Goal: Task Accomplishment & Management: Use online tool/utility

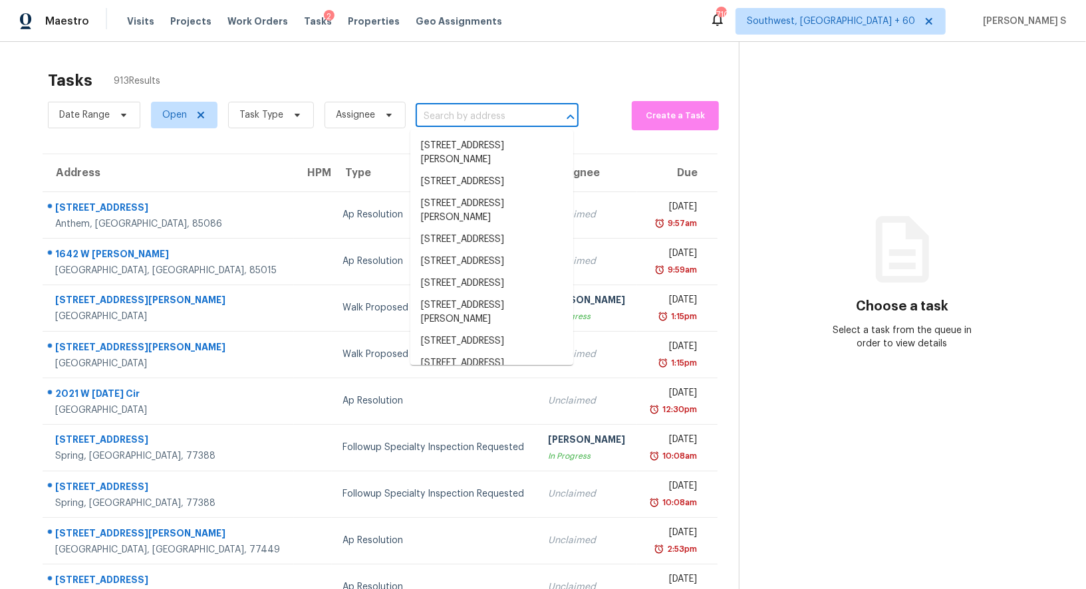
click at [484, 110] on input "text" at bounding box center [479, 116] width 126 height 21
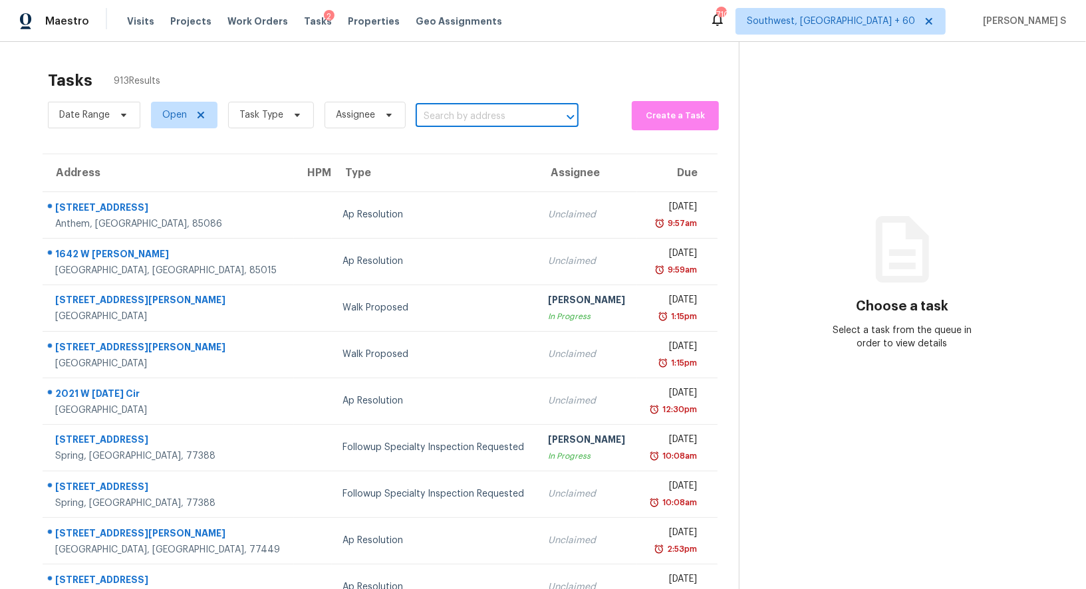
paste input "8309 Braefield Dr, Raleigh, NC 27616"
type input "8309 Braefield Dr, Raleigh, NC 27616"
click at [462, 152] on li "8309 Braefield Dr, Raleigh, NC 27616" at bounding box center [491, 146] width 163 height 22
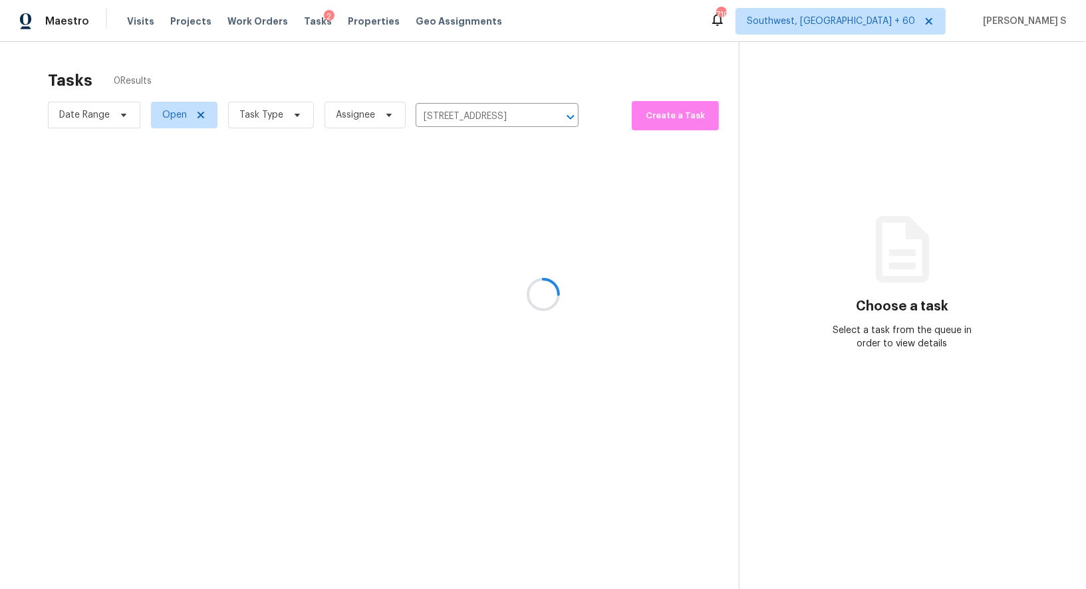
click at [423, 221] on div at bounding box center [543, 294] width 1086 height 589
click at [389, 200] on div at bounding box center [543, 294] width 1086 height 589
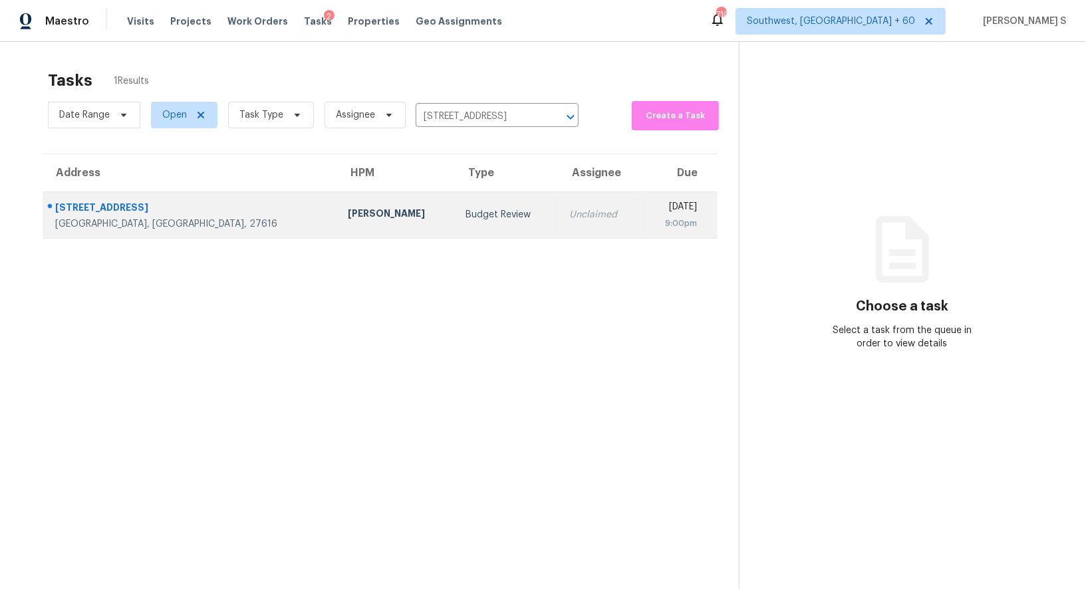
click at [455, 201] on td "Budget Review" at bounding box center [507, 214] width 104 height 47
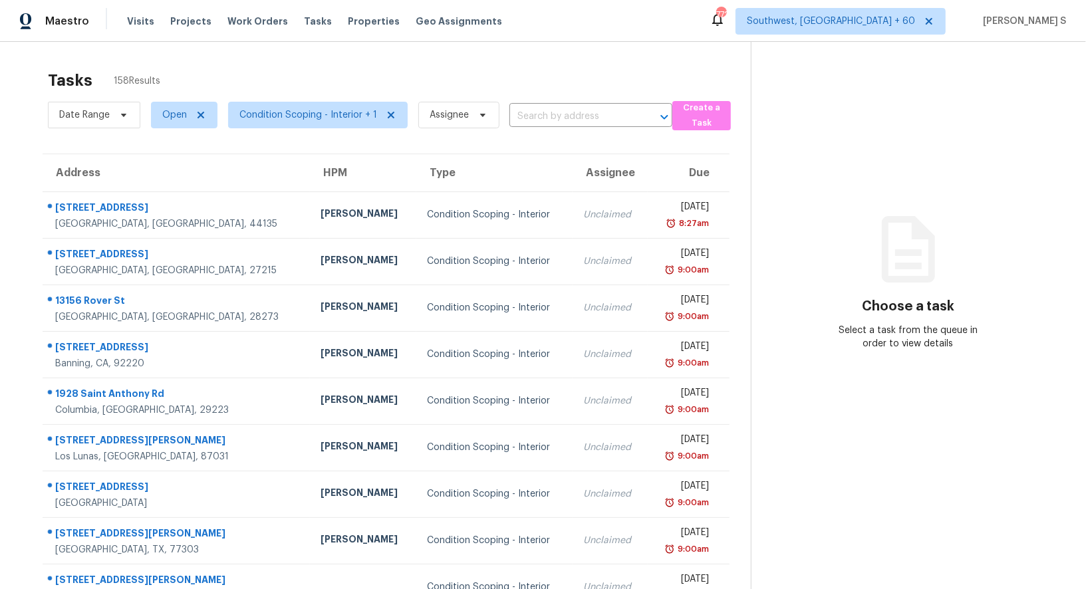
click at [549, 102] on div "Date Range Open Condition Scoping - Interior + 1 Assignee ​" at bounding box center [360, 115] width 624 height 35
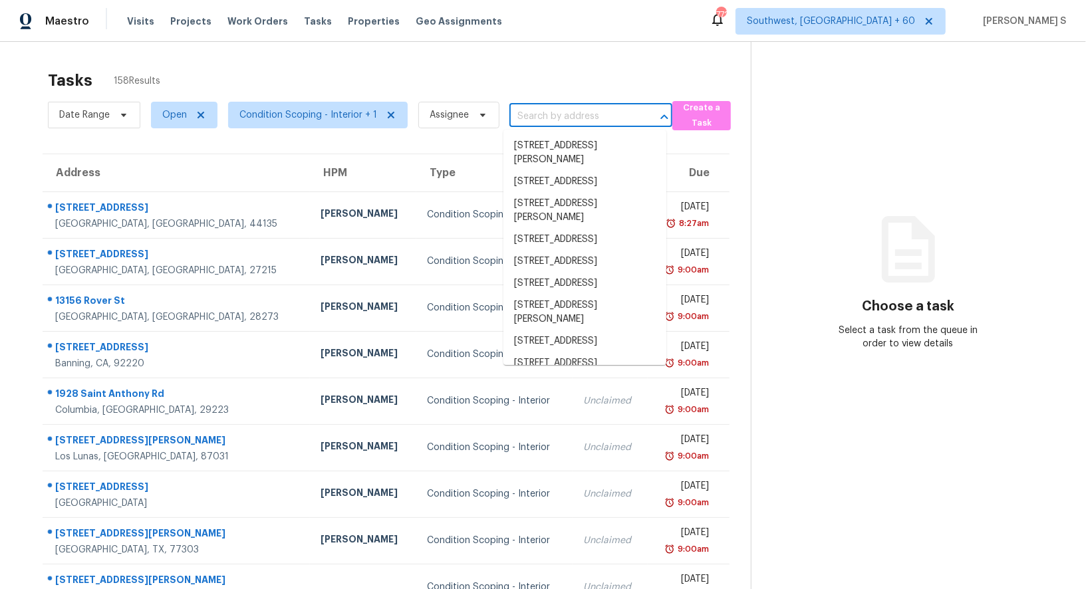
click at [555, 125] on input "text" at bounding box center [572, 116] width 126 height 21
paste input "7600 King Richard Ct Charlotte, NC, 28227"
type input "7600 King Richard Ct Charlotte, NC, 28227"
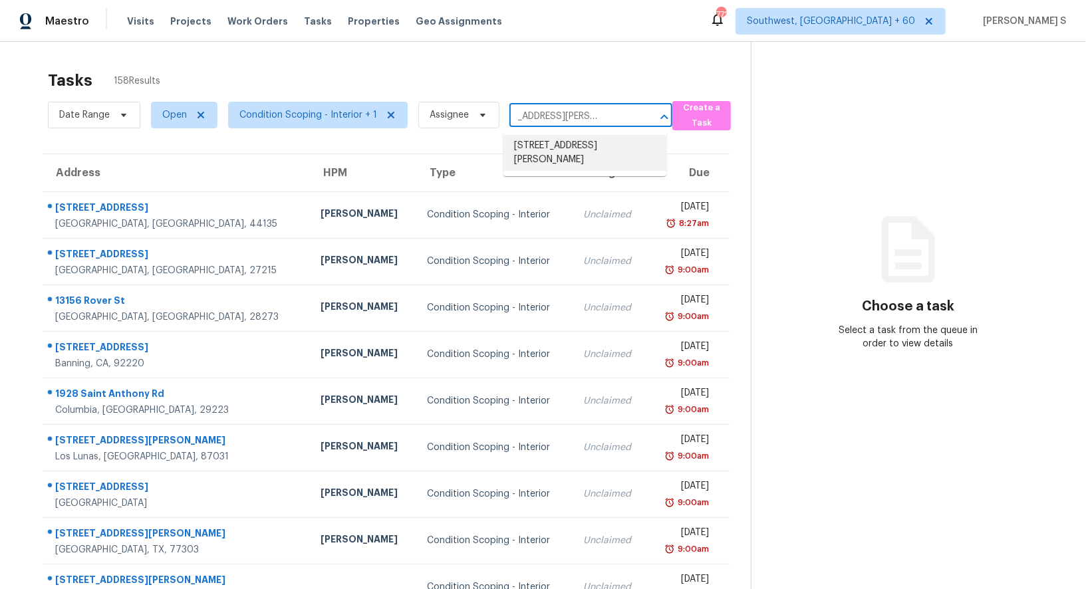
click at [560, 144] on li "7600 King Richard Ct, Charlotte, NC 28227" at bounding box center [584, 153] width 163 height 36
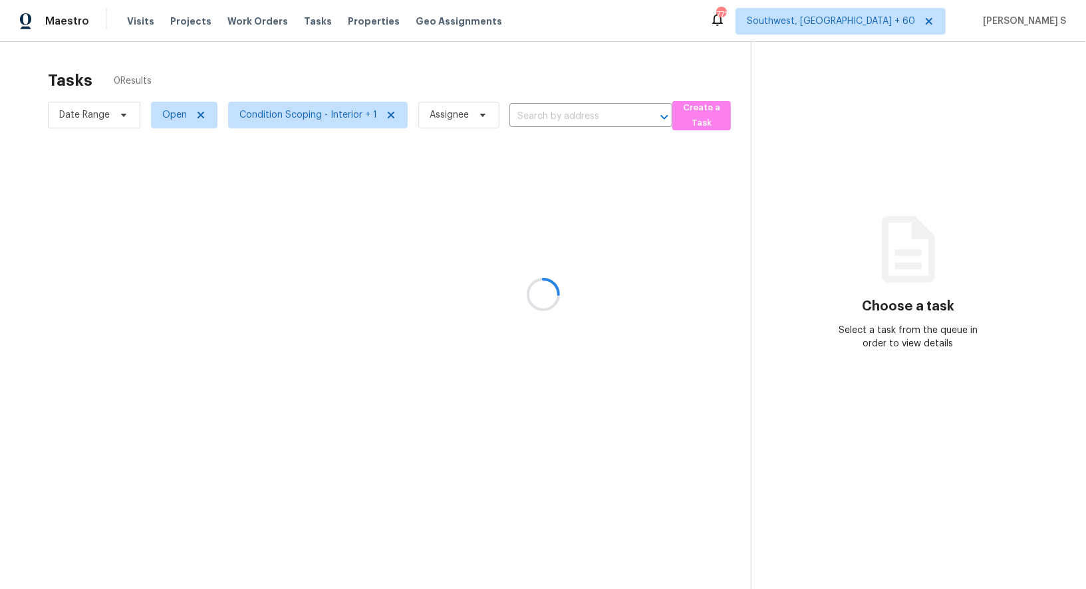
type input "7600 King Richard Ct, Charlotte, NC 28227"
click at [557, 205] on div at bounding box center [543, 294] width 1086 height 589
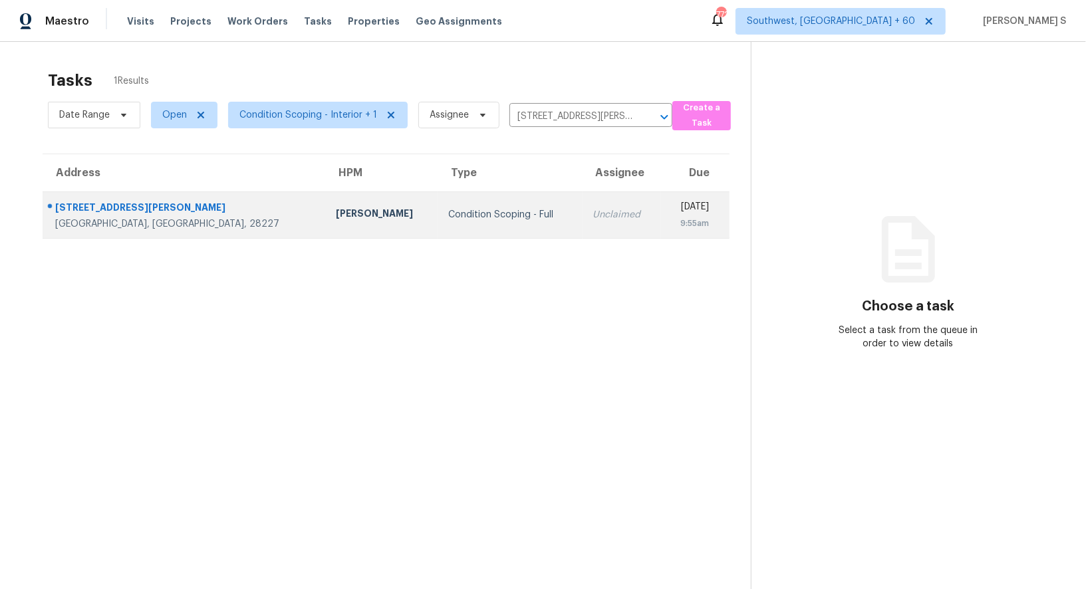
click at [582, 205] on td "Unclaimed" at bounding box center [621, 214] width 79 height 47
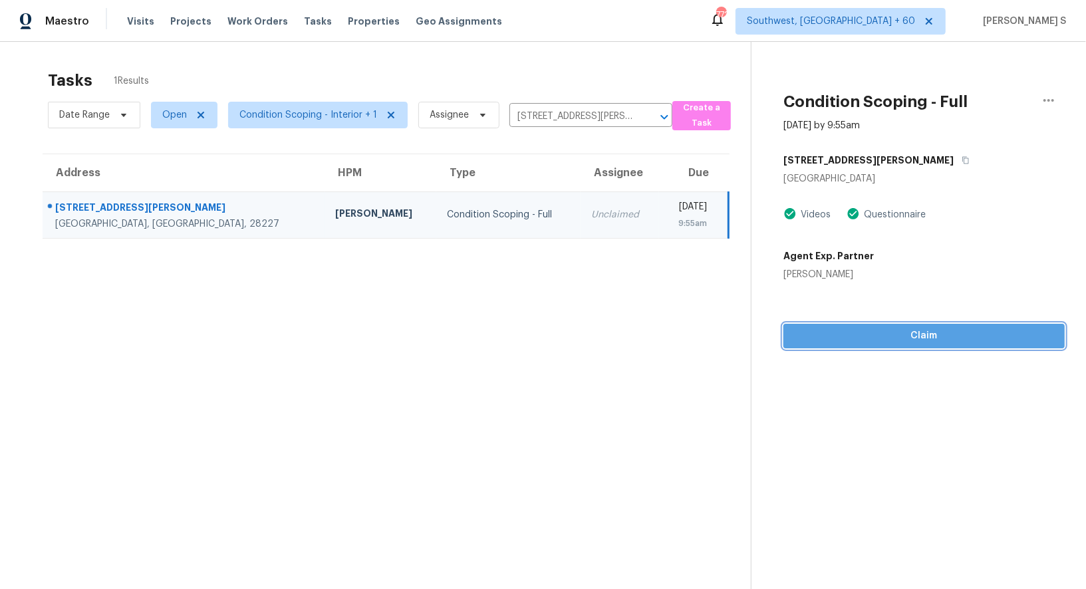
click at [912, 342] on span "Claim" at bounding box center [924, 336] width 260 height 17
click at [863, 332] on span "Start Assessment" at bounding box center [924, 336] width 260 height 17
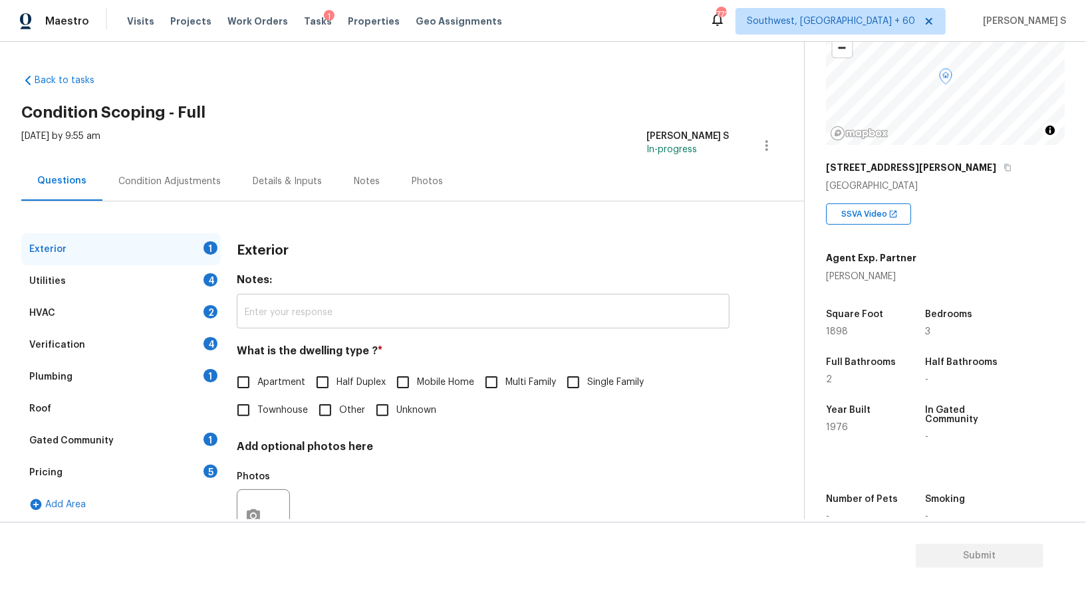
scroll to position [107, 0]
click at [204, 463] on div "Pricing 5" at bounding box center [120, 473] width 199 height 32
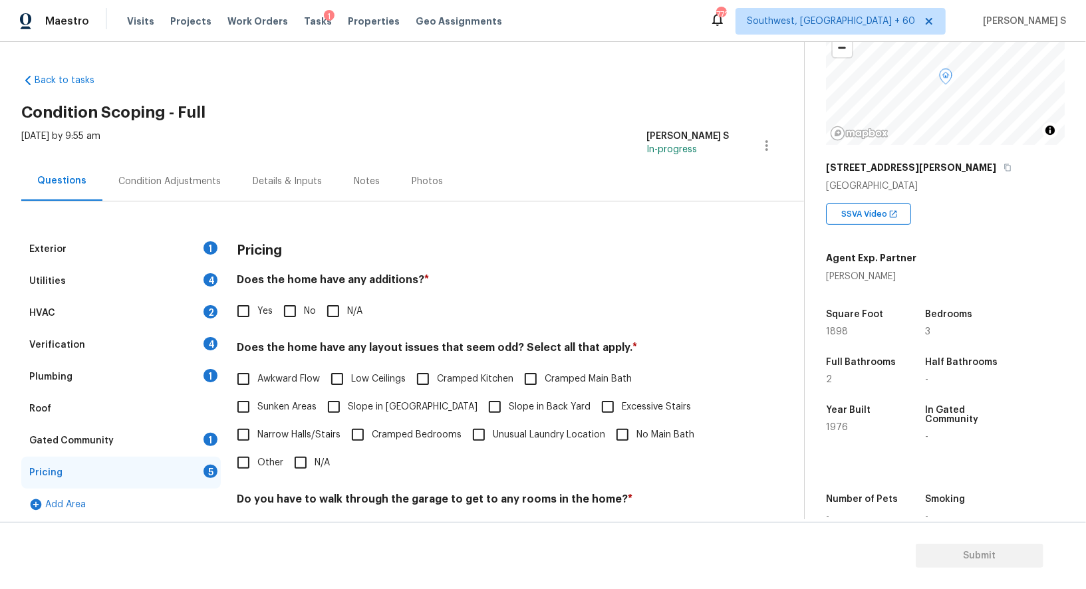
drag, startPoint x: 255, startPoint y: 463, endPoint x: 346, endPoint y: 452, distance: 91.0
click at [255, 463] on input "Other" at bounding box center [243, 463] width 28 height 28
checkbox input "true"
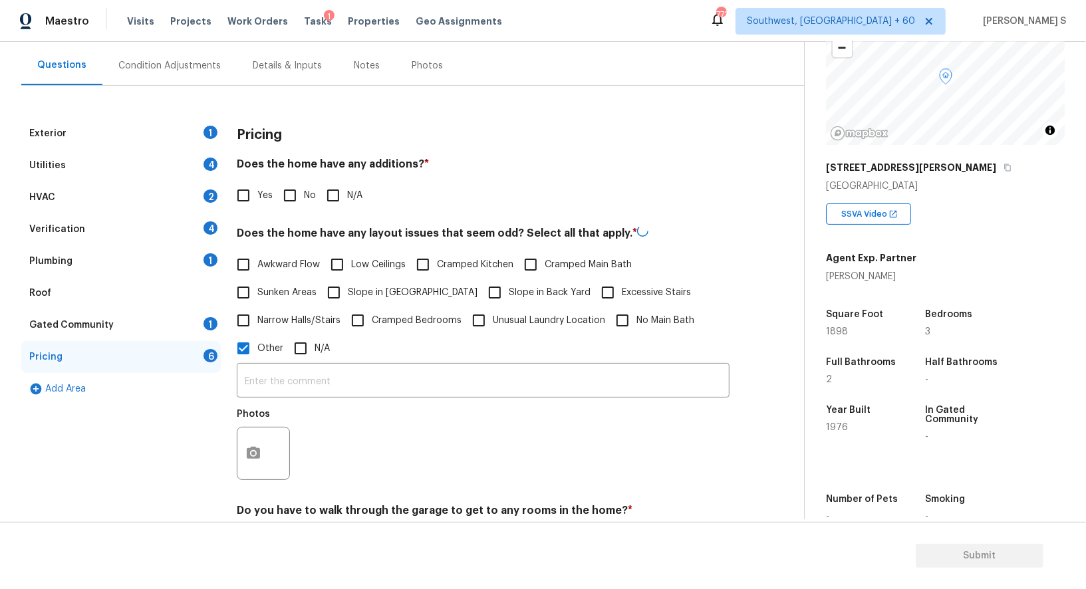
scroll to position [231, 0]
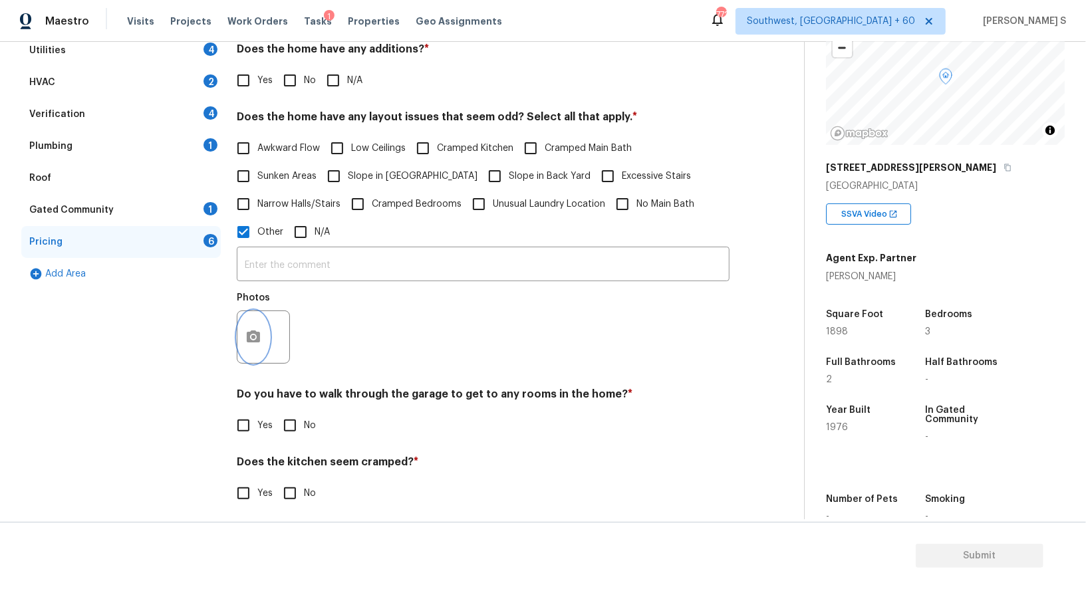
click at [261, 342] on button "button" at bounding box center [253, 337] width 32 height 52
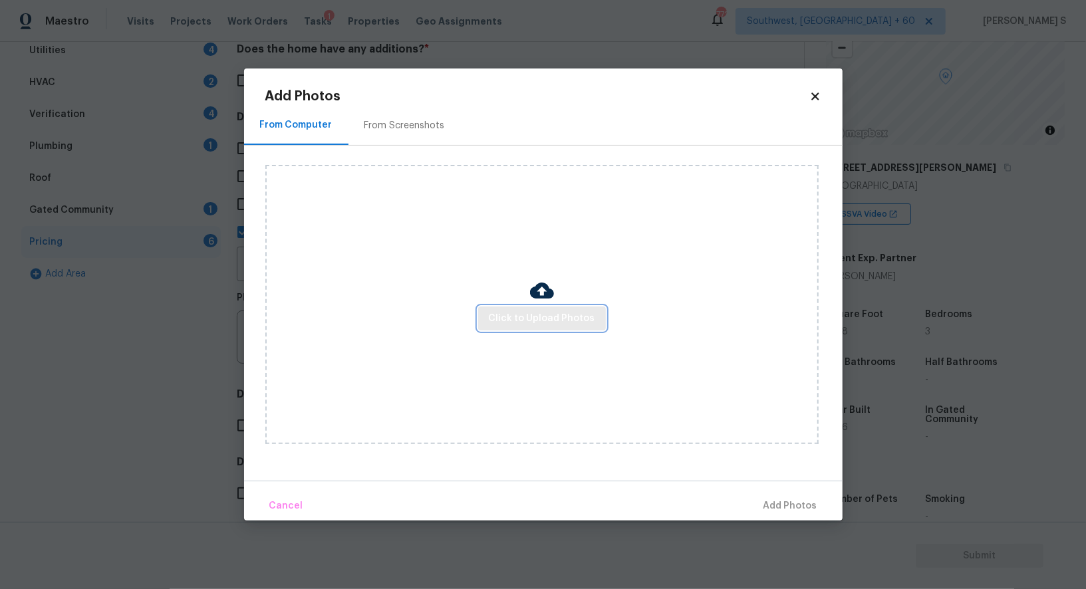
click at [519, 322] on span "Click to Upload Photos" at bounding box center [542, 319] width 106 height 17
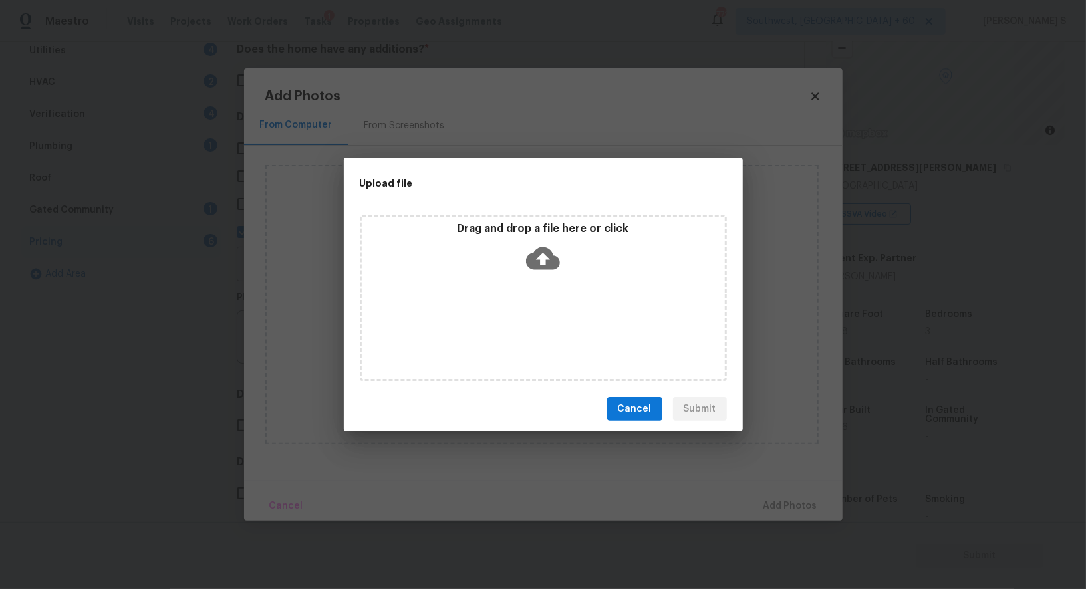
click at [519, 322] on div "Drag and drop a file here or click" at bounding box center [543, 298] width 367 height 166
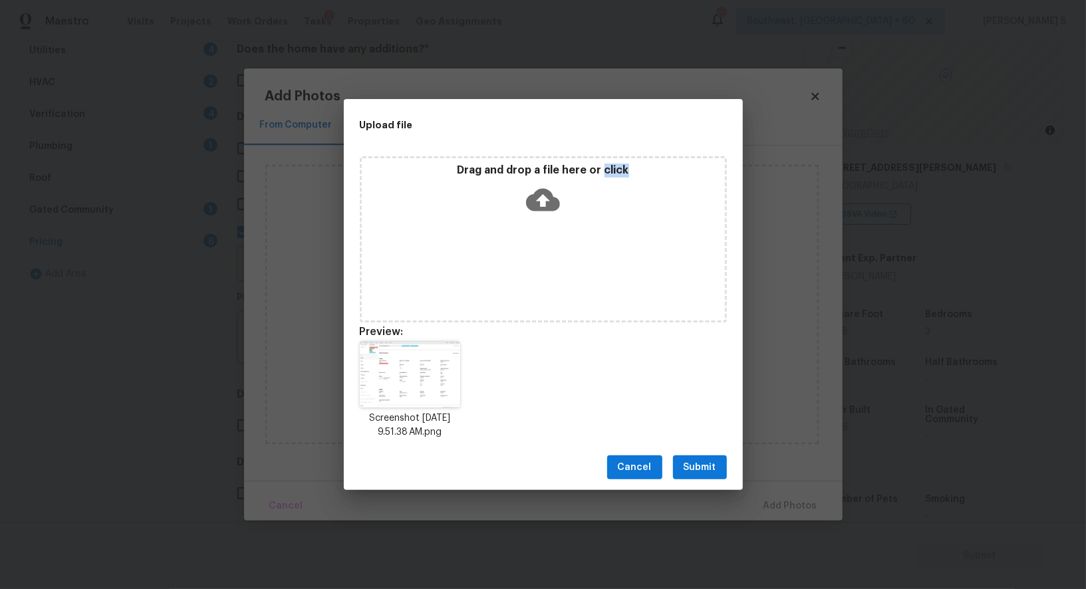
click at [701, 463] on span "Submit" at bounding box center [699, 467] width 33 height 17
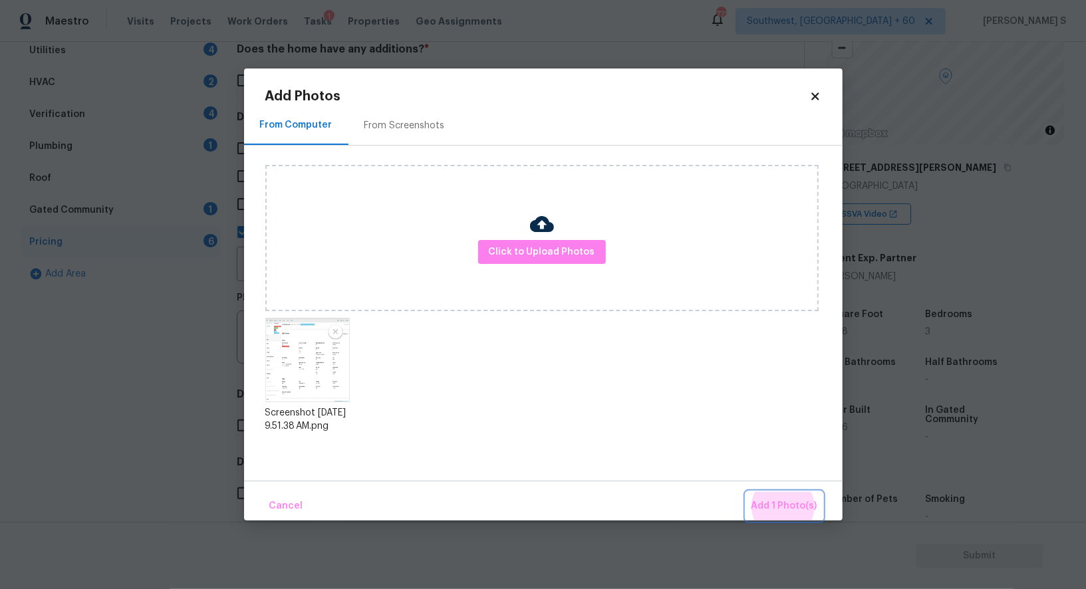
click at [746, 492] on button "Add 1 Photo(s)" at bounding box center [784, 506] width 76 height 29
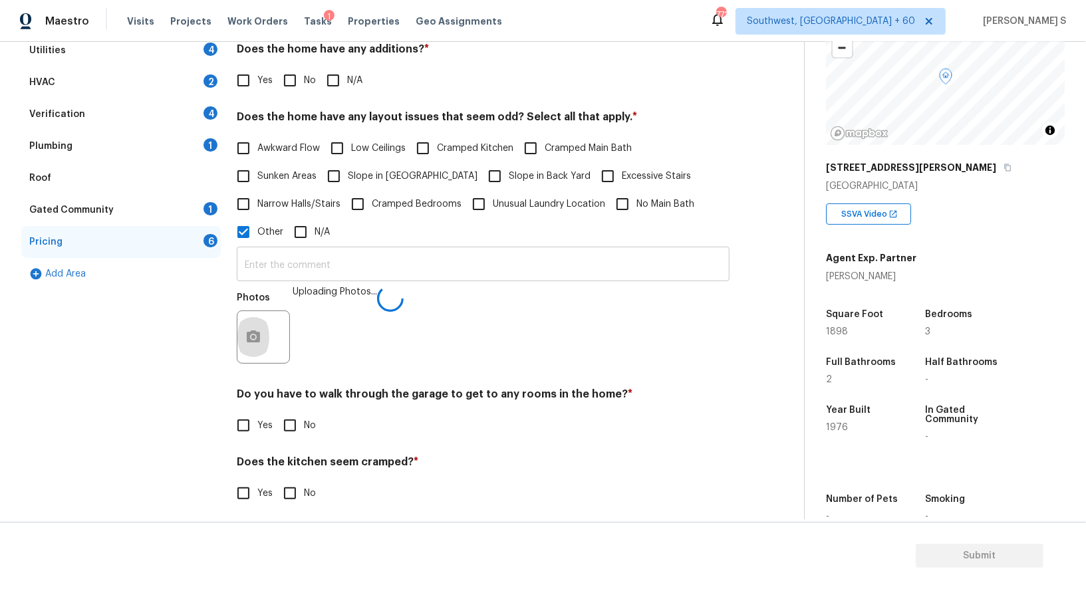
click at [596, 279] on input "text" at bounding box center [483, 265] width 493 height 31
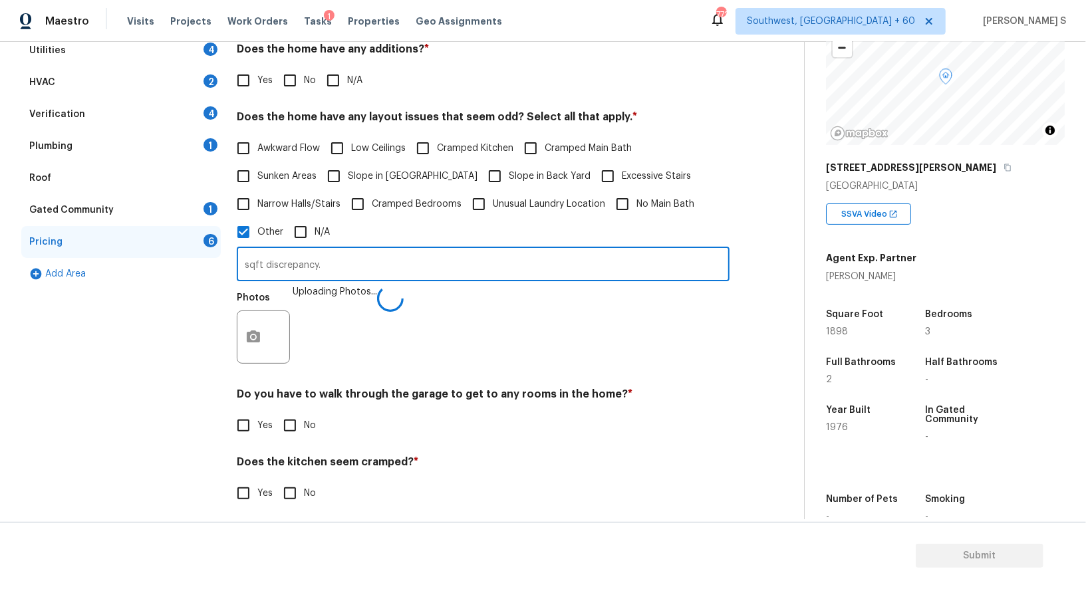
type input "sqft discrepancy."
click at [538, 337] on div "Photos Uploading Photos..." at bounding box center [483, 328] width 493 height 86
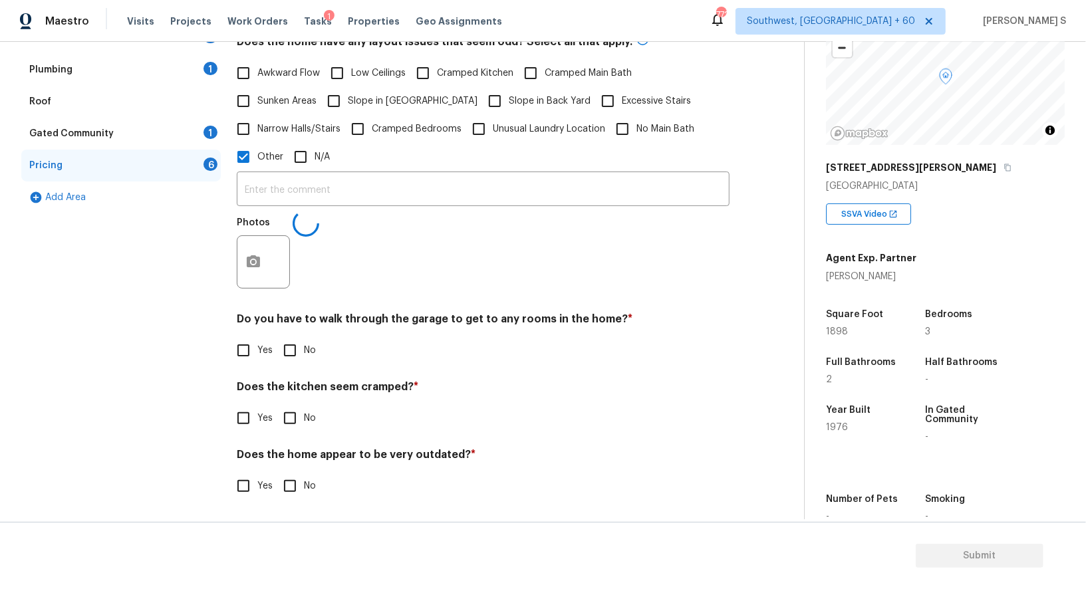
scroll to position [307, 0]
type input "sqft discrepancy."
click at [300, 354] on input "No" at bounding box center [290, 350] width 28 height 28
checkbox input "true"
click at [276, 405] on input "No" at bounding box center [290, 419] width 28 height 28
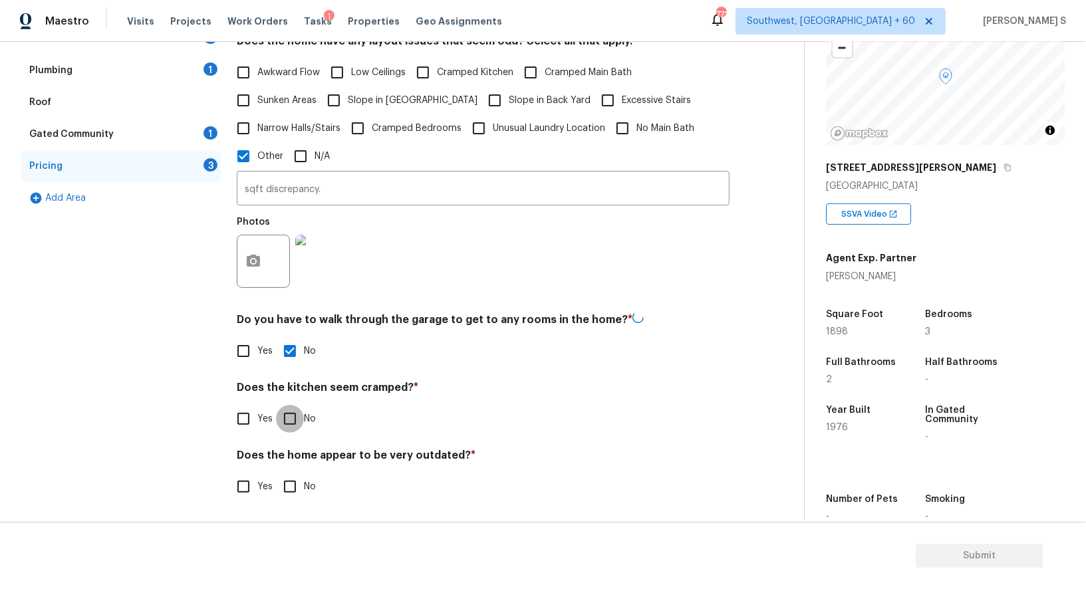
checkbox input "true"
click at [276, 473] on input "No" at bounding box center [290, 487] width 28 height 28
checkbox input "true"
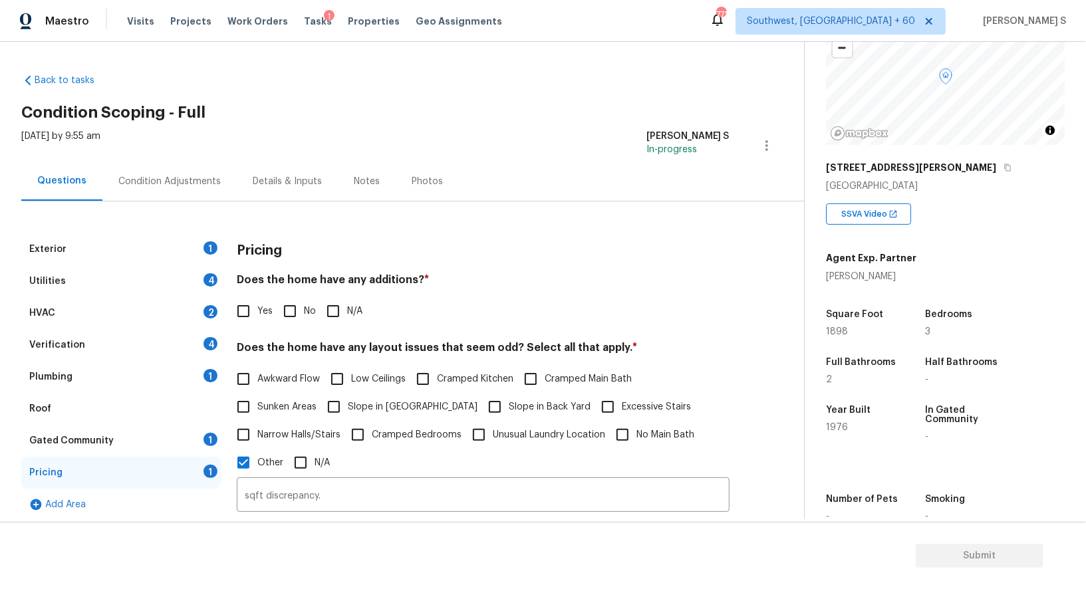
click at [208, 237] on div "Exterior 1" at bounding box center [120, 249] width 199 height 32
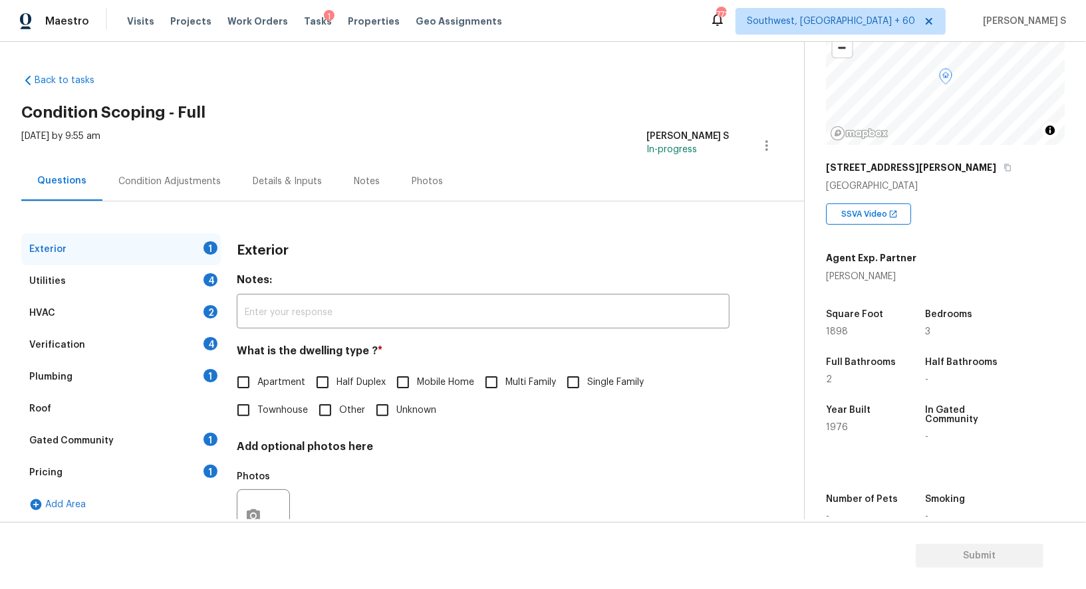
scroll to position [107, 0]
click at [606, 375] on label "Single Family" at bounding box center [601, 382] width 84 height 28
click at [587, 375] on input "Single Family" at bounding box center [573, 382] width 28 height 28
checkbox input "true"
click at [201, 281] on div "Utilities 4" at bounding box center [120, 281] width 199 height 32
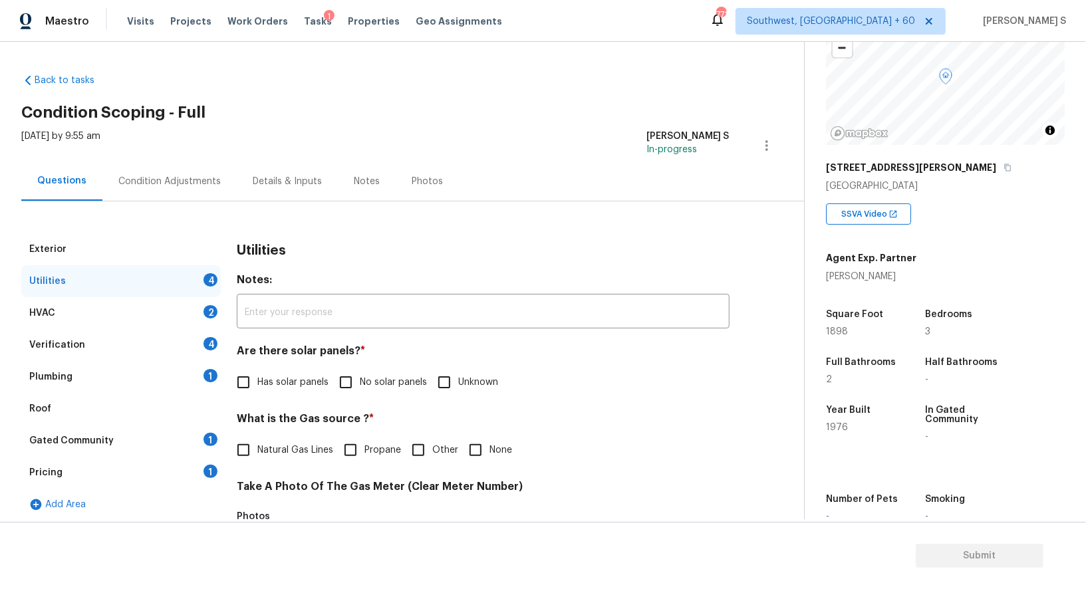
click at [349, 384] on input "No solar panels" at bounding box center [346, 382] width 28 height 28
checkbox input "true"
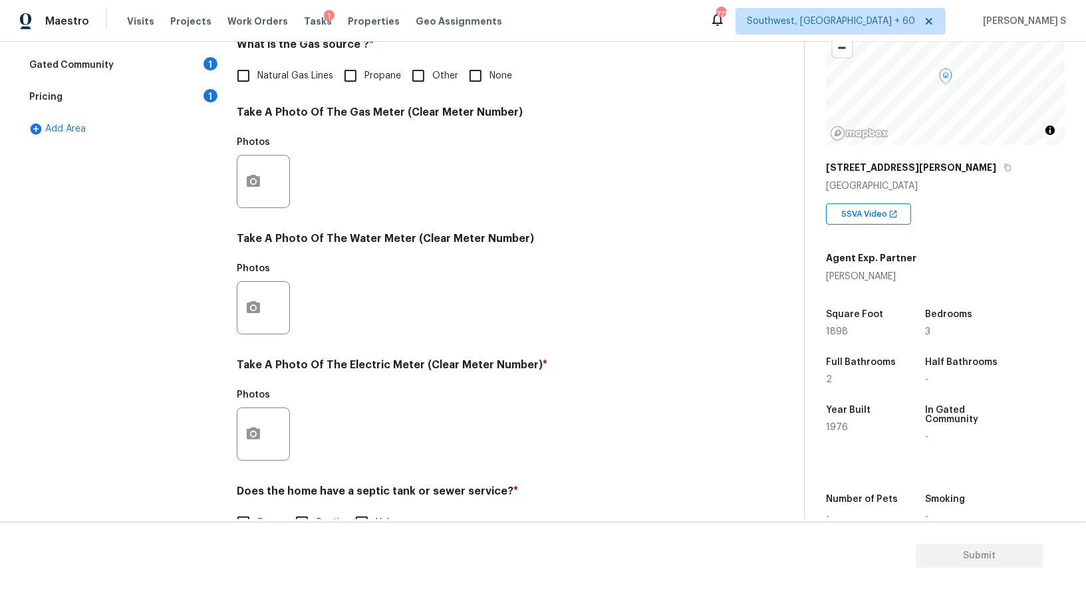
scroll to position [412, 0]
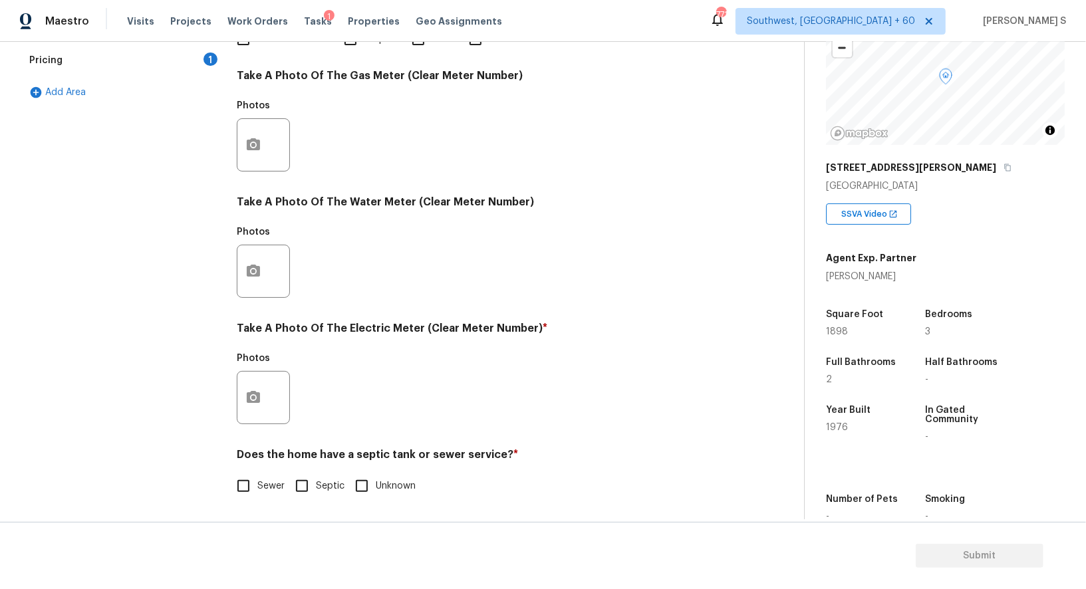
click at [253, 483] on input "Sewer" at bounding box center [243, 486] width 28 height 28
checkbox input "true"
click at [247, 391] on icon "button" at bounding box center [253, 396] width 13 height 12
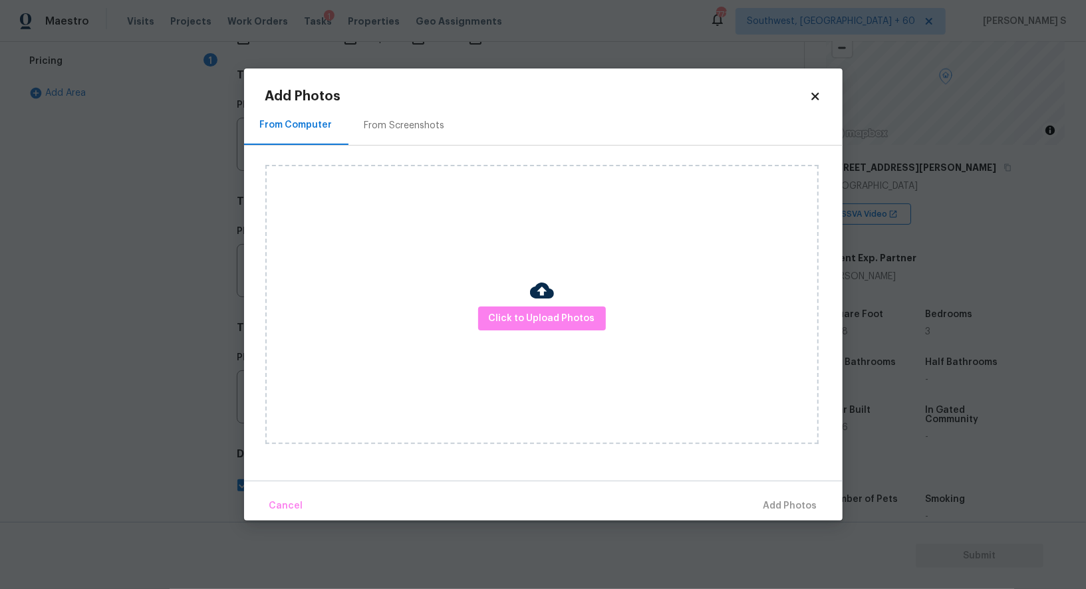
scroll to position [411, 0]
click at [550, 324] on span "Click to Upload Photos" at bounding box center [542, 319] width 106 height 17
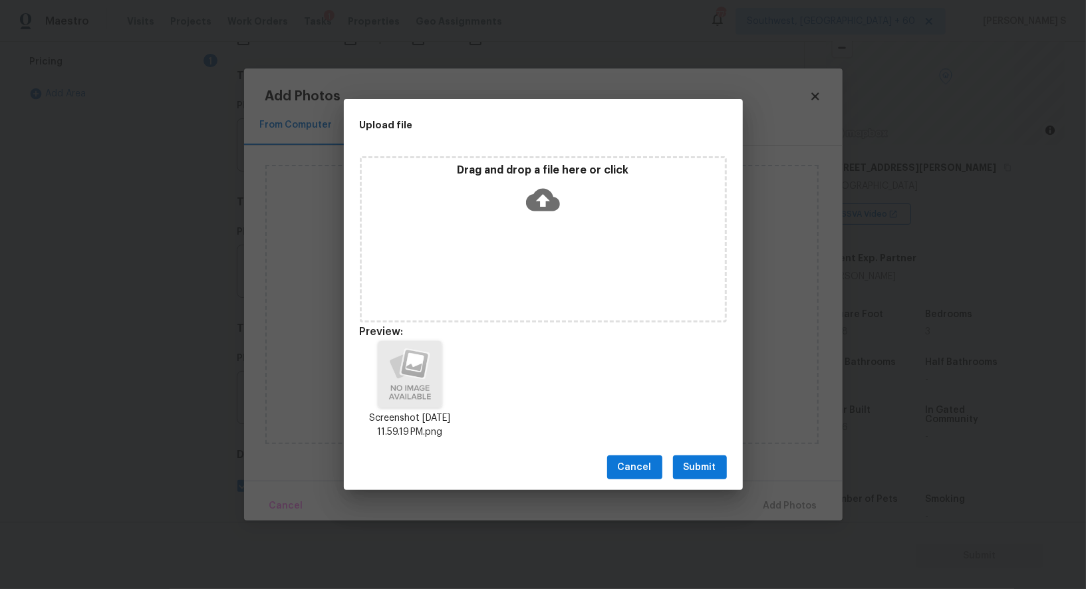
click at [704, 465] on span "Submit" at bounding box center [699, 467] width 33 height 17
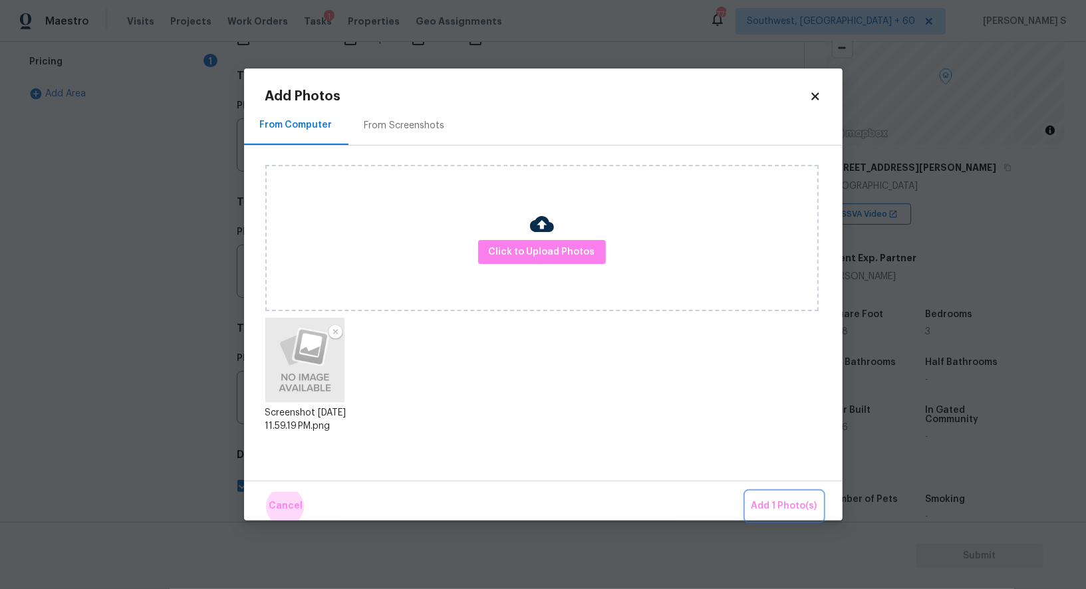
click at [746, 492] on button "Add 1 Photo(s)" at bounding box center [784, 506] width 76 height 29
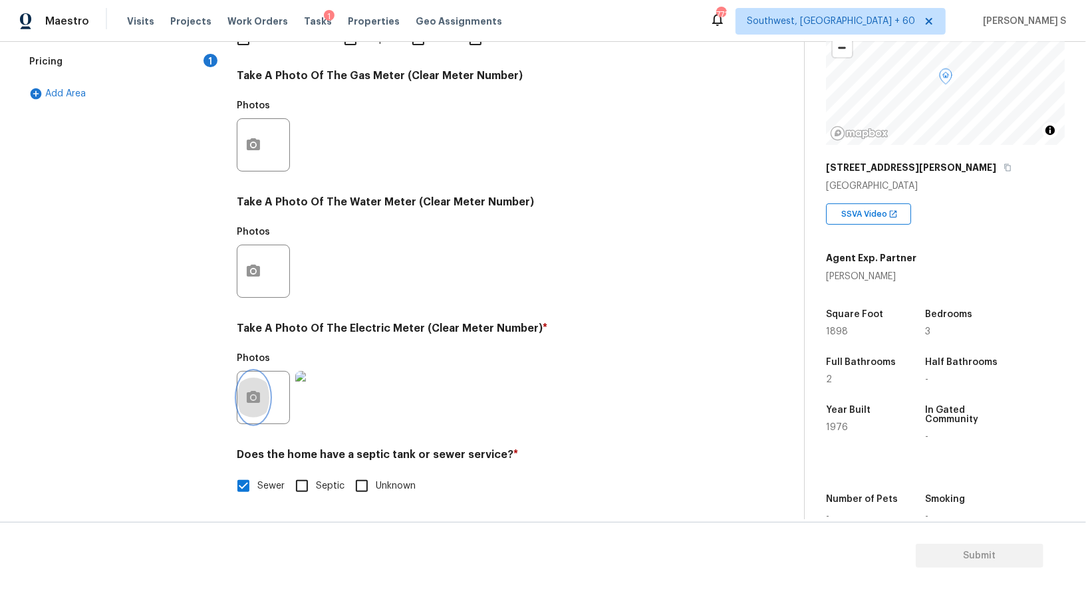
scroll to position [0, 0]
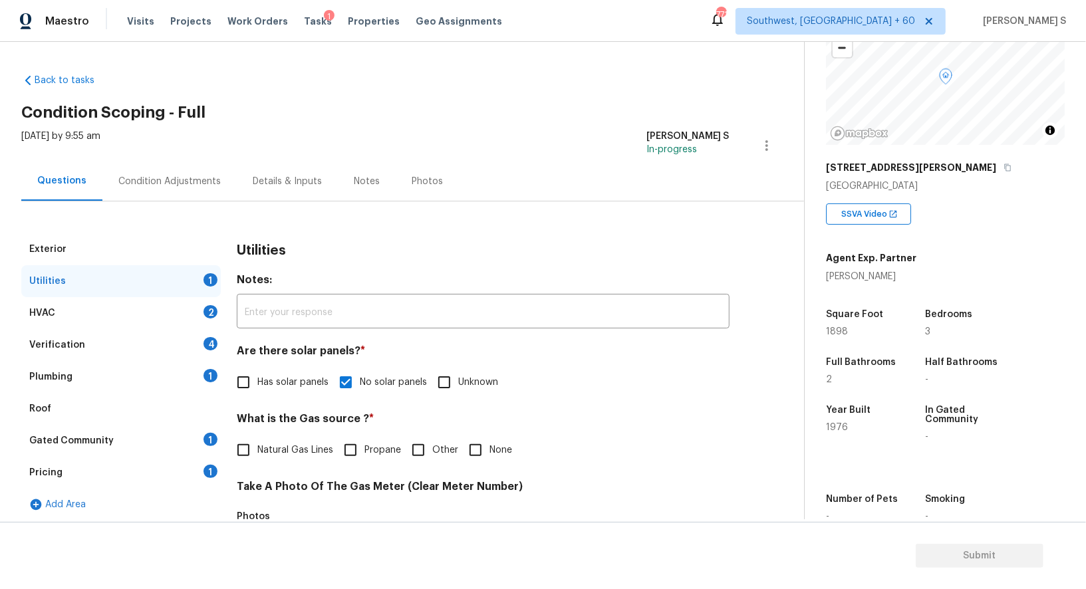
click at [201, 336] on div "Verification 4" at bounding box center [120, 345] width 199 height 32
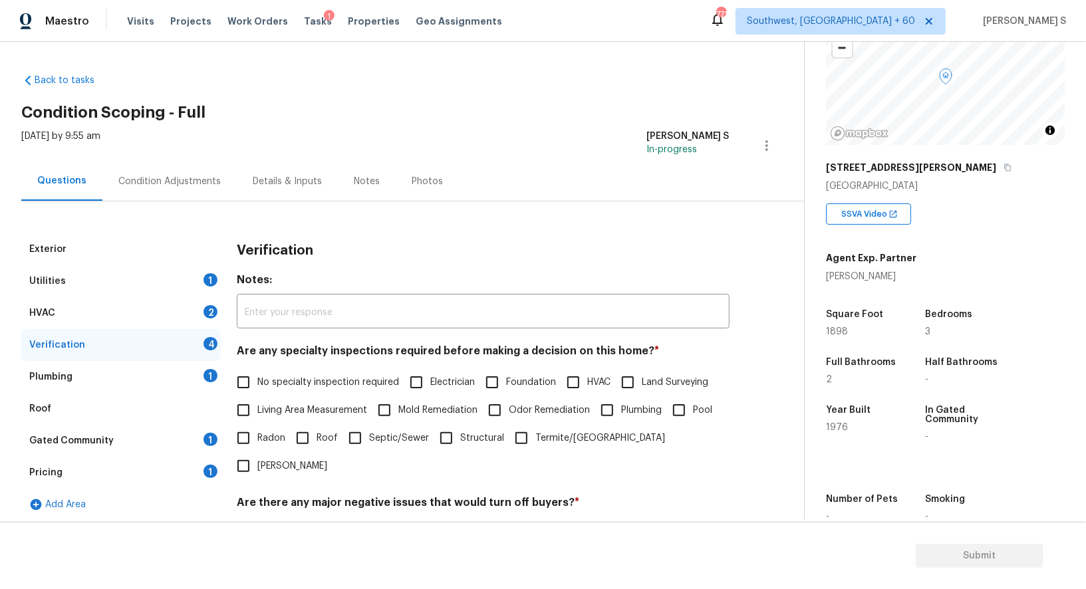
drag, startPoint x: 239, startPoint y: 364, endPoint x: 307, endPoint y: 395, distance: 74.4
click at [240, 364] on div "Are any specialty inspections required before making a decision on this home? *…" at bounding box center [483, 412] width 493 height 136
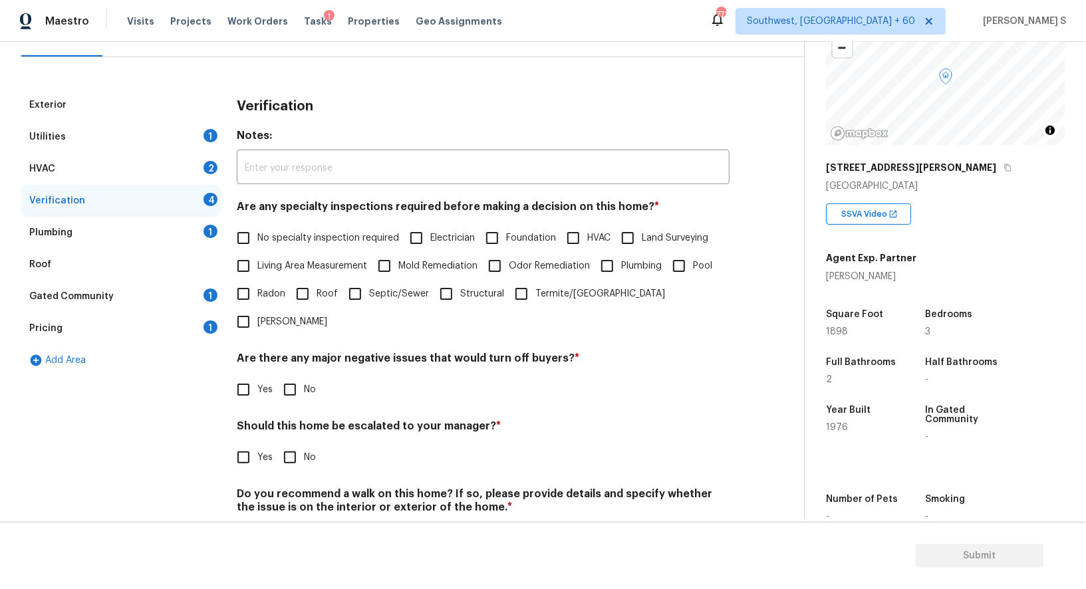
scroll to position [170, 0]
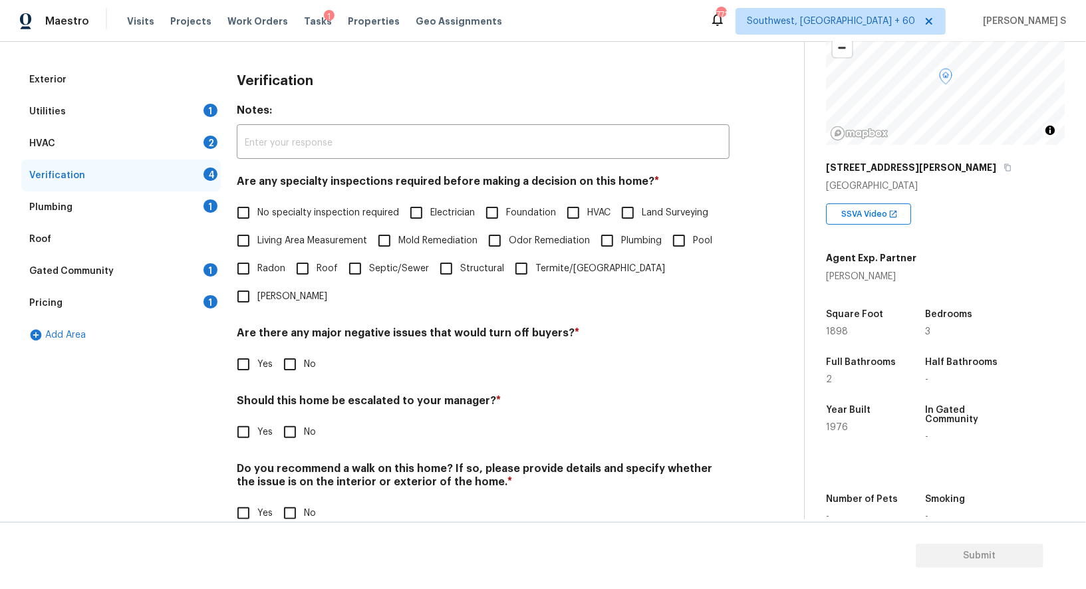
click at [281, 211] on span "No specialty inspection required" at bounding box center [328, 213] width 142 height 14
click at [257, 211] on input "No specialty inspection required" at bounding box center [243, 213] width 28 height 28
checkbox input "true"
click at [295, 352] on input "No" at bounding box center [290, 366] width 28 height 28
checkbox input "true"
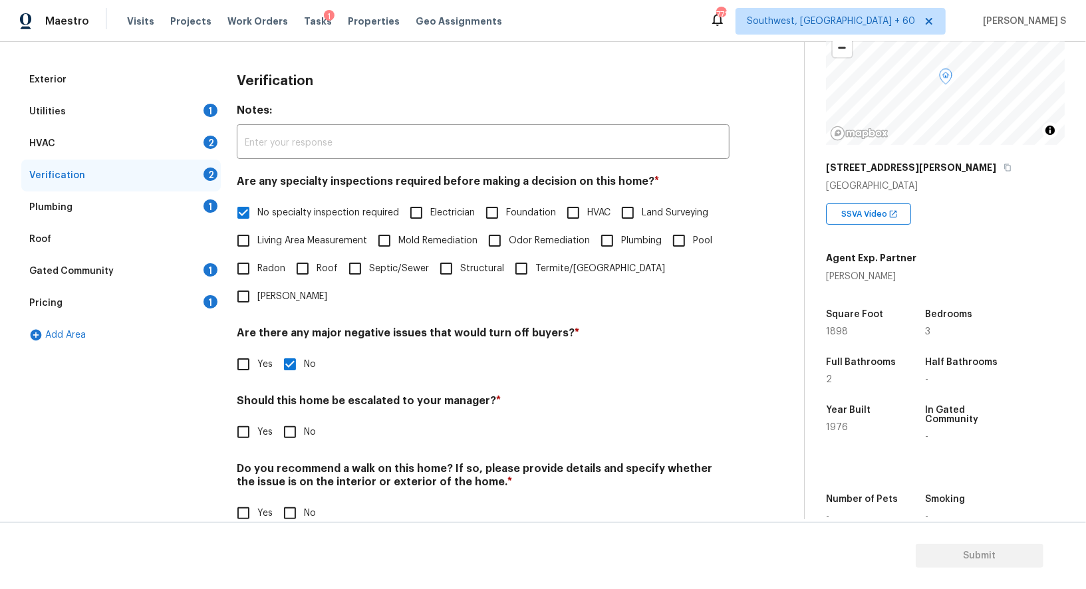
click at [297, 499] on input "No" at bounding box center [290, 513] width 28 height 28
checkbox input "true"
click at [242, 418] on input "Yes" at bounding box center [243, 432] width 28 height 28
checkbox input "true"
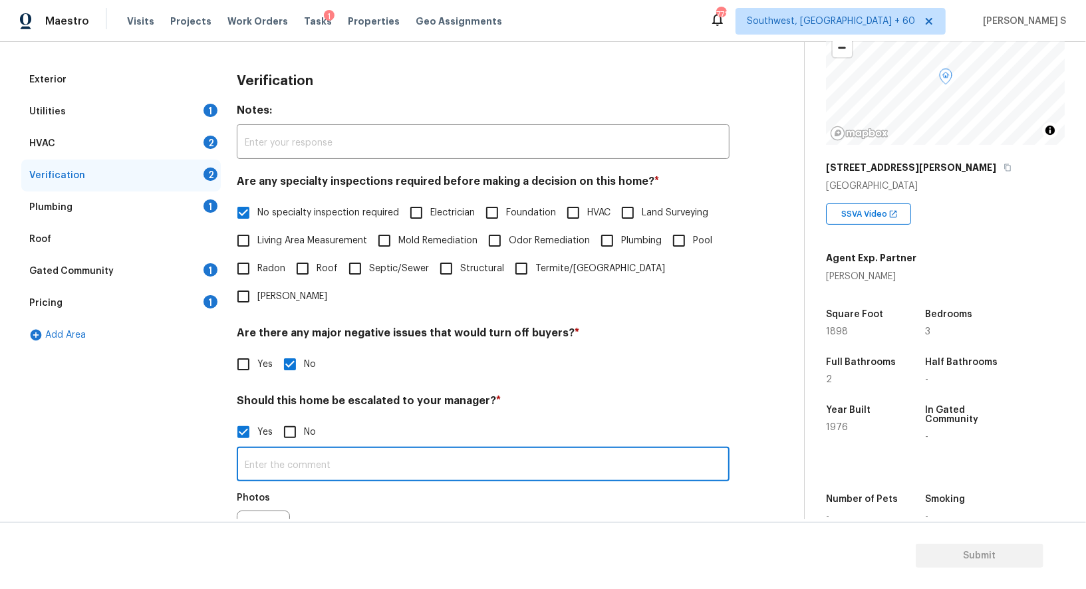
click at [398, 450] on input "text" at bounding box center [483, 465] width 493 height 31
click at [398, 450] on input "ALA proper" at bounding box center [483, 465] width 493 height 31
type input "ALA property."
click at [398, 499] on div "Photos" at bounding box center [483, 528] width 493 height 86
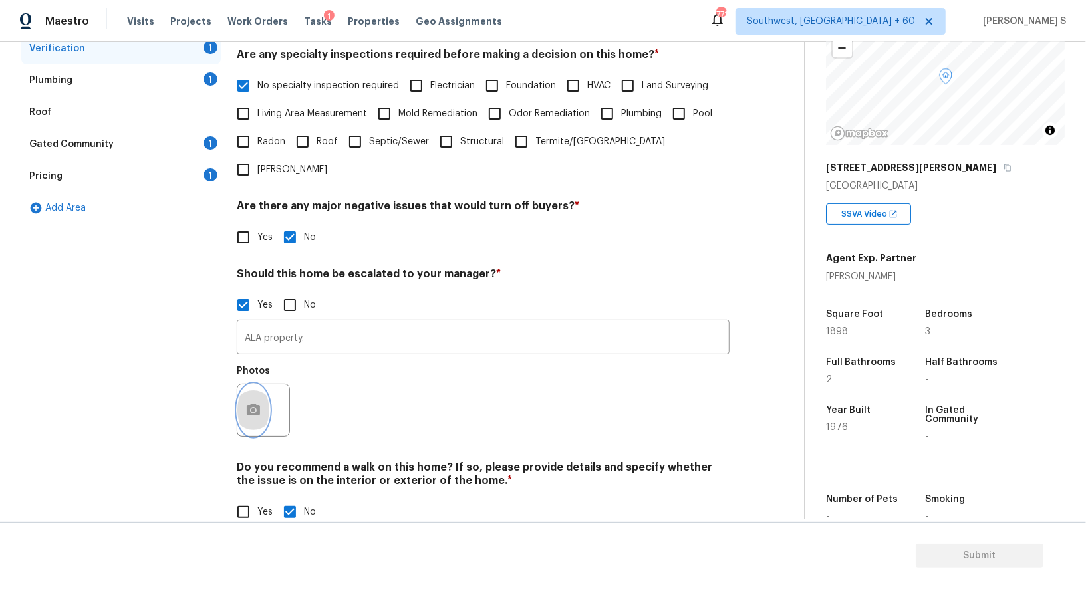
click at [255, 402] on icon "button" at bounding box center [253, 410] width 16 height 16
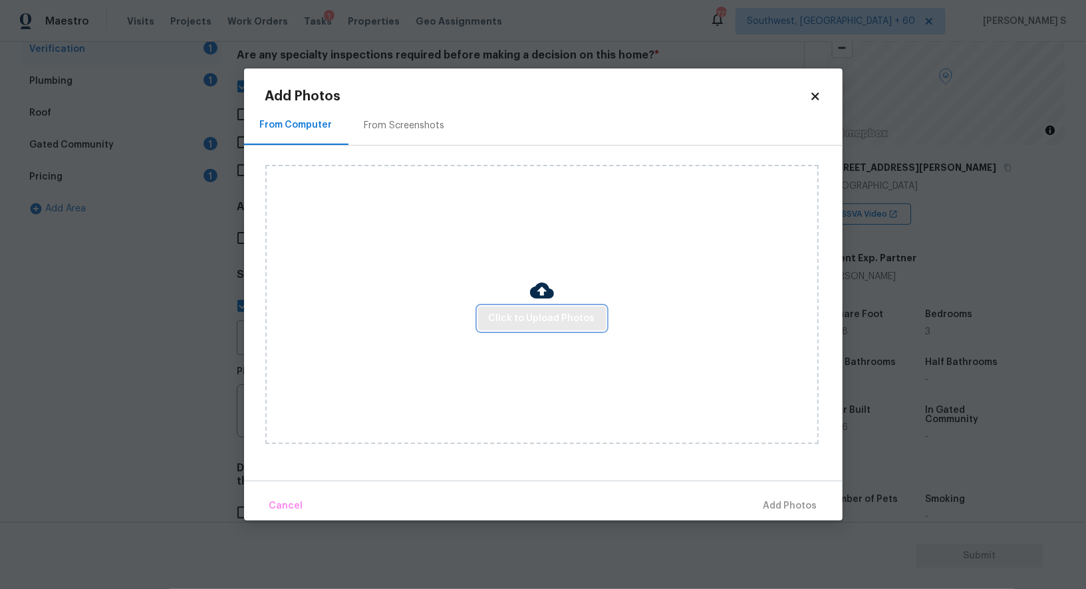
click at [565, 311] on span "Click to Upload Photos" at bounding box center [542, 319] width 106 height 17
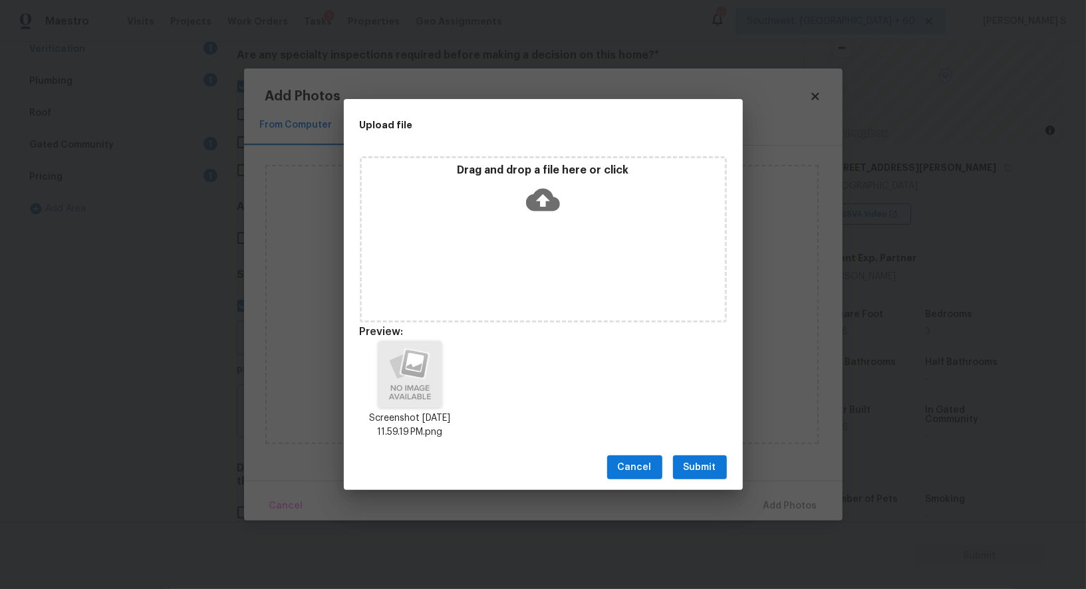
click at [708, 459] on span "Submit" at bounding box center [699, 467] width 33 height 17
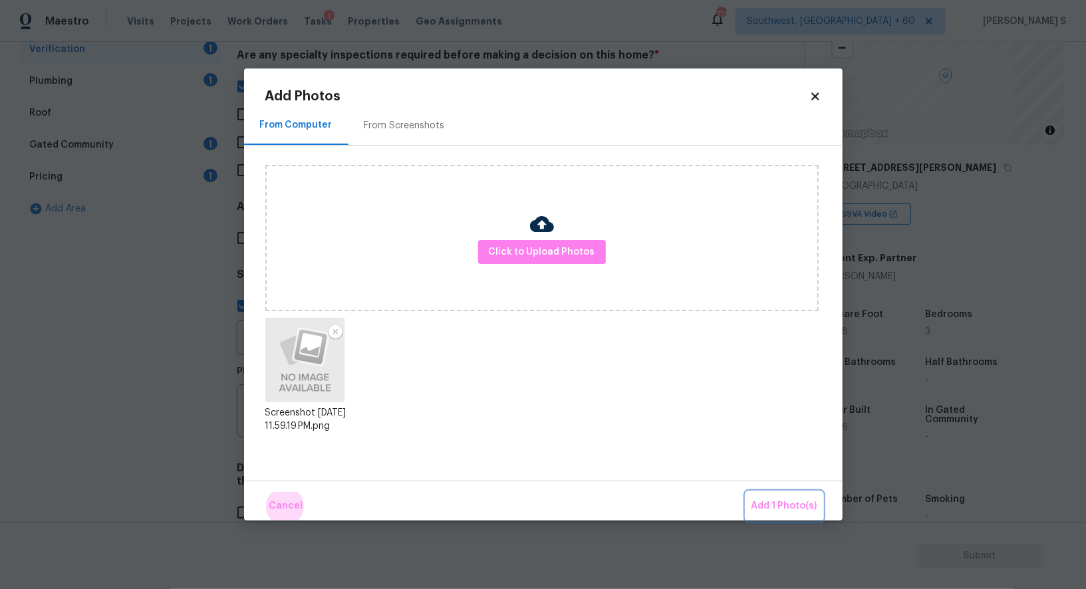
click at [746, 492] on button "Add 1 Photo(s)" at bounding box center [784, 506] width 76 height 29
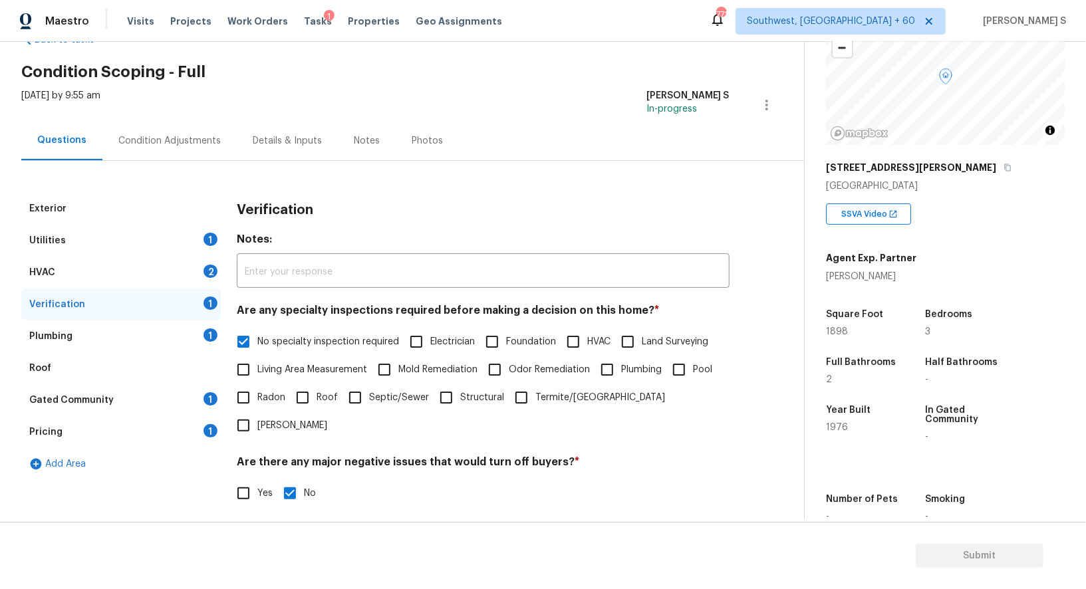
scroll to position [0, 0]
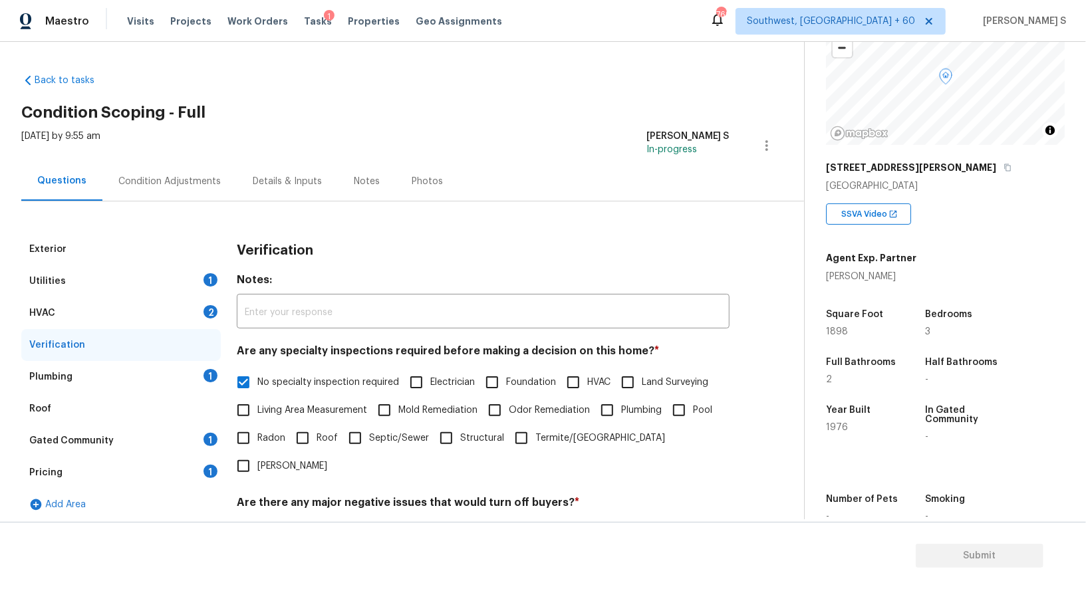
click at [209, 316] on div "2" at bounding box center [210, 311] width 14 height 13
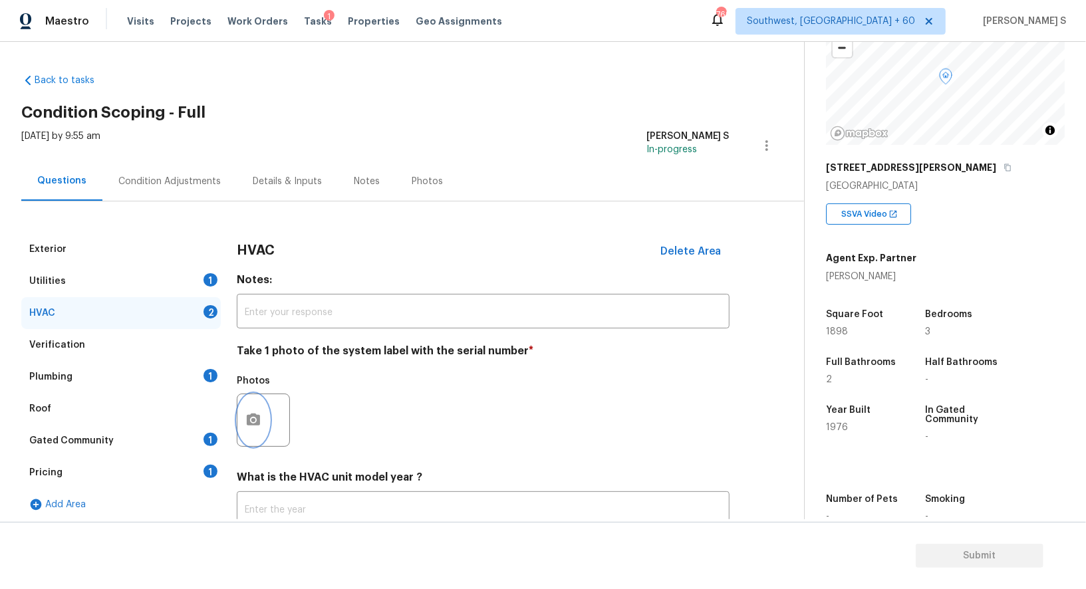
click at [259, 419] on icon "button" at bounding box center [253, 420] width 13 height 12
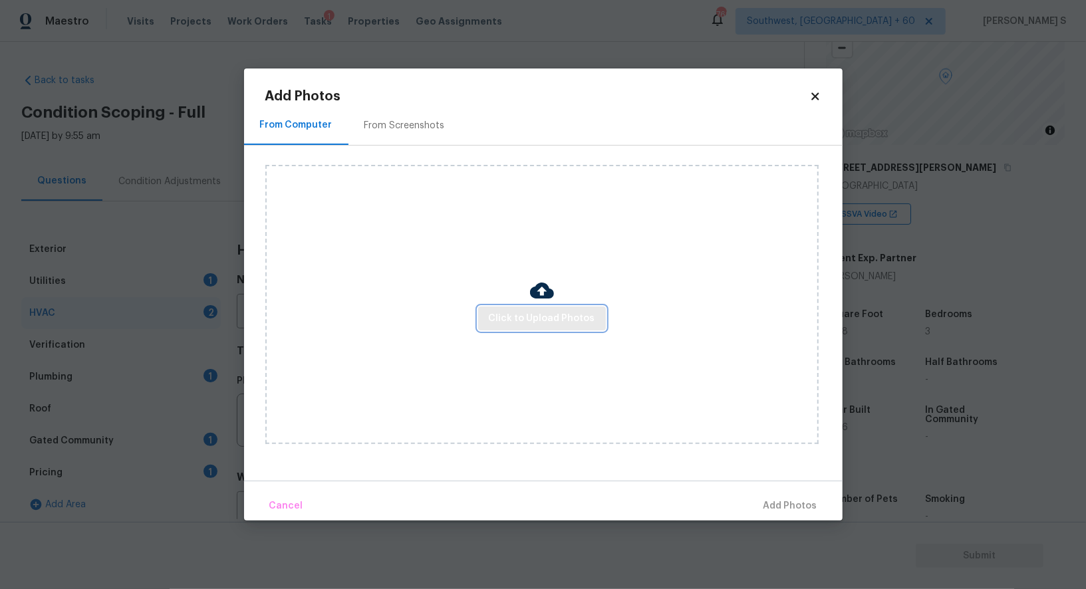
click at [554, 325] on span "Click to Upload Photos" at bounding box center [542, 319] width 106 height 17
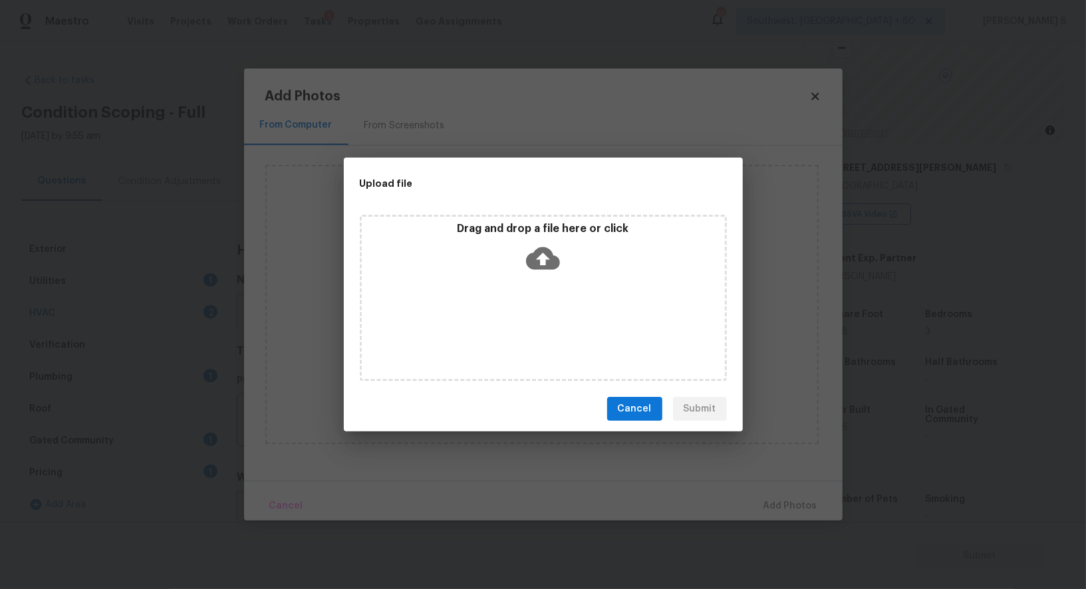
click at [554, 325] on div "Drag and drop a file here or click" at bounding box center [543, 298] width 367 height 166
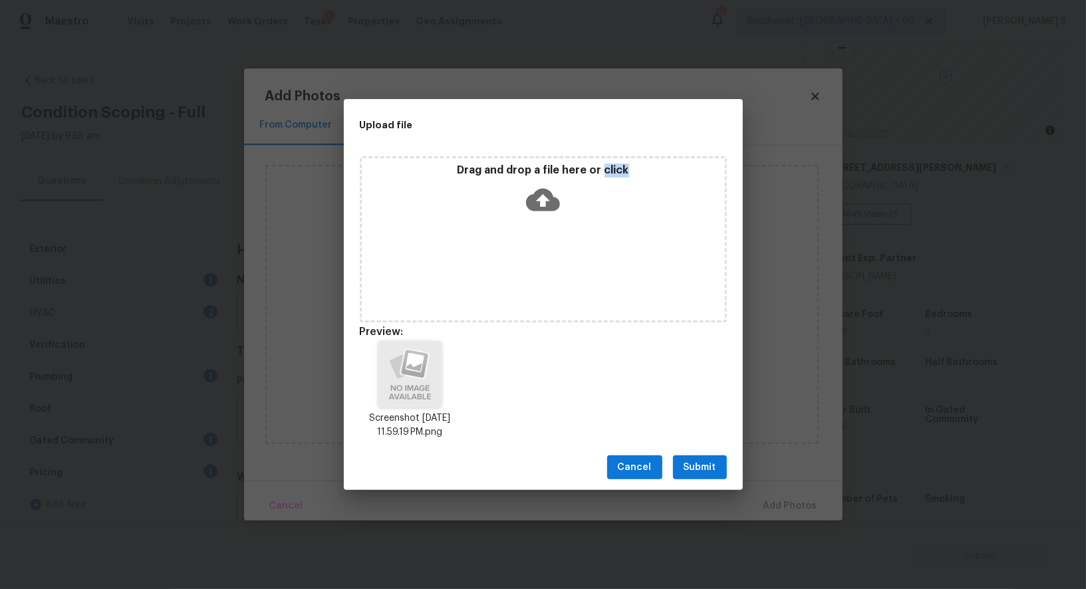
click at [696, 473] on span "Submit" at bounding box center [699, 467] width 33 height 17
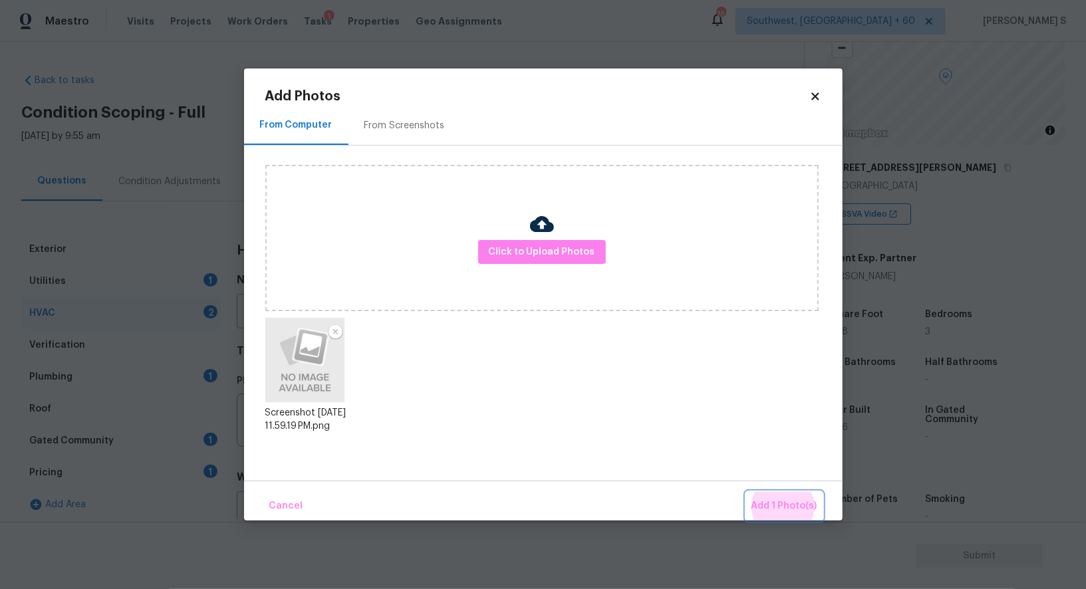
click at [746, 492] on button "Add 1 Photo(s)" at bounding box center [784, 506] width 76 height 29
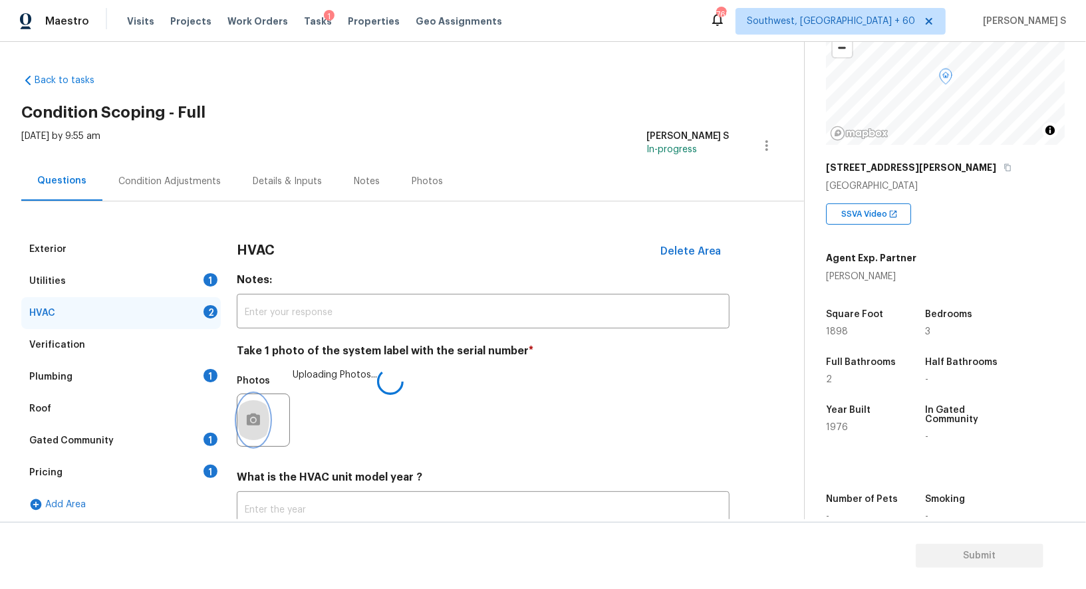
scroll to position [94, 0]
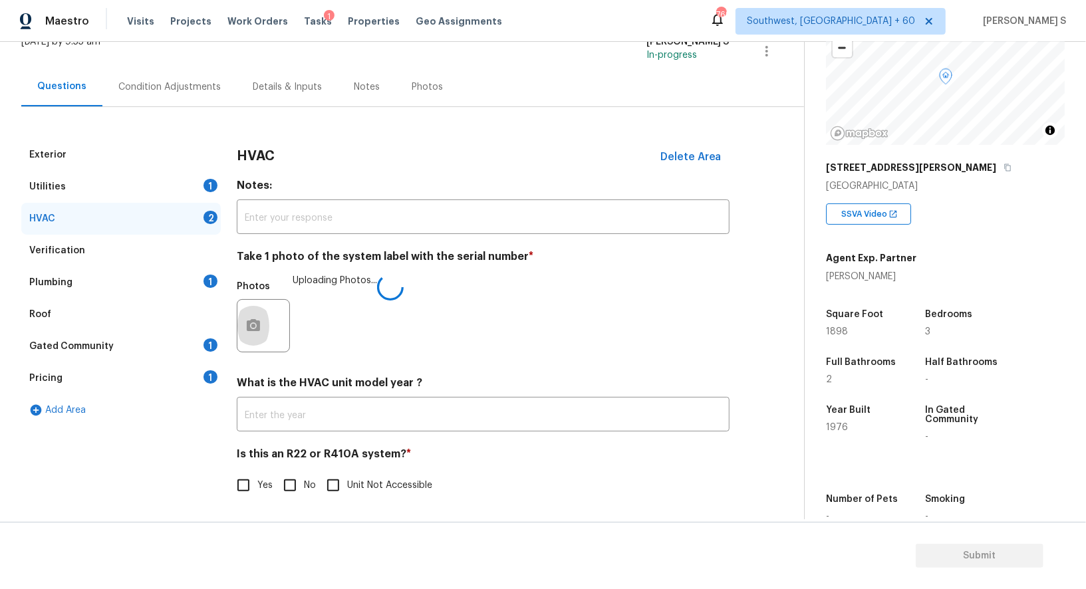
click at [295, 490] on input "No" at bounding box center [290, 485] width 28 height 28
checkbox input "true"
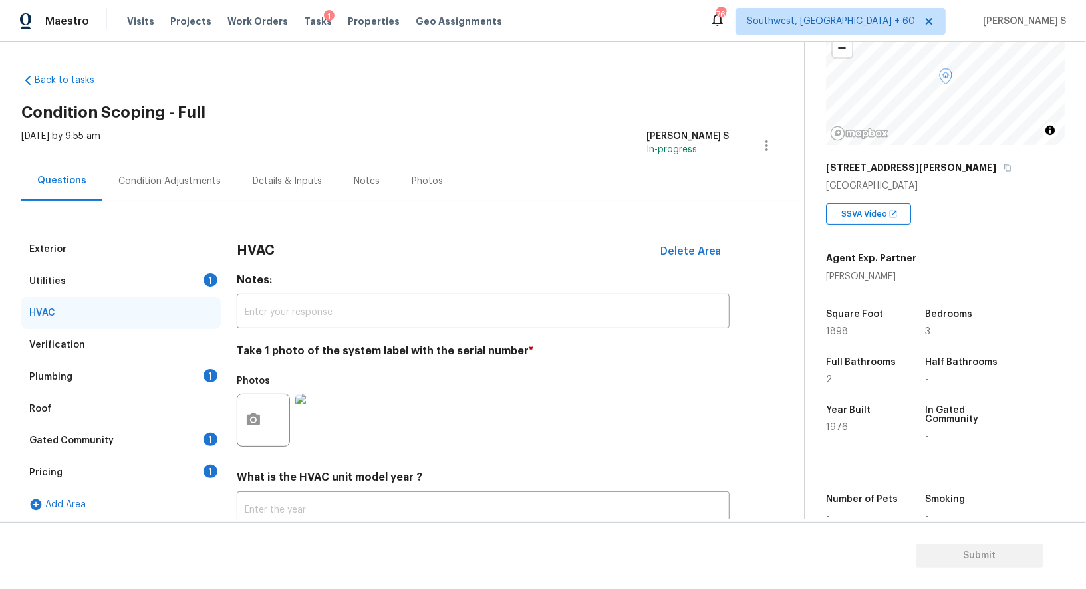
click at [204, 184] on div "Condition Adjustments" at bounding box center [169, 181] width 102 height 13
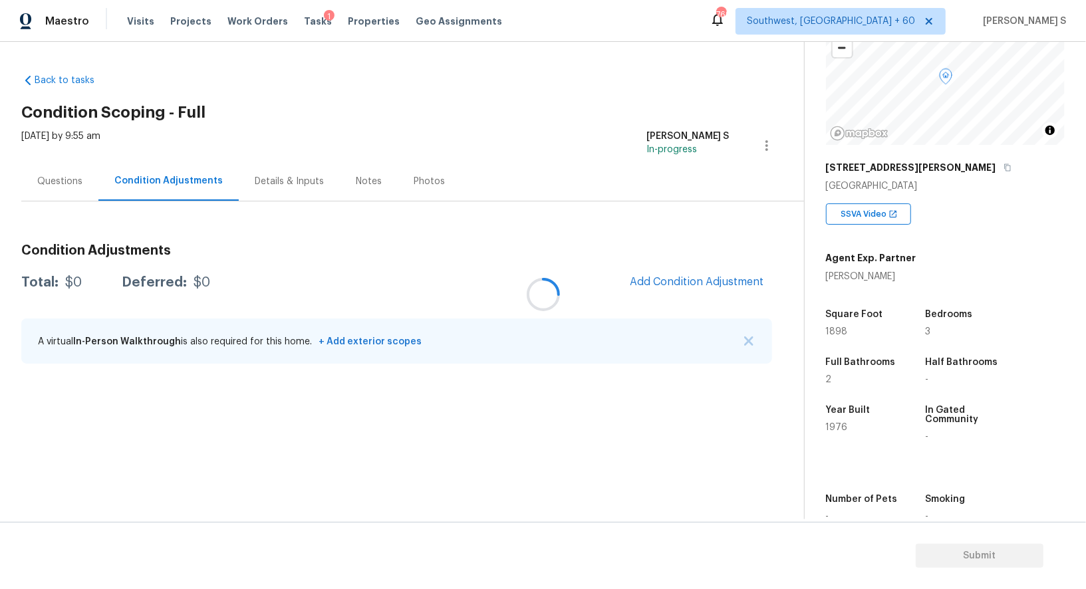
click at [684, 281] on div at bounding box center [543, 294] width 1086 height 589
click at [758, 274] on div at bounding box center [543, 294] width 1086 height 589
click at [738, 277] on div at bounding box center [543, 294] width 1086 height 589
click at [737, 276] on span "Add Condition Adjustment" at bounding box center [697, 282] width 134 height 12
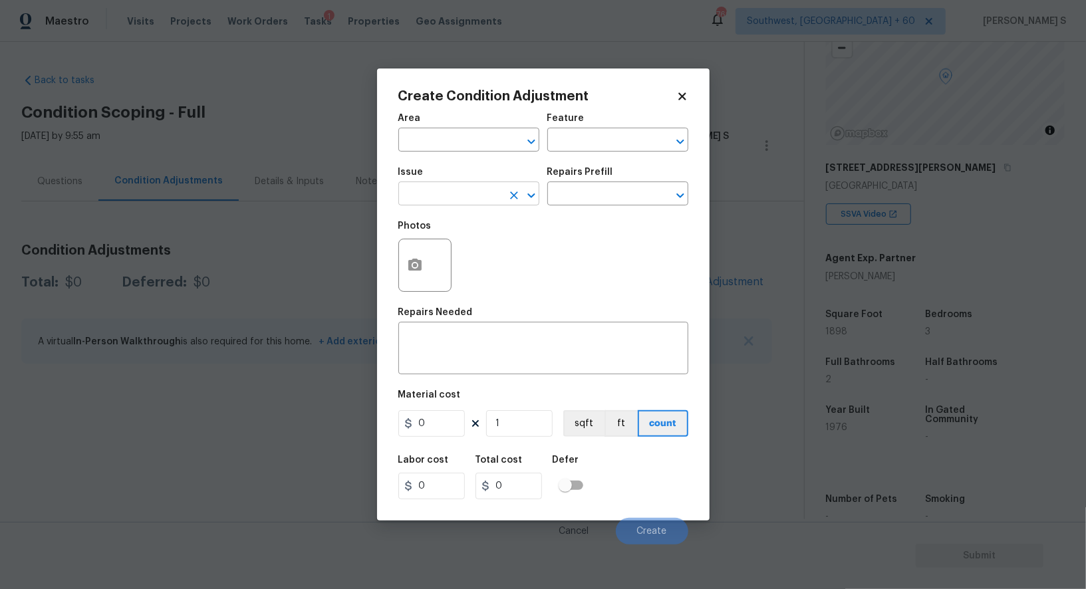
click at [434, 204] on input "text" at bounding box center [450, 195] width 104 height 21
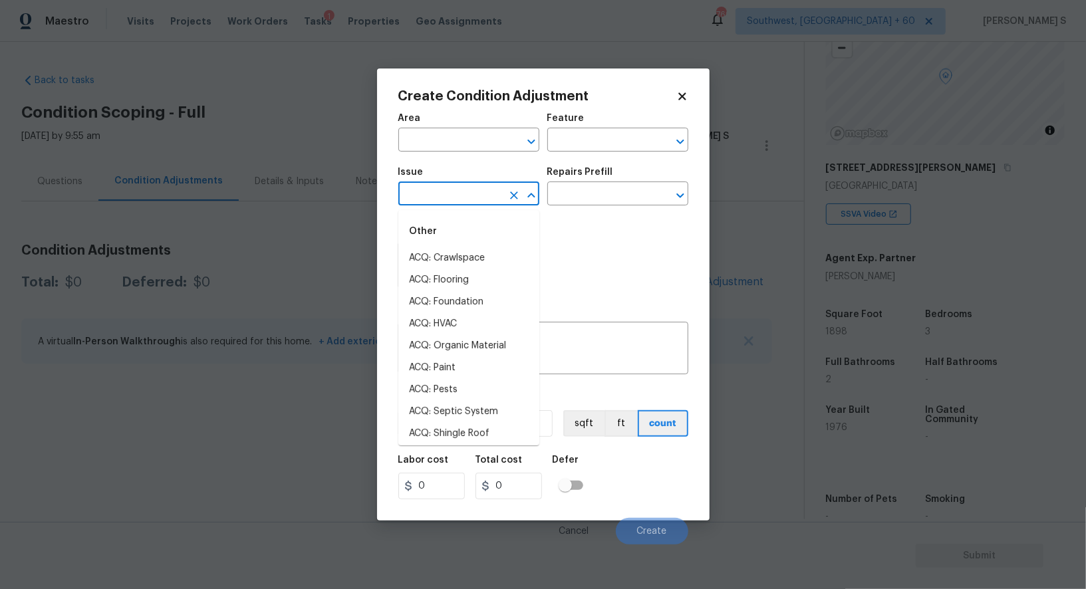
type input "r"
type input "o"
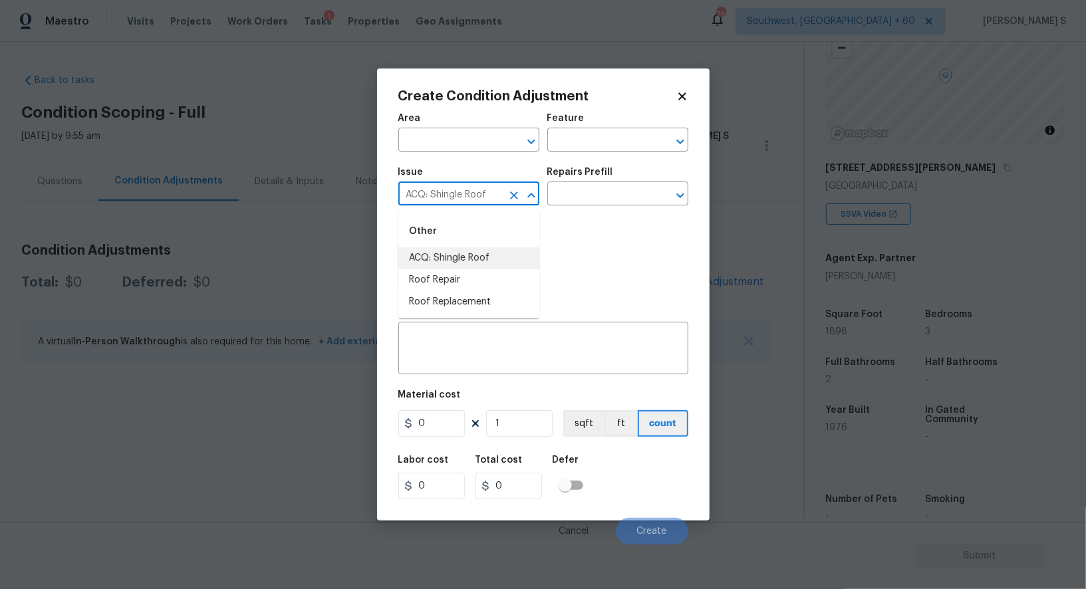
type input "ACQ: Shingle Roof"
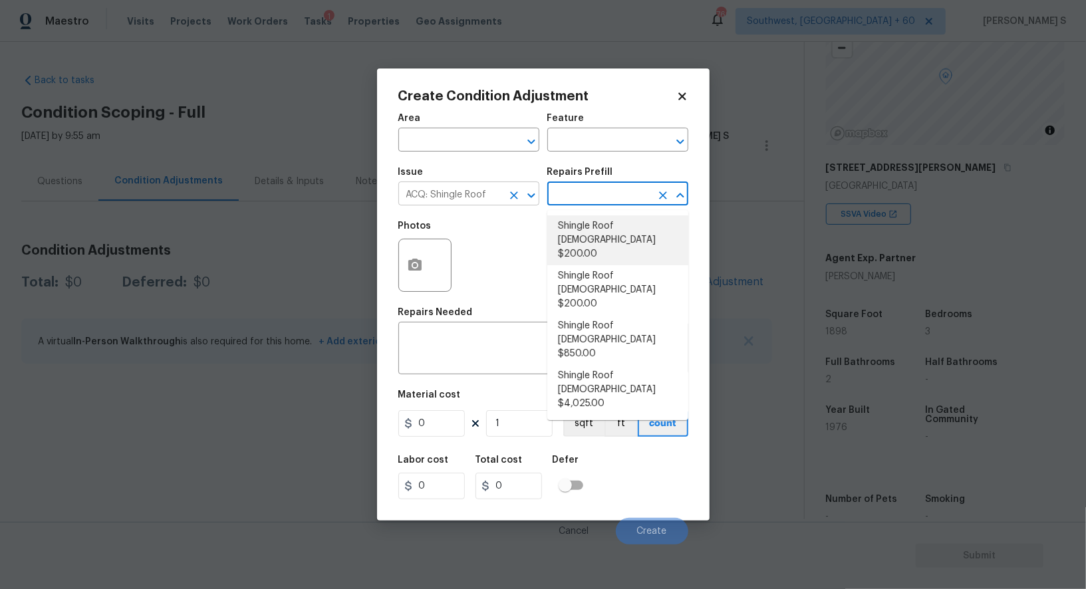
type input "Acquisition"
type textarea "Acquisition Scope: Shingle Roof 0-10 years in age maintenance."
type input "200"
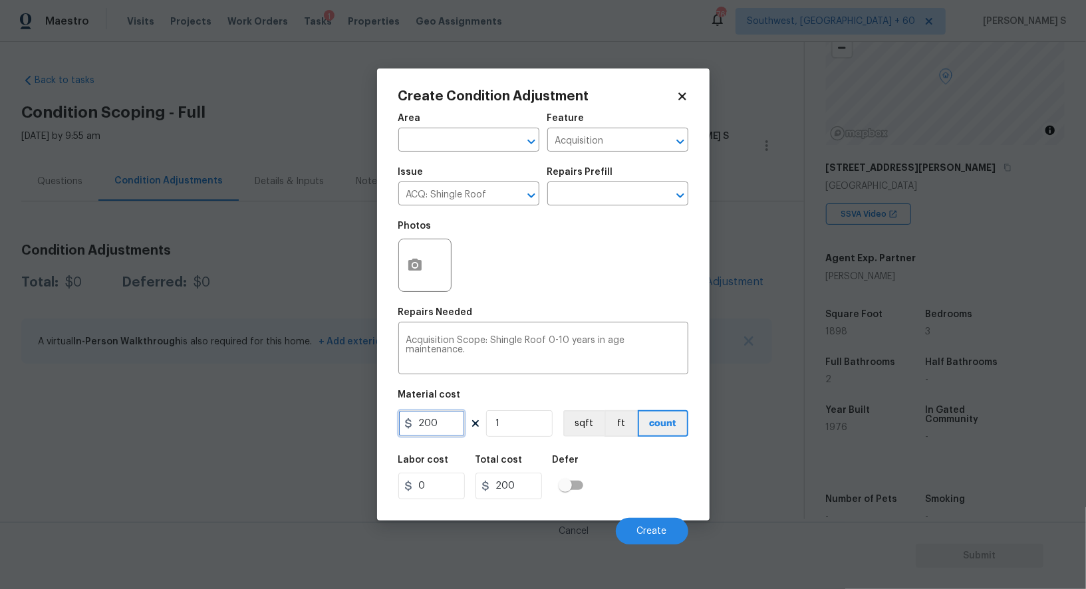
click at [449, 425] on input "200" at bounding box center [431, 423] width 66 height 27
type input "288"
click at [622, 489] on div "Labor cost 0 Total cost 288 Defer" at bounding box center [543, 477] width 290 height 60
click at [658, 527] on button "Create" at bounding box center [652, 531] width 72 height 27
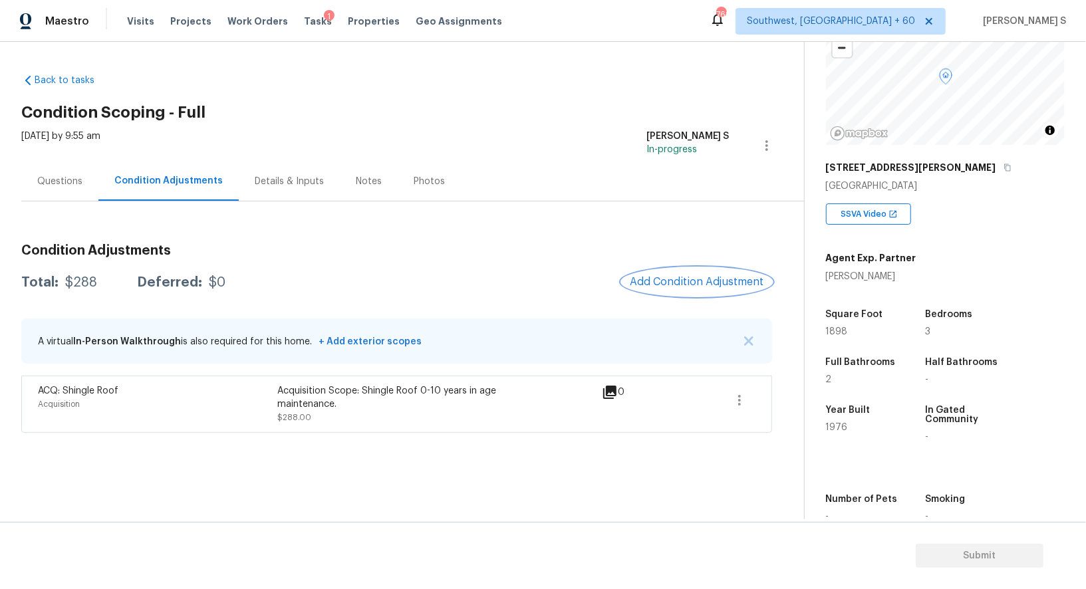
click at [723, 278] on span "Add Condition Adjustment" at bounding box center [697, 282] width 134 height 12
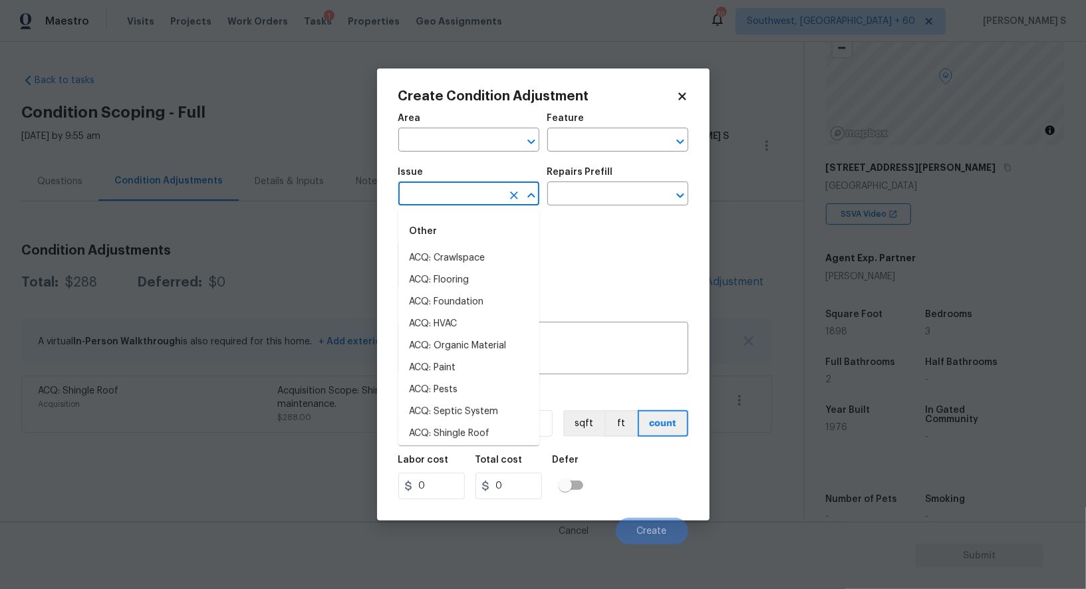
click at [439, 193] on input "text" at bounding box center [450, 195] width 104 height 21
type input "ACQ: Paint"
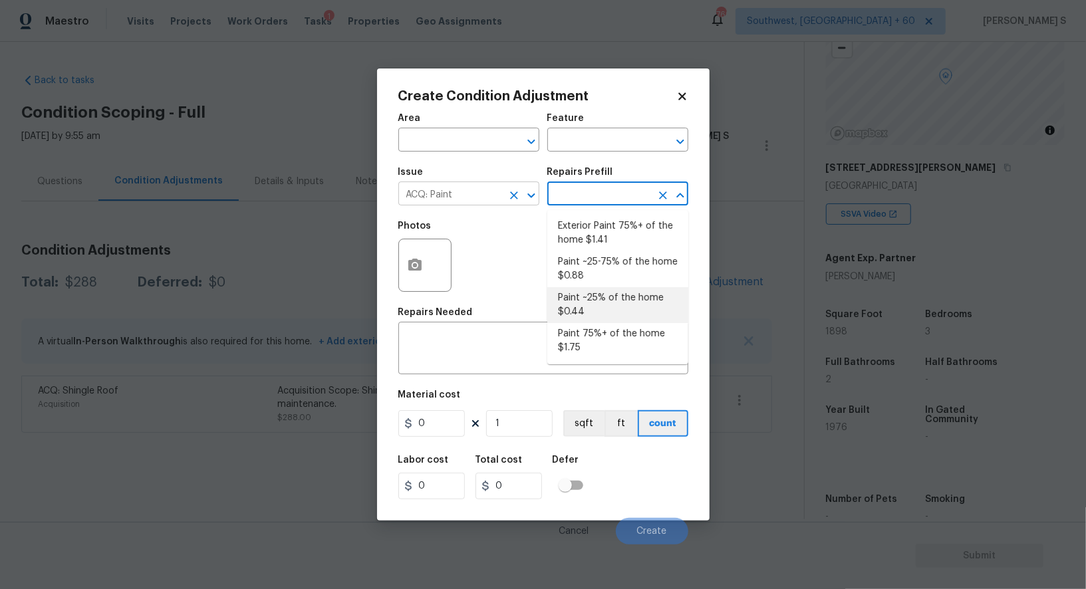
type input "Acquisition"
type textarea "Acquisition Scope: ~25% of the home needs interior paint"
type input "0.44"
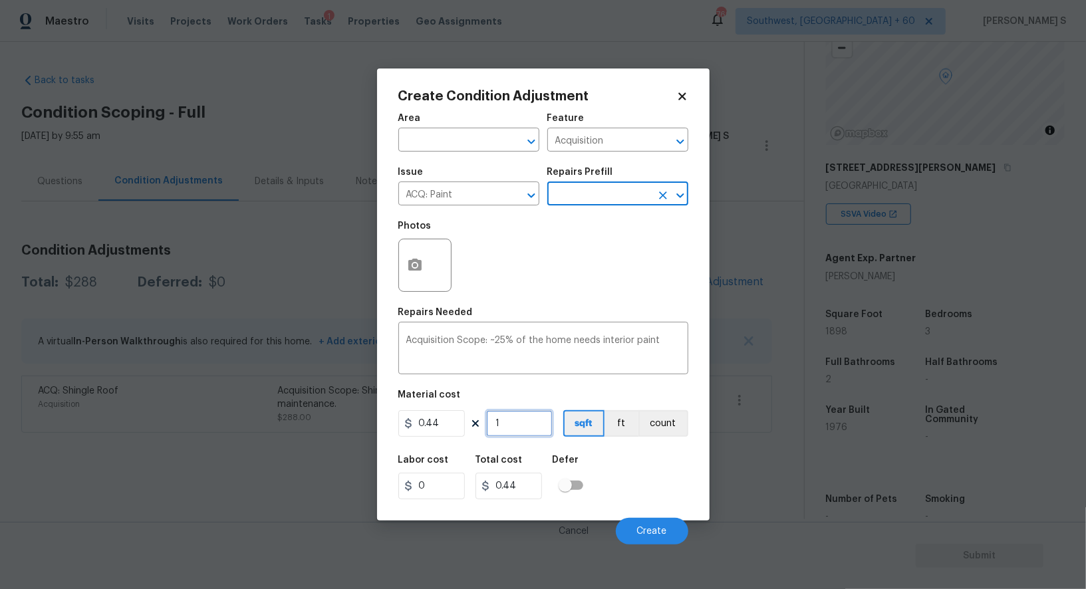
click at [521, 437] on input "1" at bounding box center [519, 423] width 66 height 27
type input "18"
type input "7.92"
type input "189"
type input "83.16"
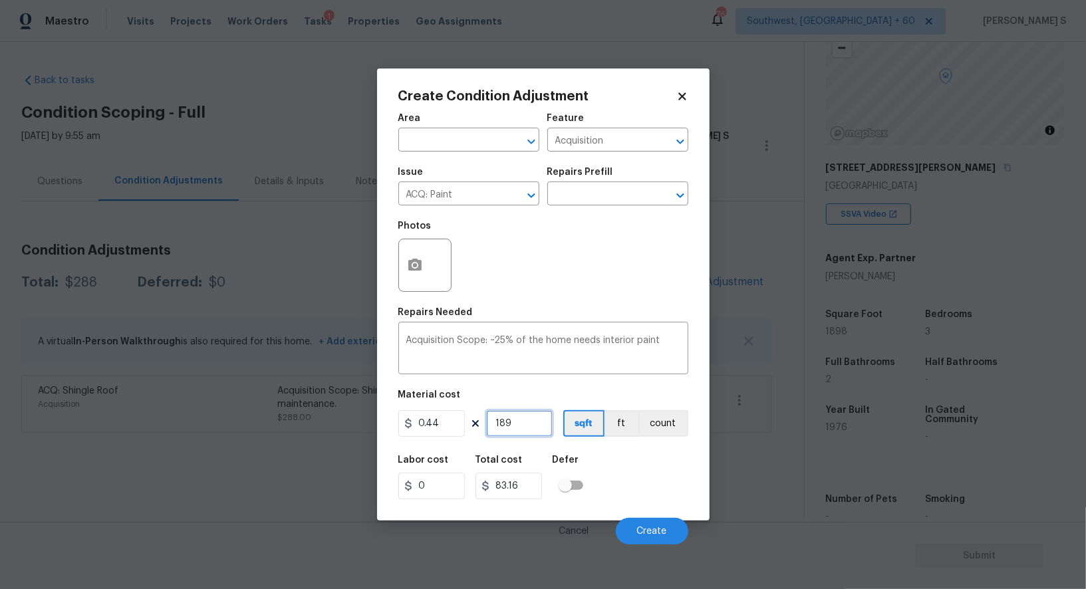
type input "1898"
type input "835.12"
type input "1898"
click at [628, 475] on div "Labor cost 0 Total cost 835.12 Defer" at bounding box center [543, 477] width 290 height 60
click at [669, 527] on button "Create" at bounding box center [652, 531] width 72 height 27
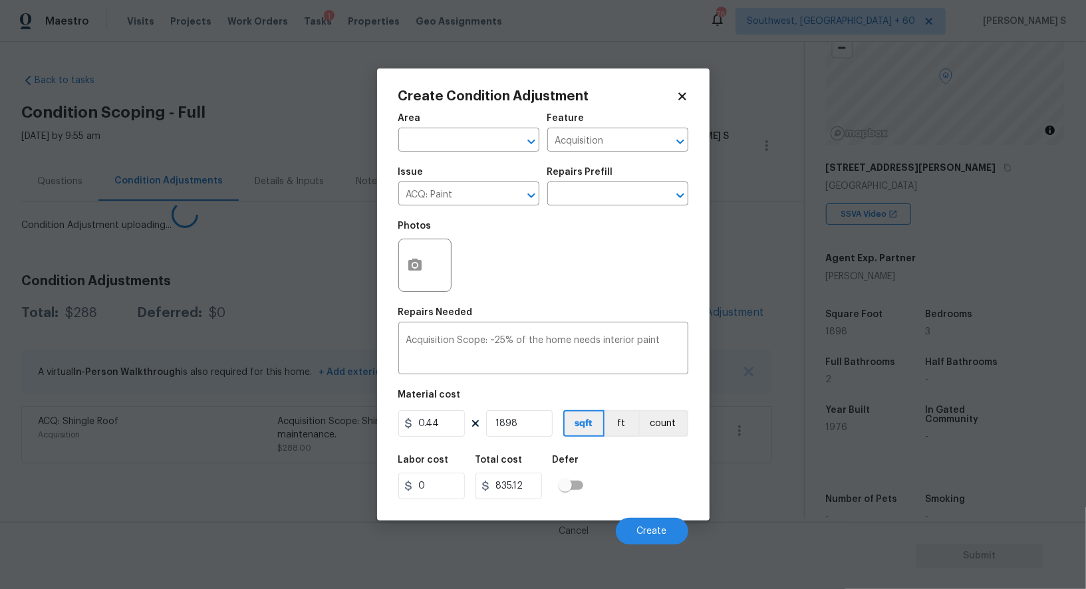
click at [71, 447] on body "Maestro Visits Projects Work Orders Tasks 1 Properties Geo Assignments 769 Sout…" at bounding box center [543, 294] width 1086 height 589
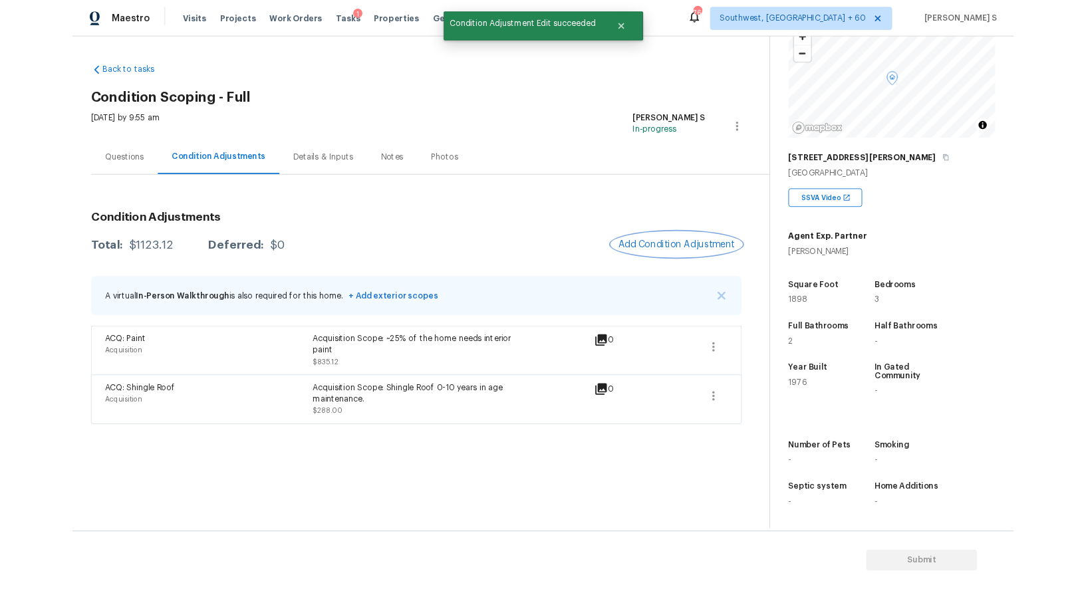
scroll to position [107, 0]
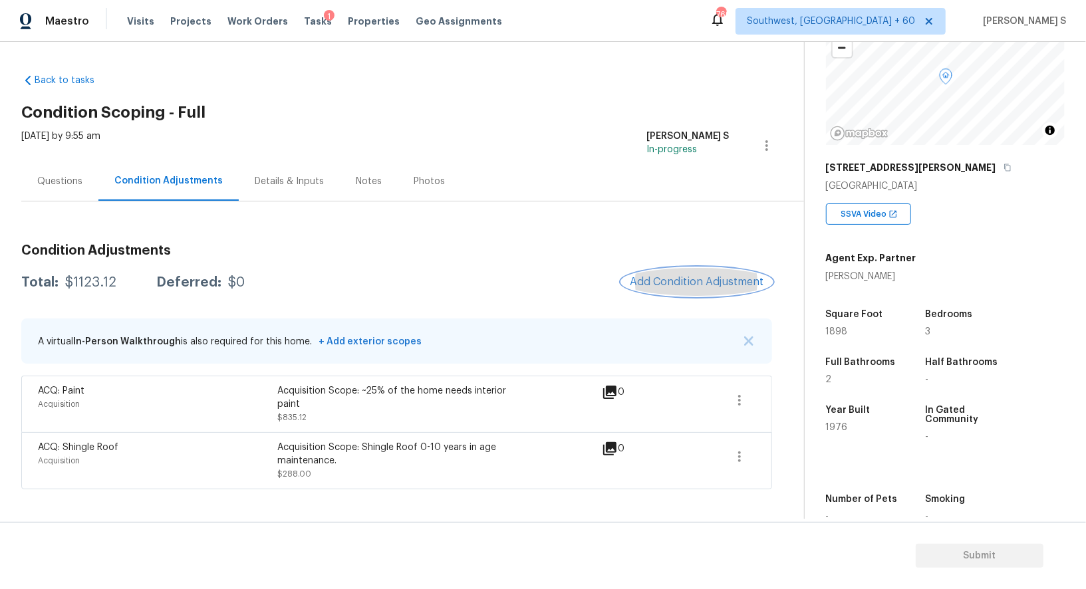
click at [683, 295] on button "Add Condition Adjustment" at bounding box center [697, 282] width 150 height 28
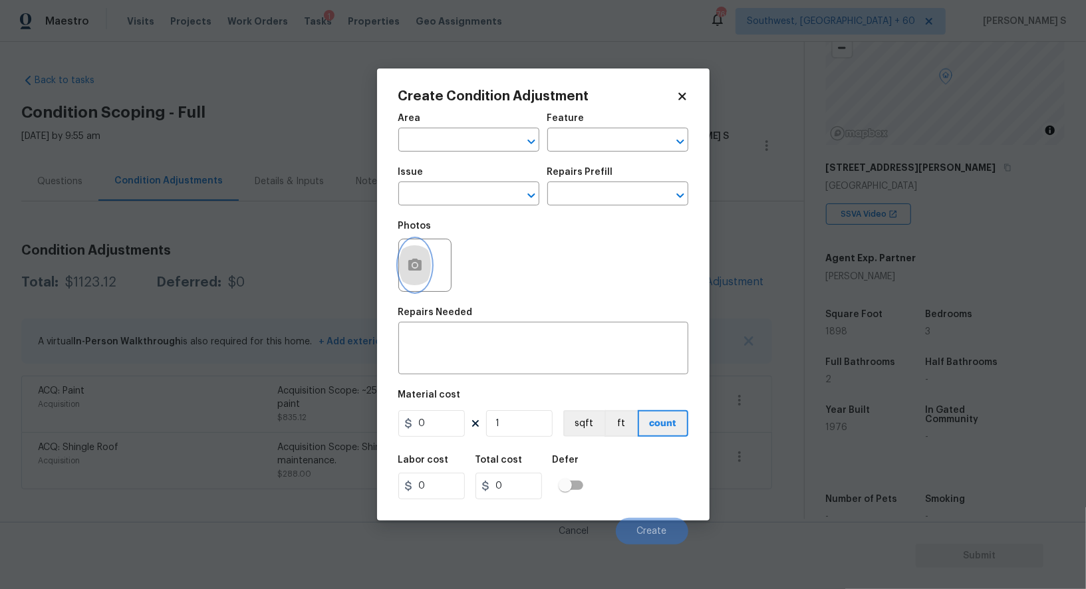
click at [424, 260] on button "button" at bounding box center [415, 265] width 32 height 52
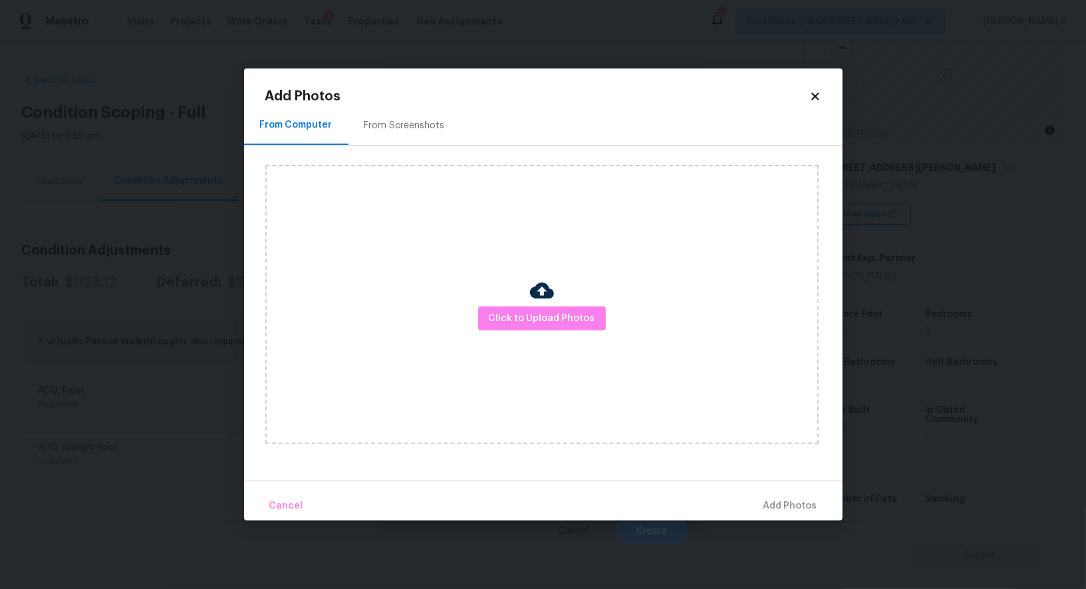
click at [408, 120] on div "From Screenshots" at bounding box center [404, 125] width 80 height 13
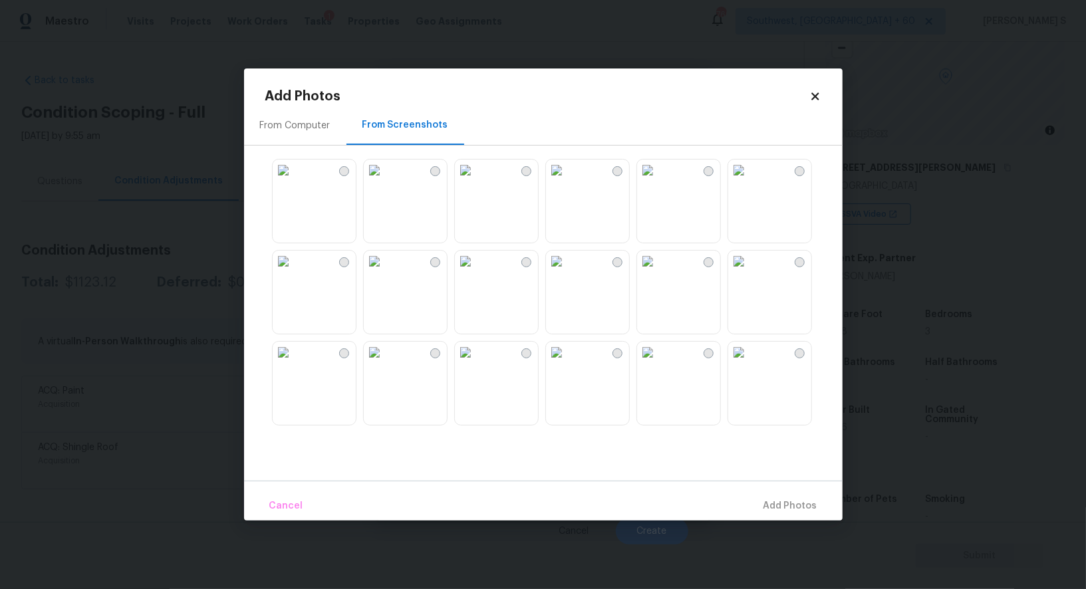
click at [749, 272] on img at bounding box center [738, 261] width 21 height 21
click at [749, 181] on img at bounding box center [738, 170] width 21 height 21
click at [385, 272] on img at bounding box center [374, 261] width 21 height 21
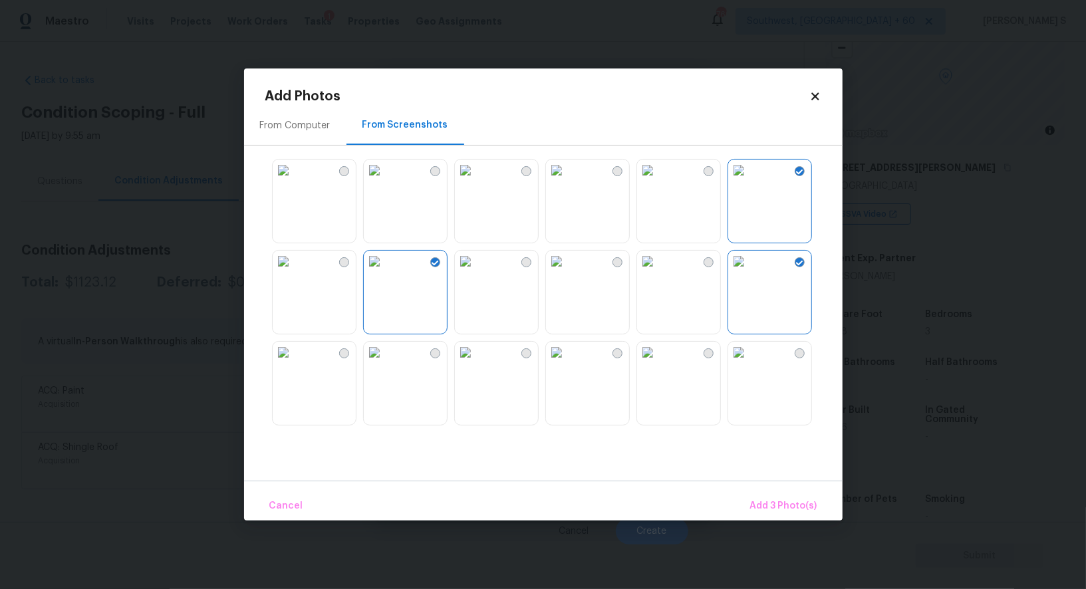
click at [294, 181] on img at bounding box center [283, 170] width 21 height 21
click at [769, 503] on span "Add 4 Photo(s)" at bounding box center [783, 506] width 68 height 17
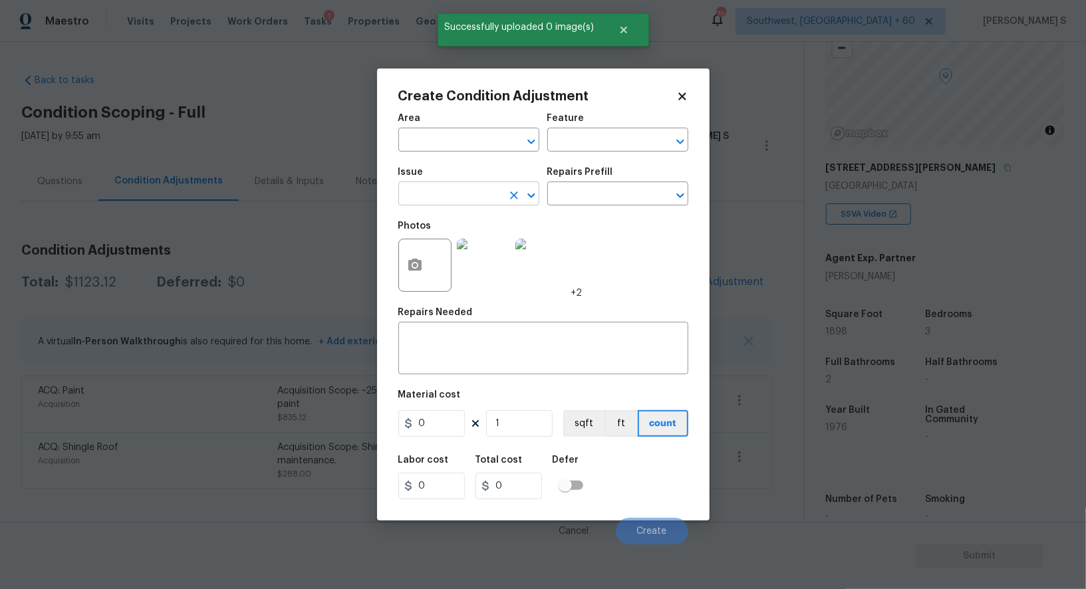
click at [451, 190] on input "text" at bounding box center [450, 195] width 104 height 21
type input "ACQ: Flooring"
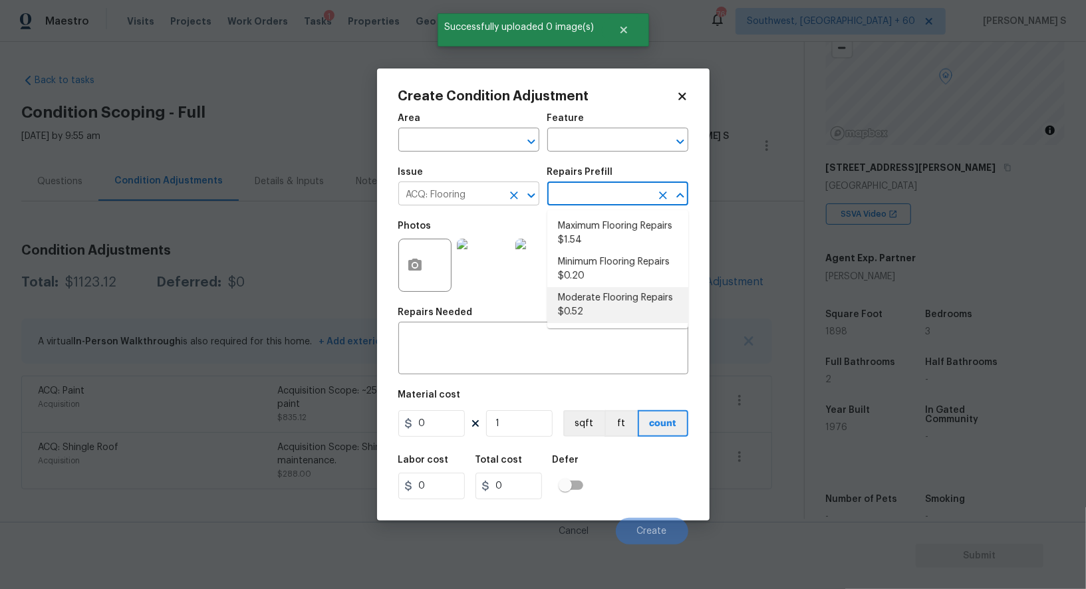
type input "Acquisition"
type textarea "Acquisition Scope: Moderate flooring repairs"
type input "0.52"
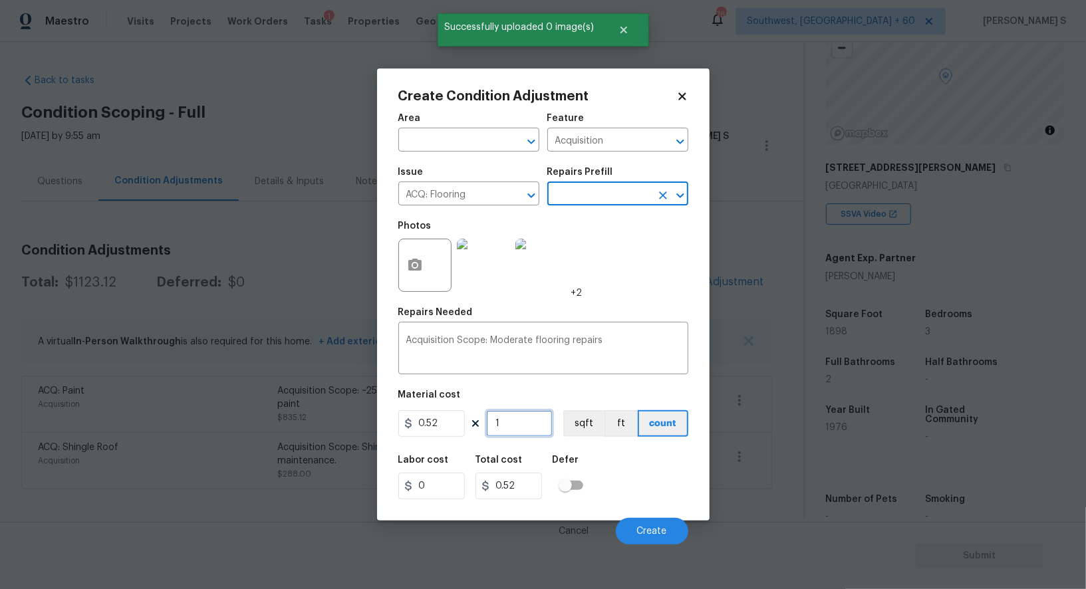
click at [534, 422] on input "1" at bounding box center [519, 423] width 66 height 27
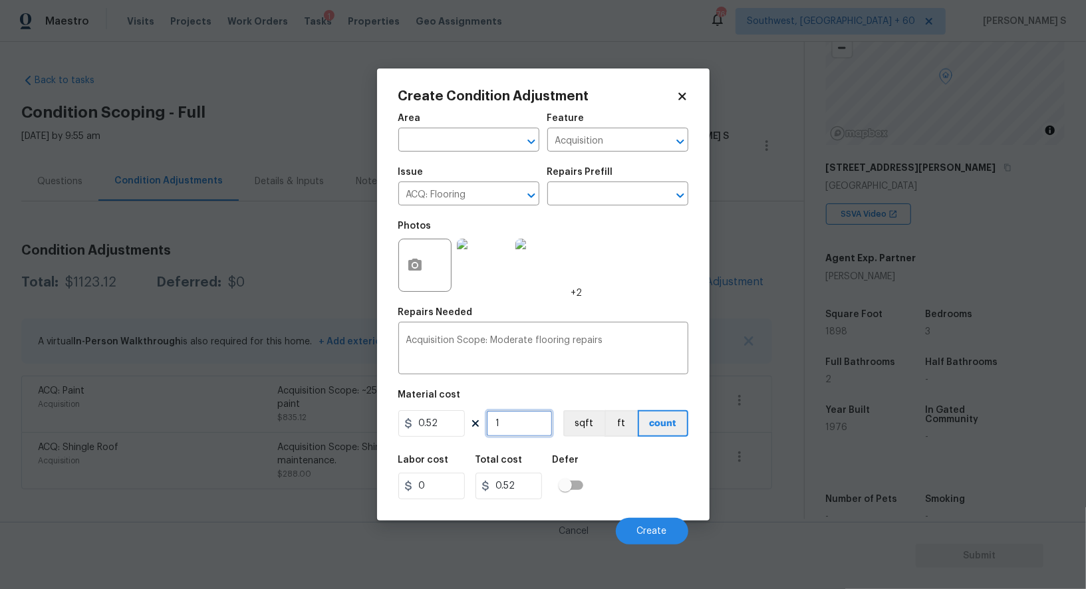
type input "18"
type input "9.36"
type input "189"
type input "98.28"
type input "1898"
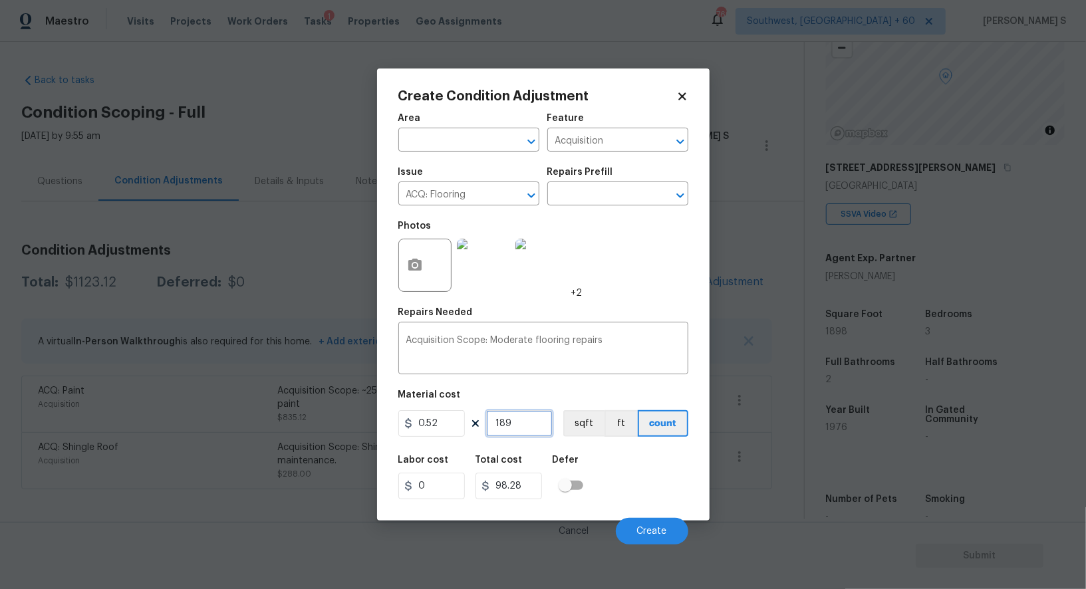
type input "986.96"
type input "1898"
click at [604, 435] on button "ft" at bounding box center [620, 423] width 33 height 27
click at [582, 418] on button "sqft" at bounding box center [583, 423] width 41 height 27
click at [616, 463] on div "Labor cost 0 Total cost 986.96 Defer" at bounding box center [543, 477] width 290 height 60
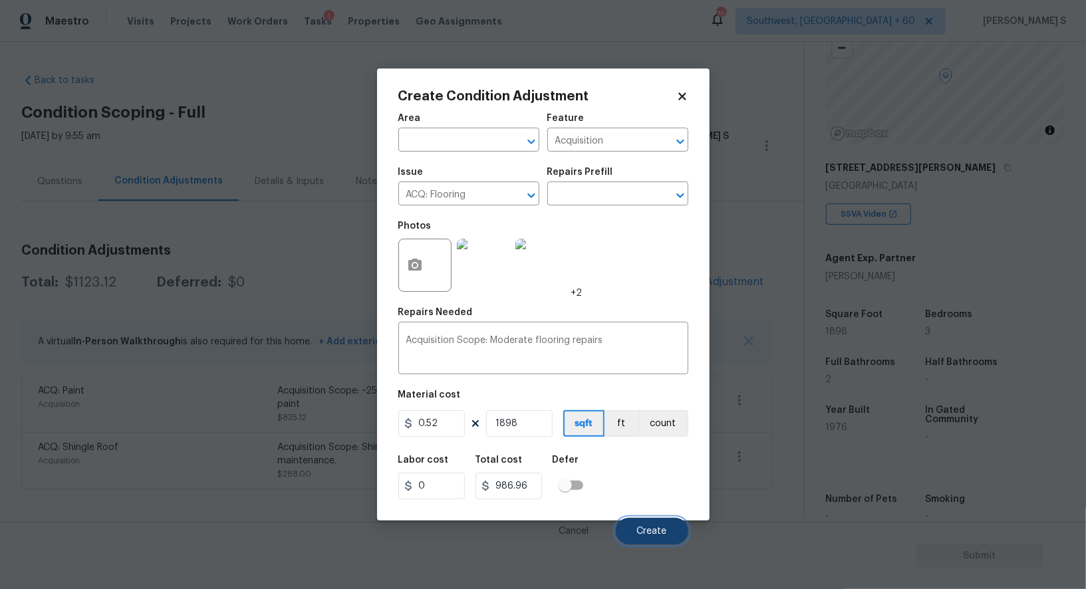
click at [654, 537] on span "Create" at bounding box center [652, 532] width 30 height 10
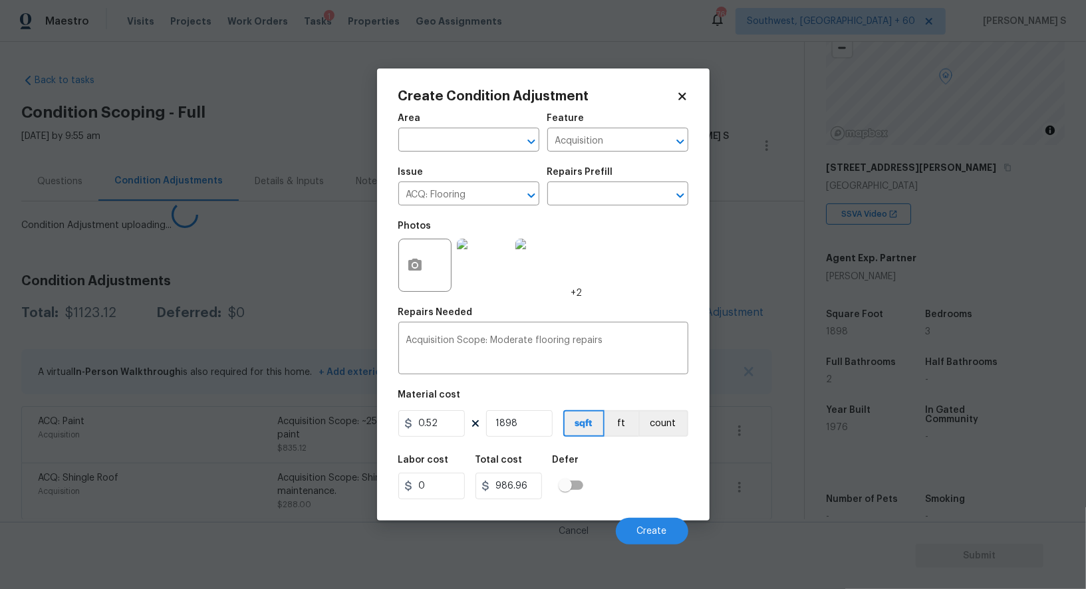
click at [184, 455] on body "Maestro Visits Projects Work Orders Tasks 1 Properties Geo Assignments 769 Sout…" at bounding box center [543, 294] width 1086 height 589
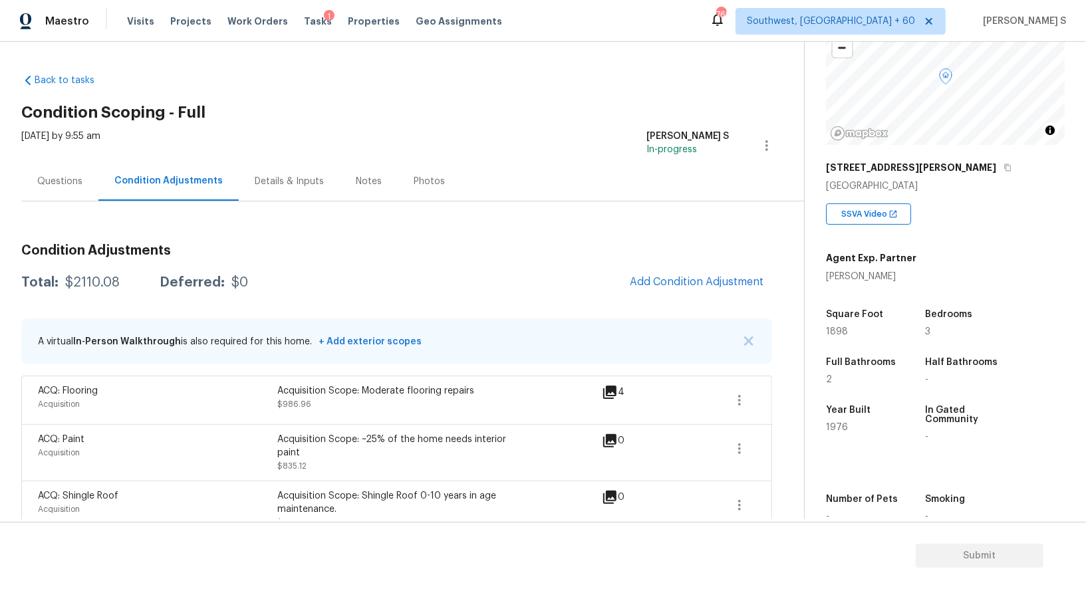
scroll to position [21, 0]
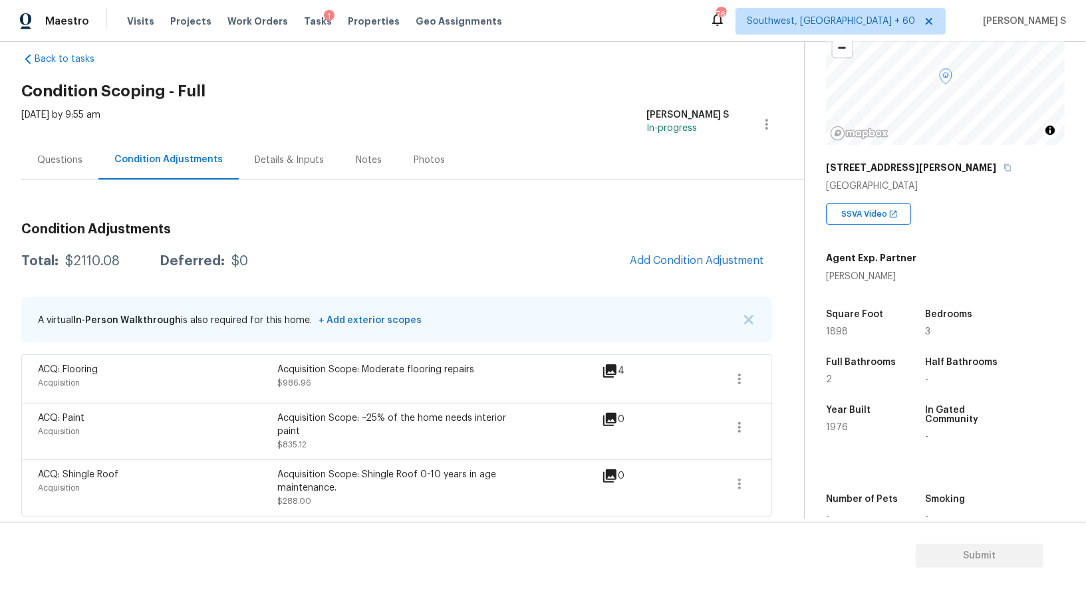
click at [739, 247] on span "Add Condition Adjustment" at bounding box center [697, 261] width 150 height 29
click at [641, 269] on button "Add Condition Adjustment" at bounding box center [697, 261] width 150 height 28
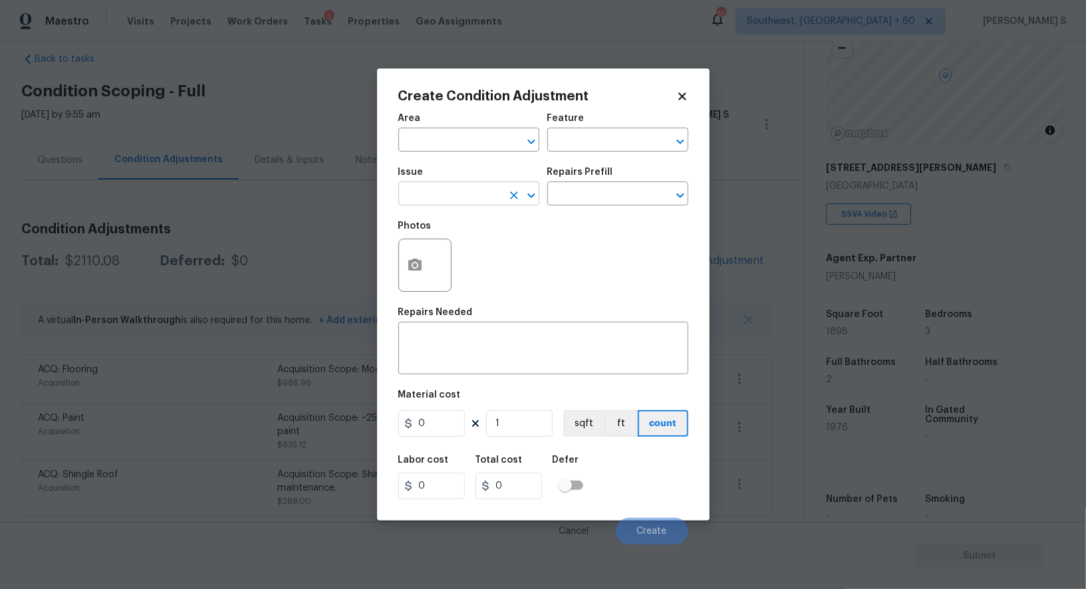
click at [451, 199] on input "text" at bounding box center [450, 195] width 104 height 21
type input "Pressure Washing"
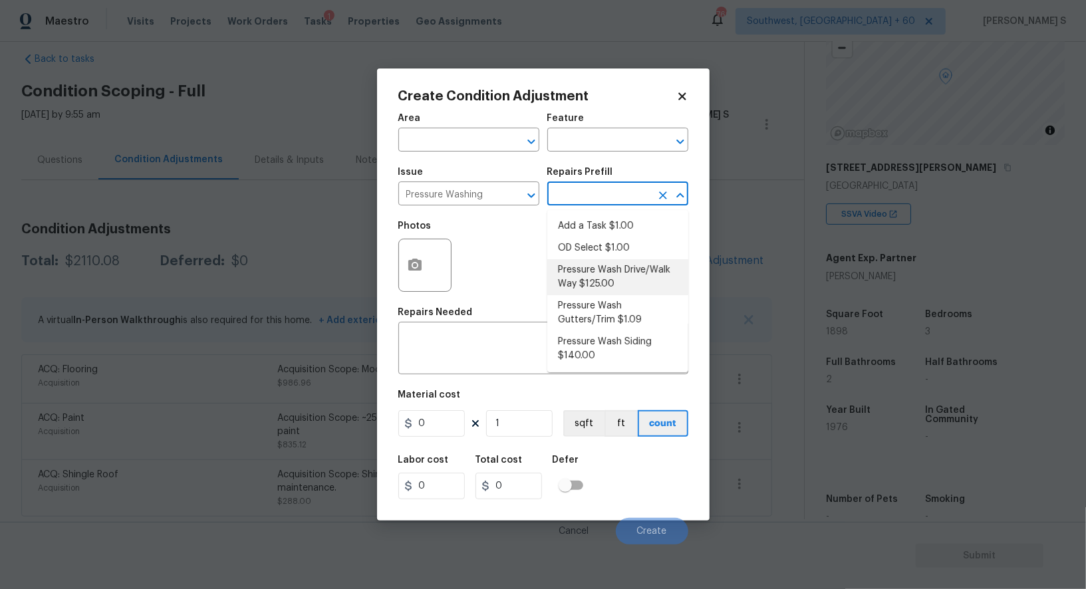
type input "Siding"
type textarea "Pressure wash the driveways/walkways as directed by the PM. Ensure that all deb…"
type input "125"
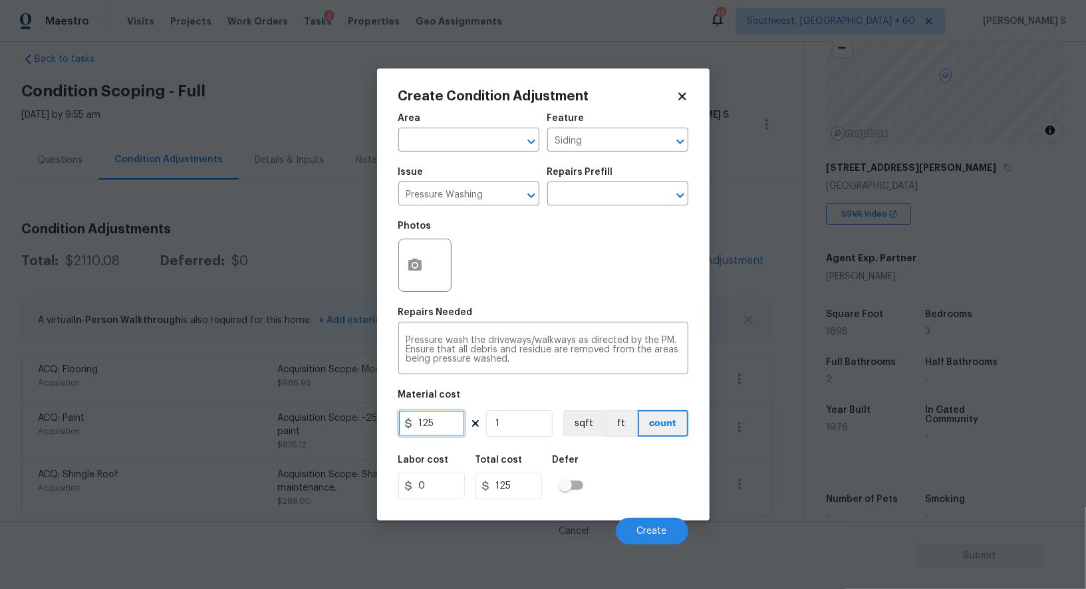
click at [450, 422] on input "125" at bounding box center [431, 423] width 66 height 27
type input "200"
click at [666, 481] on div "Labor cost 0 Total cost 200 Defer" at bounding box center [543, 477] width 290 height 60
click at [662, 542] on button "Create" at bounding box center [652, 531] width 72 height 27
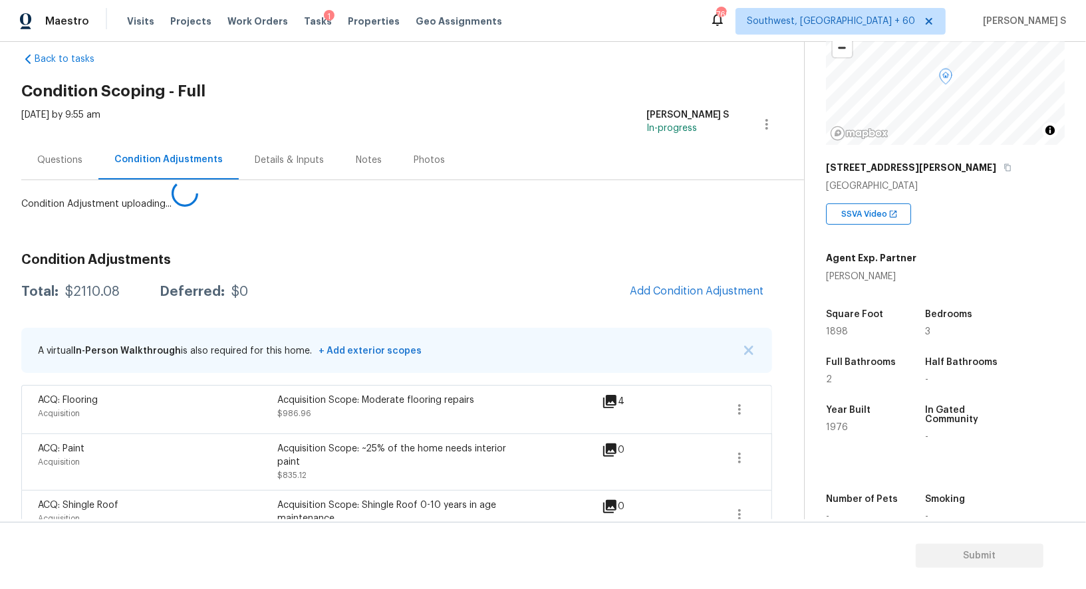
click at [3, 436] on body "Maestro Visits Projects Work Orders Tasks 1 Properties Geo Assignments 769 Sout…" at bounding box center [543, 294] width 1086 height 589
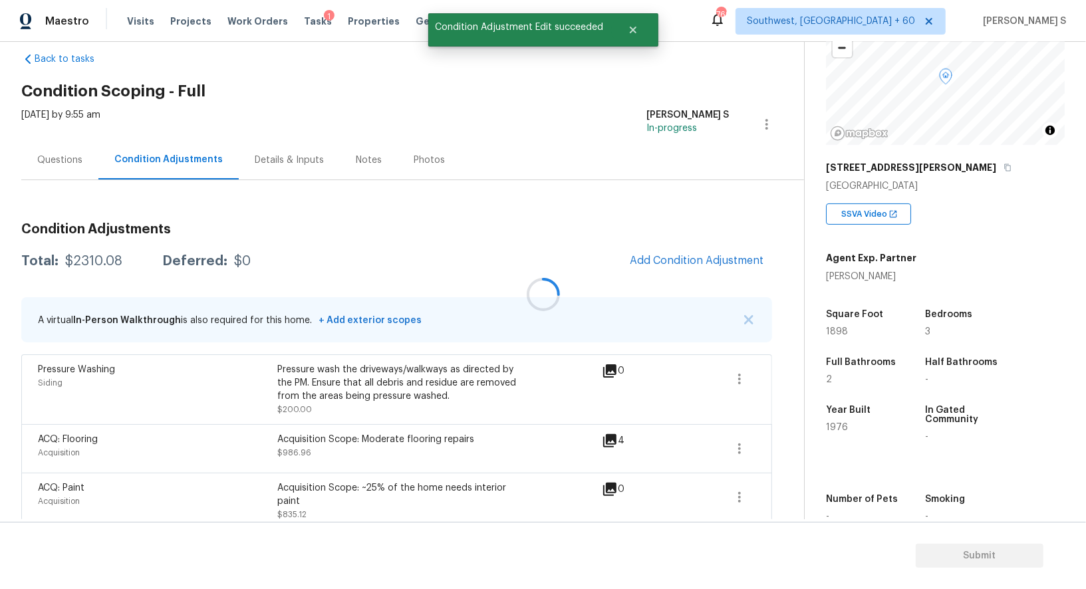
click at [695, 253] on div at bounding box center [543, 294] width 1086 height 589
click at [719, 257] on div at bounding box center [543, 294] width 1086 height 589
click at [701, 264] on span "Add Condition Adjustment" at bounding box center [697, 261] width 134 height 12
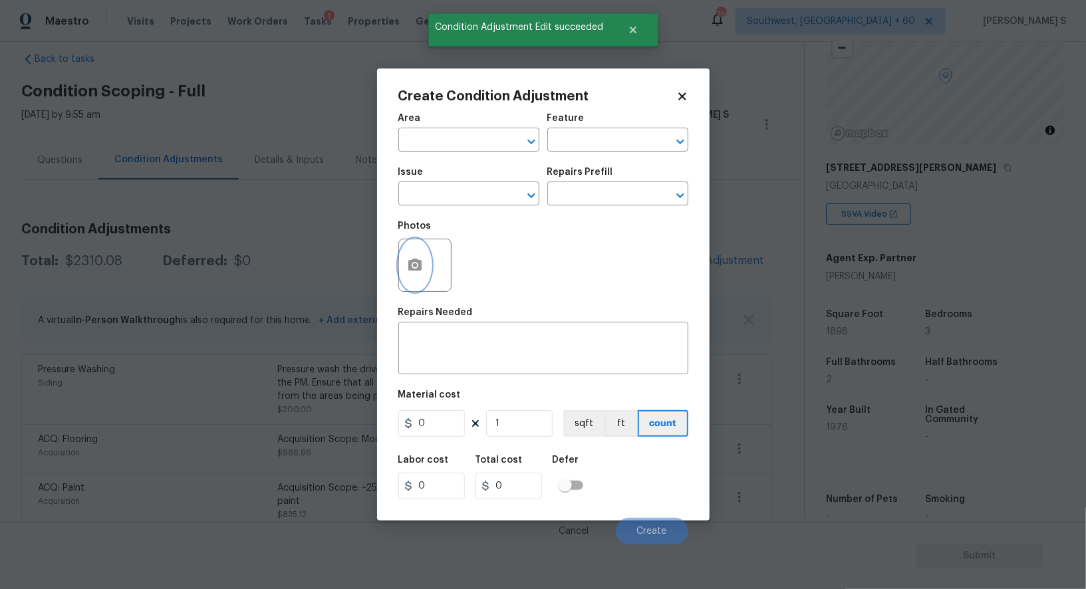
click at [405, 268] on button "button" at bounding box center [415, 265] width 32 height 52
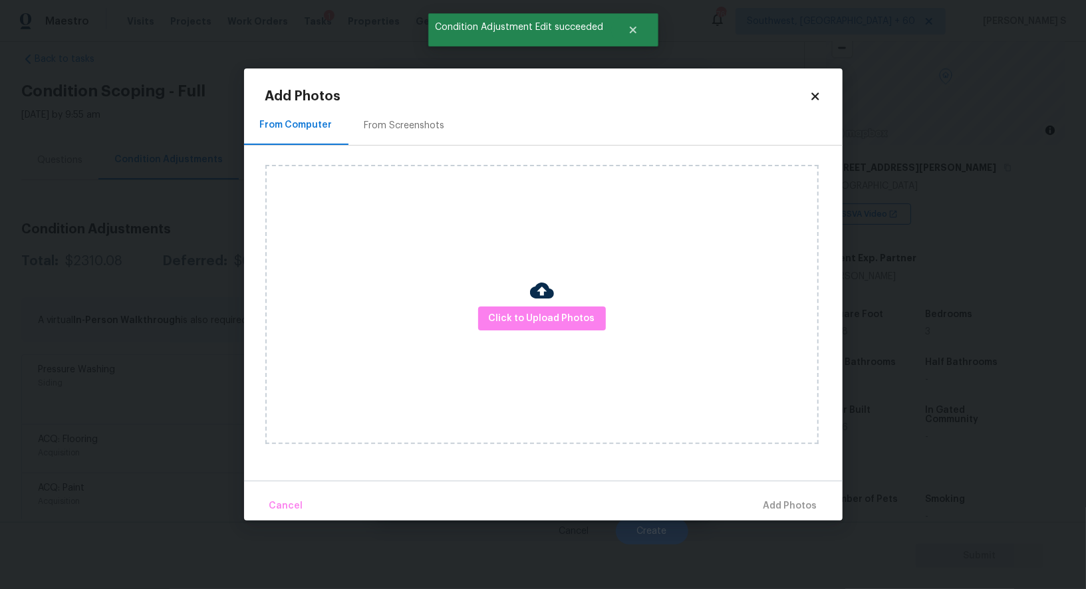
click at [398, 126] on div "From Screenshots" at bounding box center [404, 125] width 80 height 13
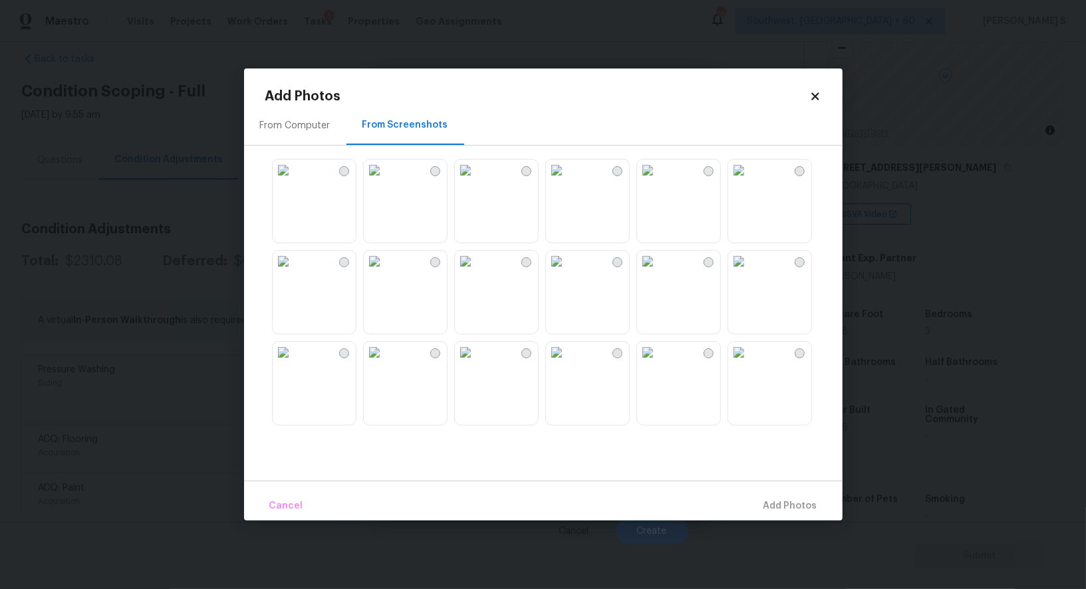
click at [567, 363] on img at bounding box center [556, 352] width 21 height 21
click at [644, 363] on img at bounding box center [647, 352] width 21 height 21
click at [476, 363] on img at bounding box center [465, 352] width 21 height 21
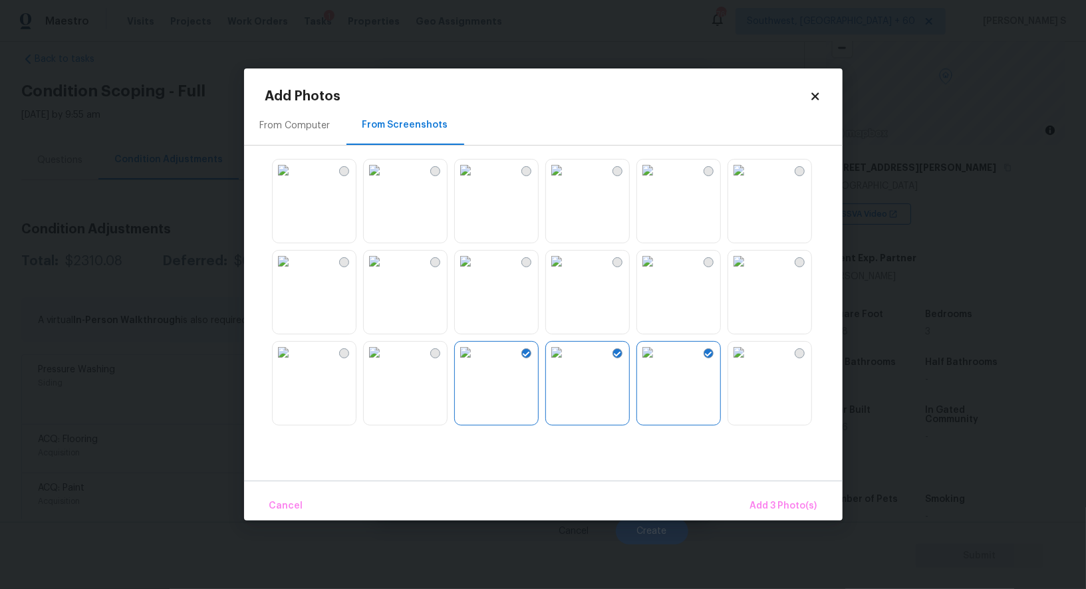
click at [385, 363] on img at bounding box center [374, 352] width 21 height 21
click at [294, 363] on img at bounding box center [283, 352] width 21 height 21
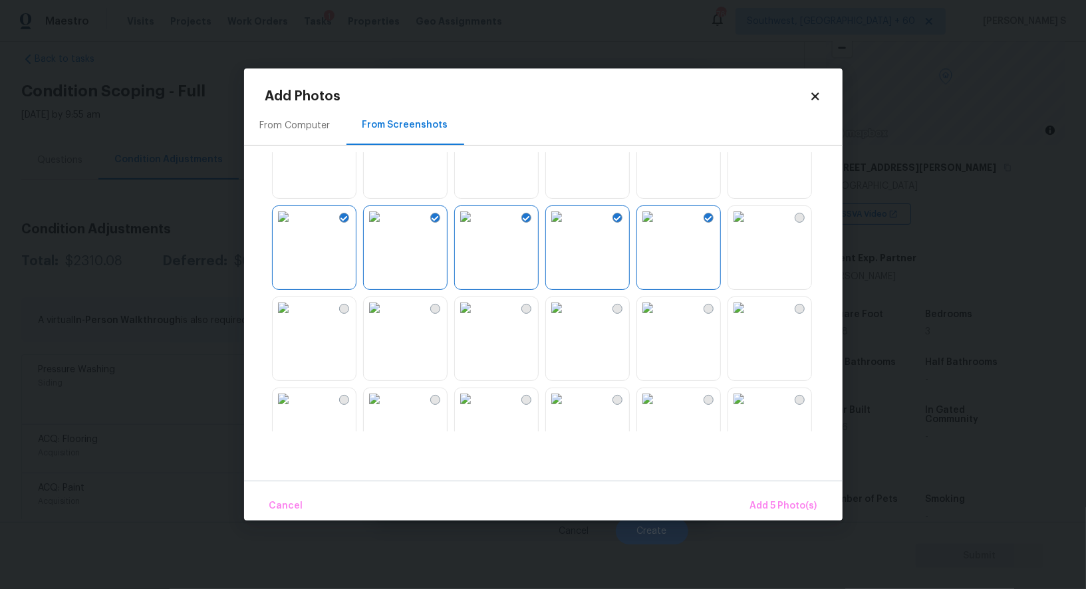
scroll to position [149, 0]
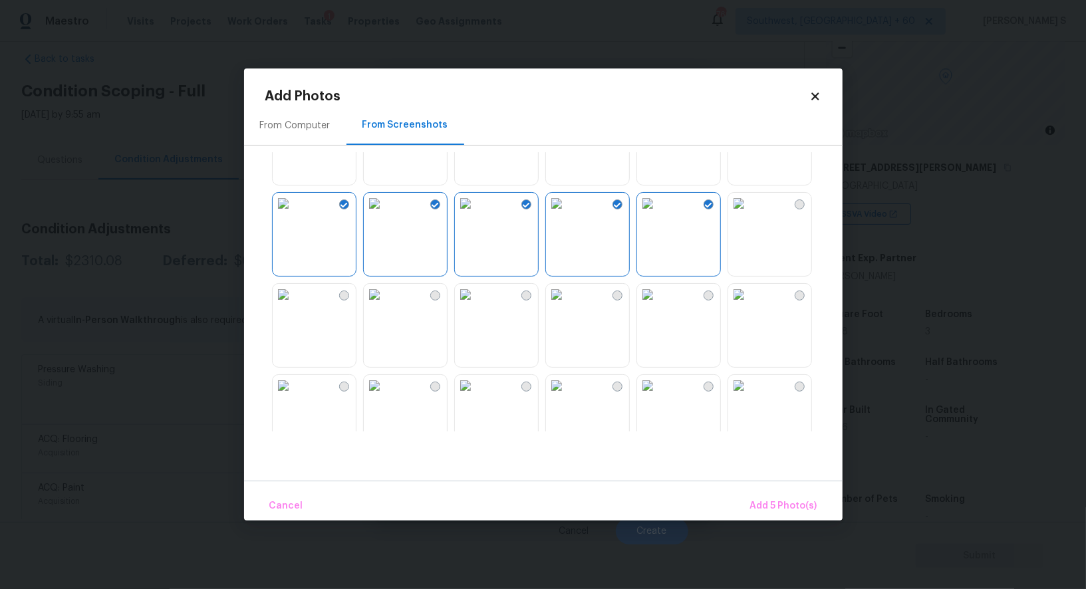
click at [544, 320] on div at bounding box center [553, 291] width 577 height 279
click at [567, 305] on img at bounding box center [556, 294] width 21 height 21
click at [643, 305] on img at bounding box center [647, 294] width 21 height 21
click at [643, 396] on img at bounding box center [647, 385] width 21 height 21
click at [539, 397] on div at bounding box center [553, 291] width 577 height 279
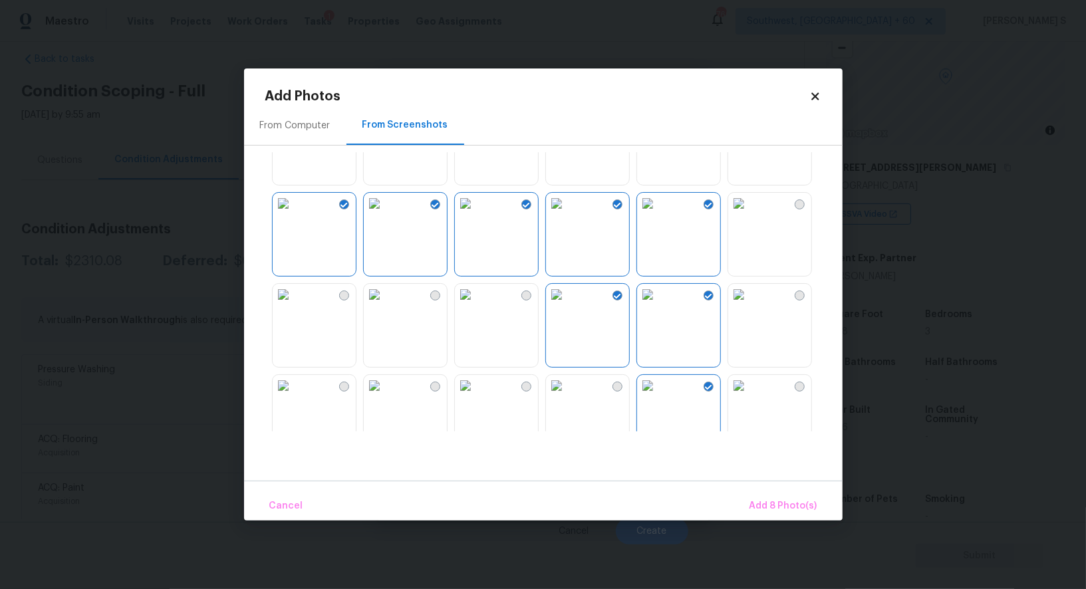
click at [294, 395] on img at bounding box center [283, 385] width 21 height 21
click at [294, 305] on img at bounding box center [283, 294] width 21 height 21
click at [801, 500] on span "Add 10 Photo(s)" at bounding box center [781, 506] width 72 height 17
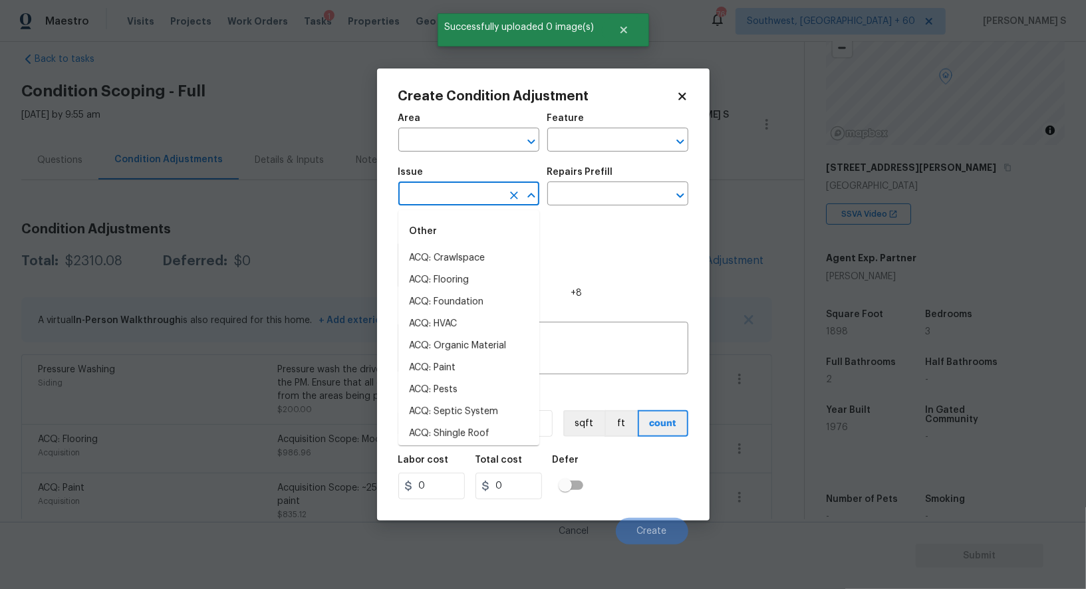
click at [462, 195] on input "text" at bounding box center [450, 195] width 104 height 21
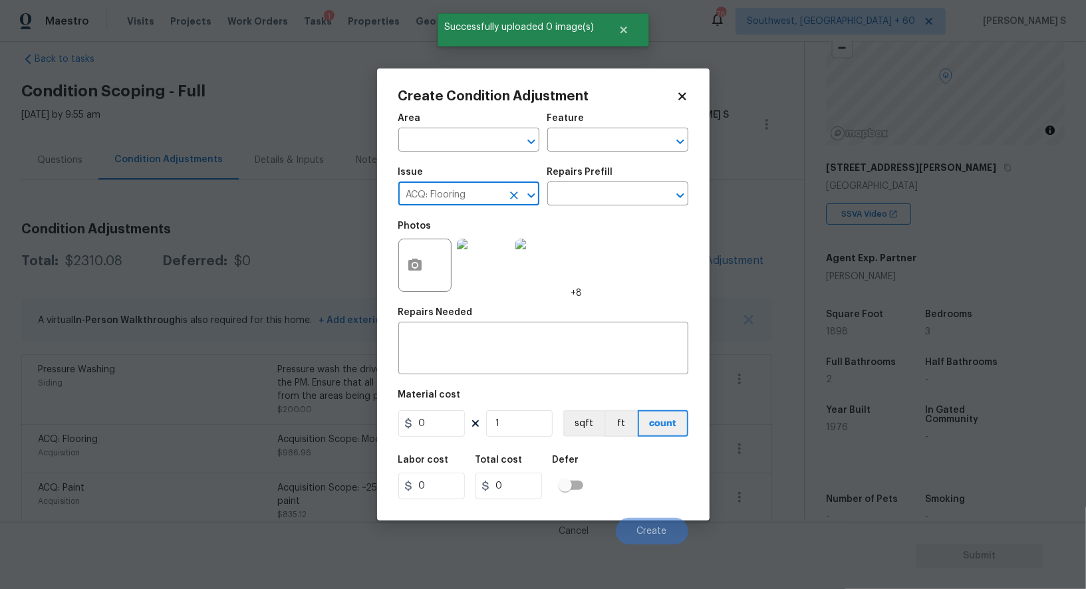
type input "ACQ: Flooring"
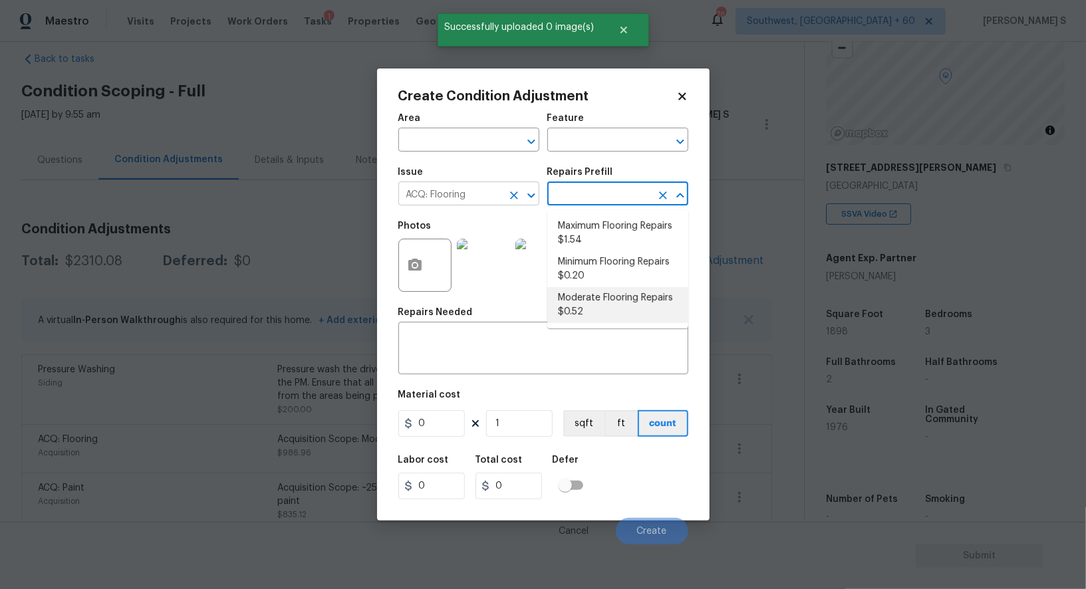
type input "Acquisition"
type textarea "Acquisition Scope: Moderate flooring repairs"
type input "0.52"
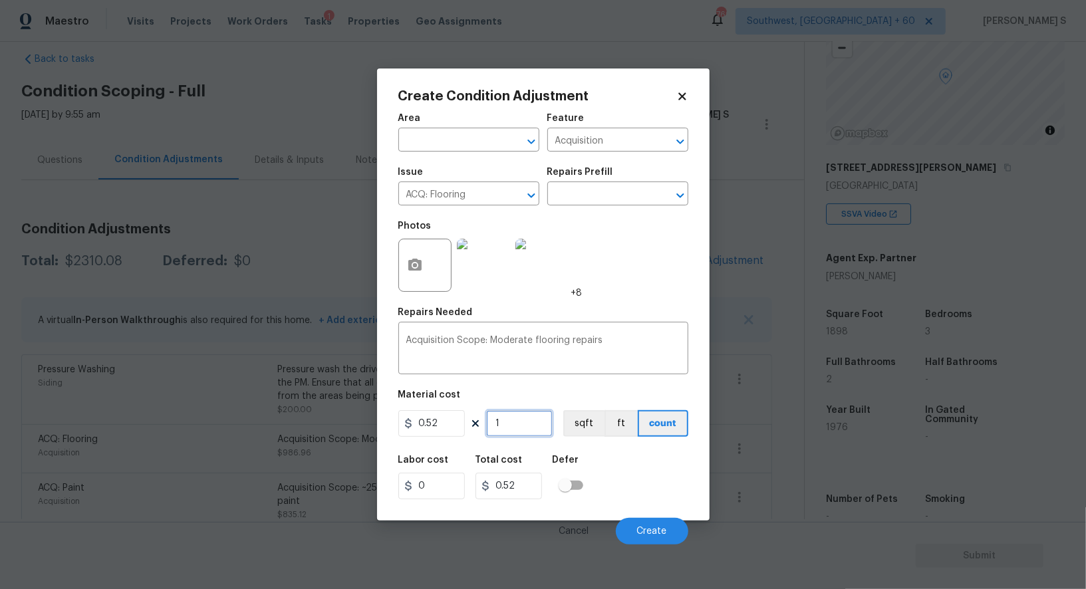
click at [507, 432] on input "1" at bounding box center [519, 423] width 66 height 27
paste input "898"
type input "1898"
type input "986.96"
type input "1898"
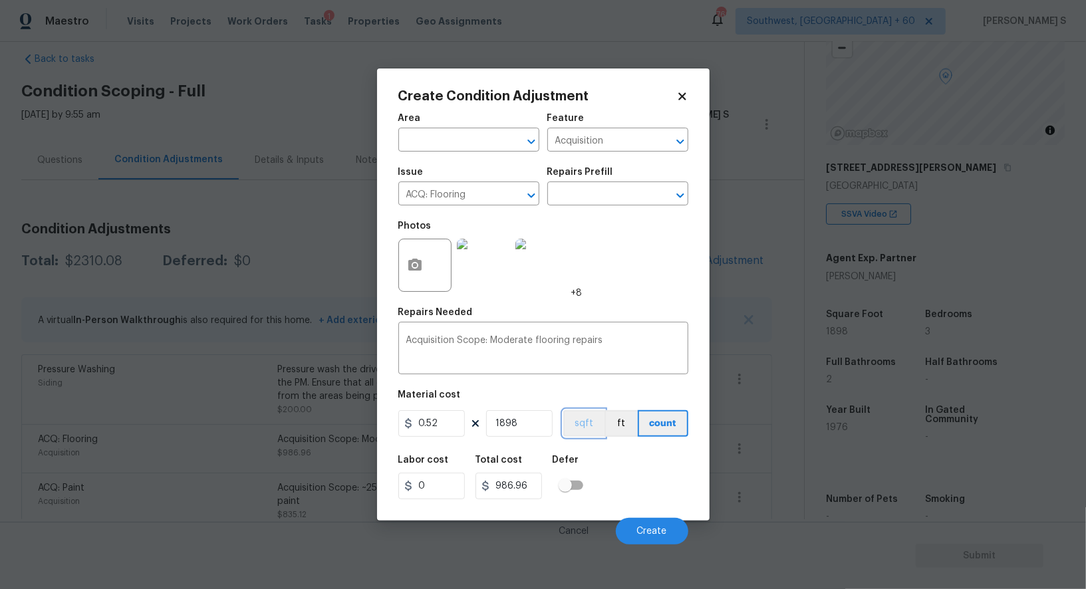
click at [588, 434] on button "sqft" at bounding box center [583, 423] width 41 height 27
click at [606, 469] on div "Labor cost 0 Total cost 986.96 Defer" at bounding box center [543, 477] width 290 height 60
click at [666, 535] on span "Create" at bounding box center [652, 532] width 30 height 10
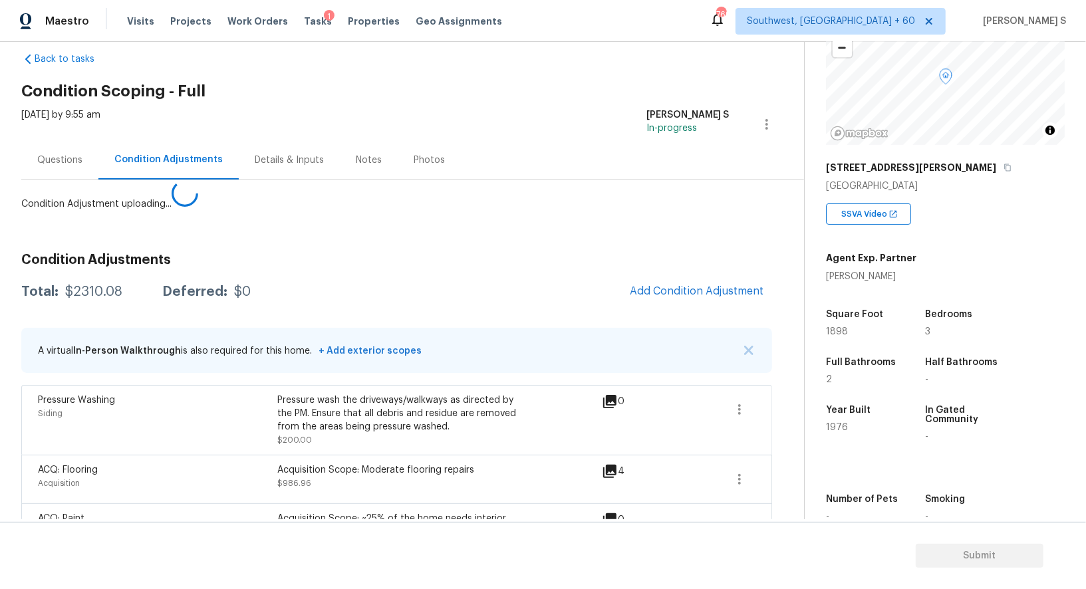
click at [98, 453] on body "Maestro Visits Projects Work Orders Tasks 1 Properties Geo Assignments 769 Sout…" at bounding box center [543, 294] width 1086 height 589
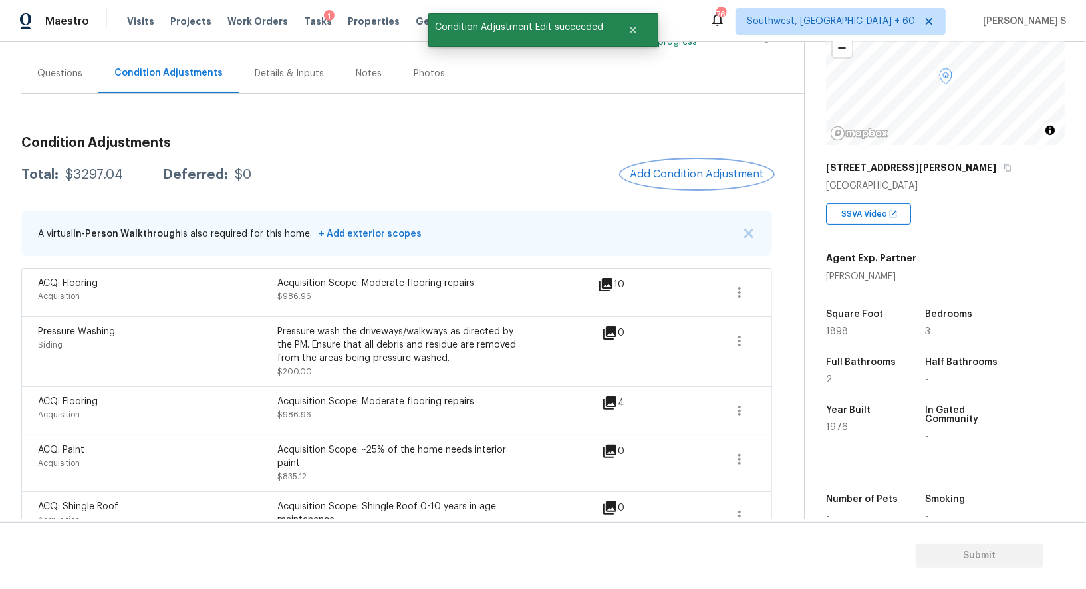
scroll to position [140, 0]
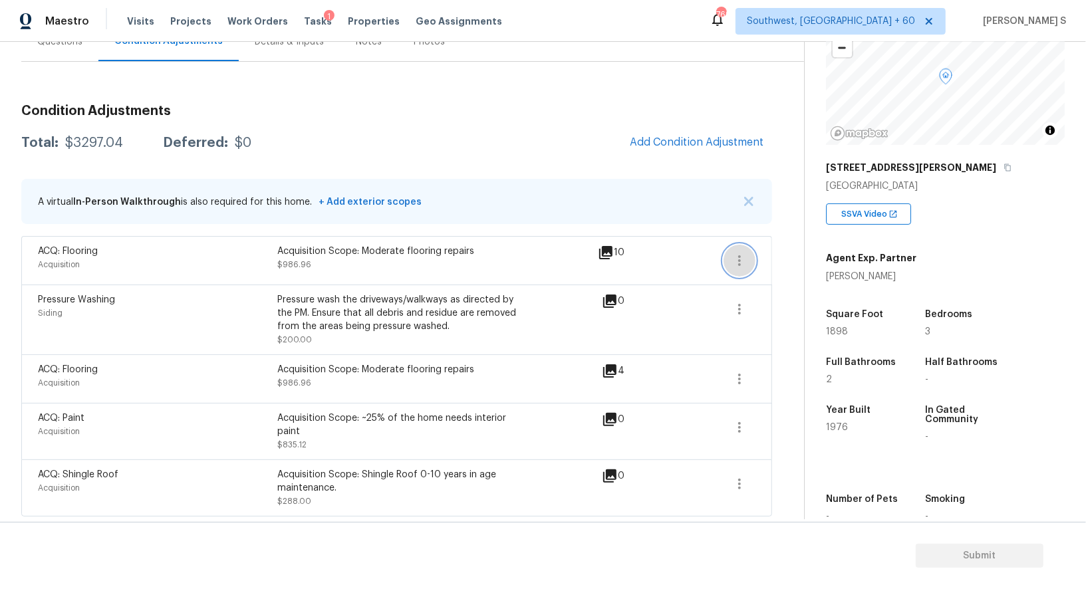
click at [747, 258] on button "button" at bounding box center [739, 261] width 32 height 32
click at [801, 258] on div "Edit" at bounding box center [815, 257] width 104 height 13
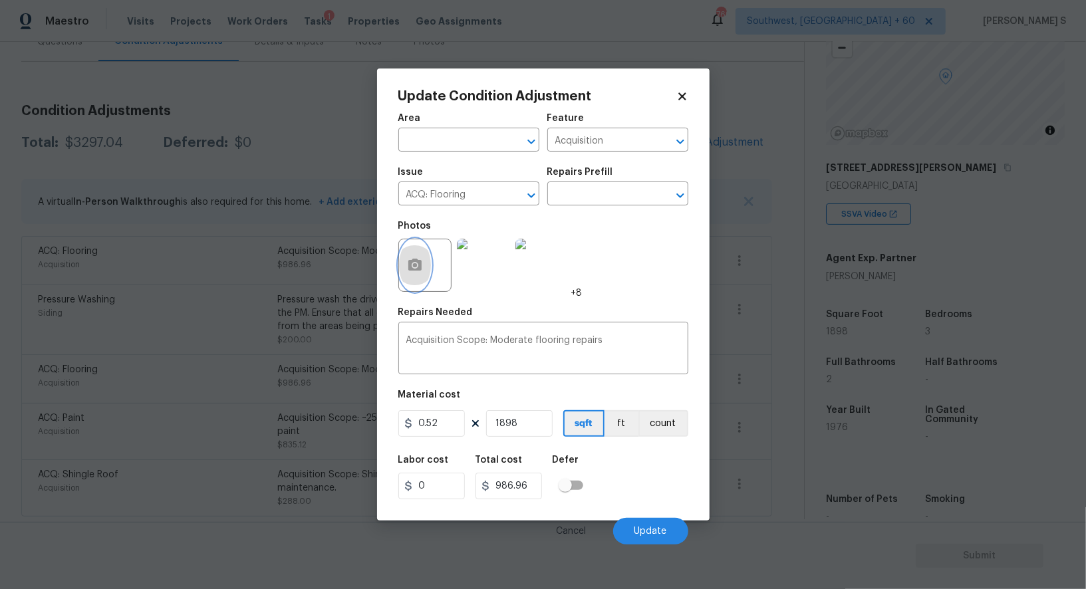
click at [416, 254] on button "button" at bounding box center [415, 265] width 32 height 52
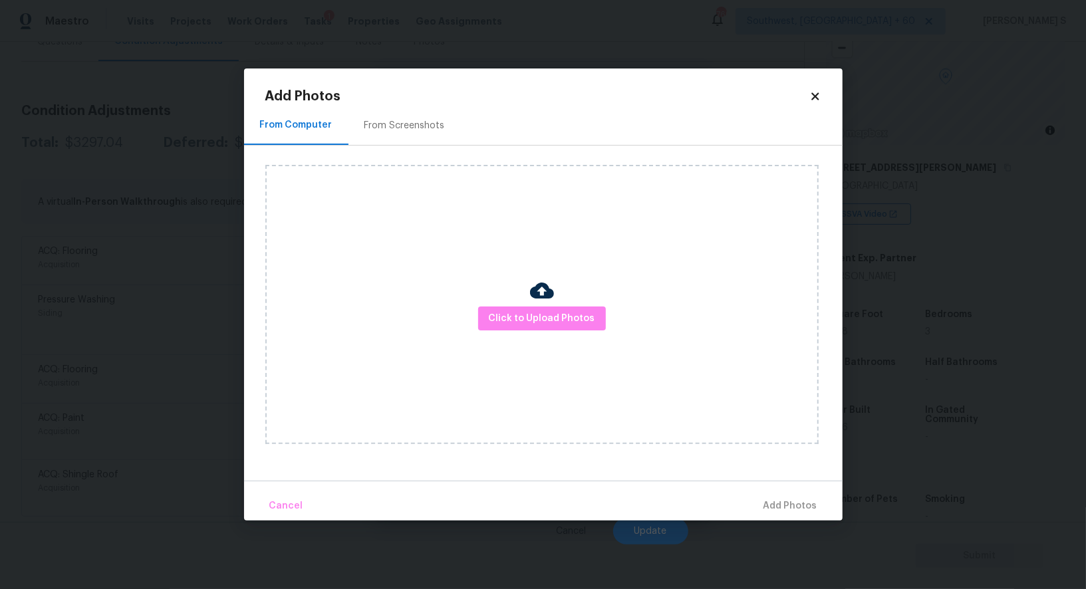
click at [412, 124] on div "From Screenshots" at bounding box center [404, 125] width 80 height 13
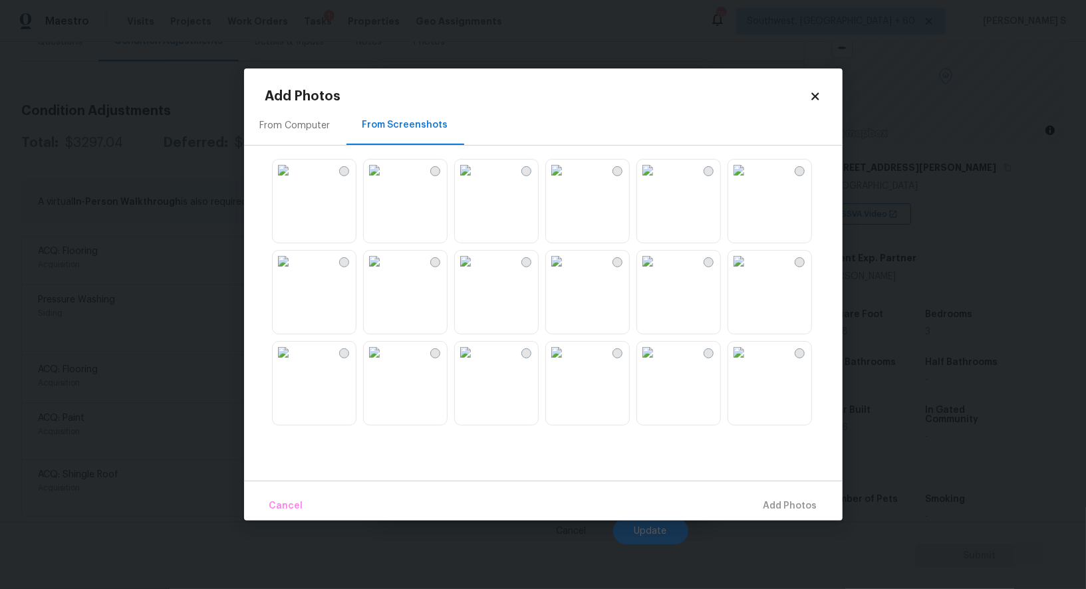
click at [385, 272] on img at bounding box center [374, 261] width 21 height 21
click at [294, 181] on img at bounding box center [283, 170] width 21 height 21
click at [749, 181] on img at bounding box center [738, 170] width 21 height 21
click at [658, 360] on img at bounding box center [647, 348] width 21 height 21
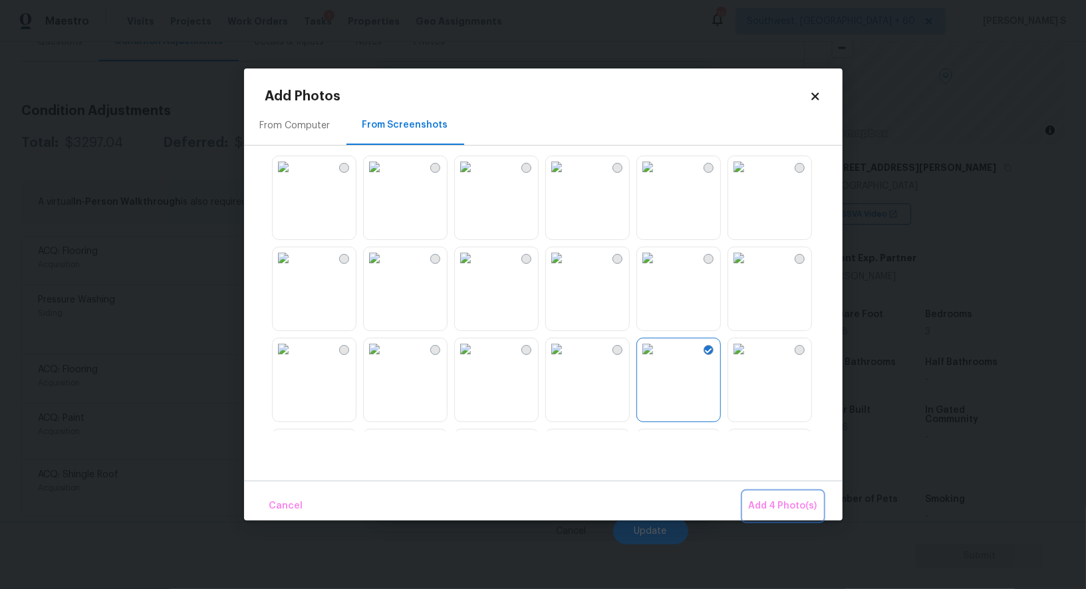
click at [764, 504] on span "Add 4 Photo(s)" at bounding box center [783, 506] width 68 height 17
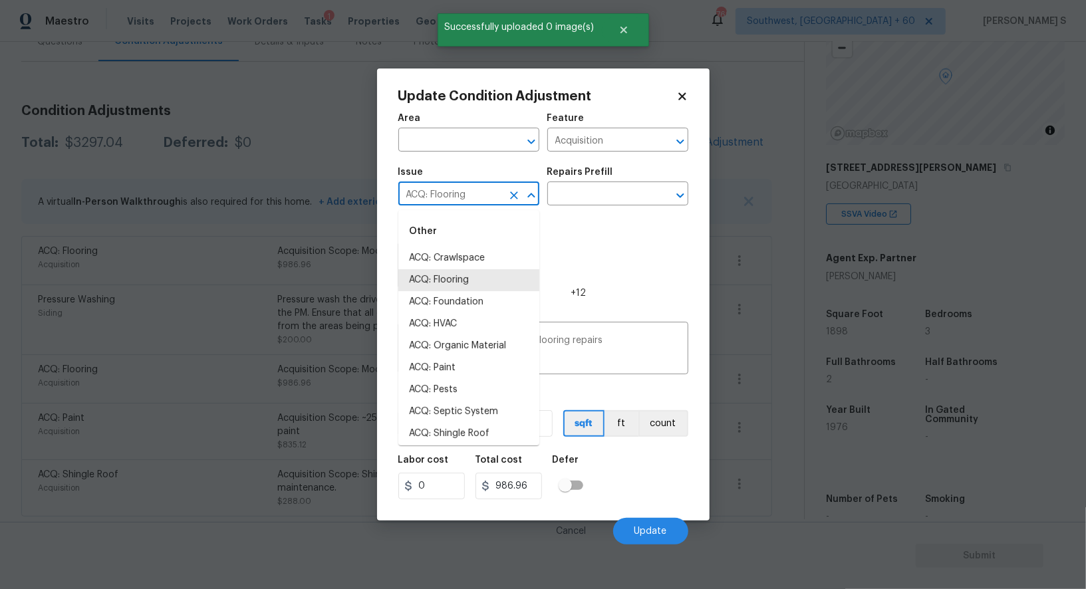
click at [459, 191] on input "ACQ: Flooring" at bounding box center [450, 195] width 104 height 21
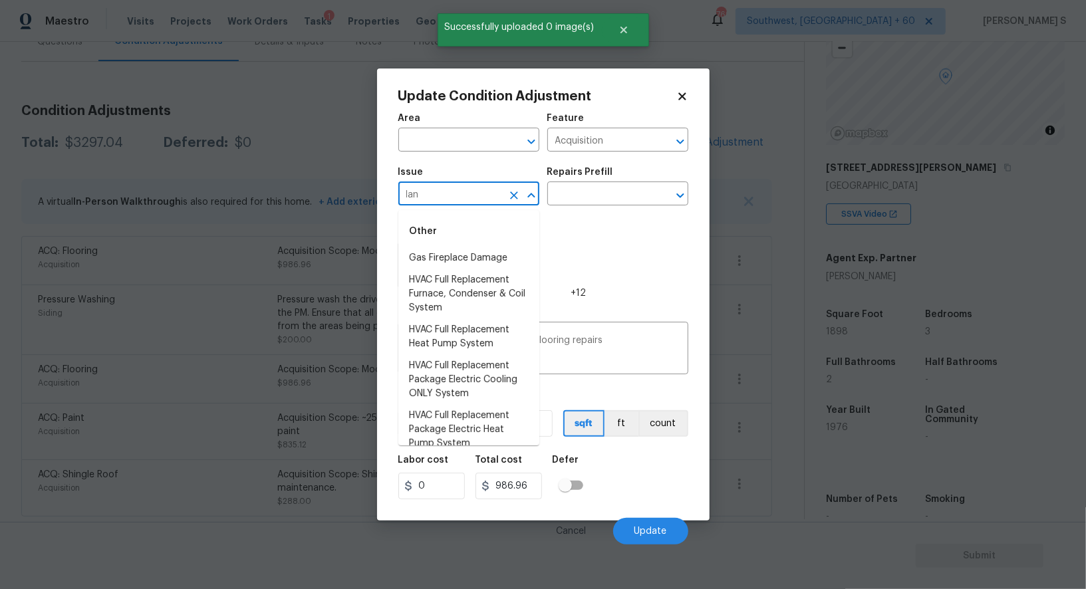
click at [459, 191] on input "lan" at bounding box center [450, 195] width 104 height 21
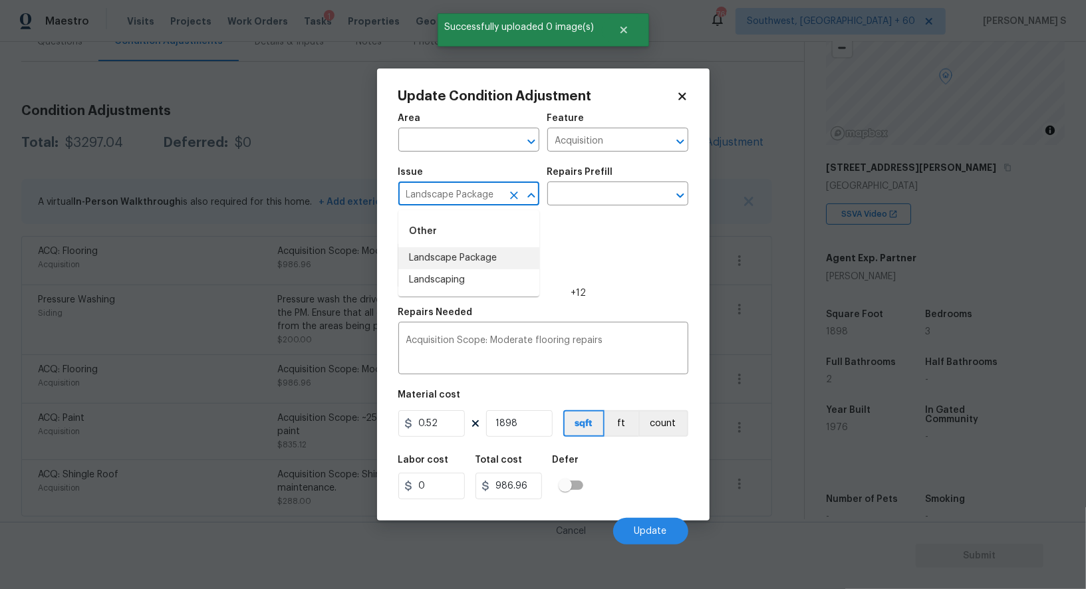
type input "Landscape Package"
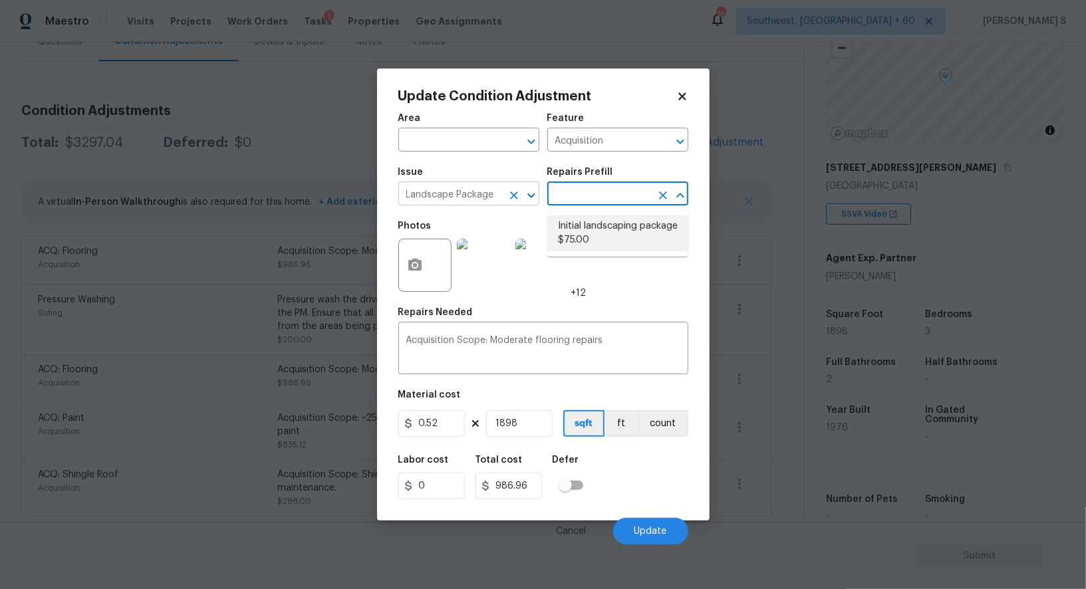
type input "Home Readiness Packages"
type textarea "Mowing of grass up to 6" in height. Mow, edge along driveways & sidewalks, trim…"
type input "75"
type input "142350"
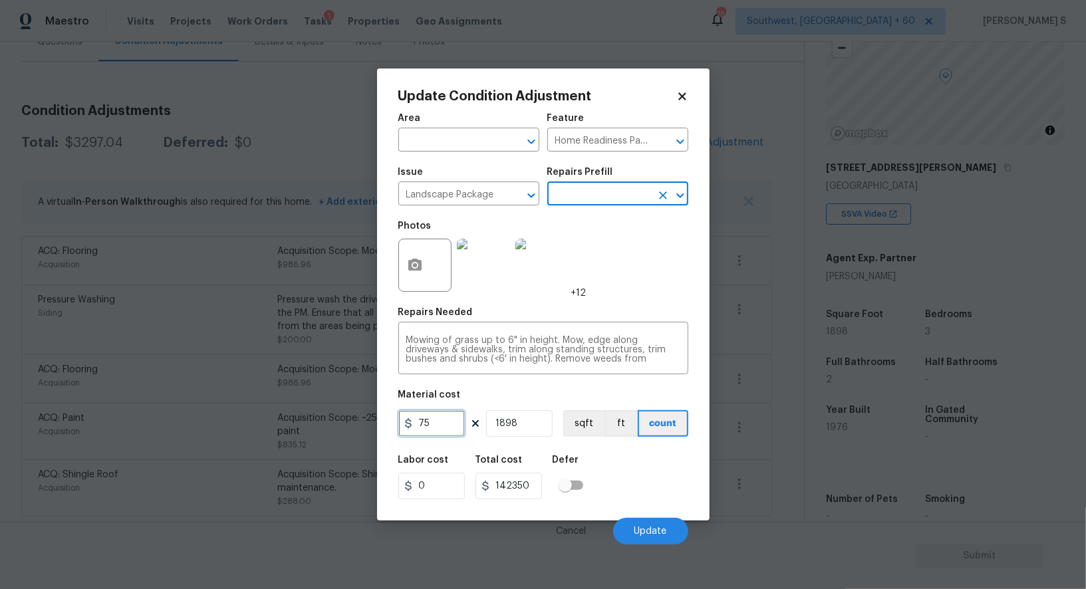
click at [432, 427] on input "75" at bounding box center [431, 423] width 66 height 27
type input "300"
type input "569400"
type input "1"
type input "300"
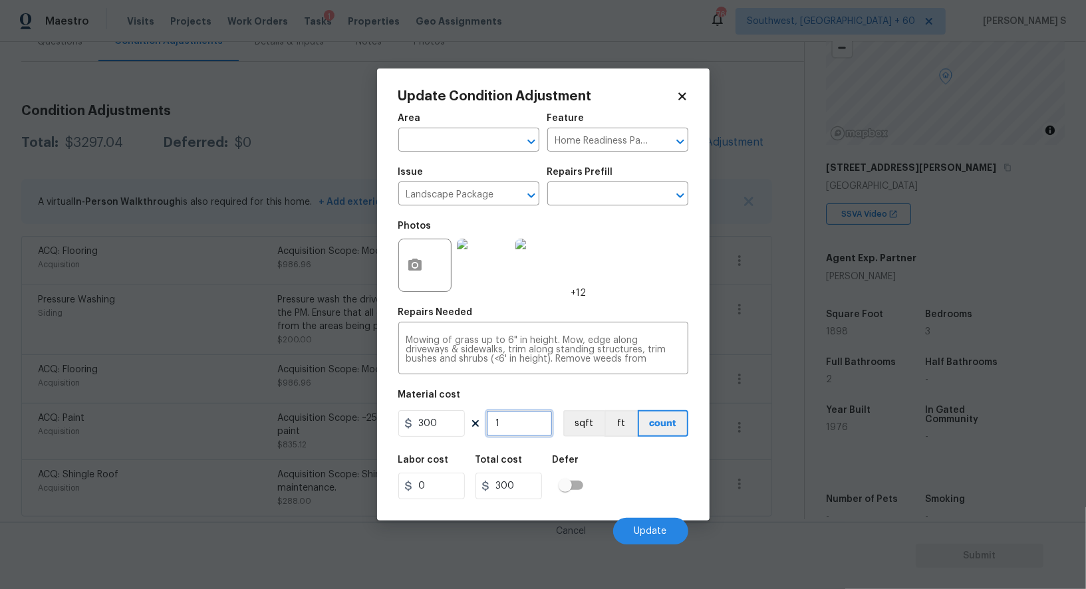
type input "1"
click at [650, 468] on div "Labor cost 0 Total cost 300 Defer" at bounding box center [543, 477] width 290 height 60
click at [652, 520] on button "Update" at bounding box center [650, 531] width 75 height 27
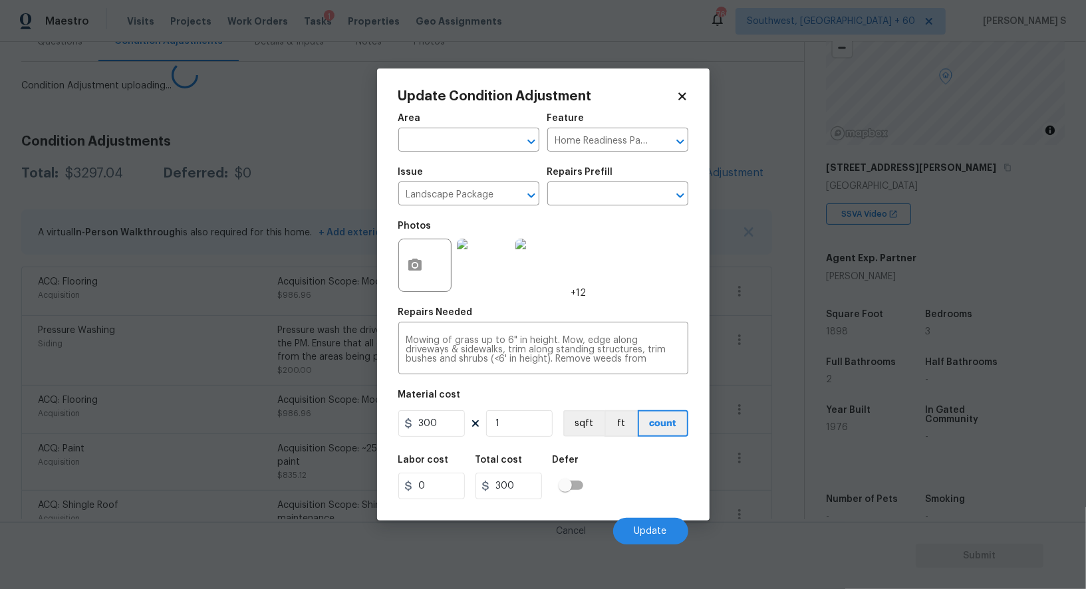
click at [161, 459] on body "Maestro Visits Projects Work Orders Tasks 1 Properties Geo Assignments 769 Sout…" at bounding box center [543, 294] width 1086 height 589
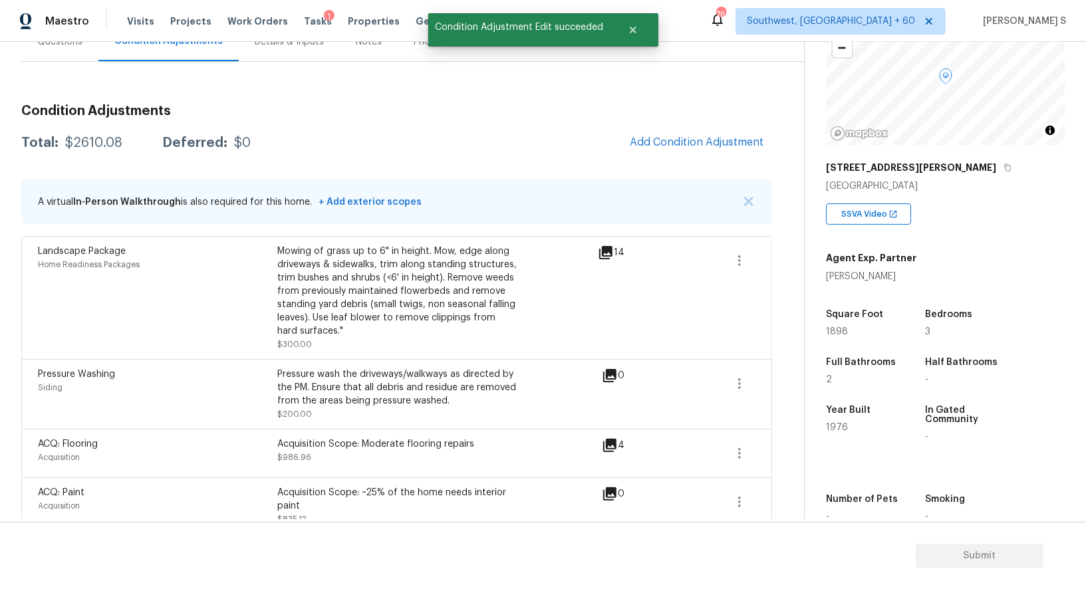
click at [778, 265] on div "Back to tasks Condition Scoping - Full Thu, Aug 14 2025 by 9:55 am Anbu Jebakum…" at bounding box center [412, 260] width 783 height 672
click at [756, 259] on div "Landscape Package Home Readiness Packages Mowing of grass up to 6" in height. M…" at bounding box center [396, 297] width 751 height 123
click at [749, 257] on button "button" at bounding box center [739, 261] width 32 height 32
click at [776, 257] on div "Edit" at bounding box center [815, 257] width 104 height 13
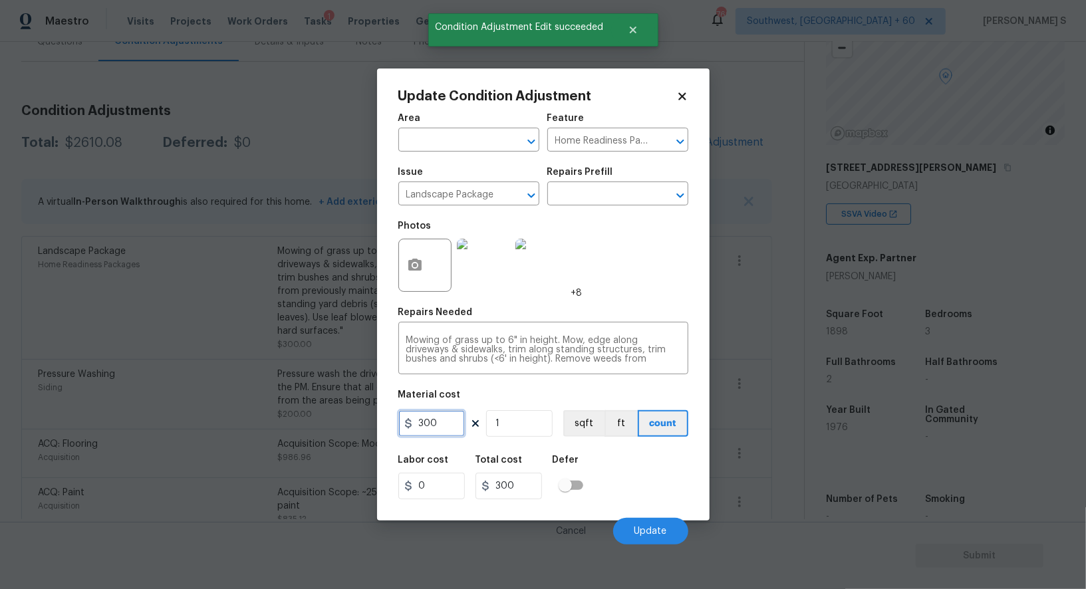
click at [443, 420] on input "300" at bounding box center [431, 423] width 66 height 27
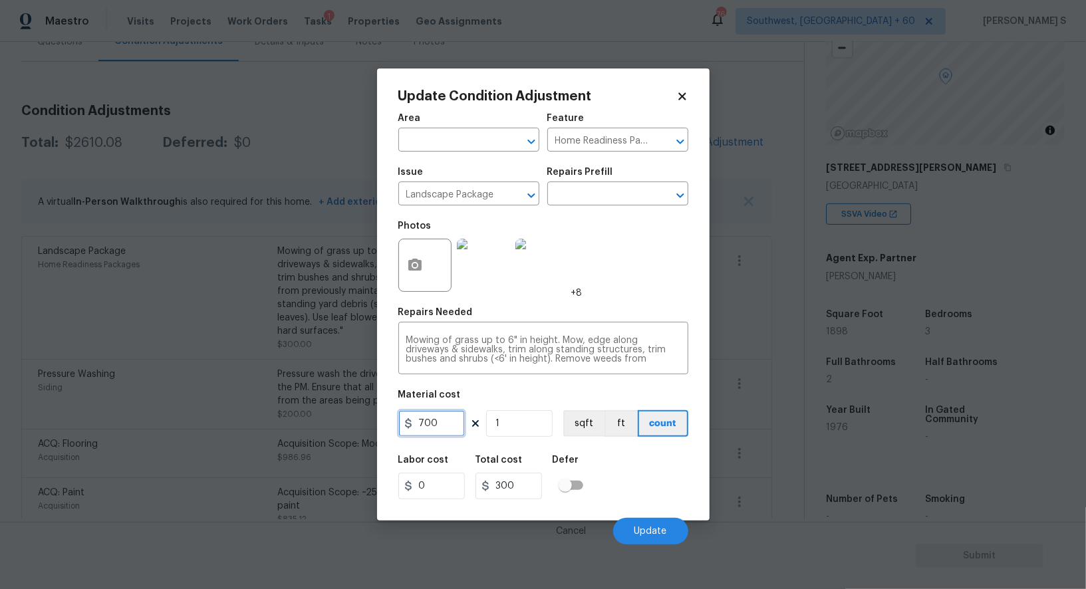
type input "700"
click at [648, 505] on div "Labor cost 0 Total cost 700 Defer" at bounding box center [543, 477] width 290 height 60
click at [655, 526] on button "Update" at bounding box center [650, 531] width 75 height 27
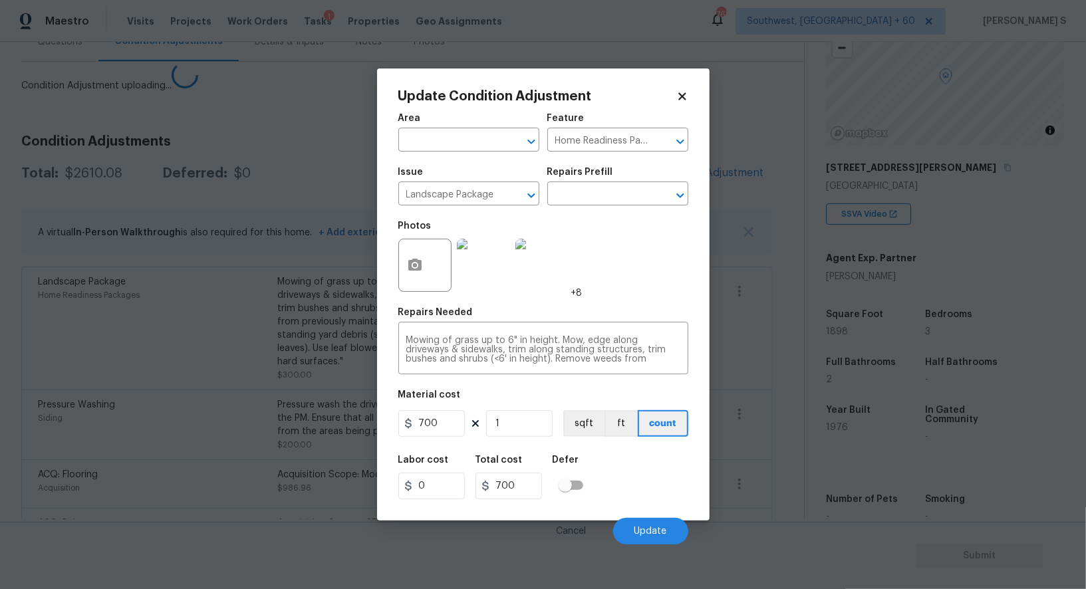
click at [241, 434] on body "Maestro Visits Projects Work Orders Tasks 1 Properties Geo Assignments 769 Sout…" at bounding box center [543, 294] width 1086 height 589
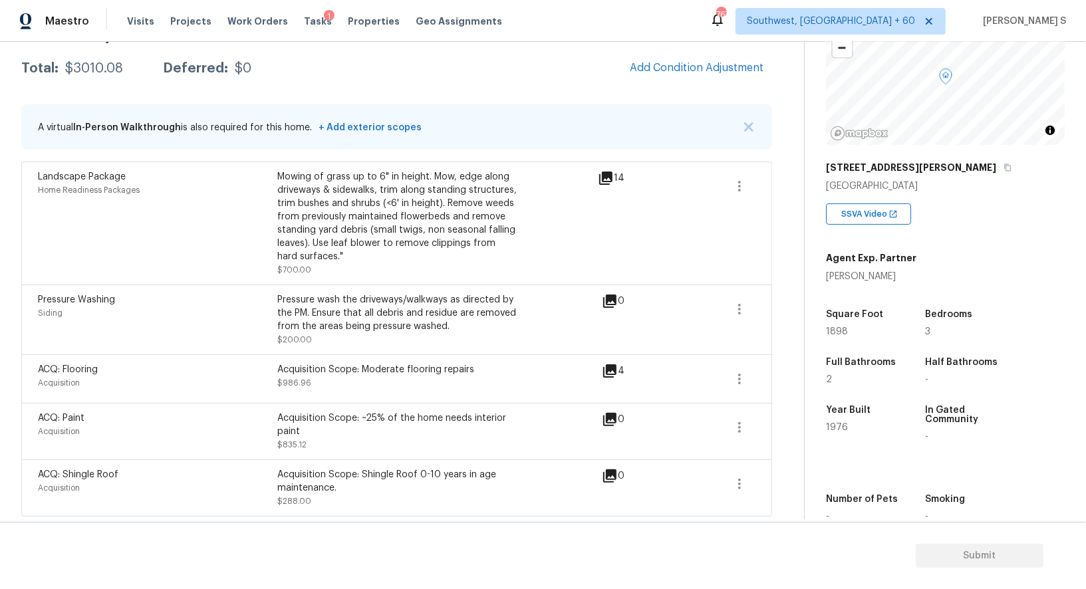
scroll to position [0, 0]
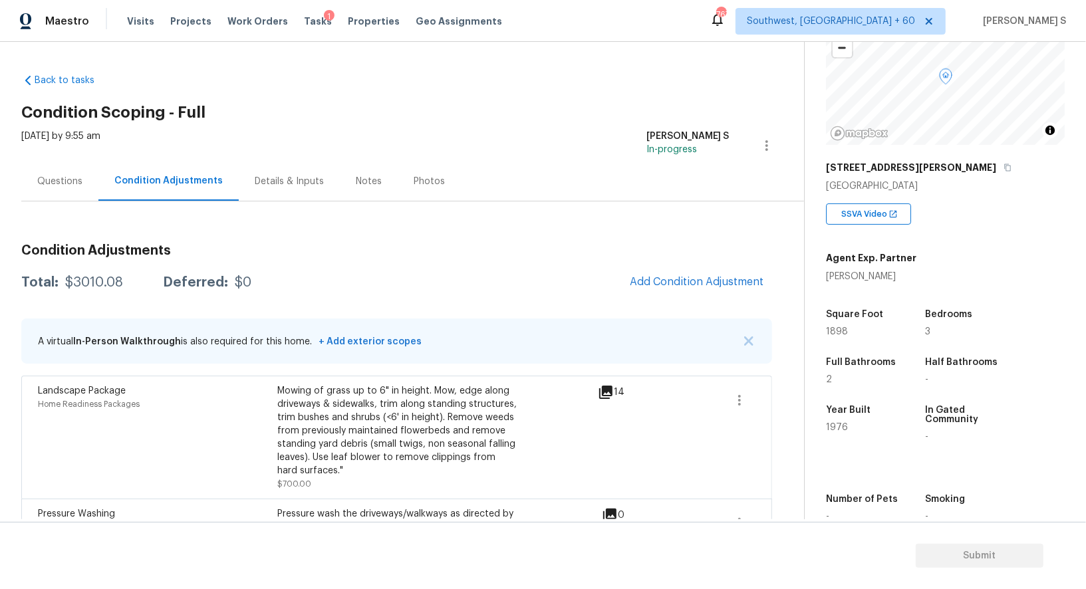
click at [66, 170] on div "Questions" at bounding box center [59, 181] width 77 height 39
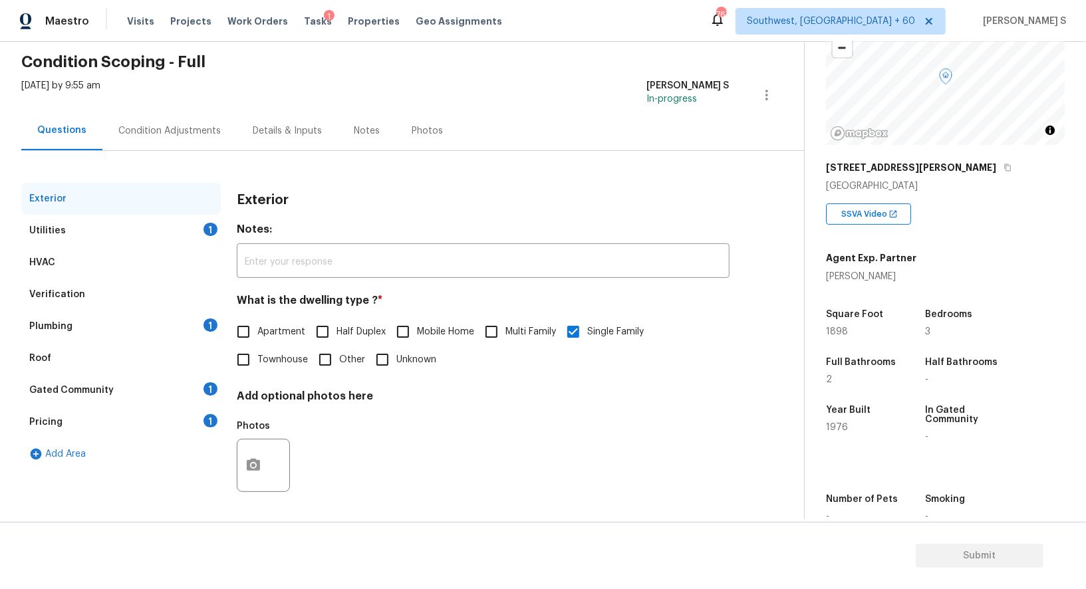
click at [196, 386] on div "Gated Community 1" at bounding box center [120, 390] width 199 height 32
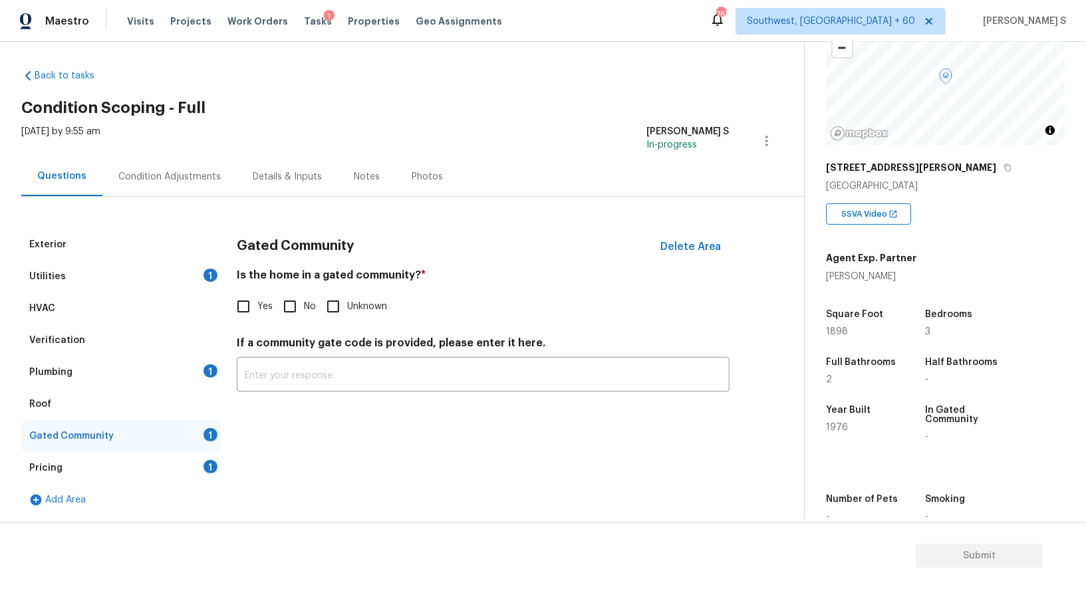
click at [282, 301] on input "No" at bounding box center [290, 307] width 28 height 28
checkbox input "true"
click at [167, 360] on div "Plumbing 1" at bounding box center [120, 372] width 199 height 32
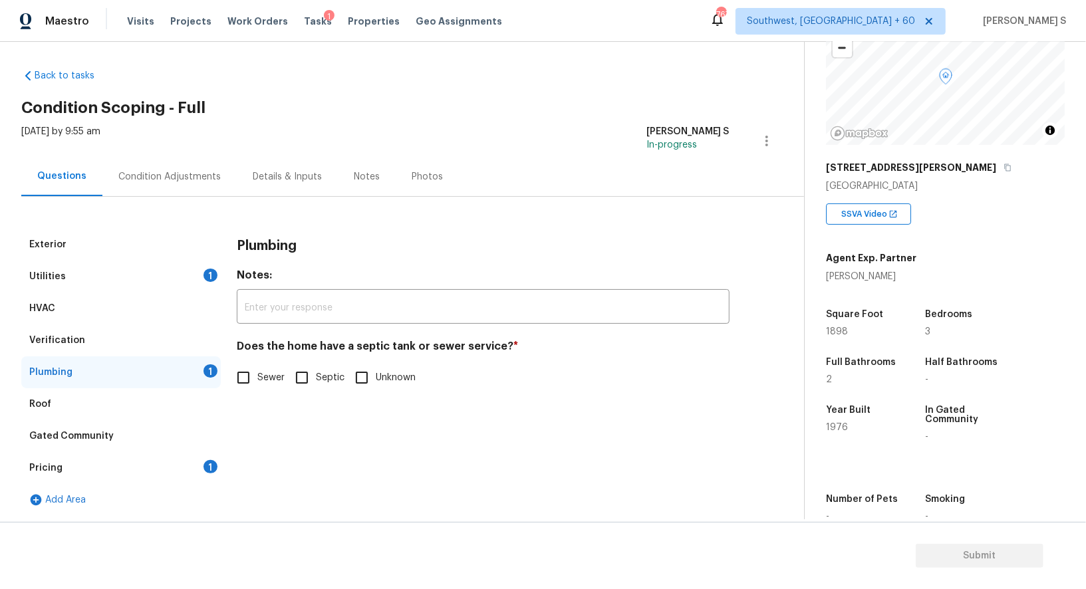
click at [258, 374] on span "Sewer" at bounding box center [270, 378] width 27 height 14
click at [257, 374] on input "Sewer" at bounding box center [243, 378] width 28 height 28
checkbox input "true"
click at [195, 457] on div "Pricing 1" at bounding box center [120, 468] width 199 height 32
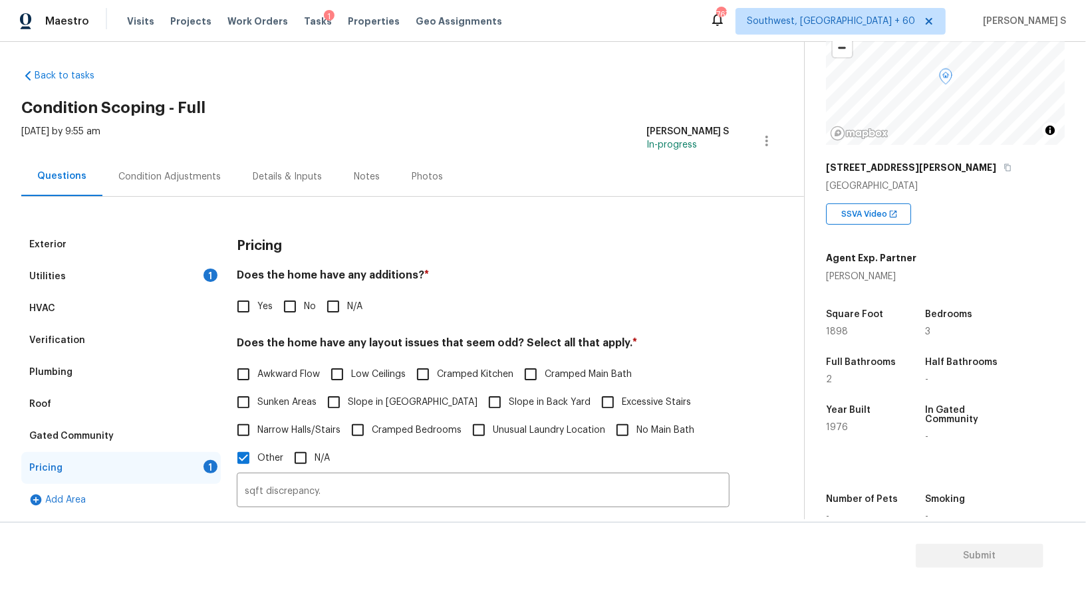
click at [293, 304] on input "No" at bounding box center [290, 307] width 28 height 28
checkbox input "true"
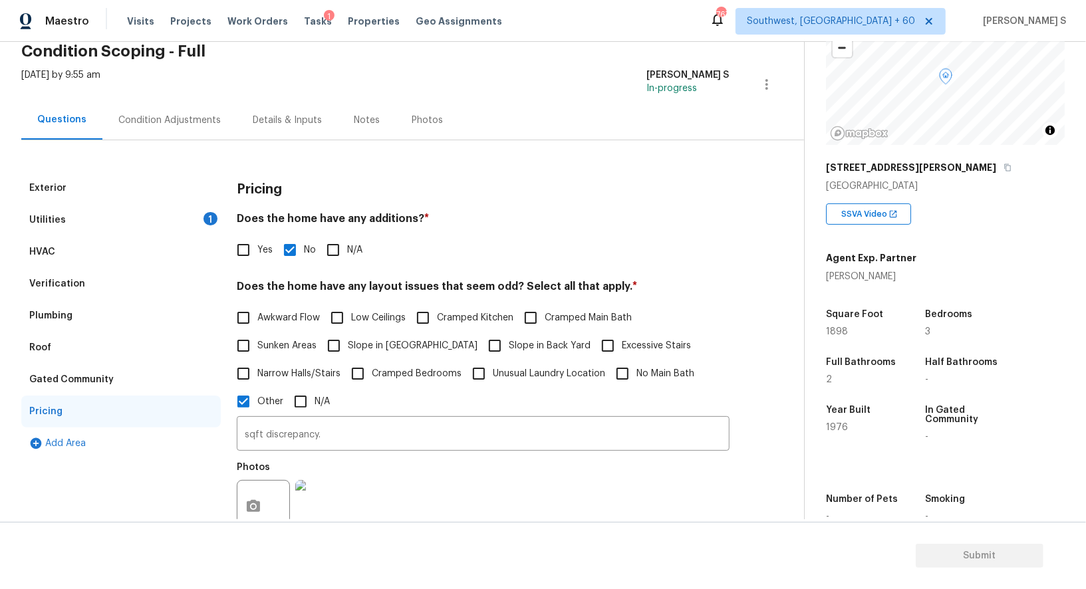
scroll to position [57, 0]
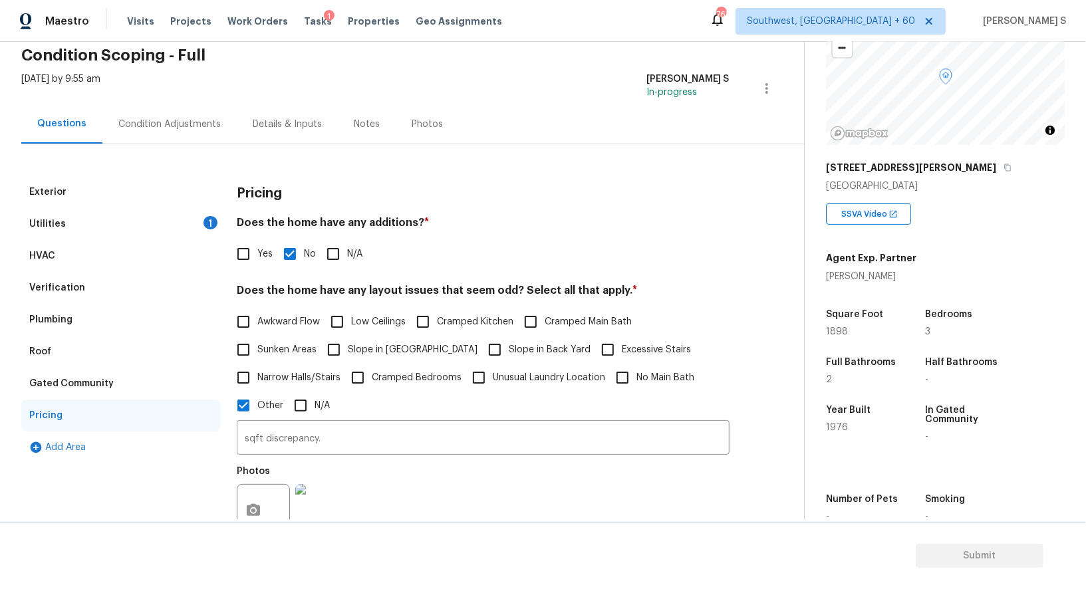
click at [481, 350] on input "Slope in Back Yard" at bounding box center [495, 350] width 28 height 28
checkbox input "true"
click at [378, 357] on label "Slope in Front Yard" at bounding box center [399, 351] width 158 height 28
click at [348, 357] on input "Slope in Front Yard" at bounding box center [334, 351] width 28 height 28
checkbox input "true"
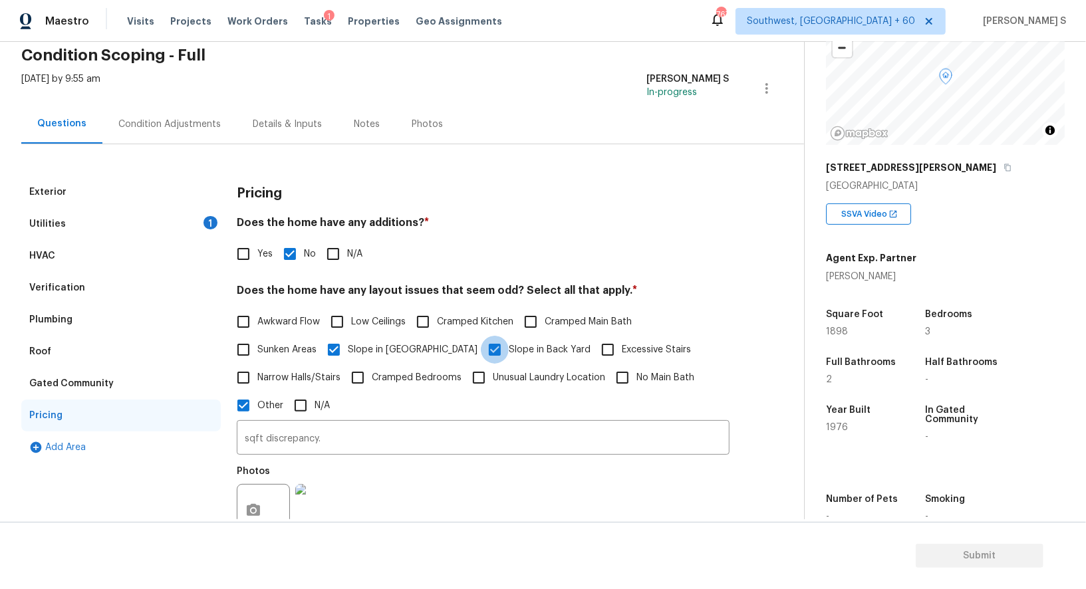
click at [481, 352] on input "Slope in Back Yard" at bounding box center [495, 350] width 28 height 28
checkbox input "true"
click at [61, 264] on div "HVAC" at bounding box center [120, 256] width 199 height 32
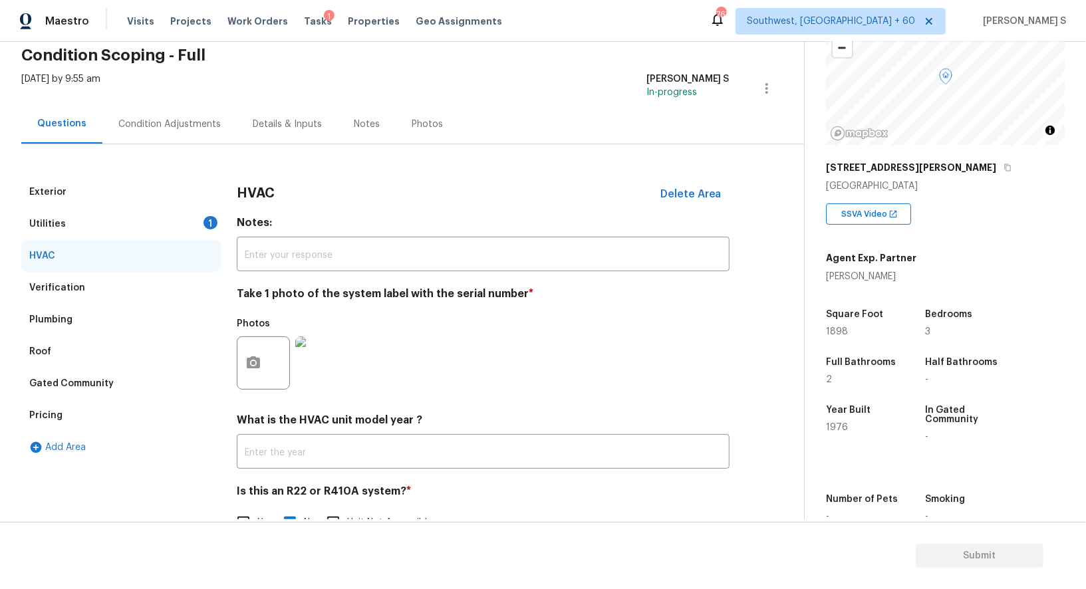
click at [64, 289] on div "Verification" at bounding box center [57, 287] width 56 height 13
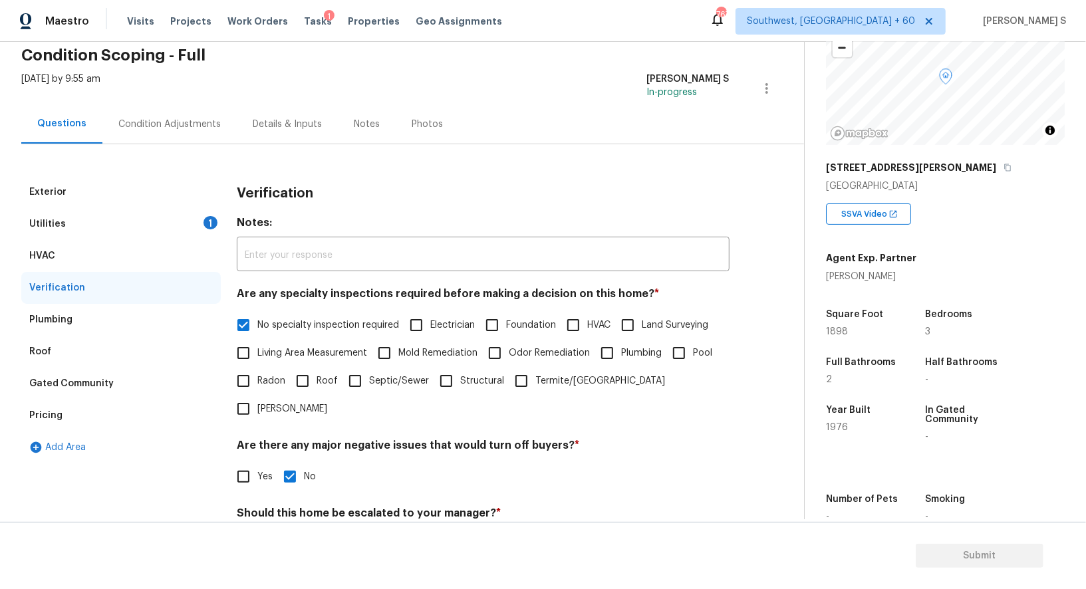
scroll to position [244, 0]
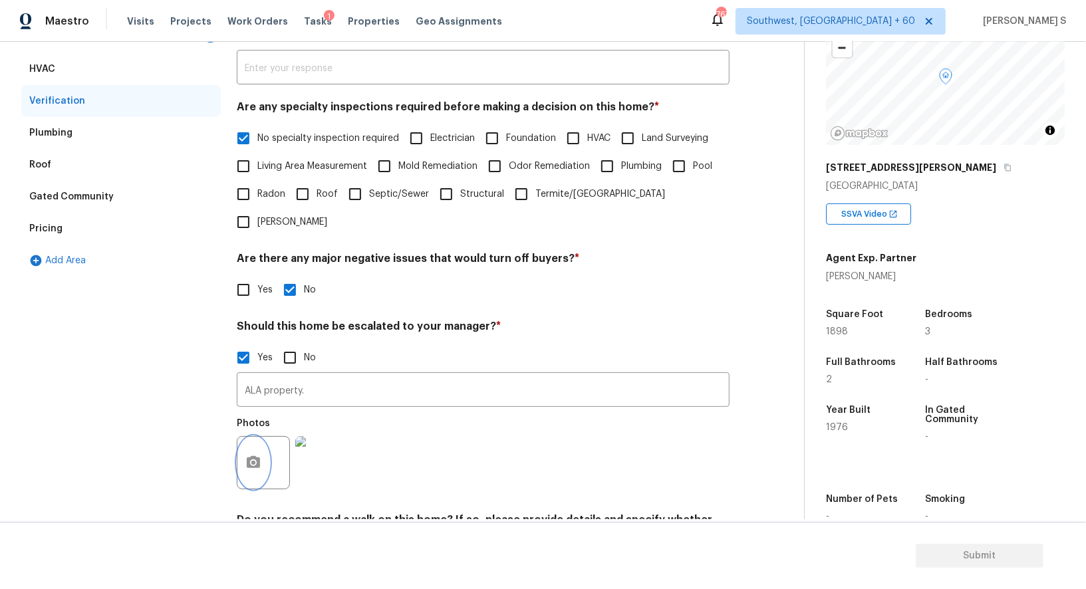
click at [257, 445] on button "button" at bounding box center [253, 463] width 32 height 52
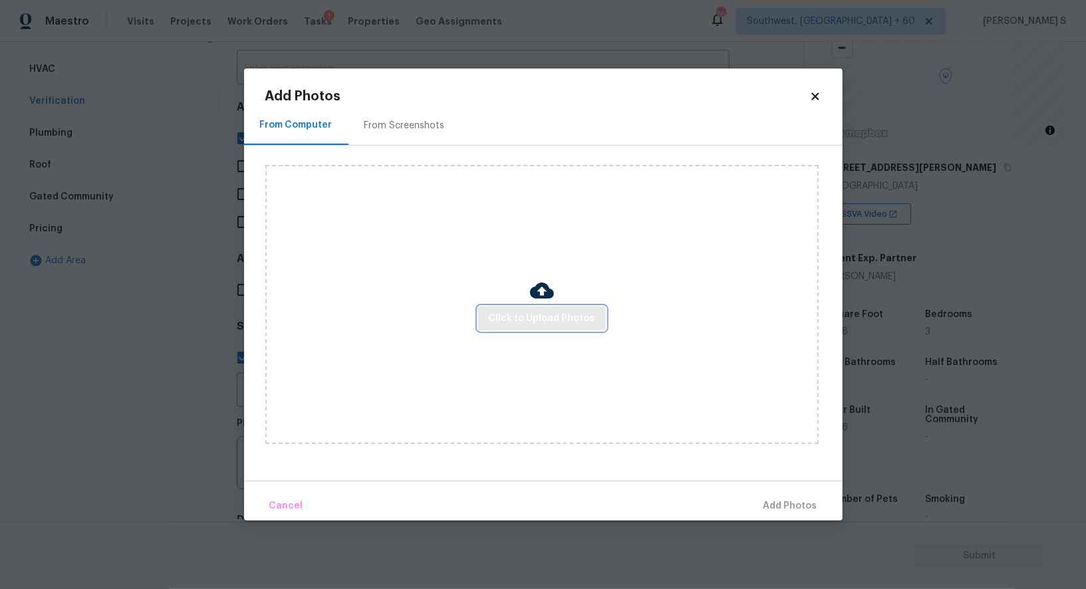
click at [560, 320] on span "Click to Upload Photos" at bounding box center [542, 319] width 106 height 17
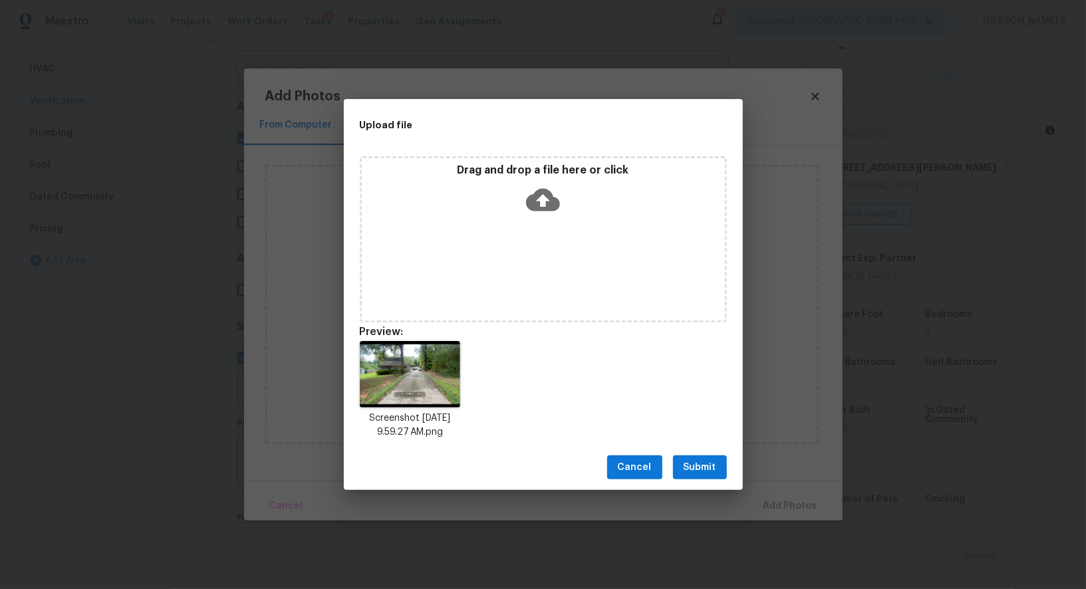
click at [701, 457] on button "Submit" at bounding box center [700, 467] width 54 height 25
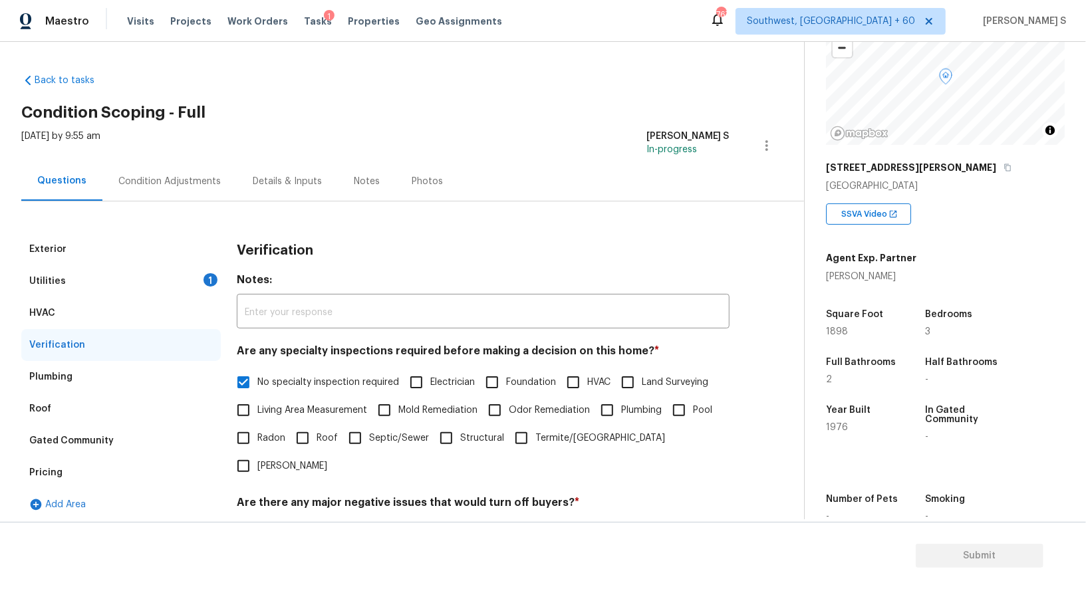
click at [175, 177] on div "Condition Adjustments" at bounding box center [169, 181] width 102 height 13
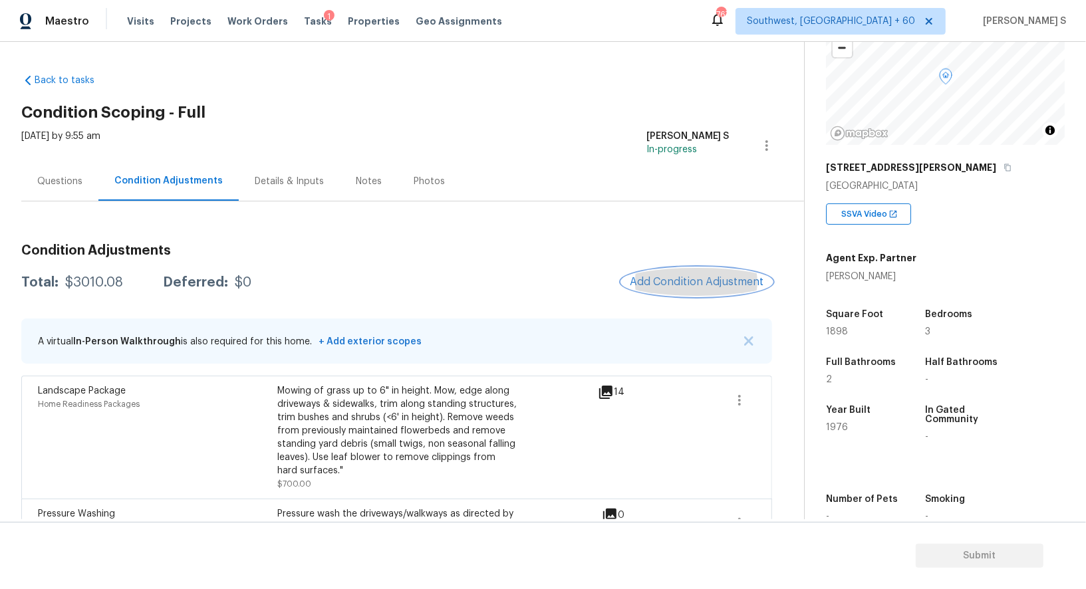
click at [678, 269] on button "Add Condition Adjustment" at bounding box center [697, 282] width 150 height 28
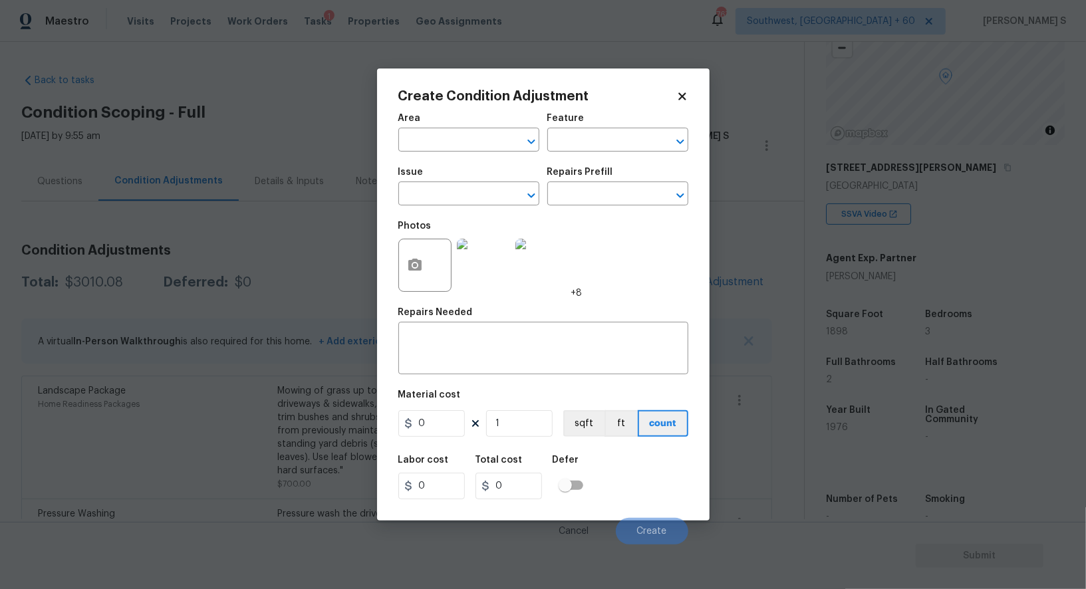
click at [342, 356] on body "Maestro Visits Projects Work Orders Tasks 1 Properties Geo Assignments 767 Sout…" at bounding box center [543, 294] width 1086 height 589
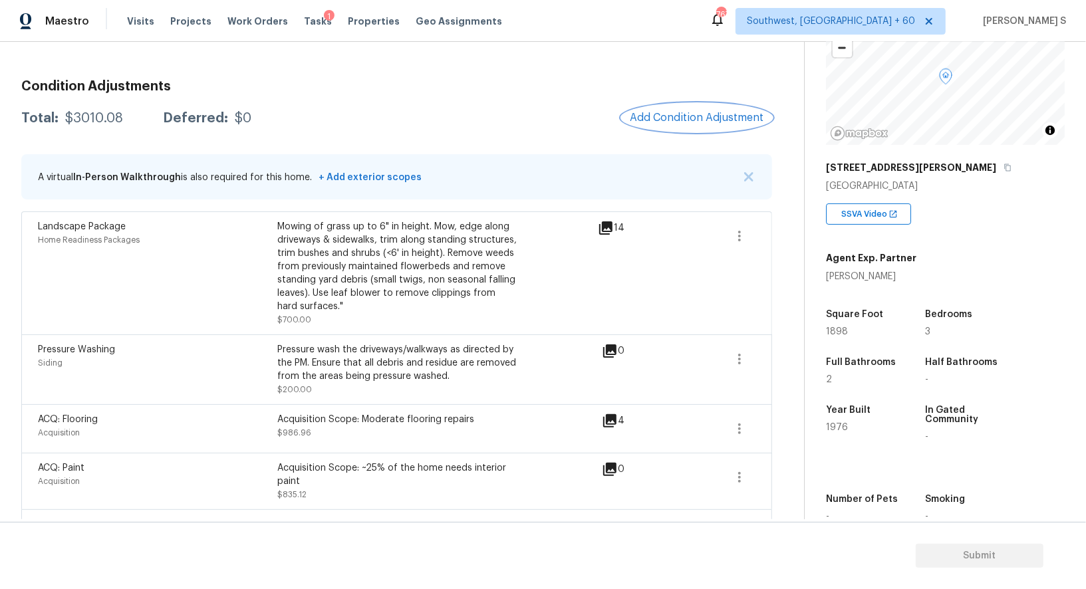
scroll to position [135, 0]
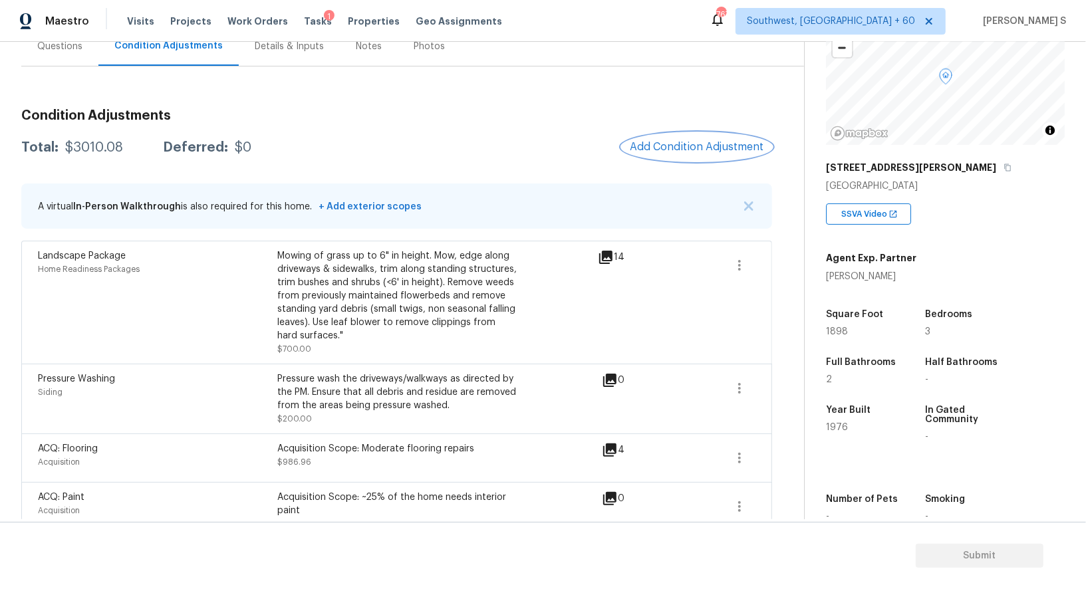
click at [692, 141] on span "Add Condition Adjustment" at bounding box center [697, 147] width 134 height 12
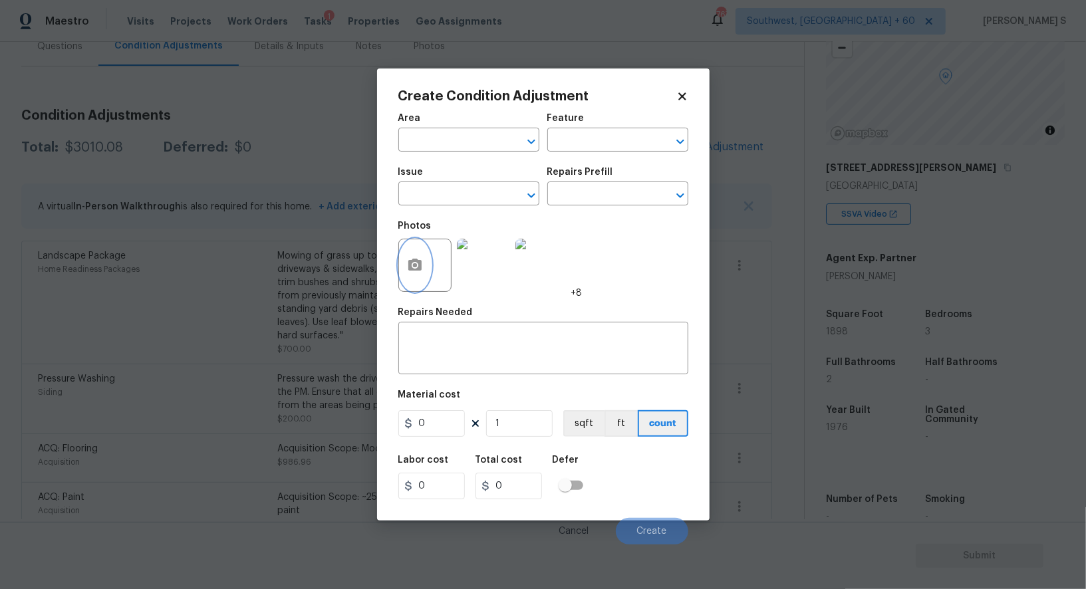
click at [419, 266] on icon "button" at bounding box center [414, 265] width 13 height 12
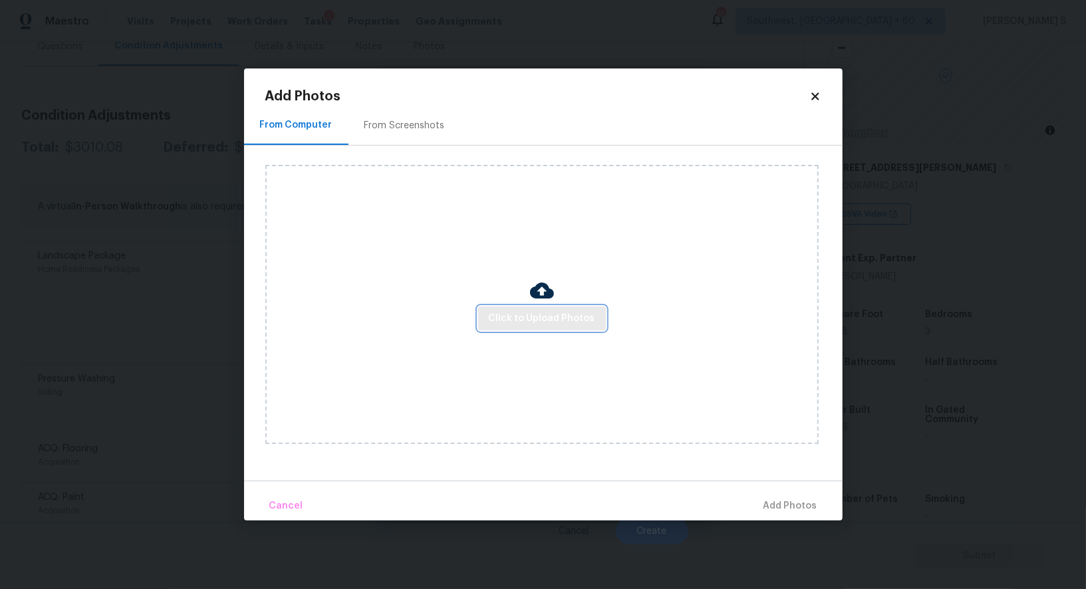
click at [555, 328] on button "Click to Upload Photos" at bounding box center [542, 319] width 128 height 25
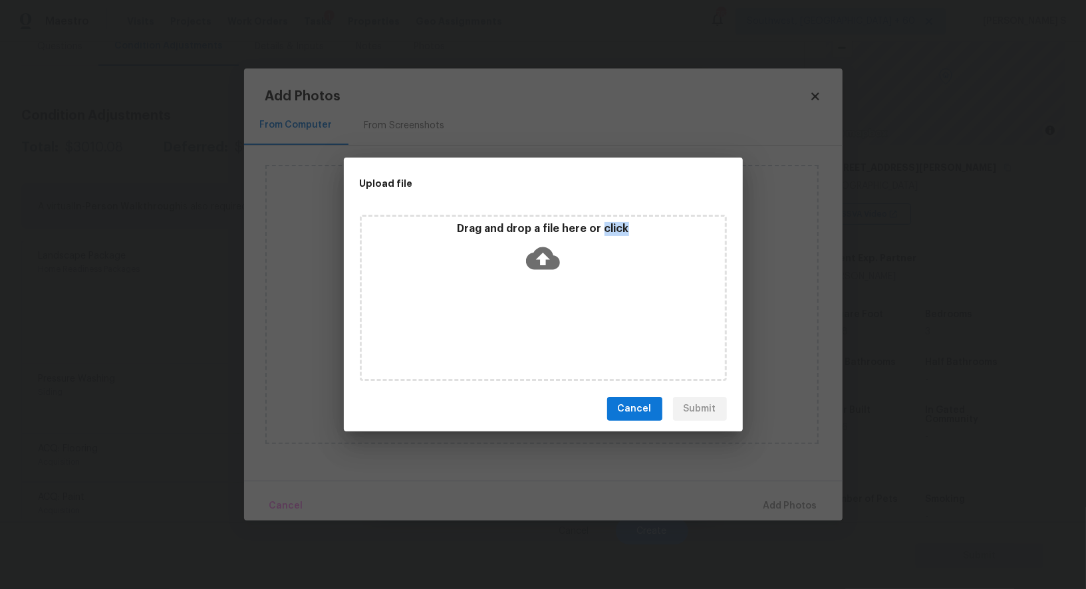
click at [555, 328] on div "Drag and drop a file here or click" at bounding box center [543, 298] width 367 height 166
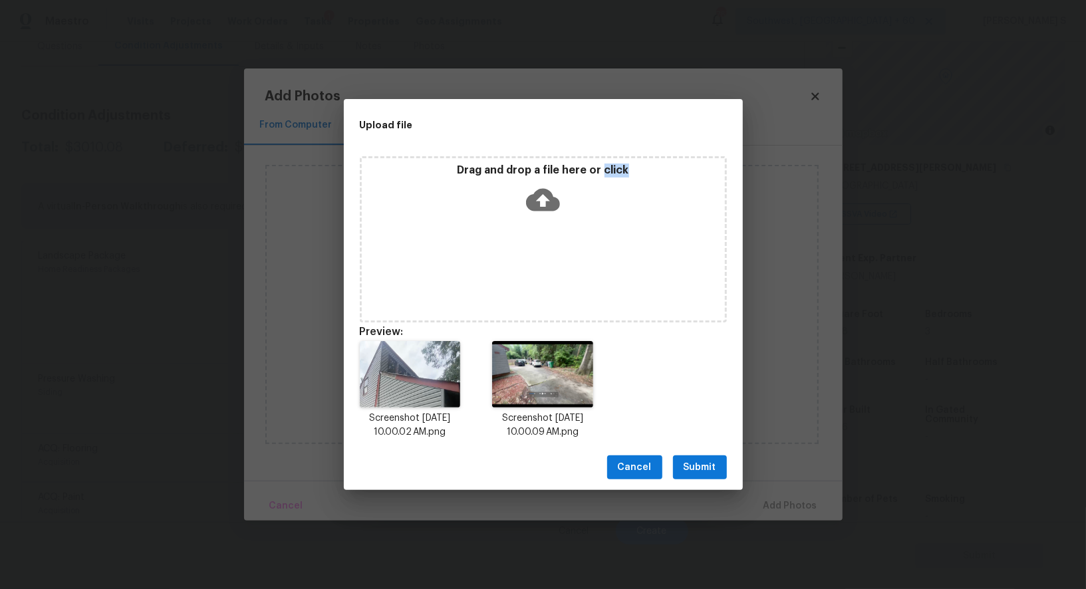
click at [699, 470] on span "Submit" at bounding box center [699, 467] width 33 height 17
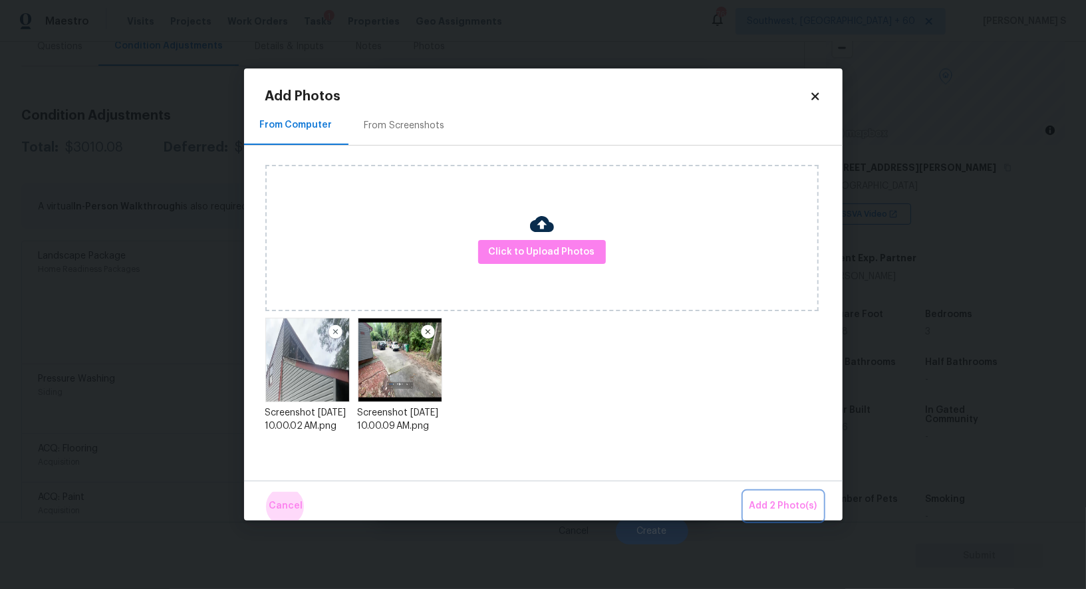
click at [744, 492] on button "Add 2 Photo(s)" at bounding box center [783, 506] width 78 height 29
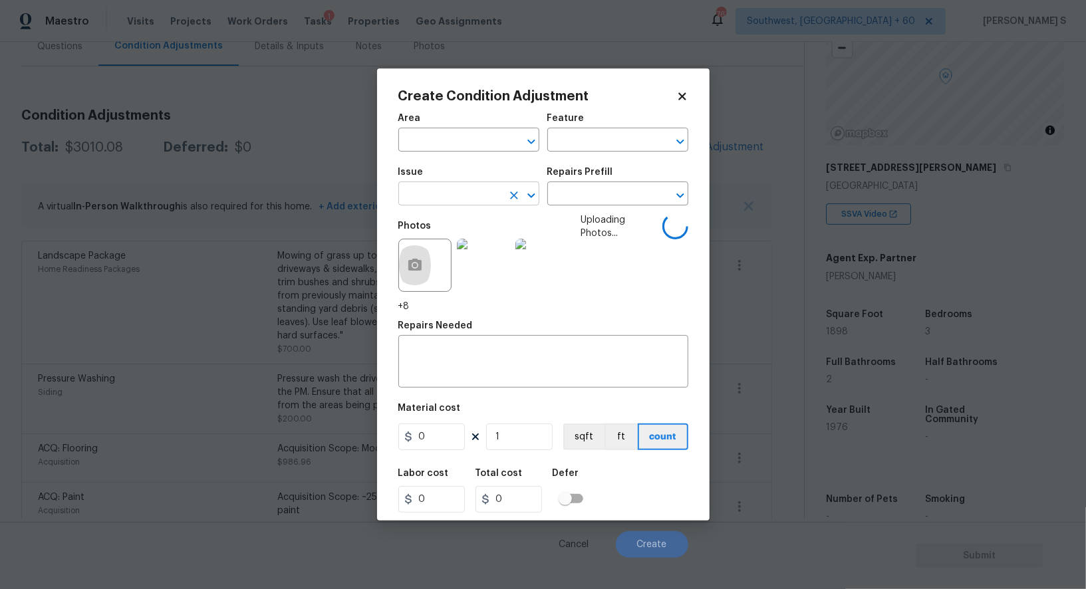
click at [476, 193] on input "text" at bounding box center [450, 195] width 104 height 21
type input "dri"
type input "Concrete Repair"
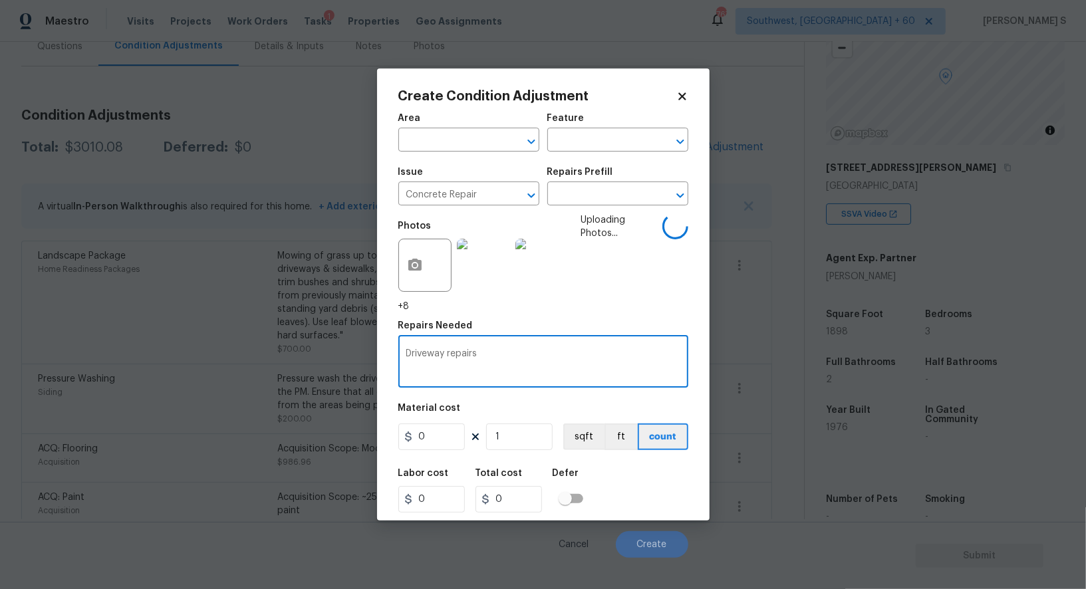
type textarea "Driveway repairs"
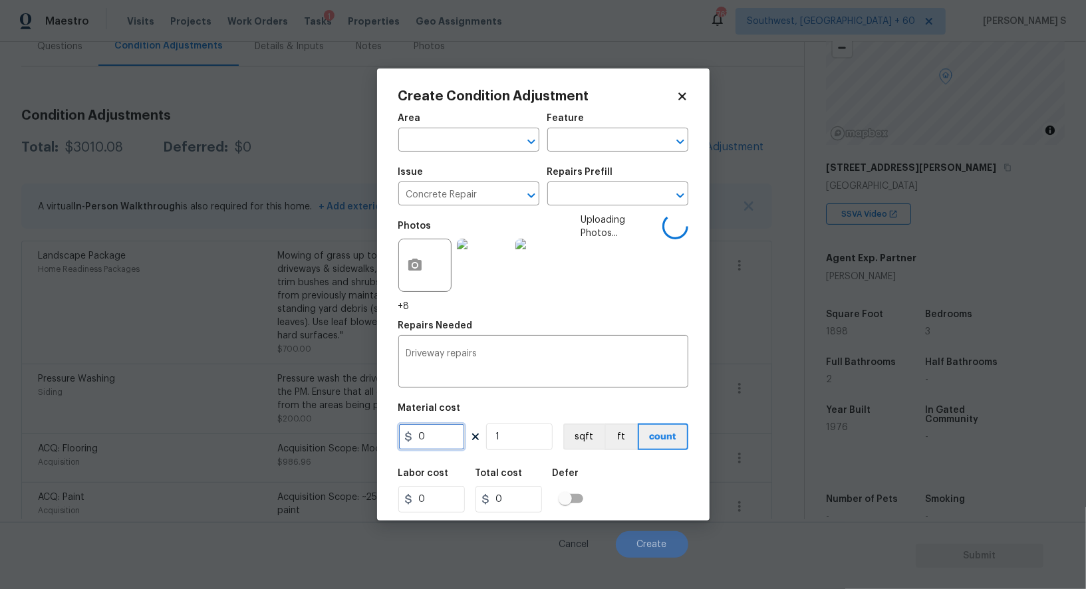
click at [435, 442] on input "0" at bounding box center [431, 437] width 66 height 27
type input "1000"
drag, startPoint x: 643, startPoint y: 510, endPoint x: 696, endPoint y: 511, distance: 53.2
click at [643, 510] on div "Labor cost 0 Total cost 1000 Defer" at bounding box center [543, 491] width 290 height 60
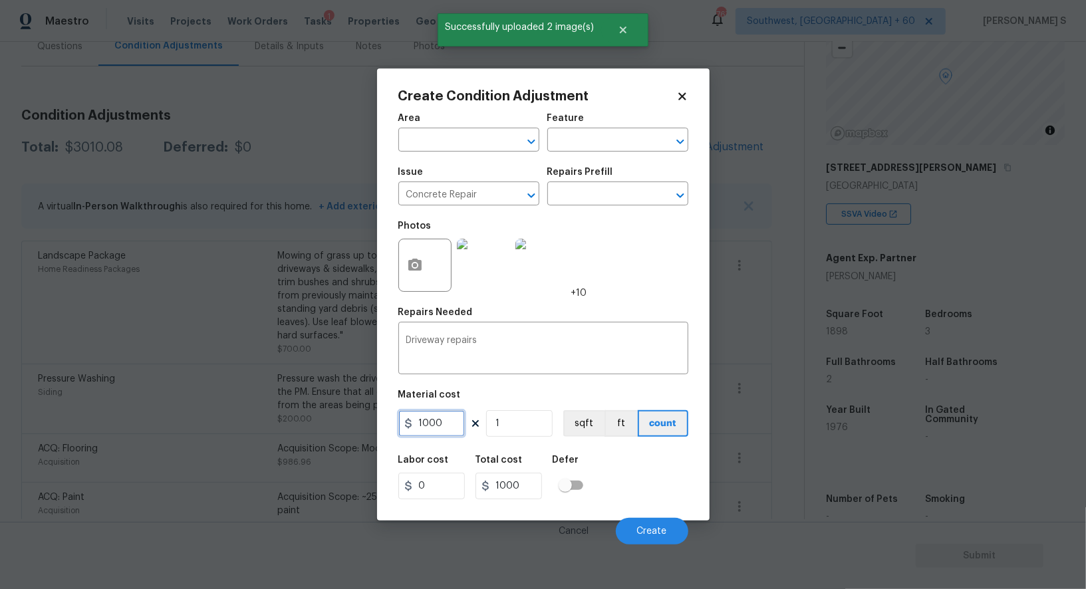
click at [443, 418] on input "1000" at bounding box center [431, 423] width 66 height 27
type input "2000"
click at [605, 485] on div "Labor cost 0 Total cost 2000 Defer" at bounding box center [543, 477] width 290 height 60
click at [656, 531] on span "Create" at bounding box center [652, 532] width 30 height 10
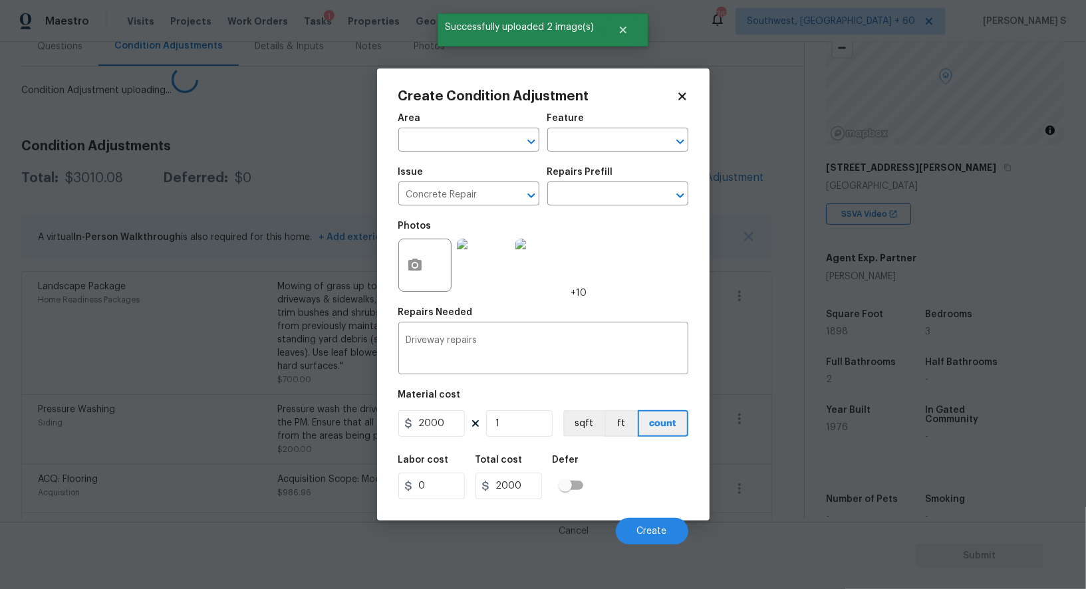
click at [80, 443] on body "Maestro Visits Projects Work Orders Tasks 1 Properties Geo Assignments 767 Sout…" at bounding box center [543, 294] width 1086 height 589
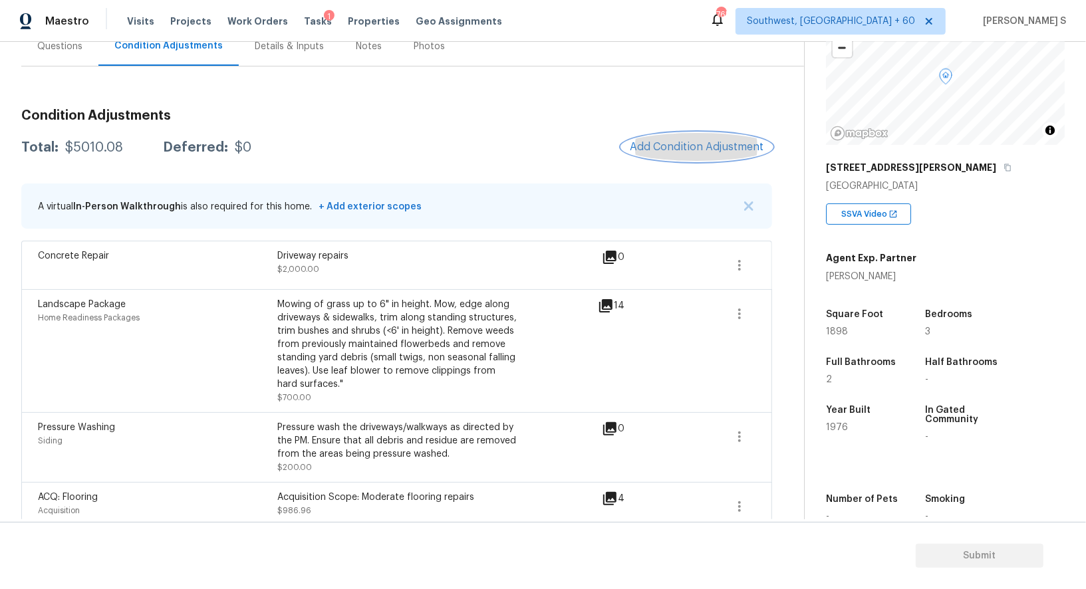
click at [653, 142] on span "Add Condition Adjustment" at bounding box center [697, 147] width 134 height 12
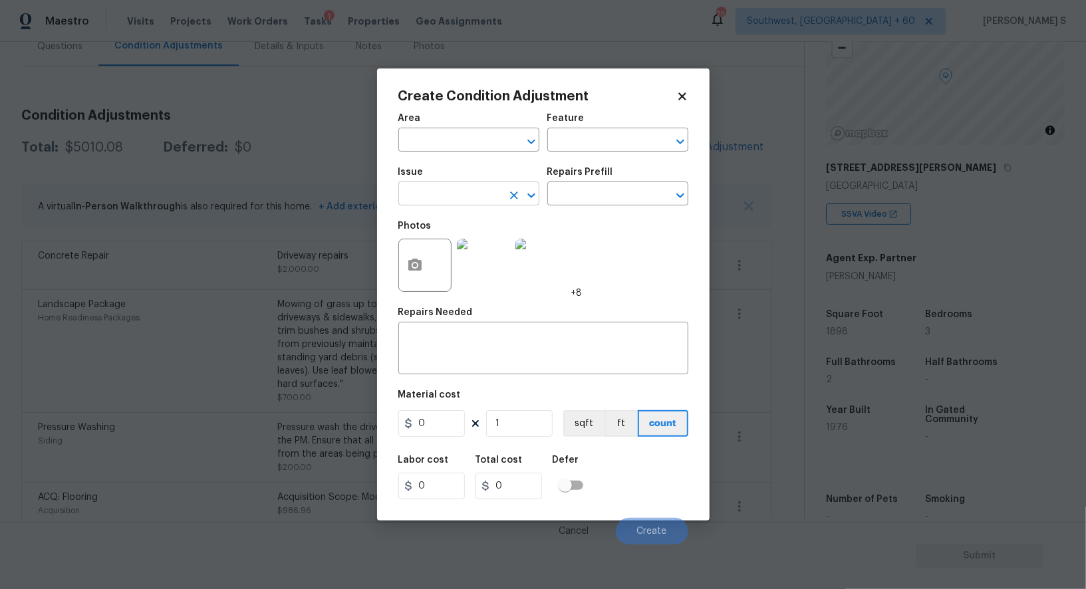
click at [469, 198] on input "text" at bounding box center [450, 195] width 104 height 21
type input "ACQ: Crawlspace"
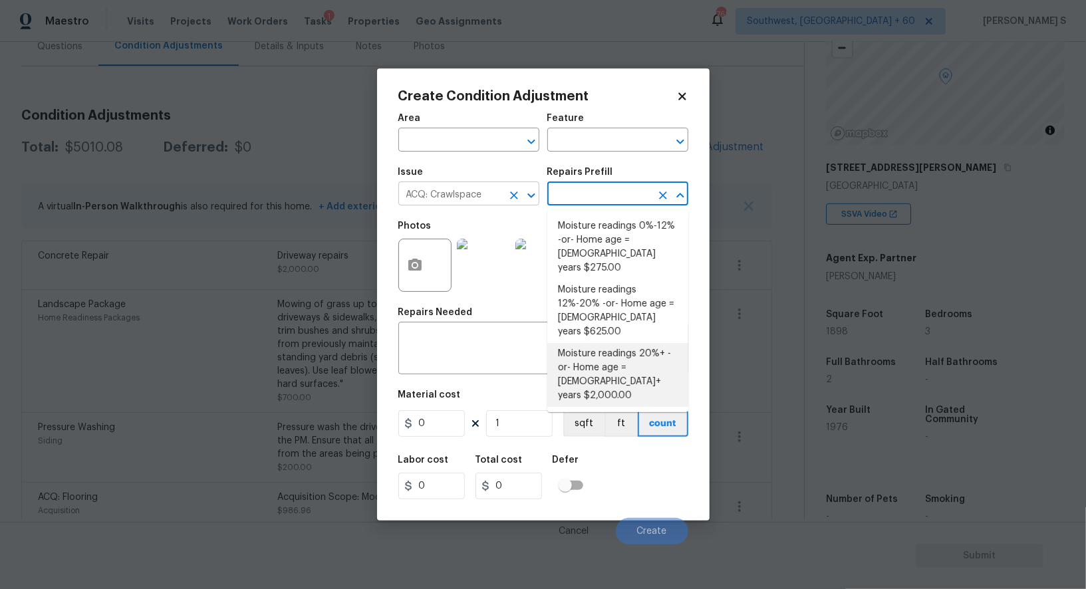
type input "Acquisition"
type textarea "Moisture readings 20%+ -or- Home age = 20+ years"
type input "2000"
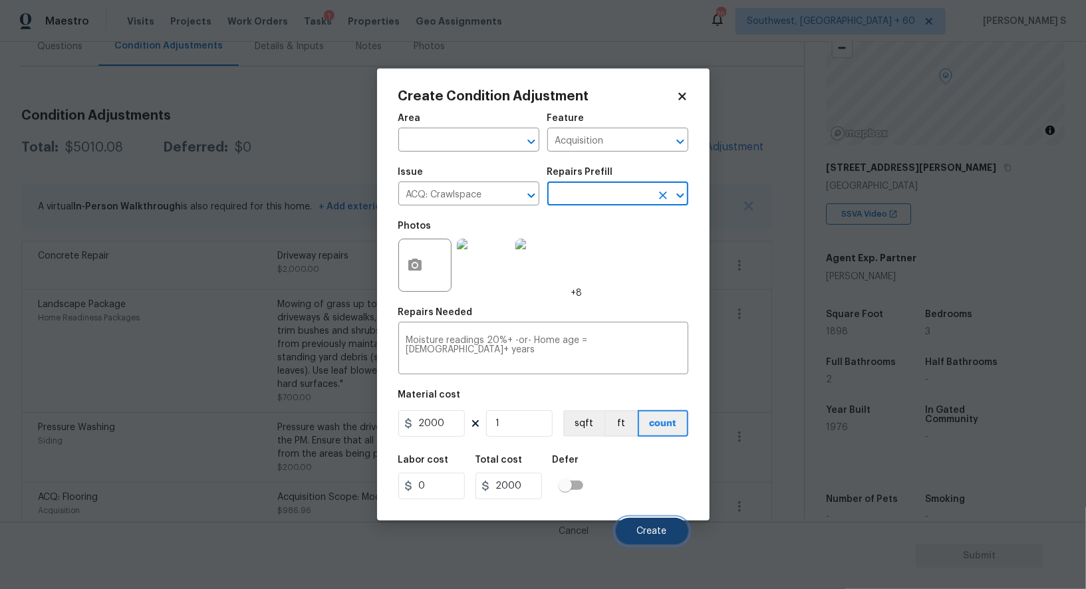
click at [638, 523] on button "Create" at bounding box center [652, 531] width 72 height 27
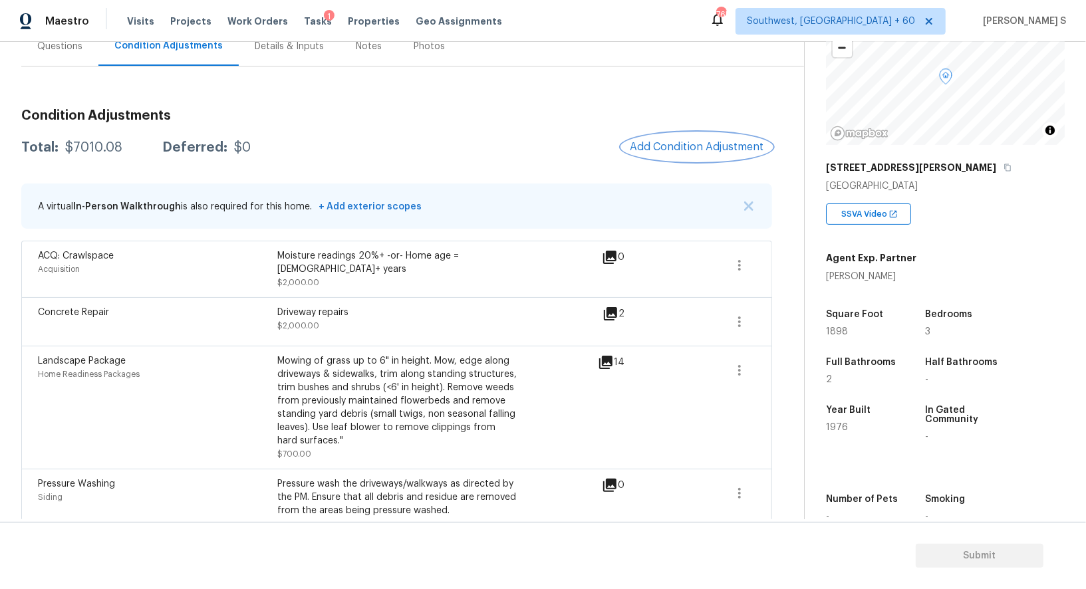
click at [698, 144] on span "Add Condition Adjustment" at bounding box center [697, 147] width 134 height 12
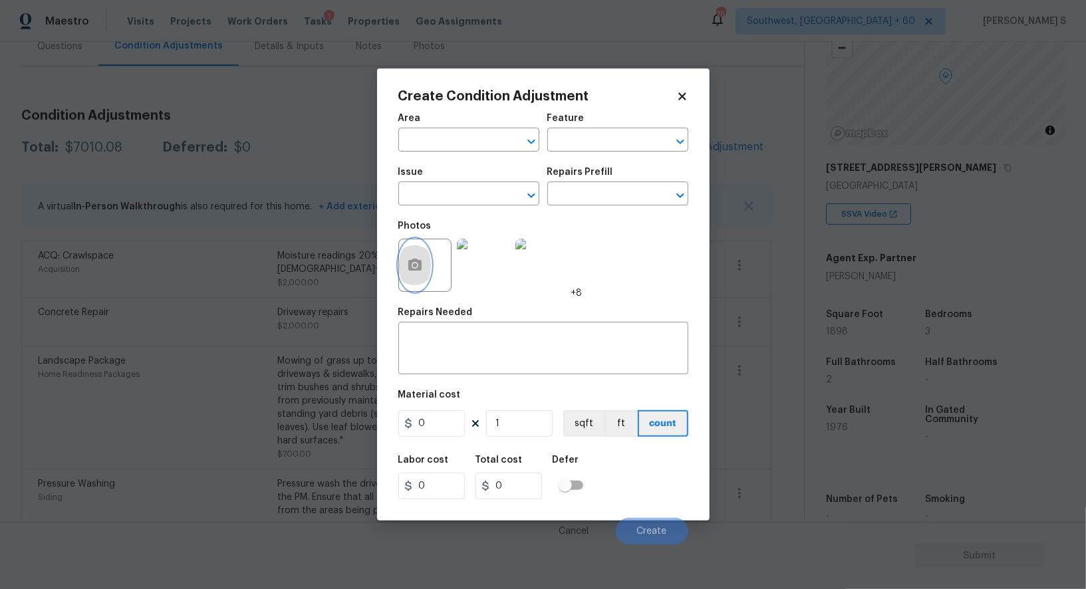
click at [405, 269] on button "button" at bounding box center [415, 265] width 32 height 52
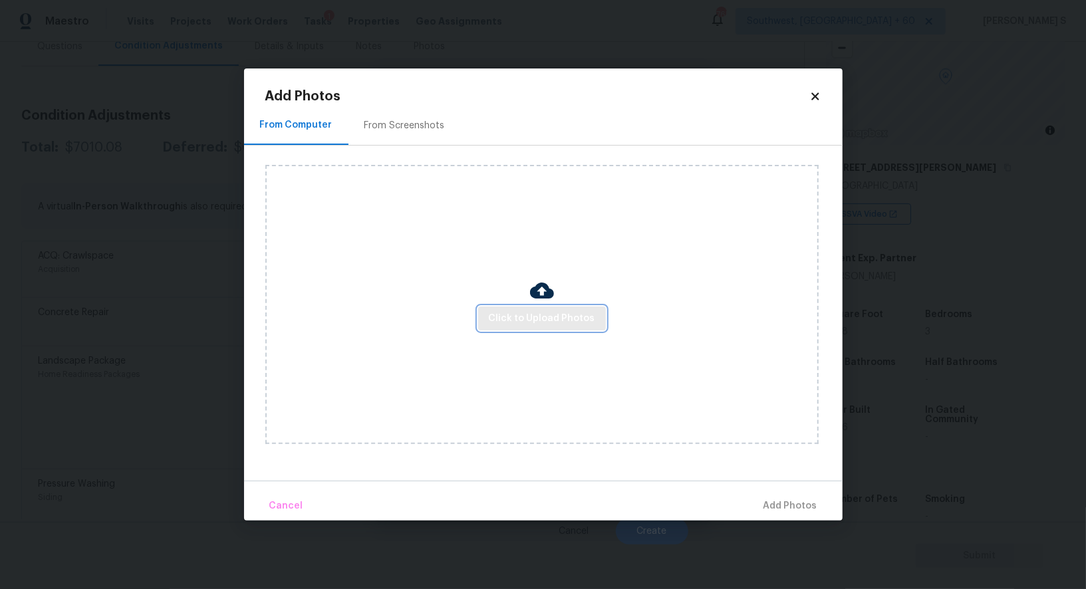
click at [561, 316] on span "Click to Upload Photos" at bounding box center [542, 319] width 106 height 17
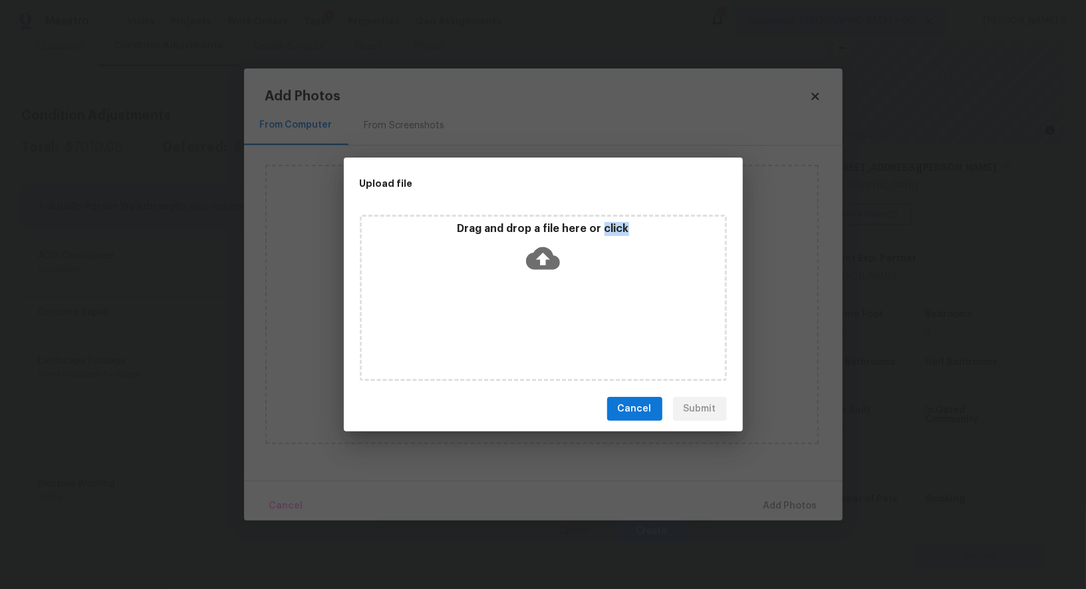
click at [561, 316] on div "Drag and drop a file here or click" at bounding box center [543, 298] width 367 height 166
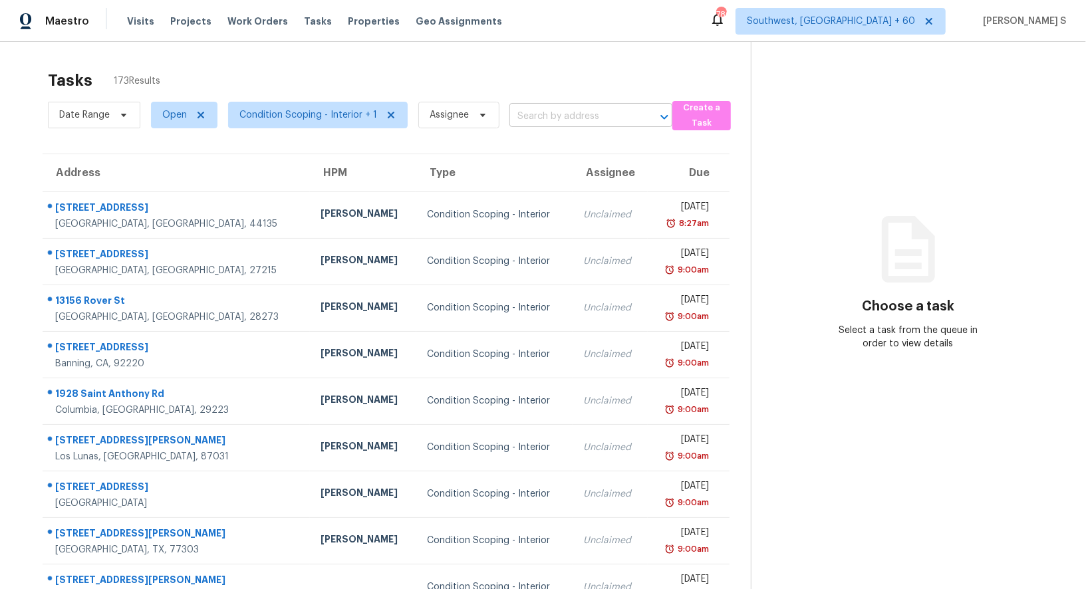
click at [558, 116] on input "text" at bounding box center [572, 116] width 126 height 21
paste input "7403 Cooley Lake Rd West Bloomfield, MI, 48324"
type input "7403 Cooley Lake Rd West Bloomfield, MI, 48324"
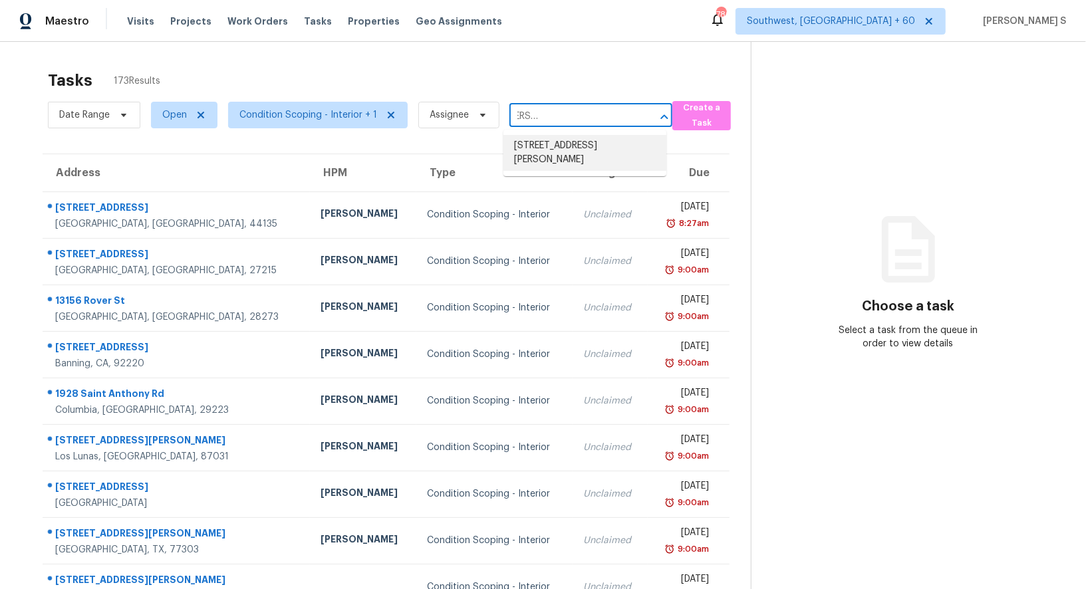
click at [574, 145] on li "7403 Cooley Lake Rd, West Bloomfield, MI 48324" at bounding box center [584, 153] width 163 height 36
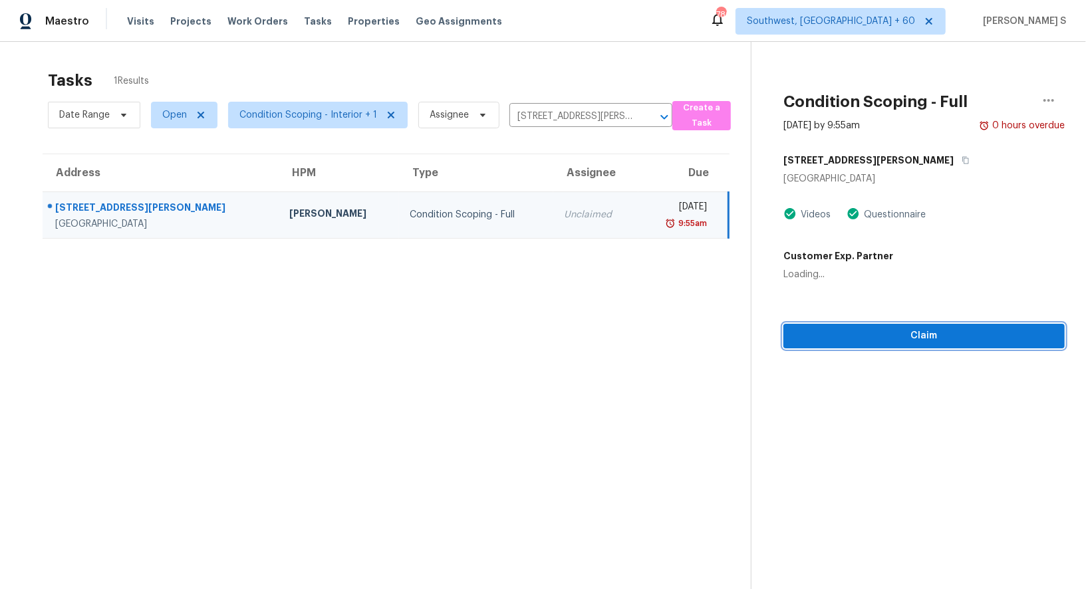
click at [877, 328] on span "Claim" at bounding box center [924, 336] width 260 height 17
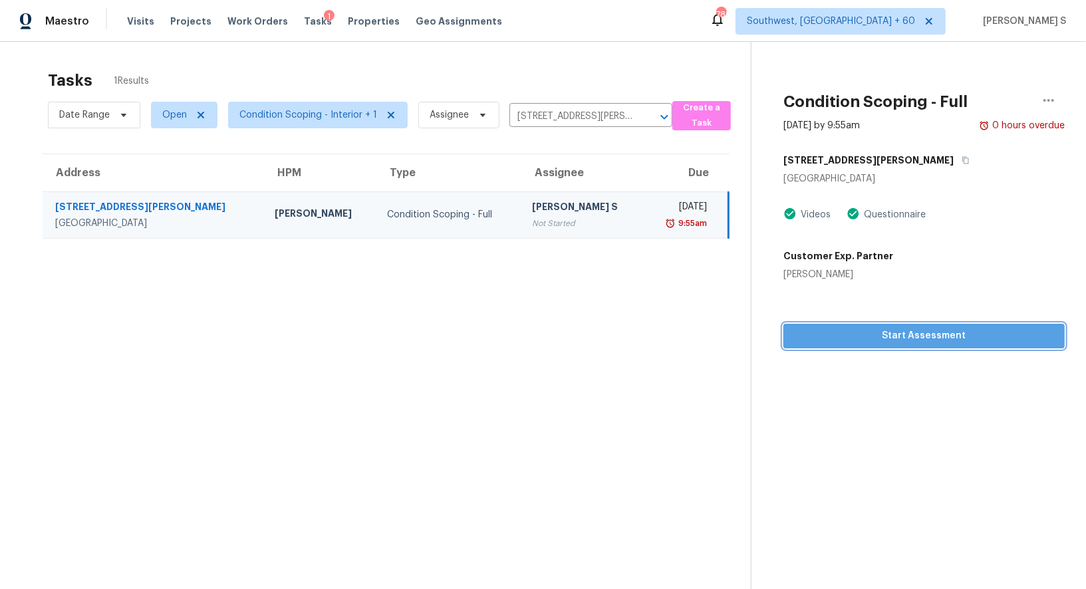
click at [852, 330] on span "Start Assessment" at bounding box center [924, 336] width 260 height 17
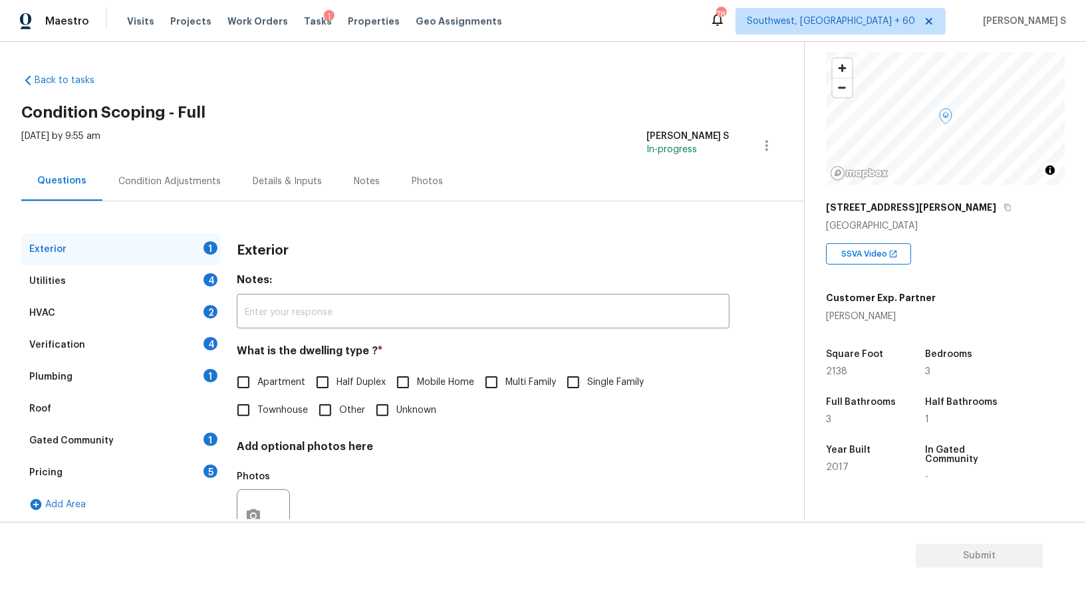
scroll to position [174, 0]
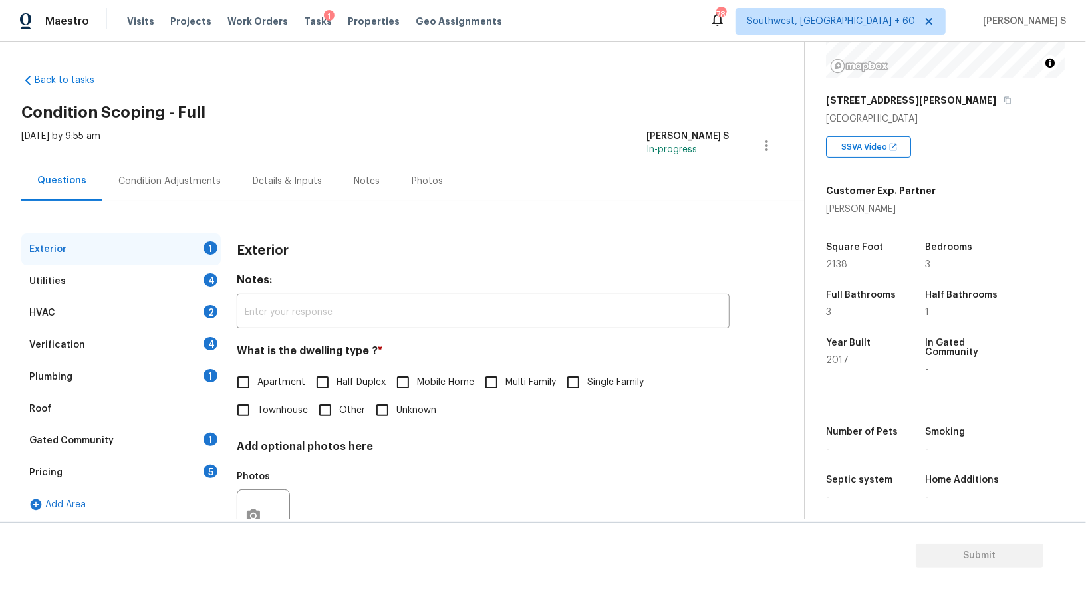
click at [600, 384] on span "Single Family" at bounding box center [615, 383] width 57 height 14
click at [587, 384] on input "Single Family" at bounding box center [573, 382] width 28 height 28
checkbox input "true"
click at [183, 284] on div "Utilities 4" at bounding box center [120, 281] width 199 height 32
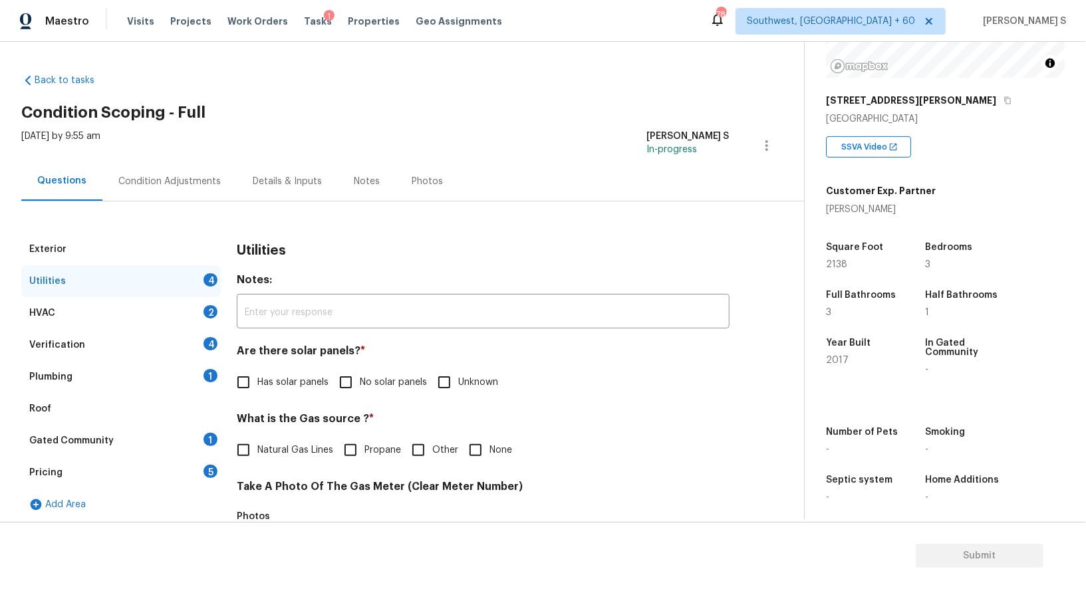
click at [153, 180] on div "Condition Adjustments" at bounding box center [169, 181] width 102 height 13
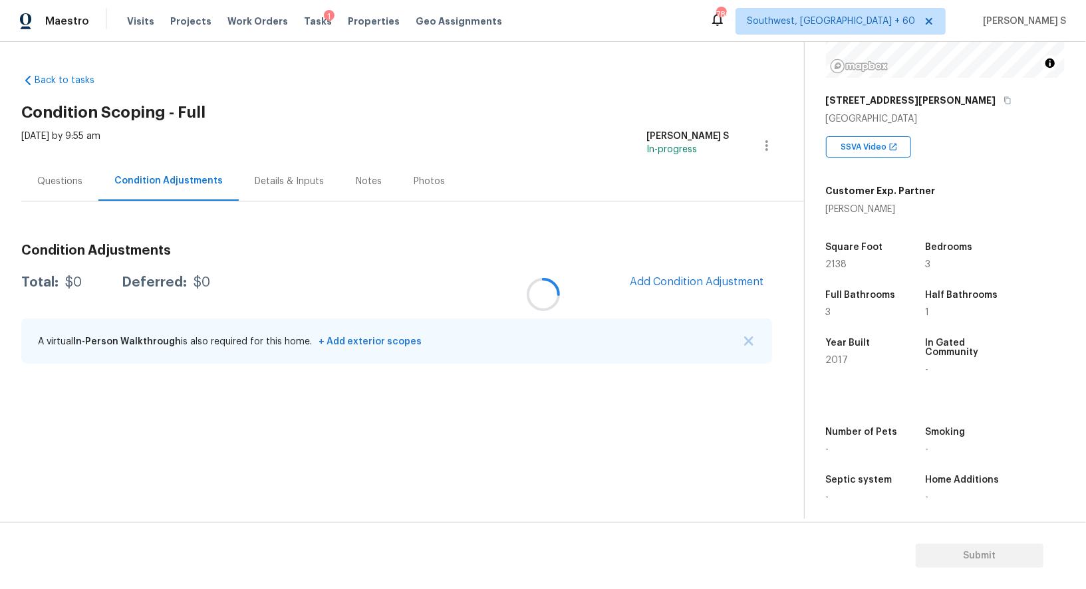
click at [53, 171] on div at bounding box center [543, 294] width 1086 height 589
click at [70, 177] on div "Questions" at bounding box center [59, 181] width 45 height 13
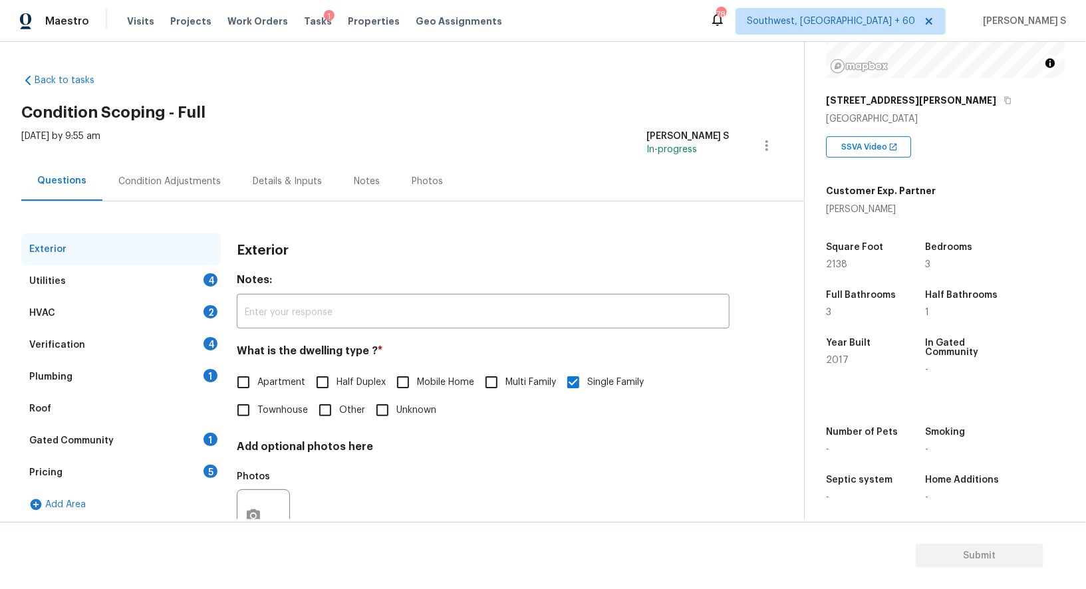
scroll to position [174, 0]
click at [212, 270] on div "Utilities 4" at bounding box center [120, 281] width 199 height 32
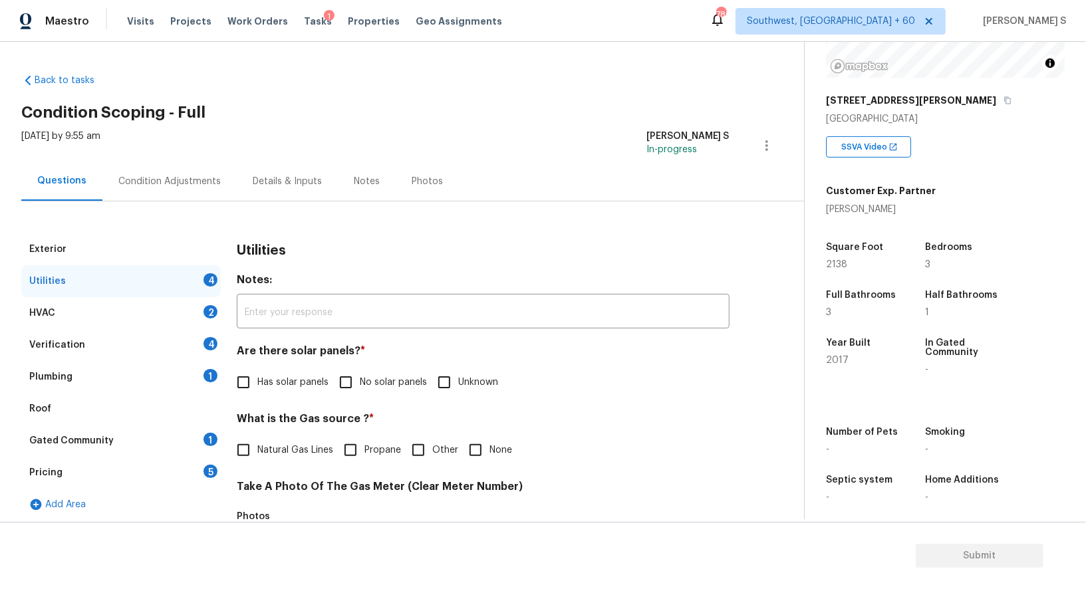
click at [338, 398] on div "Utilities Notes: ​ Are there solar panels? * Has solar panels No solar panels U…" at bounding box center [483, 579] width 493 height 693
click at [343, 376] on input "No solar panels" at bounding box center [346, 382] width 28 height 28
checkbox input "true"
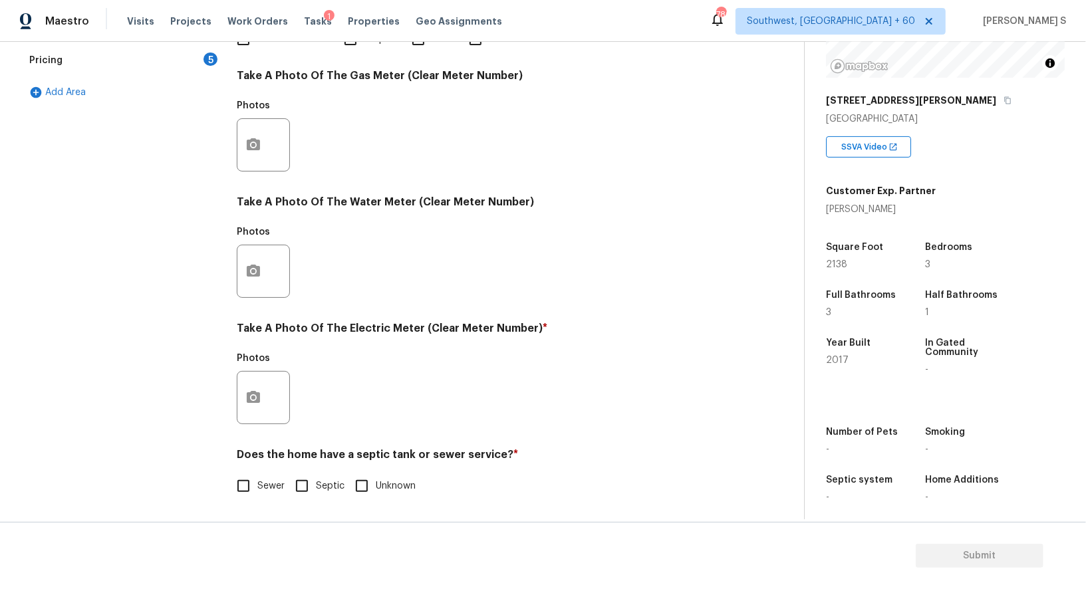
click at [246, 493] on input "Sewer" at bounding box center [243, 486] width 28 height 28
checkbox input "true"
click at [265, 396] on button "button" at bounding box center [253, 398] width 32 height 52
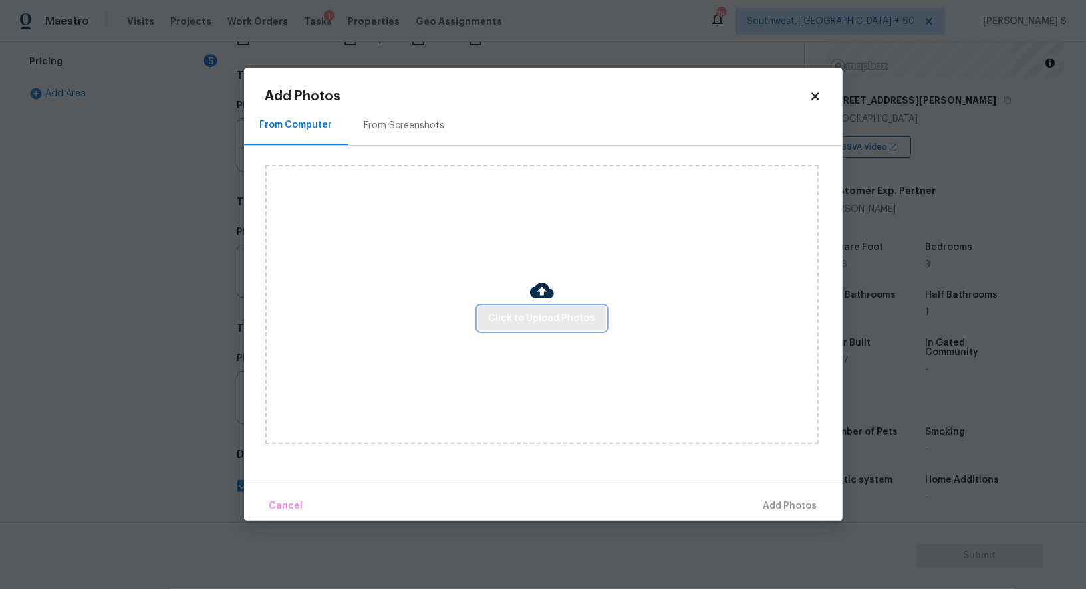
click at [504, 327] on button "Click to Upload Photos" at bounding box center [542, 319] width 128 height 25
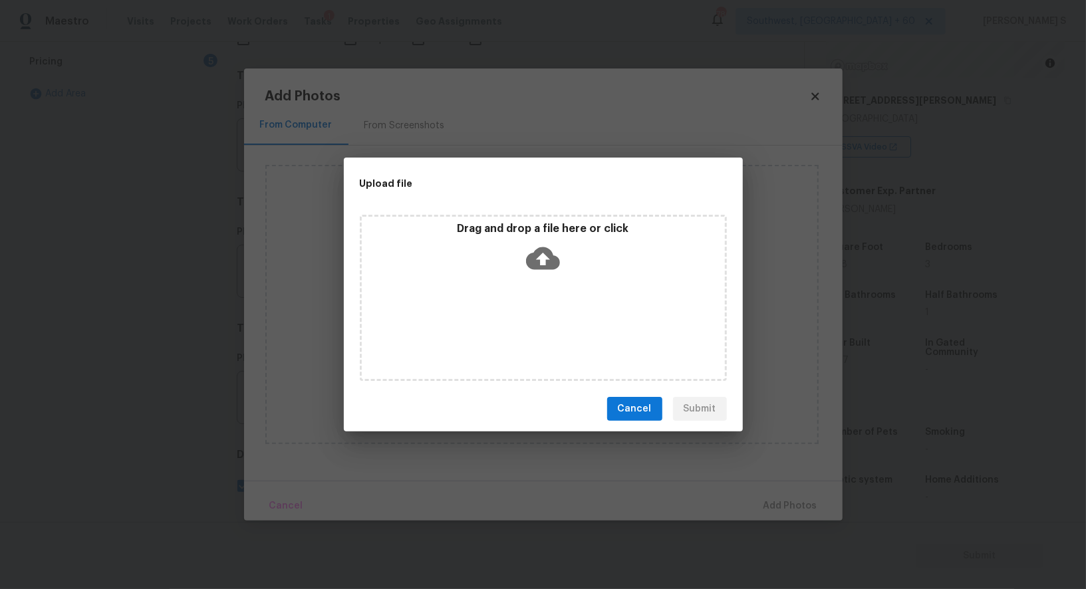
click at [504, 327] on div "Drag and drop a file here or click" at bounding box center [543, 298] width 367 height 166
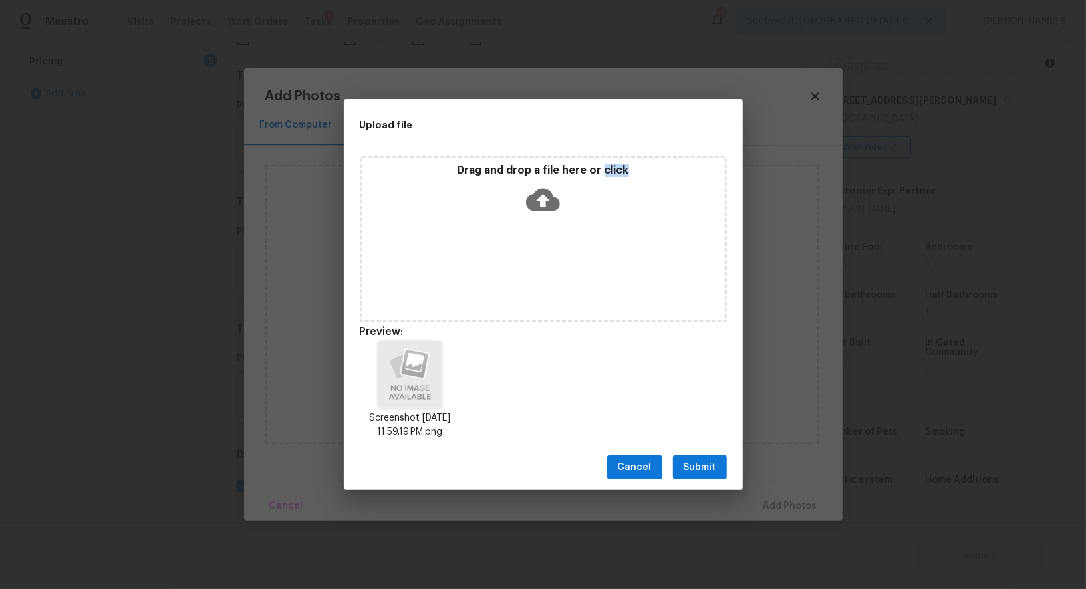
click at [717, 466] on button "Submit" at bounding box center [700, 467] width 54 height 25
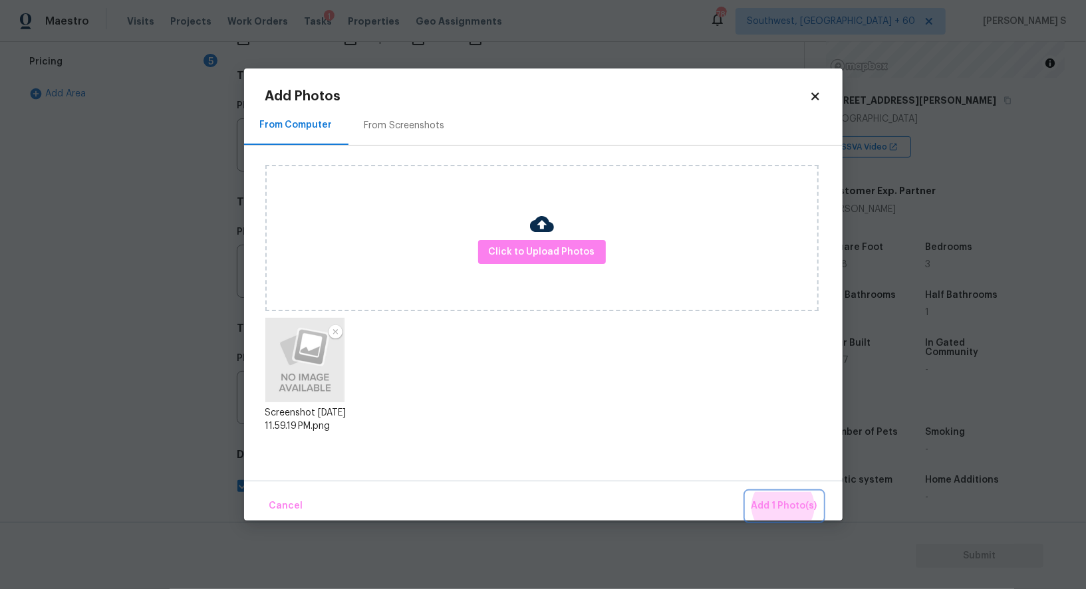
click at [746, 492] on button "Add 1 Photo(s)" at bounding box center [784, 506] width 76 height 29
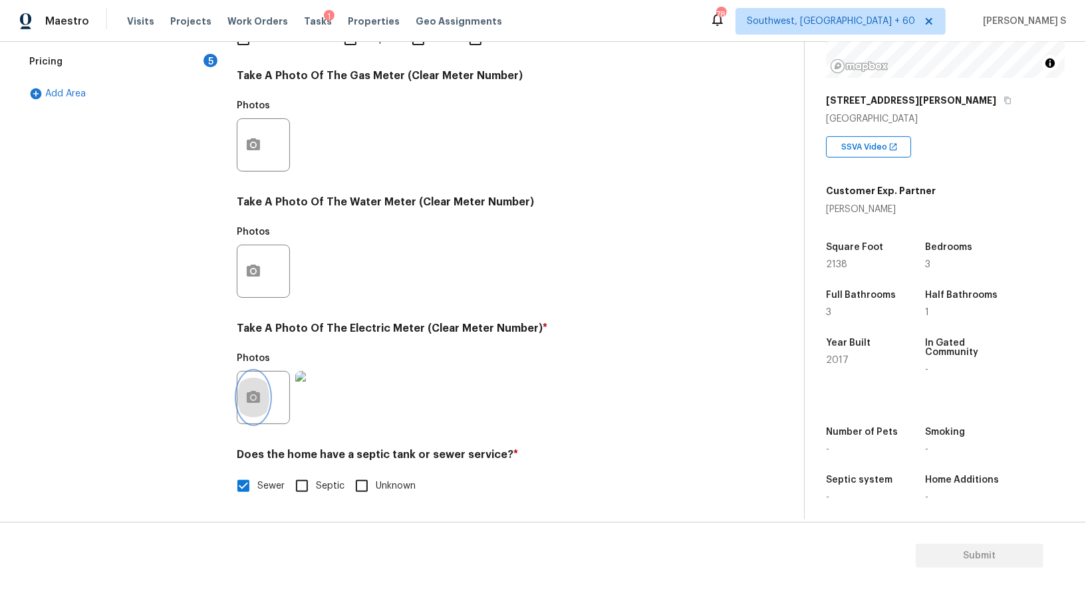
scroll to position [0, 0]
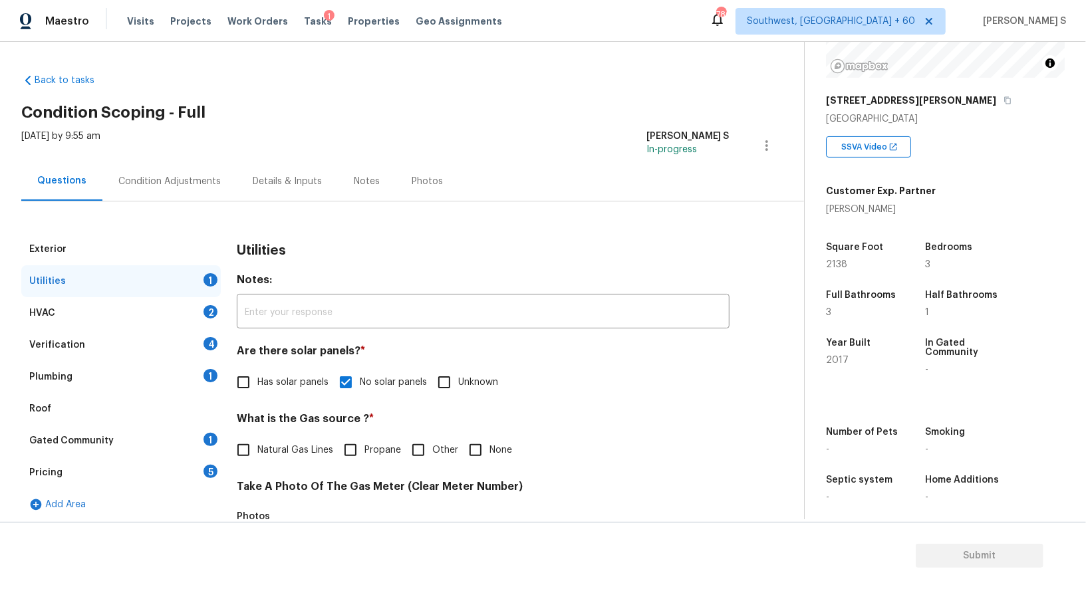
click at [189, 180] on div "Condition Adjustments" at bounding box center [169, 181] width 102 height 13
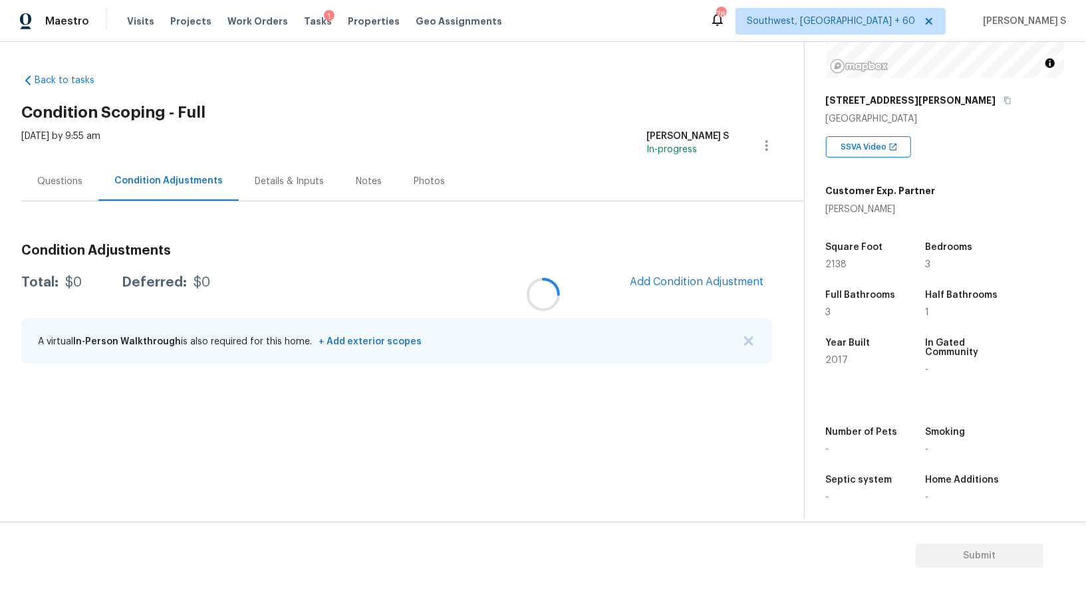
click at [682, 275] on div at bounding box center [543, 294] width 1086 height 589
click at [765, 277] on button "Add Condition Adjustment" at bounding box center [697, 282] width 150 height 28
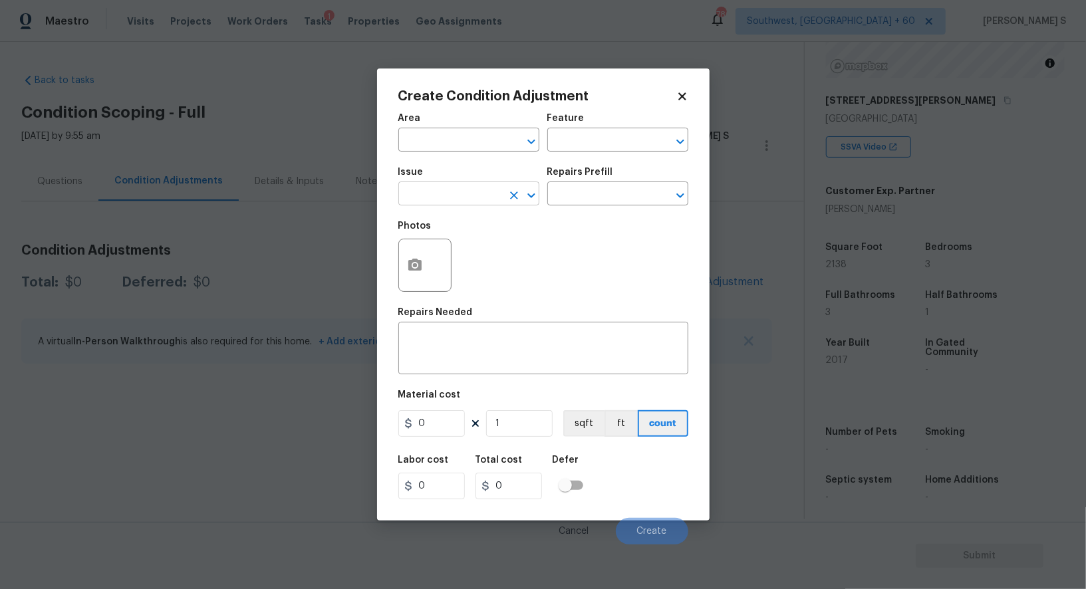
click at [472, 195] on input "text" at bounding box center [450, 195] width 104 height 21
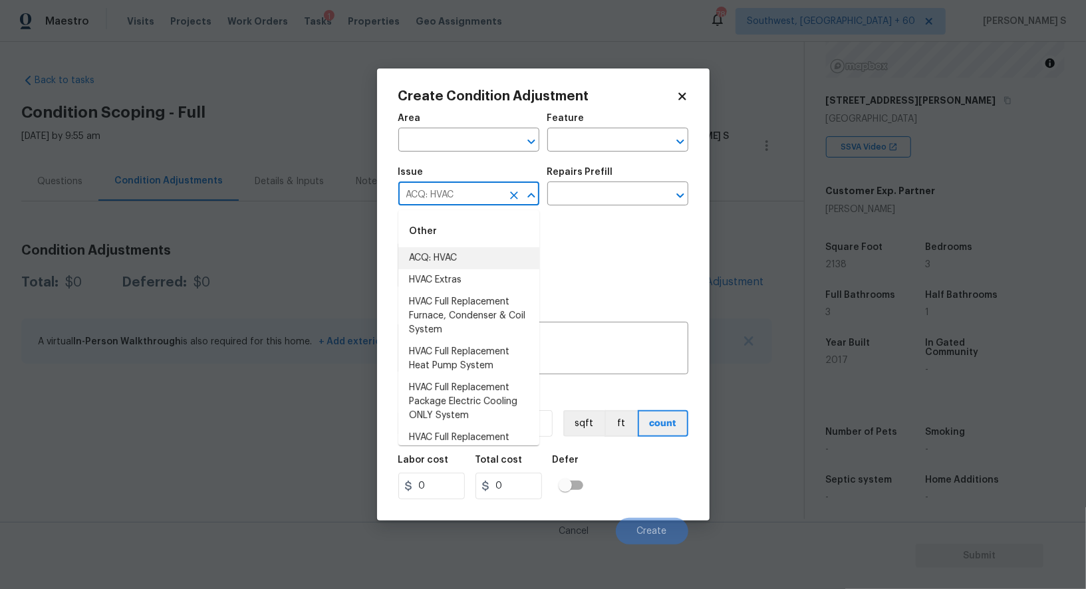
type input "ACQ: HVAC"
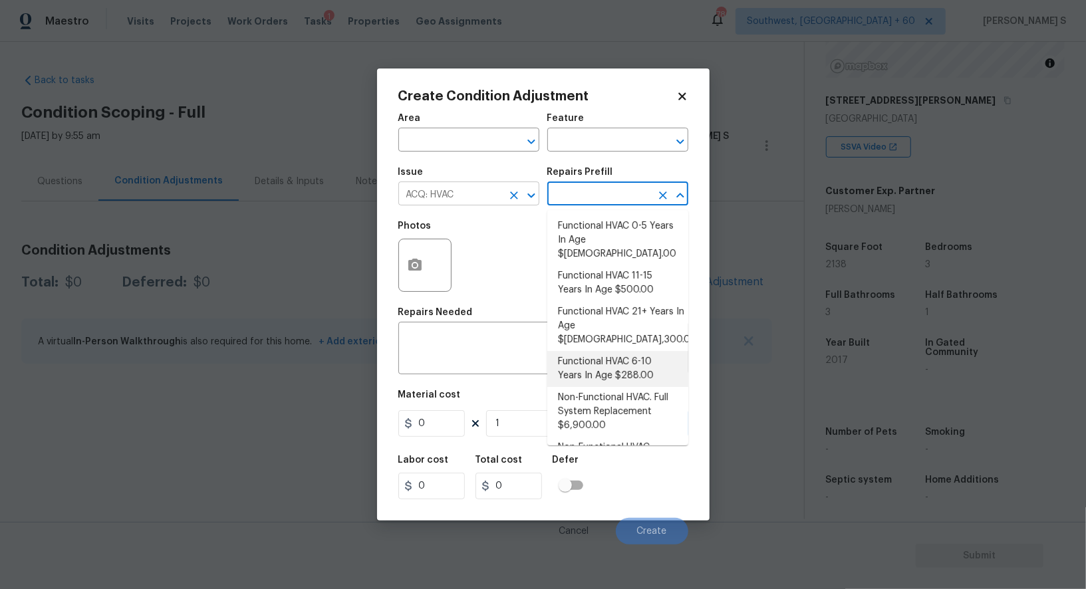
type input "Acquisition"
type textarea "Acquisition Scope: Functional HVAC 6-10 years"
type input "288"
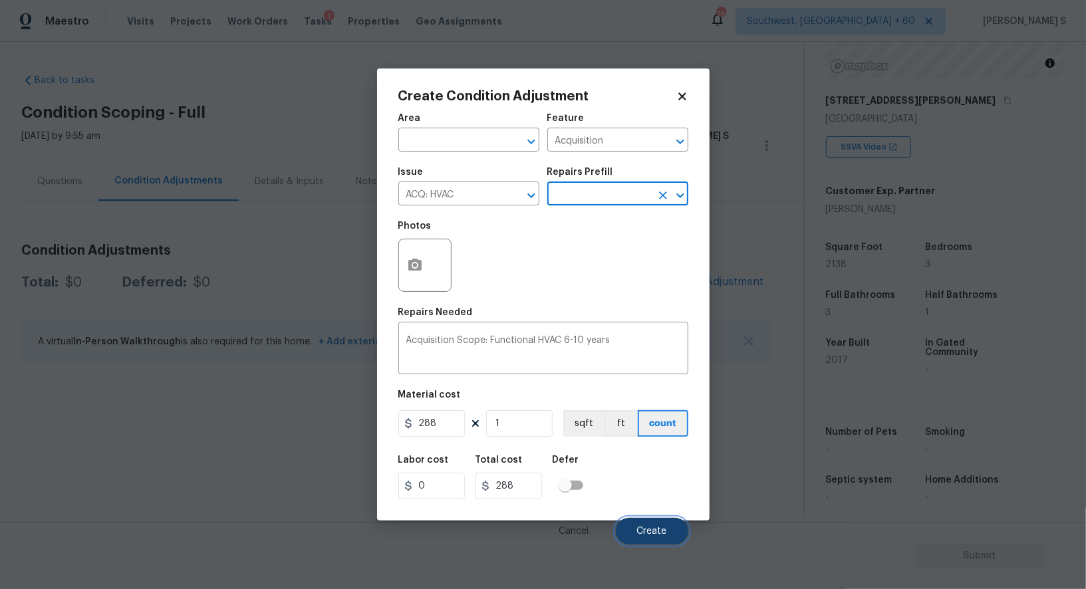
click at [662, 539] on button "Create" at bounding box center [652, 531] width 72 height 27
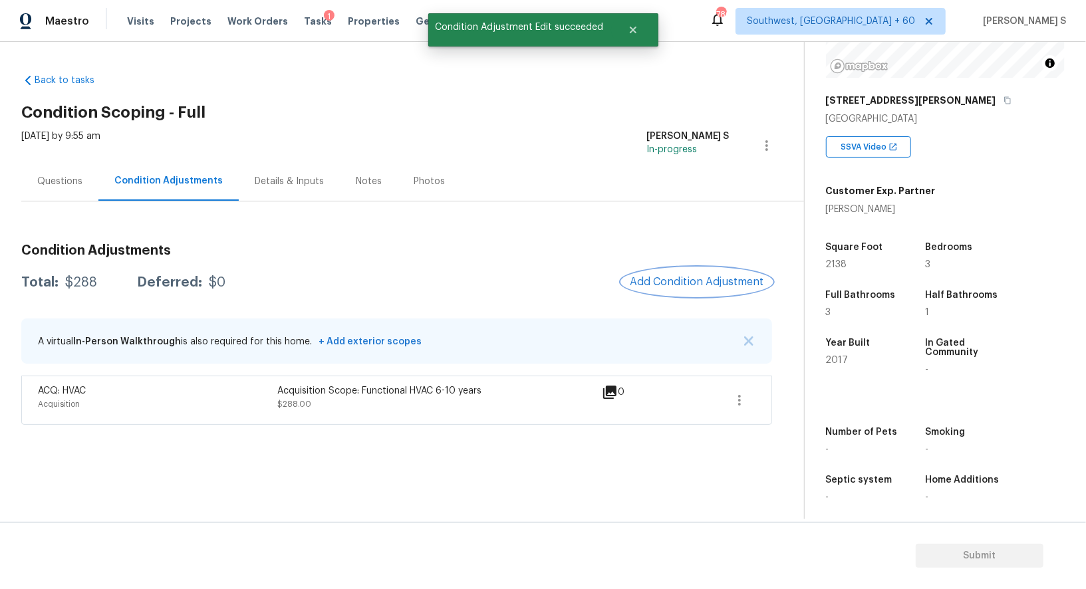
scroll to position [174, 0]
click at [690, 278] on span "Add Condition Adjustment" at bounding box center [697, 282] width 134 height 12
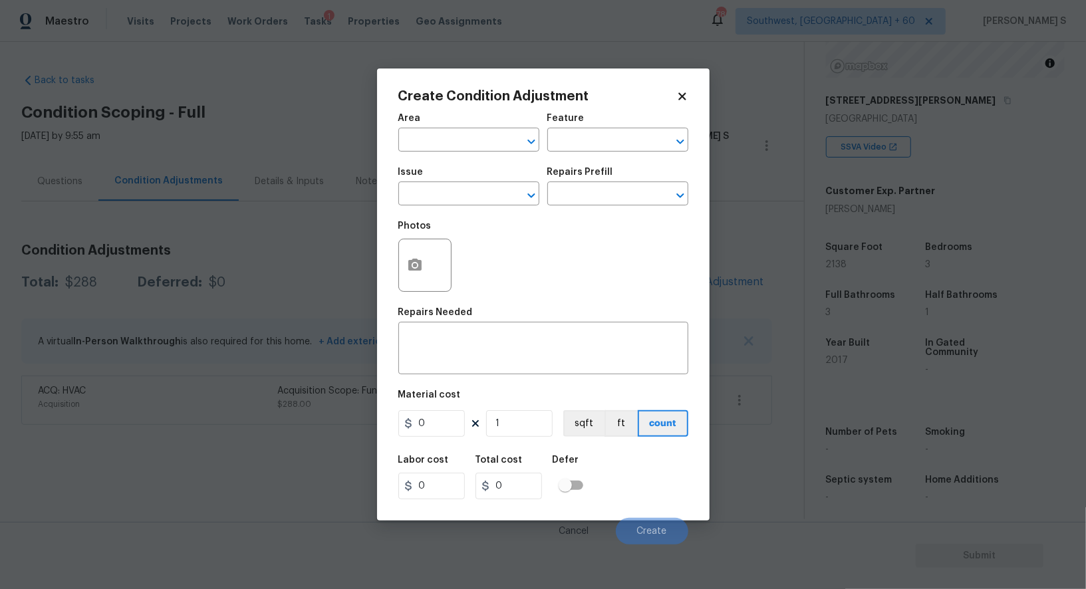
click at [467, 208] on span "Issue ​" at bounding box center [468, 187] width 141 height 54
click at [465, 201] on input "text" at bounding box center [450, 195] width 104 height 21
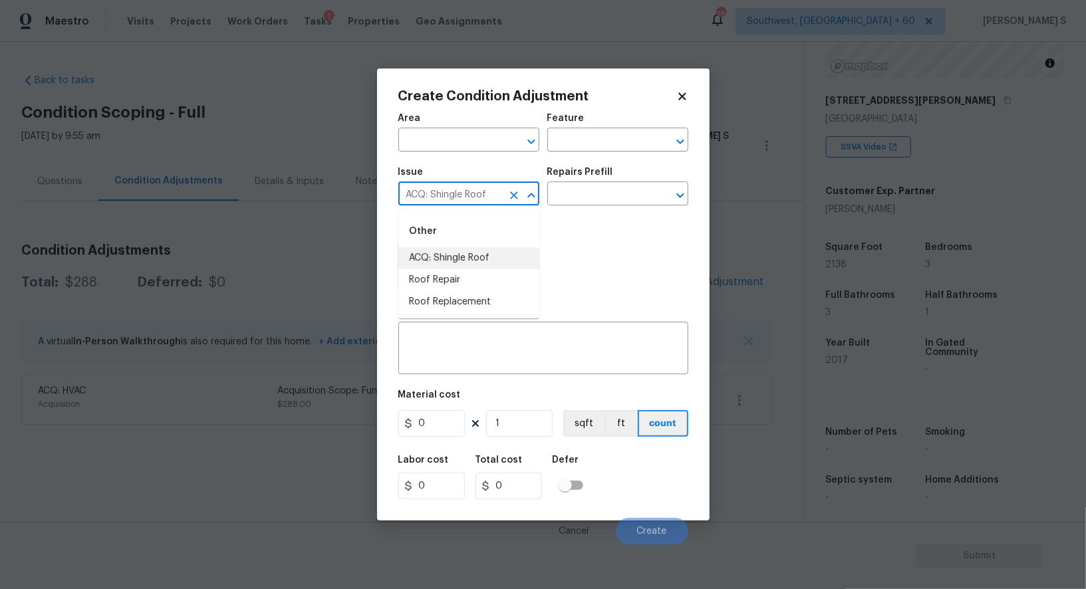
type input "ACQ: Shingle Roof"
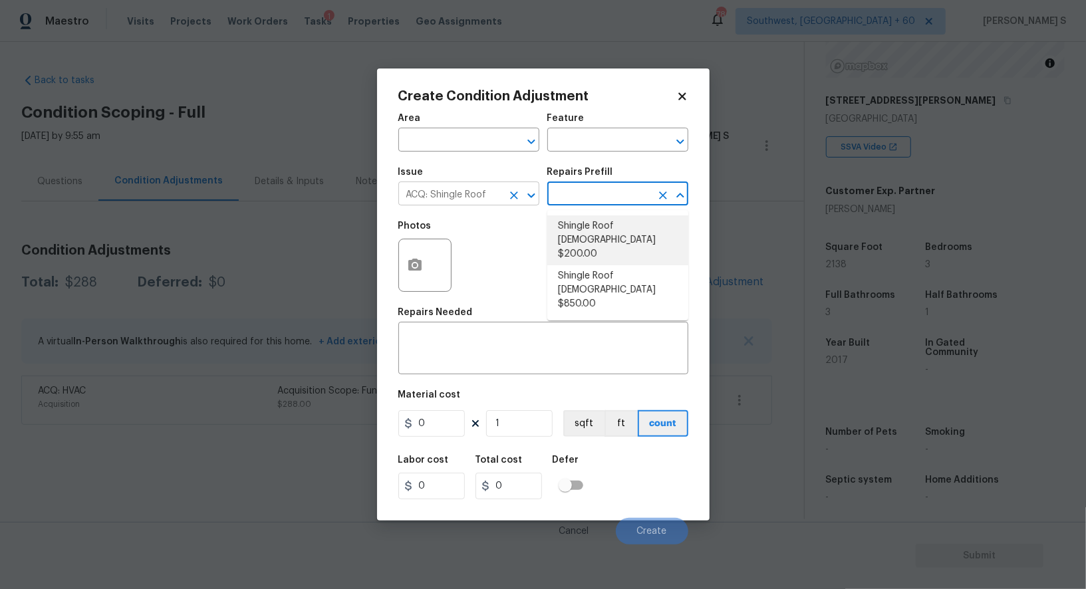
type input "Acquisition"
type textarea "Acquisition Scope: Shingle Roof 11-15 years in age maintenance."
type input "200"
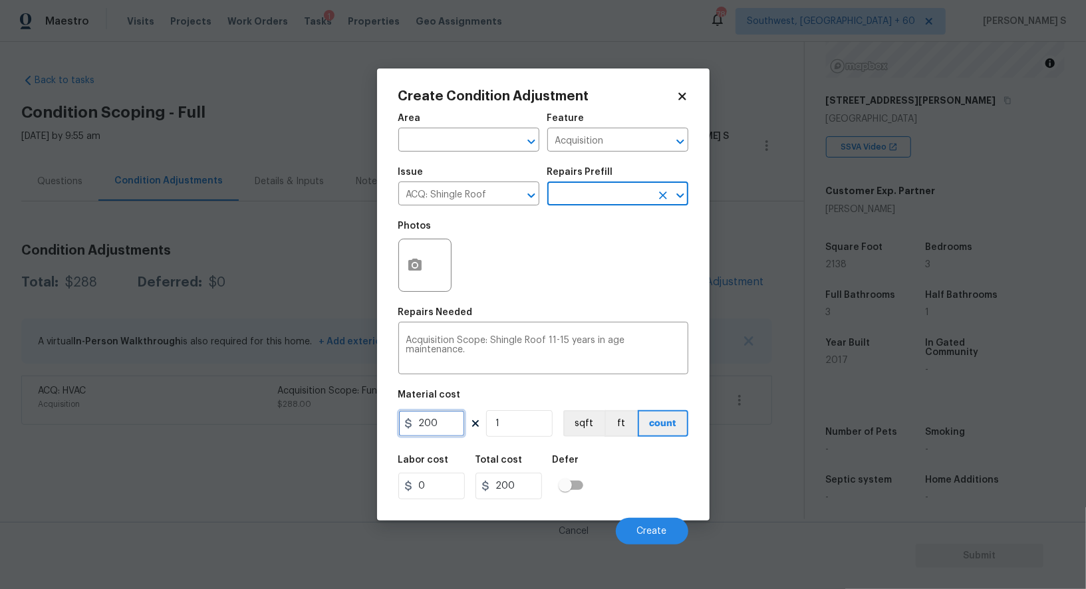
click at [449, 421] on input "200" at bounding box center [431, 423] width 66 height 27
type input "288"
click at [659, 465] on div "Labor cost 0 Total cost 288 Defer" at bounding box center [543, 477] width 290 height 60
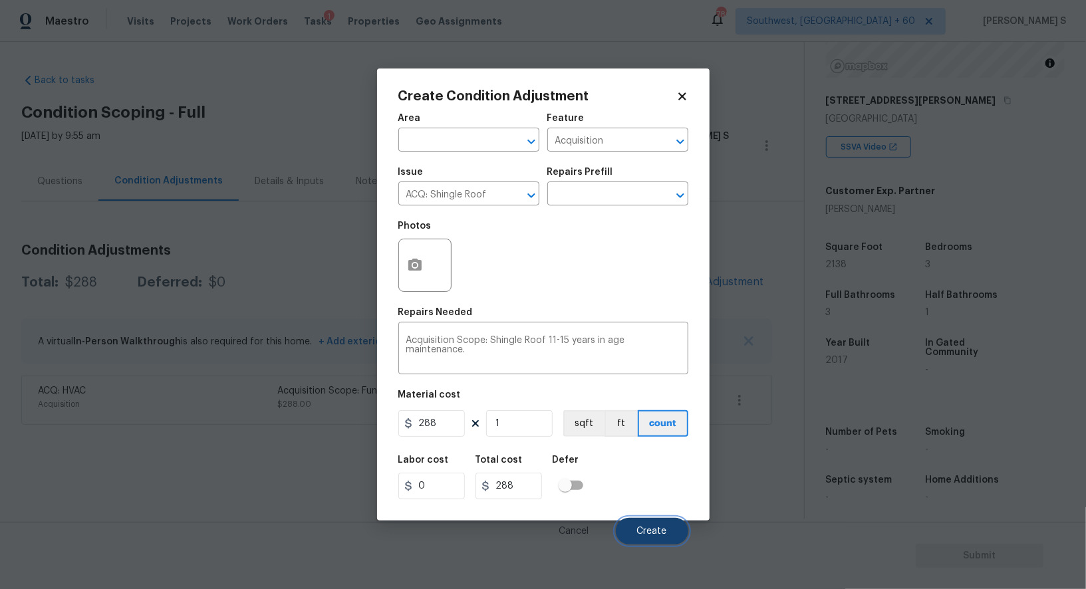
click at [654, 535] on span "Create" at bounding box center [652, 532] width 30 height 10
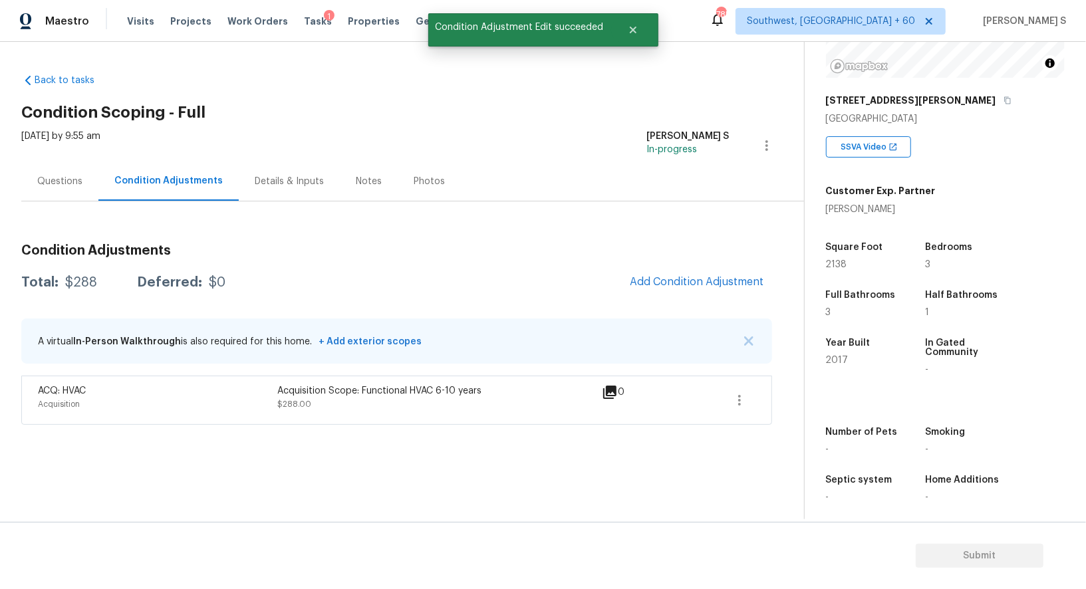
click at [169, 437] on body "Maestro Visits Projects Work Orders Tasks 1 Properties Geo Assignments 785 Sout…" at bounding box center [543, 294] width 1086 height 589
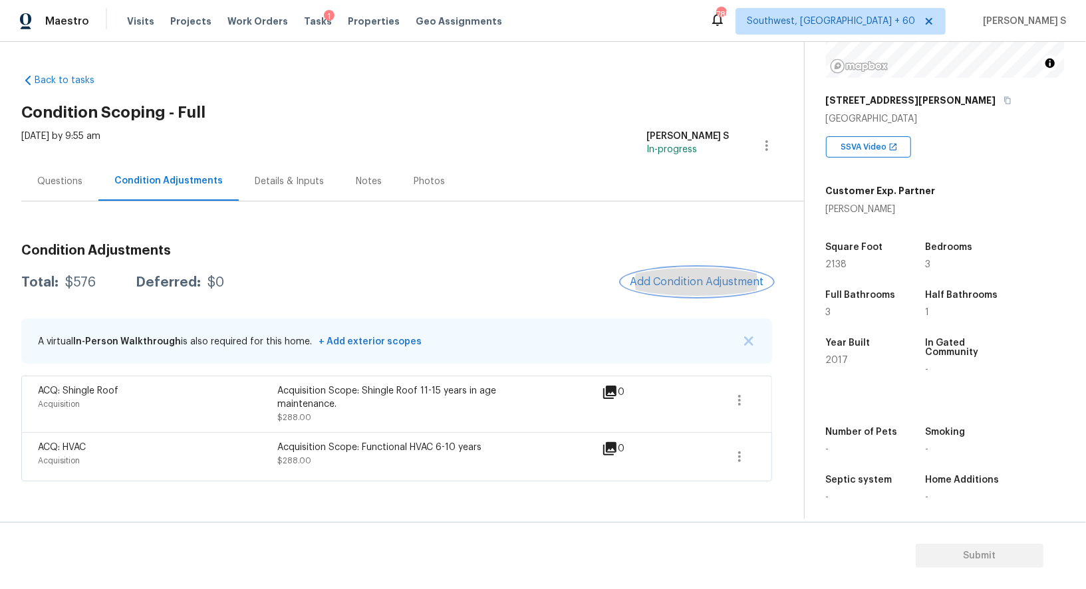
click at [697, 290] on button "Add Condition Adjustment" at bounding box center [697, 282] width 150 height 28
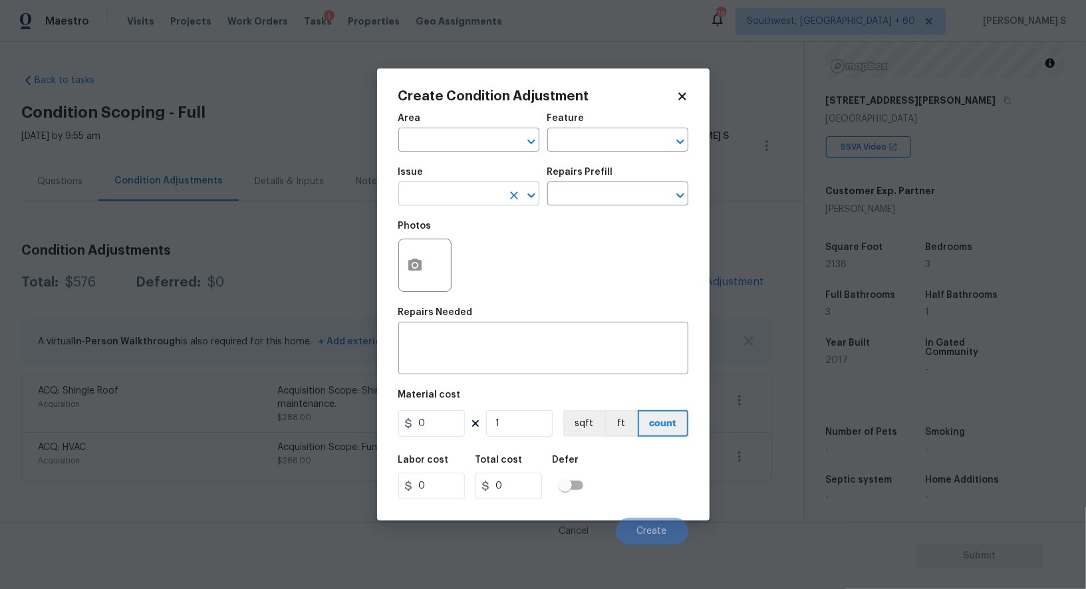
click at [463, 192] on input "text" at bounding box center [450, 195] width 104 height 21
type input "Pressure Washing"
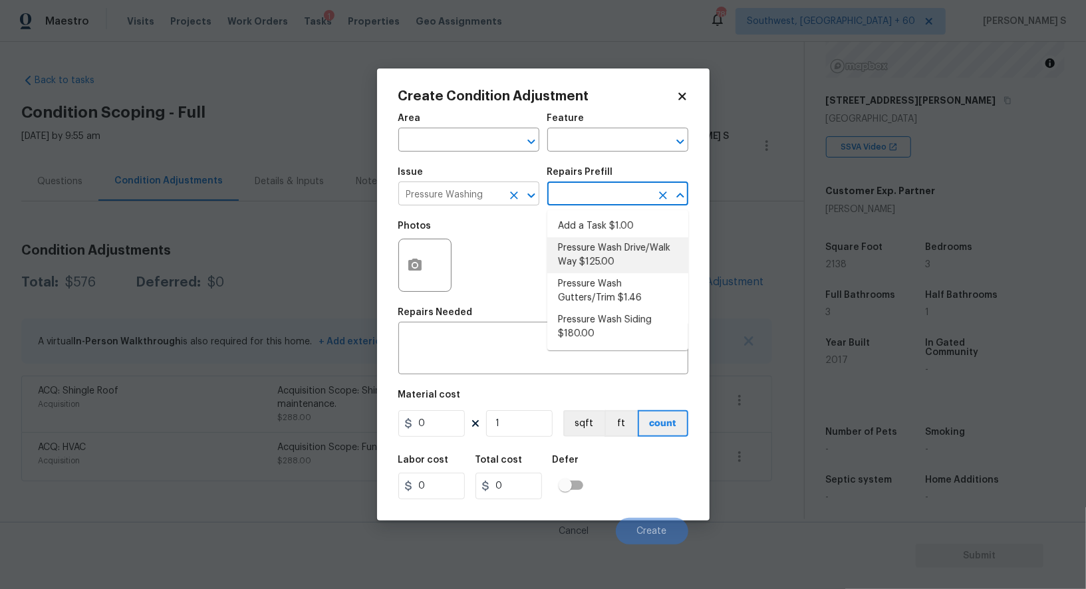
type input "Siding"
type textarea "Pressure wash the driveways/walkways as directed by the PM. Ensure that all deb…"
type input "125"
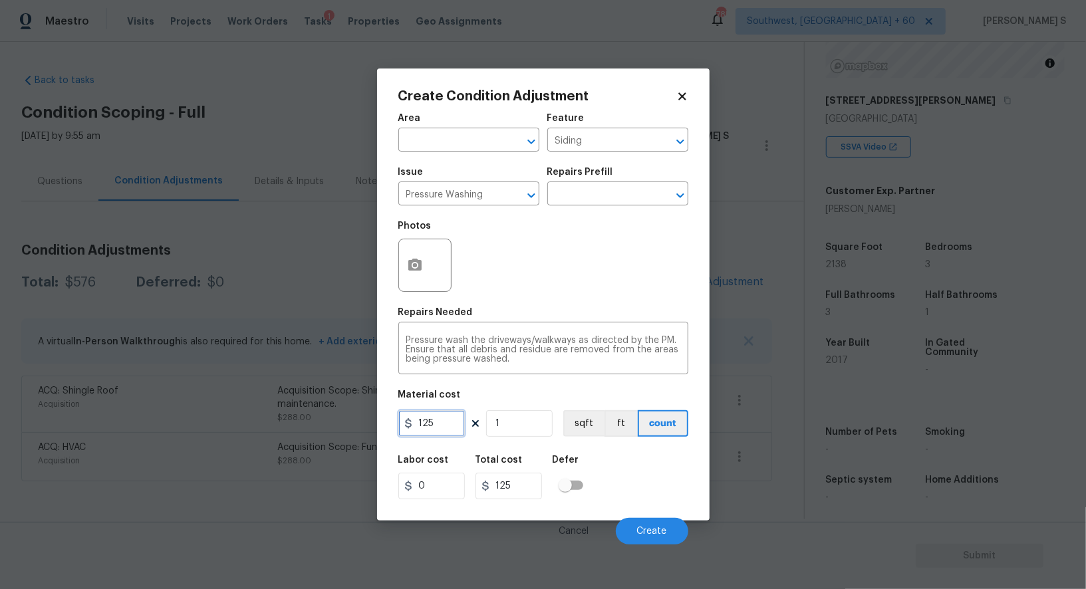
click at [447, 427] on input "125" at bounding box center [431, 423] width 66 height 27
type input "200"
click at [629, 489] on div "Labor cost 0 Total cost 200 Defer" at bounding box center [543, 477] width 290 height 60
click at [660, 527] on button "Create" at bounding box center [652, 531] width 72 height 27
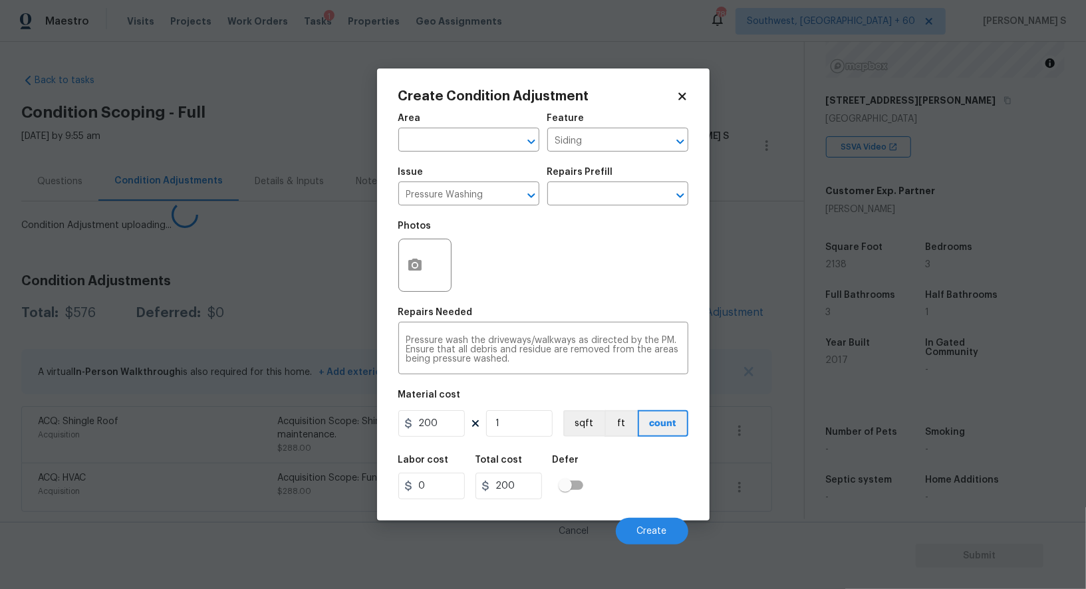
click at [207, 483] on body "Maestro Visits Projects Work Orders Tasks 1 Properties Geo Assignments 785 Sout…" at bounding box center [543, 294] width 1086 height 589
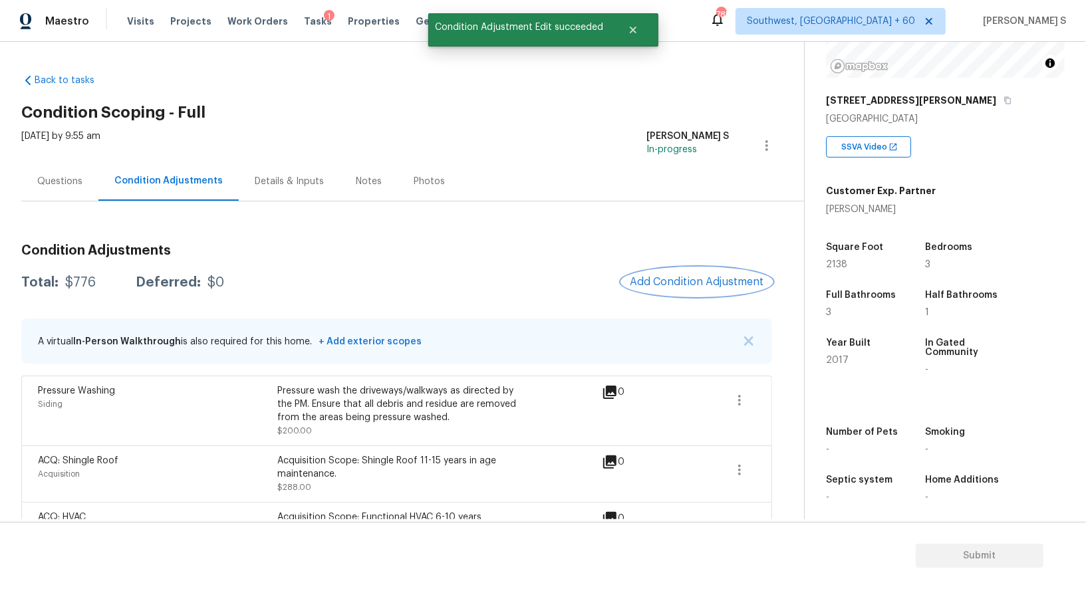
click at [689, 276] on span "Add Condition Adjustment" at bounding box center [697, 282] width 134 height 12
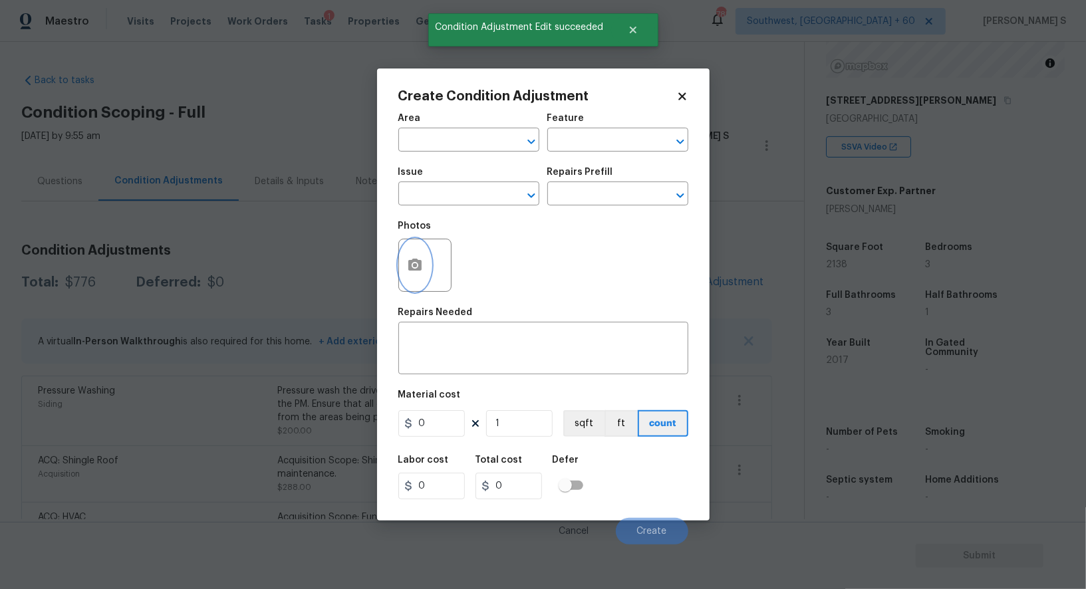
click at [415, 264] on icon "button" at bounding box center [415, 265] width 16 height 16
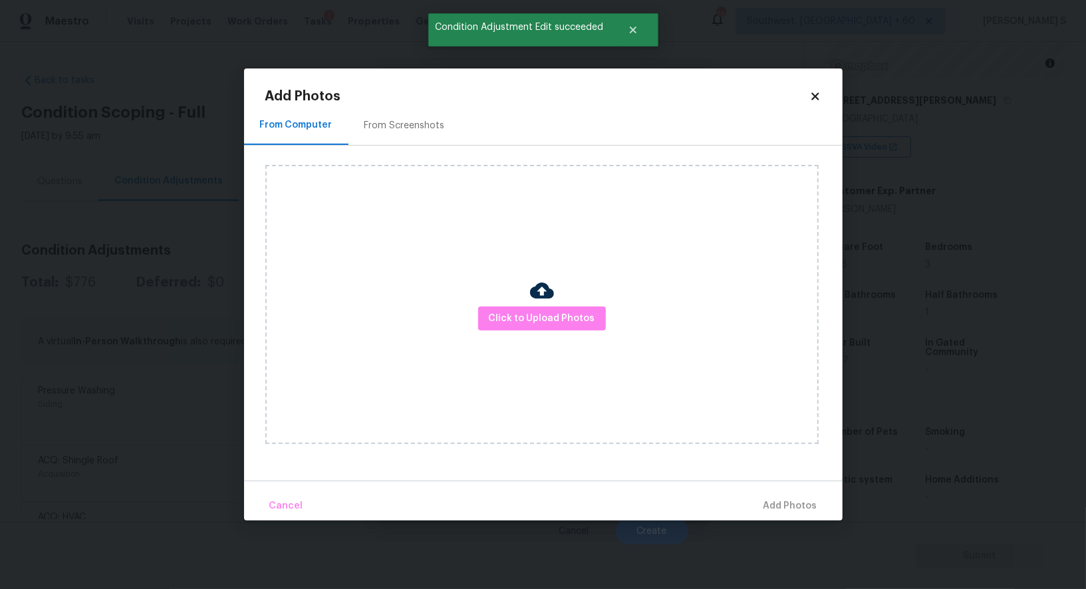
click at [407, 125] on div "From Screenshots" at bounding box center [404, 125] width 80 height 13
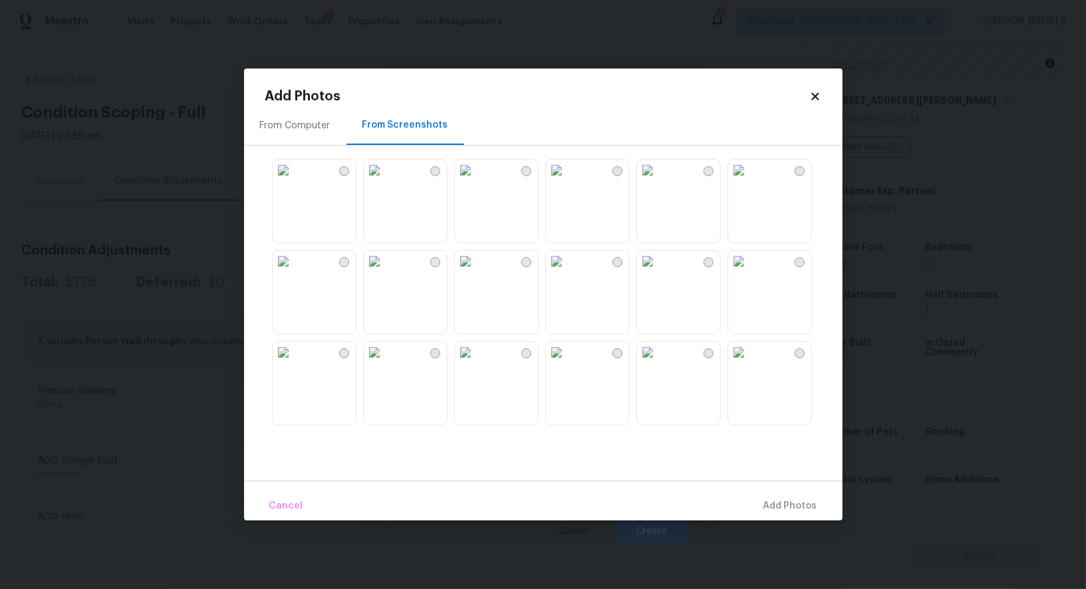
click at [658, 181] on img at bounding box center [647, 170] width 21 height 21
click at [749, 181] on img at bounding box center [738, 170] width 21 height 21
click at [294, 181] on img at bounding box center [283, 170] width 21 height 21
click at [294, 272] on img at bounding box center [283, 261] width 21 height 21
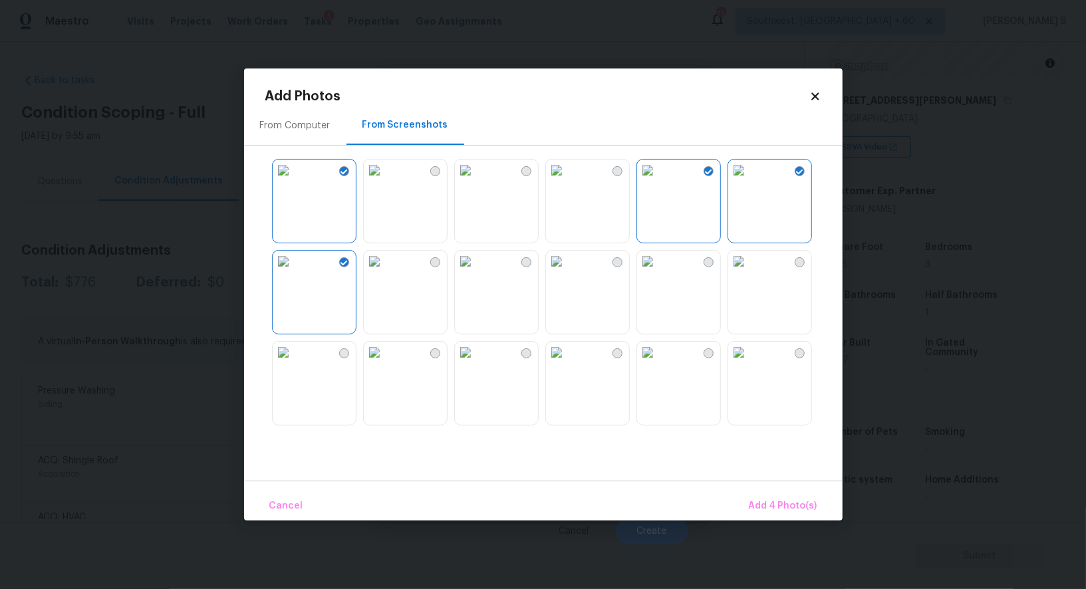
click at [567, 272] on img at bounding box center [556, 261] width 21 height 21
click at [789, 498] on span "Add 5 Photo(s)" at bounding box center [783, 506] width 67 height 17
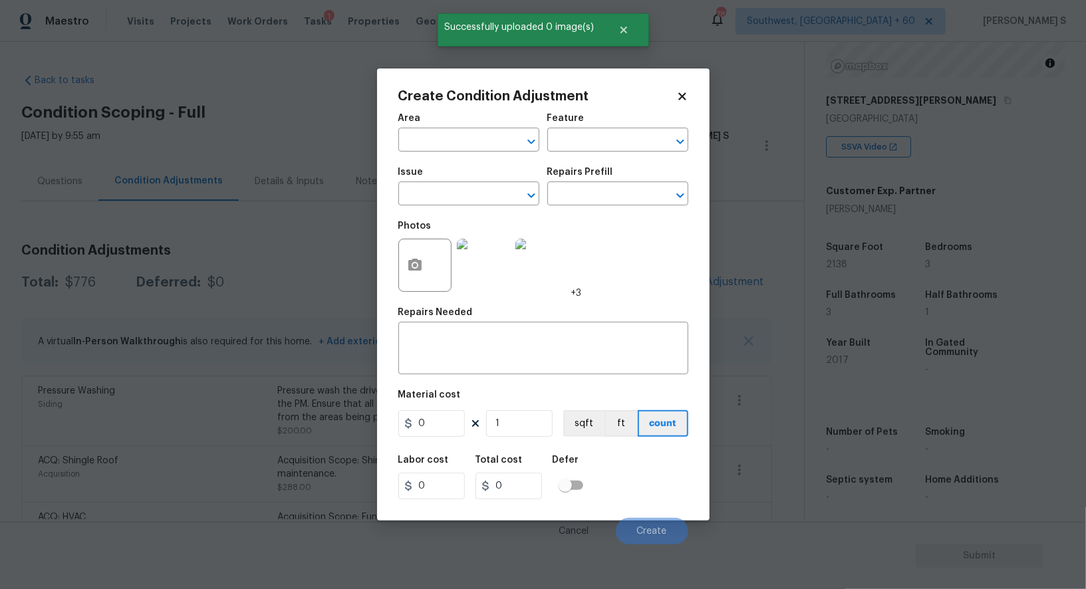
click at [443, 182] on div "Issue" at bounding box center [468, 176] width 141 height 17
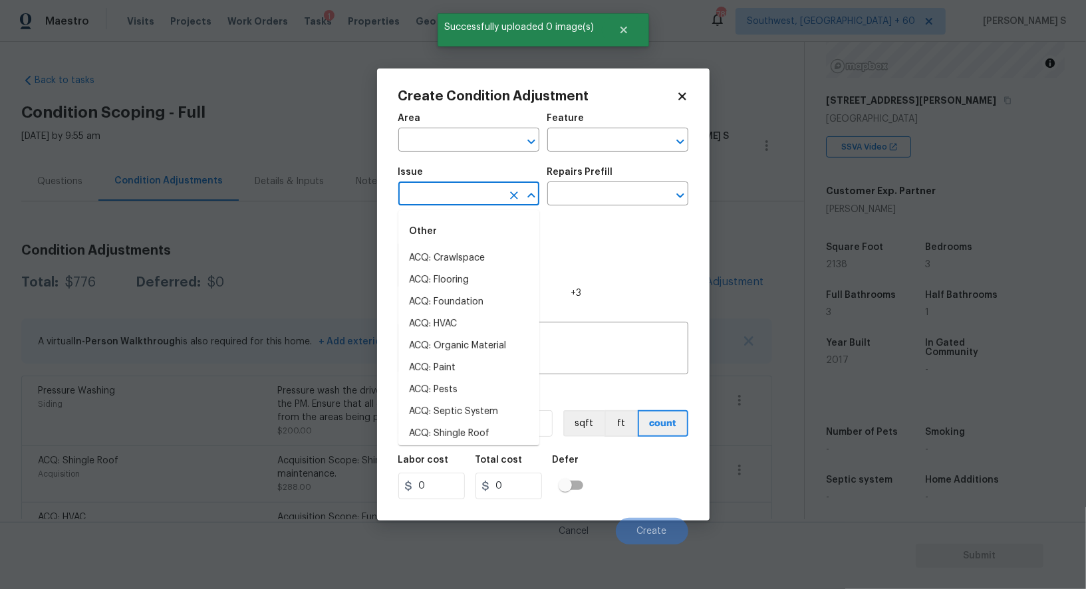
click at [463, 205] on input "text" at bounding box center [450, 195] width 104 height 21
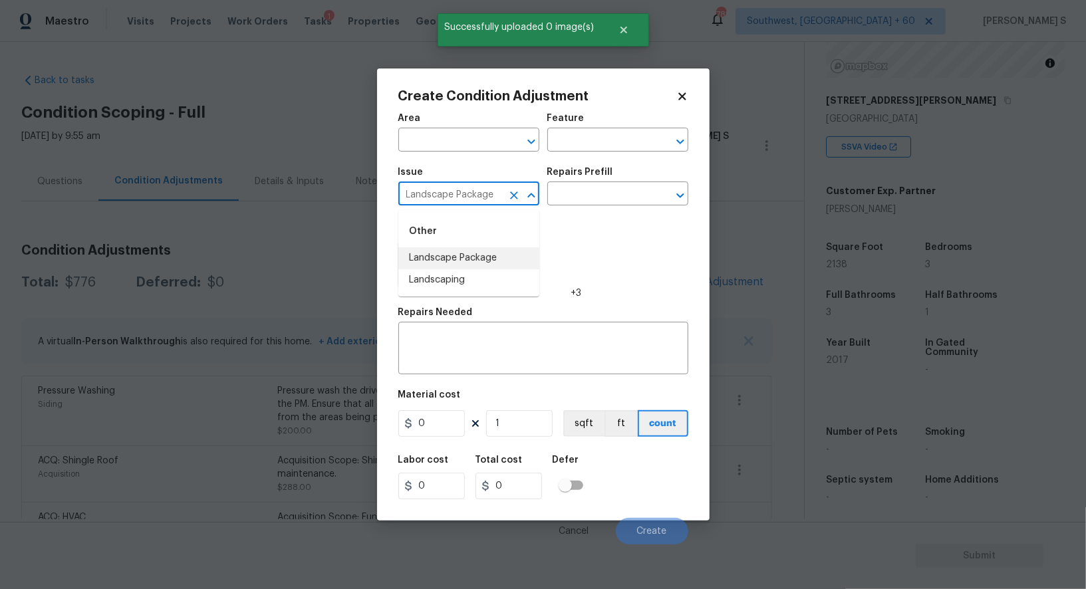
type input "Landscape Package"
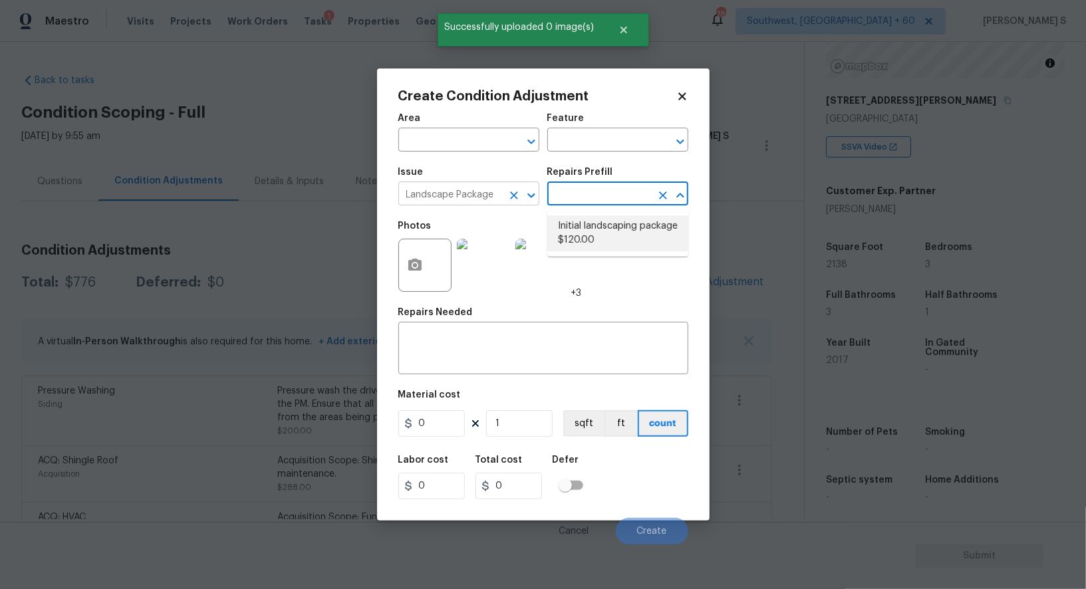
type input "Home Readiness Packages"
type textarea "Mowing of grass up to 6" in height. Mow, edge along driveways & sidewalks, trim…"
type input "120"
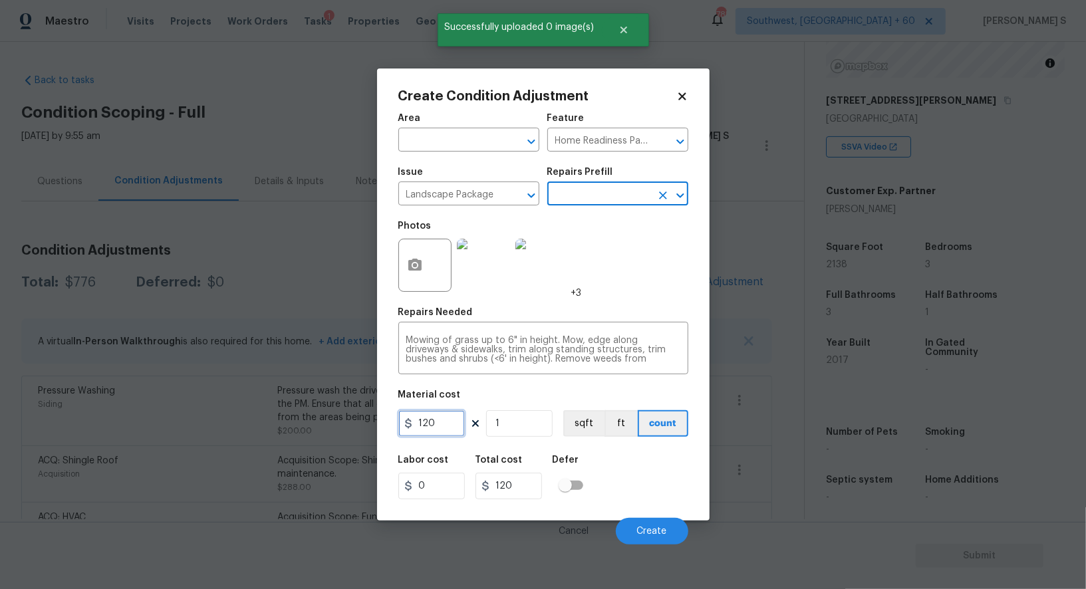
click at [446, 428] on input "120" at bounding box center [431, 423] width 66 height 27
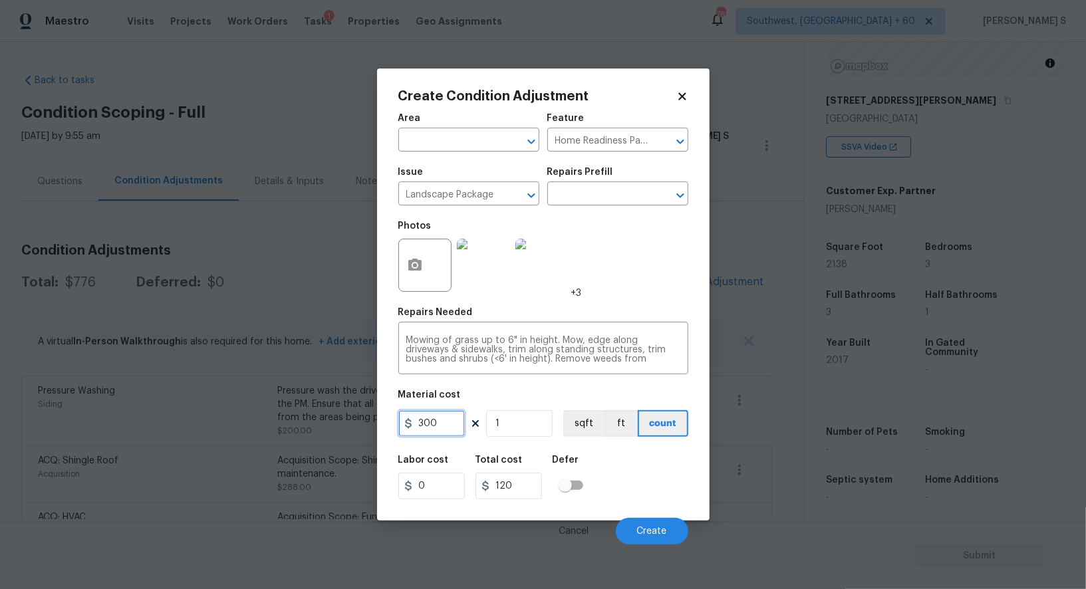
type input "300"
click at [647, 499] on div "Labor cost 0 Total cost 300 Defer" at bounding box center [543, 477] width 290 height 60
click at [658, 517] on div "Cancel Create" at bounding box center [543, 525] width 290 height 37
click at [658, 535] on span "Create" at bounding box center [652, 532] width 30 height 10
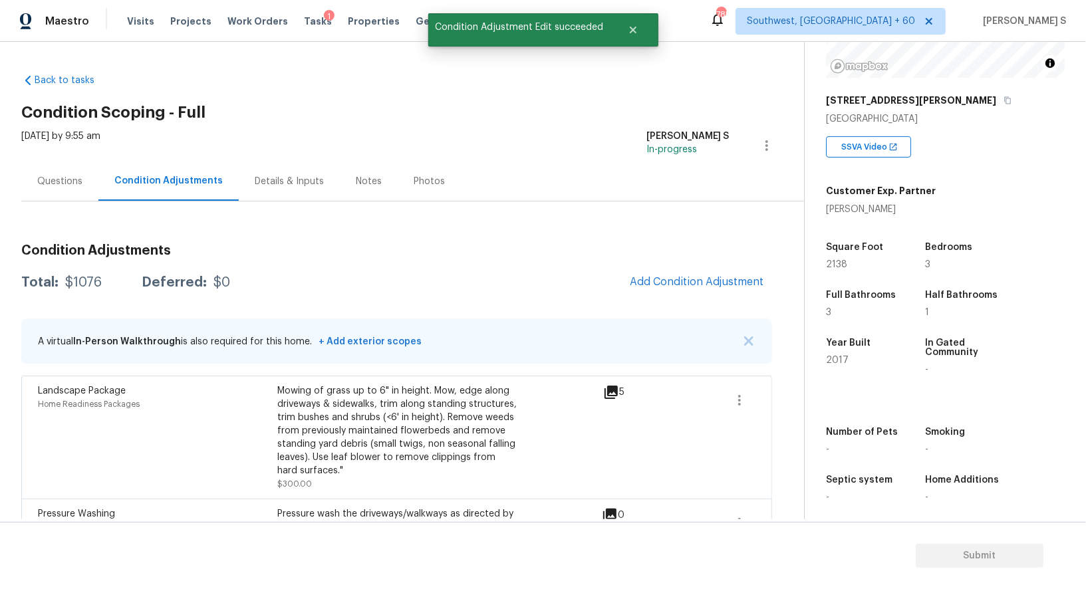
scroll to position [158, 0]
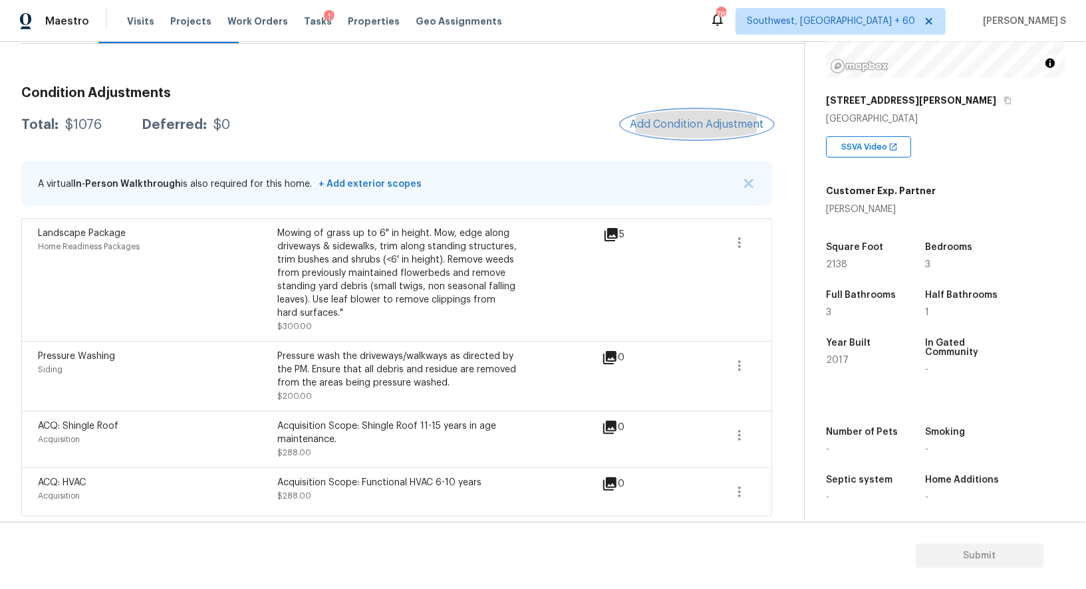
click at [720, 112] on button "Add Condition Adjustment" at bounding box center [697, 124] width 150 height 28
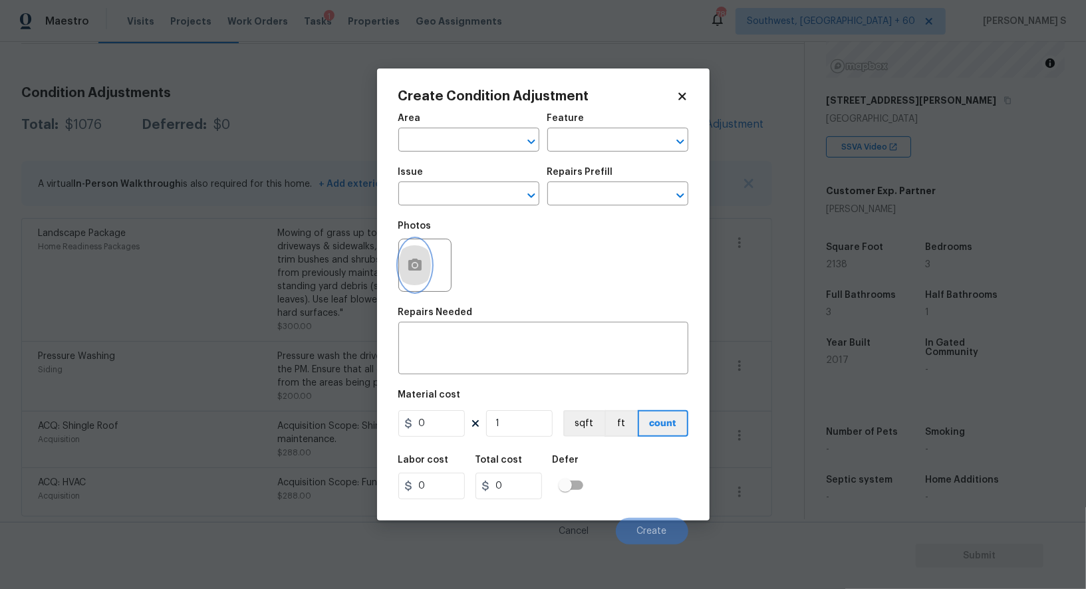
click at [418, 242] on button "button" at bounding box center [415, 265] width 32 height 52
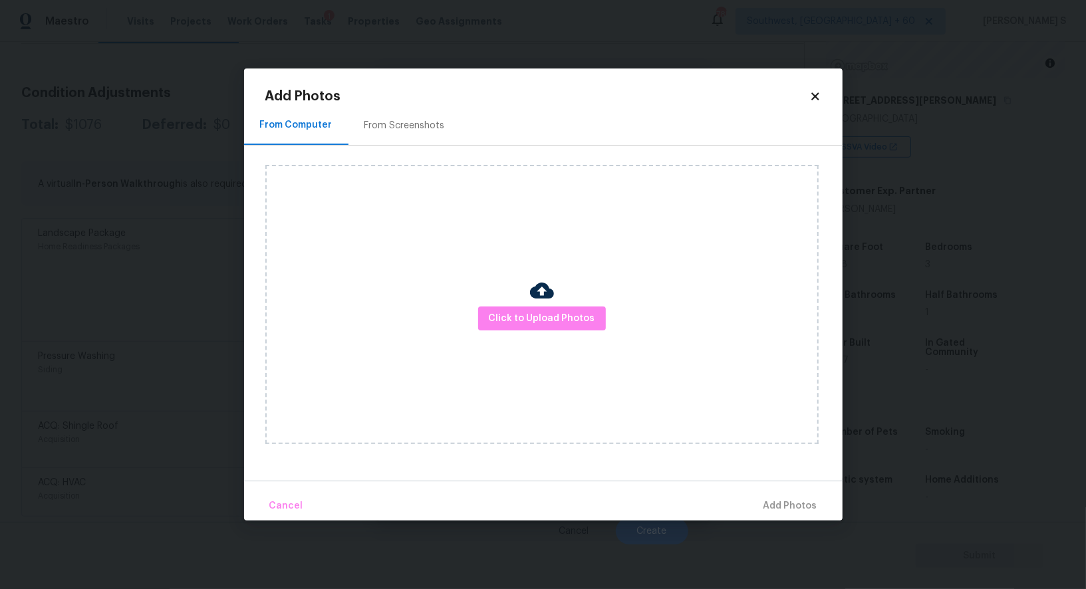
click at [394, 119] on div "From Screenshots" at bounding box center [404, 125] width 80 height 13
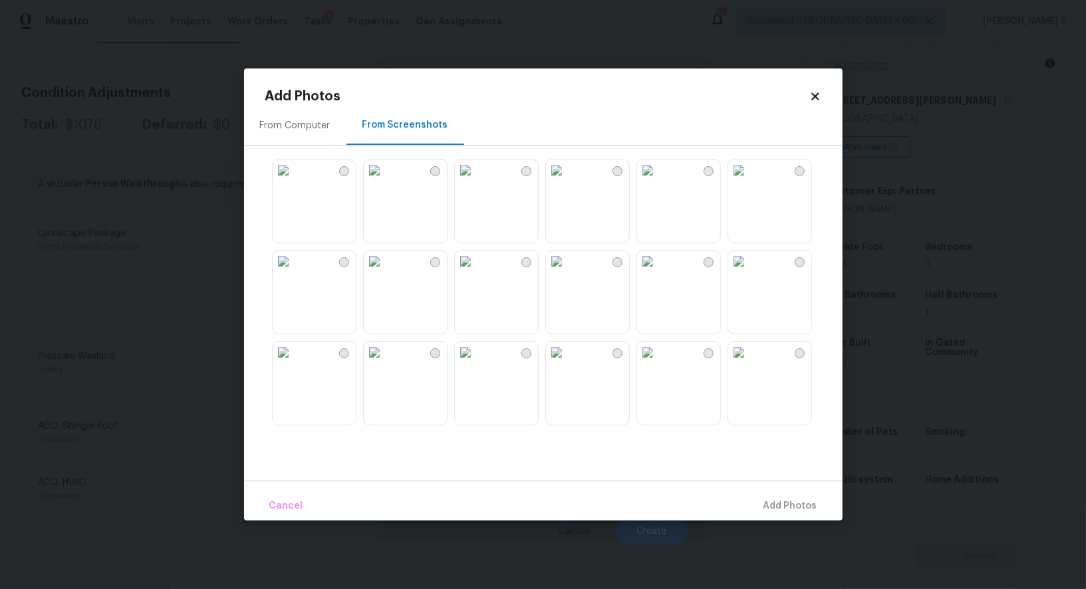
click at [567, 181] on img at bounding box center [556, 170] width 21 height 21
click at [476, 181] on img at bounding box center [465, 170] width 21 height 21
click at [385, 181] on img at bounding box center [374, 170] width 21 height 21
click at [476, 272] on img at bounding box center [465, 261] width 21 height 21
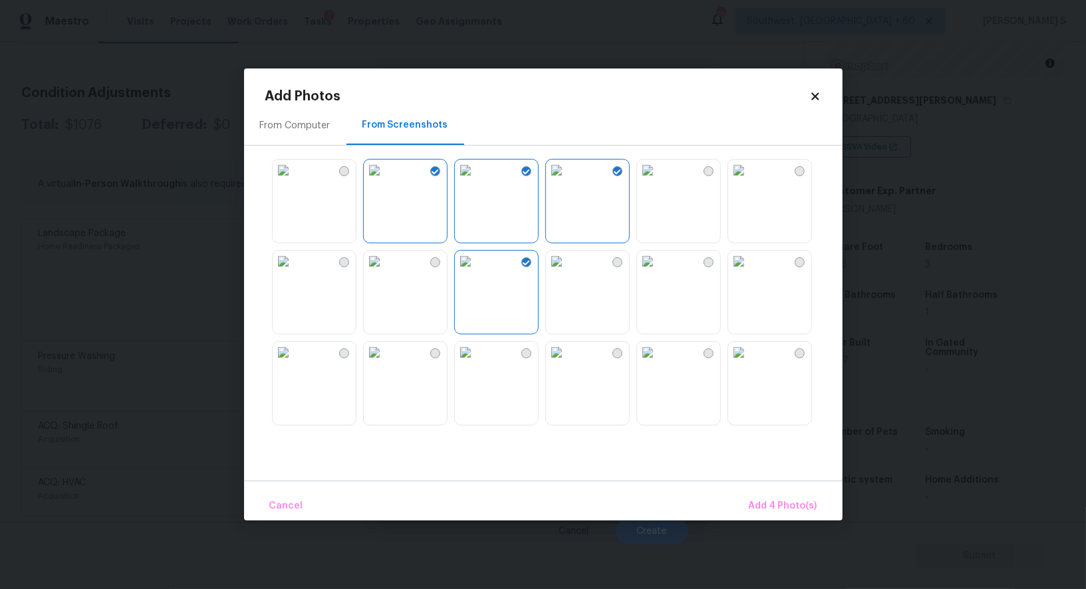
click at [385, 272] on img at bounding box center [374, 261] width 21 height 21
click at [385, 363] on img at bounding box center [374, 352] width 21 height 21
click at [476, 363] on img at bounding box center [465, 352] width 21 height 21
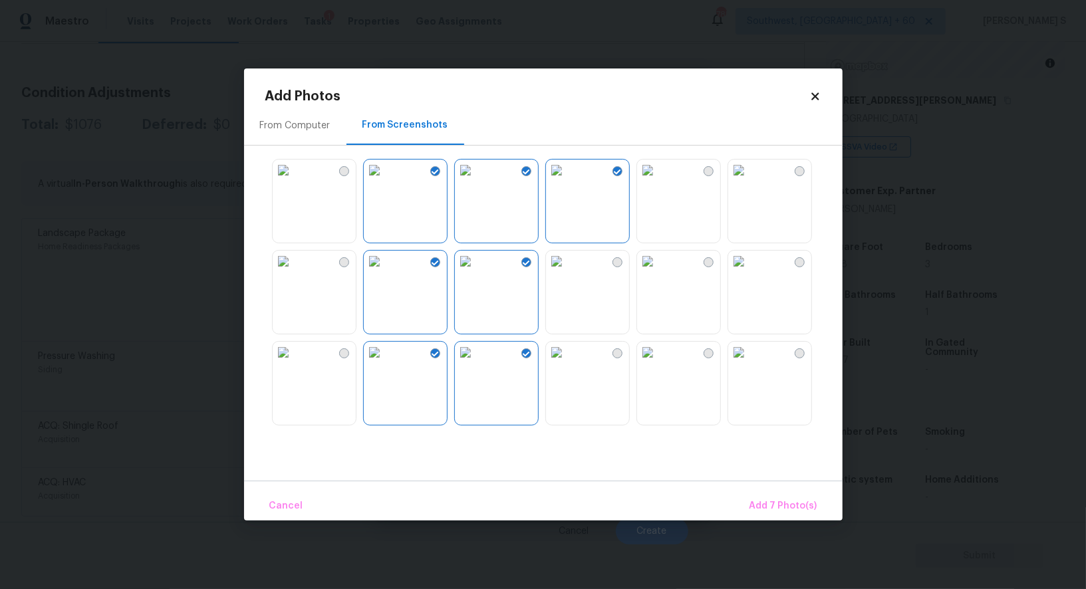
click at [567, 363] on img at bounding box center [556, 352] width 21 height 21
drag, startPoint x: 689, startPoint y: 391, endPoint x: 701, endPoint y: 391, distance: 12.0
click at [658, 363] on img at bounding box center [647, 352] width 21 height 21
click at [749, 363] on img at bounding box center [738, 352] width 21 height 21
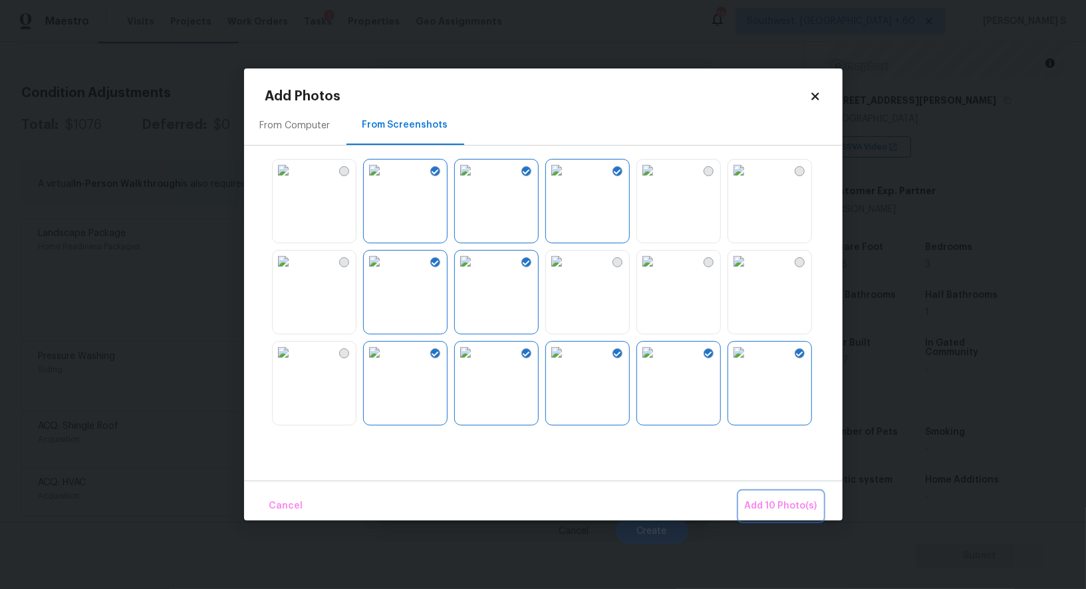
click at [774, 499] on span "Add 10 Photo(s)" at bounding box center [781, 506] width 72 height 17
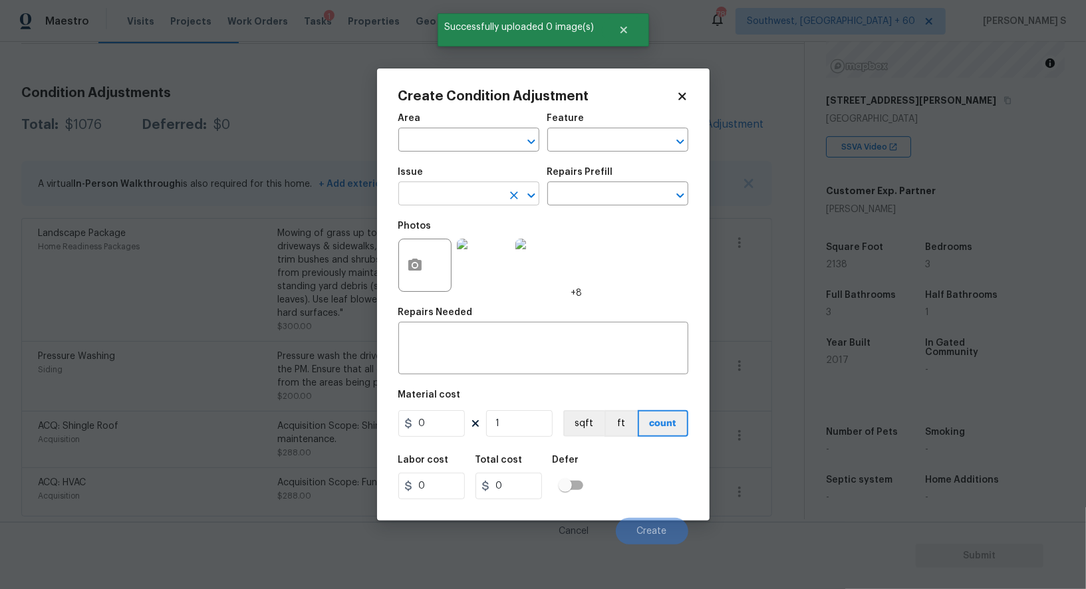
click at [454, 191] on input "text" at bounding box center [450, 195] width 104 height 21
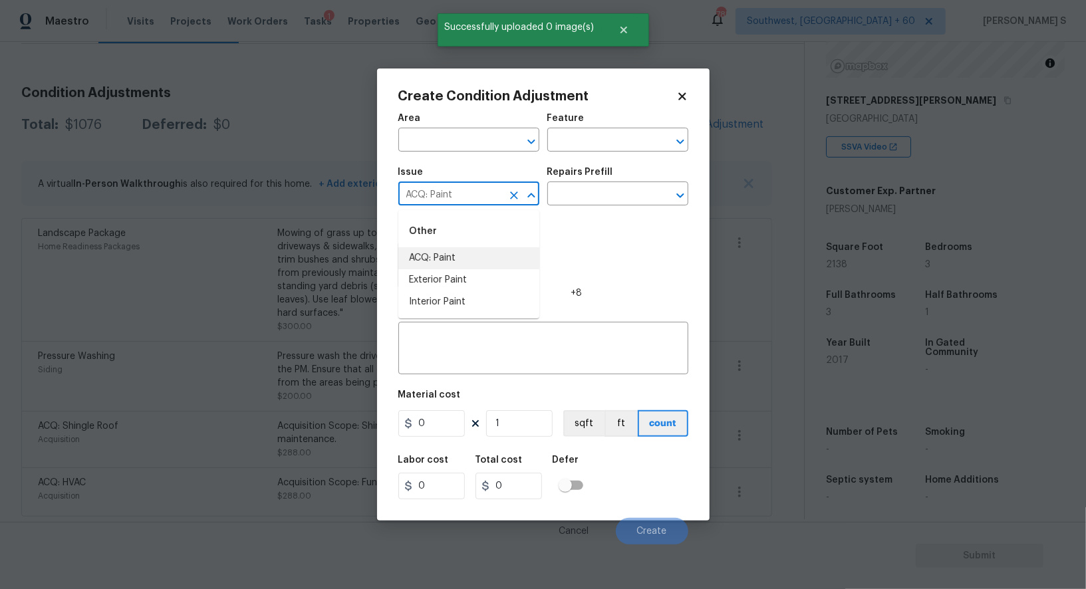
type input "ACQ: Paint"
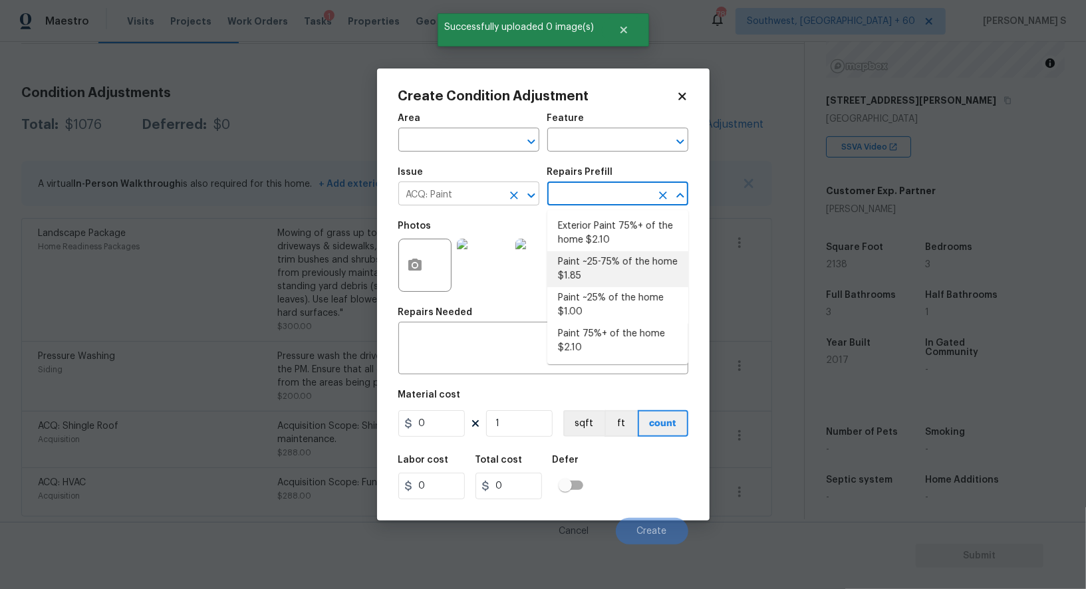
type input "Acquisition"
type textarea "Acquisition Scope: ~25 - 75% of the home needs interior paint"
type input "1.85"
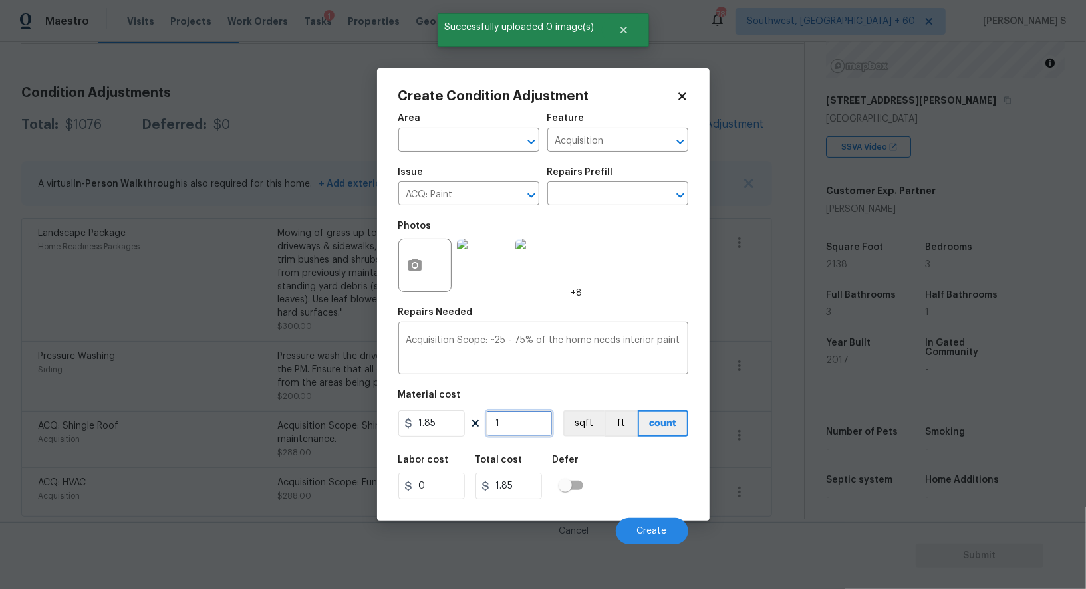
click at [529, 437] on input "1" at bounding box center [519, 423] width 66 height 27
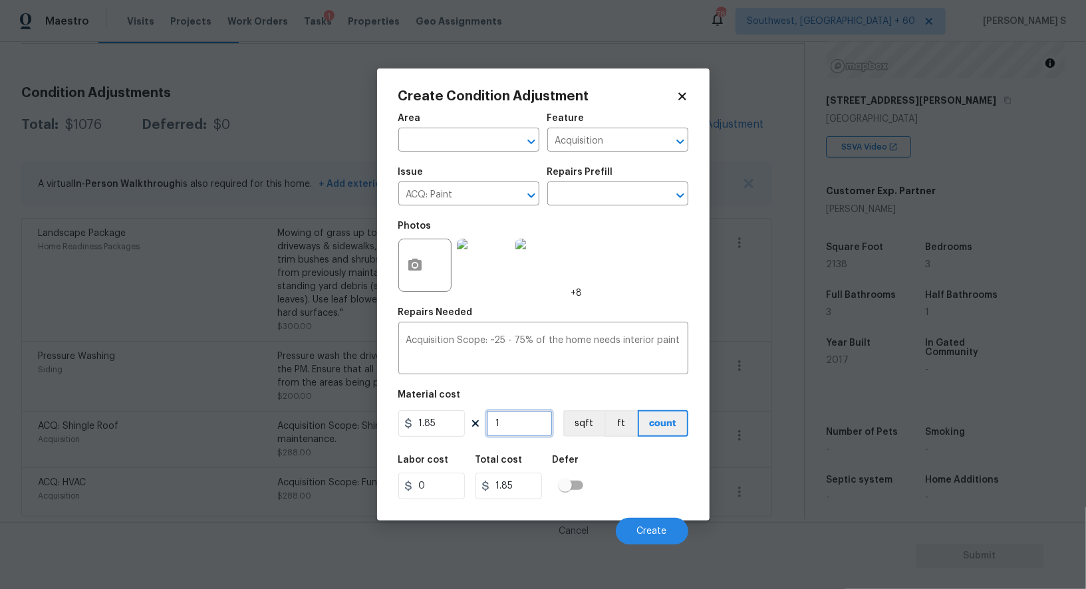
type input "2"
type input "3.7"
type input "21"
type input "38.85"
type input "213"
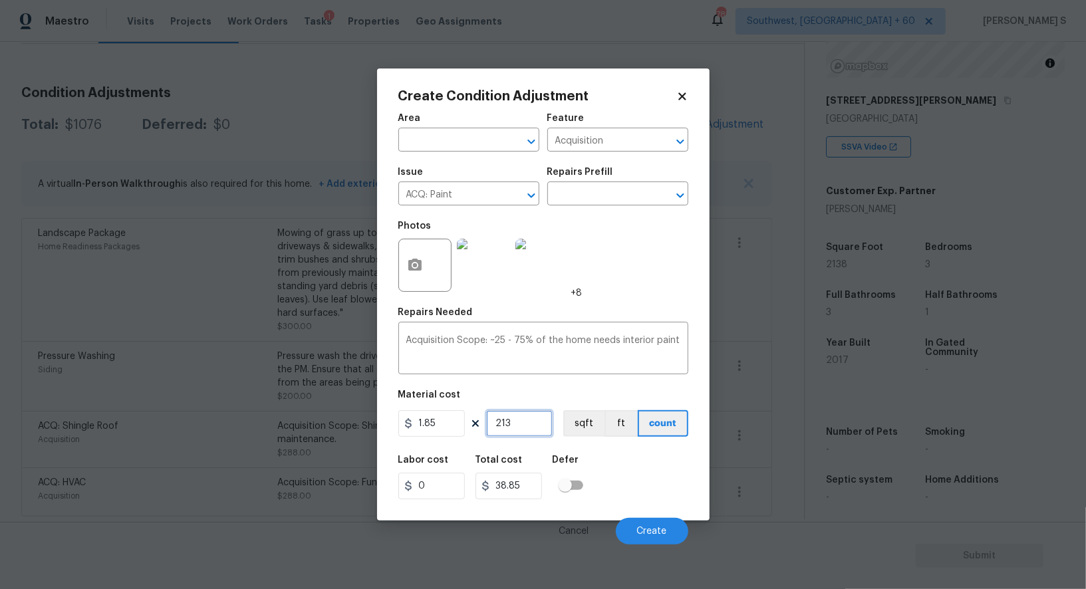
type input "394.05"
type input "2138"
type input "3955.3"
type input "2138"
click at [584, 430] on button "sqft" at bounding box center [583, 423] width 41 height 27
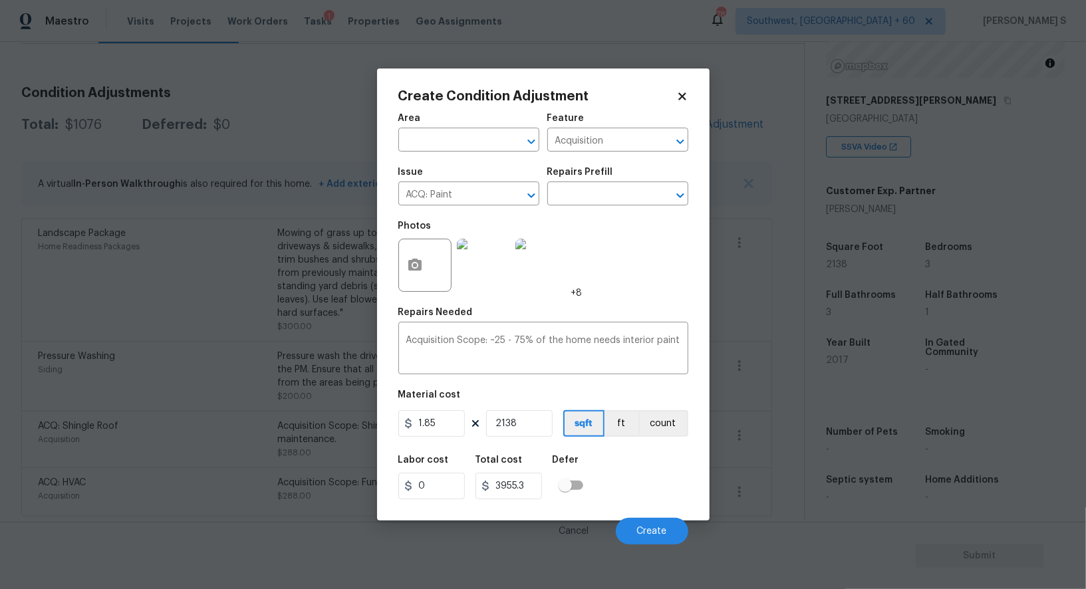
click at [621, 475] on div "Labor cost 0 Total cost 3955.3 Defer" at bounding box center [543, 477] width 290 height 60
click at [632, 523] on button "Create" at bounding box center [652, 531] width 72 height 27
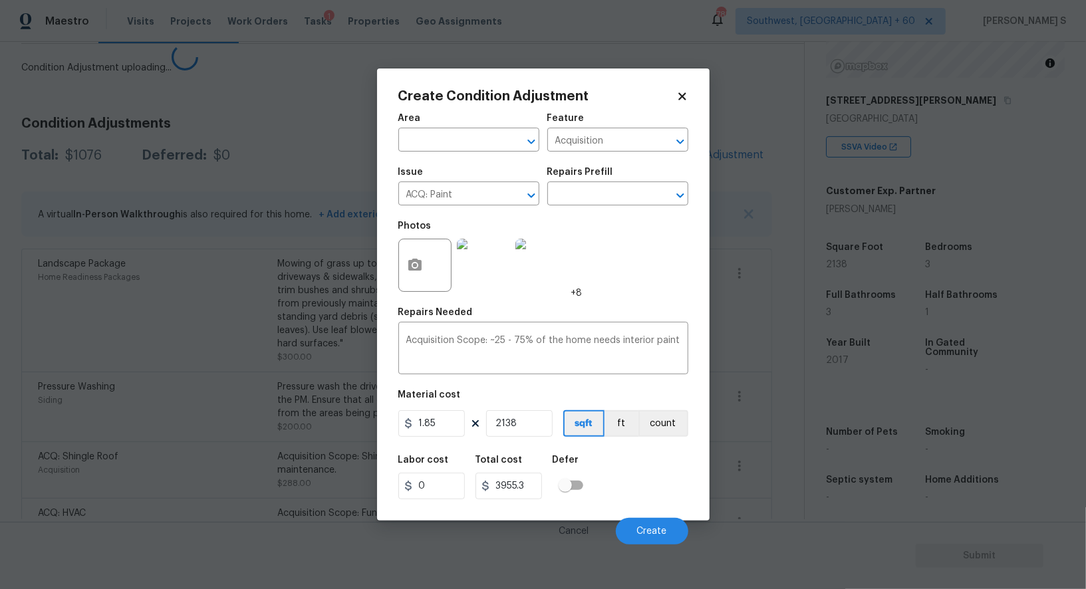
click at [243, 427] on body "Maestro Visits Projects Work Orders Tasks 1 Properties Geo Assignments 785 Sout…" at bounding box center [543, 294] width 1086 height 589
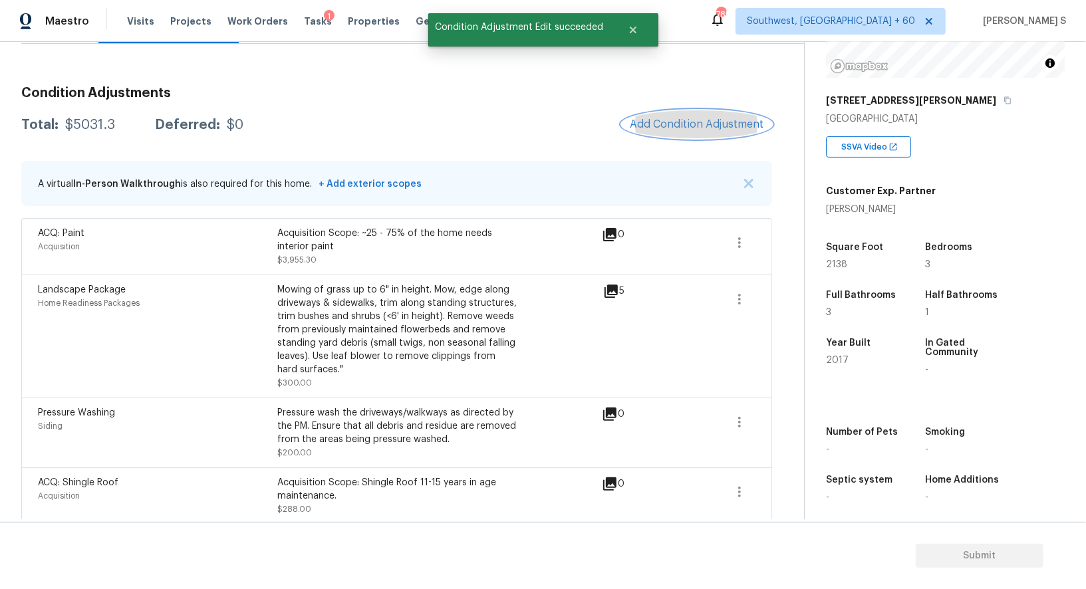
click at [701, 120] on span "Add Condition Adjustment" at bounding box center [697, 124] width 134 height 12
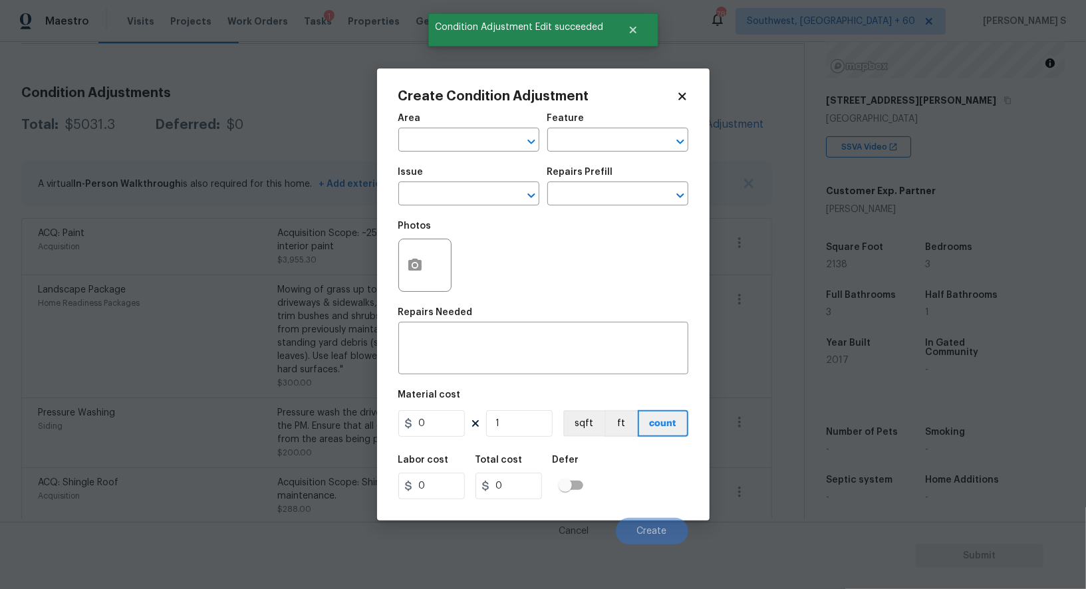
drag, startPoint x: 437, startPoint y: 247, endPoint x: 432, endPoint y: 254, distance: 8.5
click at [437, 247] on div at bounding box center [424, 265] width 53 height 53
click at [425, 261] on button "button" at bounding box center [415, 265] width 32 height 52
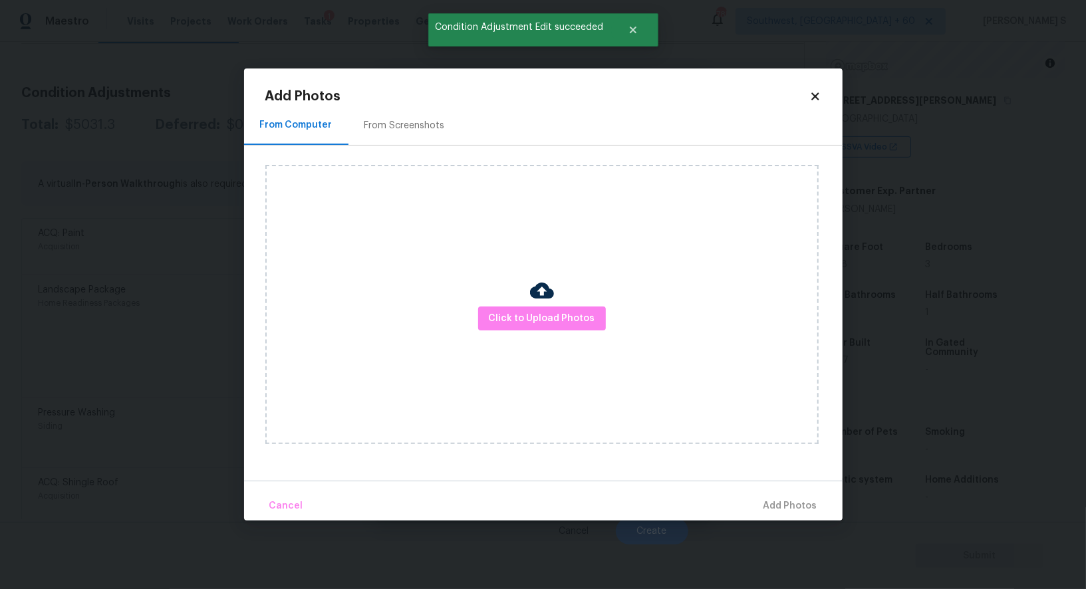
click at [398, 123] on div "From Screenshots" at bounding box center [404, 125] width 80 height 13
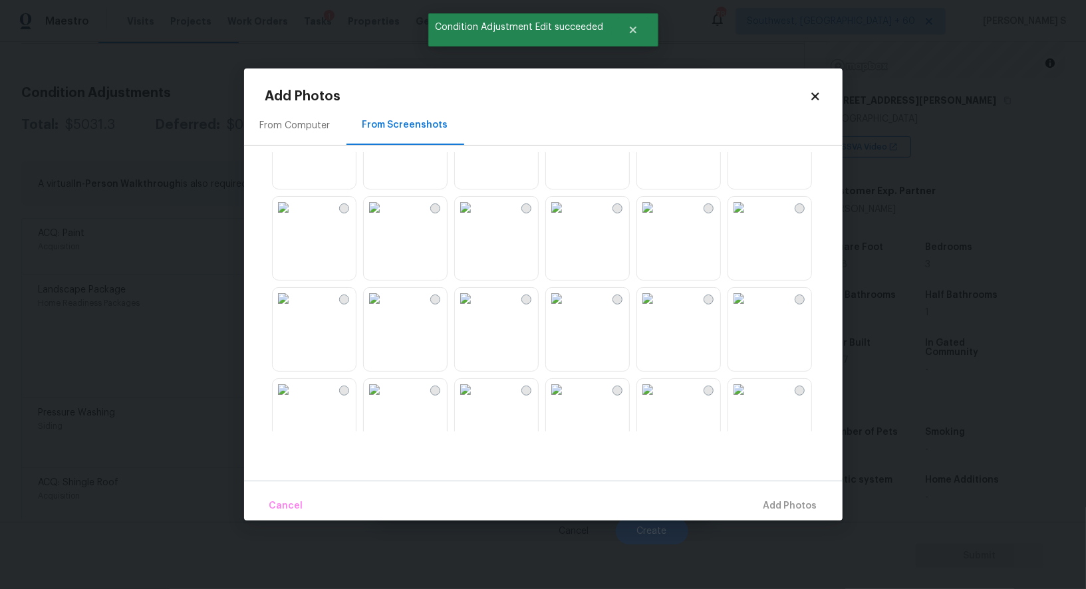
scroll to position [941, 0]
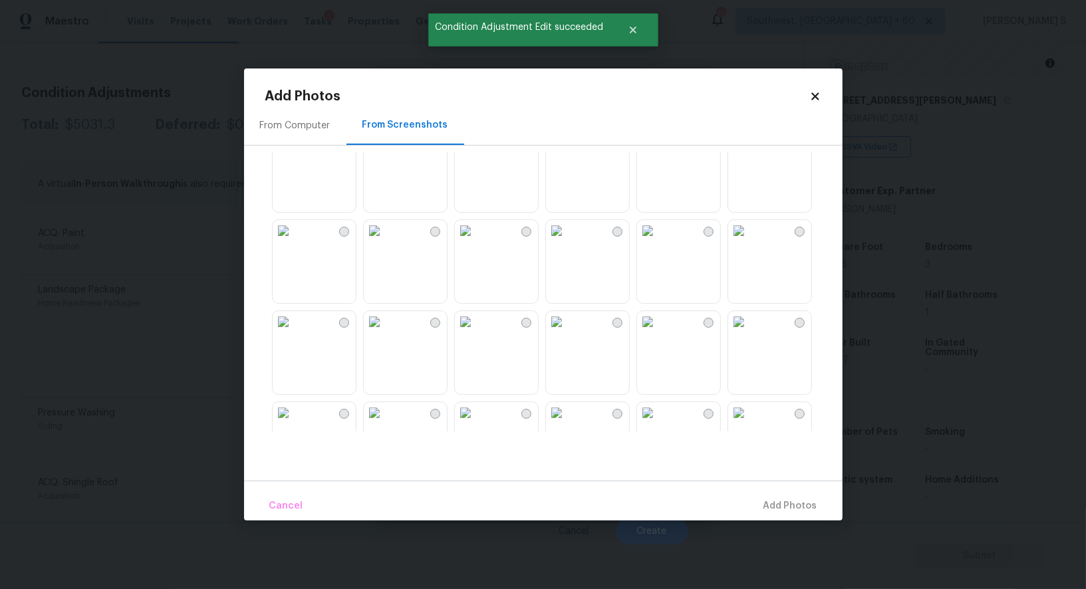
click at [658, 241] on img at bounding box center [647, 230] width 21 height 21
click at [749, 241] on img at bounding box center [738, 230] width 21 height 21
click at [658, 150] on img at bounding box center [647, 139] width 21 height 21
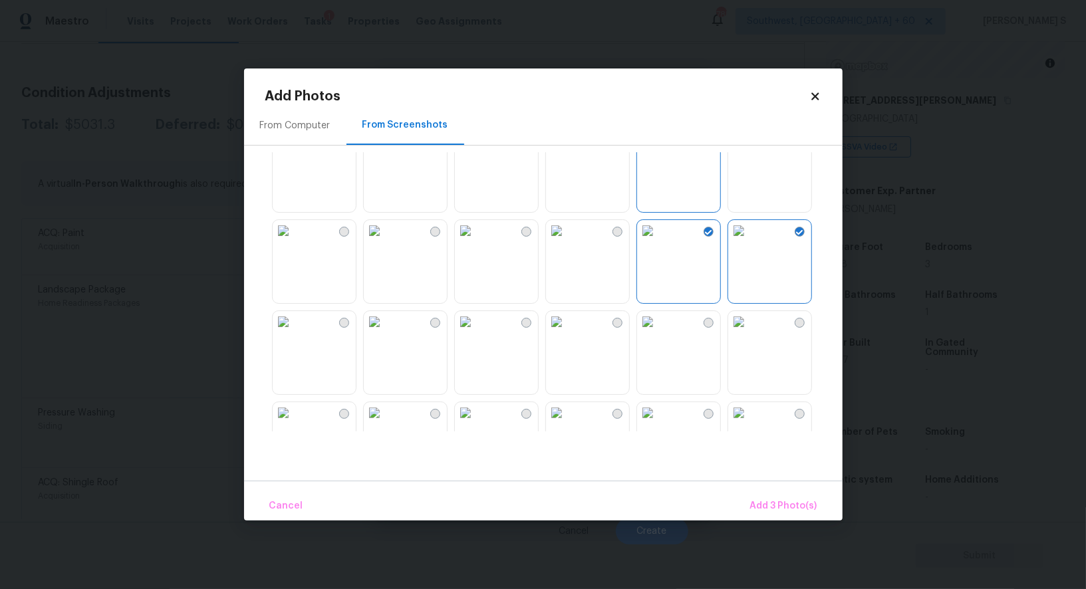
click at [567, 150] on img at bounding box center [556, 139] width 21 height 21
click at [476, 241] on img at bounding box center [465, 230] width 21 height 21
click at [294, 241] on img at bounding box center [283, 230] width 21 height 21
click at [382, 241] on img at bounding box center [374, 230] width 21 height 21
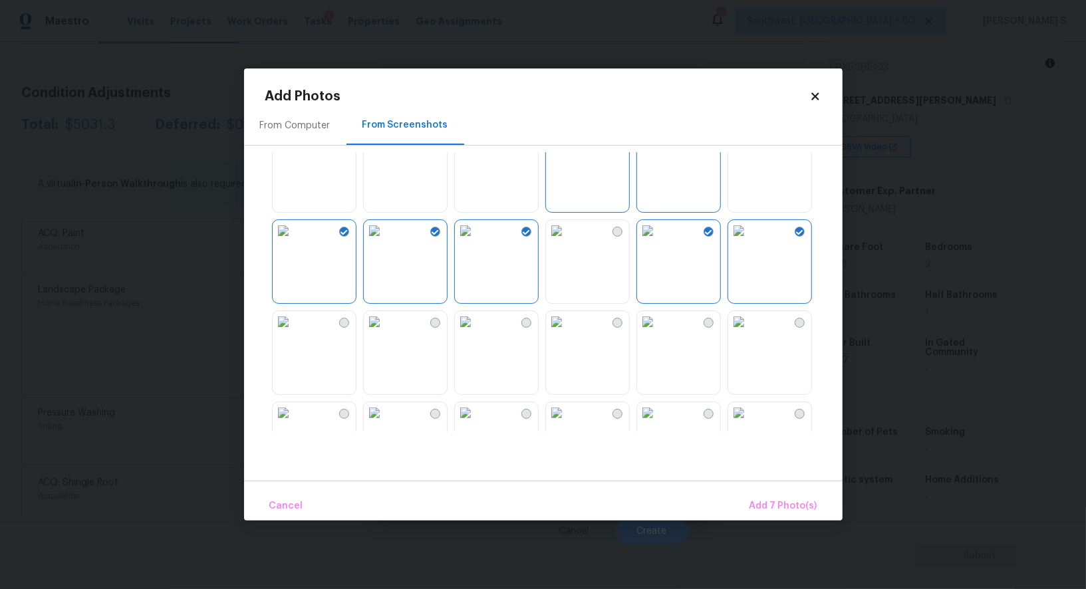
click at [294, 332] on img at bounding box center [283, 321] width 21 height 21
click at [385, 332] on img at bounding box center [374, 321] width 21 height 21
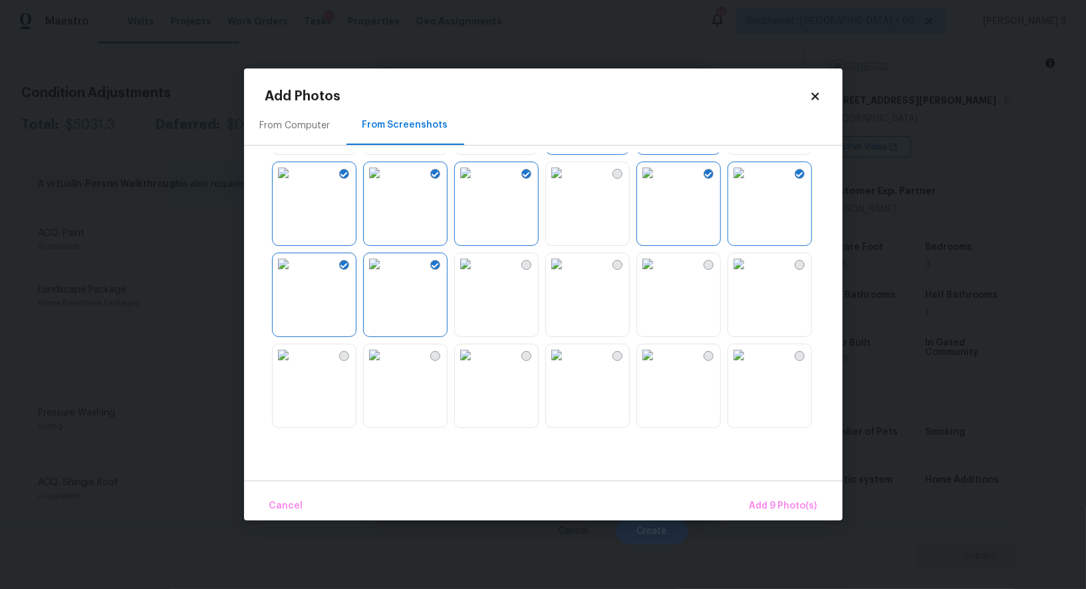
scroll to position [1011, 0]
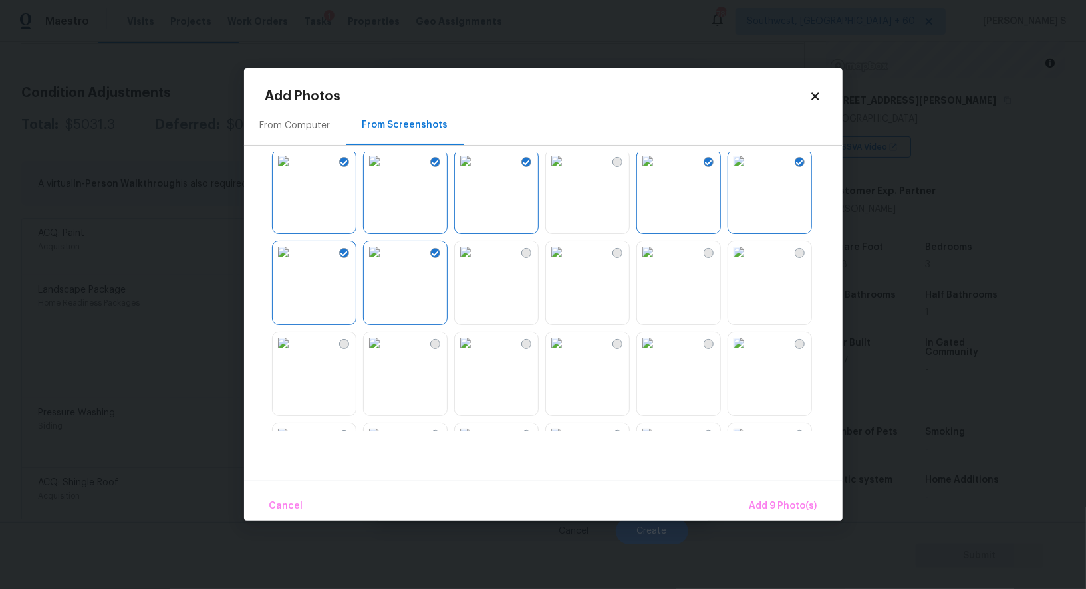
click at [385, 263] on img at bounding box center [374, 251] width 21 height 21
click at [476, 354] on img at bounding box center [465, 342] width 21 height 21
click at [287, 354] on img at bounding box center [283, 342] width 21 height 21
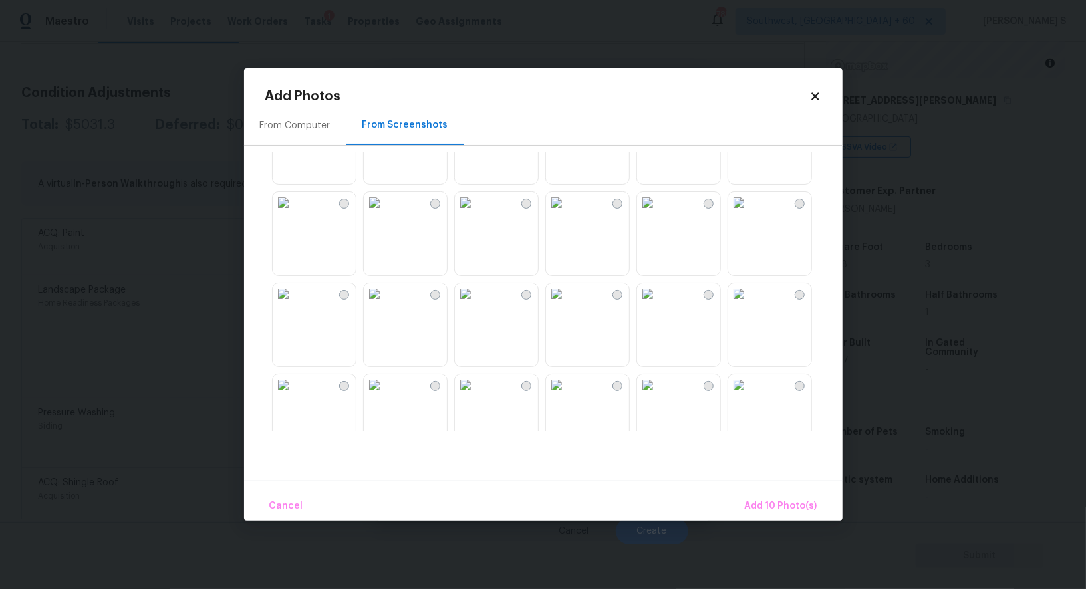
click at [294, 288] on img at bounding box center [283, 293] width 21 height 21
click at [294, 305] on img at bounding box center [283, 293] width 21 height 21
click at [294, 213] on img at bounding box center [283, 202] width 21 height 21
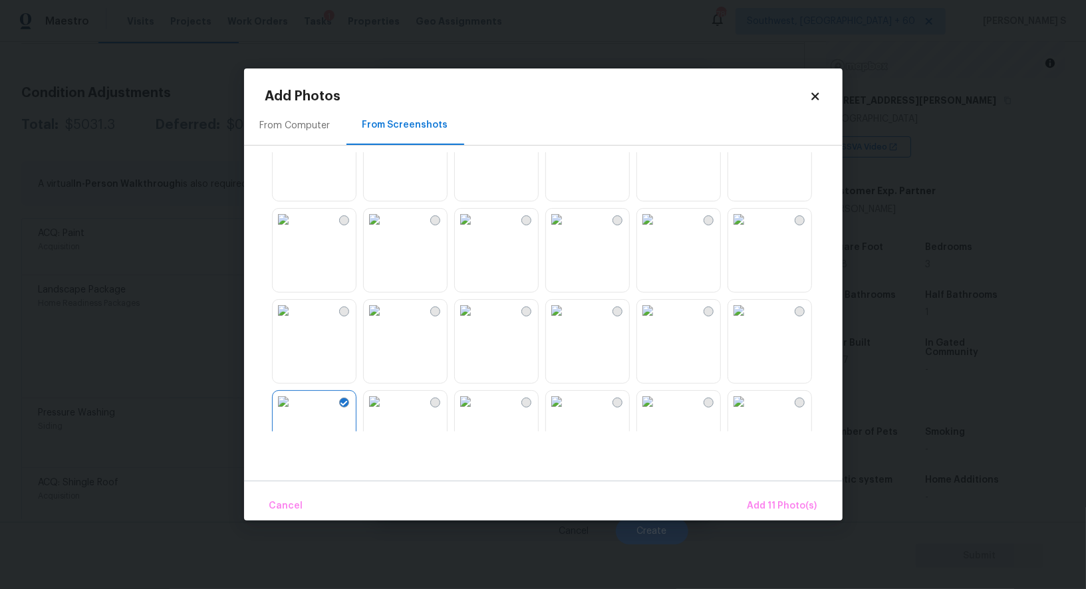
click at [385, 320] on img at bounding box center [374, 310] width 21 height 21
click at [557, 321] on img at bounding box center [556, 310] width 21 height 21
click at [567, 321] on img at bounding box center [556, 310] width 21 height 21
click at [548, 321] on img at bounding box center [556, 310] width 21 height 21
click at [476, 321] on img at bounding box center [465, 310] width 21 height 21
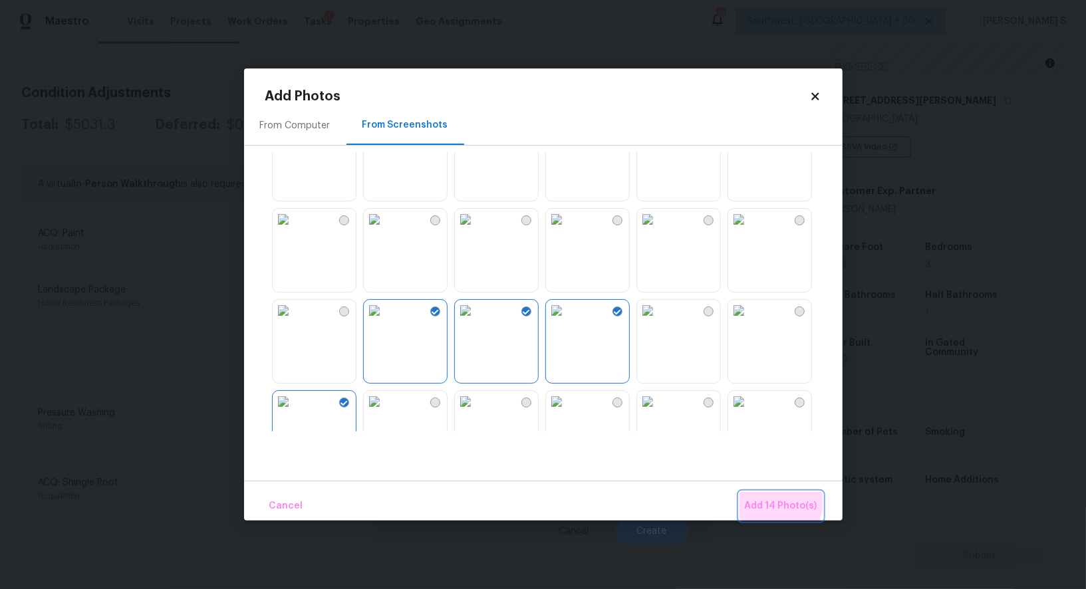
click at [761, 499] on span "Add 14 Photo(s)" at bounding box center [781, 506] width 72 height 17
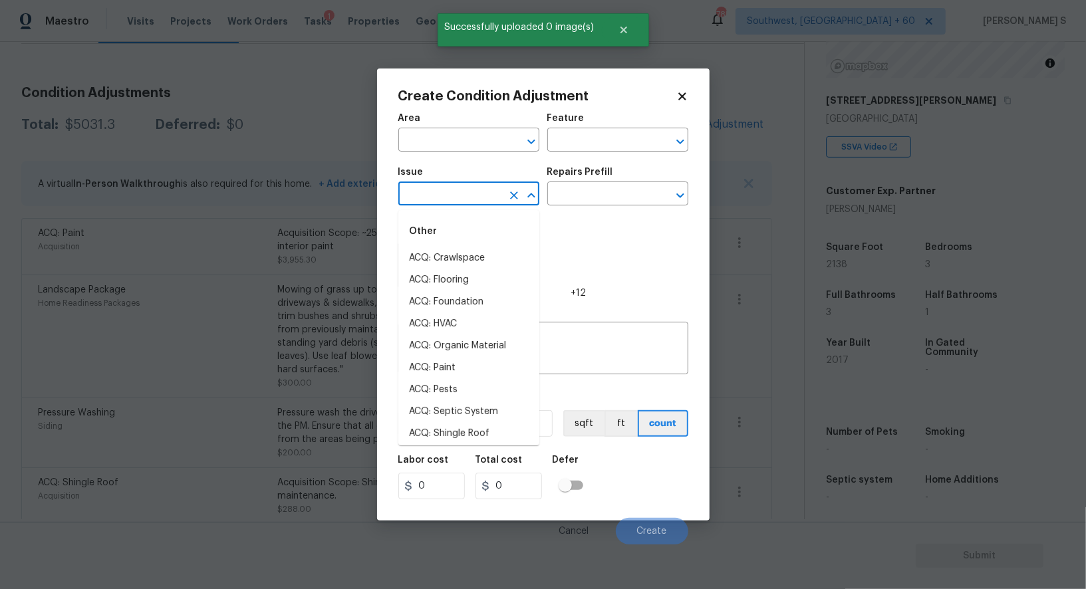
click at [476, 193] on input "text" at bounding box center [450, 195] width 104 height 21
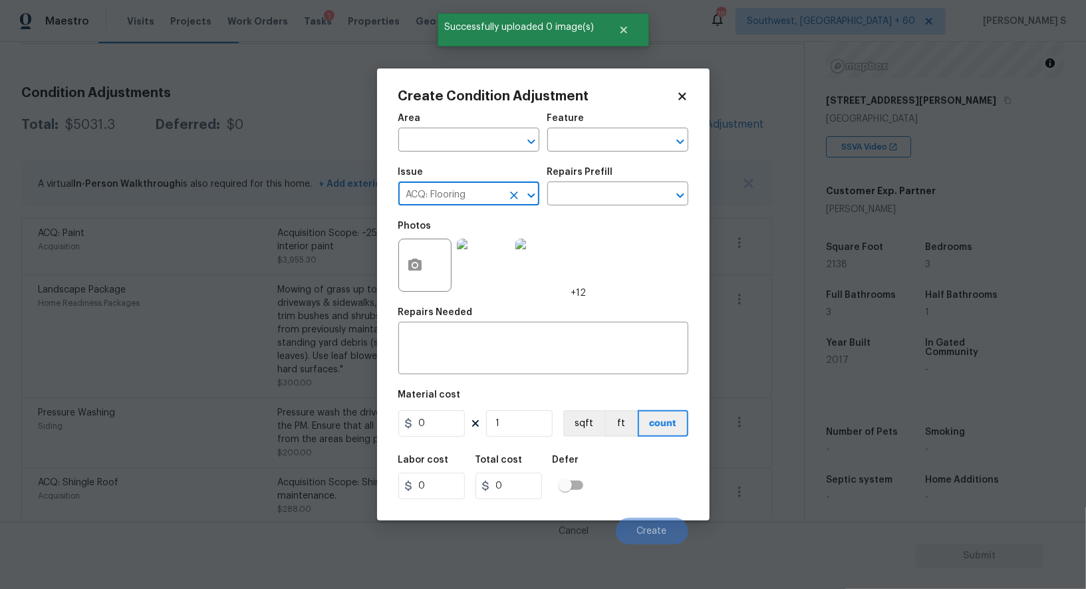
type input "ACQ: Flooring"
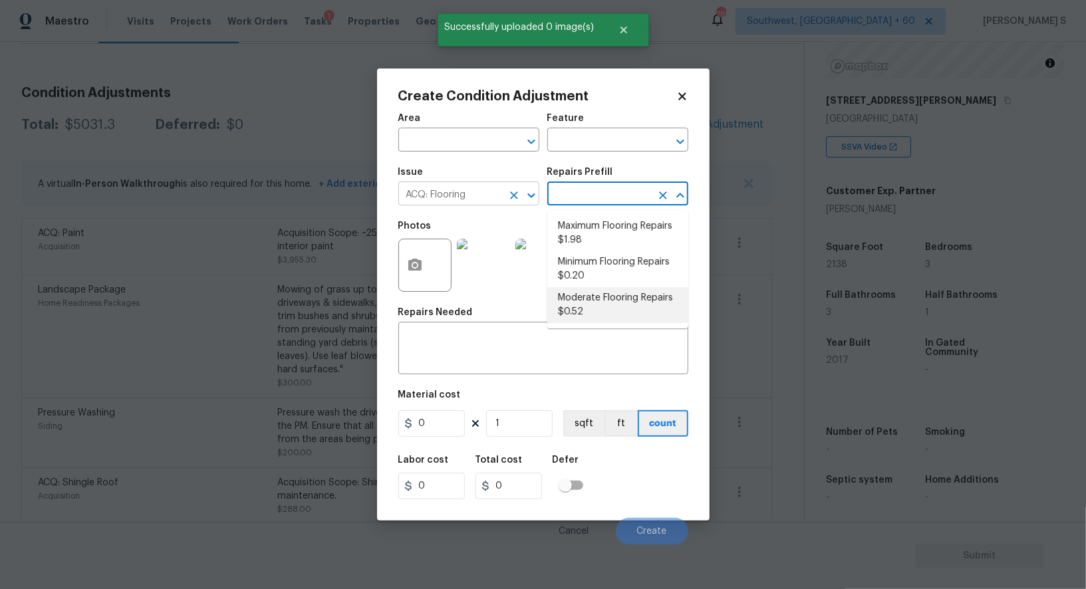
type input "Acquisition"
type textarea "Acquisition Scope: Moderate flooring repairs"
type input "0.52"
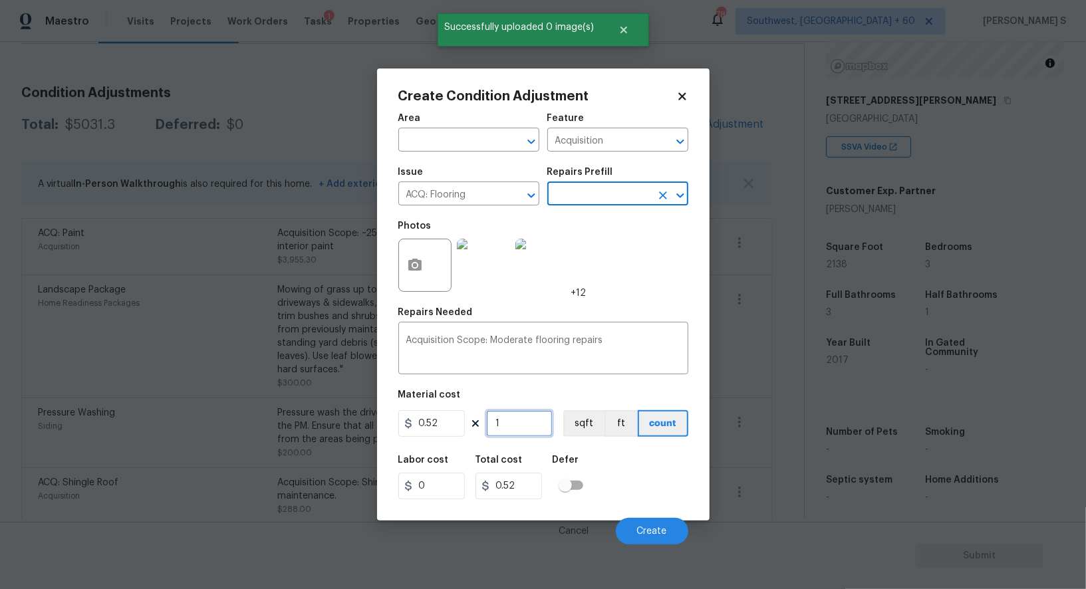
click at [518, 434] on input "1" at bounding box center [519, 423] width 66 height 27
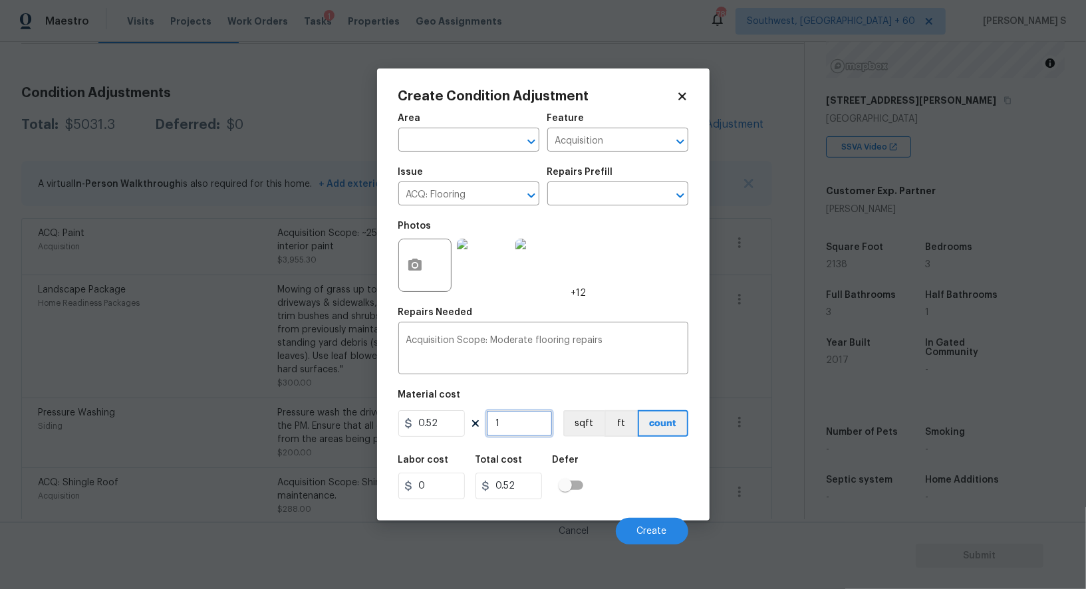
paste input "2138"
type input "2138"
type input "1111.76"
type input "2138"
click at [582, 422] on button "sqft" at bounding box center [583, 423] width 41 height 27
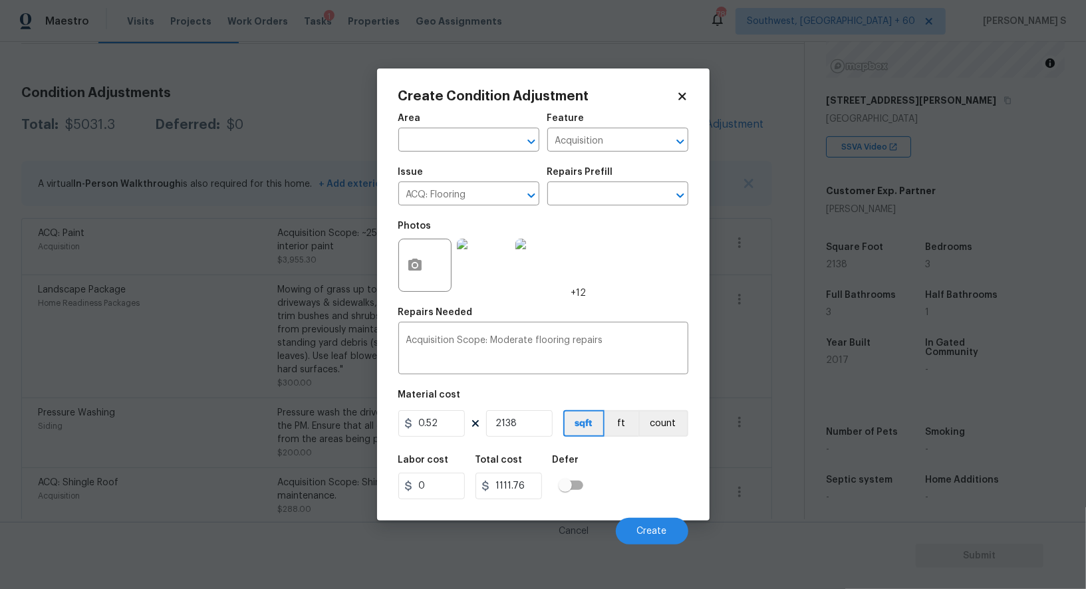
click at [614, 463] on div "Labor cost 0 Total cost 1111.76 Defer" at bounding box center [543, 477] width 290 height 60
click at [651, 528] on span "Create" at bounding box center [652, 532] width 30 height 10
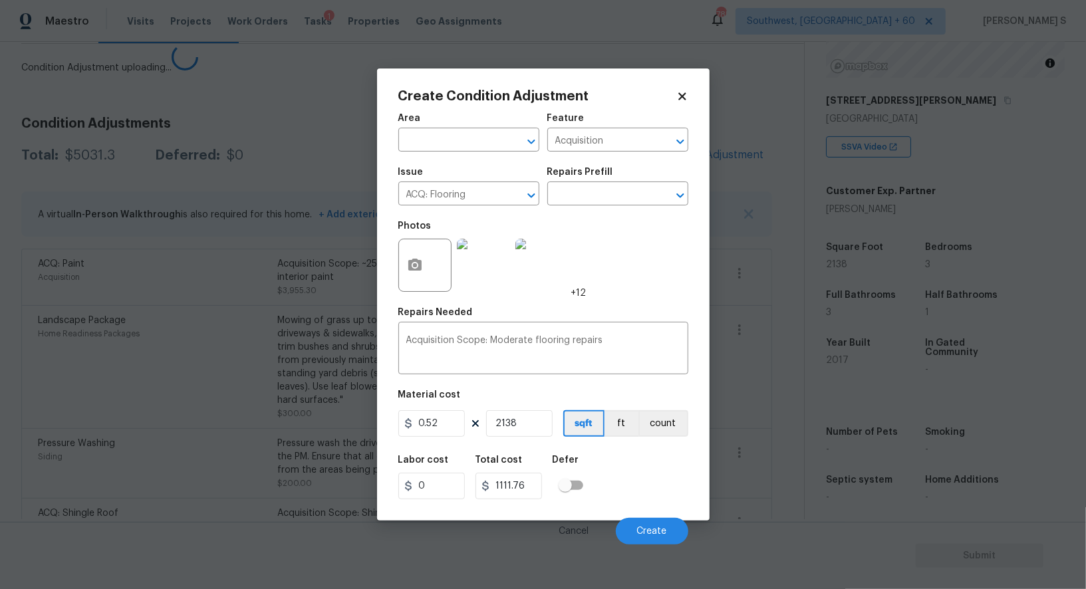
click at [154, 420] on body "Maestro Visits Projects Work Orders Tasks 1 Properties Geo Assignments 785 Sout…" at bounding box center [543, 294] width 1086 height 589
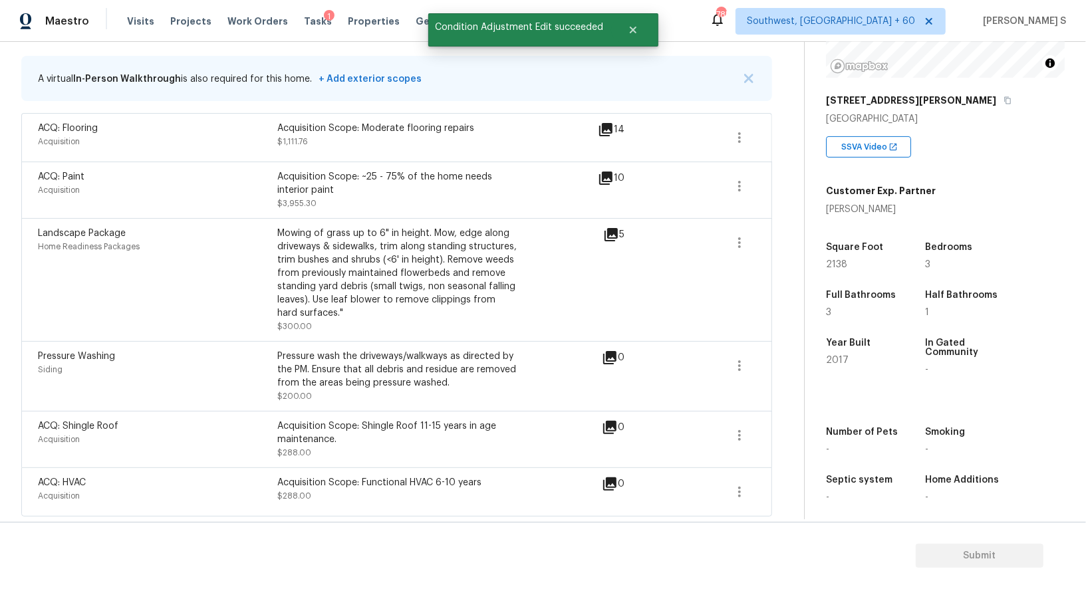
scroll to position [0, 0]
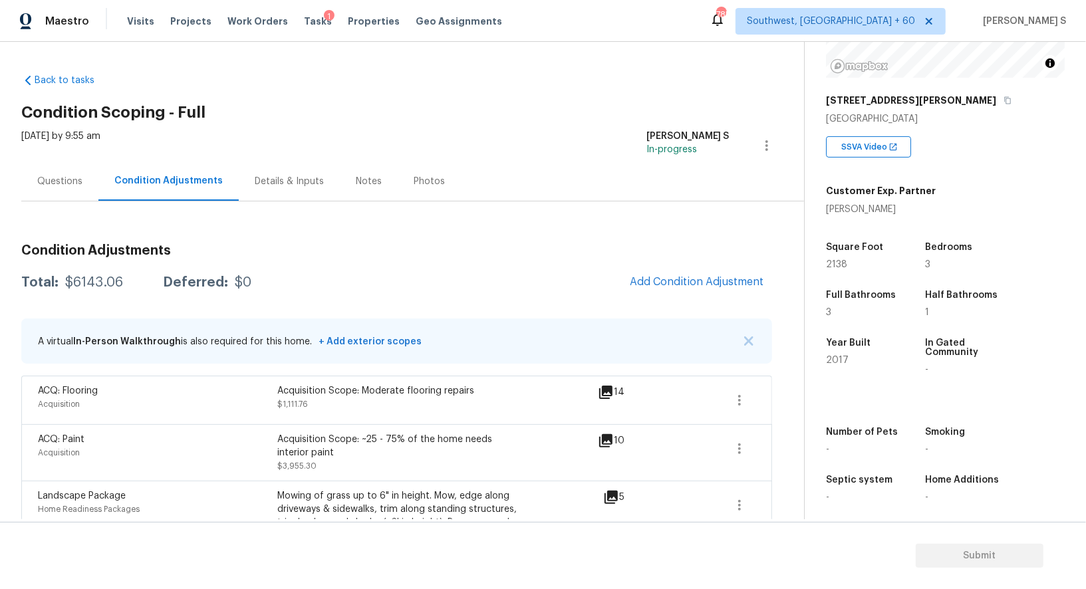
click at [76, 182] on div "Questions" at bounding box center [59, 181] width 45 height 13
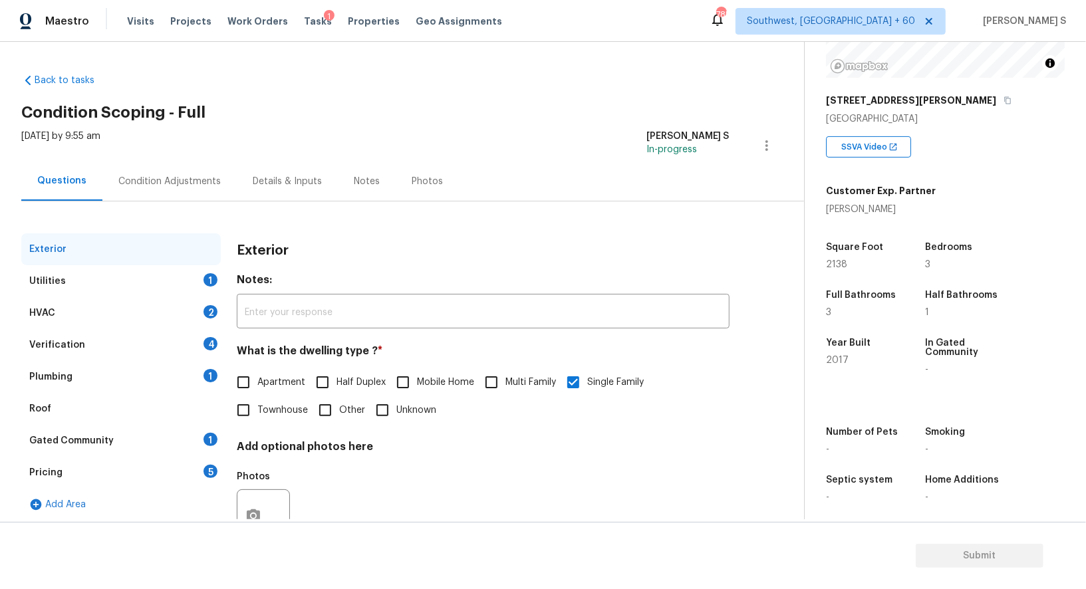
click at [190, 342] on div "Verification 4" at bounding box center [120, 345] width 199 height 32
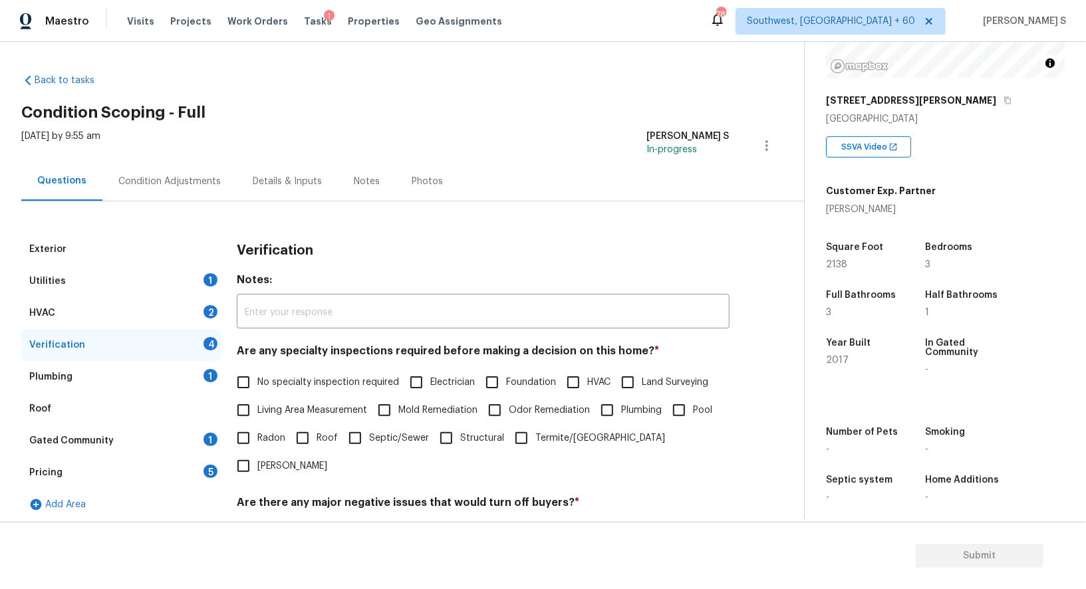
scroll to position [170, 0]
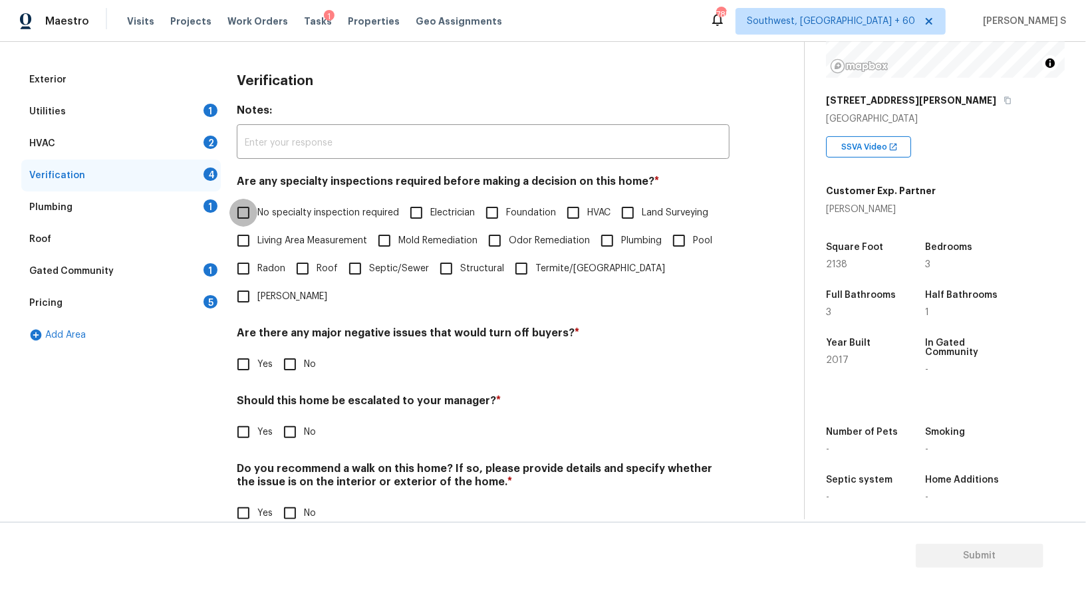
click at [239, 209] on input "No specialty inspection required" at bounding box center [243, 213] width 28 height 28
checkbox input "true"
click at [293, 352] on input "No" at bounding box center [290, 366] width 28 height 28
checkbox input "true"
click at [283, 501] on input "No" at bounding box center [290, 515] width 28 height 28
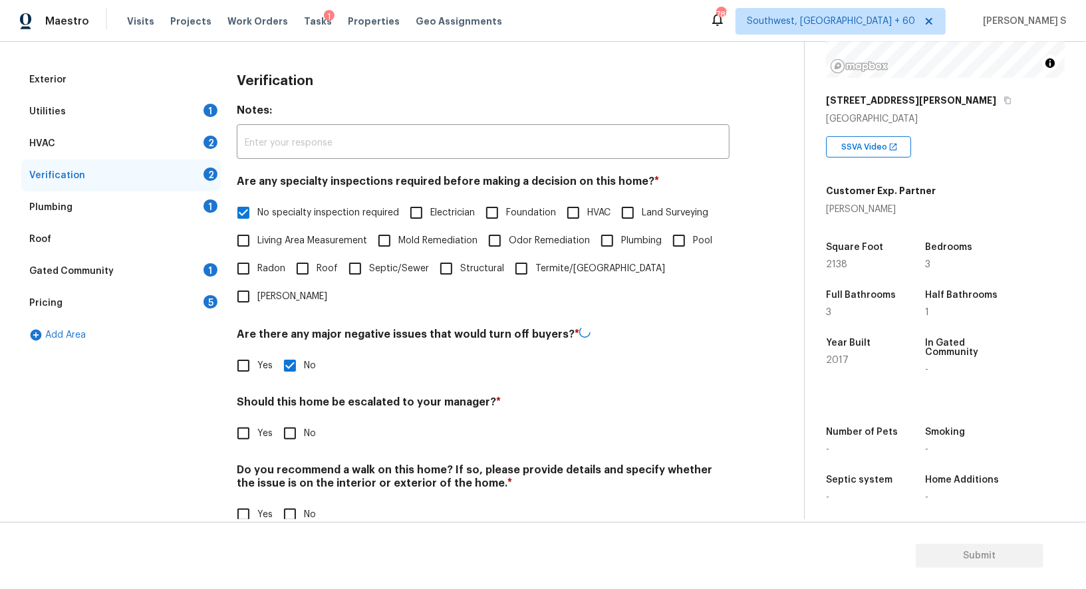
checkbox input "true"
click at [250, 418] on input "Yes" at bounding box center [243, 432] width 28 height 28
checkbox input "true"
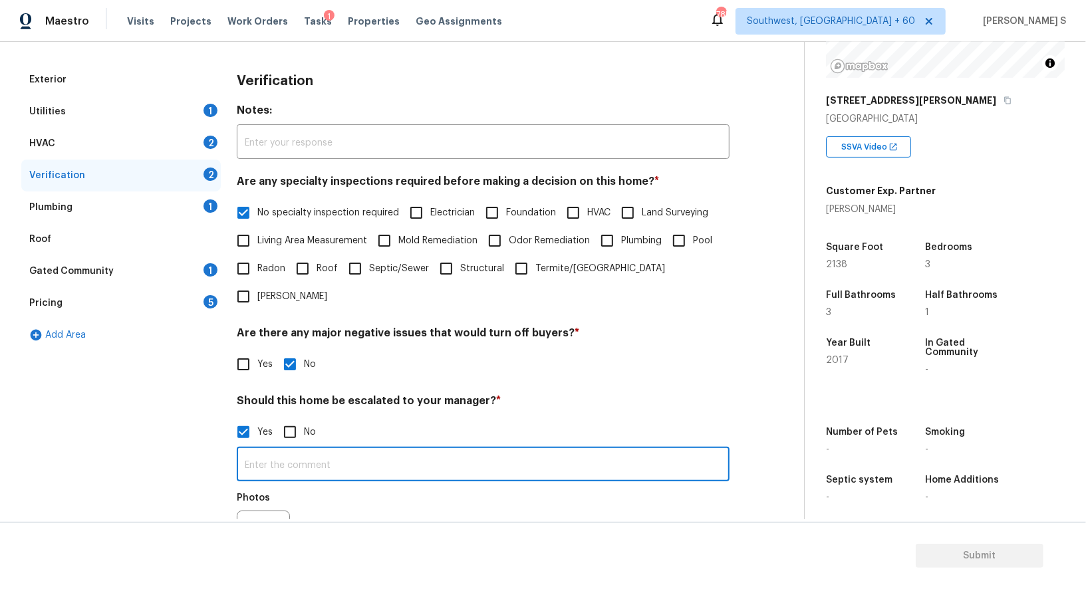
click at [354, 450] on input "text" at bounding box center [483, 465] width 493 height 31
type input "ALA property."
click at [197, 267] on div "Gated Community 1" at bounding box center [120, 271] width 199 height 32
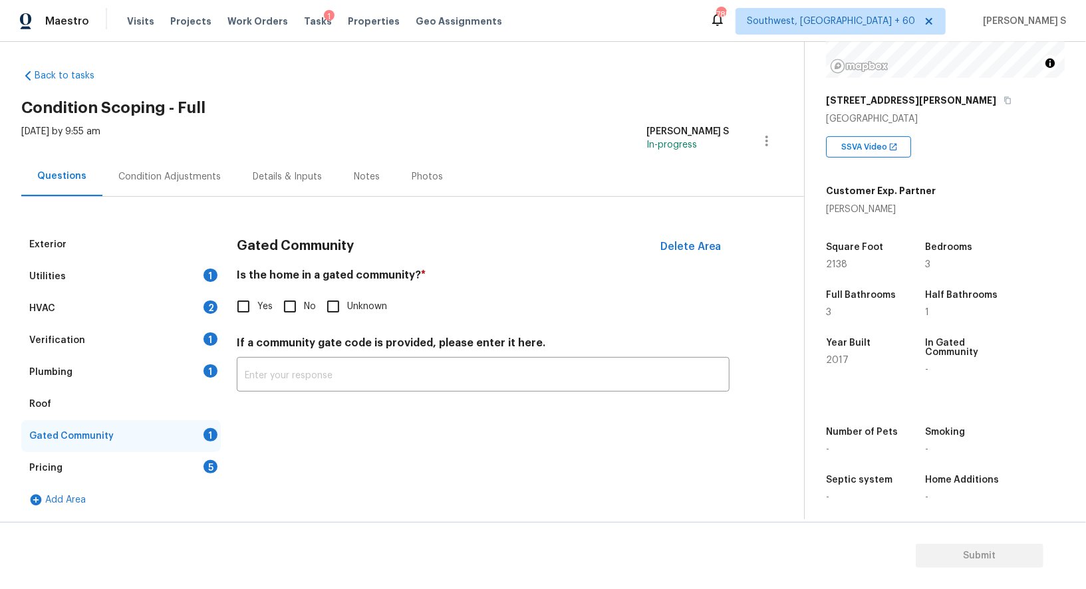
click at [205, 468] on div "5" at bounding box center [210, 466] width 14 height 13
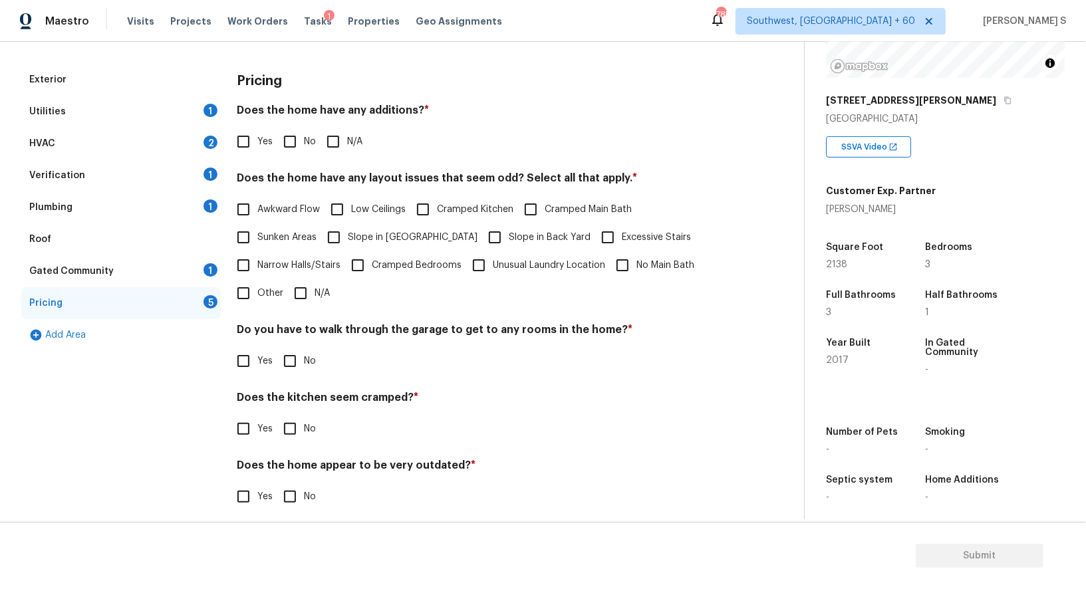
scroll to position [180, 0]
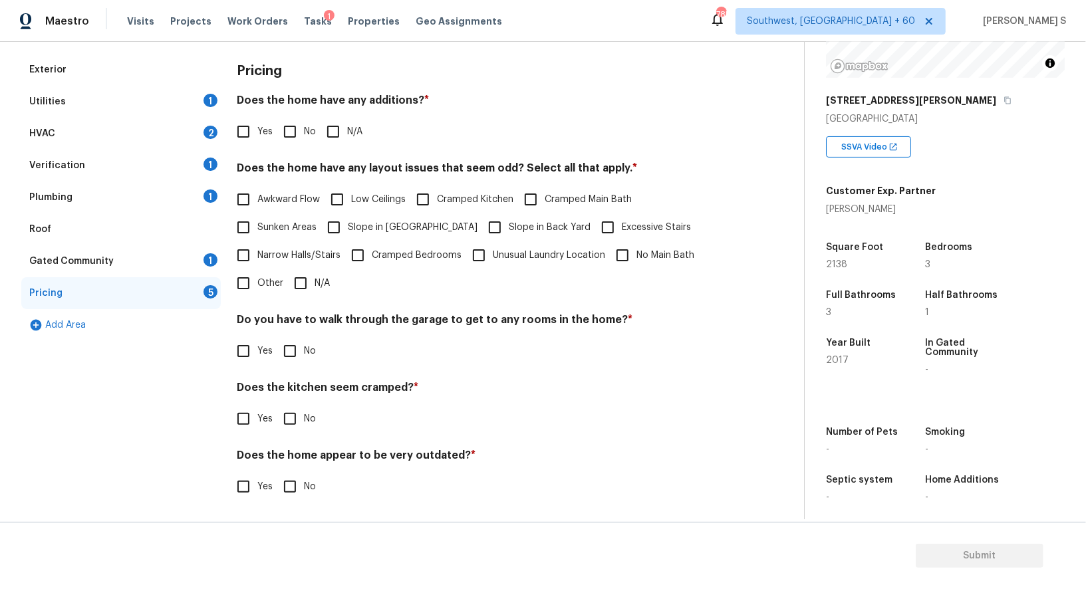
click at [241, 283] on input "Other" at bounding box center [243, 283] width 28 height 28
checkbox input "true"
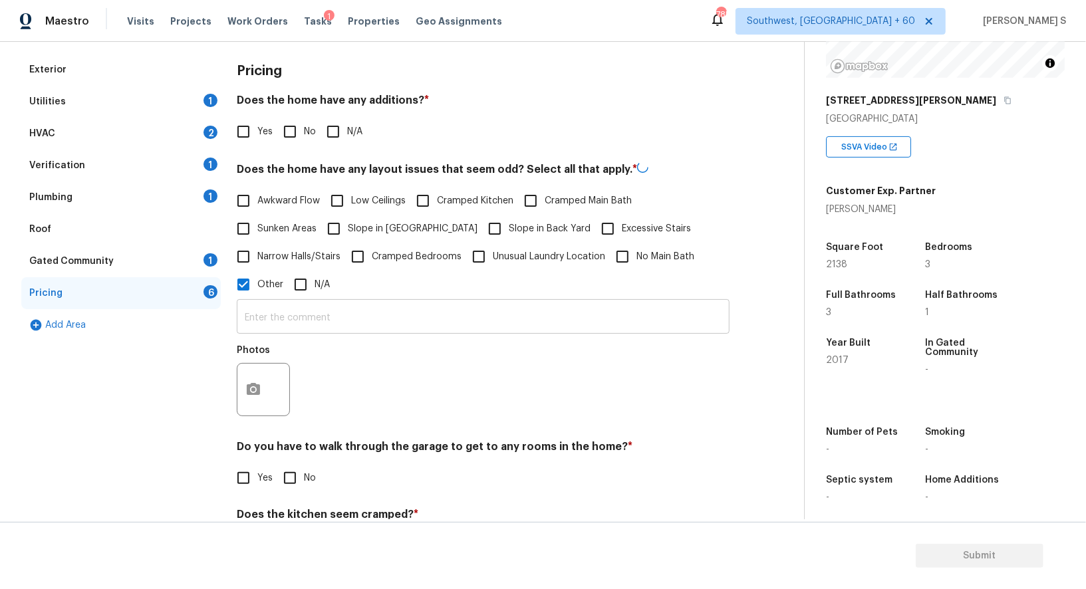
click at [314, 307] on input "text" at bounding box center [483, 318] width 493 height 31
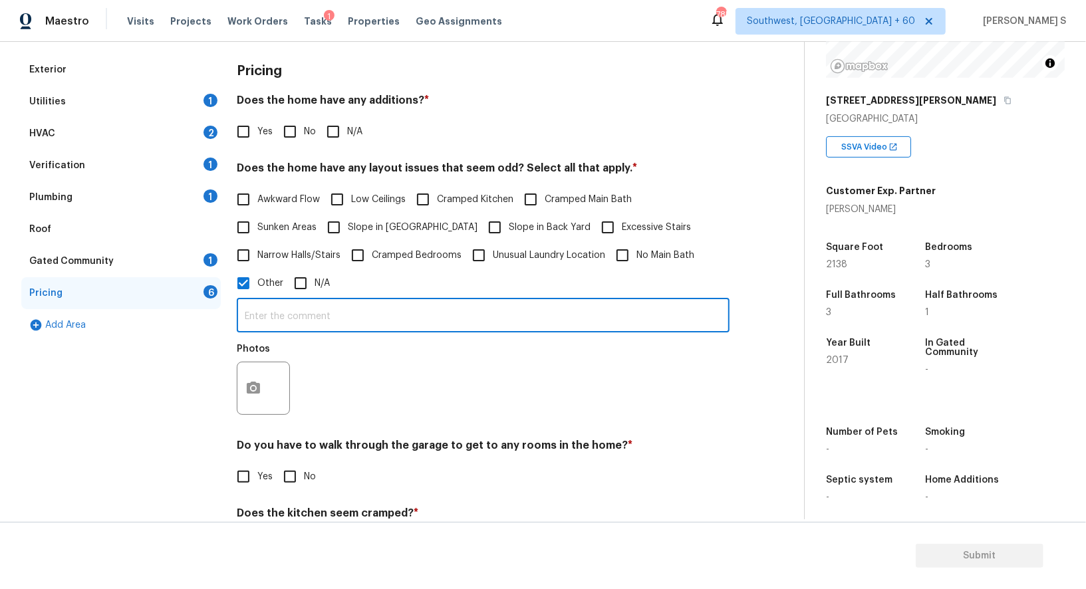
paste input "gravel driveway instead of concrete"
type input "gravel driveway instead of concrete."
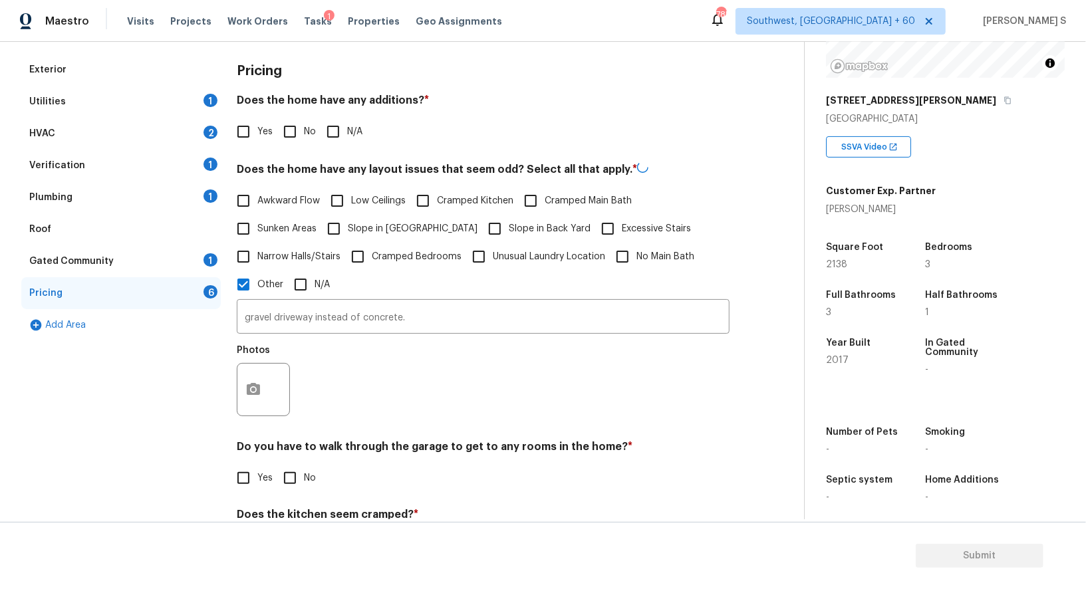
click at [343, 386] on div "Photos" at bounding box center [483, 381] width 493 height 86
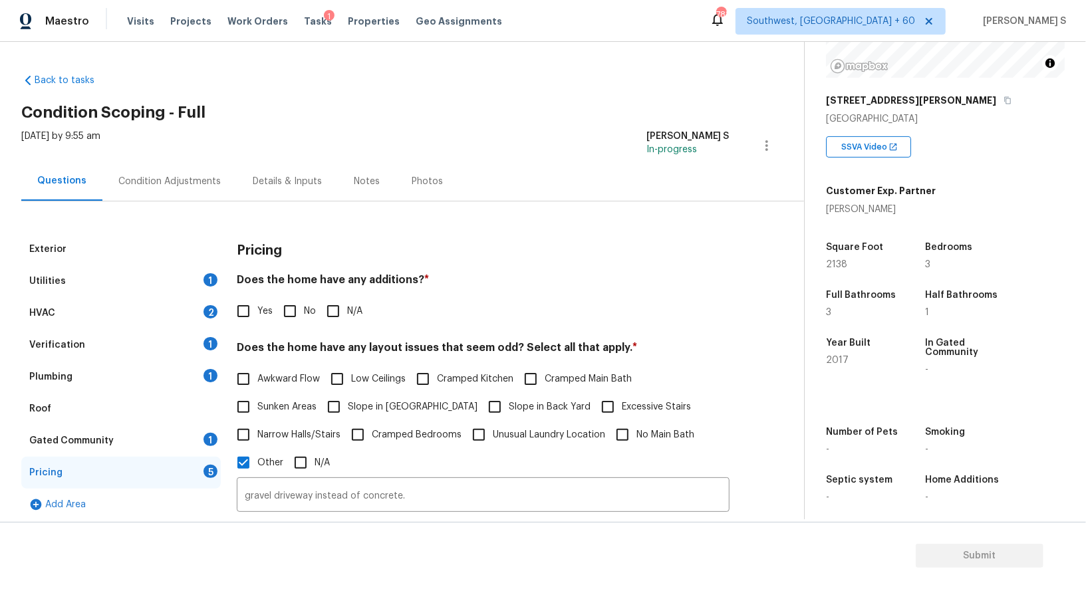
click at [203, 369] on div "Plumbing 1" at bounding box center [120, 377] width 199 height 32
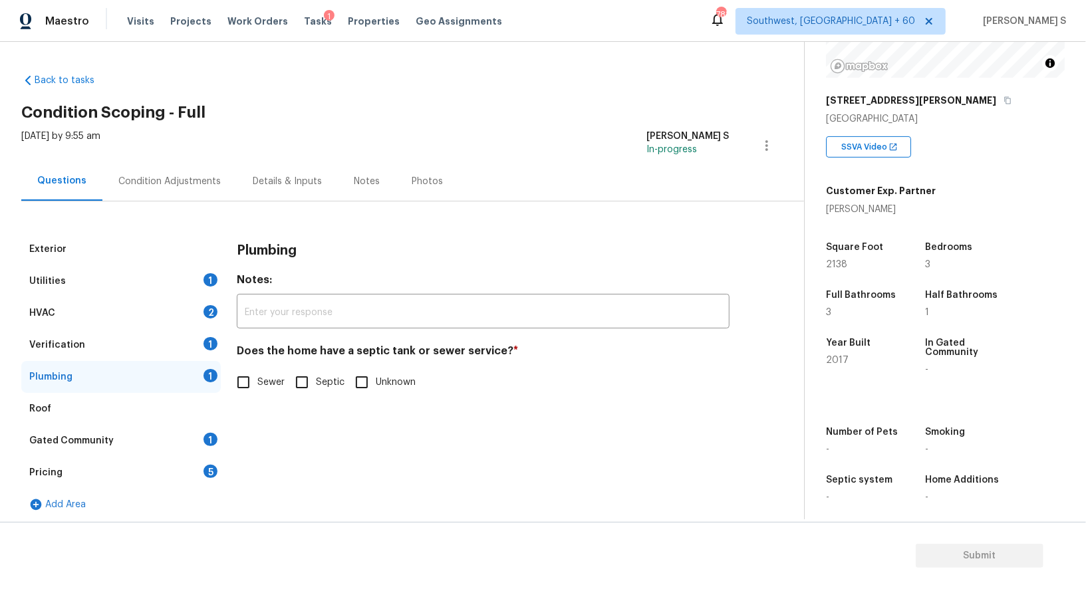
click at [246, 388] on input "Sewer" at bounding box center [243, 382] width 28 height 28
checkbox input "true"
click at [209, 443] on div "1" at bounding box center [210, 439] width 14 height 13
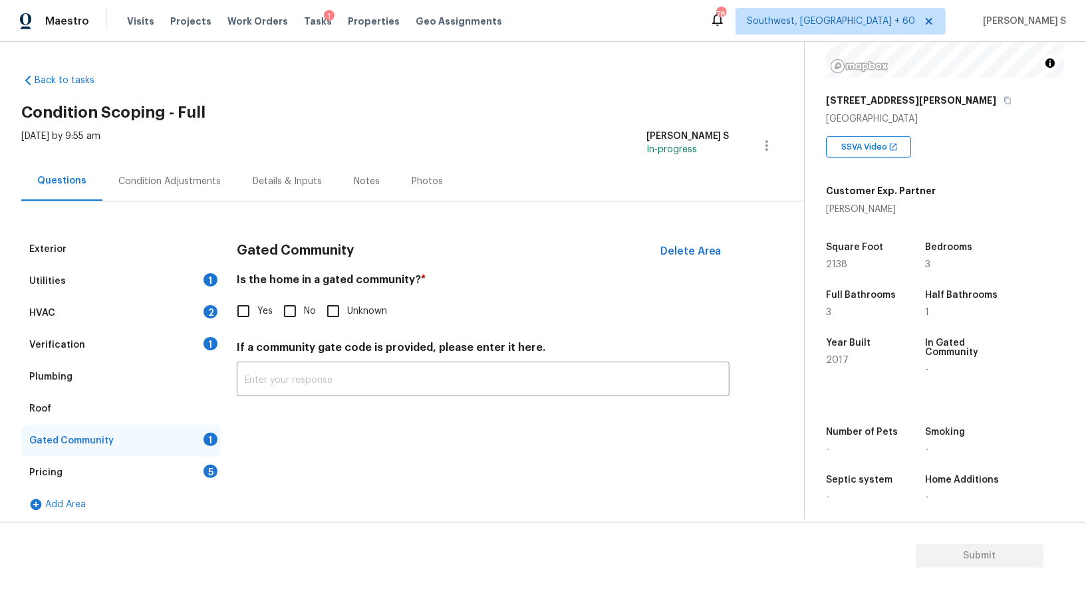
click at [291, 312] on input "No" at bounding box center [290, 311] width 28 height 28
checkbox input "true"
click at [223, 309] on div "Exterior Utilities 1 HVAC 2 Verification 1 Plumbing Roof Gated Community Pricin…" at bounding box center [396, 376] width 751 height 287
click at [213, 309] on div "2" at bounding box center [210, 311] width 14 height 13
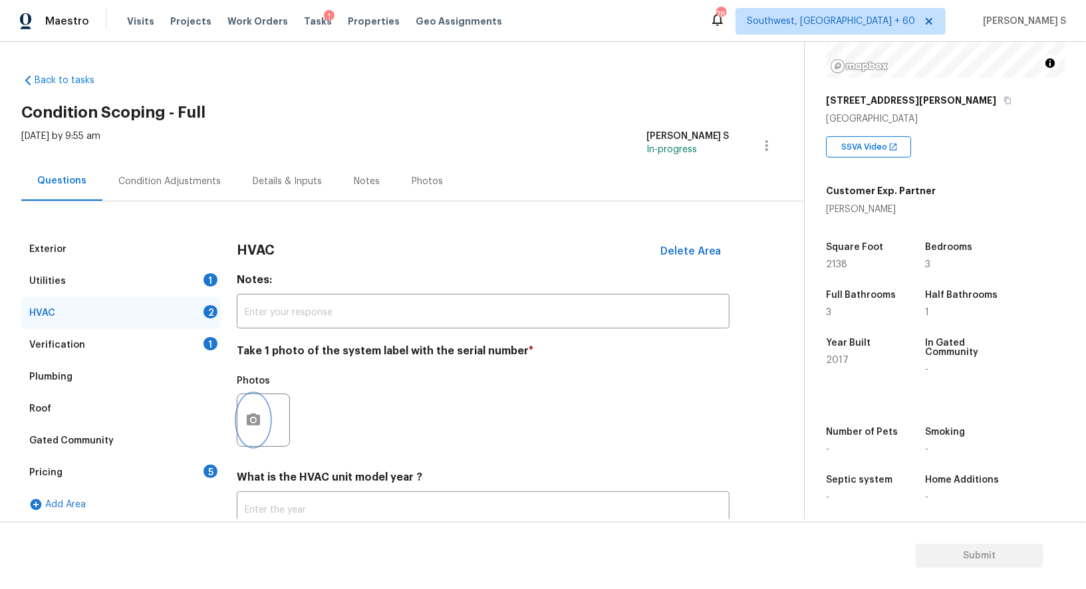
click at [259, 422] on icon "button" at bounding box center [253, 420] width 13 height 12
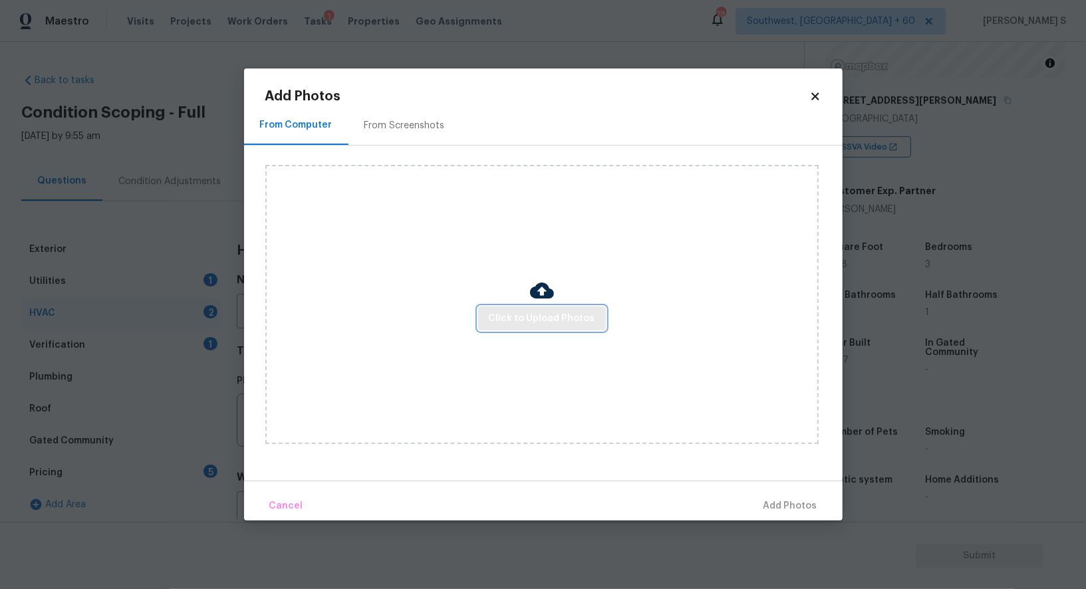
click at [514, 312] on span "Click to Upload Photos" at bounding box center [542, 319] width 106 height 17
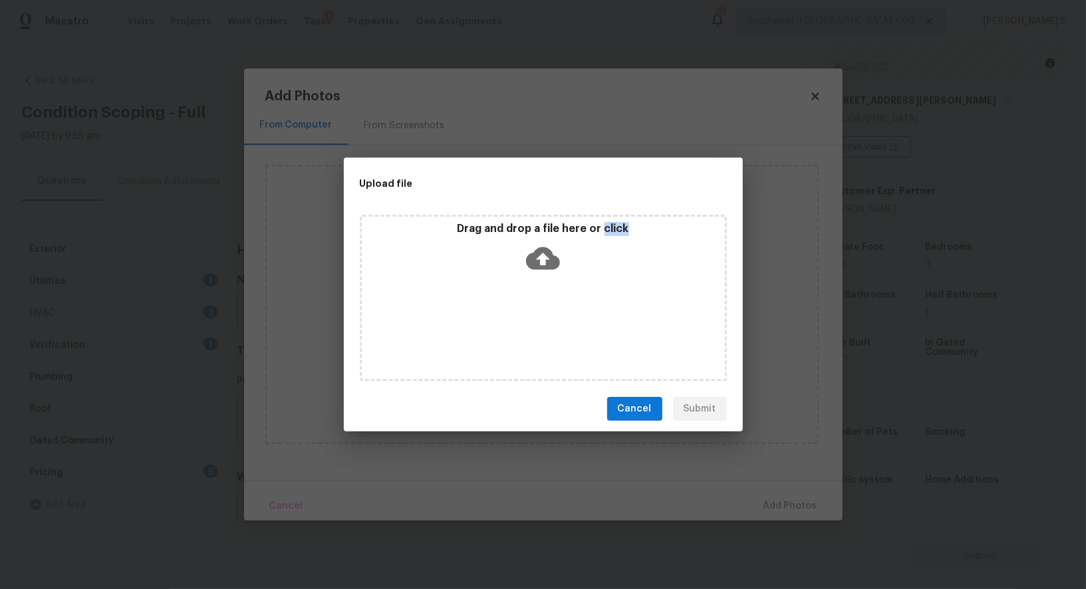
click at [514, 312] on div "Drag and drop a file here or click" at bounding box center [543, 298] width 367 height 166
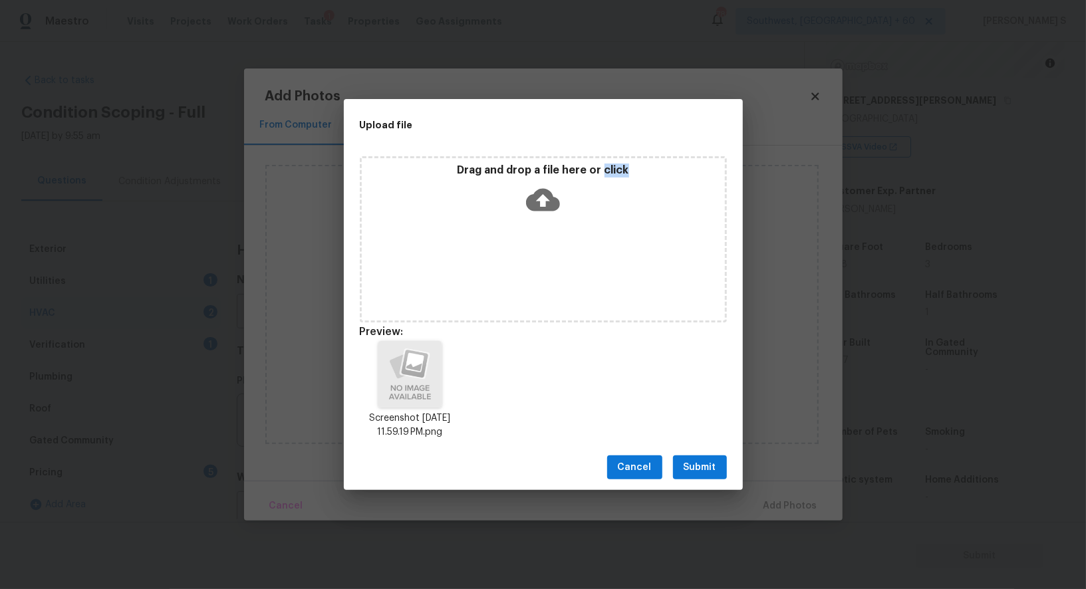
click at [713, 472] on span "Submit" at bounding box center [699, 467] width 33 height 17
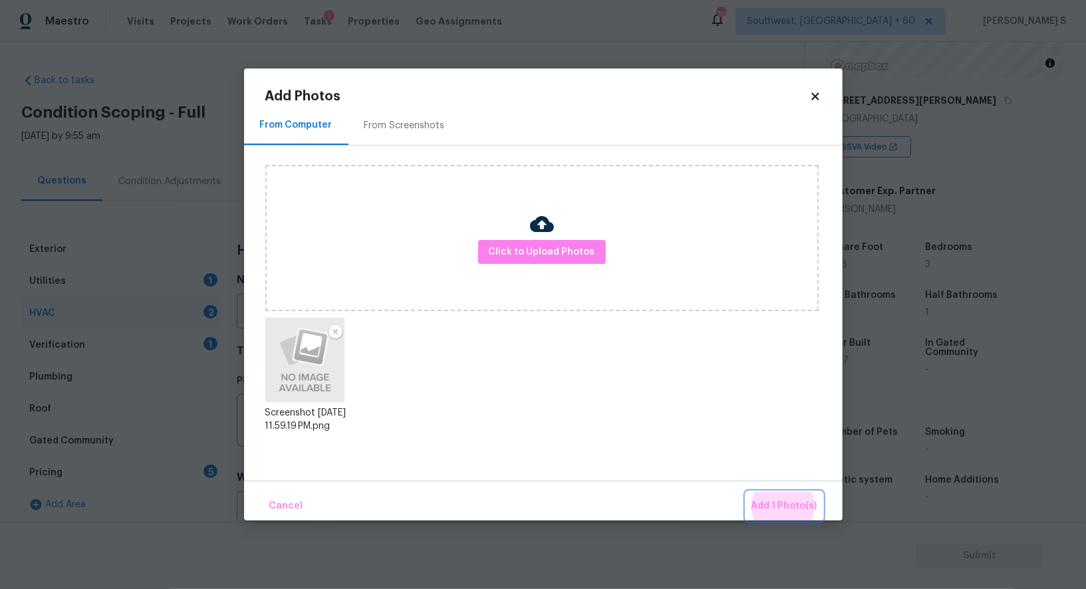
click at [746, 492] on button "Add 1 Photo(s)" at bounding box center [784, 506] width 76 height 29
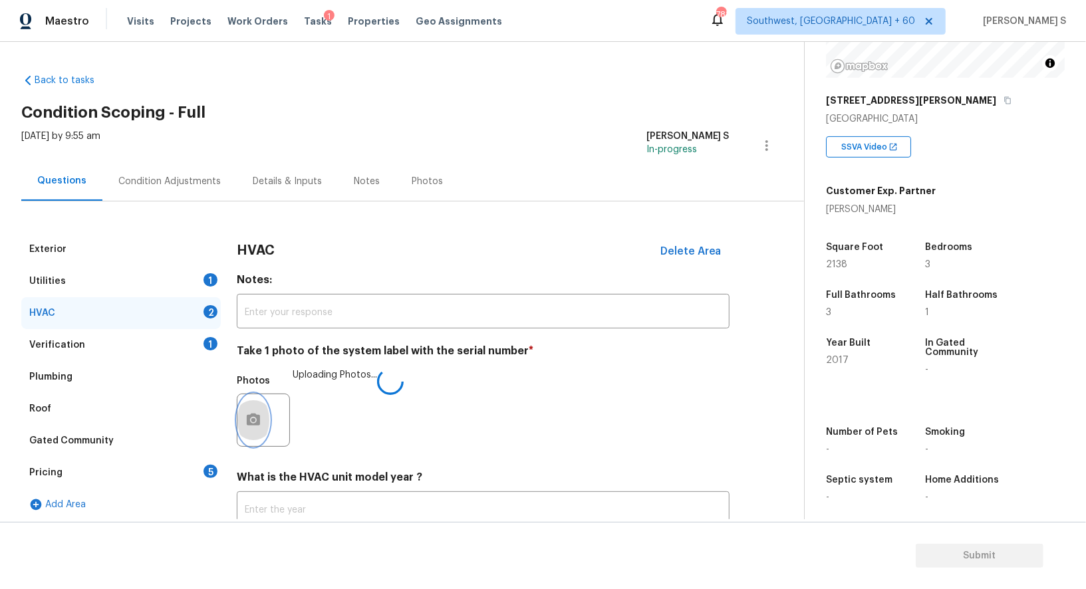
scroll to position [94, 0]
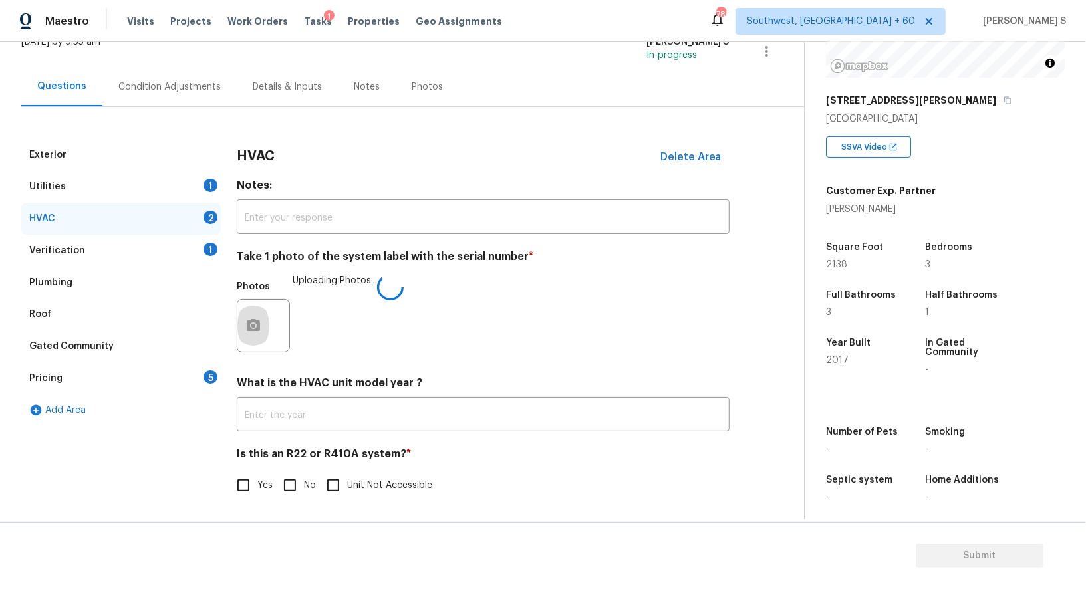
click at [298, 492] on input "No" at bounding box center [290, 485] width 28 height 28
checkbox input "true"
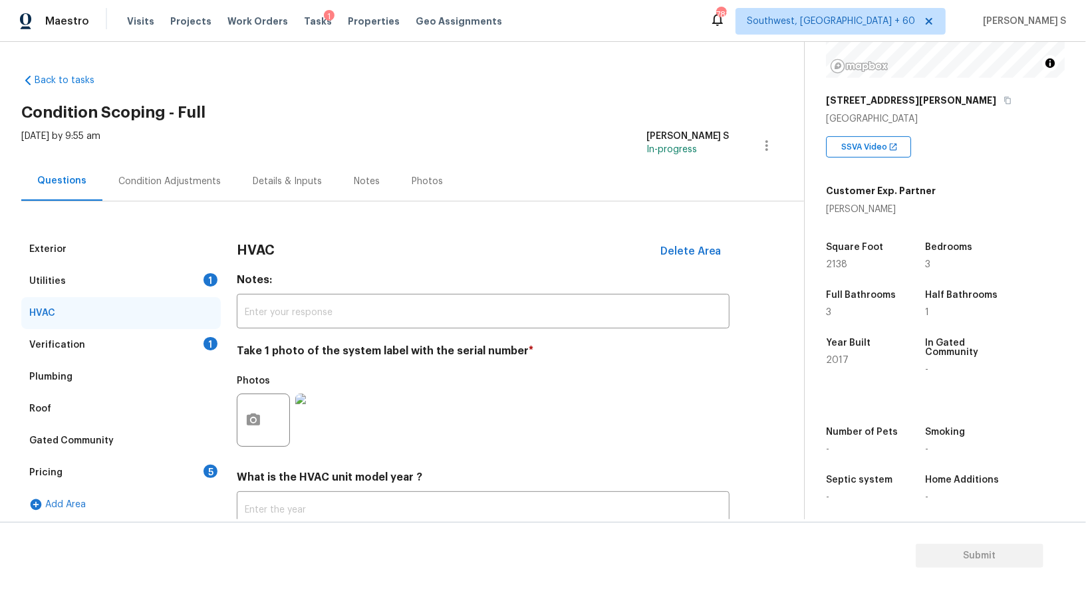
click at [192, 177] on div "Condition Adjustments" at bounding box center [169, 181] width 102 height 13
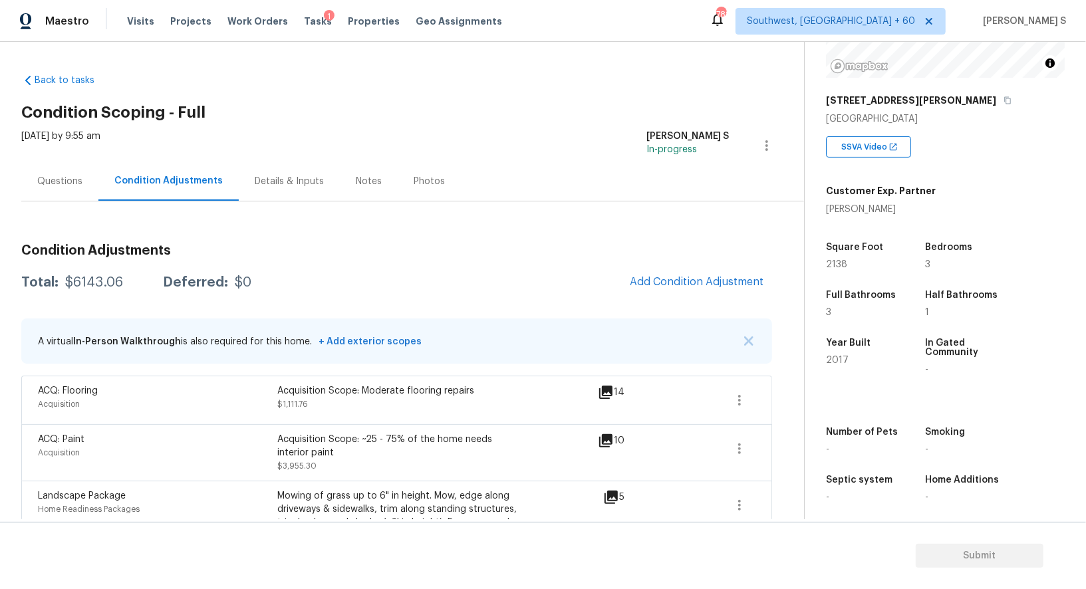
click at [76, 163] on div "Questions" at bounding box center [59, 181] width 77 height 39
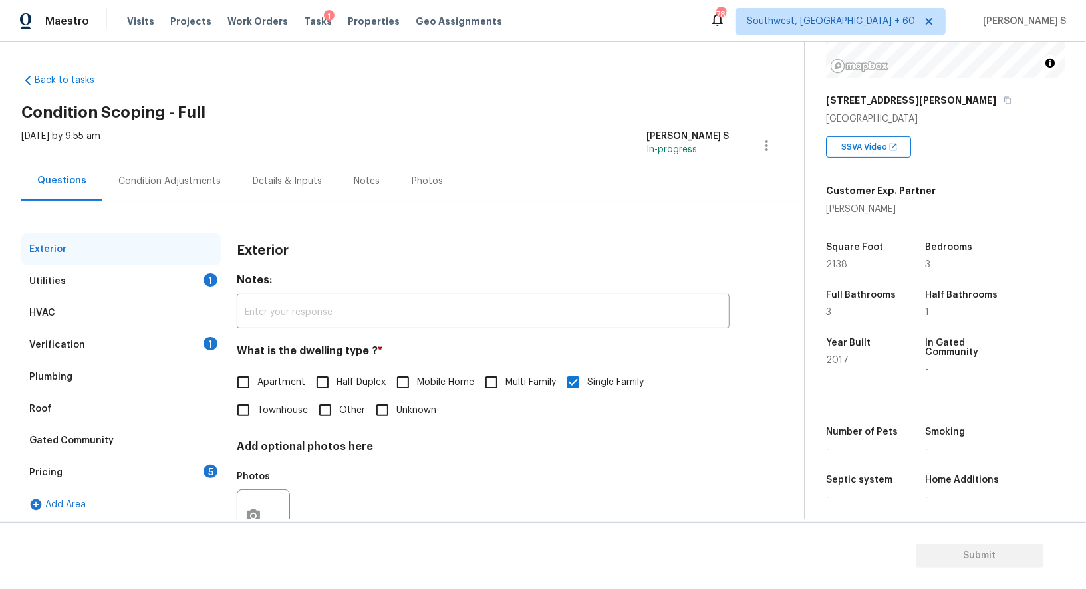
scroll to position [51, 0]
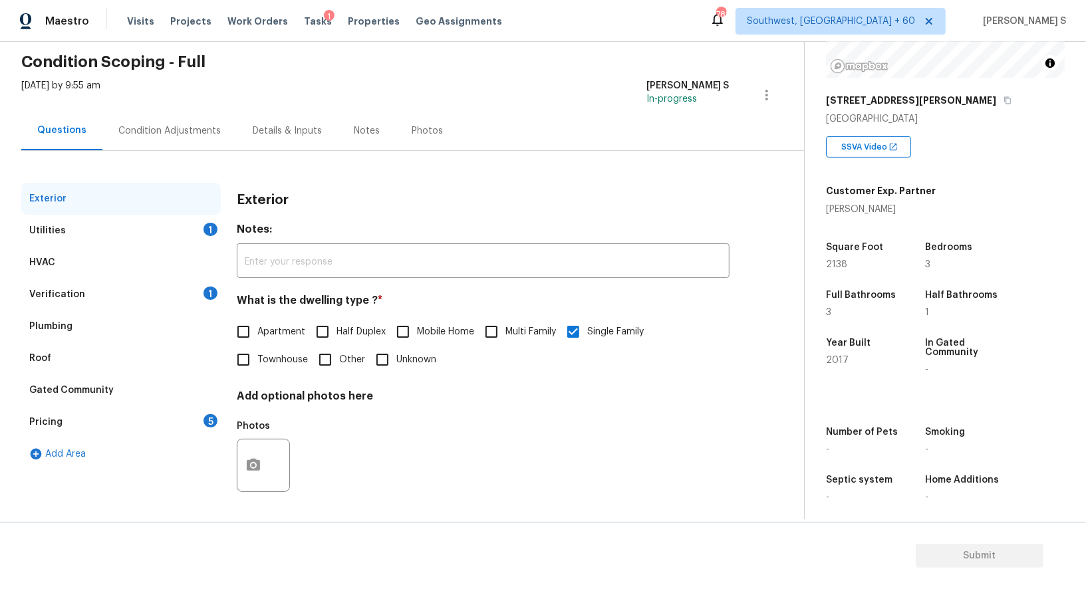
click at [81, 291] on div "Verification 1" at bounding box center [120, 295] width 199 height 32
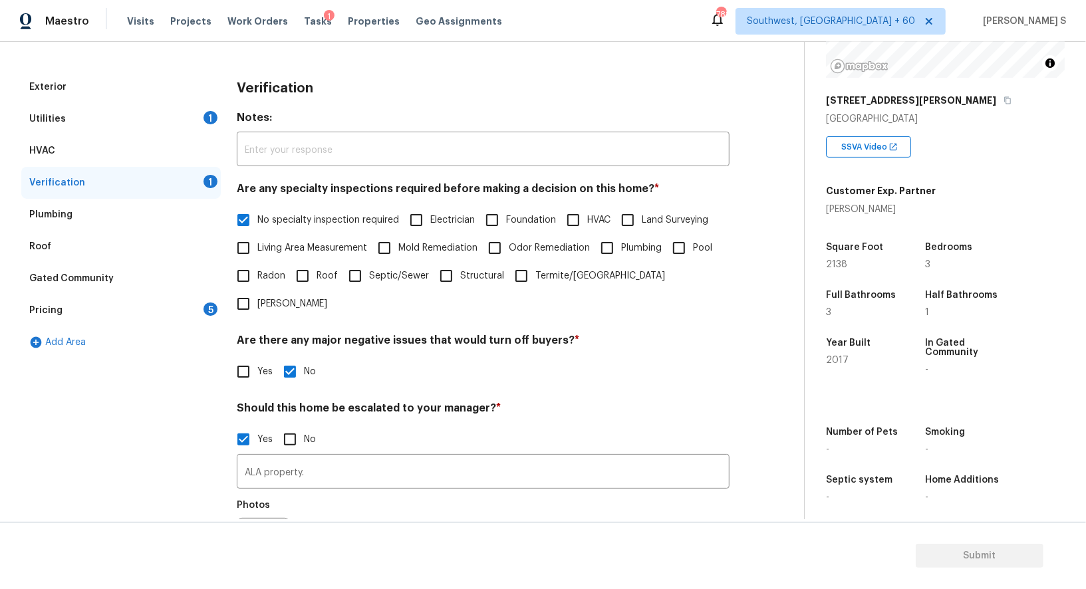
scroll to position [263, 0]
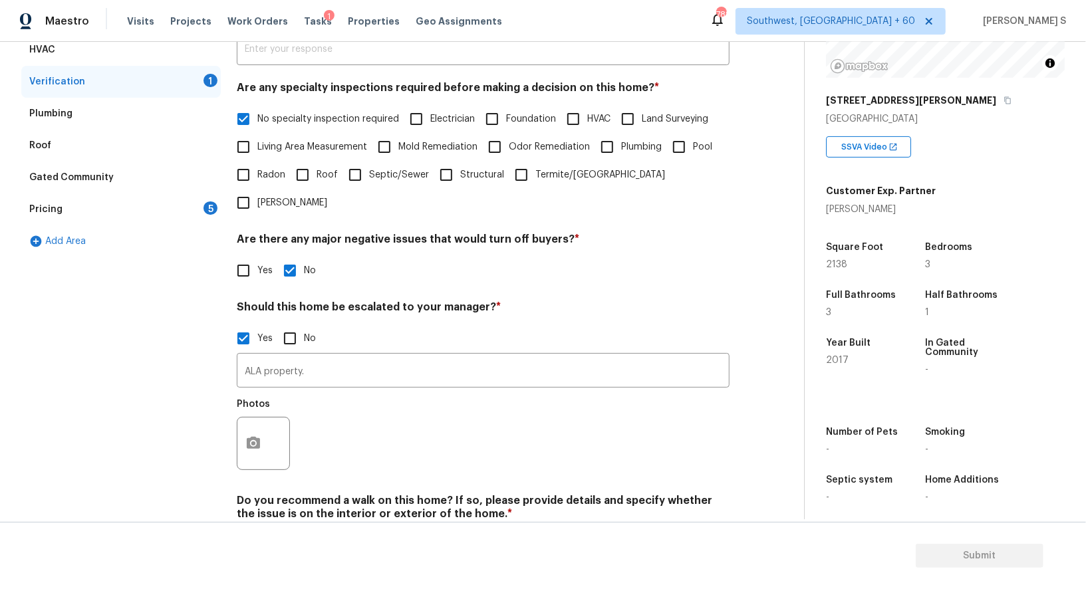
click at [265, 417] on div at bounding box center [263, 443] width 53 height 53
click at [265, 421] on button "button" at bounding box center [253, 444] width 32 height 52
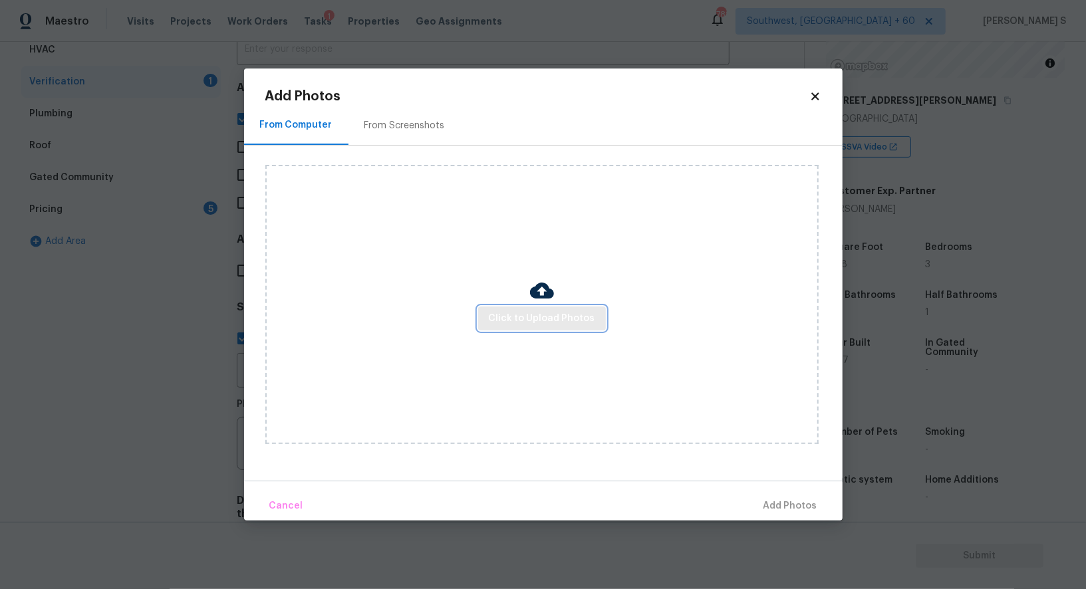
click at [497, 322] on span "Click to Upload Photos" at bounding box center [542, 319] width 106 height 17
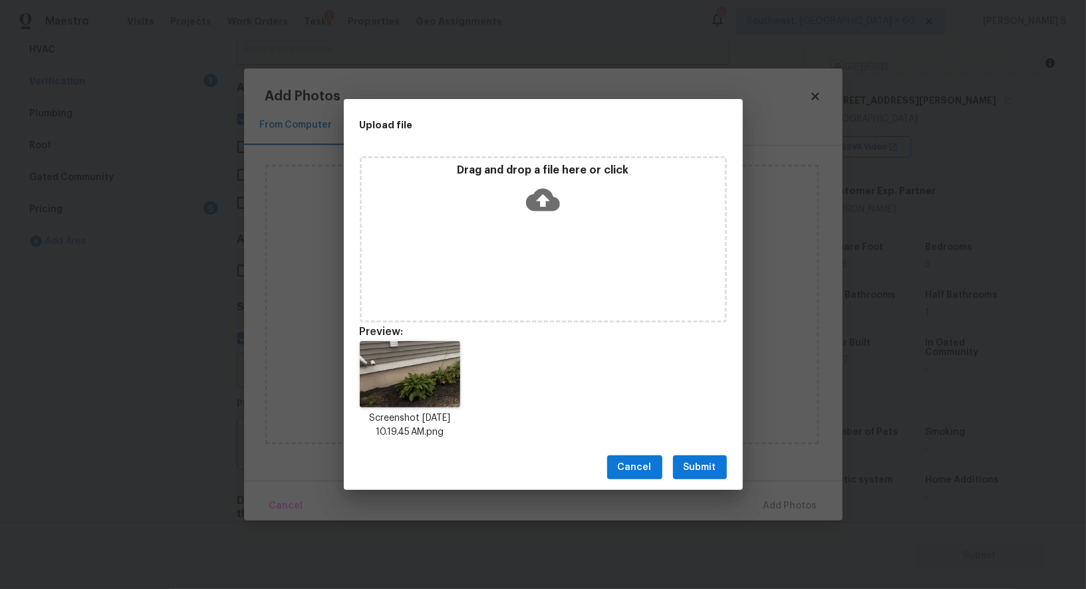
click at [709, 461] on span "Submit" at bounding box center [699, 467] width 33 height 17
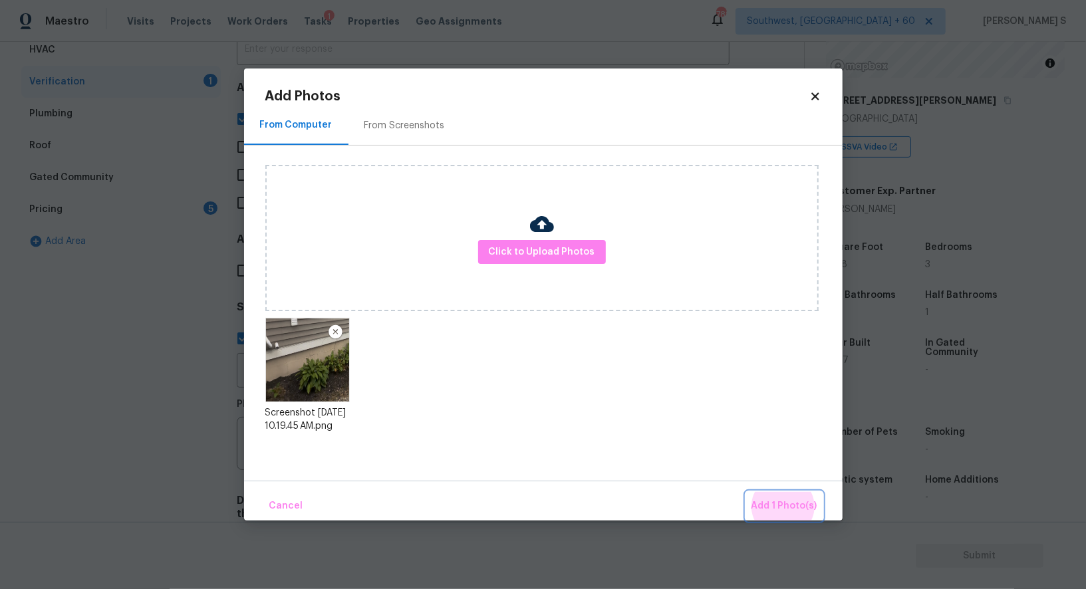
click at [746, 492] on button "Add 1 Photo(s)" at bounding box center [784, 506] width 76 height 29
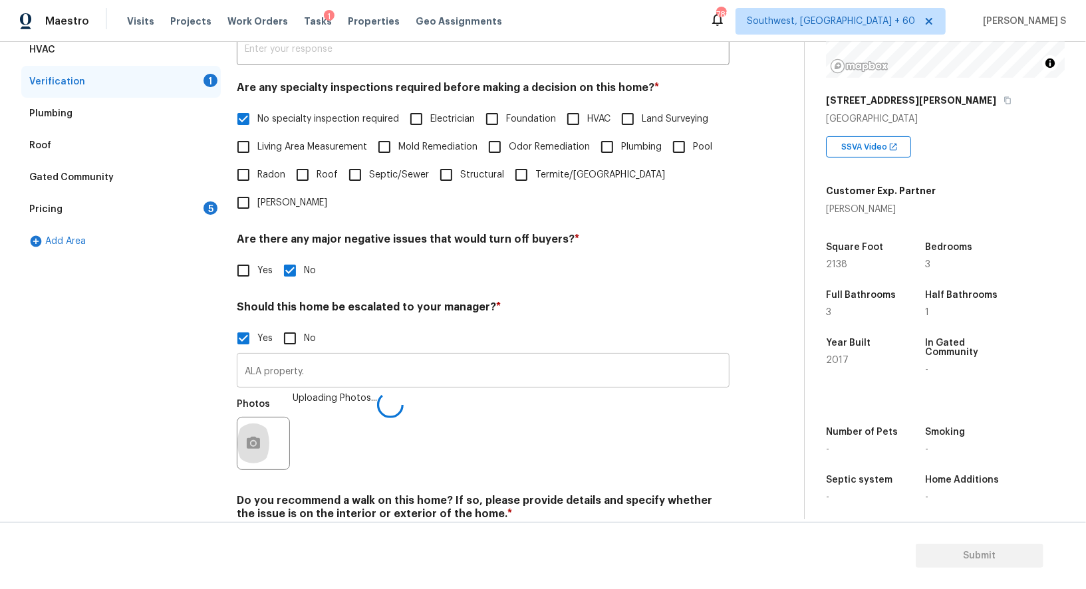
click at [650, 356] on input "ALA property." at bounding box center [483, 371] width 493 height 31
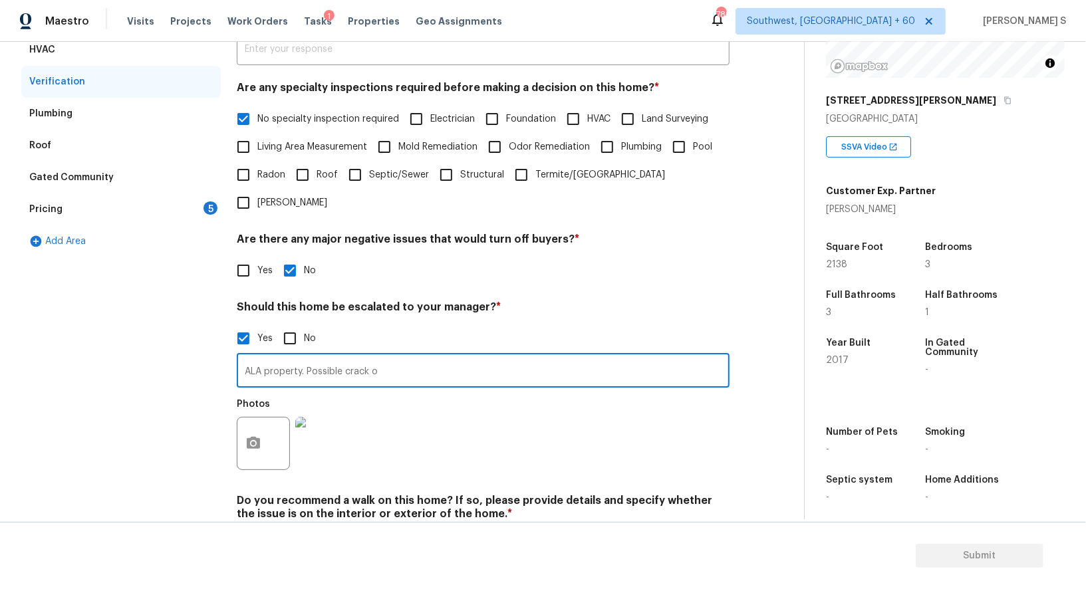
click at [650, 356] on input "ALA property. Possible crack o" at bounding box center [483, 371] width 493 height 31
type input "ALA property. Possible crack on the exterior stem wall @0:05."
click at [660, 392] on div "Photos" at bounding box center [483, 435] width 493 height 86
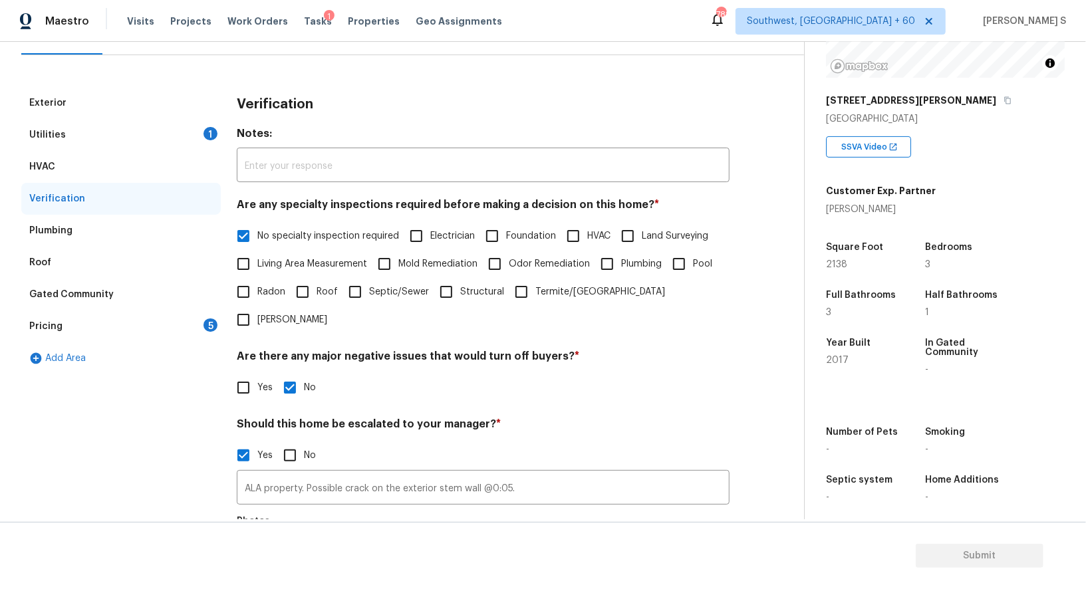
scroll to position [27, 0]
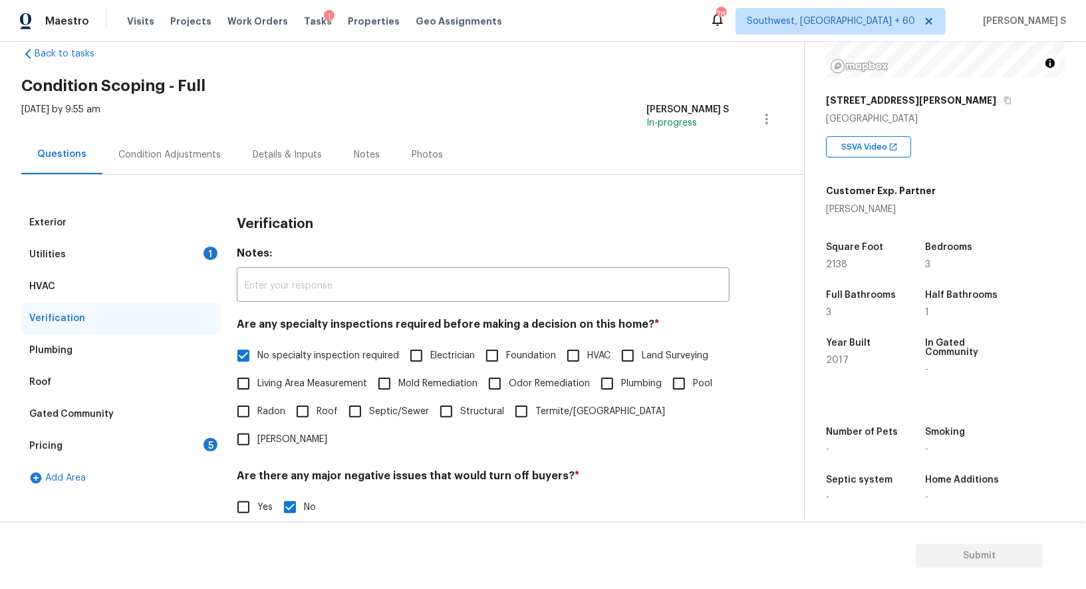
click at [219, 251] on div "Utilities 1" at bounding box center [120, 255] width 199 height 32
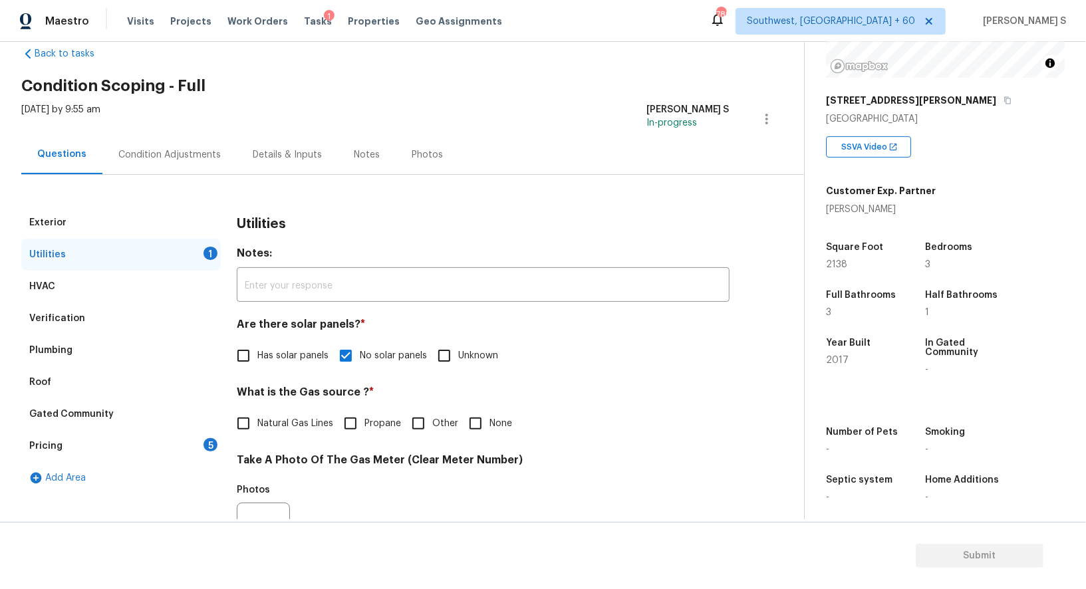
click at [219, 251] on div "Utilities 1" at bounding box center [120, 255] width 199 height 32
click at [257, 416] on input "Natural Gas Lines" at bounding box center [243, 424] width 28 height 28
checkbox input "true"
click at [186, 163] on div "Condition Adjustments" at bounding box center [169, 154] width 134 height 39
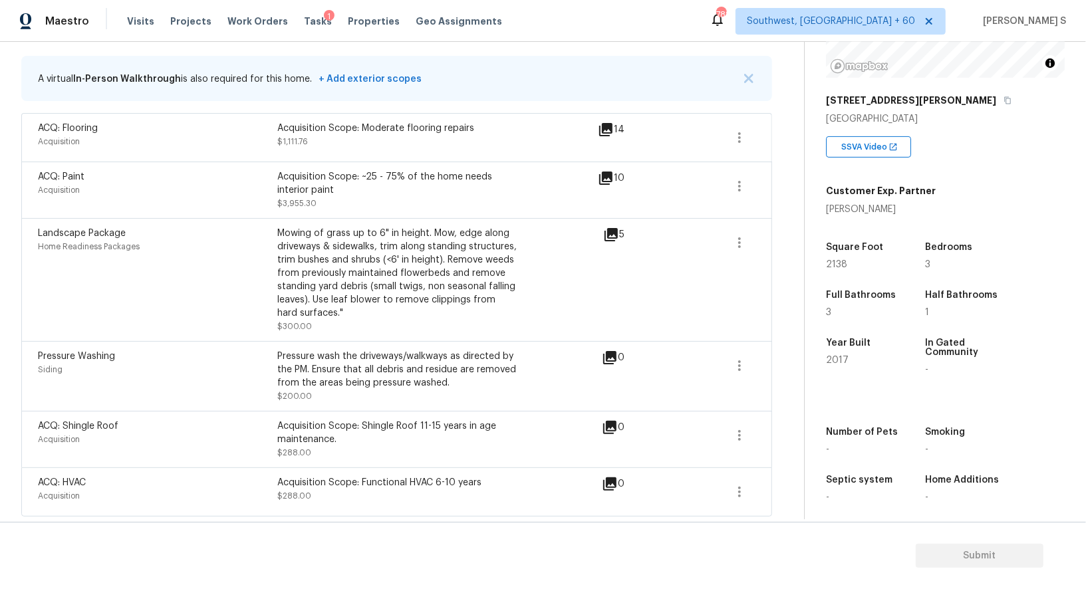
scroll to position [101, 0]
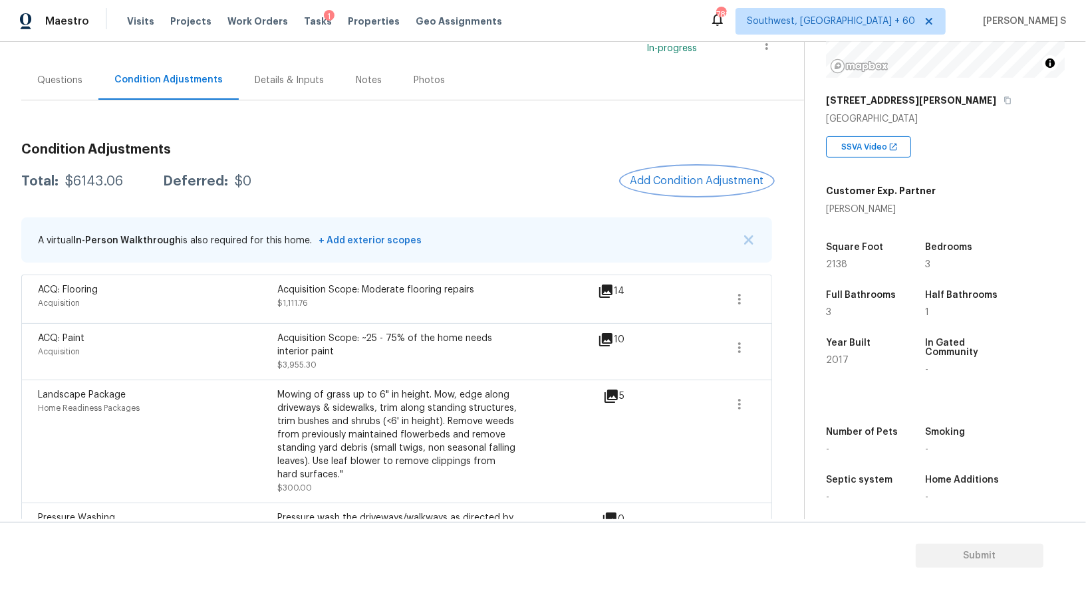
click at [711, 176] on span "Add Condition Adjustment" at bounding box center [697, 181] width 134 height 12
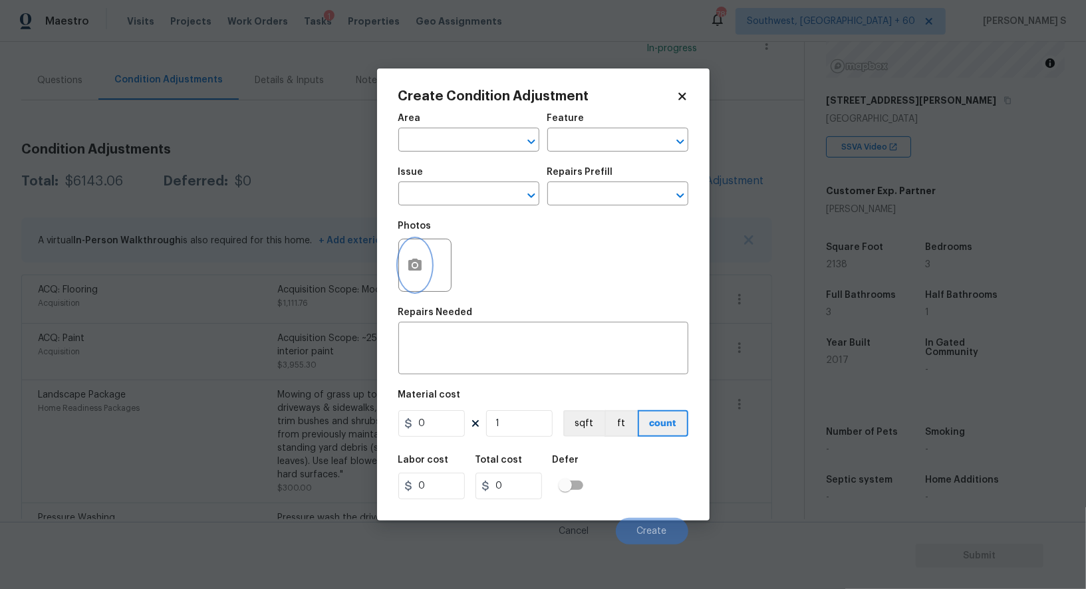
click at [418, 268] on icon "button" at bounding box center [414, 265] width 13 height 12
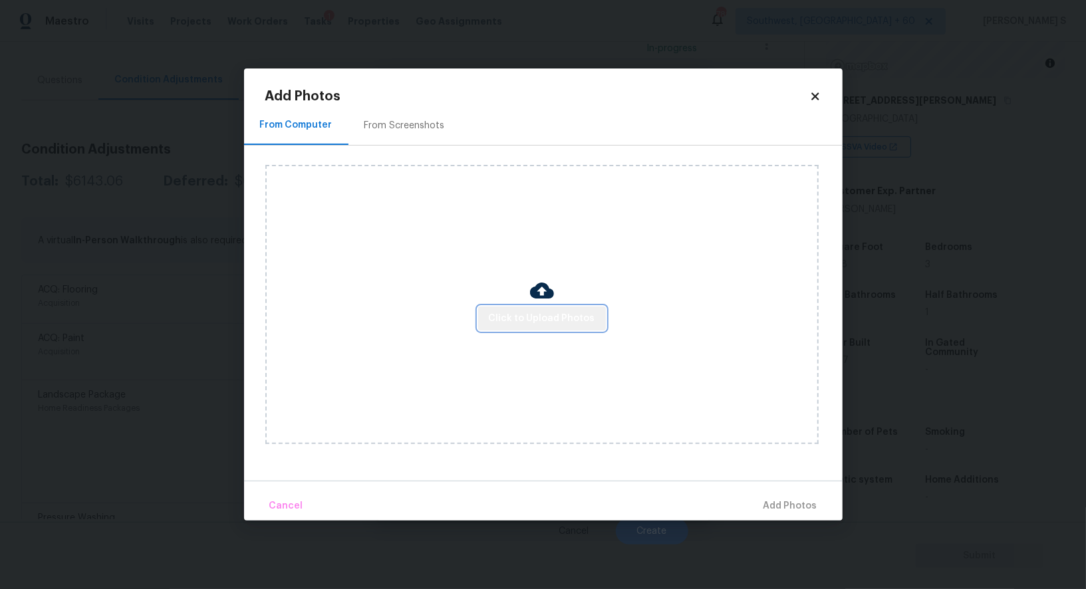
click at [578, 323] on span "Click to Upload Photos" at bounding box center [542, 319] width 106 height 17
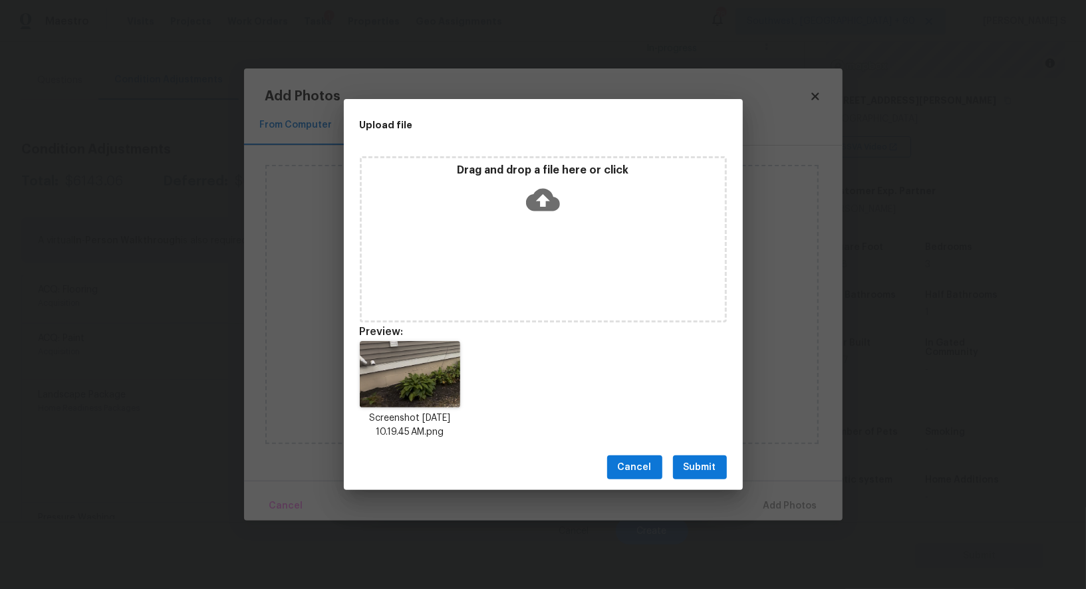
click at [684, 471] on span "Submit" at bounding box center [699, 467] width 33 height 17
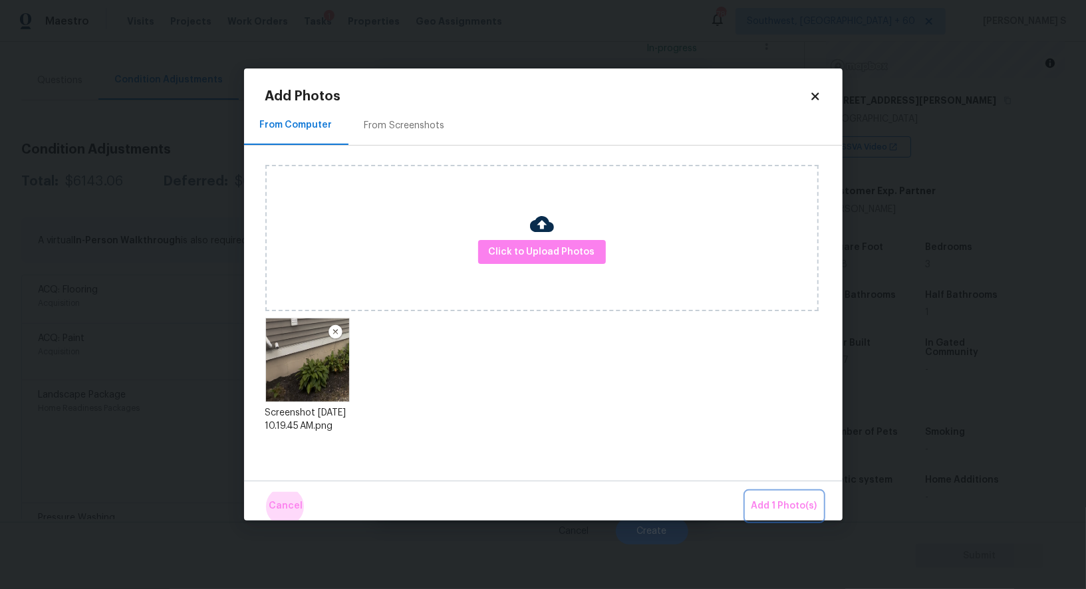
click at [746, 492] on button "Add 1 Photo(s)" at bounding box center [784, 506] width 76 height 29
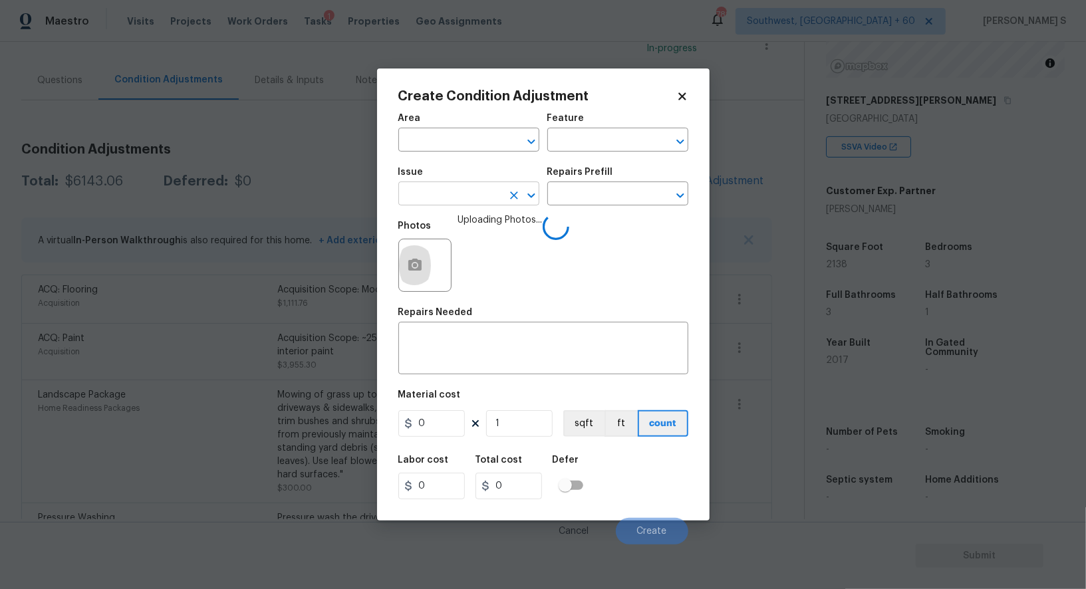
click at [473, 205] on input "text" at bounding box center [450, 195] width 104 height 21
type input "ACQ: Foundation"
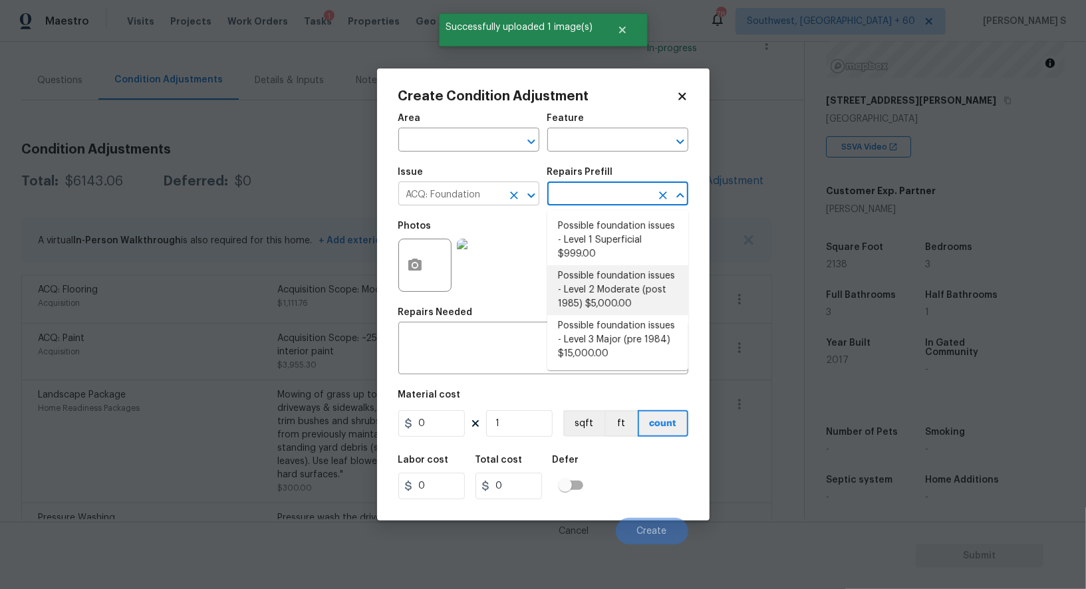
type input "Acquisition"
type textarea "Possible foundation issues - Level 2 Moderate: Disclaimer: This is NOT a techni…"
type input "5000"
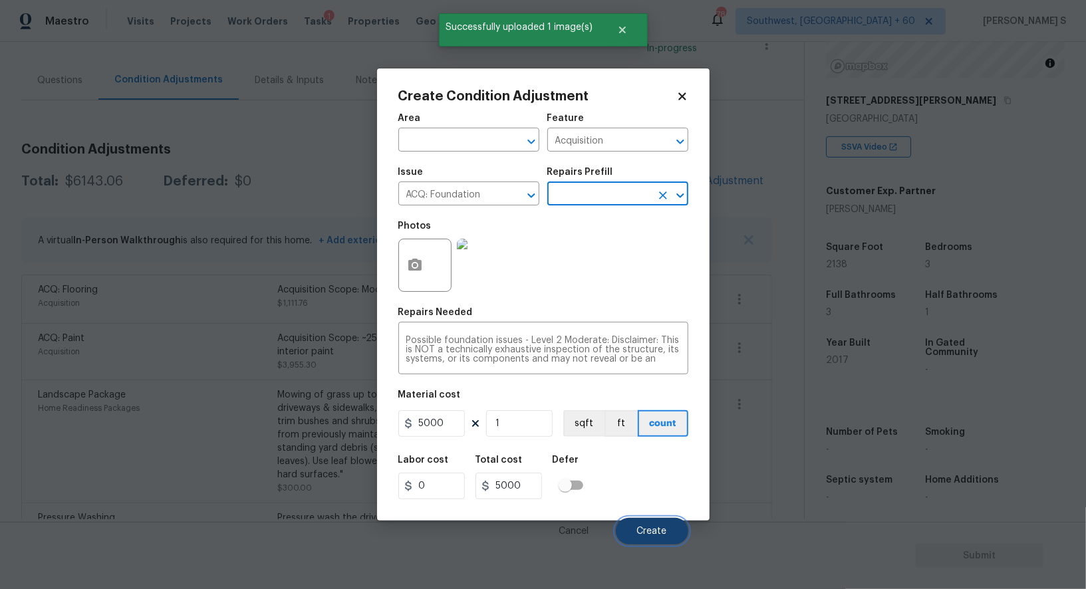
click at [665, 527] on button "Create" at bounding box center [652, 531] width 72 height 27
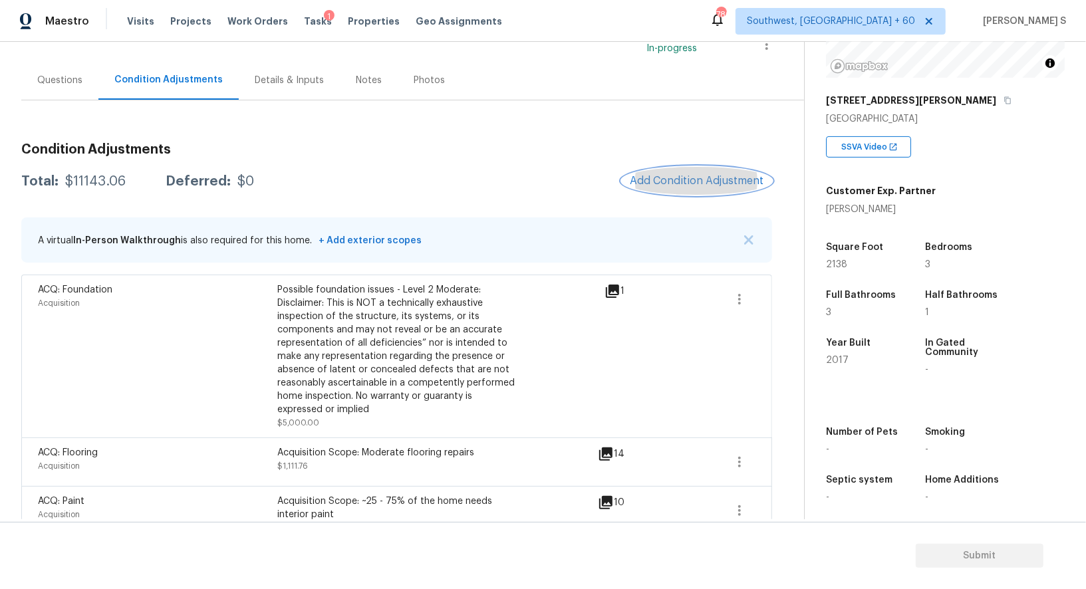
click at [679, 172] on button "Add Condition Adjustment" at bounding box center [697, 181] width 150 height 28
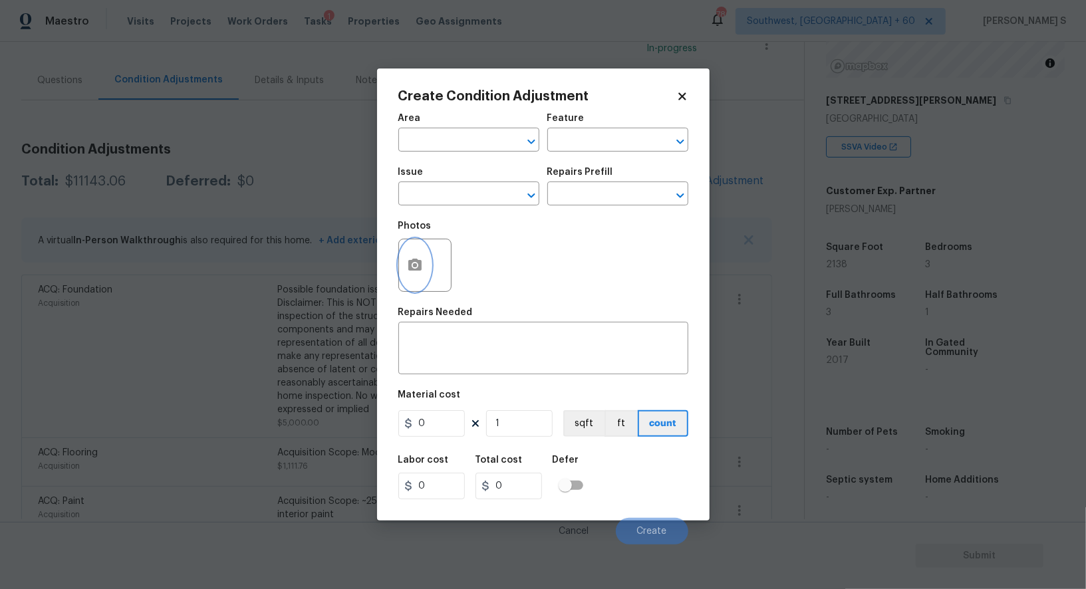
click at [419, 258] on button "button" at bounding box center [415, 265] width 32 height 52
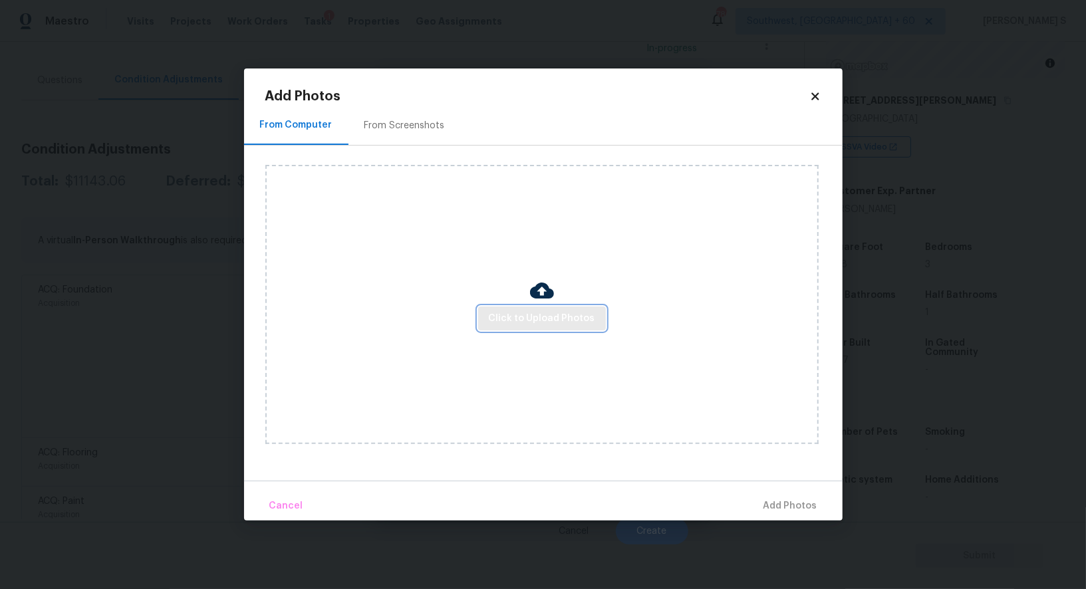
click at [570, 325] on span "Click to Upload Photos" at bounding box center [542, 319] width 106 height 17
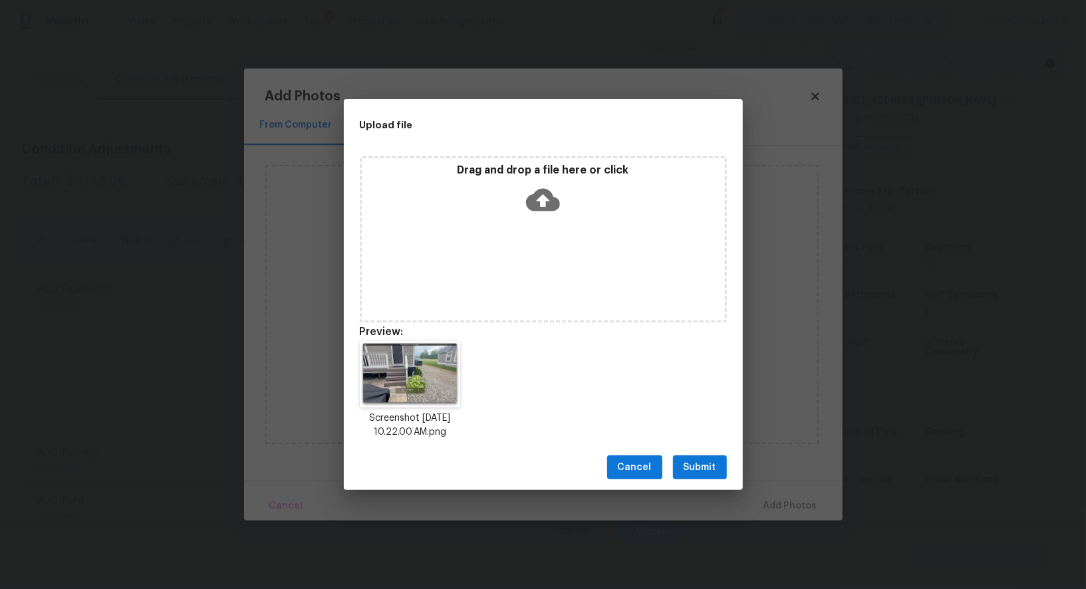
click at [711, 469] on span "Submit" at bounding box center [699, 467] width 33 height 17
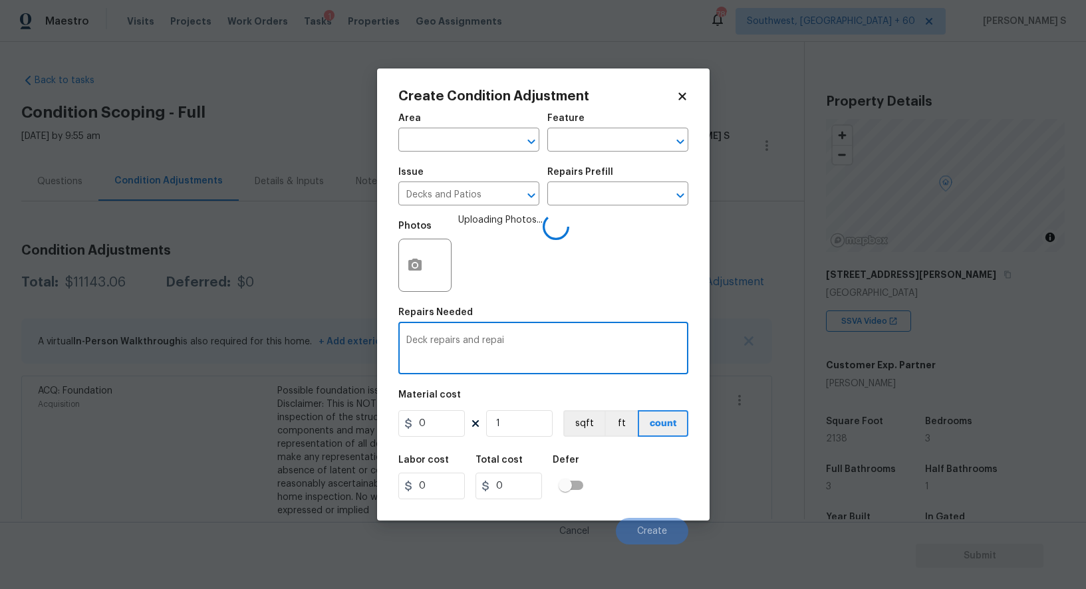
type textarea "Deck repairs and repai"
click at [473, 199] on input "Decks and Patios" at bounding box center [450, 195] width 104 height 21
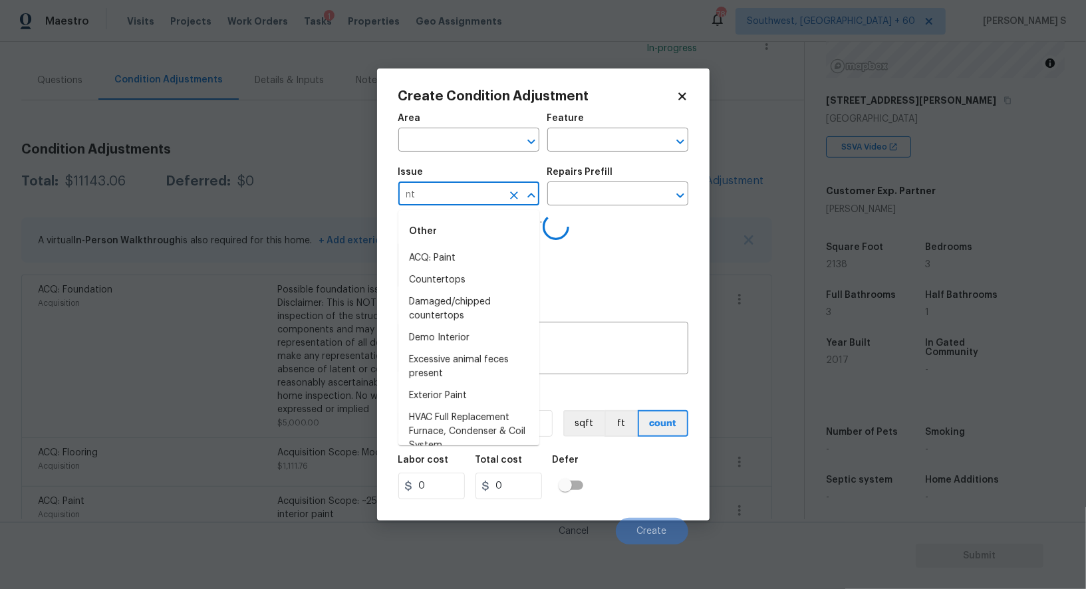
type input "Decks and Patios"
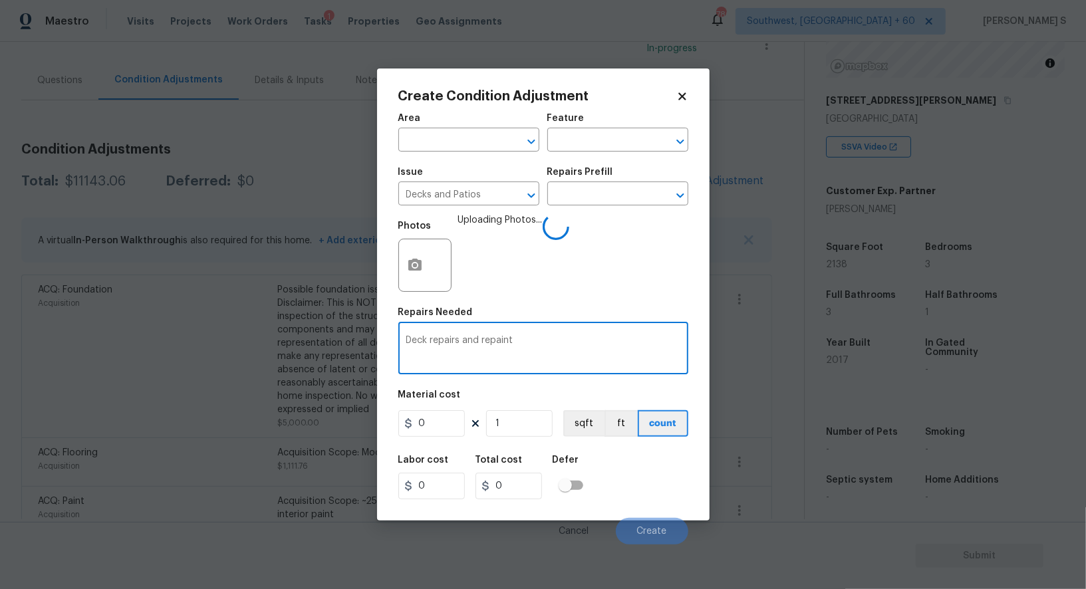
type textarea "Deck repairs and repaint"
click at [450, 417] on input "0" at bounding box center [431, 423] width 66 height 27
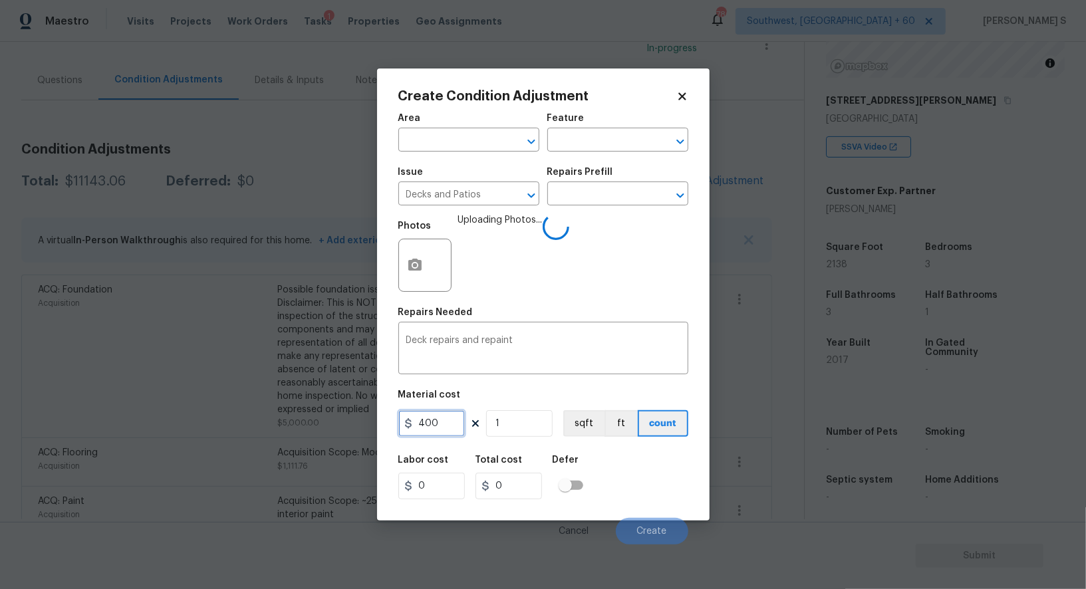
type input "400"
click at [661, 483] on div "Labor cost 0 Total cost 400 Defer" at bounding box center [543, 477] width 290 height 60
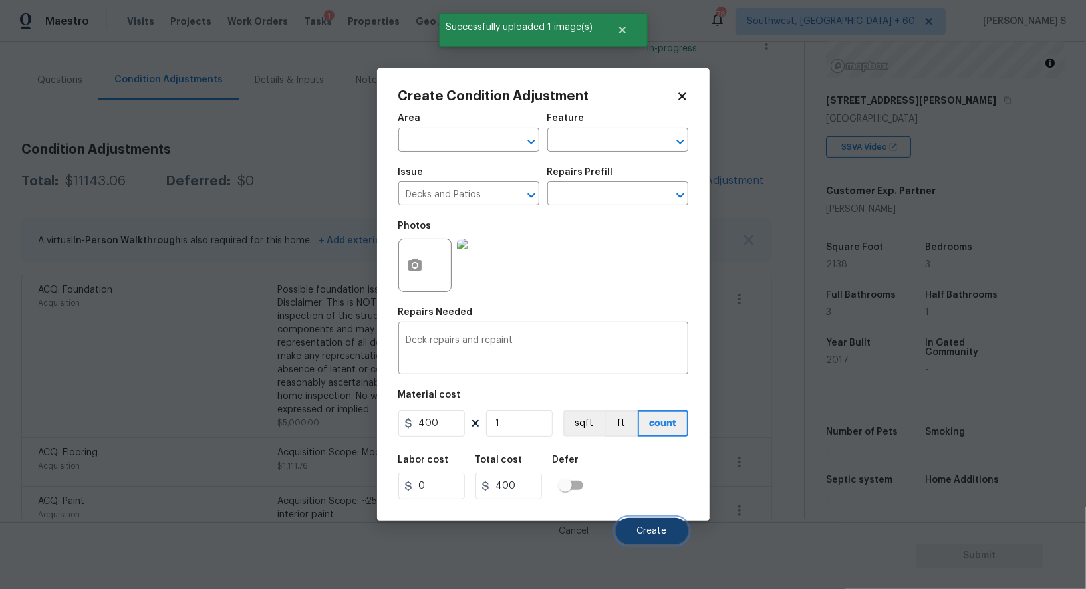
click at [651, 539] on button "Create" at bounding box center [652, 531] width 72 height 27
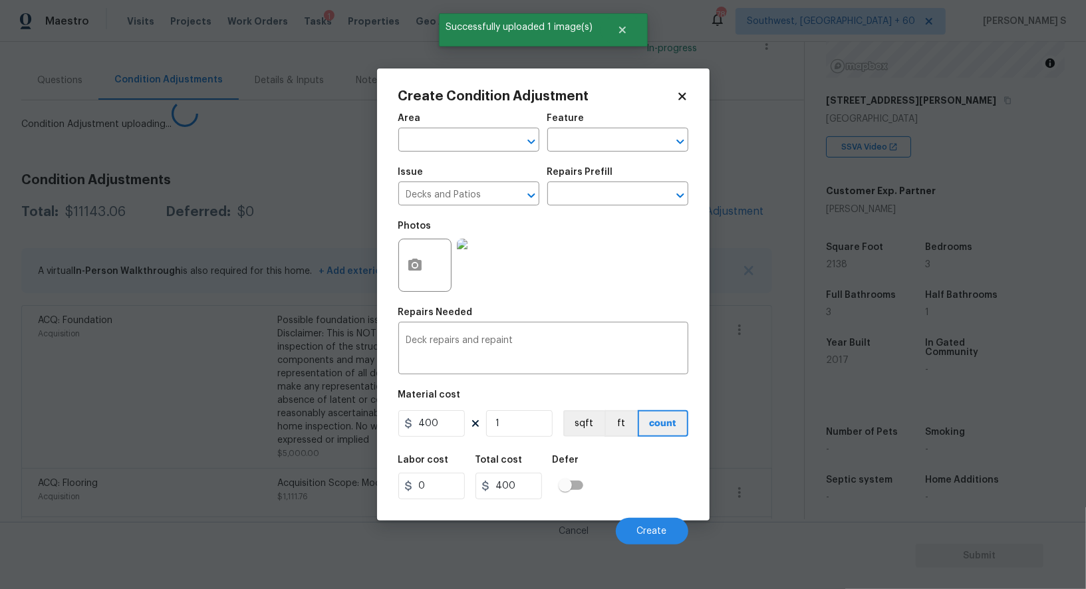
click at [142, 391] on body "Maestro Visits Projects Work Orders Tasks 1 Properties Geo Assignments 780 Sout…" at bounding box center [543, 294] width 1086 height 589
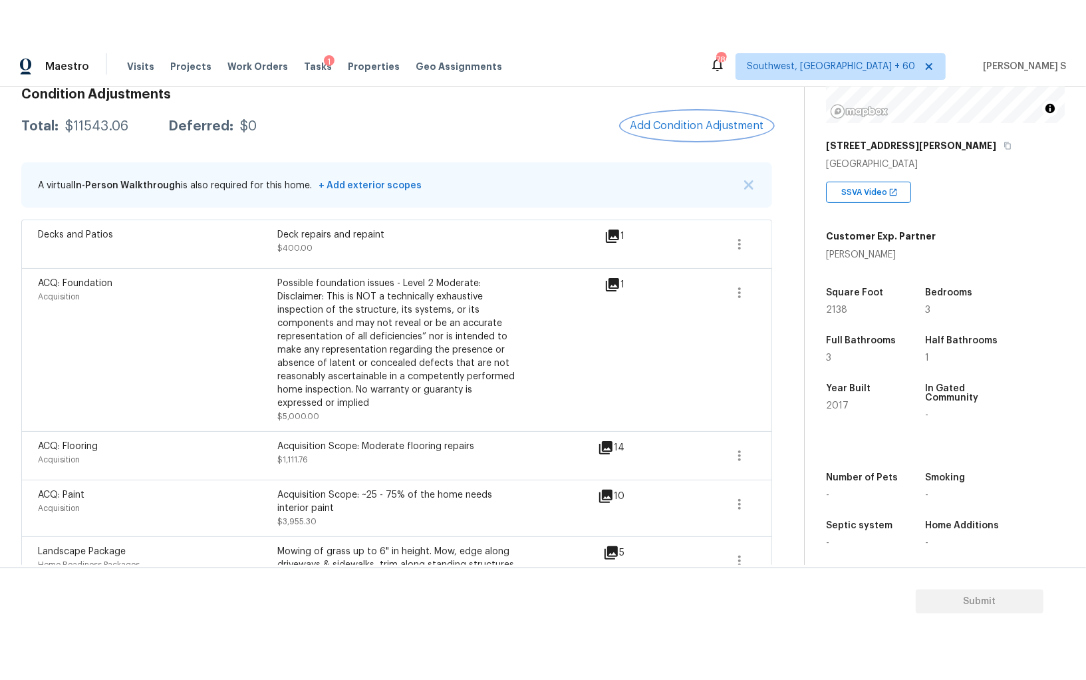
scroll to position [186, 0]
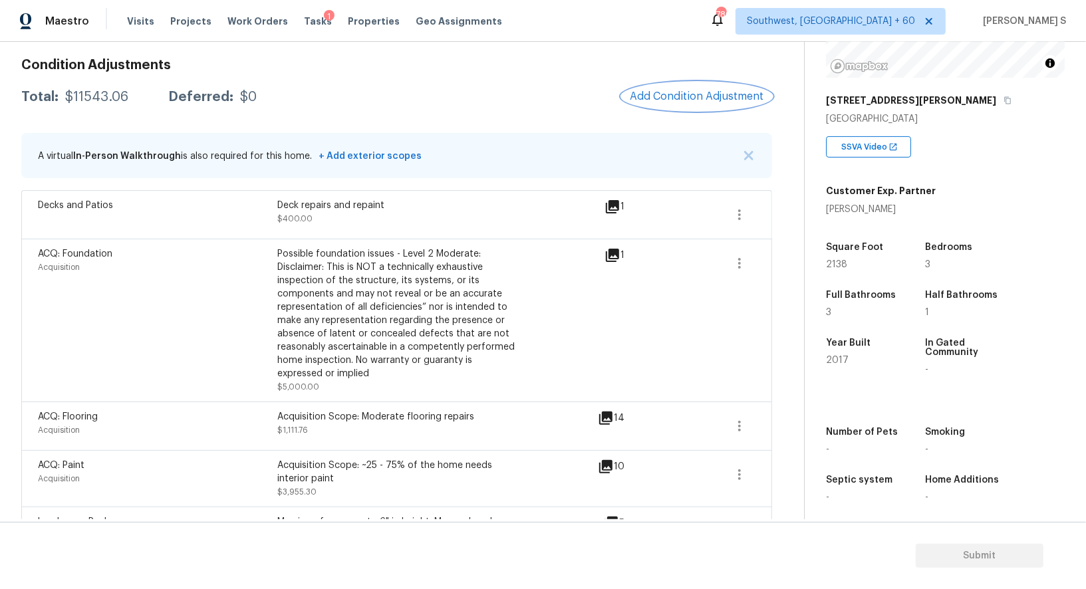
click at [719, 90] on span "Add Condition Adjustment" at bounding box center [697, 96] width 134 height 12
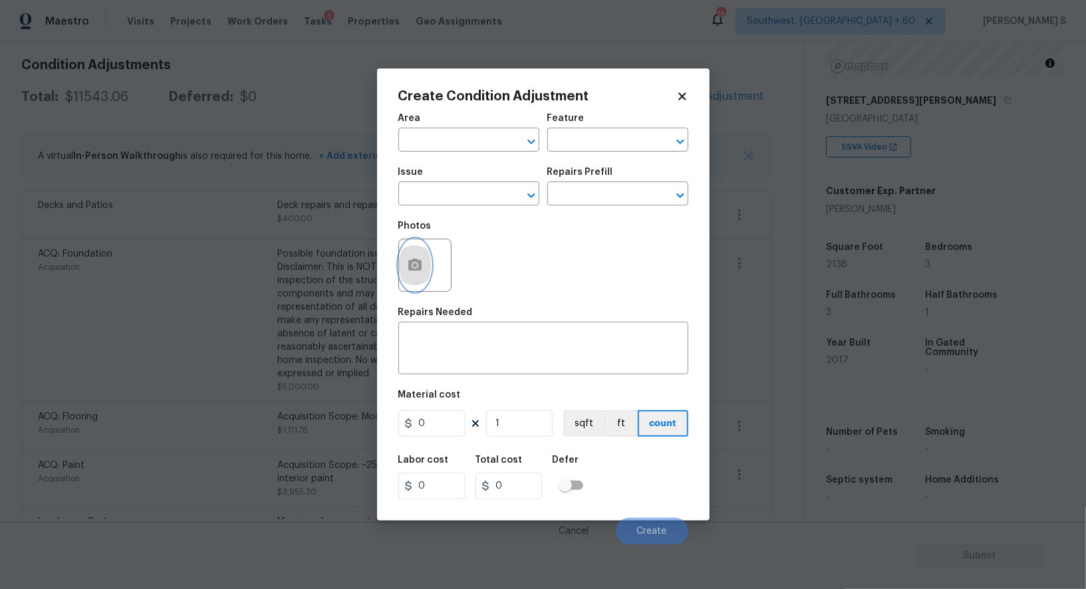
click at [416, 273] on icon "button" at bounding box center [415, 265] width 16 height 16
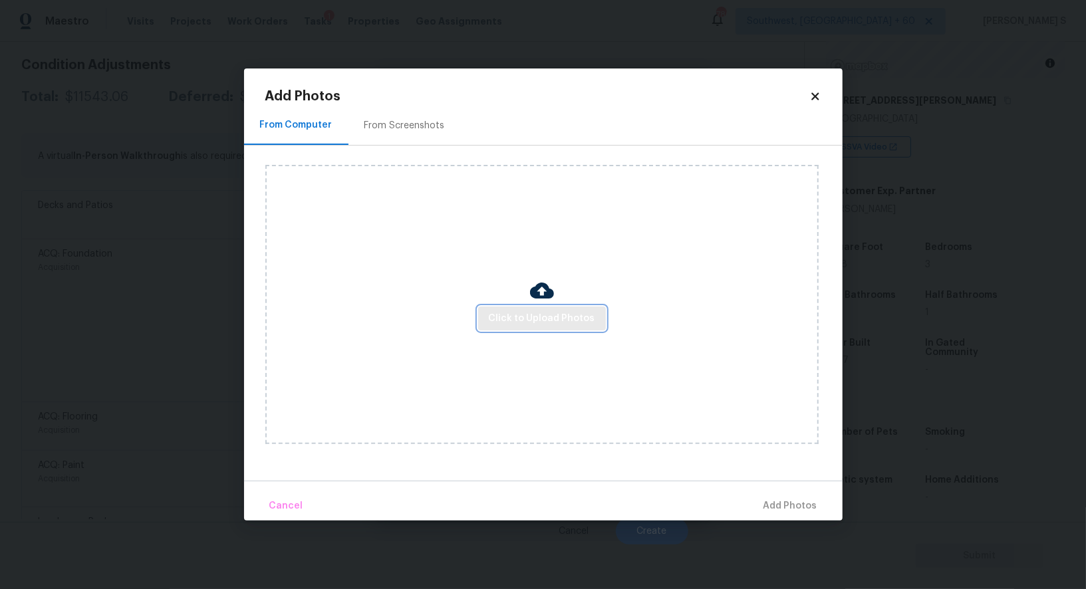
click at [584, 312] on span "Click to Upload Photos" at bounding box center [542, 319] width 106 height 17
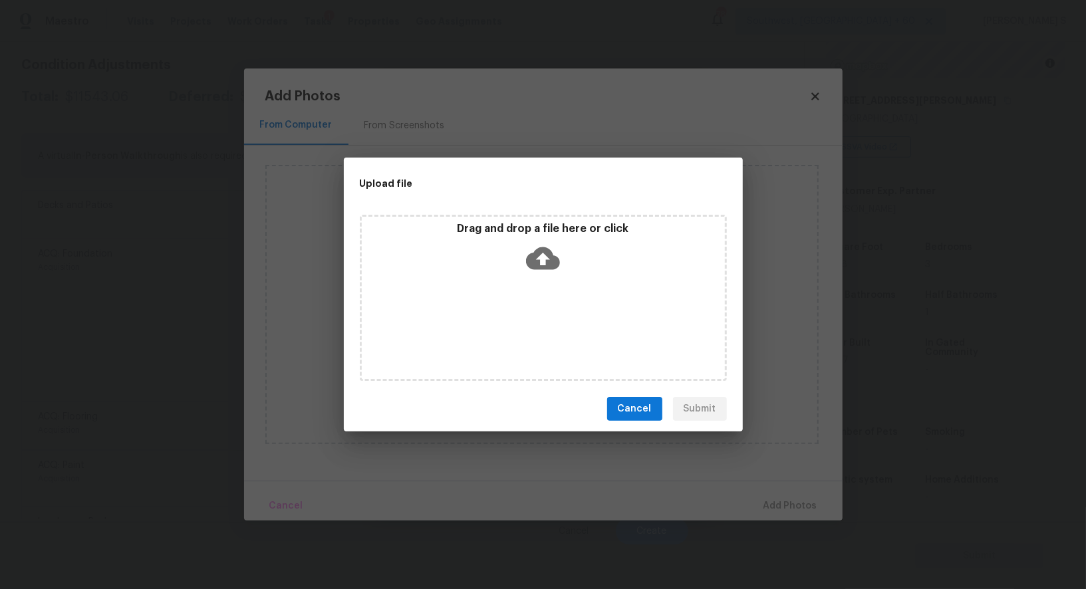
click at [584, 312] on div "Drag and drop a file here or click" at bounding box center [543, 298] width 367 height 166
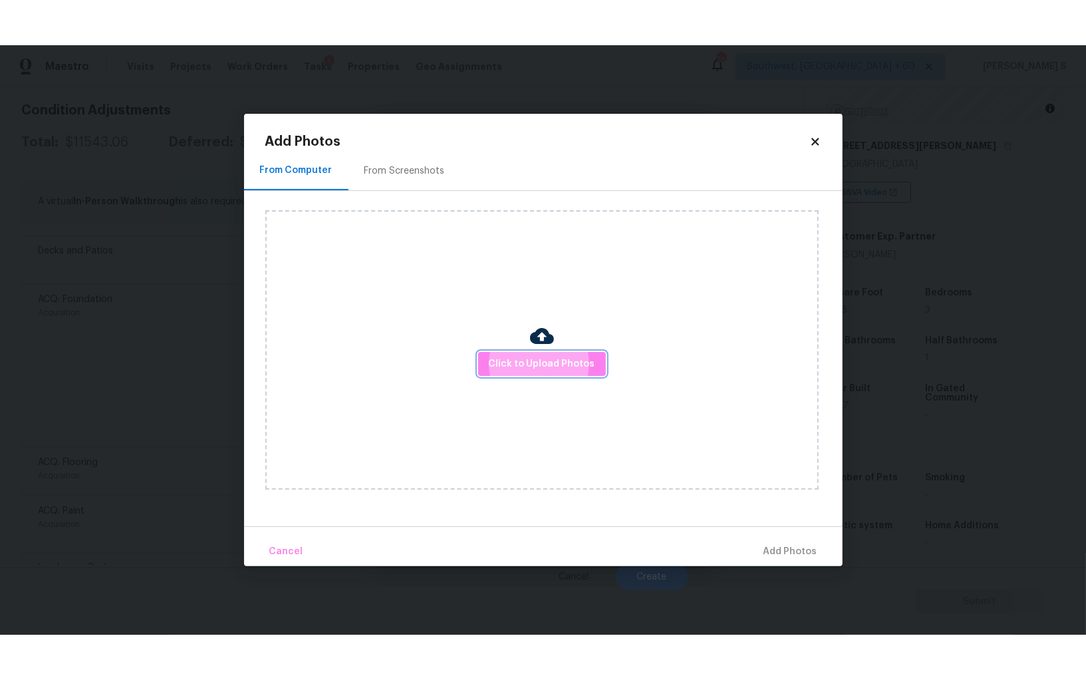
scroll to position [92, 0]
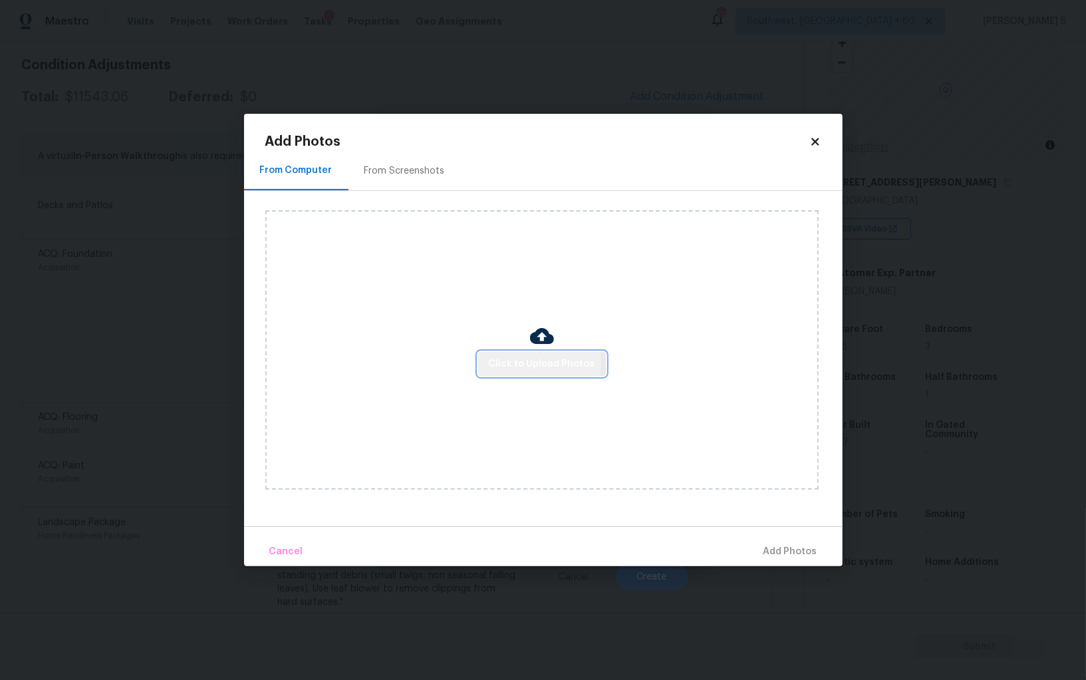
click at [531, 363] on span "Click to Upload Photos" at bounding box center [542, 364] width 106 height 17
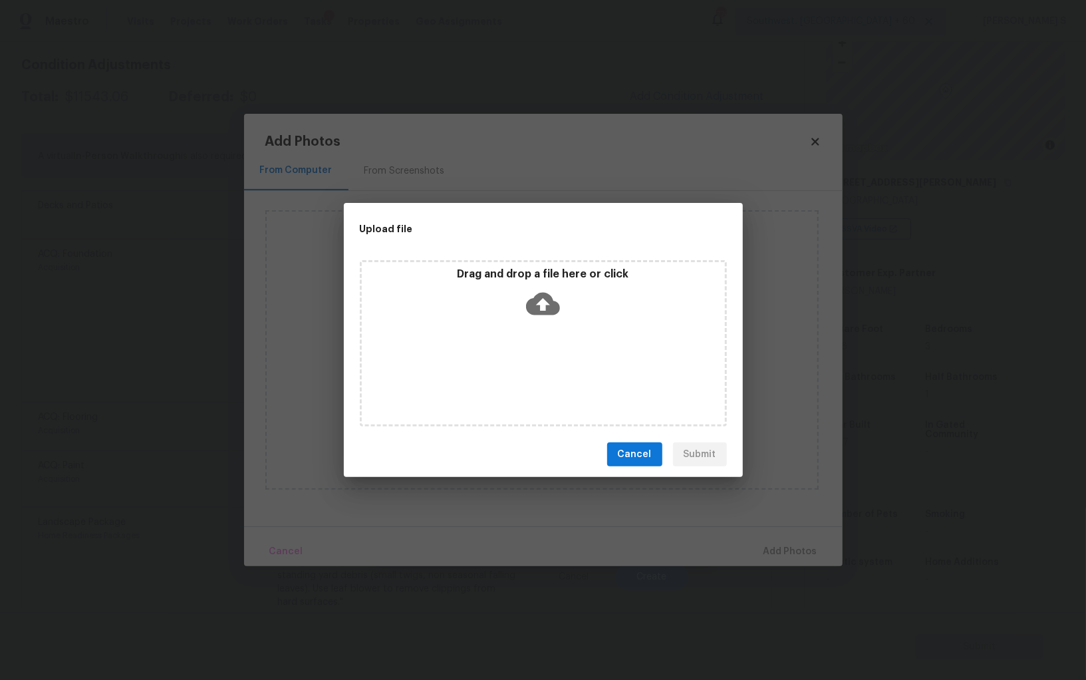
click at [531, 363] on div "Drag and drop a file here or click" at bounding box center [543, 343] width 367 height 166
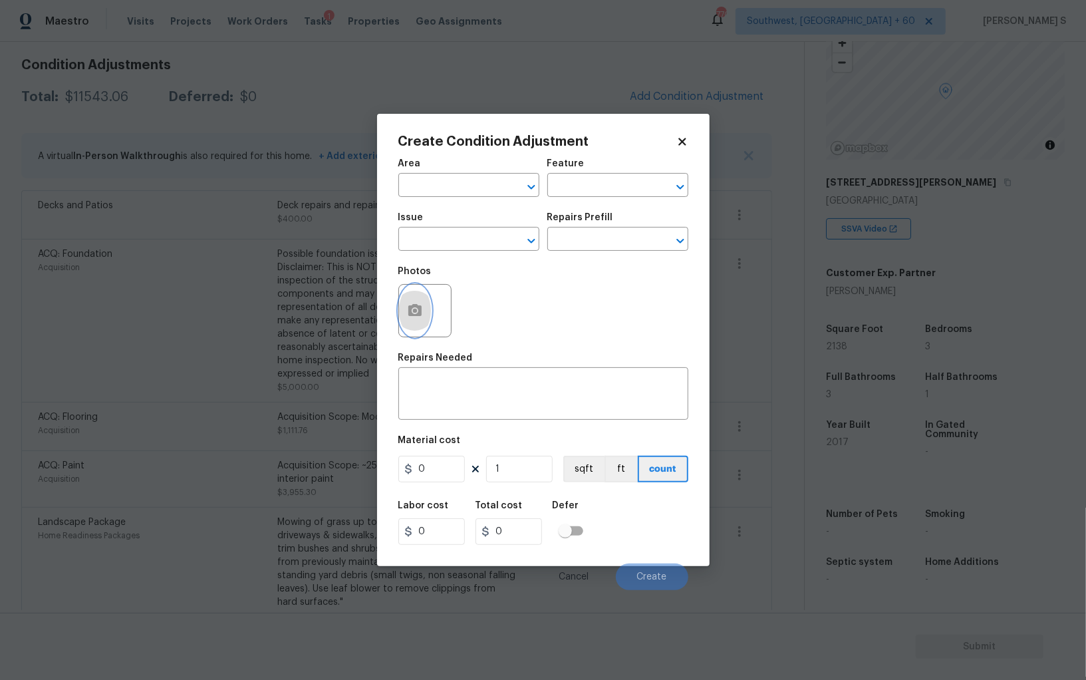
click at [422, 314] on button "button" at bounding box center [415, 311] width 32 height 52
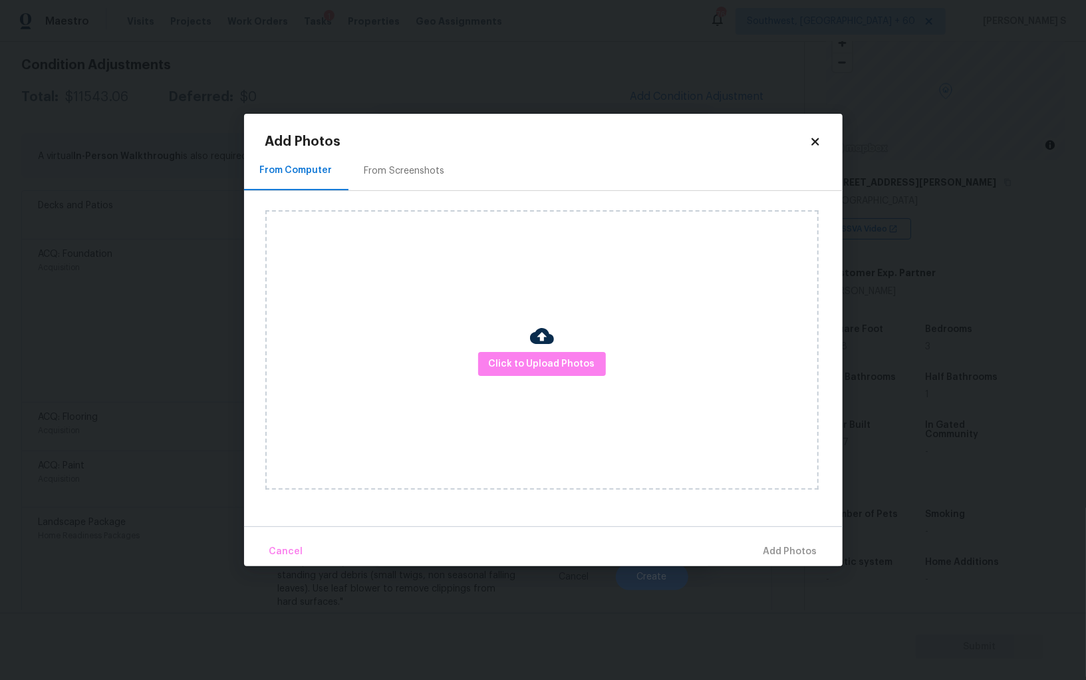
click at [410, 175] on div "From Screenshots" at bounding box center [404, 170] width 80 height 13
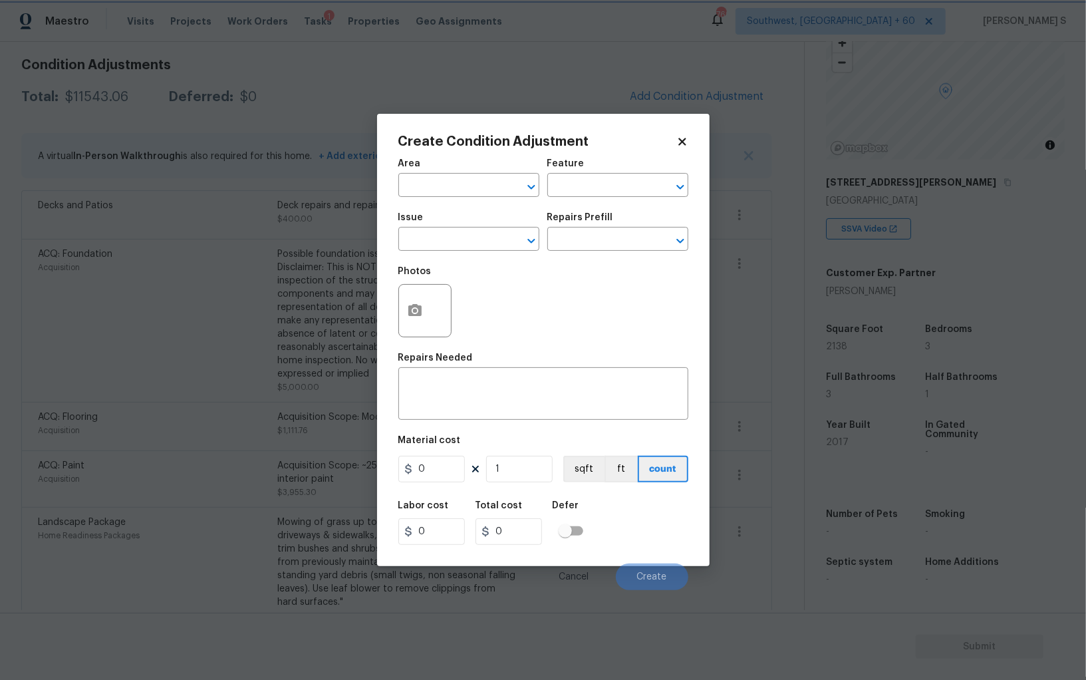
click at [132, 329] on body "Maestro Visits Projects Work Orders Tasks 1 Properties Geo Assignments 769 Sout…" at bounding box center [543, 340] width 1086 height 680
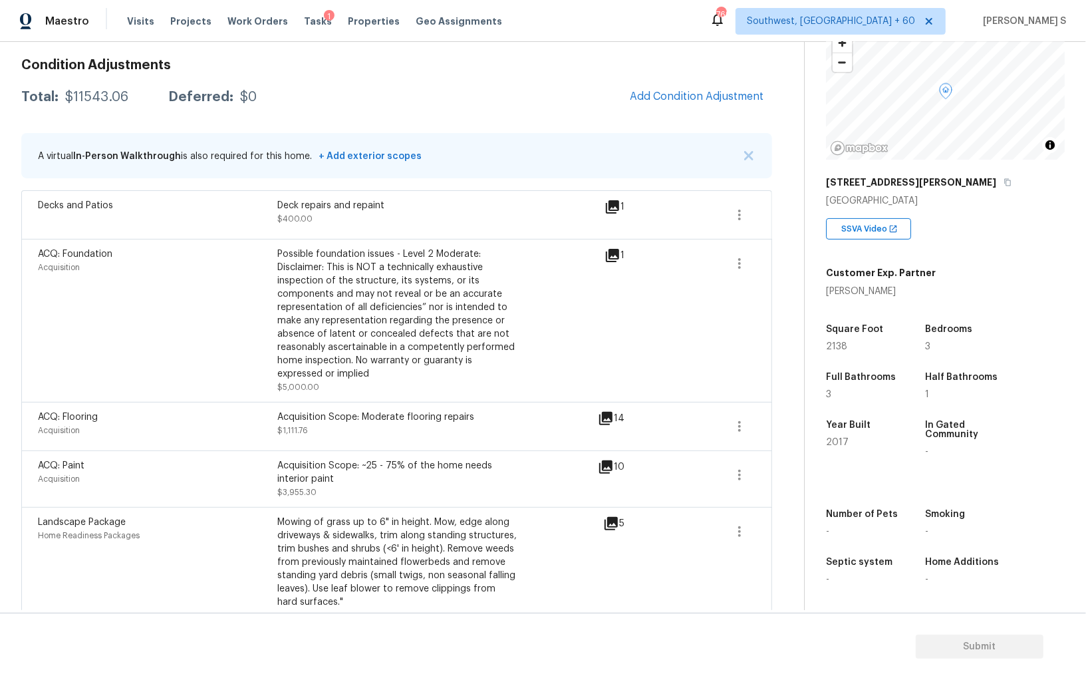
click at [132, 329] on body "Maestro Visits Projects Work Orders Tasks 1 Properties Geo Assignments 769 Sout…" at bounding box center [543, 340] width 1086 height 680
click at [664, 103] on button "Add Condition Adjustment" at bounding box center [697, 96] width 150 height 28
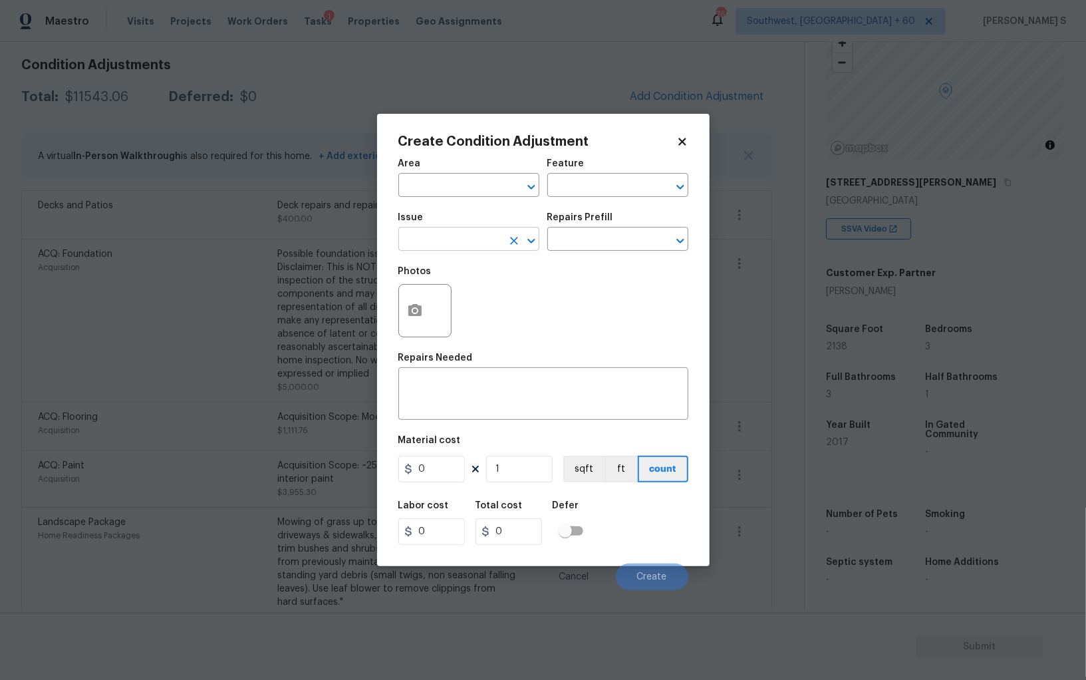
click at [452, 247] on input "text" at bounding box center [450, 240] width 104 height 21
type input "Light Pet Odor"
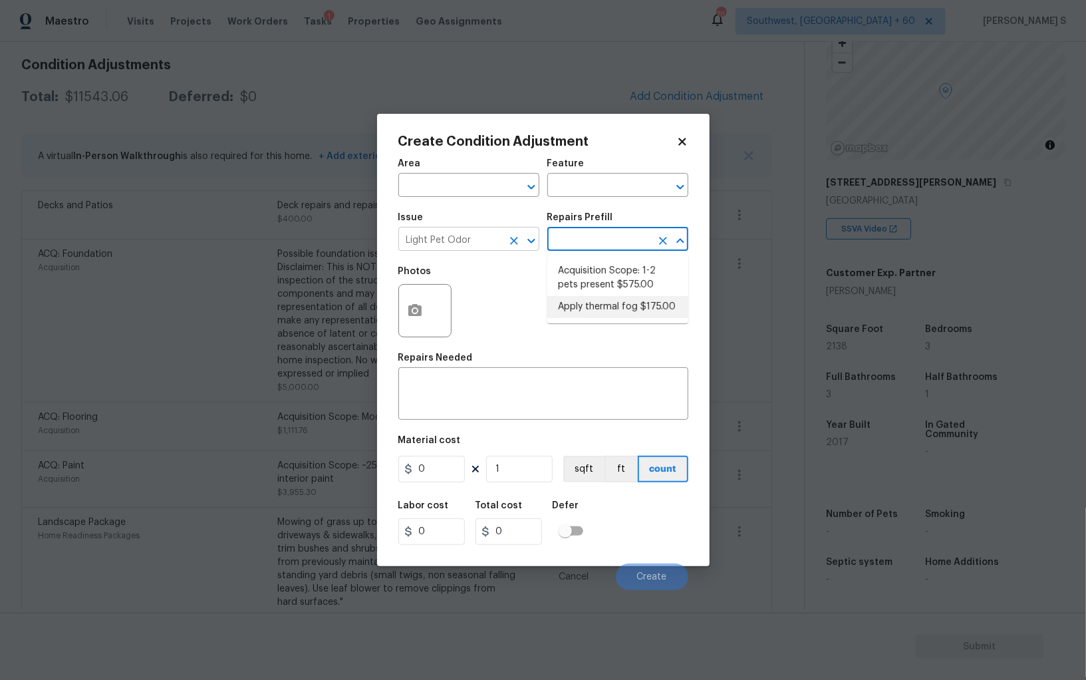
type textarea "OD Odor Protocol: Thermal fog home due to pet or smoke odor"
type input "175"
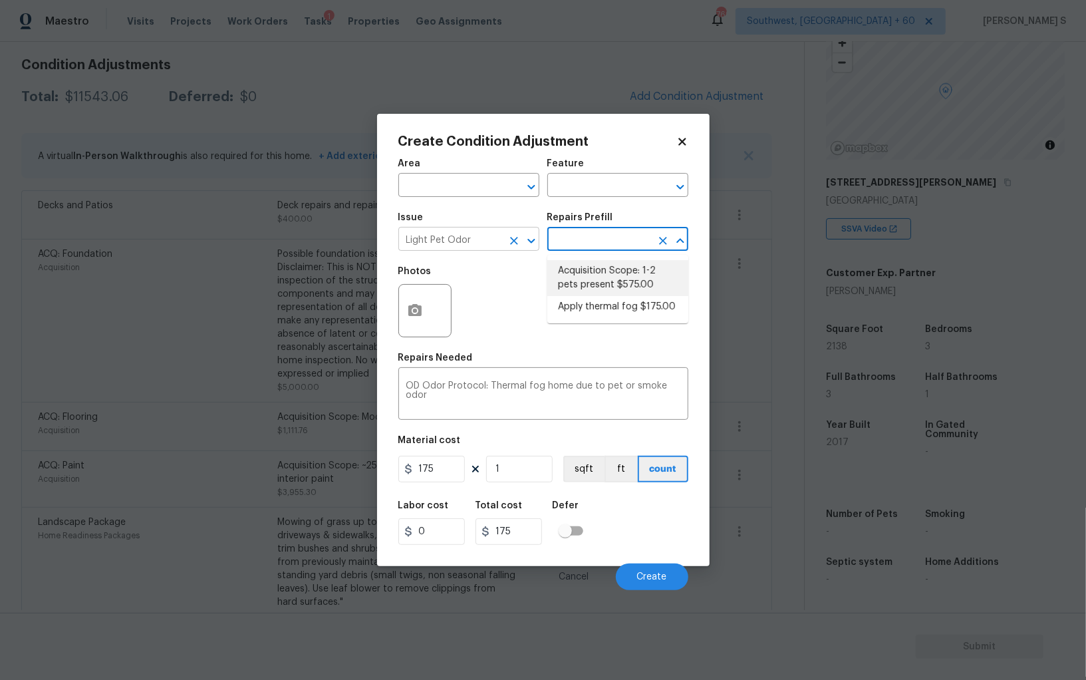
type textarea "Acquisition Scope: 1-2 pets present"
type input "575"
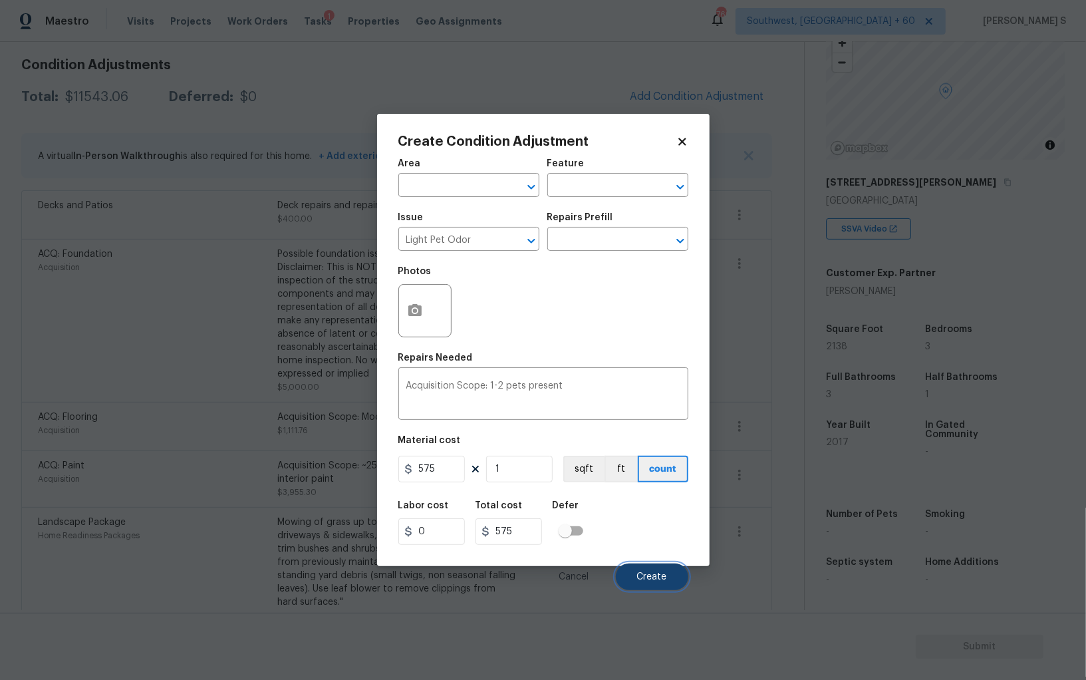
click at [632, 580] on button "Create" at bounding box center [652, 576] width 72 height 27
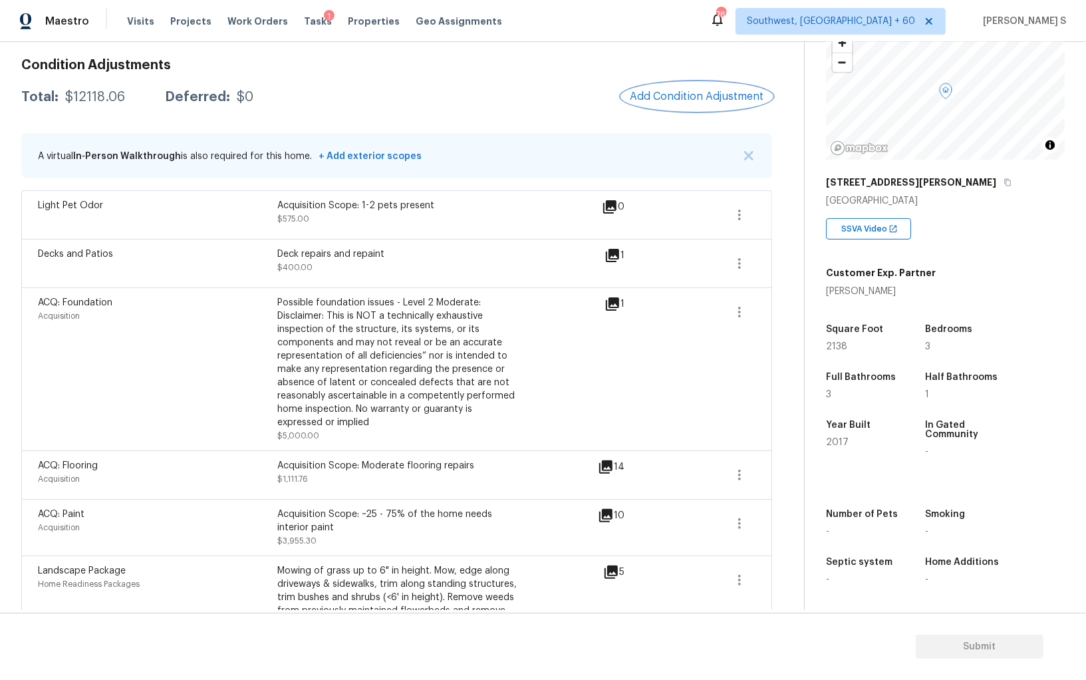
scroll to position [101, 0]
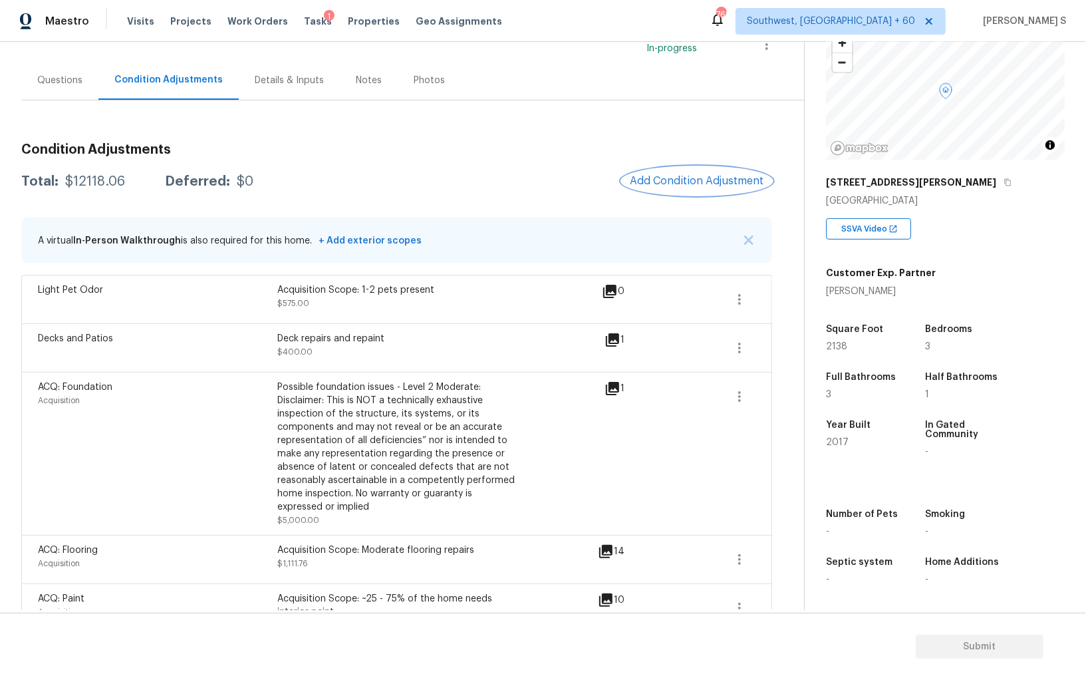
click at [680, 187] on button "Add Condition Adjustment" at bounding box center [697, 181] width 150 height 28
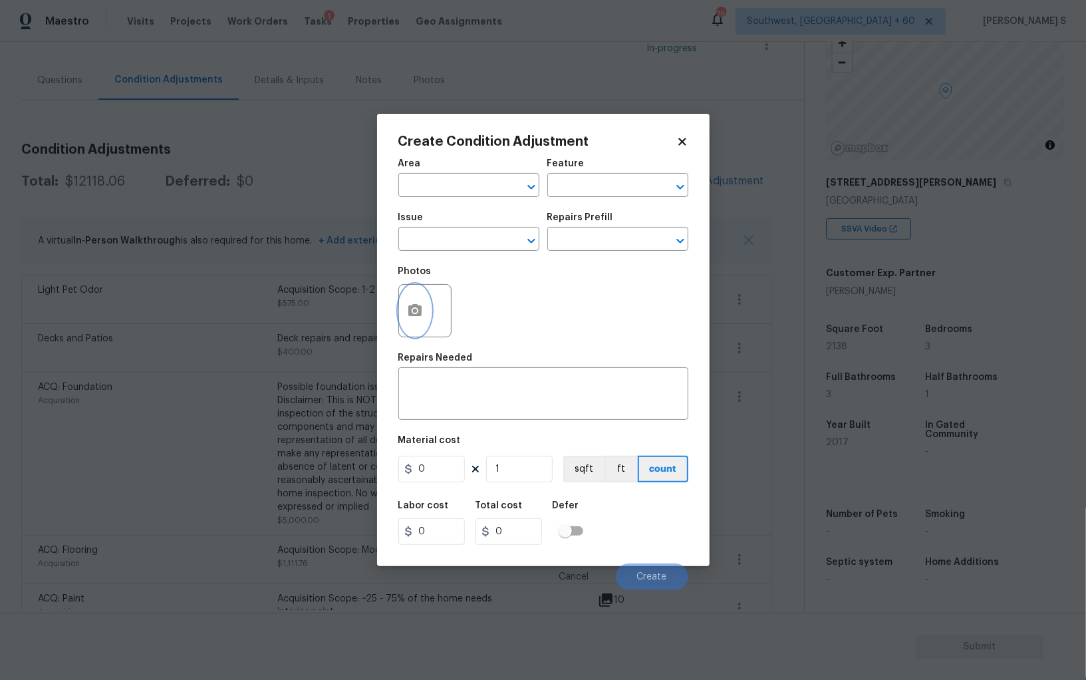
click at [414, 301] on button "button" at bounding box center [415, 311] width 32 height 52
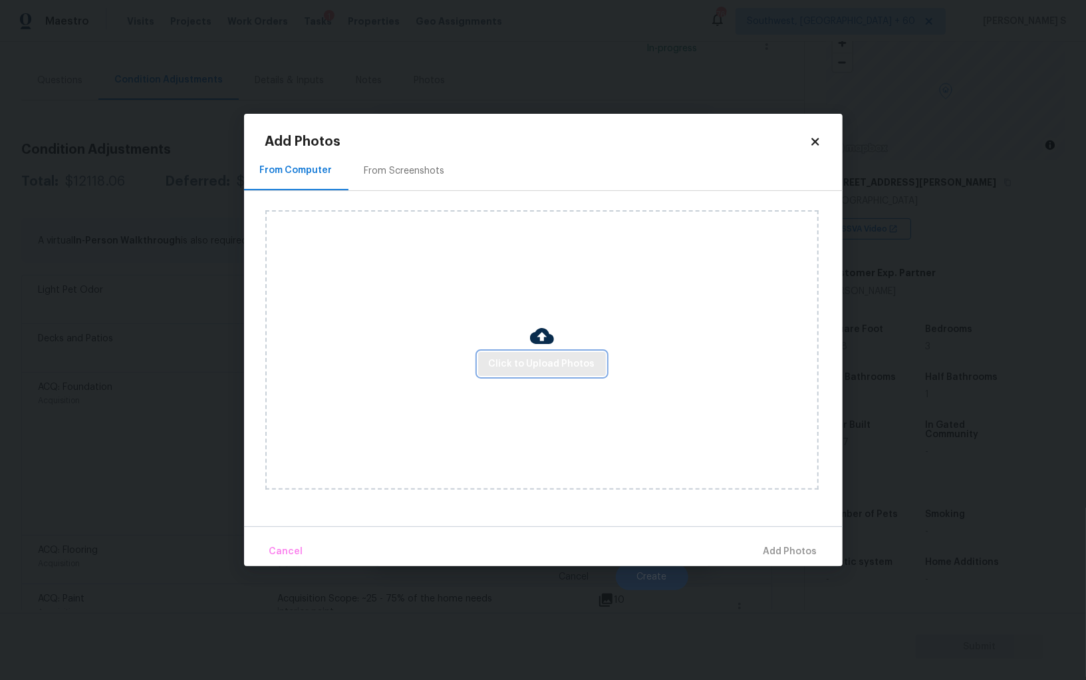
click at [557, 354] on button "Click to Upload Photos" at bounding box center [542, 364] width 128 height 25
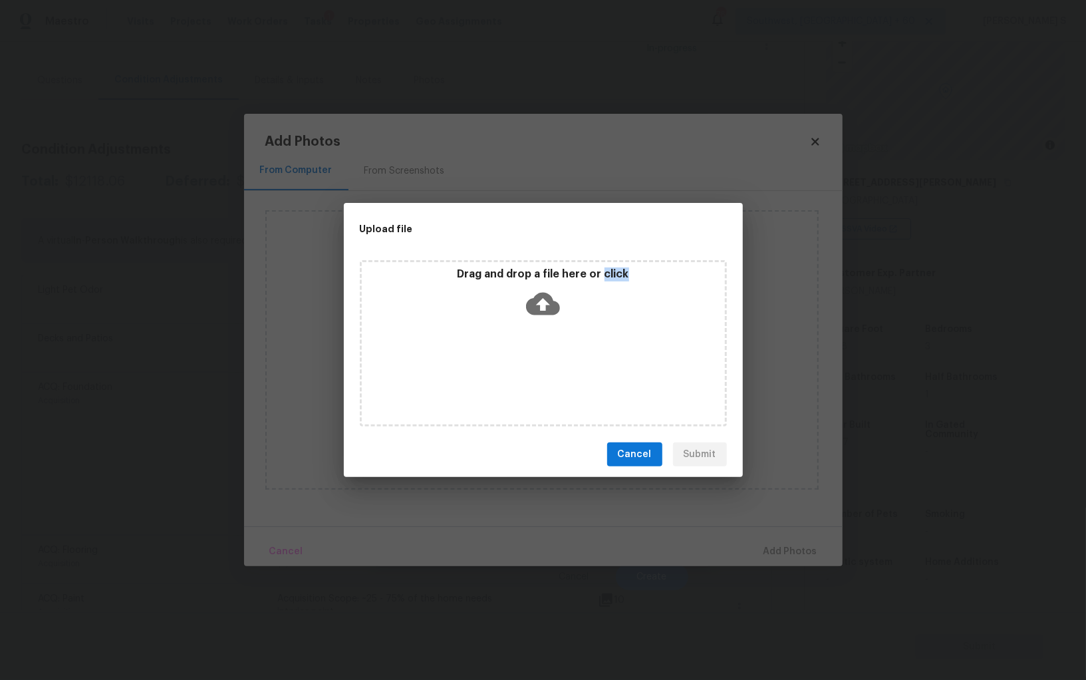
click at [557, 354] on div "Drag and drop a file here or click" at bounding box center [543, 343] width 367 height 166
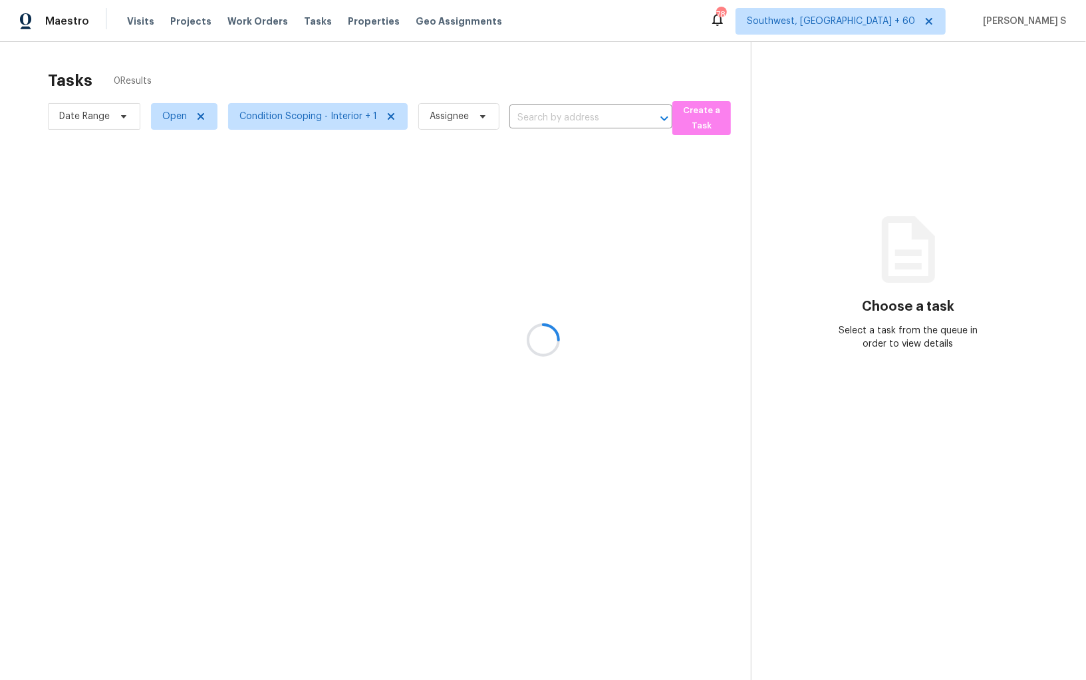
click at [557, 119] on div at bounding box center [543, 340] width 1086 height 680
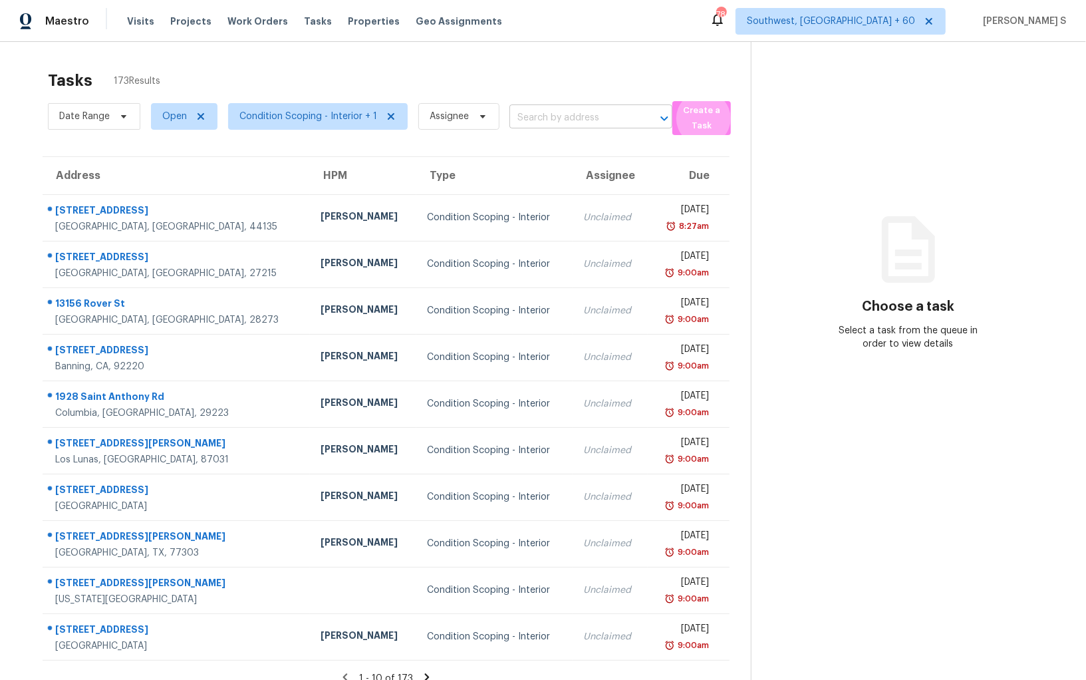
click at [557, 119] on input "text" at bounding box center [572, 118] width 126 height 21
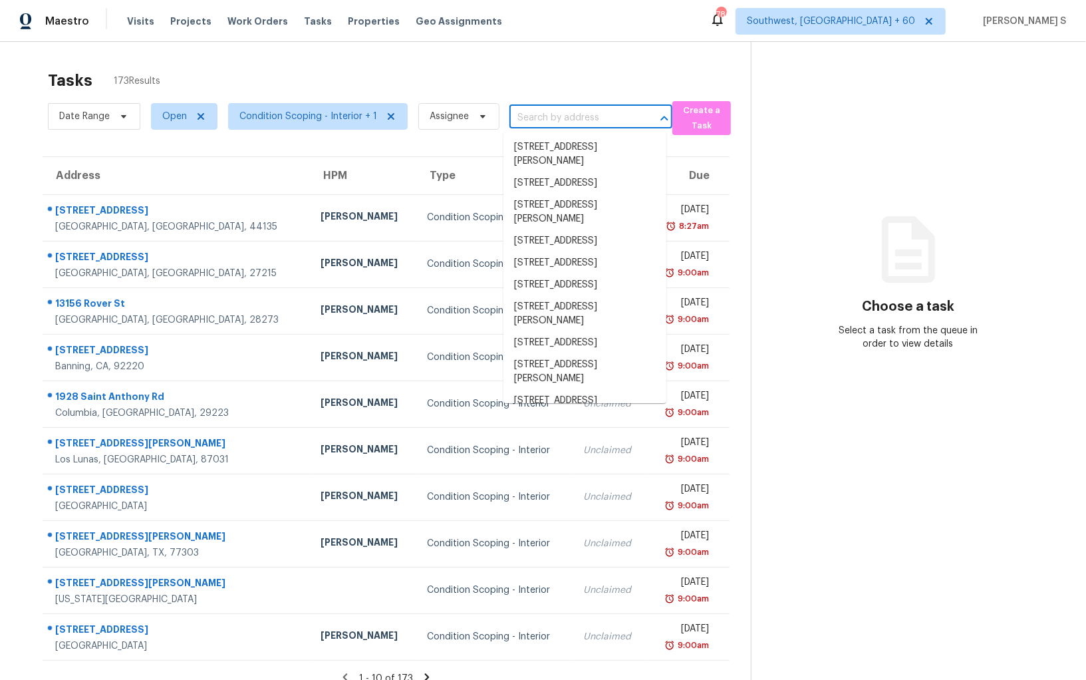
paste input "[STREET_ADDRESS]"
type input "[STREET_ADDRESS]"
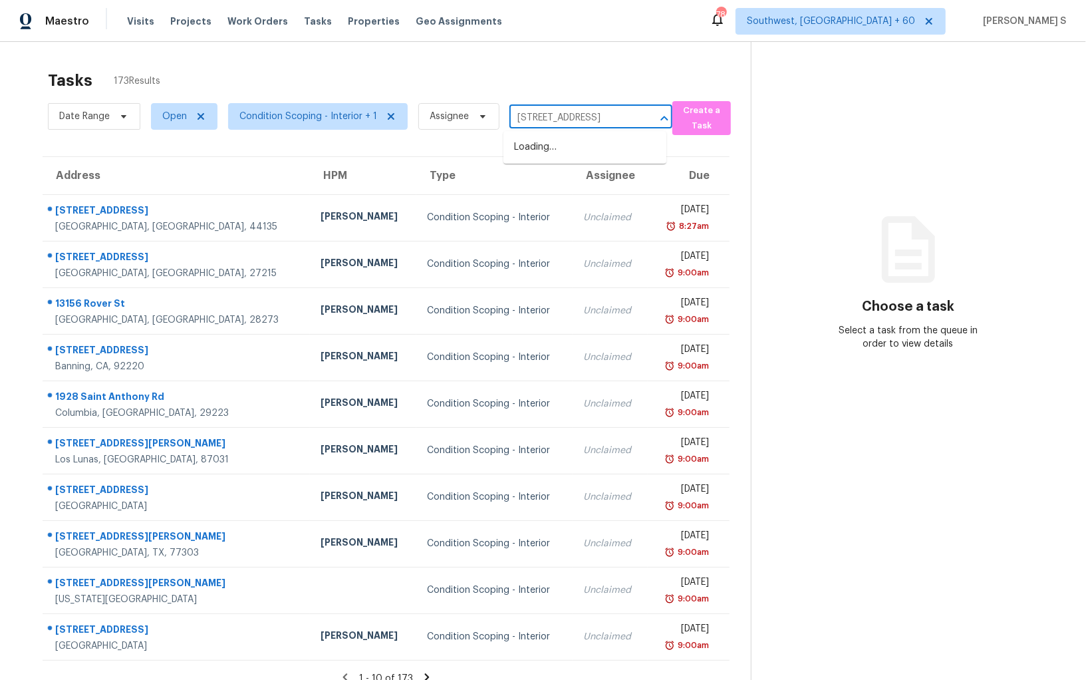
scroll to position [0, 47]
click at [551, 150] on li "[STREET_ADDRESS]" at bounding box center [584, 147] width 163 height 22
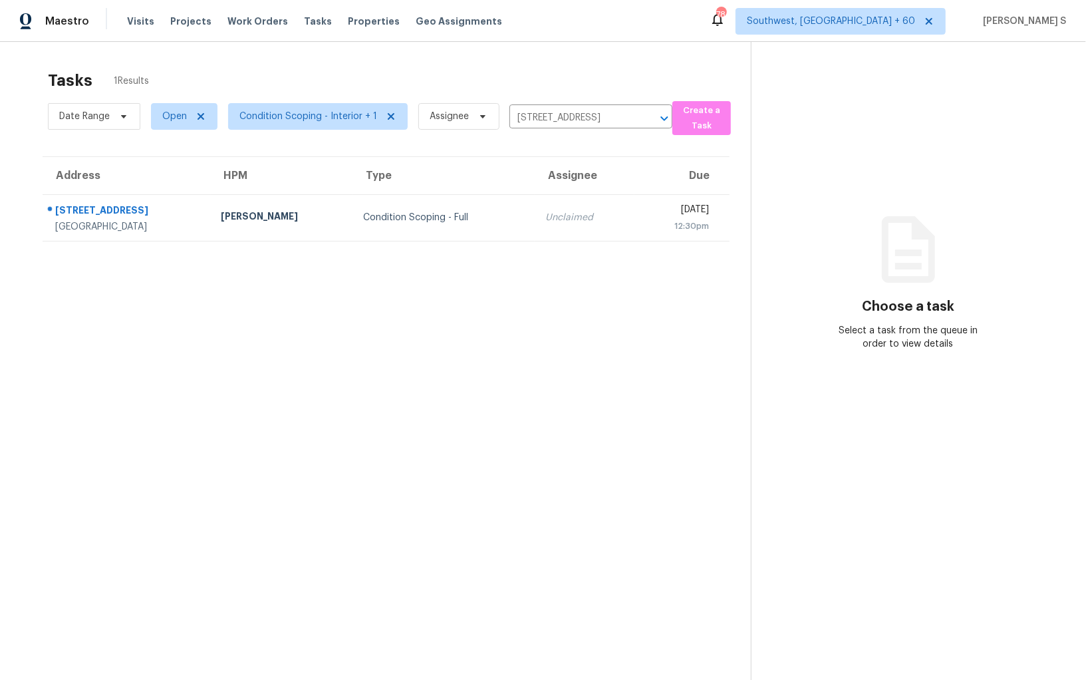
click at [533, 247] on section "Tasks 1 Results Date Range Open Condition Scoping - Interior + 1 Assignee [STRE…" at bounding box center [385, 392] width 729 height 658
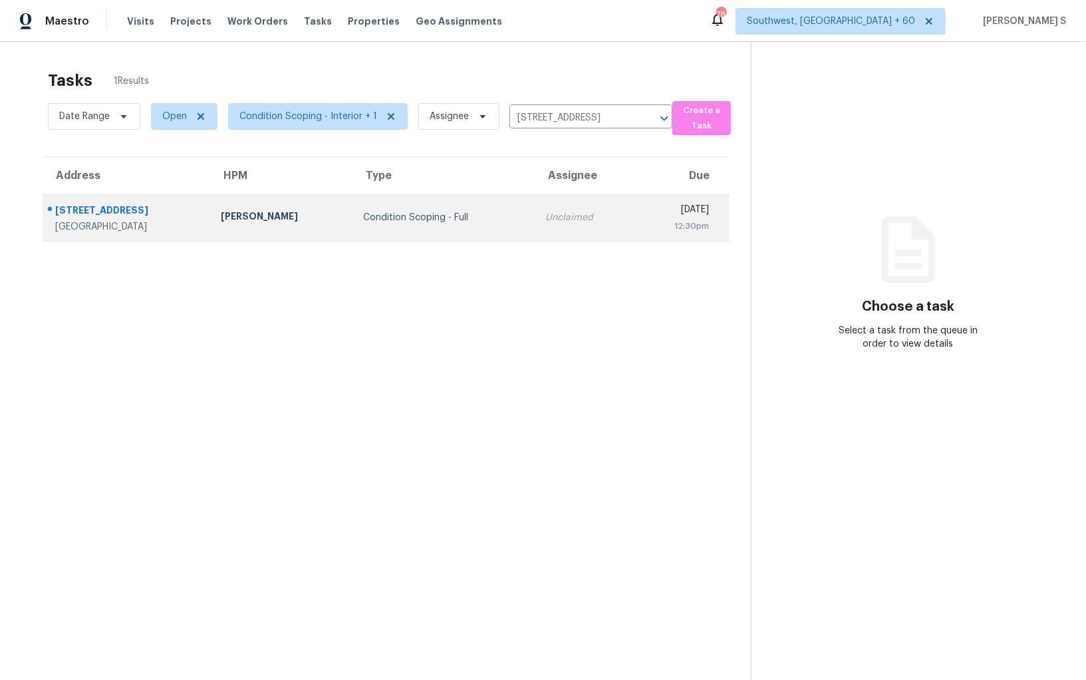
click at [535, 232] on td "Unclaimed" at bounding box center [585, 217] width 100 height 47
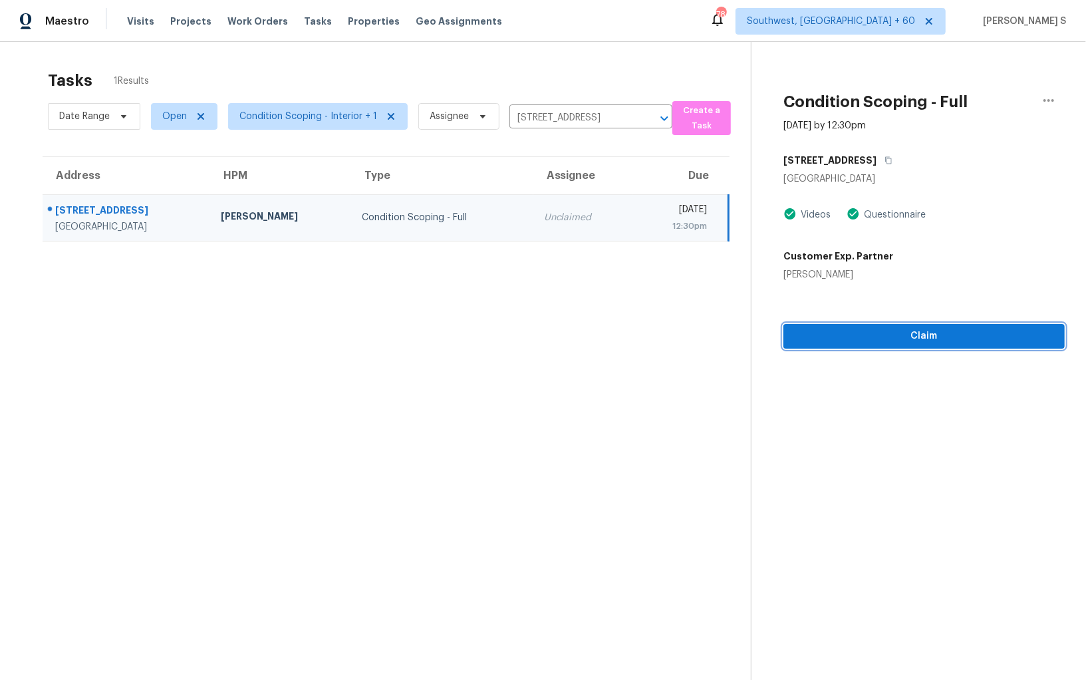
click at [894, 329] on span "Claim" at bounding box center [924, 336] width 260 height 17
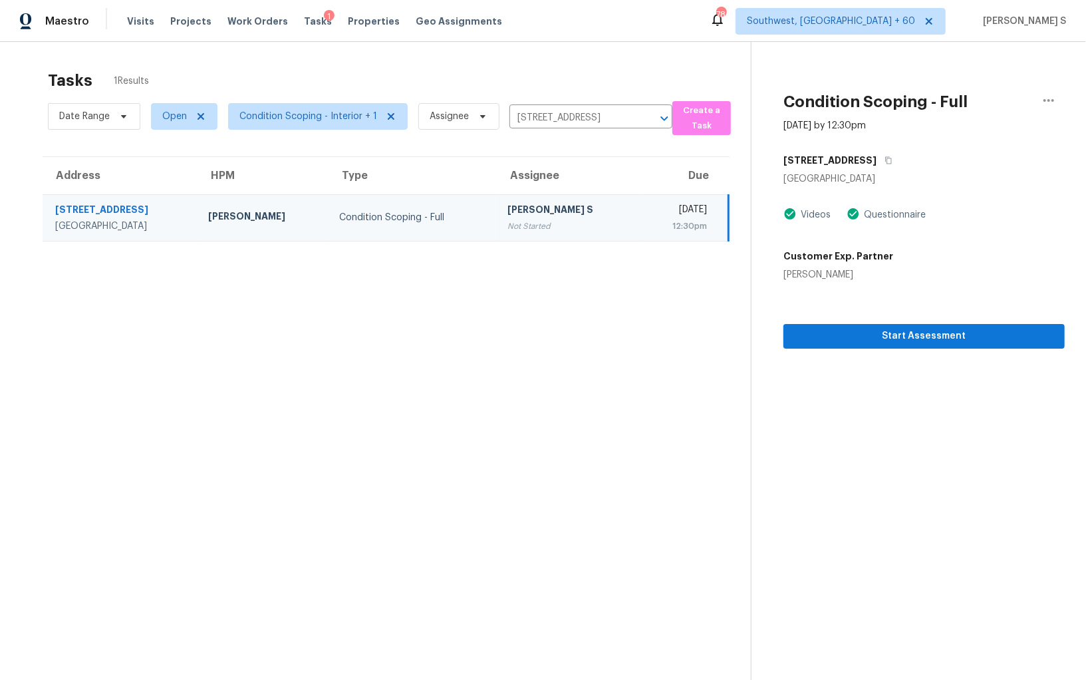
click at [507, 223] on div "Not Started" at bounding box center [567, 225] width 121 height 13
click at [798, 331] on span "Start Assessment" at bounding box center [924, 336] width 260 height 17
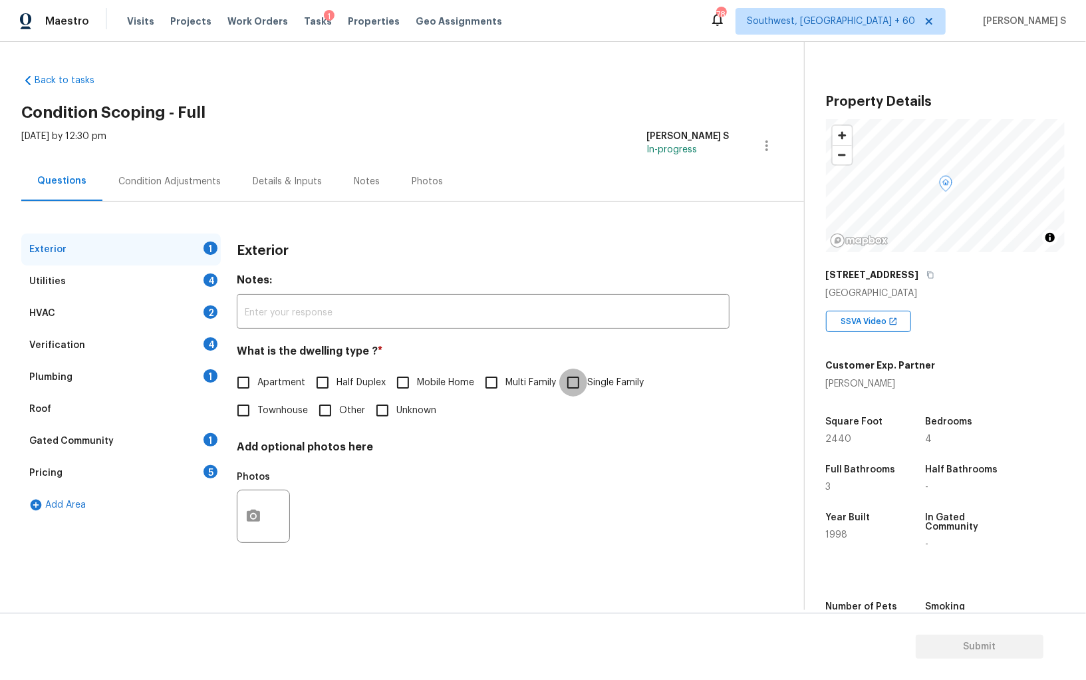
click at [570, 389] on input "Single Family" at bounding box center [573, 382] width 28 height 28
checkbox input "true"
click at [206, 346] on div "4" at bounding box center [210, 343] width 14 height 13
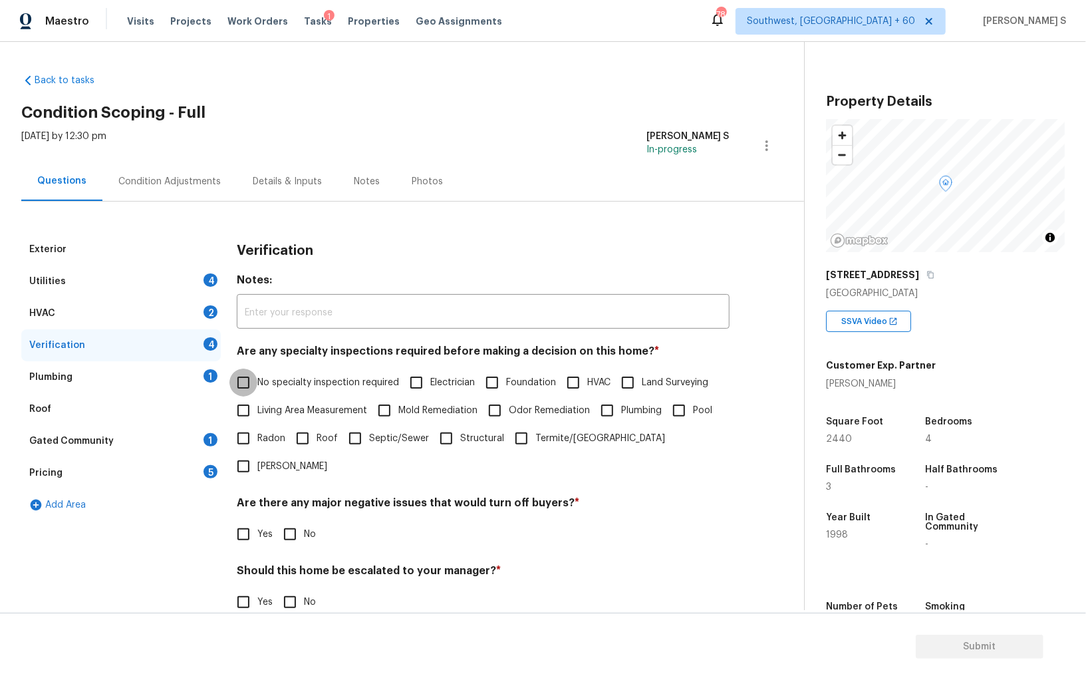
click at [247, 379] on input "No specialty inspection required" at bounding box center [243, 382] width 28 height 28
checkbox input "true"
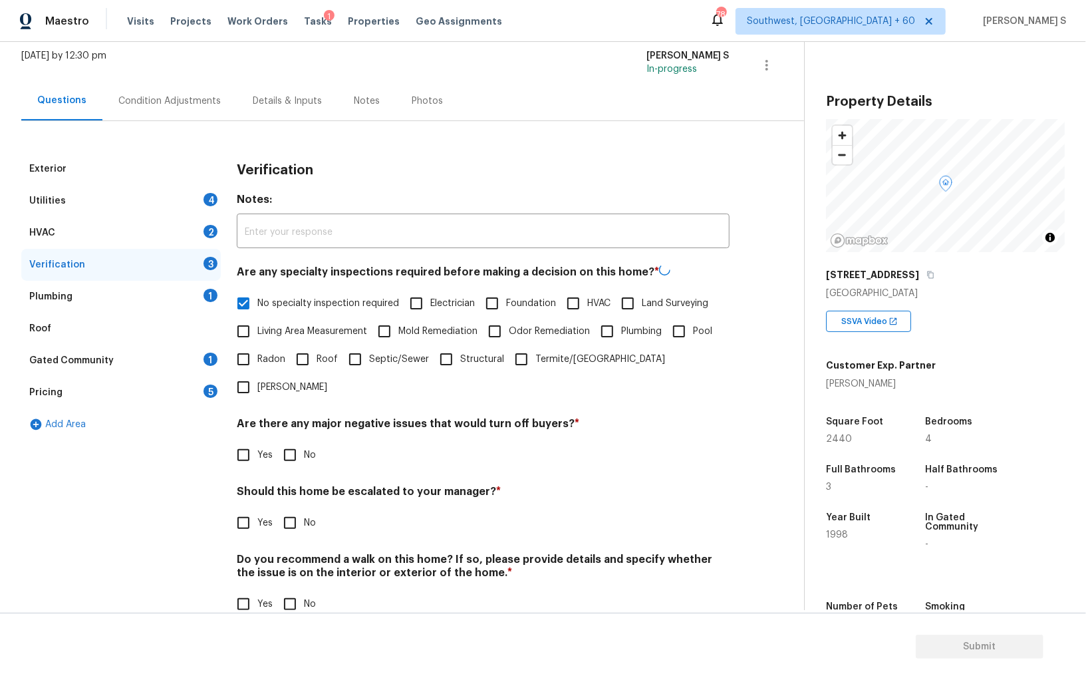
scroll to position [79, 0]
click at [293, 441] on input "No" at bounding box center [290, 455] width 28 height 28
checkbox input "true"
click at [290, 591] on input "No" at bounding box center [290, 605] width 28 height 28
checkbox input "true"
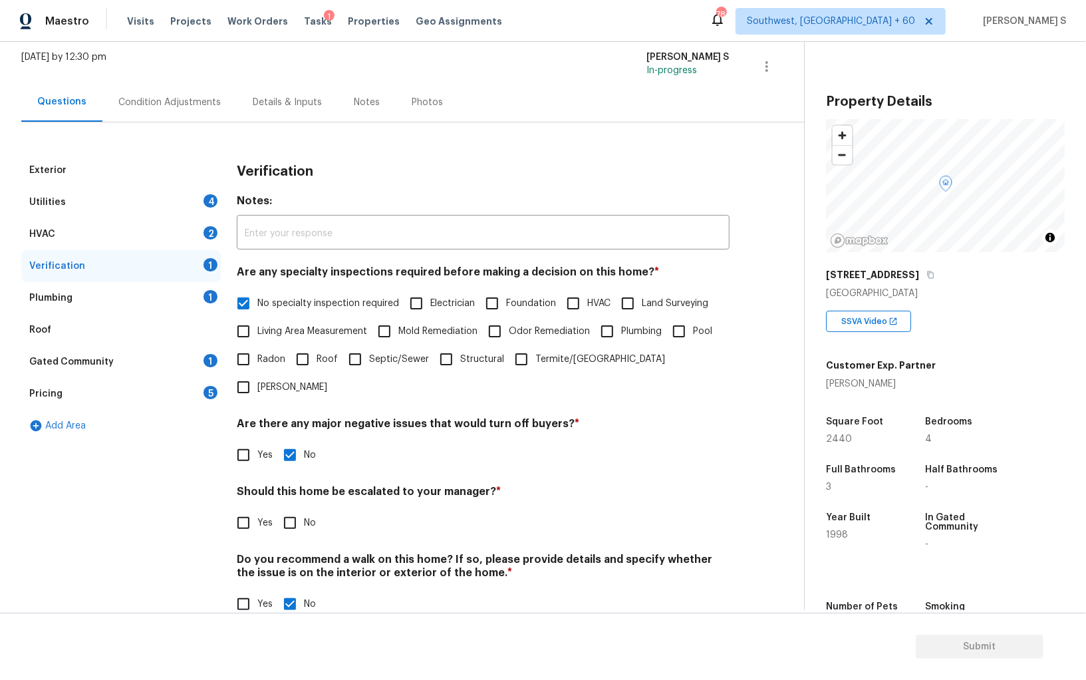
click at [242, 509] on input "Yes" at bounding box center [243, 523] width 28 height 28
checkbox input "true"
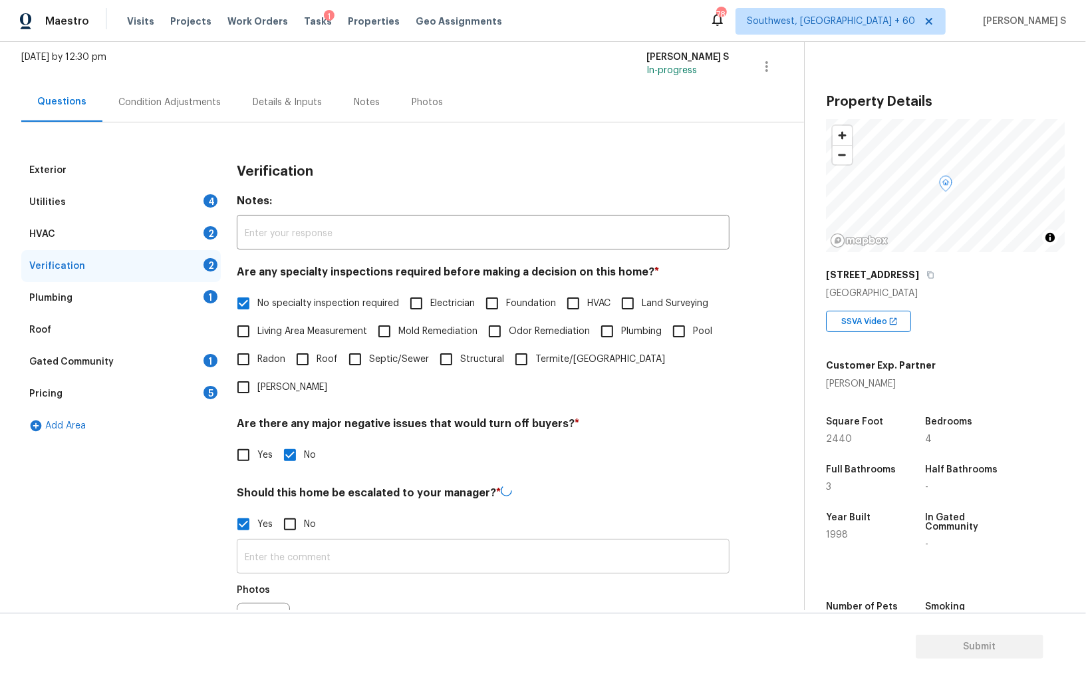
click at [303, 542] on input "text" at bounding box center [483, 557] width 493 height 31
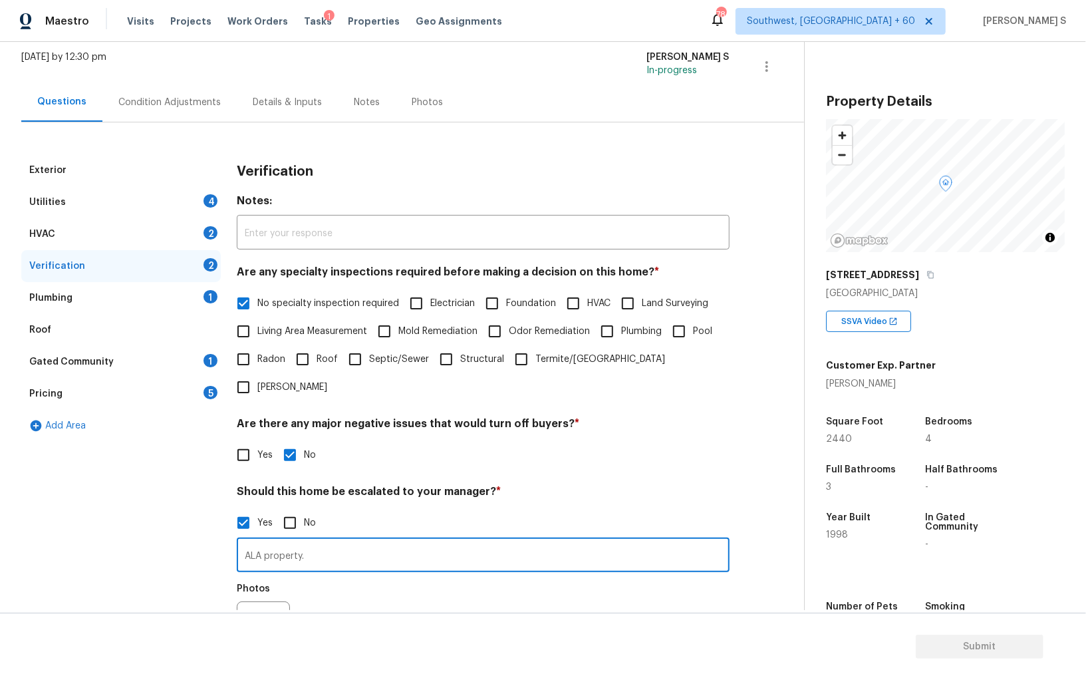
type input "ALA property."
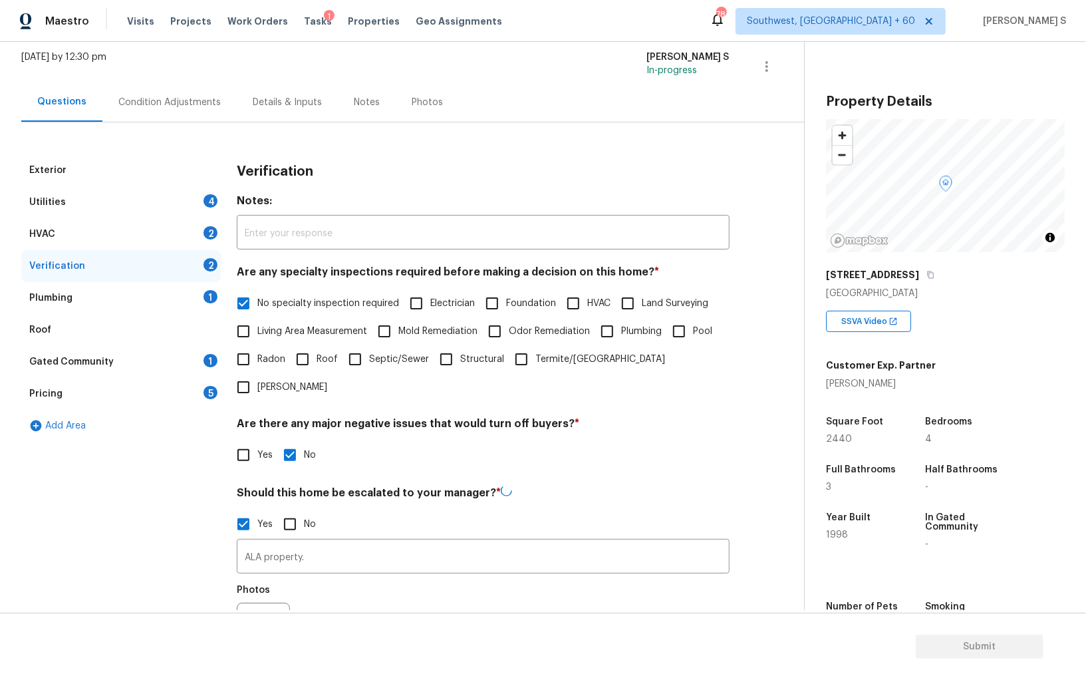
click at [344, 577] on div "Photos" at bounding box center [483, 620] width 493 height 86
click at [275, 602] on div at bounding box center [263, 628] width 53 height 53
click at [252, 603] on button "button" at bounding box center [253, 629] width 32 height 52
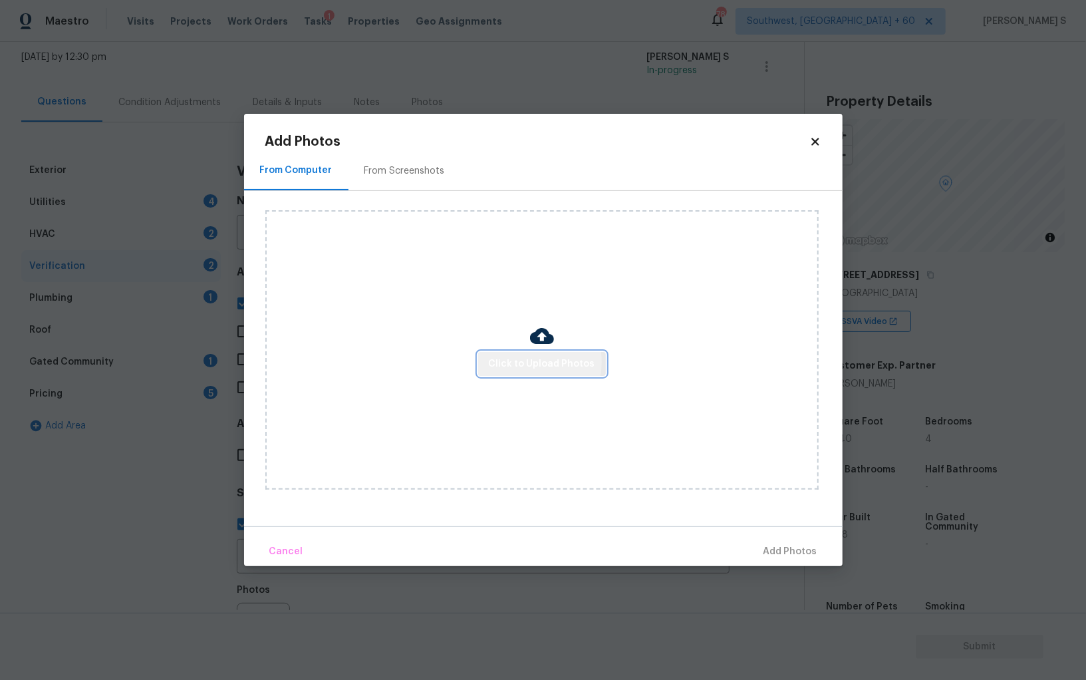
click at [529, 362] on span "Click to Upload Photos" at bounding box center [542, 364] width 106 height 17
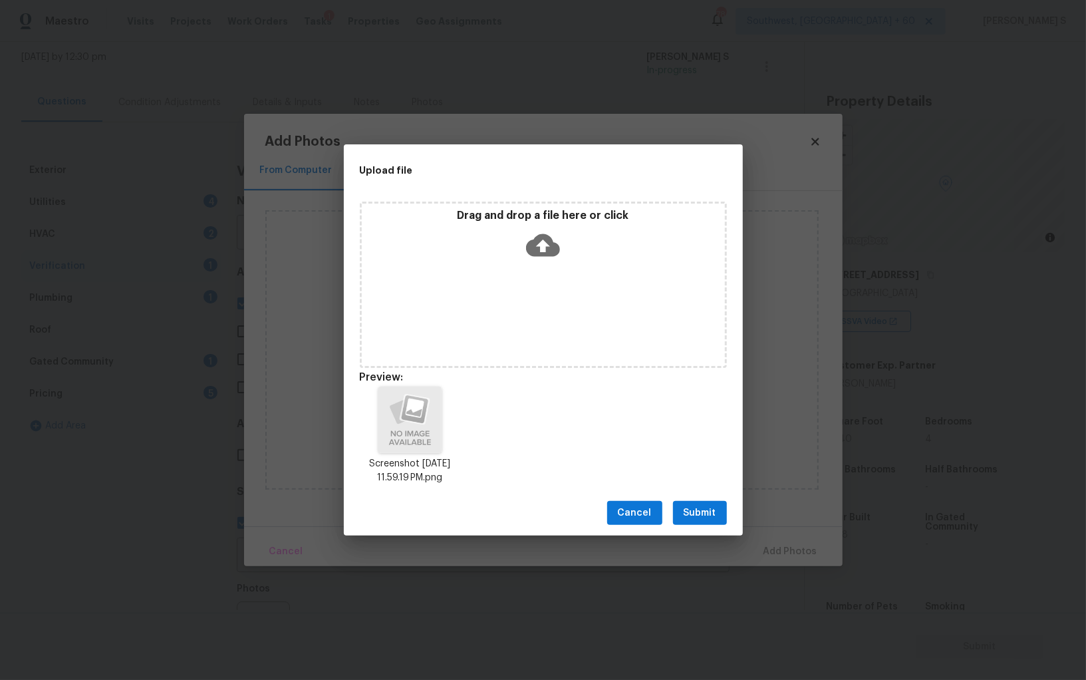
click at [697, 513] on span "Submit" at bounding box center [699, 513] width 33 height 17
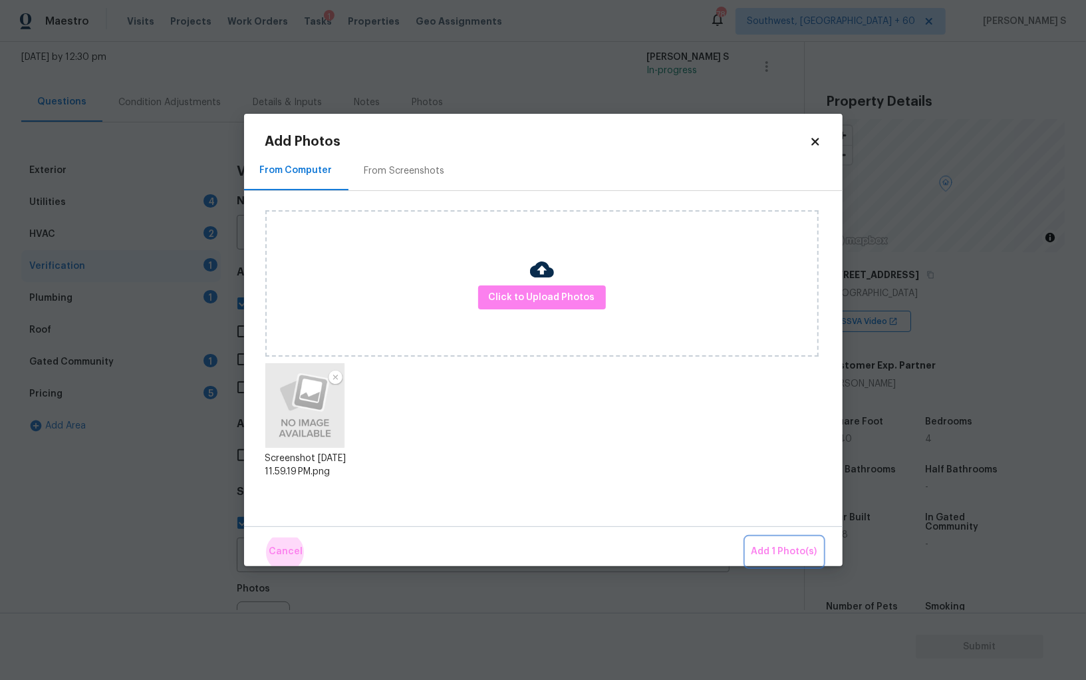
click at [746, 537] on button "Add 1 Photo(s)" at bounding box center [784, 551] width 76 height 29
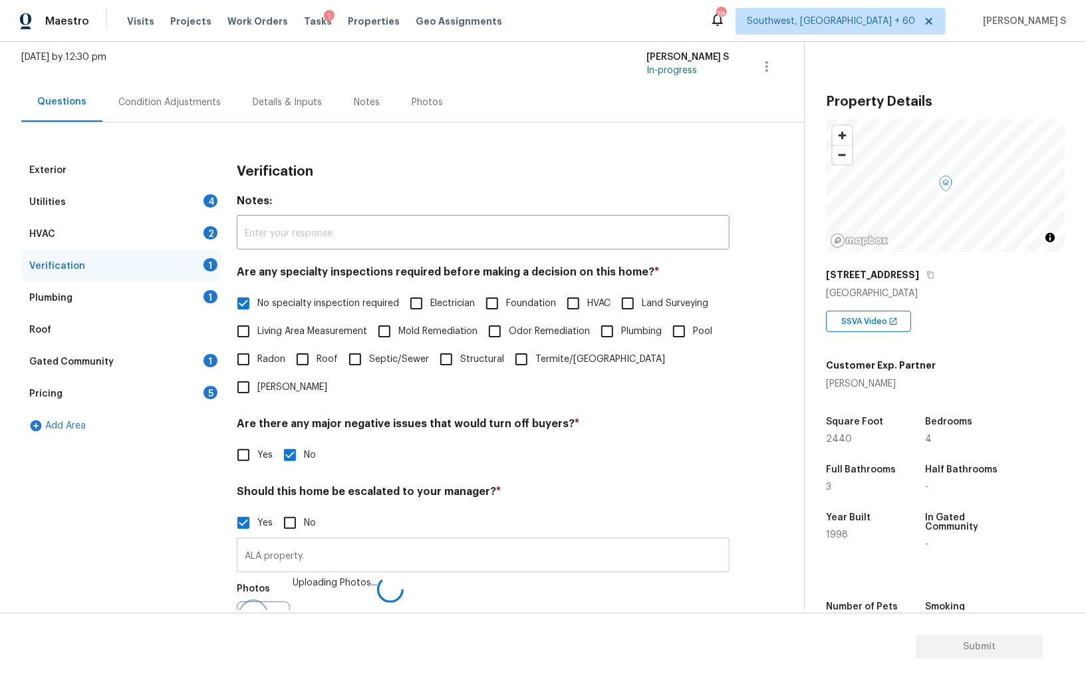
scroll to position [96, 0]
click at [199, 222] on div "HVAC 2" at bounding box center [120, 234] width 199 height 32
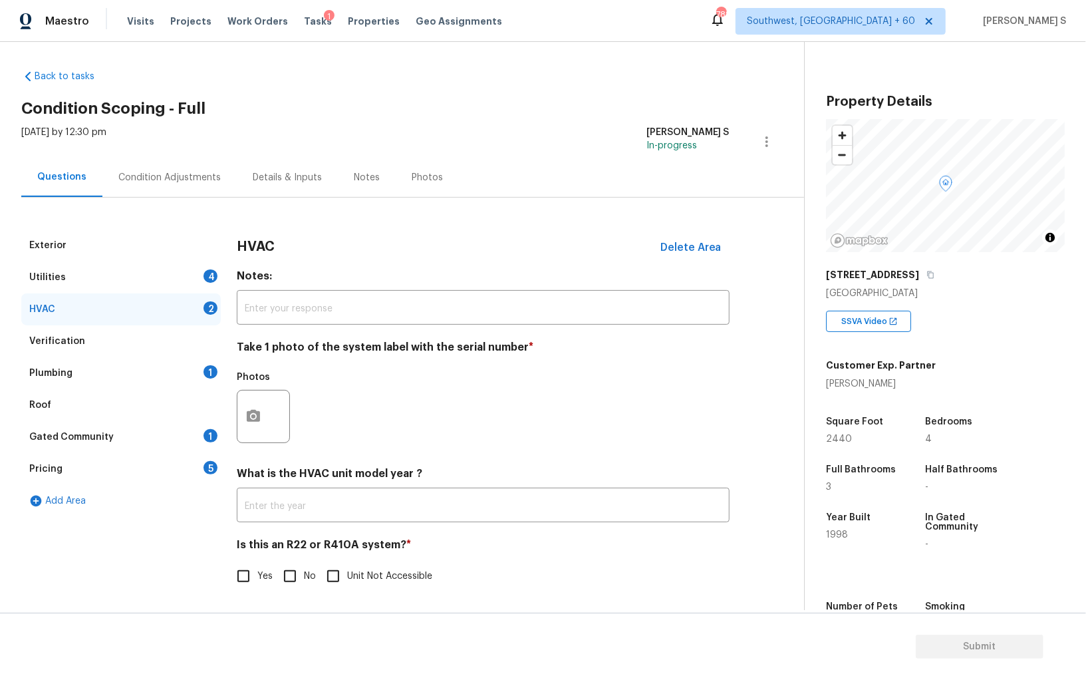
click at [266, 434] on div at bounding box center [263, 416] width 53 height 53
click at [256, 424] on button "button" at bounding box center [253, 416] width 32 height 52
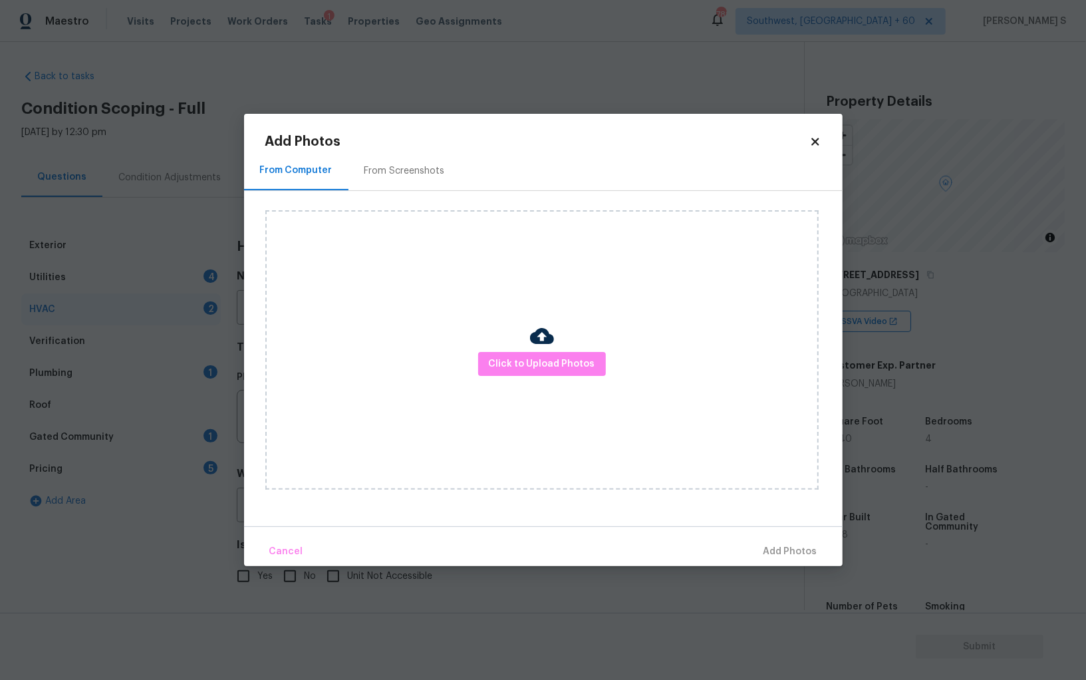
click at [530, 338] on img at bounding box center [542, 336] width 24 height 24
click at [529, 360] on span "Click to Upload Photos" at bounding box center [542, 364] width 106 height 17
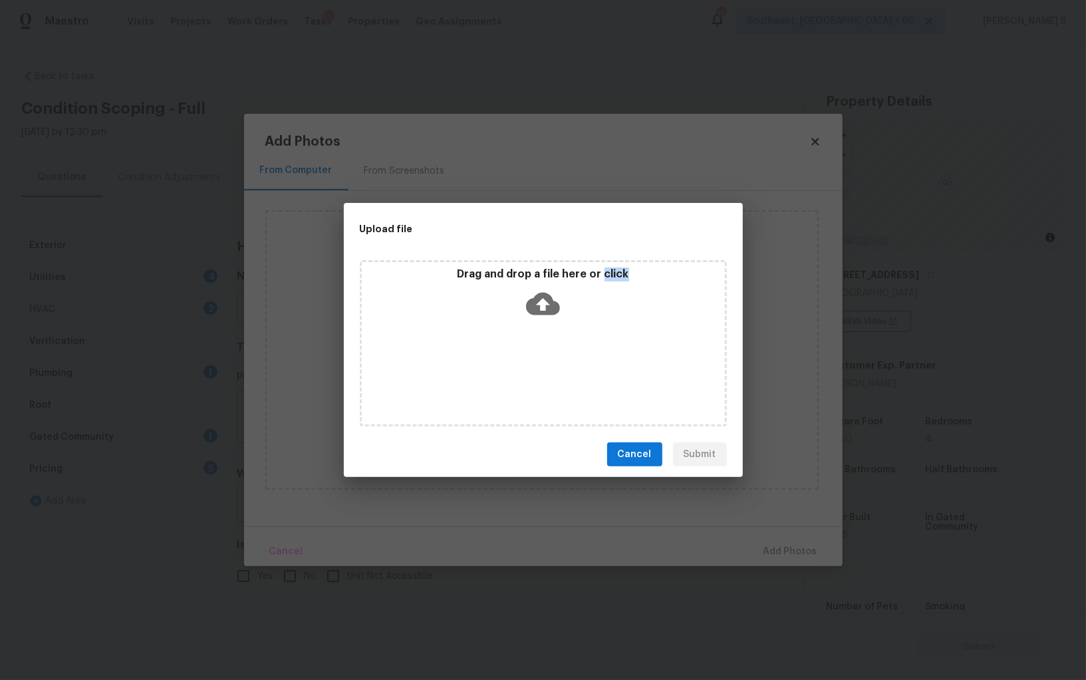
click at [529, 360] on div "Drag and drop a file here or click" at bounding box center [543, 343] width 367 height 166
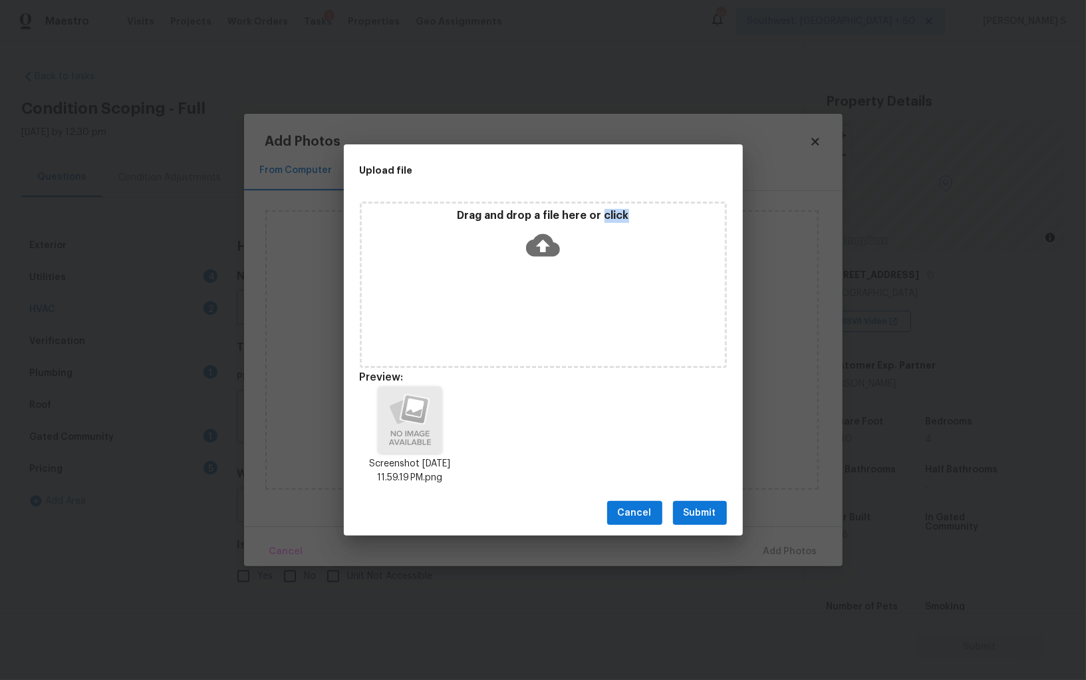
click at [714, 509] on span "Submit" at bounding box center [699, 513] width 33 height 17
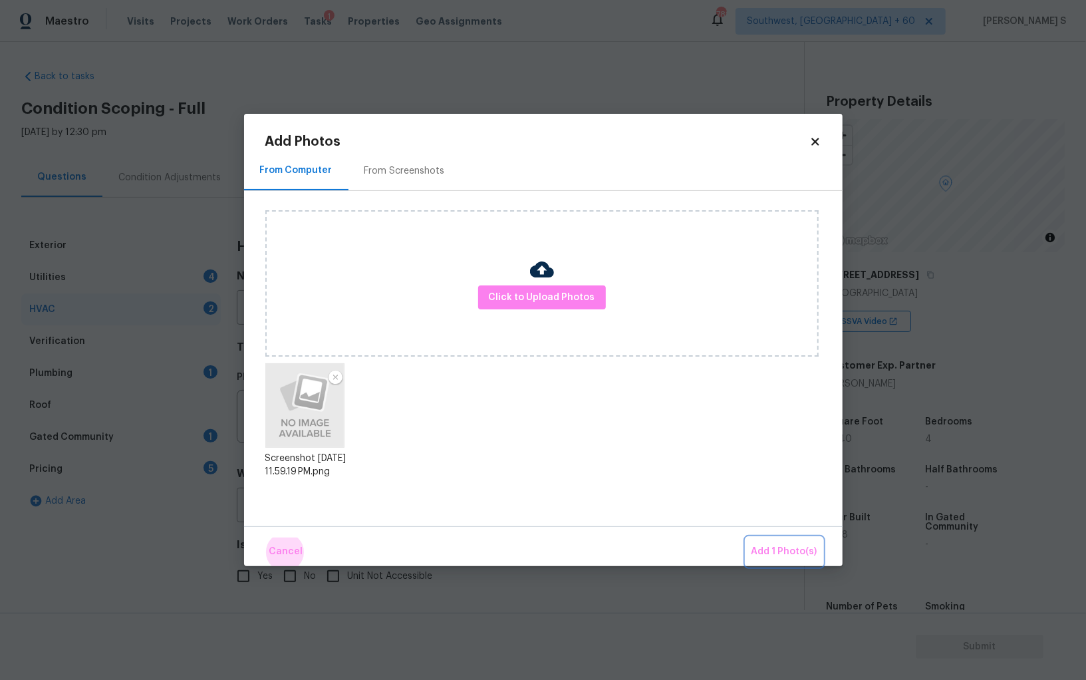
click at [746, 537] on button "Add 1 Photo(s)" at bounding box center [784, 551] width 76 height 29
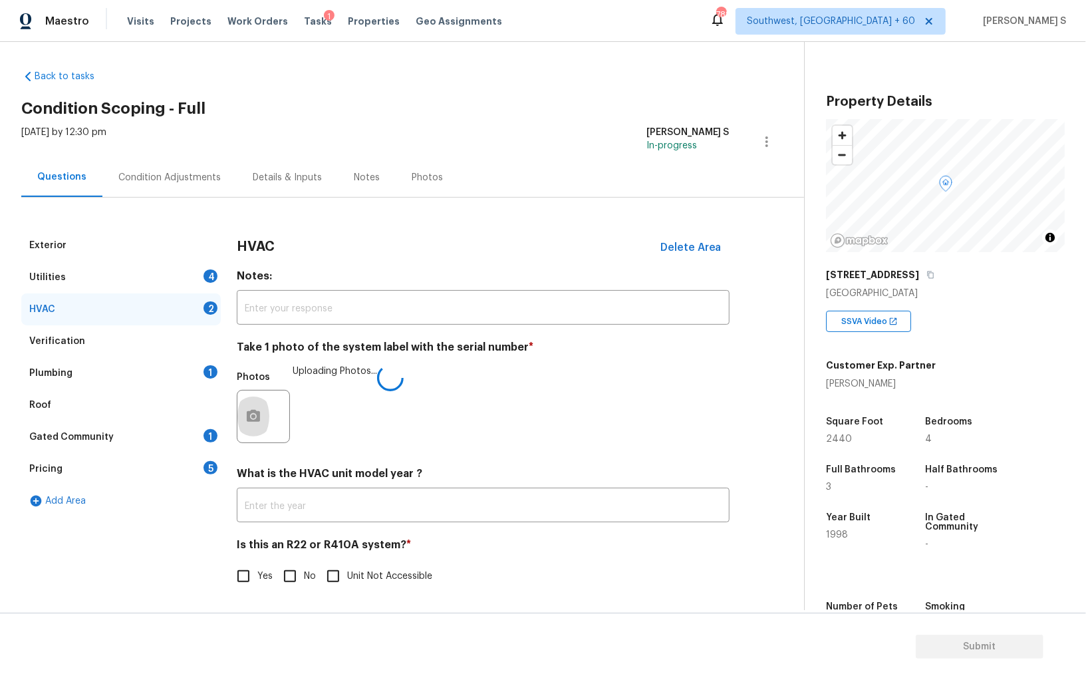
click at [291, 565] on input "No" at bounding box center [290, 576] width 28 height 28
checkbox input "true"
click at [207, 184] on div "Condition Adjustments" at bounding box center [169, 177] width 134 height 39
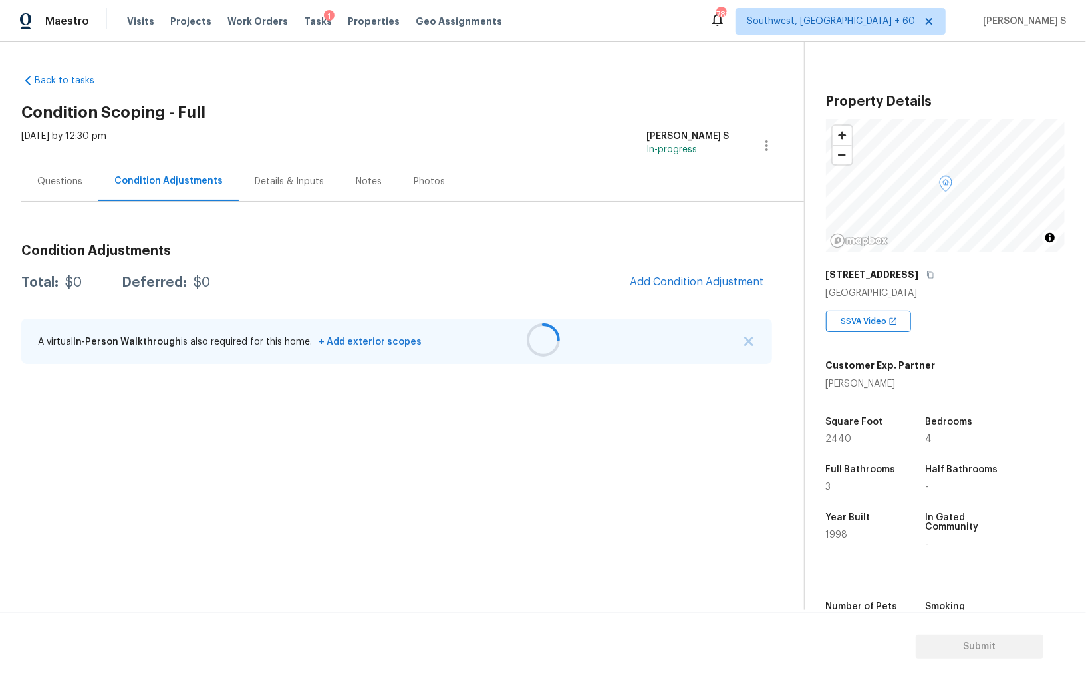
click at [685, 275] on div at bounding box center [543, 340] width 1086 height 680
click at [703, 281] on span "Add Condition Adjustment" at bounding box center [697, 282] width 134 height 12
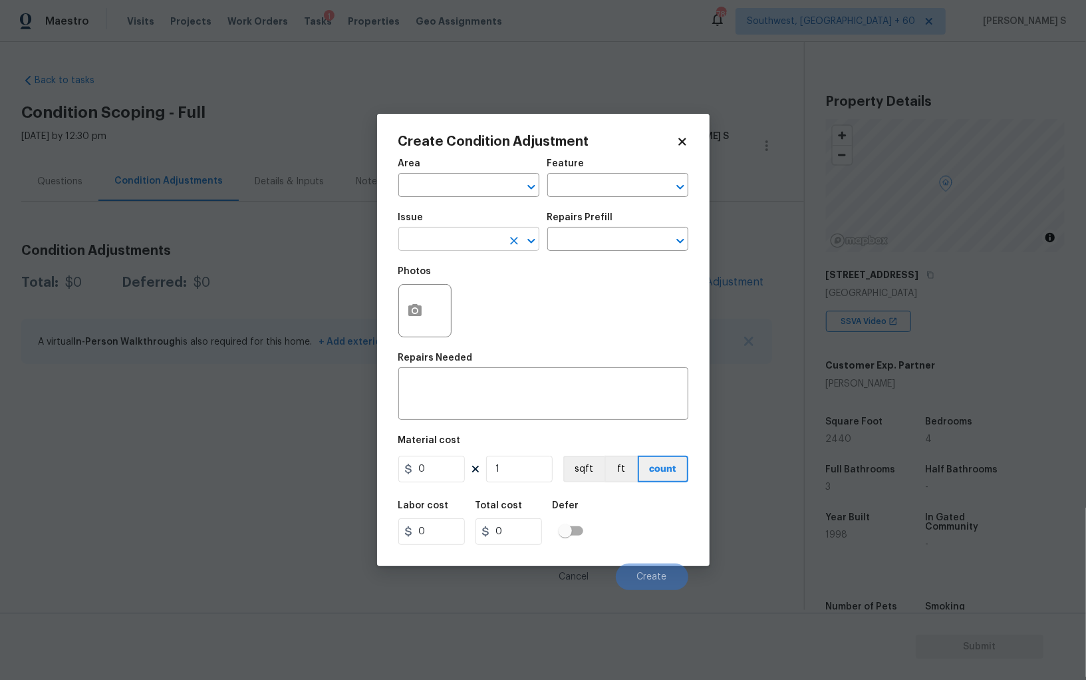
click at [466, 246] on input "text" at bounding box center [450, 240] width 104 height 21
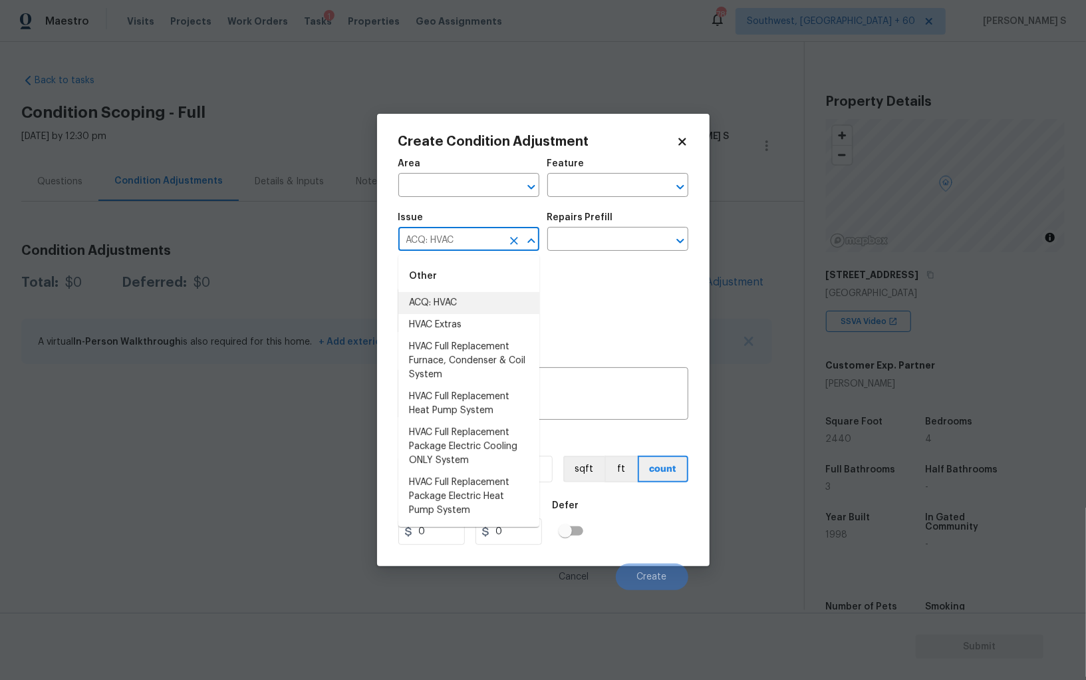
type input "ACQ: HVAC"
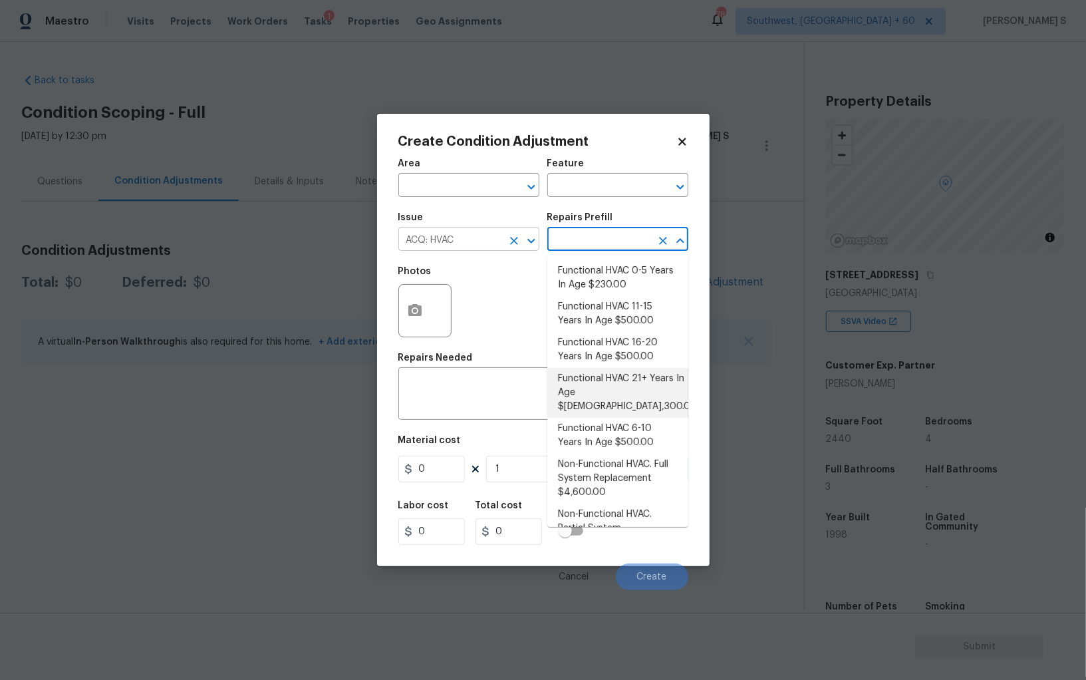
type input "Acquisition"
type textarea "Acquisition Scope: Functional HVAC 21+ years"
type input "2300"
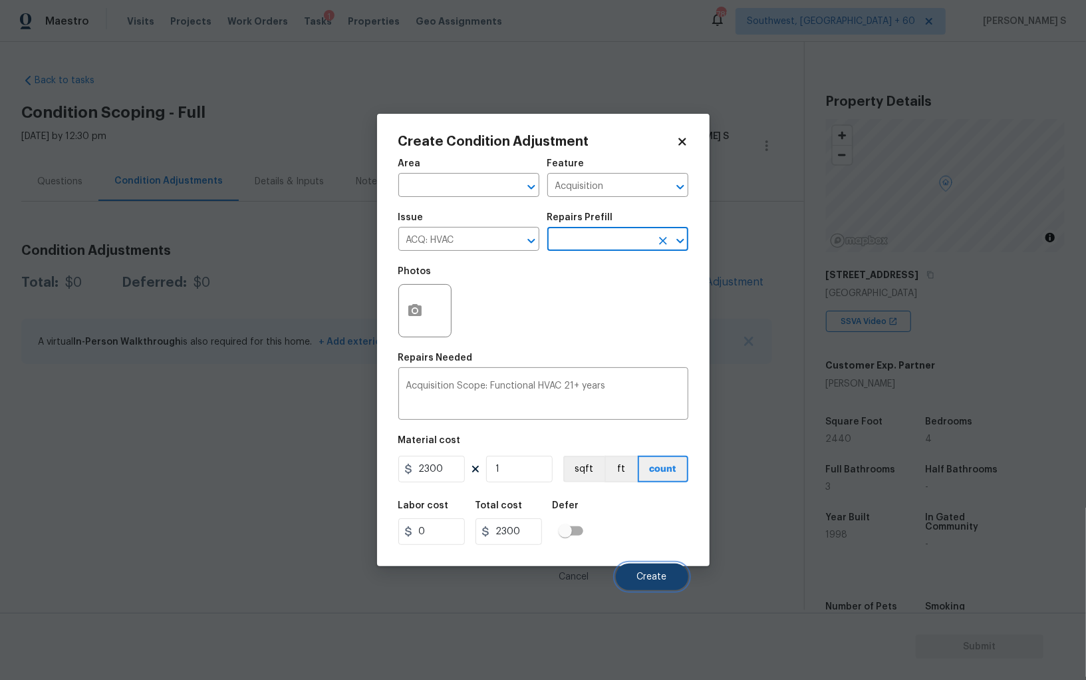
click at [666, 567] on button "Create" at bounding box center [652, 576] width 72 height 27
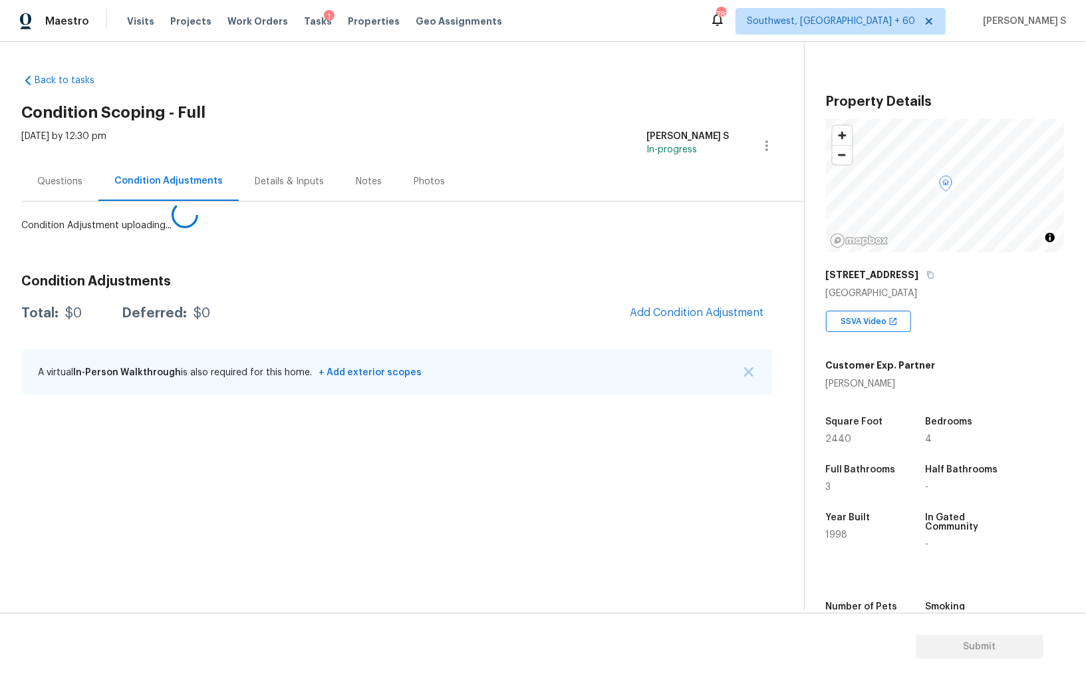
click at [286, 497] on body "Maestro Visits Projects Work Orders Tasks 1 Properties Geo Assignments 782 Sout…" at bounding box center [543, 340] width 1086 height 680
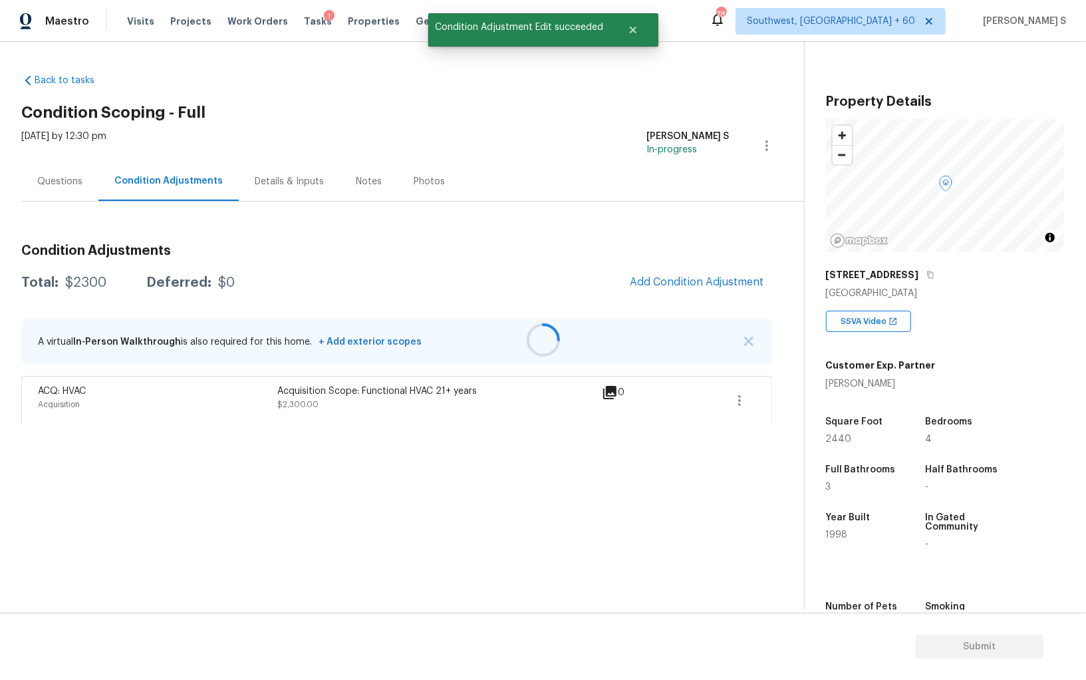
click at [699, 273] on div at bounding box center [543, 340] width 1086 height 680
click at [727, 281] on span "Add Condition Adjustment" at bounding box center [697, 282] width 134 height 12
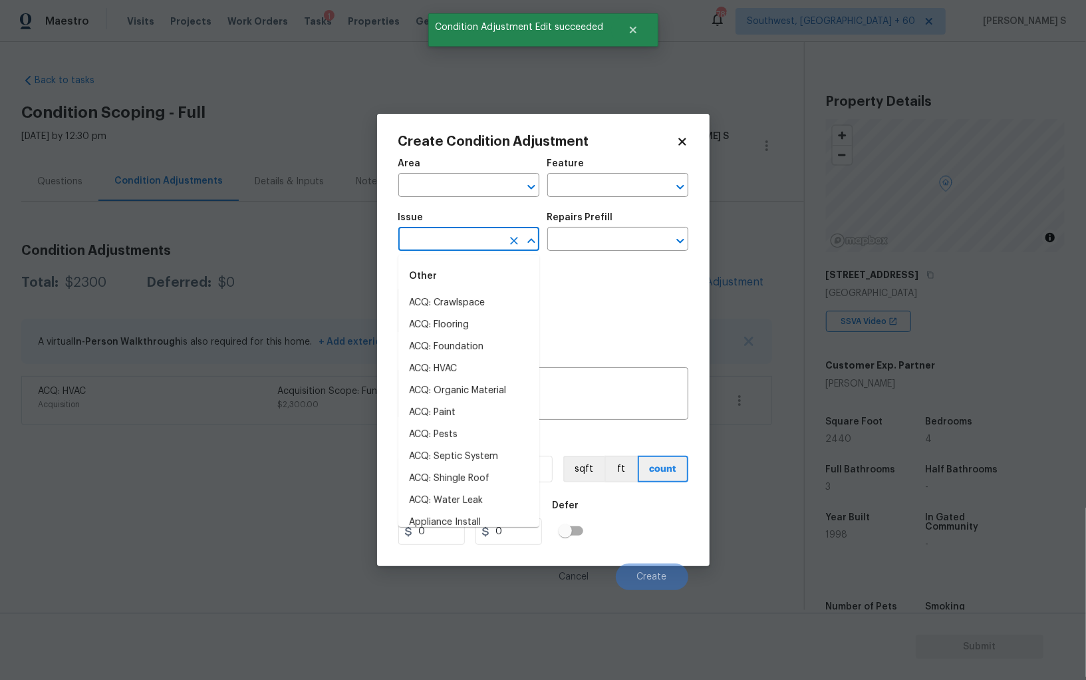
click at [455, 244] on input "text" at bounding box center [450, 240] width 104 height 21
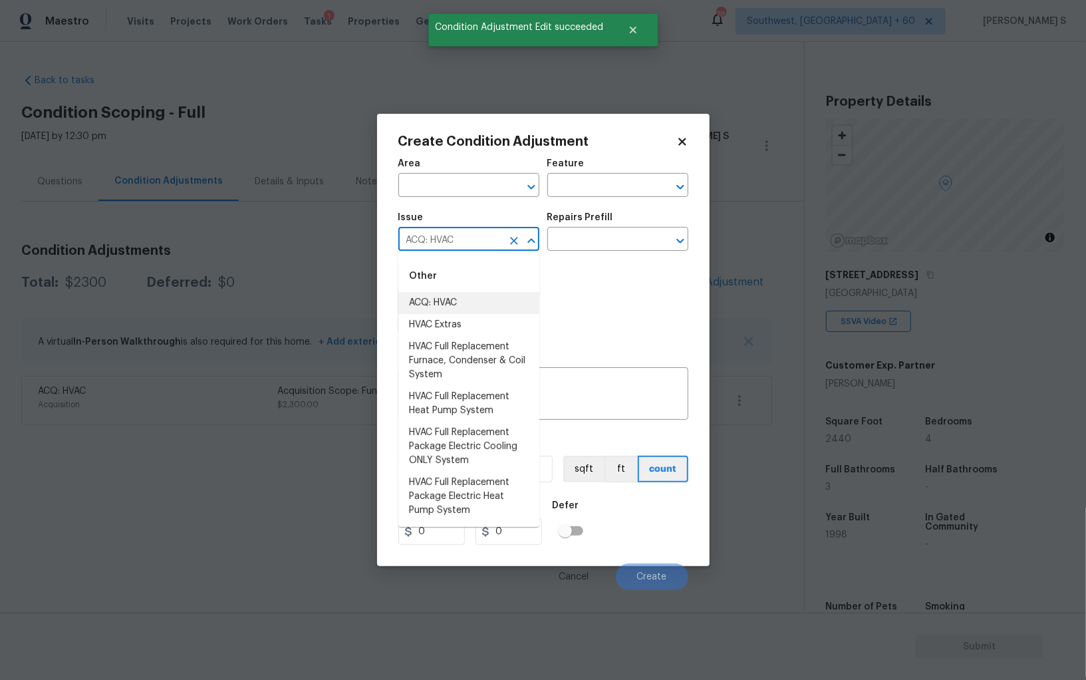
type input "ACQ: HVAC"
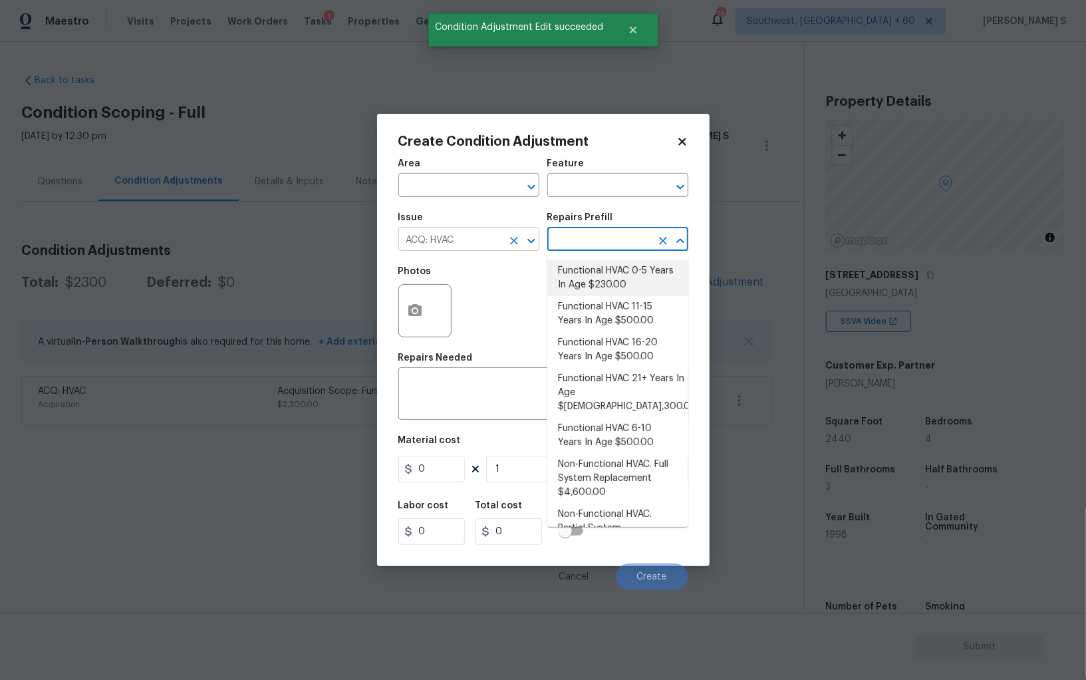
type input "Acquisition"
type textarea "Acquisition Scope: Functional HVAC 0-5 years"
type input "230"
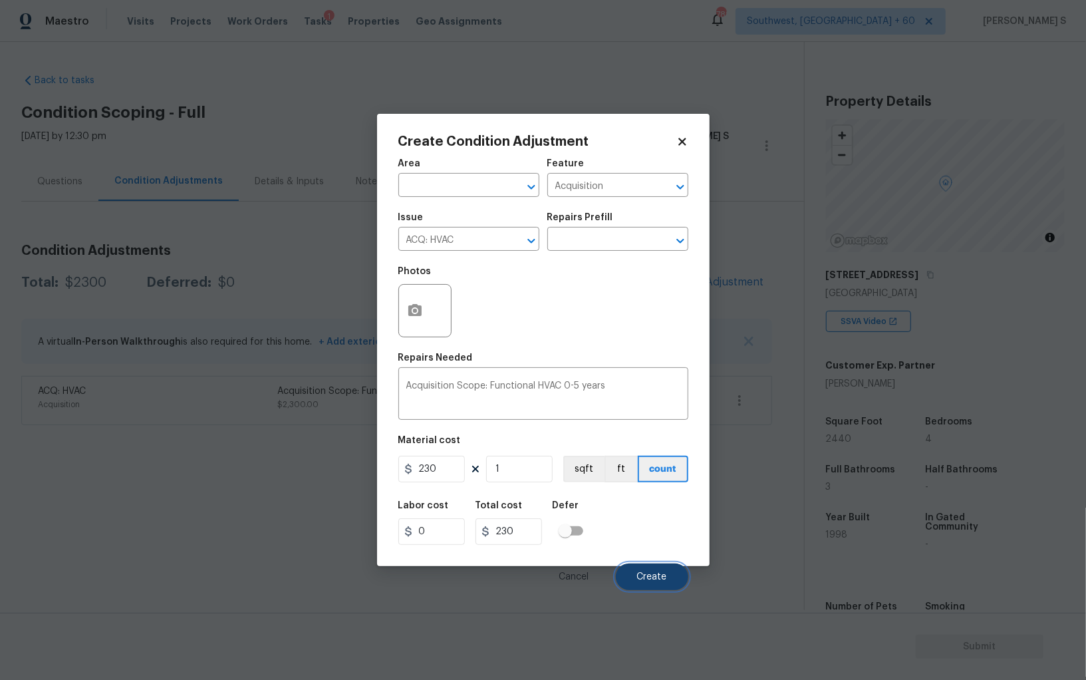
click at [664, 578] on span "Create" at bounding box center [652, 577] width 30 height 10
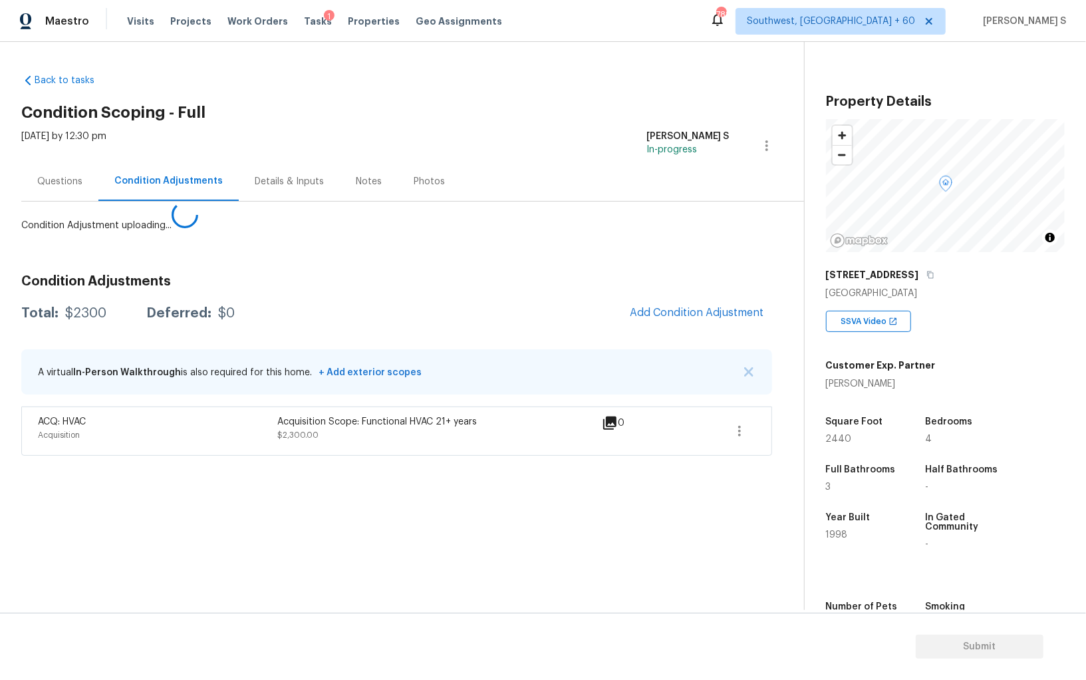
click at [224, 445] on body "Maestro Visits Projects Work Orders Tasks 1 Properties Geo Assignments 782 Sout…" at bounding box center [543, 340] width 1086 height 680
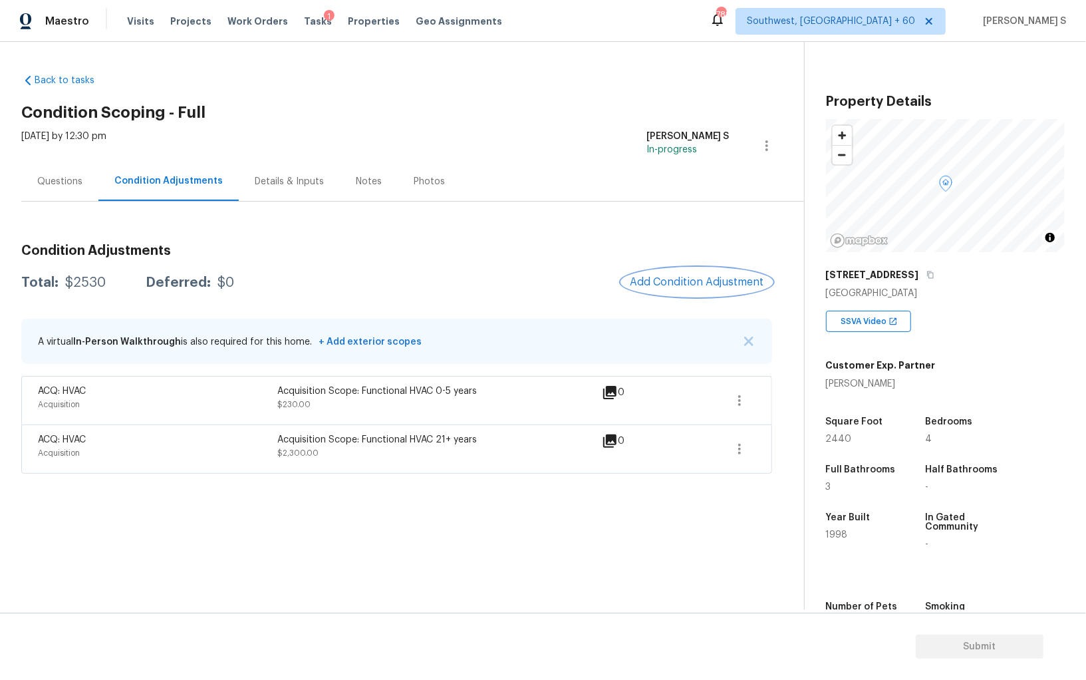
click at [695, 276] on span "Add Condition Adjustment" at bounding box center [697, 282] width 134 height 12
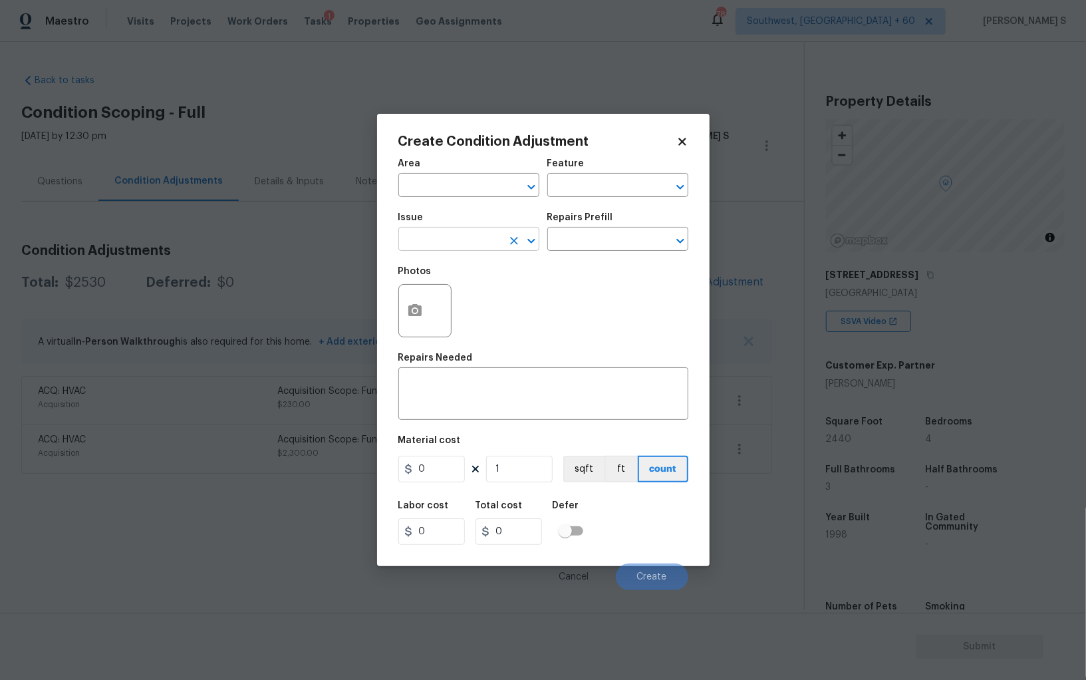
click at [483, 231] on input "text" at bounding box center [450, 240] width 104 height 21
type input "ACQ: Shingle Roof"
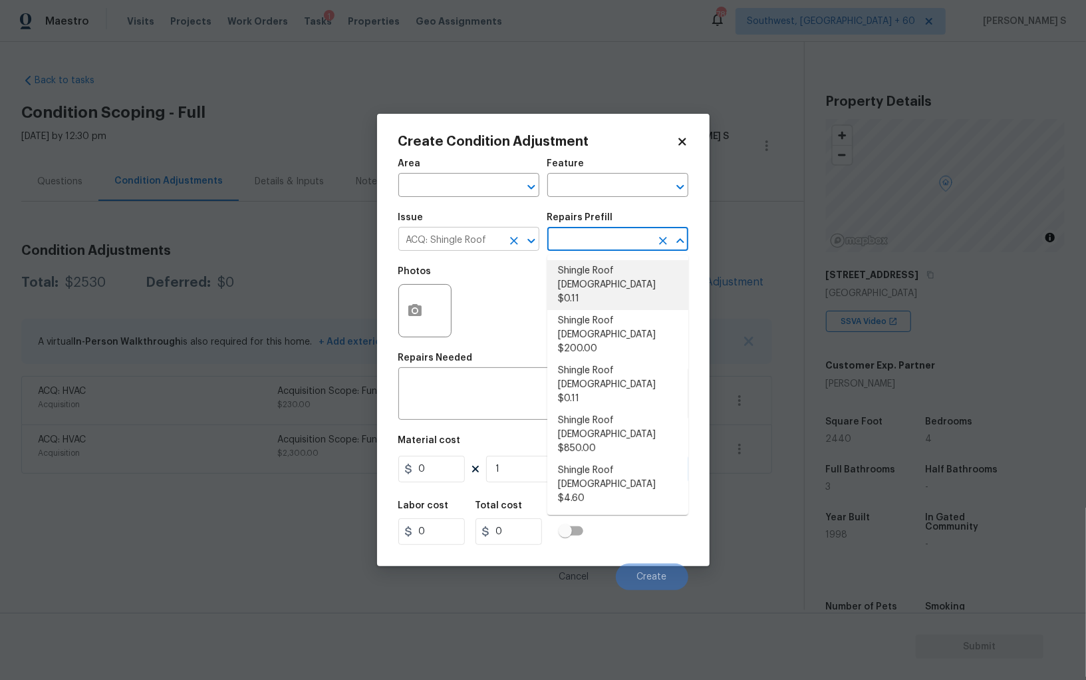
type input "Acquisition"
type textarea "Acquisition Scope: Shingle Roof 0-10 years in age maintenance."
type input "0.11"
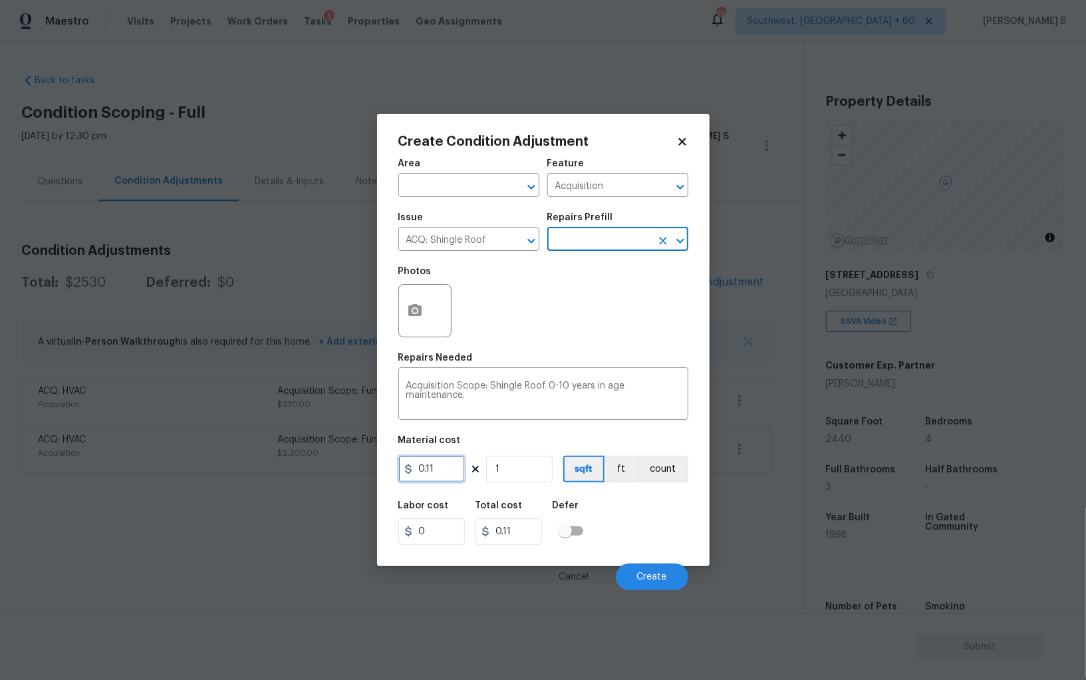
click at [445, 477] on input "0.11" at bounding box center [431, 468] width 66 height 27
type input "0.14"
type input "2"
type input "0.28"
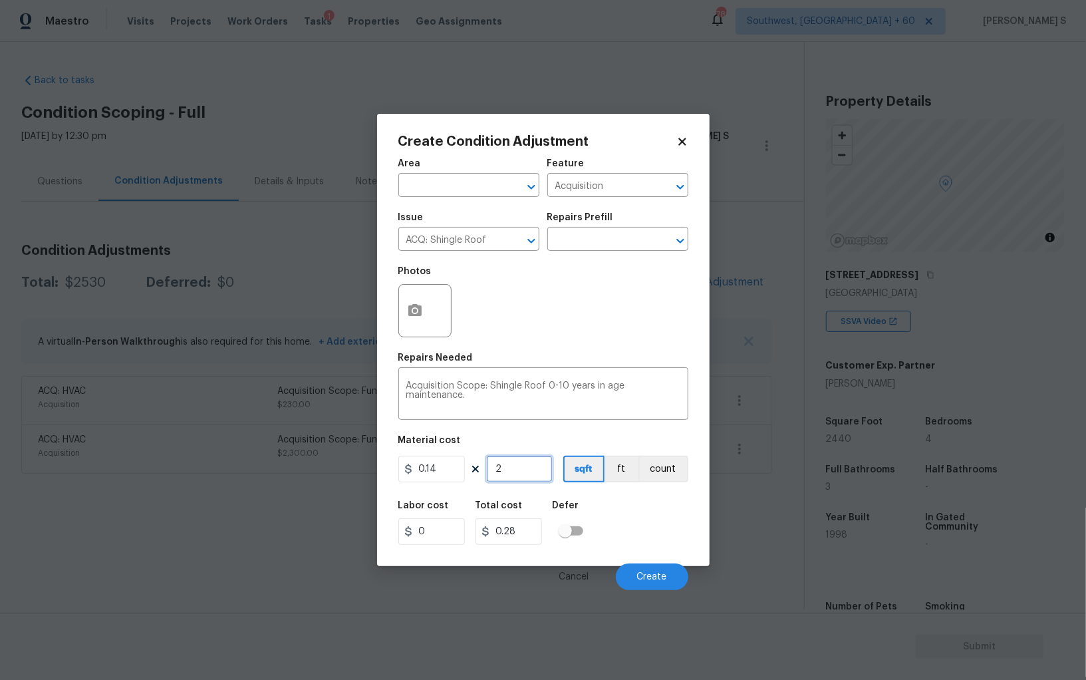
type input "24"
type input "3.3600000000000008"
type input "244"
type input "34.160000000000004"
type input "2440"
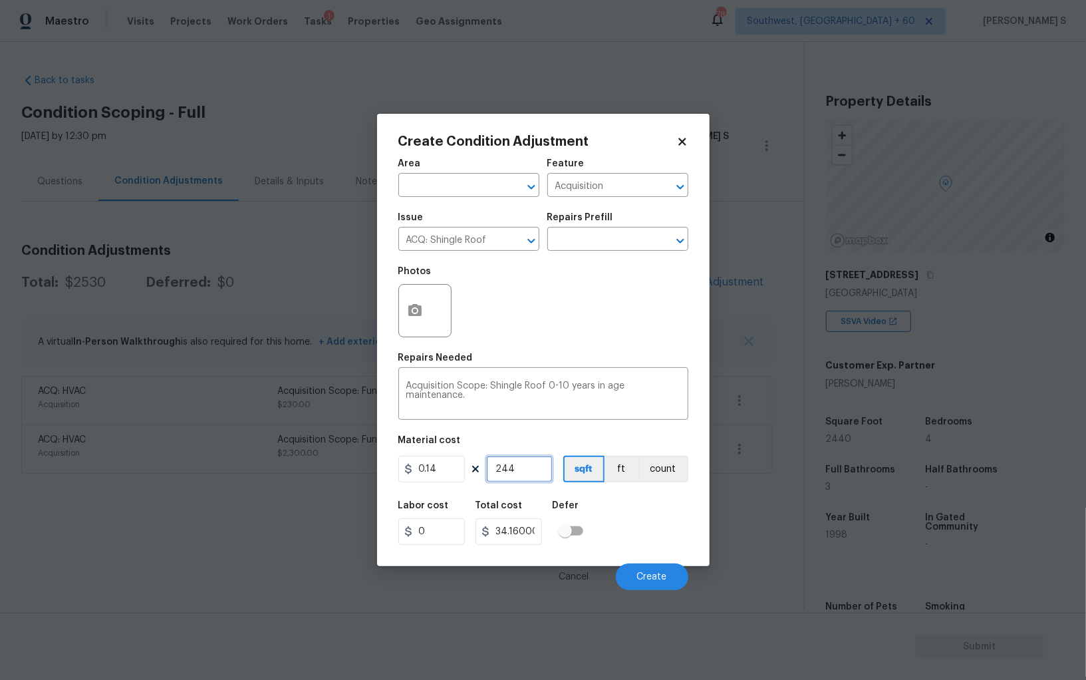
type input "341.6000000000001"
type input "2440"
click at [526, 530] on input "341.6000000000001" at bounding box center [508, 531] width 66 height 27
click at [449, 463] on input "0.14" at bounding box center [431, 468] width 66 height 27
paste input "341.60"
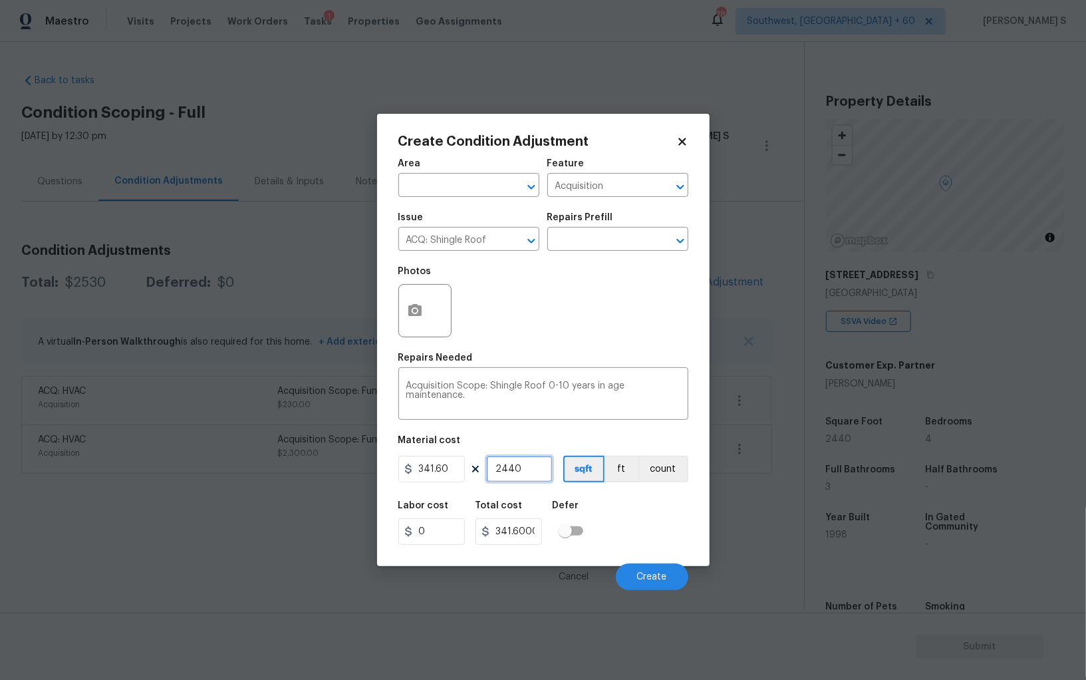
type input "341.6"
type input "833504"
type input "1"
type input "341.6"
type input "1"
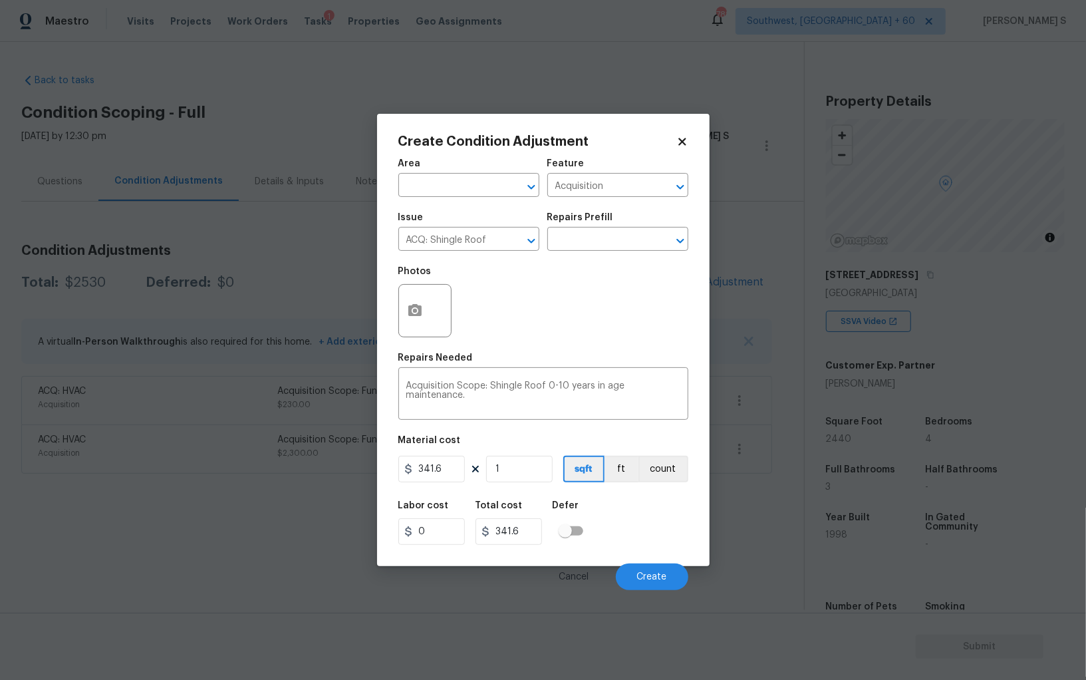
click at [623, 535] on div "Labor cost 0 Total cost 341.6 Defer" at bounding box center [543, 523] width 290 height 60
click at [644, 568] on button "Create" at bounding box center [652, 576] width 72 height 27
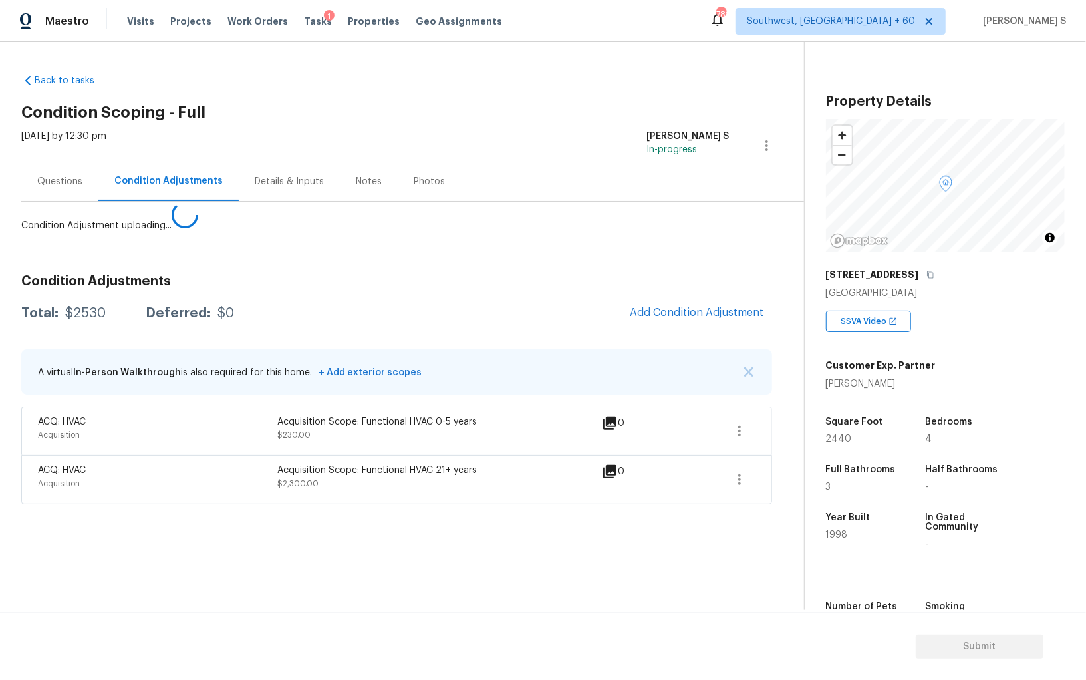
click at [229, 545] on body "Maestro Visits Projects Work Orders Tasks 1 Properties Geo Assignments 782 Sout…" at bounding box center [543, 340] width 1086 height 680
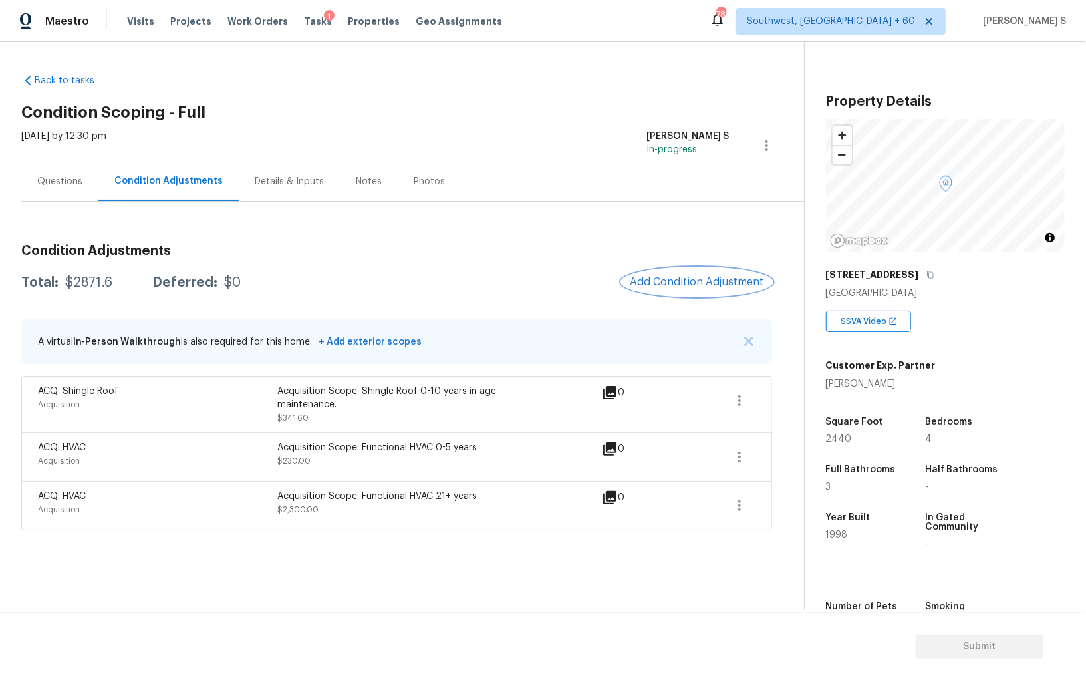
click at [699, 274] on button "Add Condition Adjustment" at bounding box center [697, 282] width 150 height 28
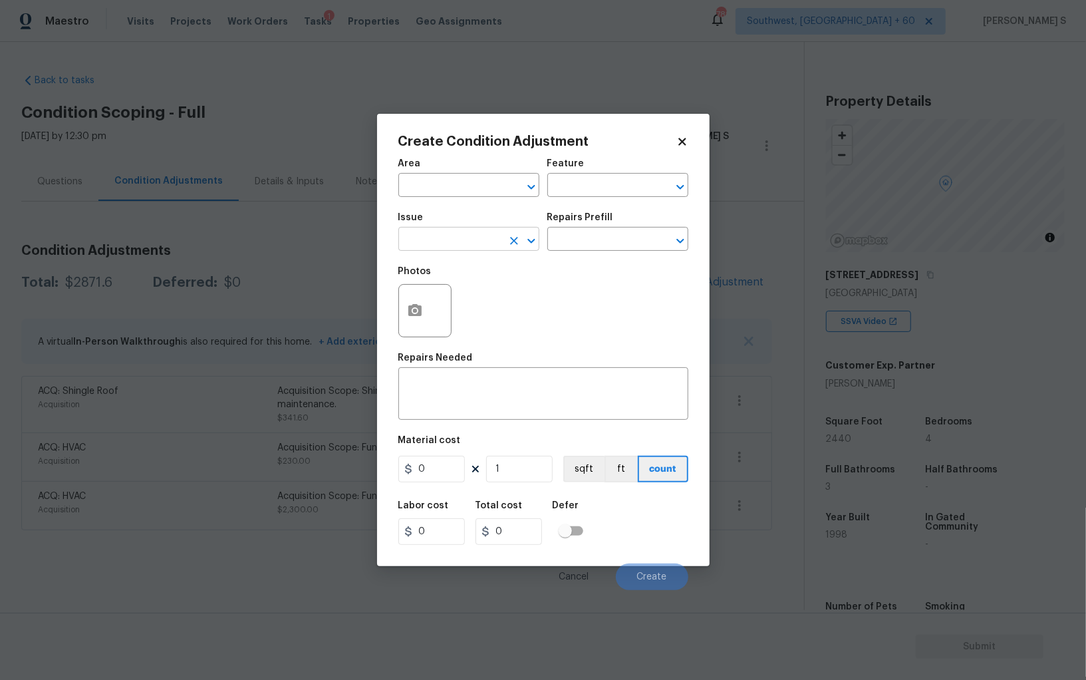
click at [472, 245] on input "text" at bounding box center [450, 240] width 104 height 21
type input "Pressure Washing"
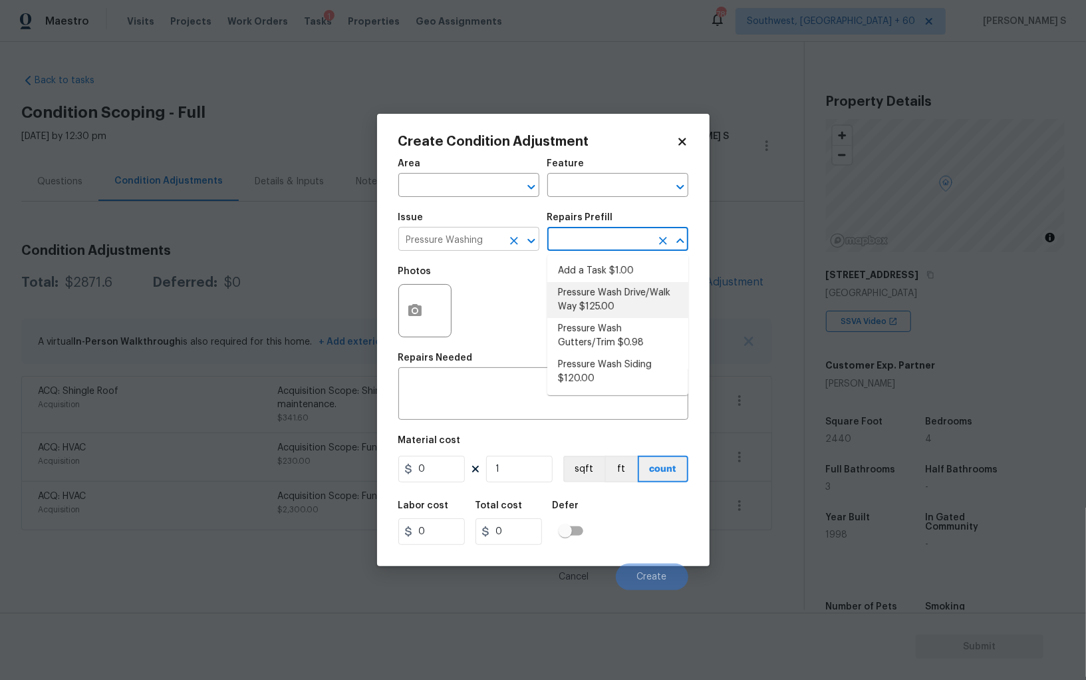
type input "Siding"
type textarea "Pressure wash the driveways/walkways as directed by the PM. Ensure that all deb…"
type input "125"
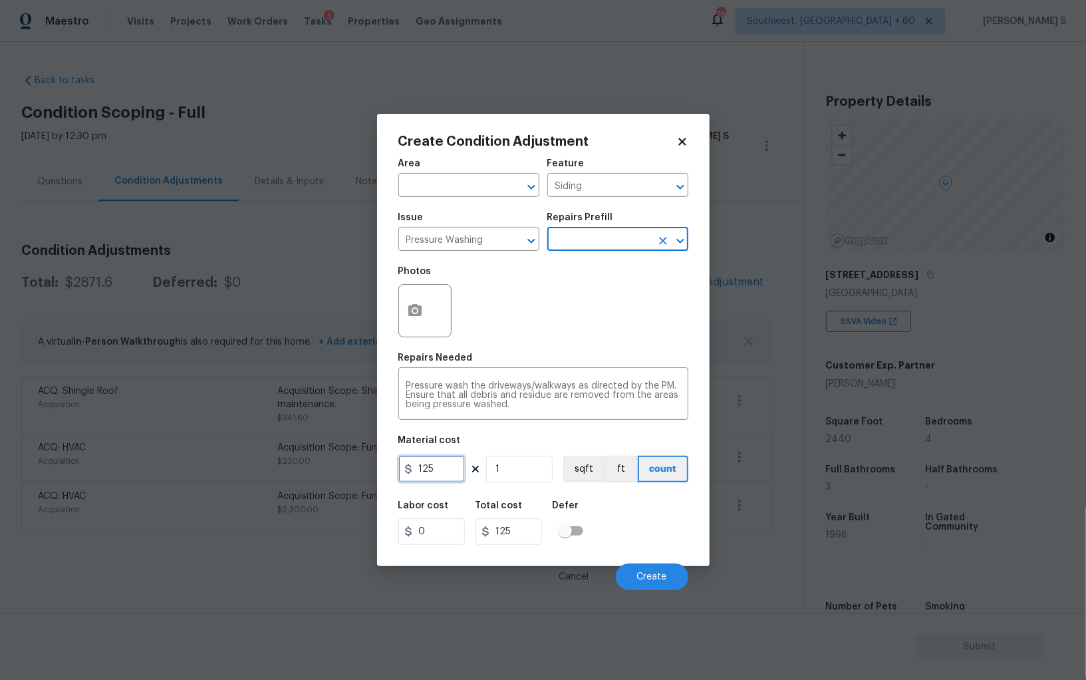
click at [450, 465] on input "125" at bounding box center [431, 468] width 66 height 27
type input "200"
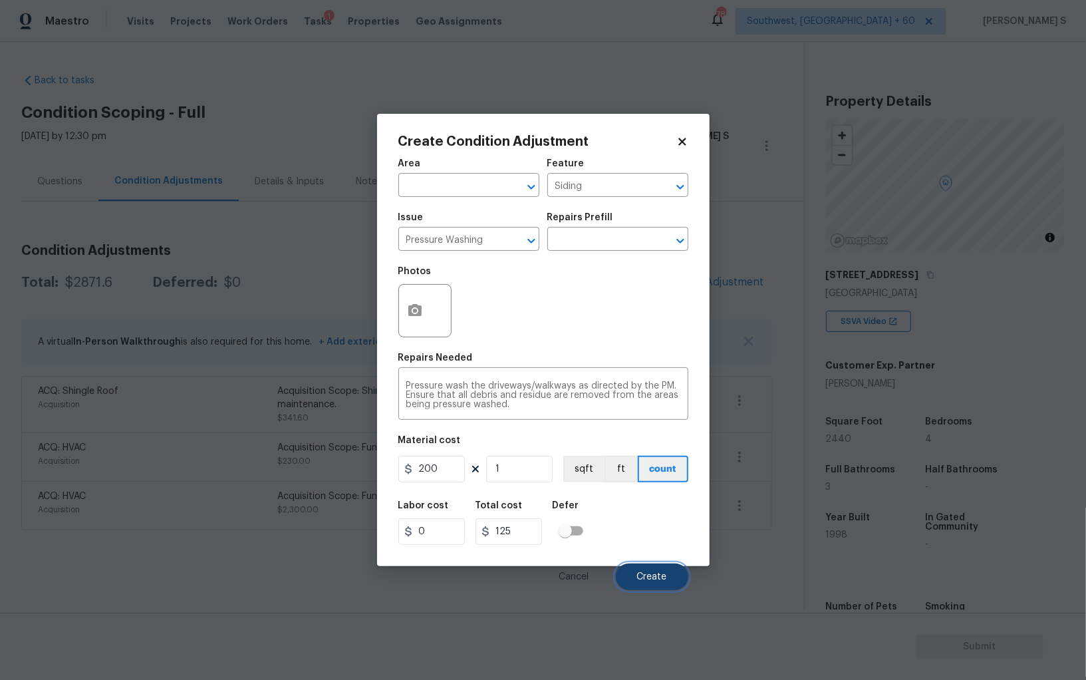
type input "200"
click at [660, 572] on span "Create" at bounding box center [652, 577] width 30 height 10
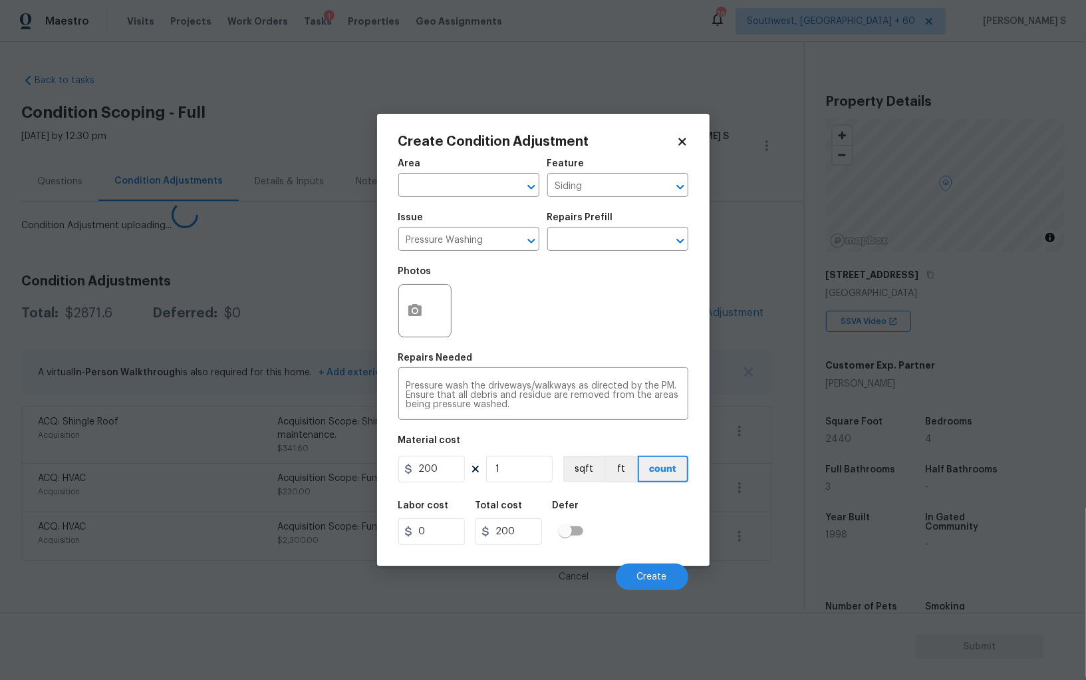
click at [234, 503] on body "Maestro Visits Projects Work Orders Tasks 1 Properties Geo Assignments 782 Sout…" at bounding box center [543, 340] width 1086 height 680
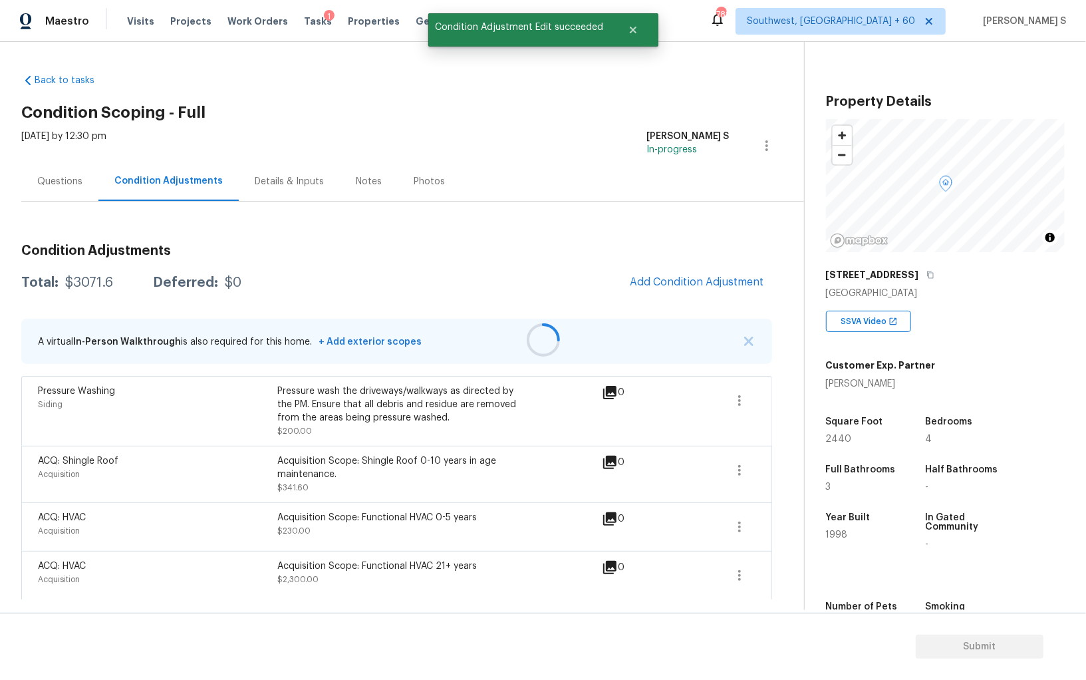
click at [709, 286] on div at bounding box center [543, 340] width 1086 height 680
click at [719, 271] on button "Add Condition Adjustment" at bounding box center [697, 282] width 150 height 28
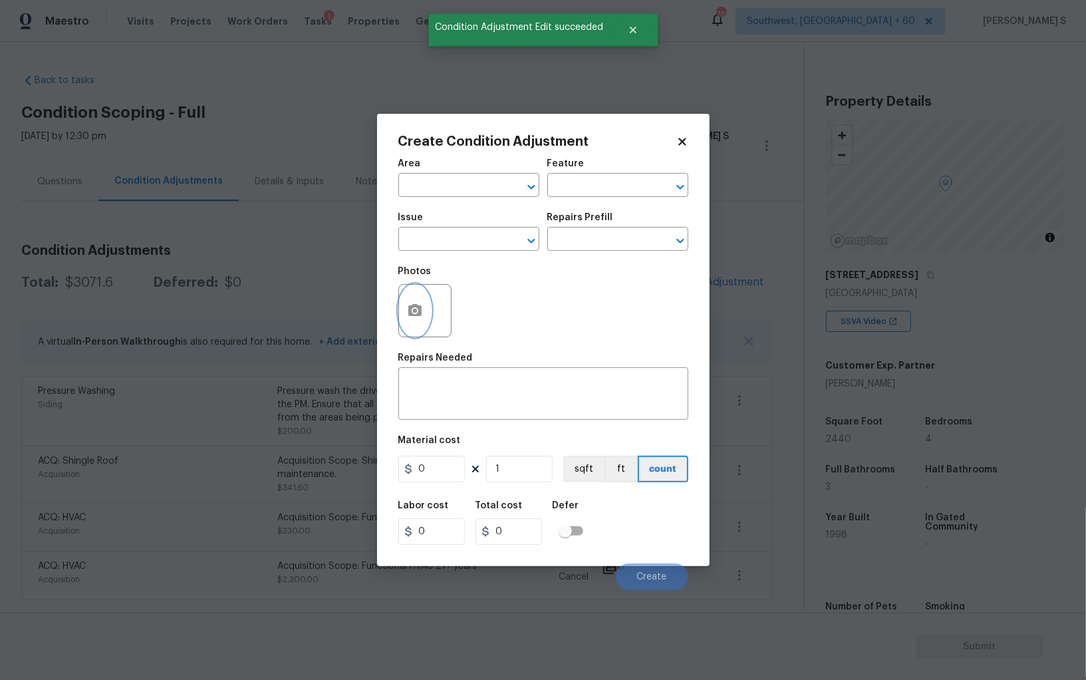
click at [420, 311] on icon "button" at bounding box center [414, 310] width 13 height 12
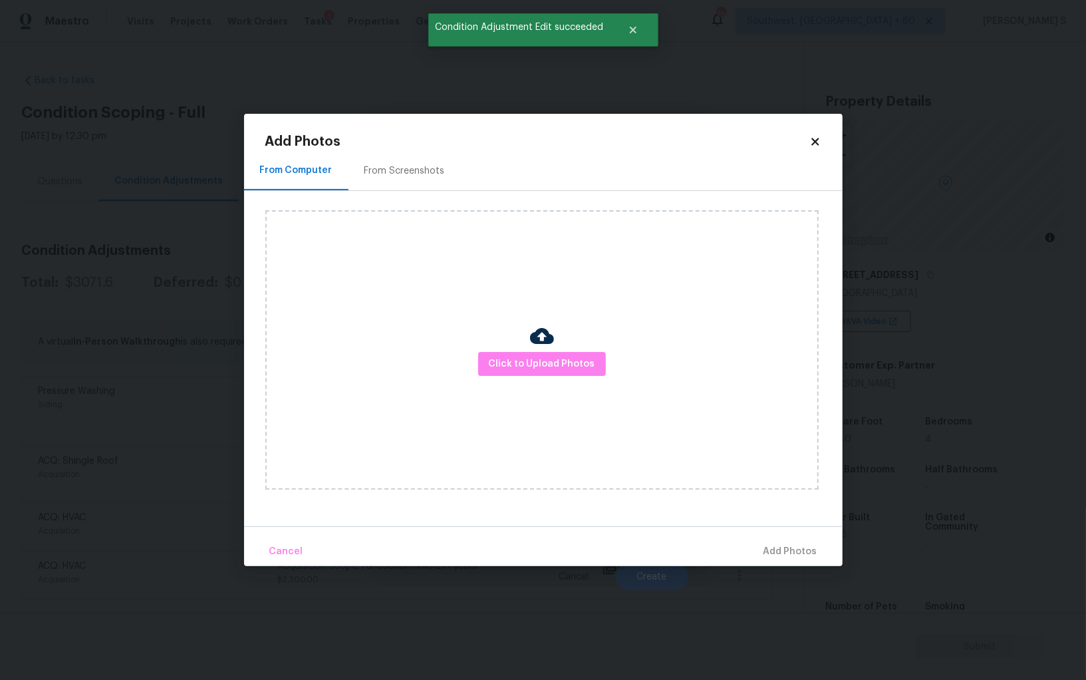
click at [400, 166] on div "From Screenshots" at bounding box center [404, 170] width 80 height 13
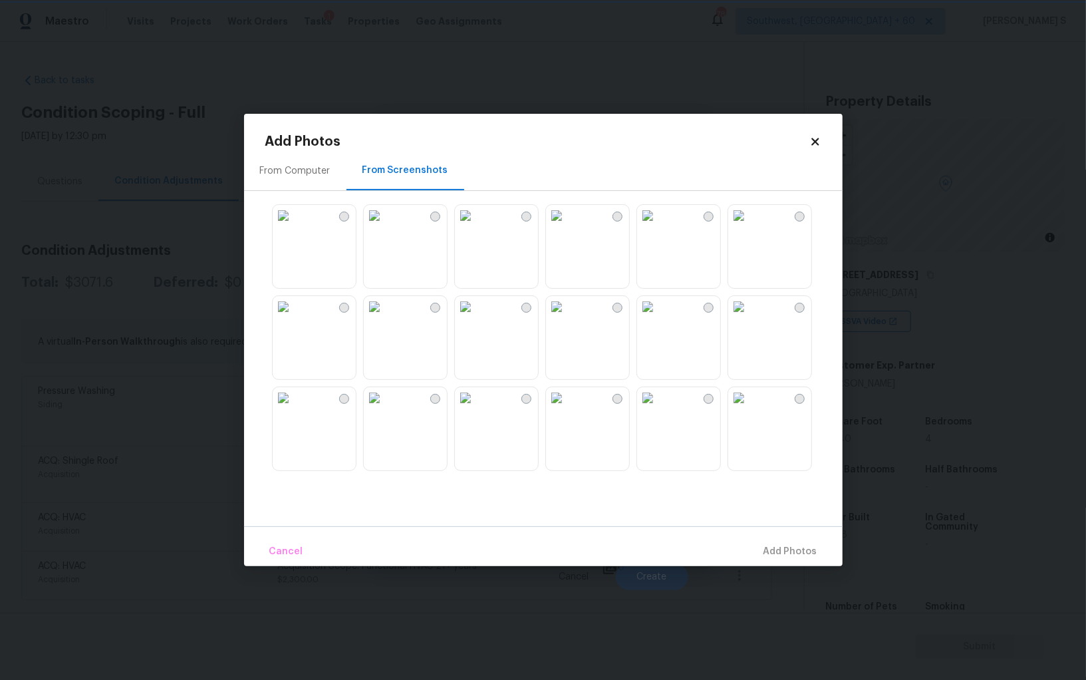
click at [749, 226] on img at bounding box center [738, 215] width 21 height 21
click at [367, 226] on img at bounding box center [374, 215] width 21 height 21
click at [294, 226] on img at bounding box center [283, 215] width 21 height 21
click at [476, 317] on img at bounding box center [465, 306] width 21 height 21
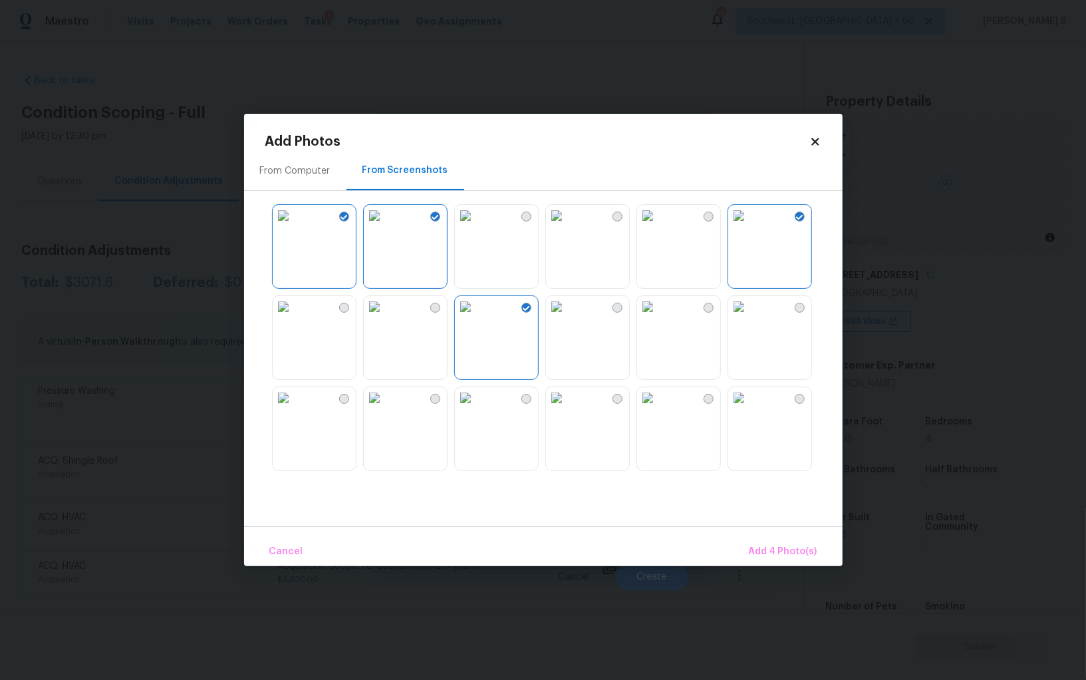
click at [650, 408] on img at bounding box center [647, 397] width 21 height 21
click at [807, 555] on span "Add 5 Photo(s)" at bounding box center [783, 551] width 67 height 17
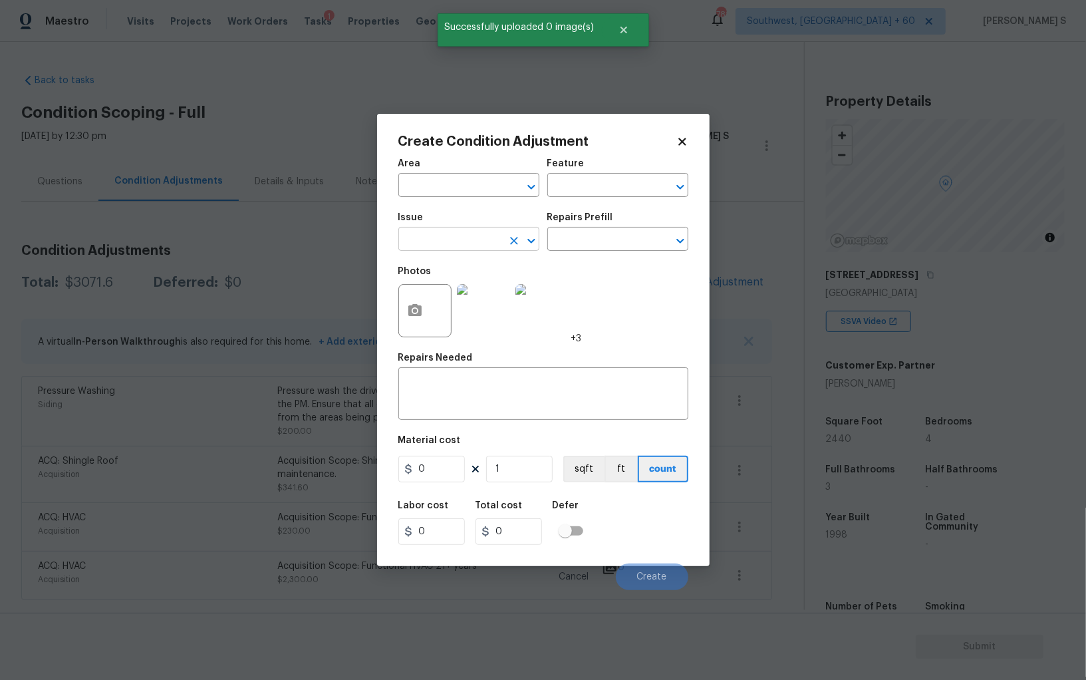
click at [474, 240] on input "text" at bounding box center [450, 240] width 104 height 21
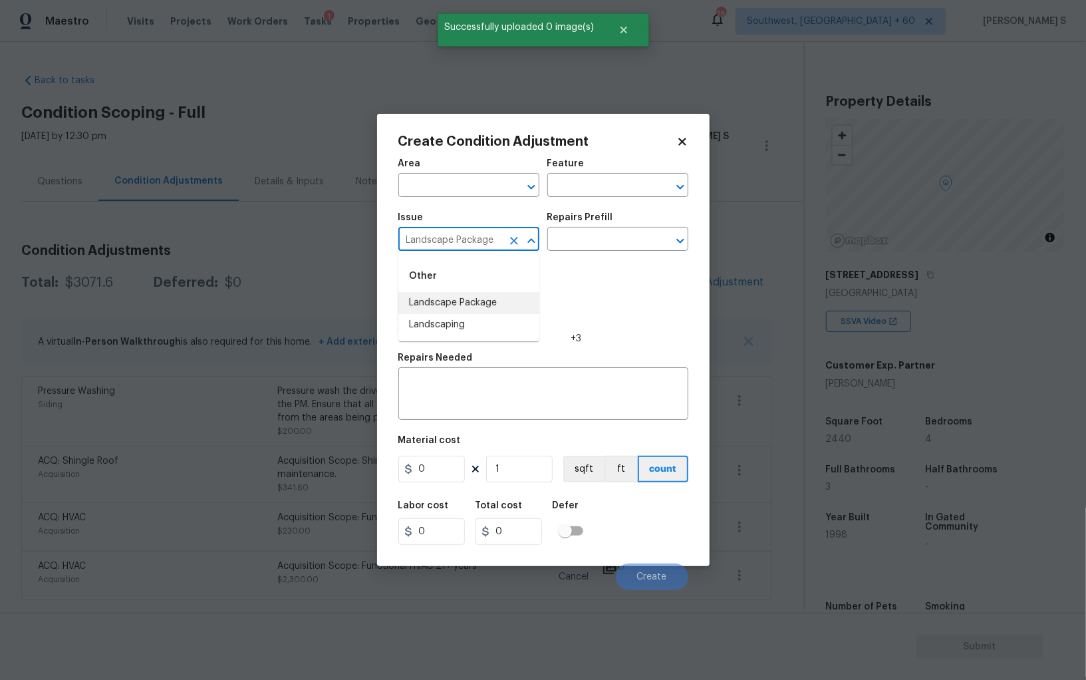
type input "Landscape Package"
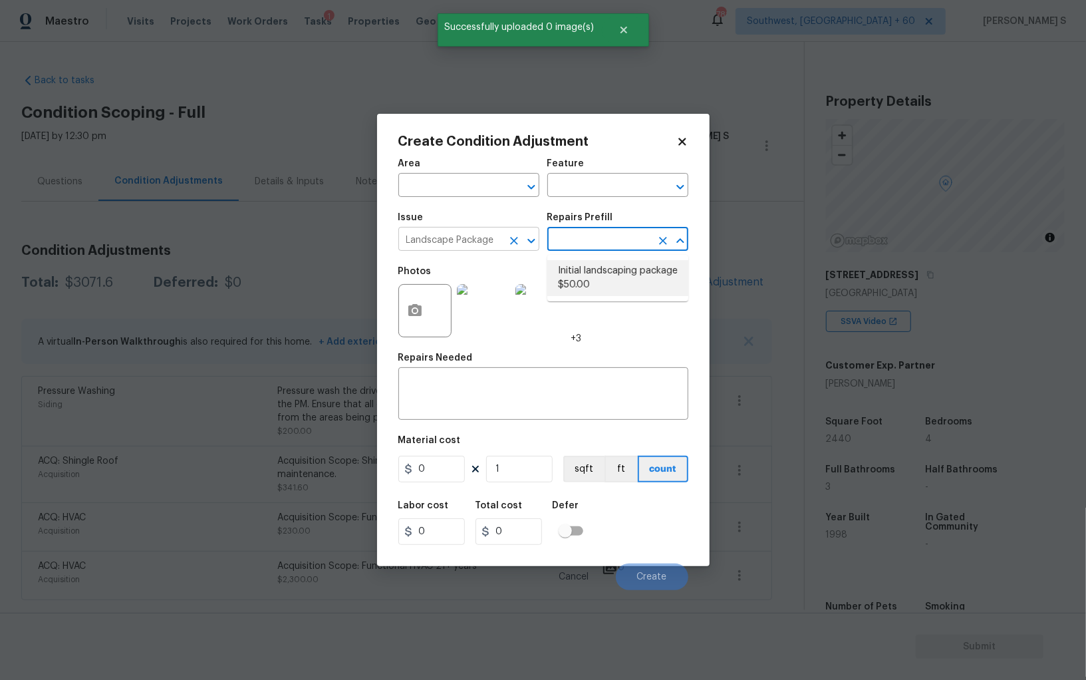
type input "Home Readiness Packages"
type textarea "Mowing of grass up to 6" in height. Mow, edge along driveways & sidewalks, trim…"
type input "50"
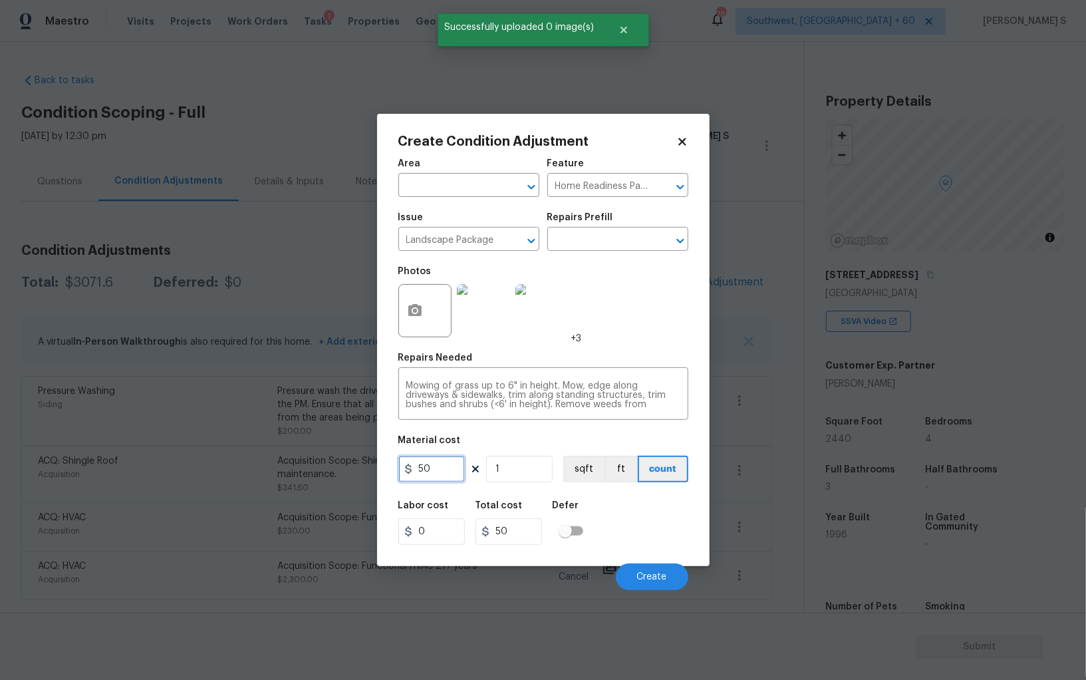
click at [449, 463] on input "50" at bounding box center [431, 468] width 66 height 27
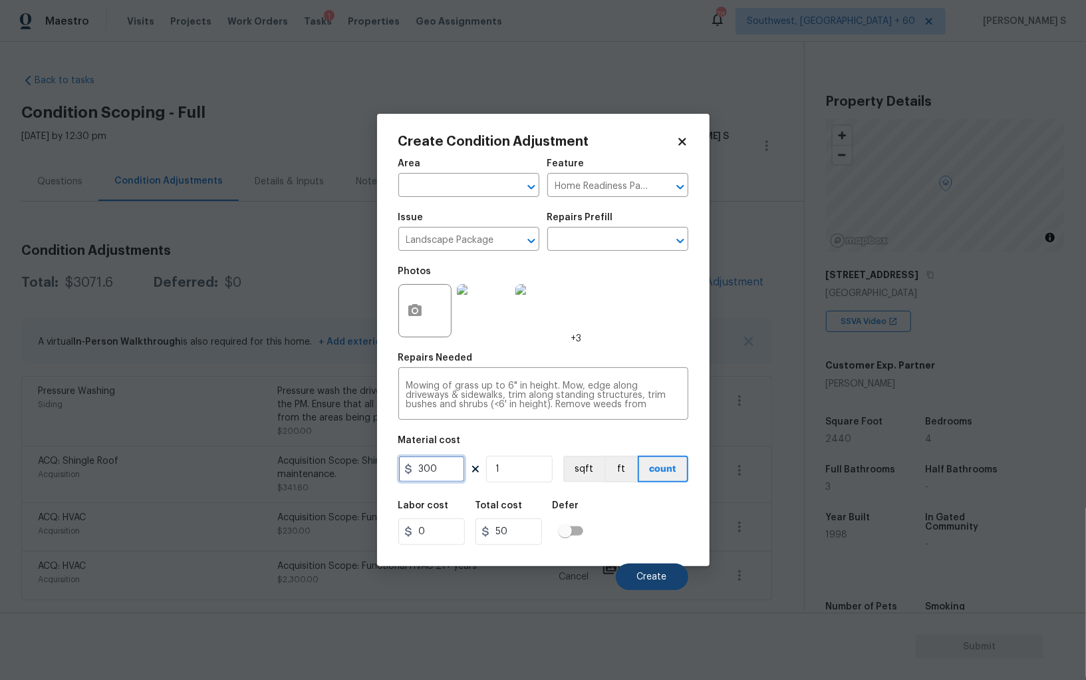
type input "300"
click at [650, 570] on button "Create" at bounding box center [652, 576] width 72 height 27
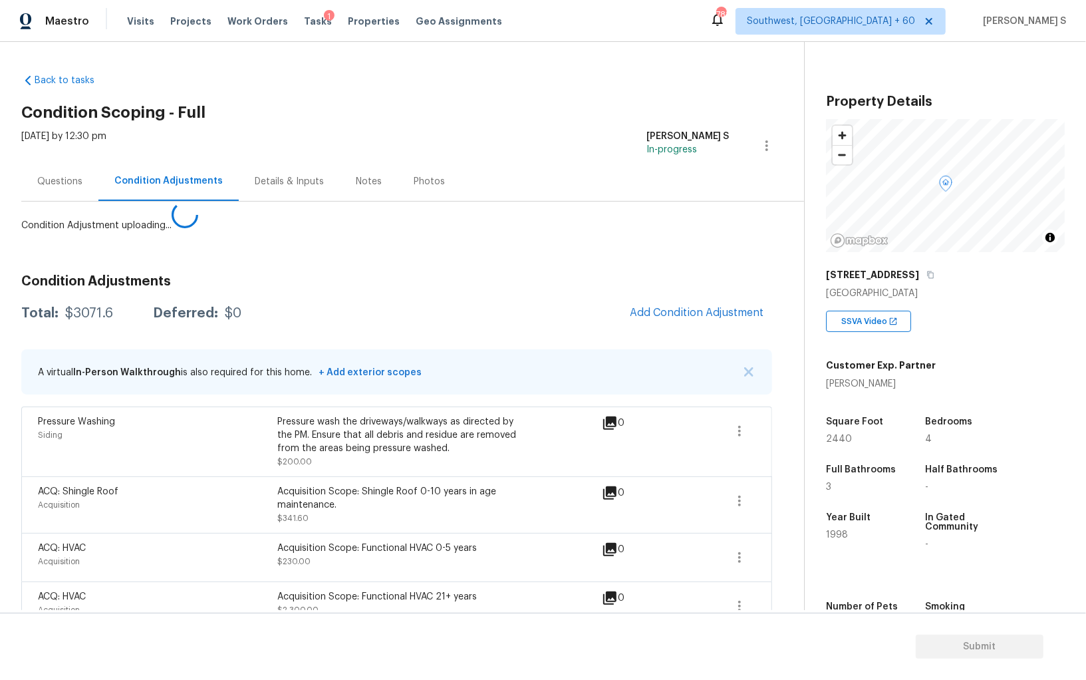
click at [104, 527] on body "Maestro Visits Projects Work Orders Tasks 1 Properties Geo Assignments 781 Sout…" at bounding box center [543, 340] width 1086 height 680
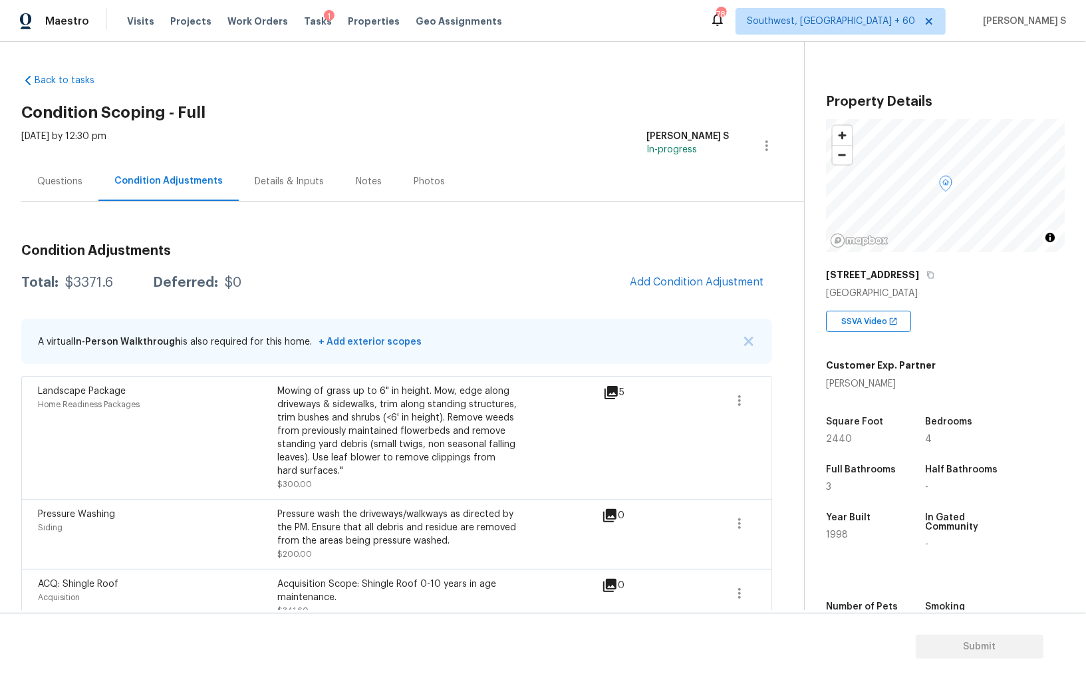
click at [682, 295] on span "Add Condition Adjustment" at bounding box center [697, 282] width 150 height 29
click at [680, 274] on button "Add Condition Adjustment" at bounding box center [697, 282] width 150 height 28
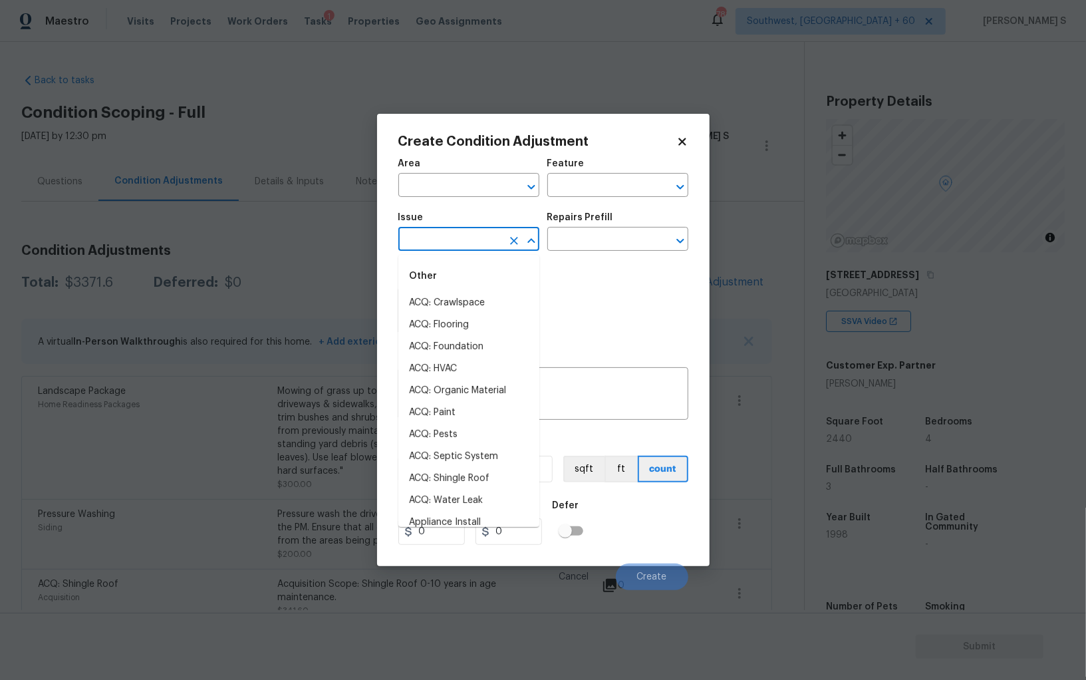
click at [449, 247] on input "text" at bounding box center [450, 240] width 104 height 21
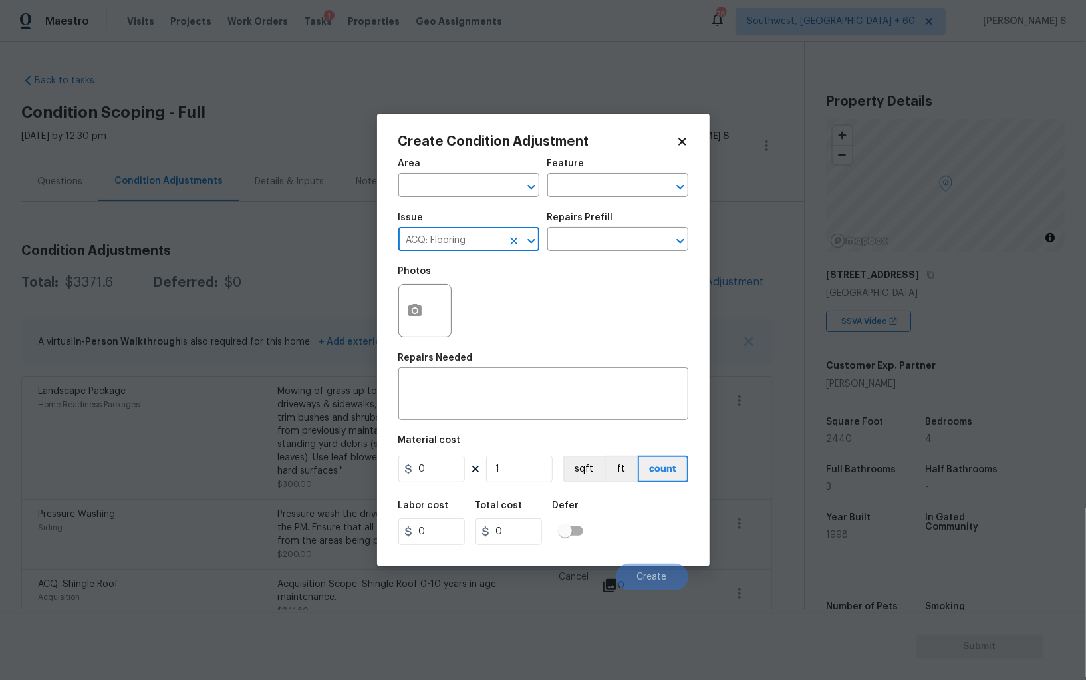
type input "ACQ: Flooring"
click at [420, 306] on icon "button" at bounding box center [414, 310] width 13 height 12
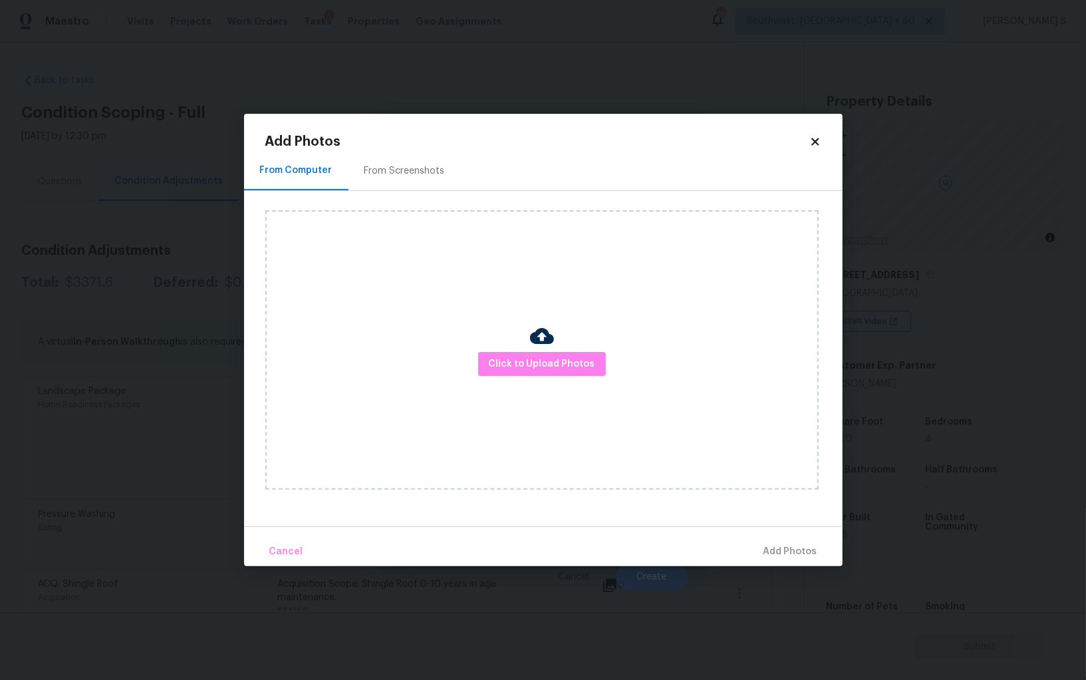
click at [404, 156] on div "From Screenshots" at bounding box center [404, 170] width 112 height 39
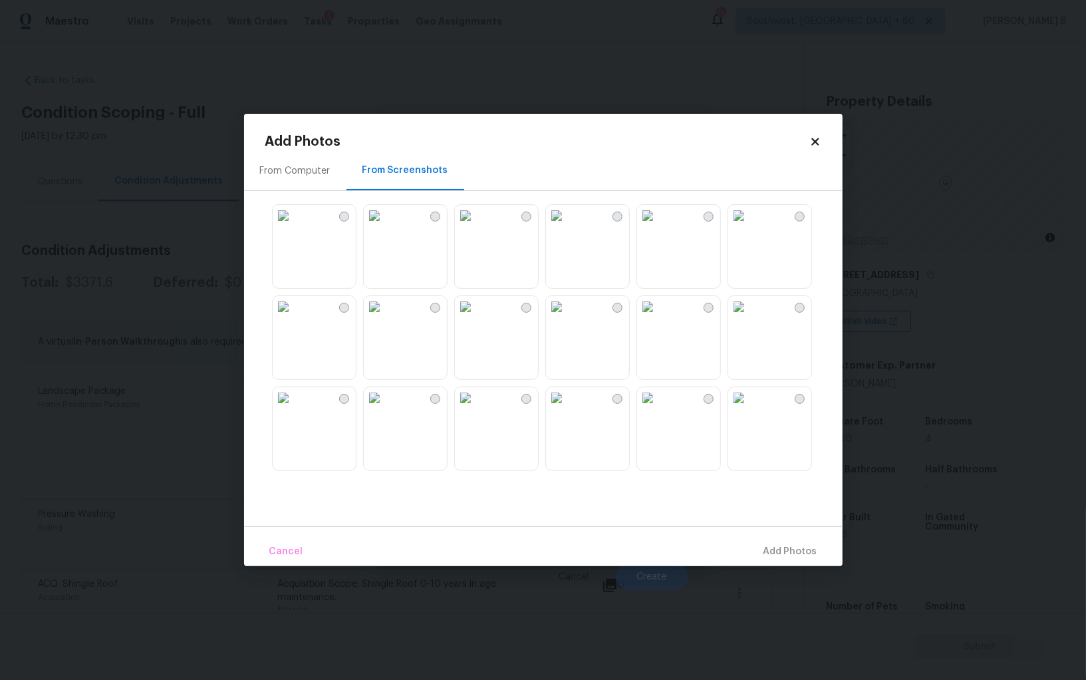
click at [658, 226] on img at bounding box center [647, 215] width 21 height 21
click at [658, 317] on img at bounding box center [647, 306] width 21 height 21
click at [567, 317] on img at bounding box center [556, 306] width 21 height 21
drag, startPoint x: 599, startPoint y: 448, endPoint x: 547, endPoint y: 448, distance: 52.5
click at [567, 408] on img at bounding box center [556, 397] width 21 height 21
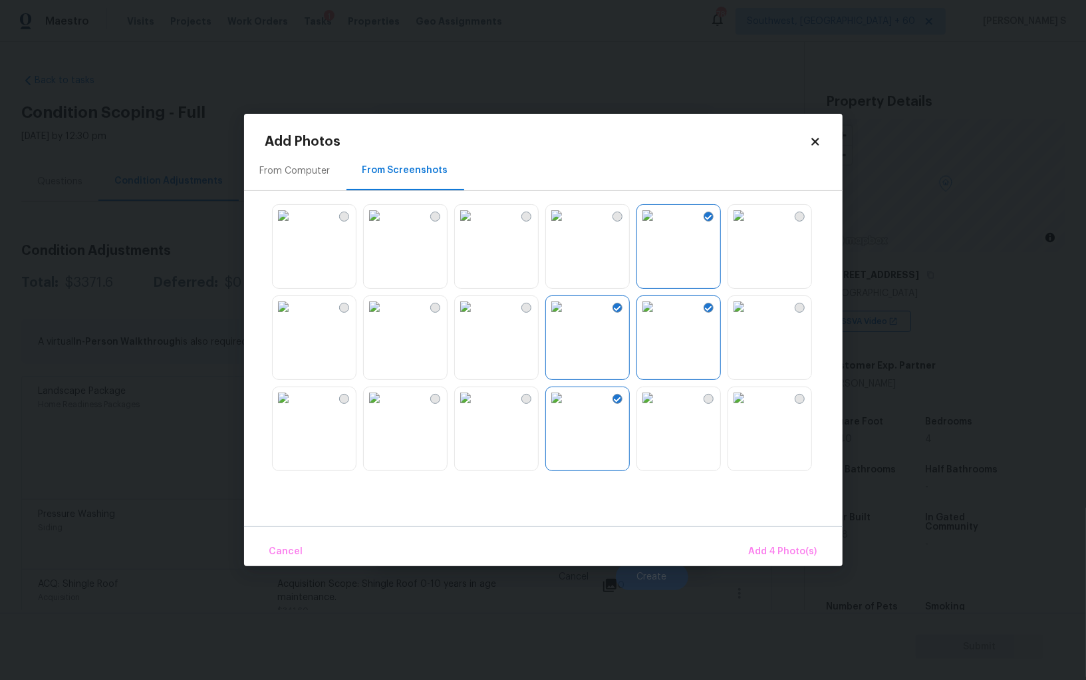
click at [476, 408] on img at bounding box center [465, 397] width 21 height 21
click at [385, 317] on img at bounding box center [374, 306] width 21 height 21
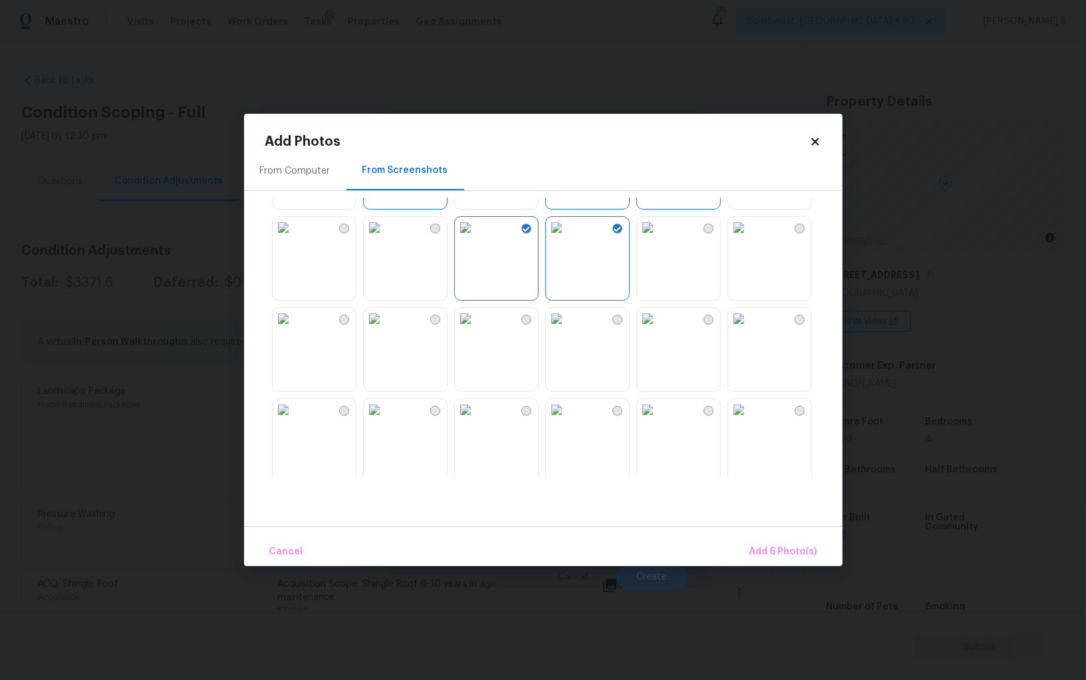
scroll to position [187, 0]
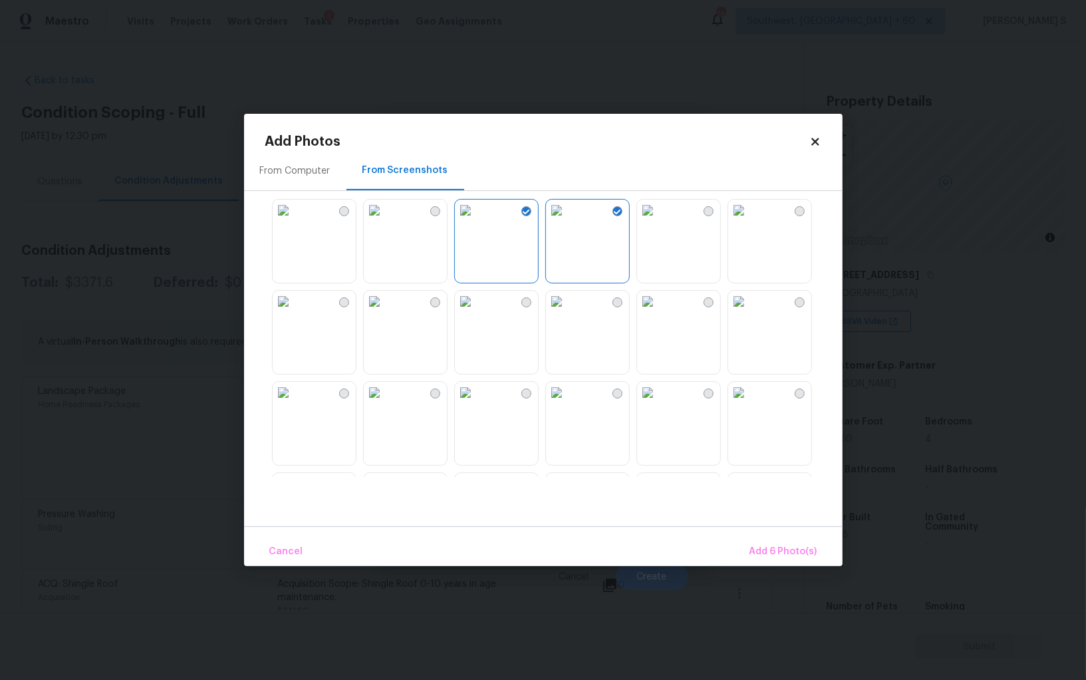
click at [294, 221] on img at bounding box center [283, 209] width 21 height 21
click at [294, 312] on img at bounding box center [283, 301] width 21 height 21
click at [385, 312] on img at bounding box center [374, 301] width 21 height 21
click at [385, 403] on img at bounding box center [374, 392] width 21 height 21
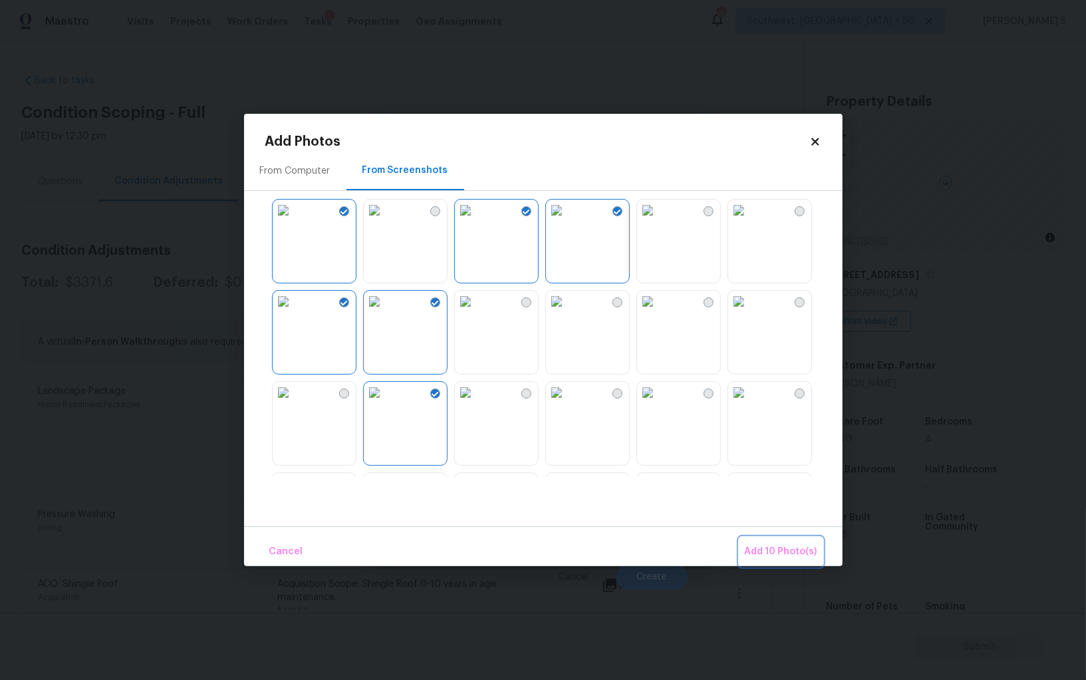
click at [763, 546] on span "Add 10 Photo(s)" at bounding box center [781, 551] width 72 height 17
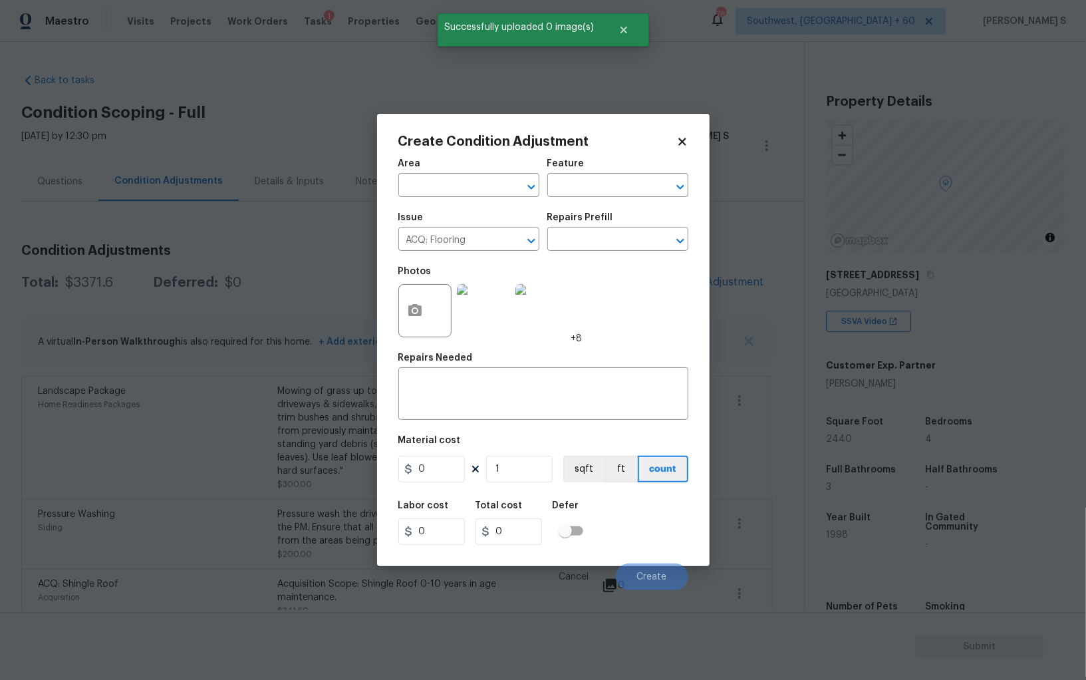
click at [592, 253] on div "Issue ACQ: Flooring ​ Repairs Prefill ​" at bounding box center [543, 232] width 290 height 54
click at [592, 249] on input "text" at bounding box center [599, 240] width 104 height 21
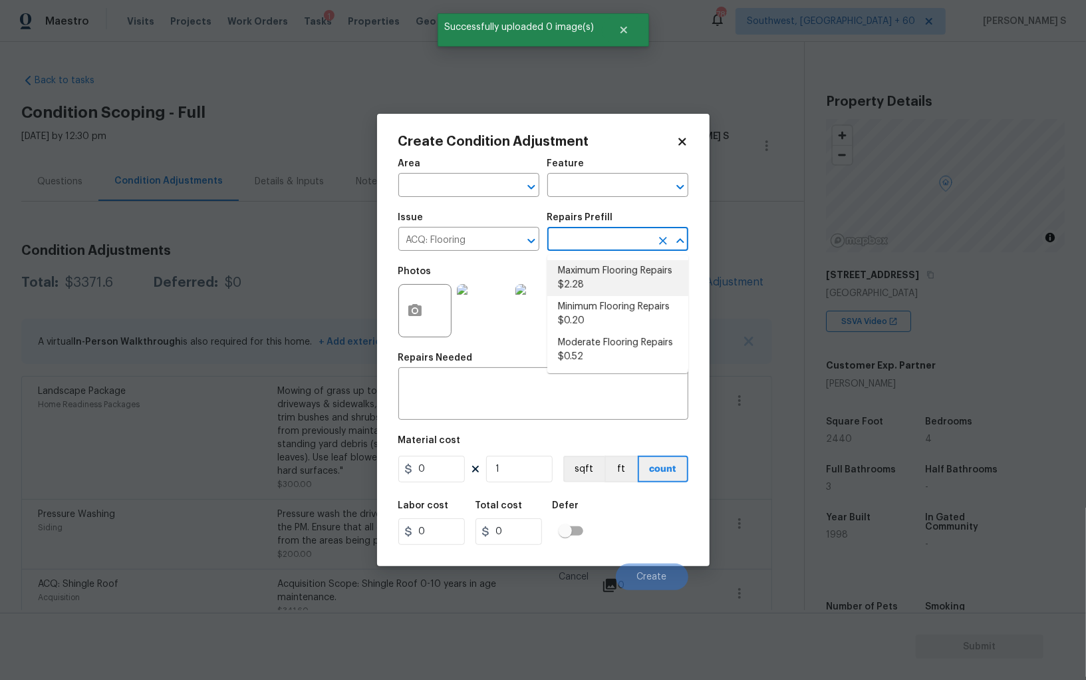
click at [604, 286] on li "Maximum Flooring Repairs $2.28" at bounding box center [617, 278] width 141 height 36
type input "Acquisition"
type textarea "Acquisition Scope: Maximum flooring repairs"
type input "2.28"
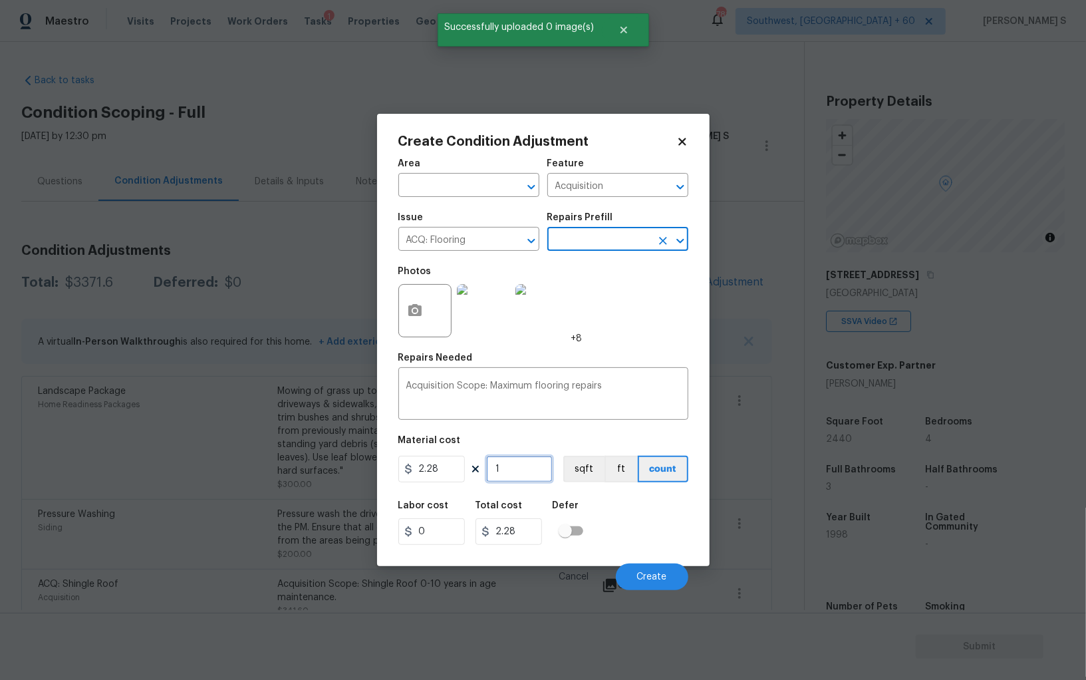
click at [509, 474] on input "1" at bounding box center [519, 468] width 66 height 27
type input "2"
type input "4.56"
type input "24"
type input "54.72"
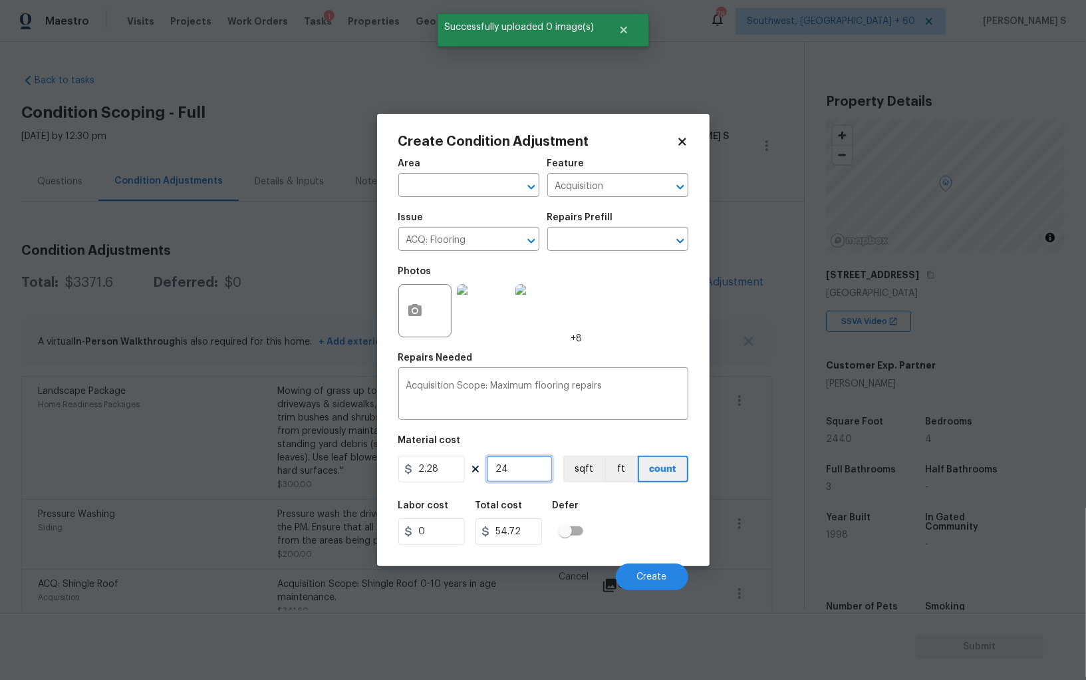
type input "244"
type input "556.32"
type input "2440"
type input "5563.2"
type input "2440"
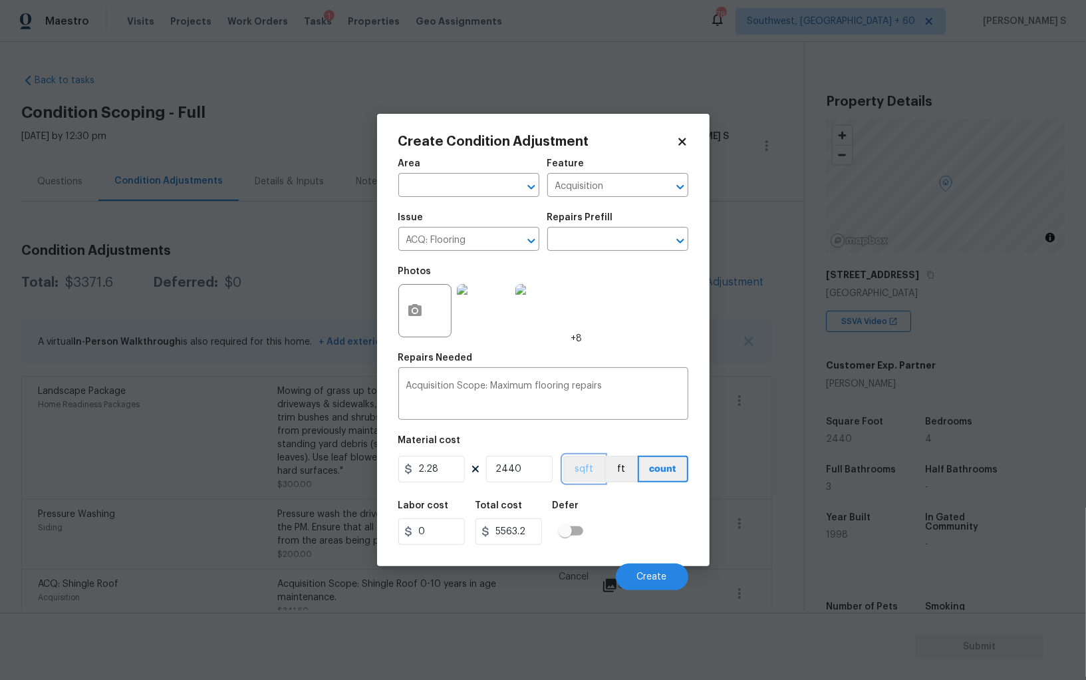
click at [571, 465] on button "sqft" at bounding box center [583, 468] width 41 height 27
click at [573, 503] on h5 "Defer" at bounding box center [566, 505] width 27 height 9
click at [648, 577] on span "Create" at bounding box center [652, 577] width 30 height 10
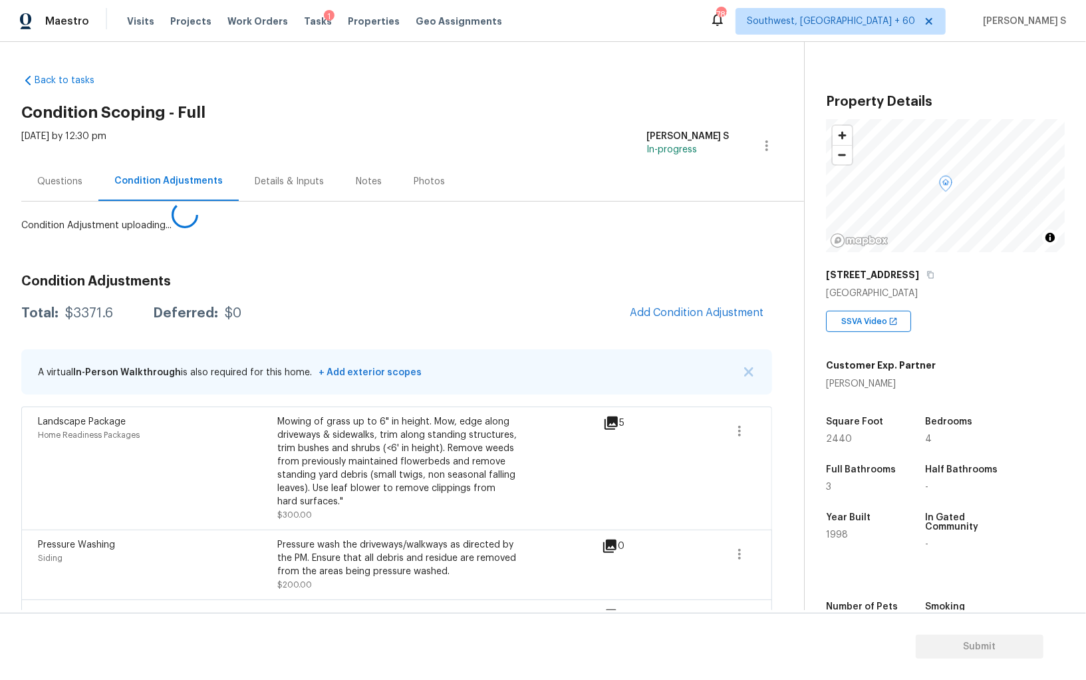
click at [209, 494] on body "Maestro Visits Projects Work Orders Tasks 1 Properties Geo Assignments 781 Sout…" at bounding box center [543, 340] width 1086 height 680
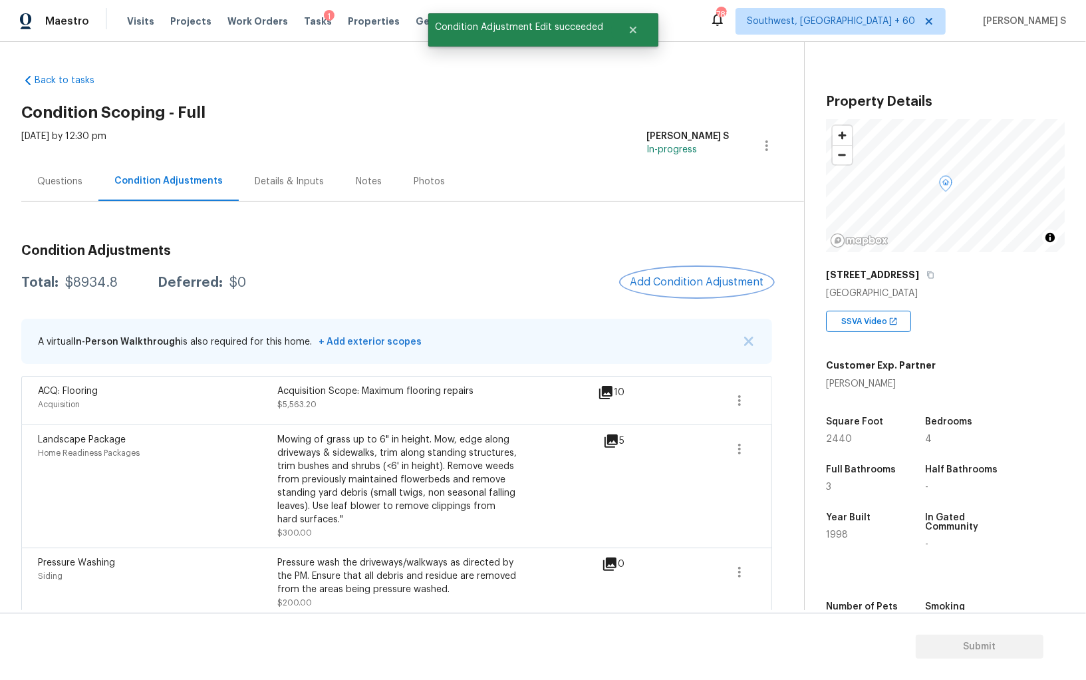
click at [710, 276] on span "Add Condition Adjustment" at bounding box center [697, 282] width 134 height 12
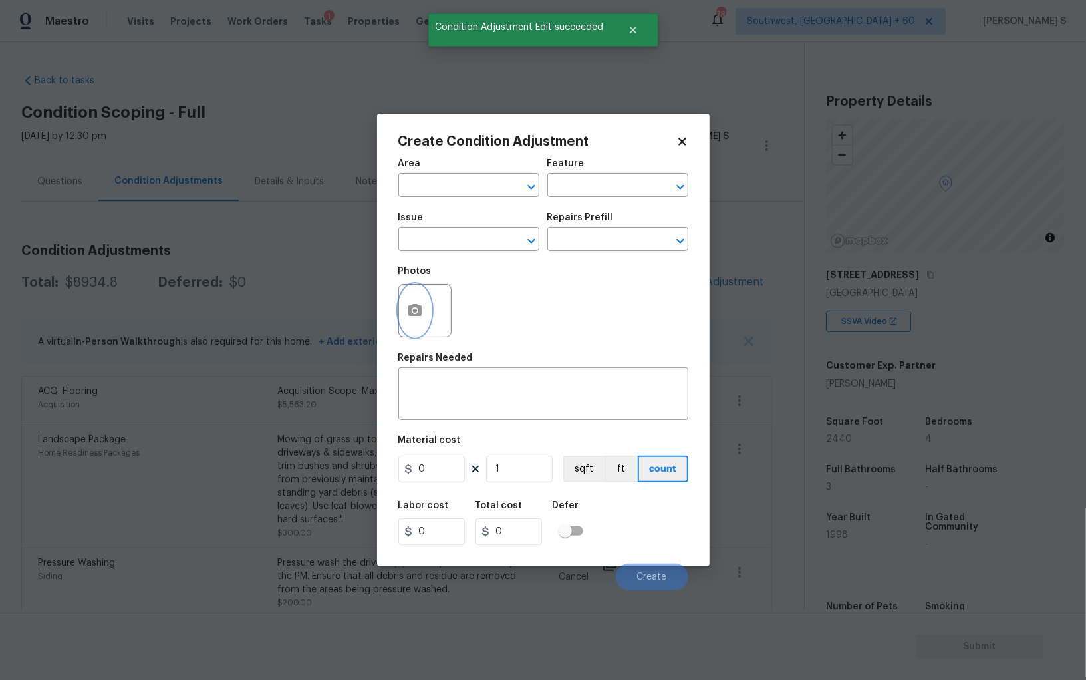
click at [426, 307] on button "button" at bounding box center [415, 311] width 32 height 52
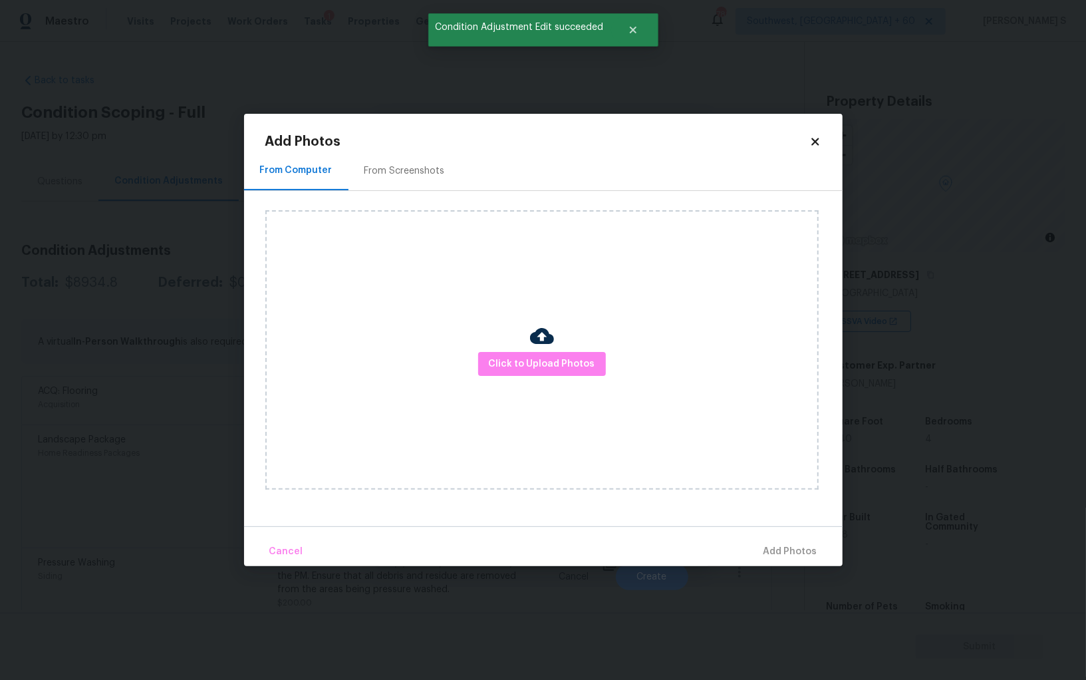
click at [406, 170] on div "From Screenshots" at bounding box center [404, 170] width 80 height 13
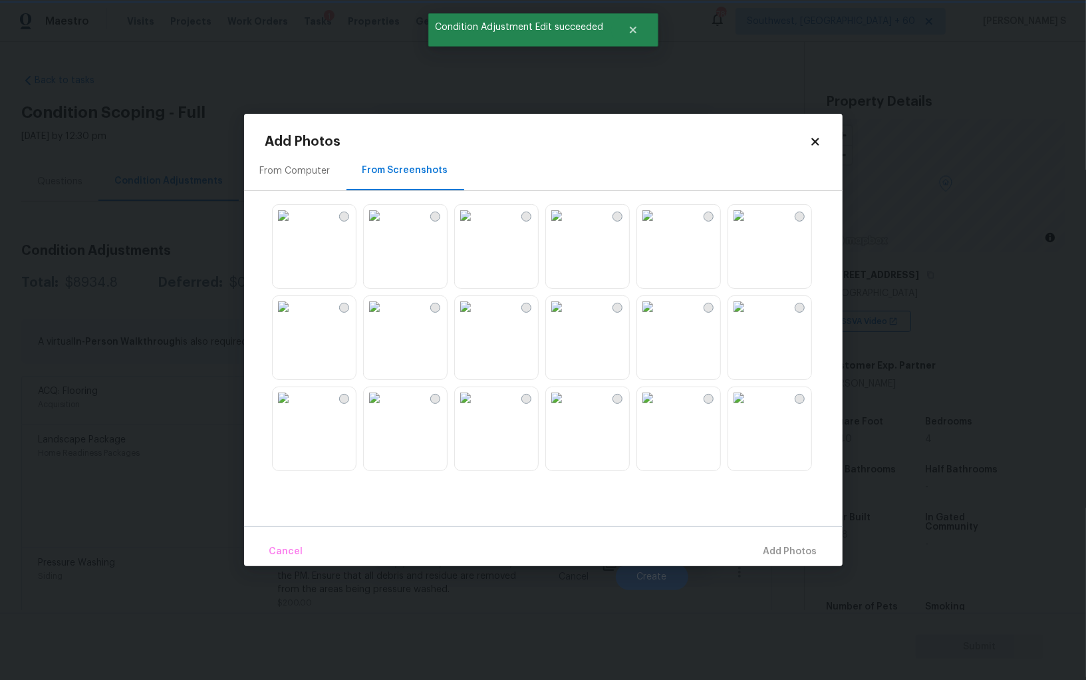
click at [567, 317] on img at bounding box center [556, 306] width 21 height 21
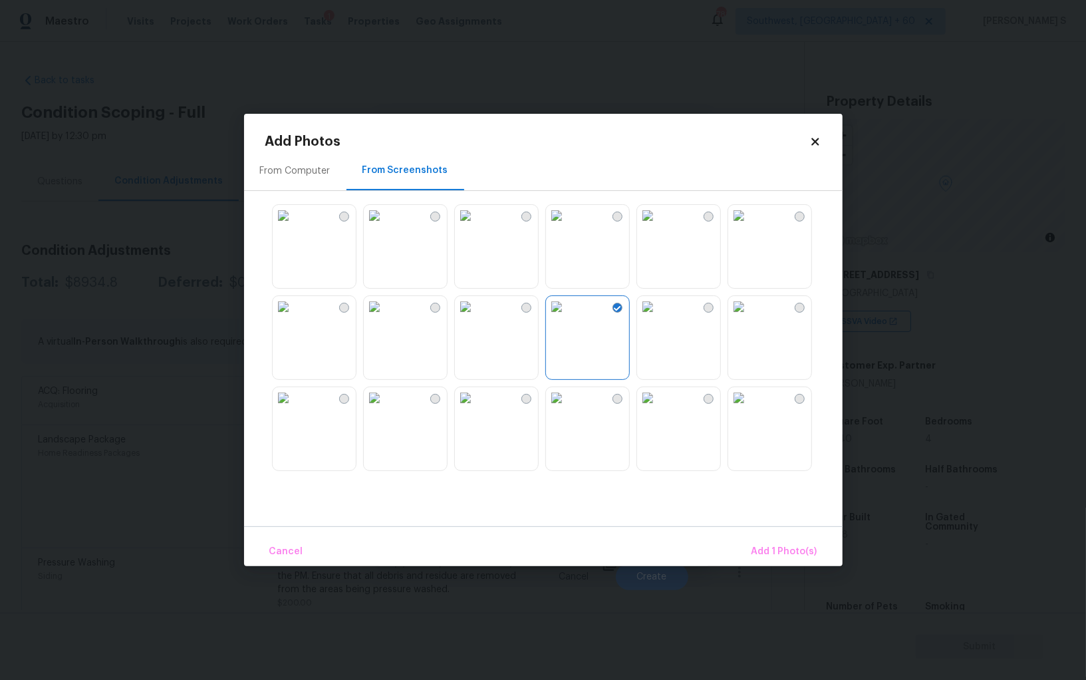
click at [567, 405] on img at bounding box center [556, 397] width 21 height 21
click at [471, 408] on img at bounding box center [465, 397] width 21 height 21
click at [385, 317] on img at bounding box center [374, 306] width 21 height 21
click at [294, 390] on img at bounding box center [283, 397] width 21 height 21
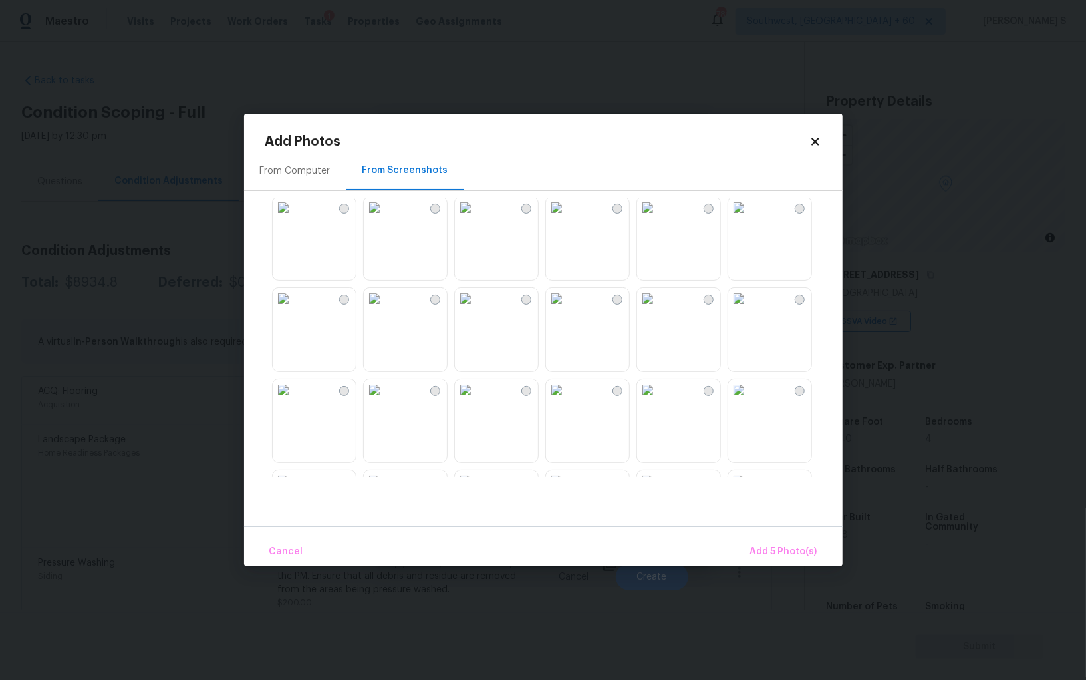
scroll to position [890, 0]
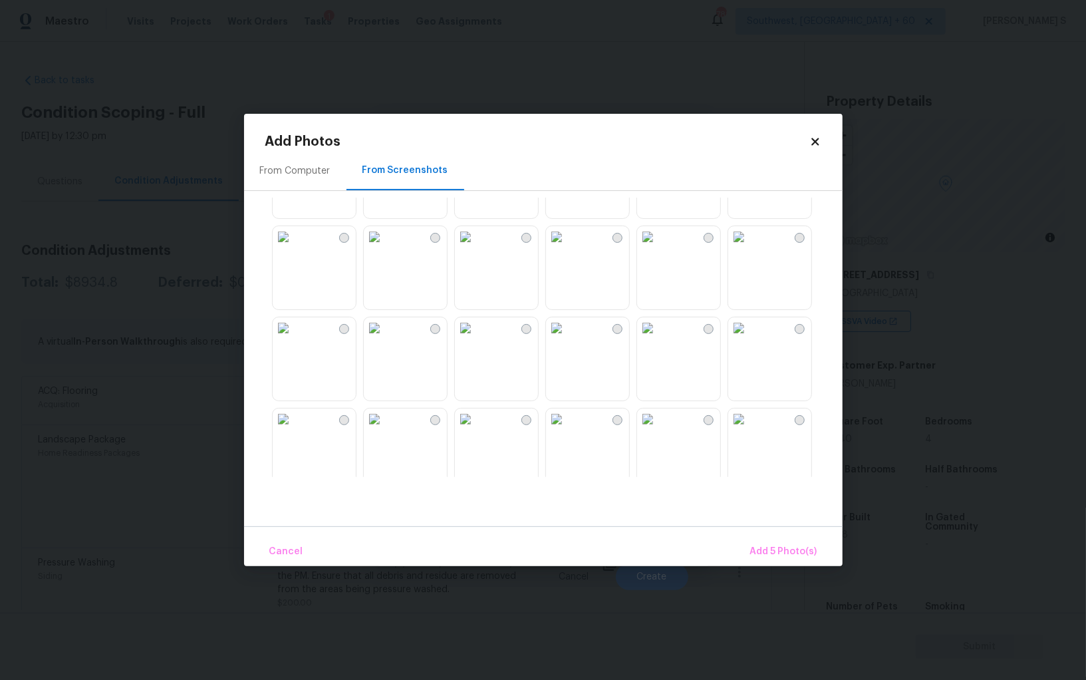
click at [476, 338] on img at bounding box center [465, 327] width 21 height 21
drag, startPoint x: 566, startPoint y: 354, endPoint x: 374, endPoint y: 354, distance: 192.2
click at [566, 338] on img at bounding box center [556, 327] width 21 height 21
click at [373, 338] on img at bounding box center [374, 327] width 21 height 21
click at [294, 338] on img at bounding box center [283, 327] width 21 height 21
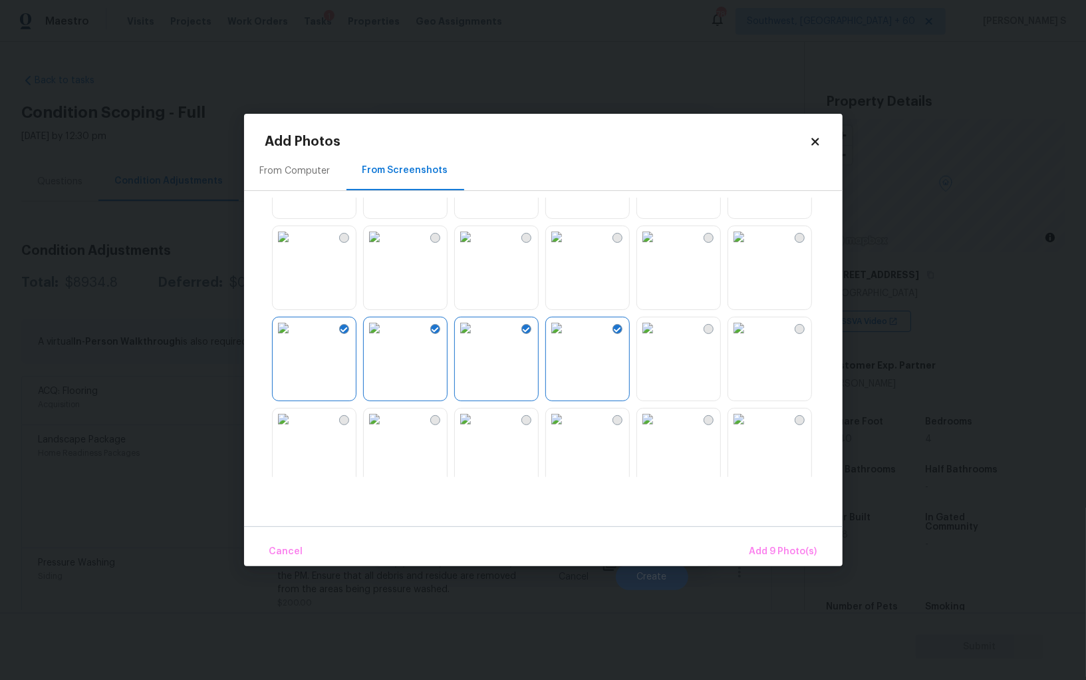
click at [294, 247] on img at bounding box center [283, 236] width 21 height 21
click at [385, 247] on img at bounding box center [374, 236] width 21 height 21
click at [476, 247] on img at bounding box center [465, 236] width 21 height 21
click at [761, 547] on span "Add 12 Photo(s)" at bounding box center [781, 551] width 72 height 17
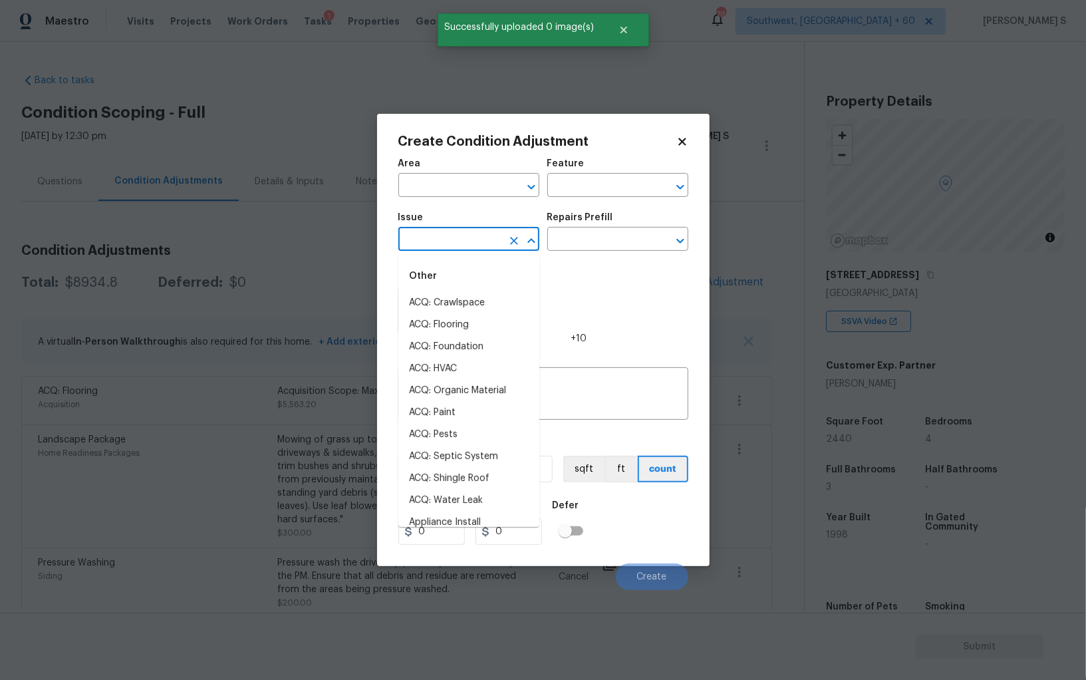
click at [442, 245] on input "text" at bounding box center [450, 240] width 104 height 21
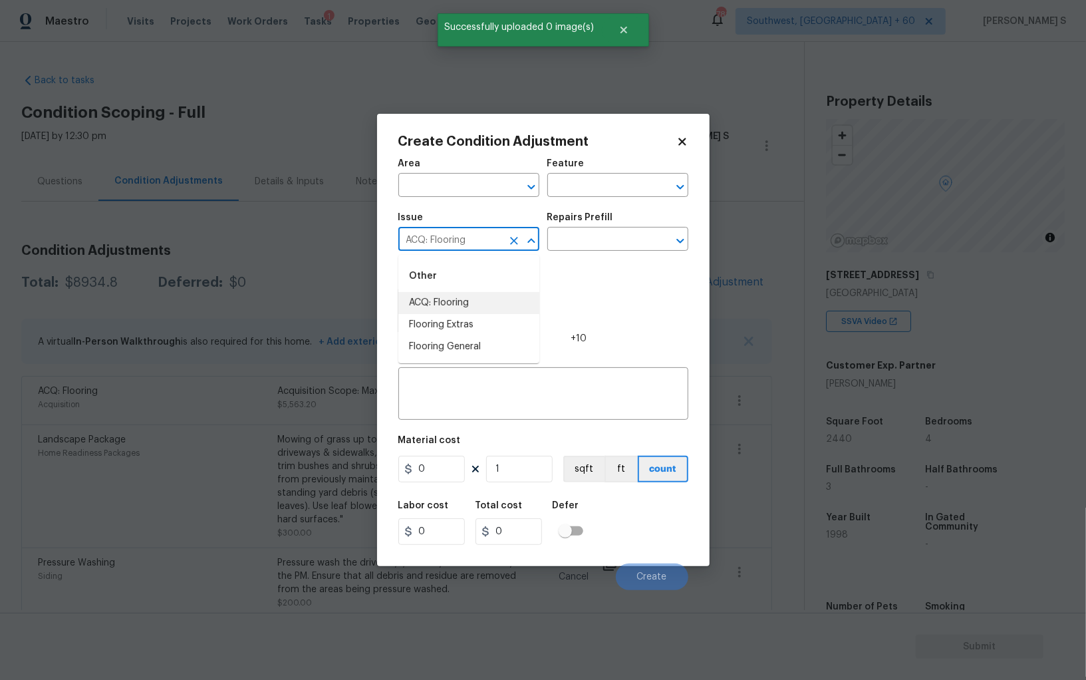
type input "ACQ: Flooring"
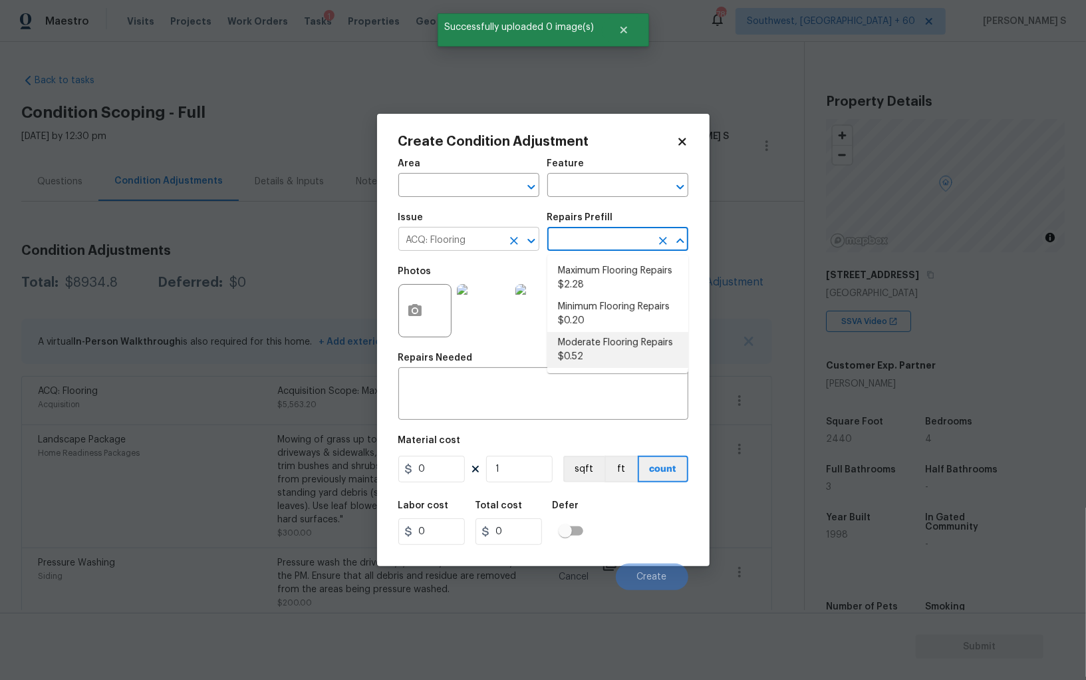
type input "Acquisition"
type textarea "Acquisition Scope: Moderate flooring repairs"
type input "0.52"
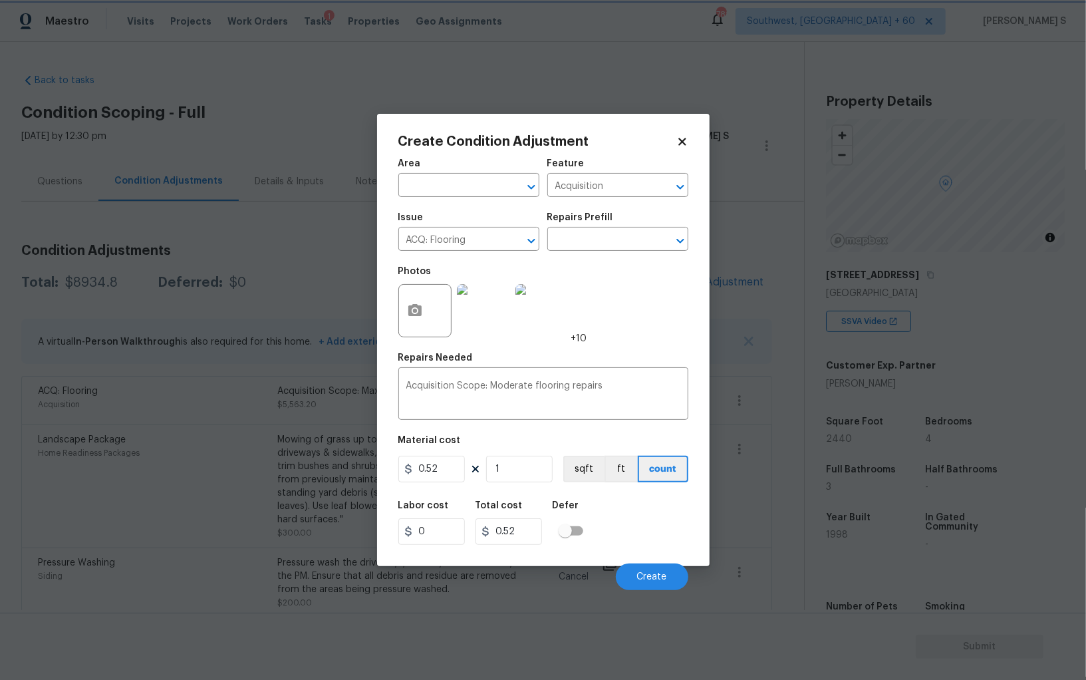
click at [523, 484] on figure "Material cost 0.52 1 sqft ft count" at bounding box center [543, 459] width 290 height 49
click at [518, 470] on input "1" at bounding box center [519, 468] width 66 height 27
paste input "2440"
type input "2440"
type input "1268.8"
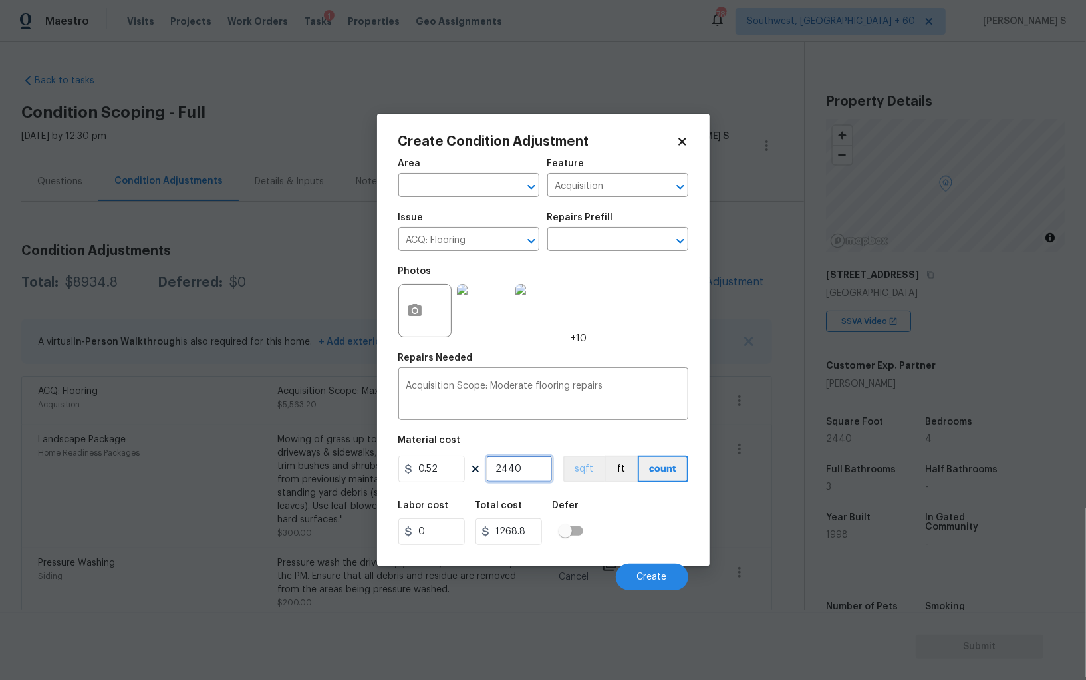
type input "2440"
click at [598, 459] on button "sqft" at bounding box center [583, 468] width 41 height 27
click at [628, 511] on div "Labor cost 0 Total cost 1268.8 Defer" at bounding box center [543, 523] width 290 height 60
click at [670, 572] on button "Create" at bounding box center [652, 576] width 72 height 27
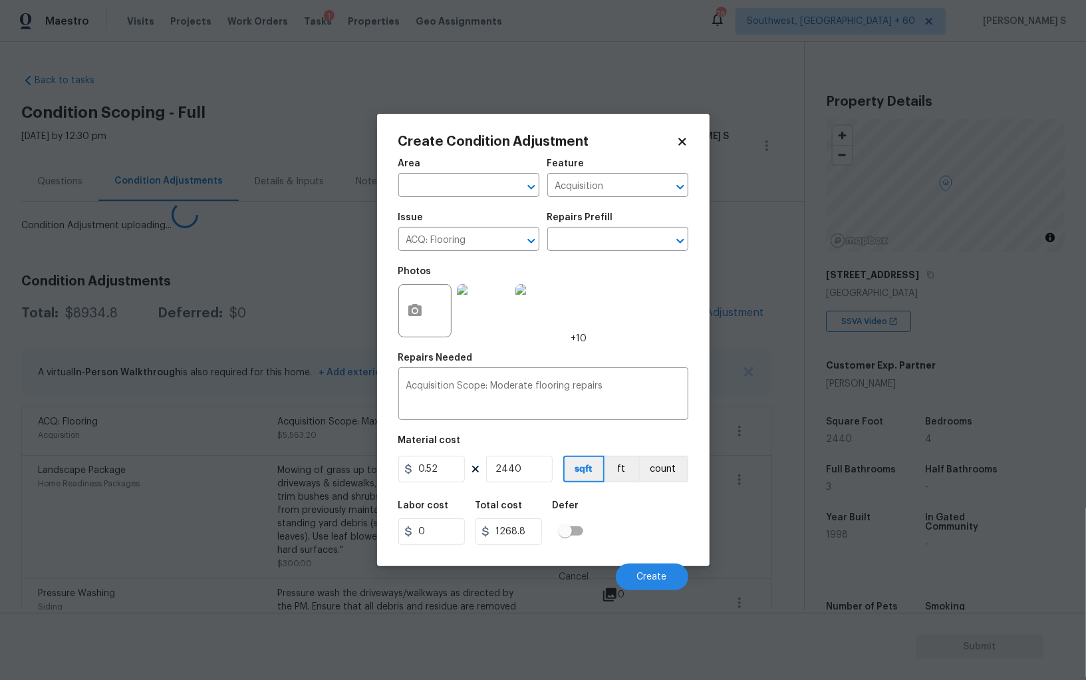
click at [268, 505] on body "Maestro Visits Projects Work Orders Tasks 1 Properties Geo Assignments 781 Sout…" at bounding box center [543, 340] width 1086 height 680
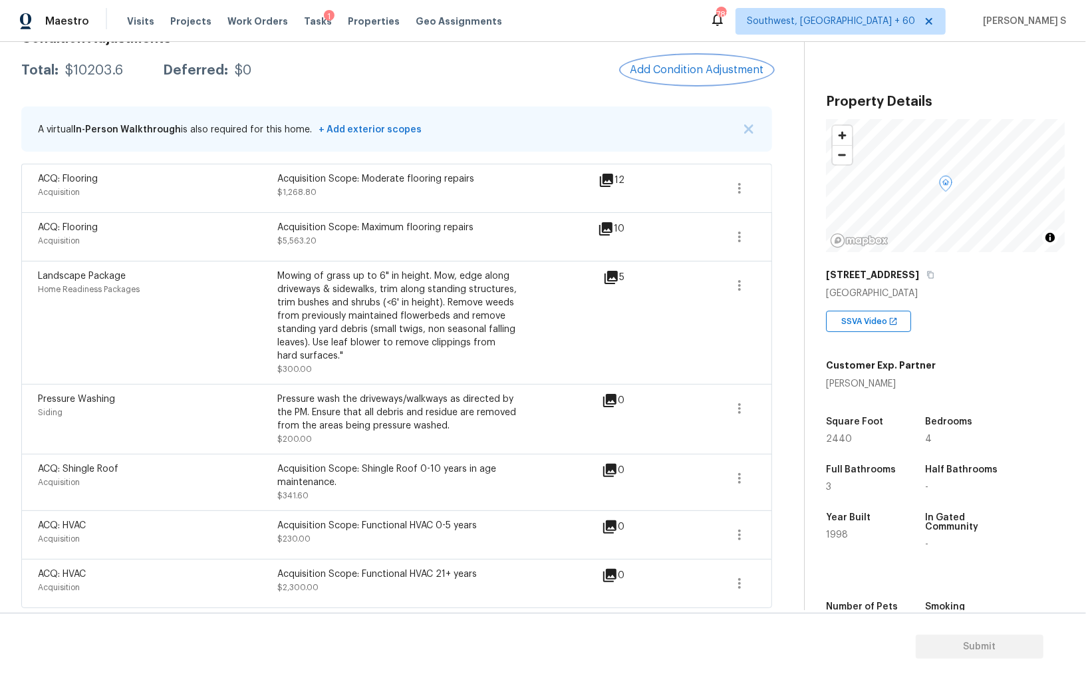
scroll to position [0, 0]
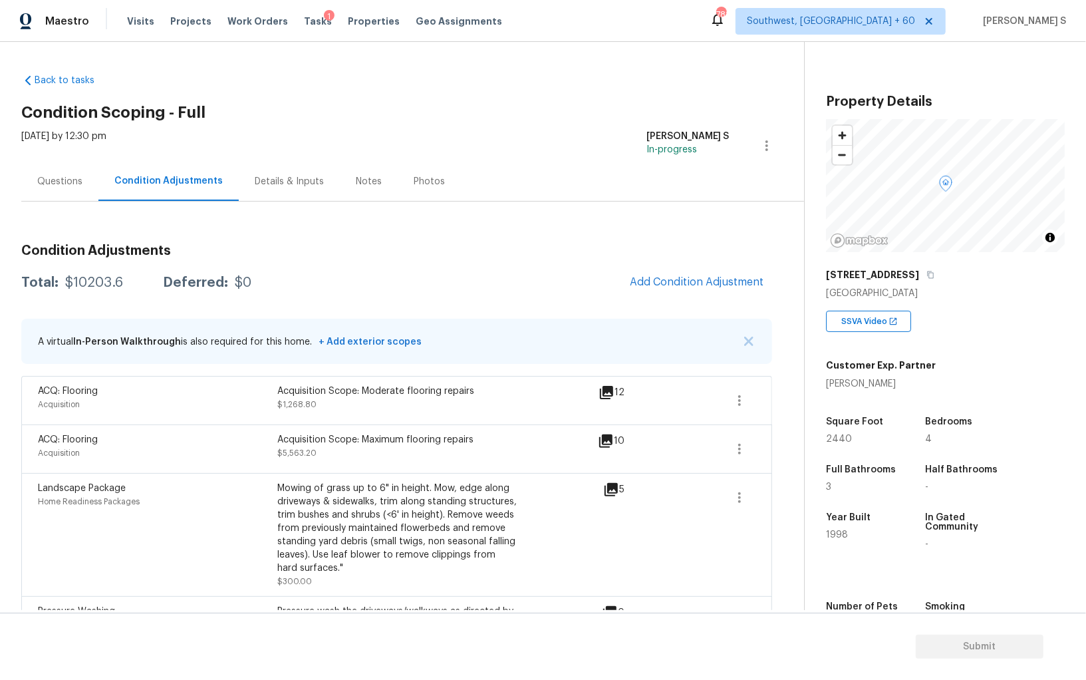
click at [55, 168] on div "Questions" at bounding box center [59, 181] width 77 height 39
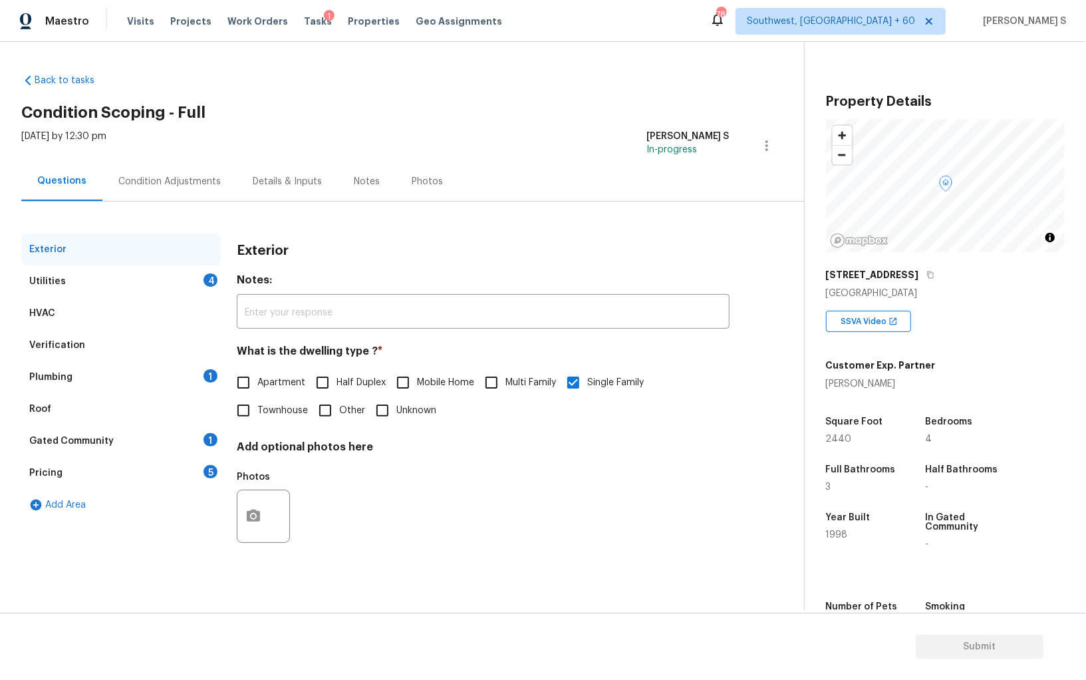
click at [64, 207] on div "Exterior Utilities 4 HVAC Verification Plumbing 1 Roof Gated Community 1 Pricin…" at bounding box center [396, 383] width 751 height 365
click at [51, 467] on div "Pricing" at bounding box center [45, 472] width 33 height 13
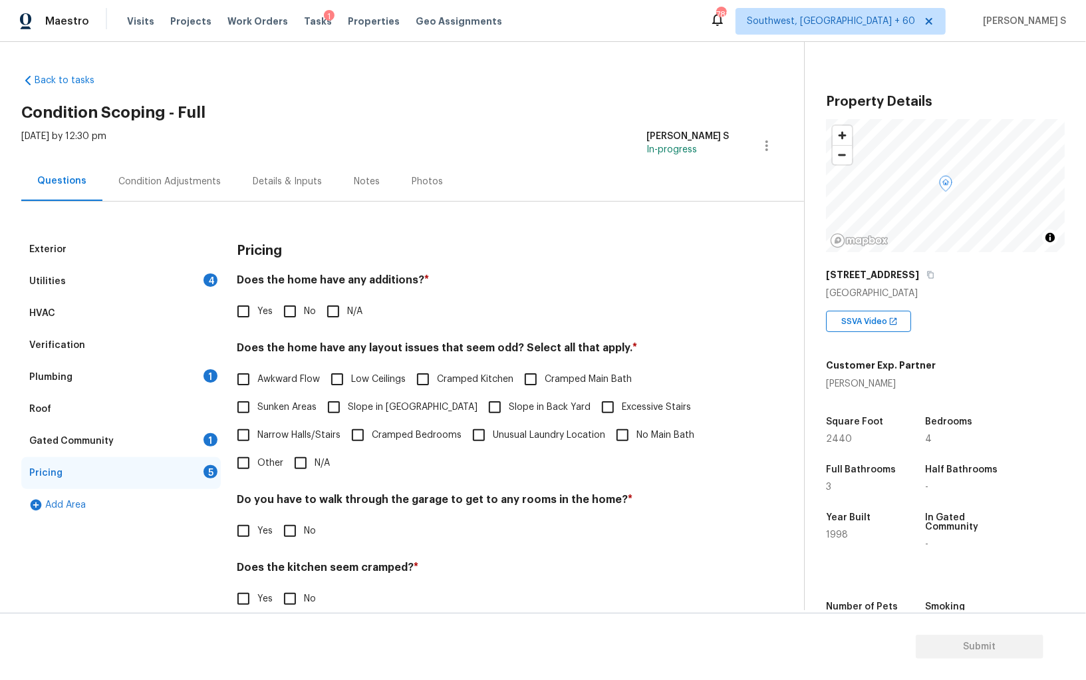
click at [376, 398] on label "Slope in Front Yard" at bounding box center [399, 407] width 158 height 28
click at [348, 398] on input "Slope in Front Yard" at bounding box center [334, 407] width 28 height 28
checkbox input "true"
click at [287, 303] on input "No" at bounding box center [290, 311] width 28 height 28
checkbox input "true"
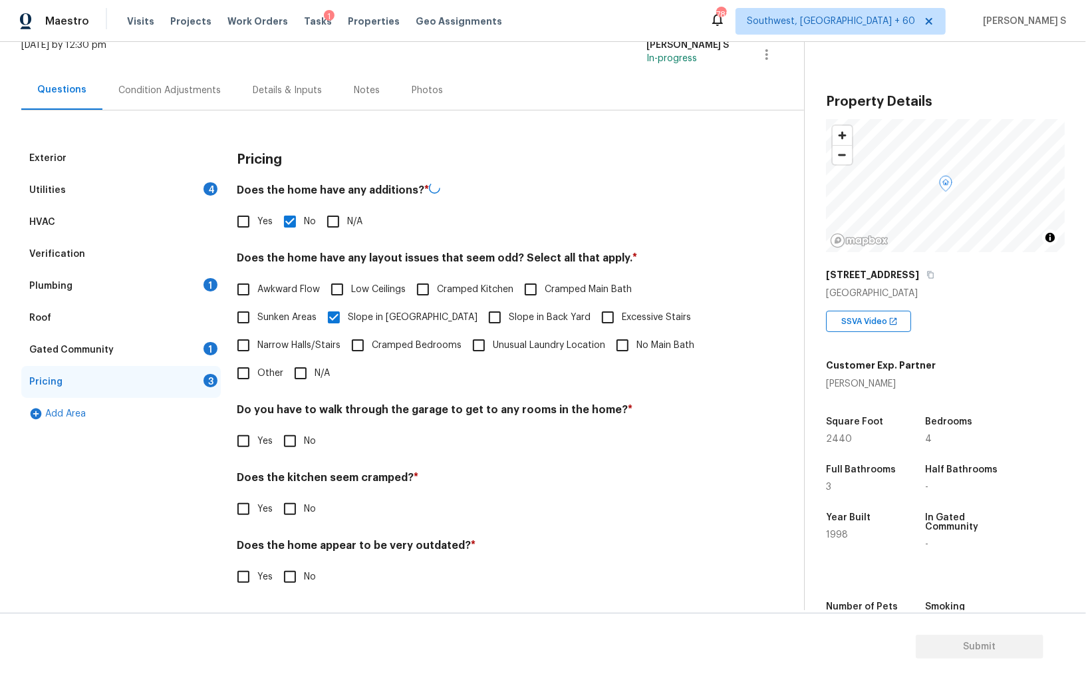
scroll to position [90, 0]
click at [290, 441] on input "No" at bounding box center [290, 441] width 28 height 28
checkbox input "true"
click at [276, 496] on input "No" at bounding box center [290, 510] width 28 height 28
checkbox input "true"
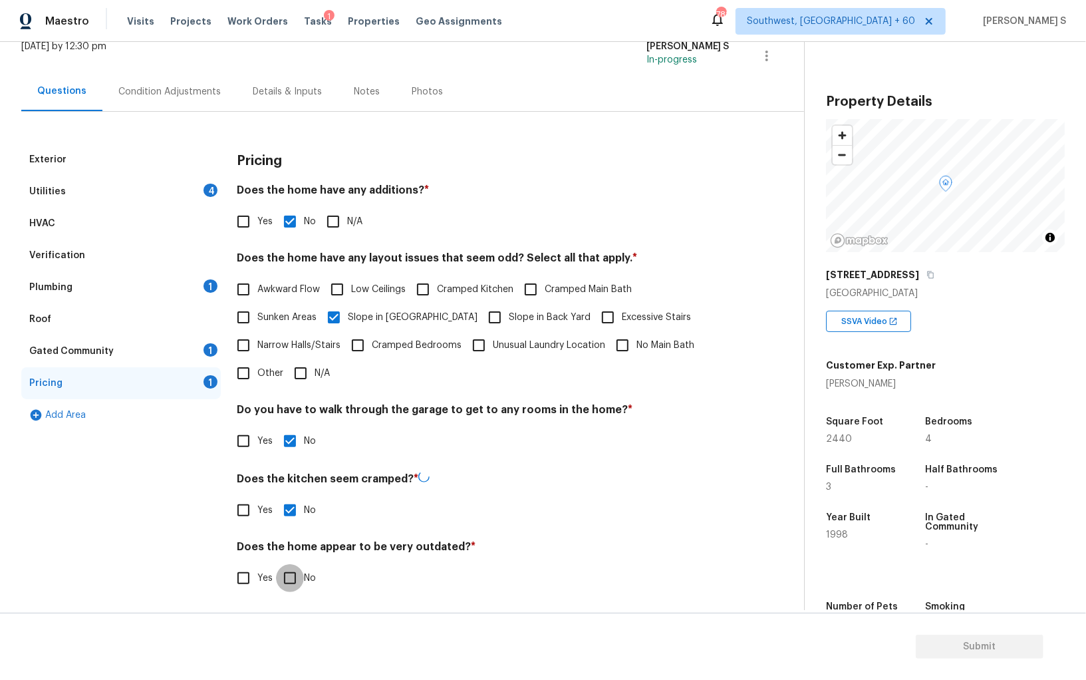
click at [276, 564] on input "No" at bounding box center [290, 578] width 28 height 28
checkbox input "true"
click at [205, 279] on div "Plumbing 1" at bounding box center [120, 287] width 199 height 32
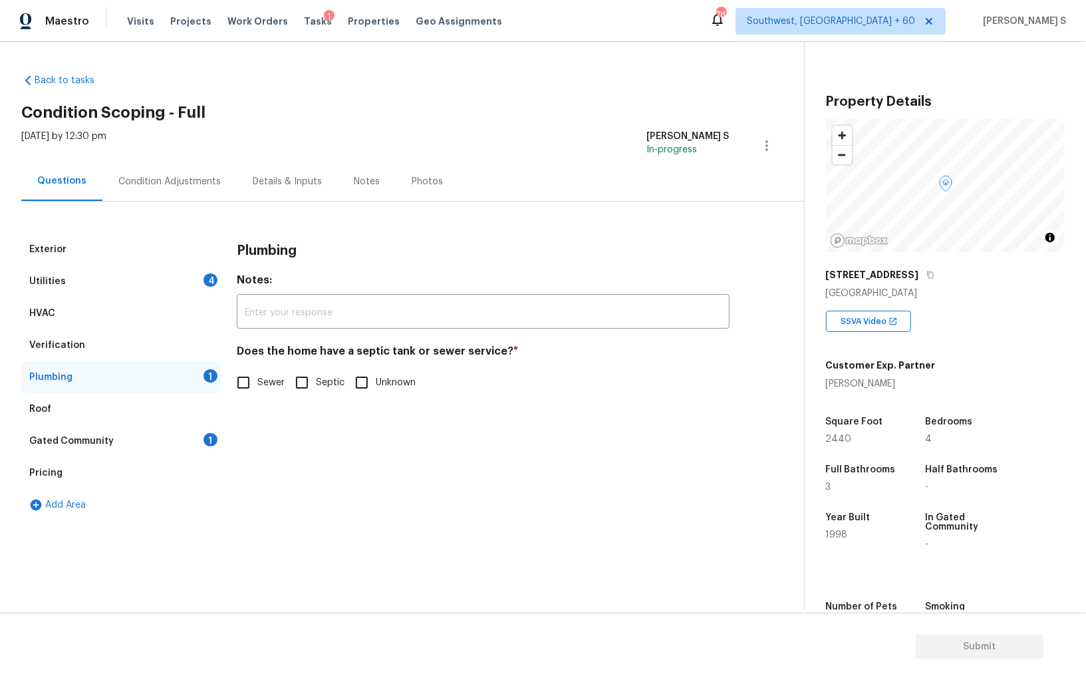
scroll to position [0, 0]
click at [284, 379] on span "Sewer" at bounding box center [270, 383] width 27 height 14
click at [257, 379] on input "Sewer" at bounding box center [243, 382] width 28 height 28
checkbox input "true"
click at [210, 438] on div "1" at bounding box center [210, 439] width 14 height 13
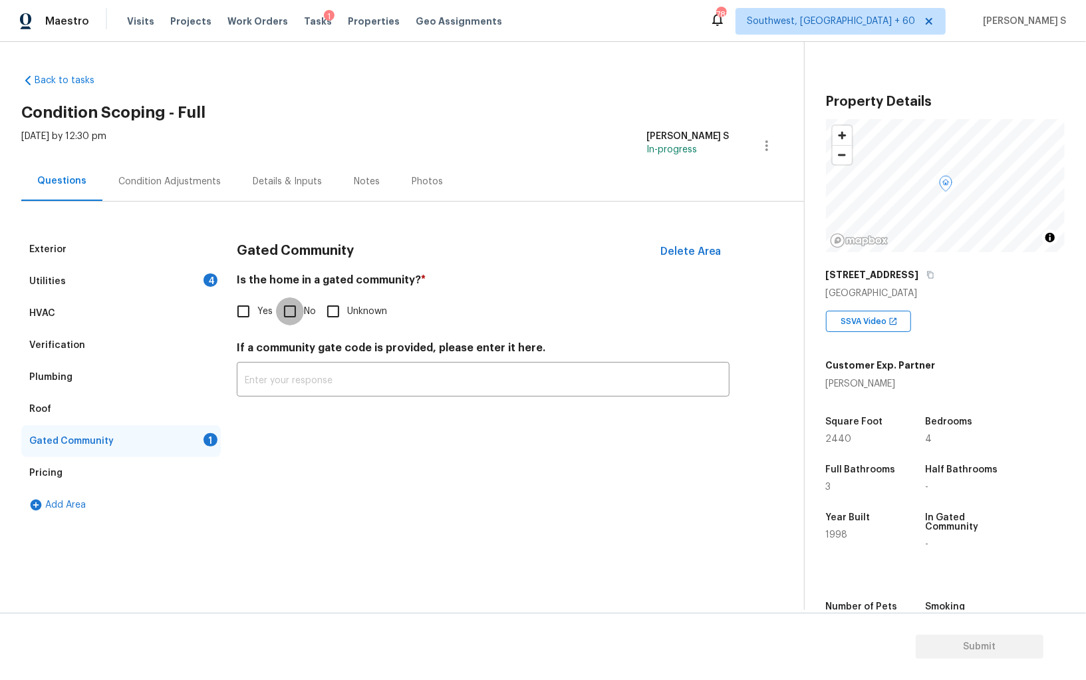
click at [291, 312] on input "No" at bounding box center [290, 311] width 28 height 28
checkbox input "true"
click at [199, 278] on div "Utilities 4" at bounding box center [120, 281] width 199 height 32
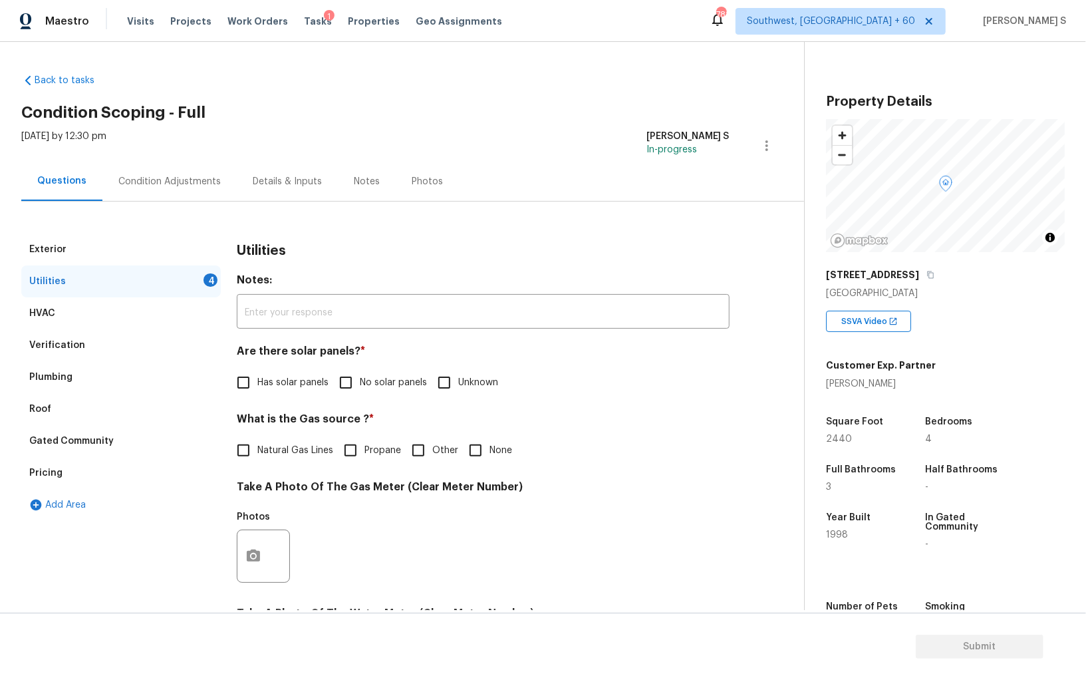
click at [351, 380] on input "No solar panels" at bounding box center [346, 382] width 28 height 28
checkbox input "true"
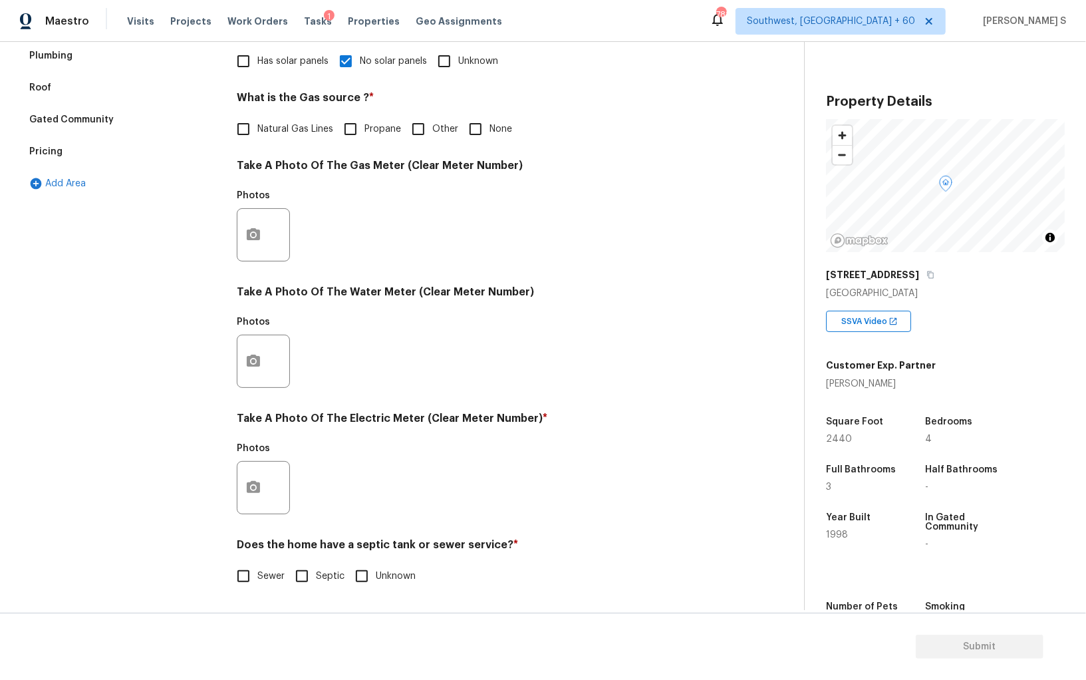
click at [272, 566] on label "Sewer" at bounding box center [256, 576] width 55 height 28
click at [257, 566] on input "Sewer" at bounding box center [243, 576] width 28 height 28
checkbox input "true"
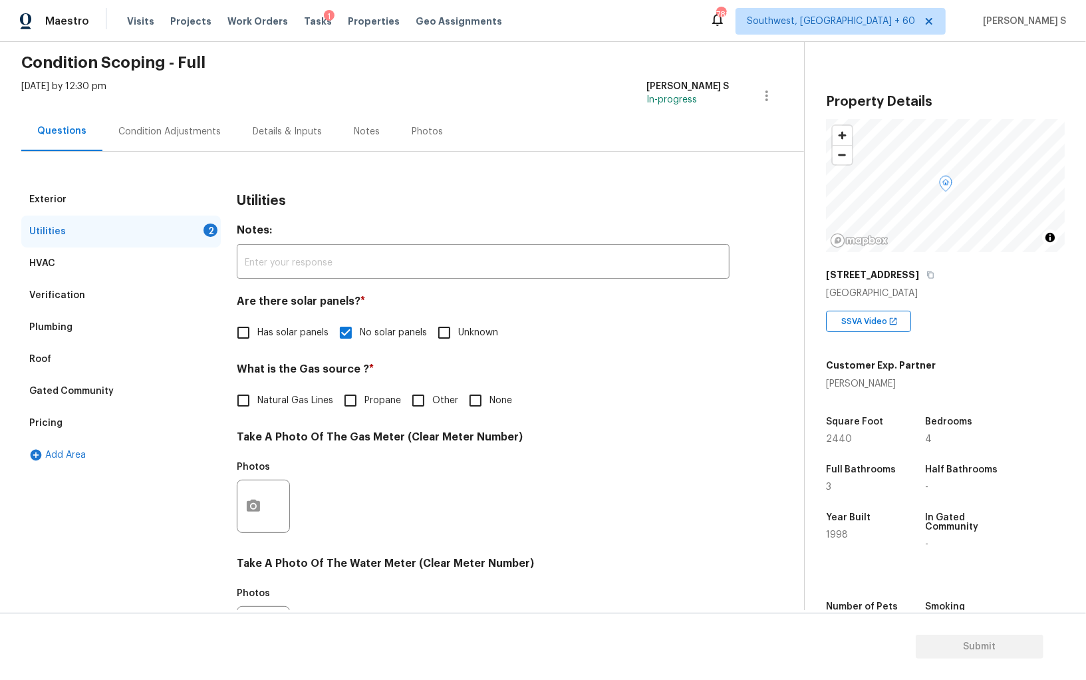
drag, startPoint x: 251, startPoint y: 412, endPoint x: 280, endPoint y: 439, distance: 40.0
click at [251, 412] on input "Natural Gas Lines" at bounding box center [243, 400] width 28 height 28
checkbox input "true"
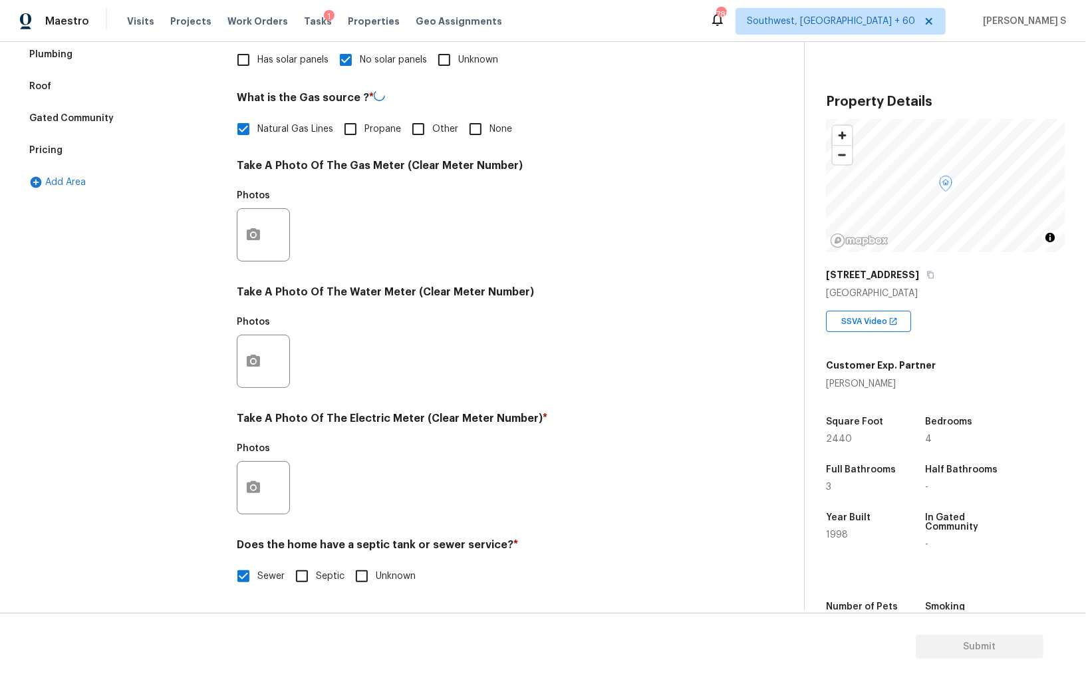
scroll to position [321, 0]
click at [248, 483] on icon "button" at bounding box center [253, 487] width 13 height 12
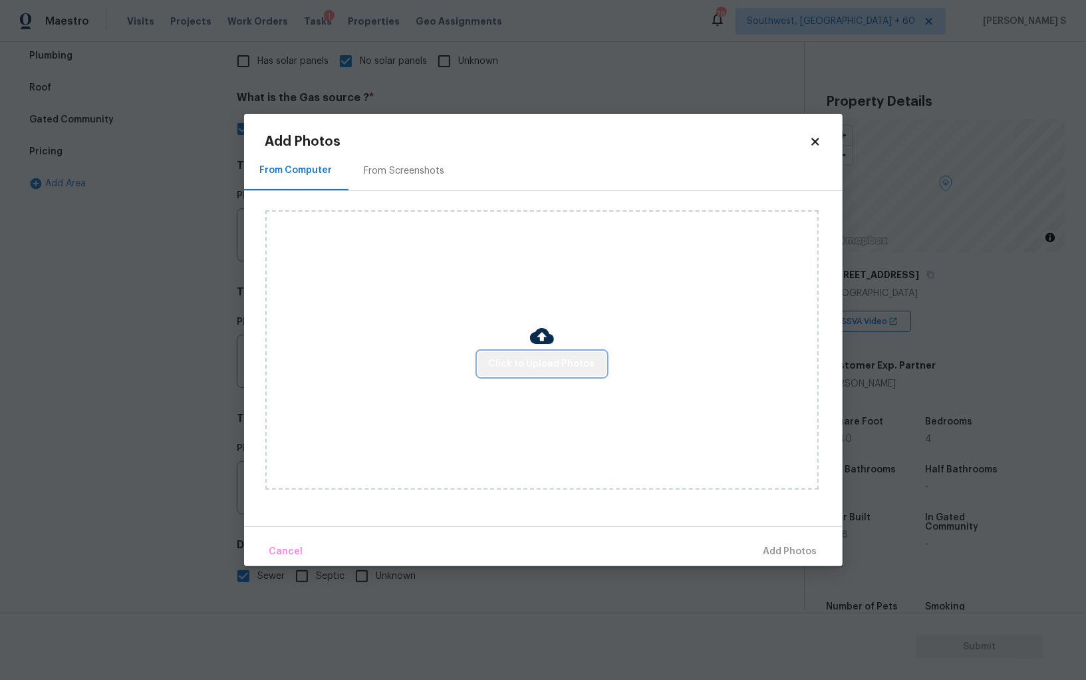
click at [567, 360] on span "Click to Upload Photos" at bounding box center [542, 364] width 106 height 17
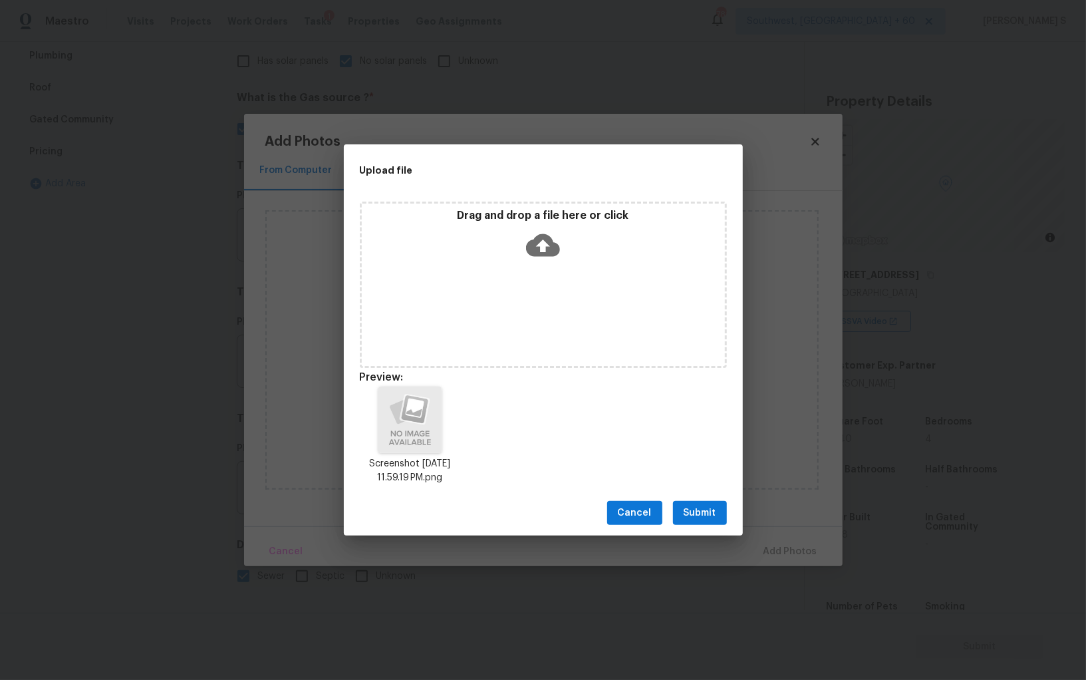
click at [721, 509] on button "Submit" at bounding box center [700, 513] width 54 height 25
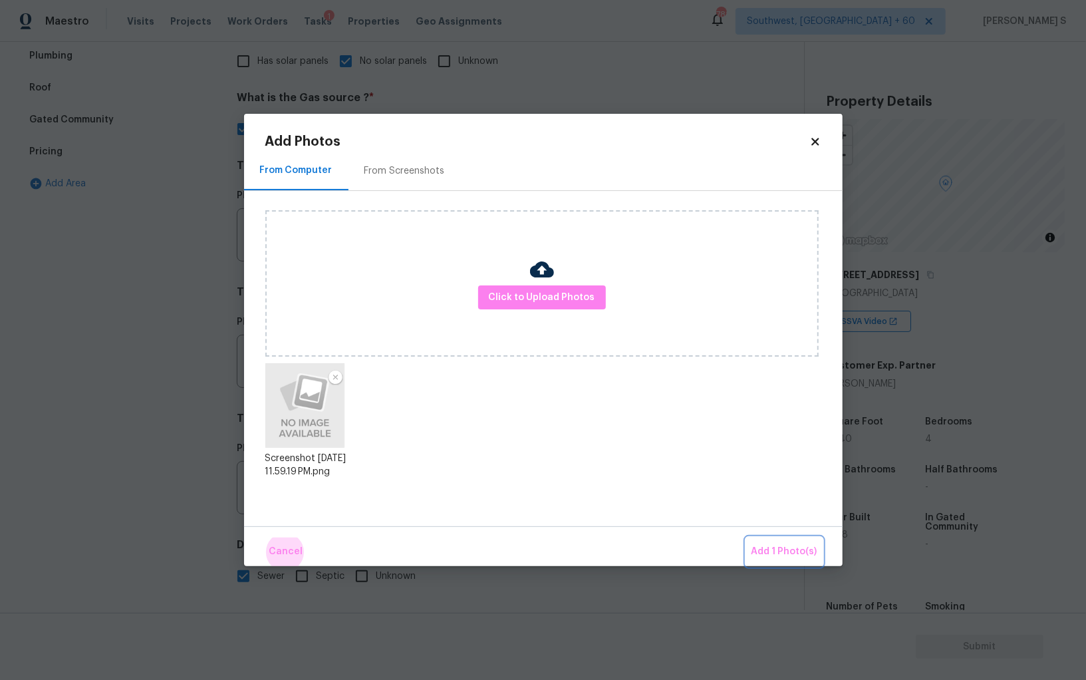
click at [746, 537] on button "Add 1 Photo(s)" at bounding box center [784, 551] width 76 height 29
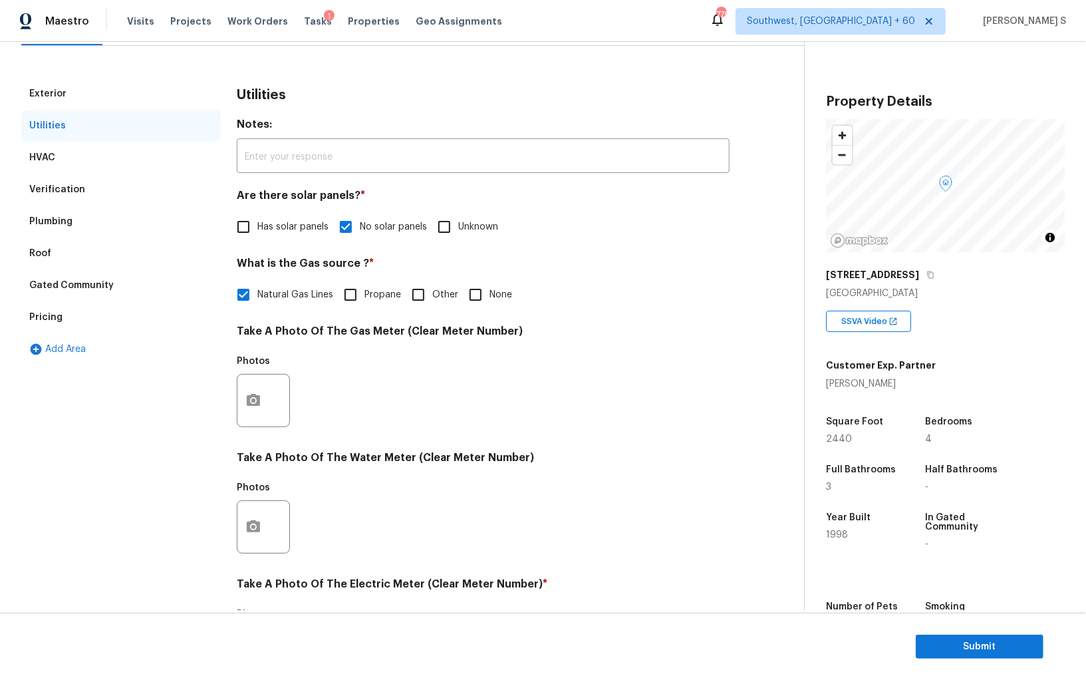
scroll to position [0, 0]
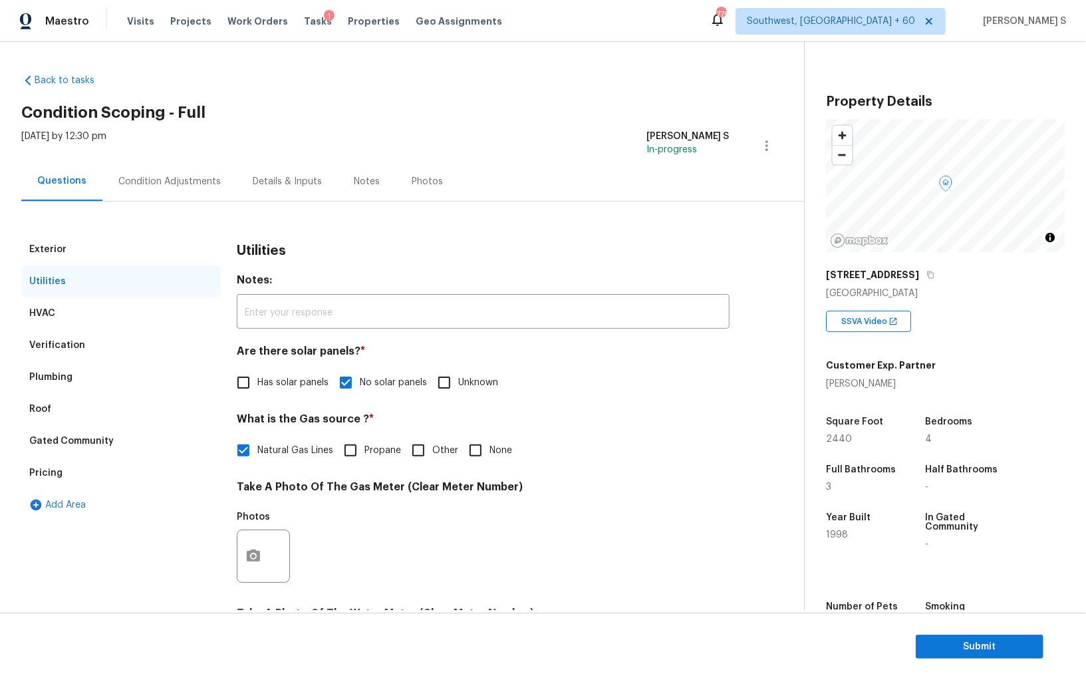
click at [203, 172] on div "Condition Adjustments" at bounding box center [169, 181] width 134 height 39
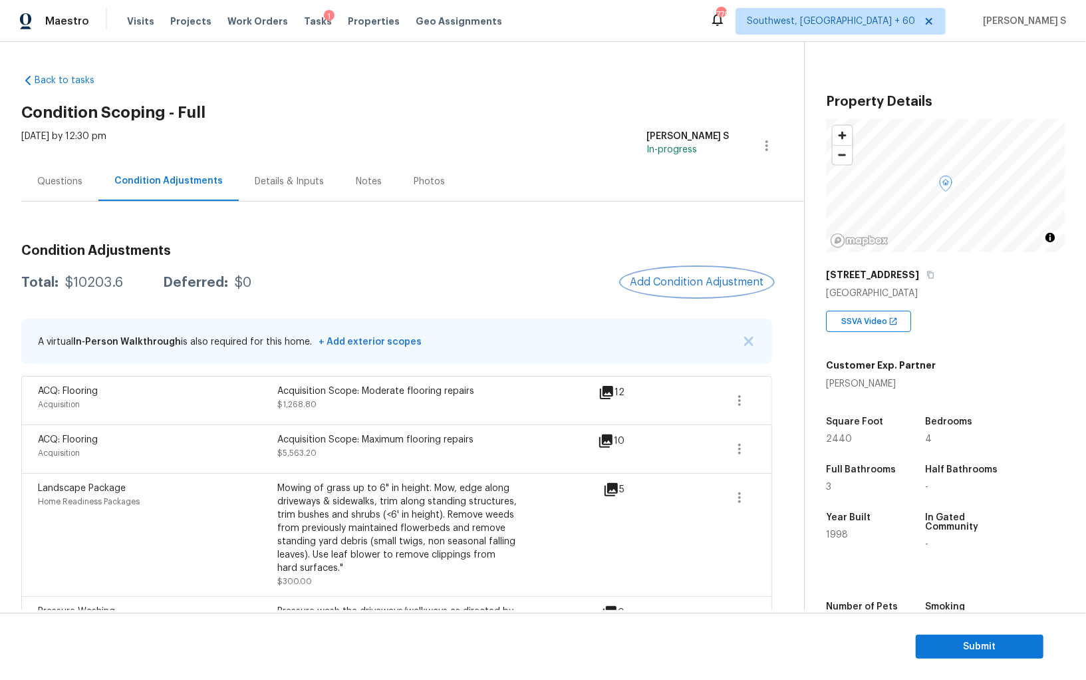
click at [678, 277] on span "Add Condition Adjustment" at bounding box center [697, 282] width 134 height 12
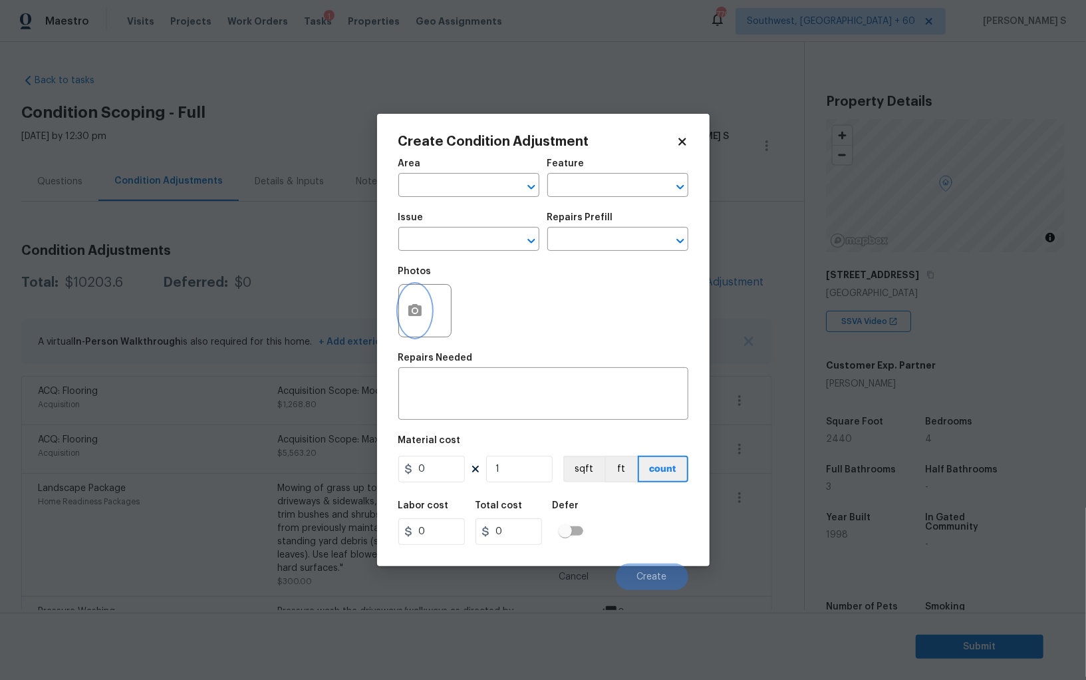
click at [400, 312] on button "button" at bounding box center [415, 311] width 32 height 52
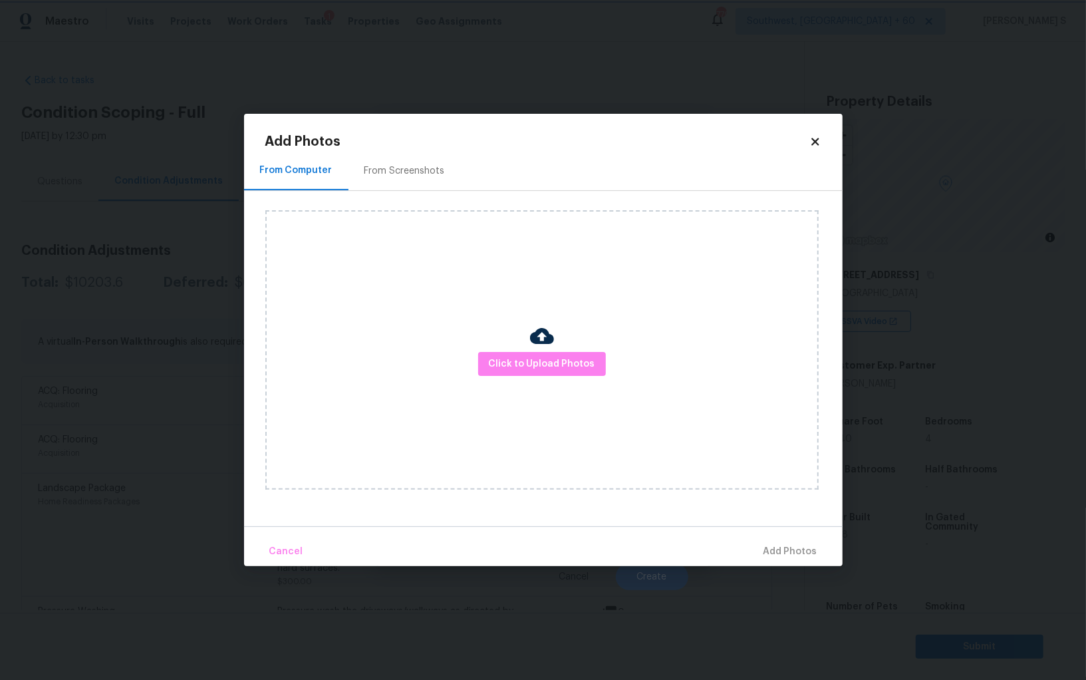
click at [83, 362] on body "Maestro Visits Projects Work Orders Tasks 1 Properties Geo Assignments 779 Sout…" at bounding box center [543, 340] width 1086 height 680
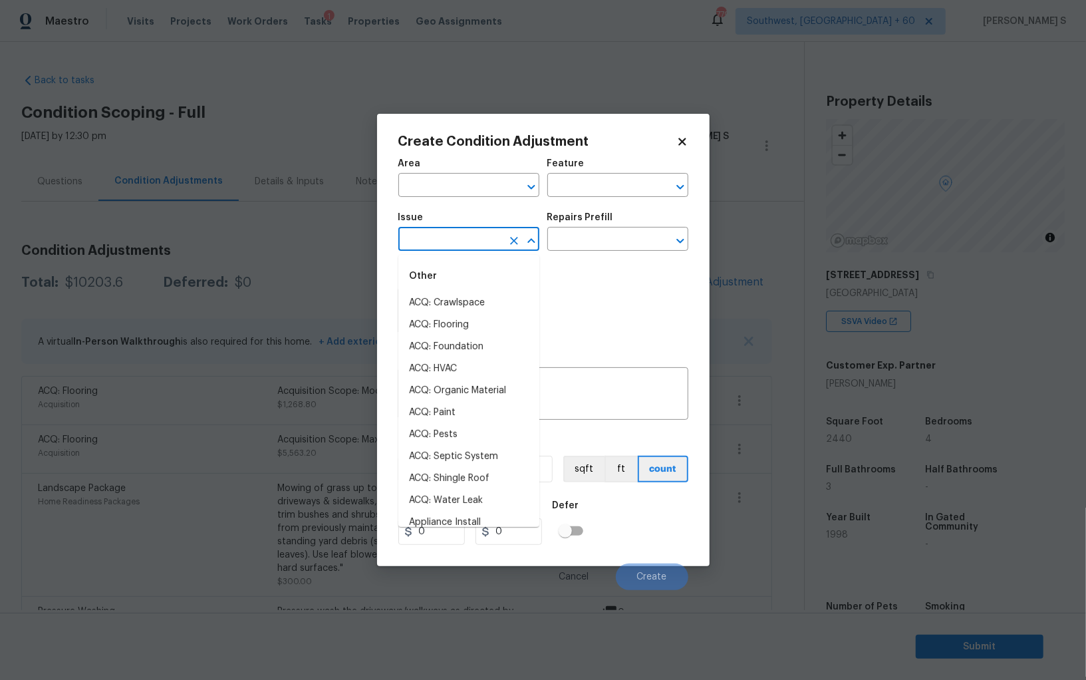
click at [430, 249] on input "text" at bounding box center [450, 240] width 104 height 21
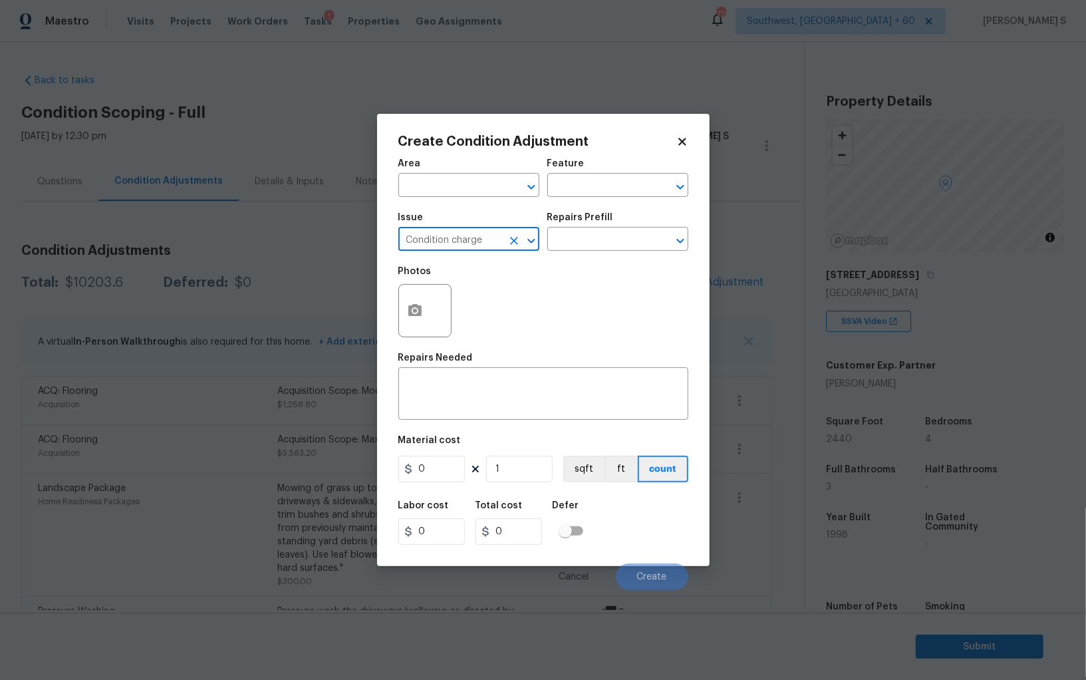
type input "Condition charge"
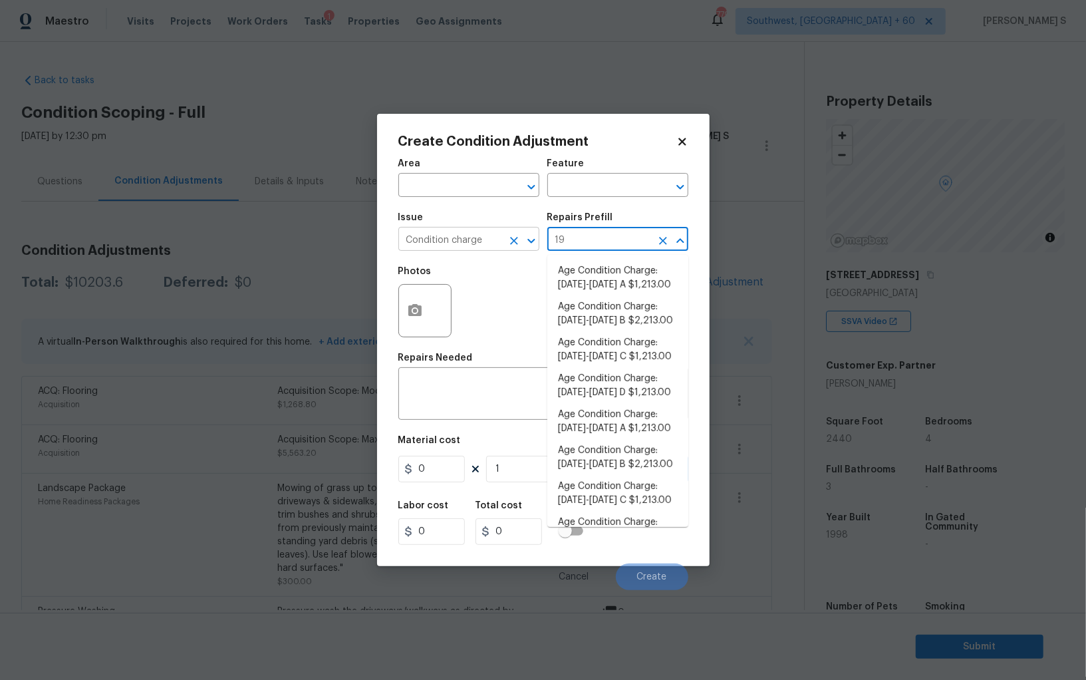
type input "199"
type input "Home Readiness Packages"
type textarea "Age Condition Charge: 1993-2008 C"
type input "1213"
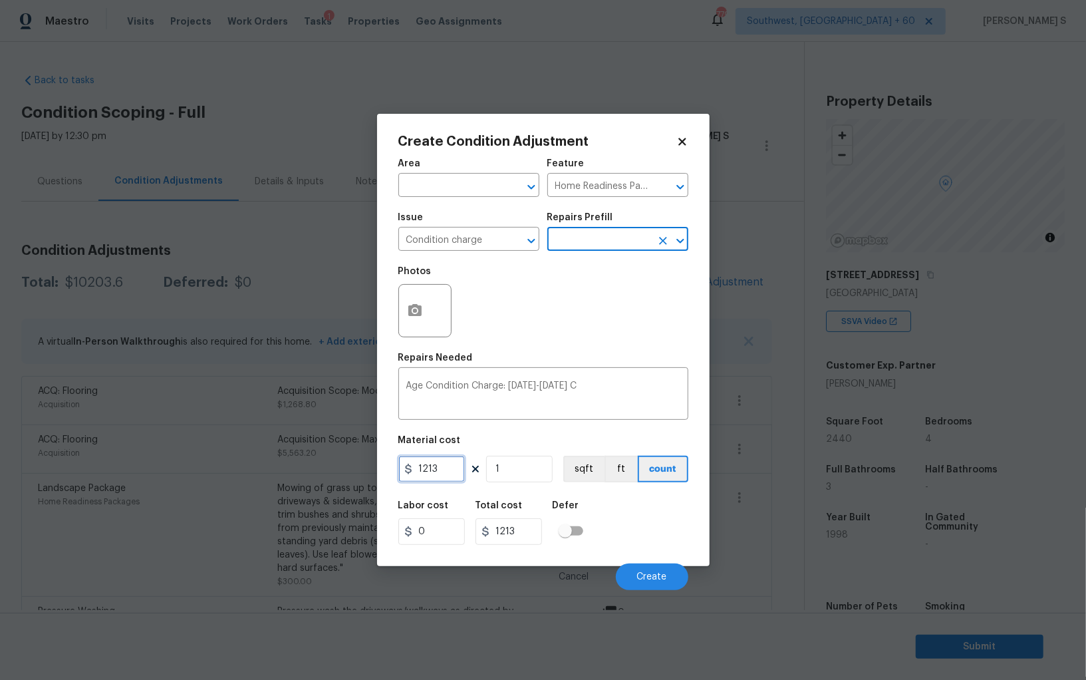
click at [428, 473] on input "1213" at bounding box center [431, 468] width 66 height 27
type input "2000"
click at [674, 547] on div "Labor cost 0 Total cost 2000 Defer" at bounding box center [543, 523] width 290 height 60
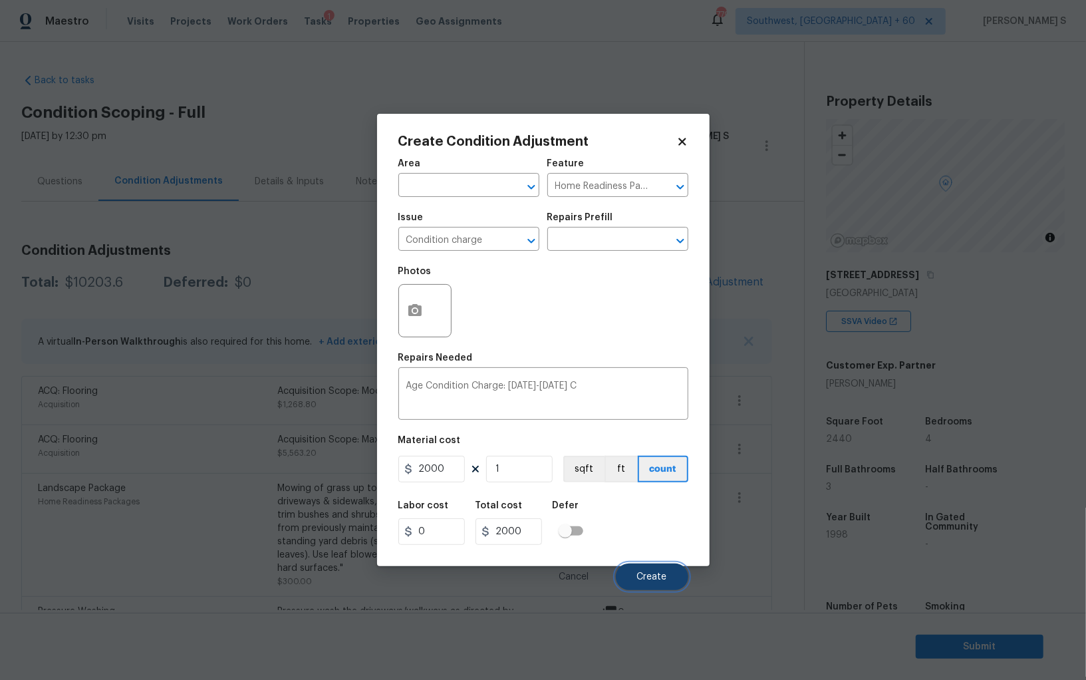
click at [660, 571] on button "Create" at bounding box center [652, 576] width 72 height 27
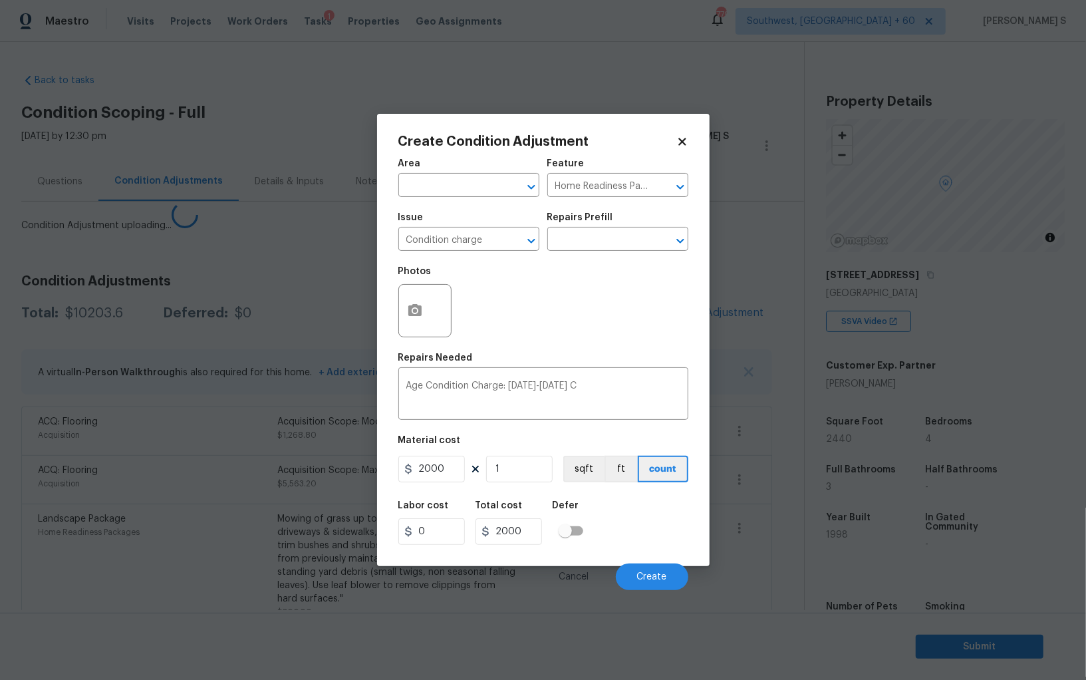
click at [276, 528] on body "Maestro Visits Projects Work Orders Tasks 1 Properties Geo Assignments 779 Sout…" at bounding box center [543, 340] width 1086 height 680
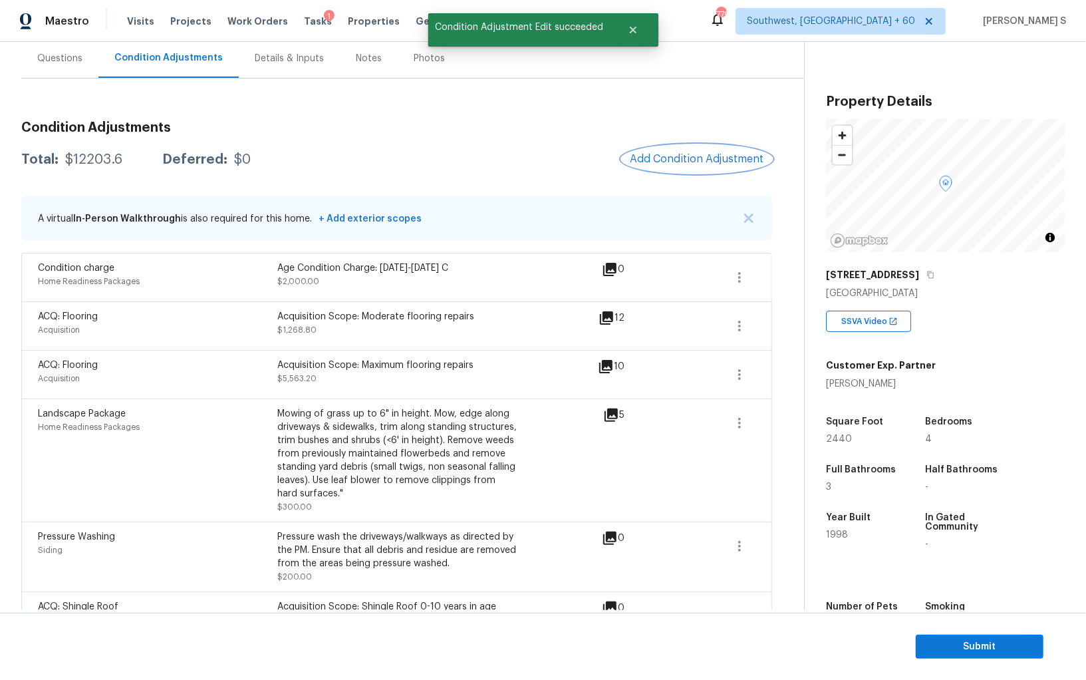
scroll to position [122, 0]
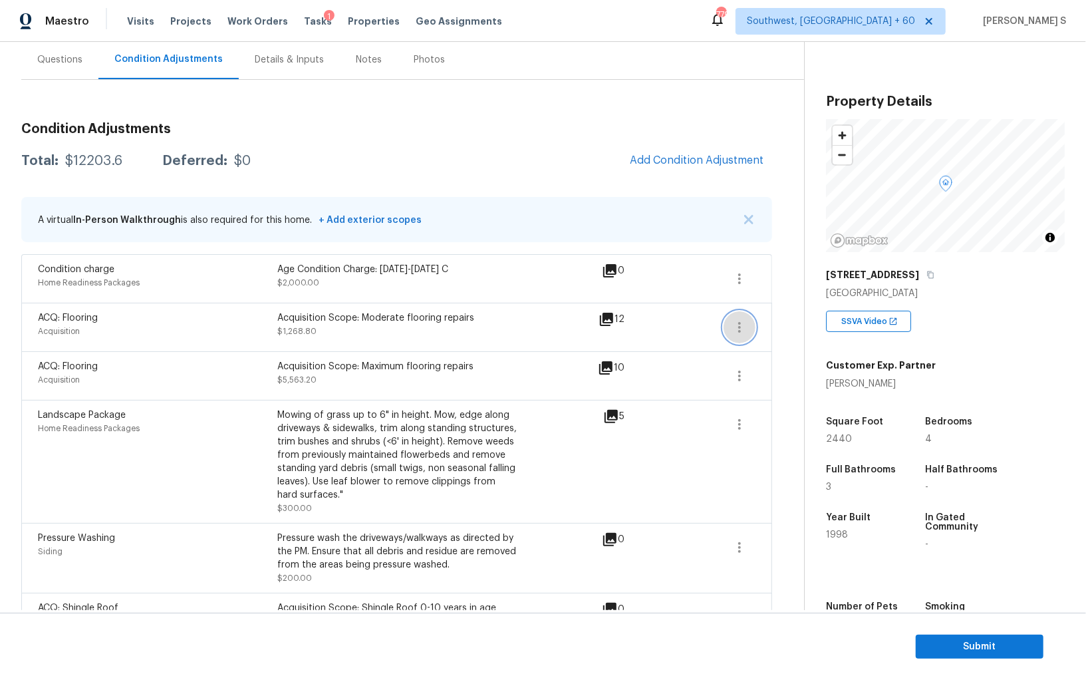
click at [742, 331] on icon "button" at bounding box center [739, 327] width 16 height 16
click at [781, 331] on link "Edit" at bounding box center [815, 323] width 113 height 20
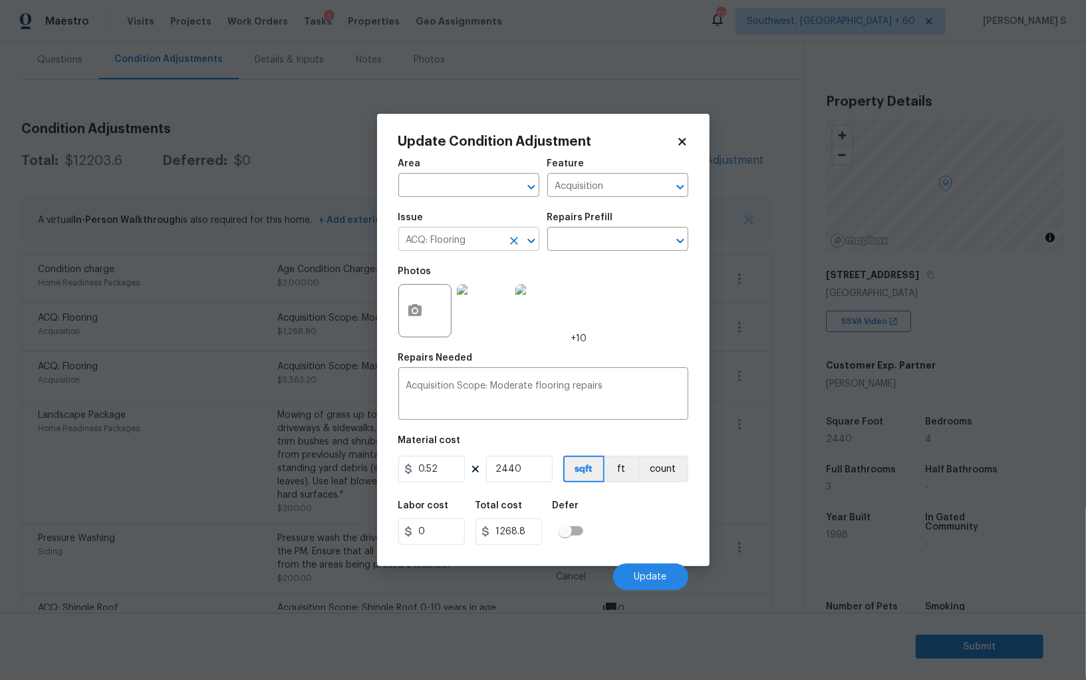
click at [519, 243] on icon "Clear" at bounding box center [513, 240] width 13 height 13
type input "ACQ: Paint"
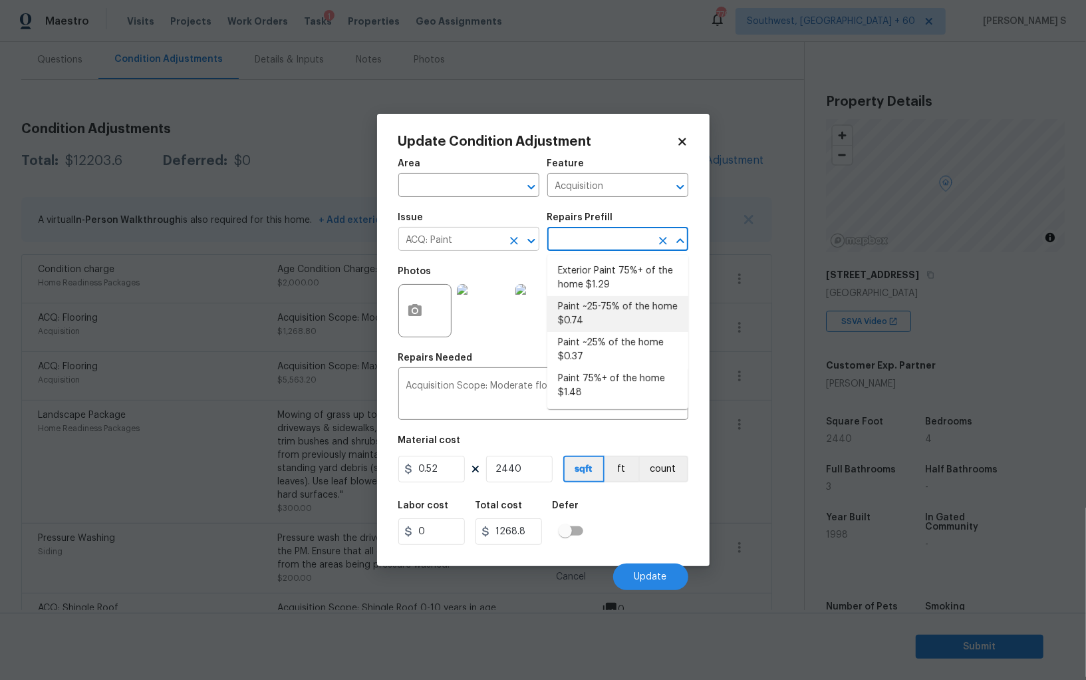
type textarea "Acquisition Scope: ~25 - 75% of the home needs interior paint"
type input "0.74"
type input "1805.6"
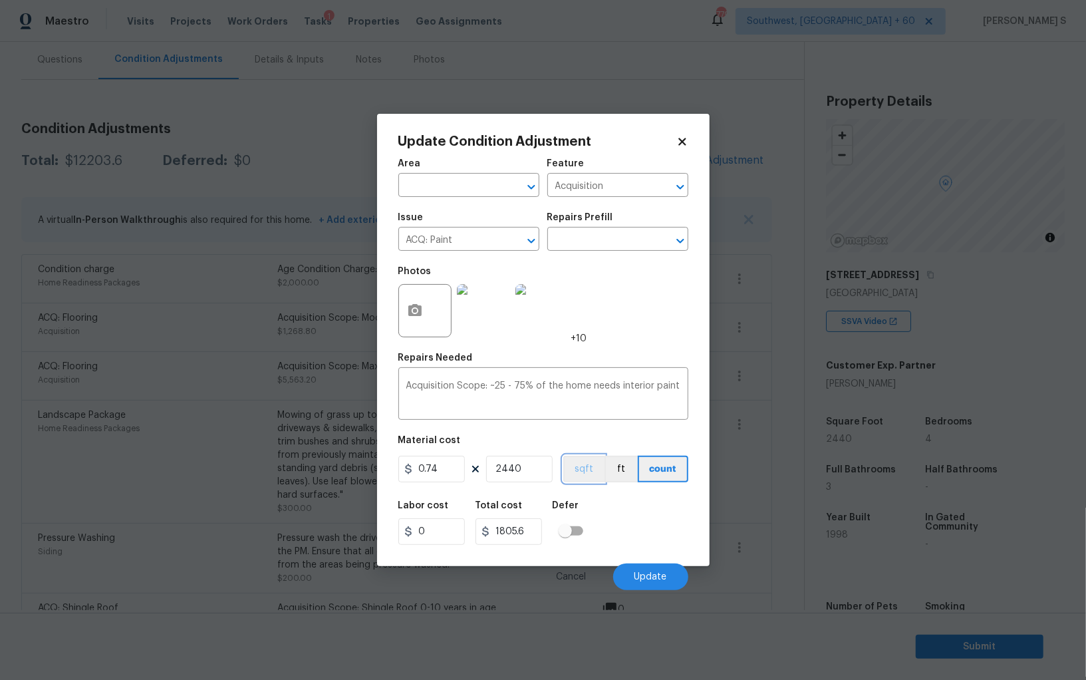
click at [584, 475] on button "sqft" at bounding box center [583, 468] width 41 height 27
click at [640, 533] on div "Labor cost 0 Total cost 1805.6 Defer" at bounding box center [543, 523] width 290 height 60
click at [670, 570] on button "Update" at bounding box center [650, 576] width 75 height 27
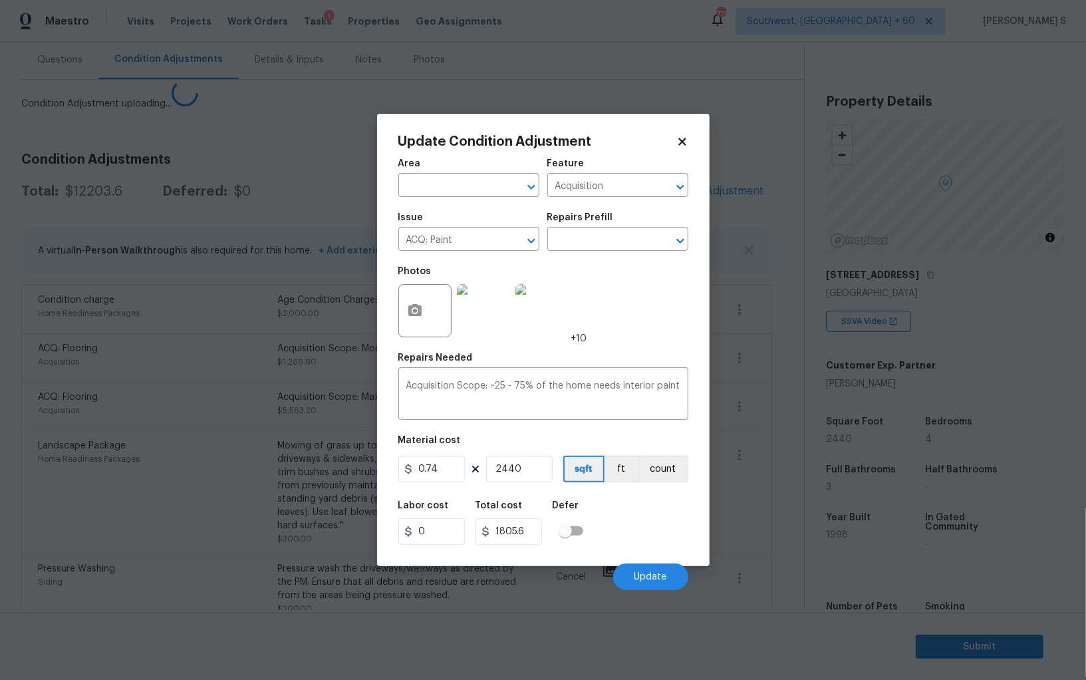
click at [393, 481] on div "Update Condition Adjustment Area ​ Feature Acquisition ​ Issue ACQ: Paint ​ Rep…" at bounding box center [543, 340] width 332 height 452
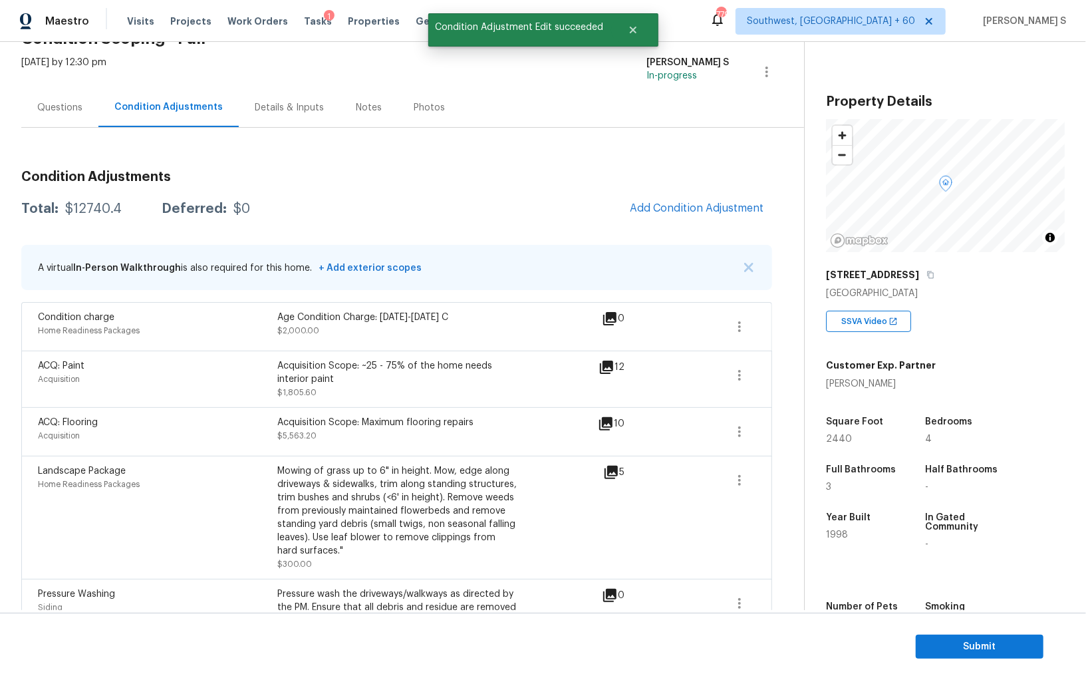
scroll to position [0, 0]
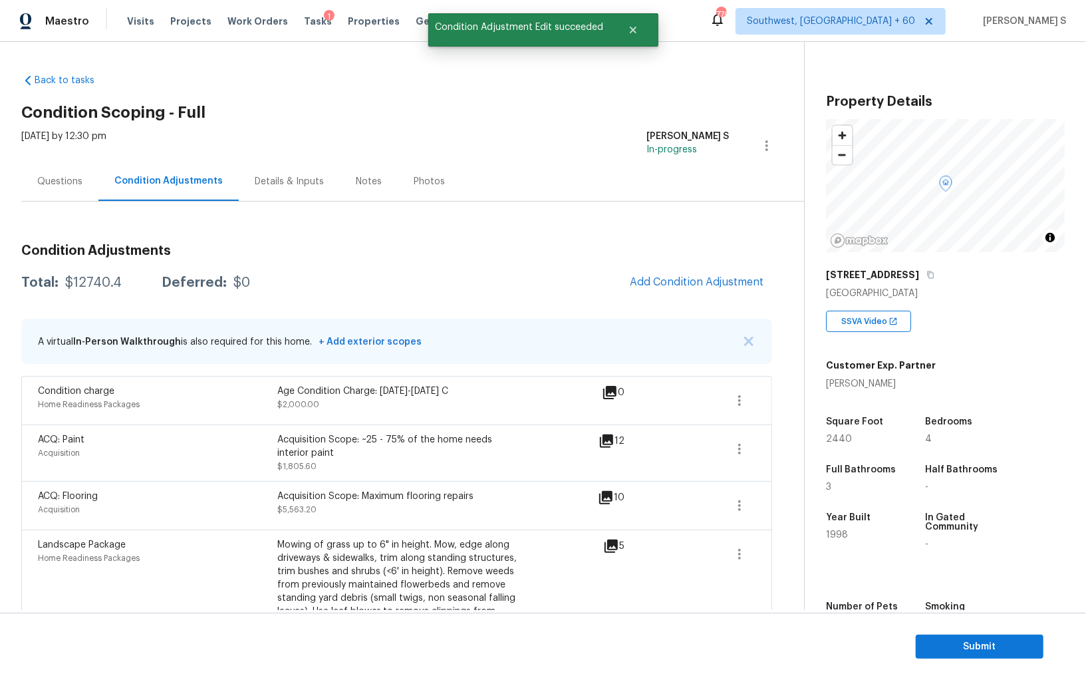
drag, startPoint x: 666, startPoint y: 266, endPoint x: 744, endPoint y: 273, distance: 78.8
click at [666, 266] on div "Condition Adjustments Total: $12740.4 Deferred: $0 Add Condition Adjustment A v…" at bounding box center [396, 554] width 751 height 643
click at [746, 283] on span "Add Condition Adjustment" at bounding box center [697, 282] width 134 height 12
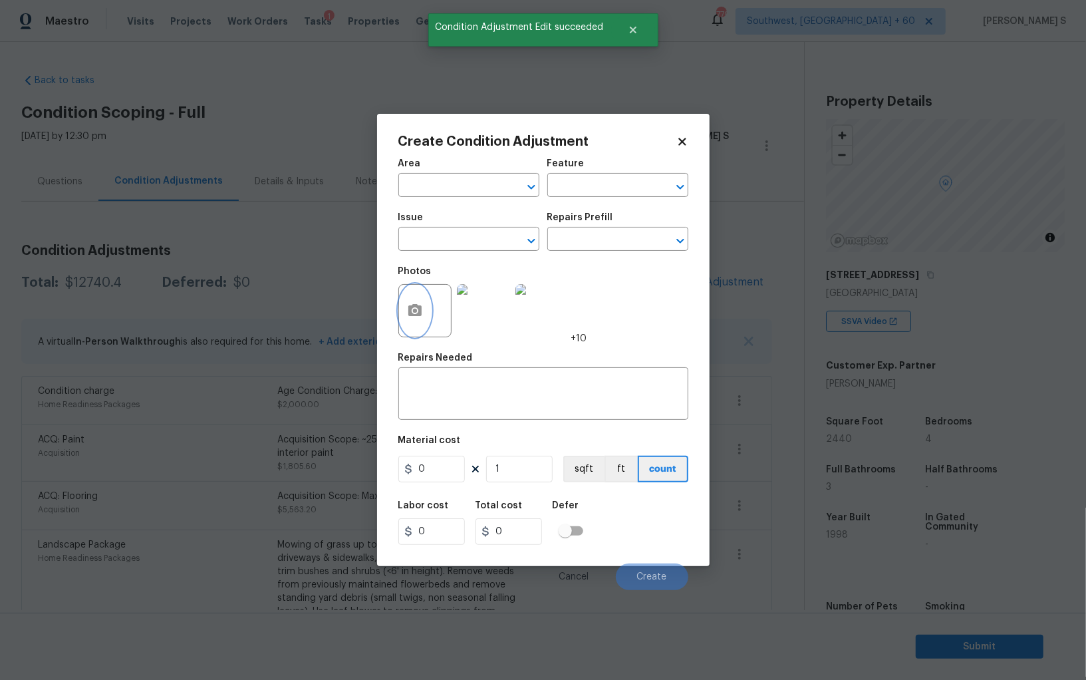
click at [424, 304] on button "button" at bounding box center [415, 311] width 32 height 52
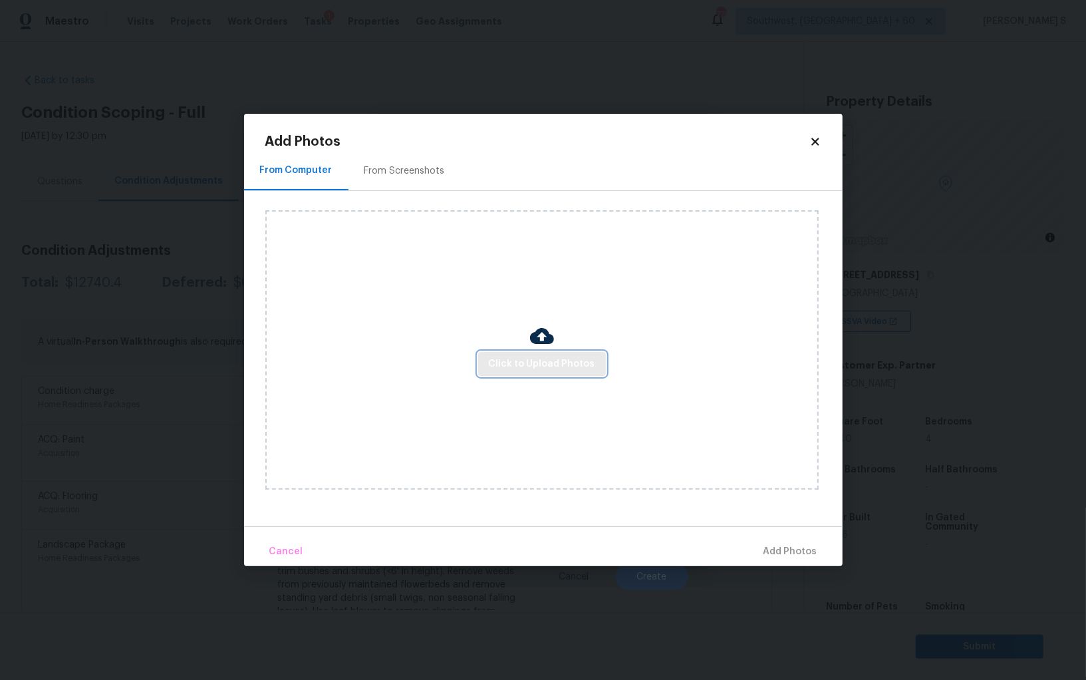
click at [588, 360] on span "Click to Upload Photos" at bounding box center [542, 364] width 106 height 17
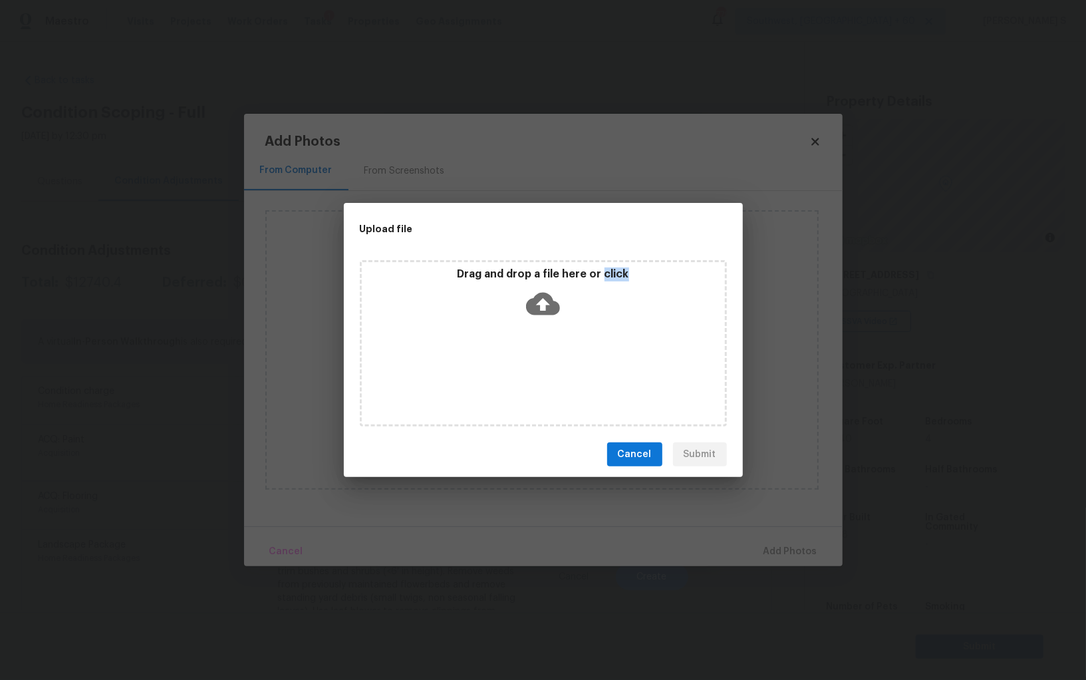
click at [588, 360] on div "Drag and drop a file here or click" at bounding box center [543, 343] width 367 height 166
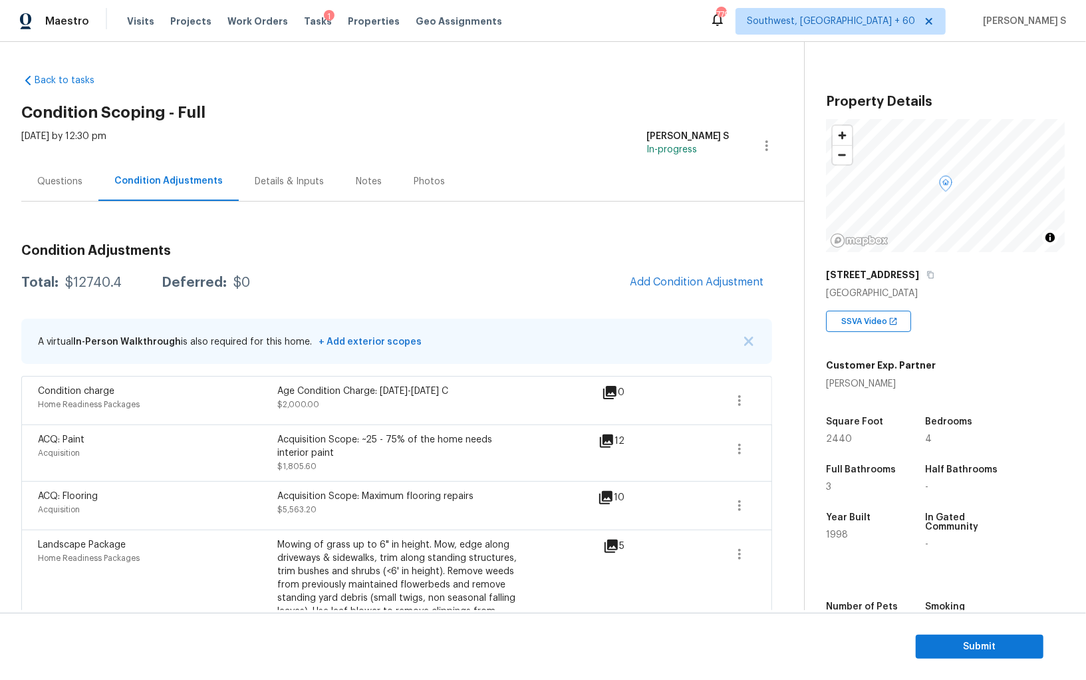
click at [199, 347] on body "Maestro Visits Projects Work Orders Tasks 1 Properties Geo Assignments 779 Sout…" at bounding box center [543, 340] width 1086 height 680
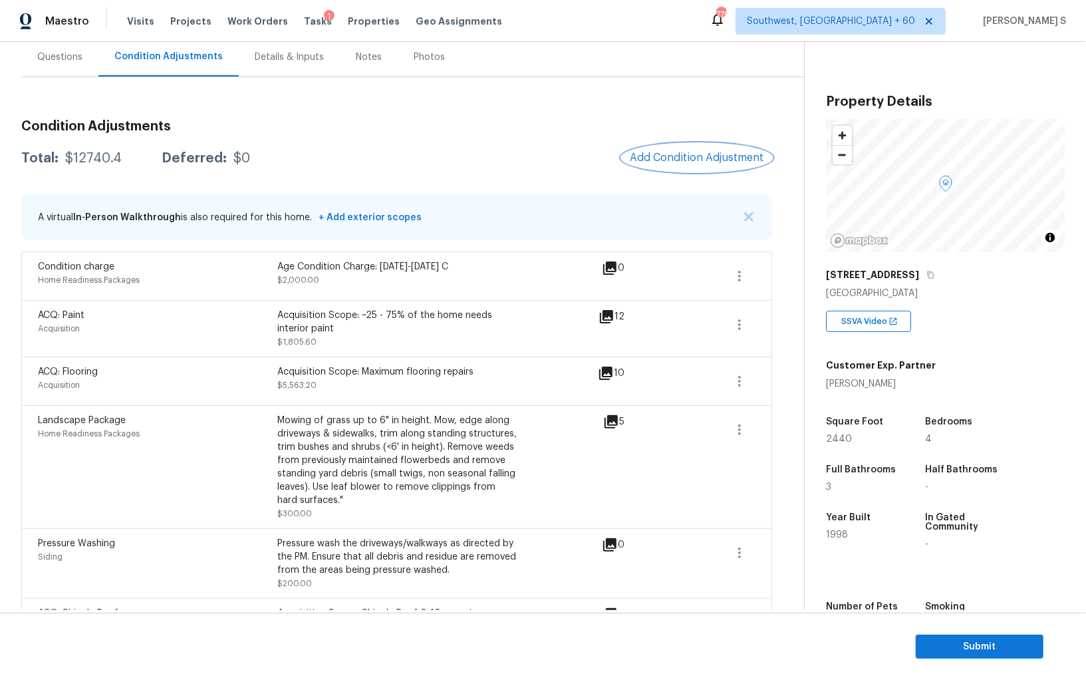
scroll to position [118, 0]
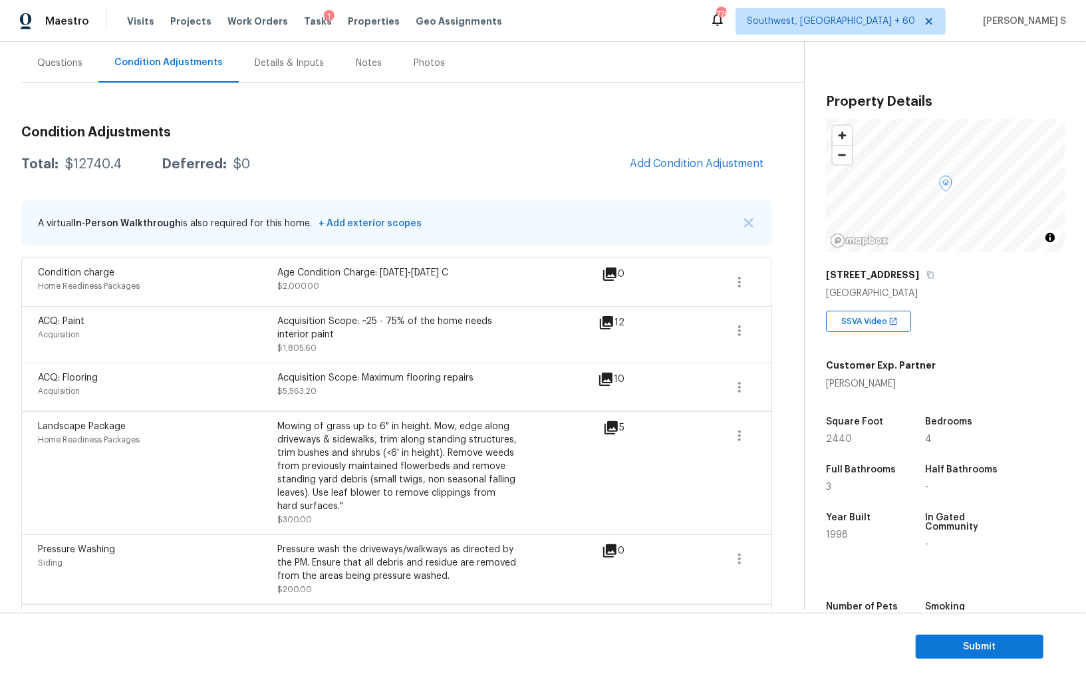
click at [110, 164] on div "$12740.4" at bounding box center [93, 164] width 57 height 13
copy div "12740.4"
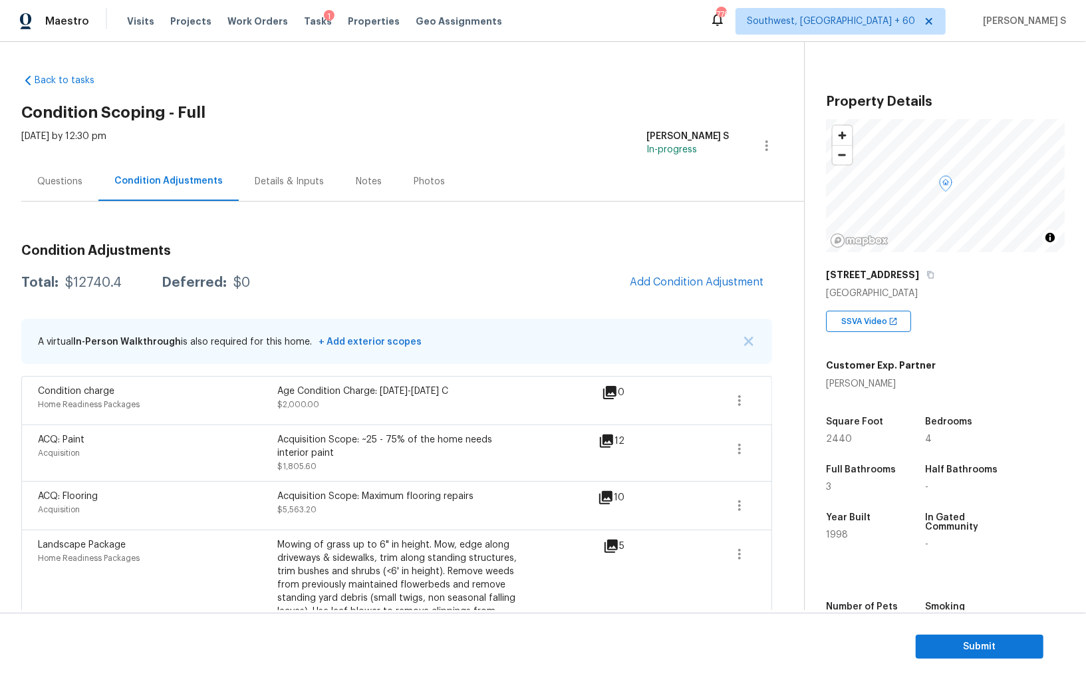
click at [28, 172] on div "Questions" at bounding box center [59, 181] width 77 height 39
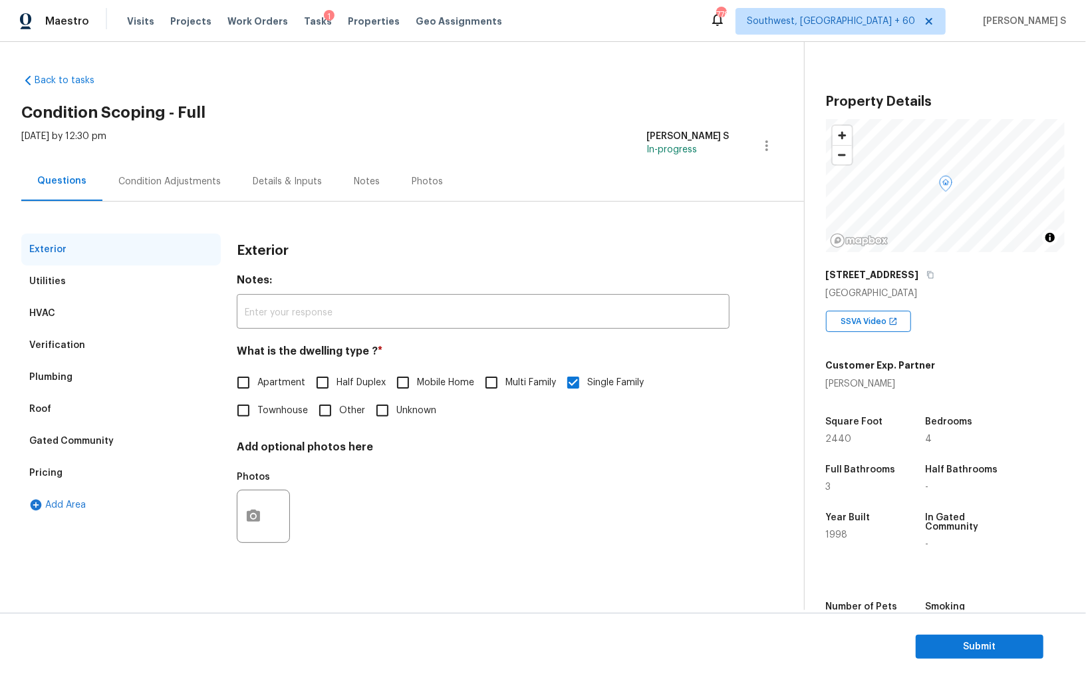
click at [62, 342] on div "Verification" at bounding box center [57, 344] width 56 height 13
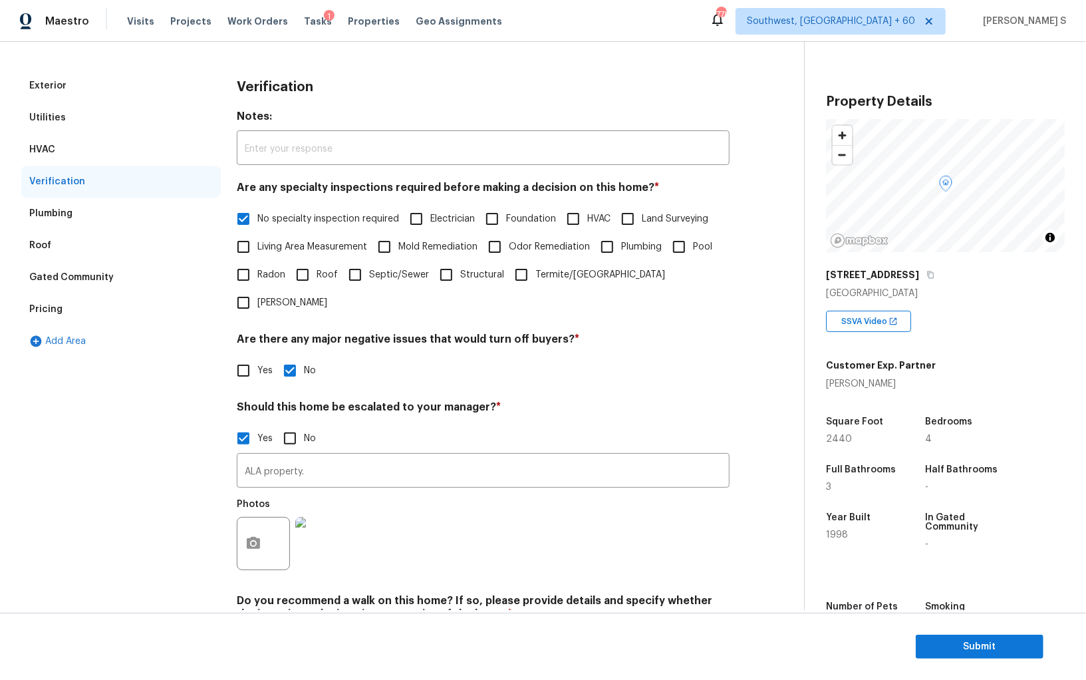
scroll to position [205, 0]
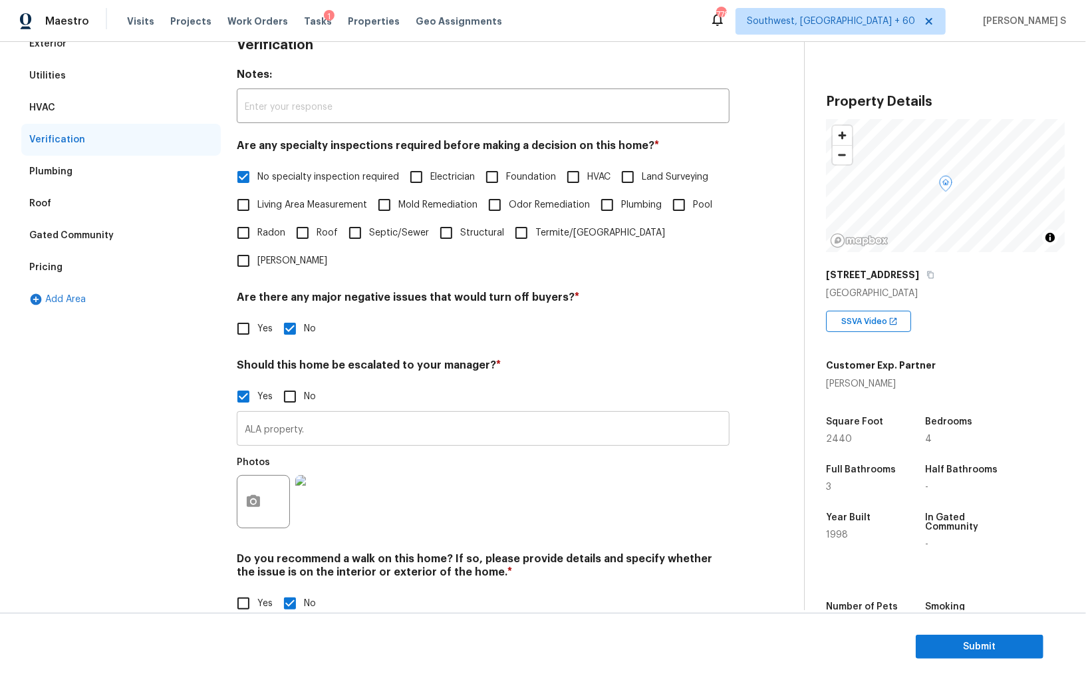
click at [349, 414] on input "ALA property." at bounding box center [483, 429] width 493 height 31
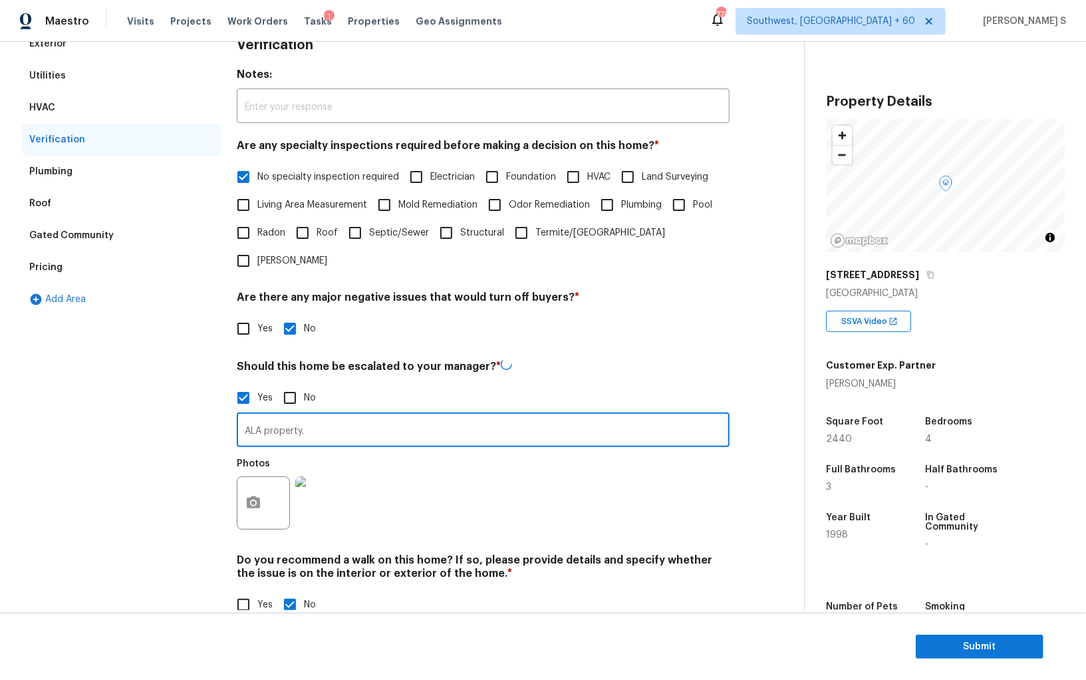
click at [572, 491] on div "Photos" at bounding box center [483, 494] width 493 height 86
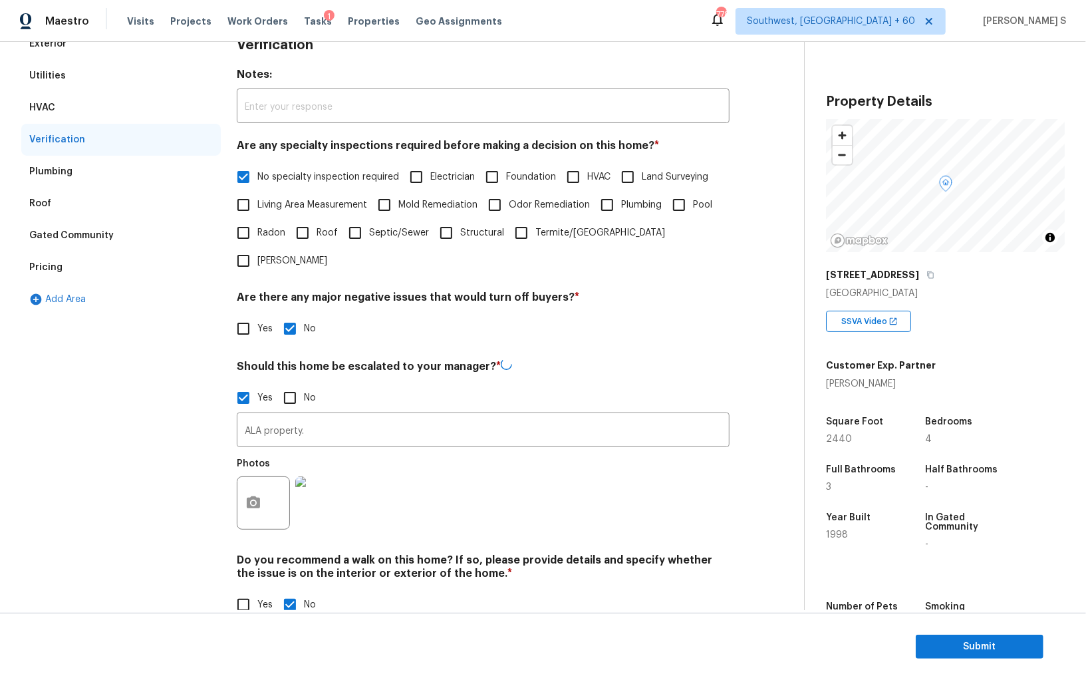
scroll to position [0, 0]
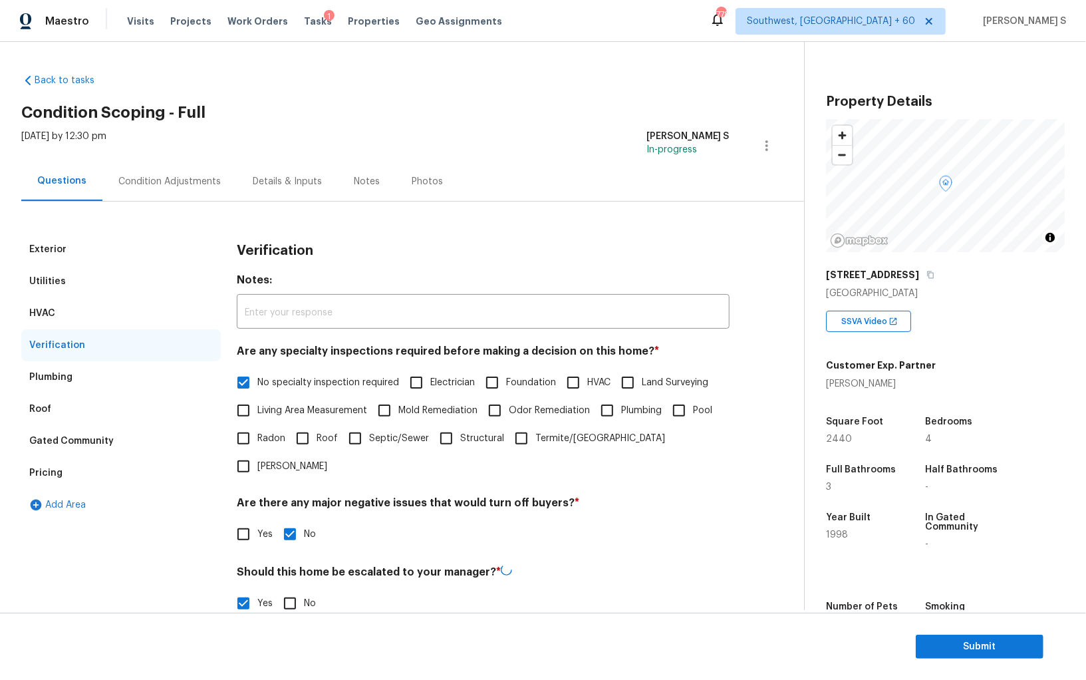
click at [211, 173] on div "Condition Adjustments" at bounding box center [169, 181] width 134 height 39
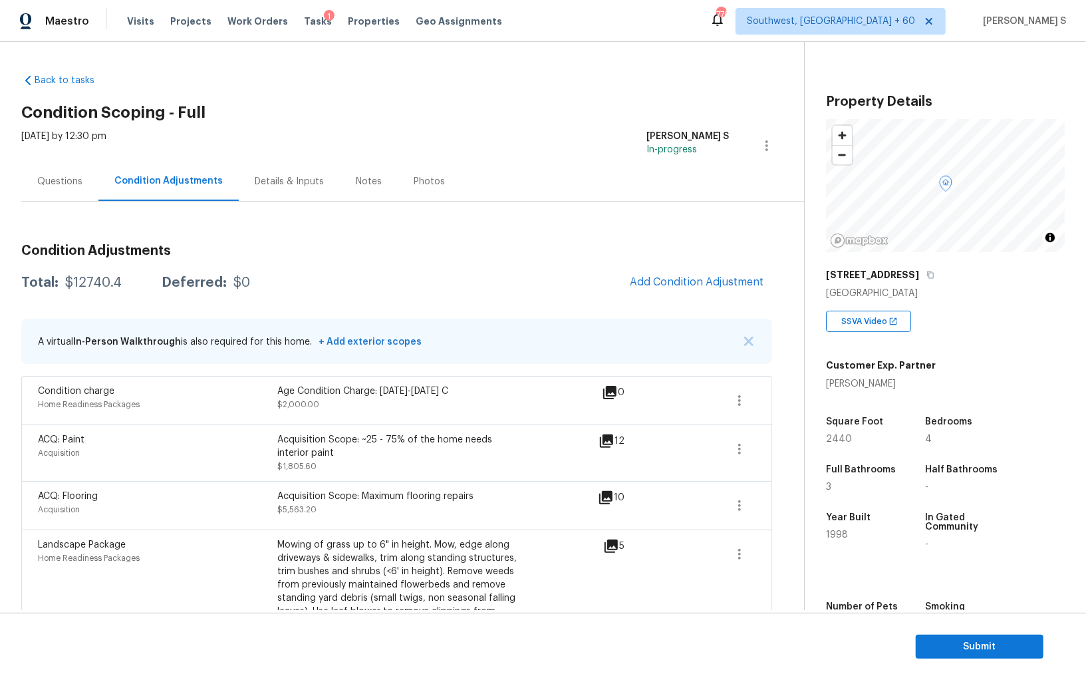
click at [98, 285] on div "$12740.4" at bounding box center [93, 282] width 57 height 13
copy div "12740.4"
click at [82, 173] on div "Questions" at bounding box center [59, 181] width 77 height 39
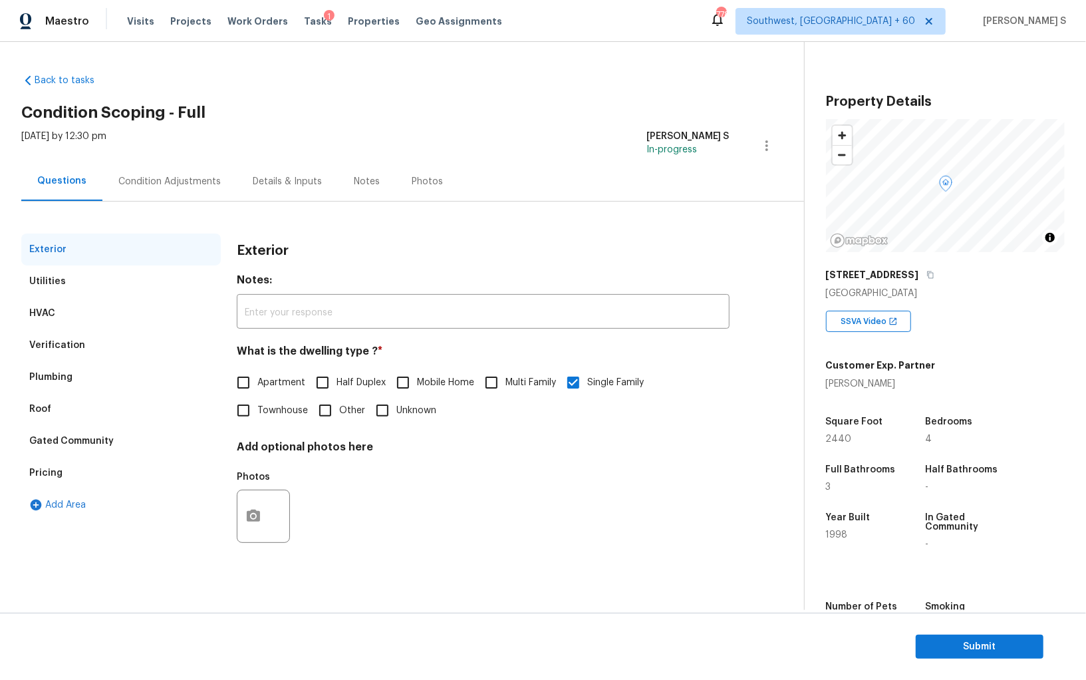
click at [65, 340] on div "Verification" at bounding box center [57, 344] width 56 height 13
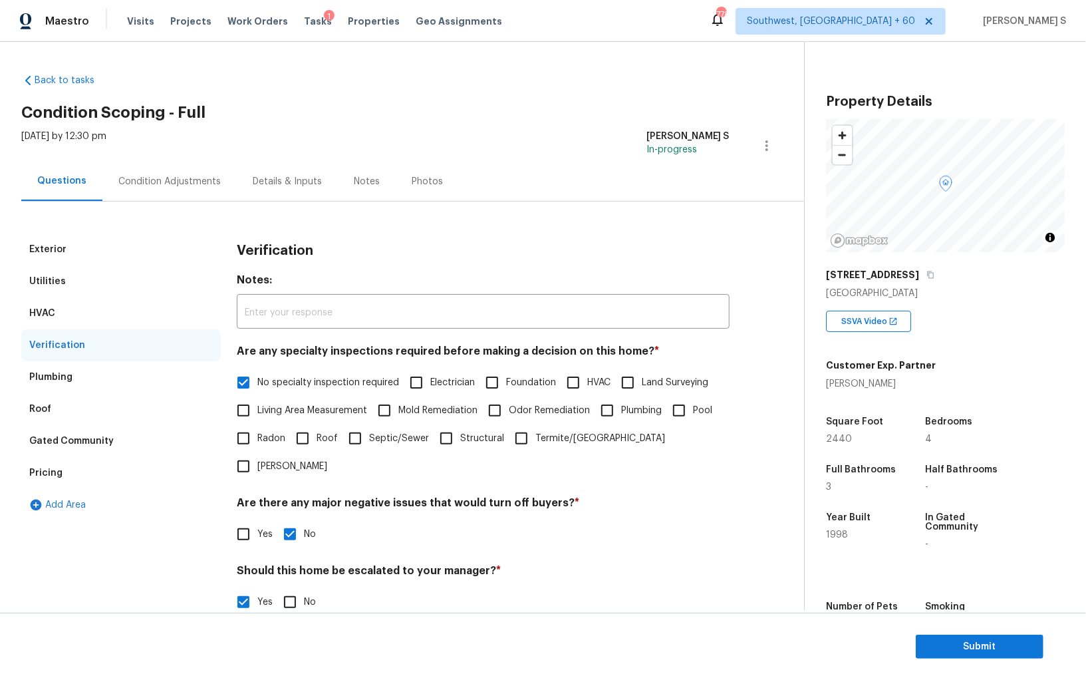
scroll to position [158, 0]
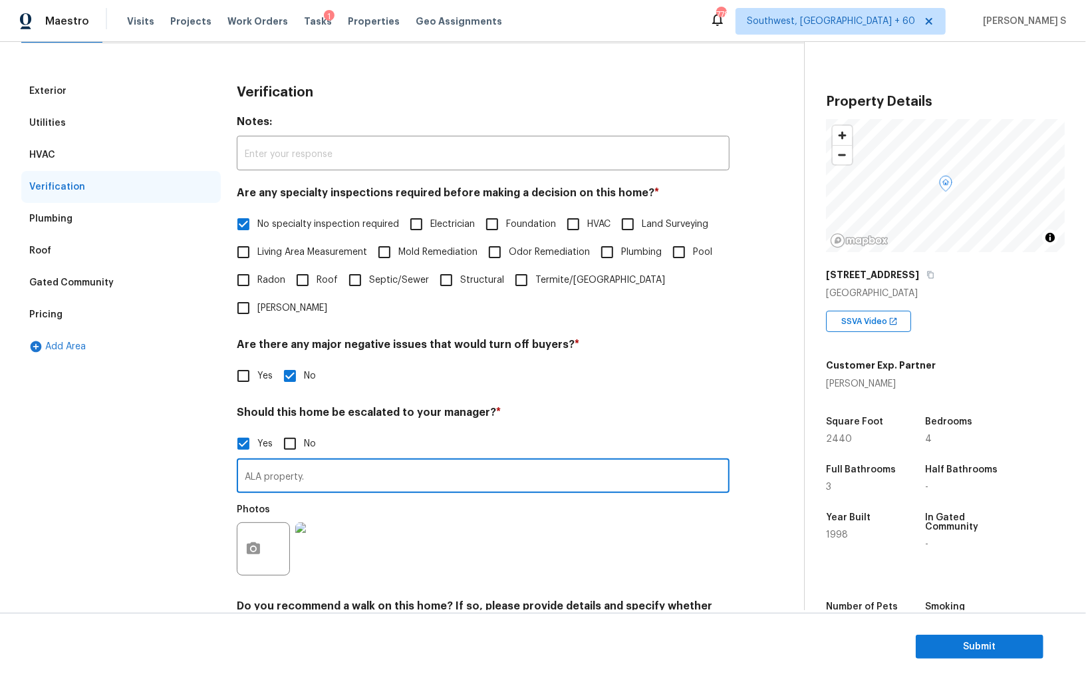
click at [294, 461] on input "ALA property." at bounding box center [483, 476] width 493 height 31
click at [74, 307] on div "Pricing" at bounding box center [120, 315] width 199 height 32
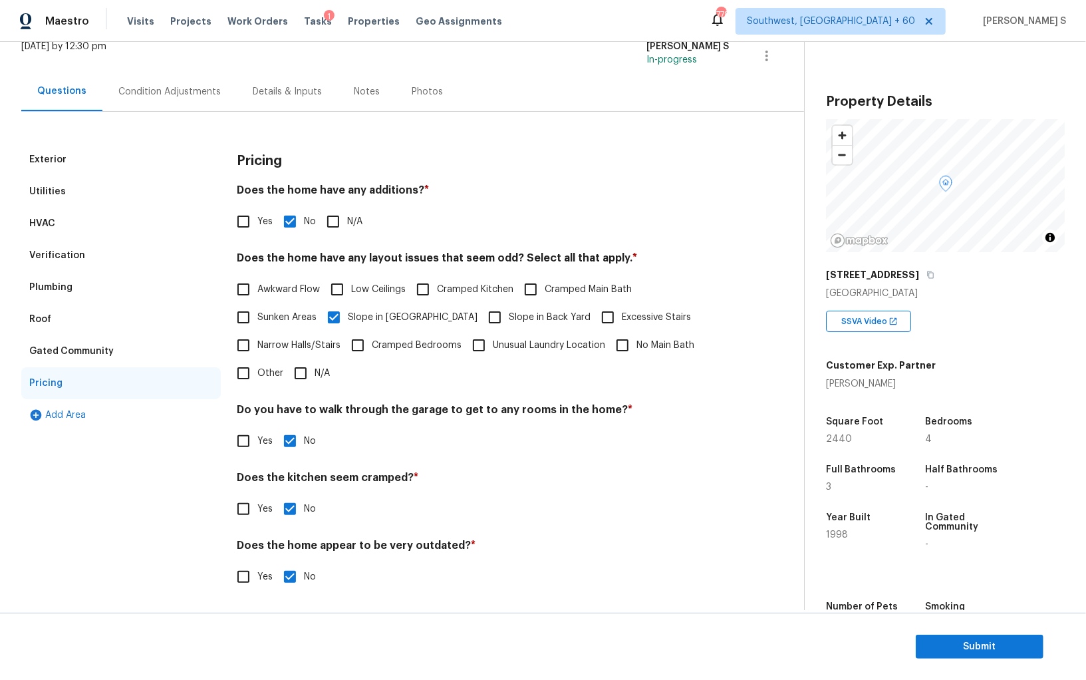
scroll to position [0, 0]
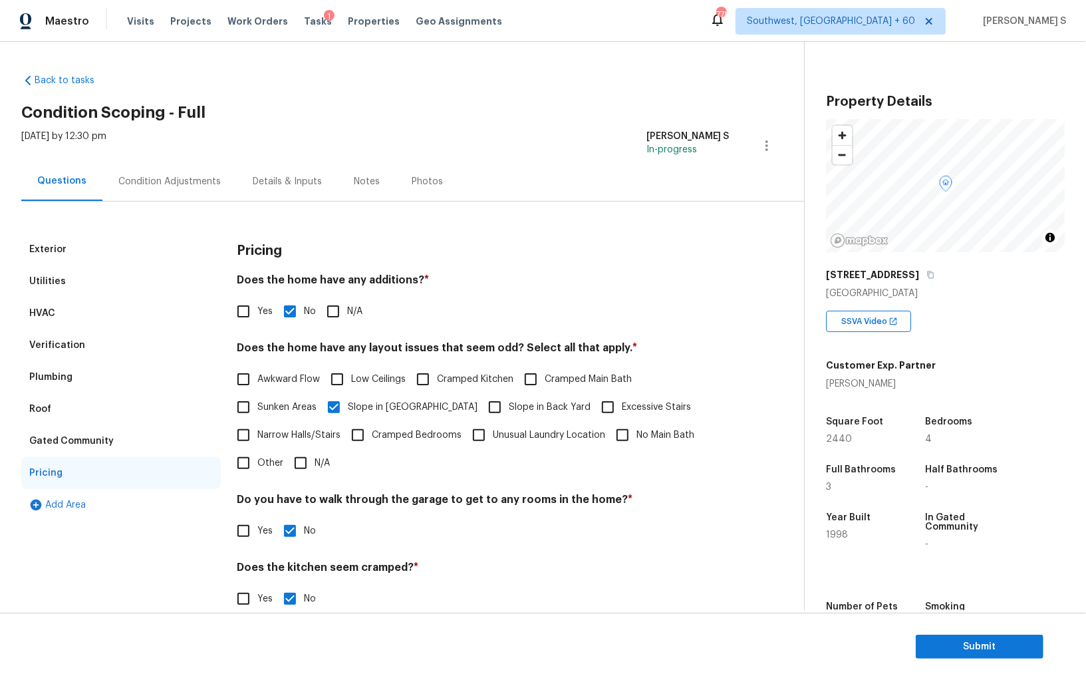
click at [183, 177] on div "Condition Adjustments" at bounding box center [169, 181] width 102 height 13
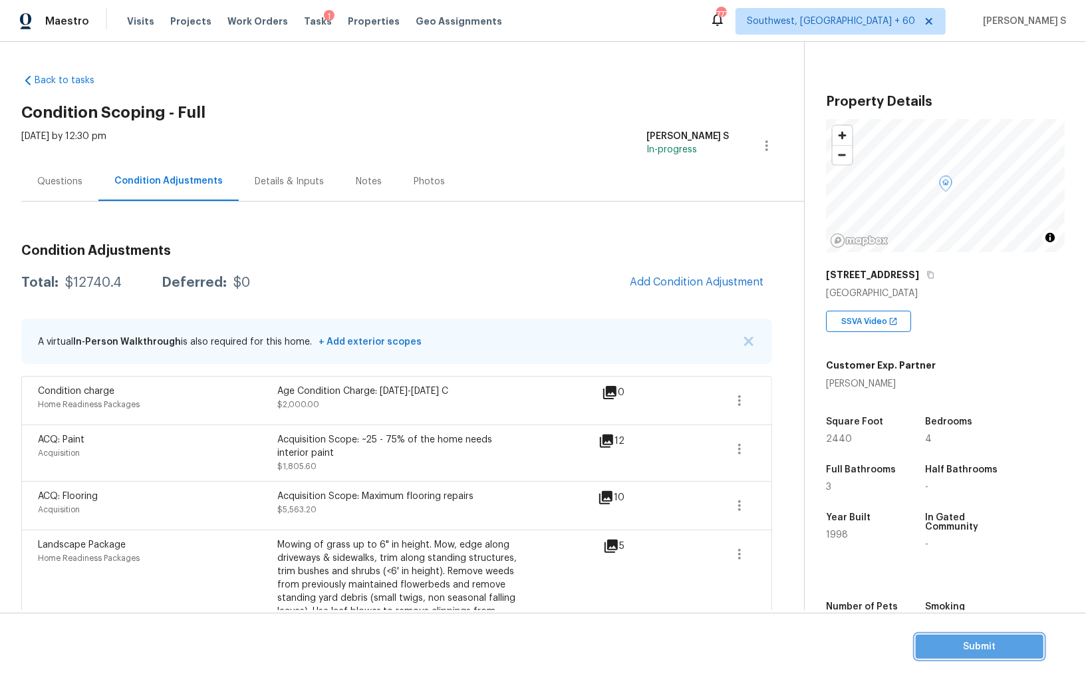
click at [966, 648] on span "Submit" at bounding box center [979, 646] width 106 height 17
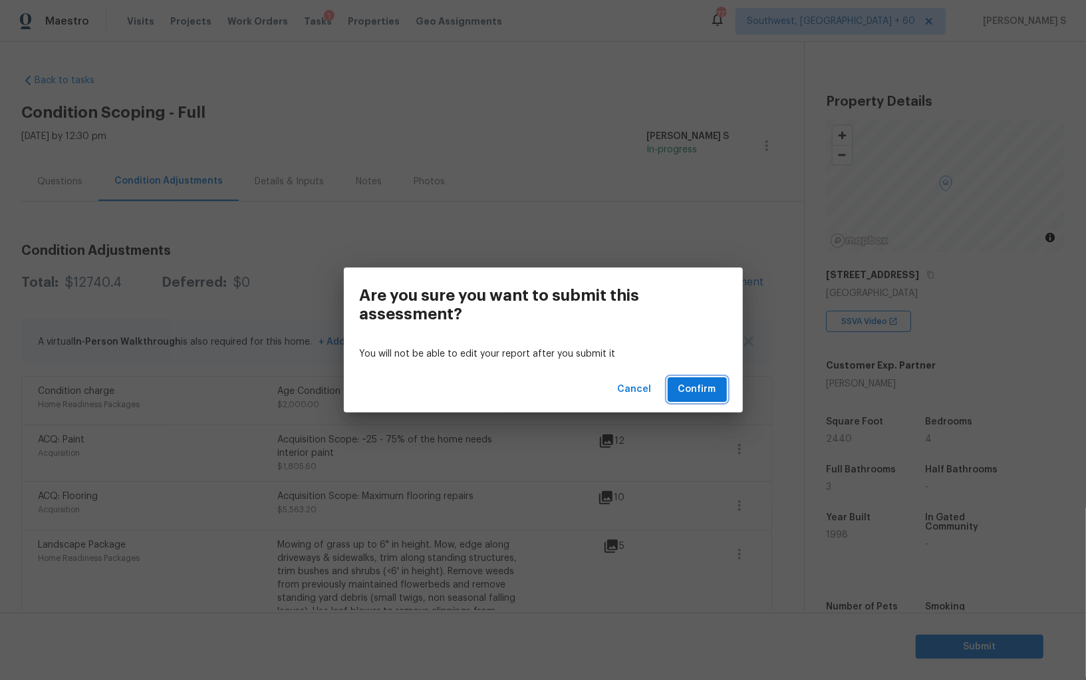
click at [693, 384] on span "Confirm" at bounding box center [697, 389] width 38 height 17
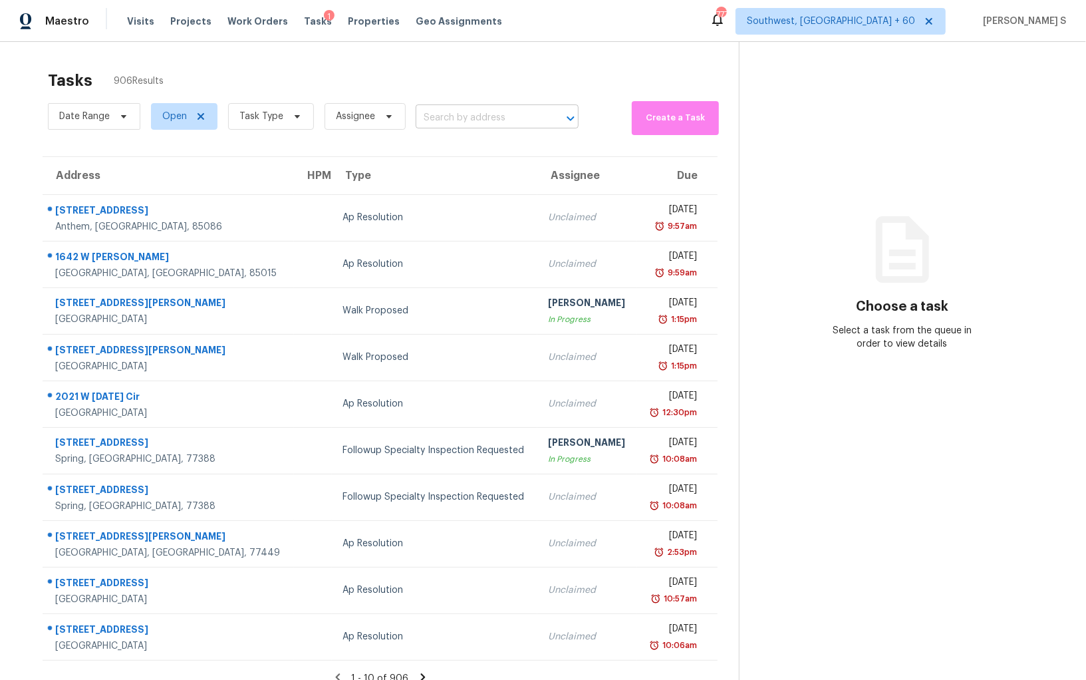
click at [480, 121] on input "text" at bounding box center [479, 118] width 126 height 21
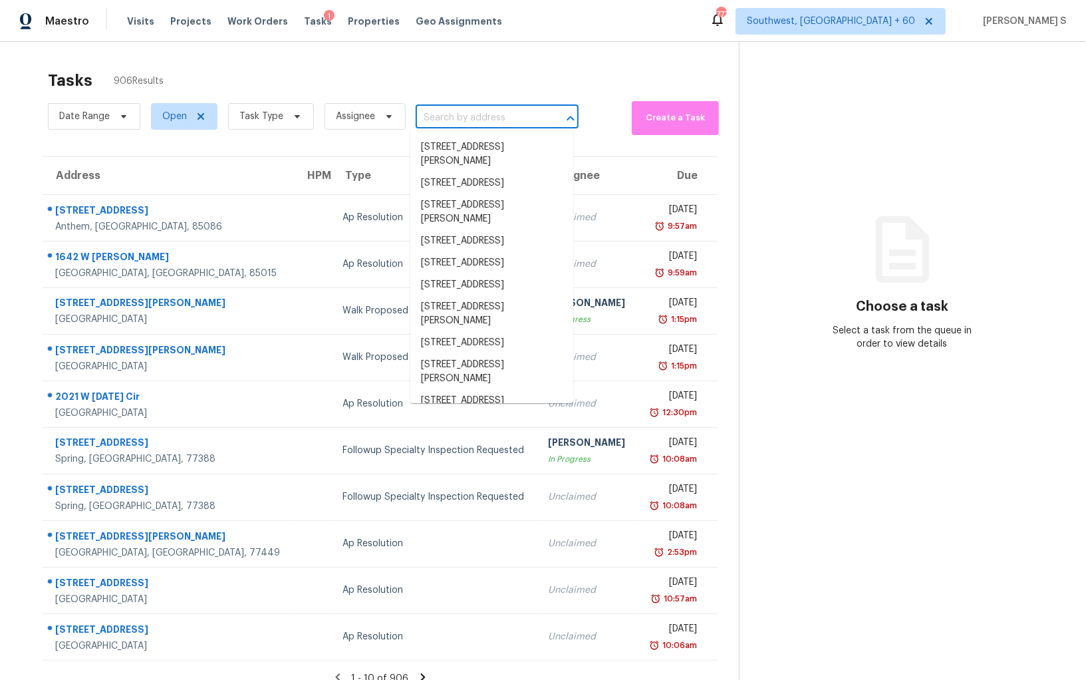
click at [480, 121] on input "text" at bounding box center [479, 118] width 126 height 21
paste input "260 Flower Dr, Folsom, CA 95630"
type input "260 Flower Dr, Folsom, CA 95630"
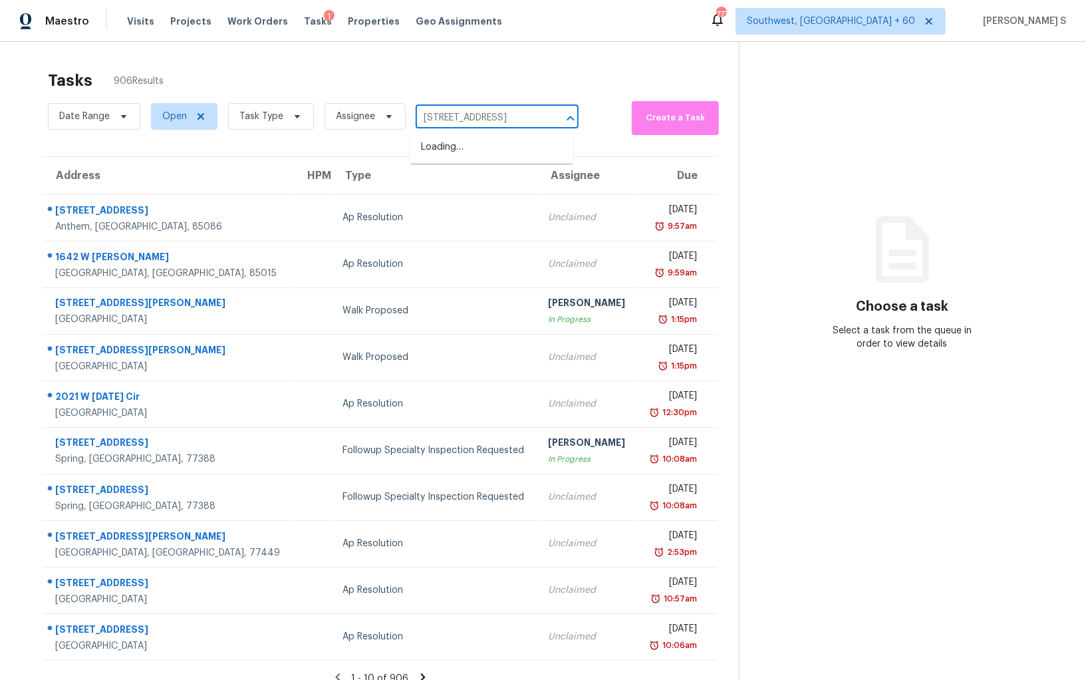
scroll to position [0, 28]
click at [456, 151] on li "260 Flower Dr, Folsom, CA 95630" at bounding box center [491, 147] width 163 height 22
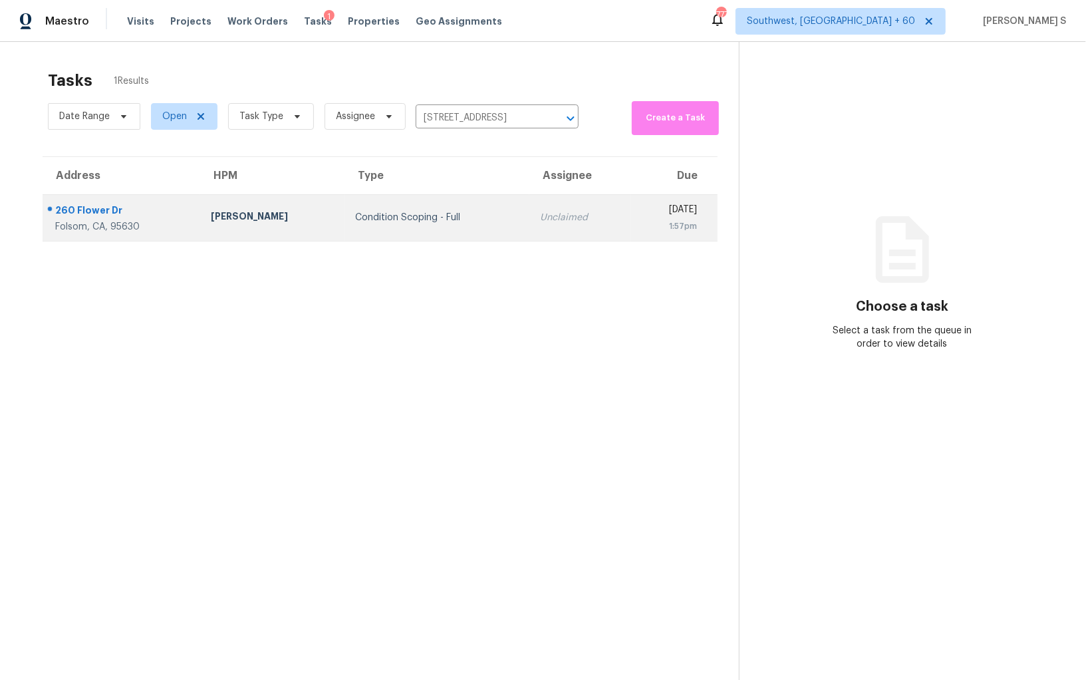
click at [529, 231] on td "Unclaimed" at bounding box center [579, 217] width 101 height 47
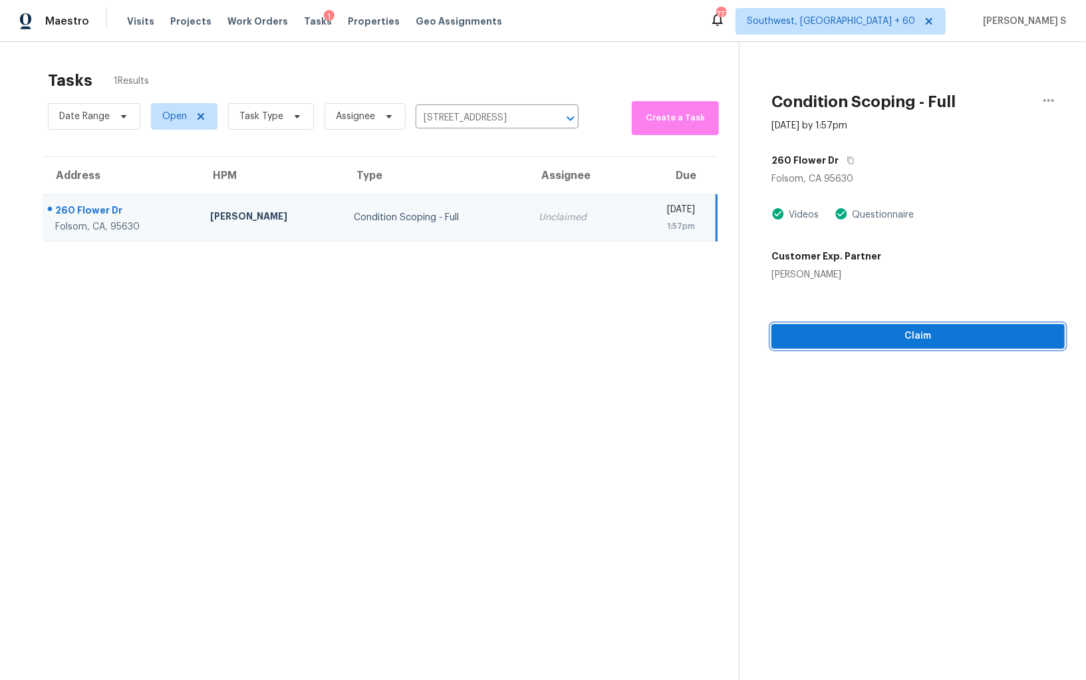
click at [872, 333] on span "Claim" at bounding box center [918, 336] width 272 height 17
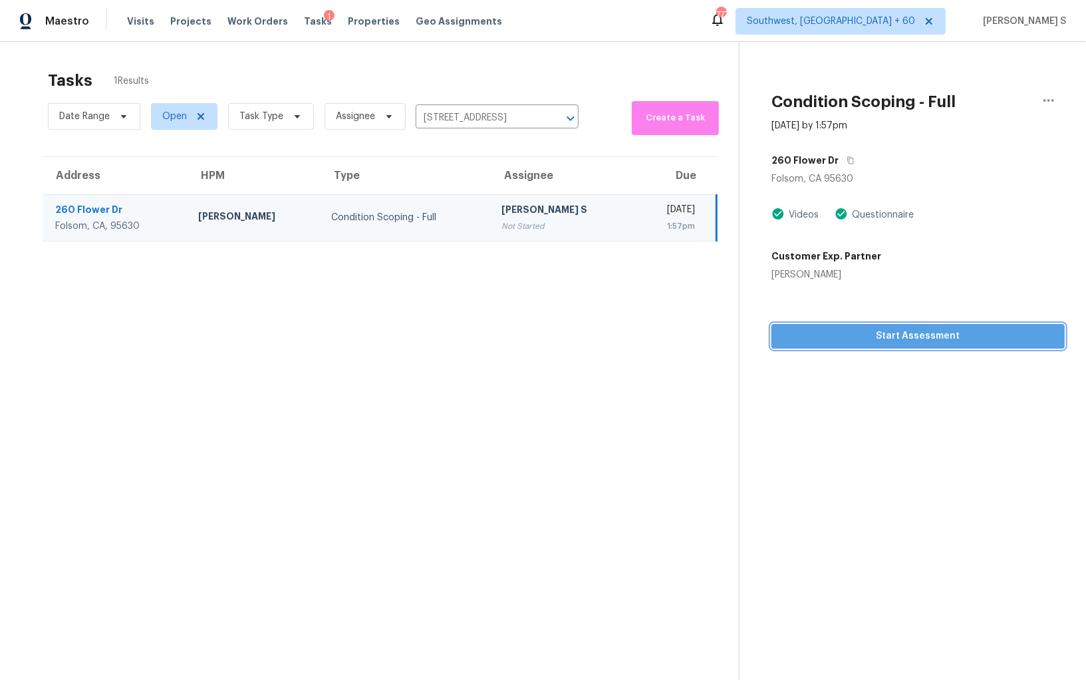
click at [883, 343] on span "Start Assessment" at bounding box center [918, 336] width 272 height 17
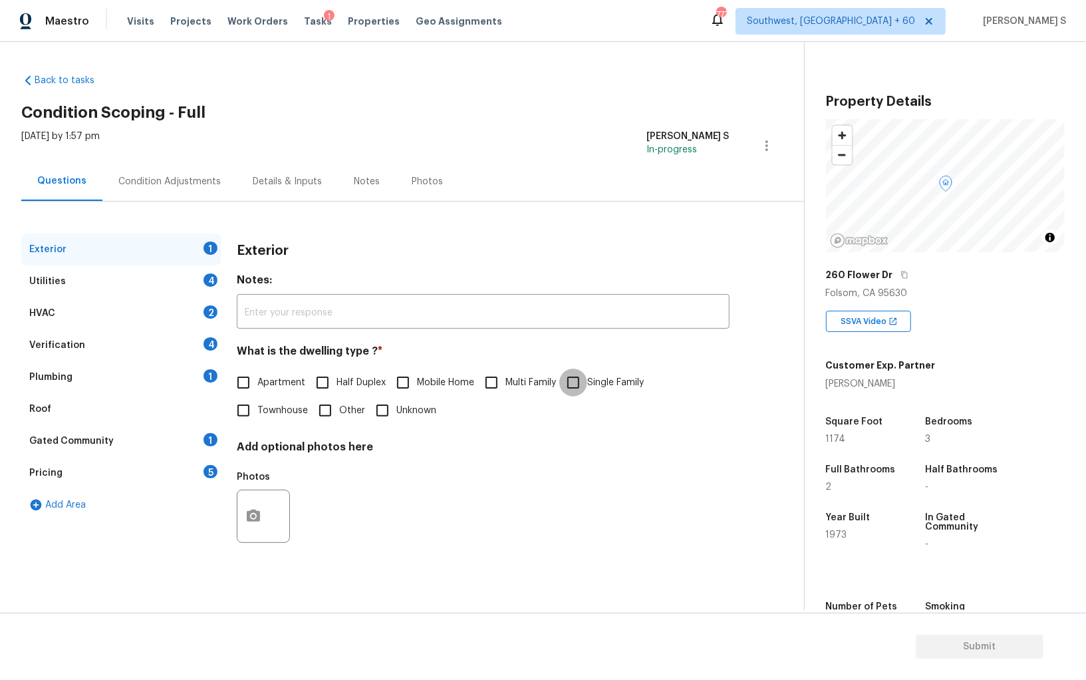
click at [569, 380] on input "Single Family" at bounding box center [573, 382] width 28 height 28
checkbox input "true"
click at [208, 279] on div "4" at bounding box center [210, 279] width 14 height 13
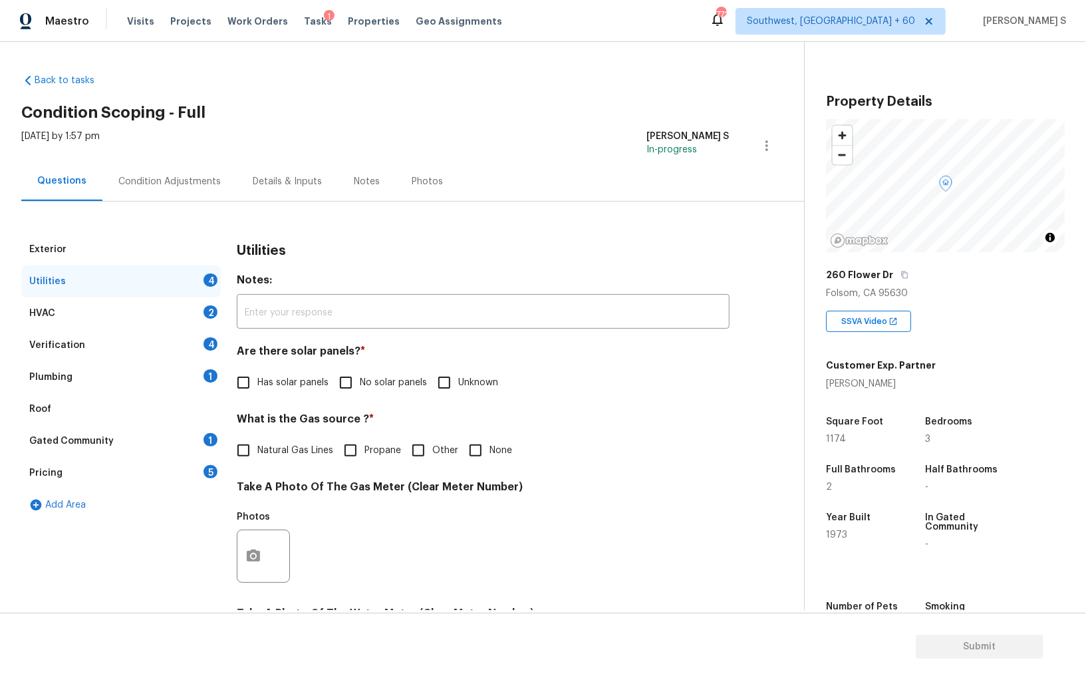
click at [345, 380] on input "No solar panels" at bounding box center [346, 382] width 28 height 28
checkbox input "true"
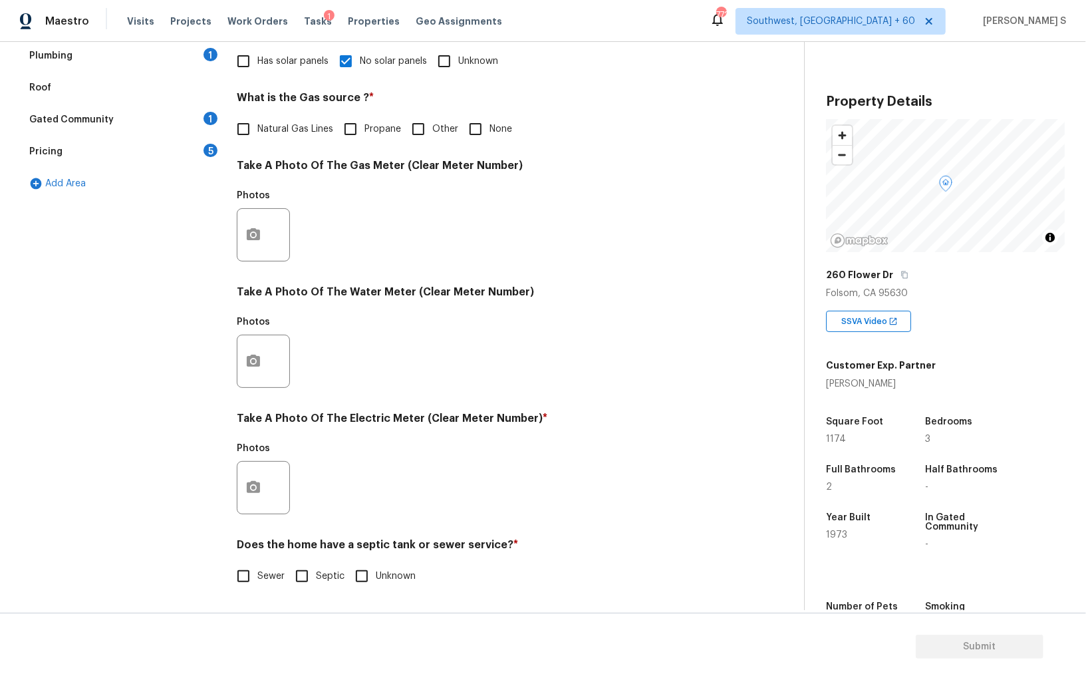
scroll to position [321, 0]
click at [245, 574] on input "Sewer" at bounding box center [243, 576] width 28 height 28
checkbox input "true"
click at [249, 481] on icon "button" at bounding box center [253, 487] width 16 height 16
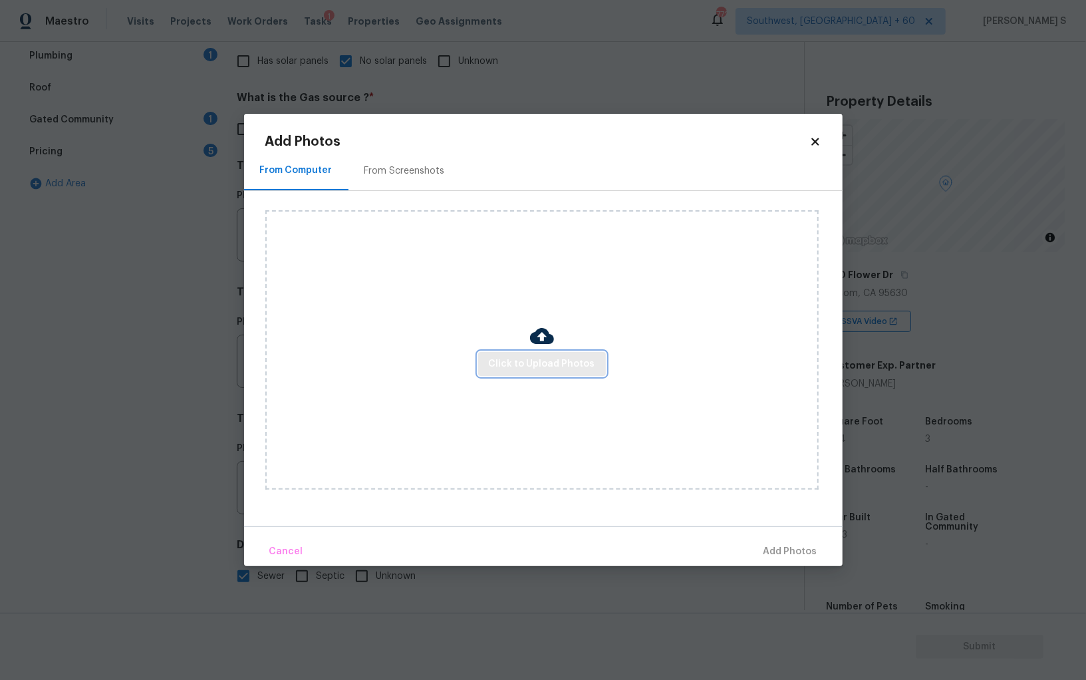
click at [497, 369] on span "Click to Upload Photos" at bounding box center [542, 364] width 106 height 17
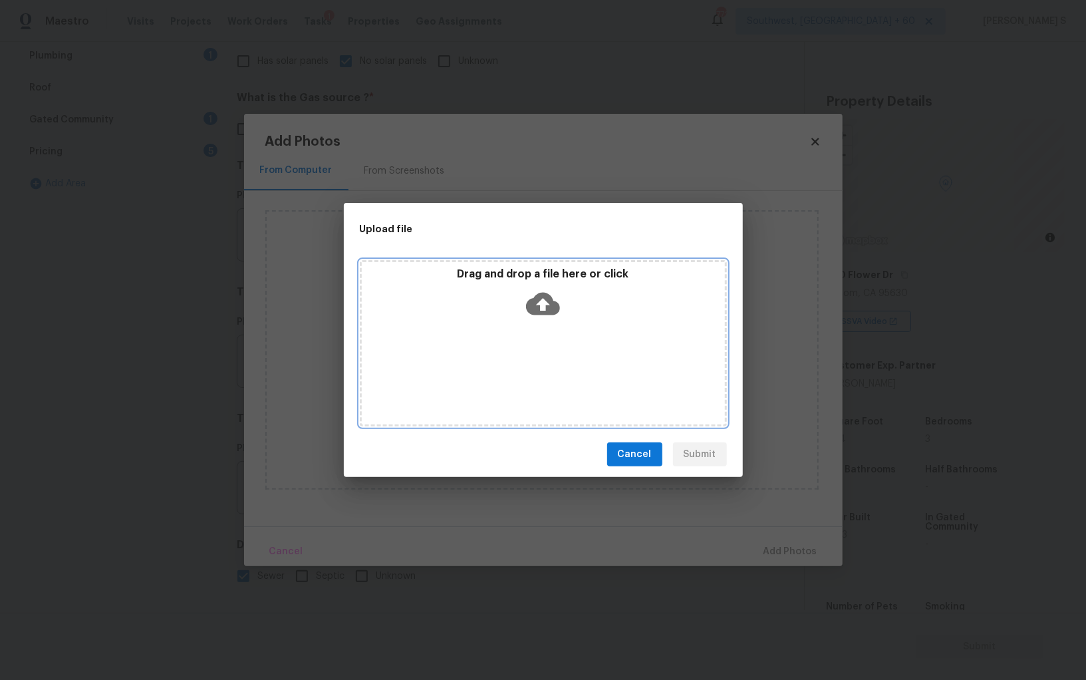
click at [497, 369] on div "Drag and drop a file here or click" at bounding box center [543, 343] width 367 height 166
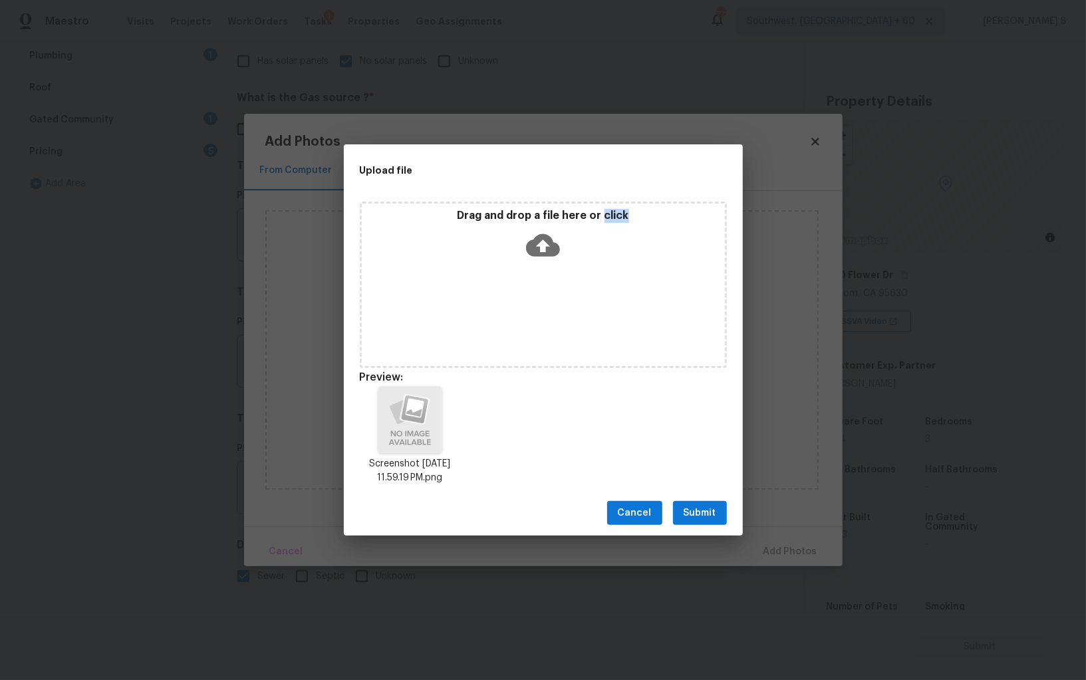
click at [691, 519] on span "Submit" at bounding box center [699, 513] width 33 height 17
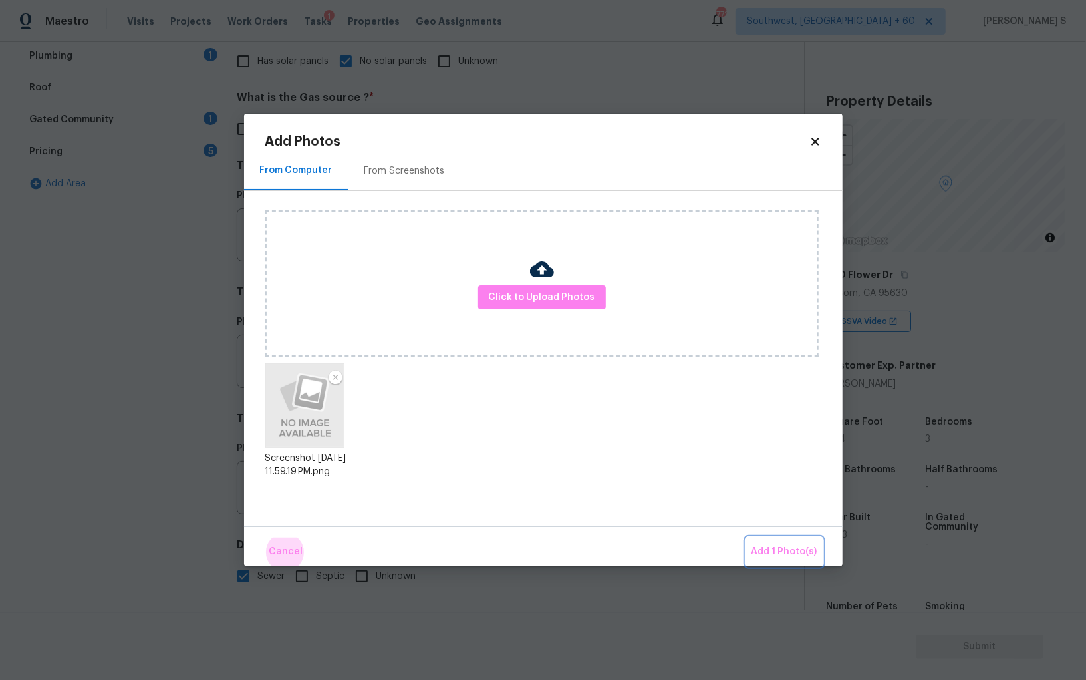
click at [746, 537] on button "Add 1 Photo(s)" at bounding box center [784, 551] width 76 height 29
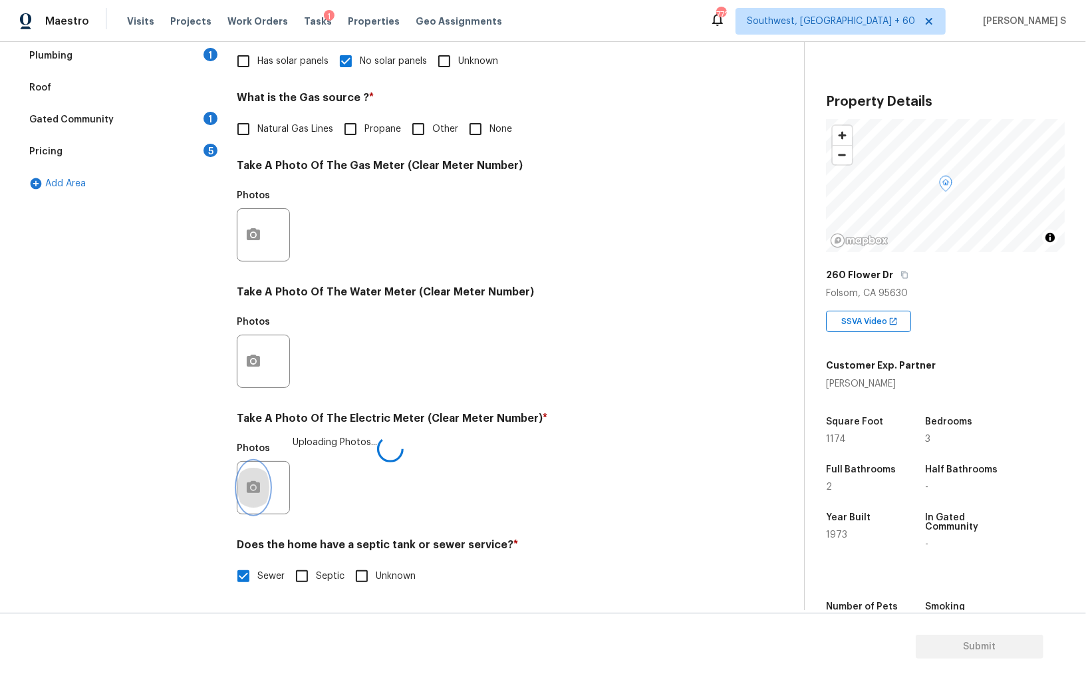
scroll to position [0, 0]
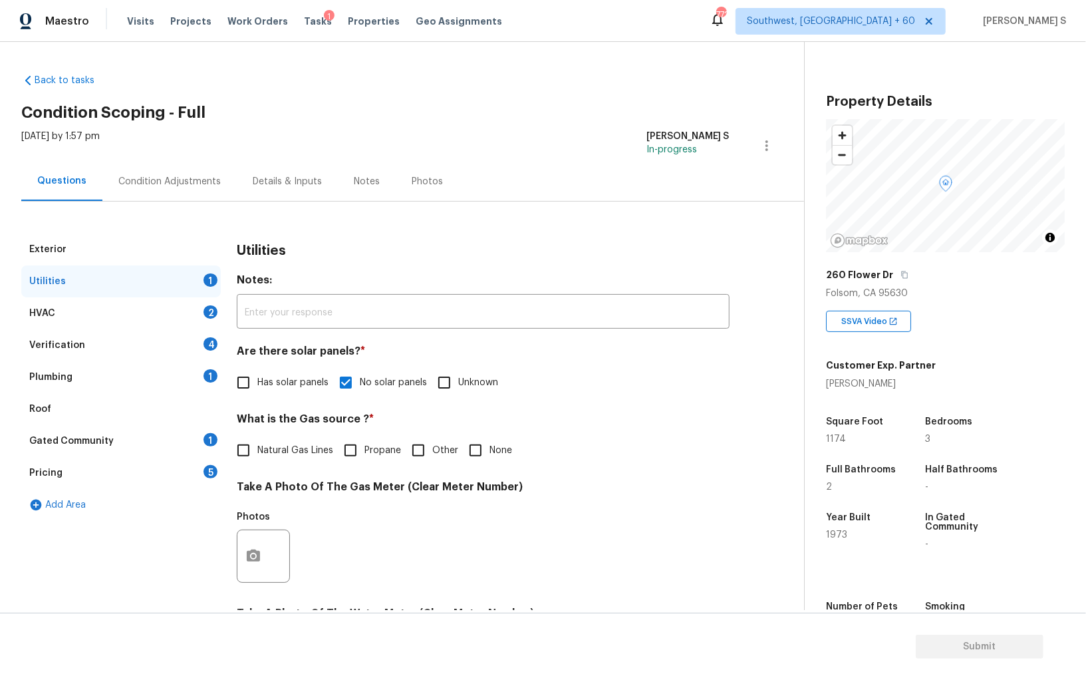
click at [182, 167] on div "Condition Adjustments" at bounding box center [169, 181] width 134 height 39
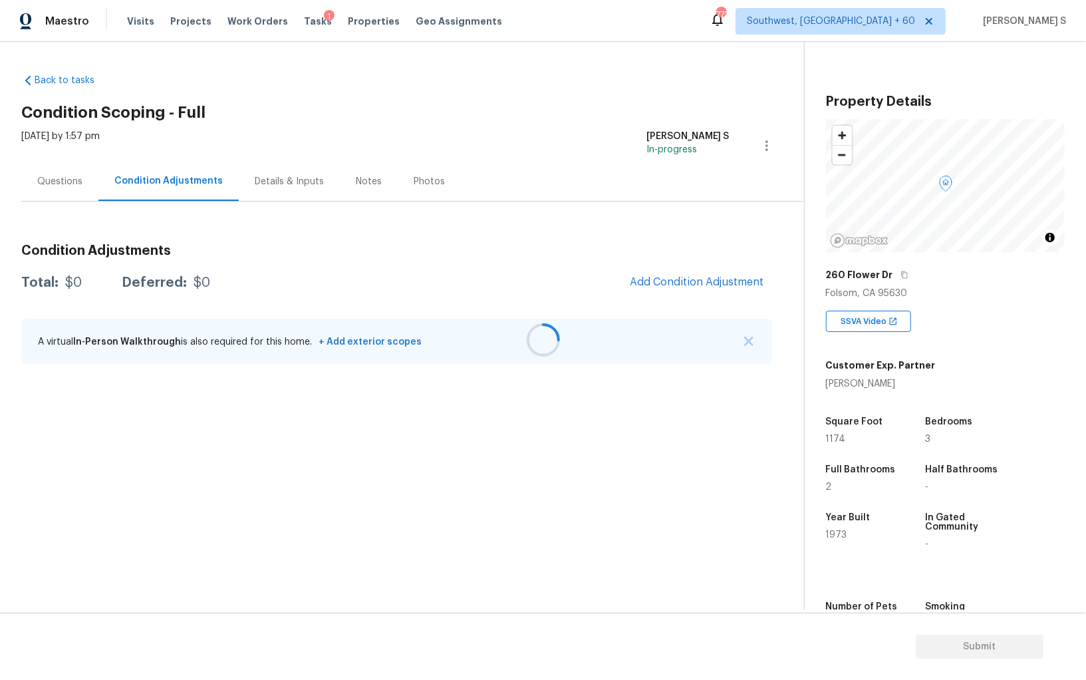
click at [693, 296] on div at bounding box center [543, 340] width 1086 height 680
click at [659, 277] on div at bounding box center [543, 340] width 1086 height 680
click at [697, 285] on div at bounding box center [543, 340] width 1086 height 680
click at [730, 274] on button "Add Condition Adjustment" at bounding box center [697, 282] width 150 height 28
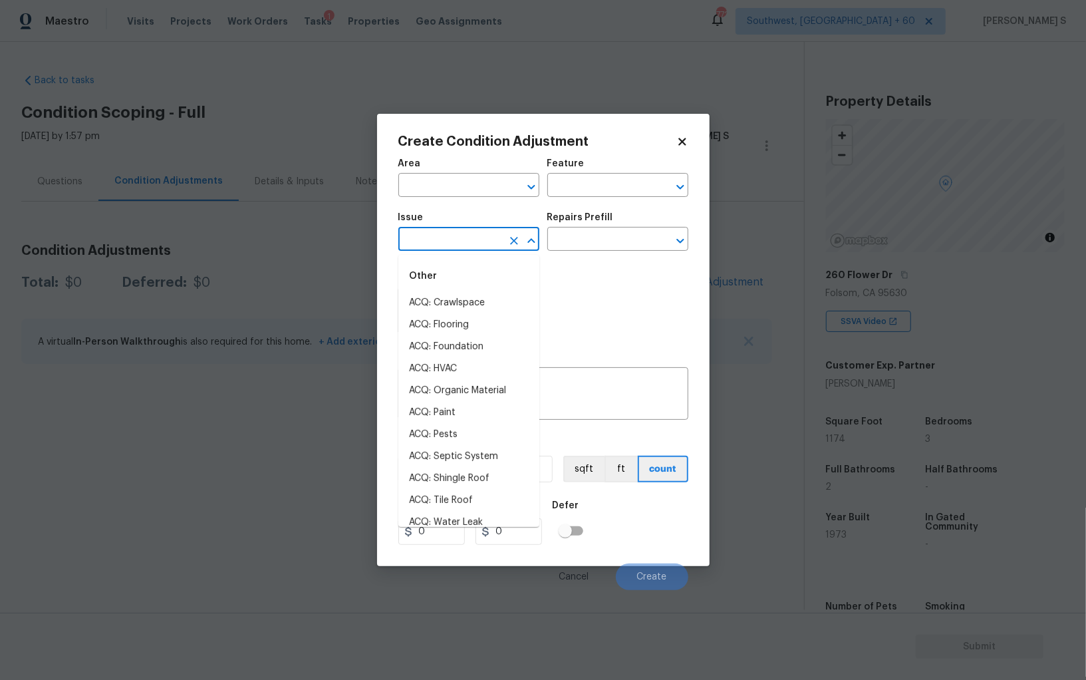
click at [441, 235] on input "text" at bounding box center [450, 240] width 104 height 21
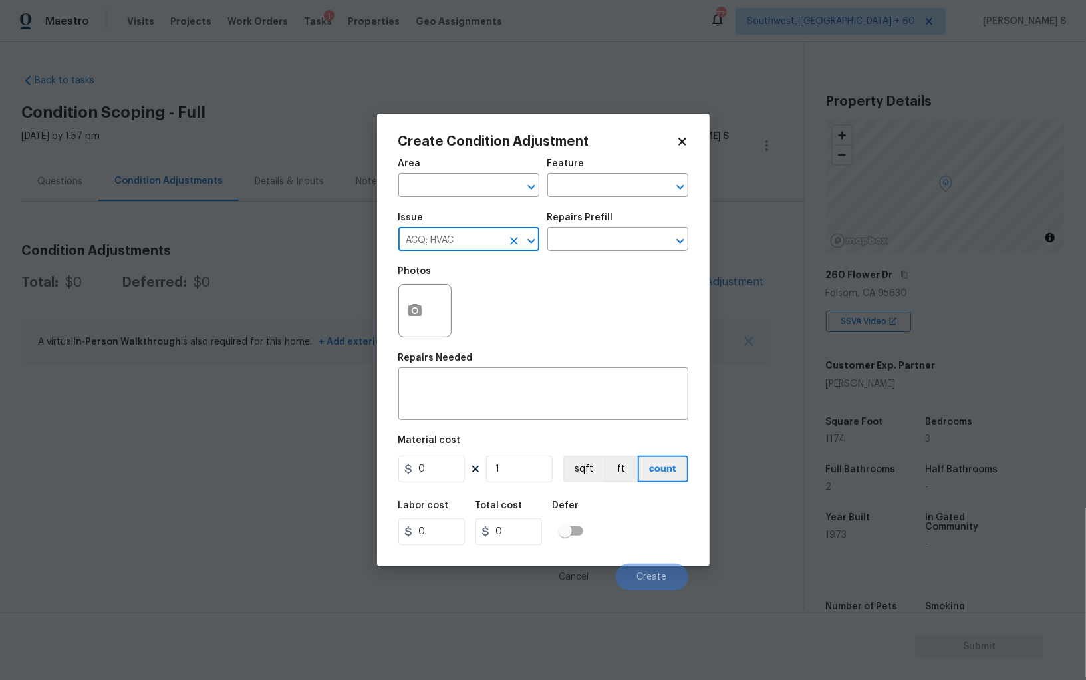
type input "ACQ: HVAC"
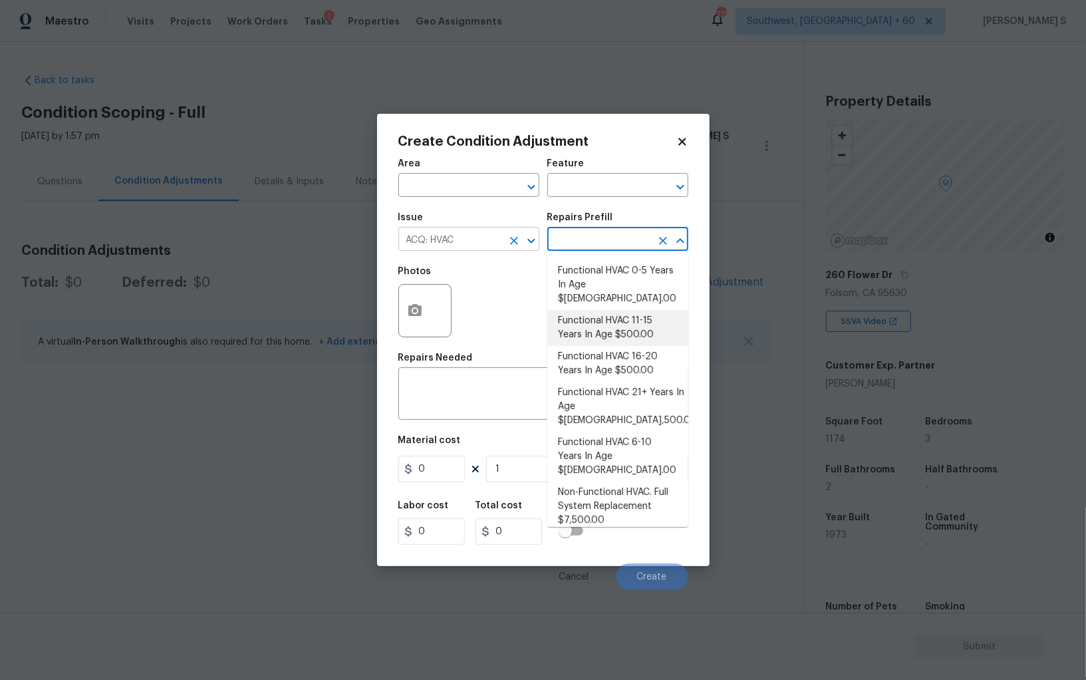
type input "Acquisition"
type textarea "Acquisition Scope: Functional HVAC 11-15"
type input "500"
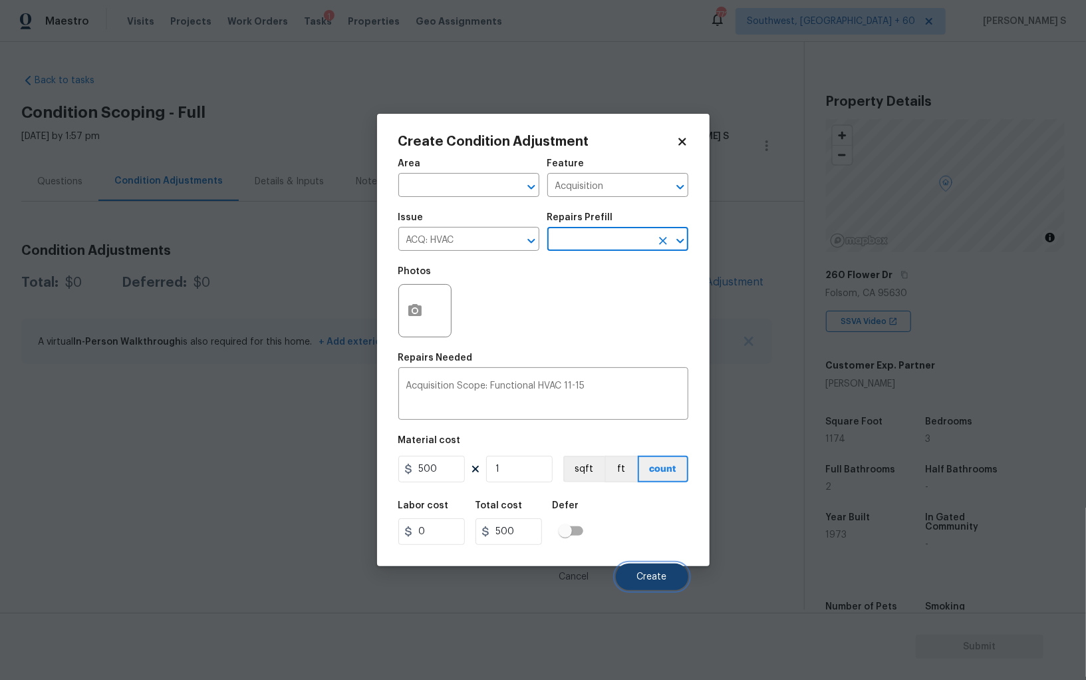
click at [676, 574] on button "Create" at bounding box center [652, 576] width 72 height 27
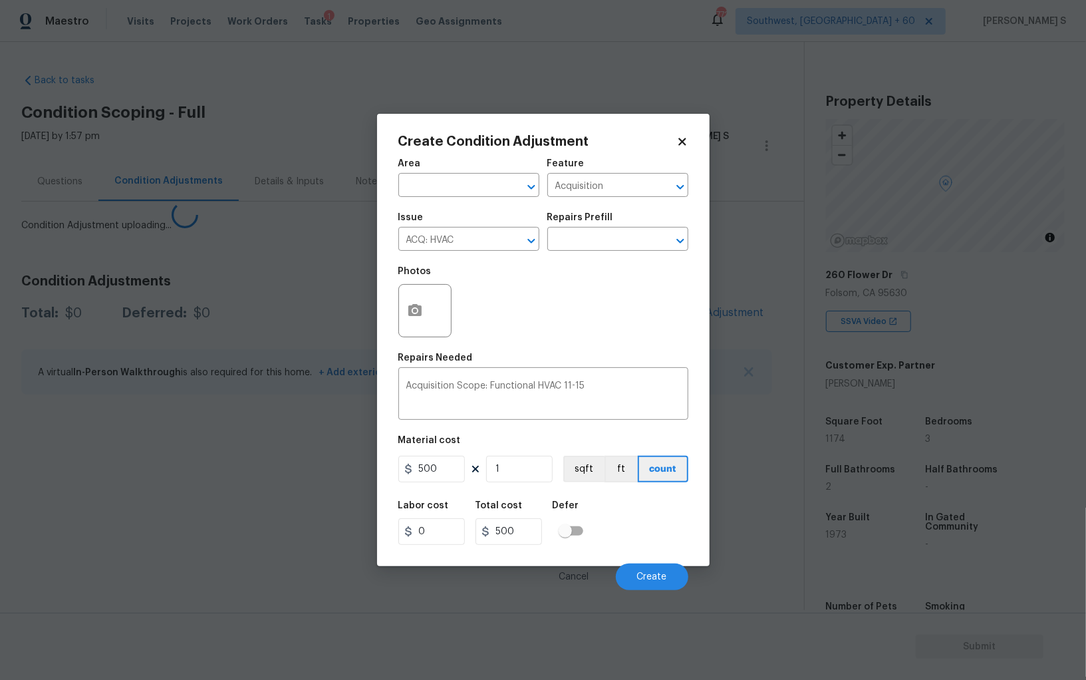
click at [131, 456] on body "Maestro Visits Projects Work Orders Tasks 1 Properties Geo Assignments 772 Sout…" at bounding box center [543, 340] width 1086 height 680
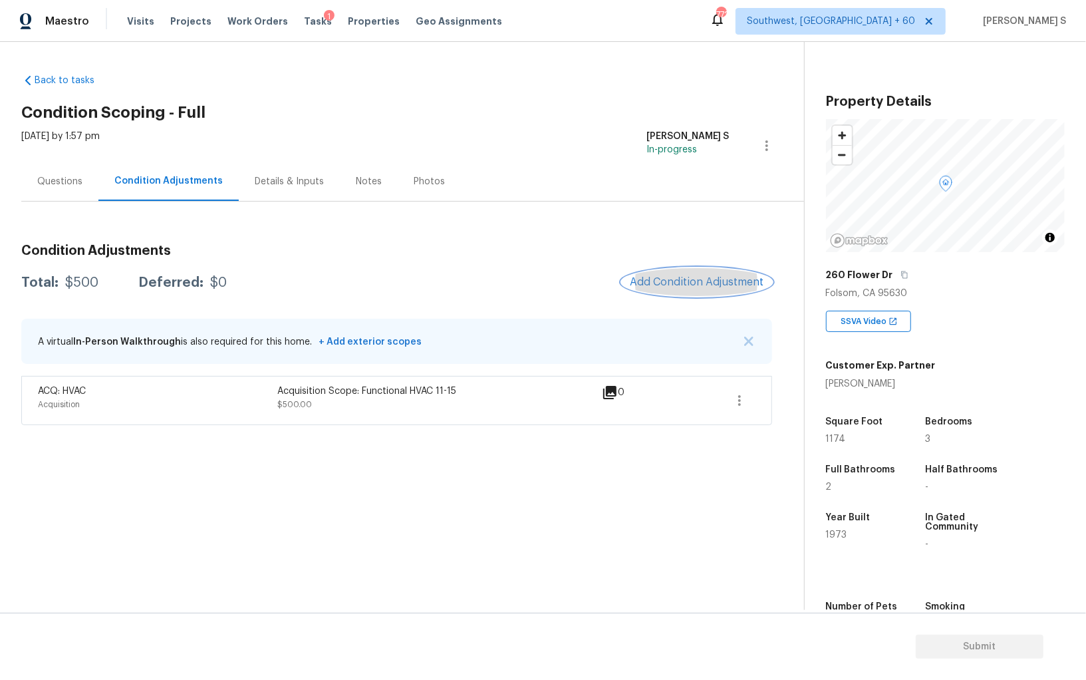
click at [703, 289] on button "Add Condition Adjustment" at bounding box center [697, 282] width 150 height 28
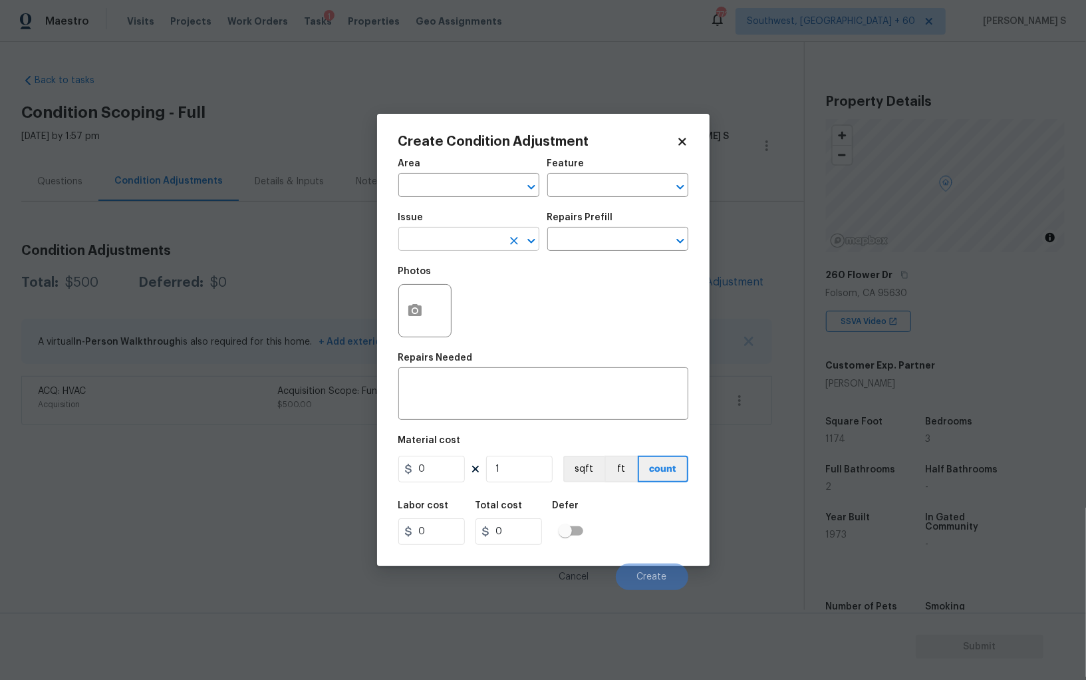
click at [457, 248] on input "text" at bounding box center [450, 240] width 104 height 21
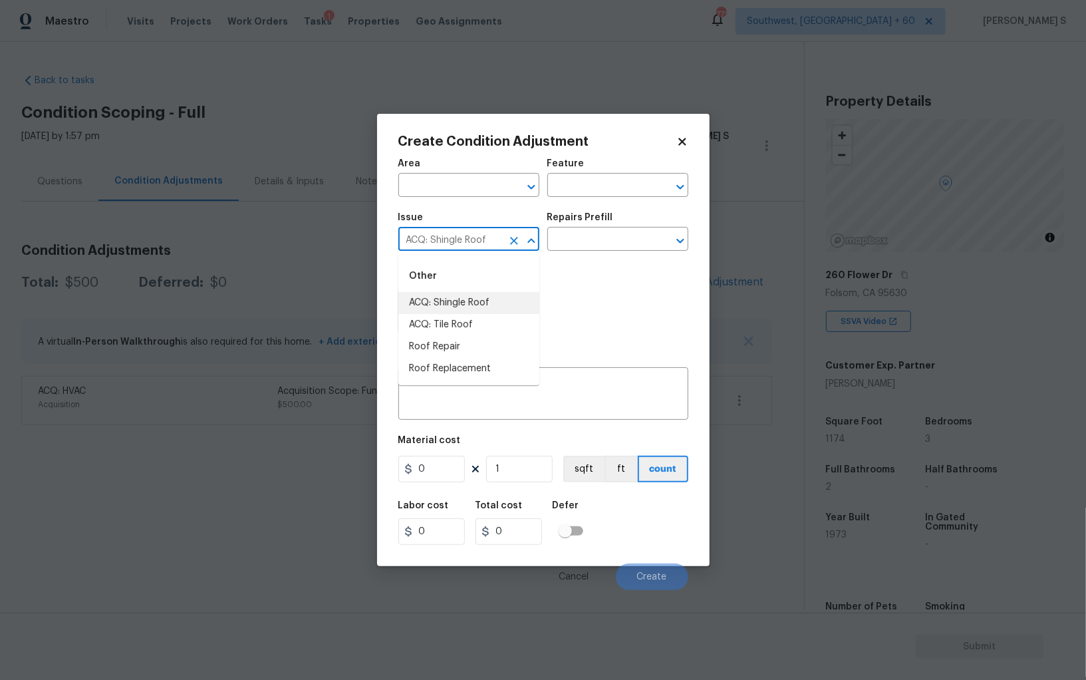
type input "ACQ: Shingle Roof"
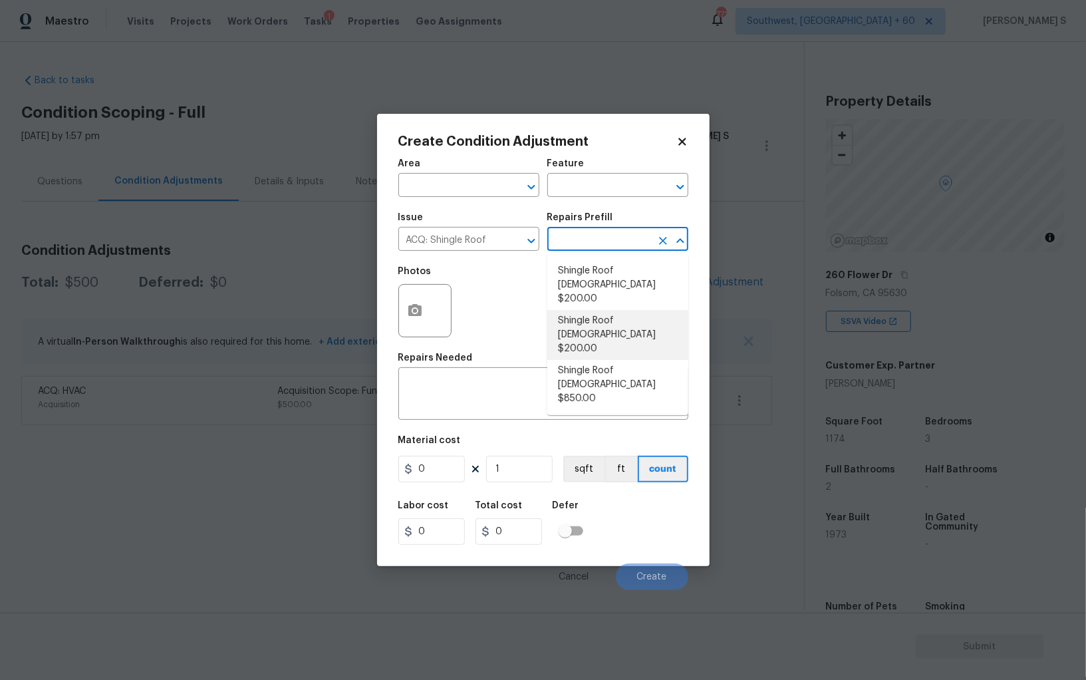
click at [983, 52] on body "Maestro Visits Projects Work Orders Tasks 1 Properties Geo Assignments 772 Sout…" at bounding box center [543, 340] width 1086 height 680
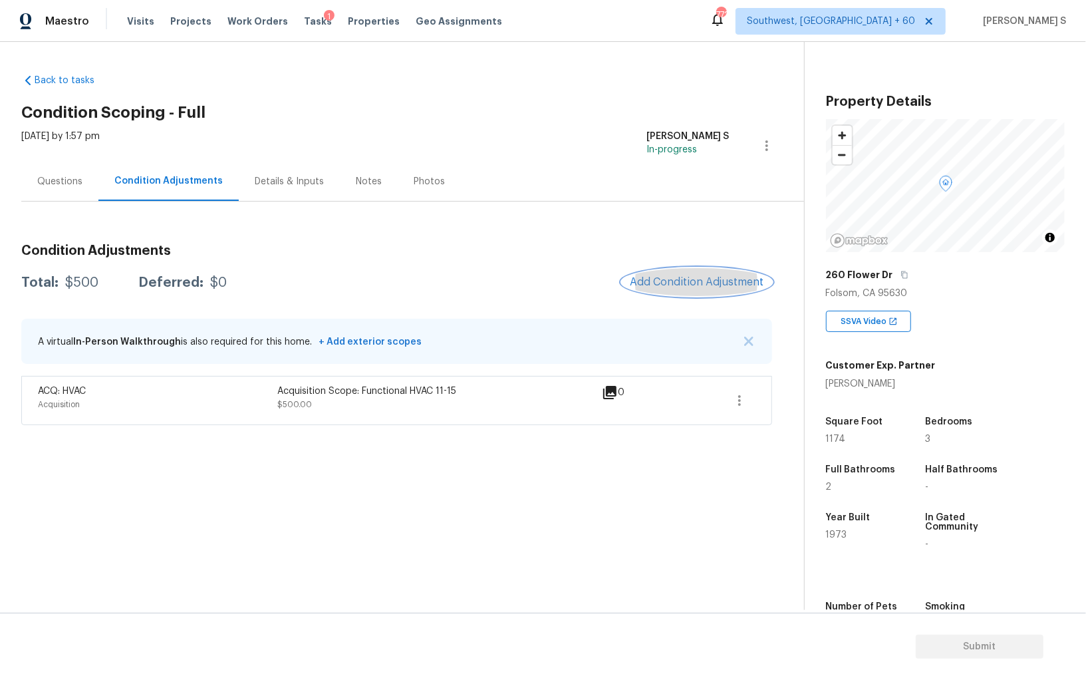
click at [692, 275] on button "Add Condition Adjustment" at bounding box center [697, 282] width 150 height 28
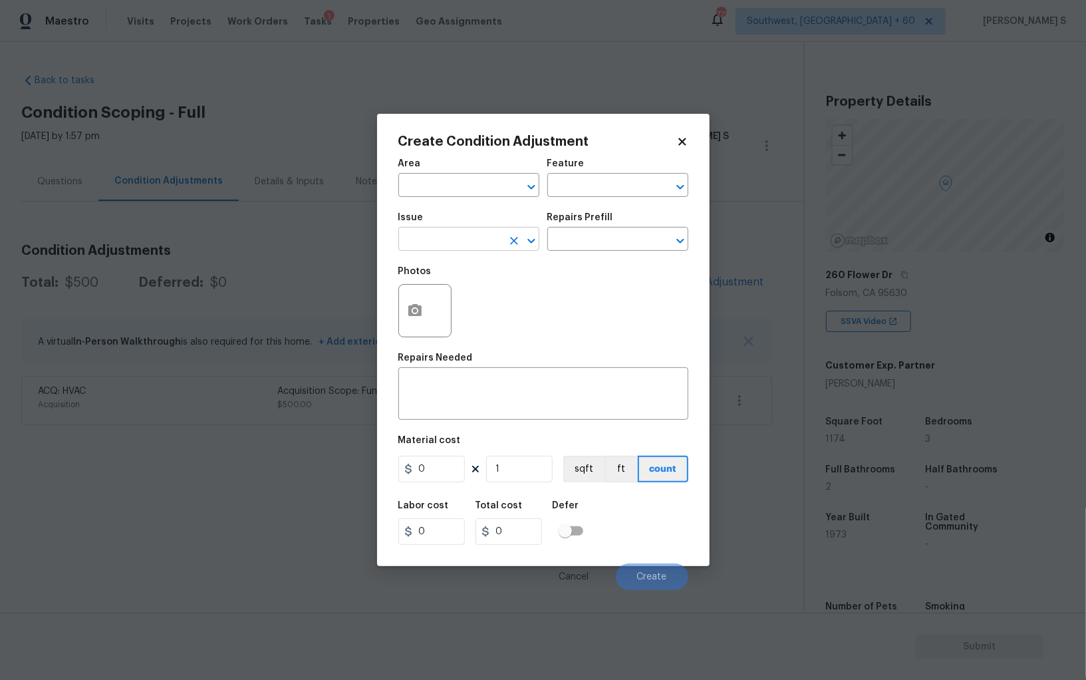
click at [469, 235] on input "text" at bounding box center [450, 240] width 104 height 21
type input "ACQ: Shingle Roof"
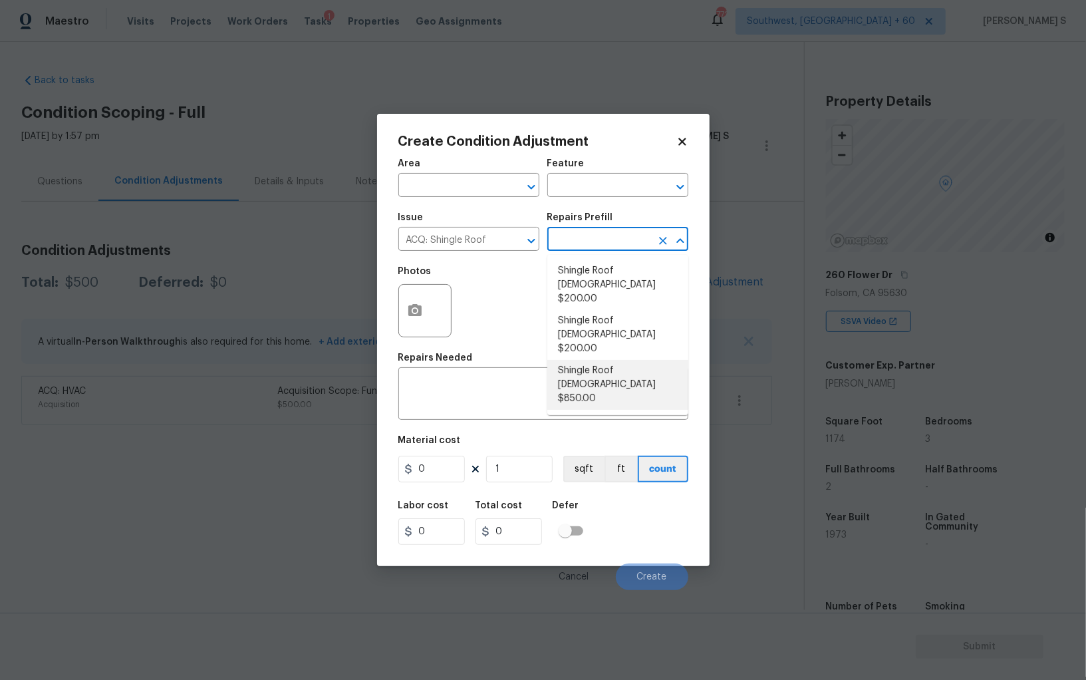
click at [615, 360] on li "Shingle Roof 16-20 Years Old $850.00" at bounding box center [617, 385] width 141 height 50
type input "Acquisition"
type textarea "Acquisition Scope: Shingle Roof 16-20 years in age maintenance."
type input "850"
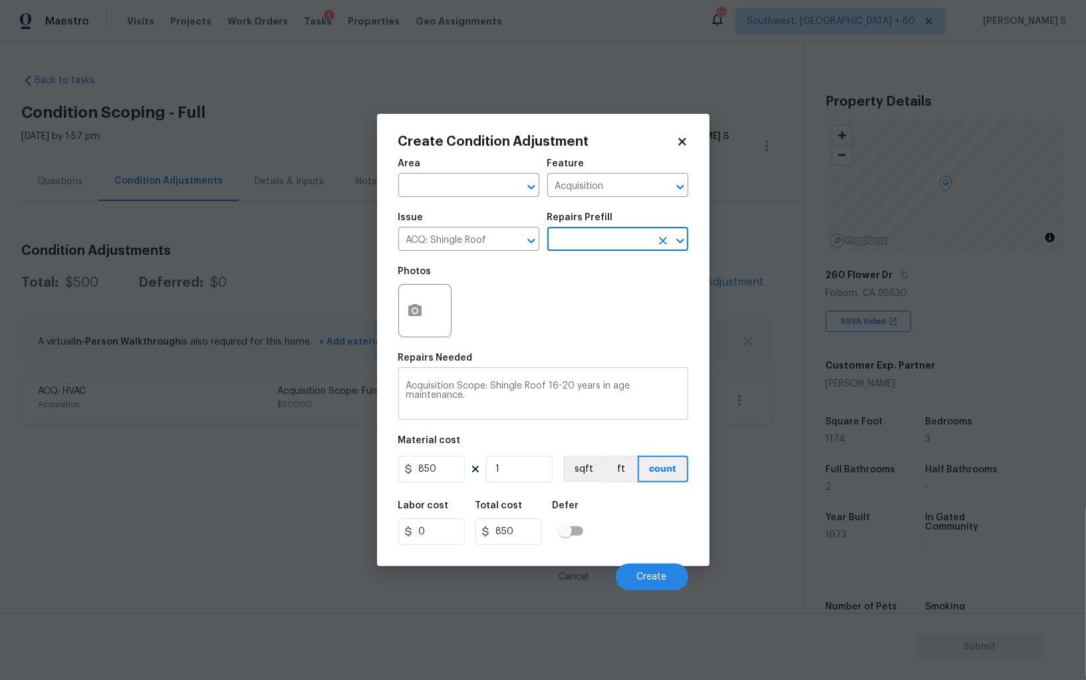
click at [567, 385] on textarea "Acquisition Scope: Shingle Roof 16-20 years in age maintenance." at bounding box center [543, 395] width 274 height 28
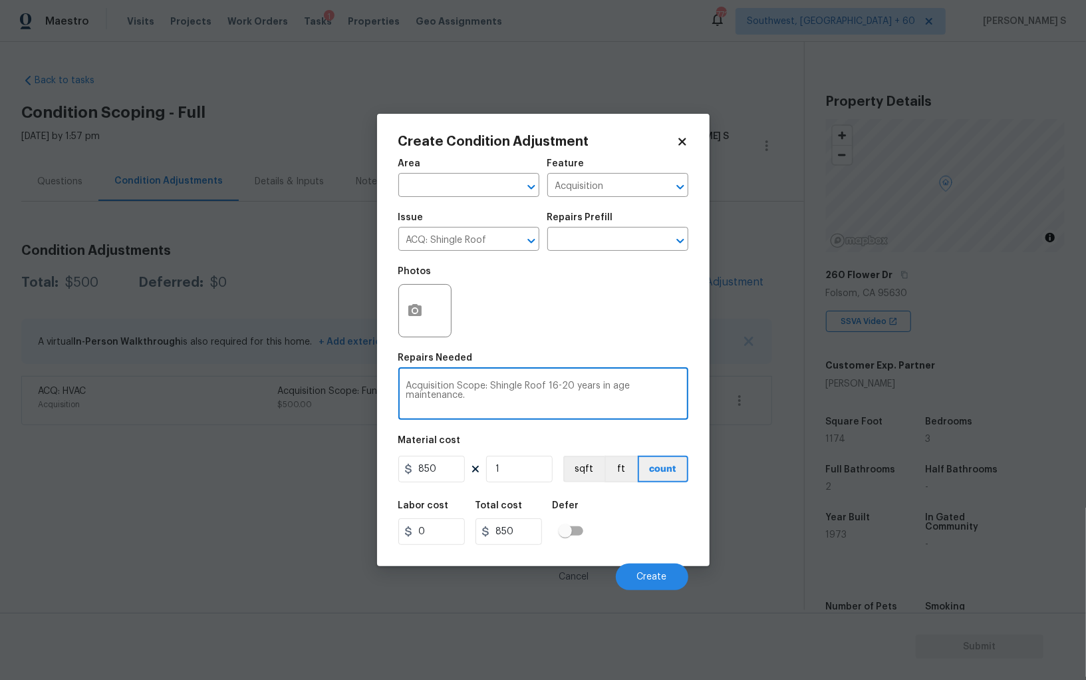
click at [567, 385] on textarea "Acquisition Scope: Shingle Roof 16-20 years in age maintenance." at bounding box center [543, 395] width 274 height 28
type textarea "Acquisition Scope: Shingle Roof 21+ years in age maintenance."
click at [456, 468] on input "850" at bounding box center [431, 468] width 66 height 27
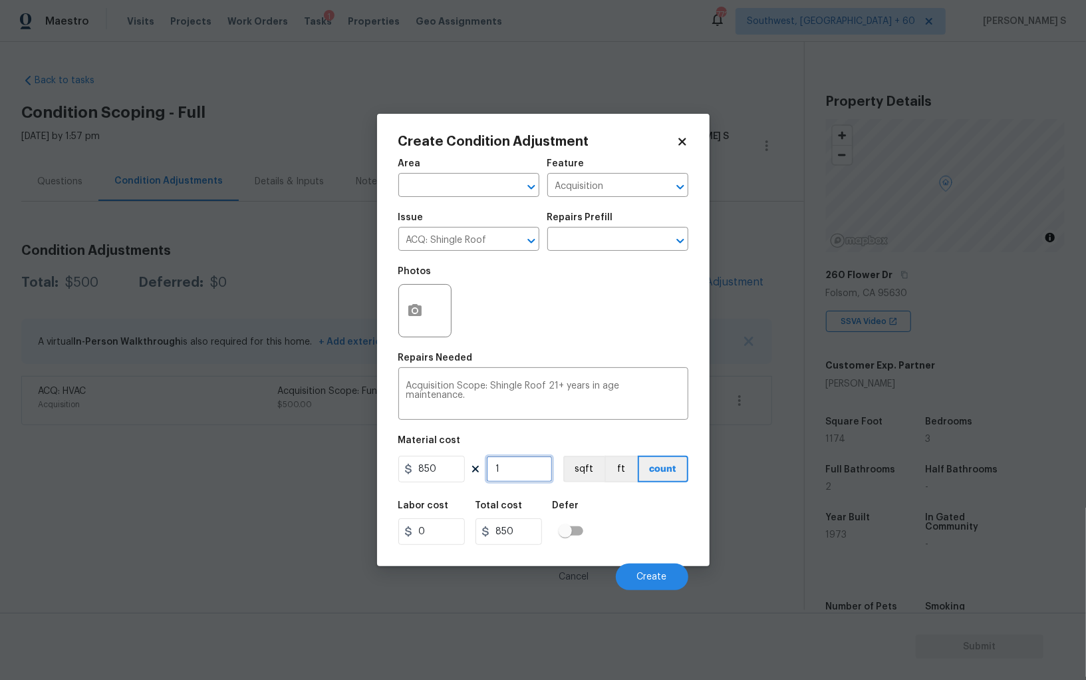
click at [498, 469] on input "1" at bounding box center [519, 468] width 66 height 27
type input "2"
type input "1700"
type input "22"
type input "18700"
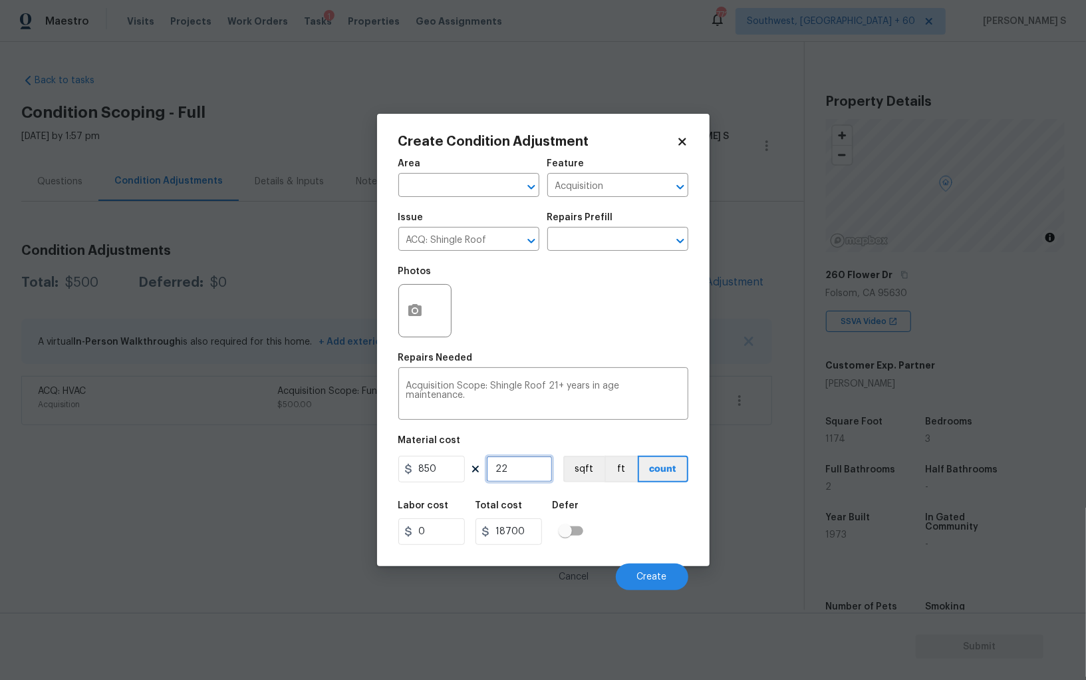
type input "22"
click at [462, 464] on input "850" at bounding box center [431, 468] width 66 height 27
click at [615, 465] on button "ft" at bounding box center [620, 468] width 33 height 27
click at [447, 464] on input "850" at bounding box center [431, 468] width 66 height 27
type input "517"
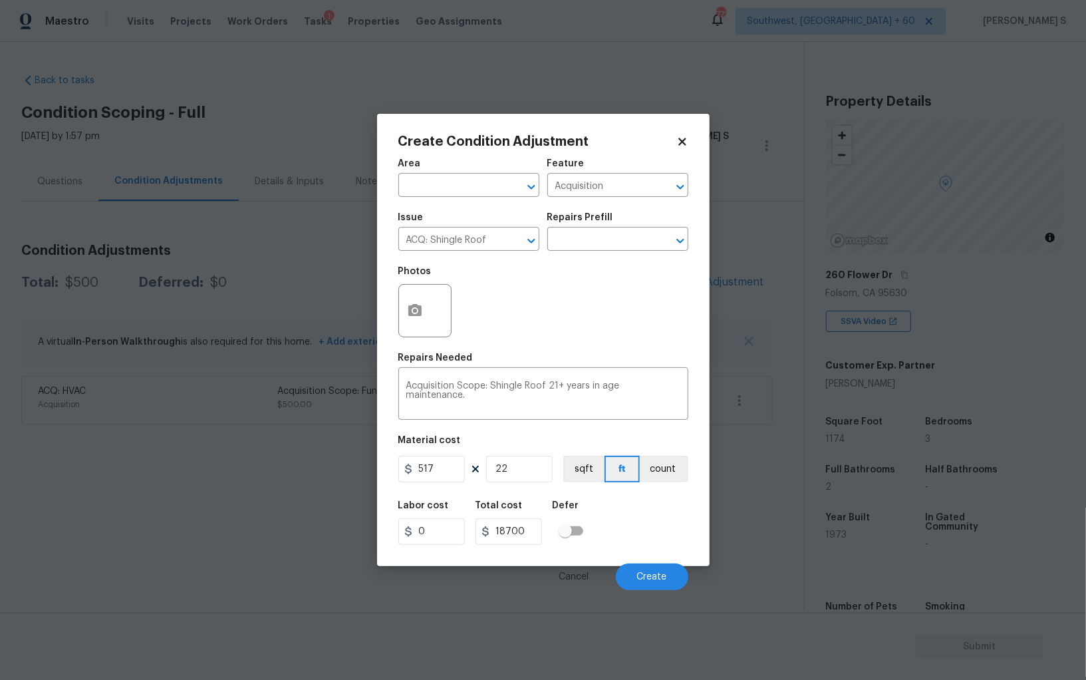
type input "11374"
click at [618, 522] on div "Labor cost 0 Total cost 11374 Defer" at bounding box center [543, 523] width 290 height 60
click at [675, 577] on button "Create" at bounding box center [652, 576] width 72 height 27
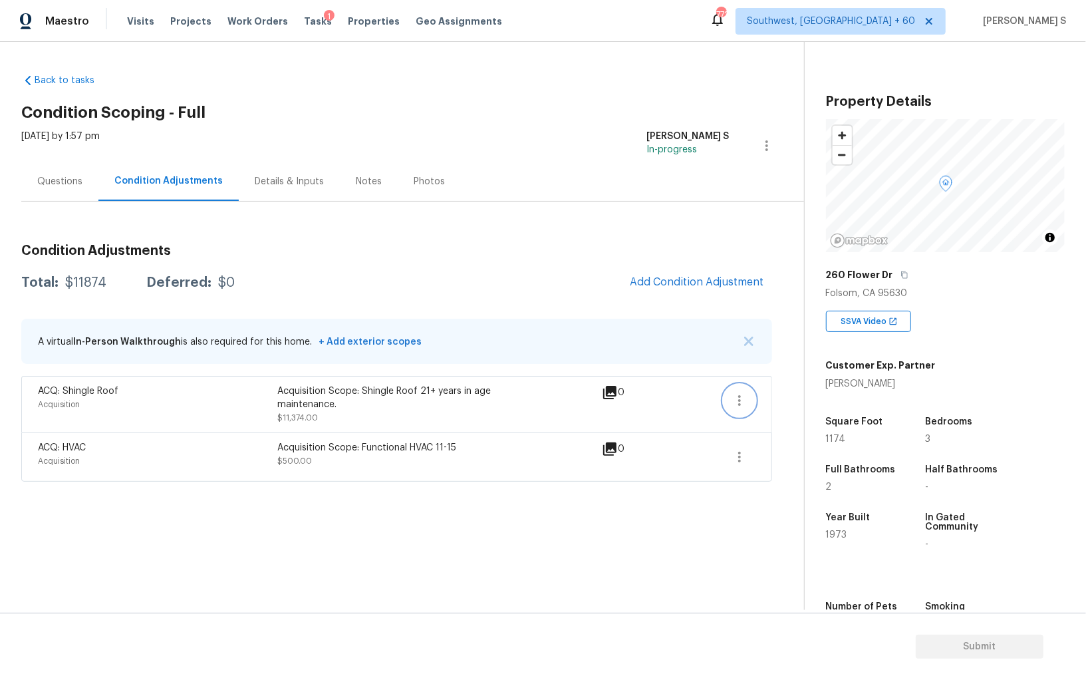
click at [738, 400] on icon "button" at bounding box center [739, 400] width 3 height 11
click at [787, 400] on div "Edit" at bounding box center [815, 396] width 104 height 13
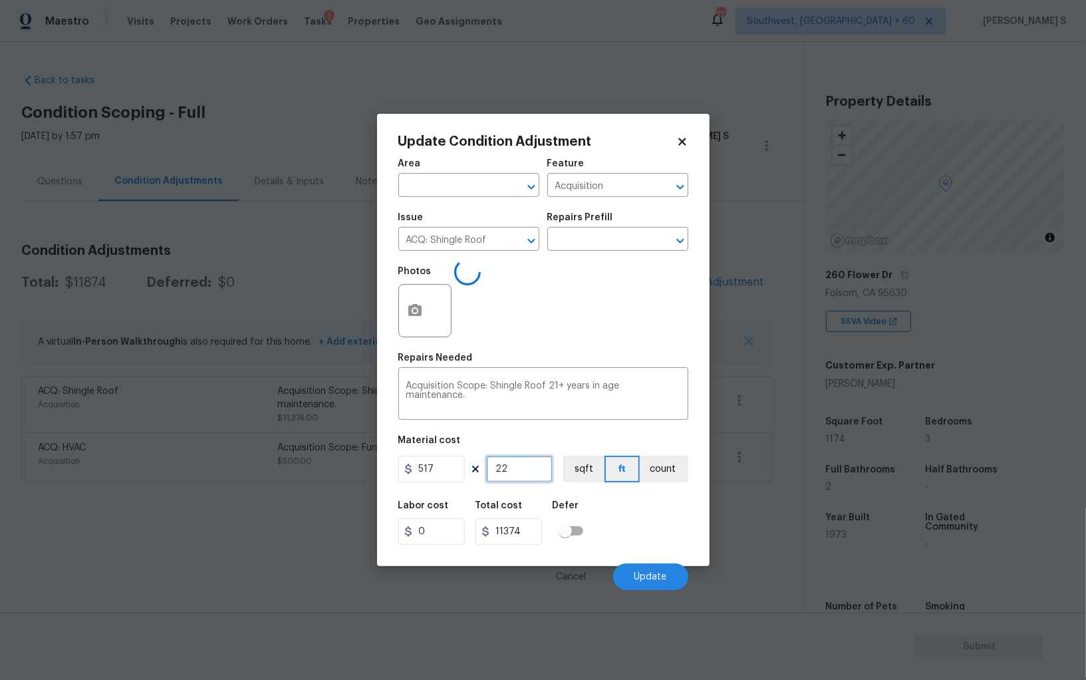
click at [507, 467] on input "22" at bounding box center [519, 468] width 66 height 27
type input "2"
type input "1034"
type input "23"
type input "11891"
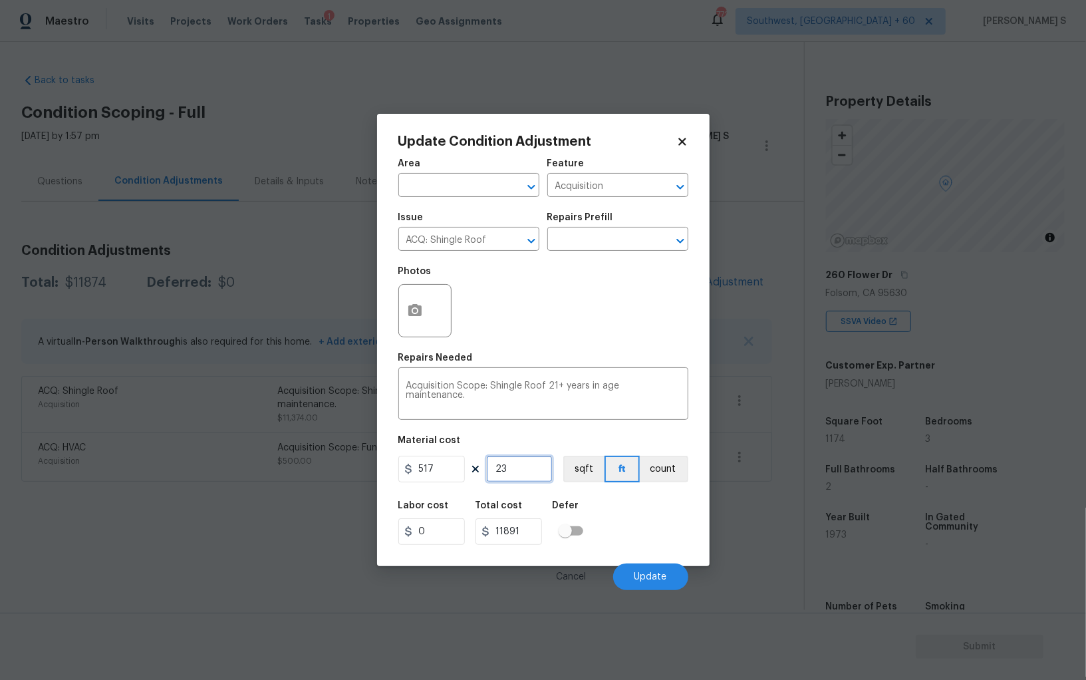
type input "23"
click at [660, 530] on div "Labor cost 0 Total cost 11891 Defer" at bounding box center [543, 523] width 290 height 60
click at [671, 578] on button "Update" at bounding box center [650, 576] width 75 height 27
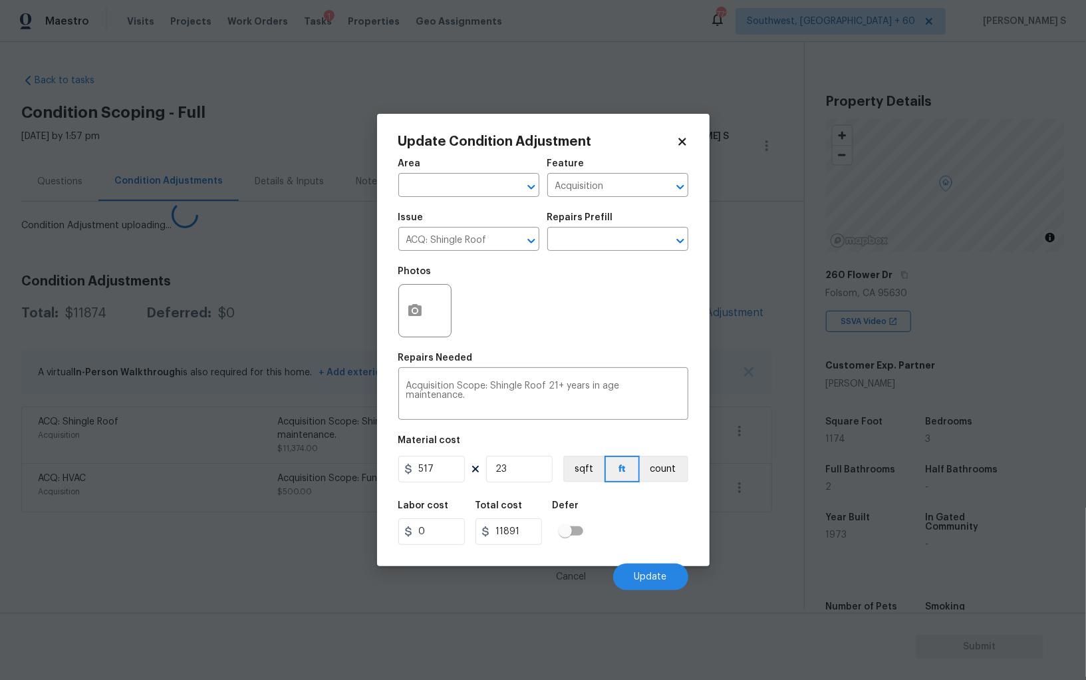
click at [15, 551] on body "Maestro Visits Projects Work Orders Tasks 1 Properties Geo Assignments 772 Sout…" at bounding box center [543, 340] width 1086 height 680
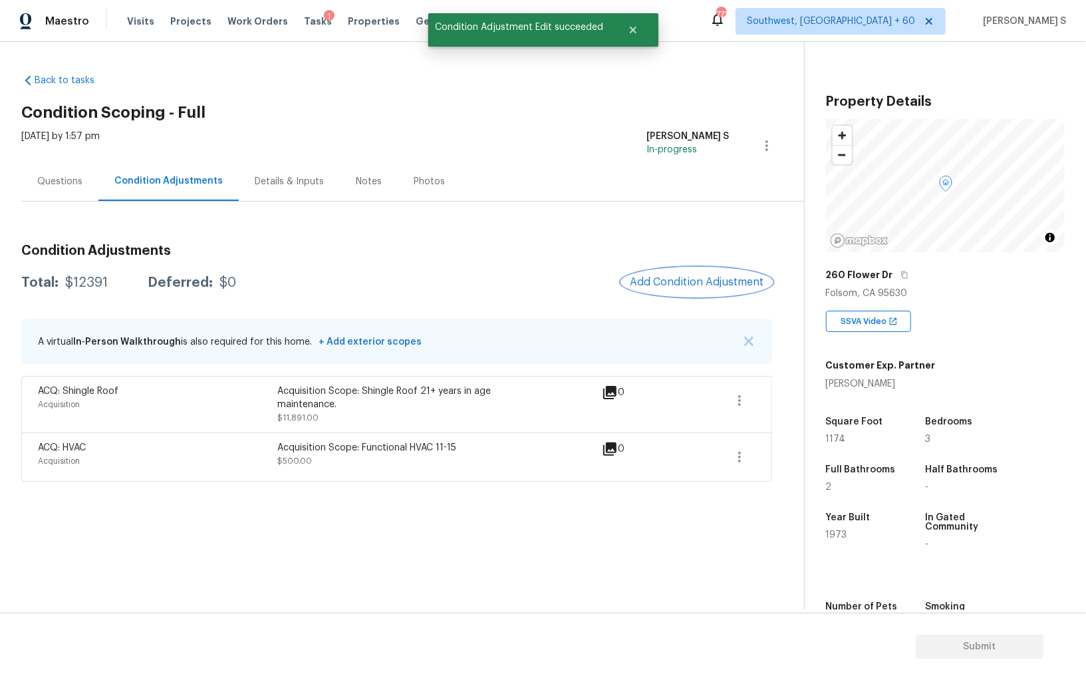
click at [699, 276] on span "Add Condition Adjustment" at bounding box center [697, 282] width 134 height 12
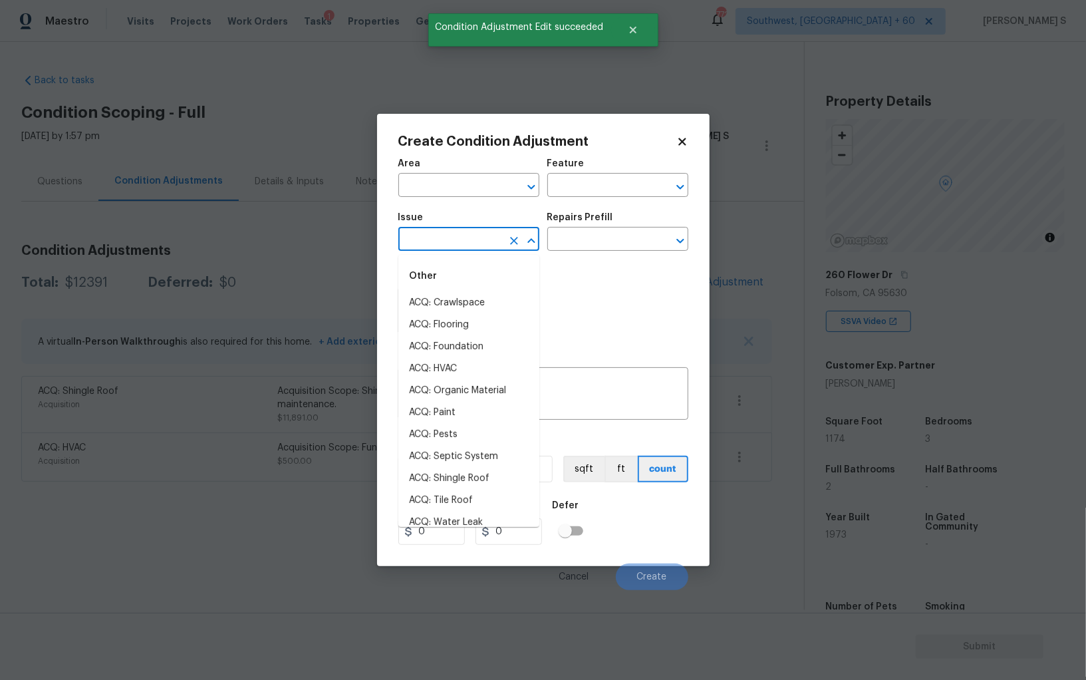
click at [475, 232] on input "text" at bounding box center [450, 240] width 104 height 21
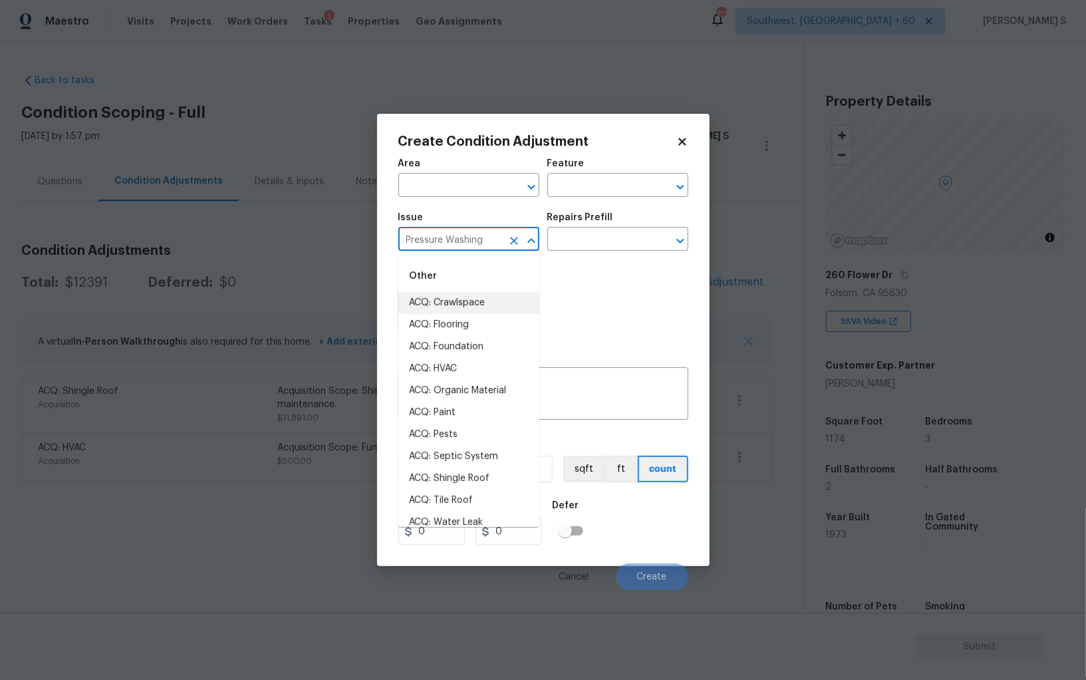
type input "Pressure Washing"
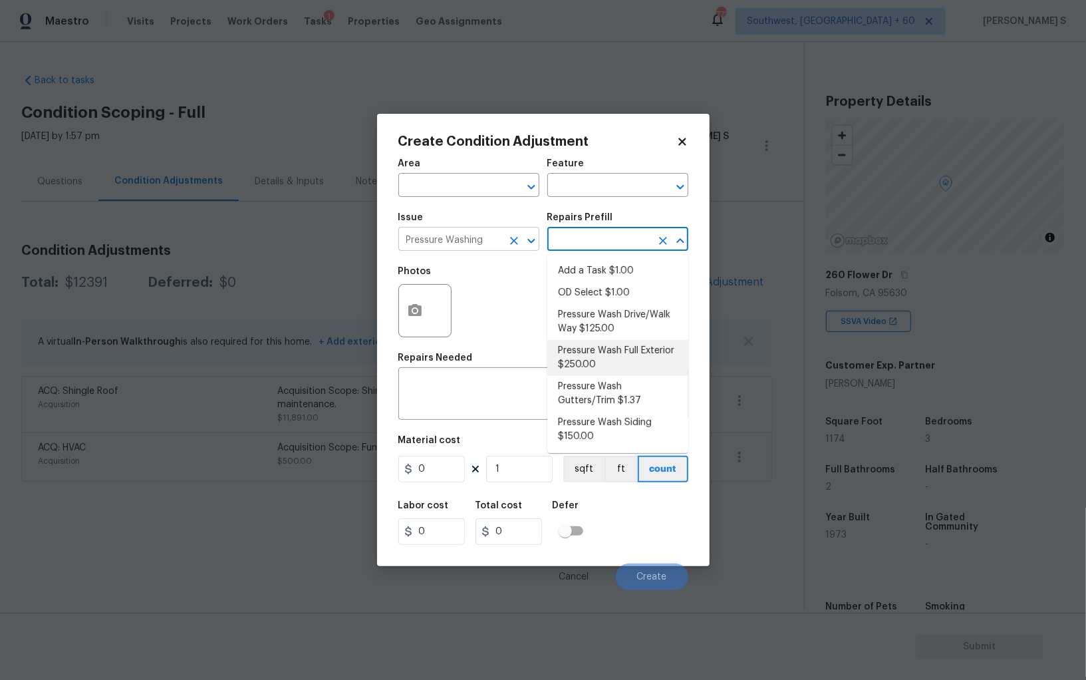
type input "Siding"
type textarea "Pressure wash the House, Flatwork, Deck and Garage interior."
type input "250"
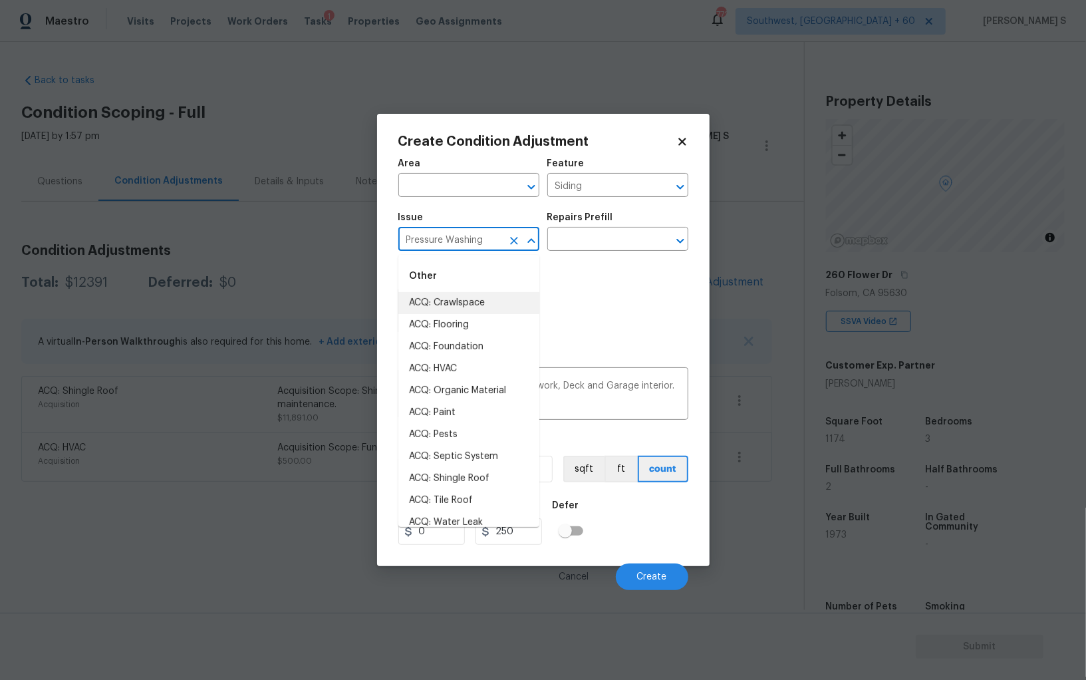
click at [476, 234] on input "Pressure Washing" at bounding box center [450, 240] width 104 height 21
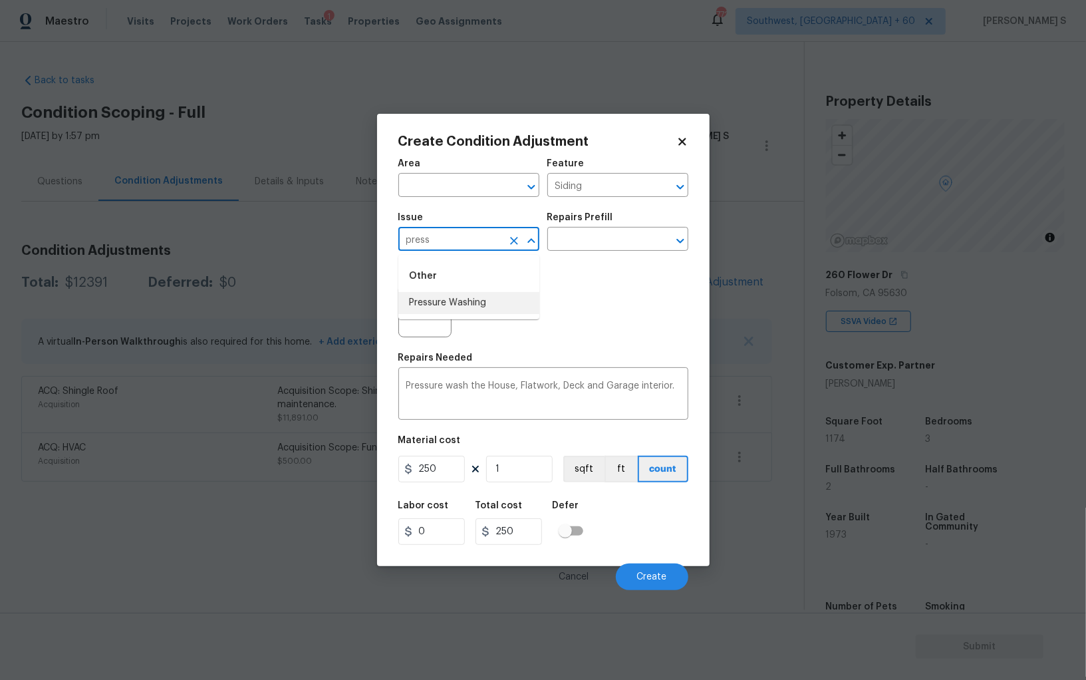
type input "Pressure Washing"
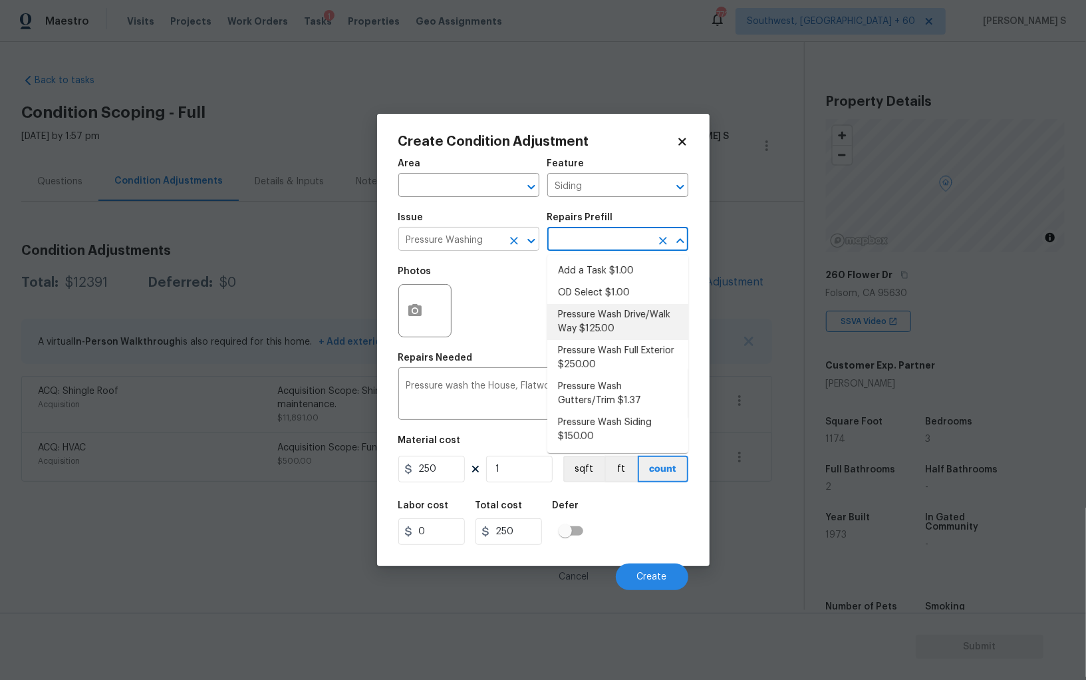
type textarea "Pressure wash the driveways/walkways as directed by the PM. Ensure that all deb…"
type input "125"
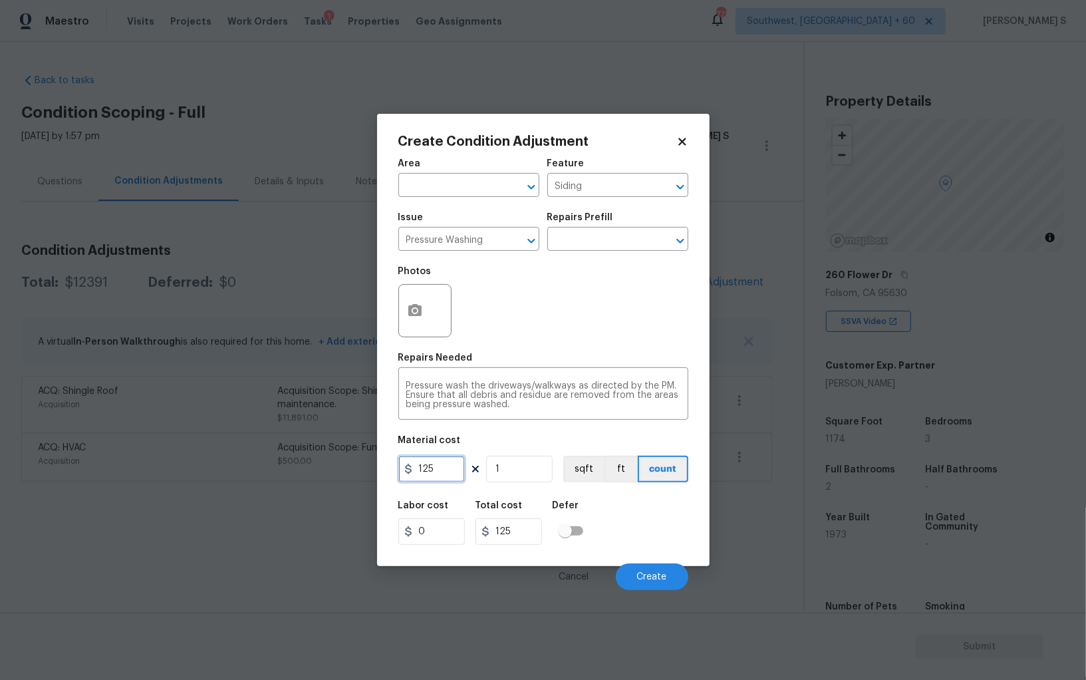
click at [450, 465] on input "125" at bounding box center [431, 468] width 66 height 27
type input "200"
click at [628, 518] on div "Labor cost 0 Total cost 200 Defer" at bounding box center [543, 523] width 290 height 60
click at [654, 584] on button "Create" at bounding box center [652, 576] width 72 height 27
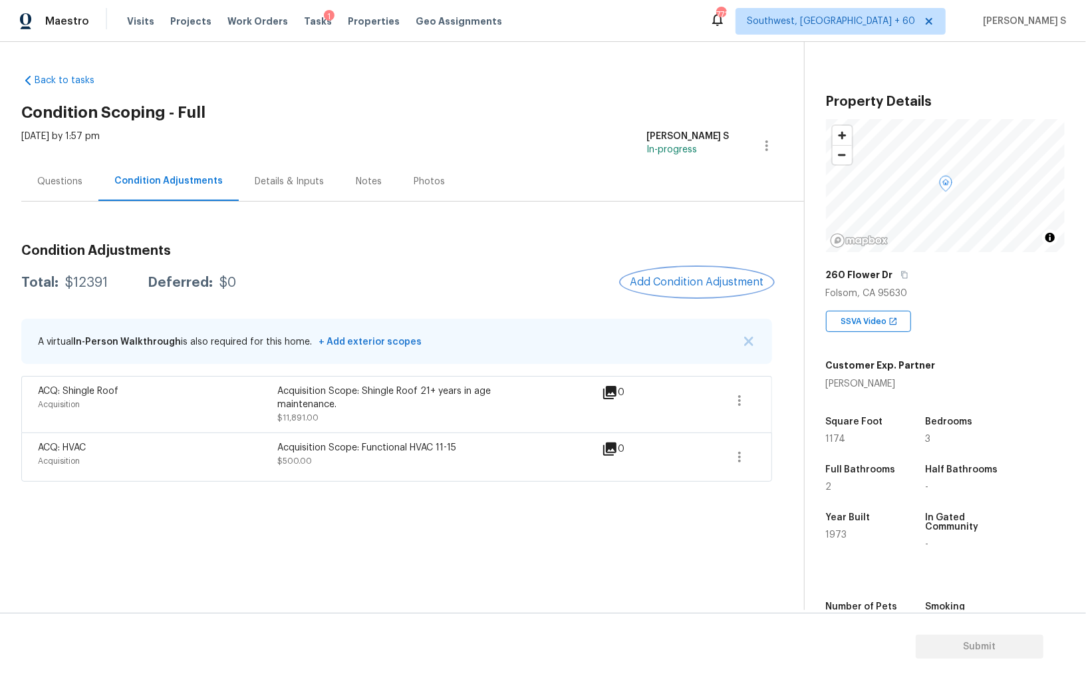
click at [710, 286] on span "Add Condition Adjustment" at bounding box center [697, 282] width 134 height 12
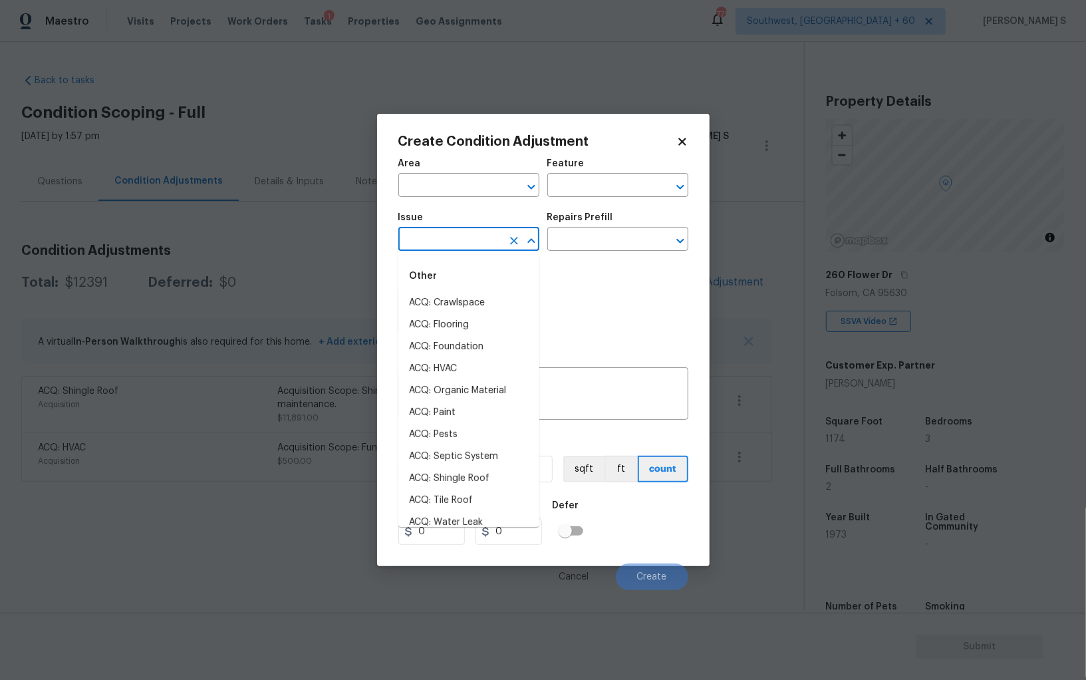
click at [485, 238] on input "text" at bounding box center [450, 240] width 104 height 21
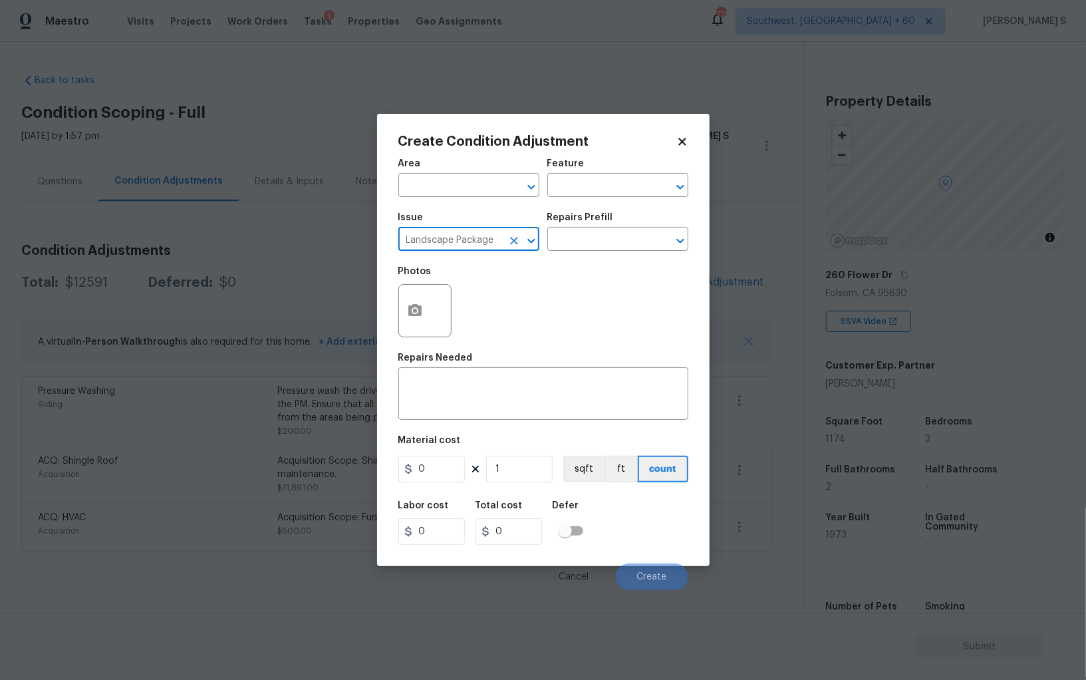
type input "Landscape Package"
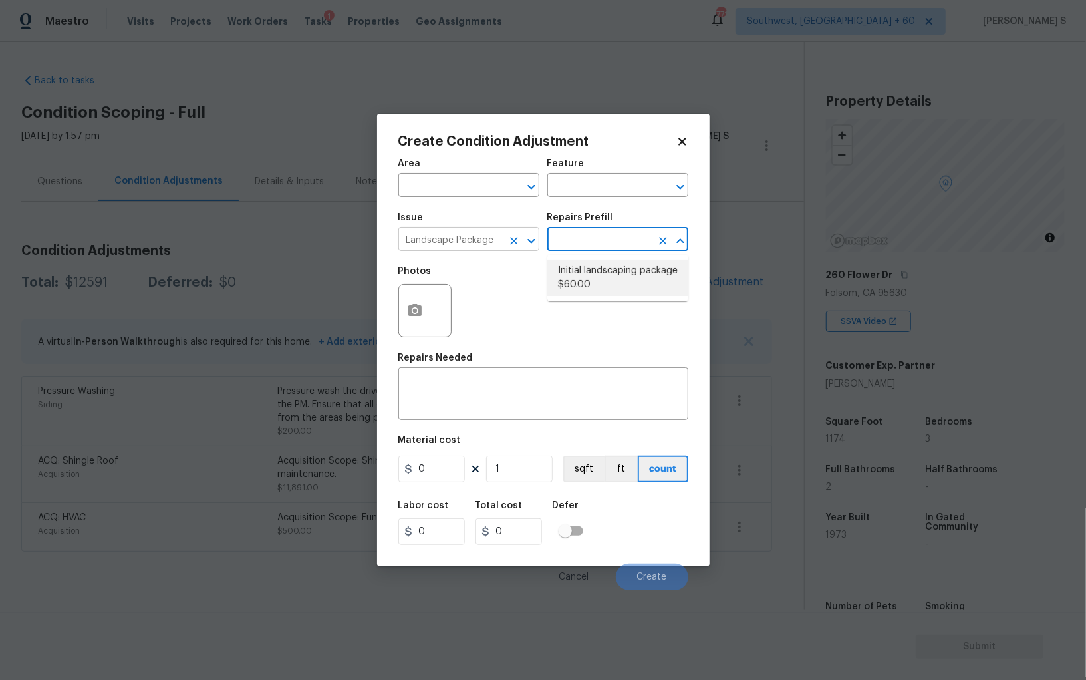
type input "Home Readiness Packages"
type textarea "Mowing of grass up to 6" in height. Mow, edge along driveways & sidewalks, trim…"
type input "60"
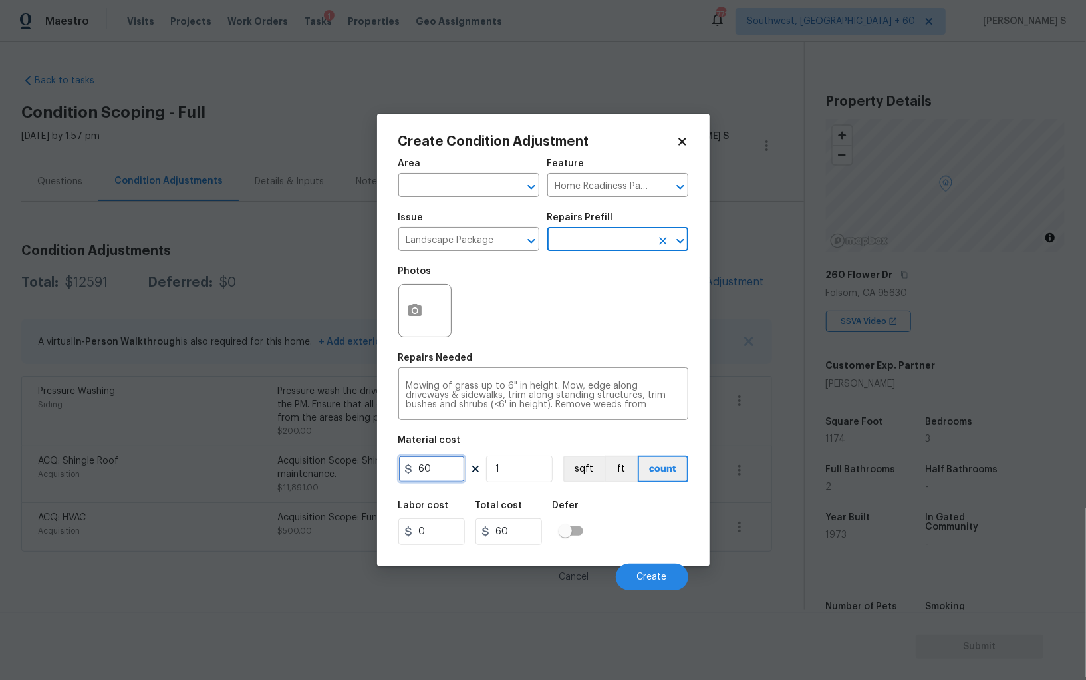
click at [435, 464] on input "60" at bounding box center [431, 468] width 66 height 27
type input "300"
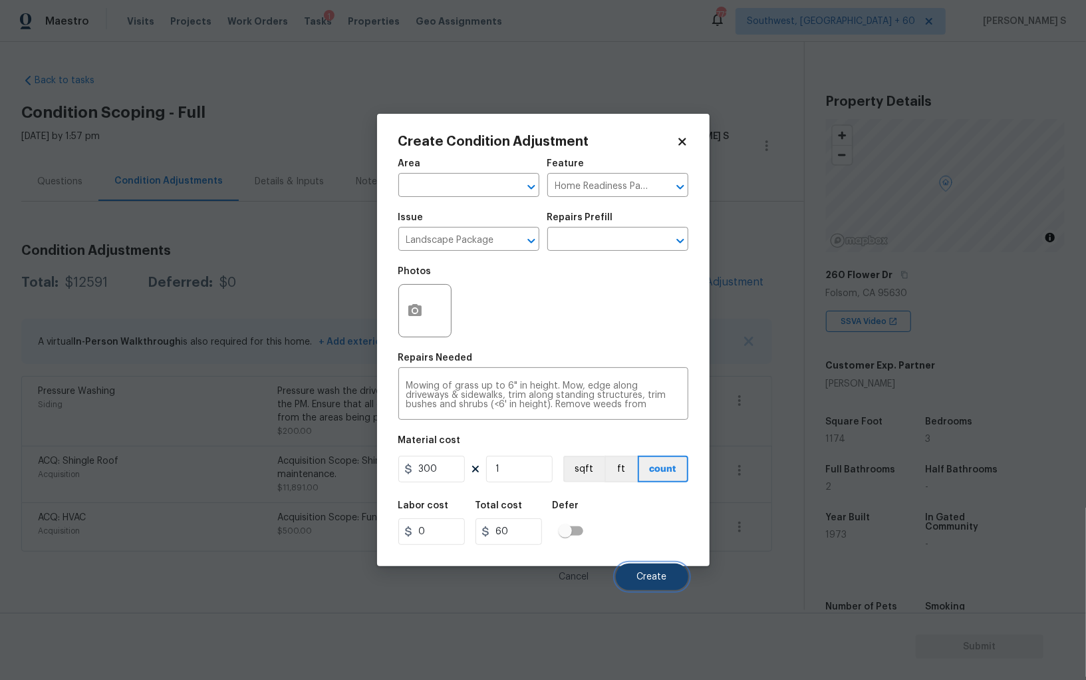
type input "300"
click at [651, 582] on span "Create" at bounding box center [652, 577] width 30 height 10
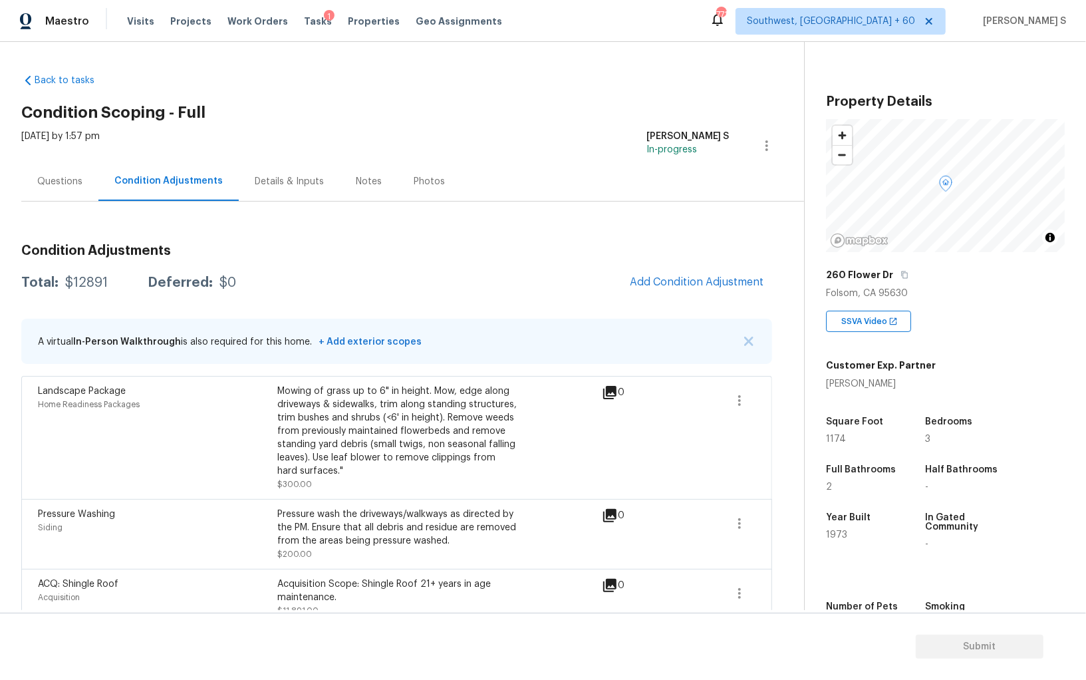
drag, startPoint x: 685, startPoint y: 265, endPoint x: 701, endPoint y: 265, distance: 16.6
click at [685, 265] on div "Condition Adjustments Total: $12891 Deferred: $0 Add Condition Adjustment A vir…" at bounding box center [396, 453] width 751 height 441
click at [689, 277] on span "Add Condition Adjustment" at bounding box center [697, 282] width 134 height 12
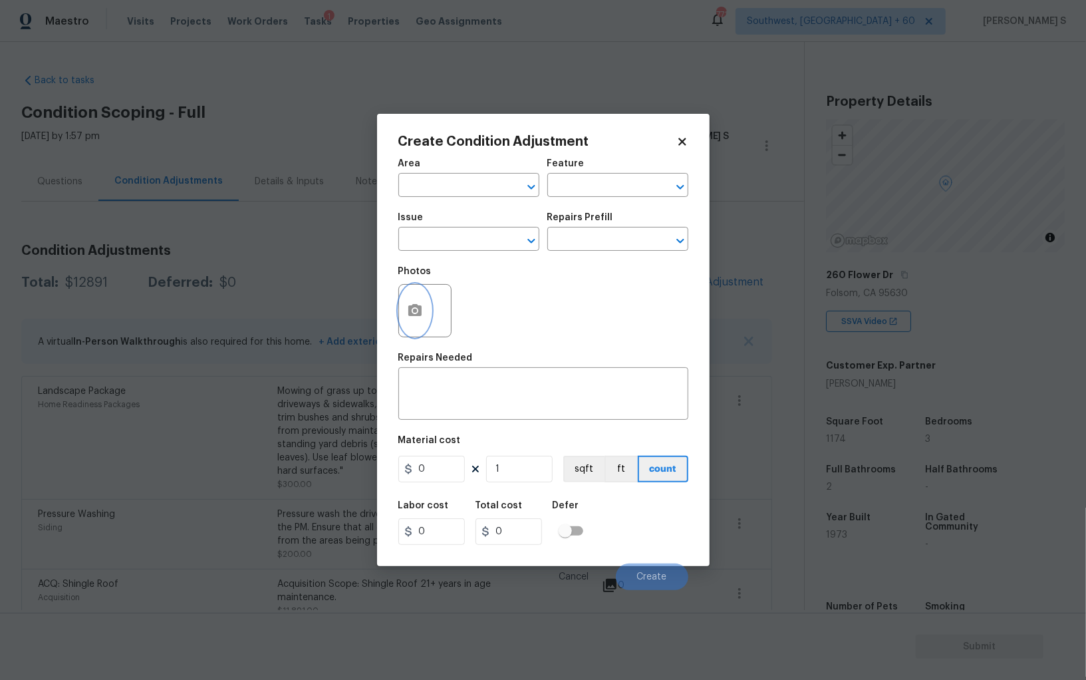
click at [414, 318] on icon "button" at bounding box center [415, 311] width 16 height 16
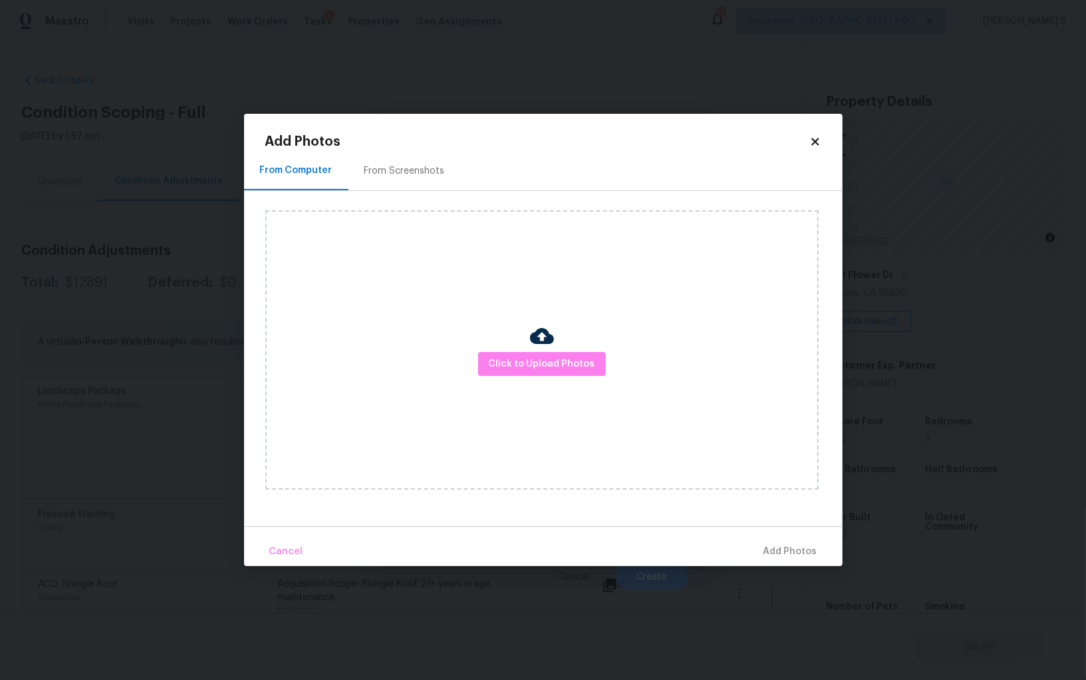
click at [412, 169] on div "From Screenshots" at bounding box center [404, 170] width 80 height 13
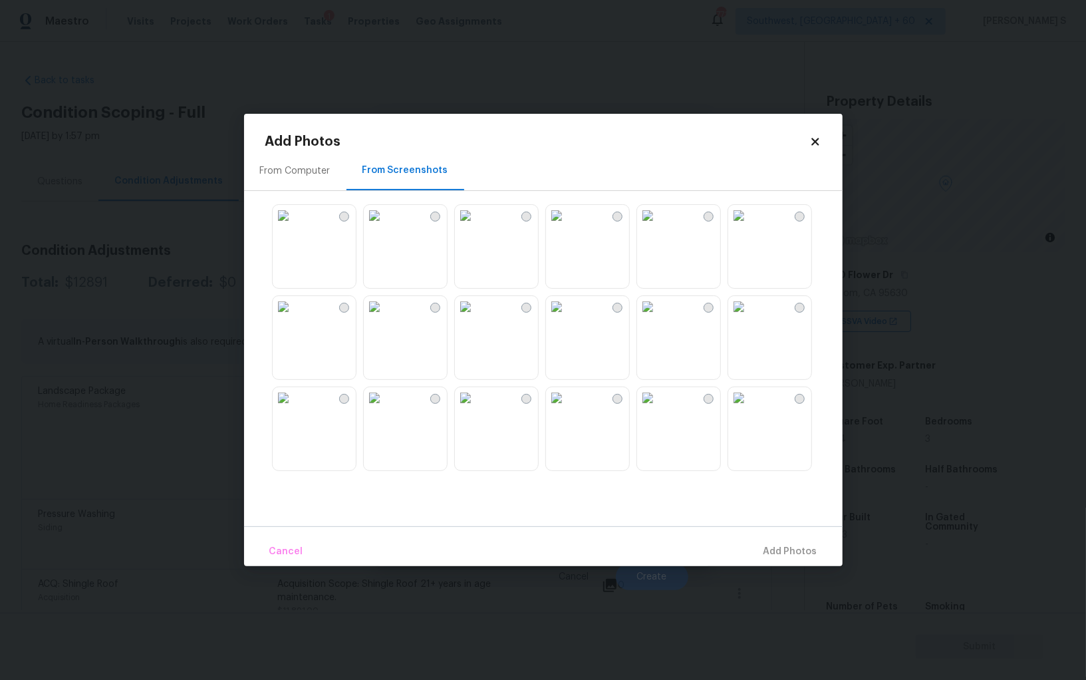
click at [567, 226] on img at bounding box center [556, 215] width 21 height 21
click at [476, 226] on img at bounding box center [465, 215] width 21 height 21
click at [440, 382] on div at bounding box center [553, 336] width 577 height 279
click at [385, 317] on img at bounding box center [374, 306] width 21 height 21
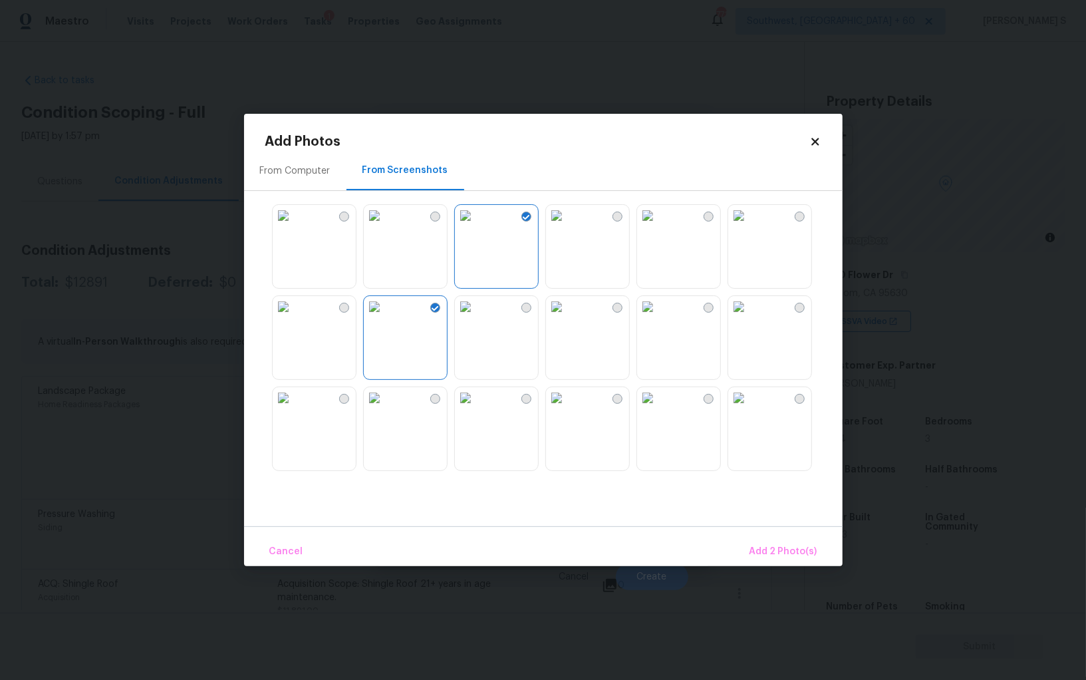
click at [385, 226] on img at bounding box center [374, 215] width 21 height 21
click at [294, 317] on img at bounding box center [283, 306] width 21 height 21
click at [658, 317] on img at bounding box center [647, 306] width 21 height 21
click at [749, 317] on img at bounding box center [738, 306] width 21 height 21
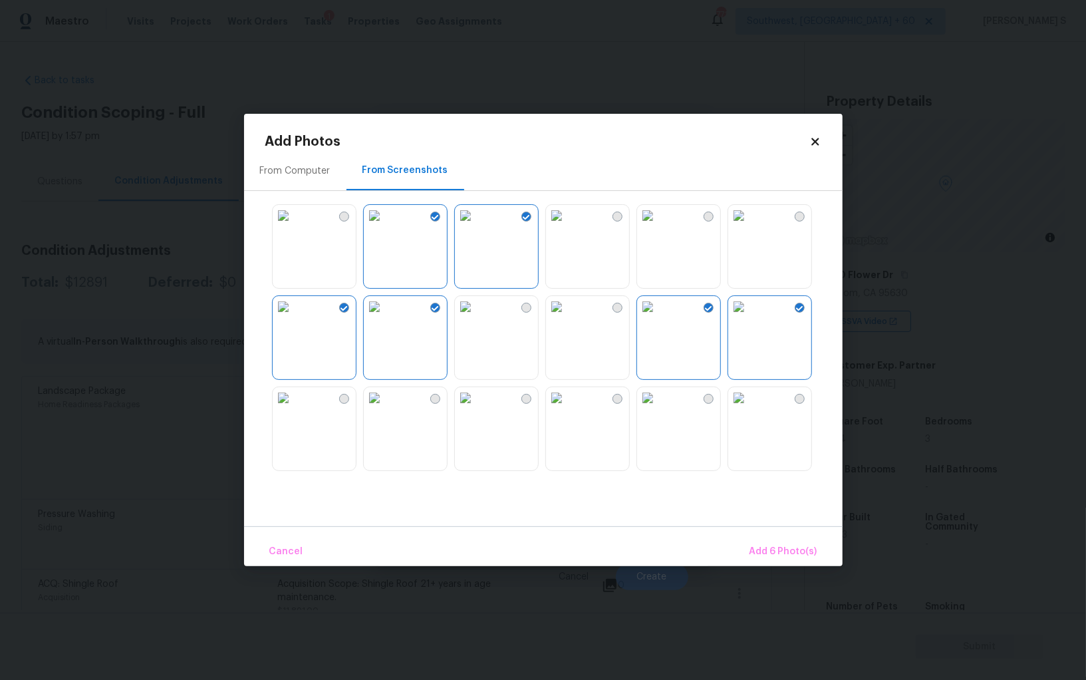
click at [749, 408] on img at bounding box center [738, 397] width 21 height 21
click at [658, 408] on img at bounding box center [647, 397] width 21 height 21
click at [567, 408] on img at bounding box center [556, 397] width 21 height 21
click at [476, 408] on img at bounding box center [465, 397] width 21 height 21
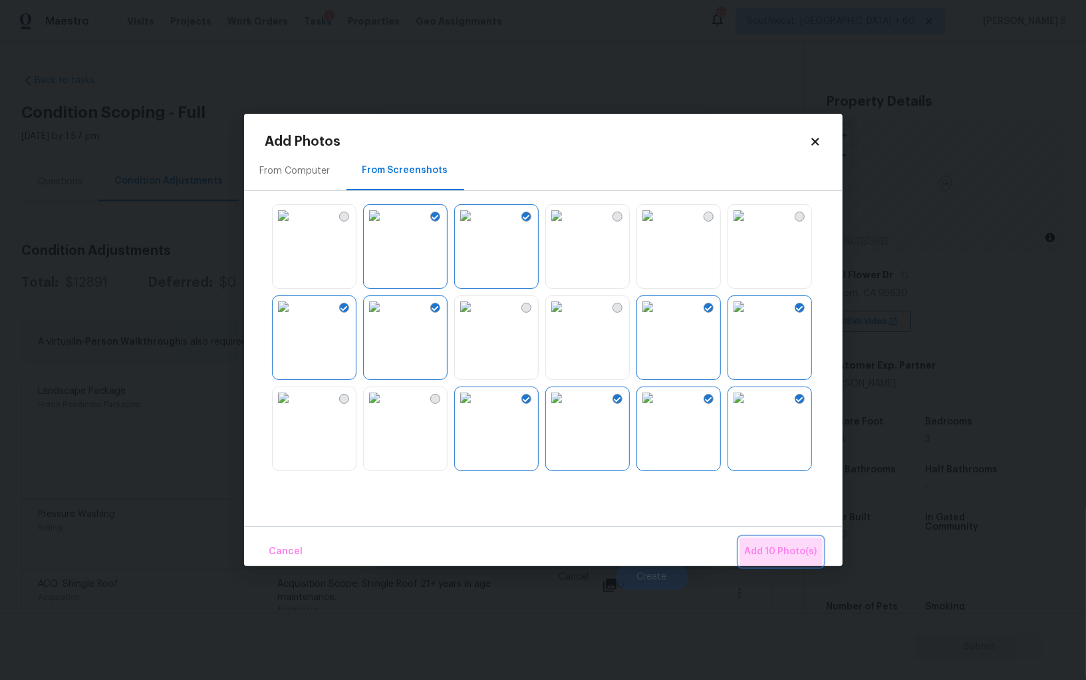
click at [796, 541] on button "Add 10 Photo(s)" at bounding box center [780, 551] width 83 height 29
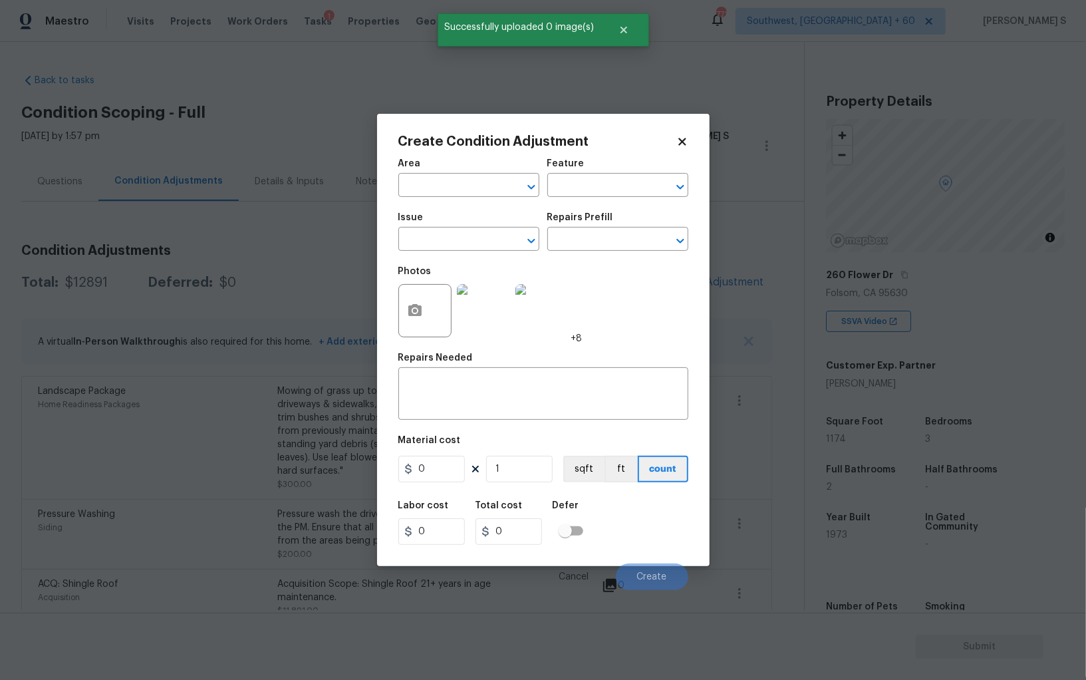
click at [478, 253] on span "Issue ​" at bounding box center [468, 232] width 141 height 54
click at [475, 245] on input "text" at bounding box center [450, 240] width 104 height 21
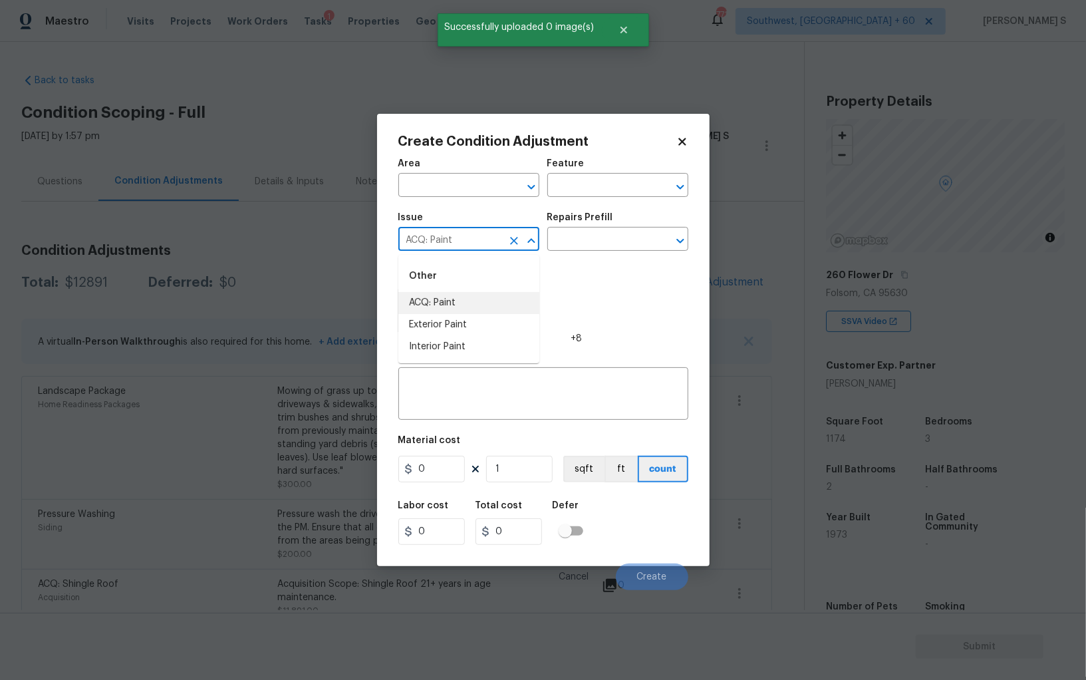
type input "ACQ: Paint"
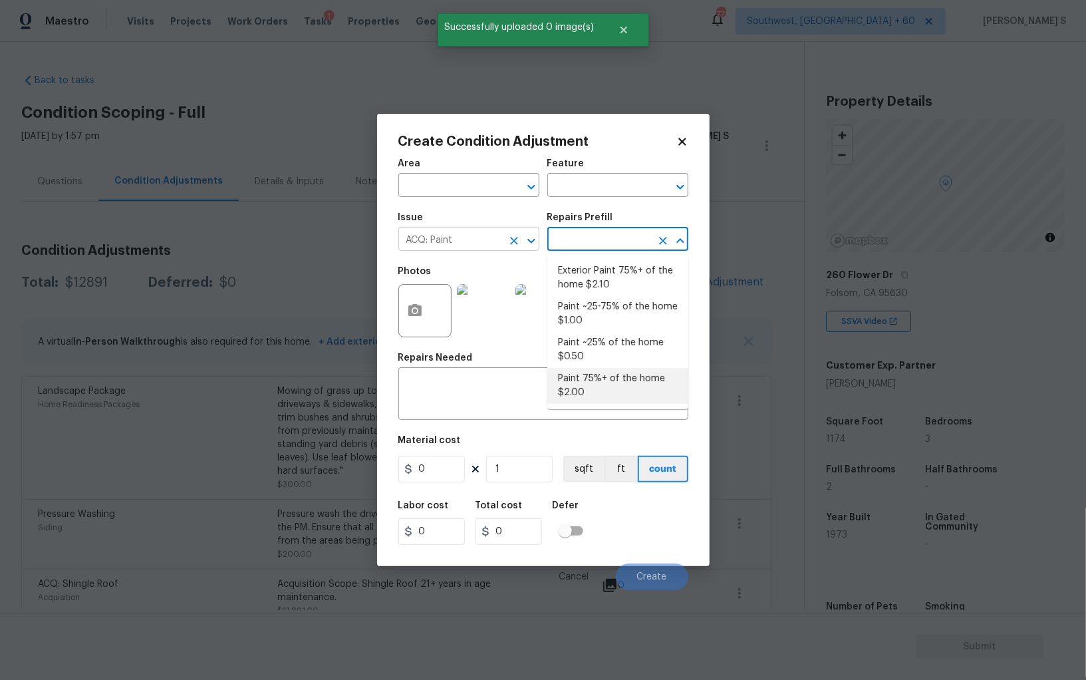
type input "Acquisition"
type textarea "Acquisition Scope: 75%+ of the home will likely require interior paint"
type input "2"
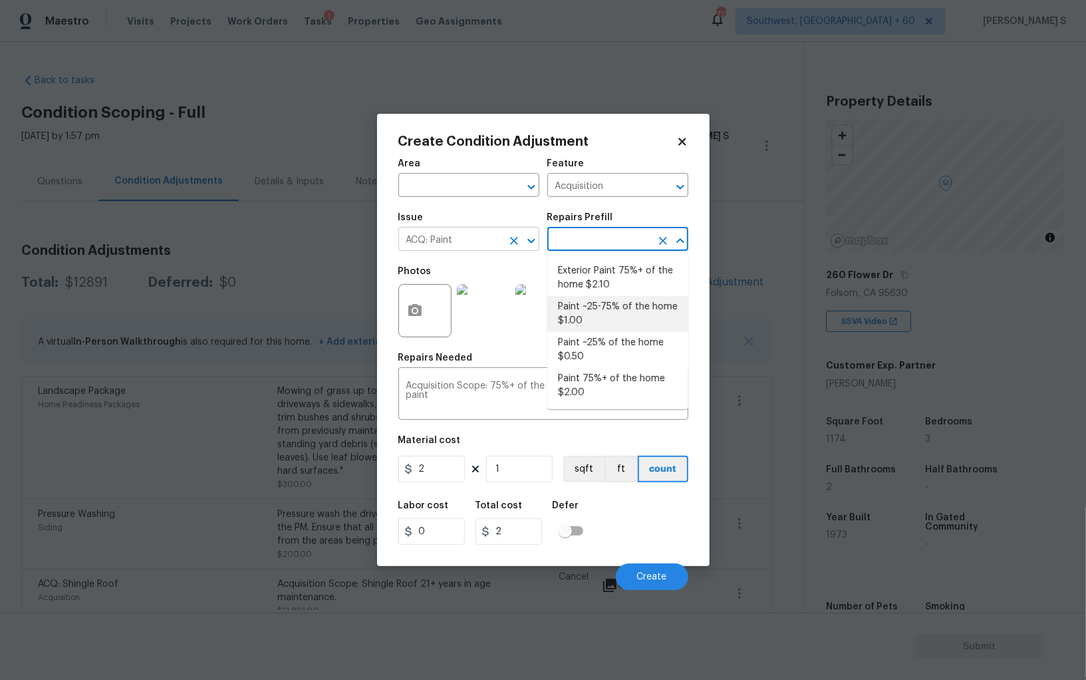
type textarea "Acquisition Scope: ~25 - 75% of the home needs interior paint"
type input "1"
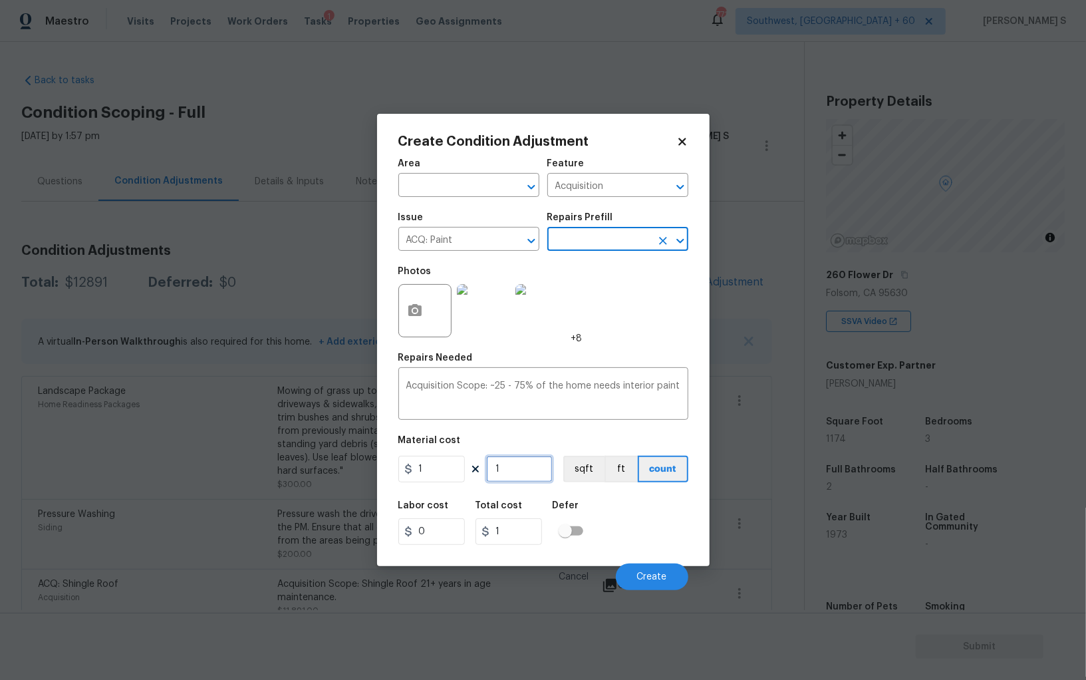
click at [513, 463] on input "1" at bounding box center [519, 468] width 66 height 27
type input "11"
type input "117"
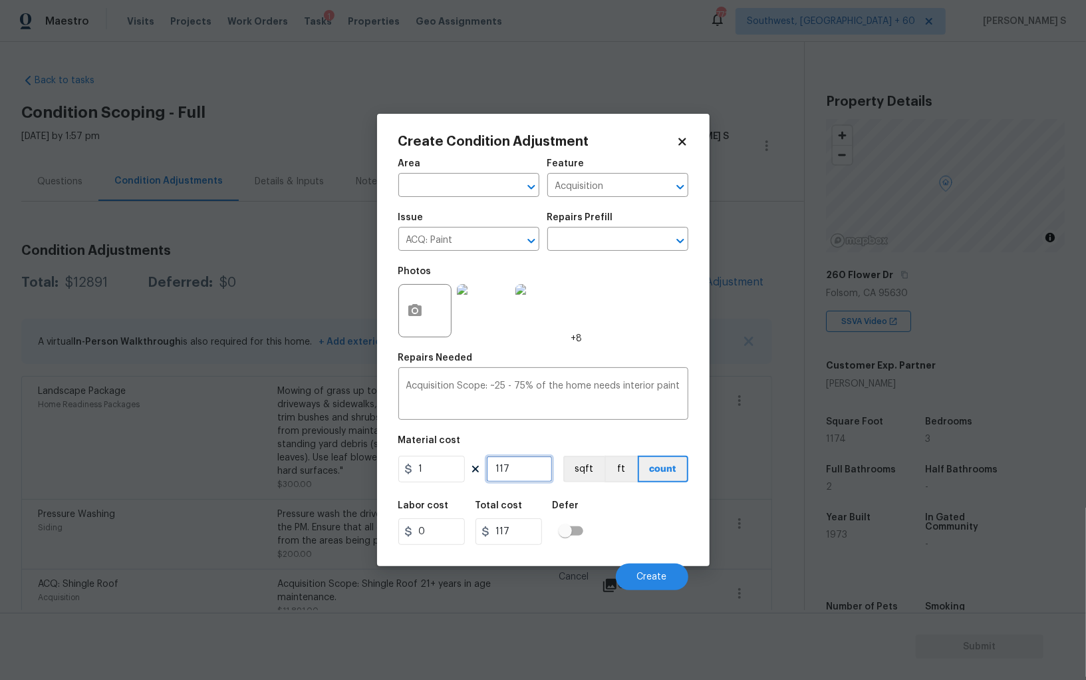
type input "1174"
click at [592, 475] on button "sqft" at bounding box center [583, 468] width 41 height 27
click at [604, 520] on div "Labor cost 0 Total cost 1174 Defer" at bounding box center [543, 523] width 290 height 60
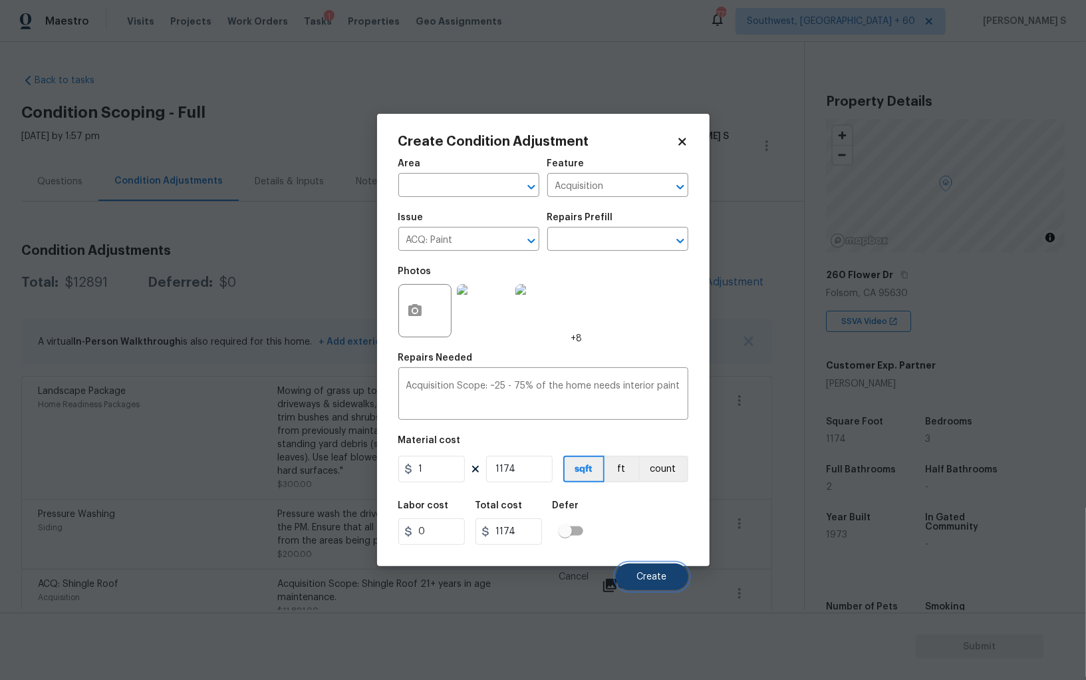
click at [643, 567] on button "Create" at bounding box center [652, 576] width 72 height 27
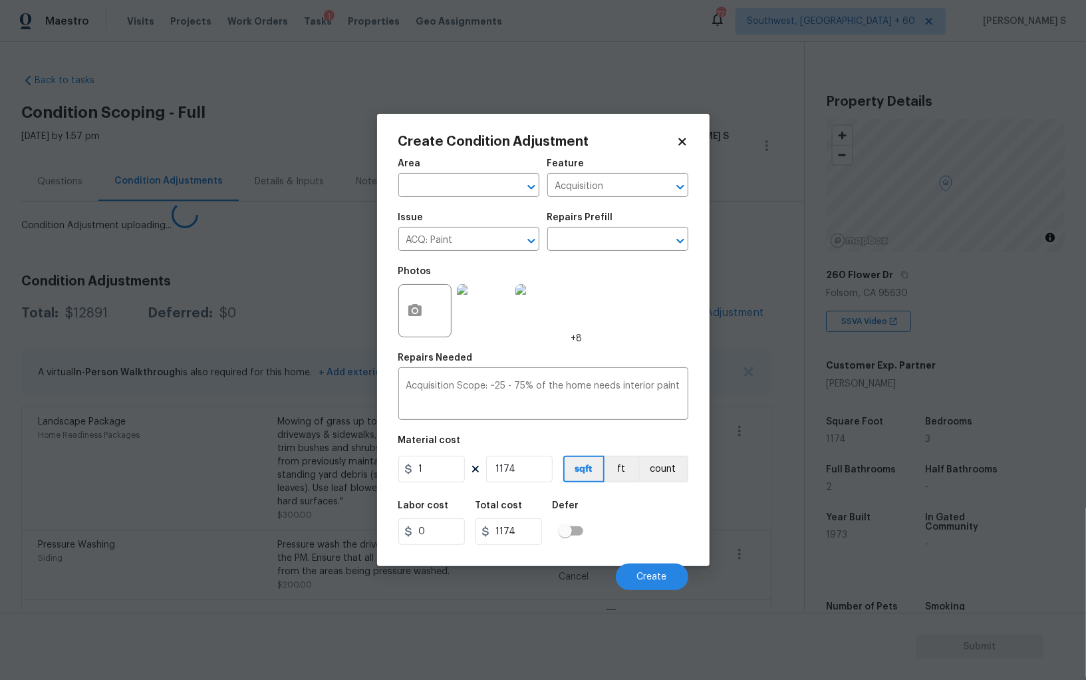
click at [149, 473] on body "Maestro Visits Projects Work Orders Tasks 1 Properties Geo Assignments 771 Sout…" at bounding box center [543, 340] width 1086 height 680
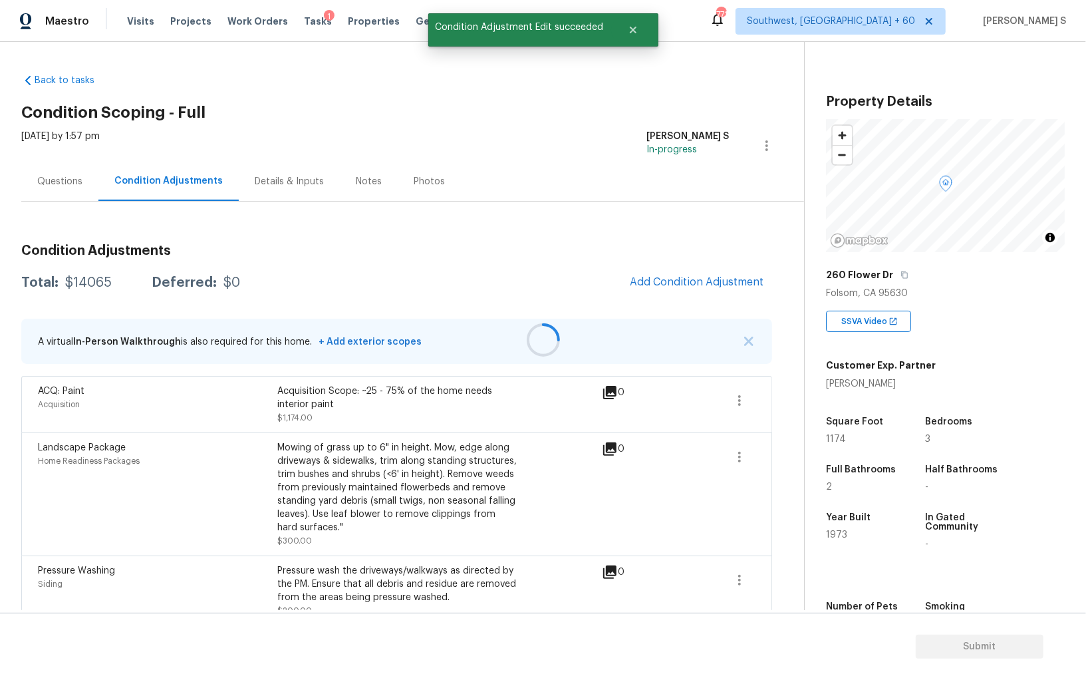
click at [689, 322] on div at bounding box center [543, 340] width 1086 height 680
click at [689, 291] on button "Add Condition Adjustment" at bounding box center [697, 282] width 150 height 28
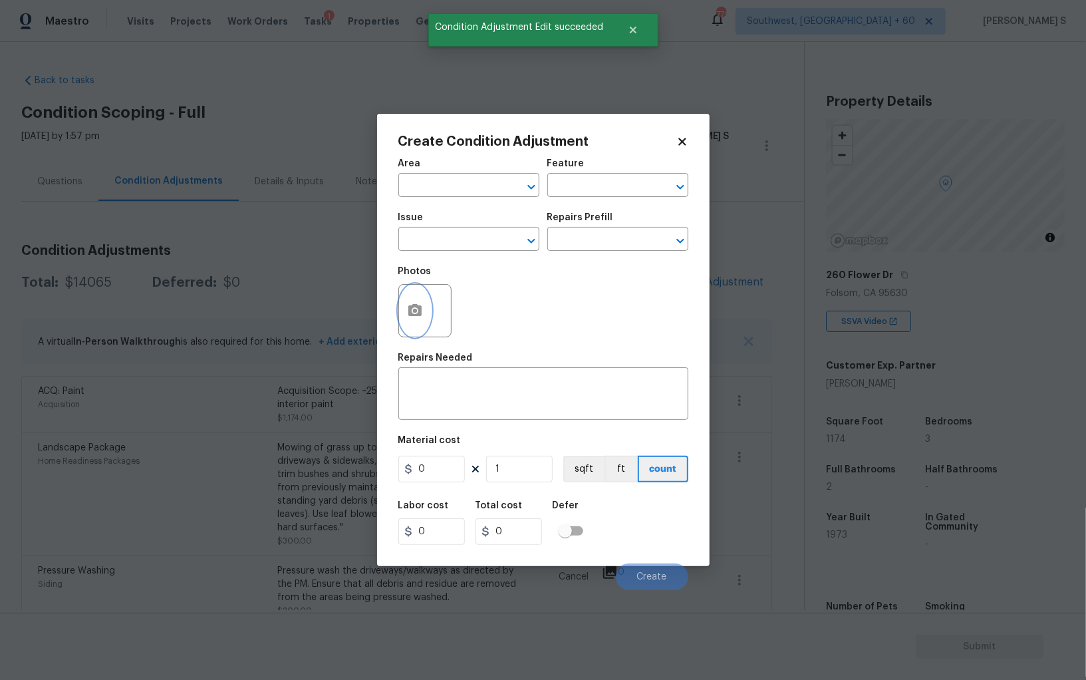
click at [416, 316] on icon "button" at bounding box center [414, 310] width 13 height 12
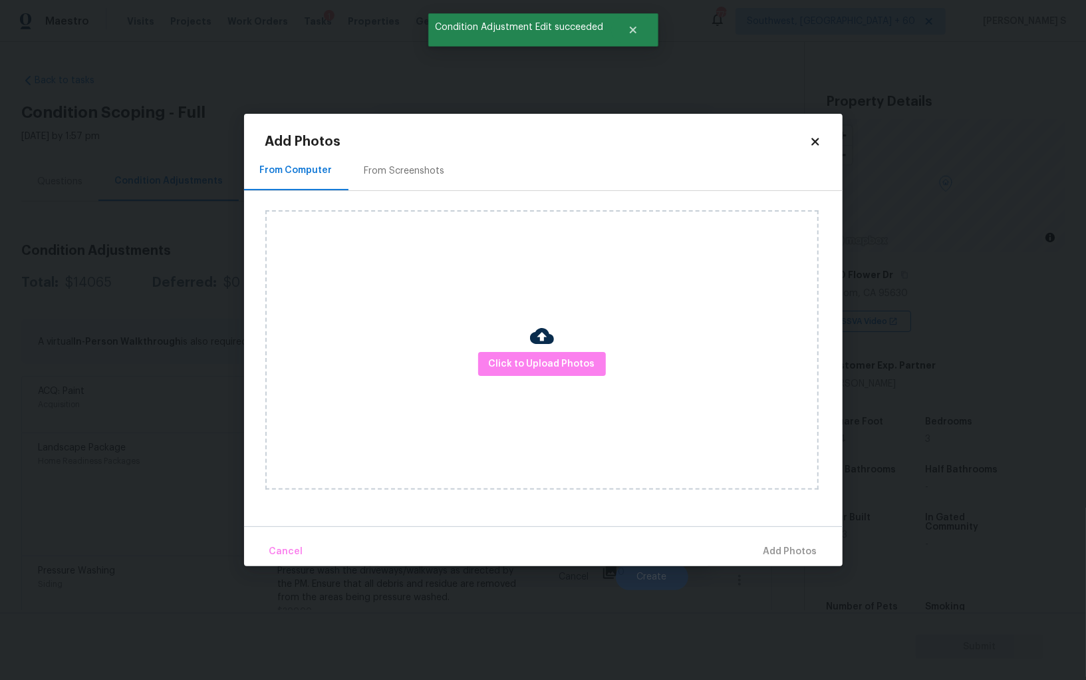
click at [408, 202] on div "Click to Upload Photos" at bounding box center [553, 350] width 577 height 318
click at [403, 175] on div "From Screenshots" at bounding box center [404, 170] width 80 height 13
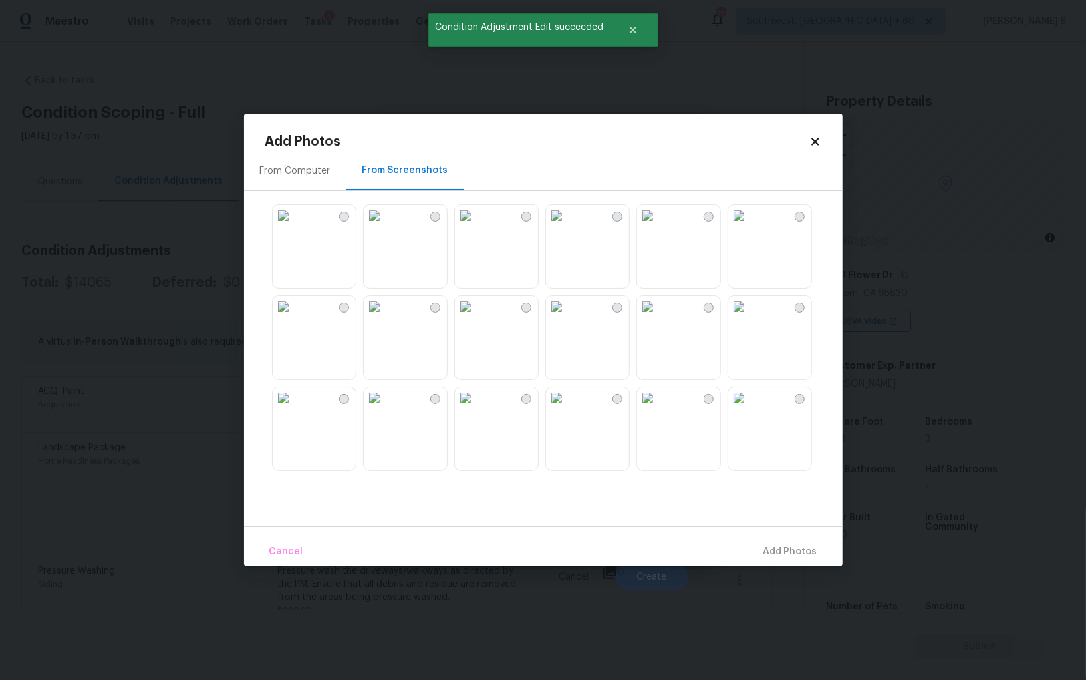
click at [385, 226] on img at bounding box center [374, 215] width 21 height 21
click at [385, 317] on img at bounding box center [374, 306] width 21 height 21
click at [294, 317] on img at bounding box center [283, 306] width 21 height 21
drag, startPoint x: 327, startPoint y: 437, endPoint x: 500, endPoint y: 423, distance: 173.5
click at [294, 408] on img at bounding box center [283, 397] width 21 height 21
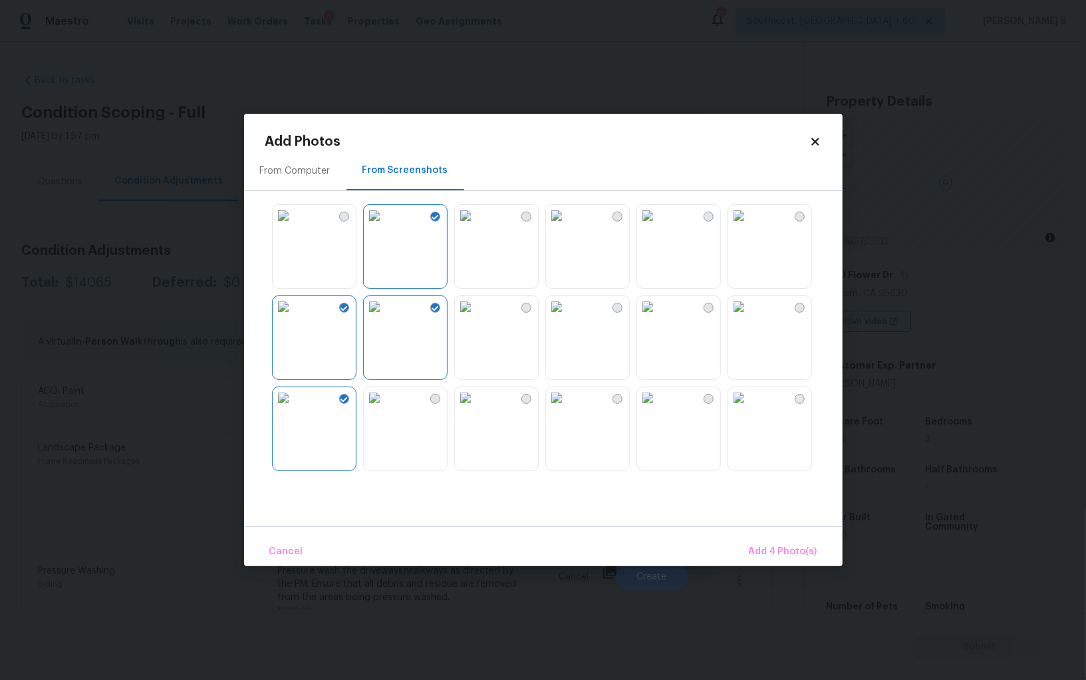
click at [476, 408] on img at bounding box center [465, 397] width 21 height 21
click at [567, 408] on img at bounding box center [556, 397] width 21 height 21
click at [648, 408] on img at bounding box center [647, 397] width 21 height 21
click at [356, 414] on div at bounding box center [553, 336] width 577 height 279
click at [382, 408] on img at bounding box center [374, 397] width 21 height 21
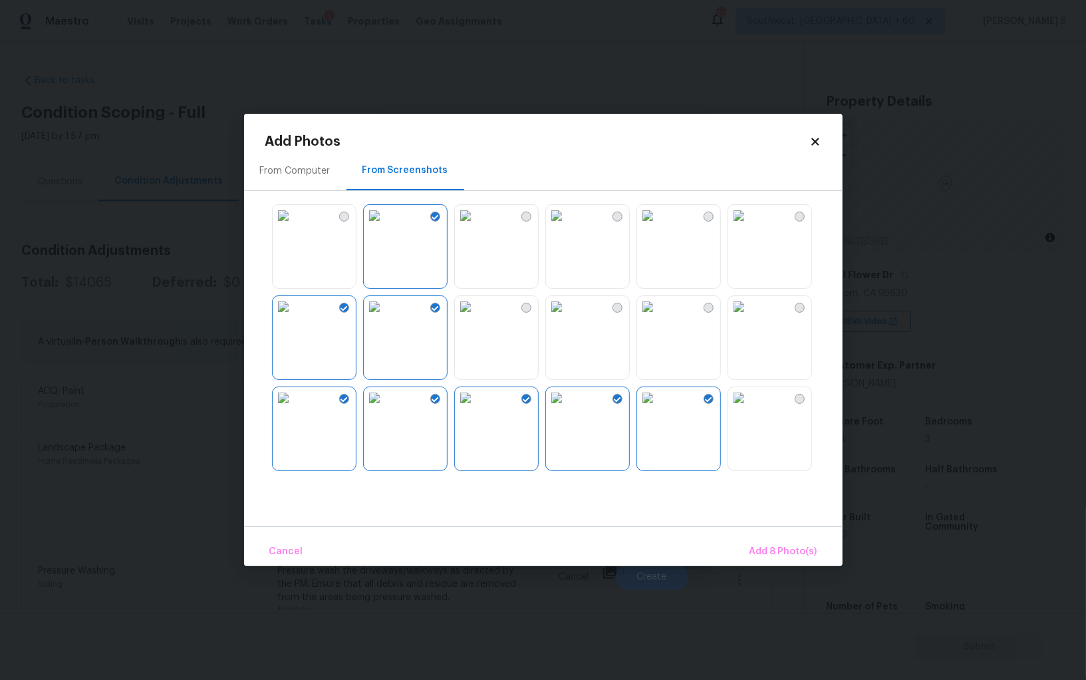
click at [656, 317] on img at bounding box center [647, 306] width 21 height 21
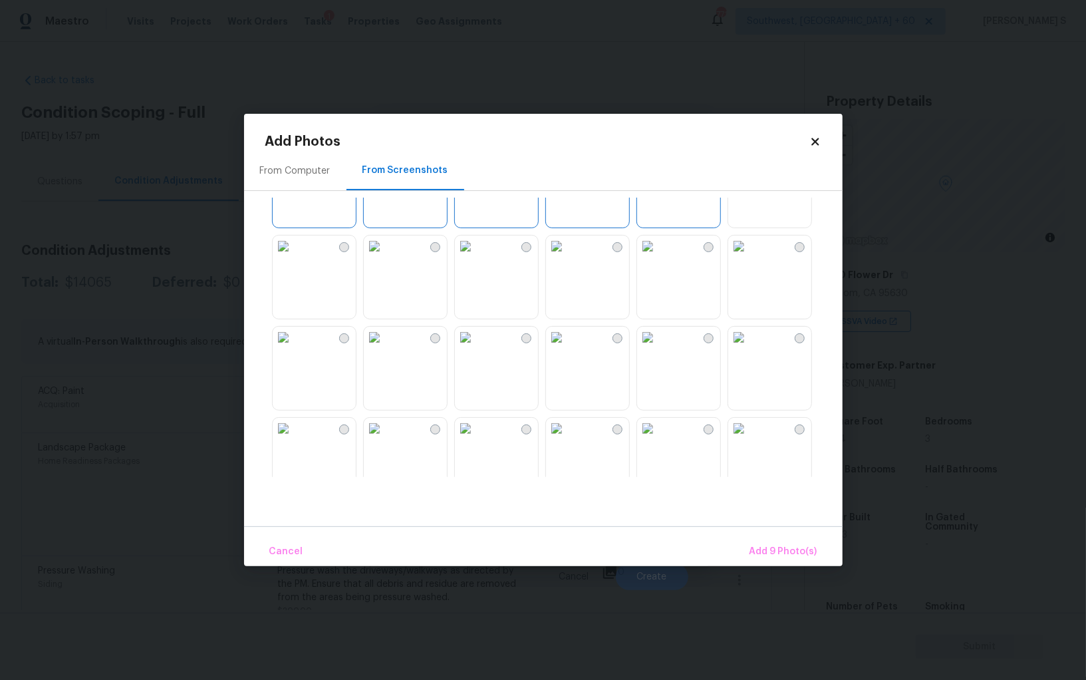
scroll to position [249, 0]
click at [476, 341] on img at bounding box center [465, 330] width 21 height 21
click at [385, 341] on img at bounding box center [374, 330] width 21 height 21
click at [294, 341] on img at bounding box center [283, 330] width 21 height 21
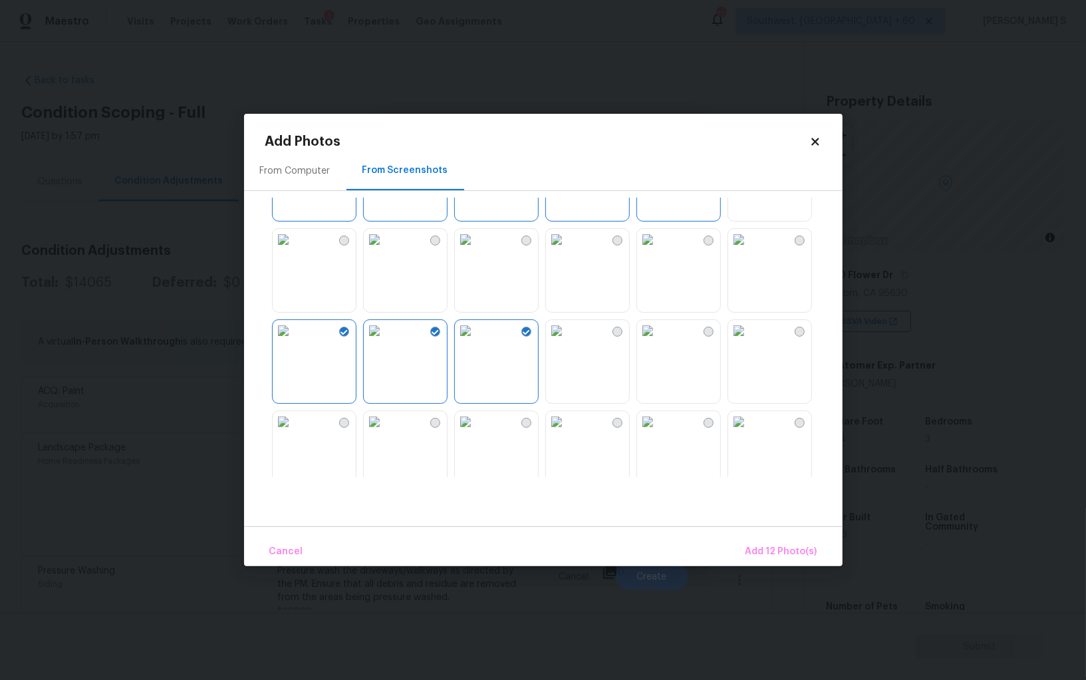
click at [381, 432] on img at bounding box center [374, 421] width 21 height 21
click at [476, 432] on img at bounding box center [465, 421] width 21 height 21
click at [760, 538] on button "Add 14 Photo(s)" at bounding box center [780, 551] width 83 height 29
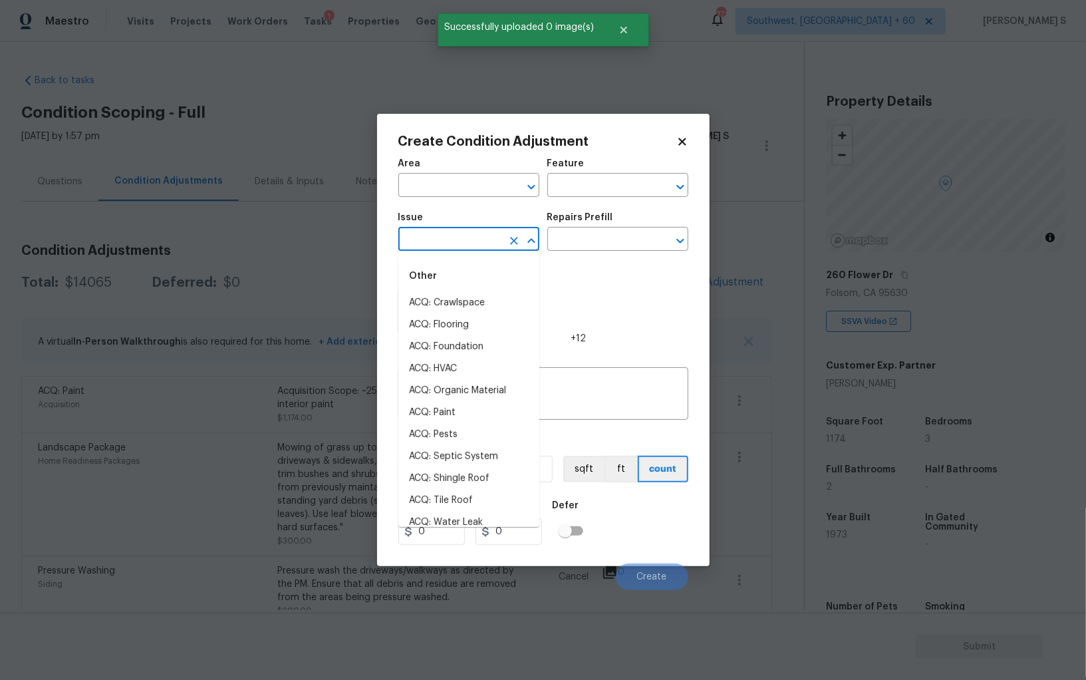
click at [435, 231] on input "text" at bounding box center [450, 240] width 104 height 21
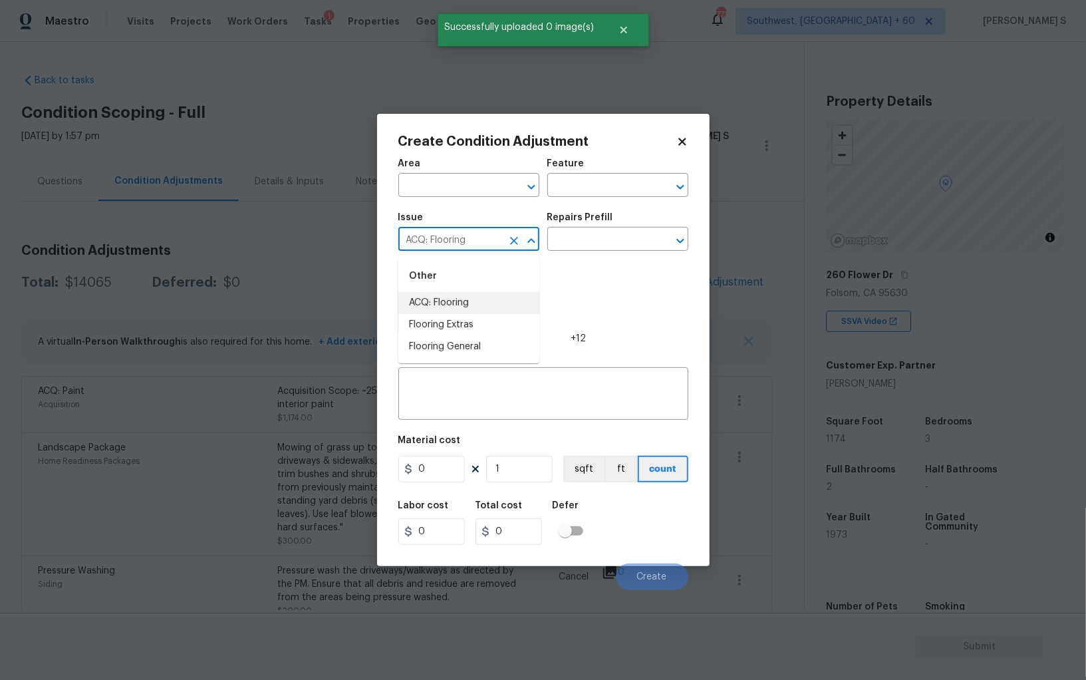
type input "ACQ: Flooring"
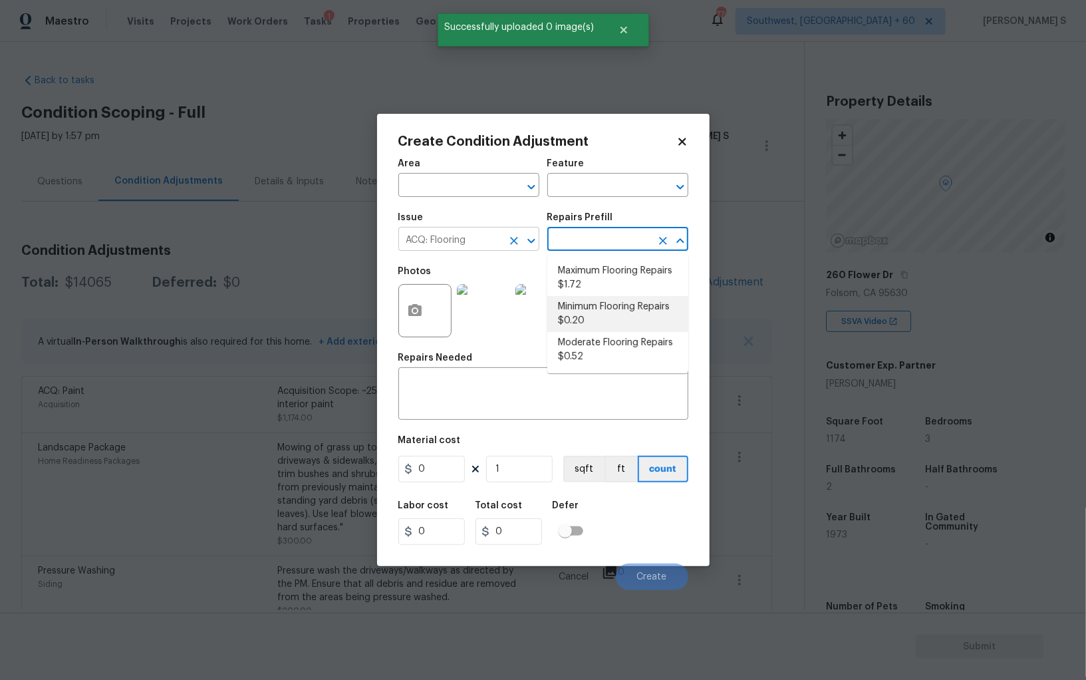
type input "Acquisition"
type textarea "Acquisition Scope: Moderate flooring repairs"
type input "0.52"
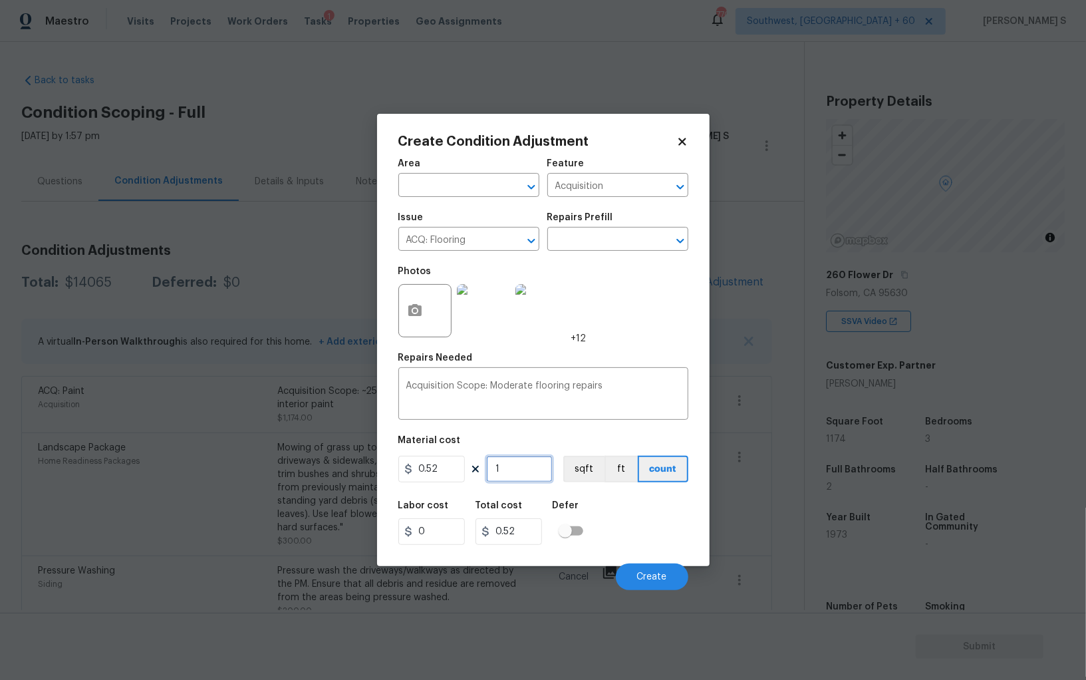
click at [529, 466] on input "1" at bounding box center [519, 468] width 66 height 27
paste input "174"
type input "1174"
click at [586, 475] on button "sqft" at bounding box center [583, 468] width 41 height 27
click at [604, 547] on div "Labor cost 0 Total cost 610.48 Defer" at bounding box center [543, 523] width 290 height 60
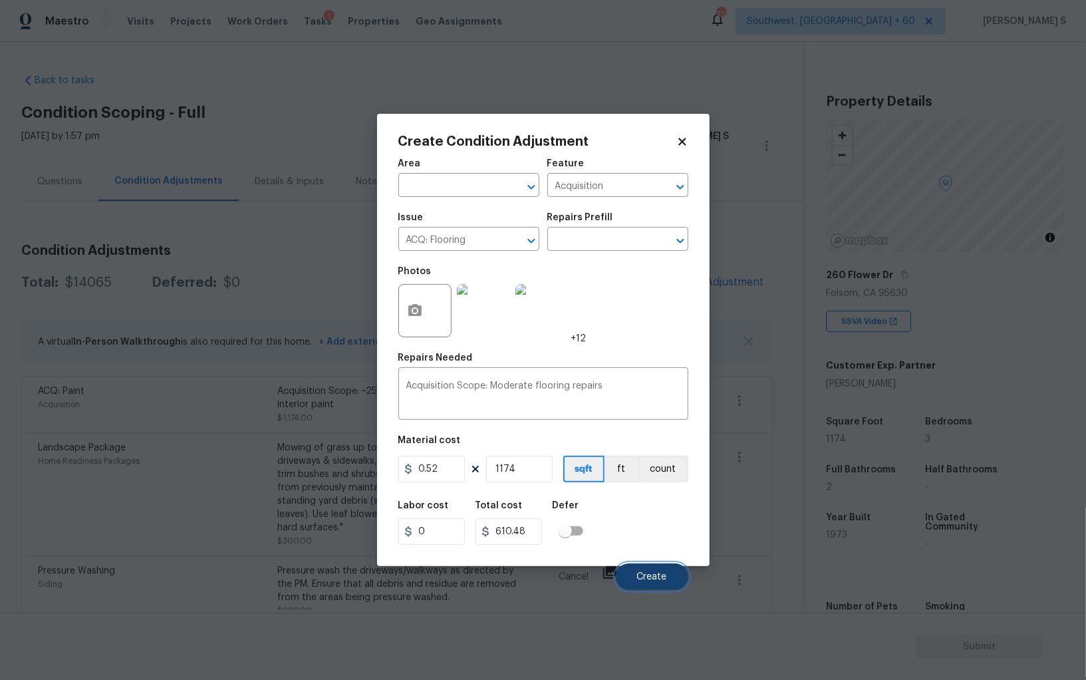
click at [632, 570] on button "Create" at bounding box center [652, 576] width 72 height 27
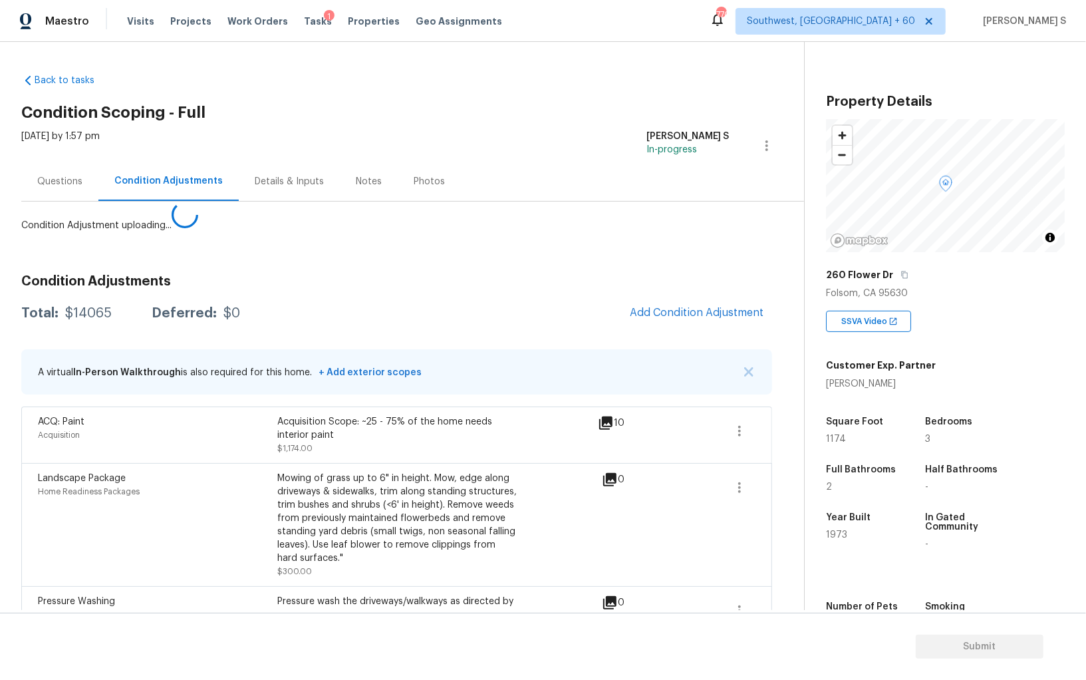
click at [215, 552] on body "Maestro Visits Projects Work Orders Tasks 1 Properties Geo Assignments 770 Sout…" at bounding box center [543, 340] width 1086 height 680
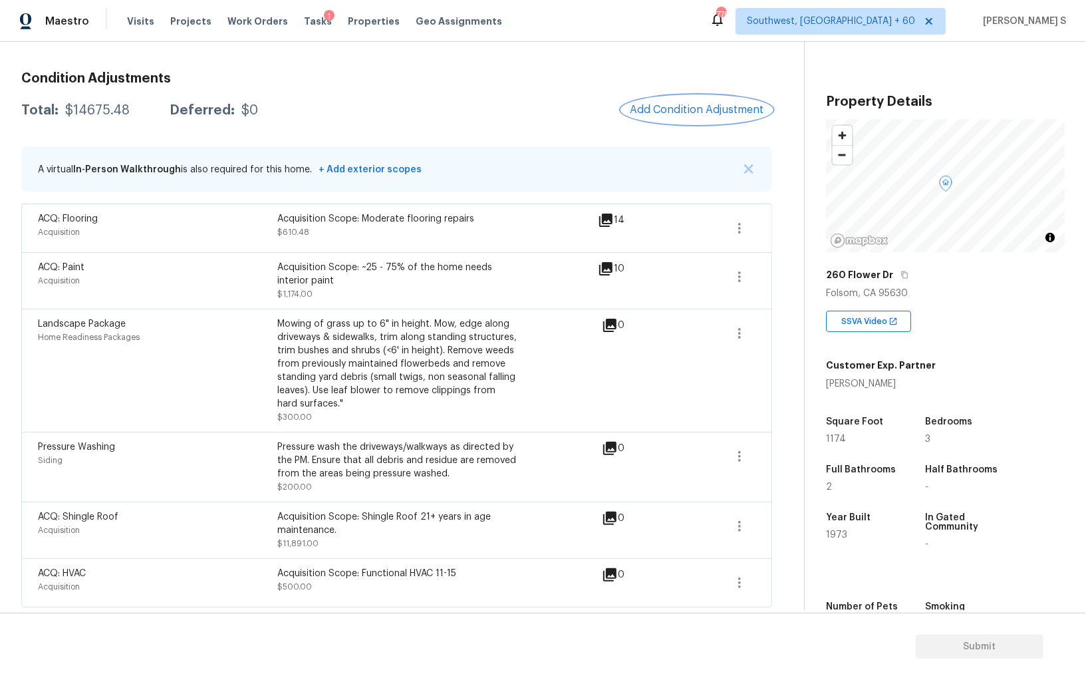
scroll to position [0, 0]
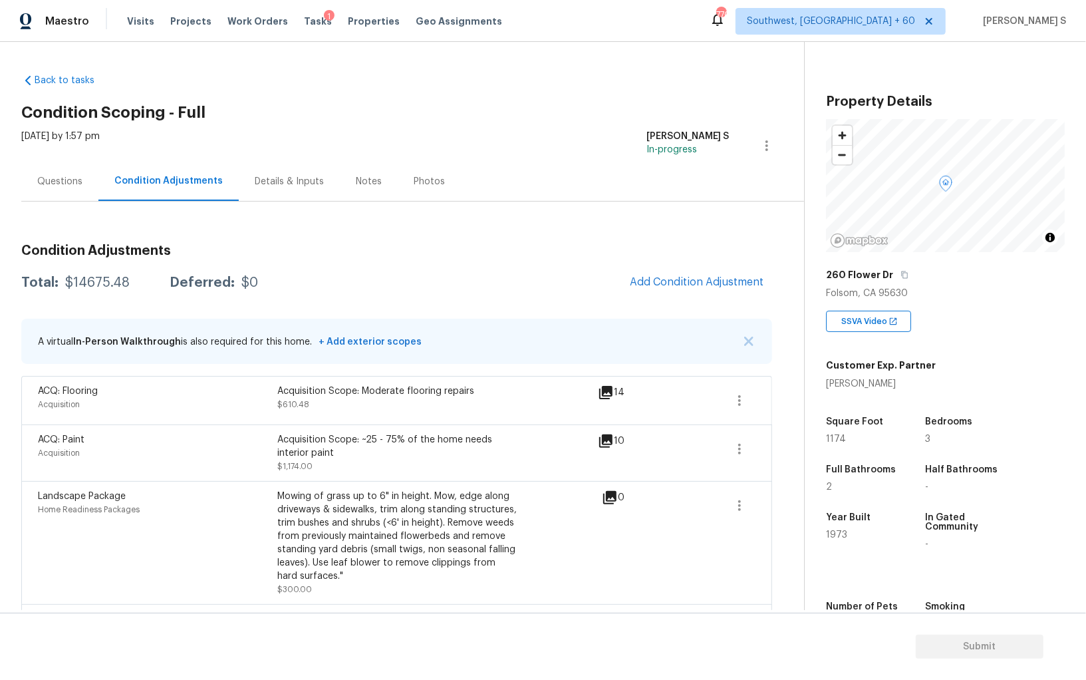
click at [62, 184] on div "Questions" at bounding box center [59, 181] width 45 height 13
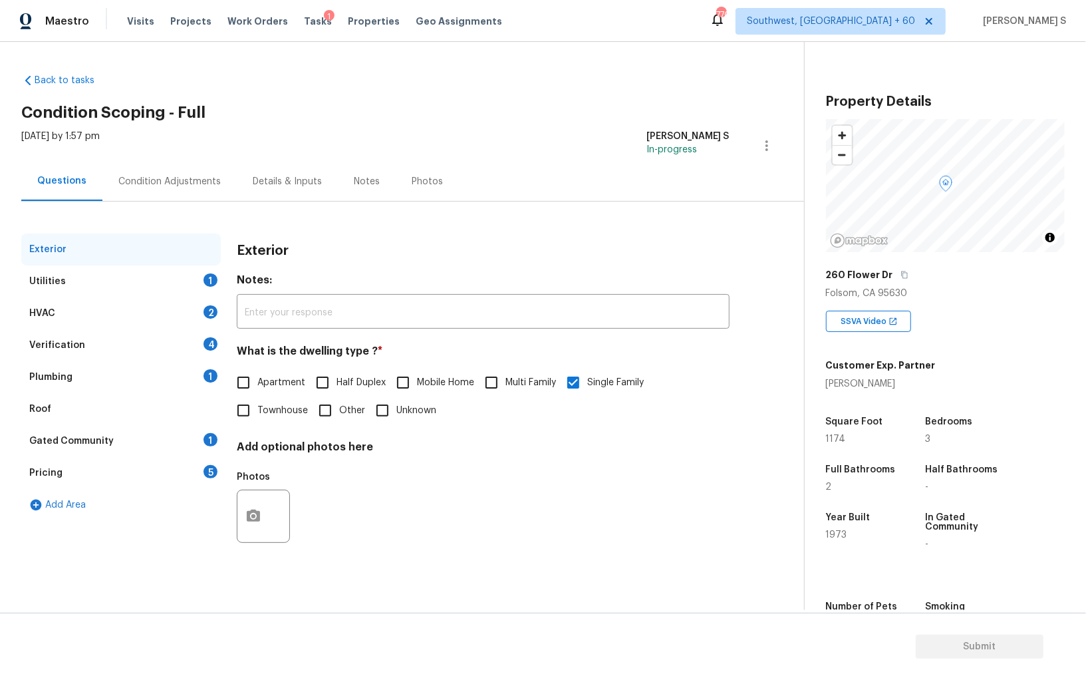
click at [70, 184] on div "Questions" at bounding box center [61, 180] width 49 height 13
click at [120, 467] on div "Pricing 5" at bounding box center [120, 473] width 199 height 32
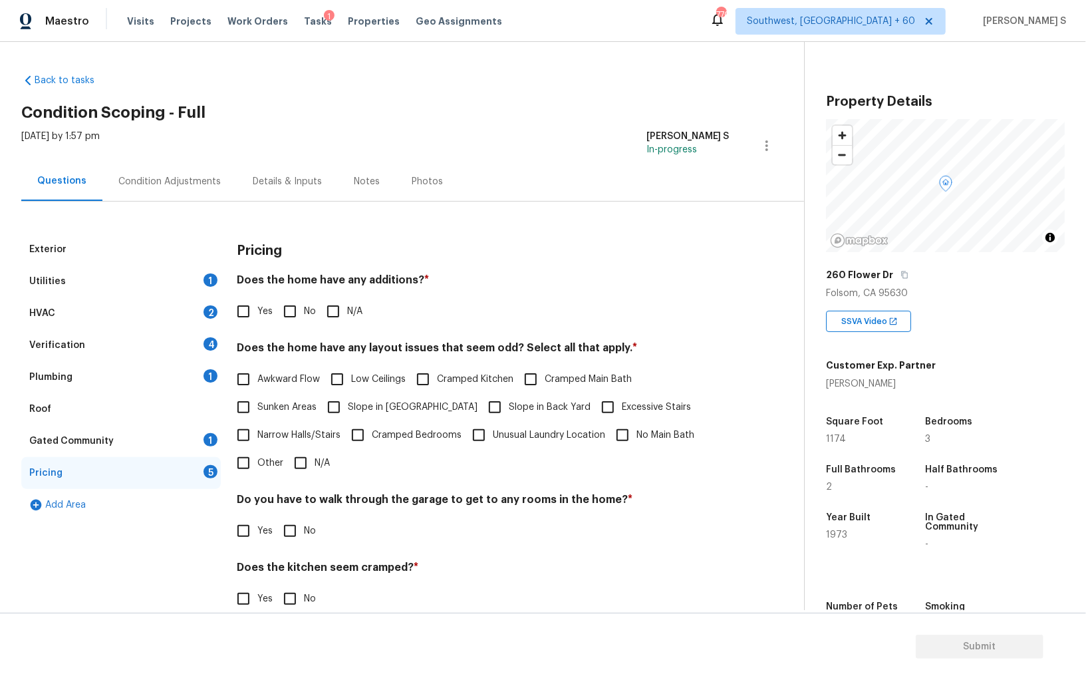
click at [360, 410] on span "Slope in [GEOGRAPHIC_DATA]" at bounding box center [413, 407] width 130 height 14
click at [348, 410] on input "Slope in [GEOGRAPHIC_DATA]" at bounding box center [334, 407] width 28 height 28
click at [199, 266] on div "Utilities 1" at bounding box center [120, 281] width 199 height 32
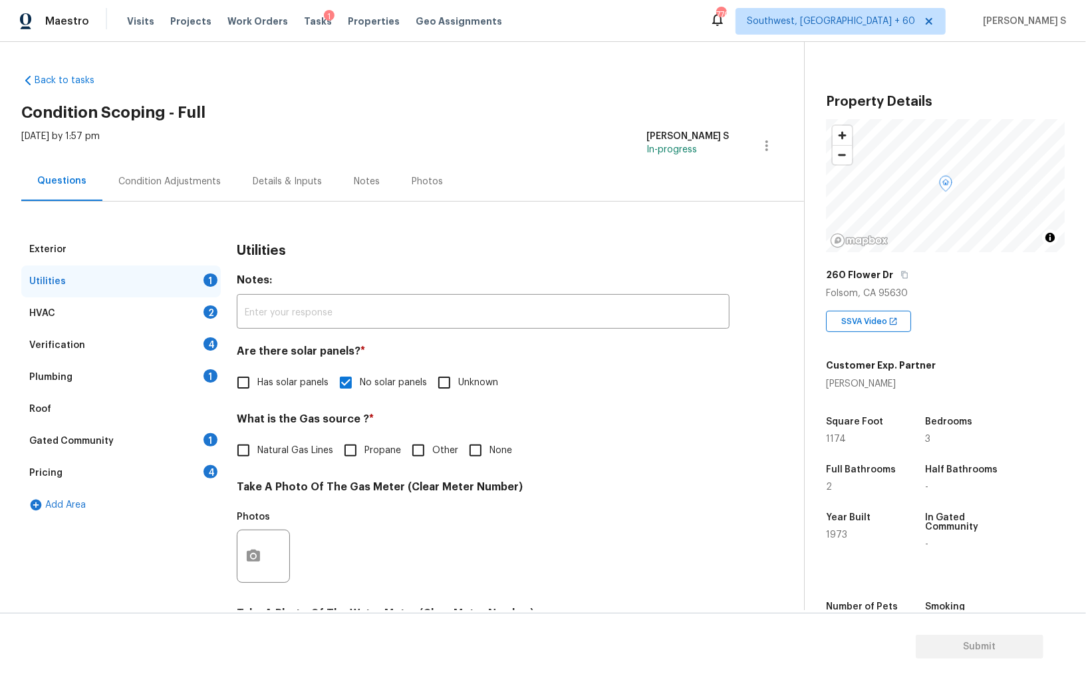
click at [212, 318] on div "HVAC 2" at bounding box center [120, 313] width 199 height 32
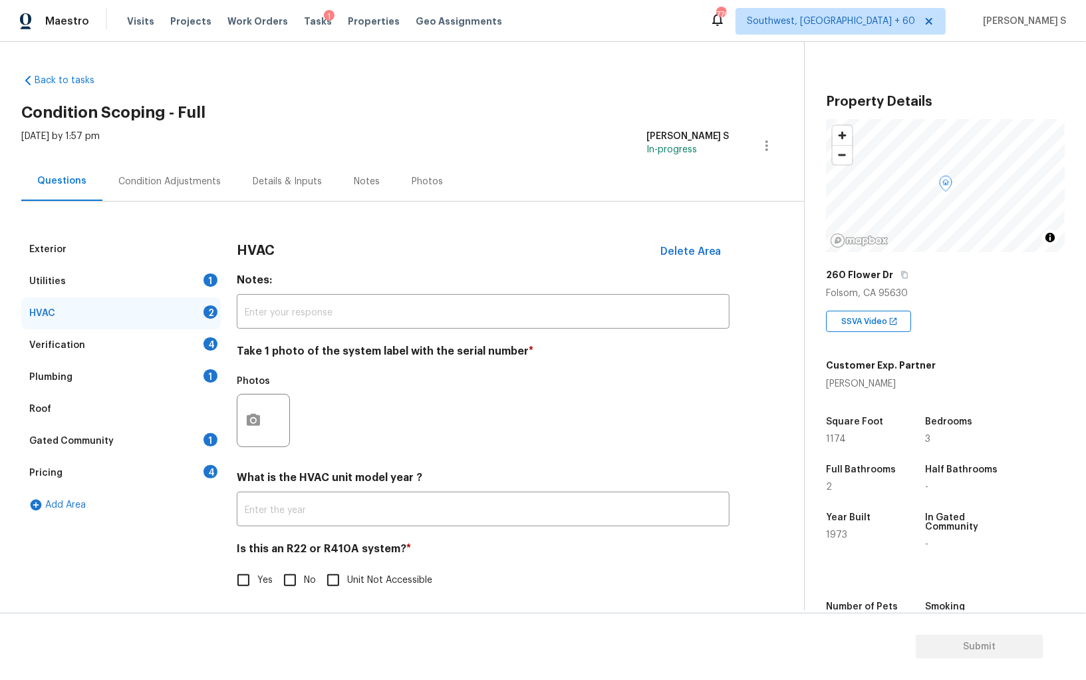
click at [209, 344] on div "4" at bounding box center [210, 343] width 14 height 13
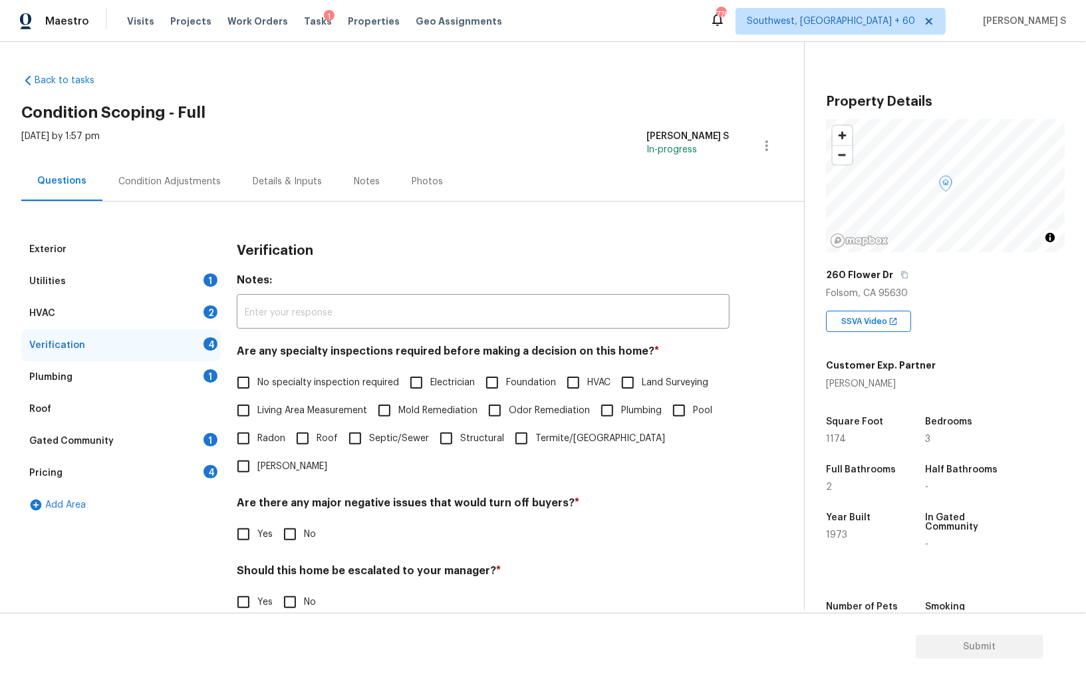
click at [249, 390] on input "No specialty inspection required" at bounding box center [243, 382] width 28 height 28
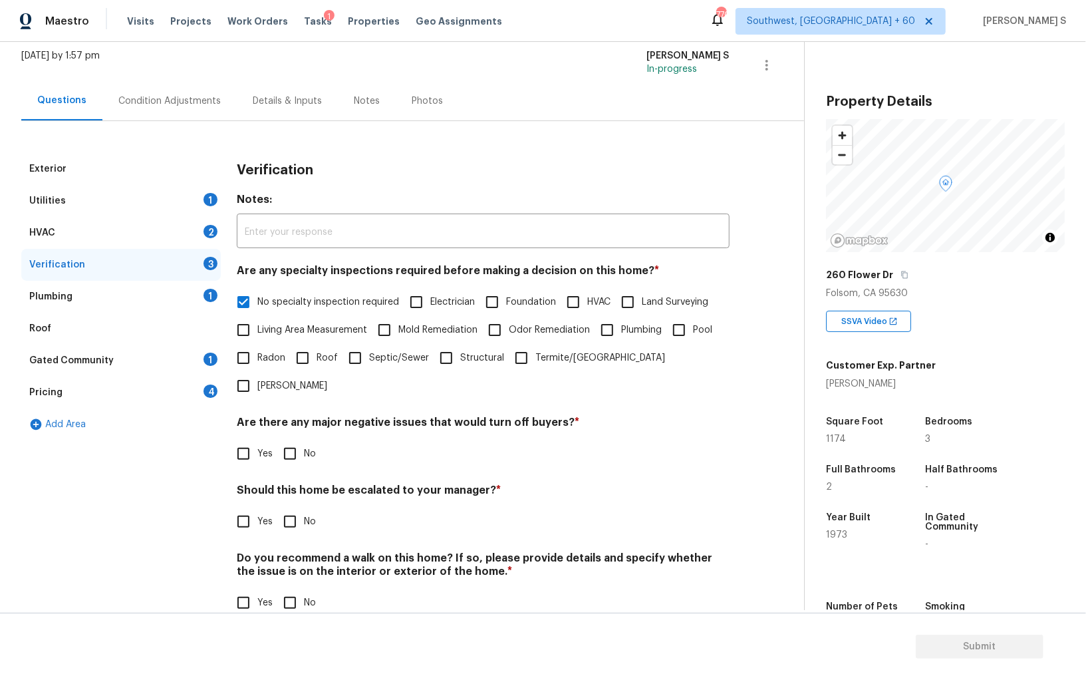
scroll to position [79, 0]
click at [285, 441] on input "No" at bounding box center [290, 455] width 28 height 28
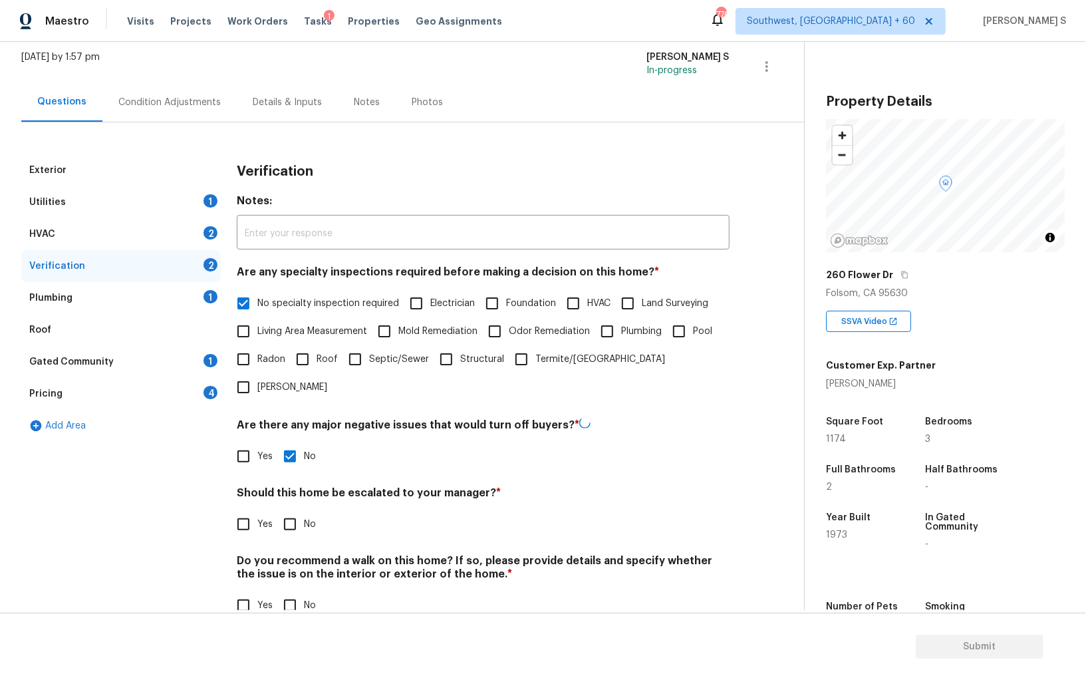
click at [285, 591] on input "No" at bounding box center [290, 605] width 28 height 28
click at [243, 509] on input "Yes" at bounding box center [243, 523] width 28 height 28
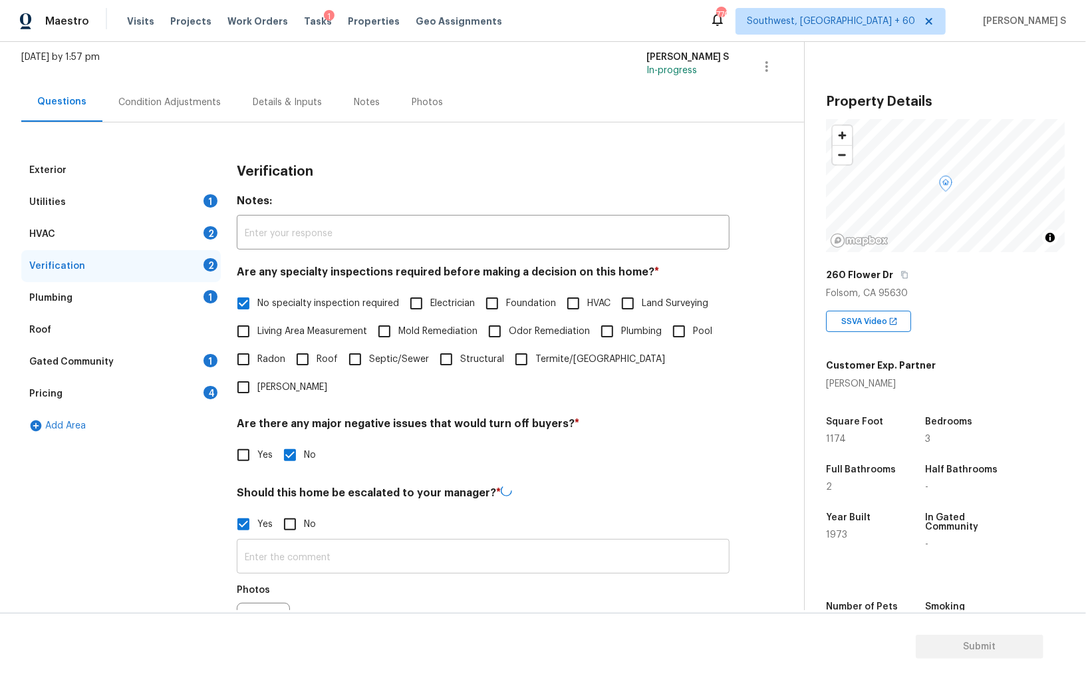
click at [324, 542] on input "text" at bounding box center [483, 557] width 493 height 31
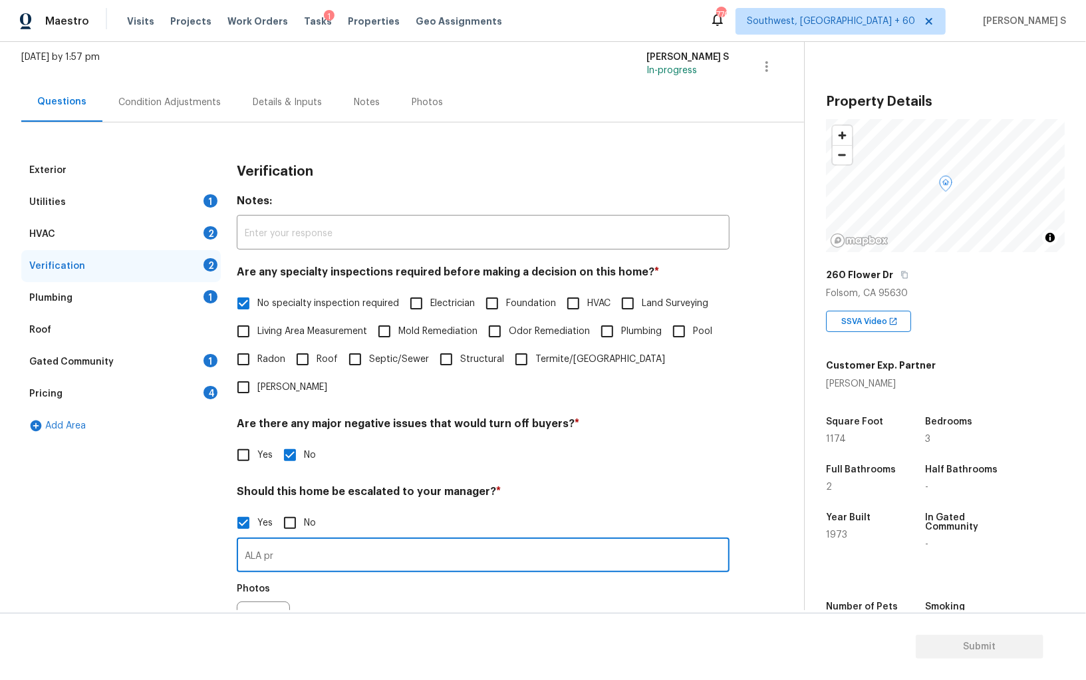
click at [324, 541] on input "ALA pr" at bounding box center [483, 556] width 493 height 31
click at [324, 541] on input "ALA proper" at bounding box center [483, 556] width 493 height 31
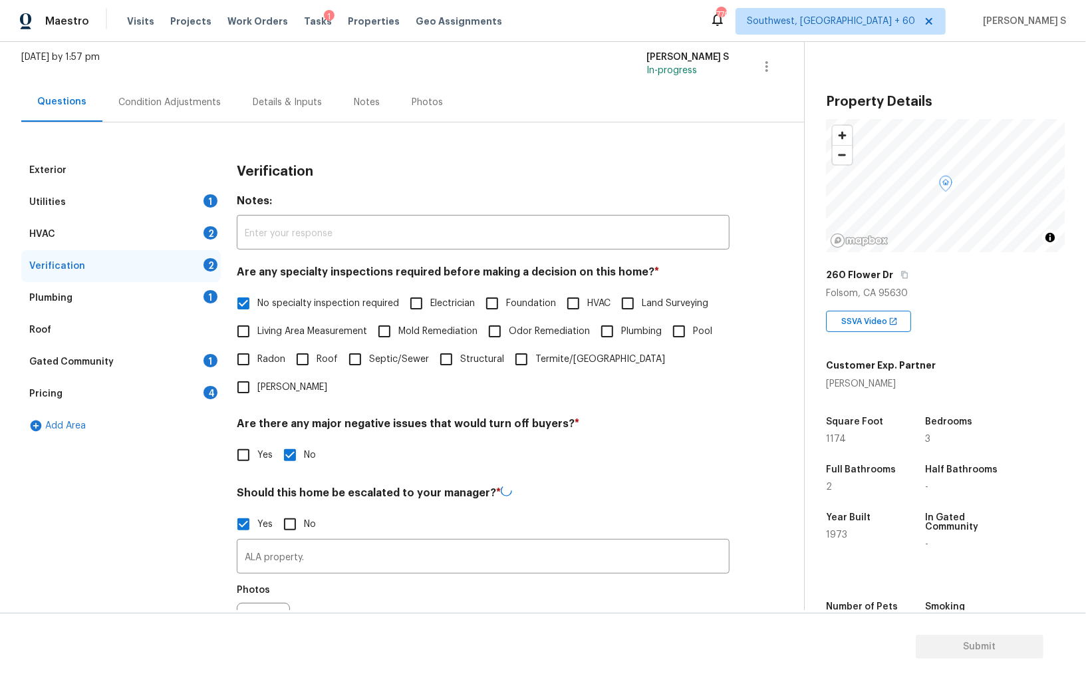
click at [343, 590] on div "Photos" at bounding box center [483, 620] width 493 height 86
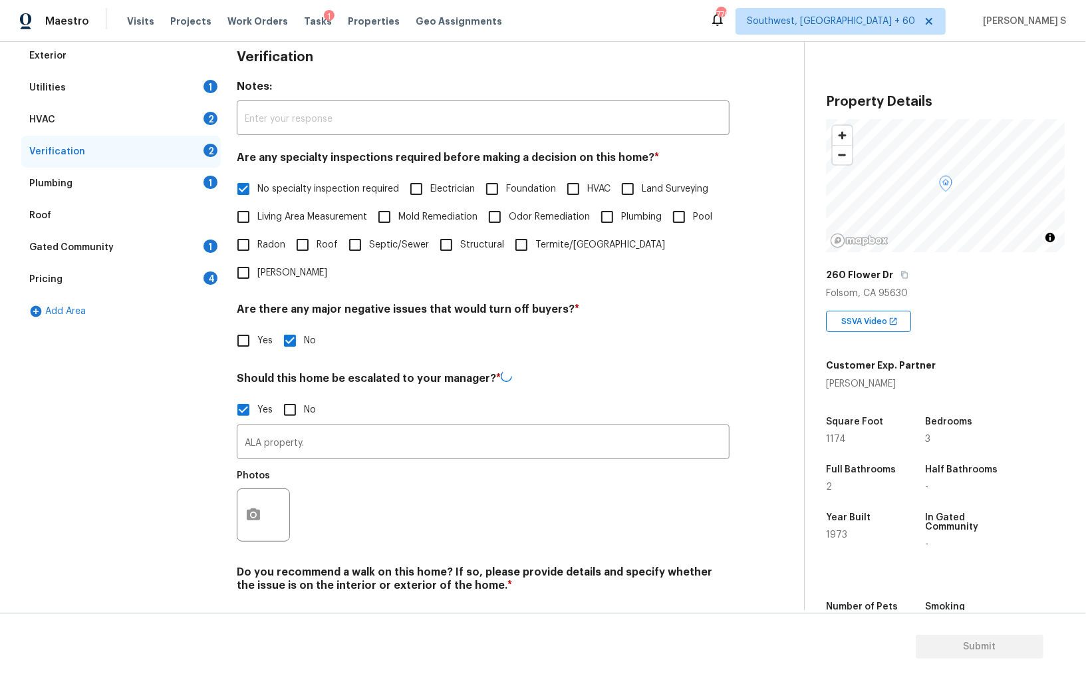
scroll to position [205, 0]
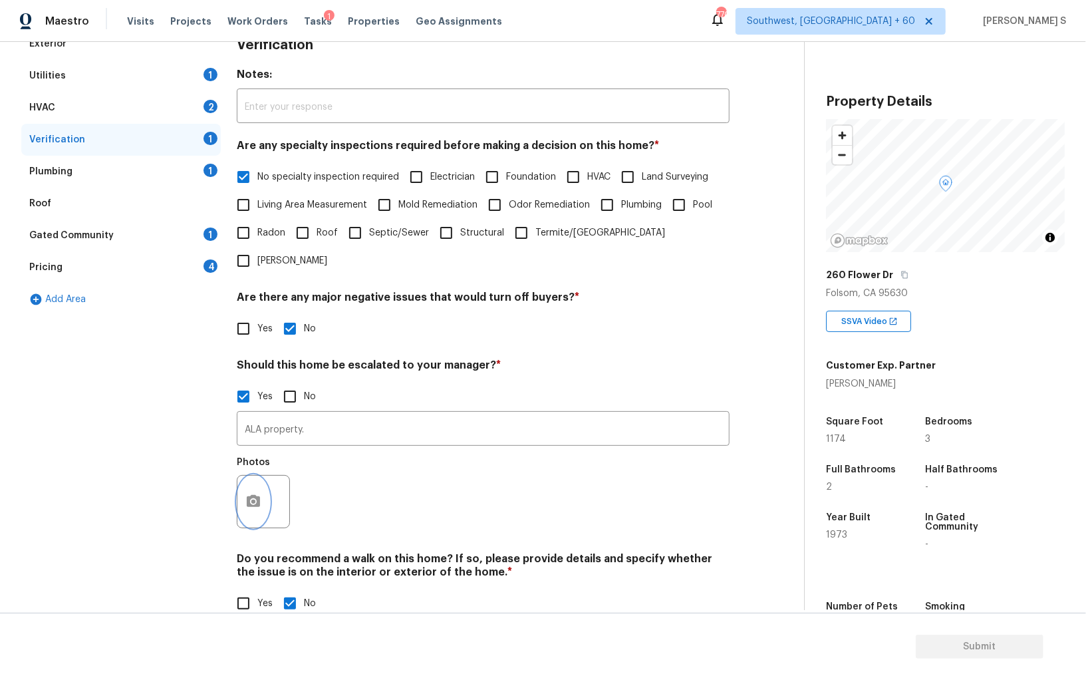
click at [249, 475] on button "button" at bounding box center [253, 501] width 32 height 52
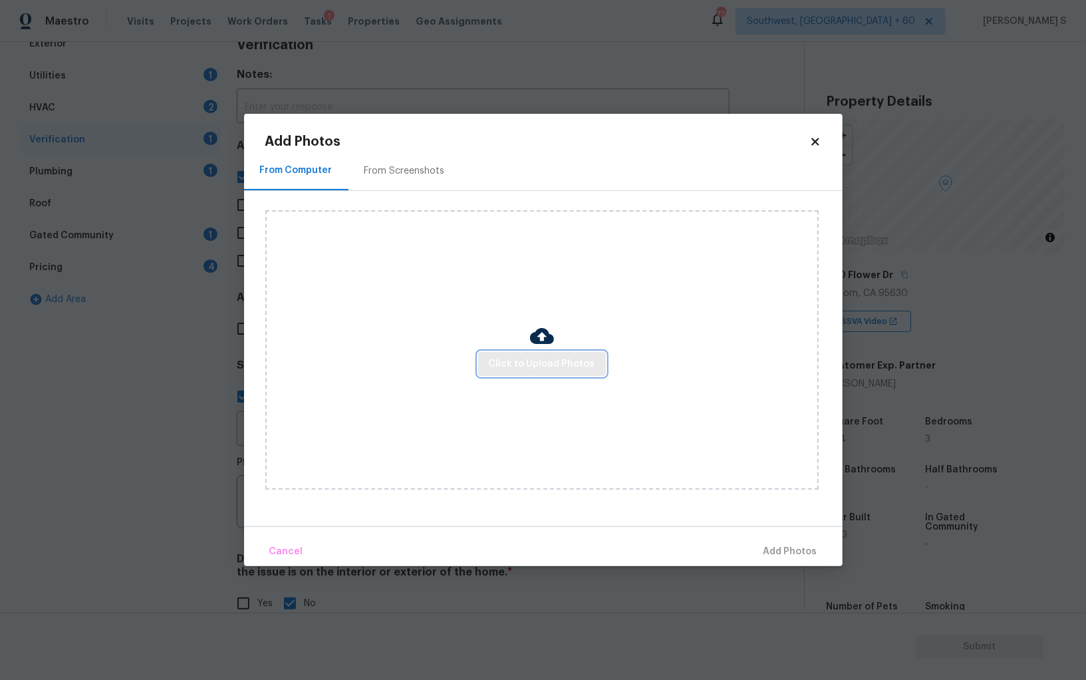
click at [537, 353] on button "Click to Upload Photos" at bounding box center [542, 364] width 128 height 25
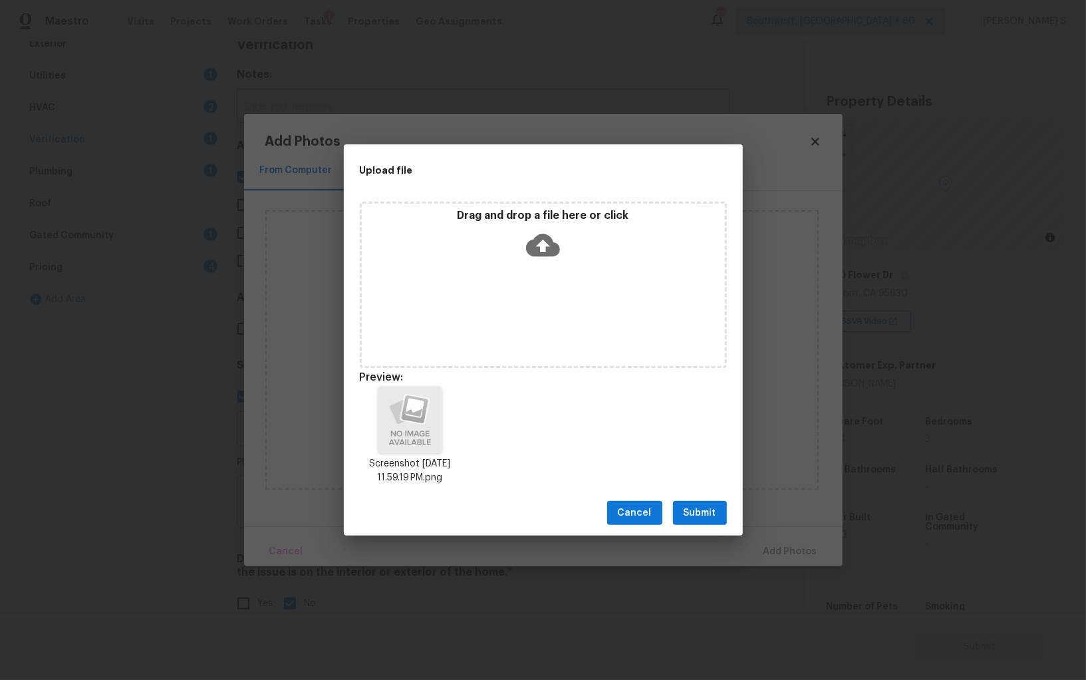
click at [713, 515] on span "Submit" at bounding box center [699, 513] width 33 height 17
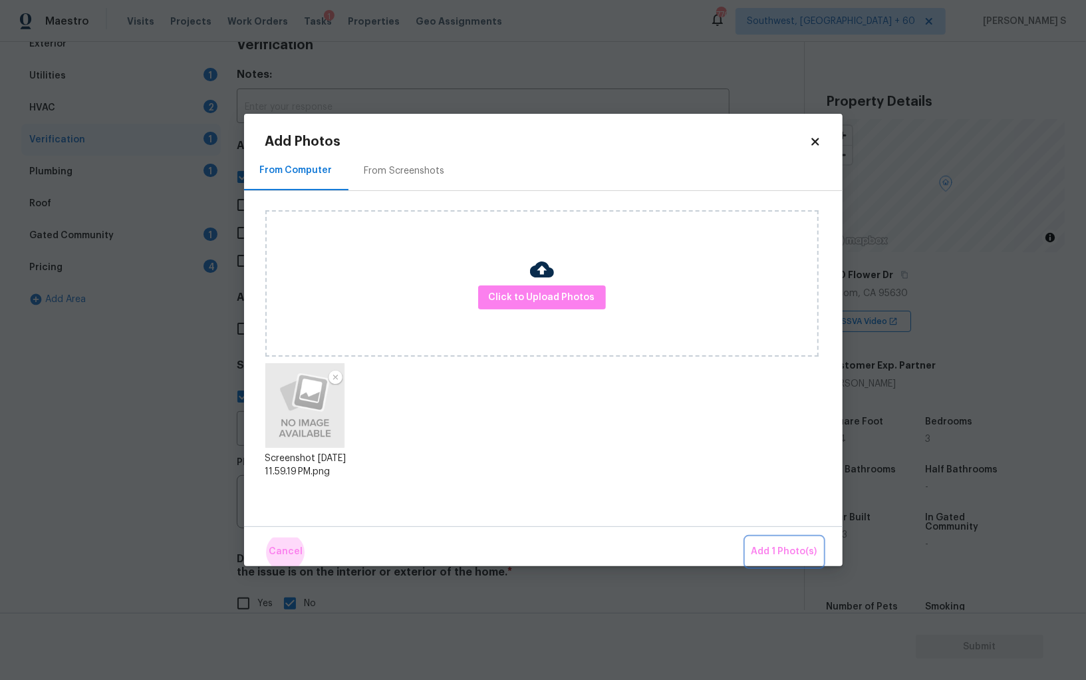
click at [746, 537] on button "Add 1 Photo(s)" at bounding box center [784, 551] width 76 height 29
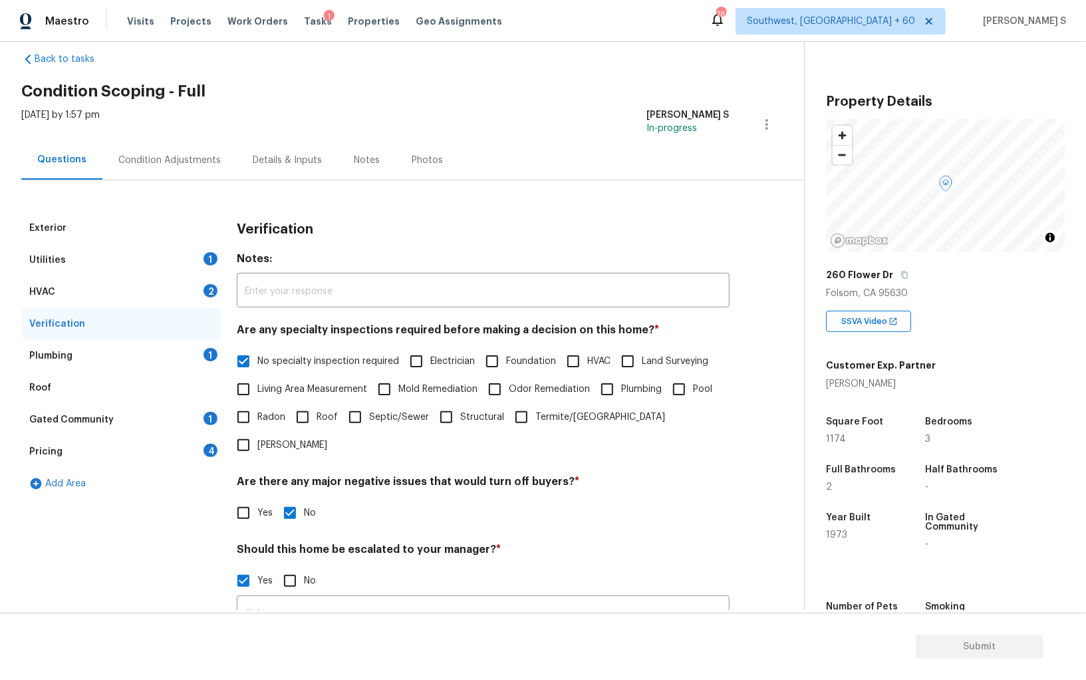
click at [209, 286] on div "2" at bounding box center [210, 290] width 14 height 13
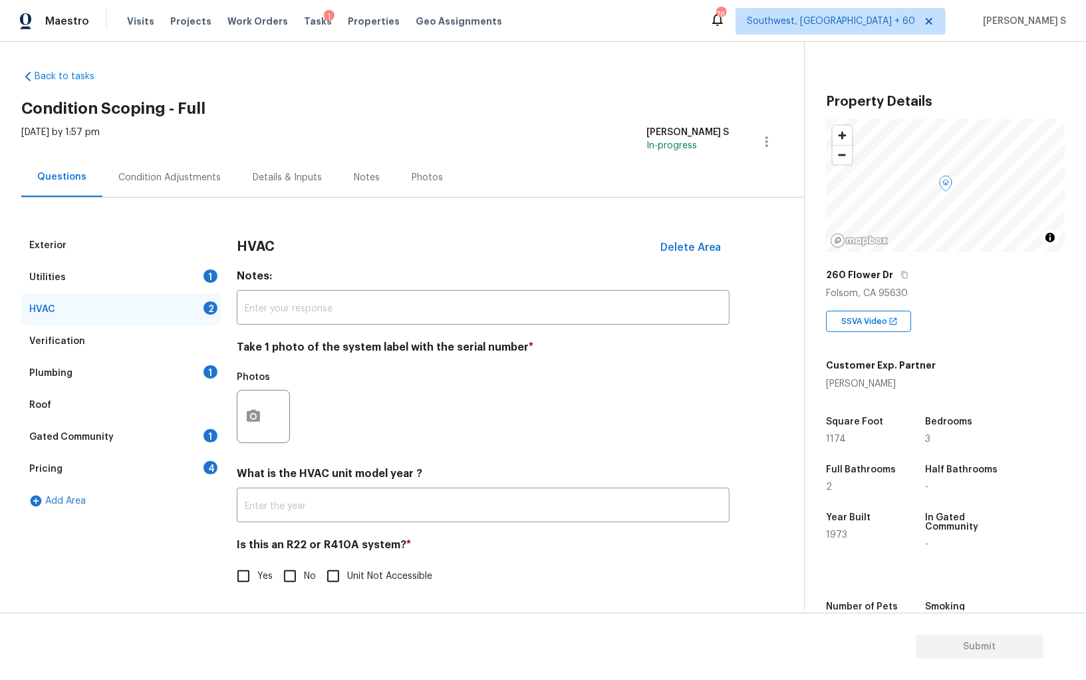
scroll to position [5, 0]
click at [253, 400] on button "button" at bounding box center [253, 416] width 32 height 52
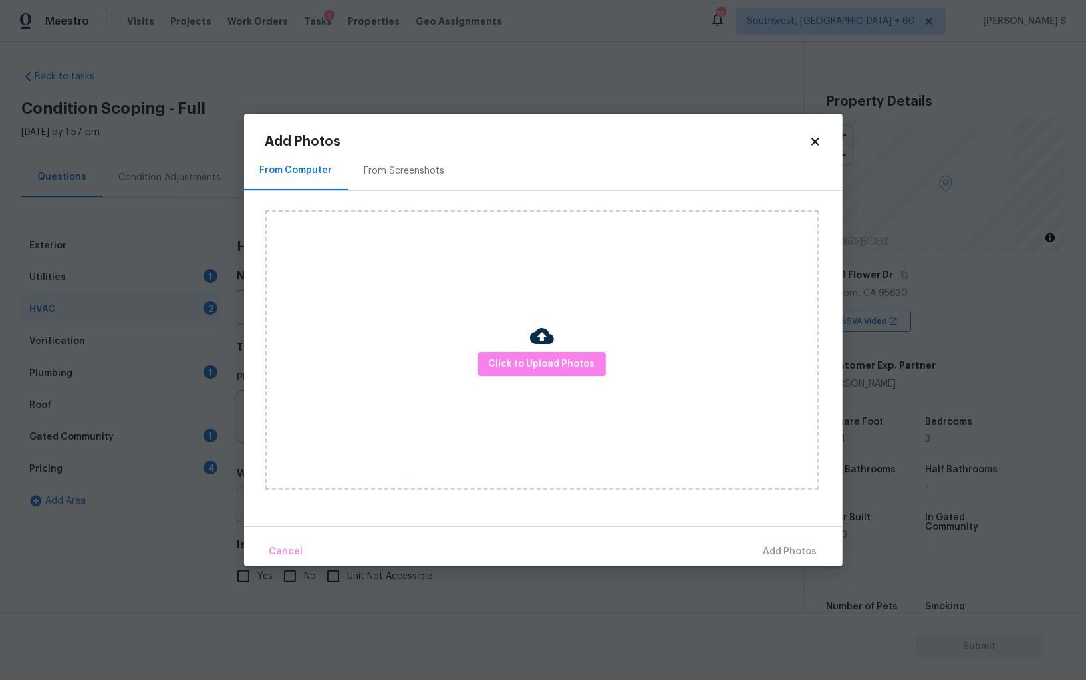
click at [519, 350] on div "Click to Upload Photos" at bounding box center [541, 349] width 553 height 279
click at [522, 366] on span "Click to Upload Photos" at bounding box center [542, 364] width 106 height 17
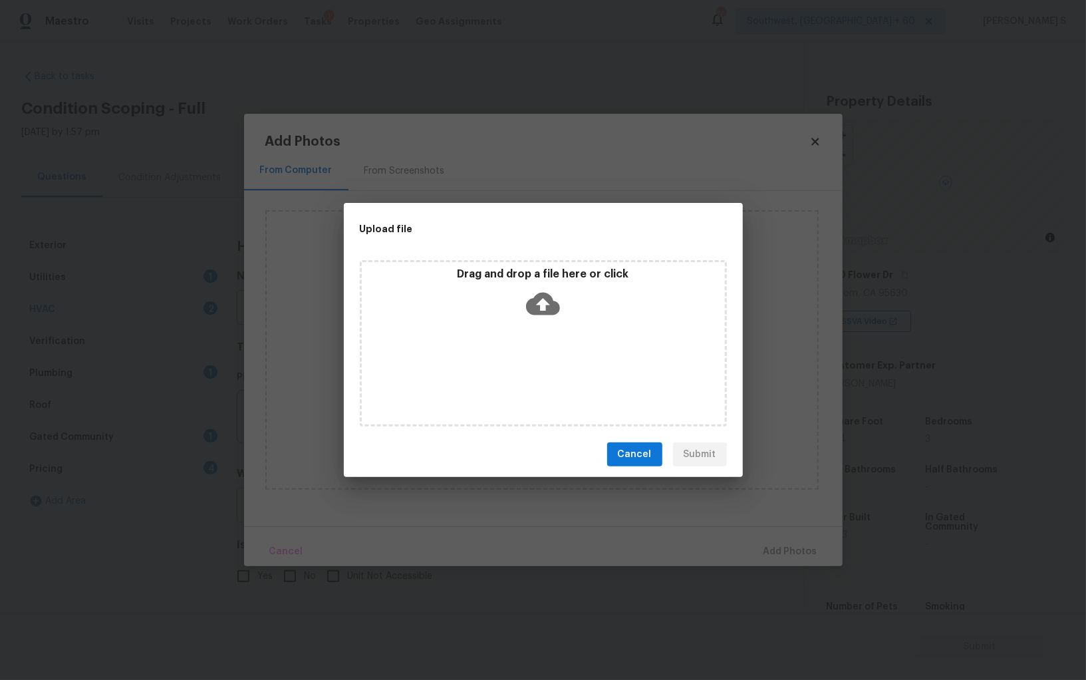
click at [522, 366] on div "Drag and drop a file here or click" at bounding box center [543, 343] width 367 height 166
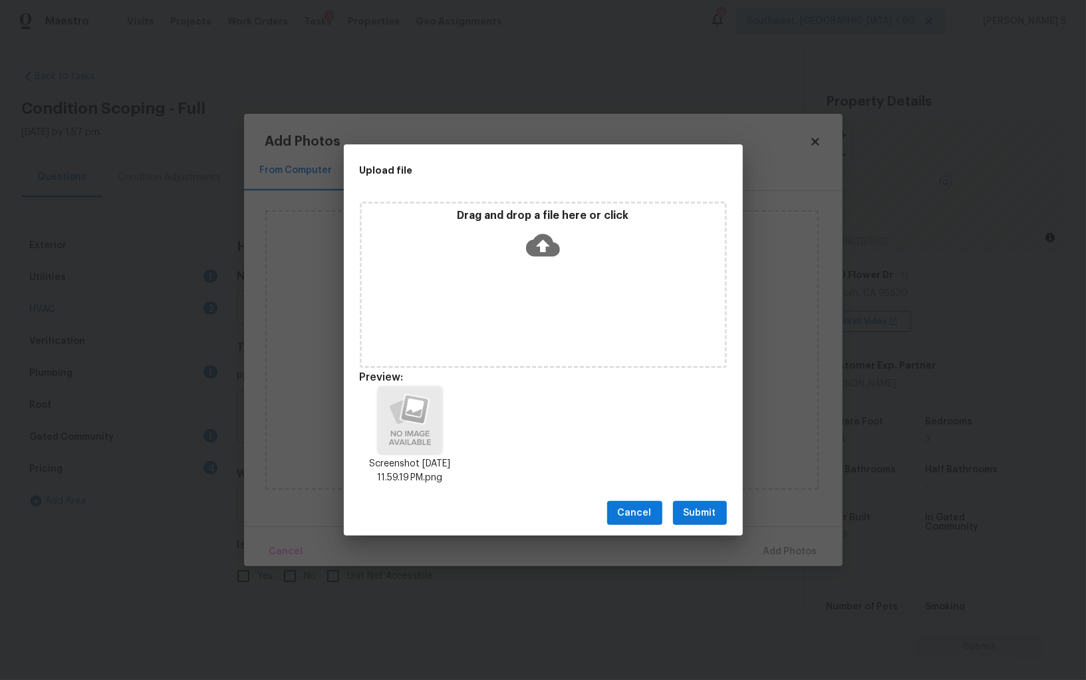
click at [693, 507] on span "Submit" at bounding box center [699, 513] width 33 height 17
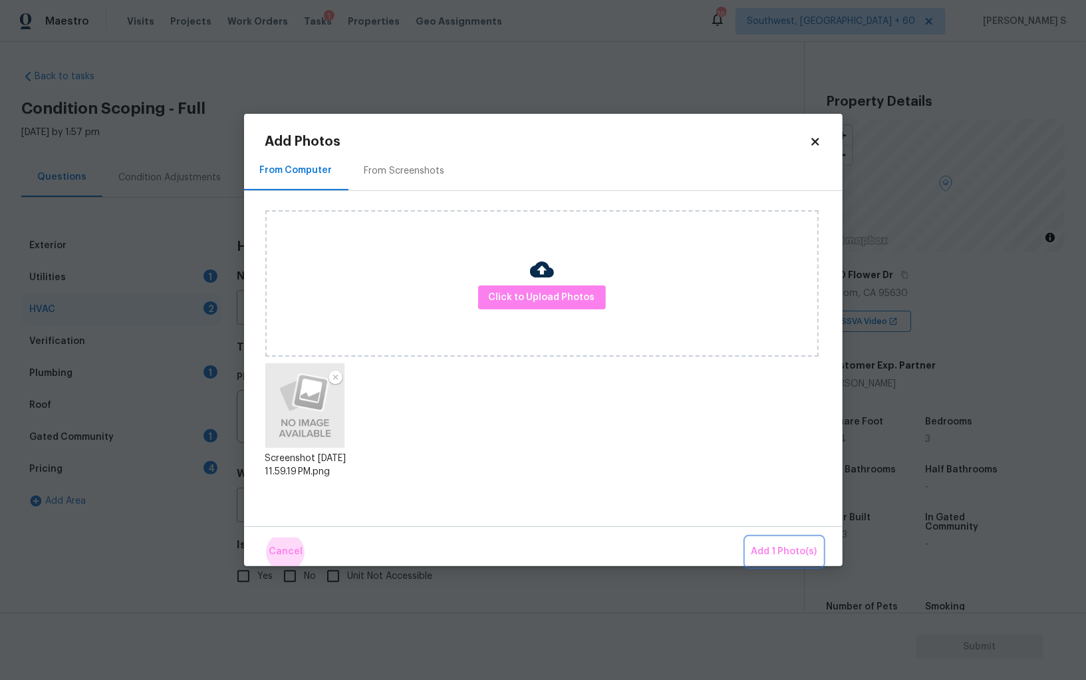
click at [746, 537] on button "Add 1 Photo(s)" at bounding box center [784, 551] width 76 height 29
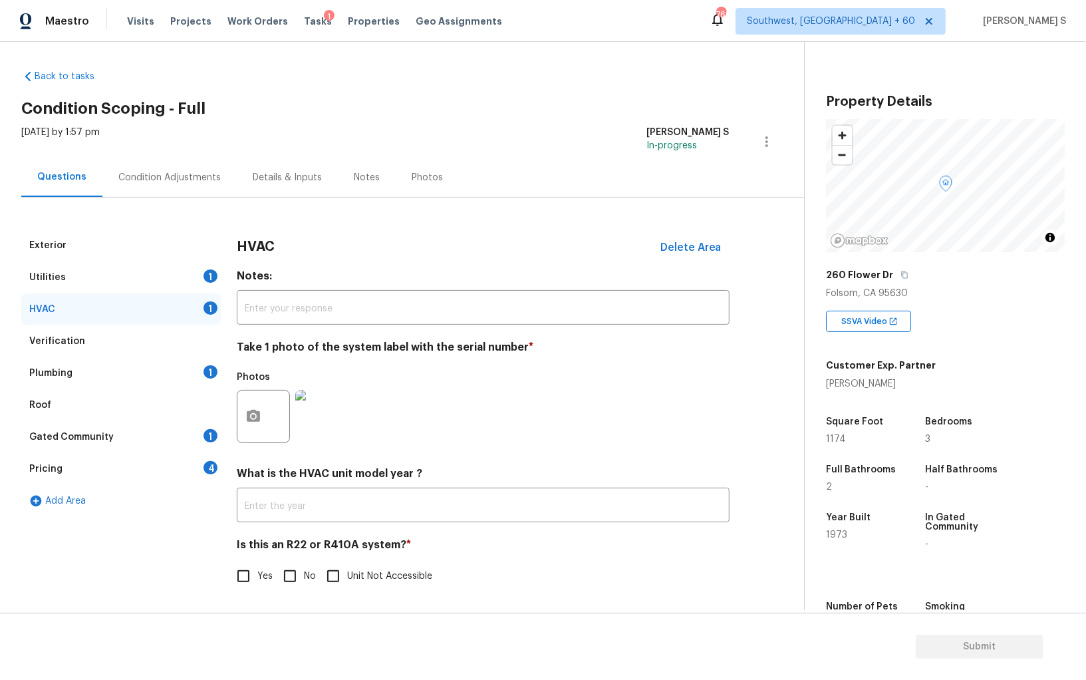
click at [287, 574] on input "No" at bounding box center [290, 576] width 28 height 28
click at [189, 362] on div "Plumbing 1" at bounding box center [120, 373] width 199 height 32
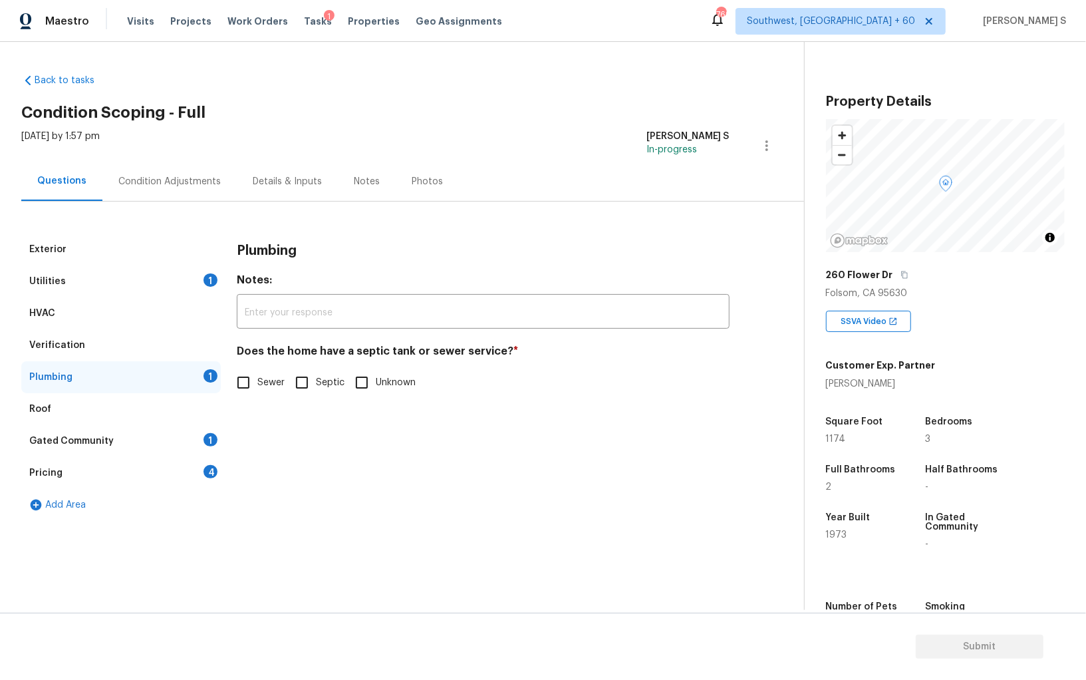
scroll to position [0, 0]
click at [246, 377] on input "Sewer" at bounding box center [243, 382] width 28 height 28
click at [203, 441] on div "Gated Community 1" at bounding box center [120, 441] width 199 height 32
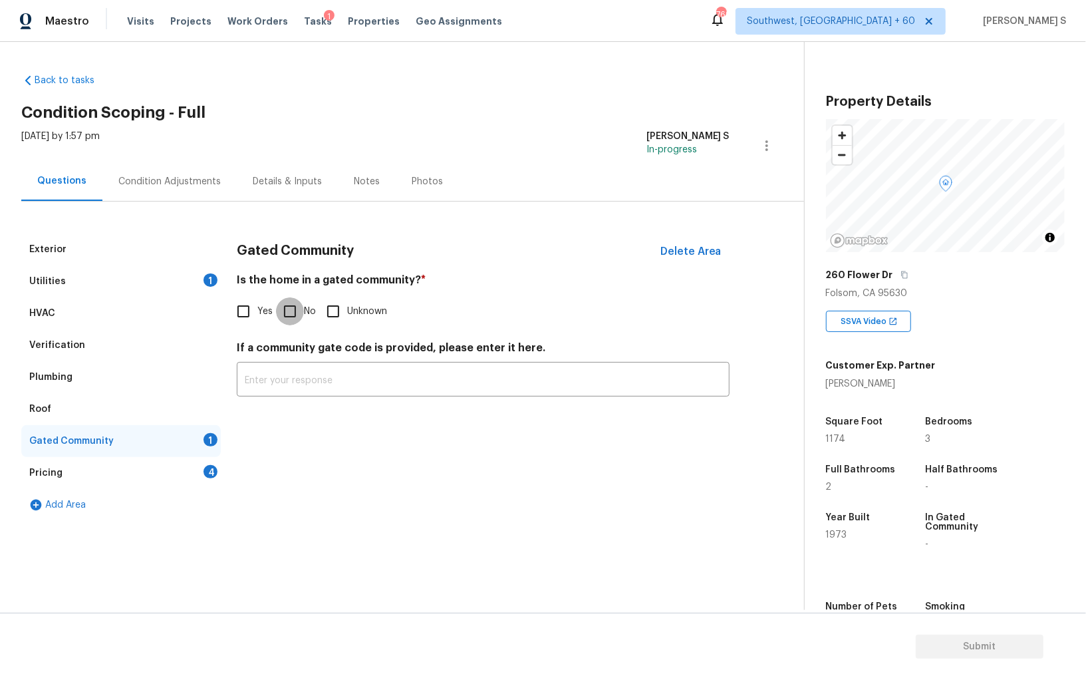
click at [295, 301] on input "No" at bounding box center [290, 311] width 28 height 28
click at [198, 469] on div "Pricing 4" at bounding box center [120, 473] width 199 height 32
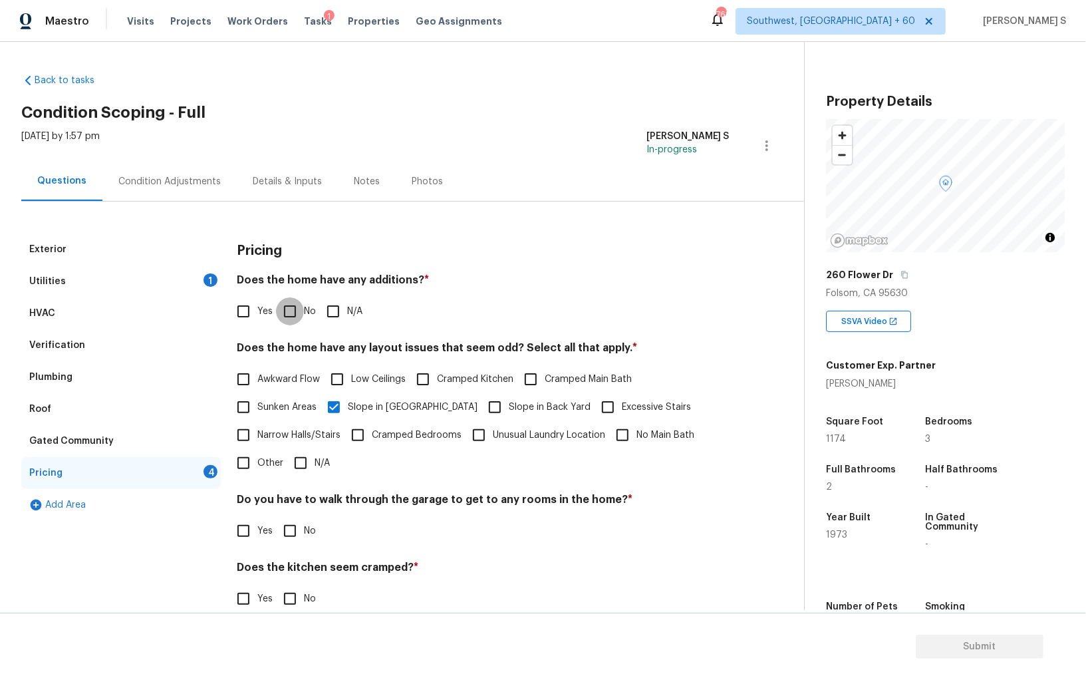
click at [296, 299] on input "No" at bounding box center [290, 311] width 28 height 28
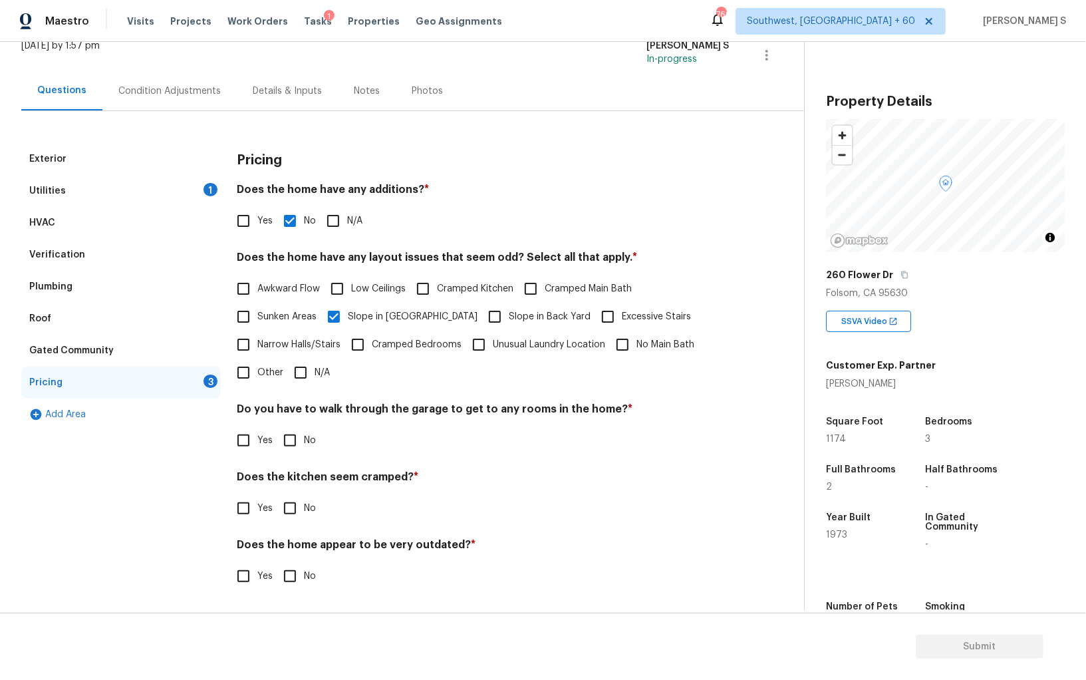
scroll to position [90, 0]
click at [292, 442] on input "No" at bounding box center [290, 441] width 28 height 28
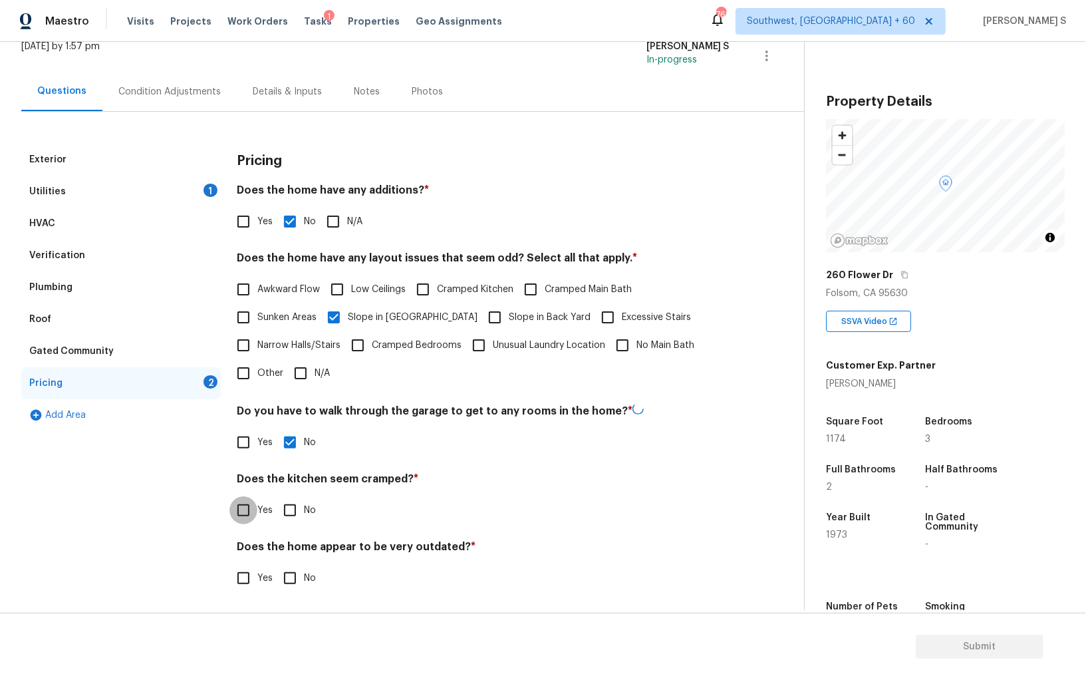
click at [276, 496] on input "No" at bounding box center [290, 510] width 28 height 28
click at [276, 564] on input "No" at bounding box center [290, 578] width 28 height 28
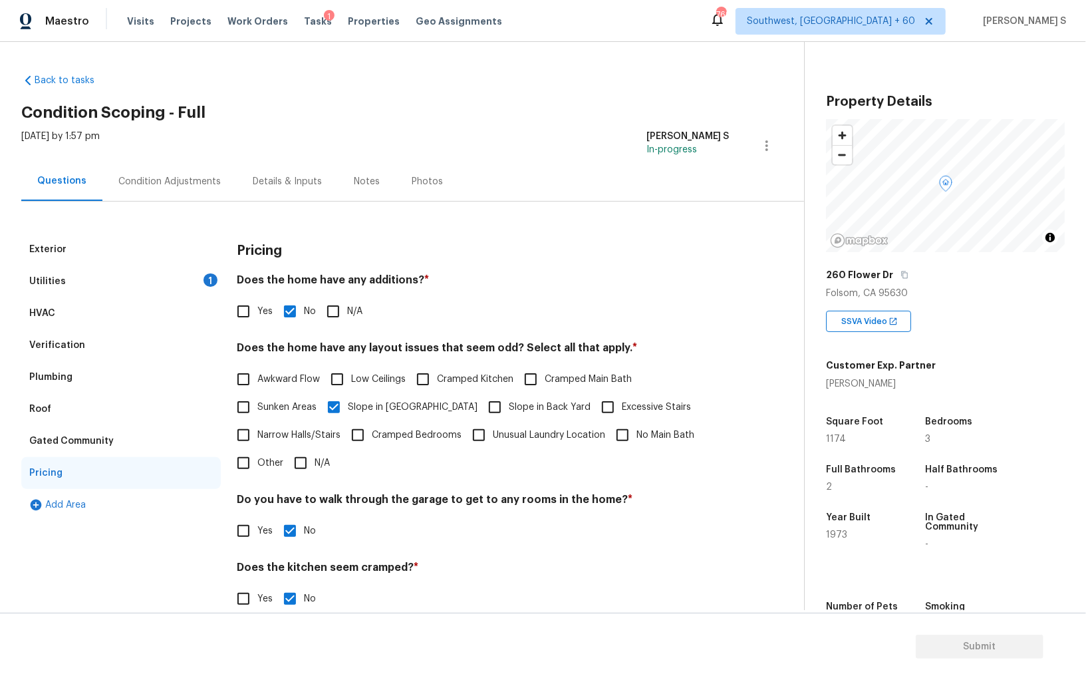
click at [168, 277] on div "Utilities 1" at bounding box center [120, 281] width 199 height 32
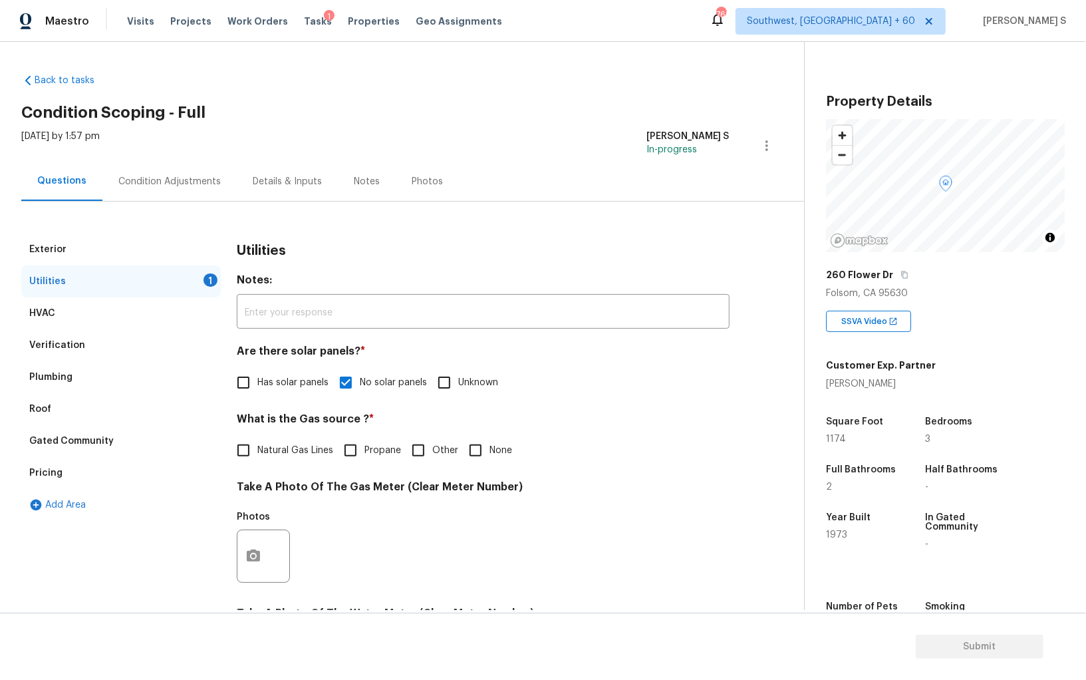
click at [265, 446] on span "Natural Gas Lines" at bounding box center [295, 450] width 76 height 14
click at [257, 446] on input "Natural Gas Lines" at bounding box center [243, 450] width 28 height 28
click at [104, 346] on div "Verification" at bounding box center [120, 345] width 199 height 32
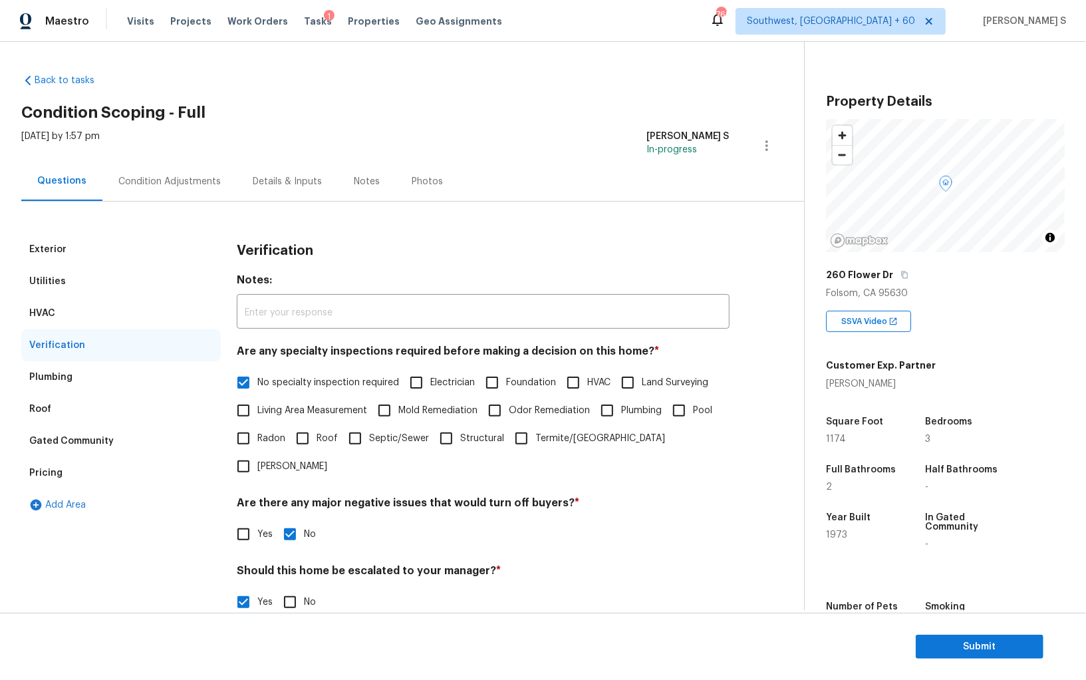
click at [91, 472] on div "Pricing" at bounding box center [120, 473] width 199 height 32
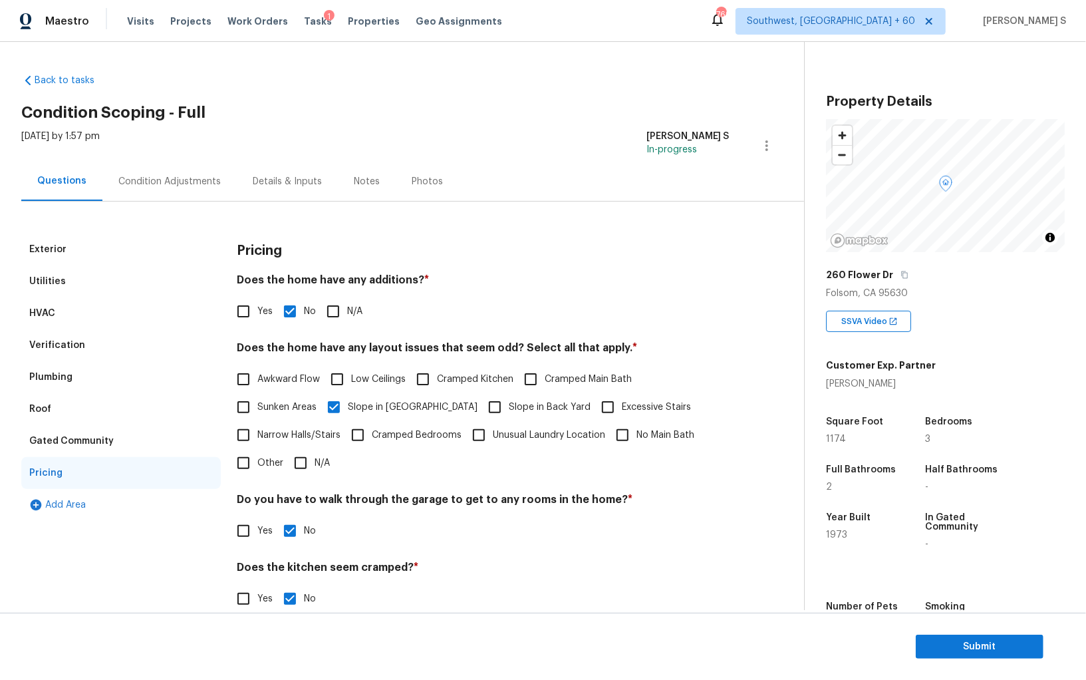
click at [509, 402] on span "Slope in Back Yard" at bounding box center [550, 407] width 82 height 14
click at [486, 402] on input "Slope in Back Yard" at bounding box center [495, 407] width 28 height 28
click at [178, 195] on div "Condition Adjustments" at bounding box center [169, 181] width 134 height 39
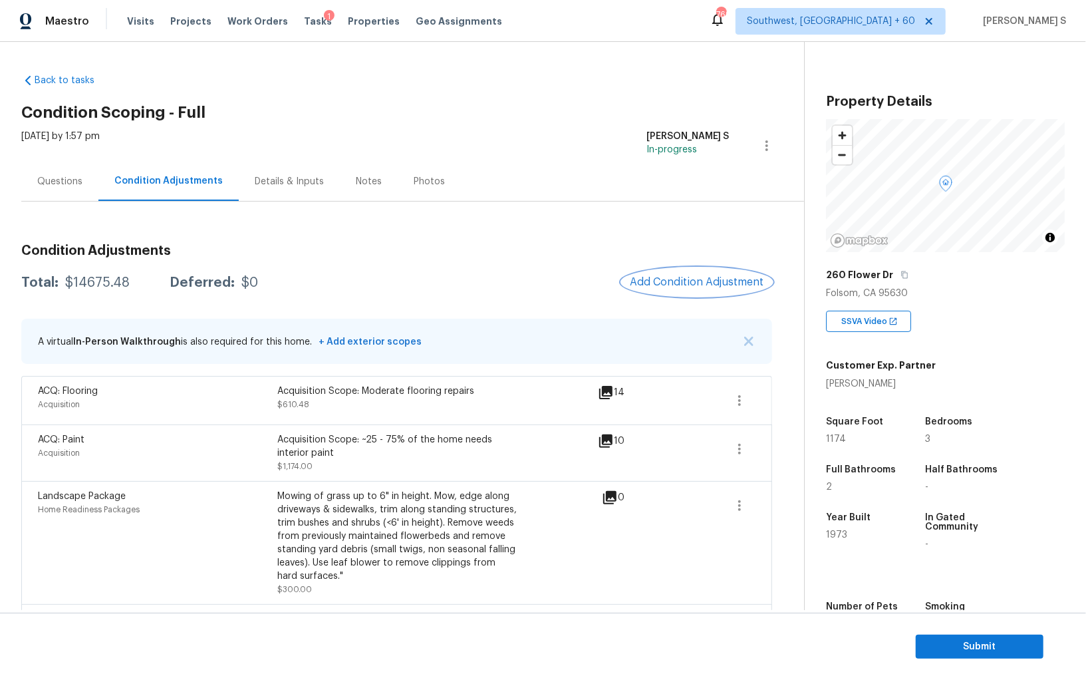
click at [657, 289] on button "Add Condition Adjustment" at bounding box center [697, 282] width 150 height 28
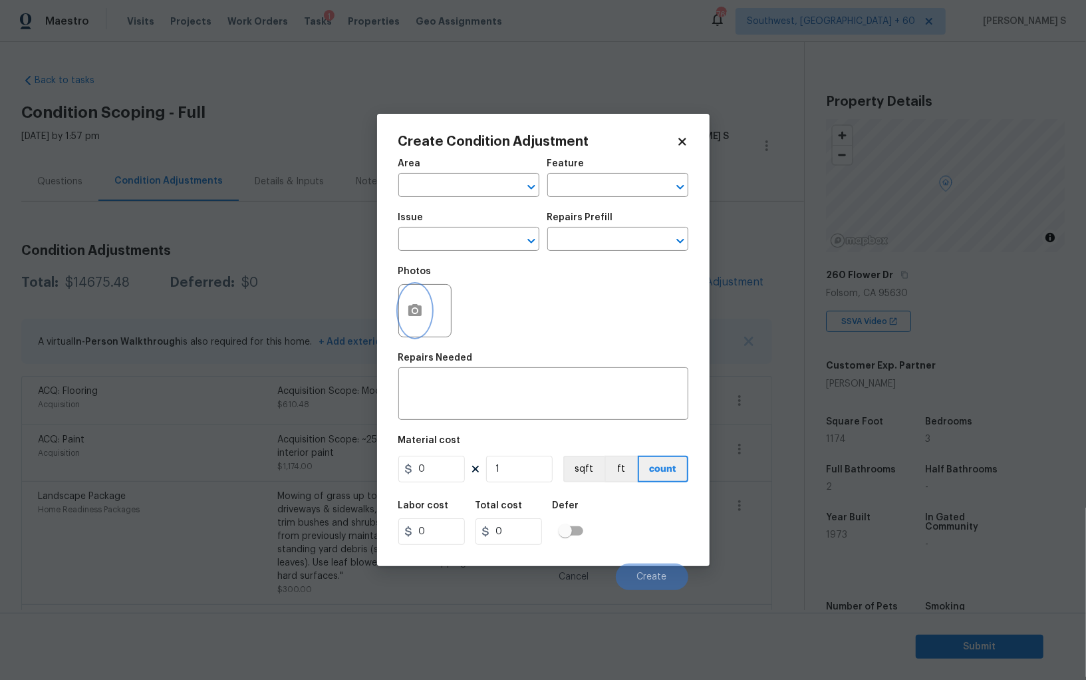
click at [425, 308] on button "button" at bounding box center [415, 311] width 32 height 52
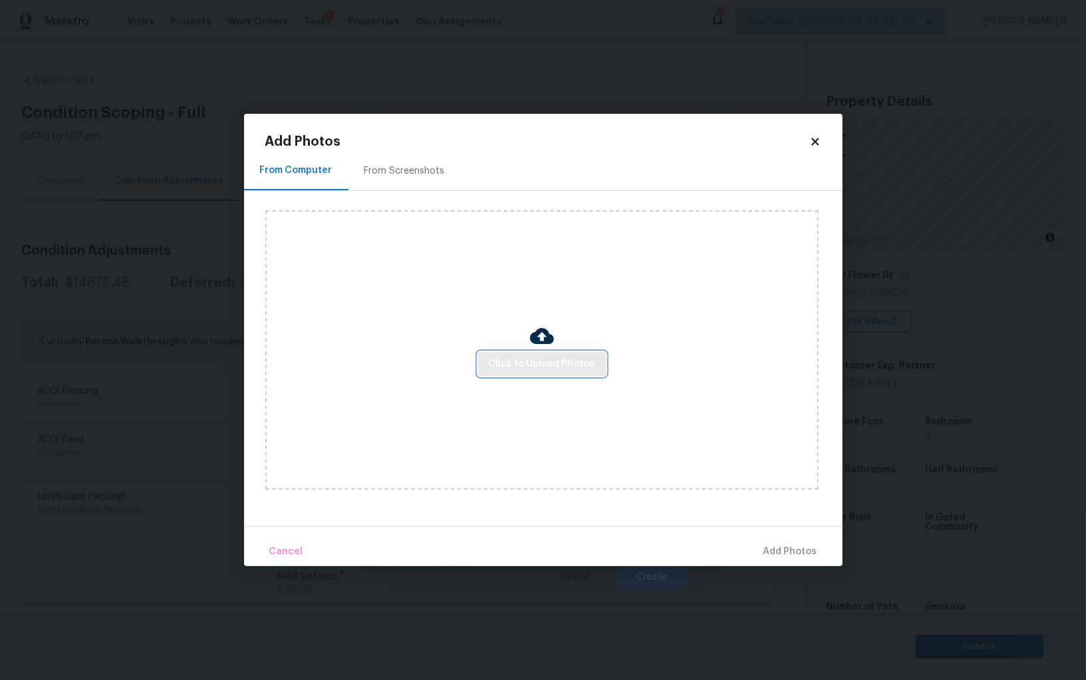
click at [563, 359] on span "Click to Upload Photos" at bounding box center [542, 364] width 106 height 17
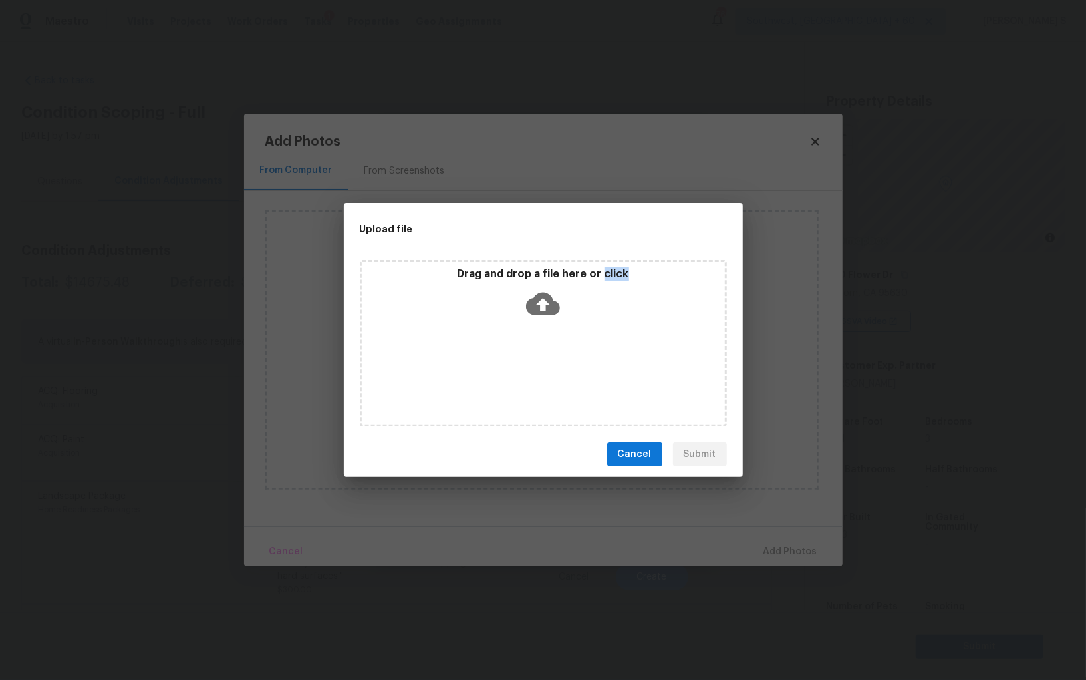
click at [563, 359] on div "Drag and drop a file here or click" at bounding box center [543, 343] width 367 height 166
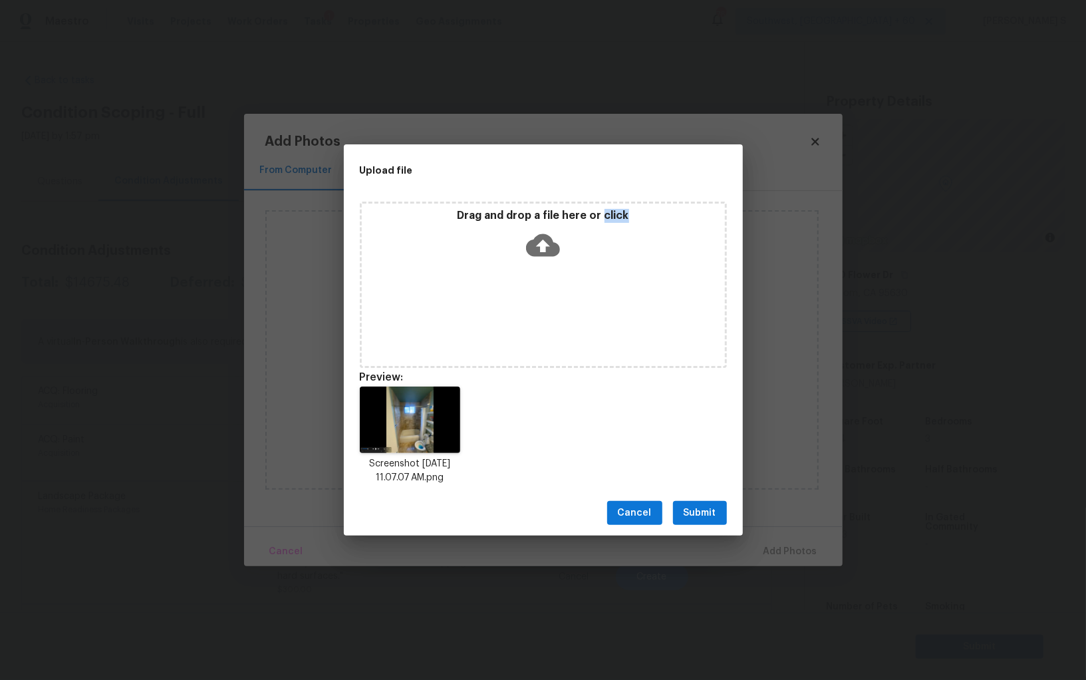
click at [711, 519] on span "Submit" at bounding box center [699, 513] width 33 height 17
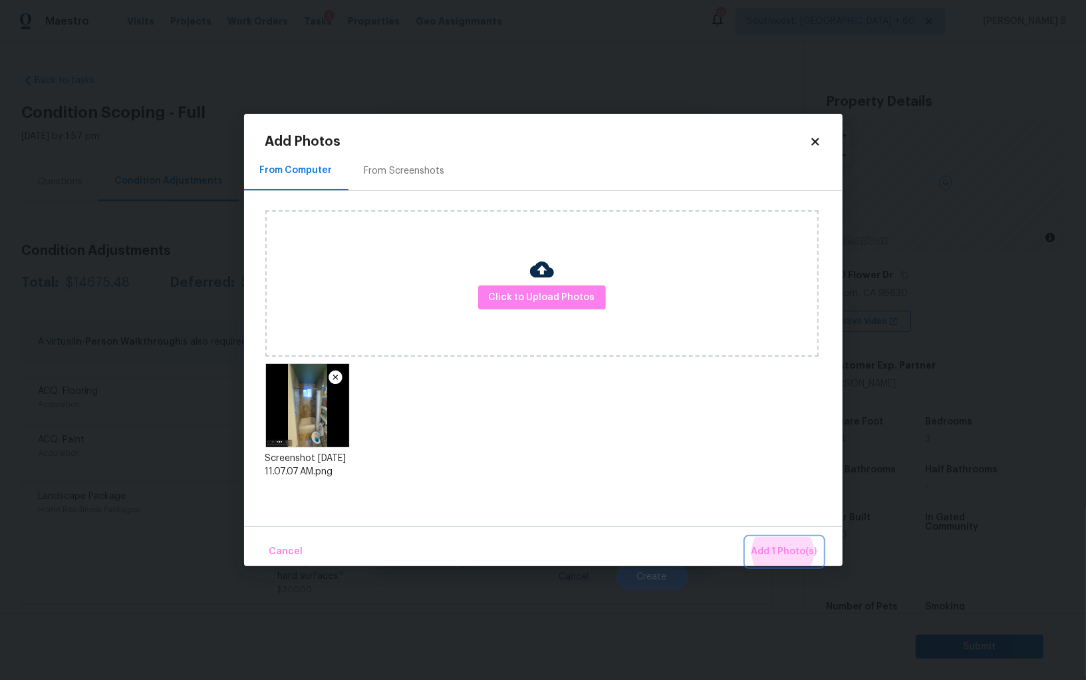
click at [746, 537] on button "Add 1 Photo(s)" at bounding box center [784, 551] width 76 height 29
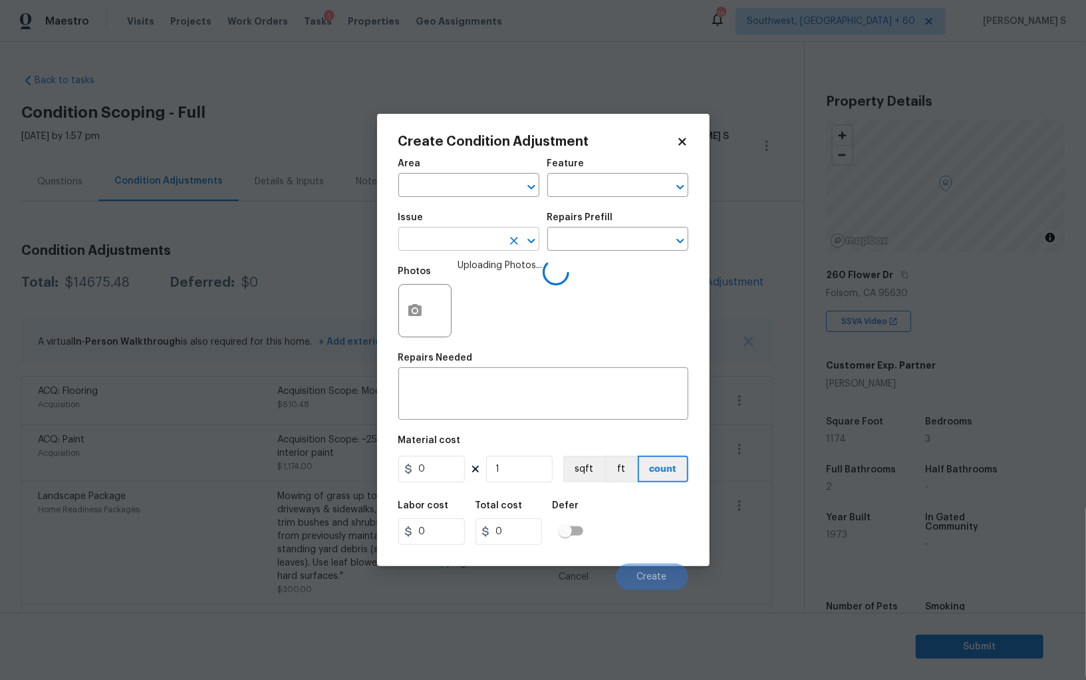
click at [443, 241] on input "text" at bounding box center [450, 240] width 104 height 21
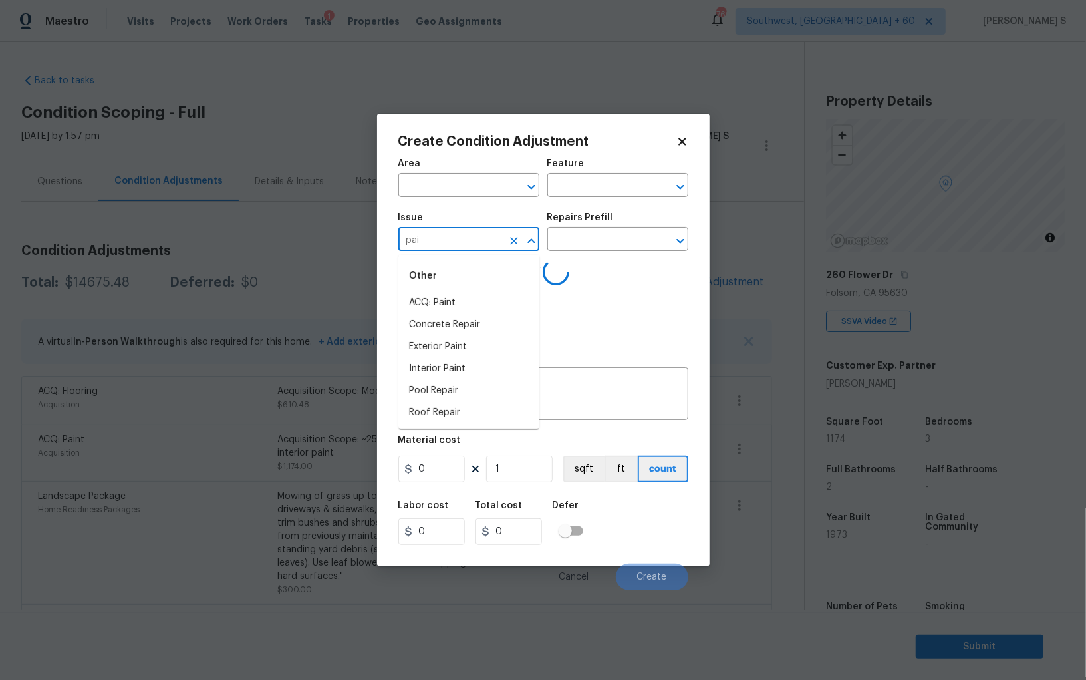
click at [443, 241] on input "pai" at bounding box center [450, 240] width 104 height 21
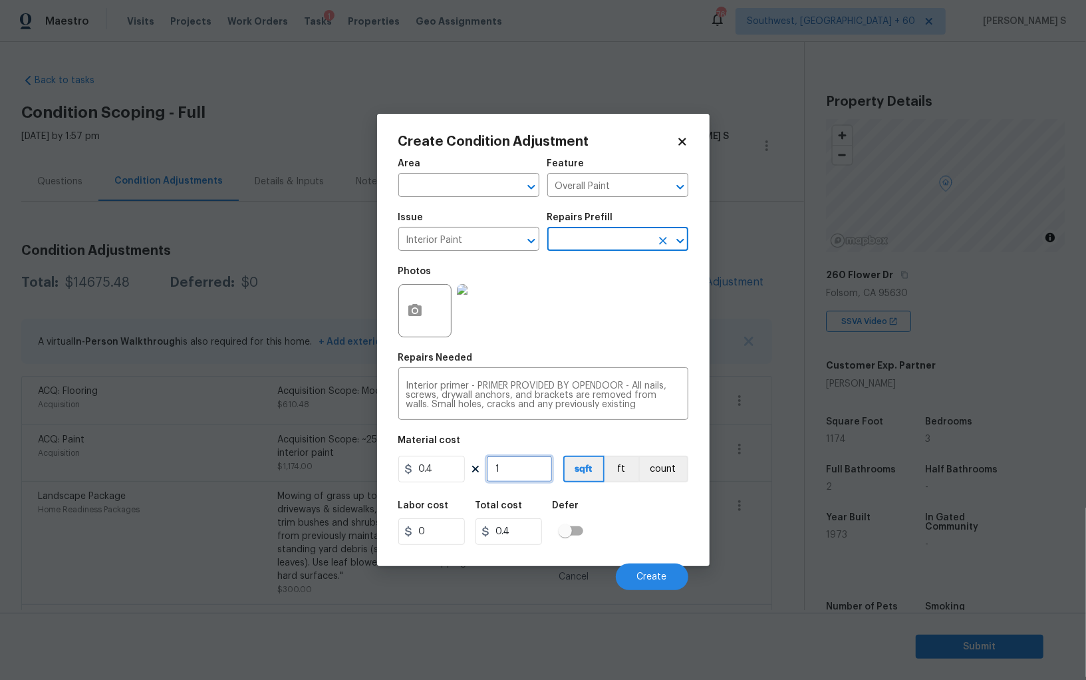
click at [503, 475] on input "1" at bounding box center [519, 468] width 66 height 27
click at [646, 539] on div "Labor cost 0 Total cost 100 Defer" at bounding box center [543, 523] width 290 height 60
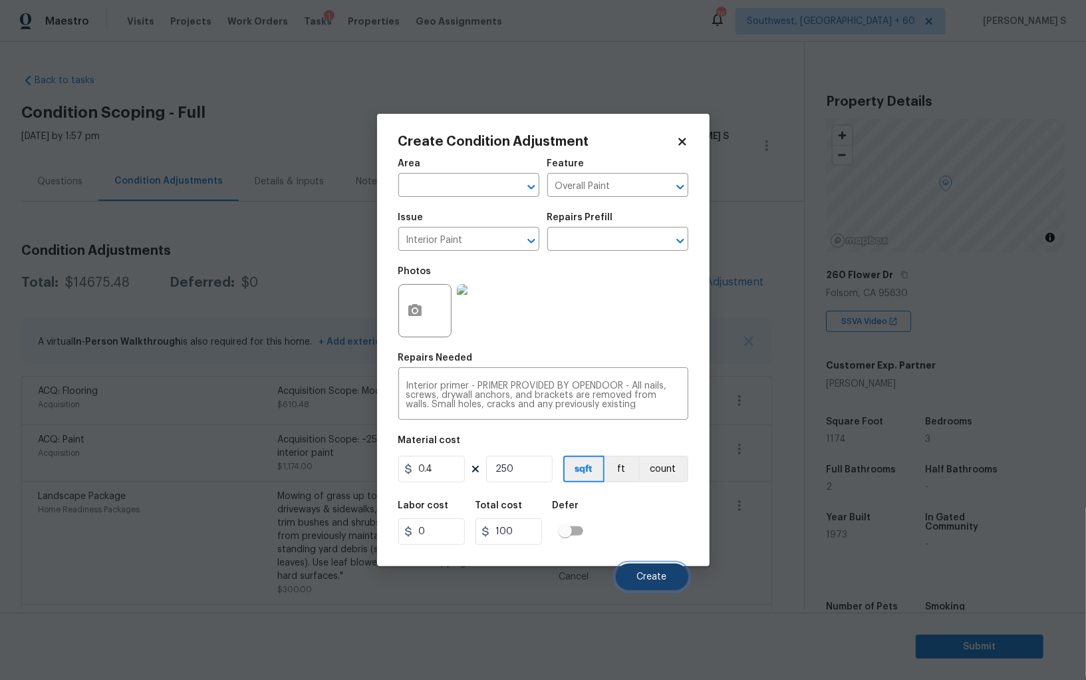
click at [666, 576] on span "Create" at bounding box center [652, 577] width 30 height 10
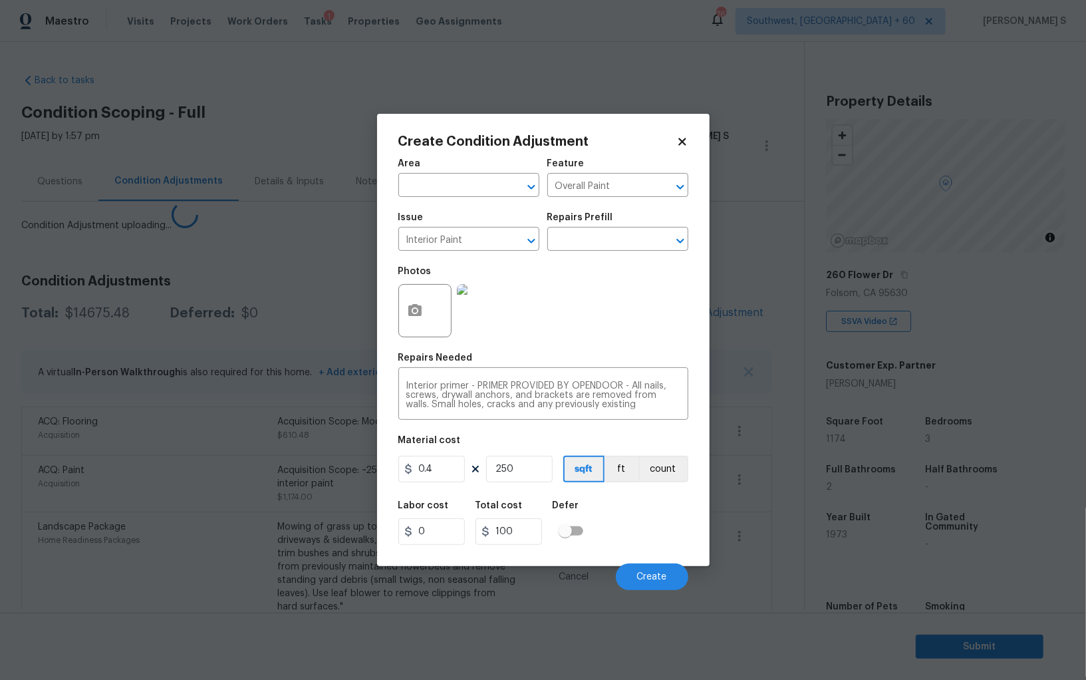
click at [178, 503] on body "Maestro Visits Projects Work Orders Tasks 1 Properties Geo Assignments 767 Sout…" at bounding box center [543, 340] width 1086 height 680
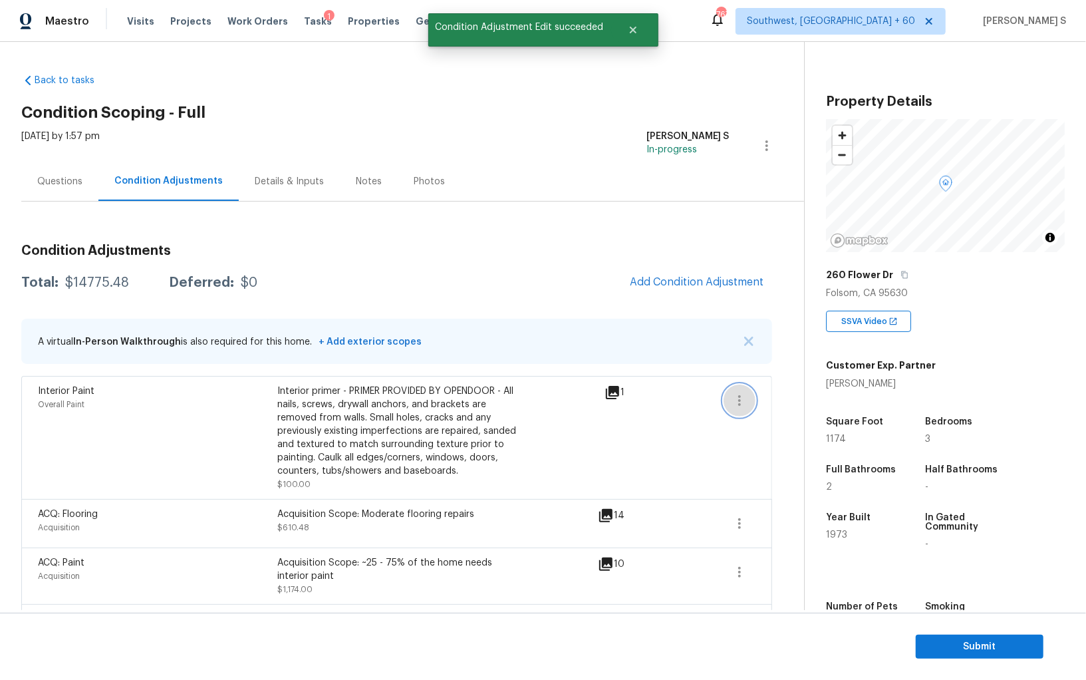
click at [738, 384] on button "button" at bounding box center [739, 400] width 32 height 32
click at [738, 394] on icon "button" at bounding box center [739, 400] width 16 height 16
click at [761, 394] on div "Interior Paint Overall Paint Interior primer - PRIMER PROVIDED BY OPENDOOR - Al…" at bounding box center [396, 437] width 751 height 123
drag, startPoint x: 745, startPoint y: 404, endPoint x: 752, endPoint y: 402, distance: 7.8
click at [752, 402] on button "button" at bounding box center [739, 400] width 32 height 32
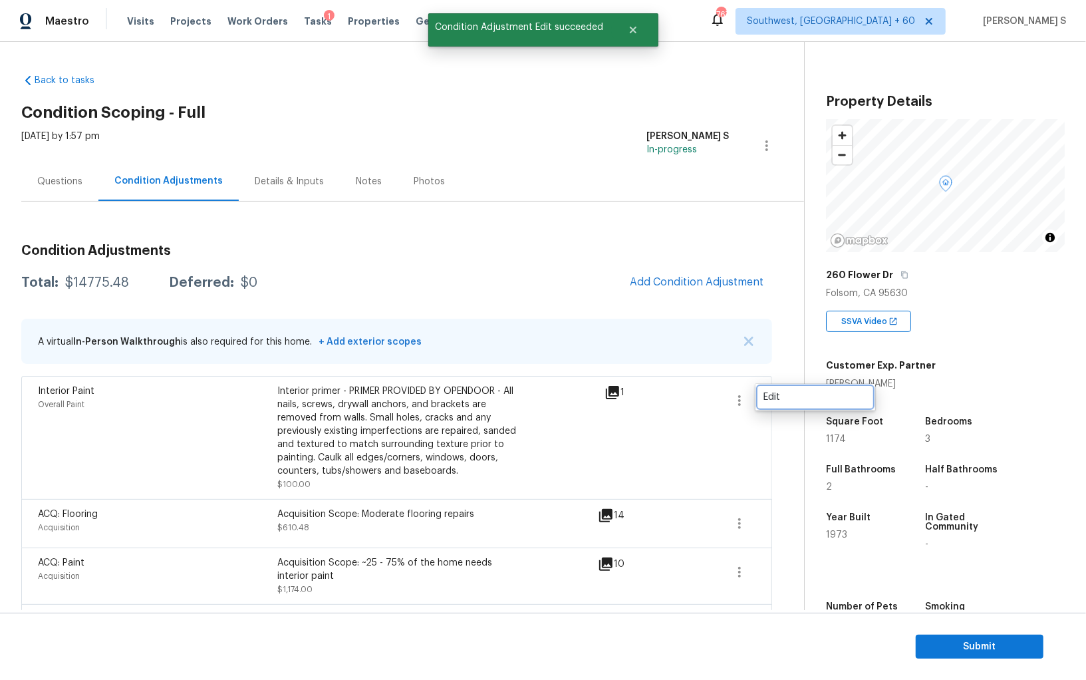
click at [787, 399] on div "Edit" at bounding box center [815, 396] width 104 height 13
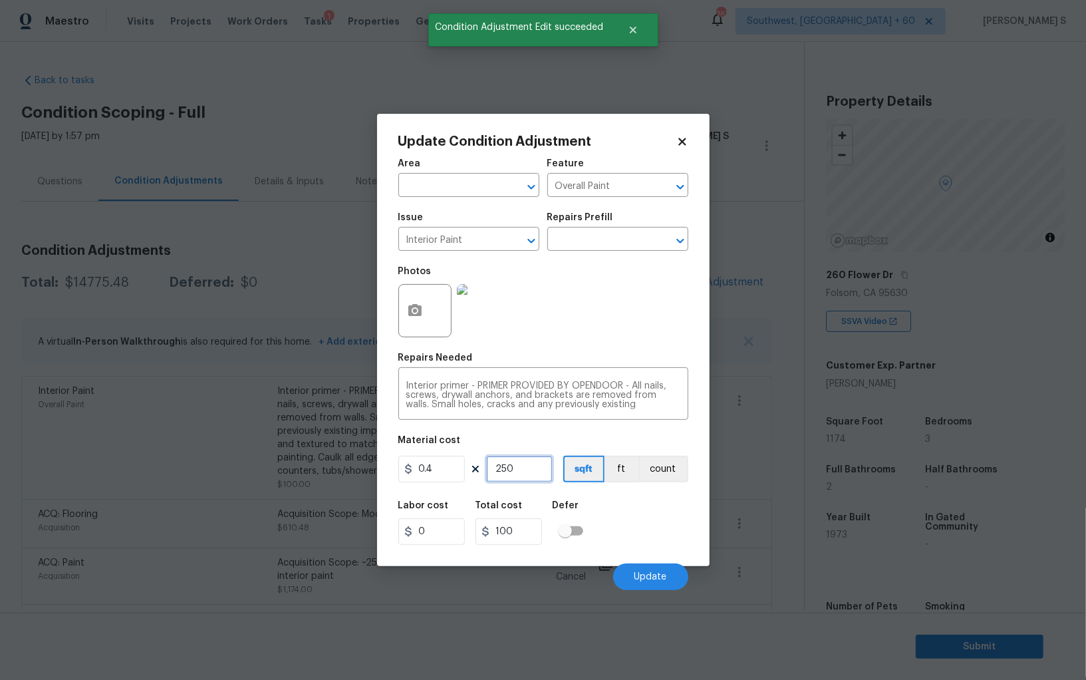
click at [511, 474] on input "250" at bounding box center [519, 468] width 66 height 27
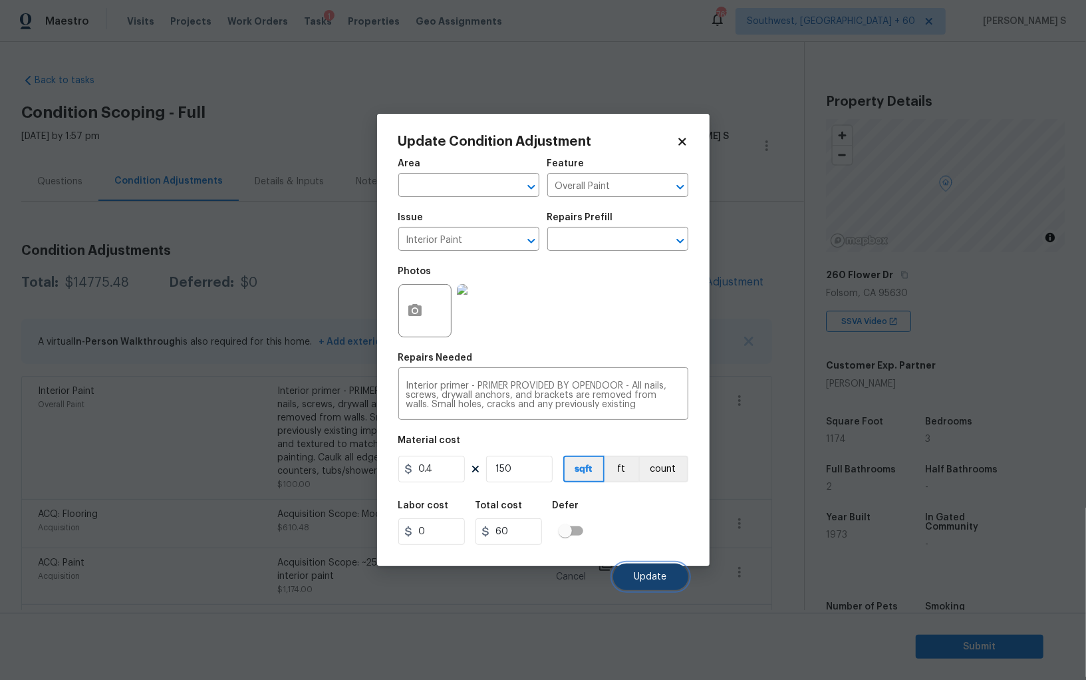
click at [662, 579] on span "Update" at bounding box center [650, 577] width 33 height 10
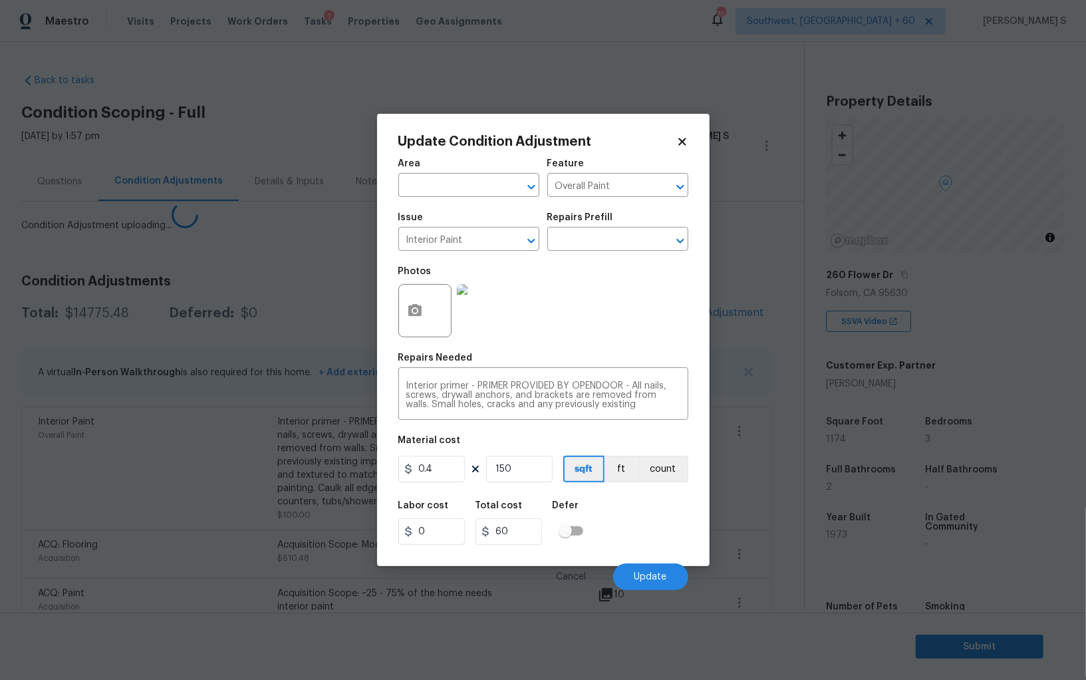
click at [207, 538] on div "ACQ: Flooring" at bounding box center [157, 544] width 239 height 13
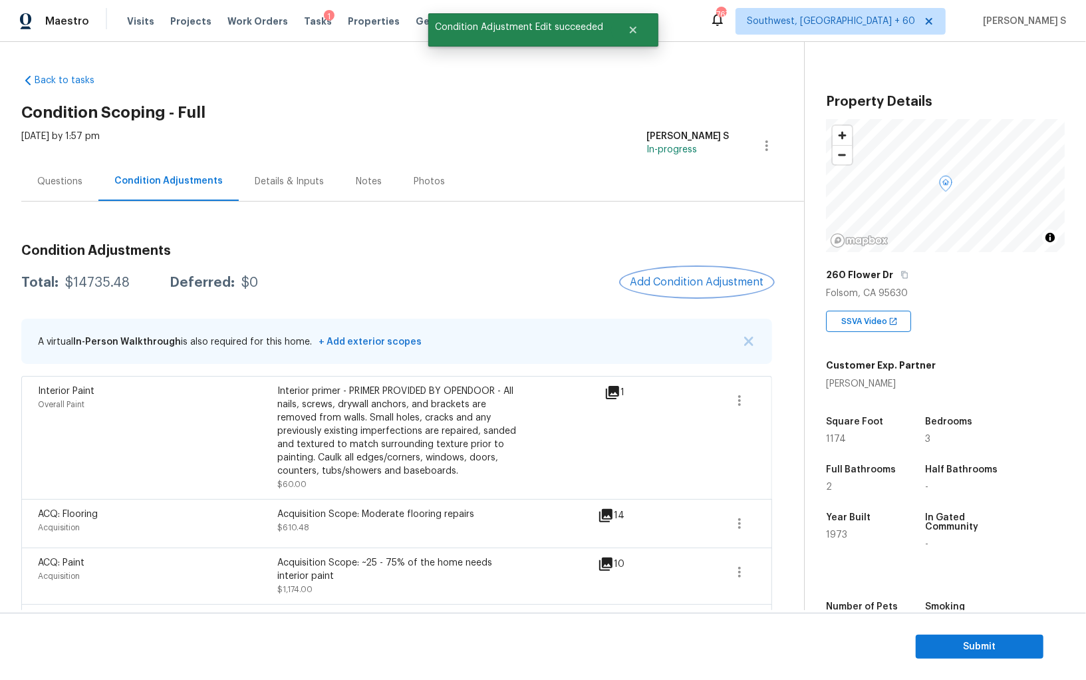
click at [729, 270] on button "Add Condition Adjustment" at bounding box center [697, 282] width 150 height 28
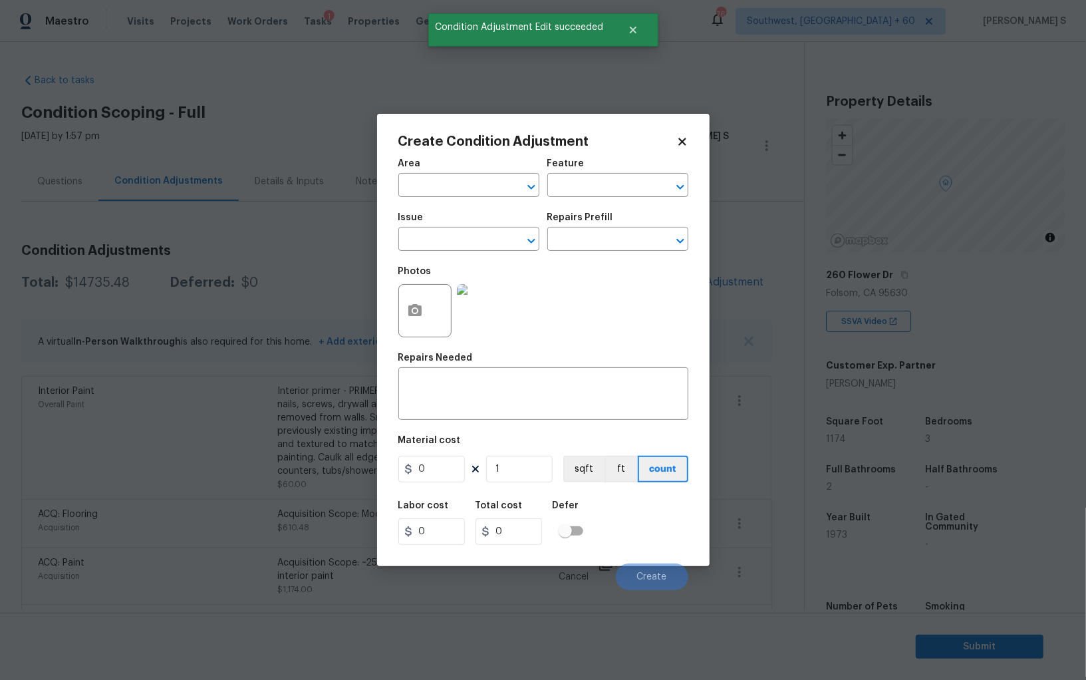
click at [430, 303] on div at bounding box center [424, 310] width 53 height 53
click at [407, 312] on icon "button" at bounding box center [415, 311] width 16 height 16
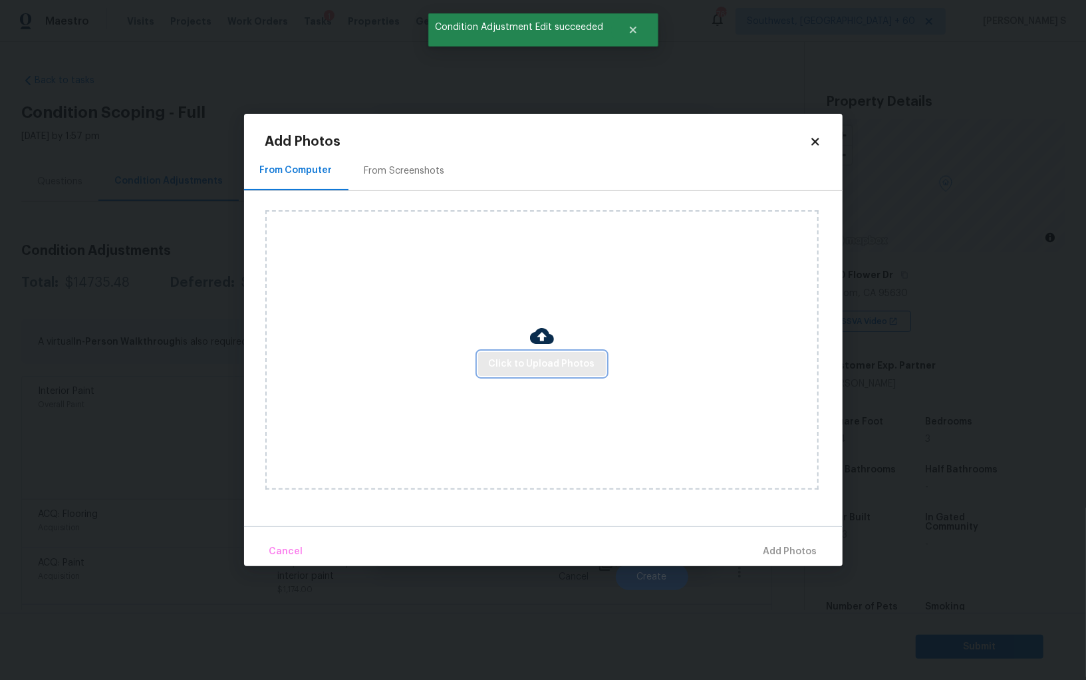
click at [544, 364] on span "Click to Upload Photos" at bounding box center [542, 364] width 106 height 17
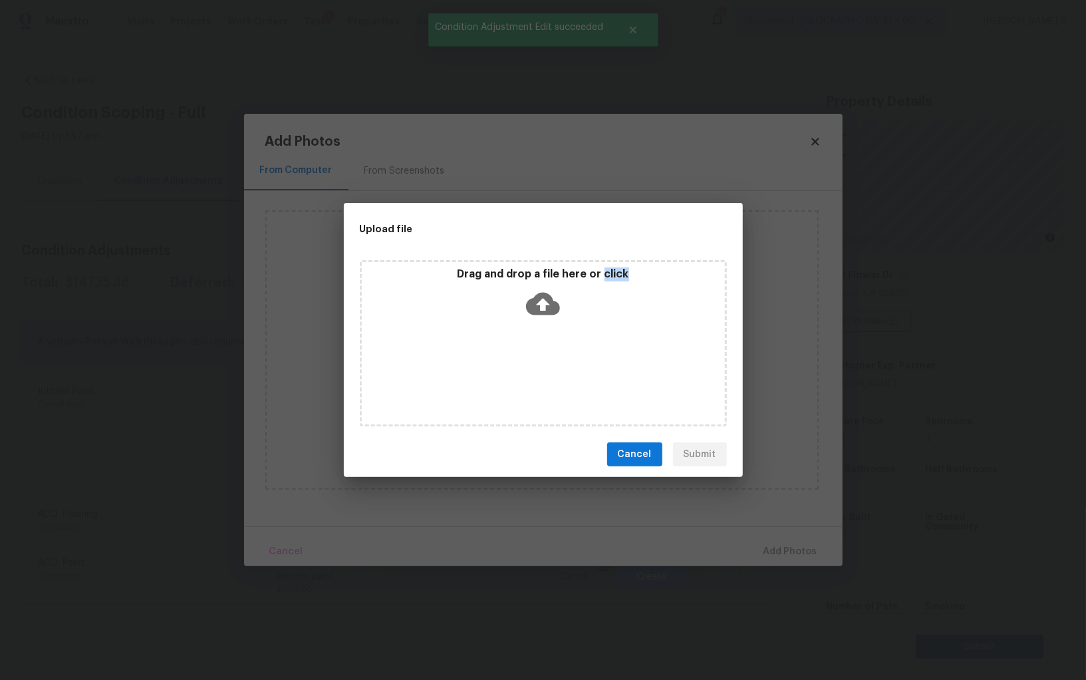
click at [544, 364] on div "Drag and drop a file here or click" at bounding box center [543, 343] width 367 height 166
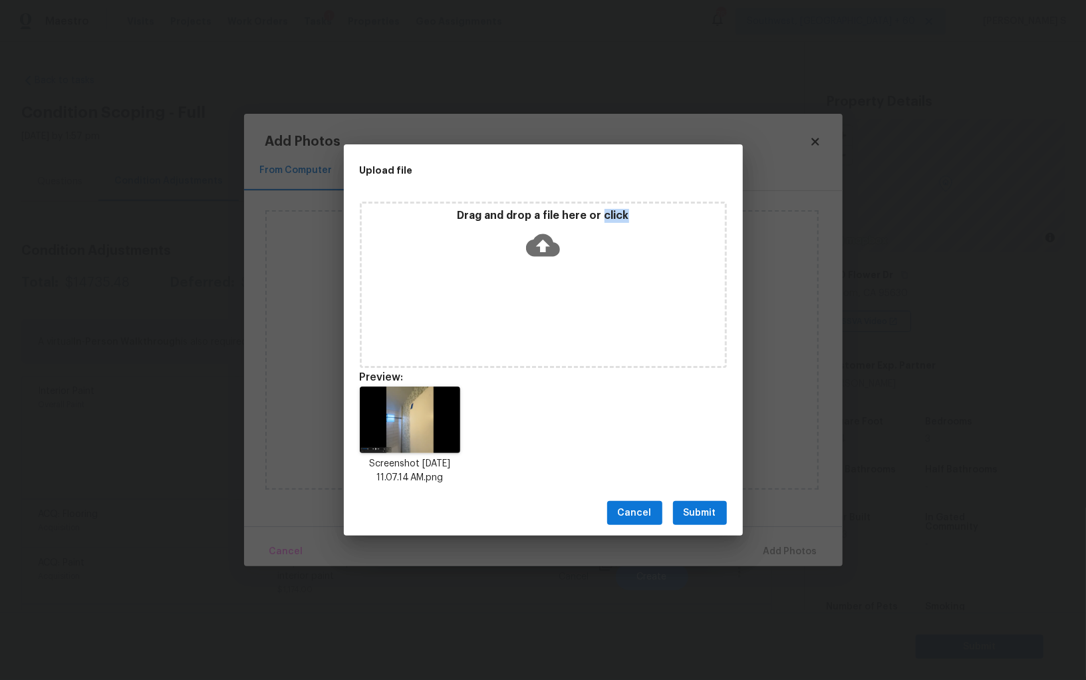
click at [689, 515] on span "Submit" at bounding box center [699, 513] width 33 height 17
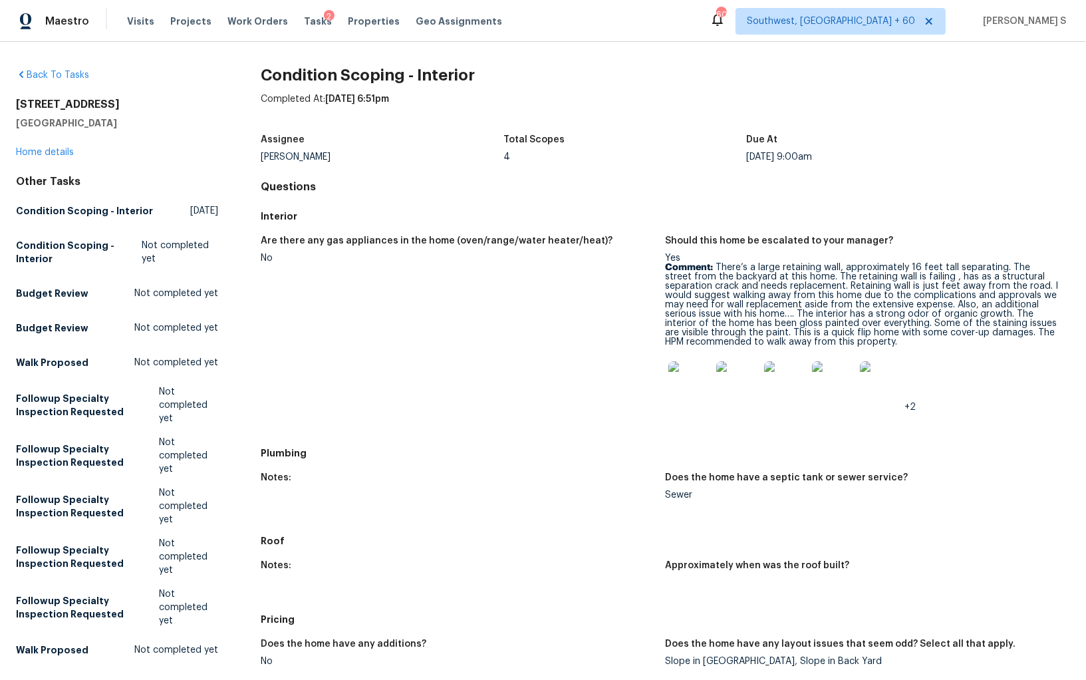
click at [1016, 80] on h2 "Condition Scoping - Interior" at bounding box center [665, 74] width 809 height 13
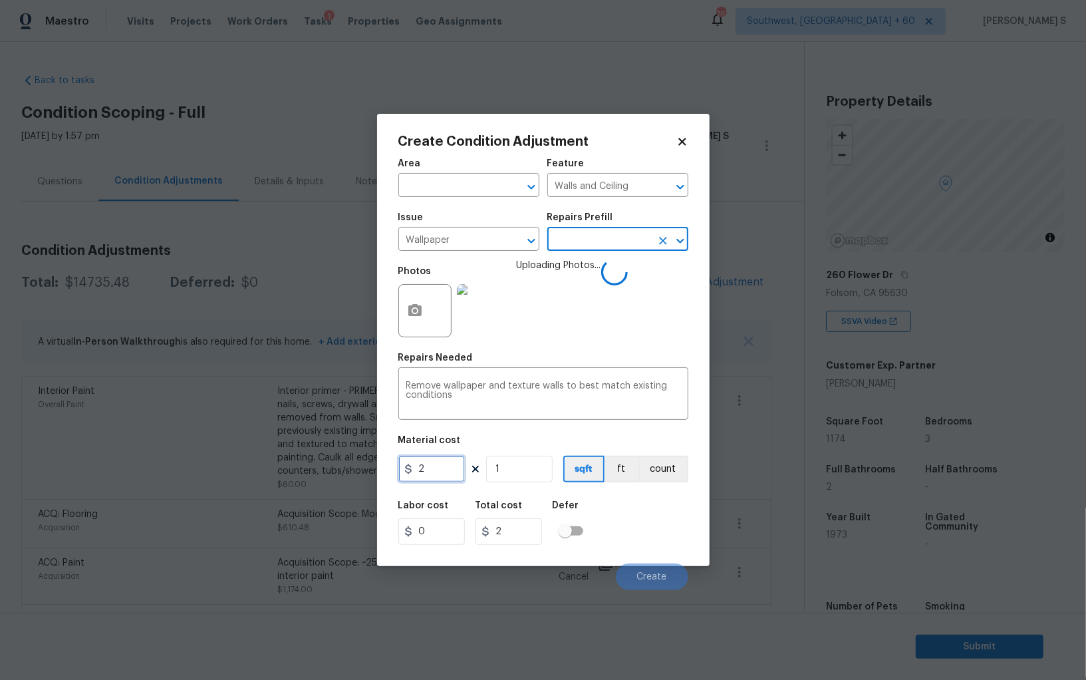
click at [445, 478] on input "2" at bounding box center [431, 468] width 66 height 27
type input "200"
click at [590, 548] on div "Labor cost 0 Total cost 200 Defer" at bounding box center [543, 523] width 290 height 60
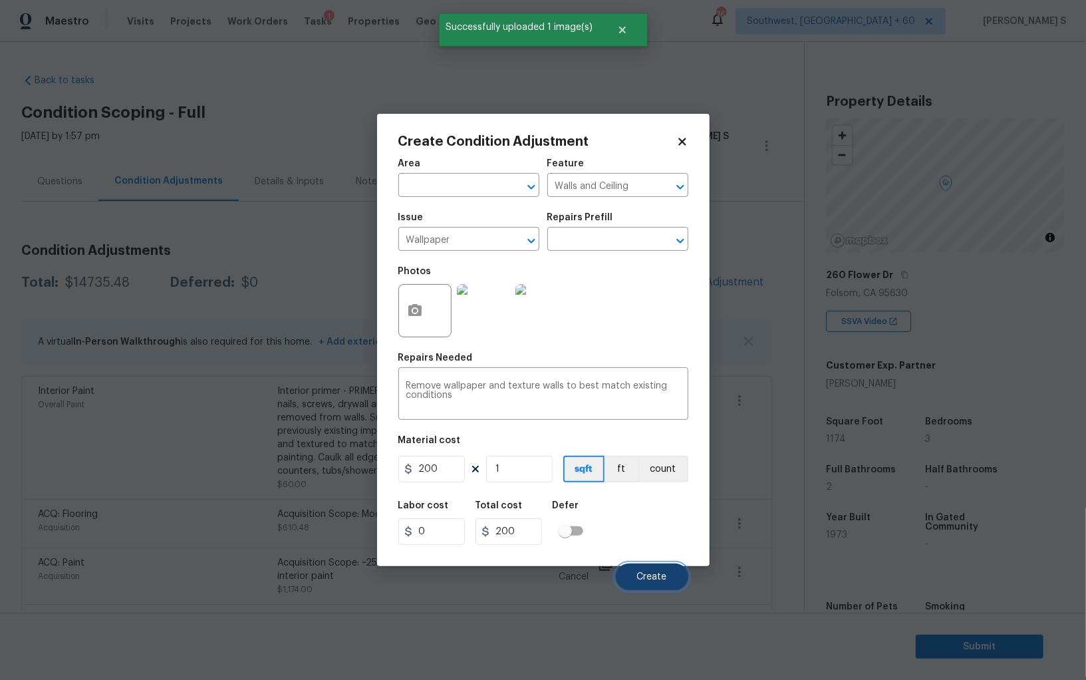
click at [664, 579] on span "Create" at bounding box center [652, 577] width 30 height 10
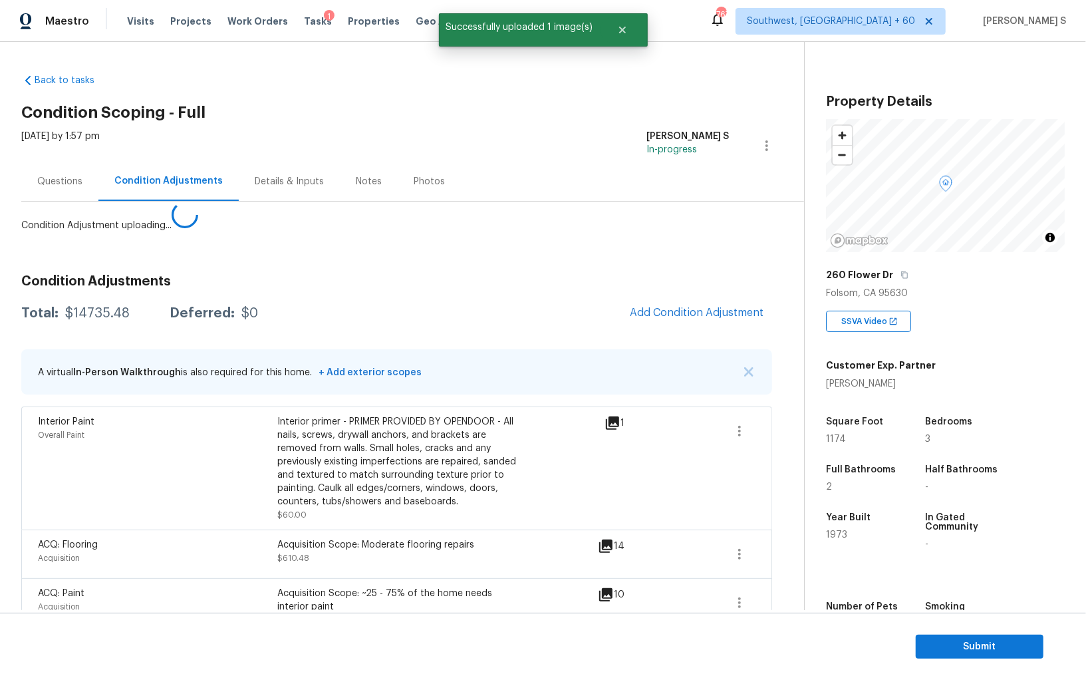
click at [97, 571] on body "Maestro Visits Projects Work Orders Tasks 1 Properties Geo Assignments 767 Sout…" at bounding box center [543, 340] width 1086 height 680
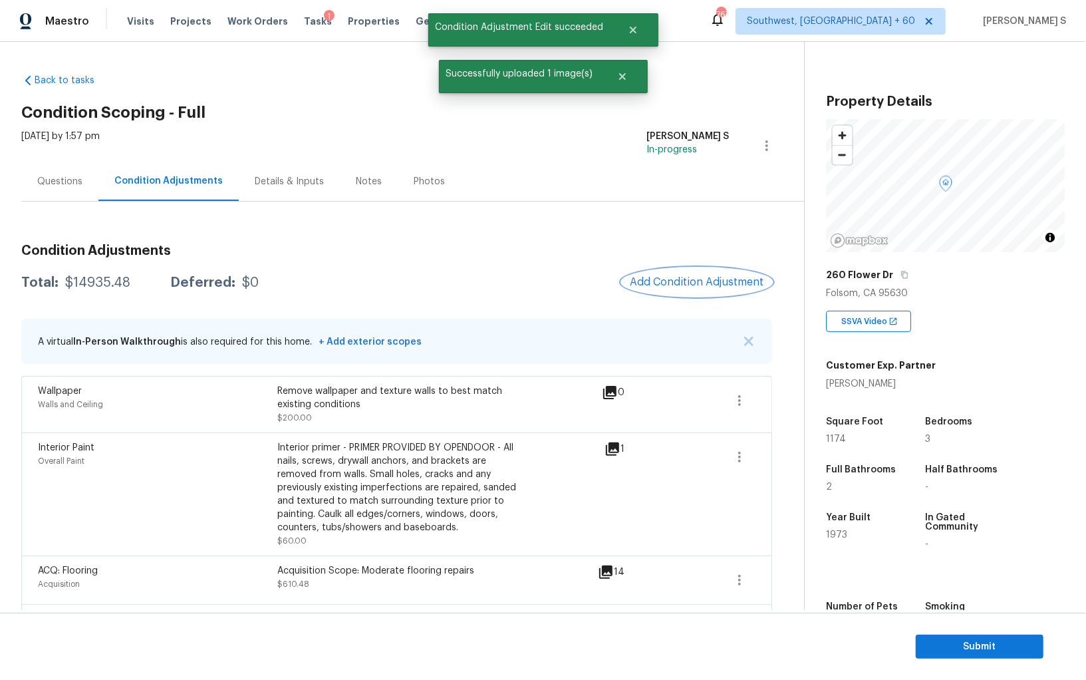
click at [697, 283] on span "Add Condition Adjustment" at bounding box center [697, 282] width 134 height 12
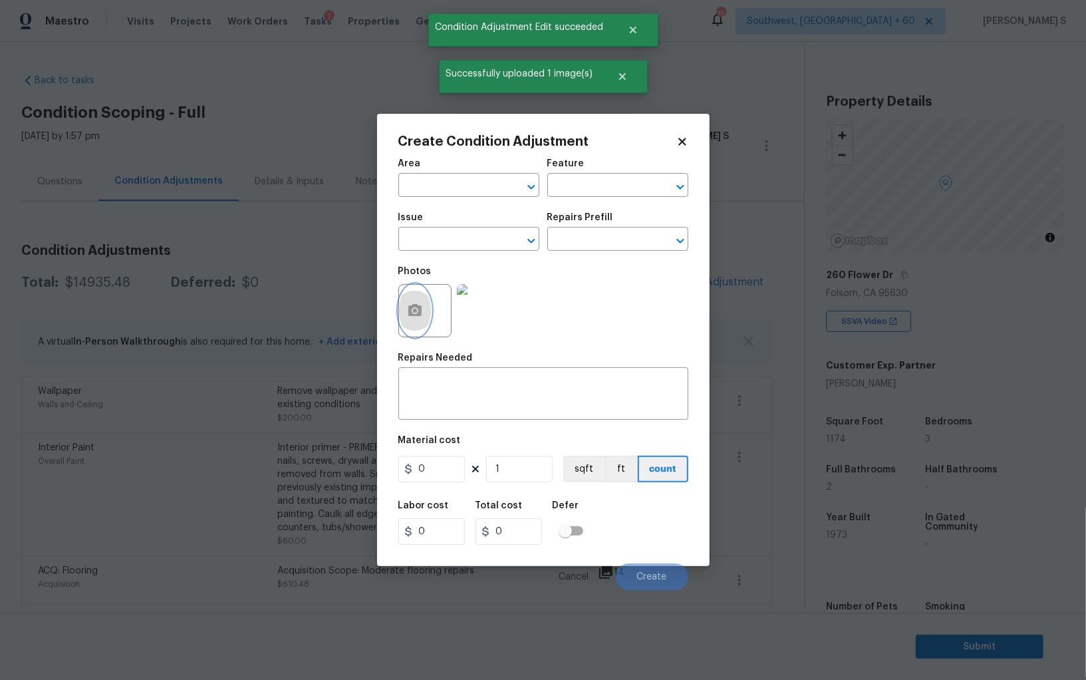
click at [424, 307] on button "button" at bounding box center [415, 311] width 32 height 52
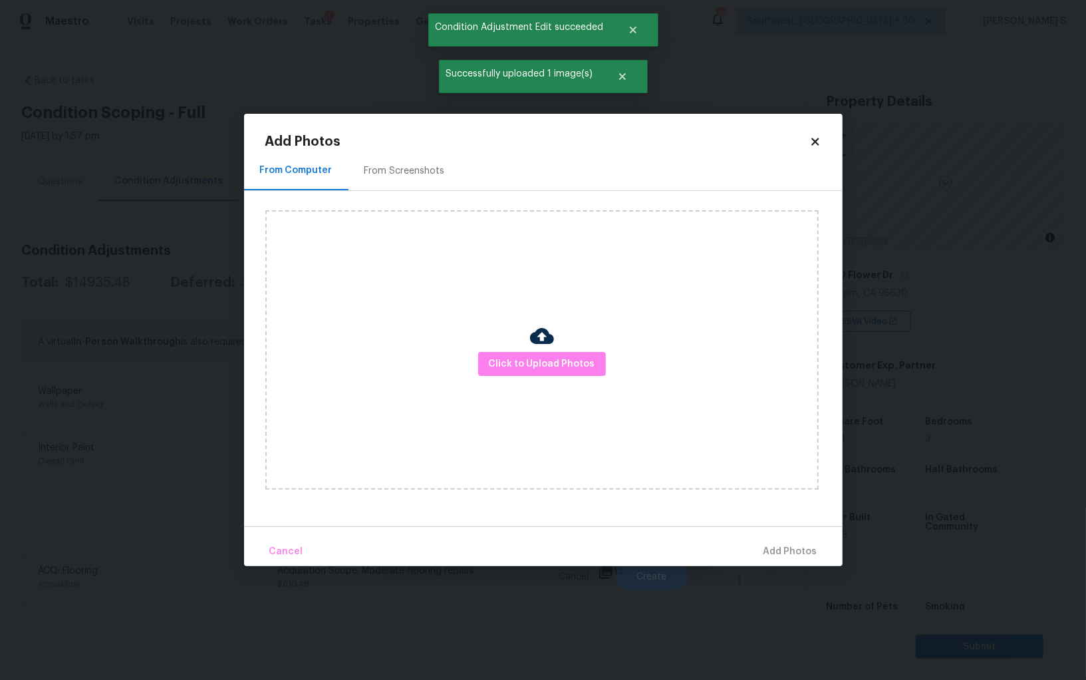
click at [559, 376] on div "Click to Upload Photos" at bounding box center [541, 349] width 553 height 279
click at [559, 374] on button "Click to Upload Photos" at bounding box center [542, 364] width 128 height 25
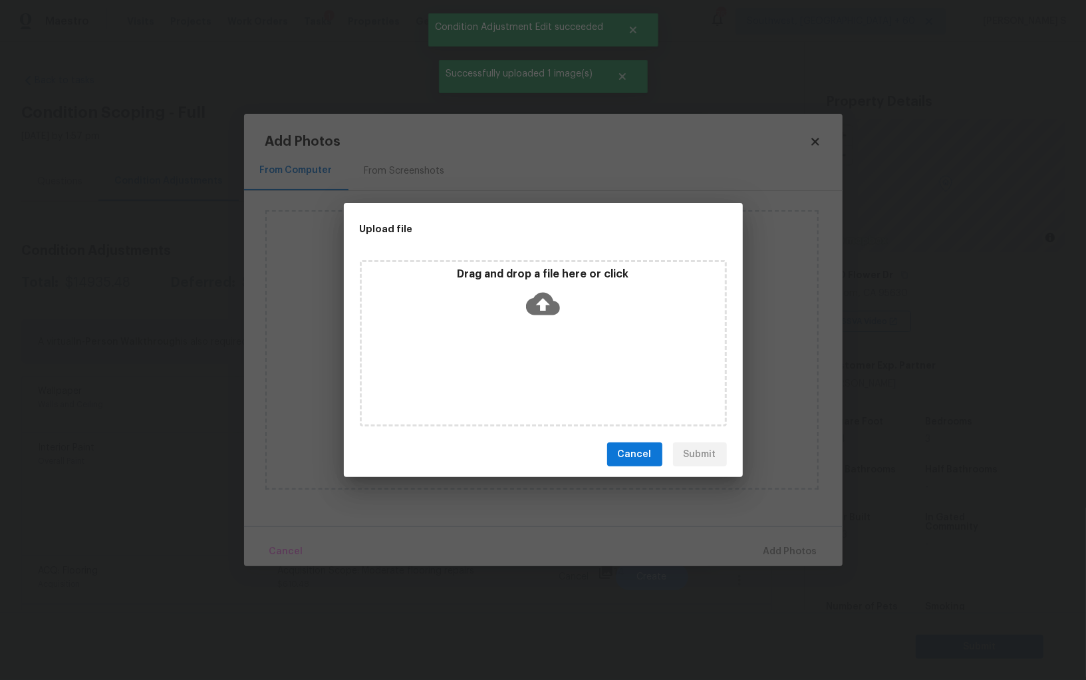
click at [559, 374] on div "Drag and drop a file here or click" at bounding box center [543, 343] width 367 height 166
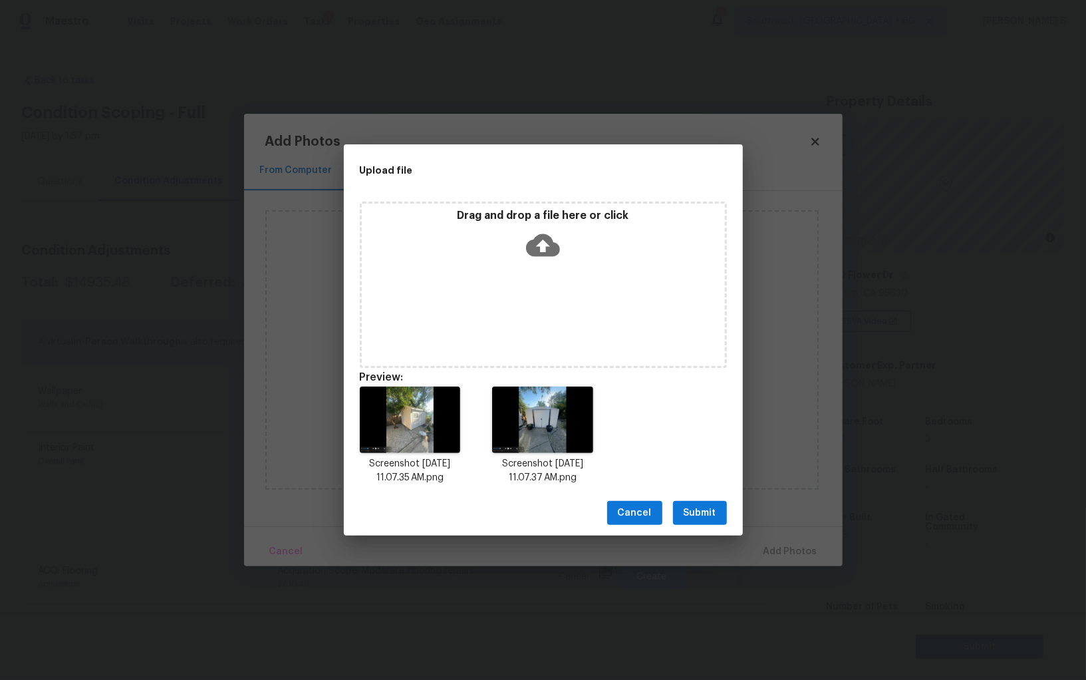
click at [696, 507] on span "Submit" at bounding box center [699, 513] width 33 height 17
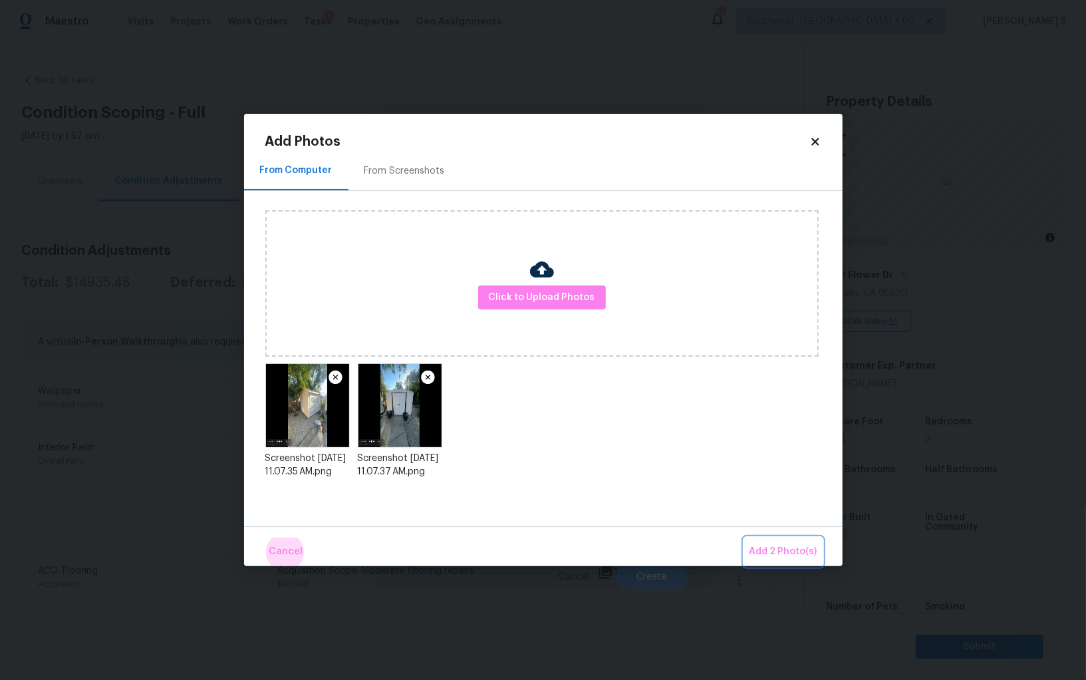
click at [744, 537] on button "Add 2 Photo(s)" at bounding box center [783, 551] width 78 height 29
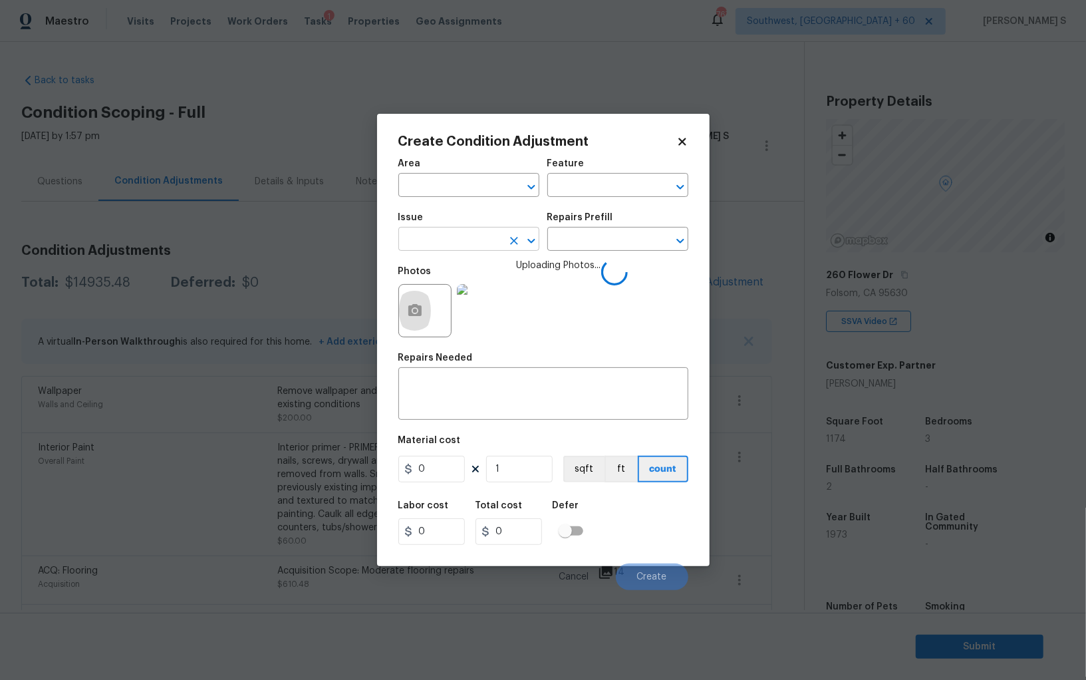
click at [431, 239] on input "text" at bounding box center [450, 240] width 104 height 21
type input "e"
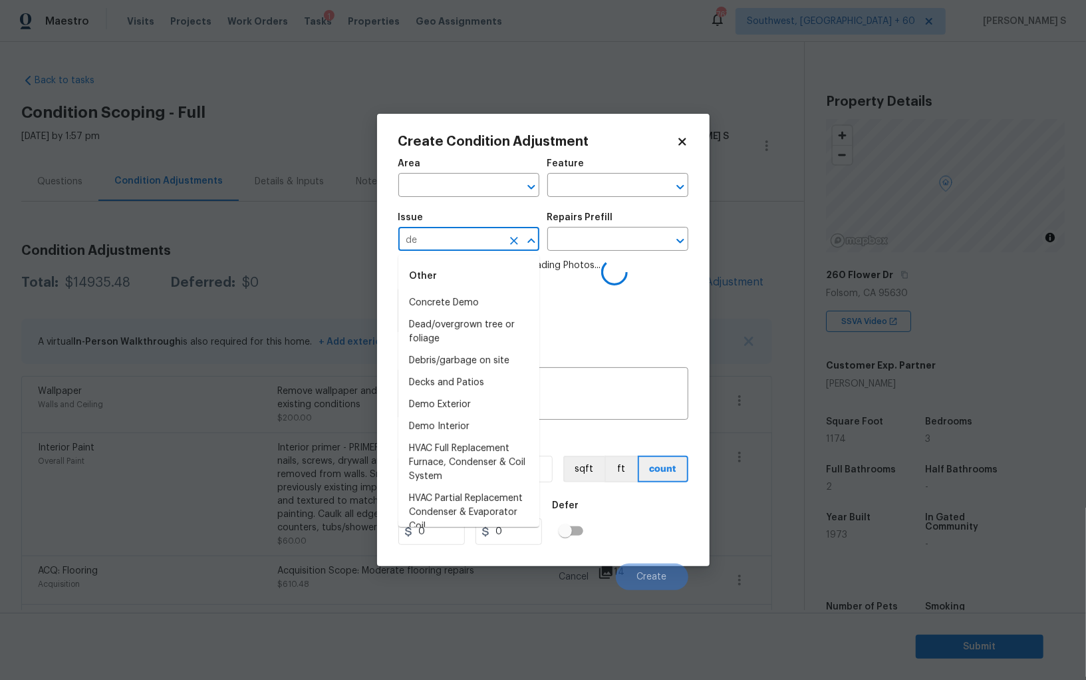
type input "dem"
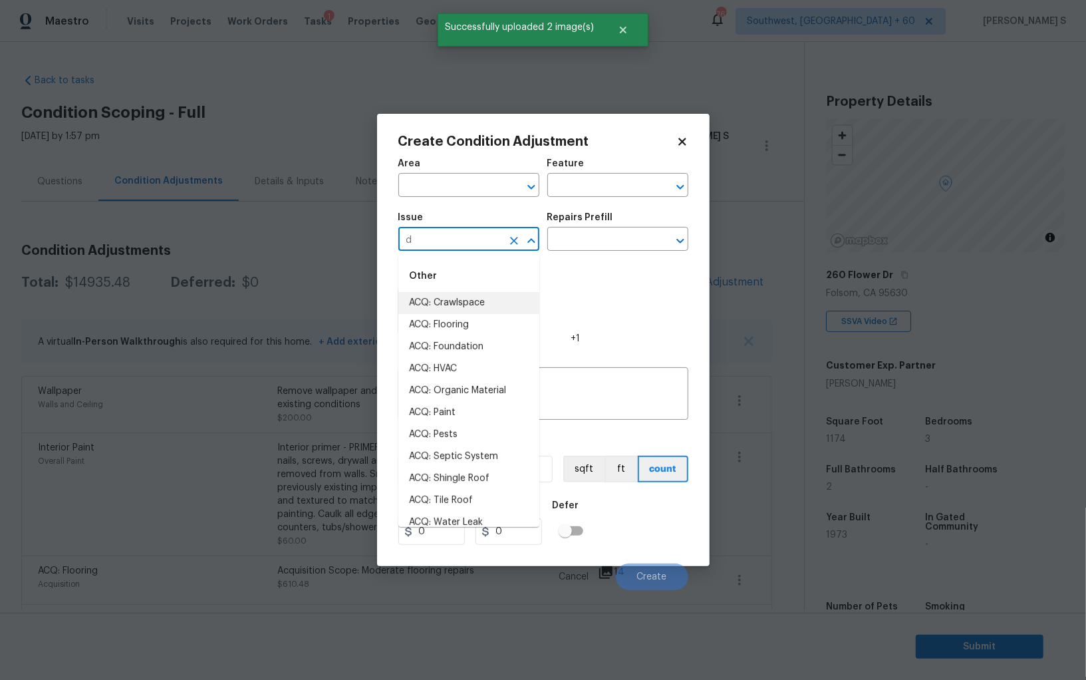
type input "de"
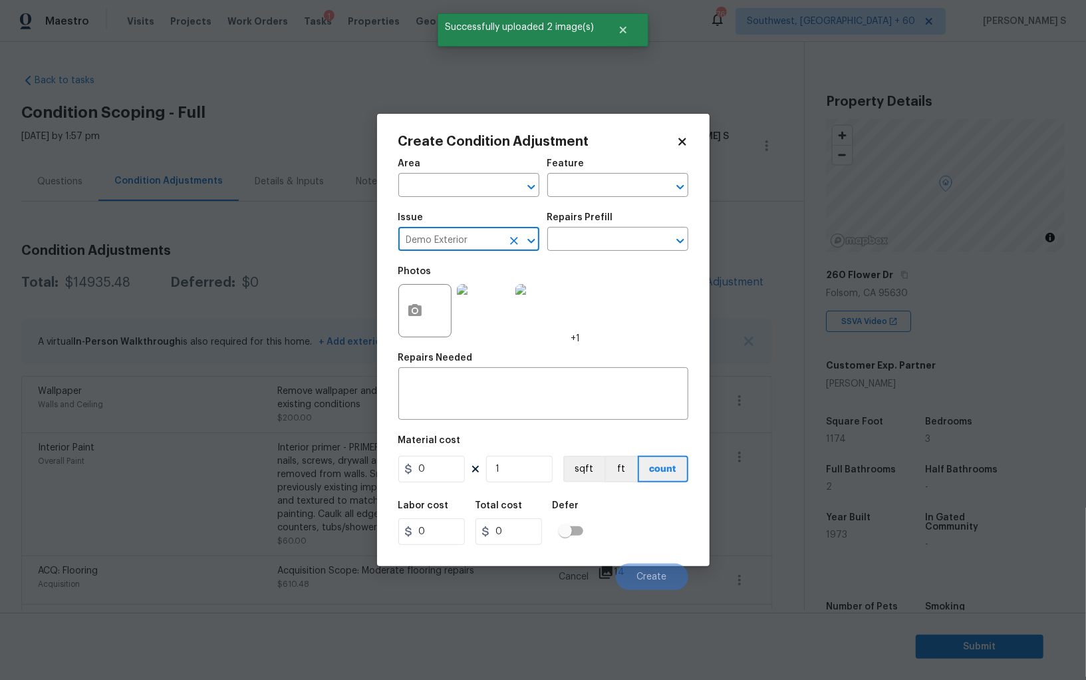
type input "Demo Exterior"
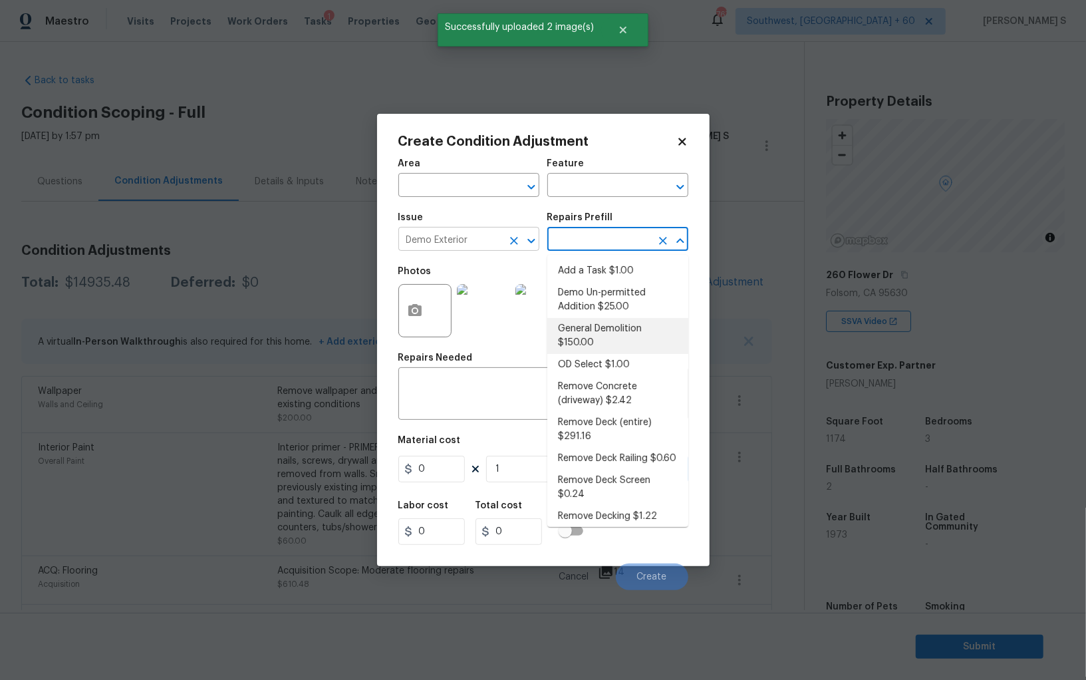
type input "Demolition"
type textarea "Decks, sheds, above ground pools,"
type input "150"
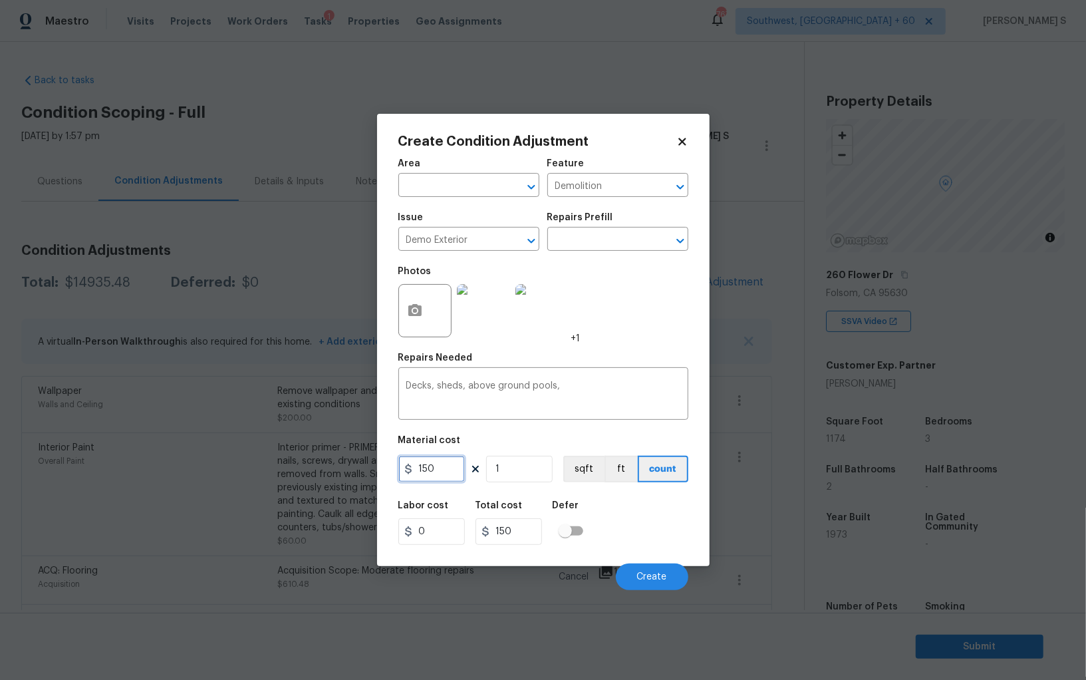
click at [448, 463] on input "150" at bounding box center [431, 468] width 66 height 27
type input "1500"
click at [678, 525] on div "Labor cost 0 Total cost 1500 Defer" at bounding box center [543, 523] width 290 height 60
click at [653, 585] on button "Create" at bounding box center [652, 576] width 72 height 27
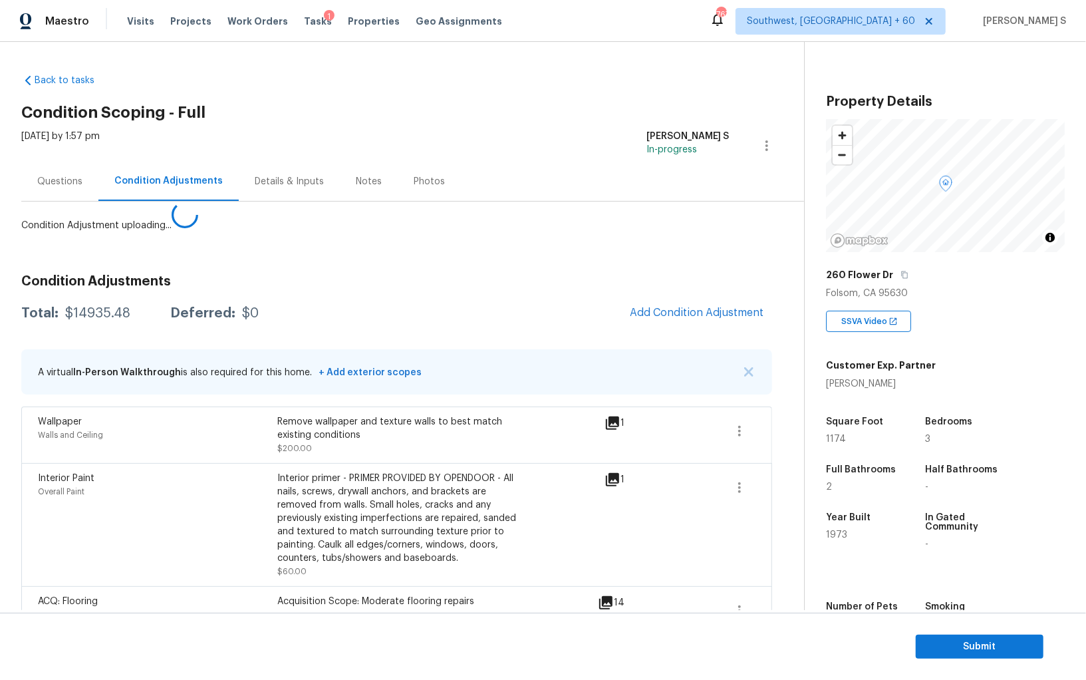
click at [150, 501] on body "Maestro Visits Projects Work Orders Tasks 1 Properties Geo Assignments 767 Sout…" at bounding box center [543, 340] width 1086 height 680
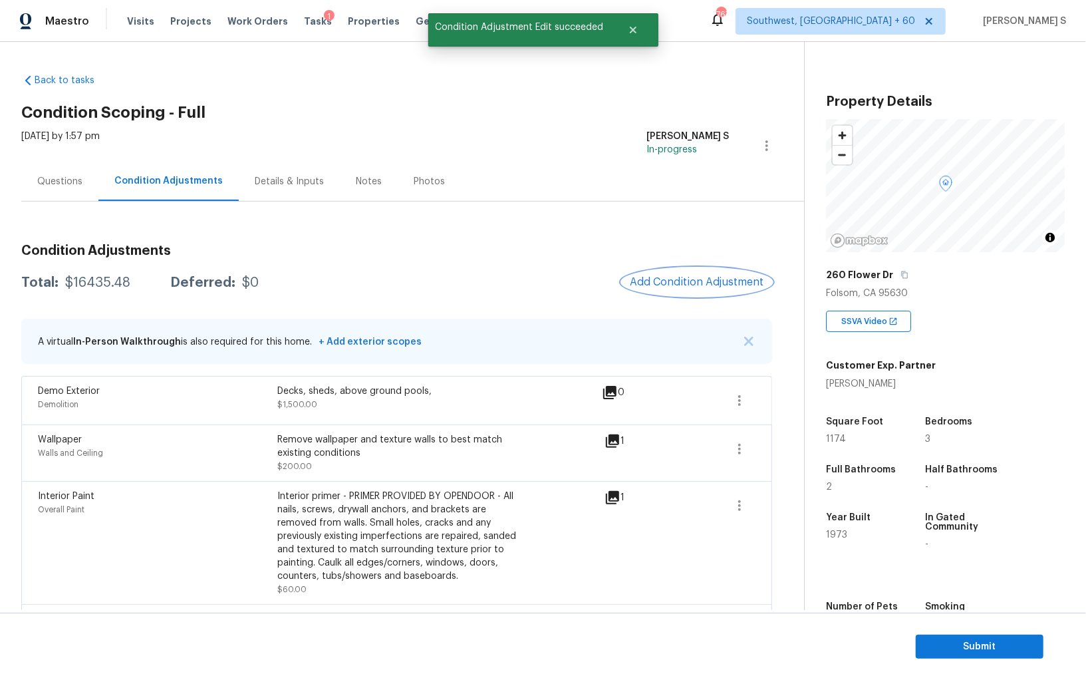
click at [696, 289] on button "Add Condition Adjustment" at bounding box center [697, 282] width 150 height 28
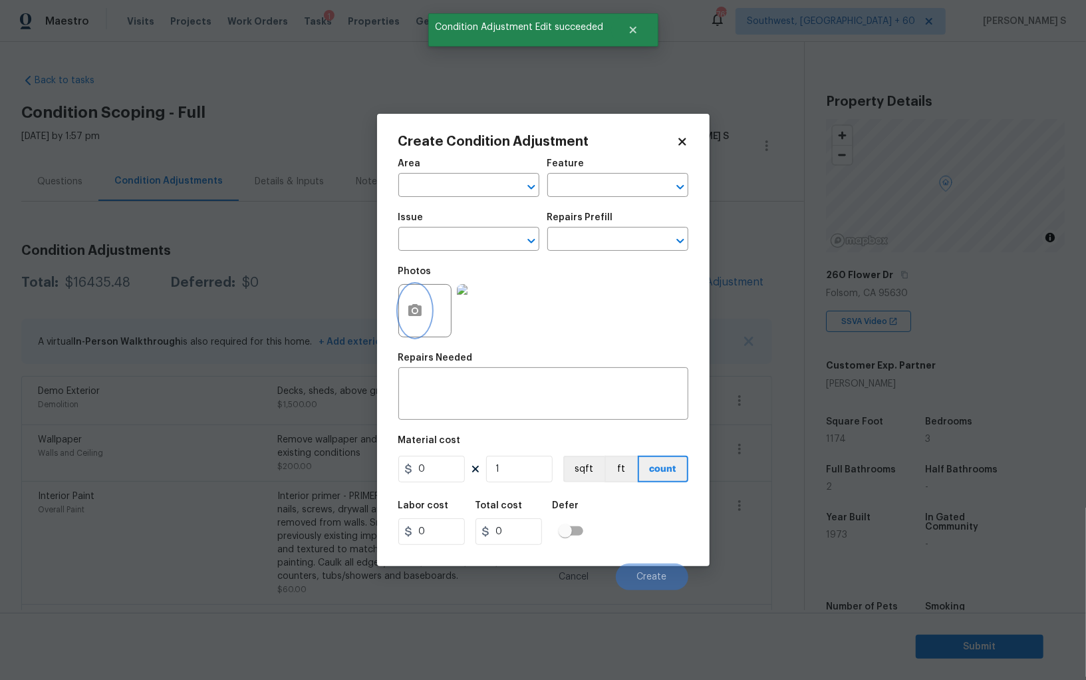
click at [406, 300] on button "button" at bounding box center [415, 311] width 32 height 52
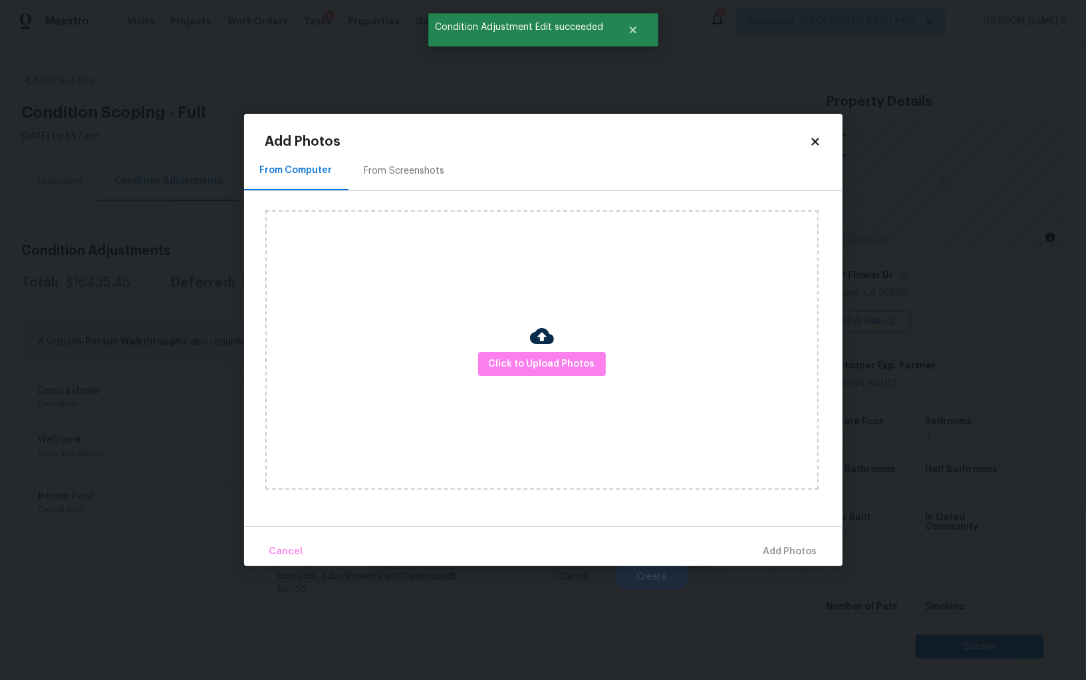
click at [547, 350] on div at bounding box center [542, 338] width 24 height 28
click at [547, 356] on span "Click to Upload Photos" at bounding box center [542, 364] width 106 height 17
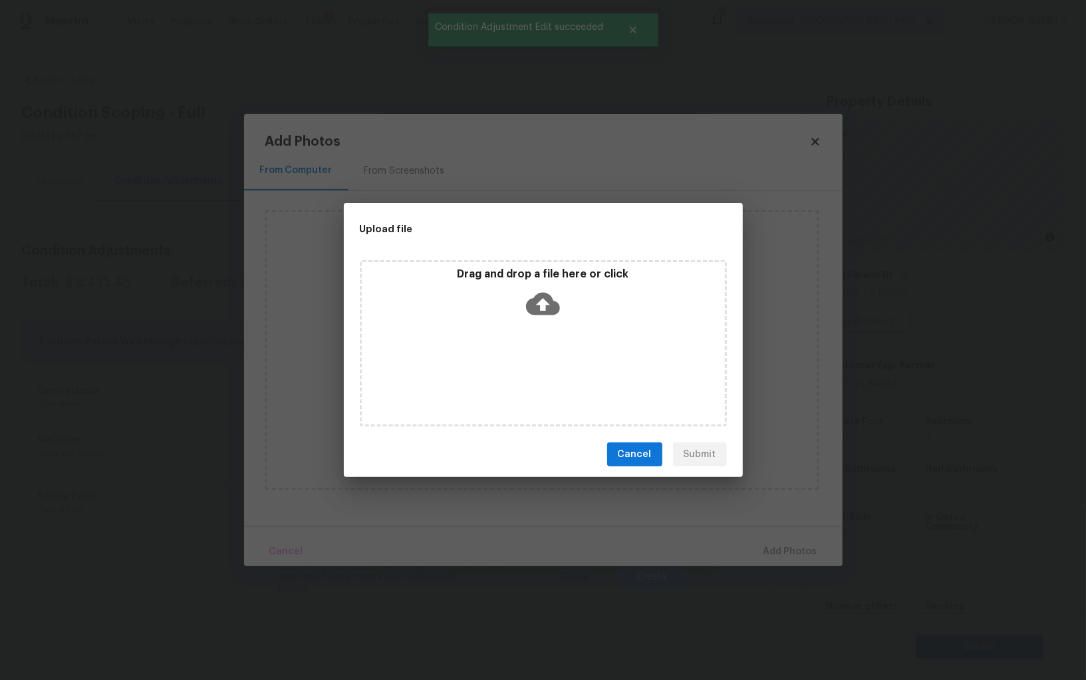
click at [547, 356] on div "Drag and drop a file here or click" at bounding box center [543, 343] width 367 height 166
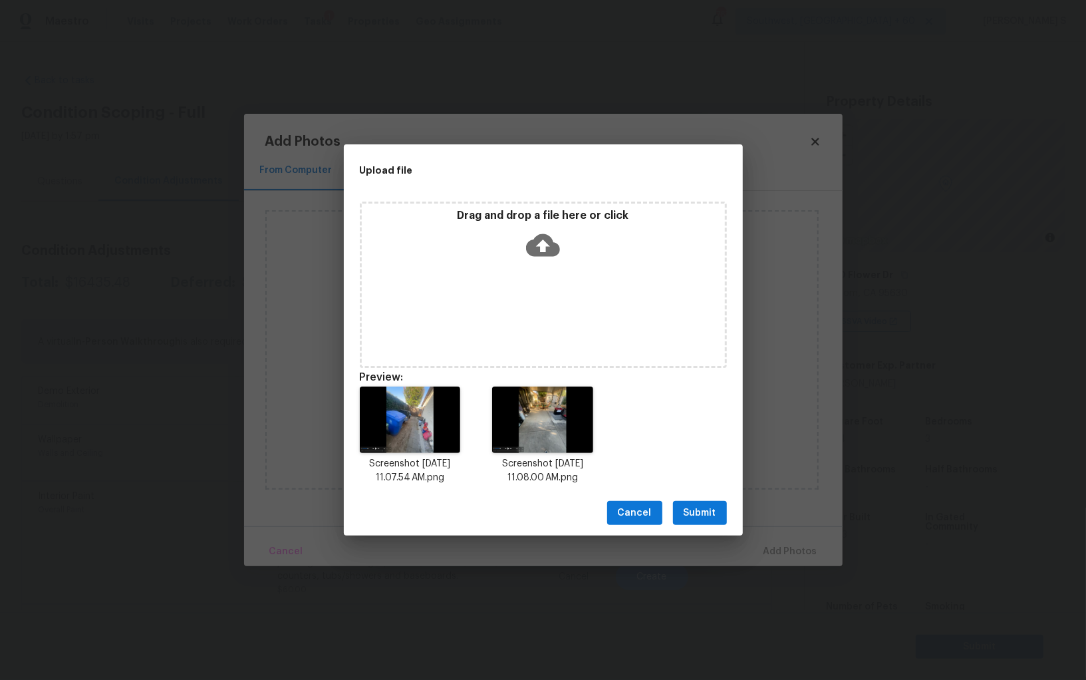
click at [686, 501] on button "Submit" at bounding box center [700, 513] width 54 height 25
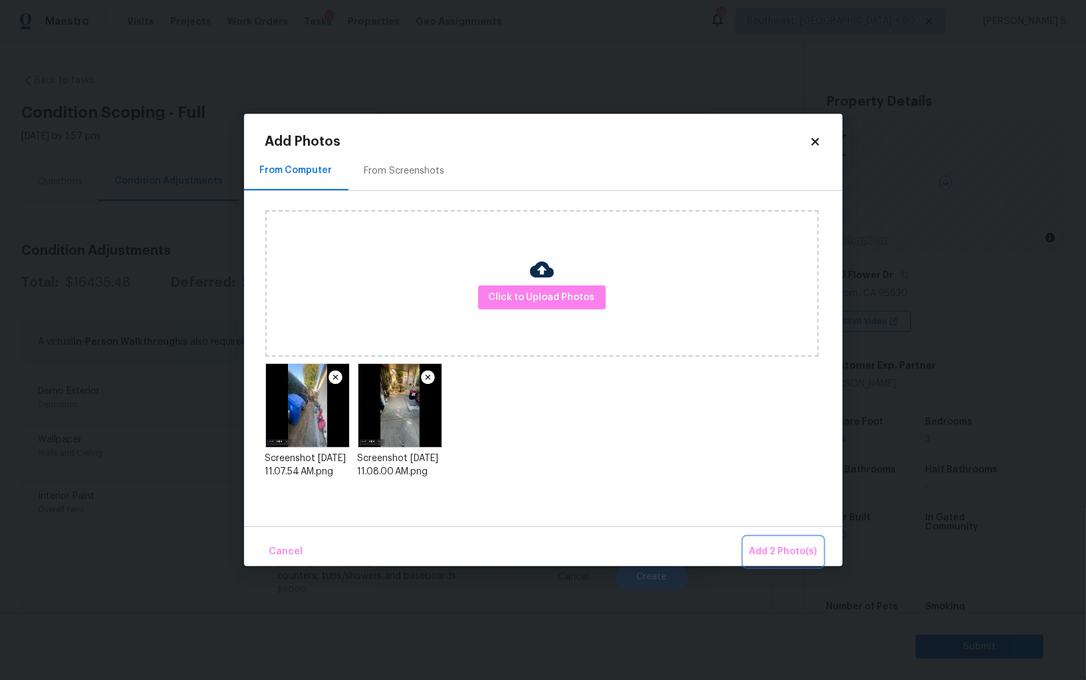
click at [744, 537] on button "Add 2 Photo(s)" at bounding box center [783, 551] width 78 height 29
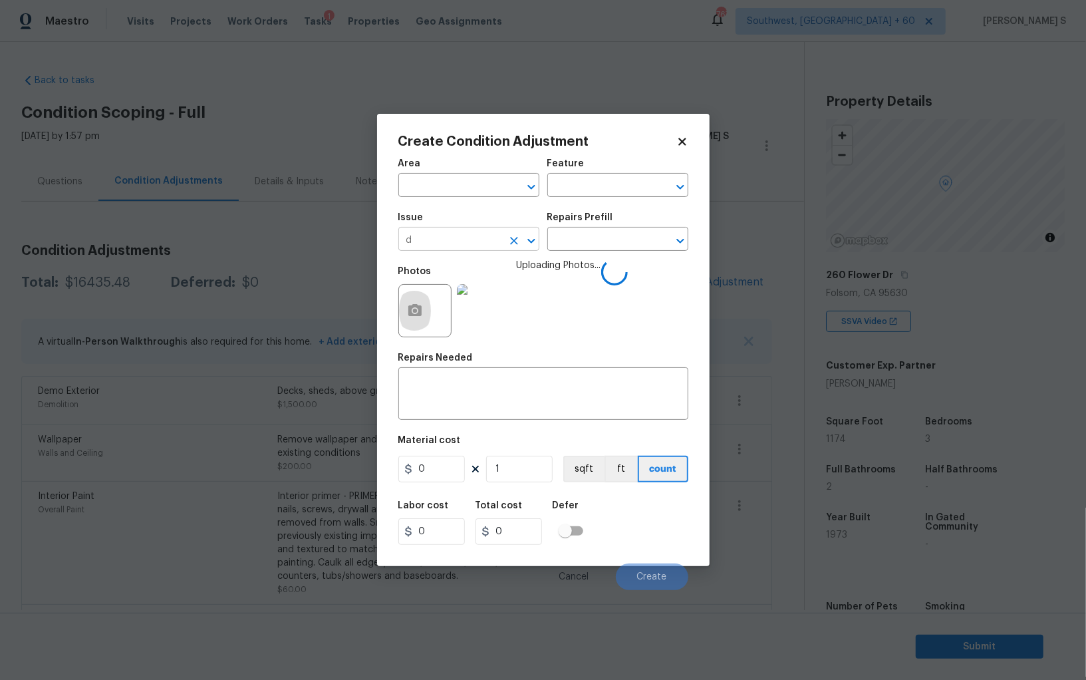
click at [431, 238] on input "d" at bounding box center [450, 240] width 104 height 21
type input "Debris/garbage on site"
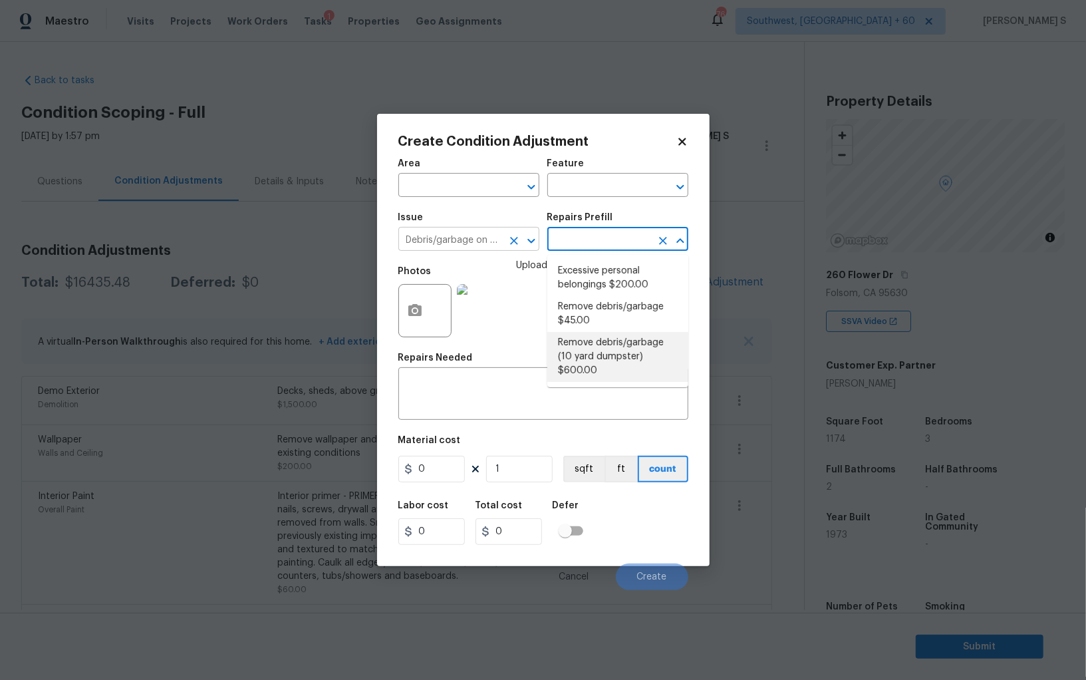
type textarea "Remove debris/garbage and haul away to legal disposal facility (10 yd dumpster)"
type input "600"
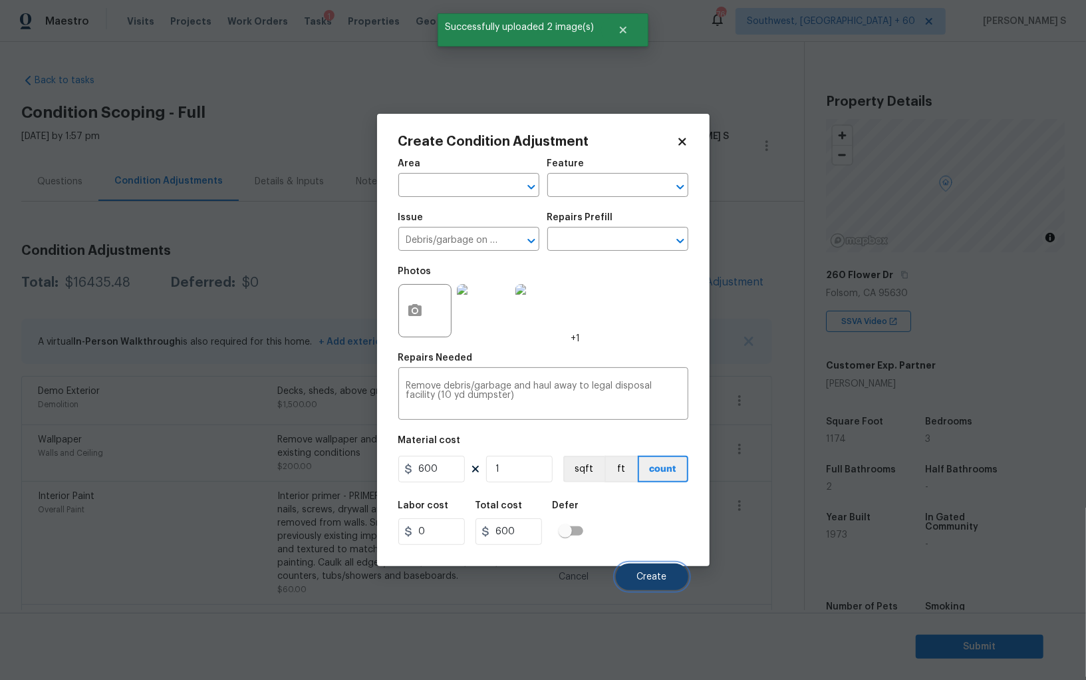
click at [649, 578] on span "Create" at bounding box center [652, 577] width 30 height 10
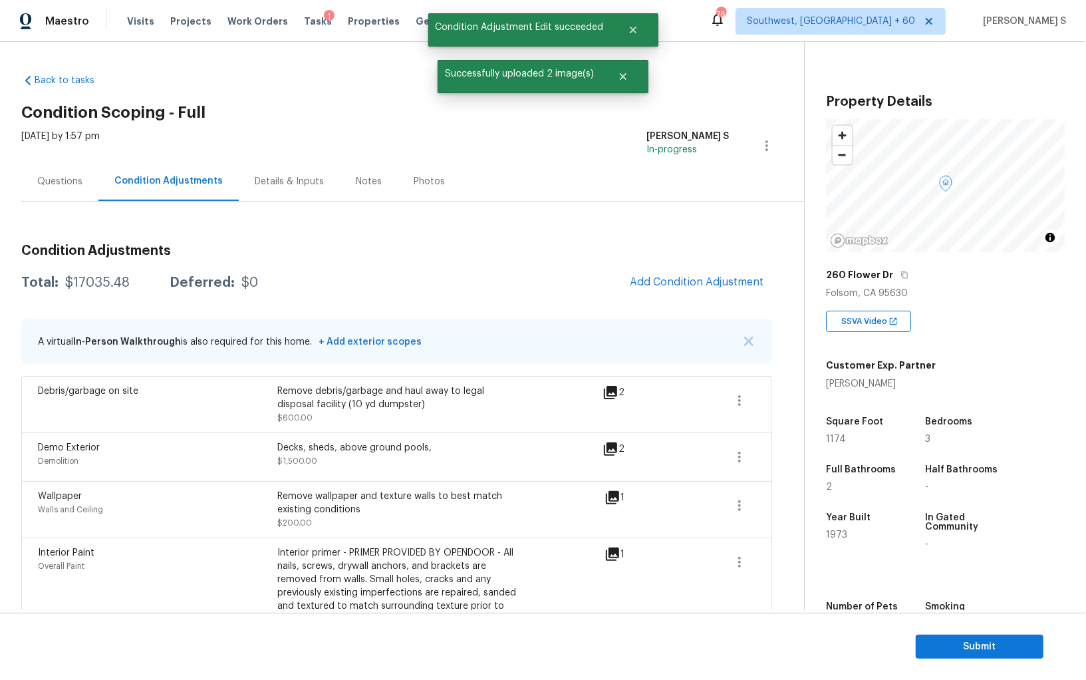
click at [372, 568] on div "Interior primer - PRIMER PROVIDED BY OPENDOOR - All nails, screws, drywall anch…" at bounding box center [396, 592] width 239 height 93
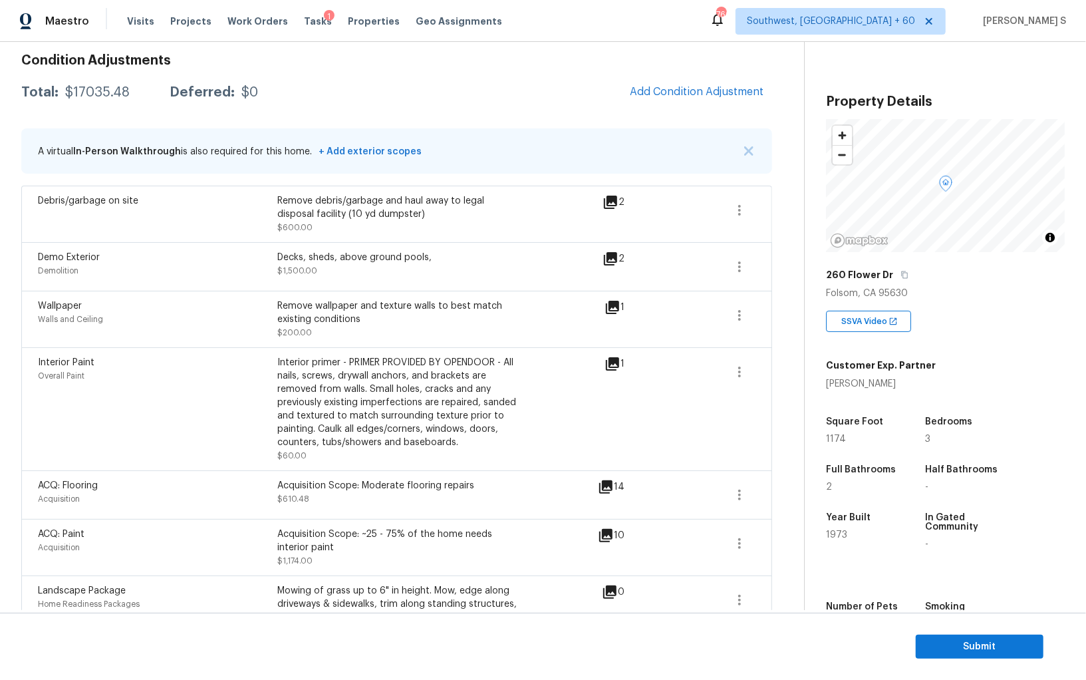
scroll to position [186, 0]
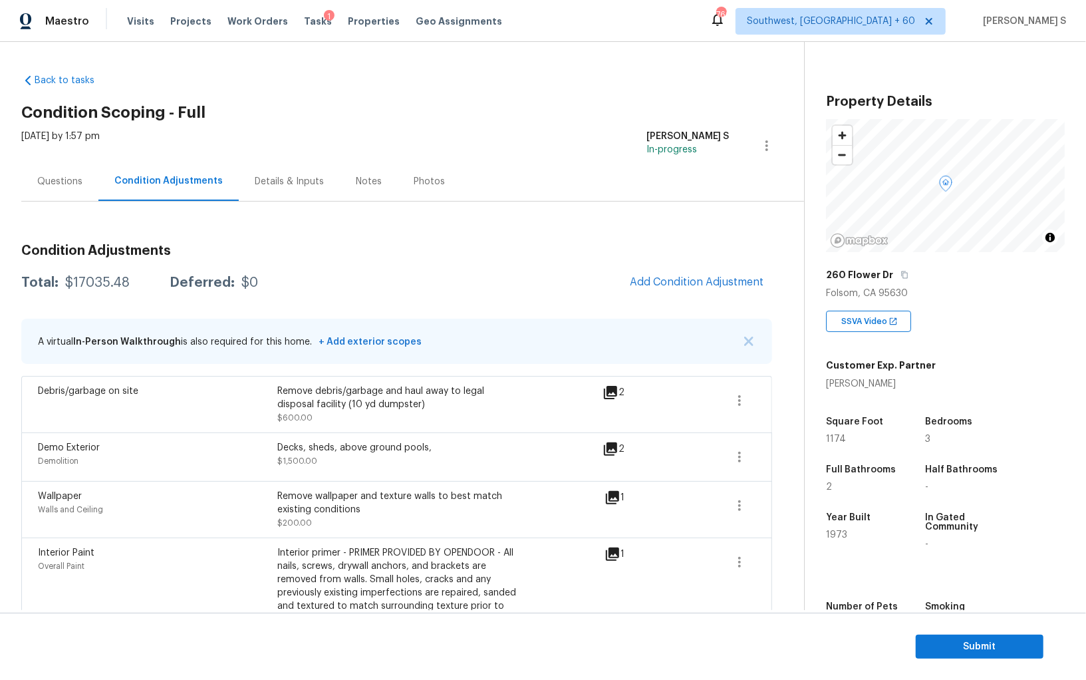
scroll to position [186, 0]
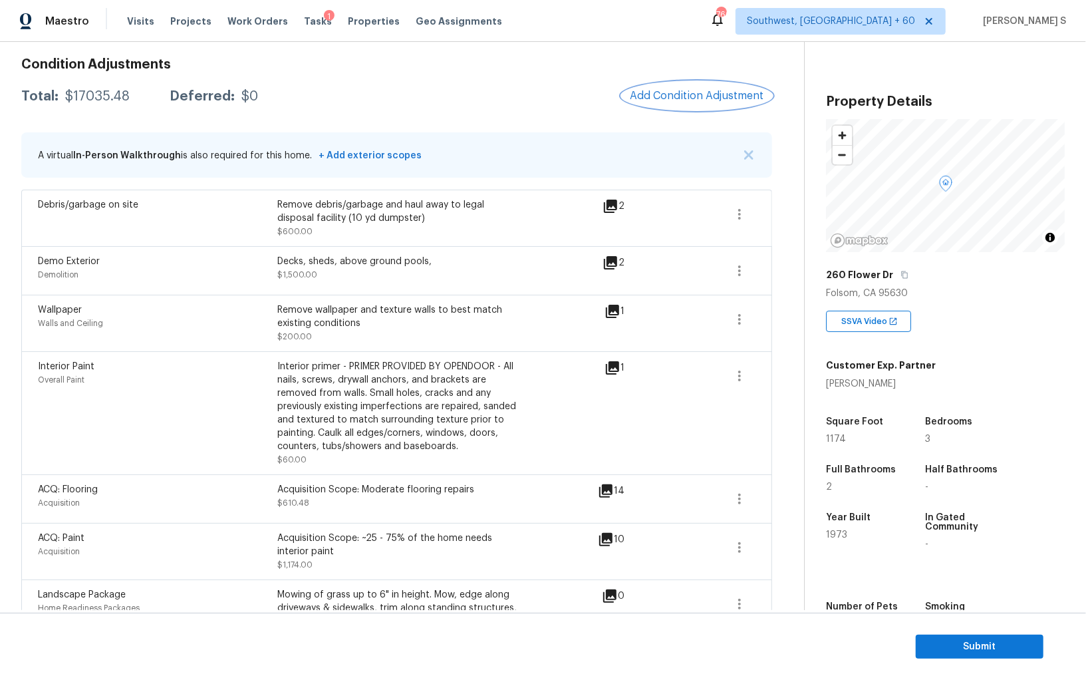
click at [648, 87] on button "Add Condition Adjustment" at bounding box center [697, 96] width 150 height 28
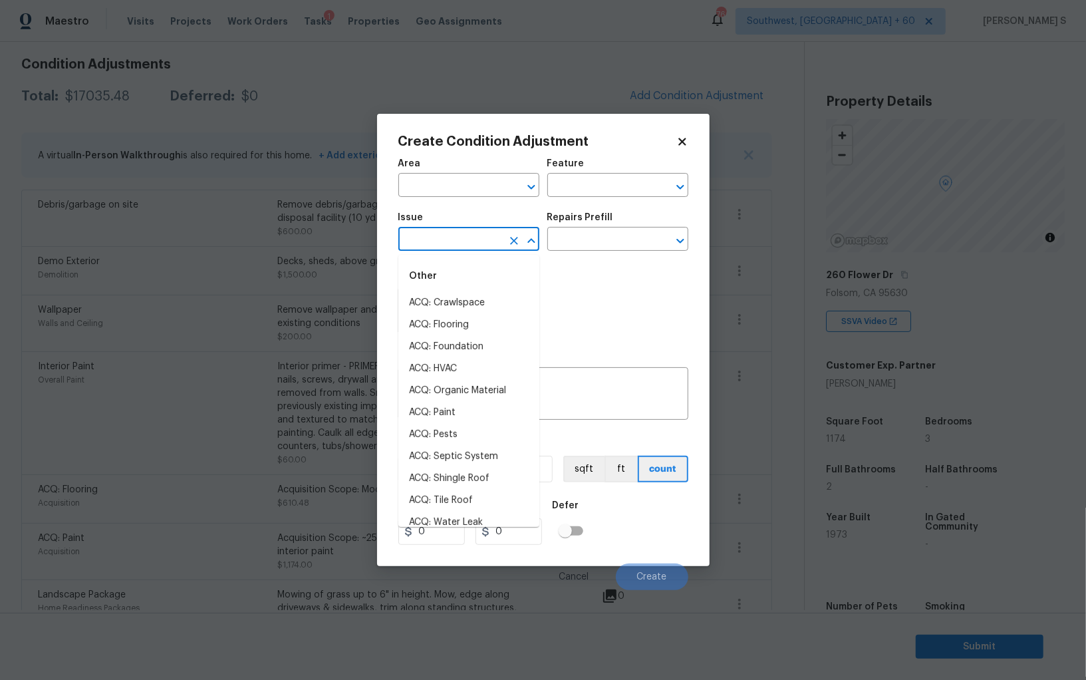
click at [461, 239] on input "text" at bounding box center [450, 240] width 104 height 21
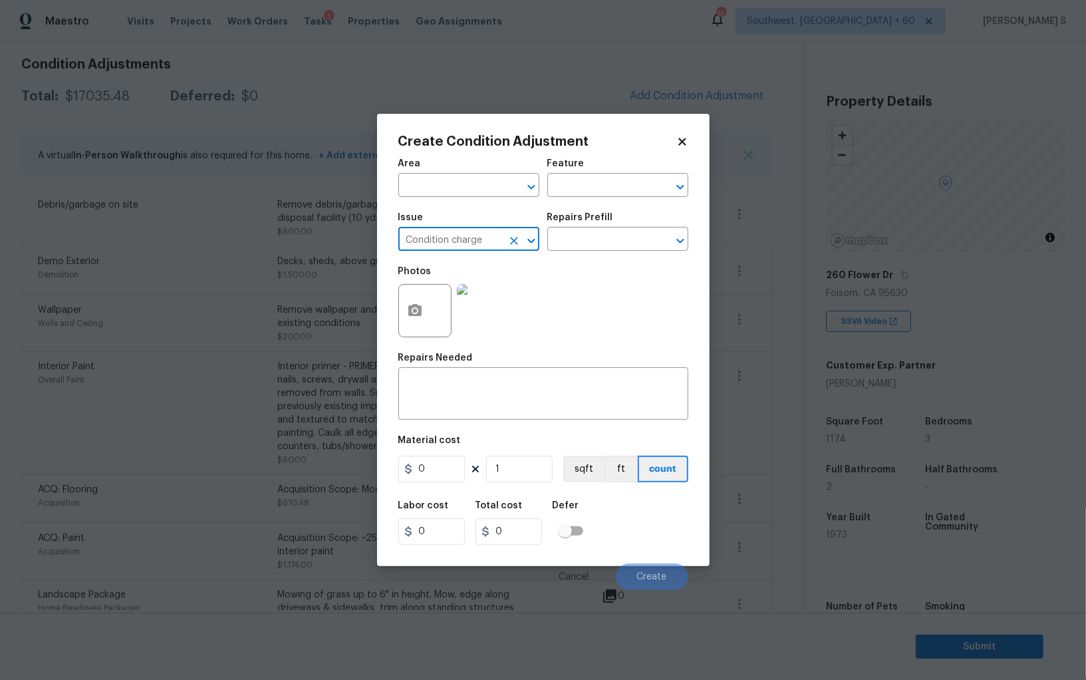
type input "Condition charge"
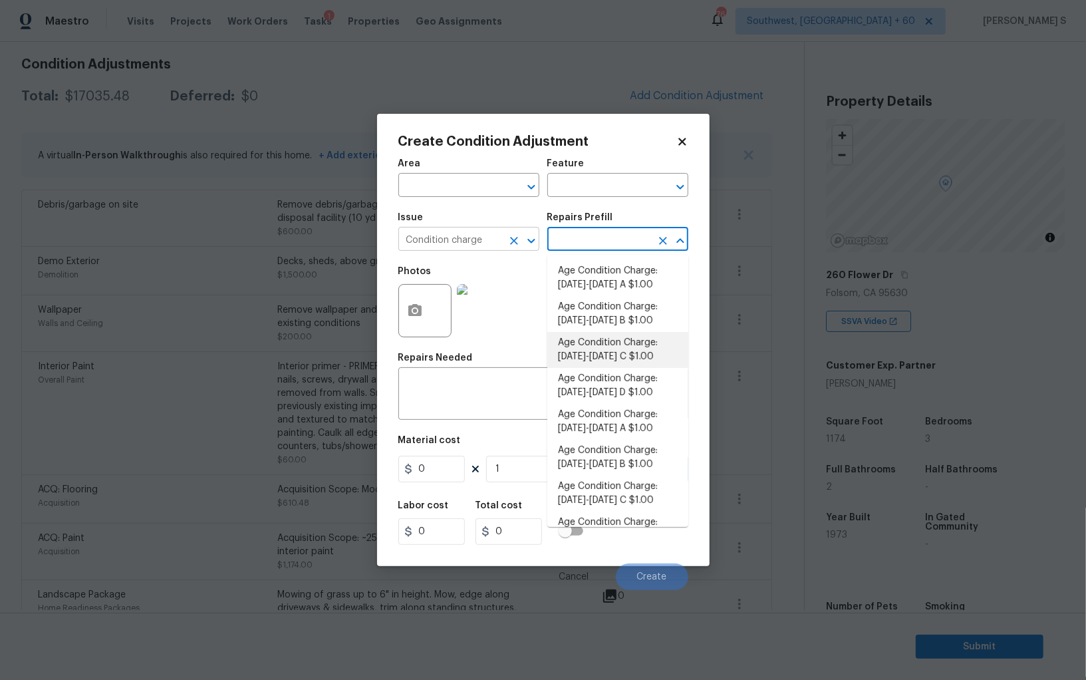
type input "Home Readiness Packages"
type textarea "Age Condition Charge: [DATE]-[DATE] C"
type input "1"
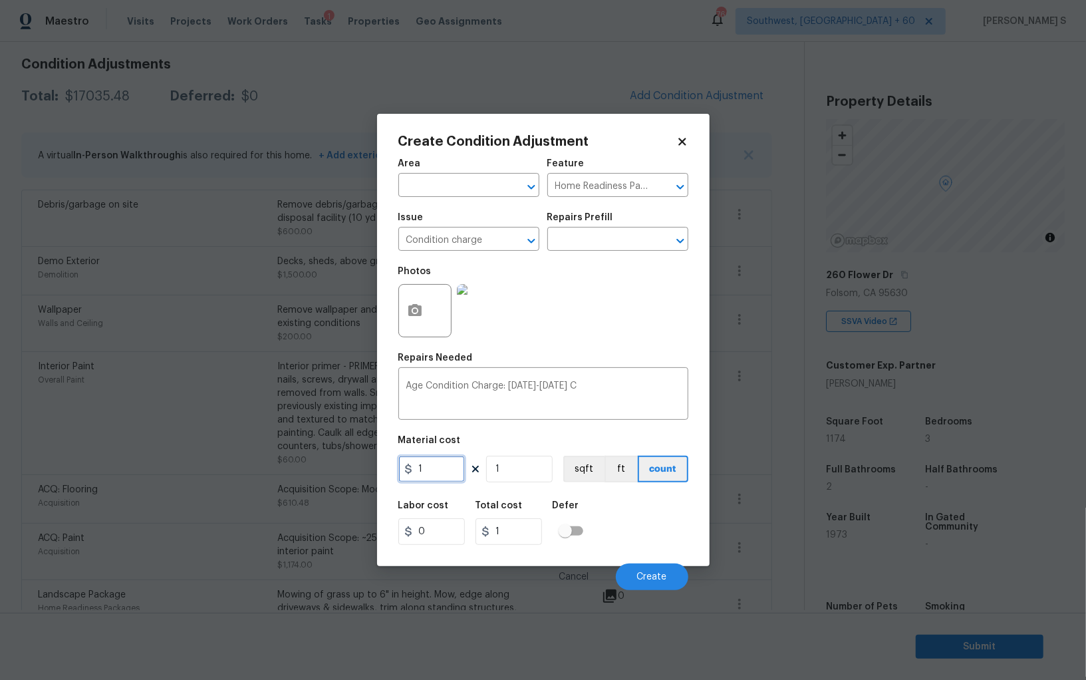
click at [449, 467] on input "1" at bounding box center [431, 468] width 66 height 27
type input "2000"
click at [632, 574] on button "Create" at bounding box center [652, 576] width 72 height 27
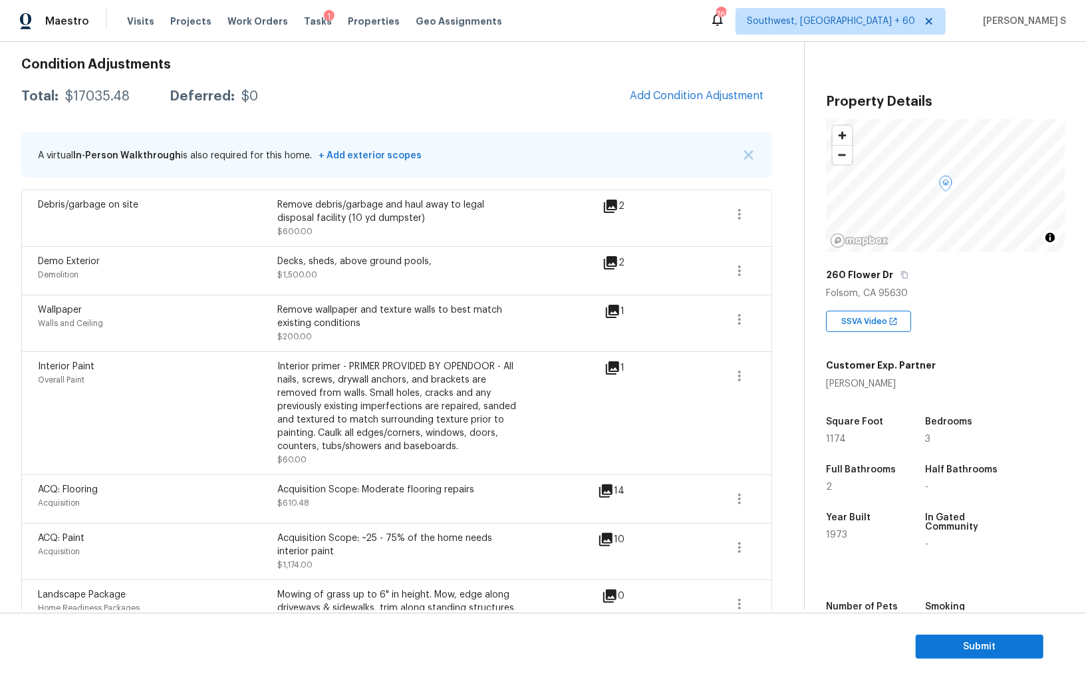
click at [161, 517] on body "Maestro Visits Projects Work Orders Tasks 1 Properties Geo Assignments 765 Sout…" at bounding box center [543, 340] width 1086 height 680
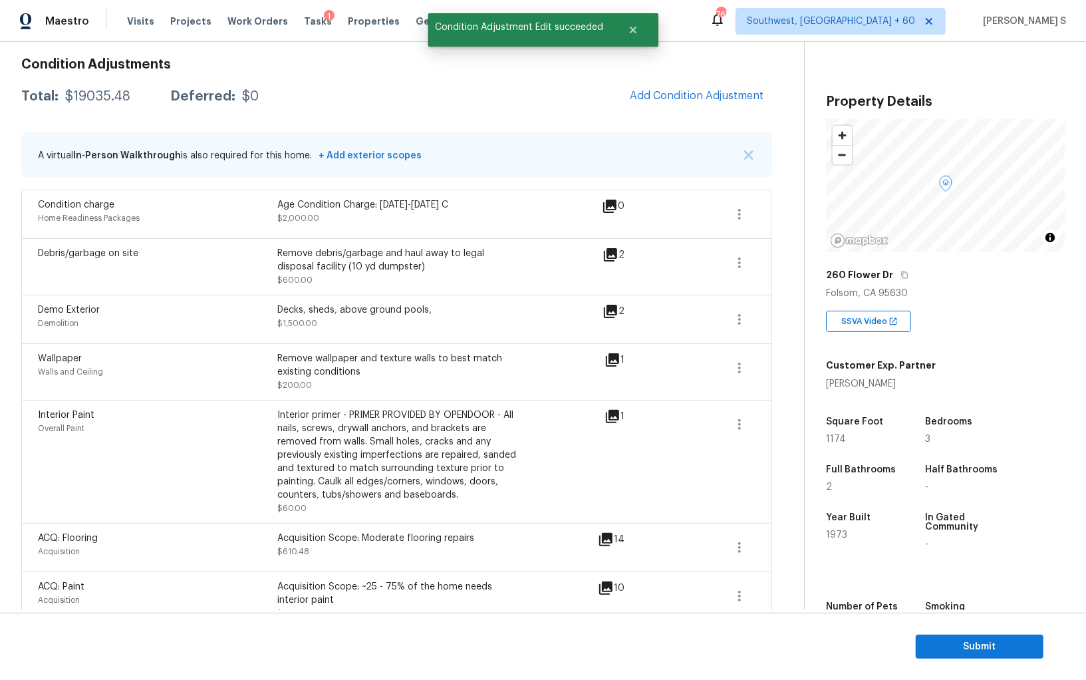
click at [96, 95] on div "$19035.48" at bounding box center [97, 96] width 65 height 13
copy div "19035.48"
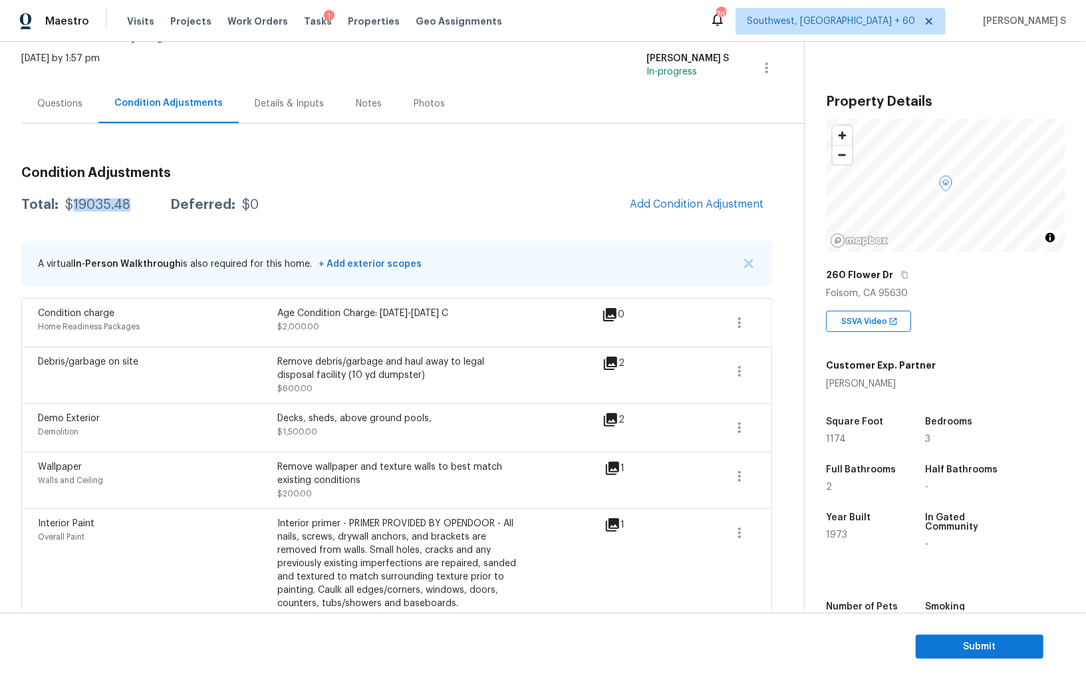
scroll to position [0, 0]
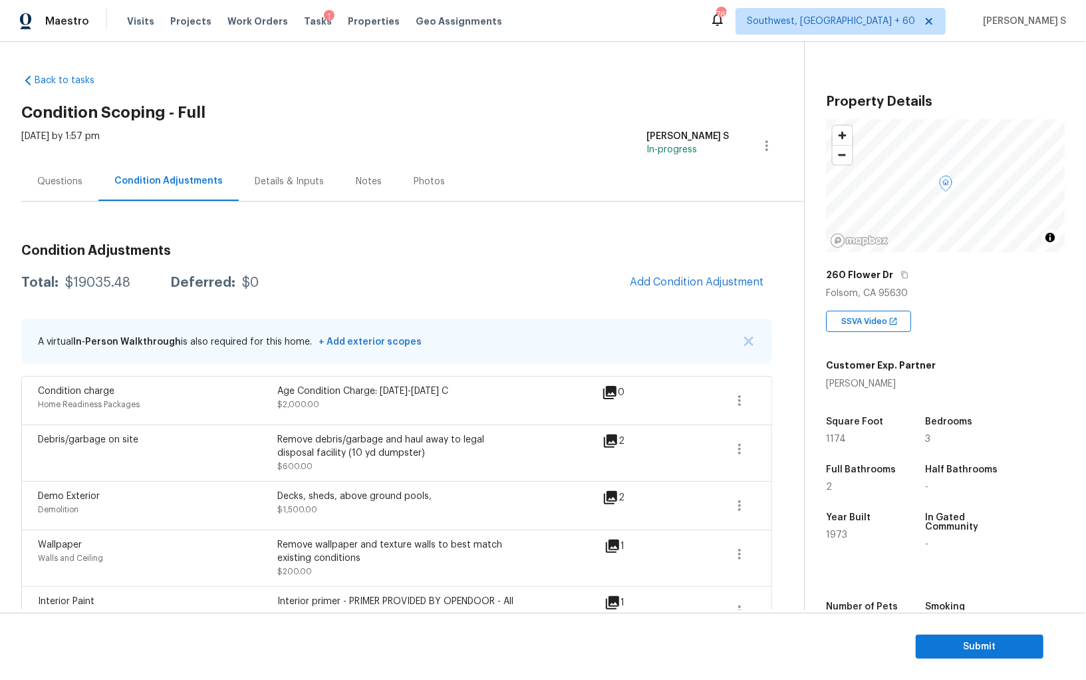
click at [68, 176] on div "Questions" at bounding box center [59, 181] width 45 height 13
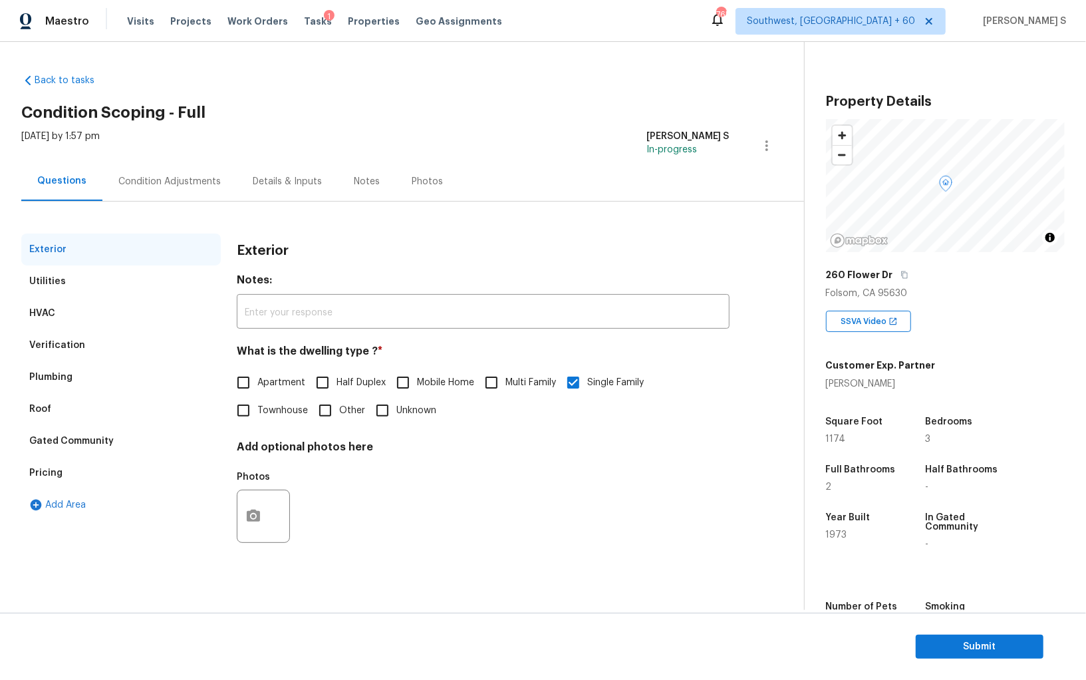
click at [49, 356] on div "Verification" at bounding box center [120, 345] width 199 height 32
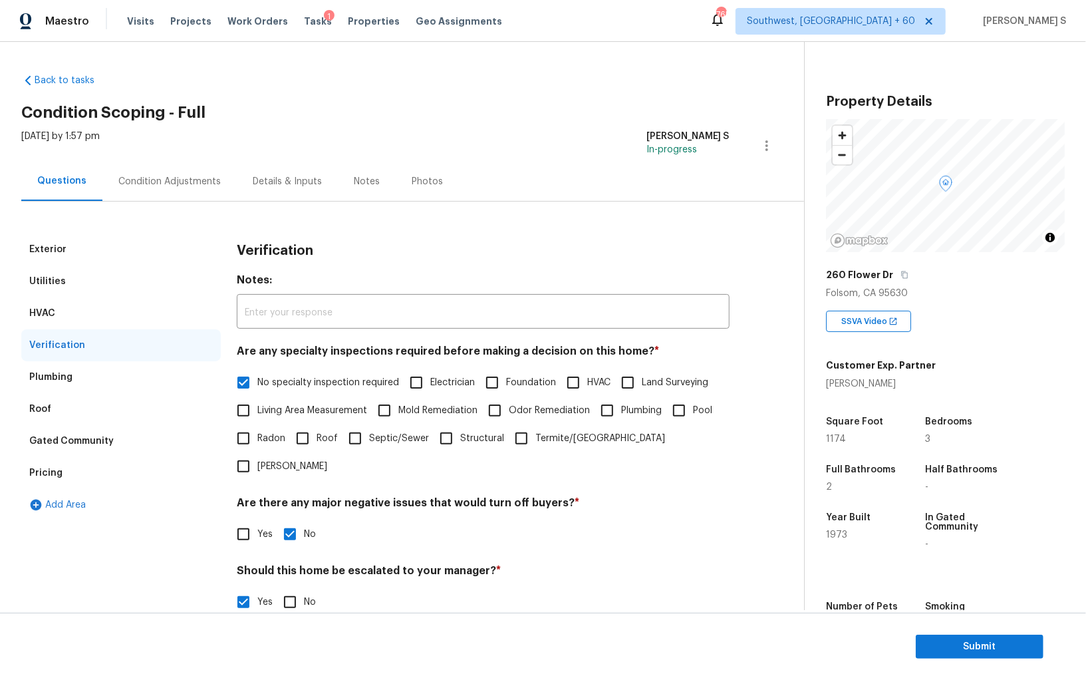
scroll to position [205, 0]
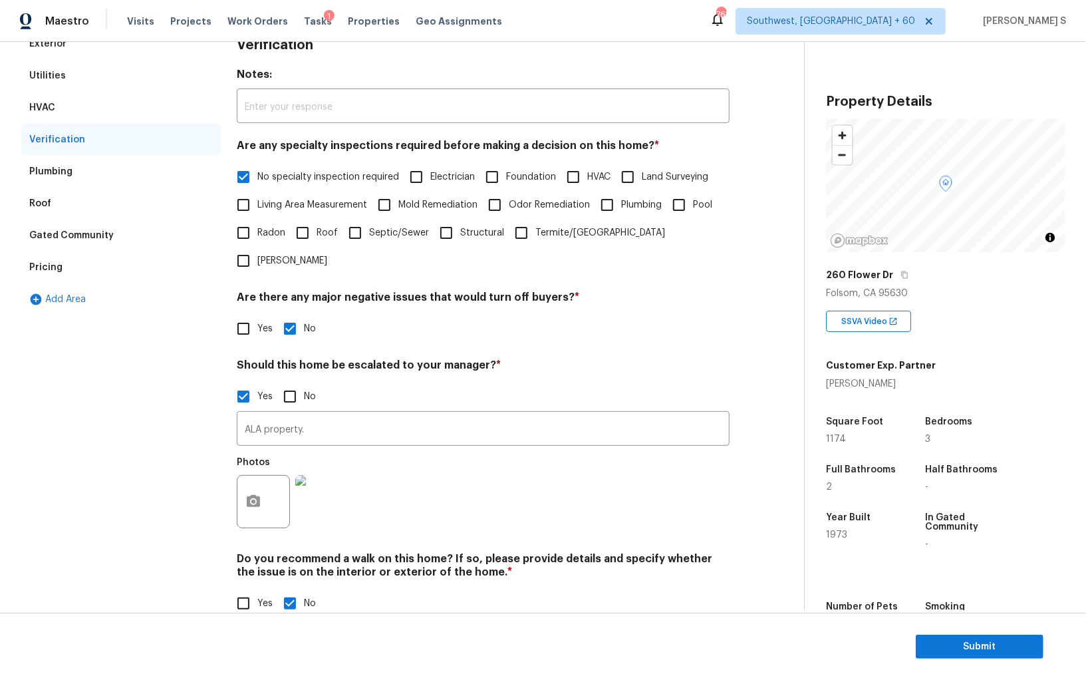
click at [59, 261] on div "Pricing" at bounding box center [45, 267] width 33 height 13
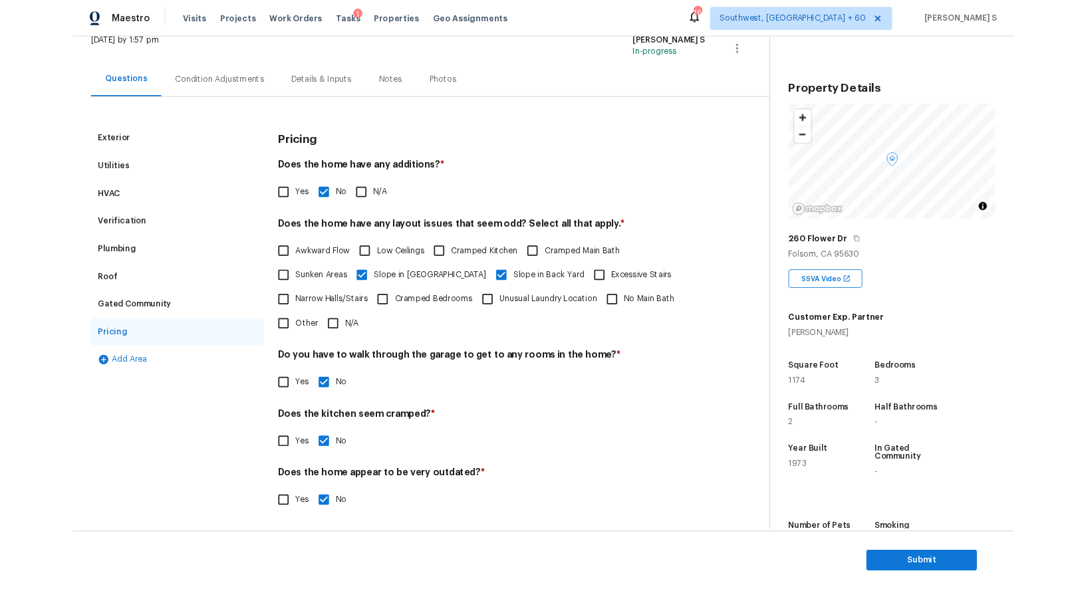
scroll to position [0, 0]
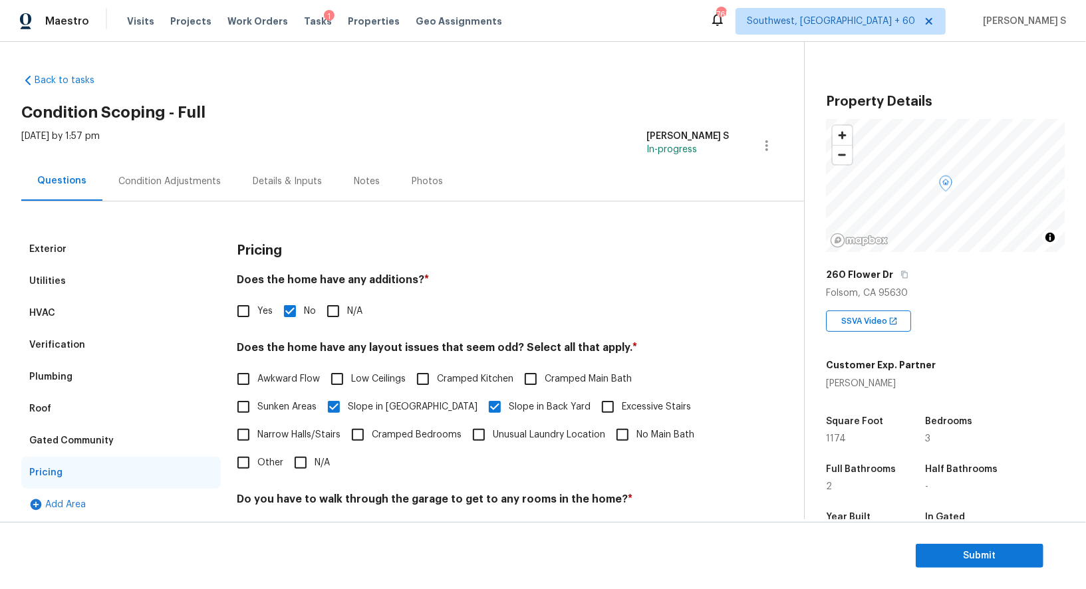
click at [191, 180] on div "Condition Adjustments" at bounding box center [169, 181] width 102 height 13
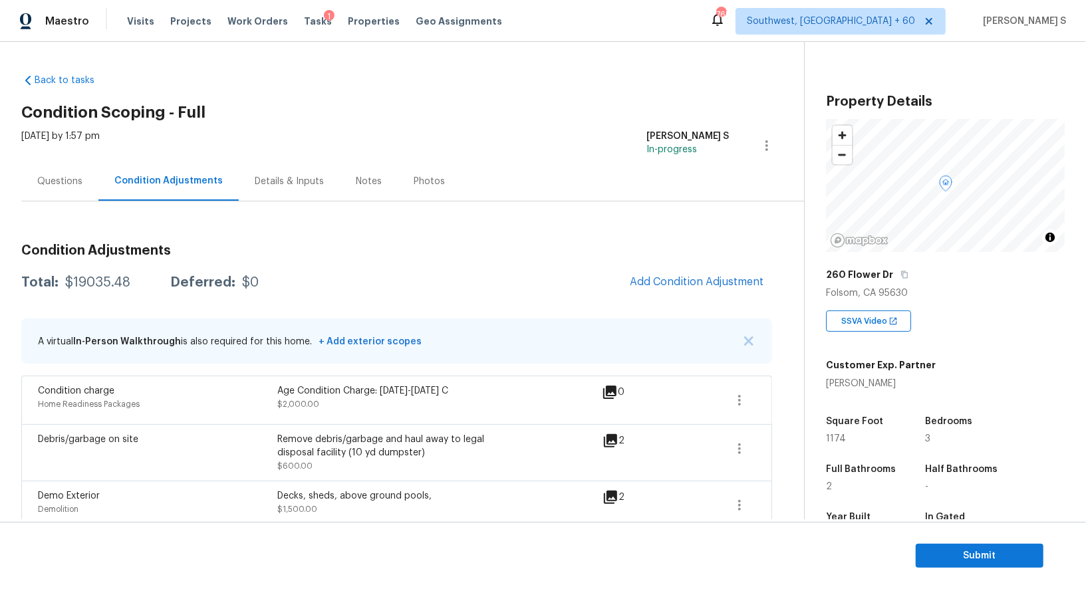
click at [73, 181] on div "Questions" at bounding box center [59, 181] width 45 height 13
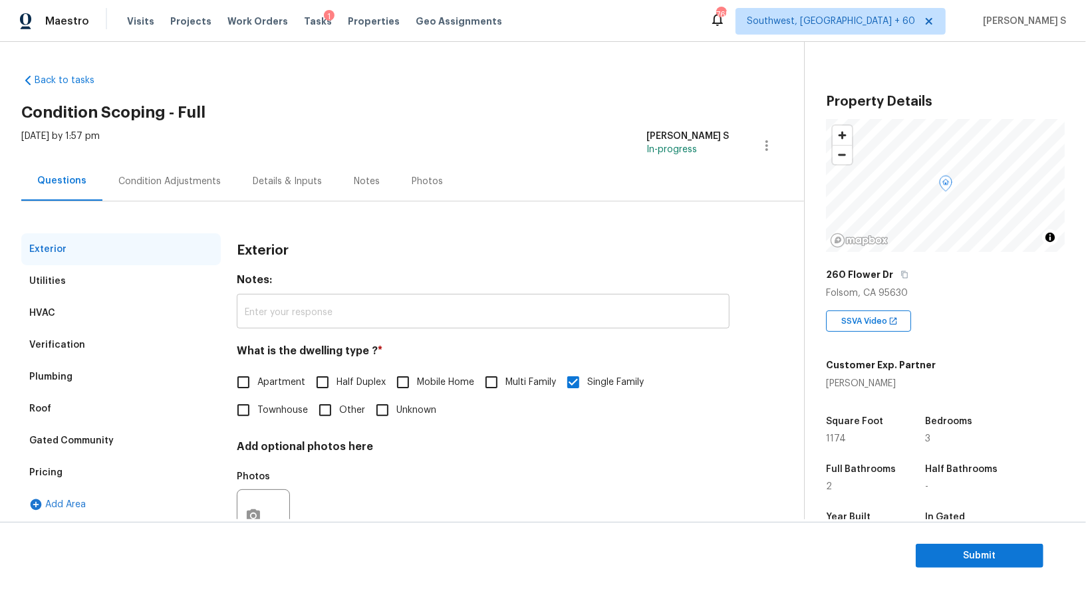
scroll to position [51, 0]
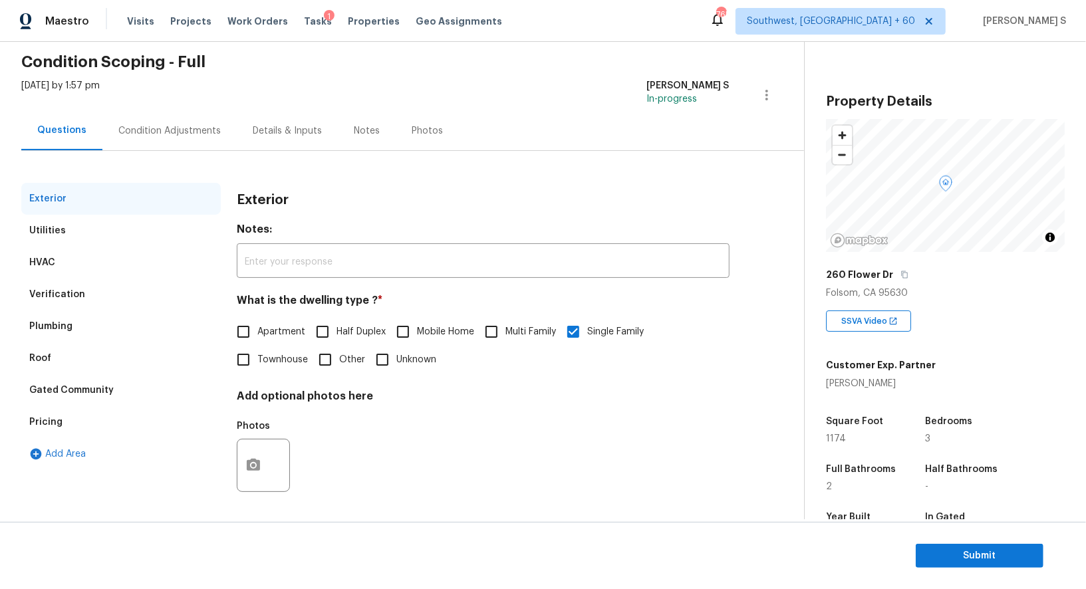
click at [47, 280] on div "Verification" at bounding box center [120, 295] width 199 height 32
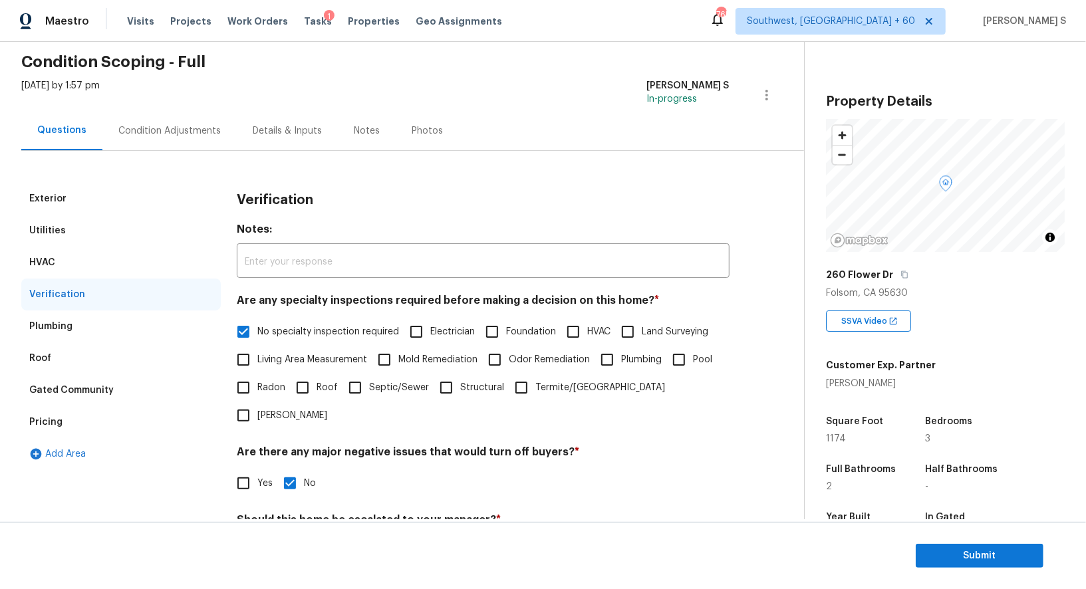
scroll to position [296, 0]
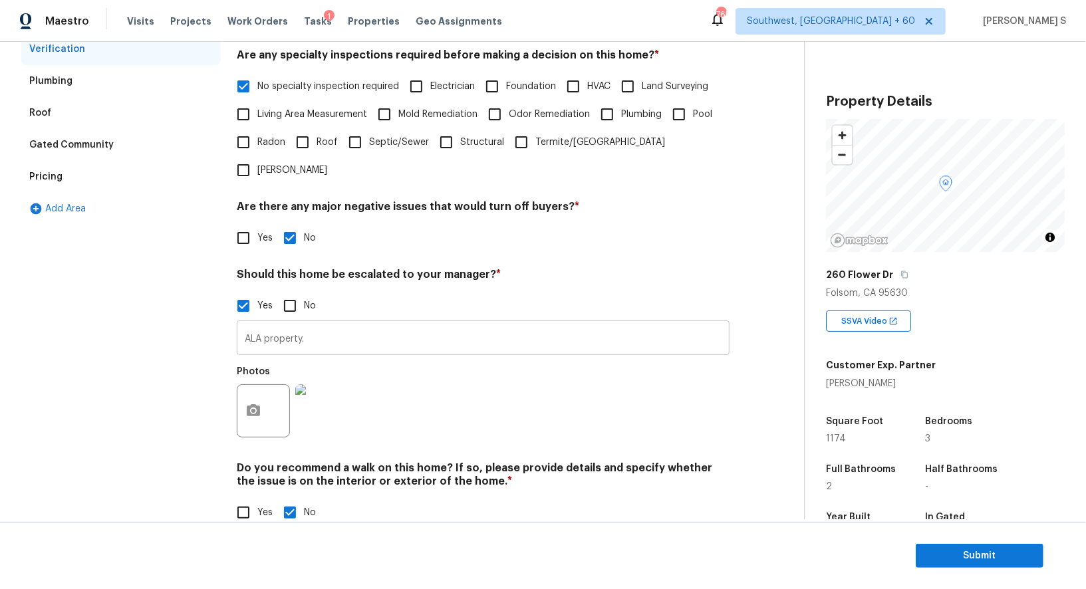
click at [305, 324] on input "ALA property." at bounding box center [483, 339] width 493 height 31
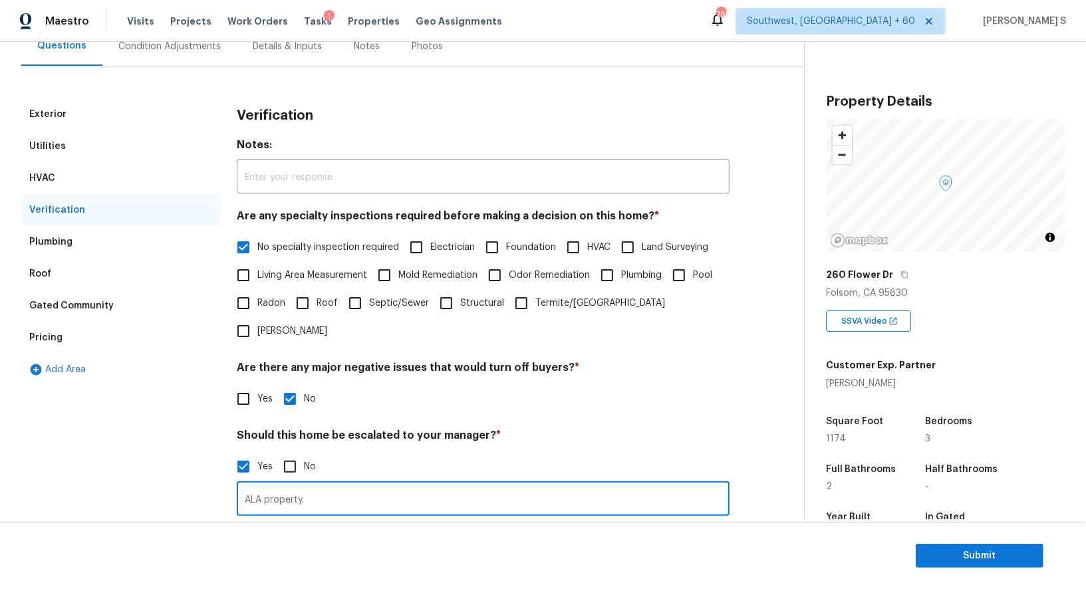
click at [68, 332] on div "Pricing" at bounding box center [120, 338] width 199 height 32
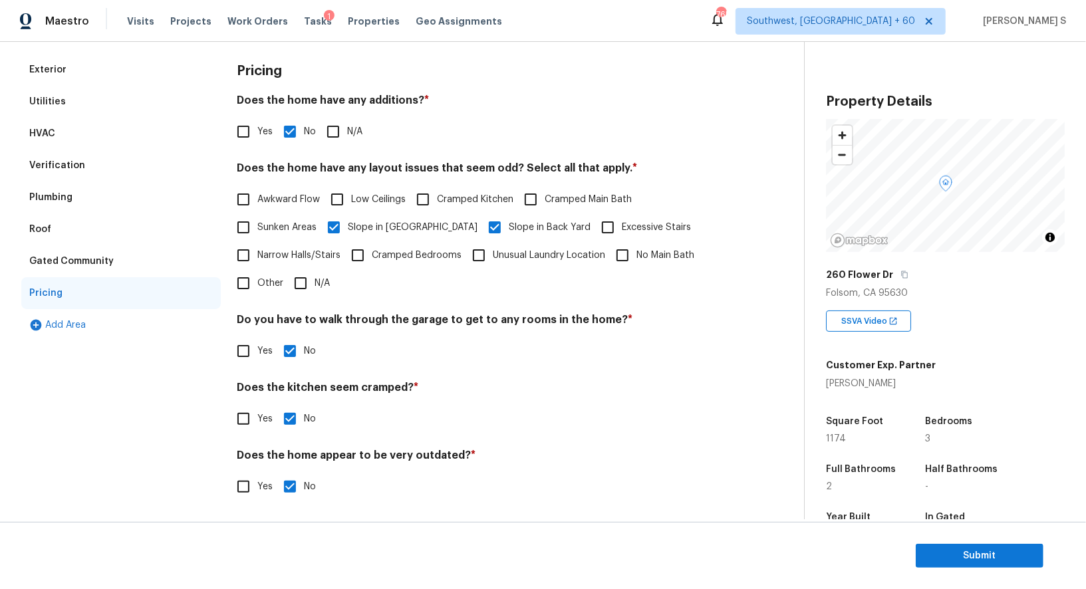
scroll to position [0, 0]
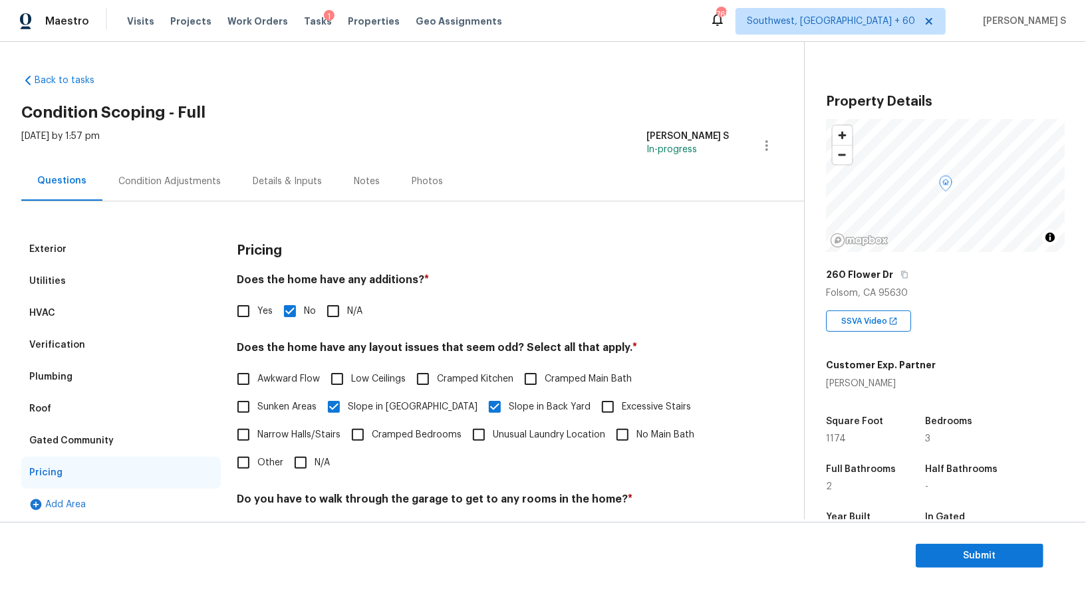
click at [195, 184] on div "Condition Adjustments" at bounding box center [169, 181] width 102 height 13
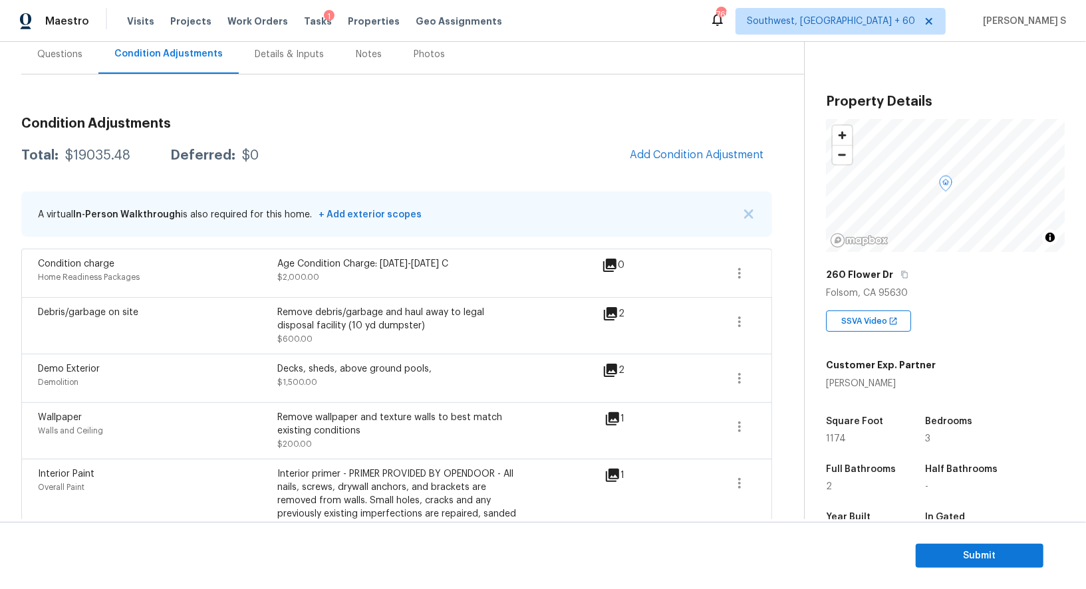
scroll to position [51, 0]
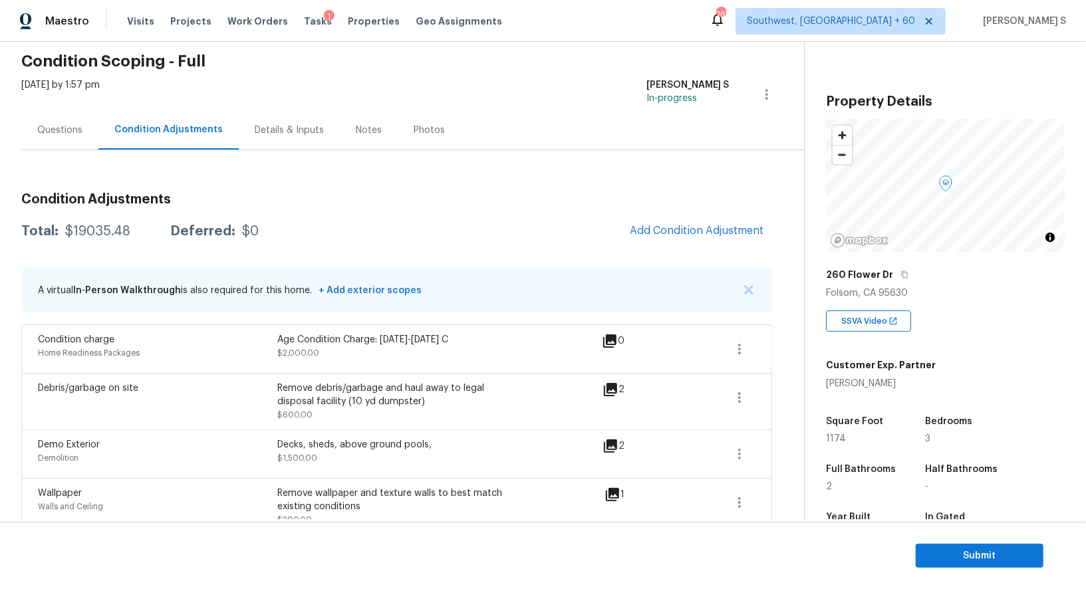
click at [106, 234] on div "$19035.48" at bounding box center [97, 231] width 65 height 13
copy div "19035.48"
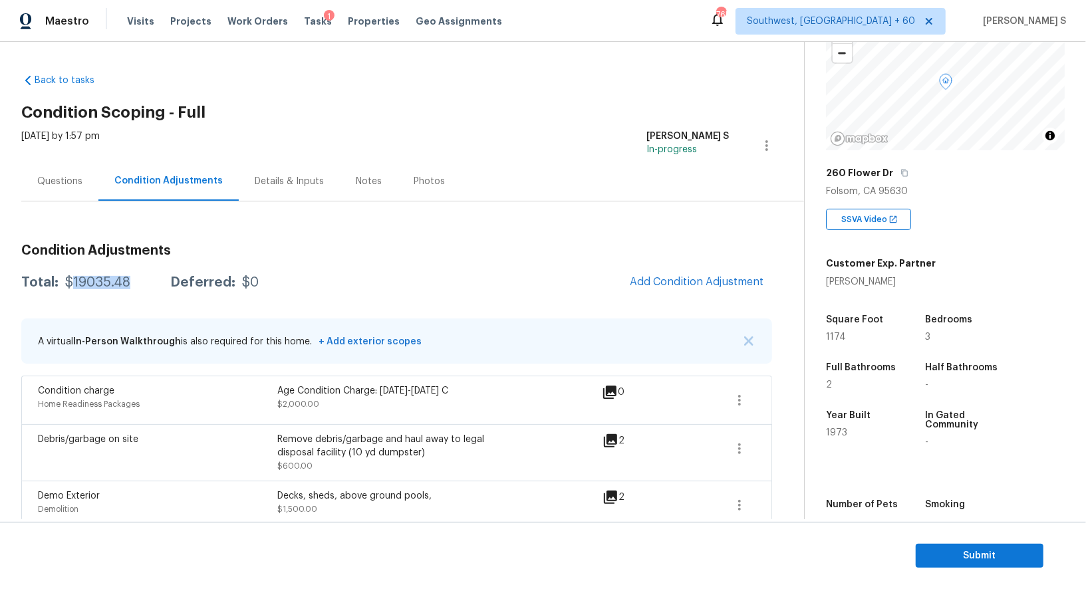
scroll to position [160, 0]
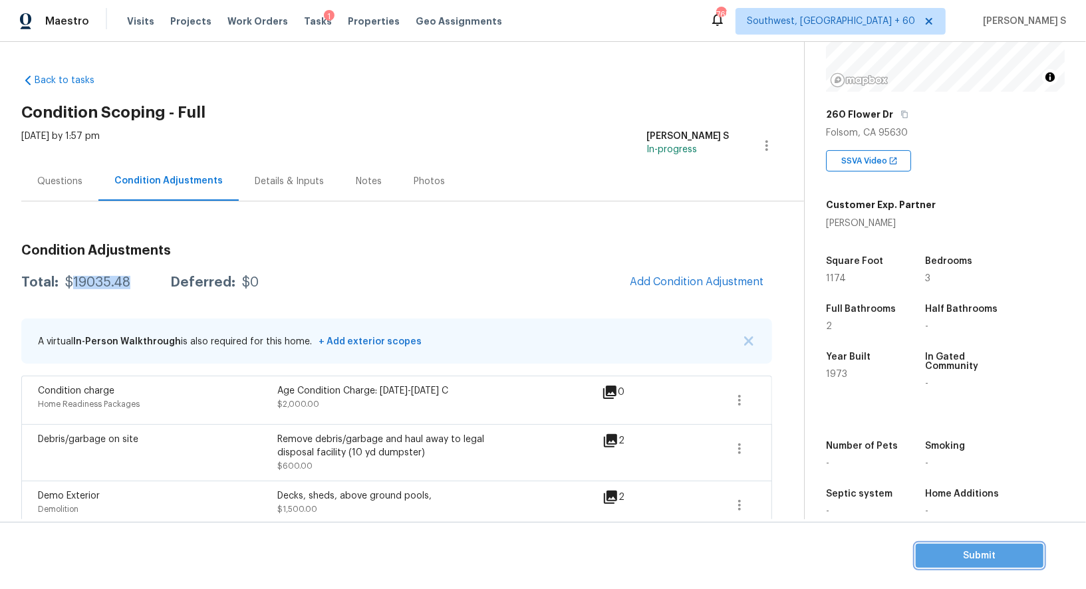
click at [963, 548] on span "Submit" at bounding box center [979, 556] width 106 height 17
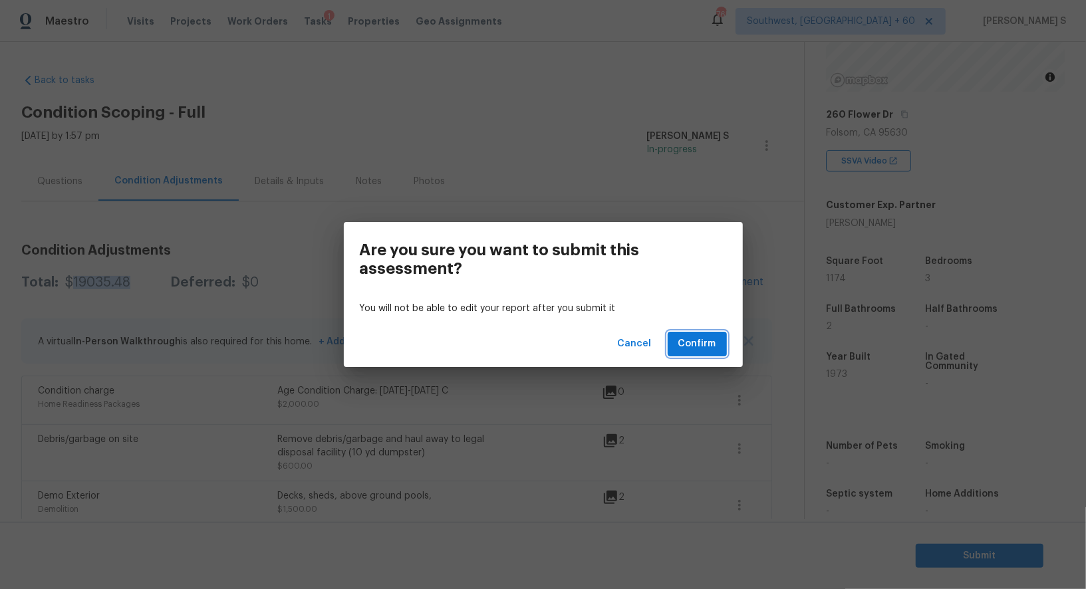
click at [688, 346] on span "Confirm" at bounding box center [697, 344] width 38 height 17
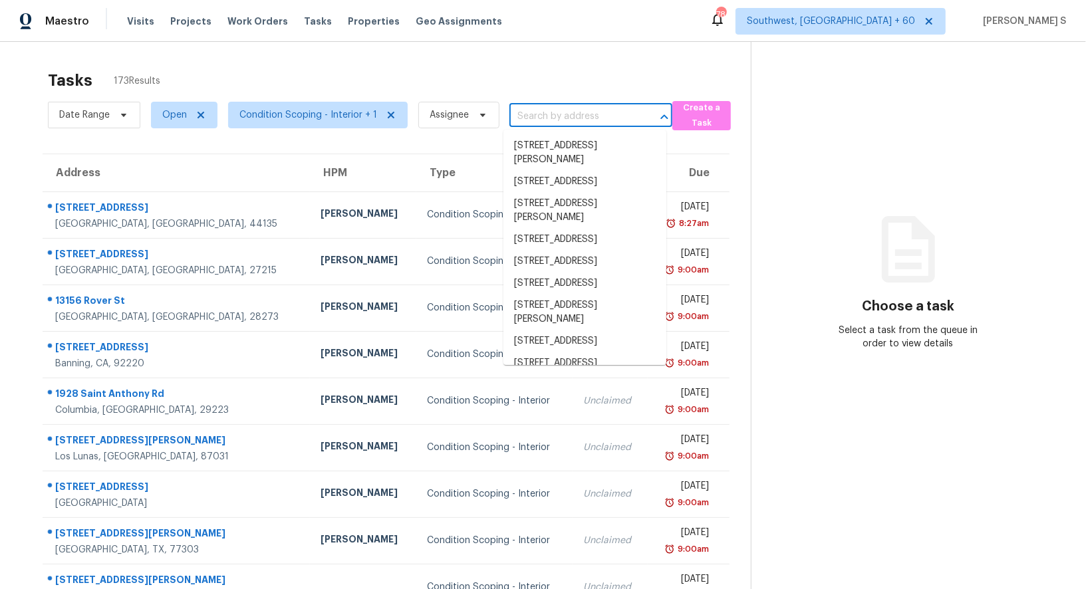
click at [552, 108] on input "text" at bounding box center [572, 116] width 126 height 21
paste input "[STREET_ADDRESS][PERSON_NAME][PERSON_NAME]"
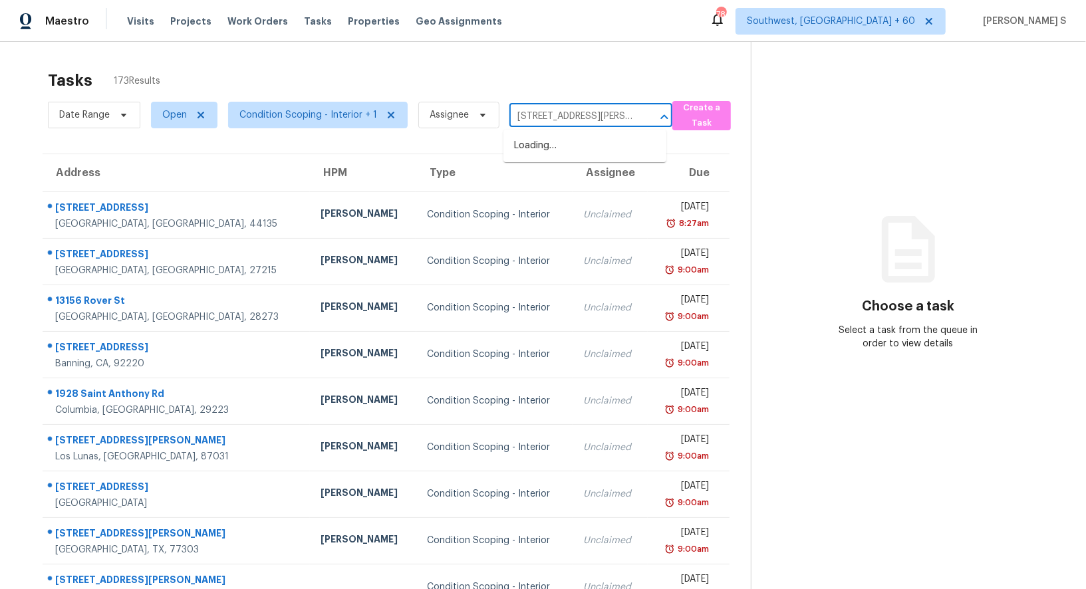
scroll to position [0, 48]
type input "[STREET_ADDRESS][PERSON_NAME][PERSON_NAME]"
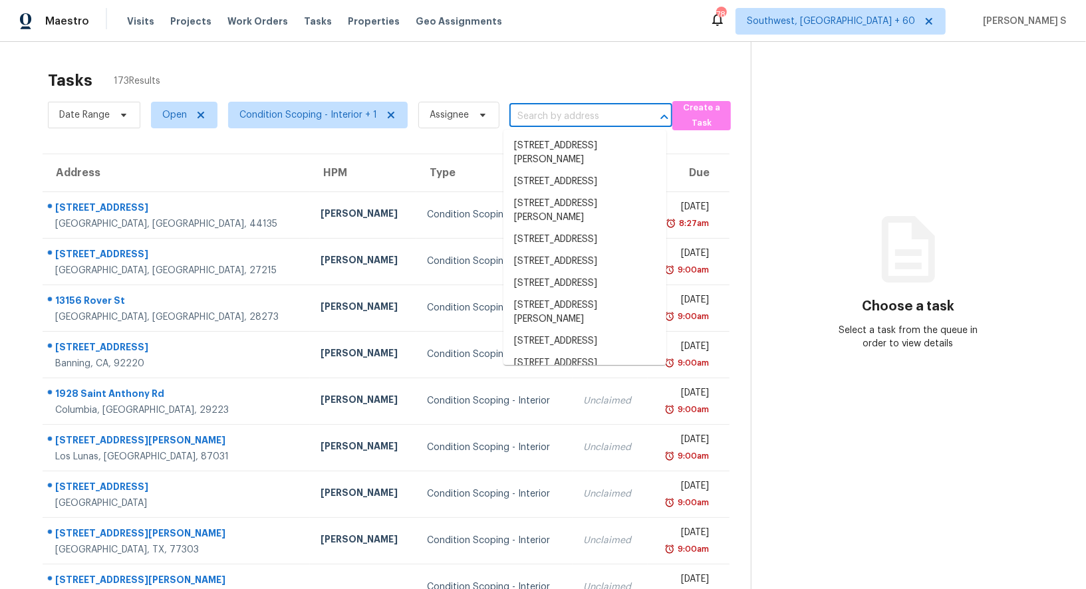
click at [574, 117] on input "text" at bounding box center [572, 116] width 126 height 21
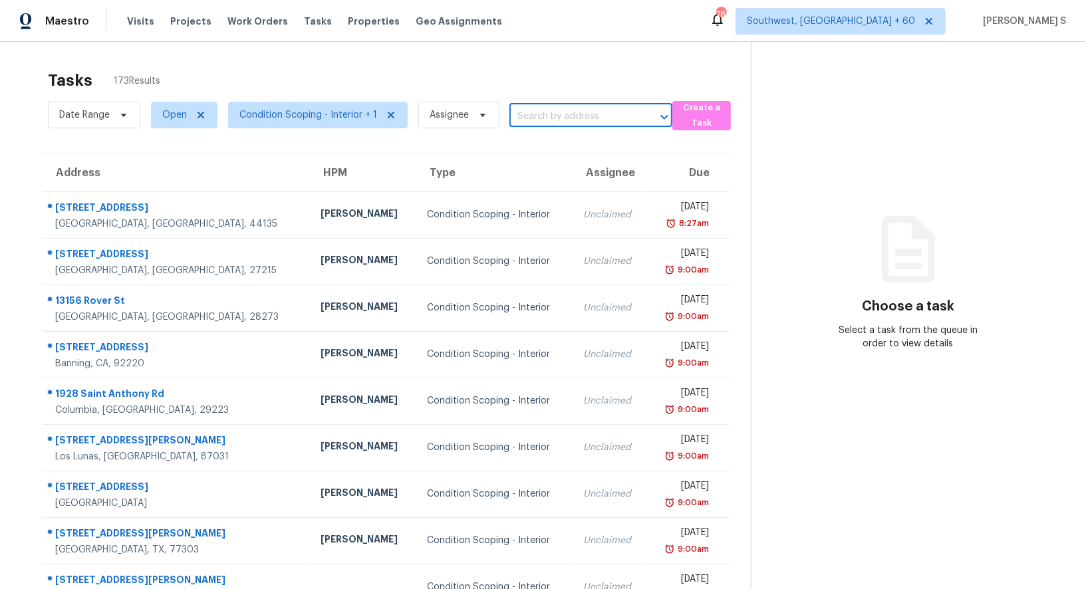
click at [536, 120] on input "text" at bounding box center [572, 116] width 126 height 21
paste input "[STREET_ADDRESS][PERSON_NAME][PERSON_NAME]"
click at [537, 116] on input "[STREET_ADDRESS][PERSON_NAME][PERSON_NAME]" at bounding box center [572, 116] width 126 height 21
type input "4538 Pale [PERSON_NAME] D"
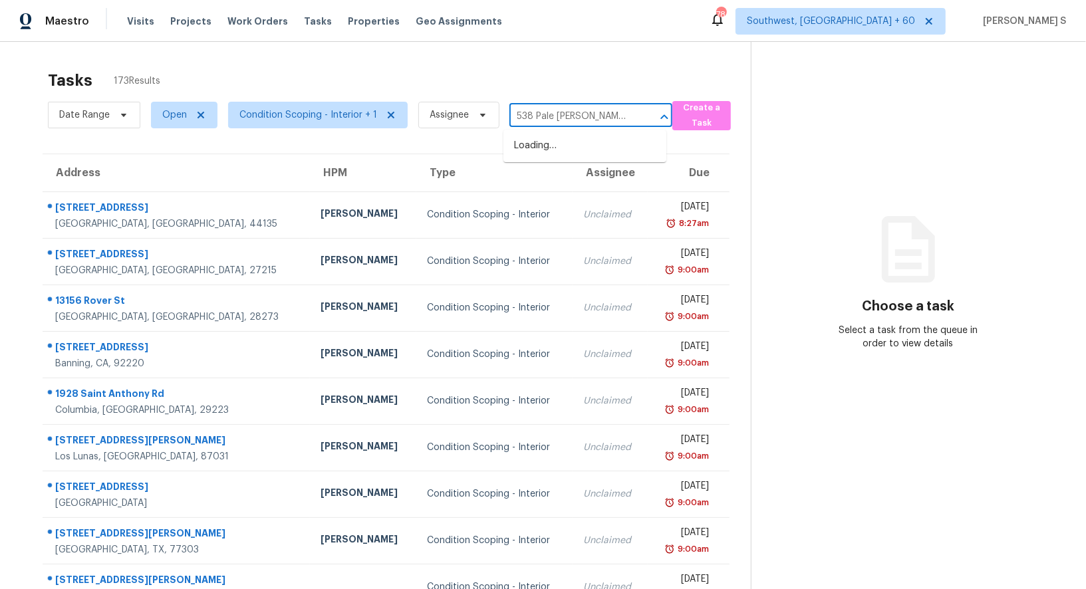
scroll to position [0, 0]
click at [561, 144] on li "[STREET_ADDRESS][PERSON_NAME]" at bounding box center [584, 153] width 163 height 36
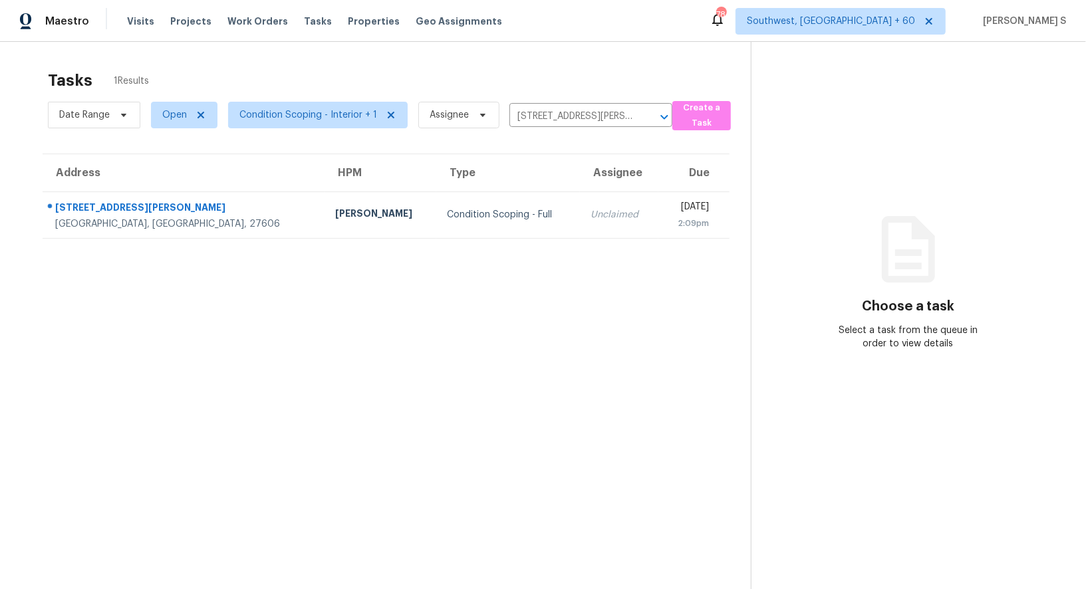
click at [658, 219] on td "[DATE] 2:09pm" at bounding box center [693, 214] width 71 height 47
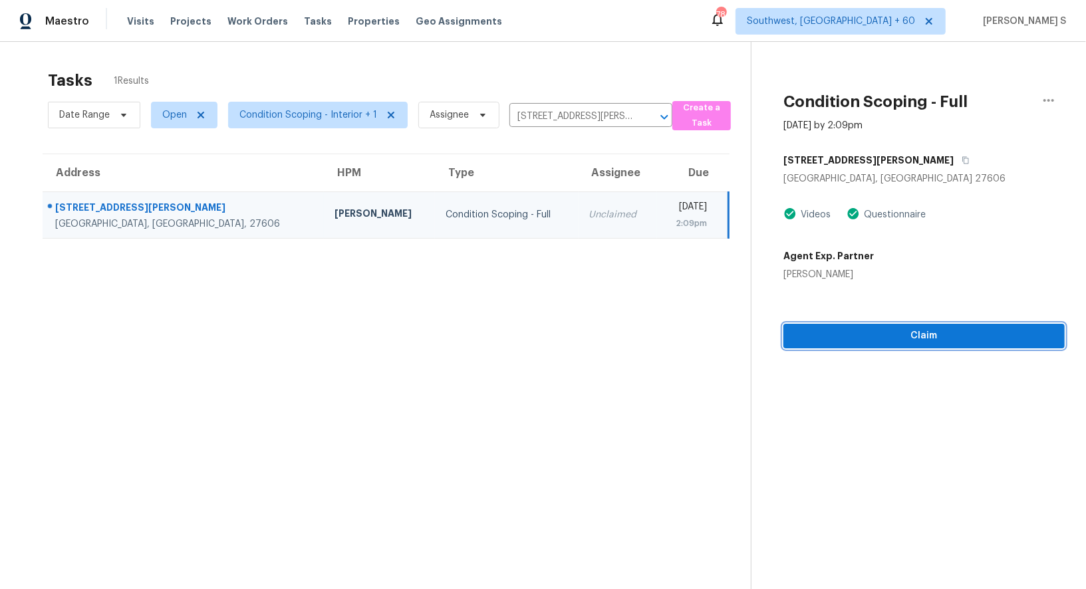
click at [883, 335] on span "Claim" at bounding box center [924, 336] width 260 height 17
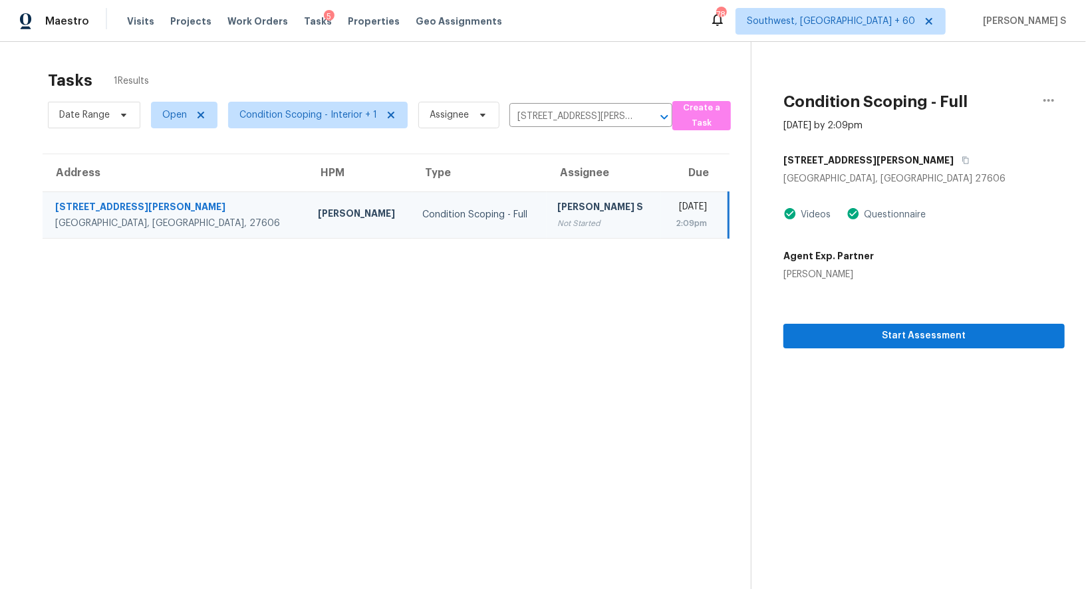
click at [884, 350] on section "Condition Scoping - Full [DATE] by 2:09pm [STREET_ADDRESS][PERSON_NAME][PERSON_…" at bounding box center [908, 336] width 314 height 589
click at [882, 337] on span "Start Assessment" at bounding box center [924, 336] width 260 height 17
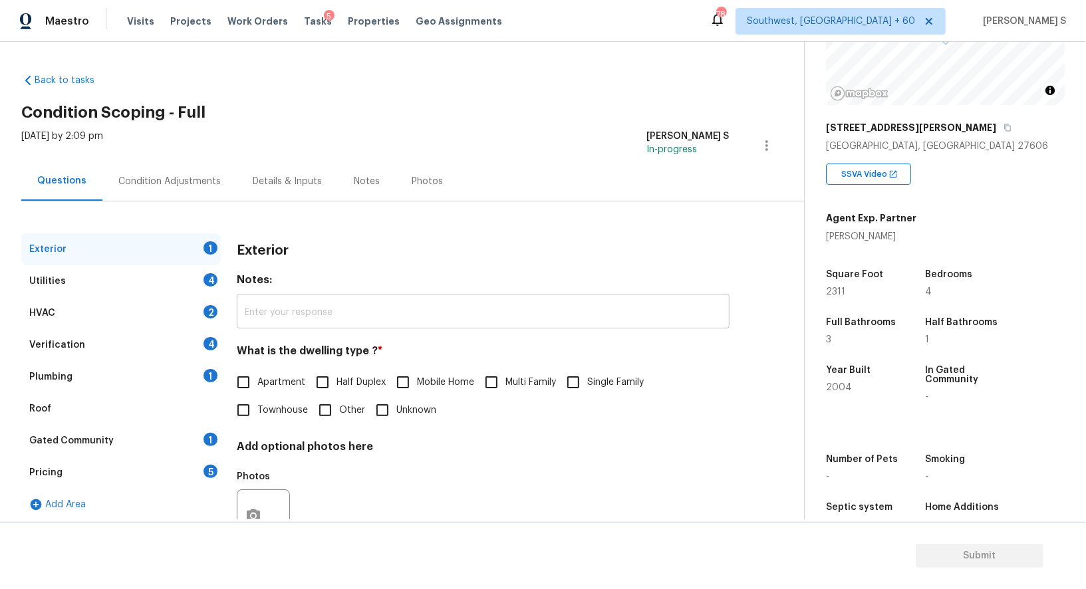
scroll to position [147, 0]
click at [236, 407] on input "Townhouse" at bounding box center [243, 410] width 28 height 28
checkbox input "true"
click at [207, 277] on div "4" at bounding box center [210, 279] width 14 height 13
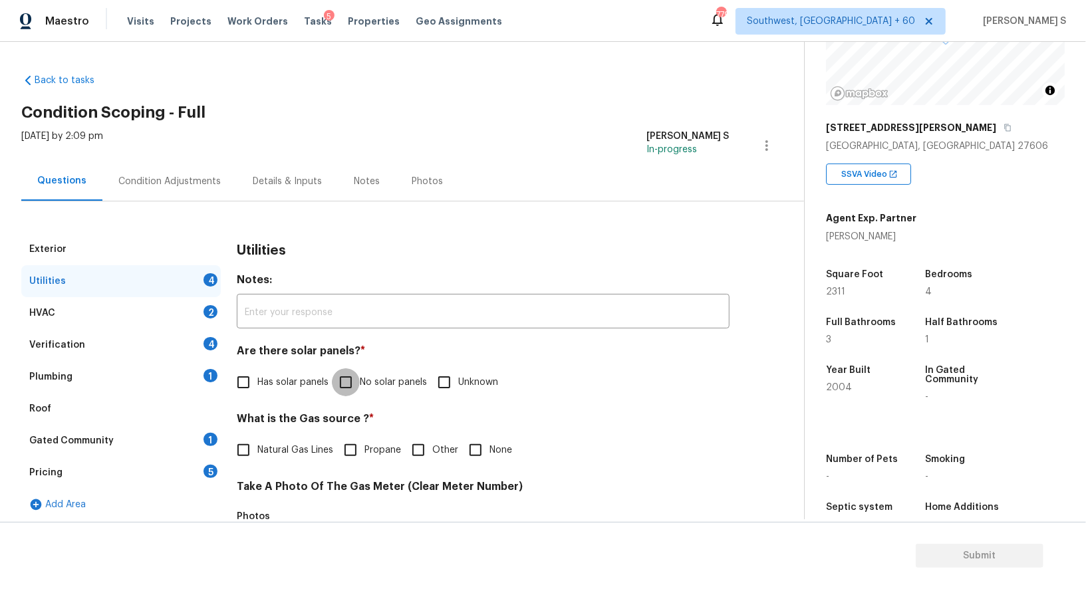
click at [340, 384] on input "No solar panels" at bounding box center [346, 382] width 28 height 28
checkbox input "true"
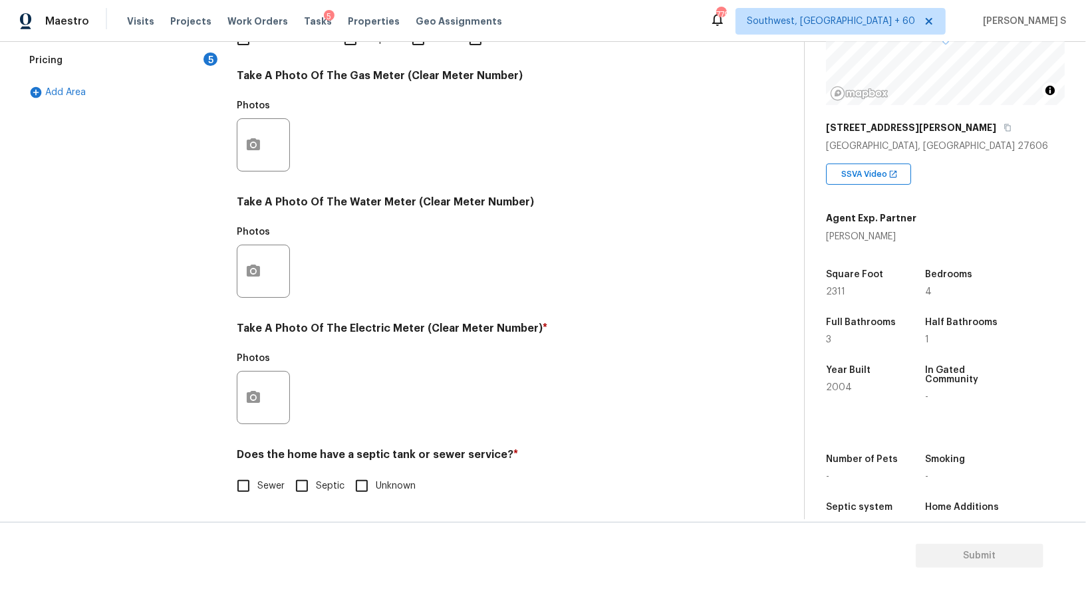
scroll to position [411, 0]
click at [242, 480] on input "Sewer" at bounding box center [243, 486] width 28 height 28
checkbox input "true"
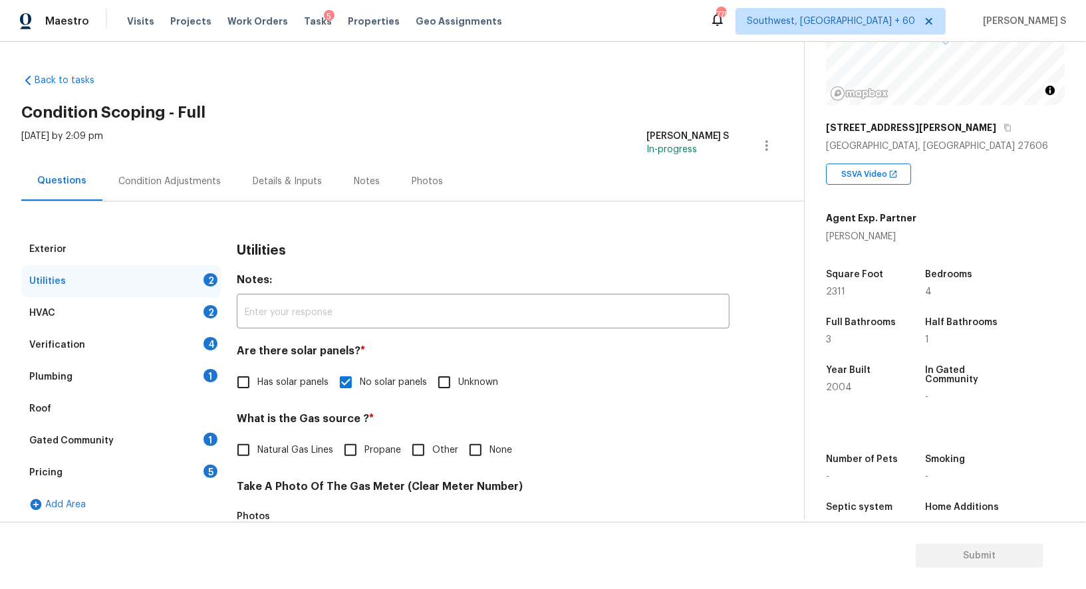
click at [210, 363] on div "Plumbing 1" at bounding box center [120, 377] width 199 height 32
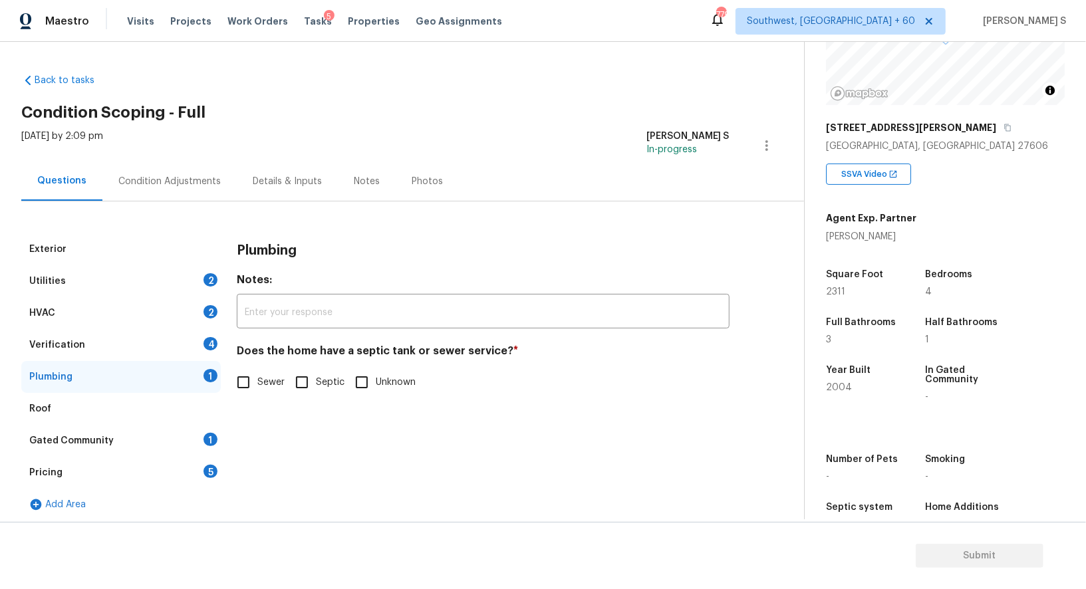
click at [244, 390] on input "Sewer" at bounding box center [243, 382] width 28 height 28
checkbox input "true"
click at [215, 424] on div "Roof" at bounding box center [120, 409] width 199 height 32
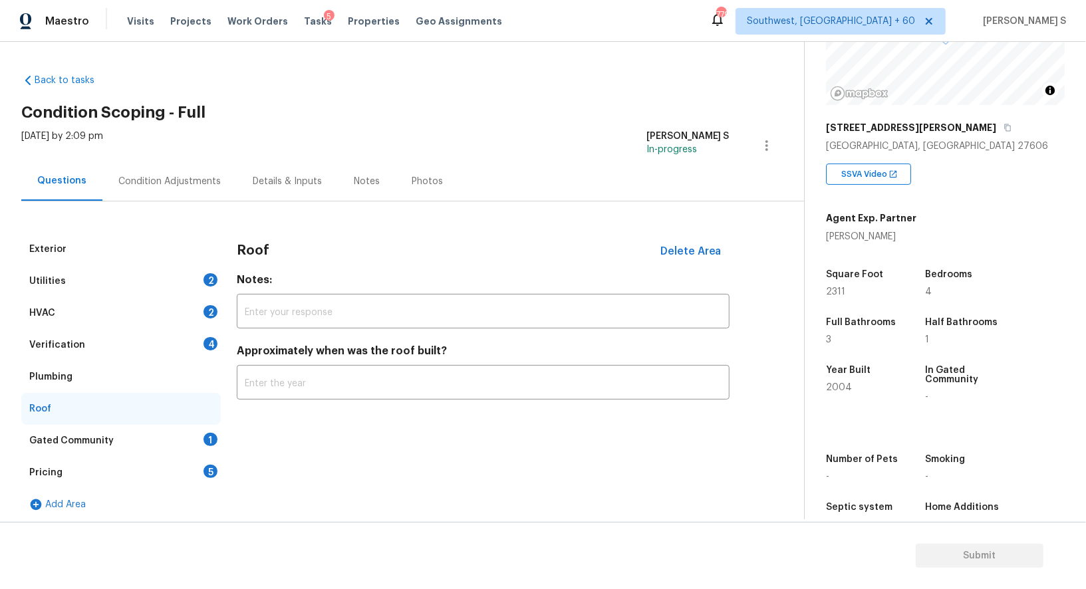
click at [204, 453] on div "Gated Community 1" at bounding box center [120, 441] width 199 height 32
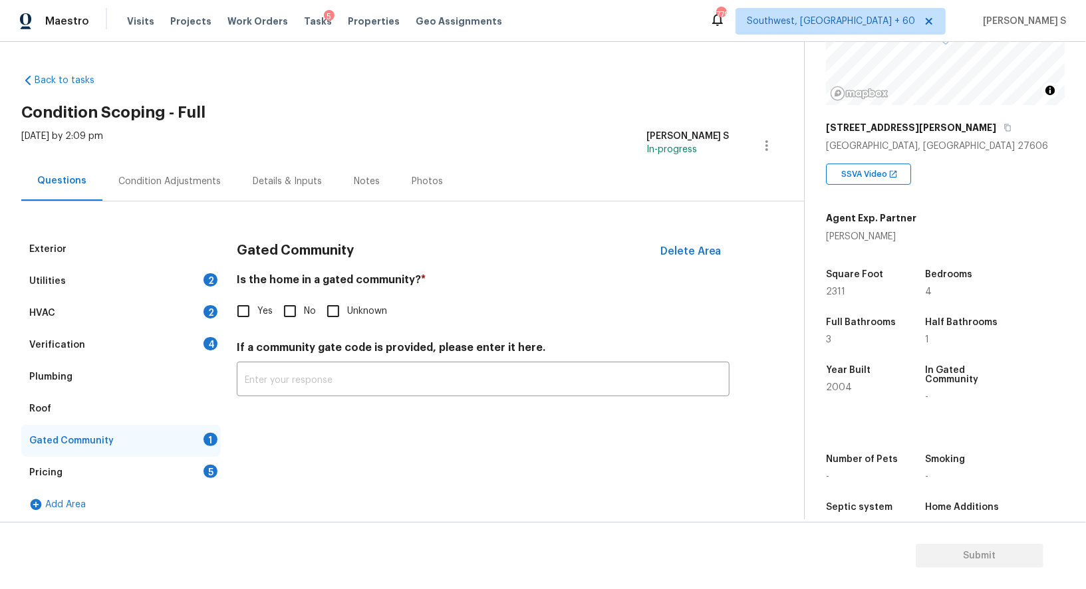
click at [289, 309] on input "No" at bounding box center [290, 311] width 28 height 28
checkbox input "true"
click at [219, 346] on div "Verification 4" at bounding box center [120, 345] width 199 height 32
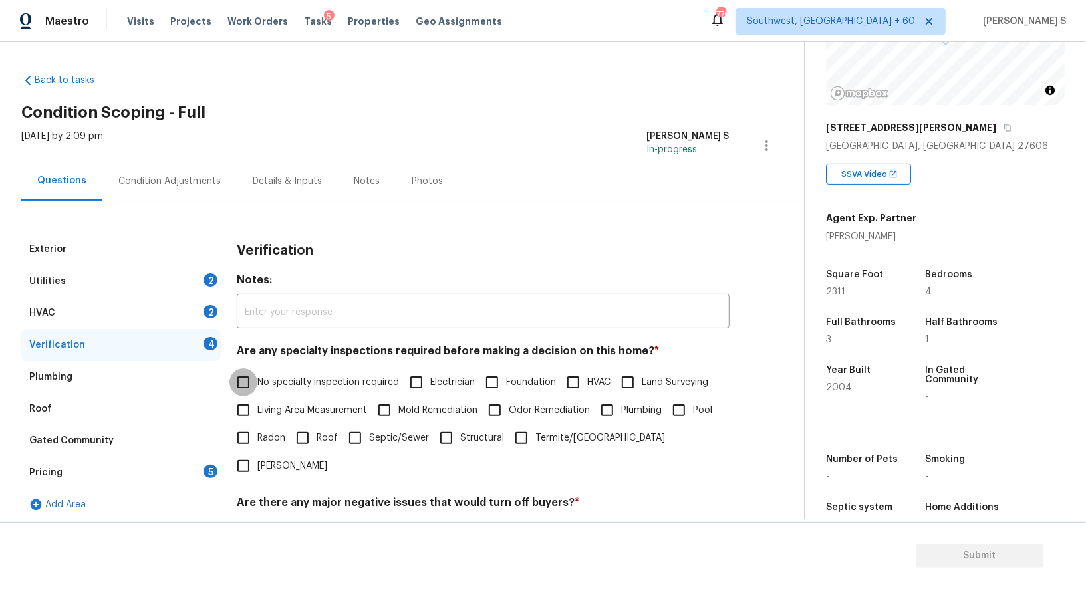
click at [256, 372] on input "No specialty inspection required" at bounding box center [243, 382] width 28 height 28
checkbox input "true"
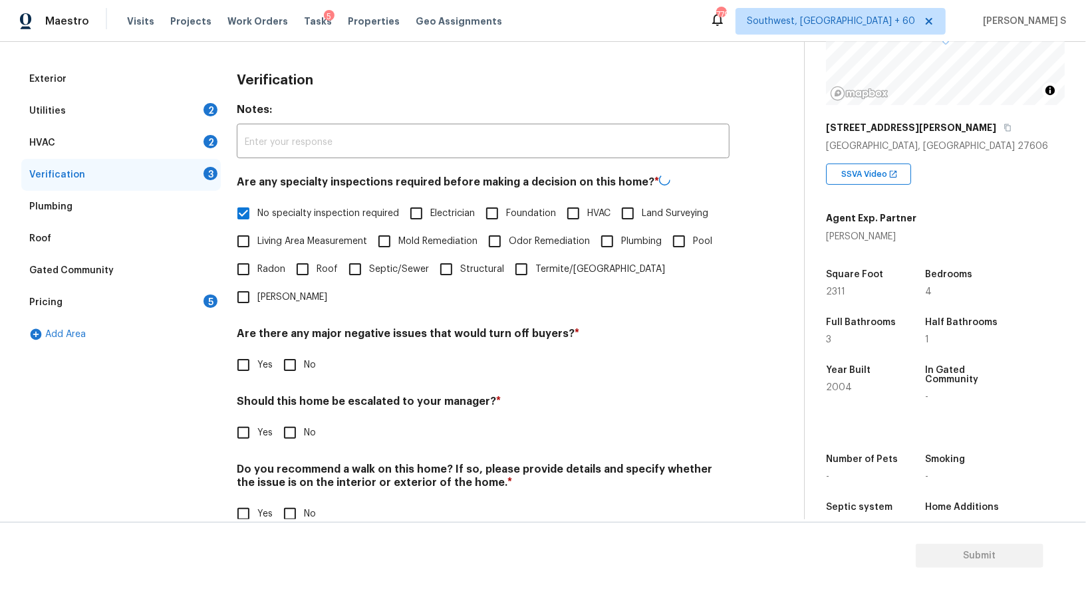
scroll to position [170, 0]
click at [289, 350] on input "No" at bounding box center [290, 364] width 28 height 28
checkbox input "true"
click at [285, 501] on input "No" at bounding box center [290, 515] width 28 height 28
checkbox input "true"
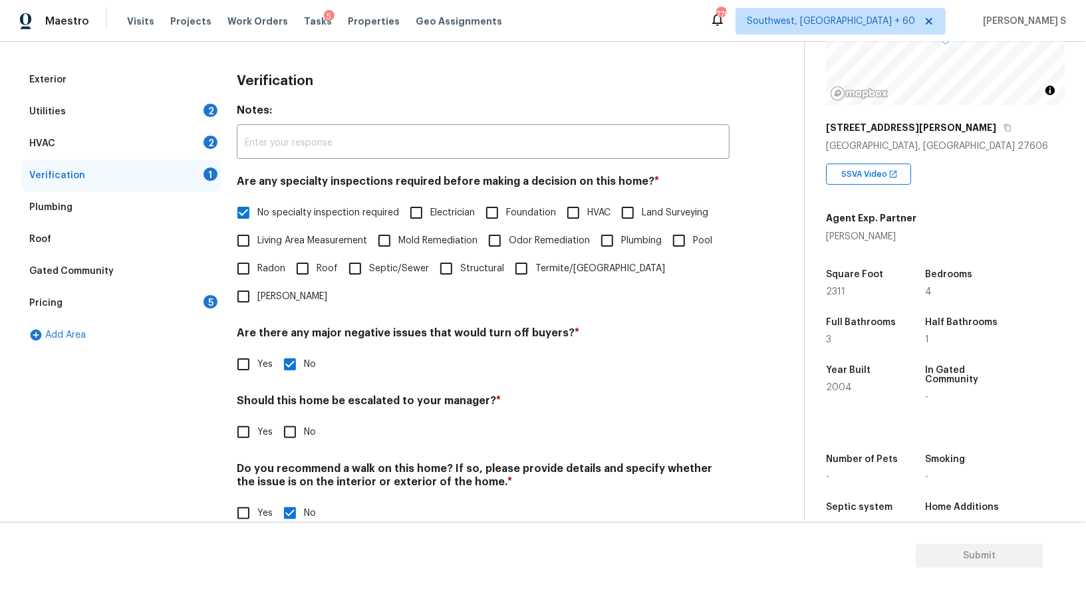
click at [242, 418] on input "Yes" at bounding box center [243, 432] width 28 height 28
checkbox input "true"
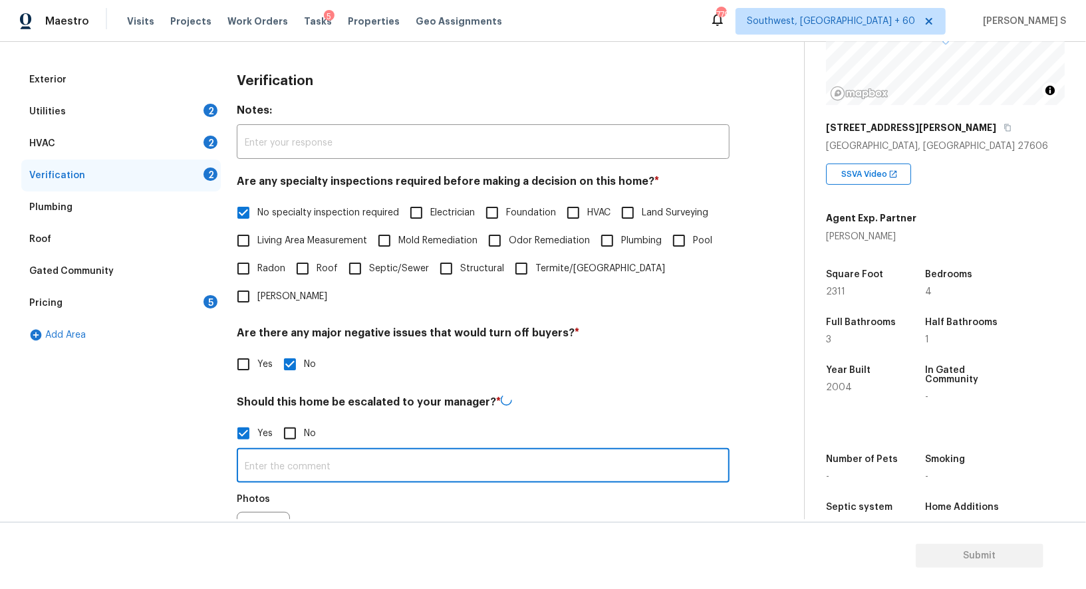
click at [301, 451] on input "text" at bounding box center [483, 466] width 493 height 31
type input "ALA property."
click at [330, 485] on div "Photos" at bounding box center [483, 528] width 493 height 86
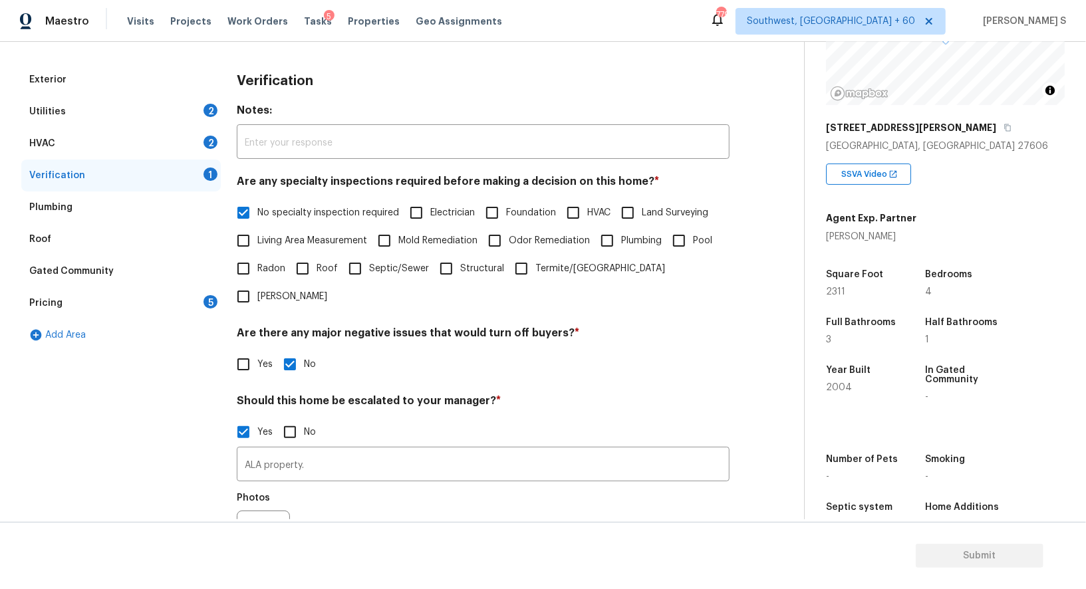
scroll to position [296, 0]
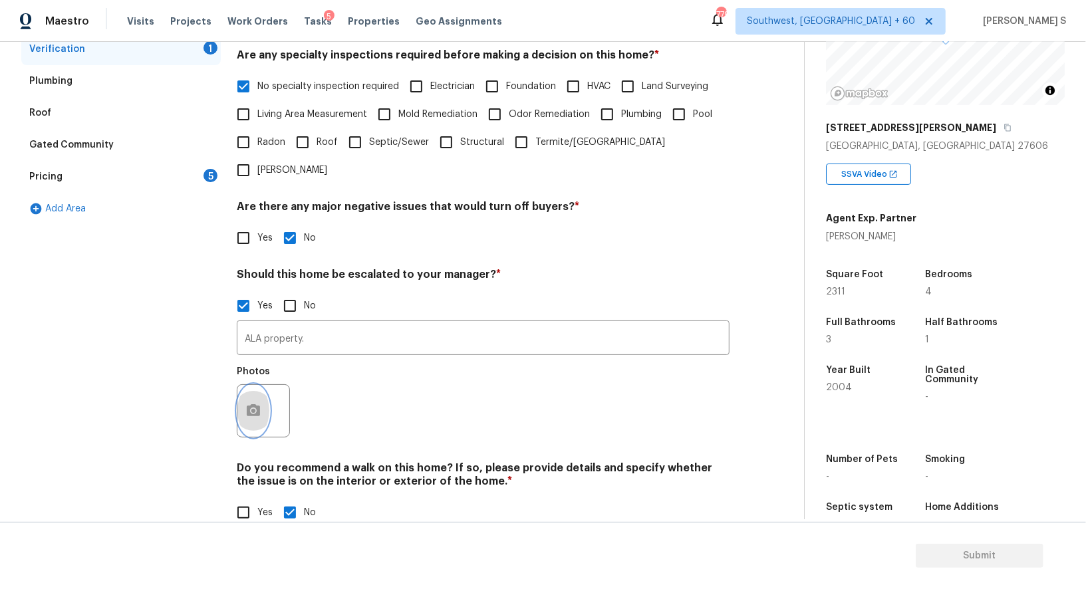
click at [253, 409] on circle "button" at bounding box center [253, 411] width 4 height 4
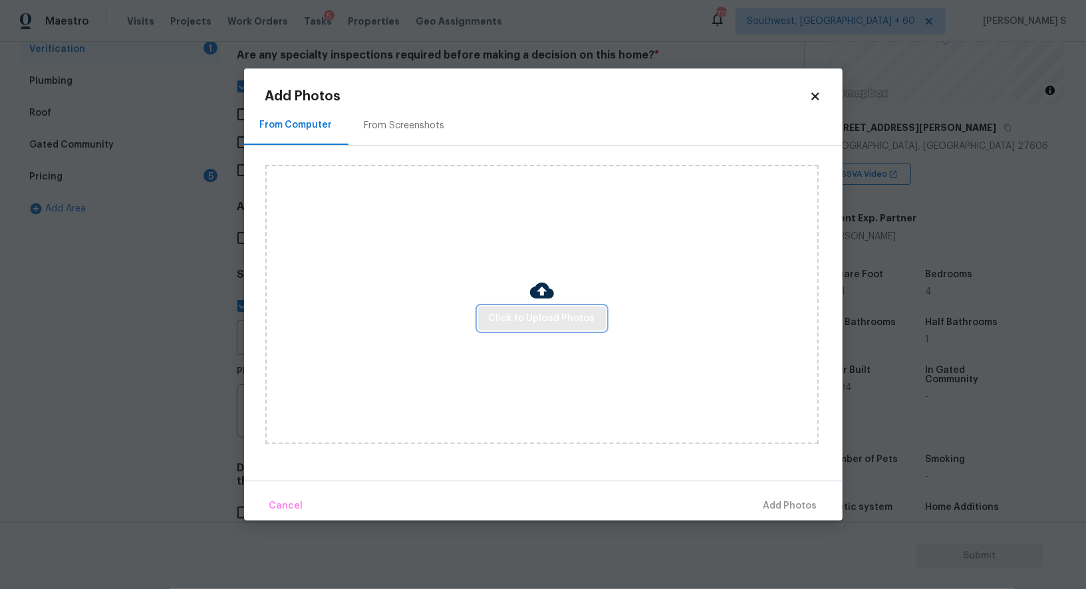
click at [584, 318] on span "Click to Upload Photos" at bounding box center [542, 319] width 106 height 17
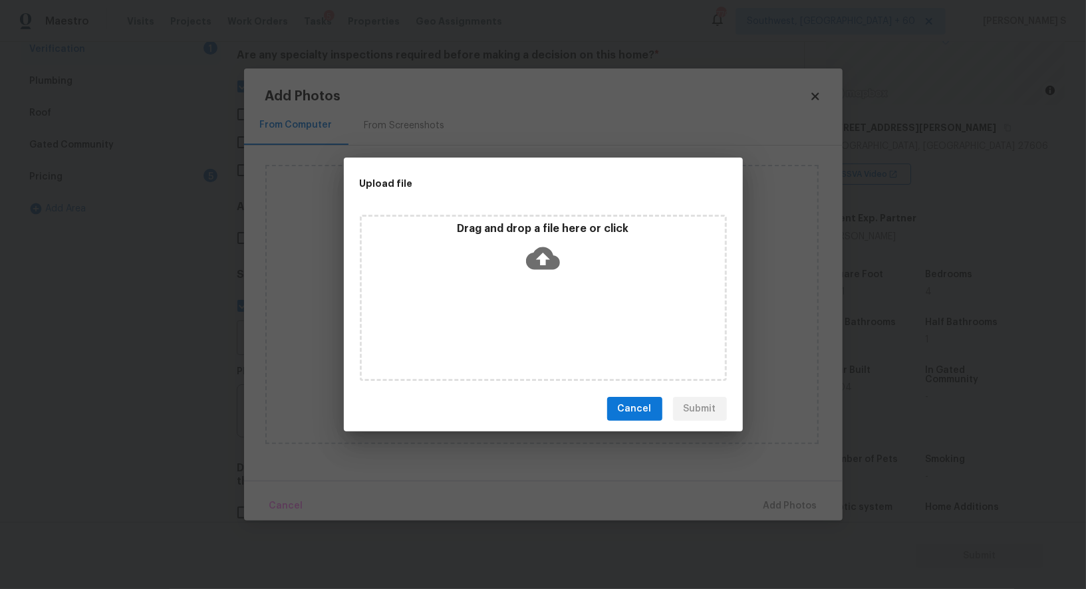
click at [584, 318] on div "Drag and drop a file here or click" at bounding box center [543, 298] width 367 height 166
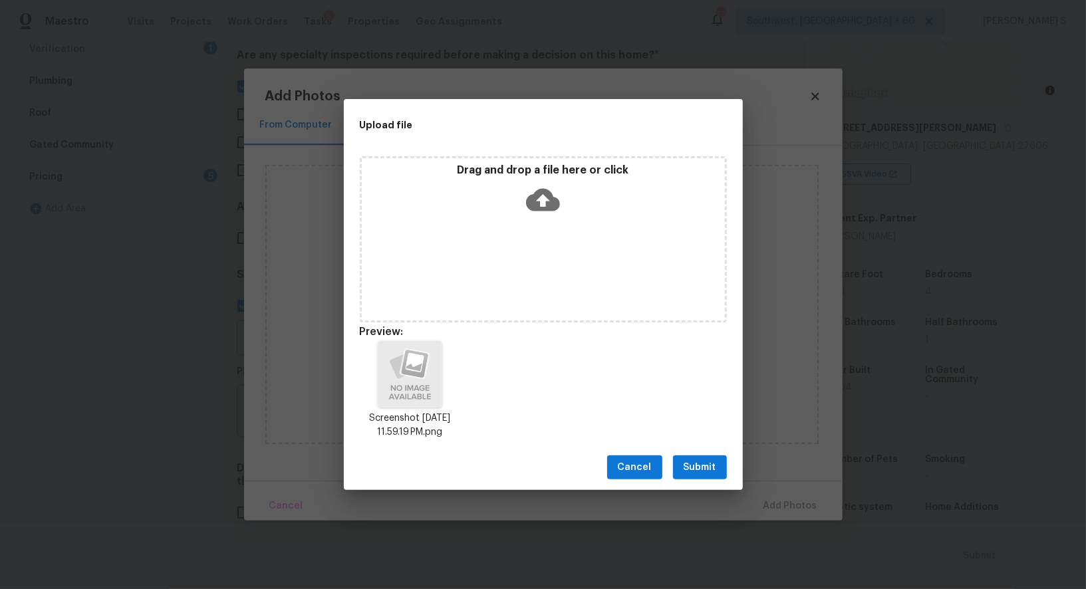
click at [695, 467] on span "Submit" at bounding box center [699, 467] width 33 height 17
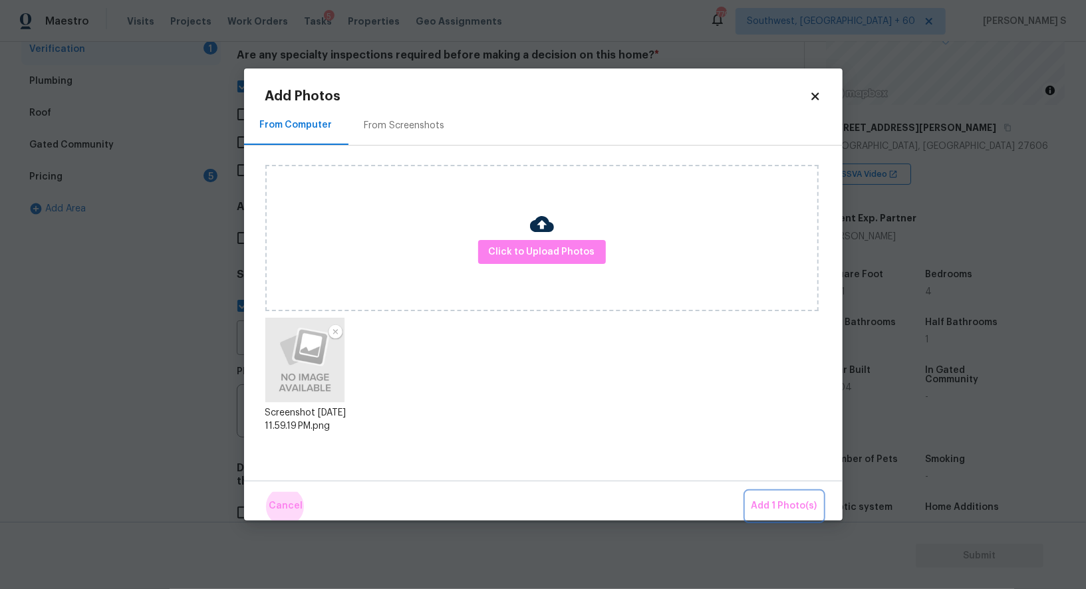
click at [746, 492] on button "Add 1 Photo(s)" at bounding box center [784, 506] width 76 height 29
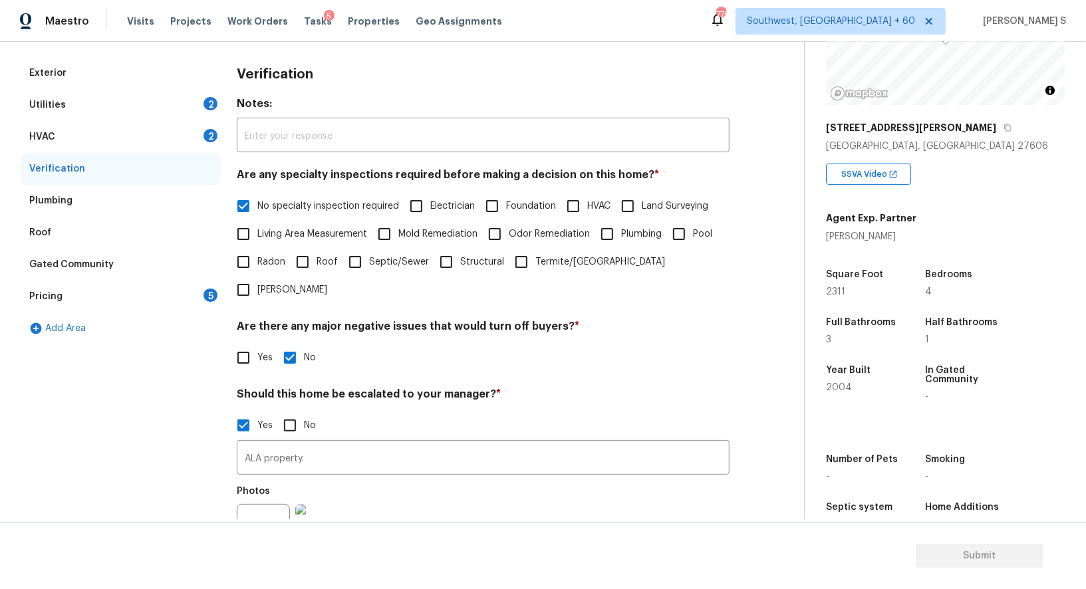
scroll to position [0, 0]
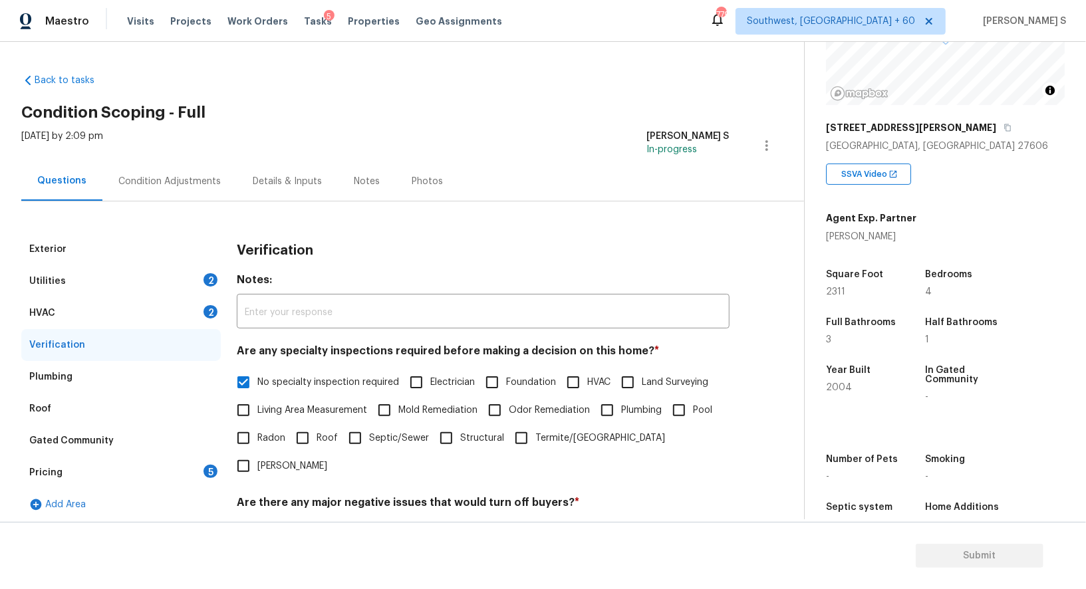
click at [189, 301] on div "HVAC 2" at bounding box center [120, 313] width 199 height 32
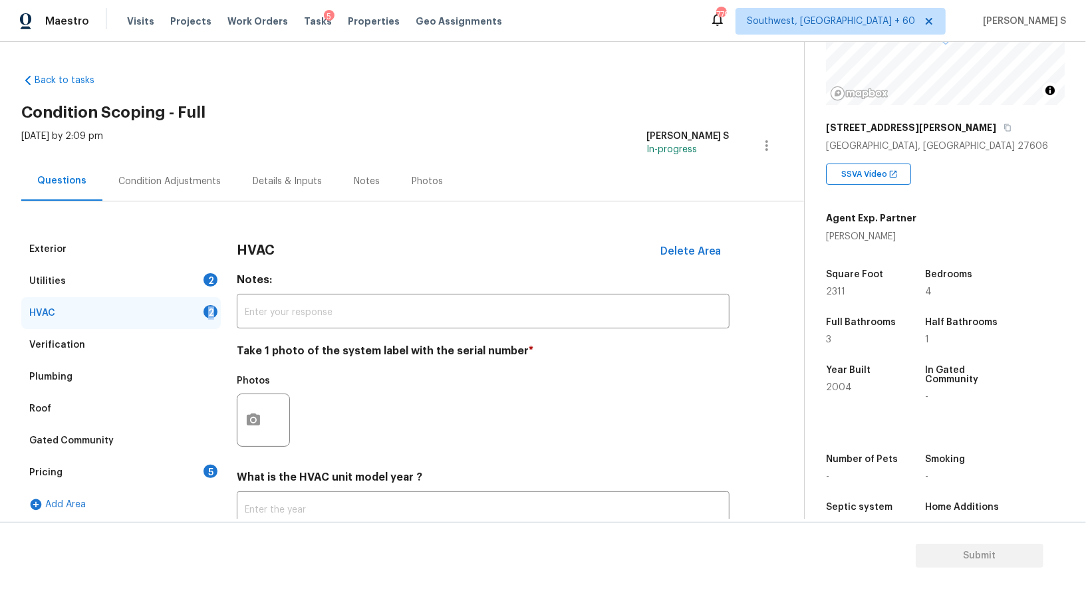
click at [189, 301] on div "HVAC 2" at bounding box center [120, 313] width 199 height 32
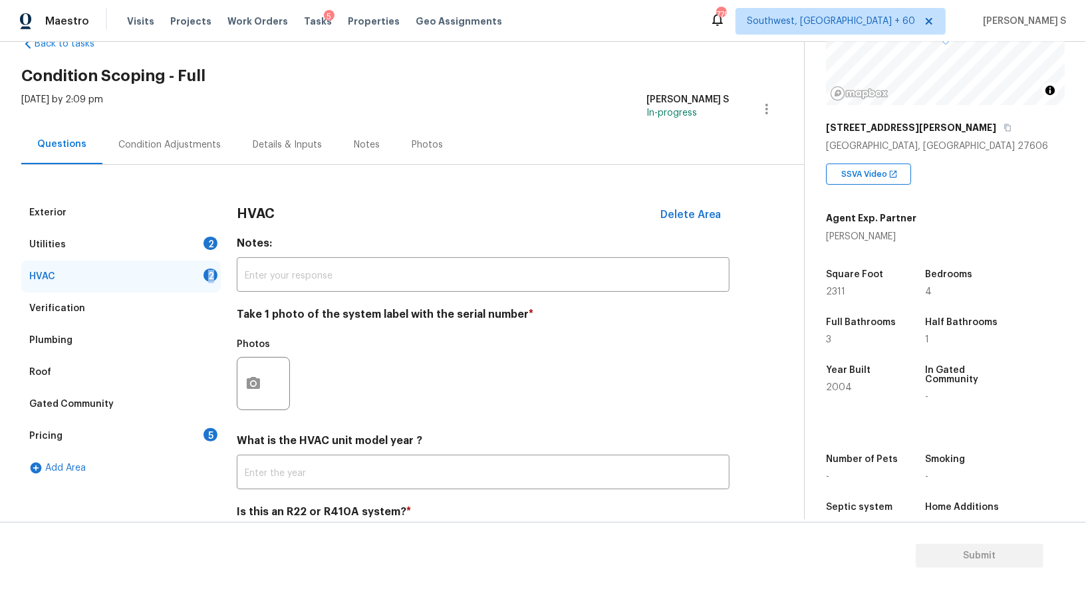
scroll to position [94, 0]
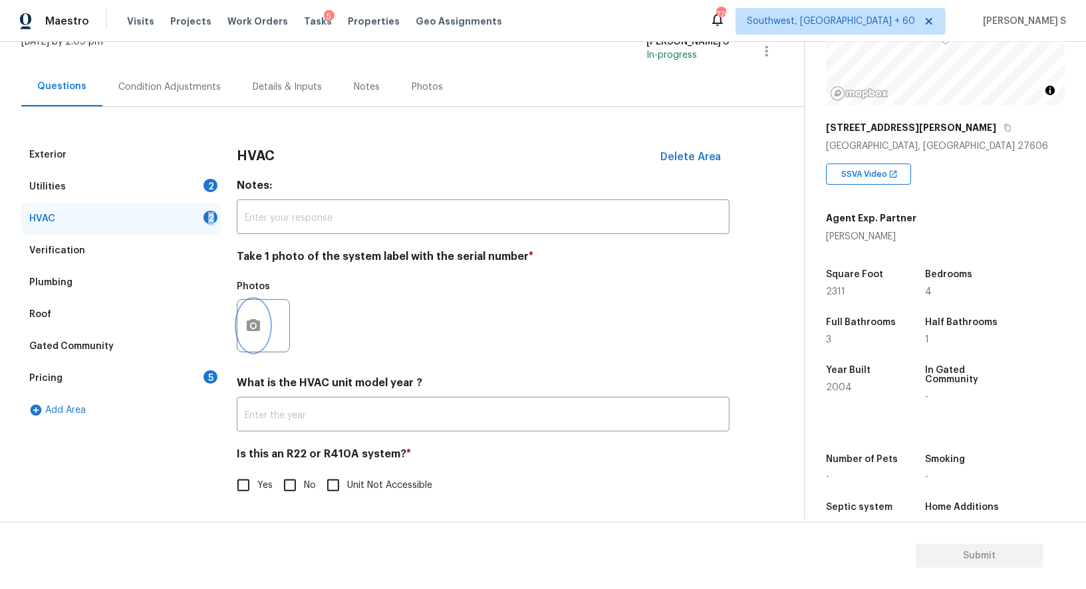
click at [245, 330] on icon "button" at bounding box center [253, 326] width 16 height 16
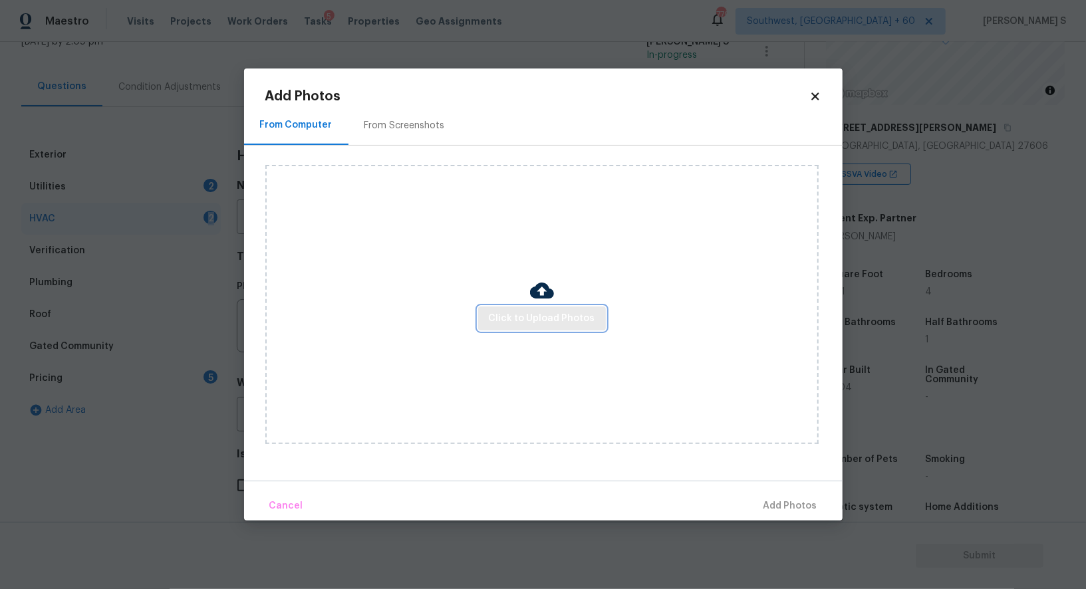
click at [553, 315] on span "Click to Upload Photos" at bounding box center [542, 319] width 106 height 17
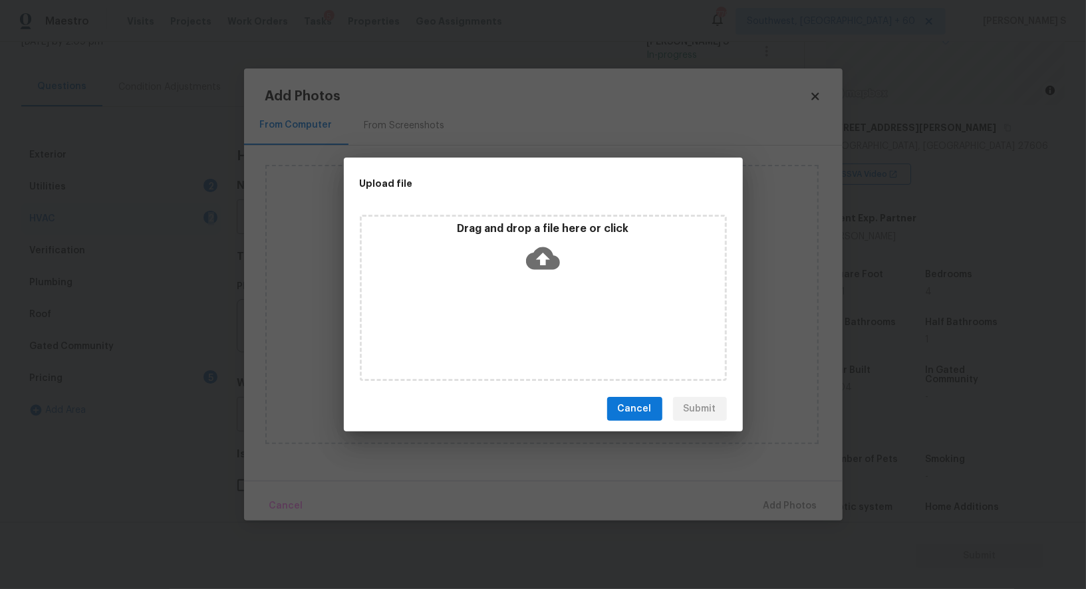
click at [553, 315] on div "Drag and drop a file here or click" at bounding box center [543, 298] width 367 height 166
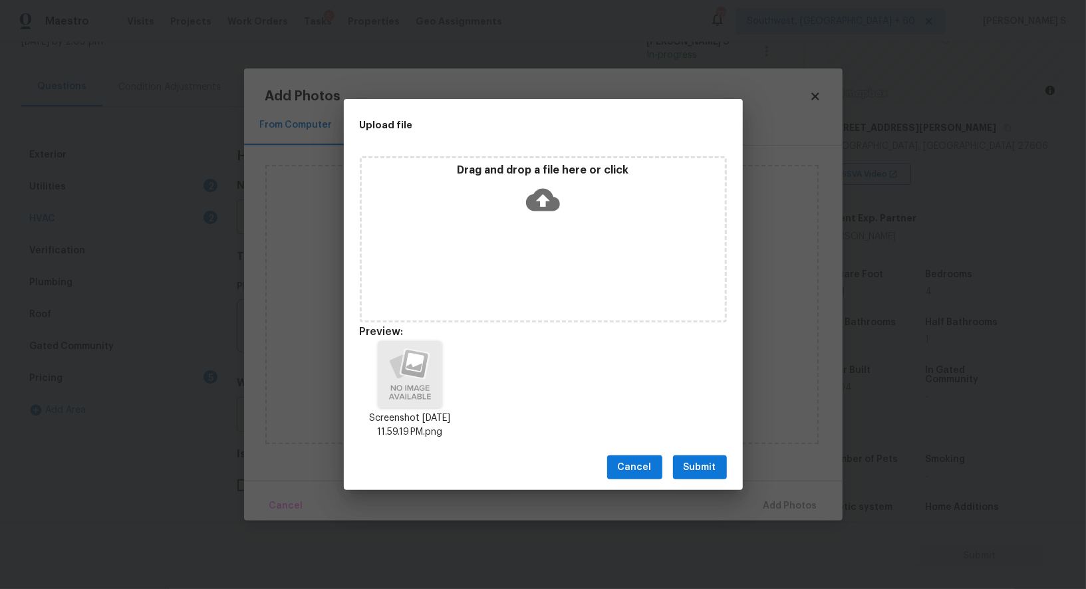
click at [698, 453] on div "Cancel Submit" at bounding box center [543, 468] width 399 height 46
click at [698, 479] on button "Submit" at bounding box center [700, 467] width 54 height 25
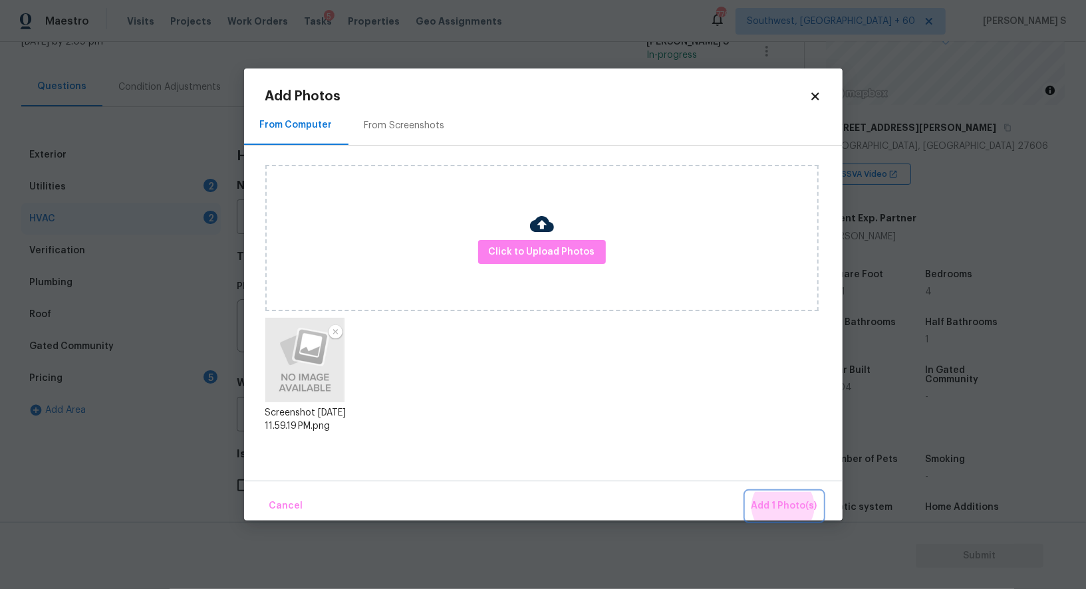
click at [746, 492] on button "Add 1 Photo(s)" at bounding box center [784, 506] width 76 height 29
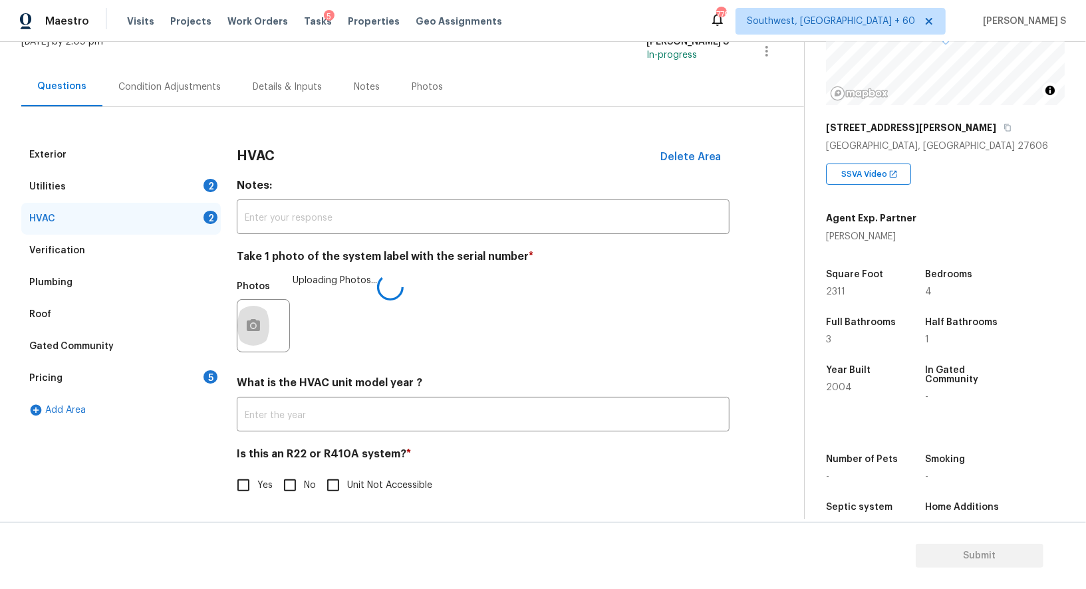
click at [298, 479] on input "No" at bounding box center [290, 485] width 28 height 28
checkbox input "true"
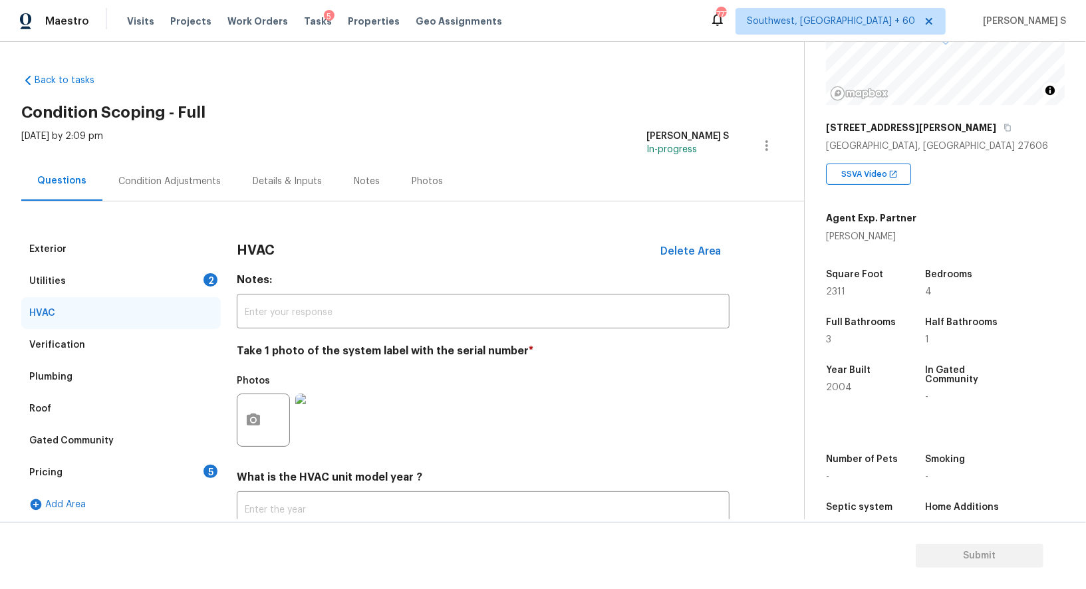
click at [197, 182] on div "Condition Adjustments" at bounding box center [169, 181] width 102 height 13
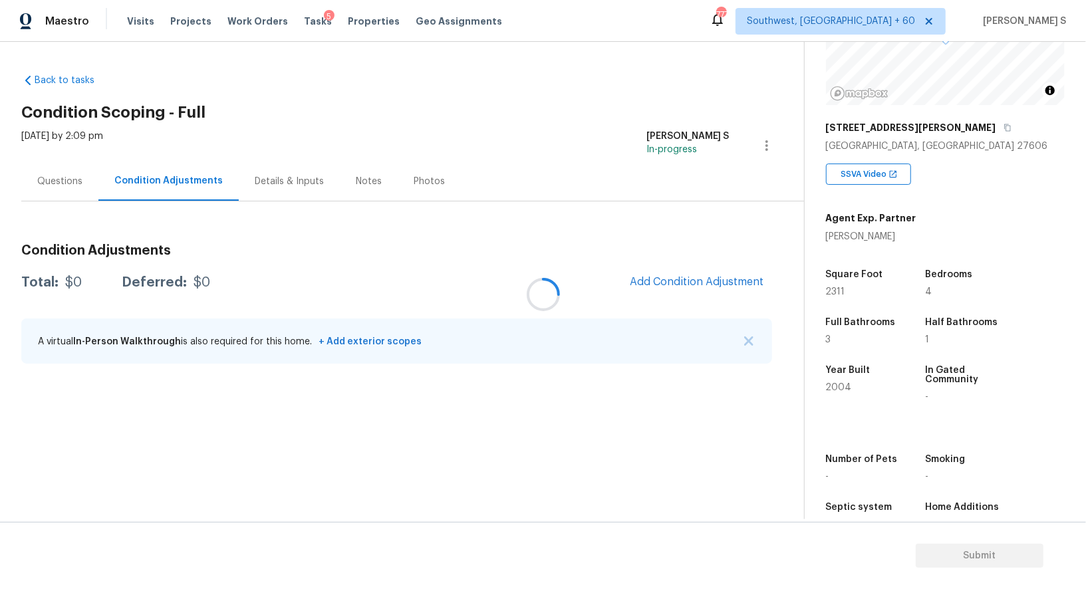
click at [682, 265] on div at bounding box center [543, 294] width 1086 height 589
click at [711, 273] on div at bounding box center [543, 294] width 1086 height 589
click at [710, 281] on span "Add Condition Adjustment" at bounding box center [697, 282] width 134 height 12
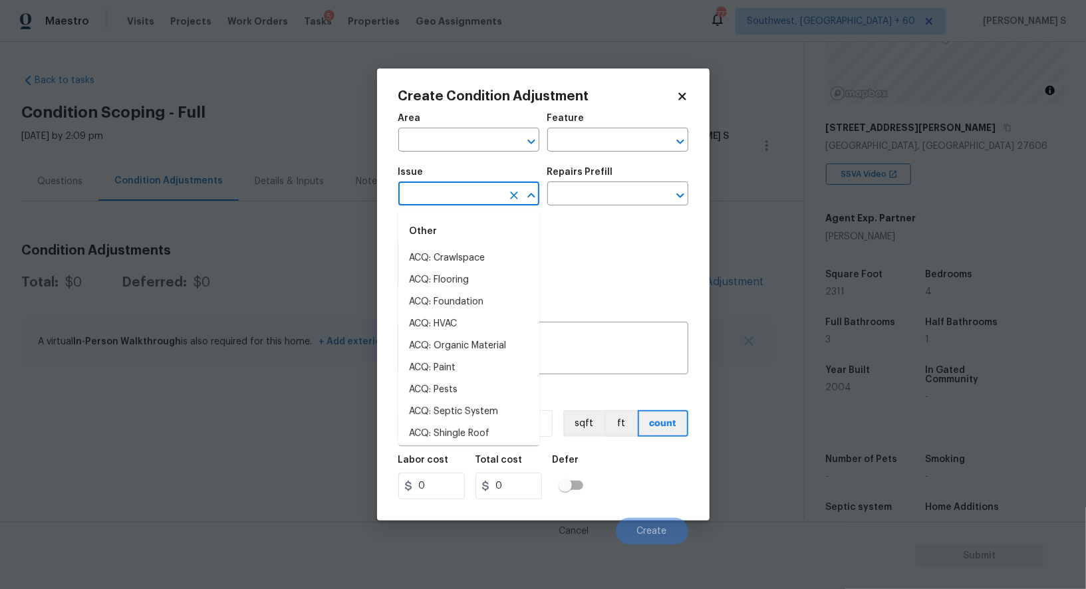
click at [467, 197] on input "text" at bounding box center [450, 195] width 104 height 21
type input "r"
type input "o"
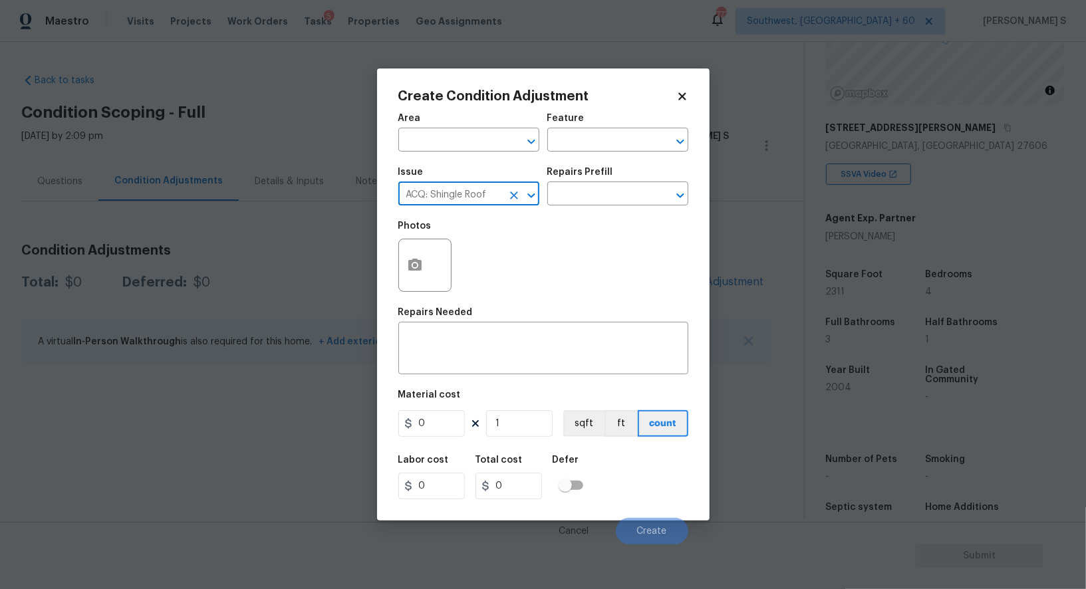
type input "ACQ: Shingle Roof"
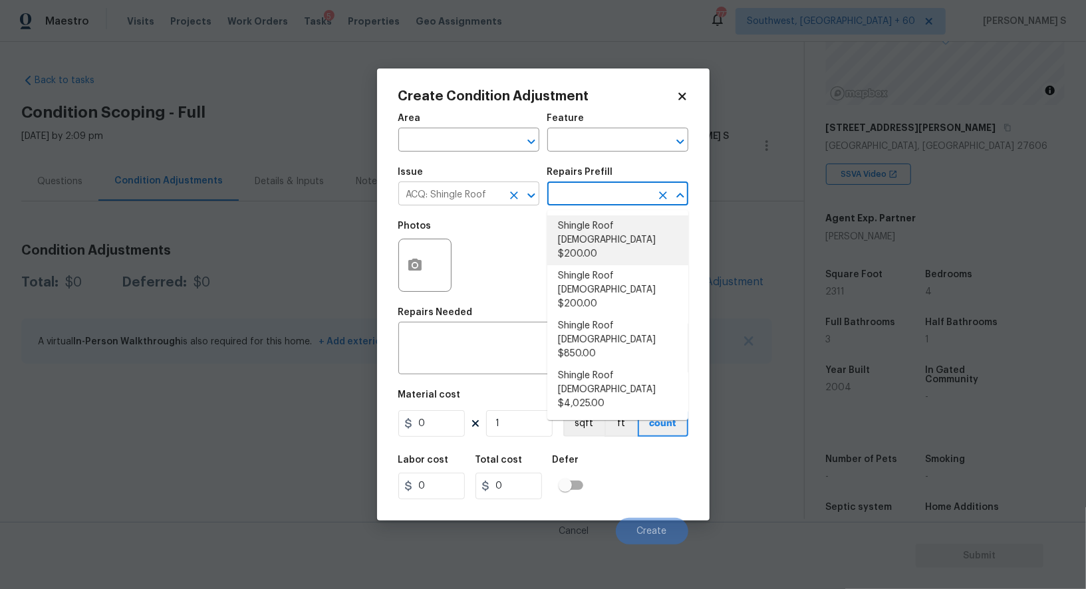
type input "Acquisition"
type textarea "Acquisition Scope: Shingle Roof 0-10 years in age maintenance."
type input "200"
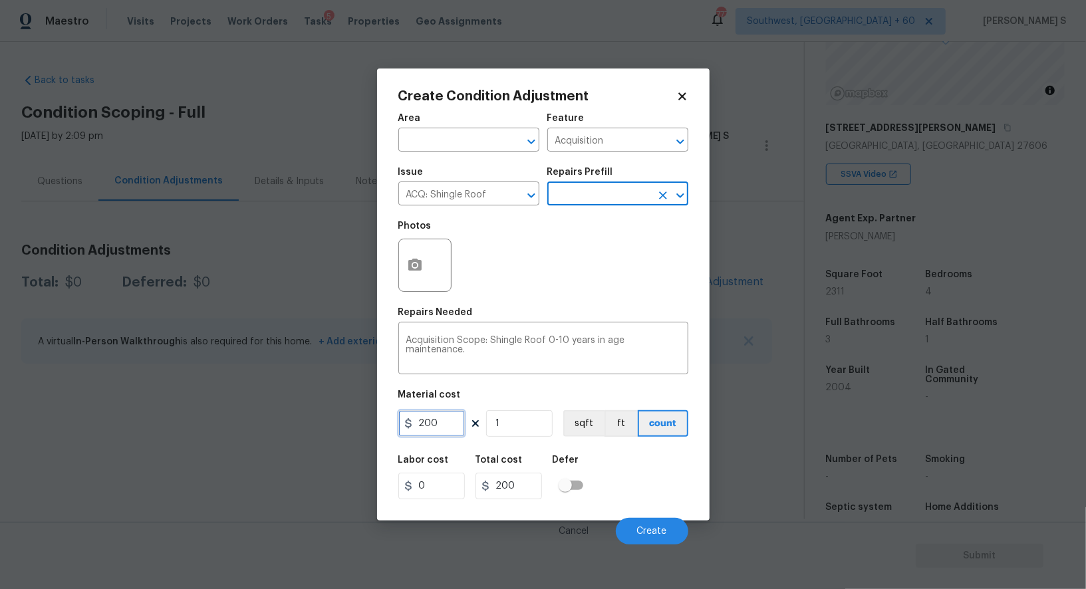
click at [459, 436] on input "200" at bounding box center [431, 423] width 66 height 27
type input "288"
click at [648, 495] on div "Labor cost 0 Total cost 288 Defer" at bounding box center [543, 477] width 290 height 60
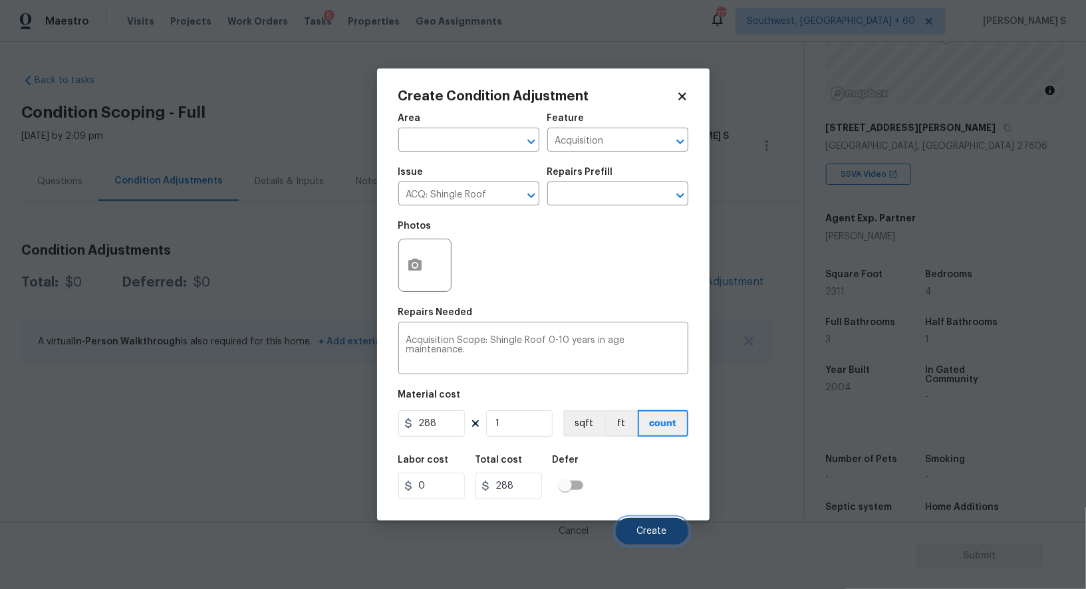
click at [677, 523] on button "Create" at bounding box center [652, 531] width 72 height 27
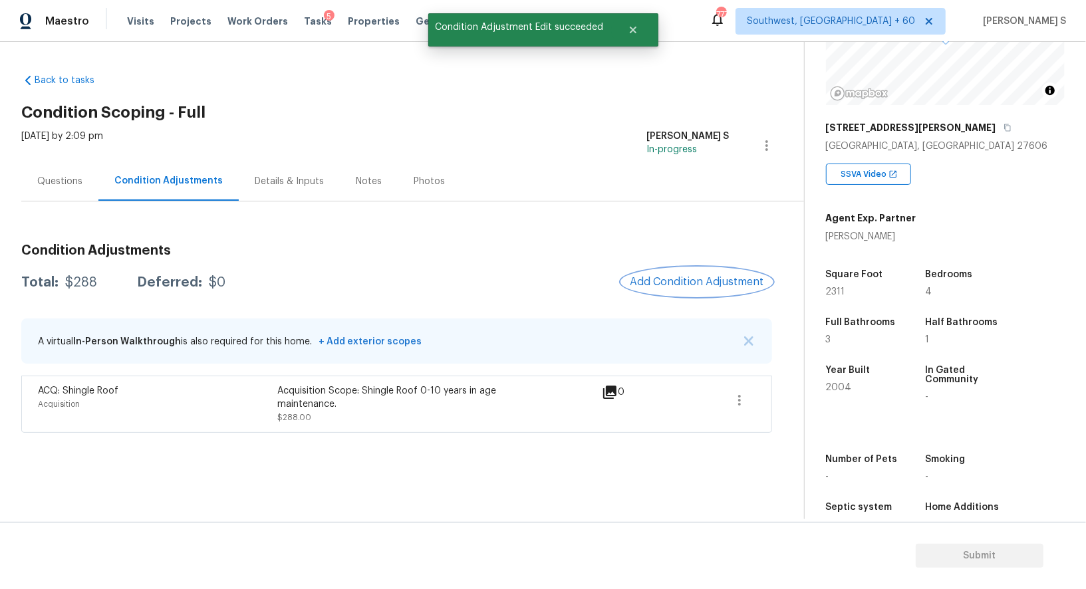
click at [671, 276] on span "Add Condition Adjustment" at bounding box center [697, 282] width 134 height 12
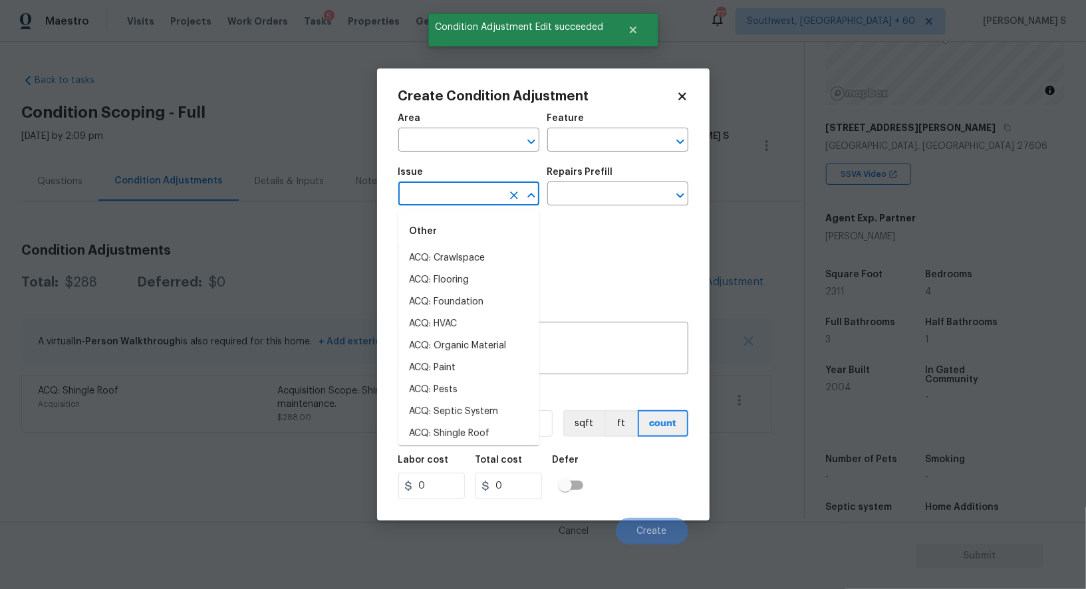
click at [446, 195] on input "text" at bounding box center [450, 195] width 104 height 21
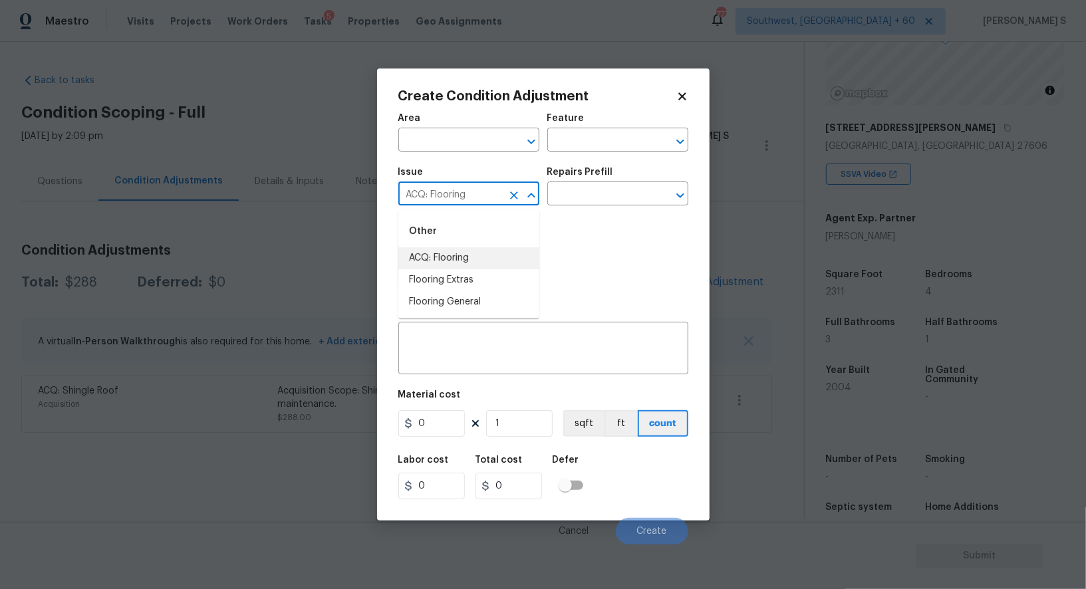
type input "ACQ: Flooring"
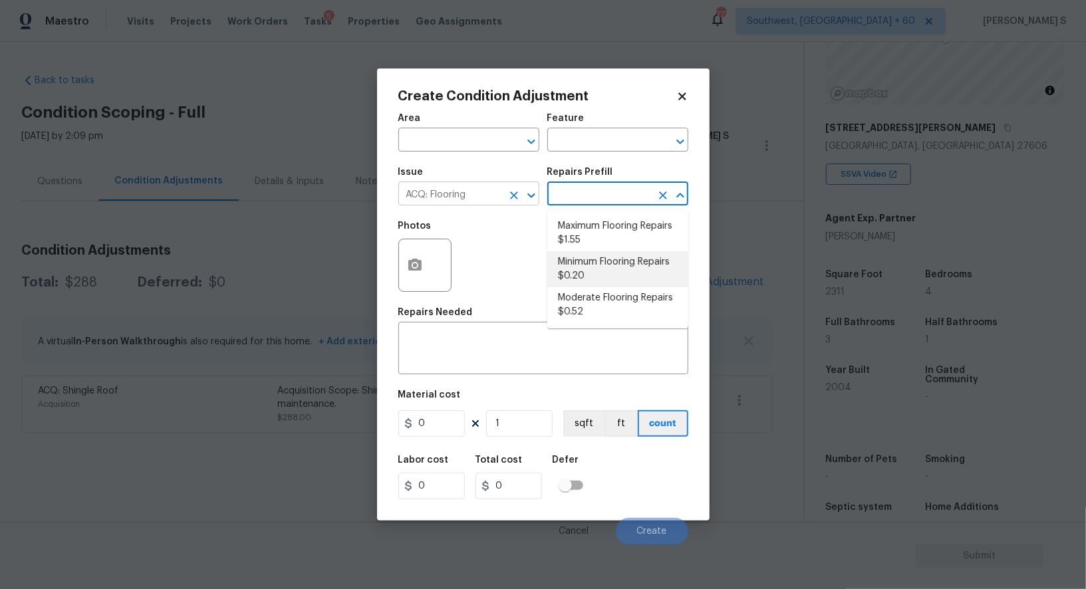
type input "Acquisition"
type textarea "Acquisition Scope: Minimum flooring repairs"
type input "0.2"
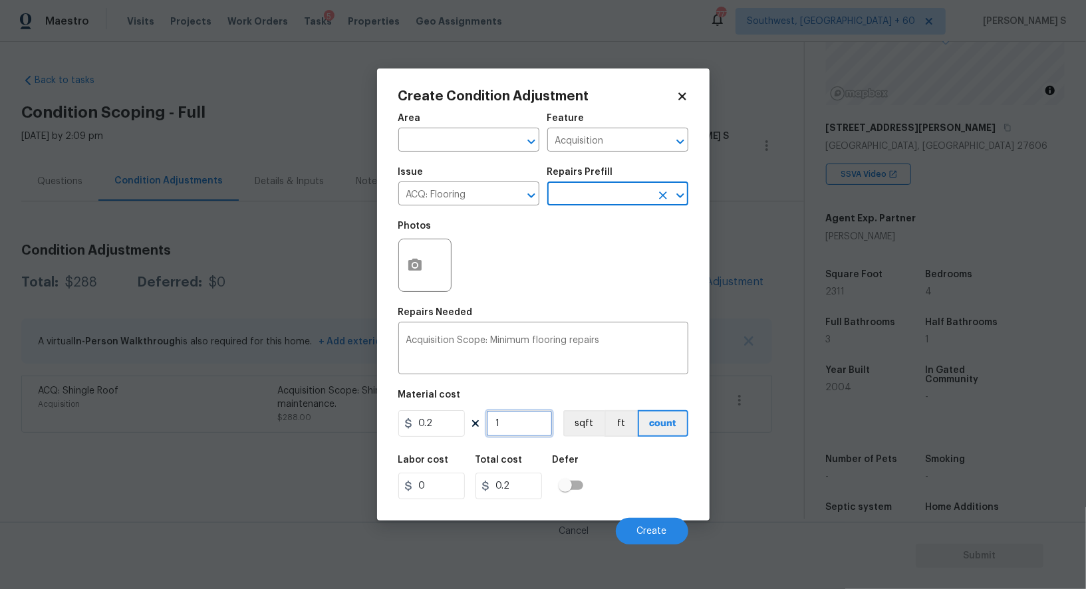
click at [531, 424] on input "1" at bounding box center [519, 423] width 66 height 27
type input "2"
type input "0.4"
type input "23"
type input "4.6"
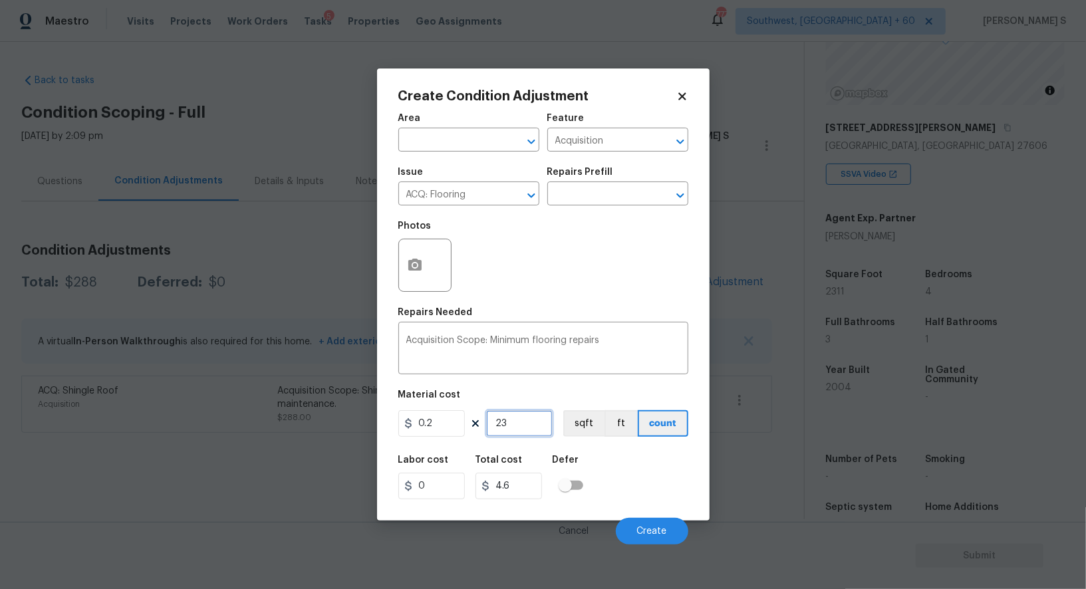
type input "231"
type input "46.2"
type input "2311"
type input "462.2"
type input "2311"
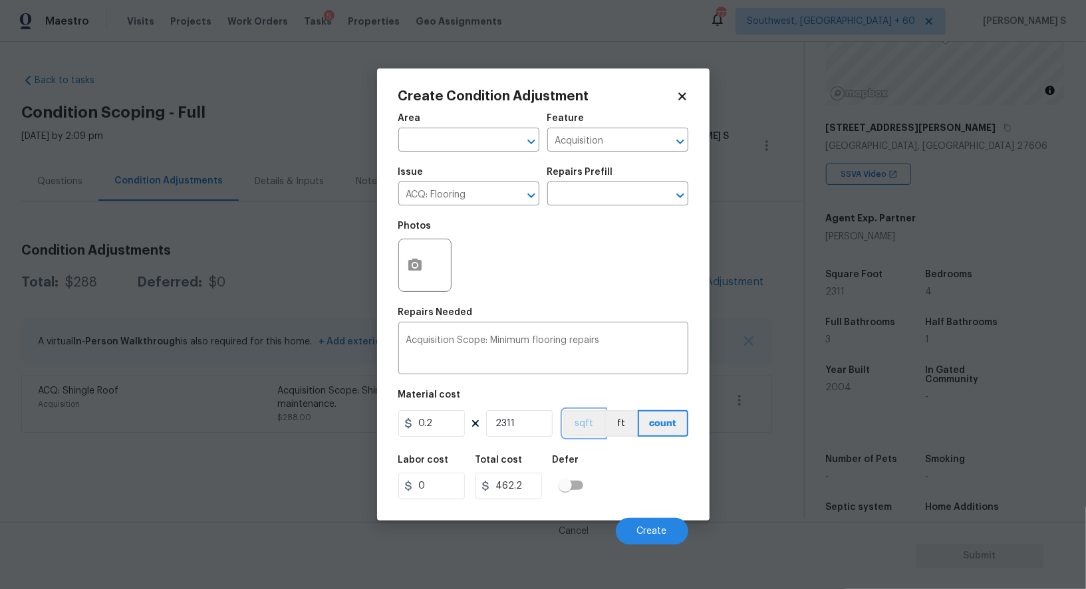
click at [587, 428] on button "sqft" at bounding box center [583, 423] width 41 height 27
click at [596, 454] on div "Labor cost 0 Total cost 462.2 Defer" at bounding box center [543, 477] width 290 height 60
click at [633, 543] on button "Create" at bounding box center [652, 531] width 72 height 27
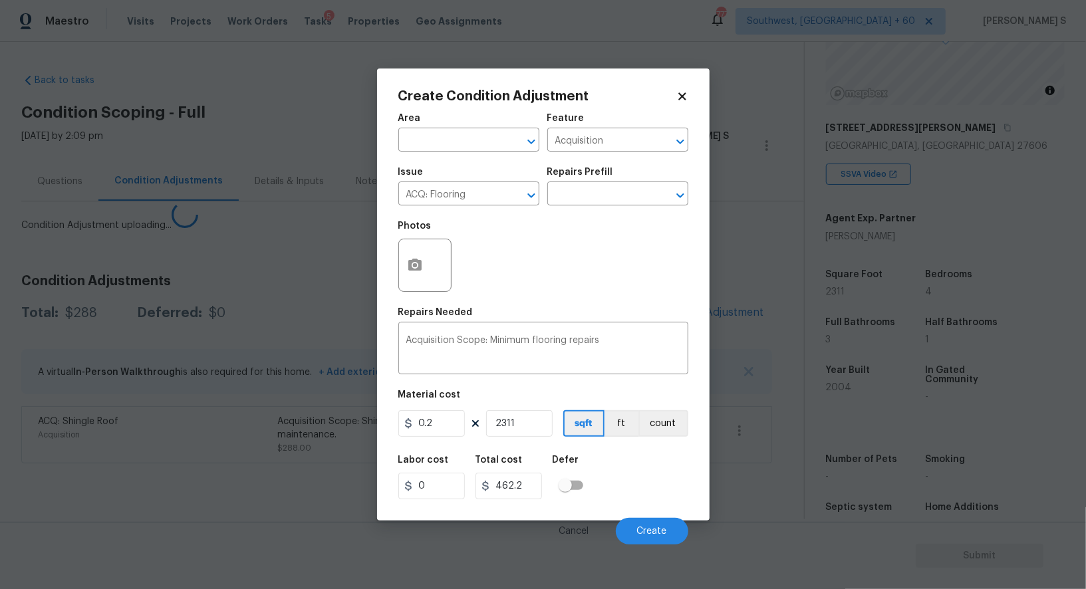
click at [102, 462] on body "Maestro Visits Projects Work Orders Tasks 5 Properties Geo Assignments 777 Sout…" at bounding box center [543, 294] width 1086 height 589
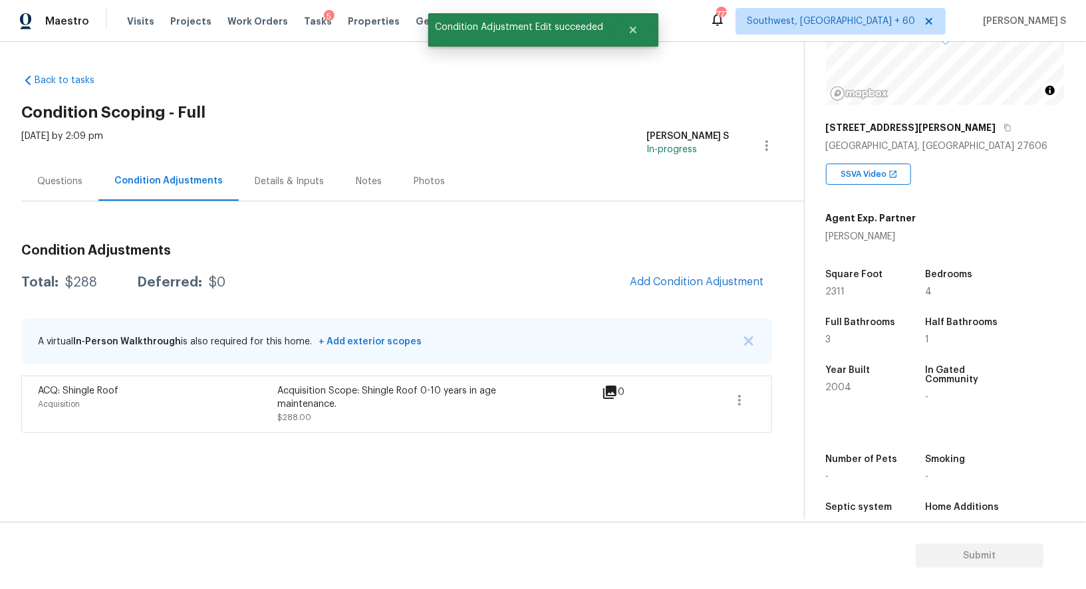
click at [689, 316] on div "Condition Adjustments Total: $288 Deferred: $0 Add Condition Adjustment A virtu…" at bounding box center [396, 332] width 751 height 199
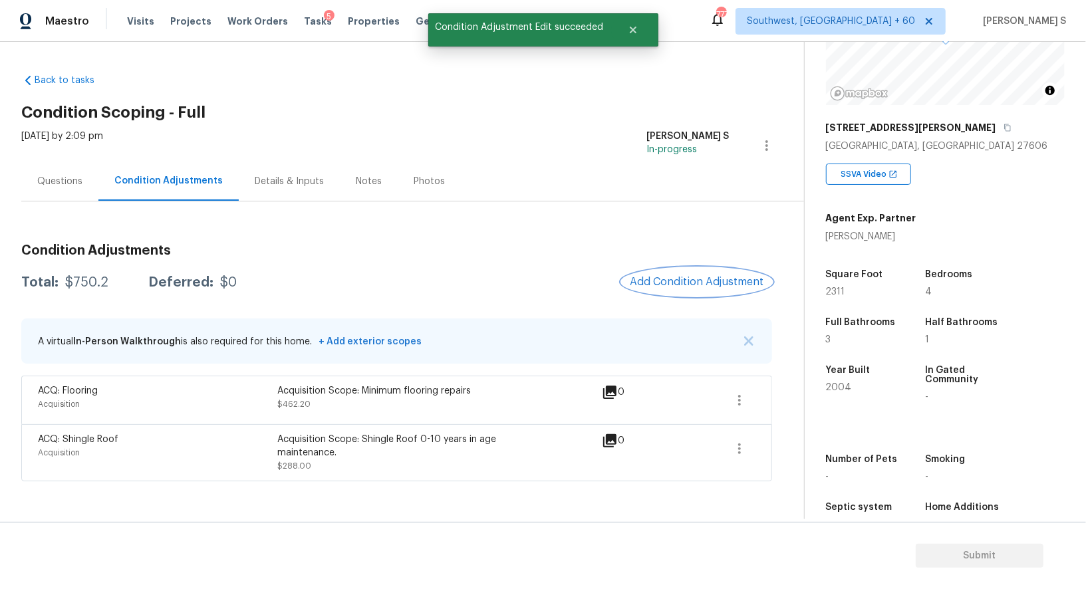
click at [684, 280] on span "Add Condition Adjustment" at bounding box center [697, 282] width 134 height 12
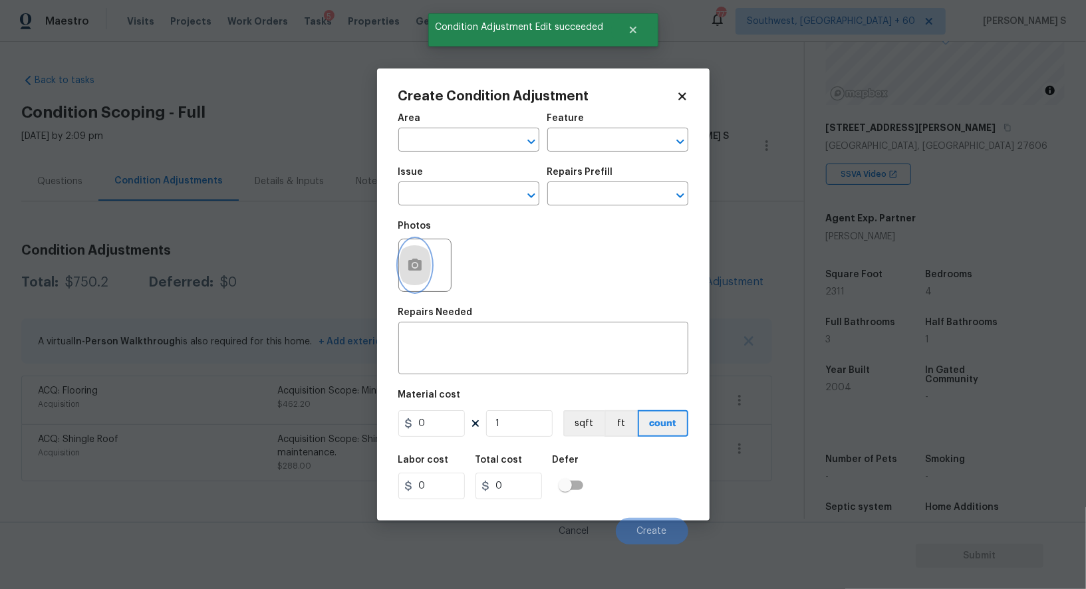
click at [420, 263] on icon "button" at bounding box center [414, 265] width 13 height 12
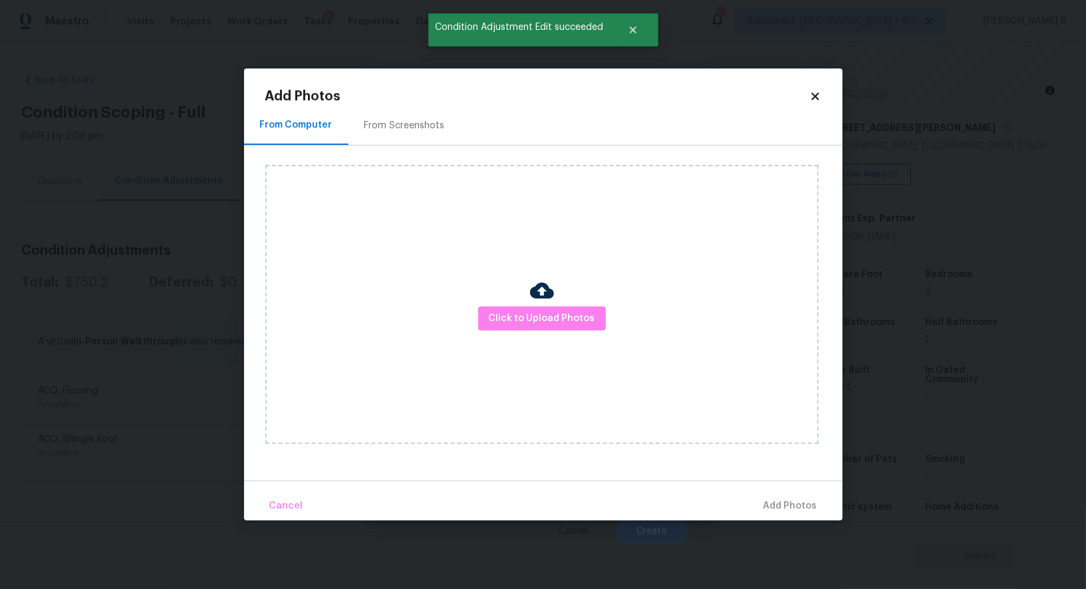
click at [406, 119] on div "From Screenshots" at bounding box center [404, 125] width 80 height 13
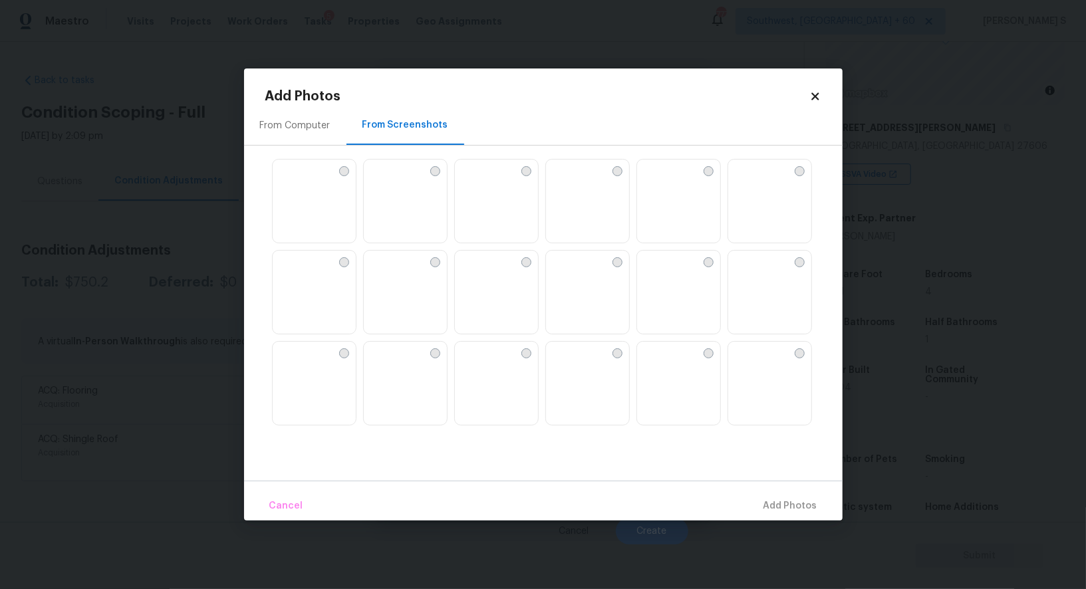
click at [476, 356] on img at bounding box center [465, 352] width 21 height 21
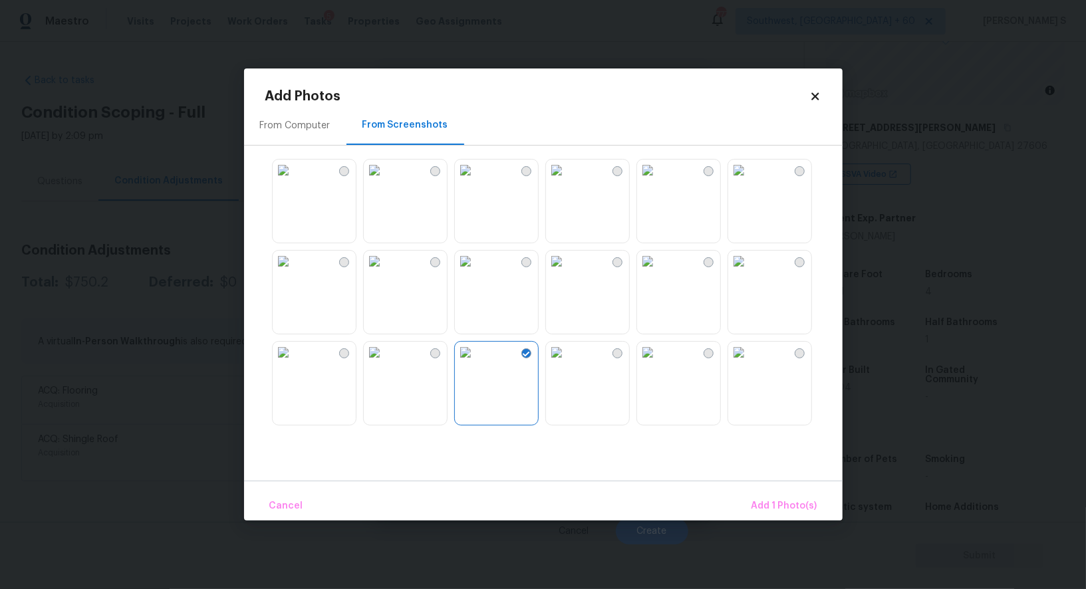
click at [476, 361] on img at bounding box center [465, 352] width 21 height 21
click at [476, 181] on img at bounding box center [465, 170] width 21 height 21
click at [385, 272] on img at bounding box center [374, 261] width 21 height 21
click at [294, 272] on img at bounding box center [283, 261] width 21 height 21
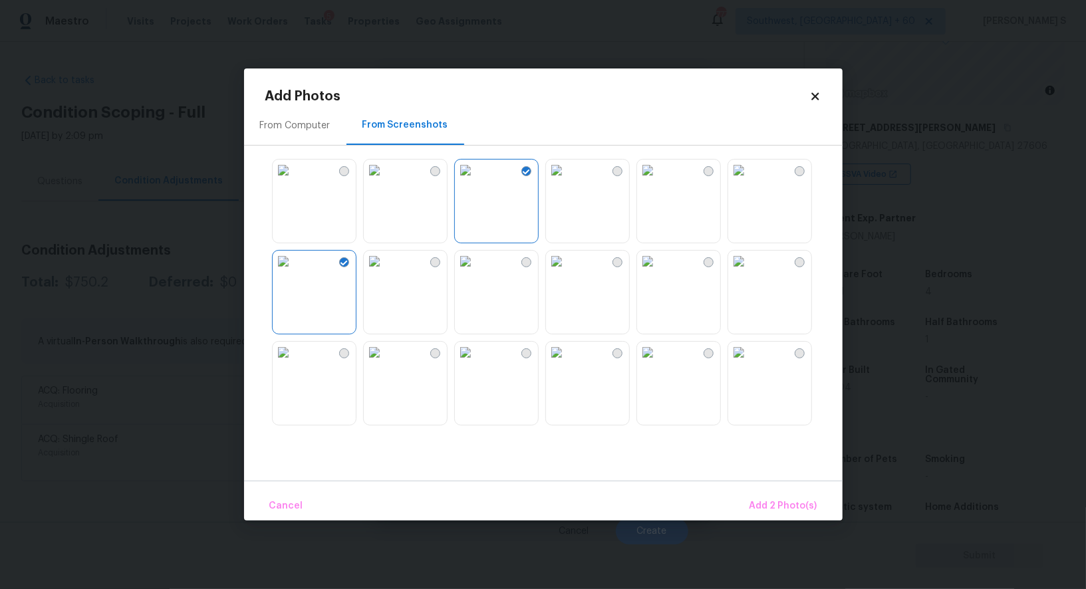
click at [294, 363] on img at bounding box center [283, 352] width 21 height 21
click at [385, 363] on img at bounding box center [374, 352] width 21 height 21
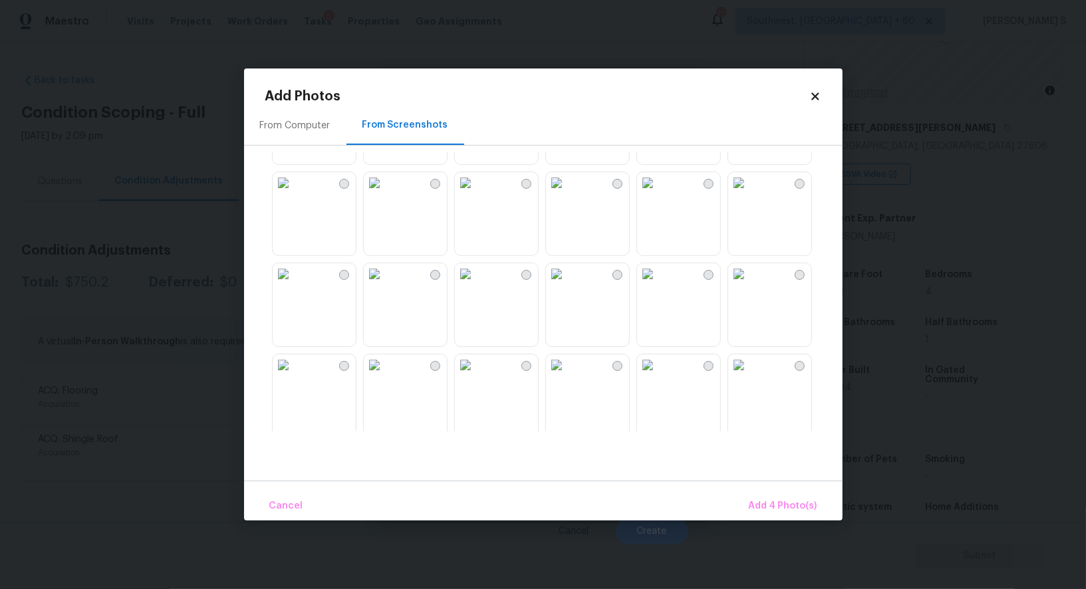
click at [476, 285] on img at bounding box center [465, 273] width 21 height 21
click at [385, 285] on img at bounding box center [374, 273] width 21 height 21
click at [294, 285] on img at bounding box center [283, 273] width 21 height 21
click at [294, 376] on img at bounding box center [283, 364] width 21 height 21
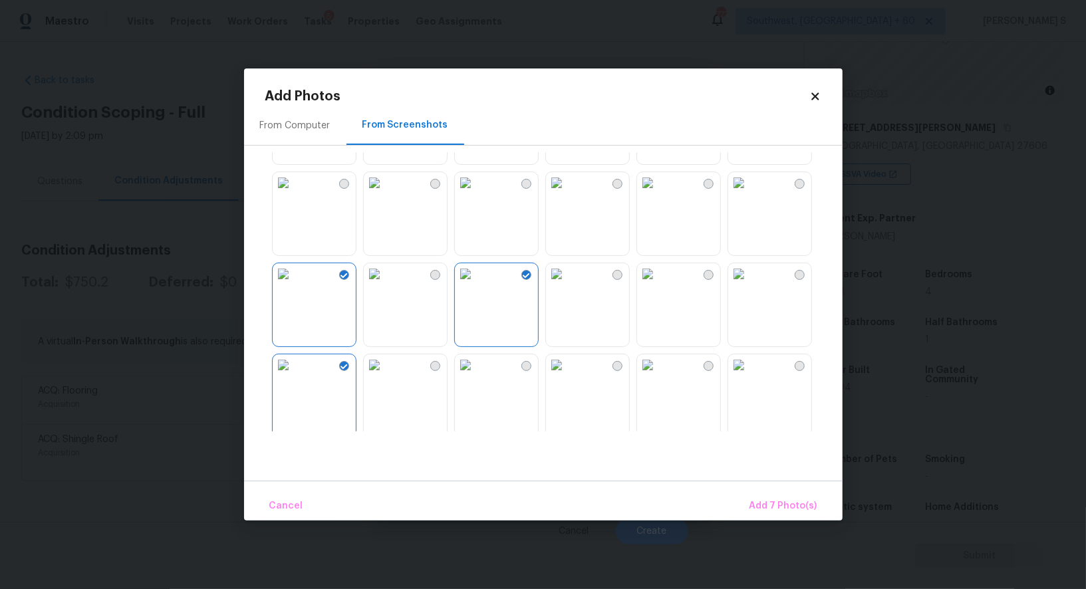
click at [385, 376] on img at bounding box center [374, 364] width 21 height 21
click at [385, 285] on img at bounding box center [374, 273] width 21 height 21
click at [461, 285] on img at bounding box center [465, 273] width 21 height 21
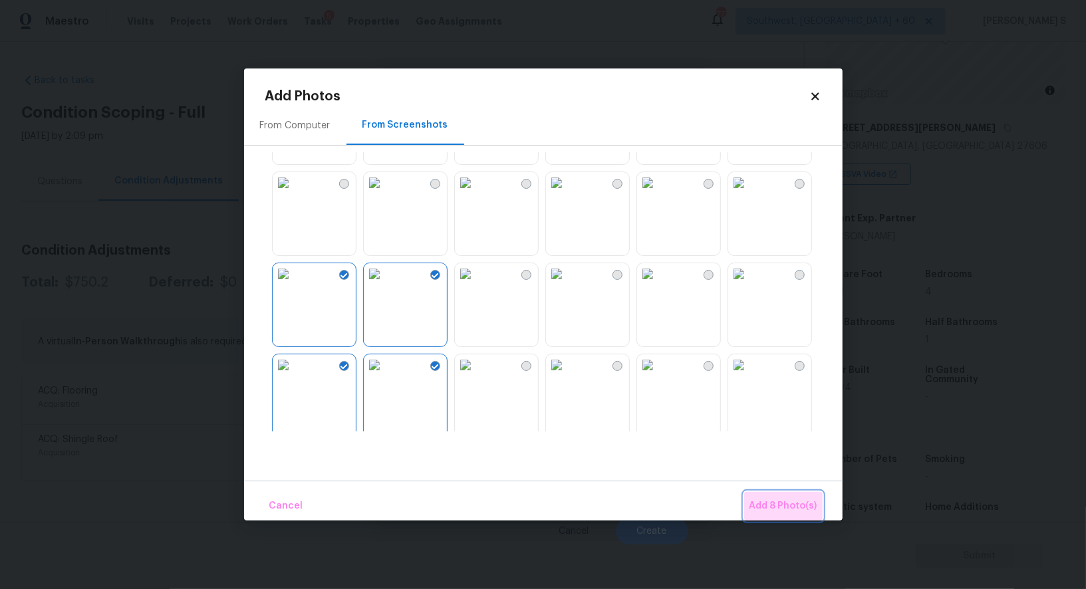
click at [786, 501] on span "Add 8 Photo(s)" at bounding box center [783, 506] width 68 height 17
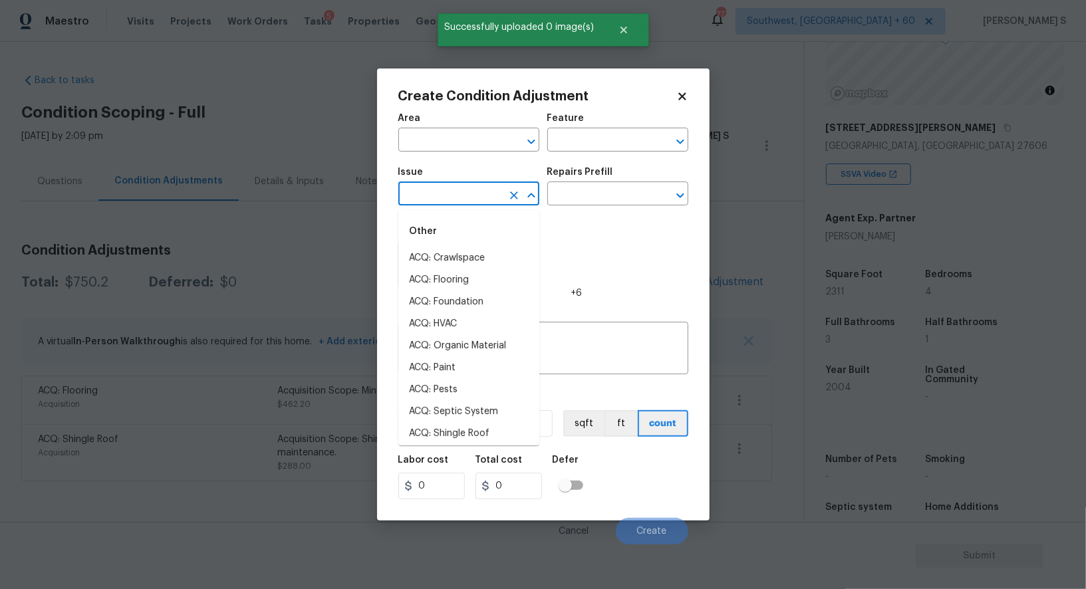
click at [467, 187] on input "text" at bounding box center [450, 195] width 104 height 21
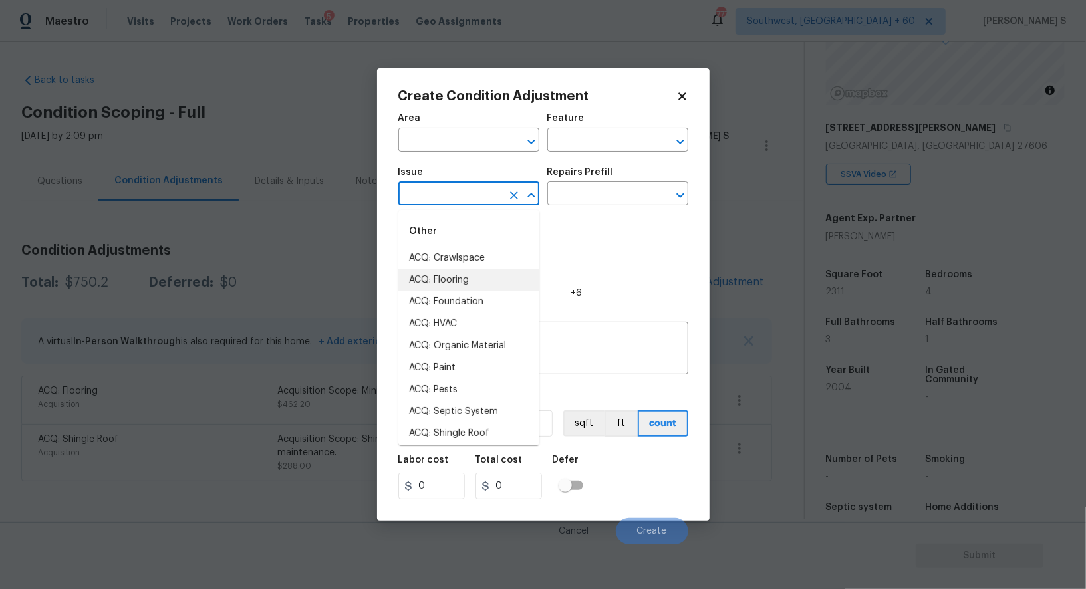
click at [467, 272] on li "ACQ: Flooring" at bounding box center [468, 280] width 141 height 22
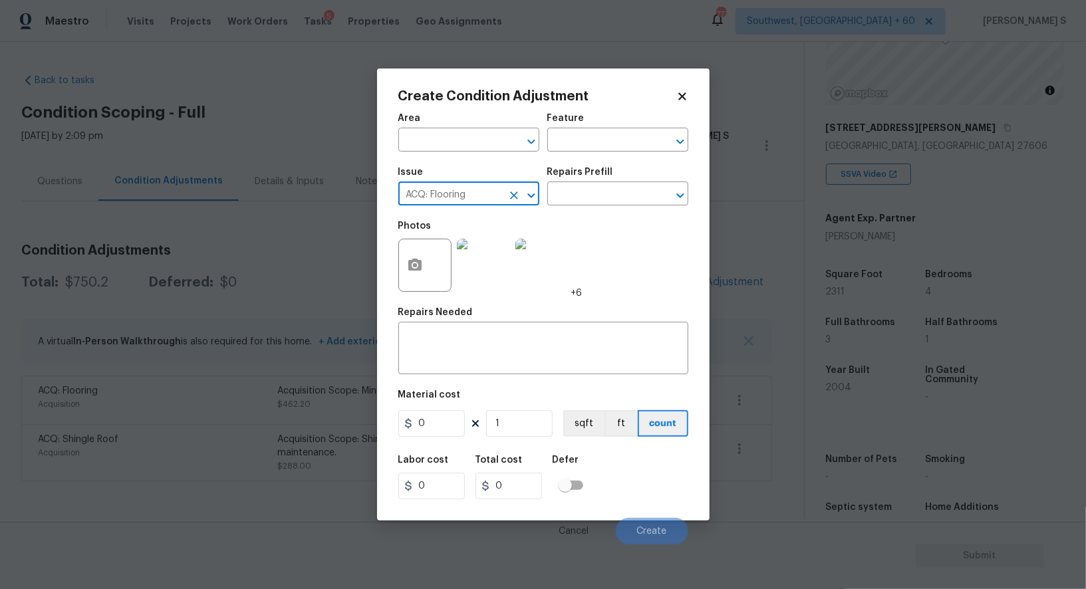
click at [449, 199] on input "ACQ: Flooring" at bounding box center [450, 195] width 104 height 21
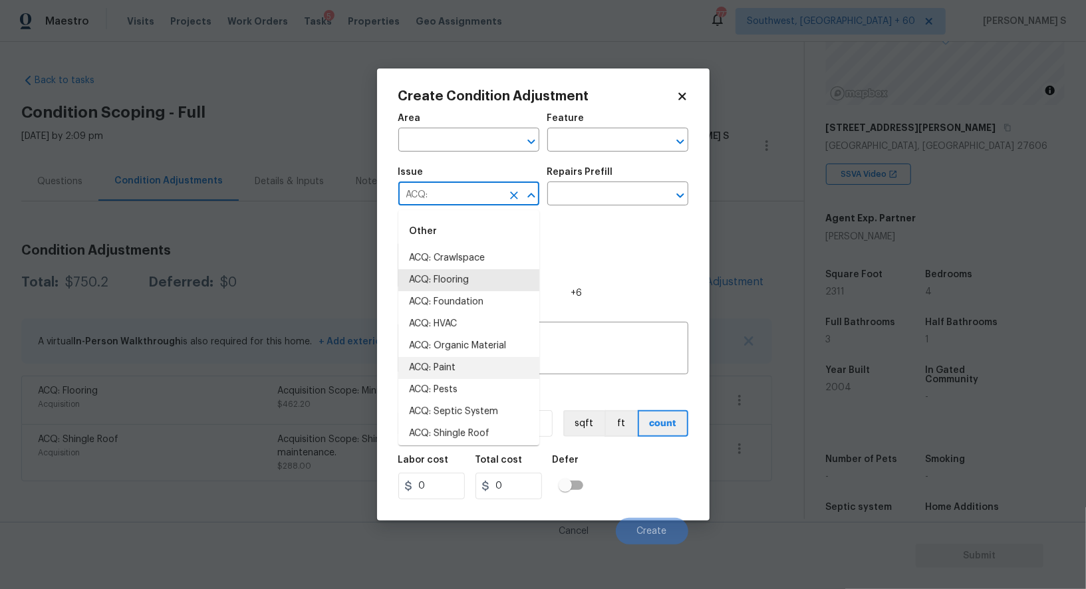
click at [468, 377] on li "ACQ: Paint" at bounding box center [468, 368] width 141 height 22
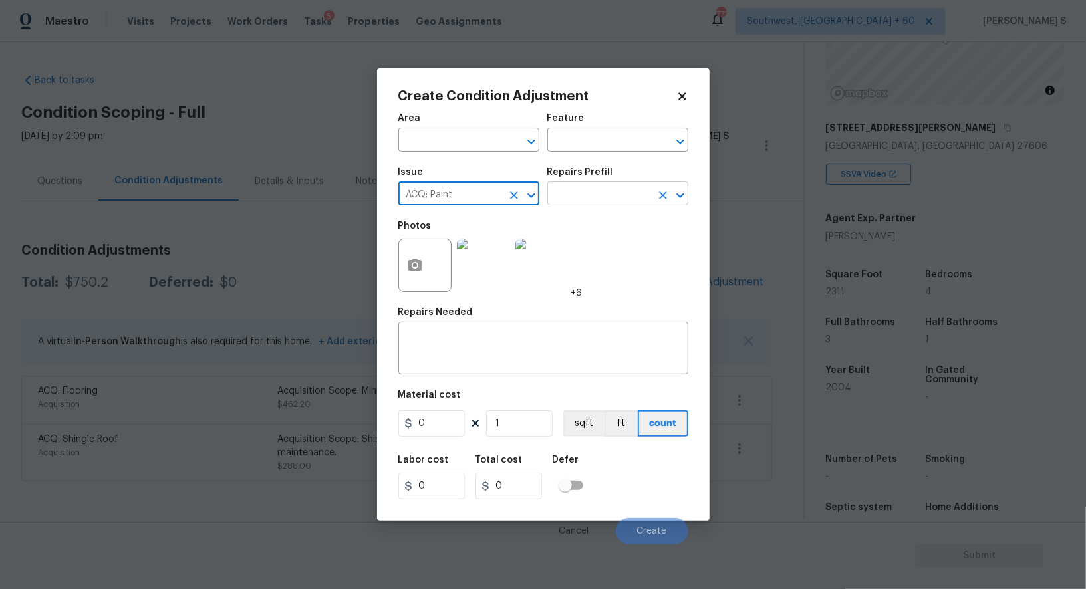
type input "ACQ: Paint"
click at [626, 198] on input "text" at bounding box center [599, 195] width 104 height 21
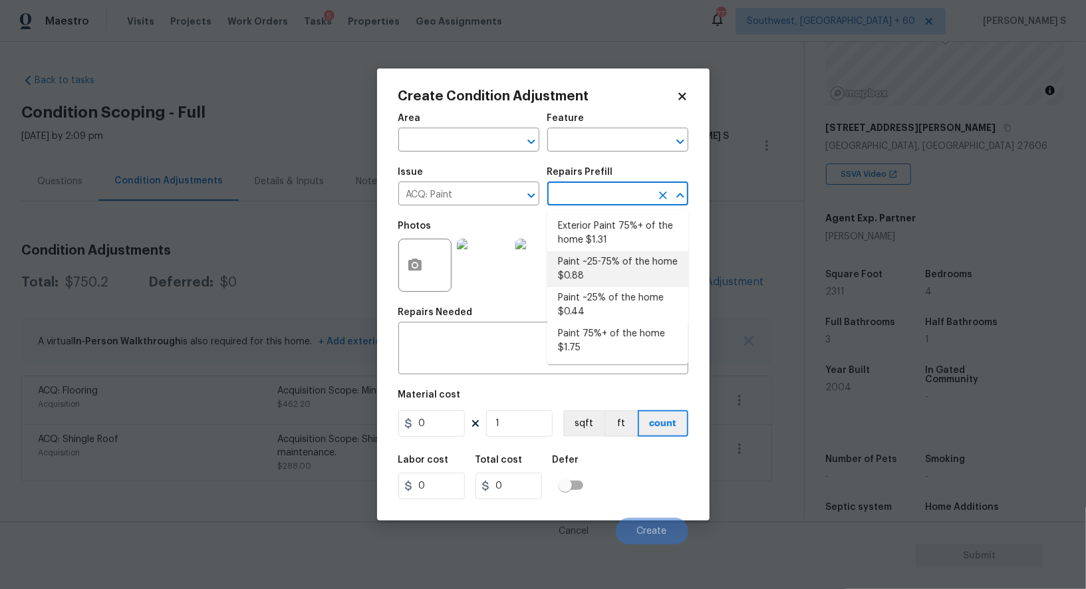
click at [612, 281] on li "Paint ~25-75% of the home $0.88" at bounding box center [617, 269] width 141 height 36
type input "Acquisition"
type textarea "Acquisition Scope: ~25 - 75% of the home needs interior paint"
type input "0.88"
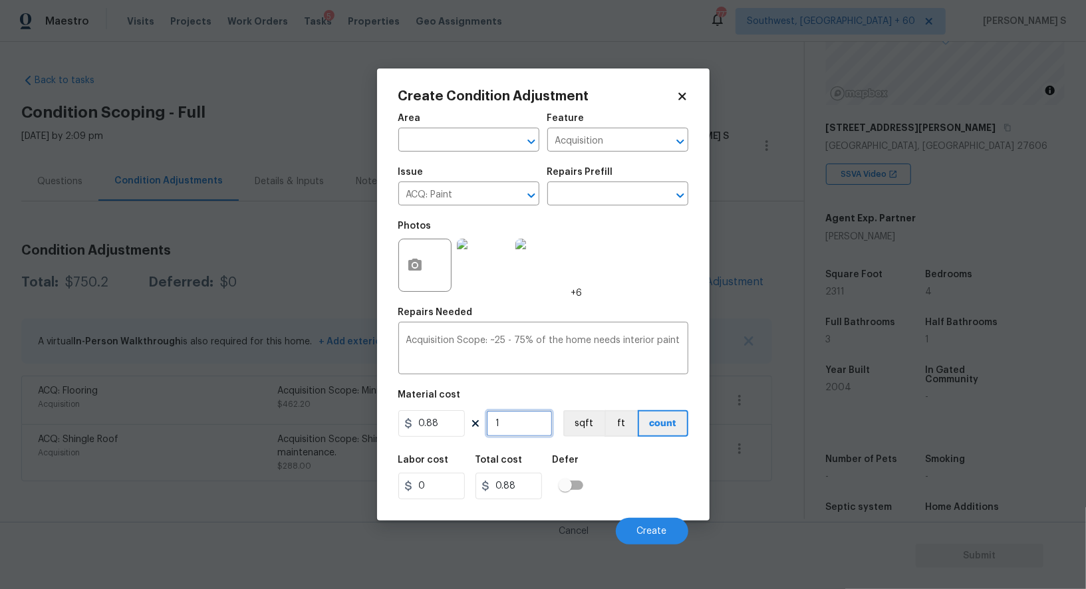
click at [542, 428] on input "1" at bounding box center [519, 423] width 66 height 27
paste input "231"
type input "2311"
type input "2033.68"
type input "2311"
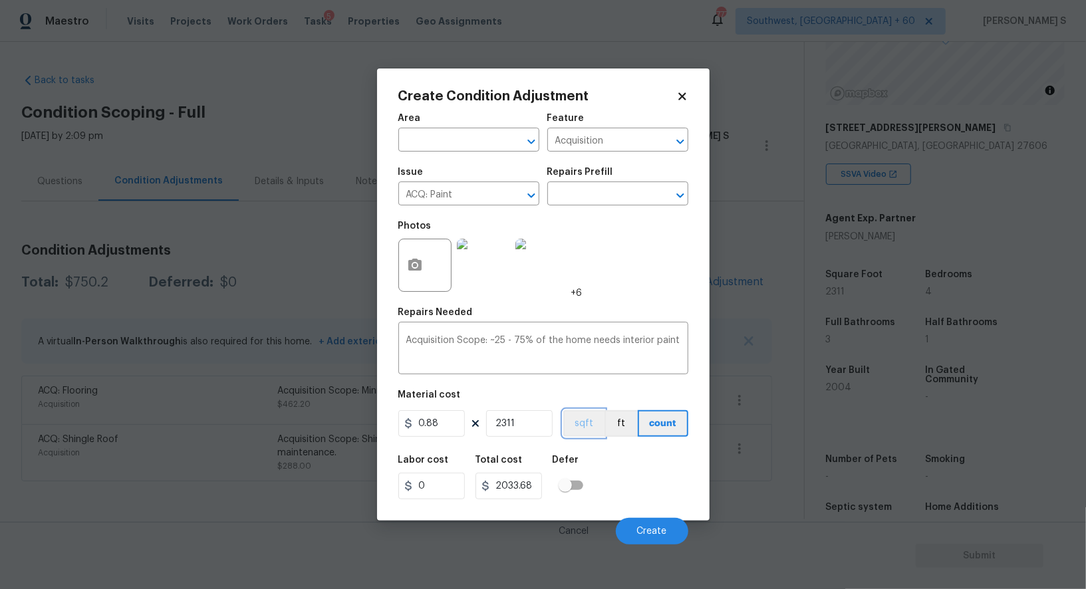
click at [586, 418] on button "sqft" at bounding box center [583, 423] width 41 height 27
click at [603, 461] on div "Labor cost 0 Total cost 2033.68 Defer" at bounding box center [543, 477] width 290 height 60
click at [640, 518] on div "Cancel Create" at bounding box center [543, 525] width 290 height 37
click at [641, 528] on span "Create" at bounding box center [652, 532] width 30 height 10
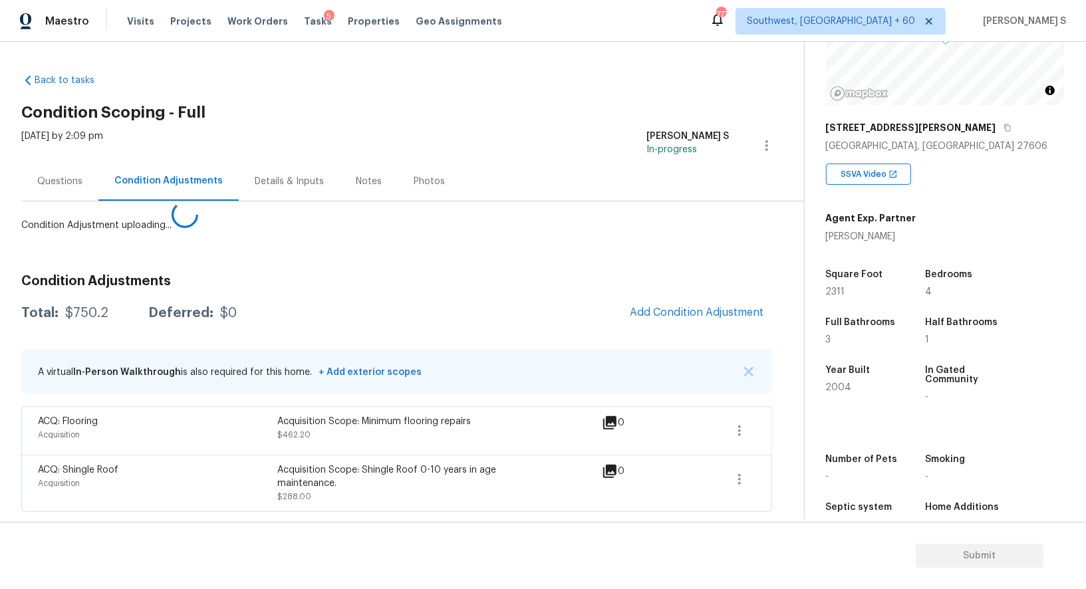
click at [128, 445] on body "Maestro Visits Projects Work Orders Tasks 5 Properties Geo Assignments 777 Sout…" at bounding box center [543, 294] width 1086 height 589
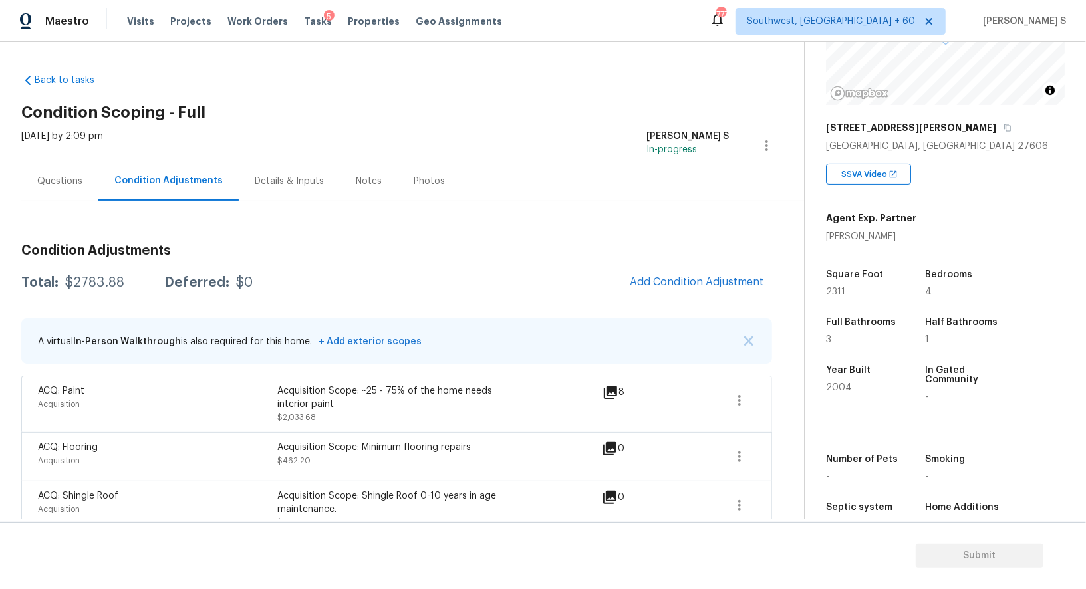
scroll to position [21, 0]
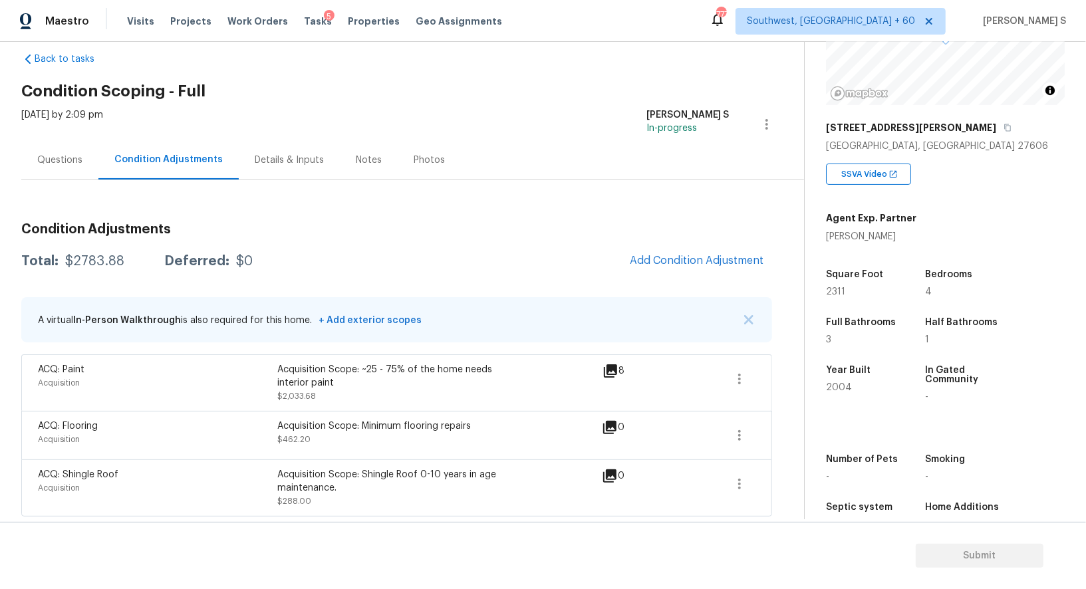
click at [80, 160] on div "Questions" at bounding box center [59, 160] width 45 height 13
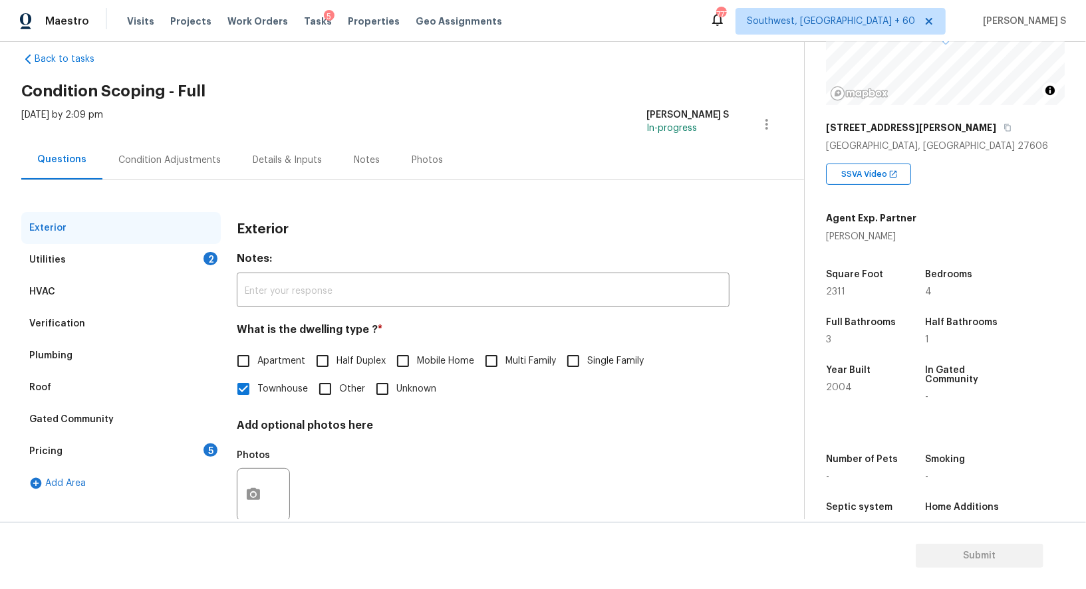
scroll to position [51, 0]
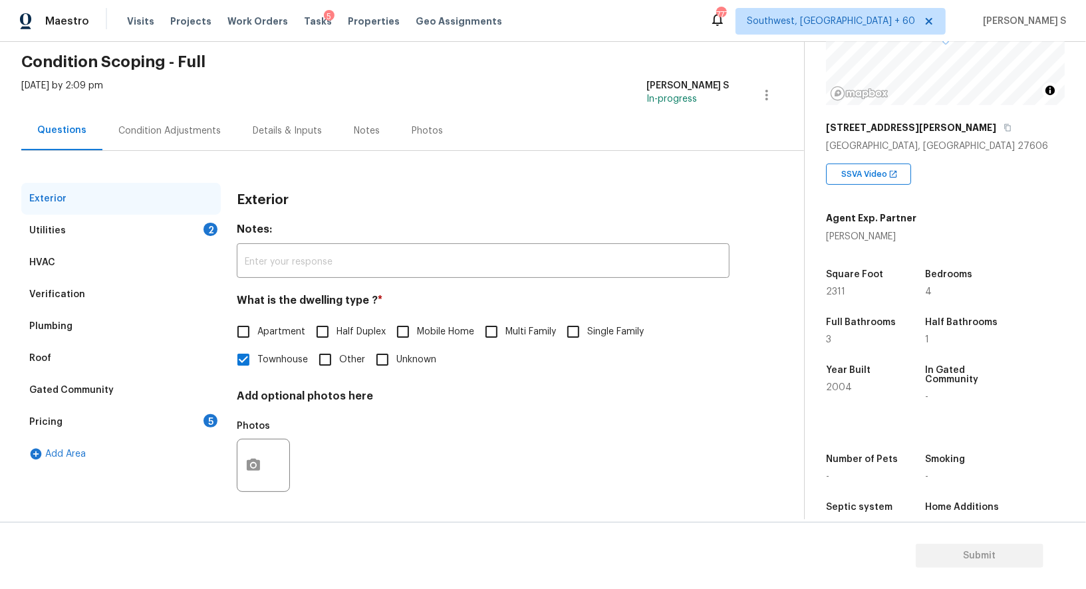
click at [65, 426] on div "Pricing 5" at bounding box center [120, 422] width 199 height 32
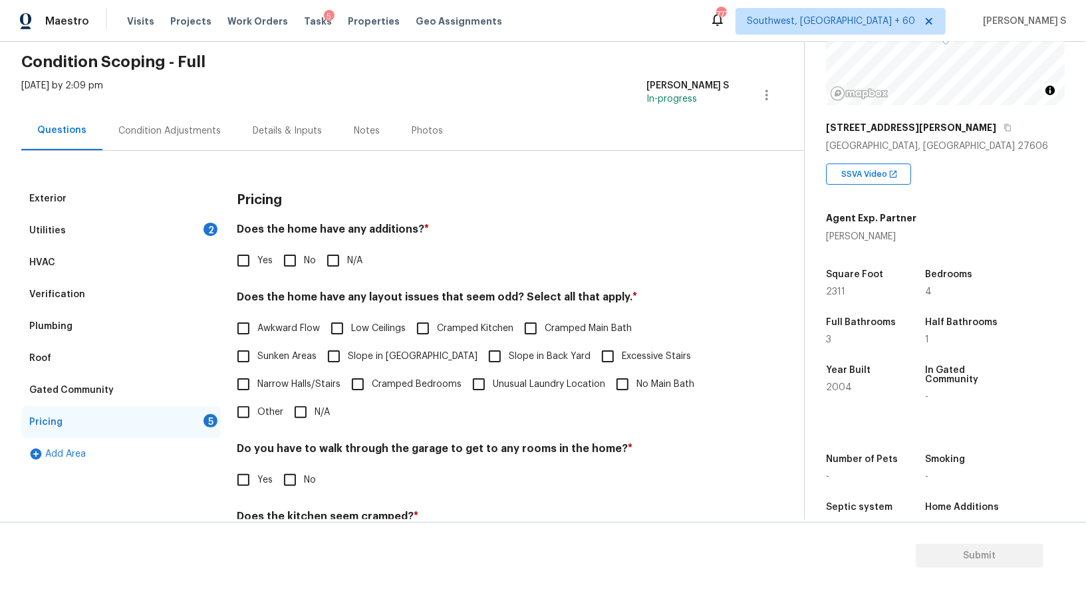
click at [285, 250] on input "No" at bounding box center [290, 261] width 28 height 28
checkbox input "true"
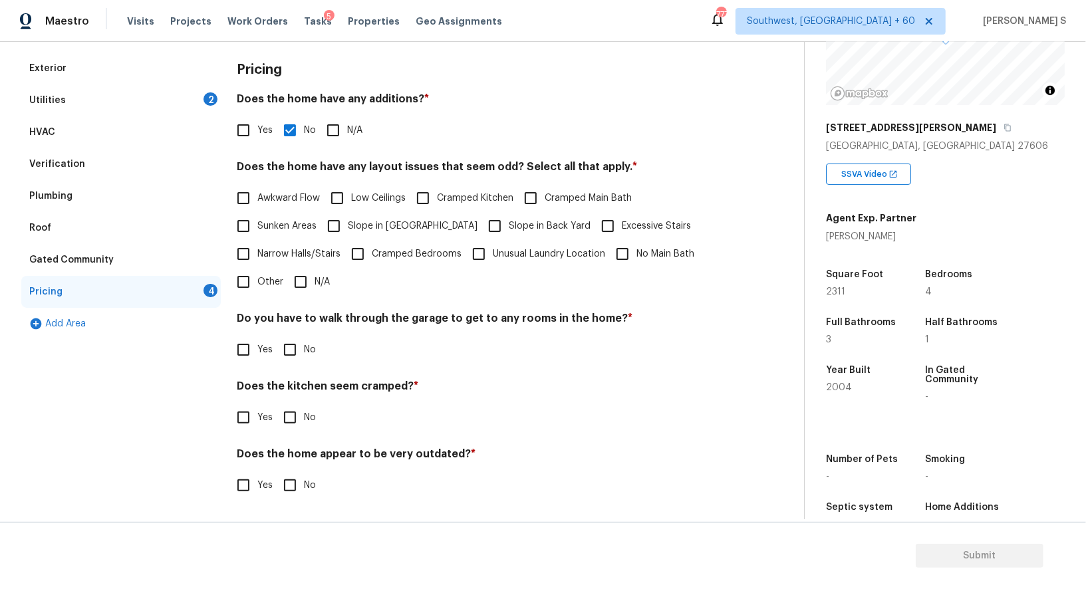
scroll to position [180, 0]
click at [291, 365] on div "Pricing Does the home have any additions? * Yes No N/A Does the home have any l…" at bounding box center [483, 285] width 493 height 463
click at [290, 360] on input "No" at bounding box center [290, 351] width 28 height 28
checkbox input "true"
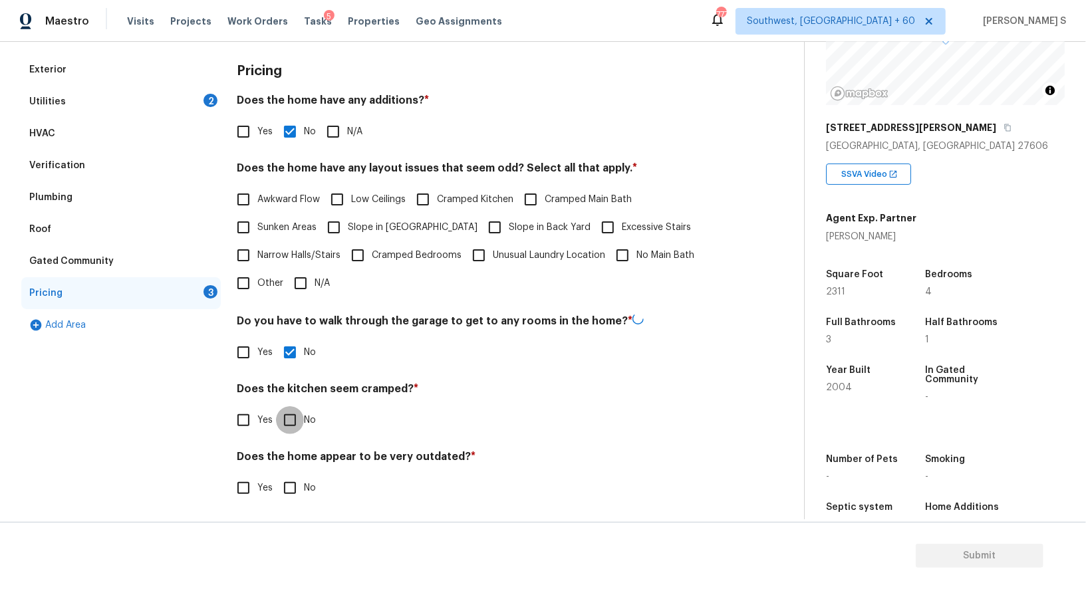
click at [276, 406] on input "No" at bounding box center [290, 420] width 28 height 28
checkbox input "true"
click at [276, 474] on input "No" at bounding box center [290, 488] width 28 height 28
checkbox input "true"
click at [358, 221] on span "Slope in [GEOGRAPHIC_DATA]" at bounding box center [413, 228] width 130 height 14
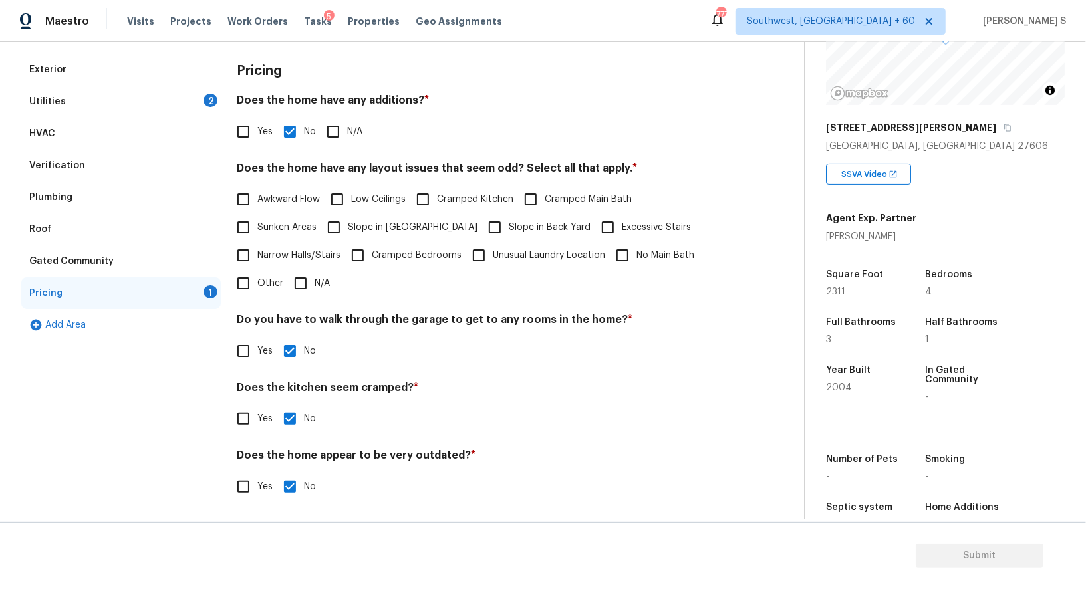
click at [348, 221] on input "Slope in [GEOGRAPHIC_DATA]" at bounding box center [334, 227] width 28 height 28
checkbox input "true"
click at [247, 276] on input "Other" at bounding box center [243, 283] width 28 height 28
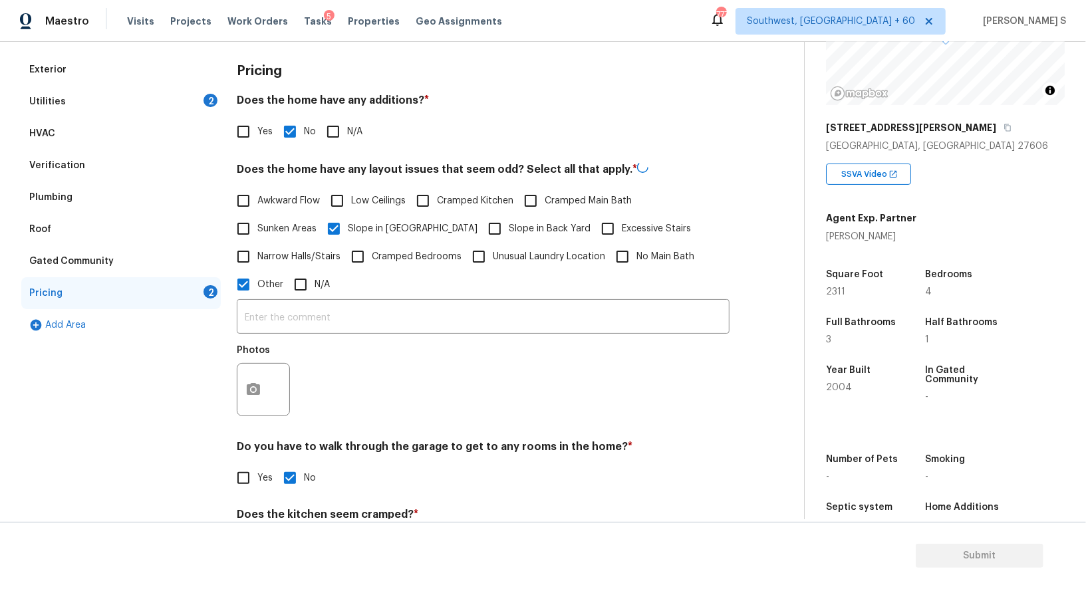
click at [258, 287] on span "Other" at bounding box center [270, 285] width 26 height 14
click at [257, 287] on input "Other" at bounding box center [243, 285] width 28 height 28
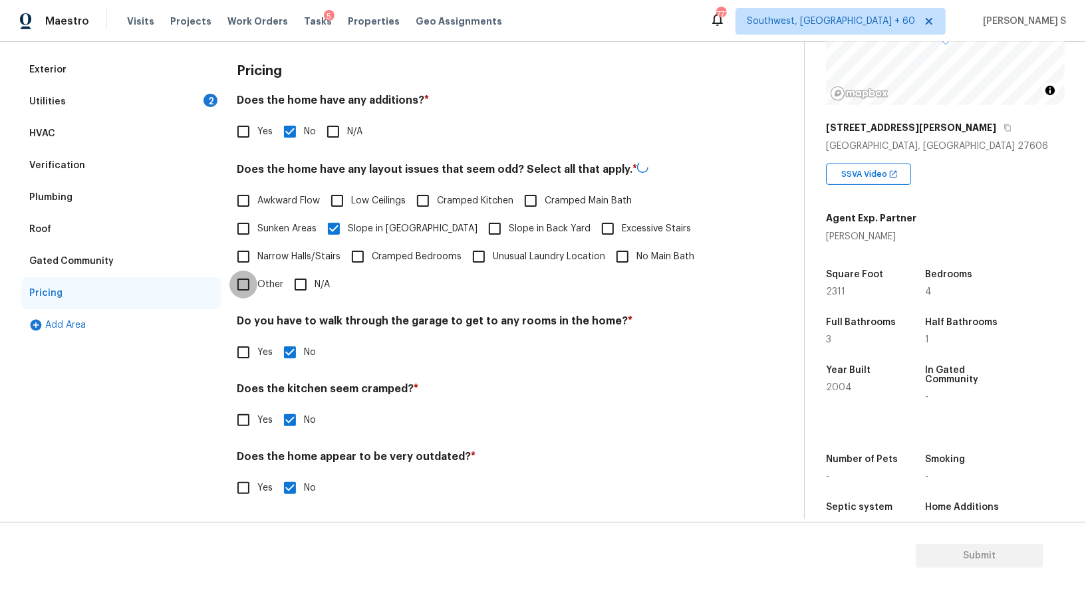
click at [252, 289] on input "Other" at bounding box center [243, 285] width 28 height 28
checkbox input "true"
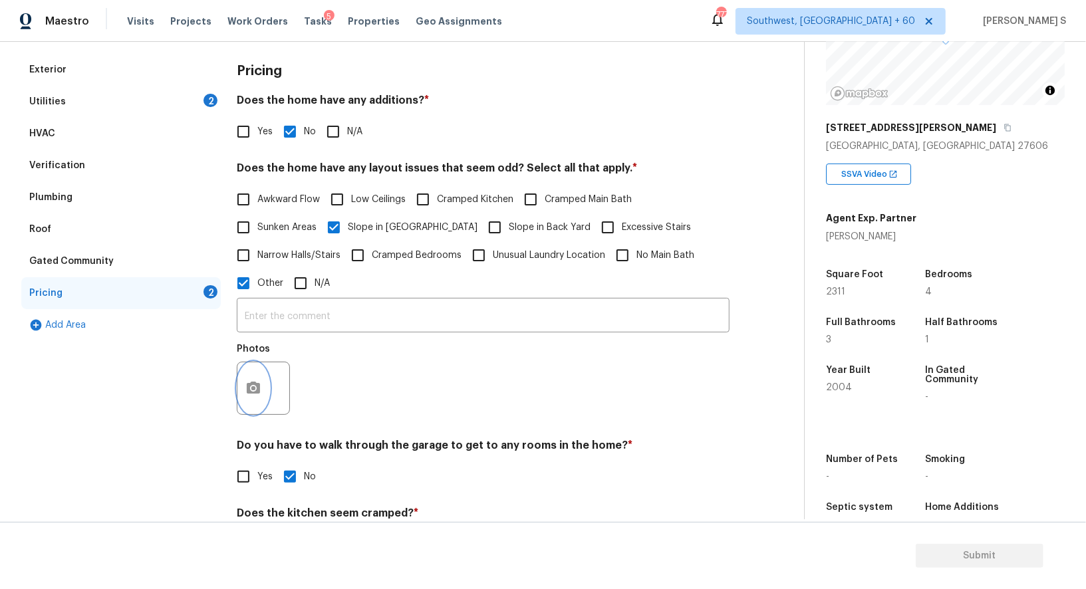
click at [242, 393] on button "button" at bounding box center [253, 388] width 32 height 52
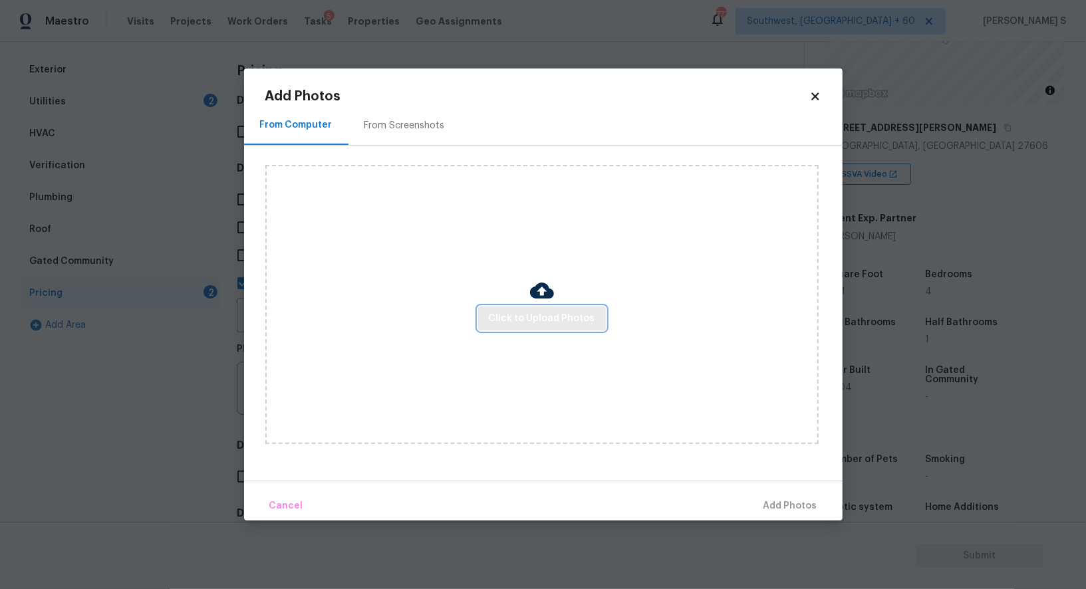
click at [562, 313] on span "Click to Upload Photos" at bounding box center [542, 319] width 106 height 17
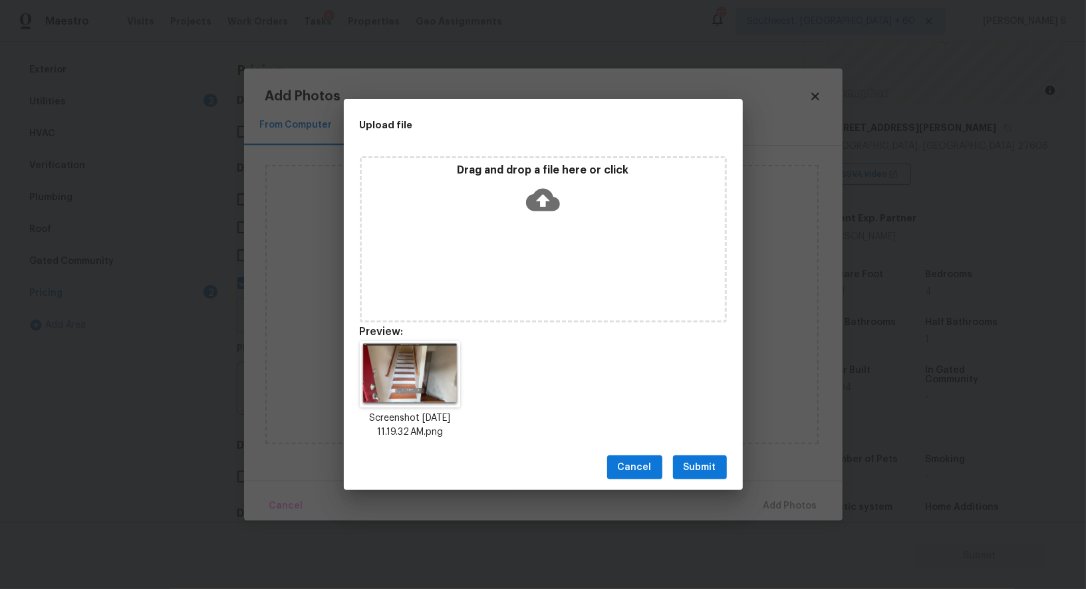
click at [698, 464] on span "Submit" at bounding box center [699, 467] width 33 height 17
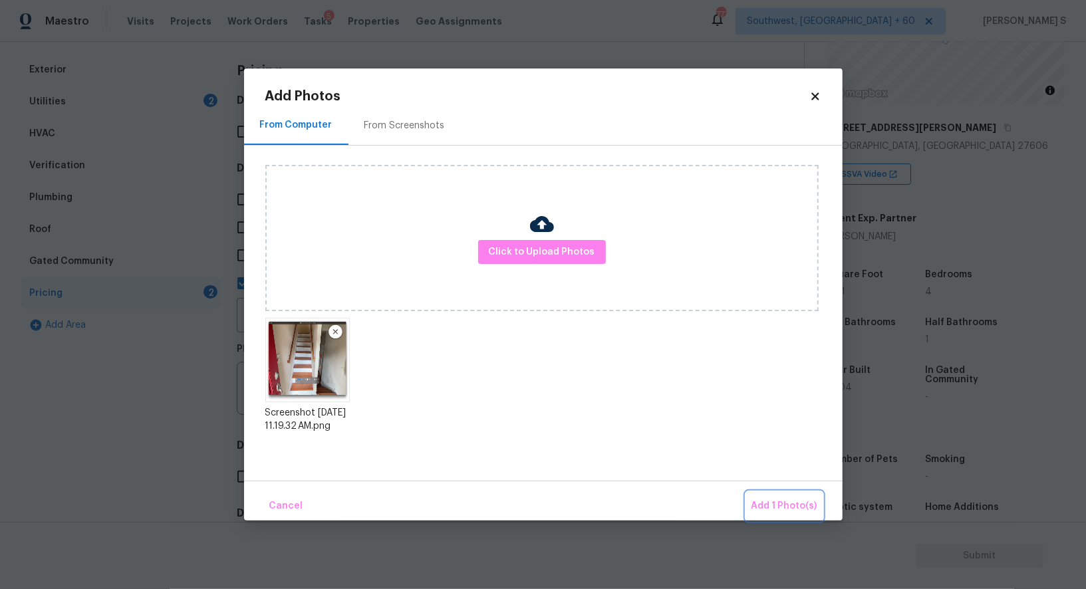
click at [746, 492] on button "Add 1 Photo(s)" at bounding box center [784, 506] width 76 height 29
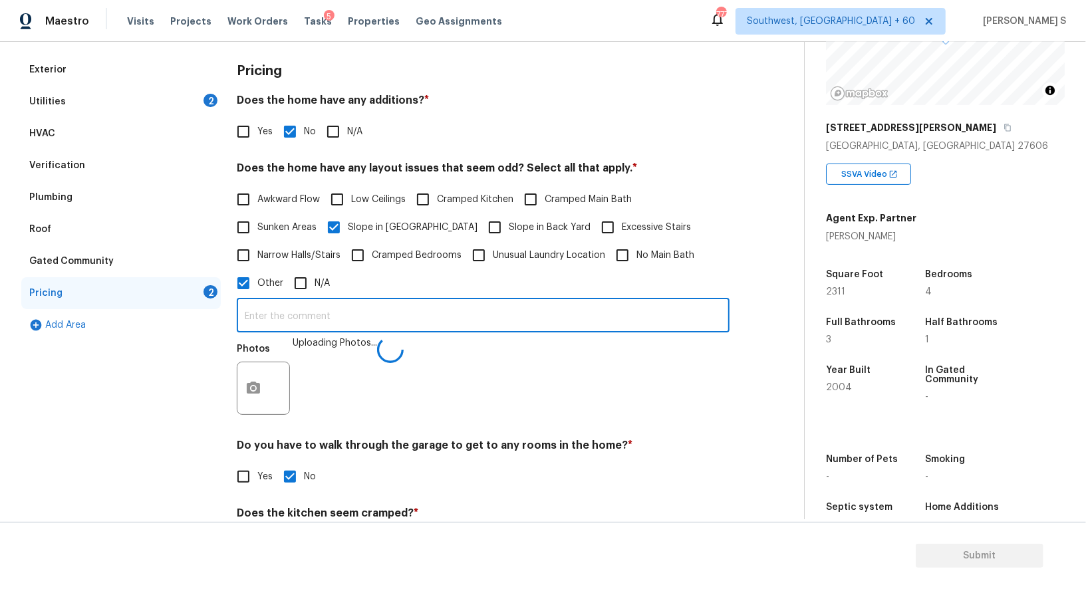
click at [608, 306] on input "text" at bounding box center [483, 316] width 493 height 31
type input "Split house."
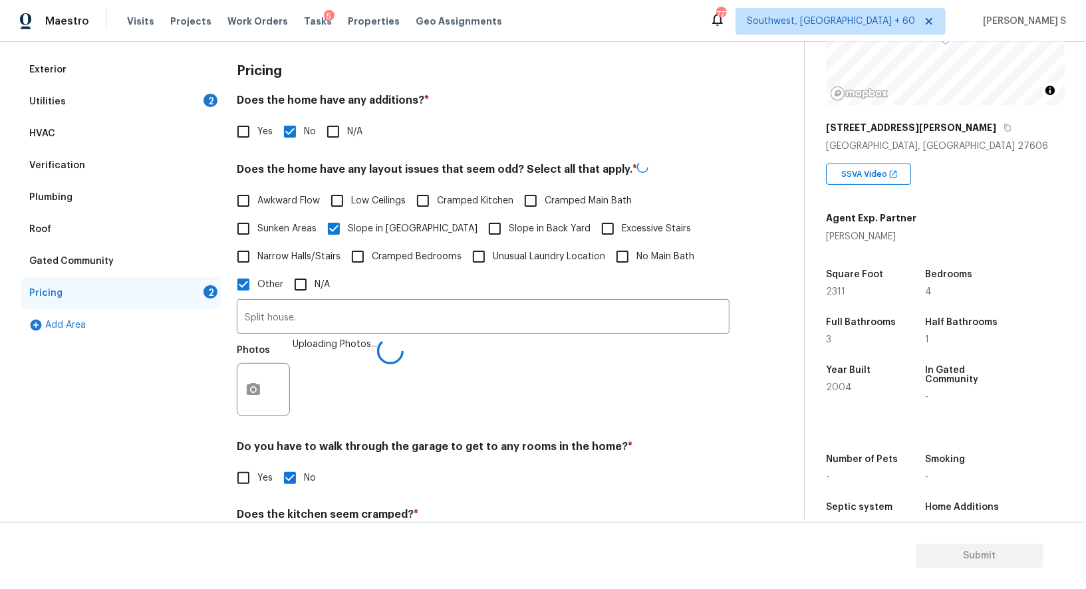
click at [658, 383] on div "Photos Uploading Photos..." at bounding box center [483, 381] width 493 height 86
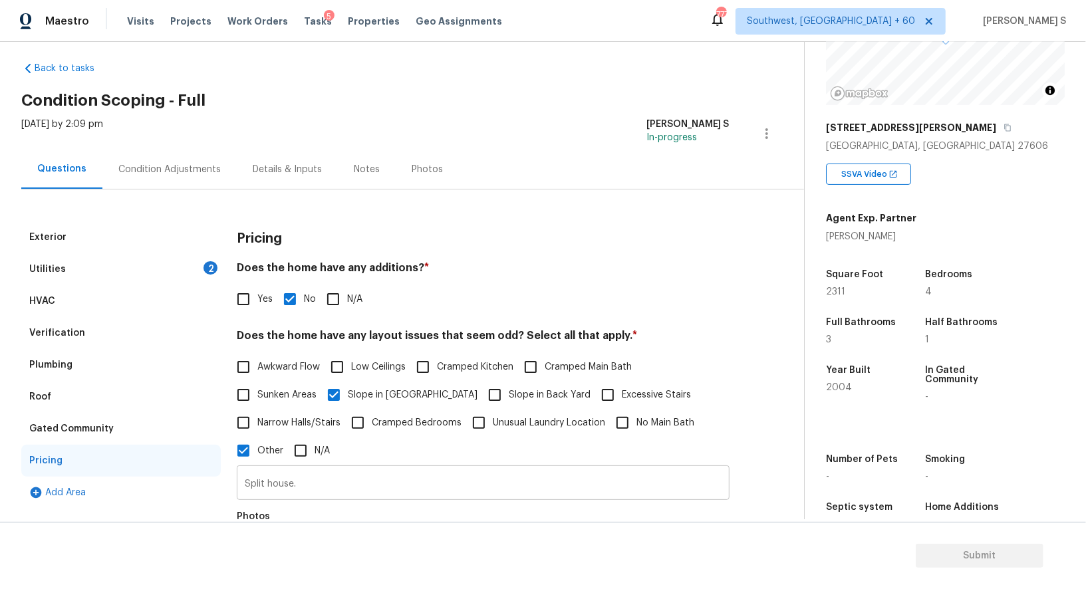
scroll to position [0, 0]
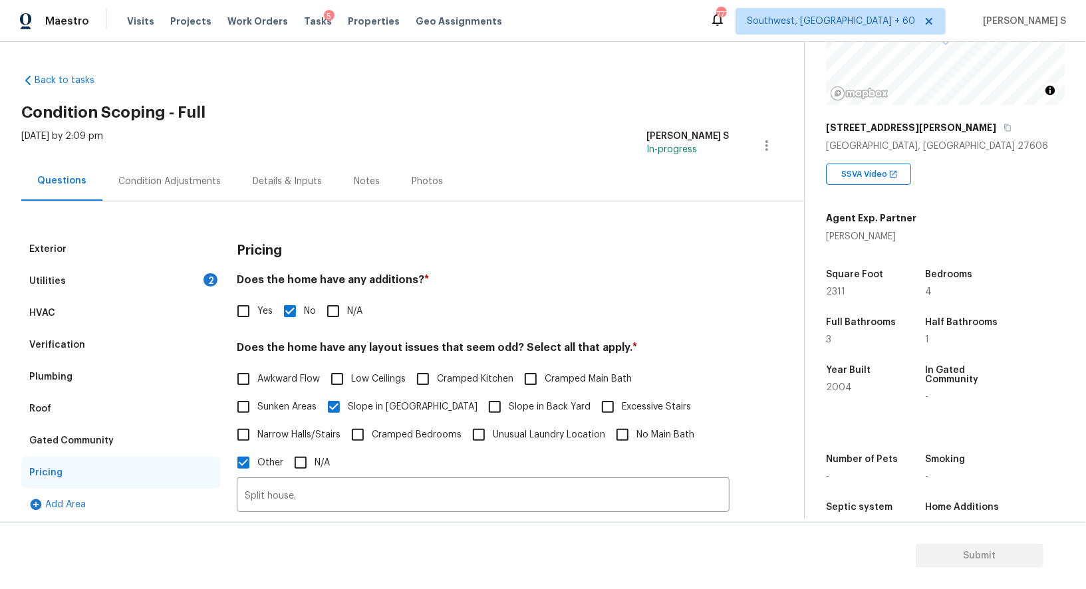
click at [201, 275] on div "Utilities 2" at bounding box center [120, 281] width 199 height 32
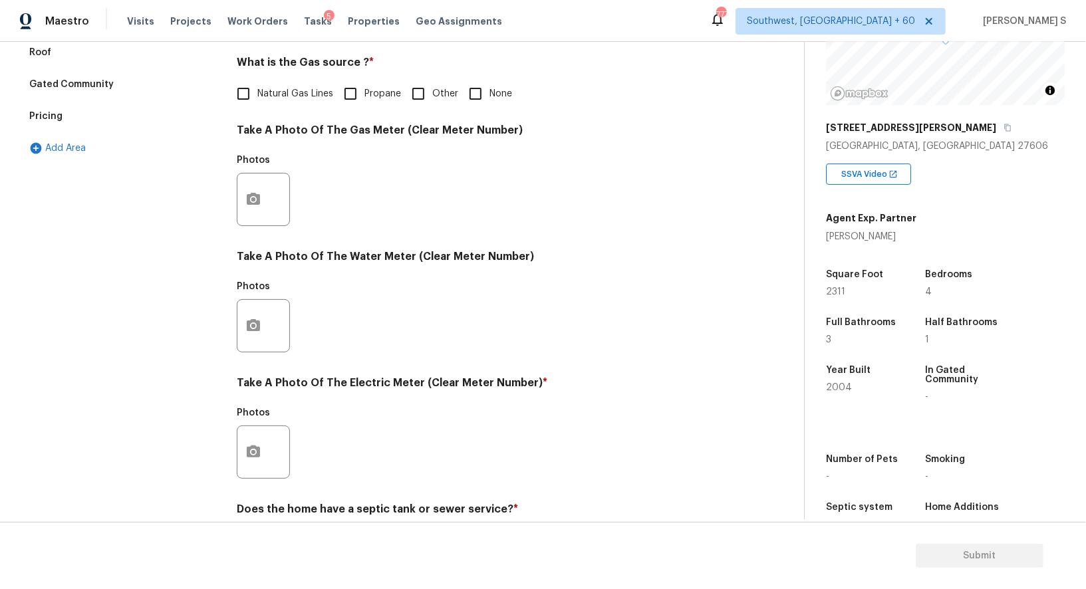
scroll to position [411, 0]
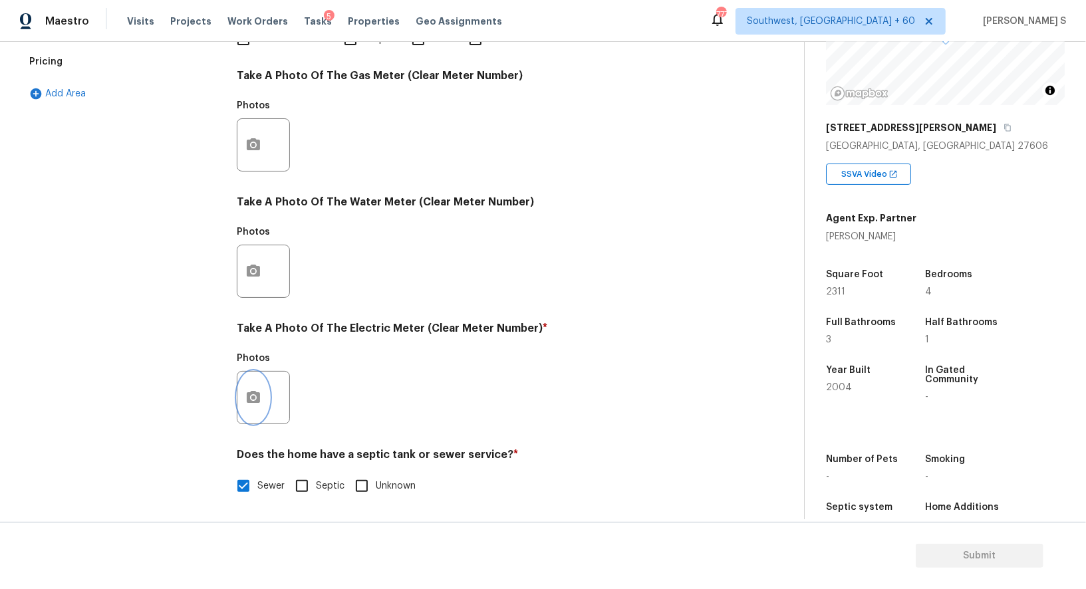
click at [247, 397] on icon "button" at bounding box center [253, 397] width 13 height 12
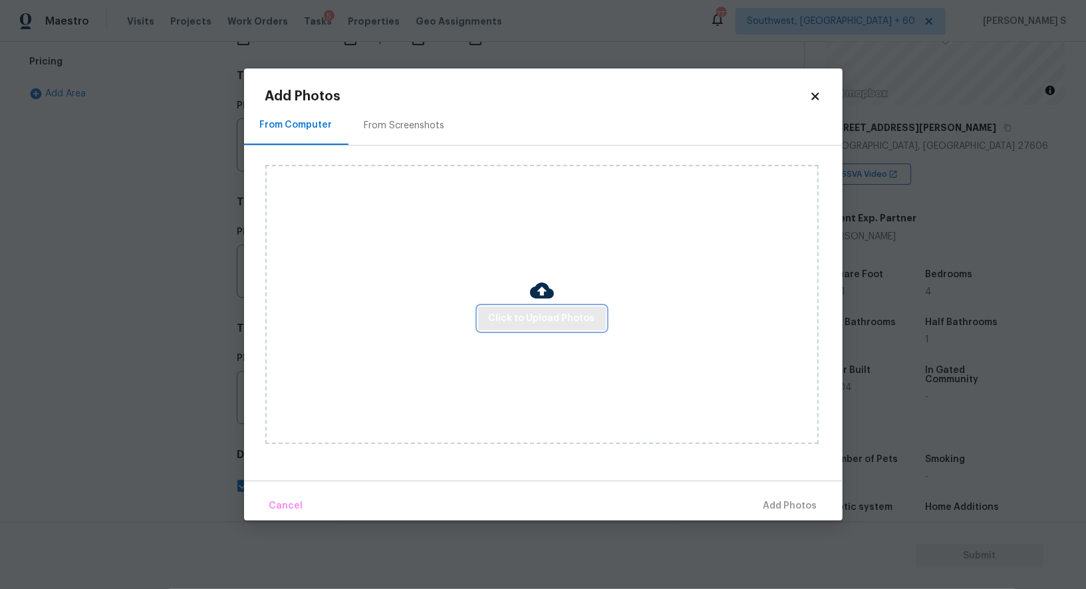
click at [485, 324] on button "Click to Upload Photos" at bounding box center [542, 319] width 128 height 25
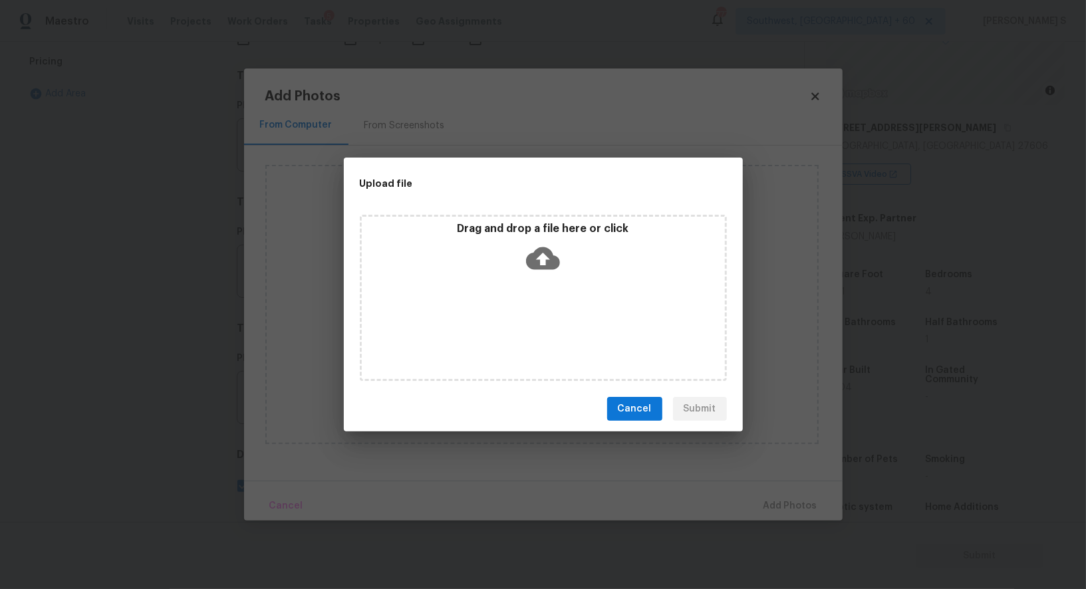
click at [485, 324] on div "Drag and drop a file here or click" at bounding box center [543, 298] width 367 height 166
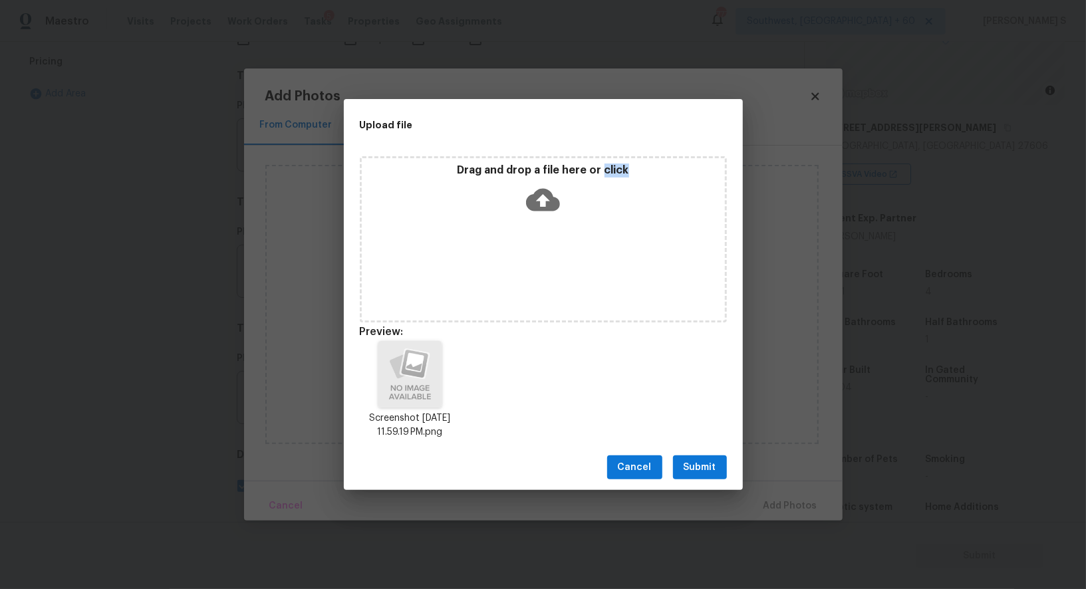
click at [706, 465] on span "Submit" at bounding box center [699, 467] width 33 height 17
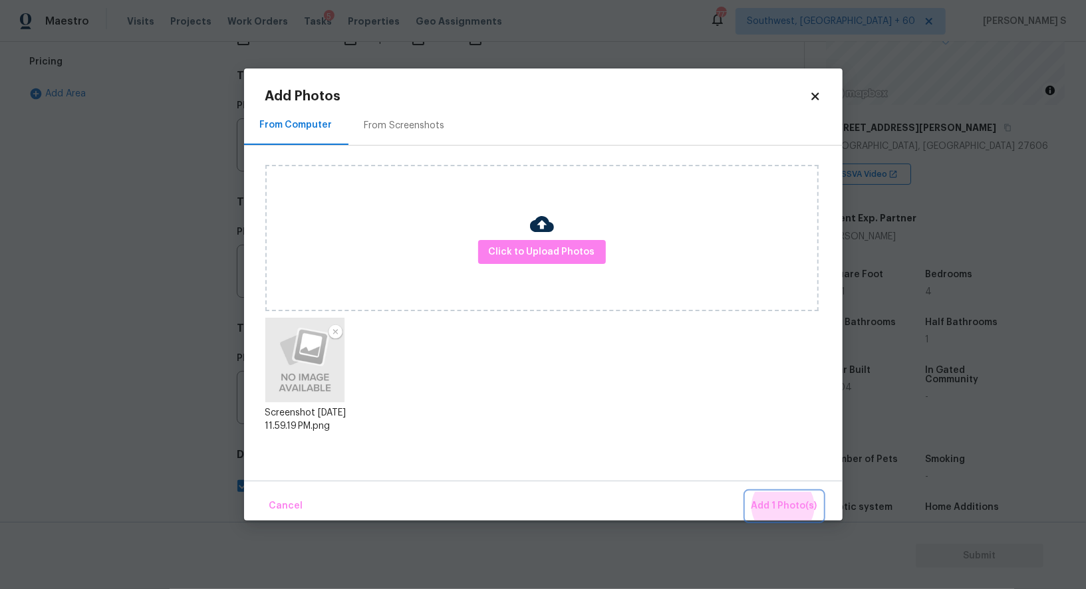
click at [746, 492] on button "Add 1 Photo(s)" at bounding box center [784, 506] width 76 height 29
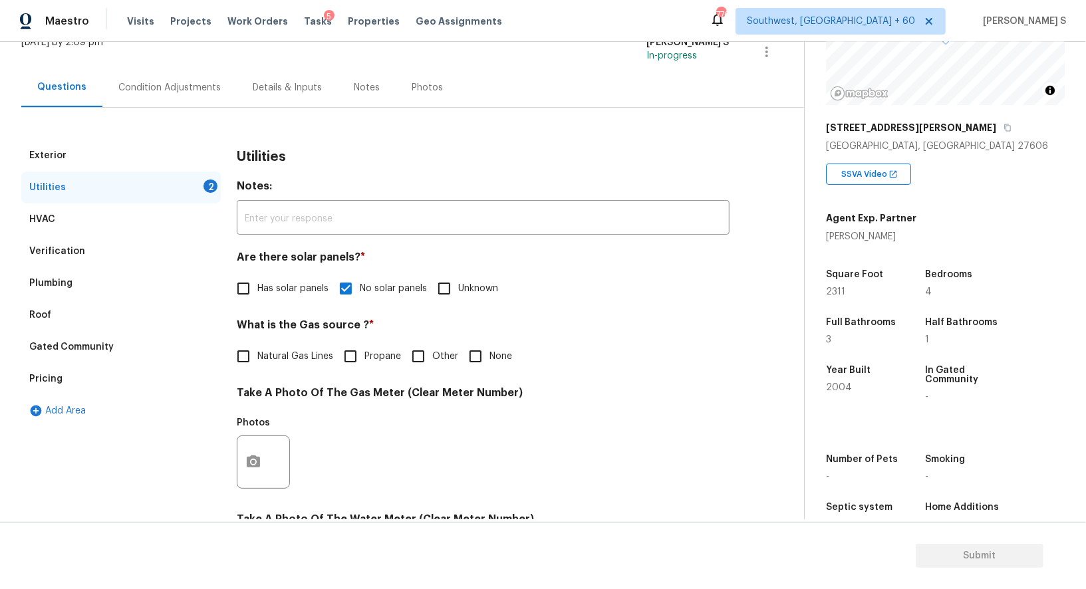
scroll to position [147, 0]
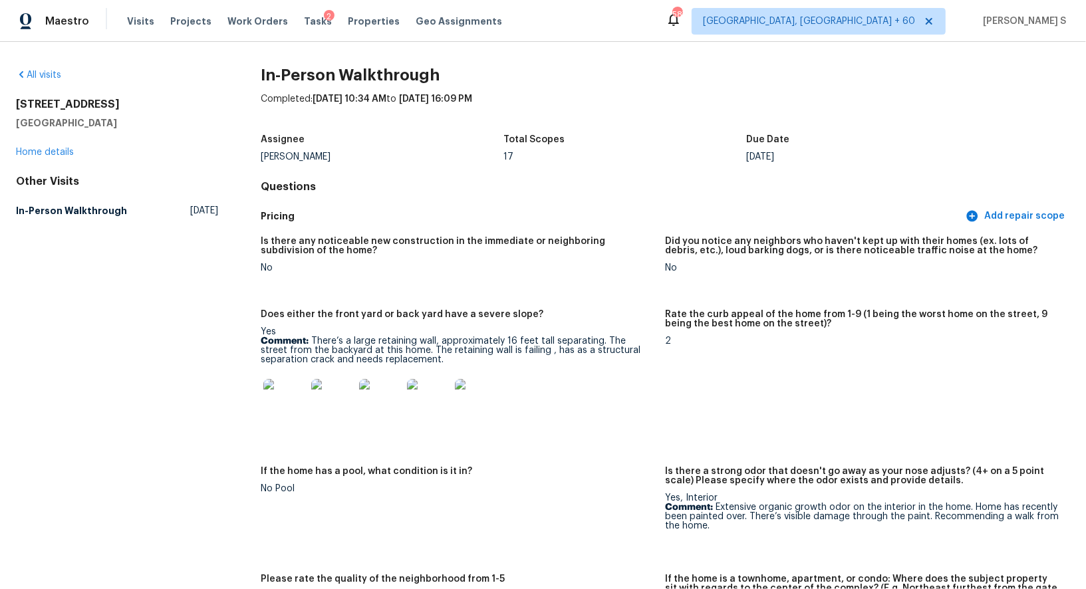
click at [445, 227] on div "Pricing Add repair scope" at bounding box center [665, 216] width 809 height 25
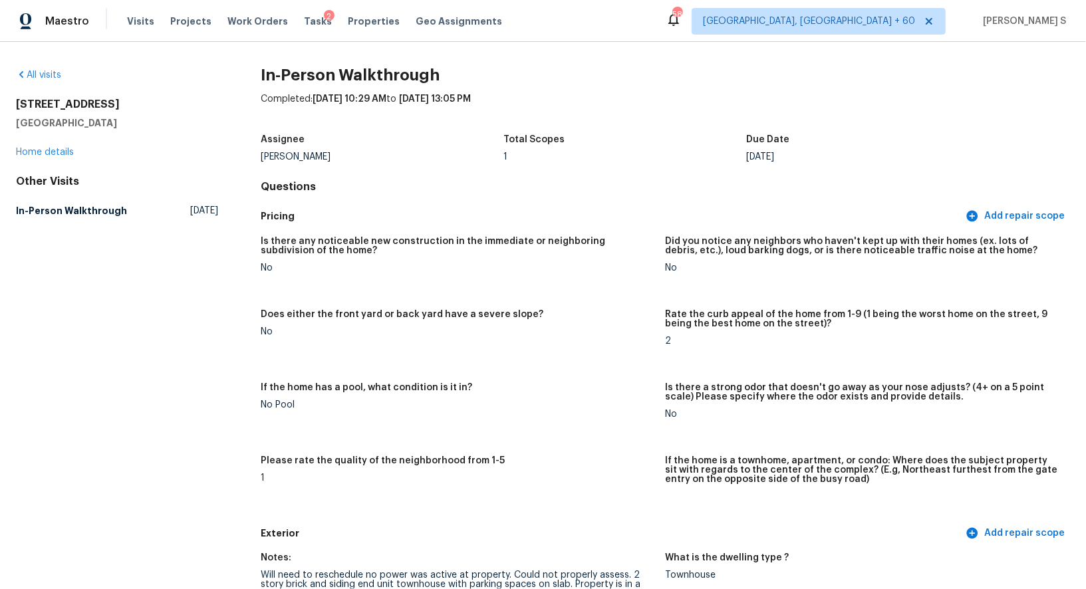
click at [547, 237] on h5 "Is there any noticeable new construction in the immediate or neighboring subdiv…" at bounding box center [458, 246] width 394 height 19
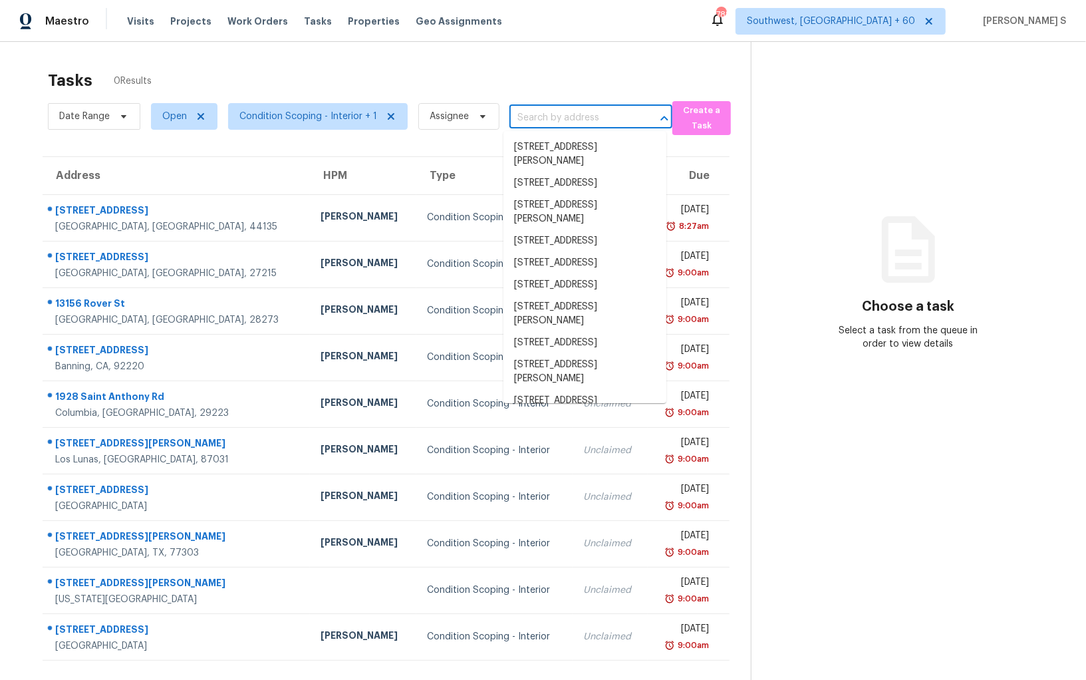
click at [521, 122] on input "text" at bounding box center [572, 118] width 126 height 21
paste input "[STREET_ADDRESS]"
type input "[STREET_ADDRESS]"
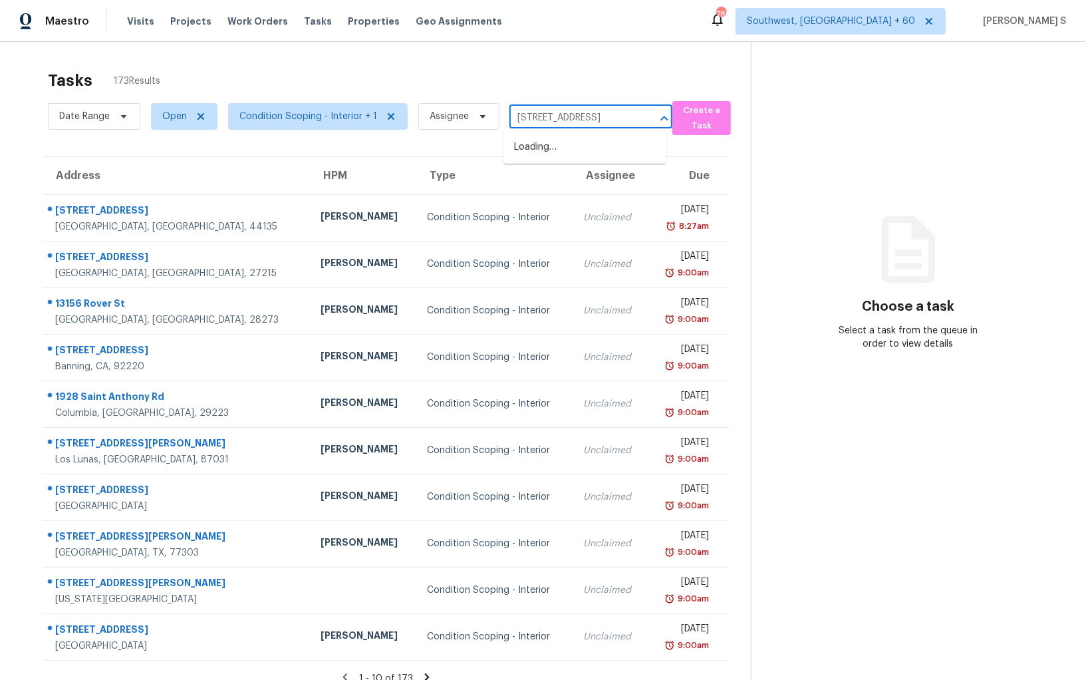
scroll to position [0, 48]
click at [573, 150] on li "[STREET_ADDRESS]" at bounding box center [584, 147] width 163 height 22
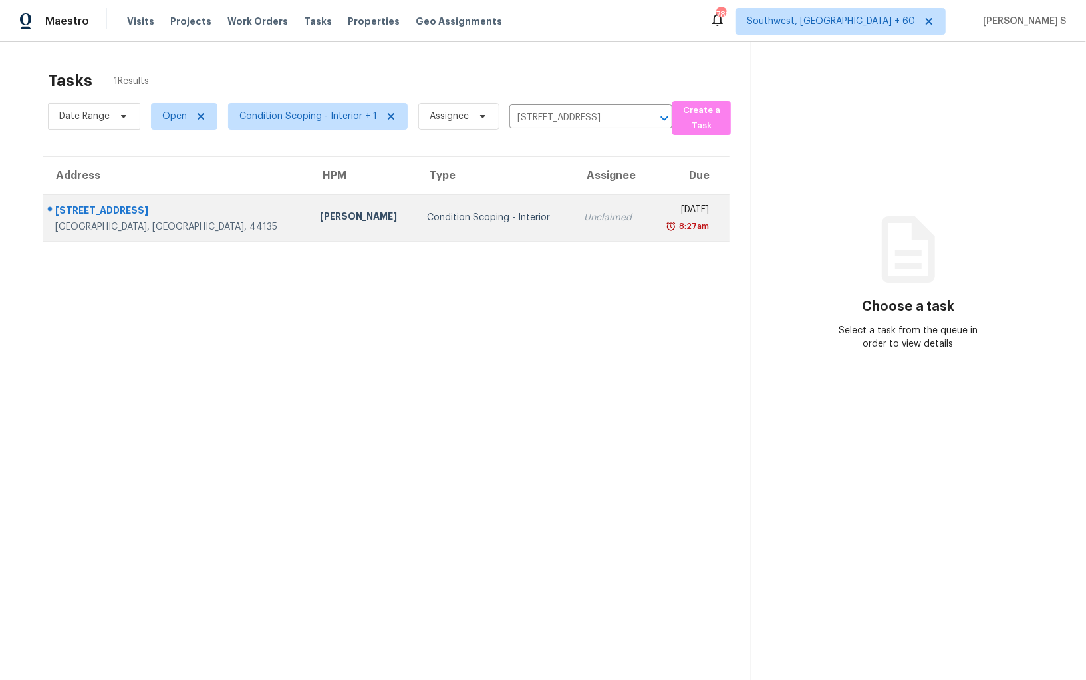
click at [573, 199] on td "Unclaimed" at bounding box center [610, 217] width 75 height 47
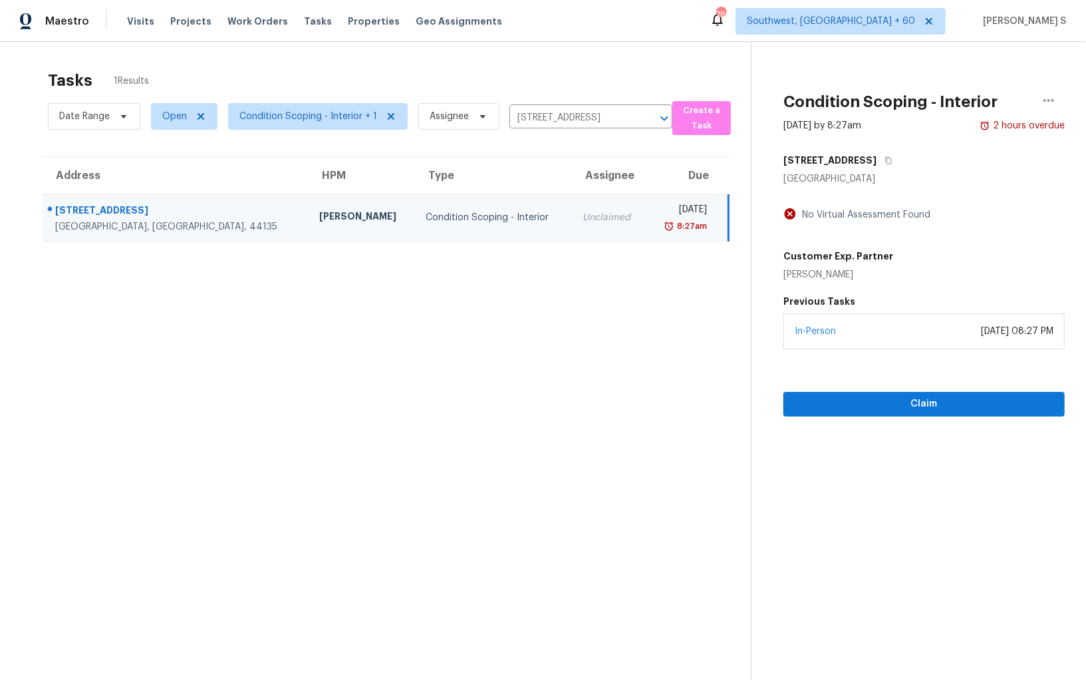
click at [931, 342] on div "In-Person [DATE] 08:27 PM" at bounding box center [923, 331] width 281 height 36
click at [935, 405] on span "Claim" at bounding box center [924, 404] width 260 height 17
click at [524, 379] on section "Tasks 1 Results Date Range Open Condition Scoping - Interior + 1 Assignee [STRE…" at bounding box center [385, 392] width 729 height 658
click at [594, 112] on input "[STREET_ADDRESS]" at bounding box center [572, 118] width 126 height 21
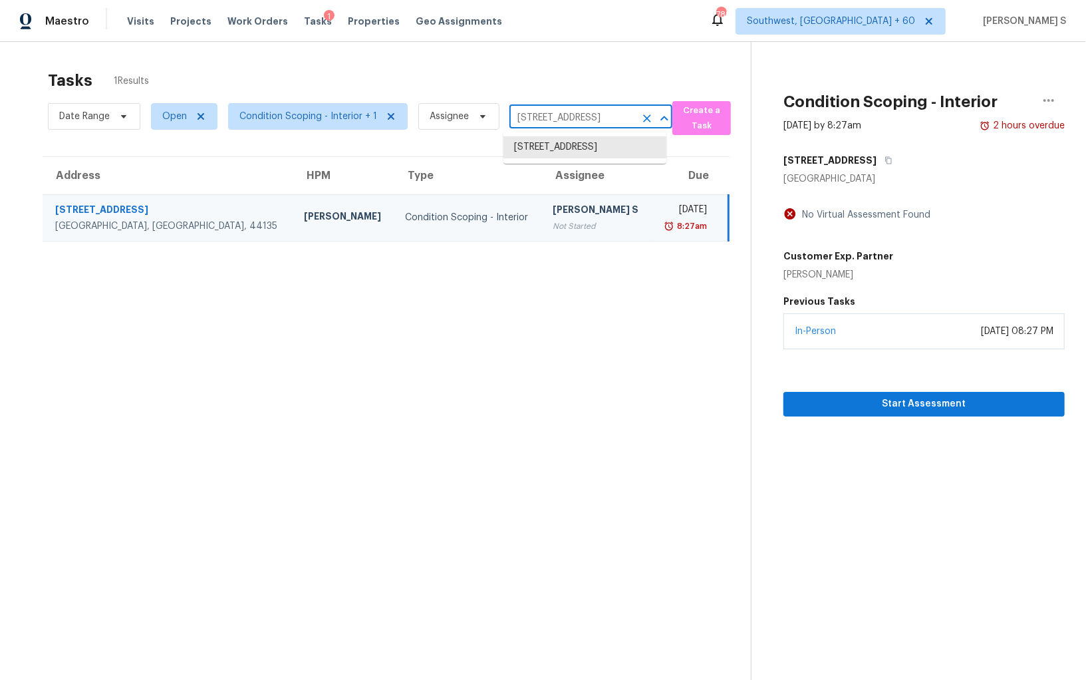
paste input "[STREET_ADDRESS]"
type input "[STREET_ADDRESS]"
click at [562, 150] on li "[STREET_ADDRESS]" at bounding box center [584, 147] width 163 height 22
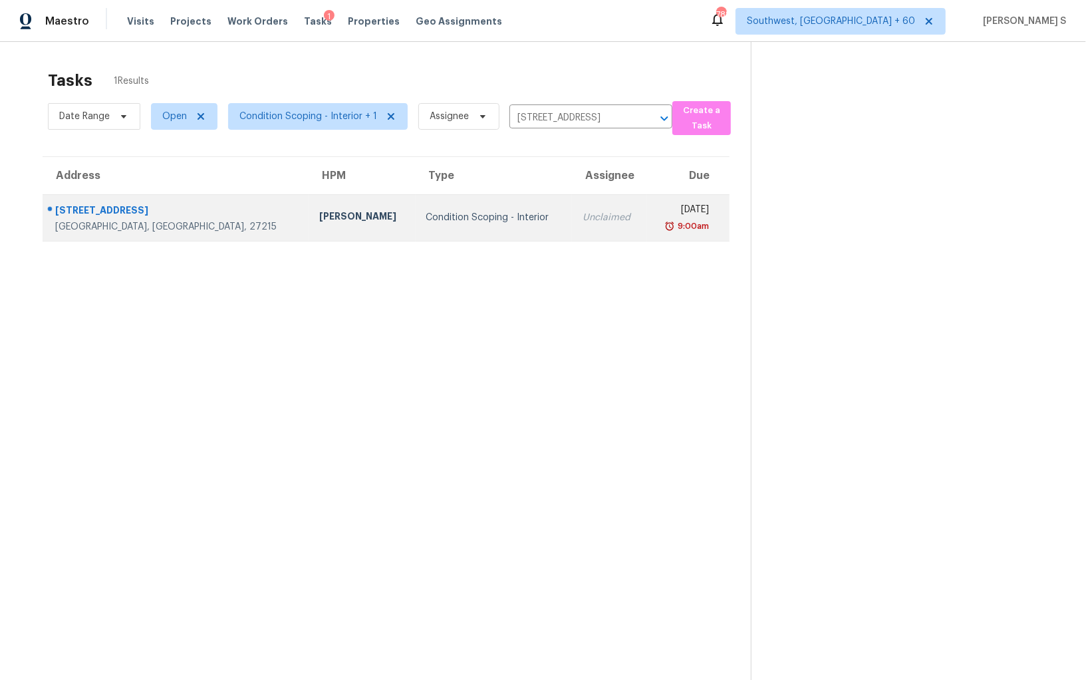
click at [572, 223] on td "Unclaimed" at bounding box center [609, 217] width 75 height 47
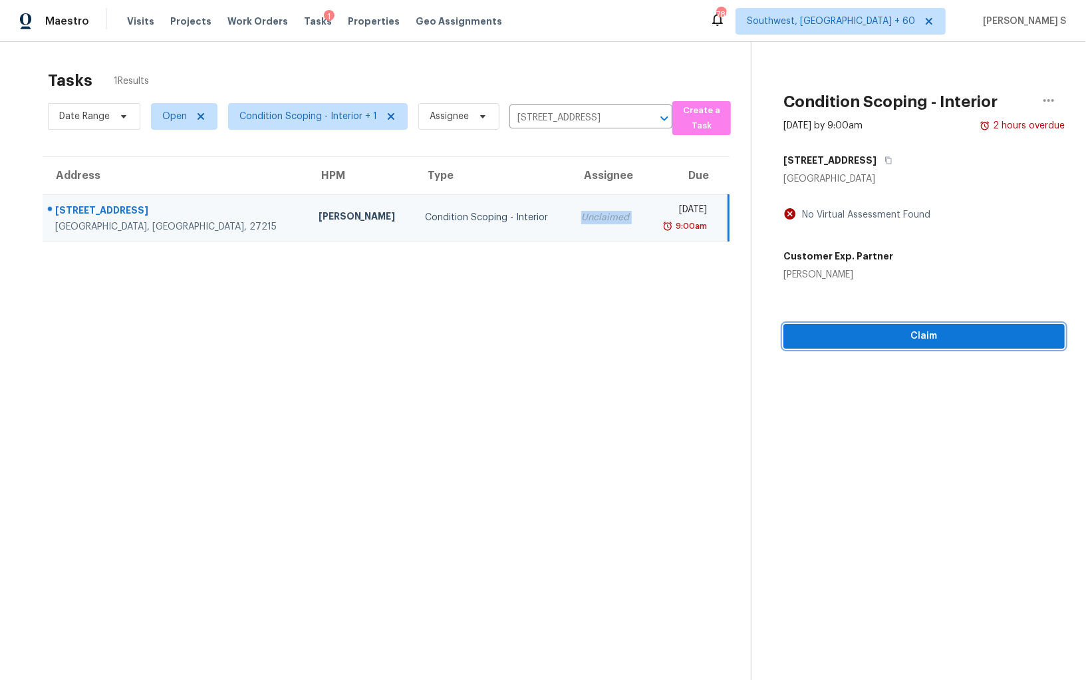
click at [833, 332] on span "Claim" at bounding box center [924, 336] width 260 height 17
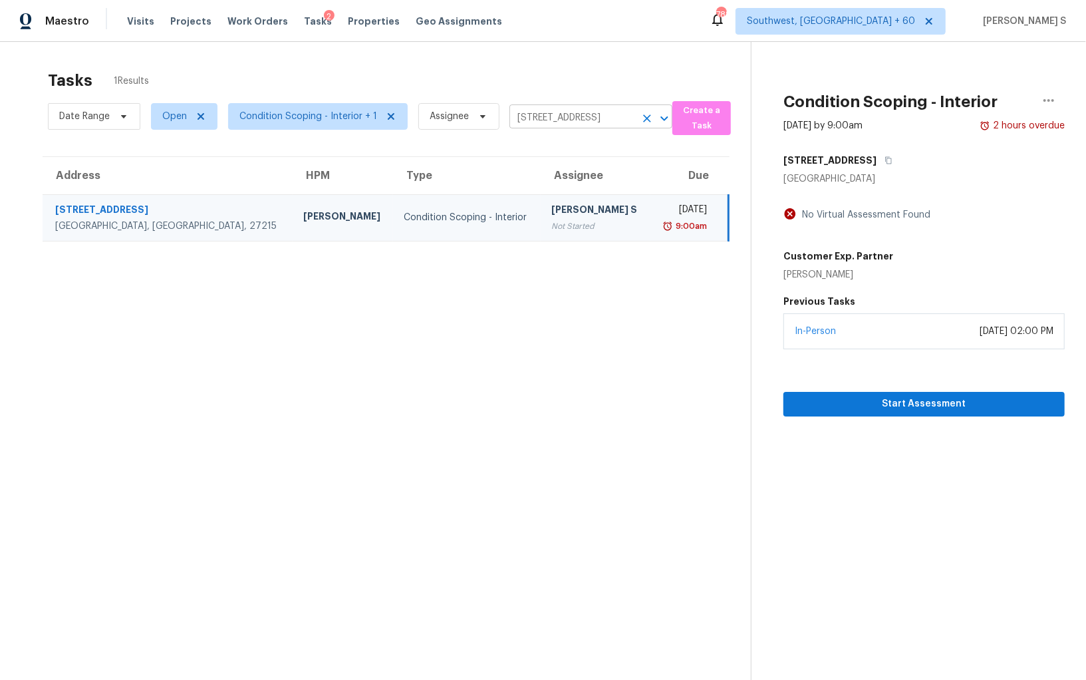
click at [563, 117] on input "2297 Lakeview Ter, Burlington, NC 27215" at bounding box center [572, 118] width 126 height 21
paste input "1928 Saint Anthony Rd Columbia, SC, 29223"
type input "1928 Saint Anthony Rd Columbia, SC, 29223"
click at [550, 145] on li "1928 Saint Anthony Rd, Columbia, SC 29223" at bounding box center [584, 147] width 163 height 22
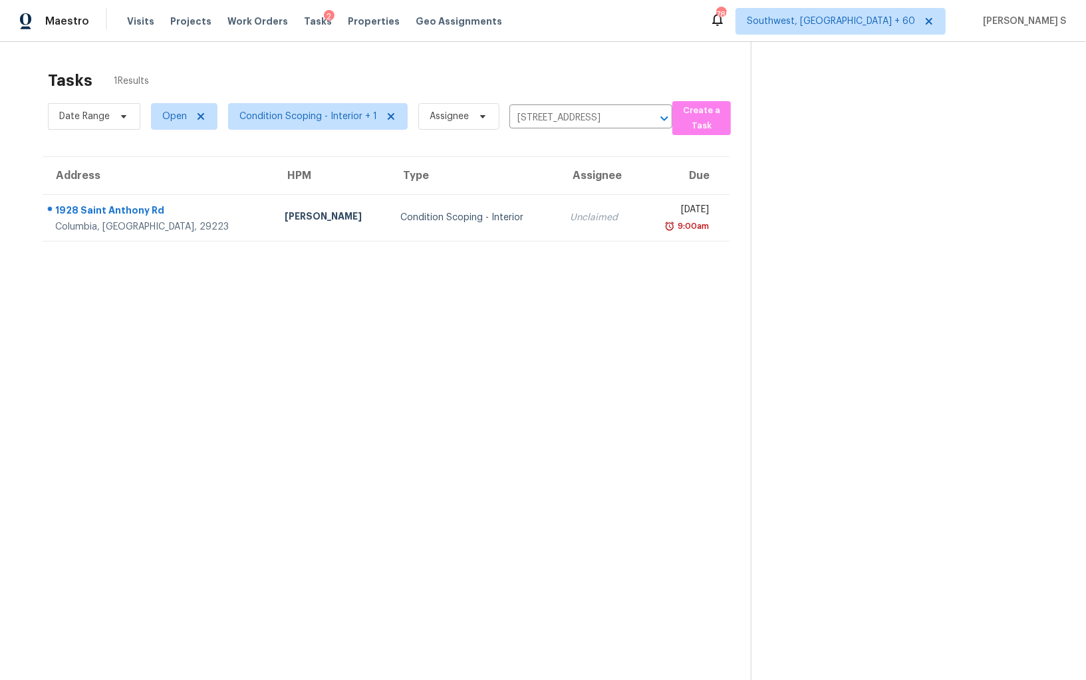
click at [483, 205] on td "Condition Scoping - Interior" at bounding box center [475, 217] width 170 height 47
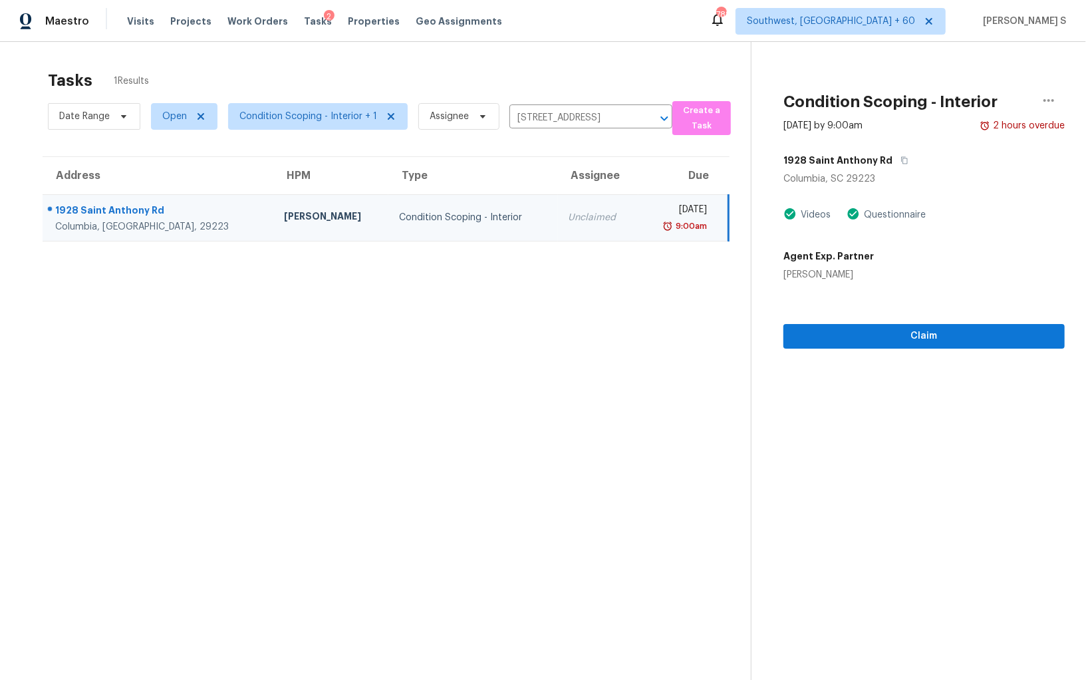
click at [861, 350] on section "Condition Scoping - Interior Aug 14th 2025 by 9:00am 2 hours overdue 1928 Saint…" at bounding box center [908, 382] width 314 height 680
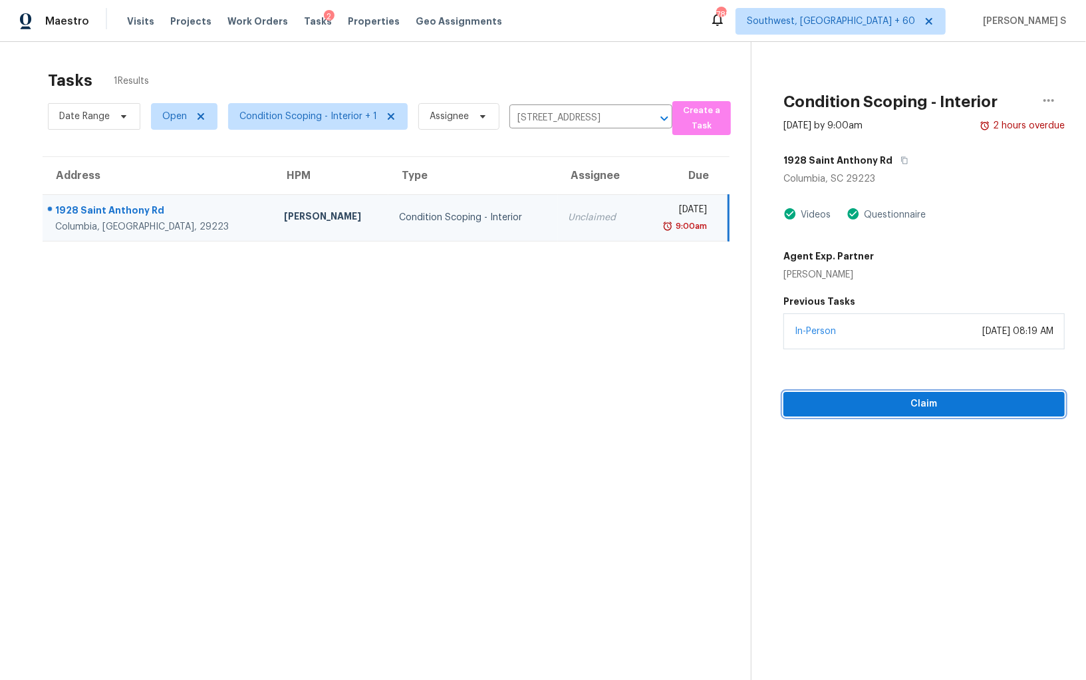
click at [870, 396] on span "Claim" at bounding box center [924, 404] width 260 height 17
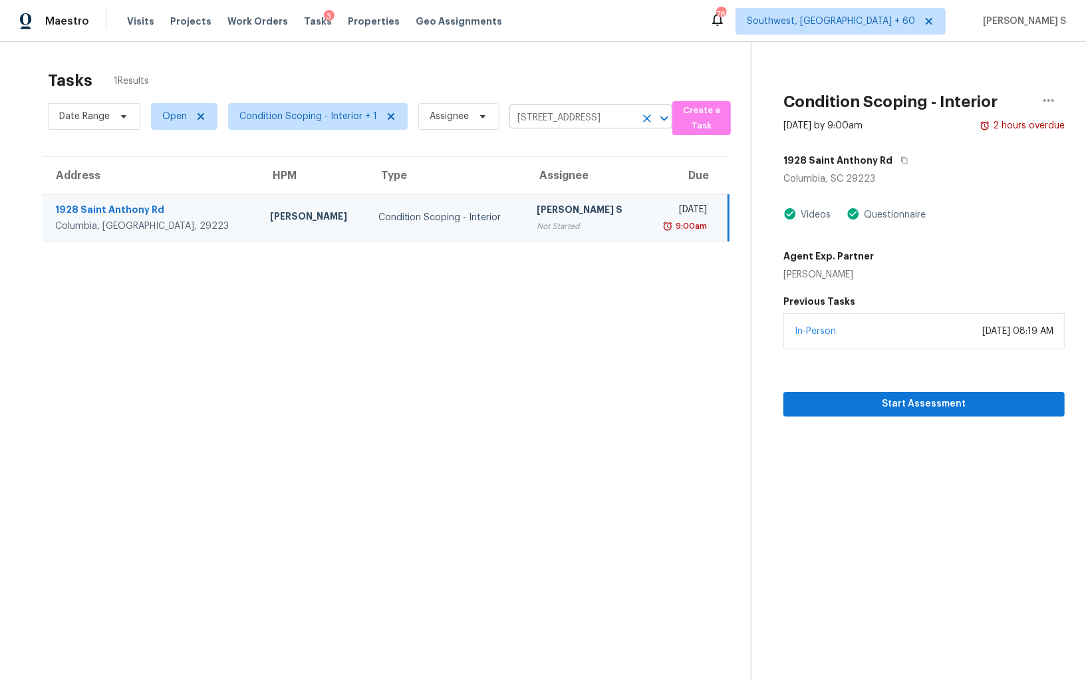
click at [559, 122] on input "1928 Saint Anthony Rd, Columbia, SC 29223" at bounding box center [572, 118] width 126 height 21
paste input "631 Reeves Pl SW Los Lunas, NM, 87031"
type input "631 Reeves Pl SW Los Lunas, NM, 87031"
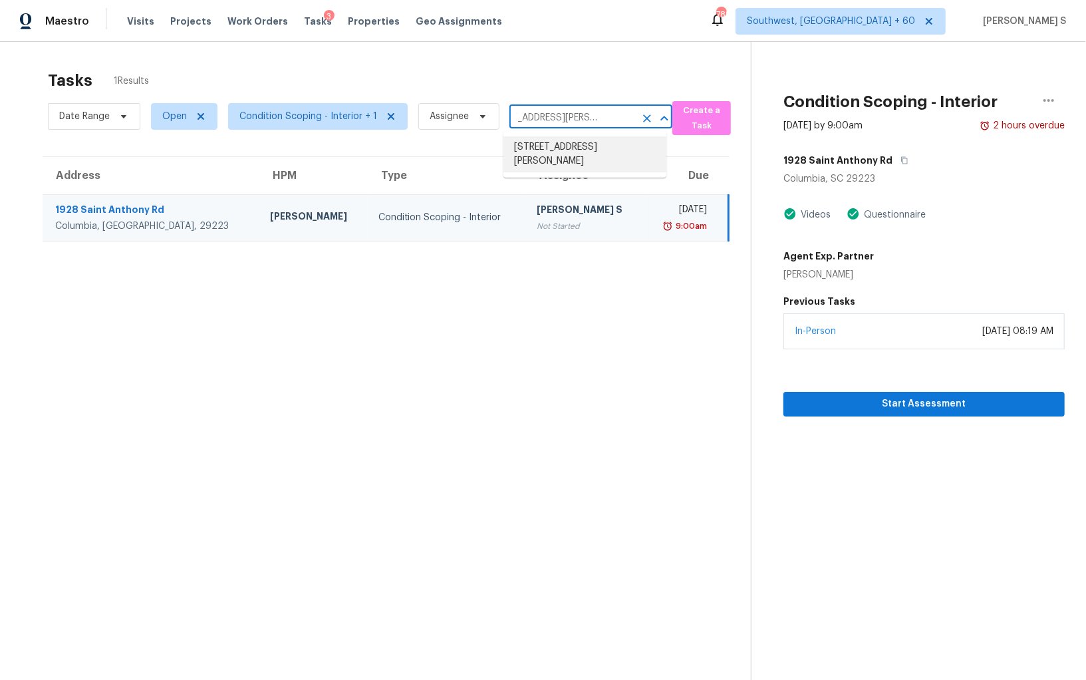
click at [560, 150] on li "631 Reeves Pl SW, Los Lunas, NM 87031" at bounding box center [584, 154] width 163 height 36
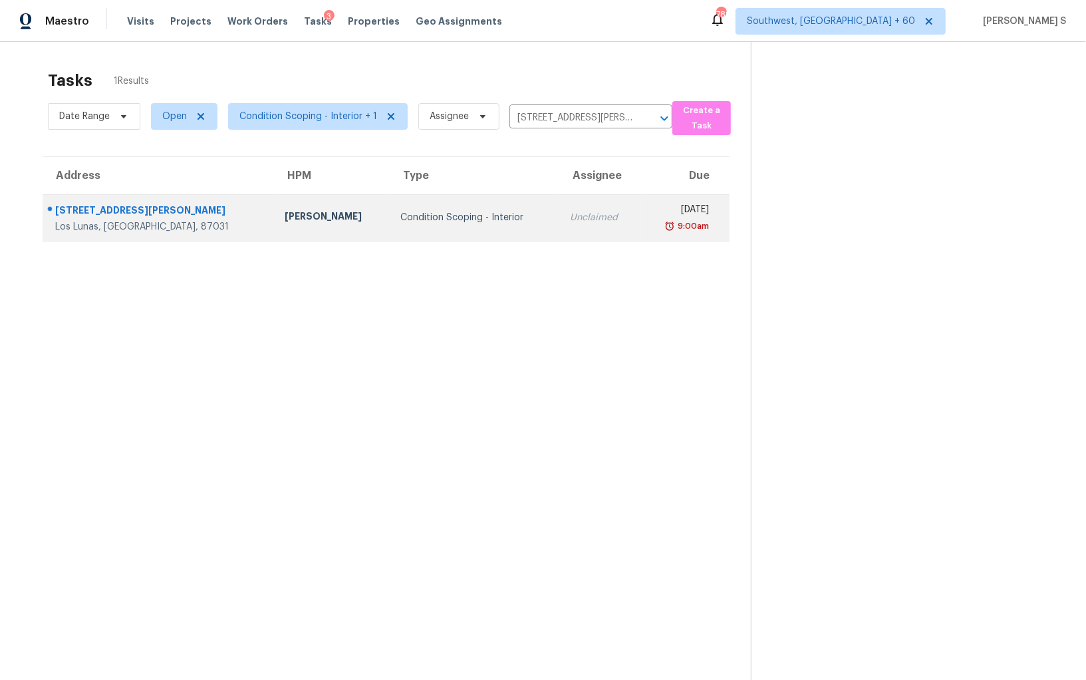
click at [561, 205] on td "Unclaimed" at bounding box center [599, 217] width 81 height 47
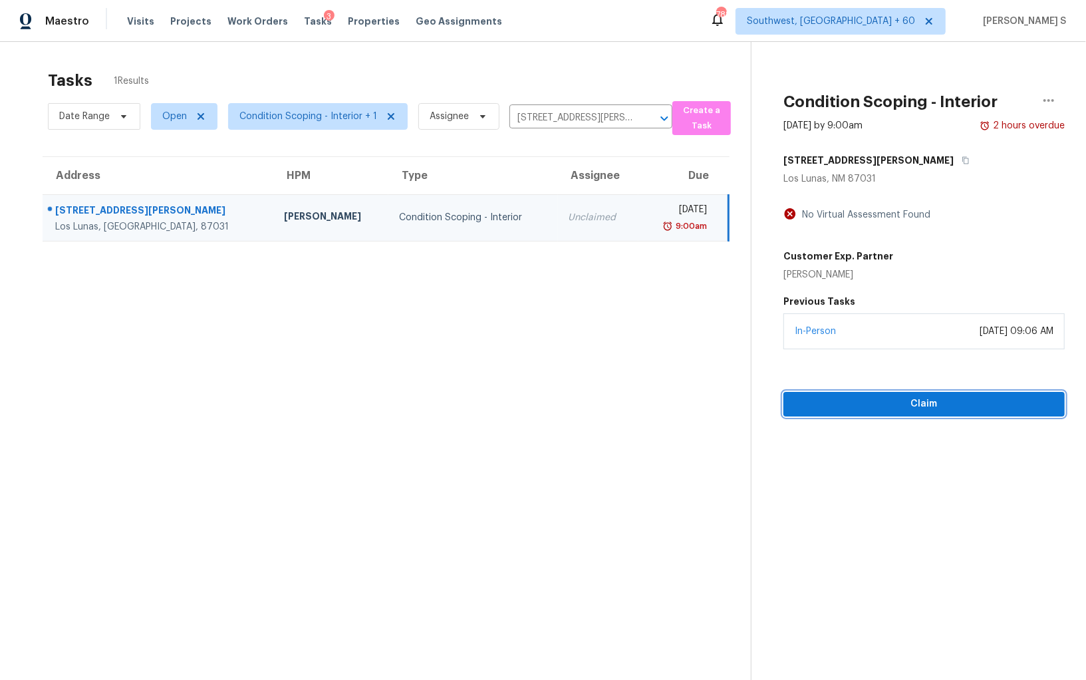
click at [907, 400] on span "Claim" at bounding box center [924, 404] width 260 height 17
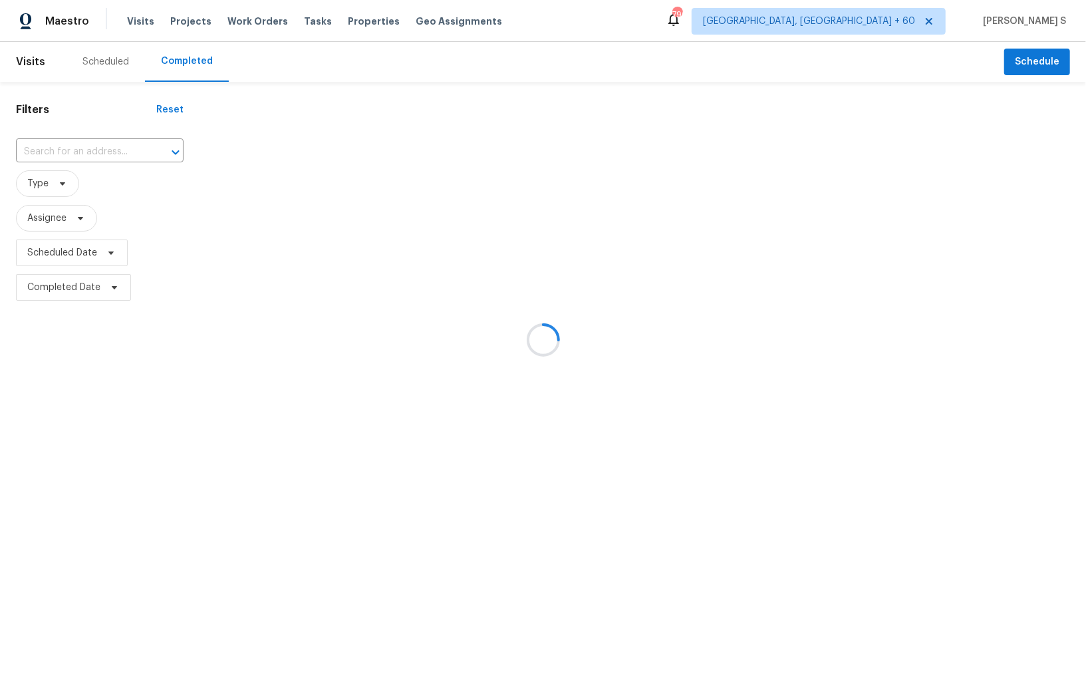
click at [86, 137] on div at bounding box center [543, 340] width 1086 height 680
click at [88, 151] on div at bounding box center [543, 340] width 1086 height 680
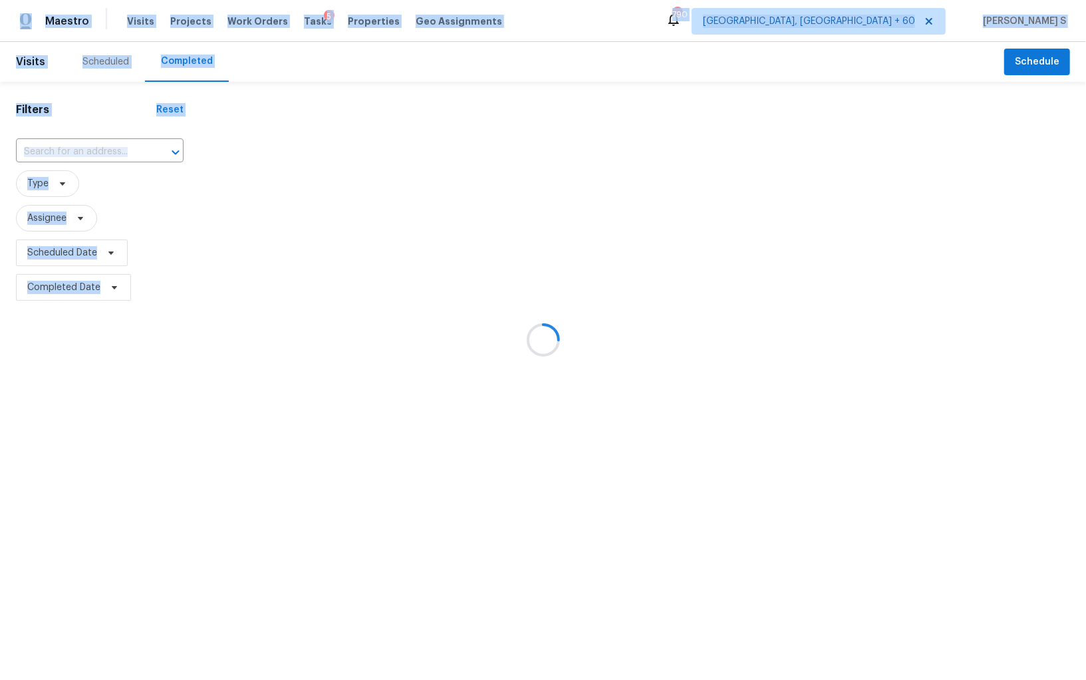
click at [88, 151] on div at bounding box center [543, 340] width 1086 height 680
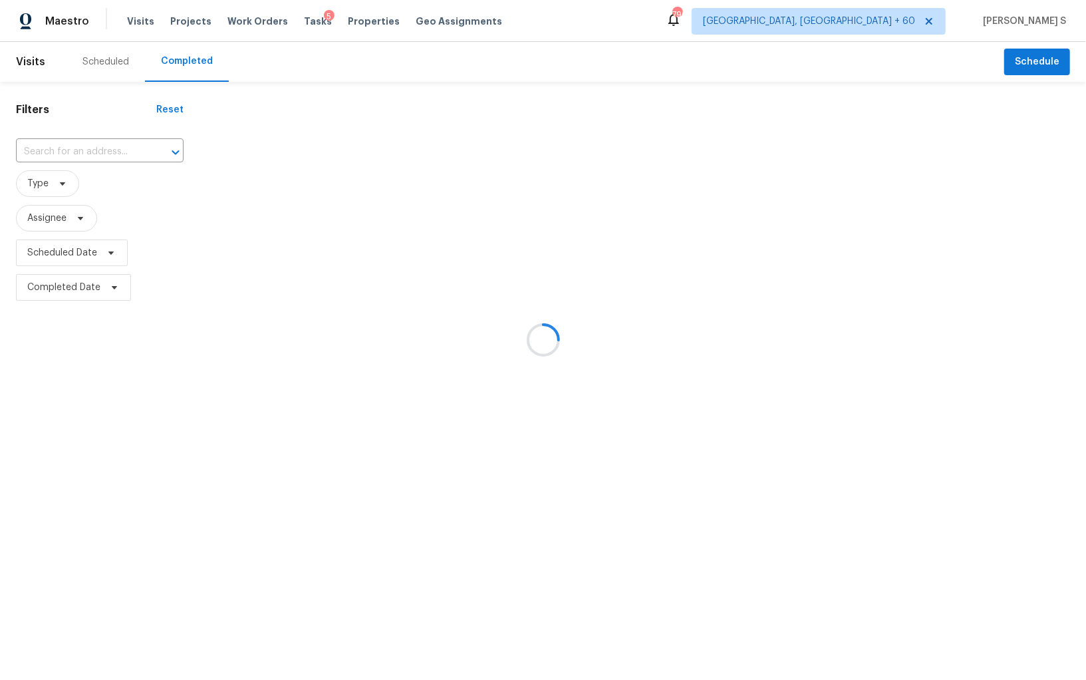
click at [120, 152] on div at bounding box center [543, 340] width 1086 height 680
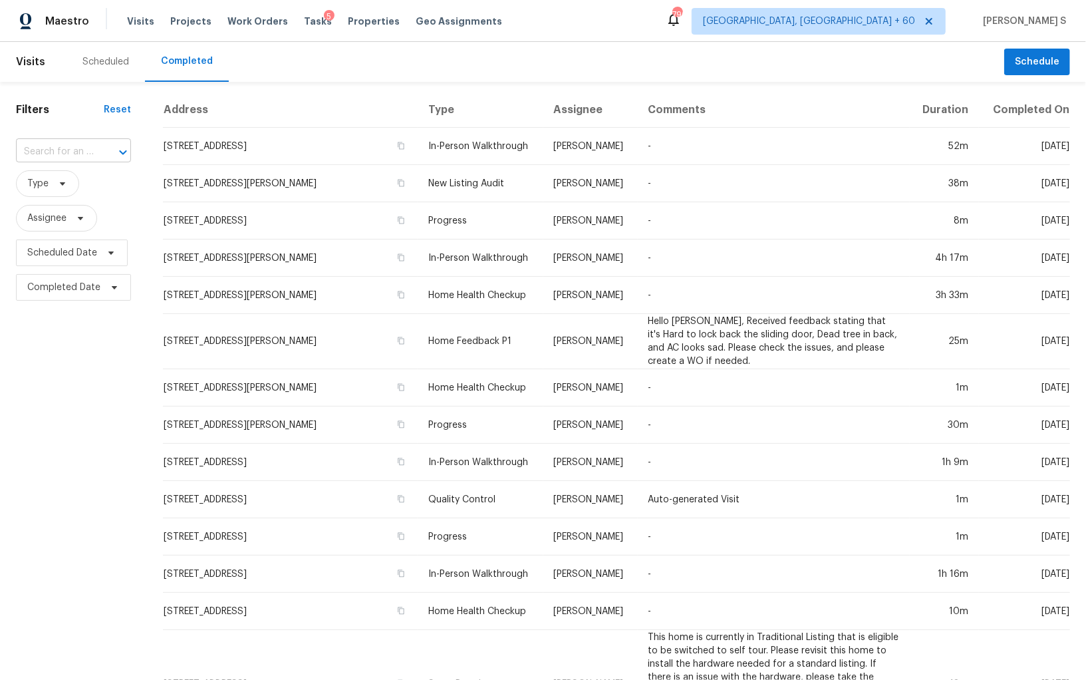
click at [90, 144] on input "text" at bounding box center [55, 152] width 78 height 21
paste input "[STREET_ADDRESS]"
type input "[STREET_ADDRESS]"
click at [83, 193] on li "[STREET_ADDRESS]" at bounding box center [71, 182] width 112 height 22
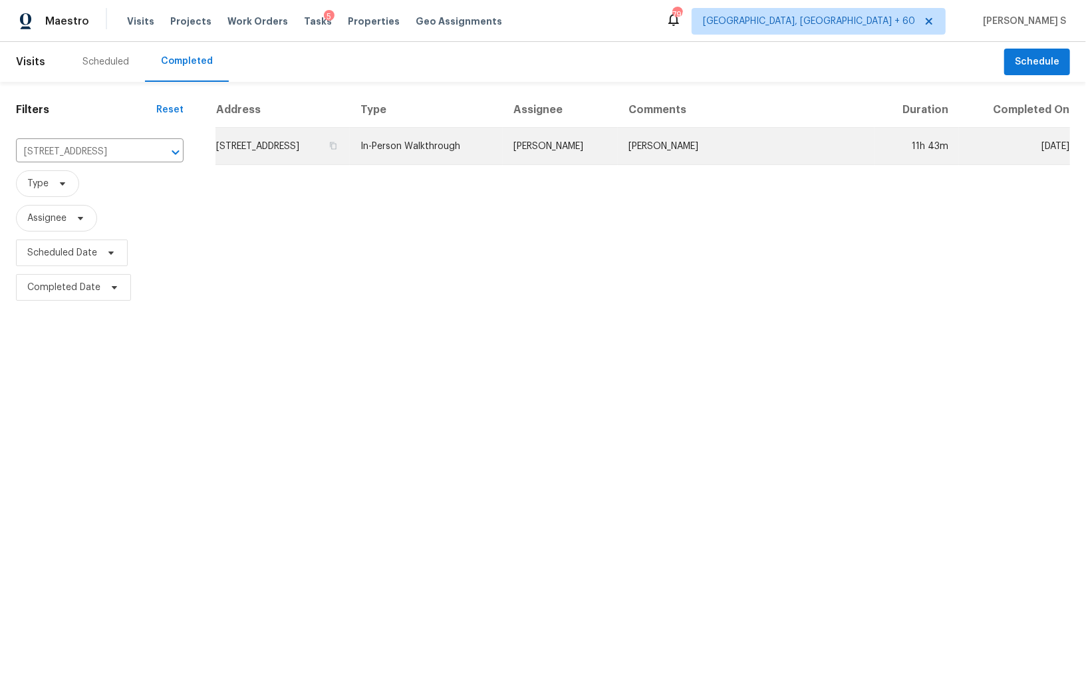
click at [230, 160] on td "[STREET_ADDRESS]" at bounding box center [282, 146] width 134 height 37
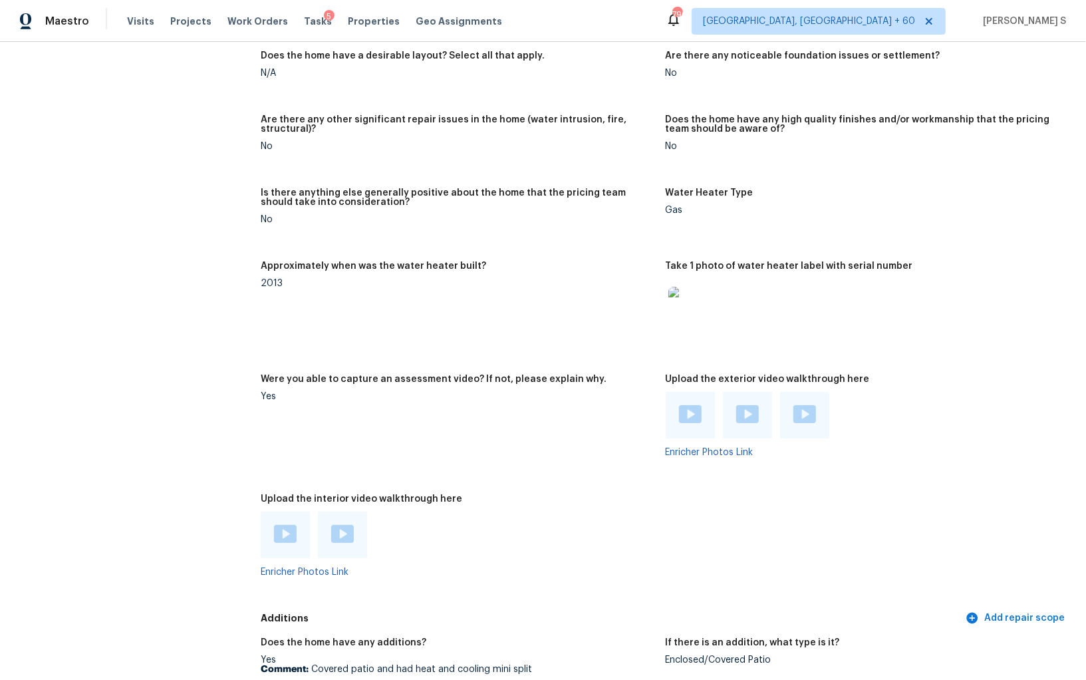
scroll to position [2226, 0]
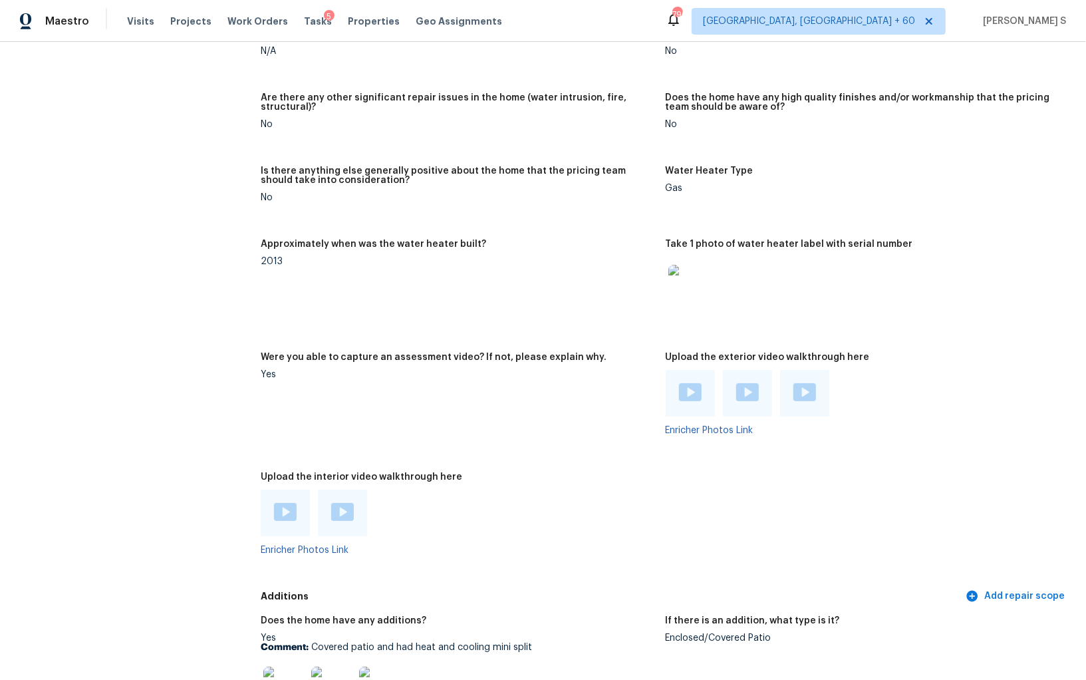
click at [287, 513] on img at bounding box center [285, 512] width 23 height 18
click at [342, 511] on img at bounding box center [342, 512] width 23 height 18
click at [689, 392] on img at bounding box center [690, 392] width 23 height 18
click at [749, 384] on img at bounding box center [747, 392] width 23 height 18
click at [808, 392] on img at bounding box center [804, 392] width 23 height 18
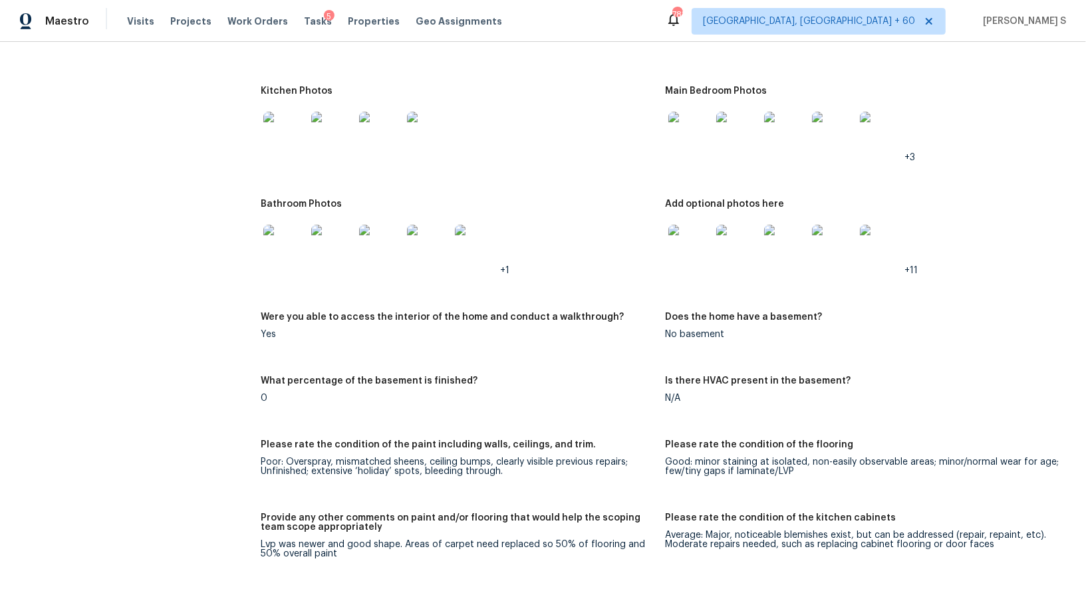
scroll to position [2505, 0]
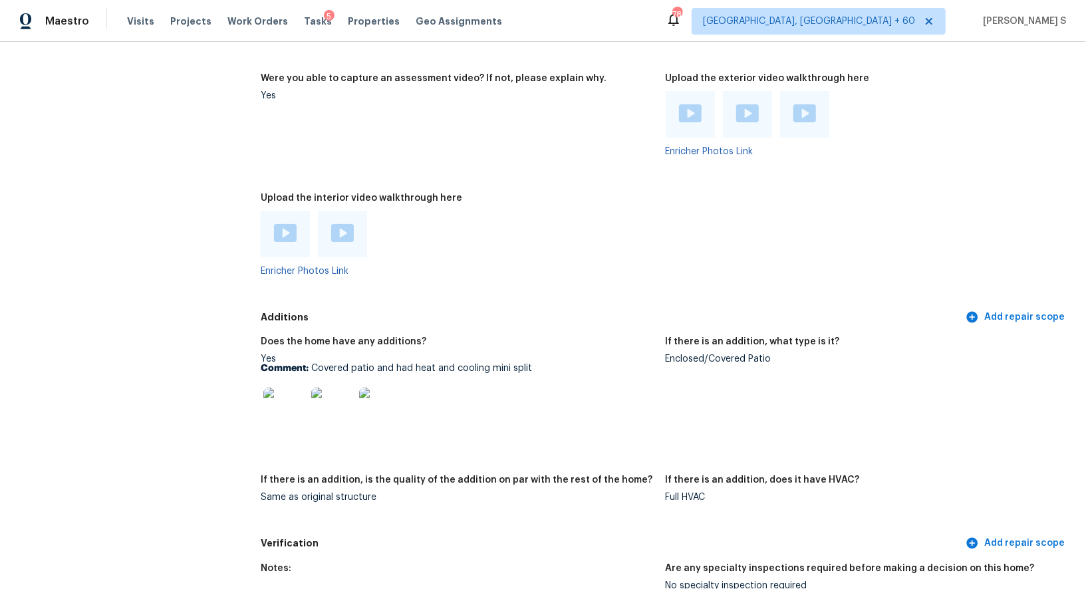
click at [291, 389] on img at bounding box center [284, 409] width 43 height 43
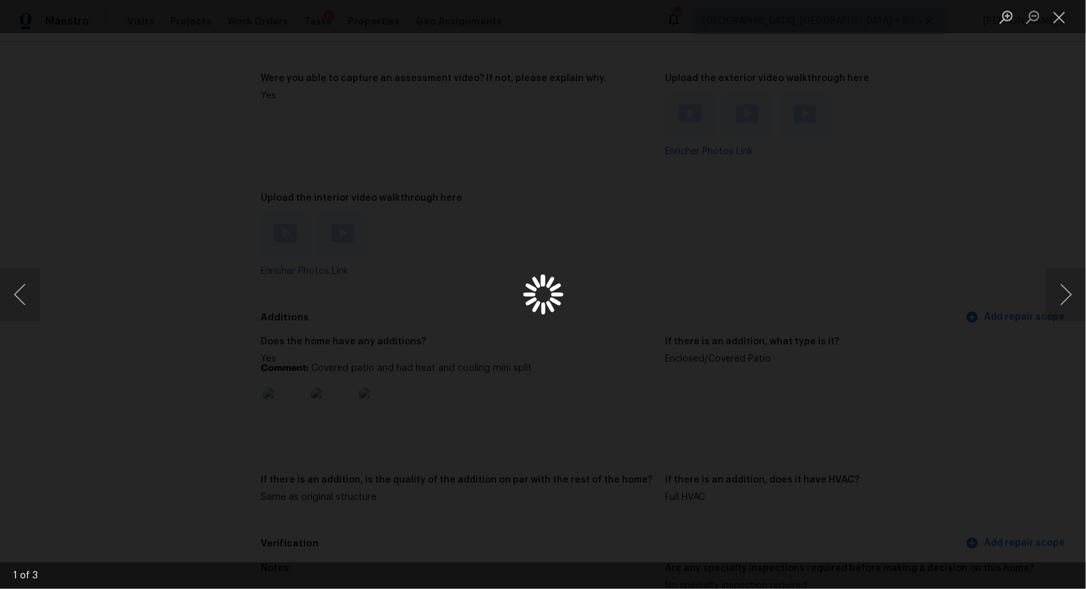
click at [291, 389] on div "Lightbox" at bounding box center [543, 294] width 1086 height 589
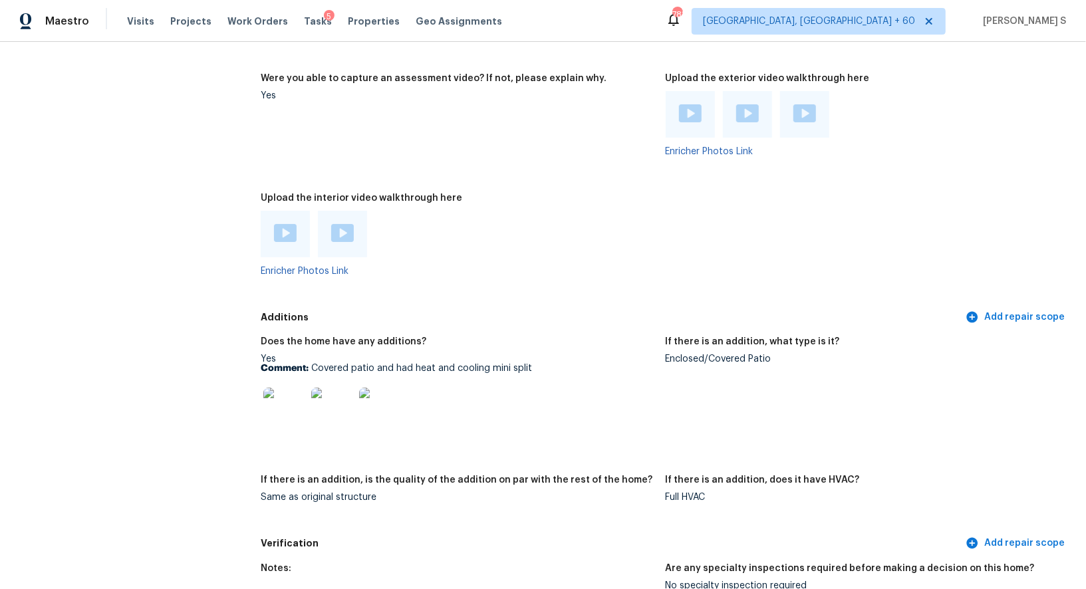
click at [291, 389] on img at bounding box center [284, 409] width 43 height 43
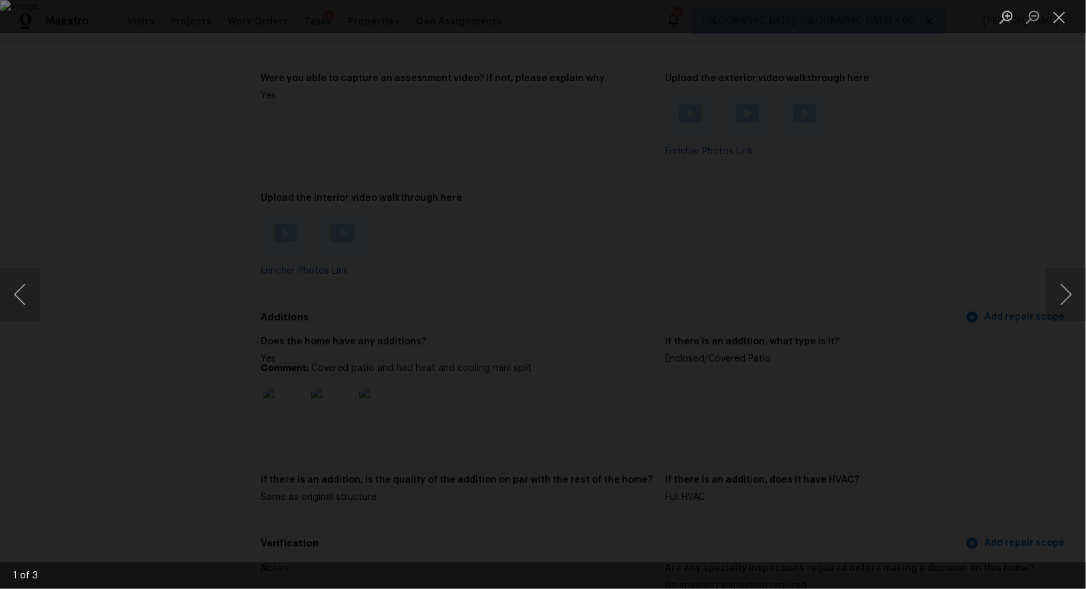
click at [427, 392] on img "Lightbox" at bounding box center [543, 294] width 1086 height 589
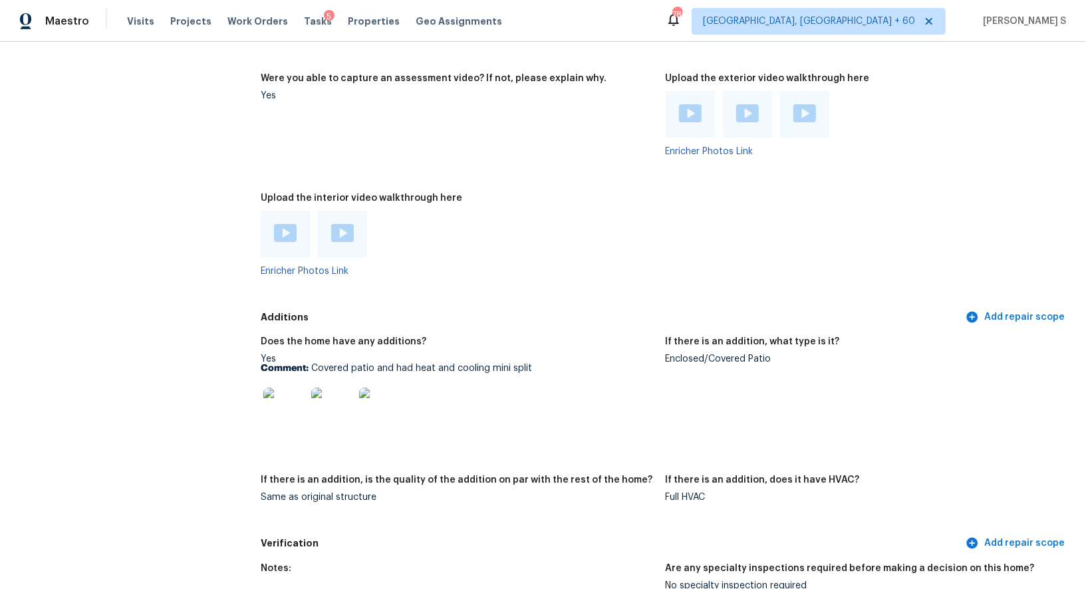
click at [326, 370] on p "Comment: Covered patio and had heat and cooling mini split" at bounding box center [458, 368] width 394 height 9
click at [509, 364] on p "Comment: Covered patio and had heat and cooling mini split" at bounding box center [458, 368] width 394 height 9
copy p "Covered patio and had heat and cooling mini split"
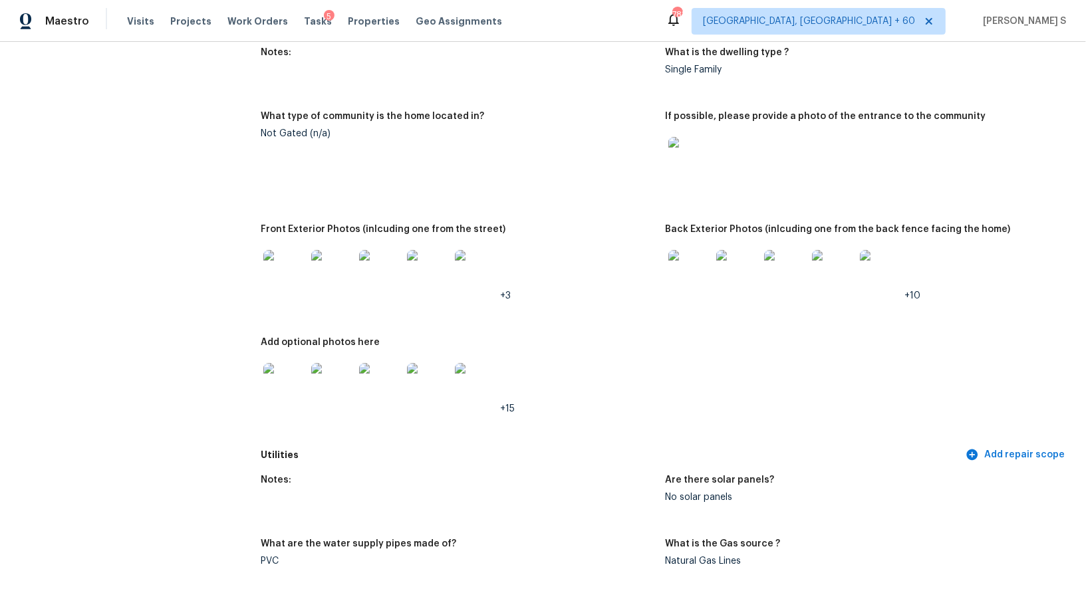
scroll to position [489, 0]
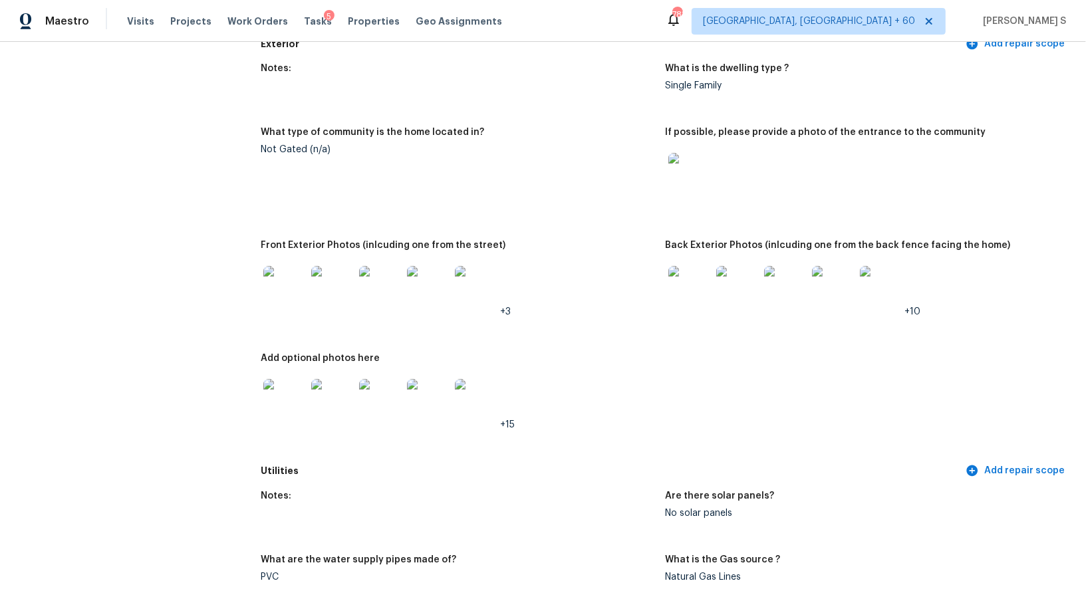
click at [701, 186] on img at bounding box center [689, 174] width 43 height 43
click at [280, 302] on img at bounding box center [284, 287] width 43 height 43
click at [690, 267] on img at bounding box center [689, 287] width 43 height 43
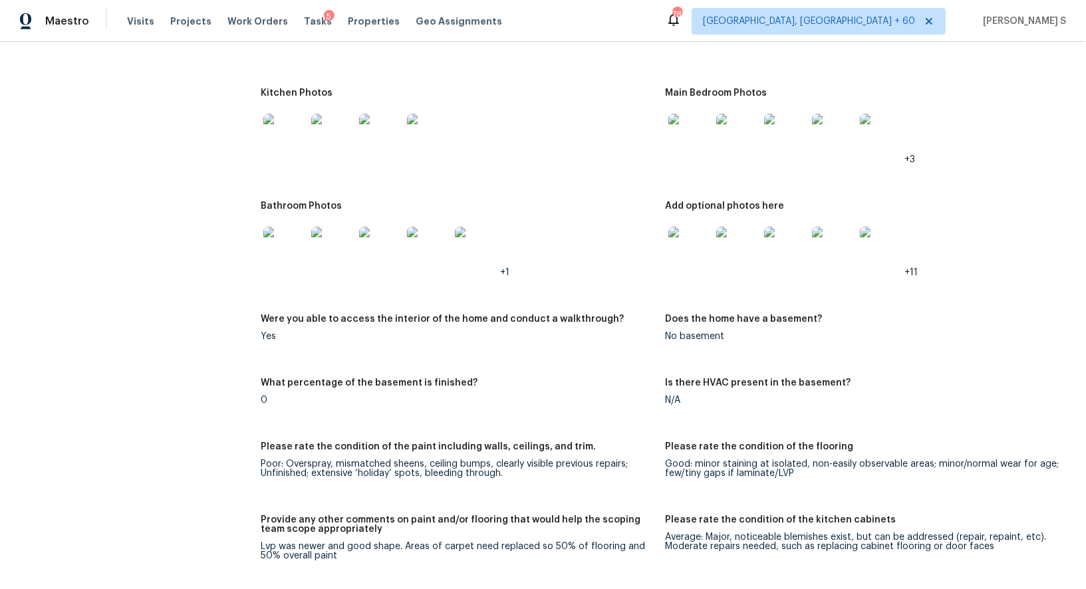
scroll to position [1549, 0]
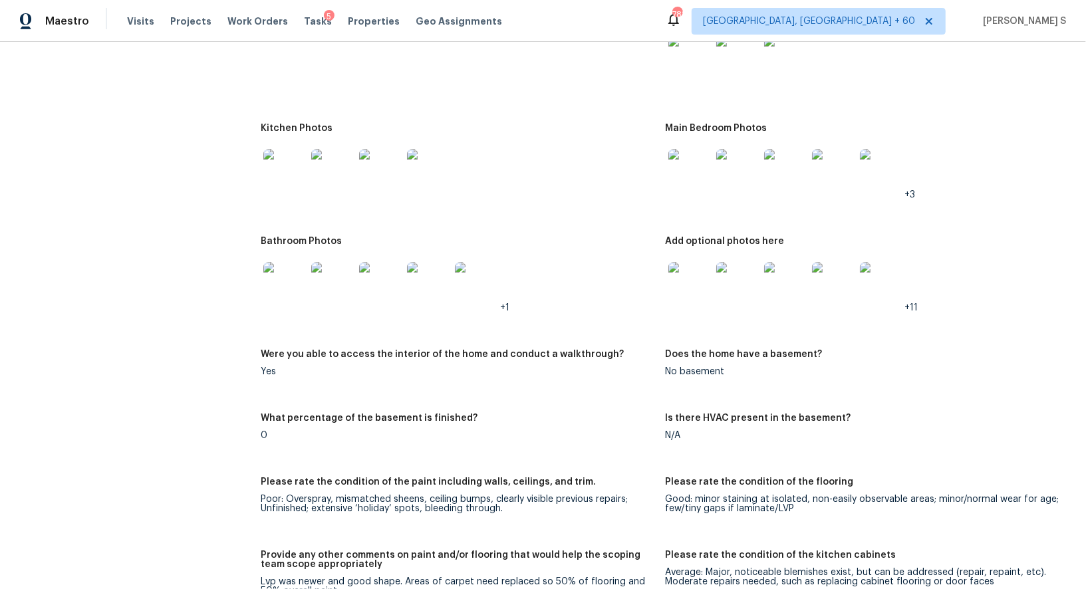
click at [683, 67] on img at bounding box center [689, 57] width 43 height 43
click at [290, 164] on img at bounding box center [284, 170] width 43 height 43
click at [701, 184] on img at bounding box center [689, 170] width 43 height 43
click at [288, 275] on img at bounding box center [284, 283] width 43 height 43
click at [703, 263] on img at bounding box center [689, 283] width 43 height 43
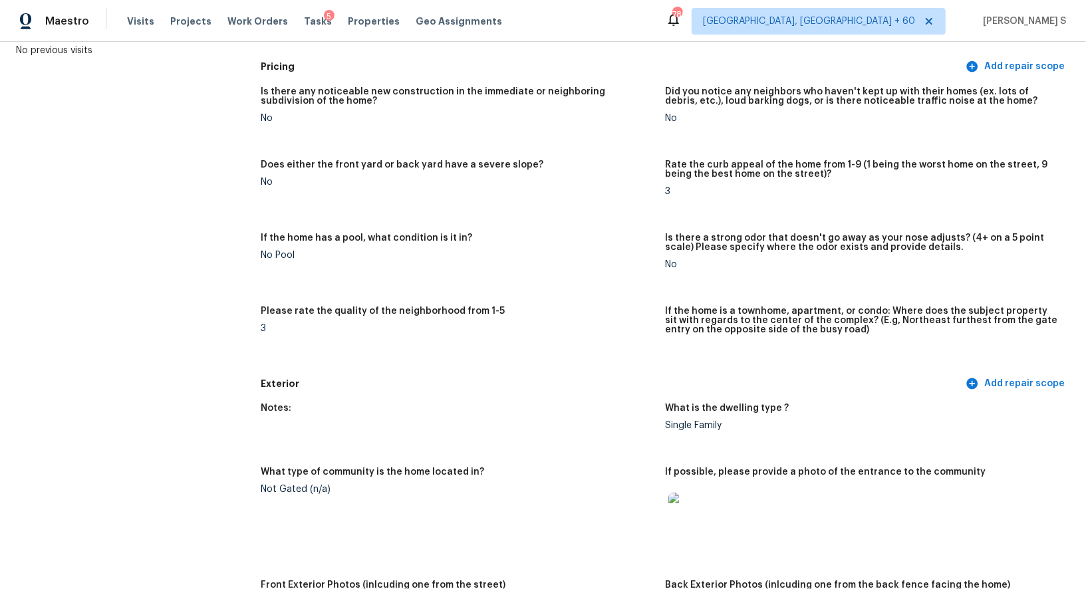
scroll to position [0, 0]
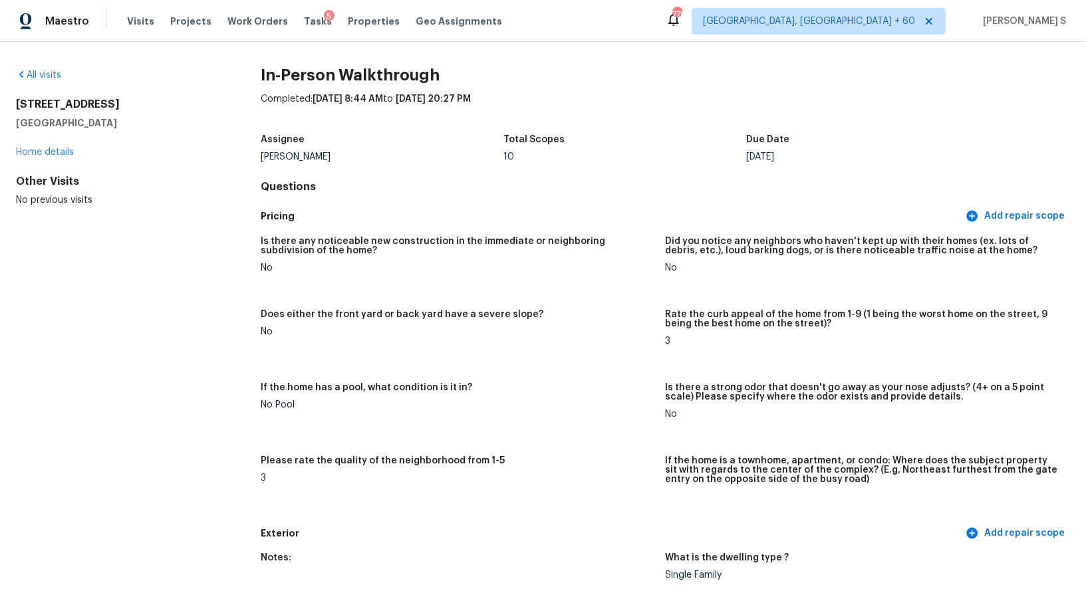
click at [509, 225] on div "Pricing Add repair scope" at bounding box center [665, 216] width 809 height 25
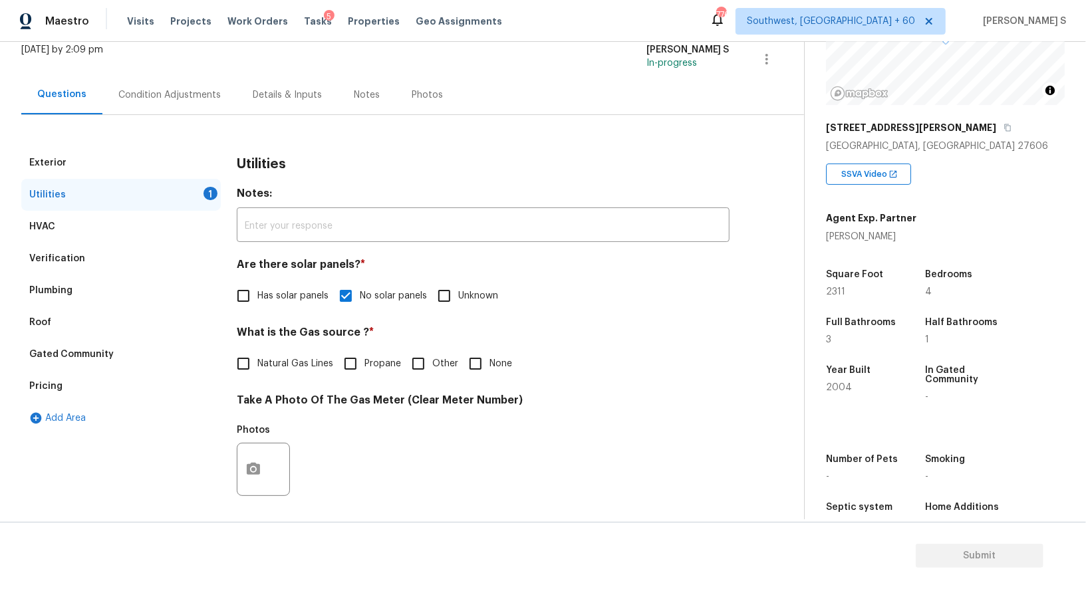
scroll to position [63, 0]
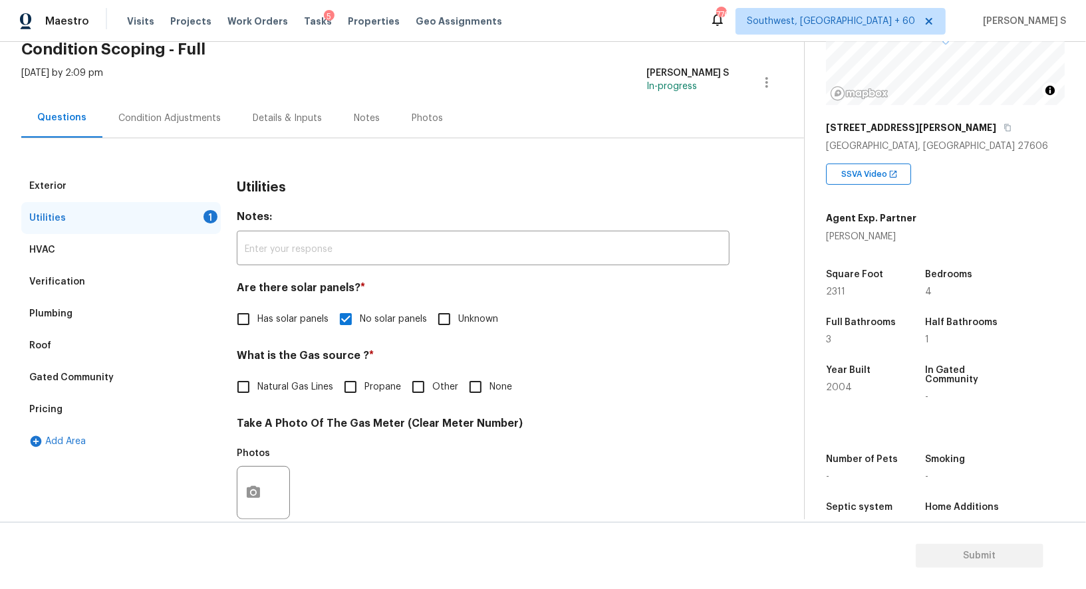
click at [472, 385] on input "None" at bounding box center [475, 387] width 28 height 28
checkbox input "true"
click at [168, 102] on div "Condition Adjustments" at bounding box center [169, 117] width 134 height 39
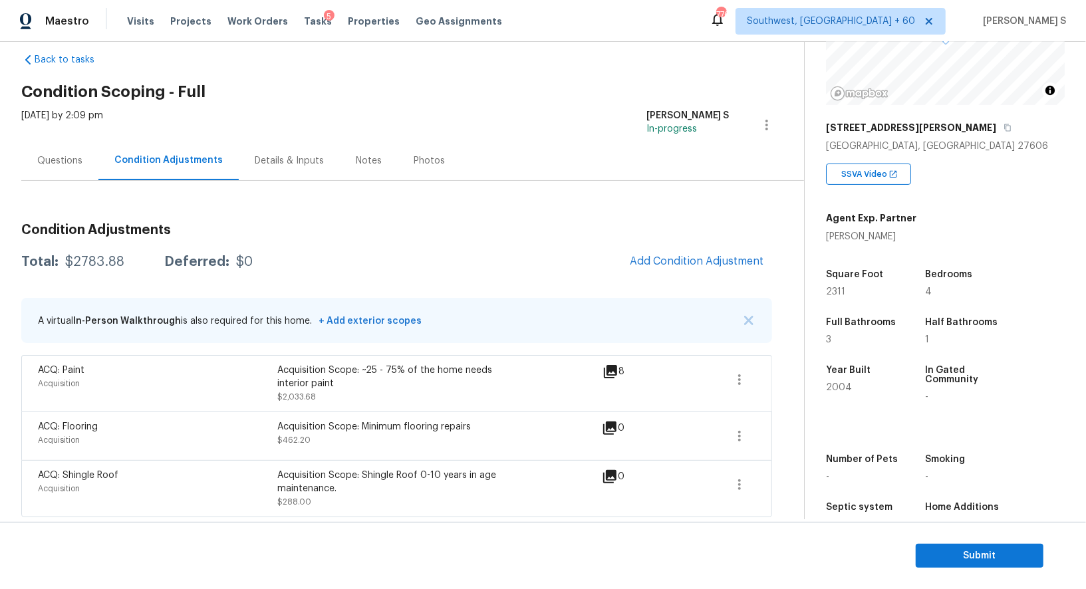
scroll to position [21, 0]
click at [681, 255] on span "Add Condition Adjustment" at bounding box center [697, 261] width 134 height 12
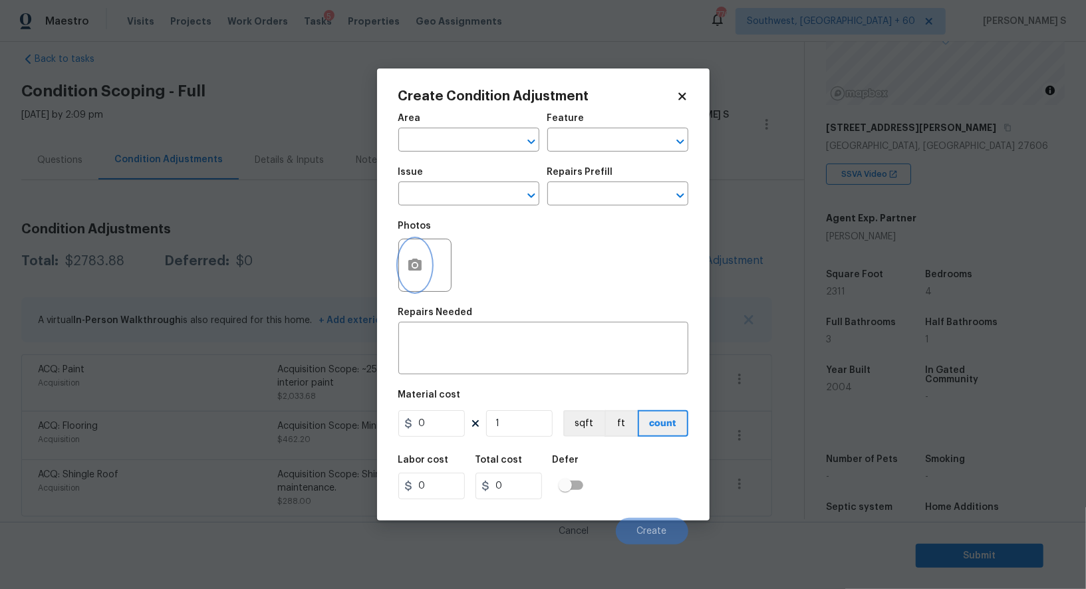
click at [426, 263] on button "button" at bounding box center [415, 265] width 32 height 52
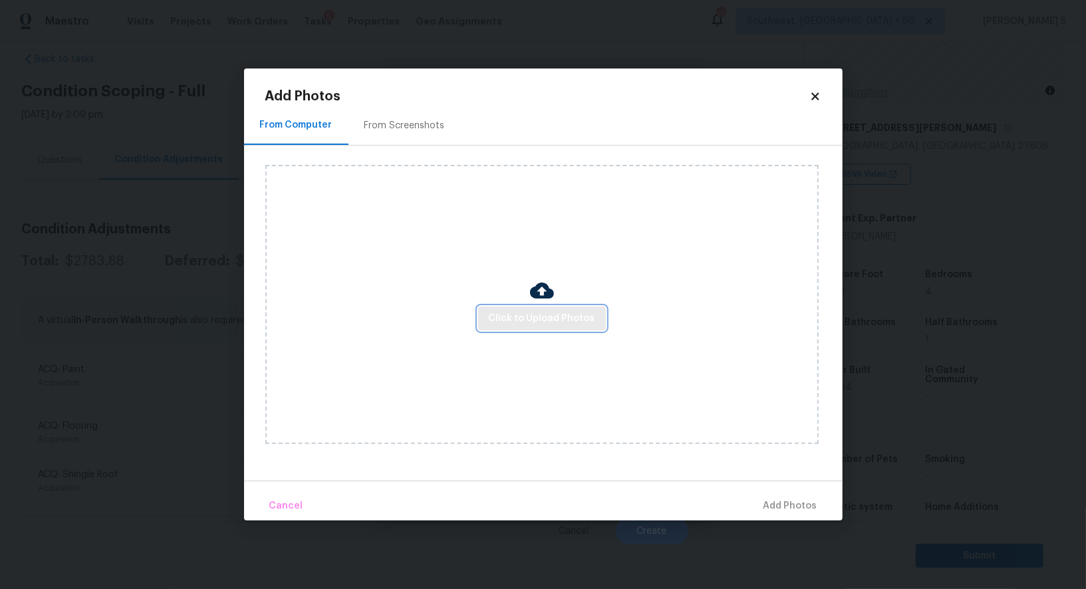
click at [566, 322] on span "Click to Upload Photos" at bounding box center [542, 319] width 106 height 17
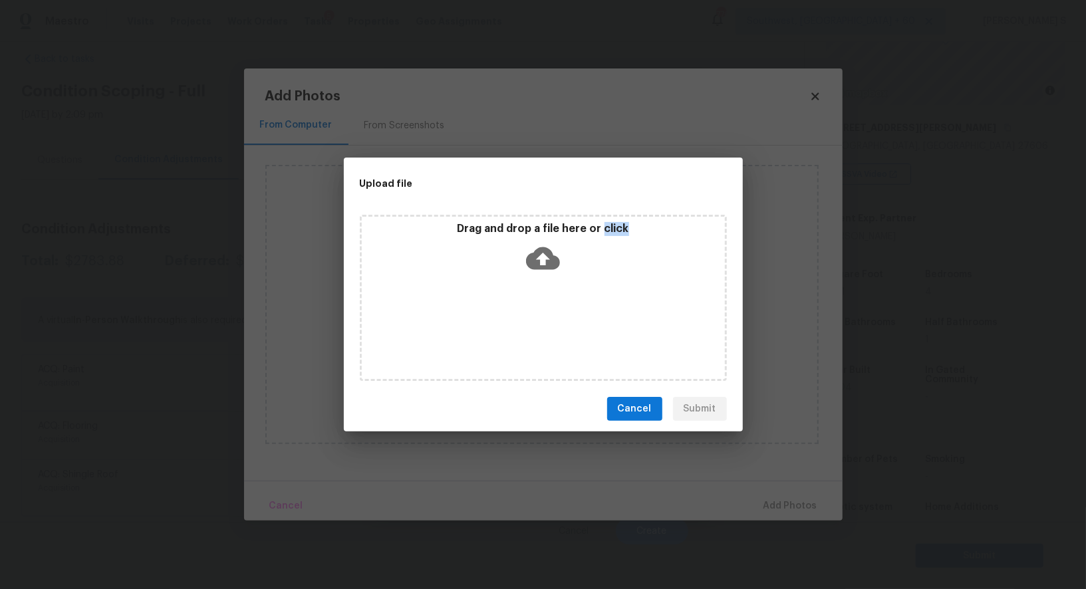
click at [566, 322] on div "Drag and drop a file here or click" at bounding box center [543, 298] width 367 height 166
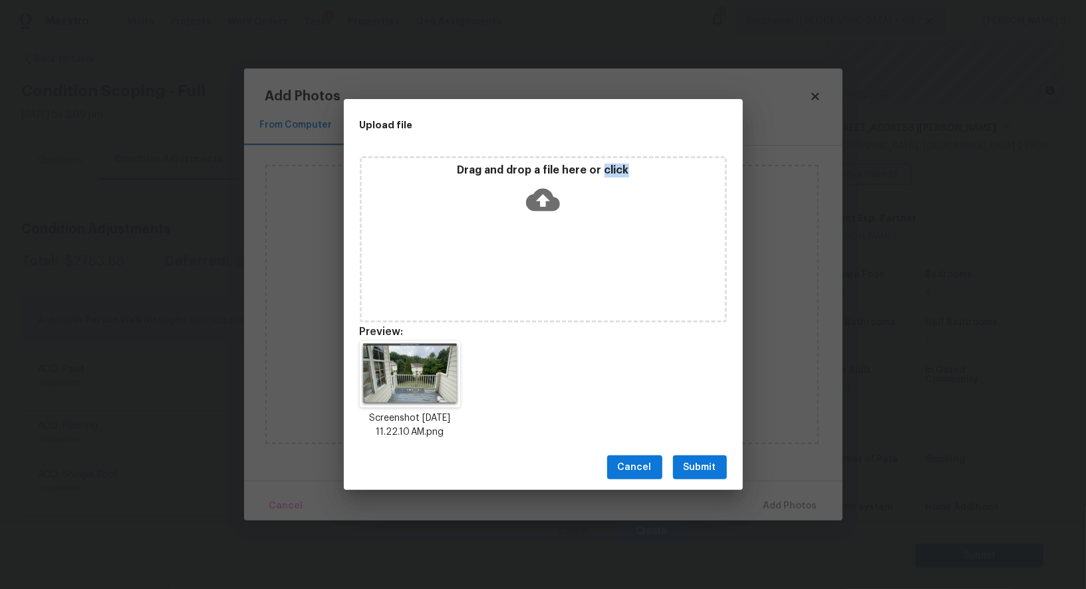
click at [709, 457] on button "Submit" at bounding box center [700, 467] width 54 height 25
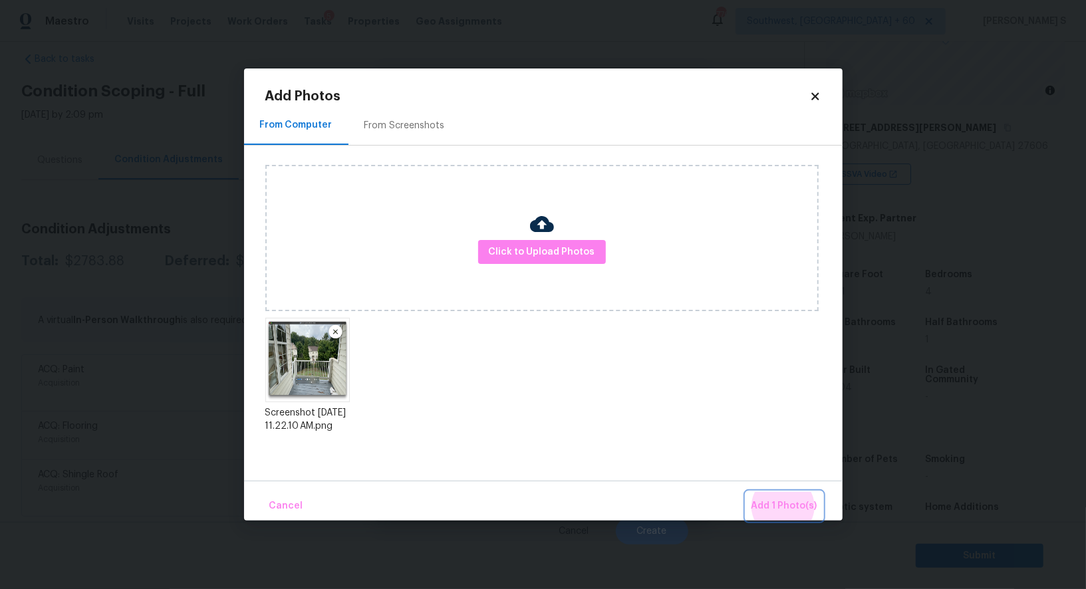
click at [746, 492] on button "Add 1 Photo(s)" at bounding box center [784, 506] width 76 height 29
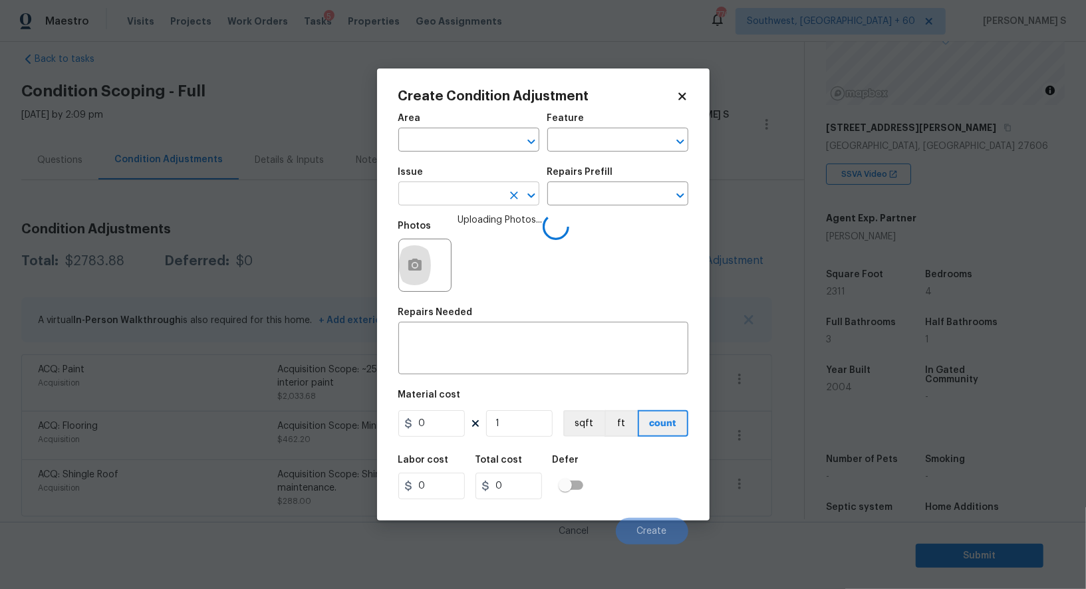
click at [491, 193] on input "text" at bounding box center [450, 195] width 104 height 21
type input "Decks and Patios"
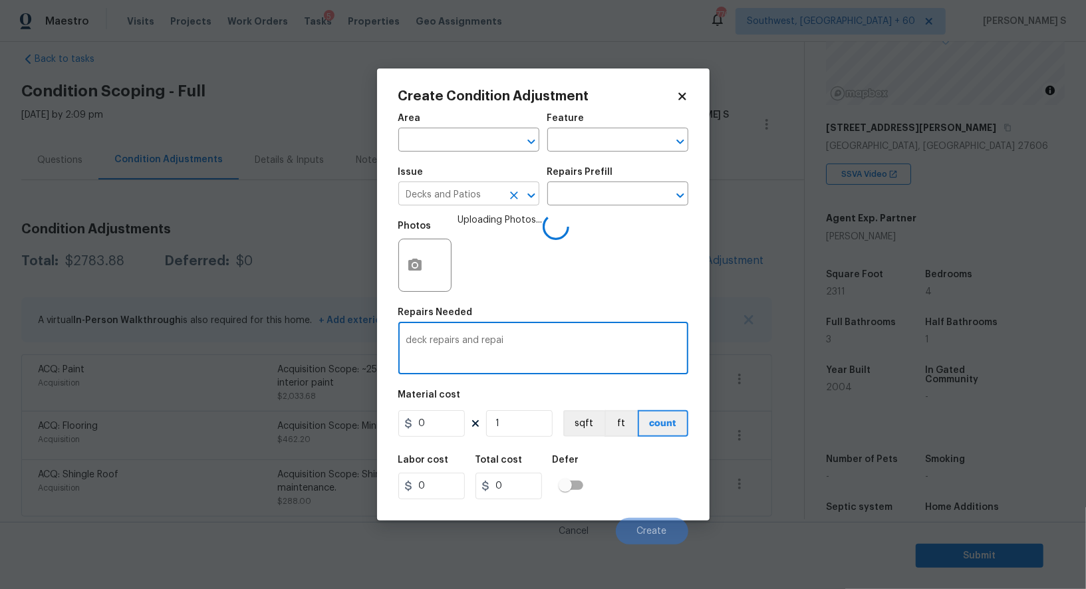
type textarea "deck repairs and repai"
click at [491, 193] on input "Decks and Patios" at bounding box center [450, 195] width 104 height 21
click at [491, 193] on input "n" at bounding box center [450, 195] width 104 height 21
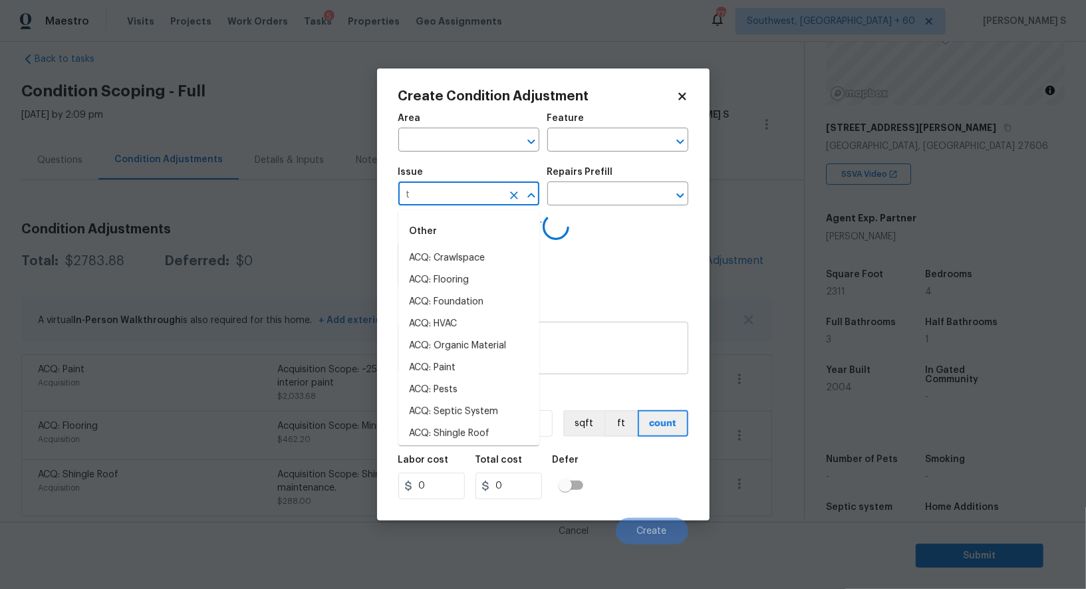
type input "Decks and Patios"
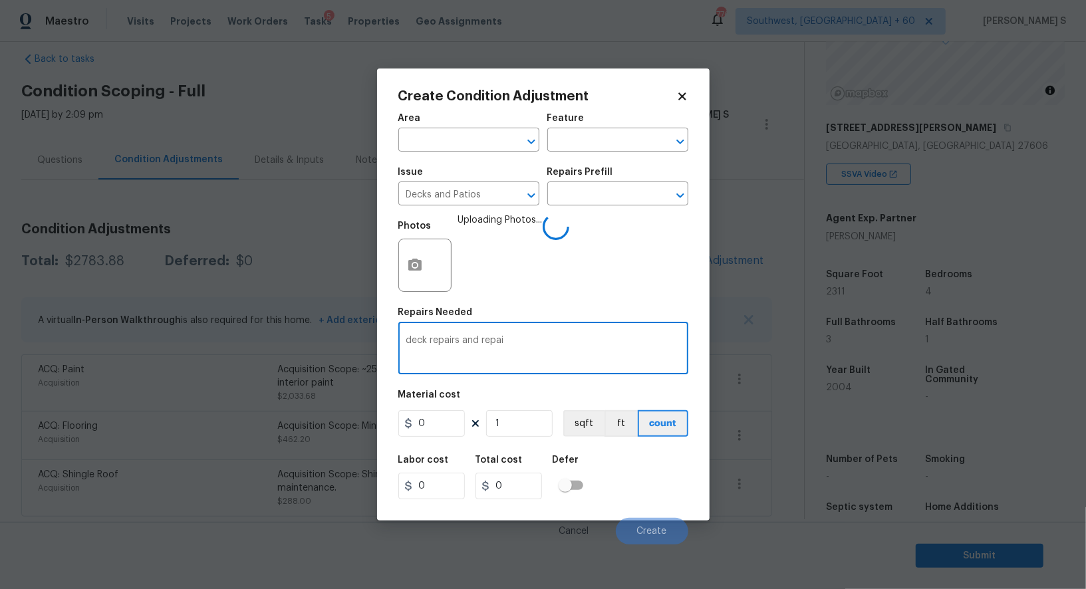
click at [640, 356] on textarea "deck repairs and repai" at bounding box center [543, 350] width 274 height 28
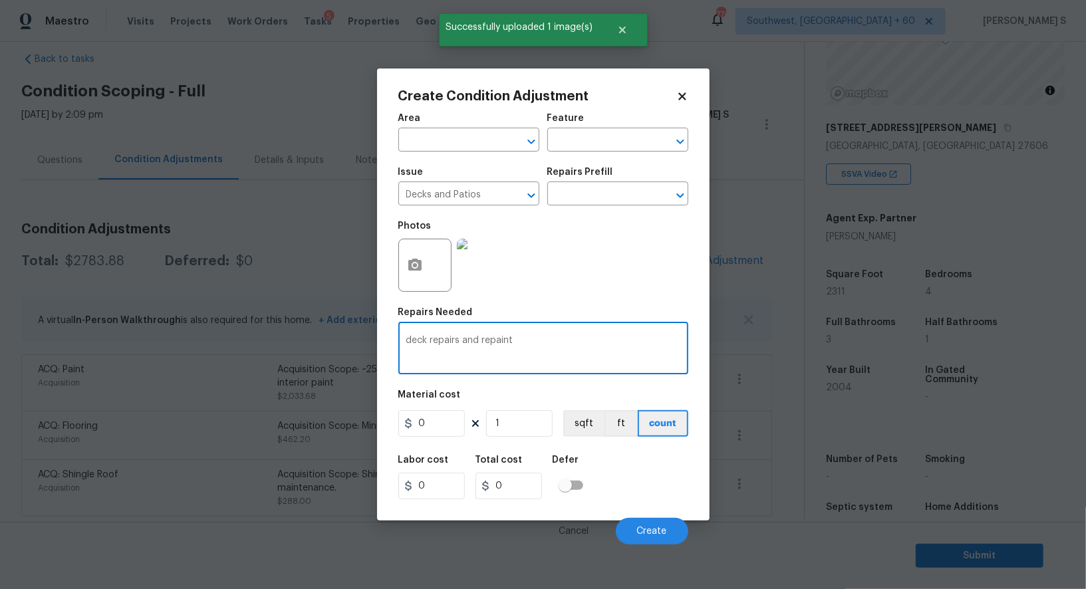
type textarea "deck repairs and repaint"
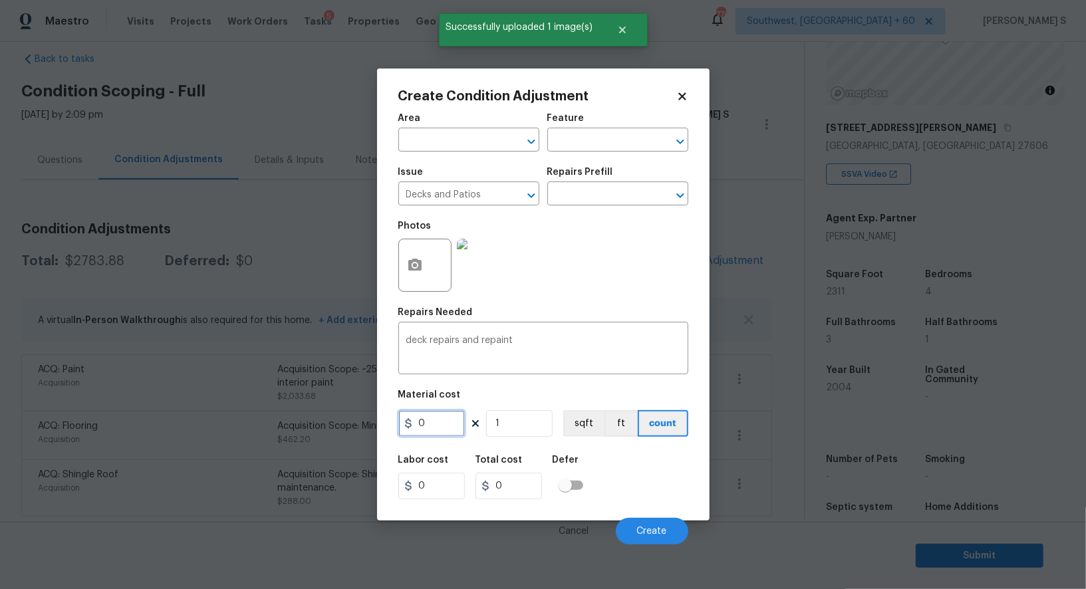
click at [444, 429] on input "0" at bounding box center [431, 423] width 66 height 27
type input "500"
click at [655, 489] on div "Labor cost 0 Total cost 500 Defer" at bounding box center [543, 477] width 290 height 60
click at [651, 535] on span "Create" at bounding box center [652, 532] width 30 height 10
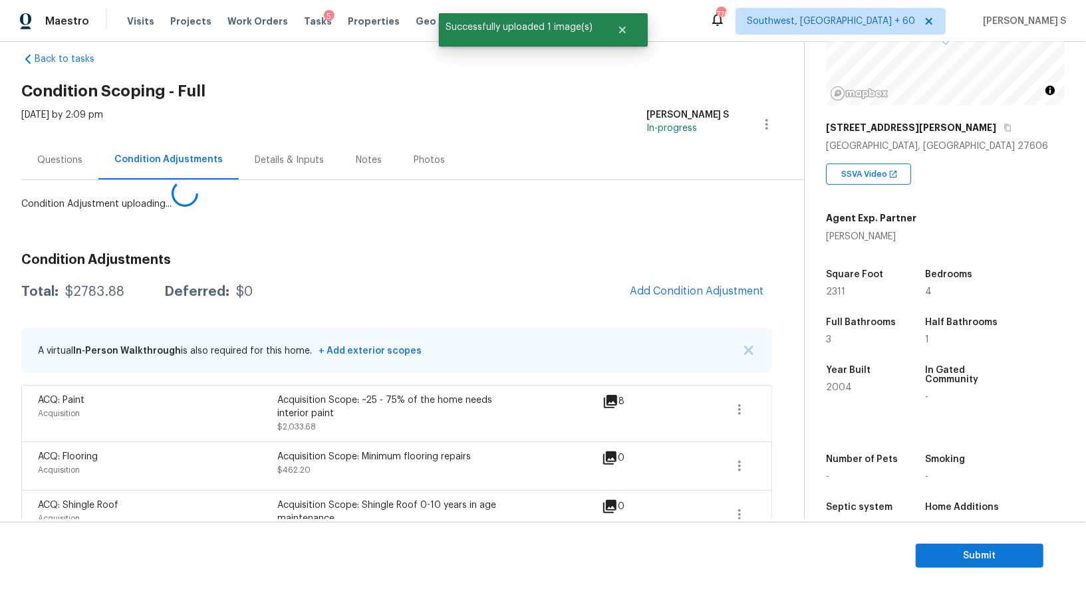
click at [102, 510] on body "Maestro Visits Projects Work Orders Tasks 5 Properties Geo Assignments 776 Sout…" at bounding box center [543, 294] width 1086 height 589
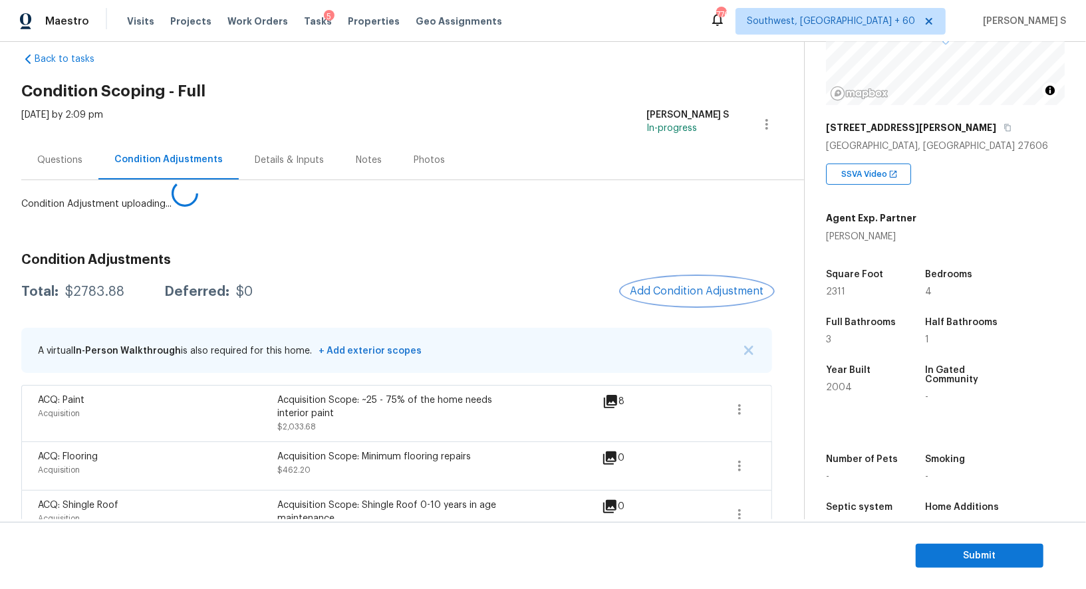
scroll to position [51, 0]
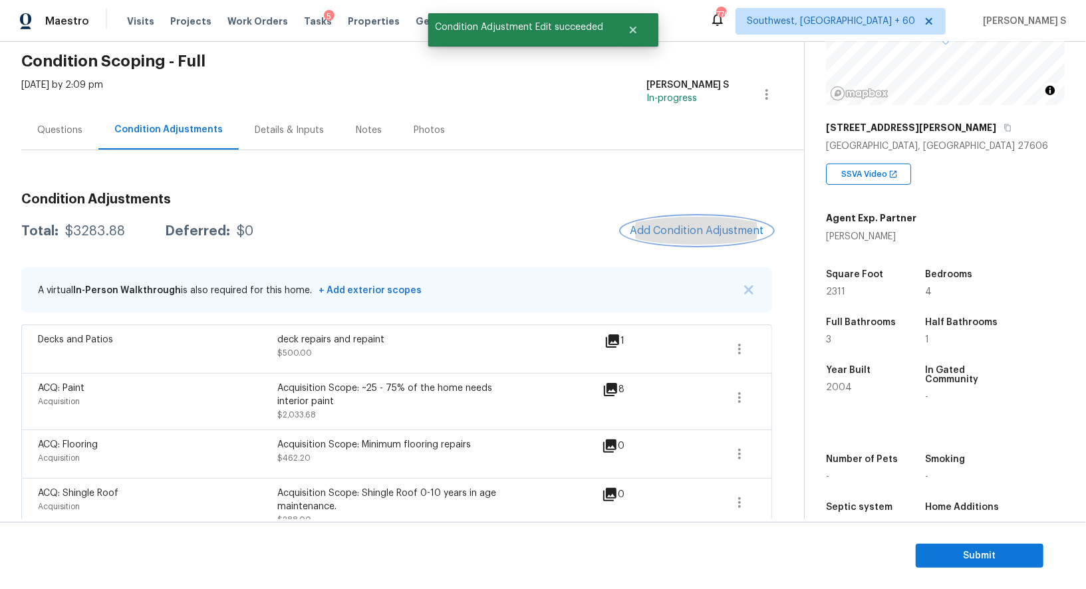
click at [675, 225] on span "Add Condition Adjustment" at bounding box center [697, 231] width 134 height 12
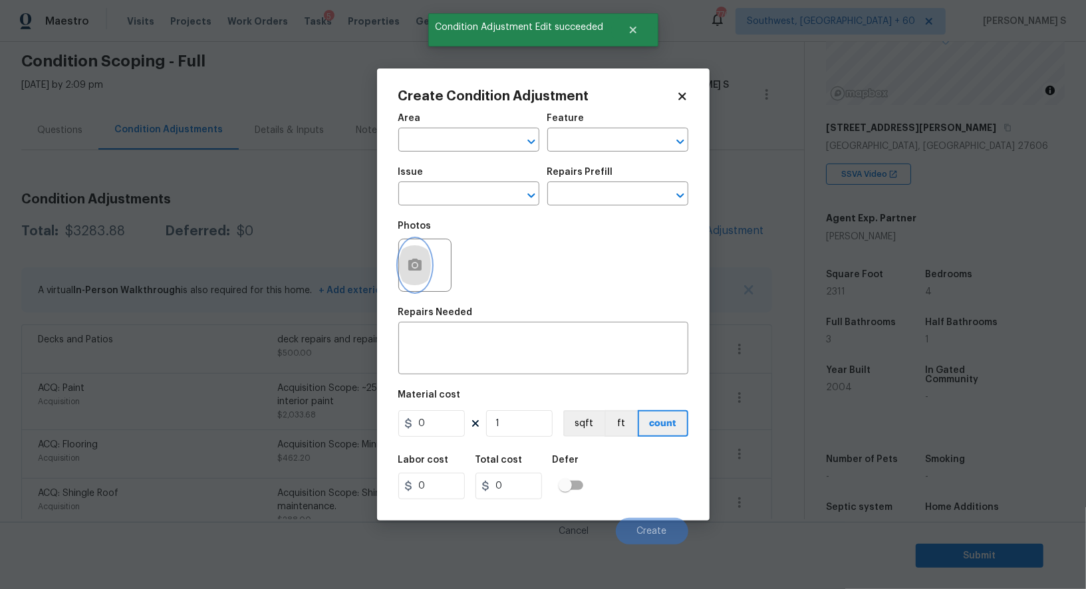
click at [414, 253] on button "button" at bounding box center [415, 265] width 32 height 52
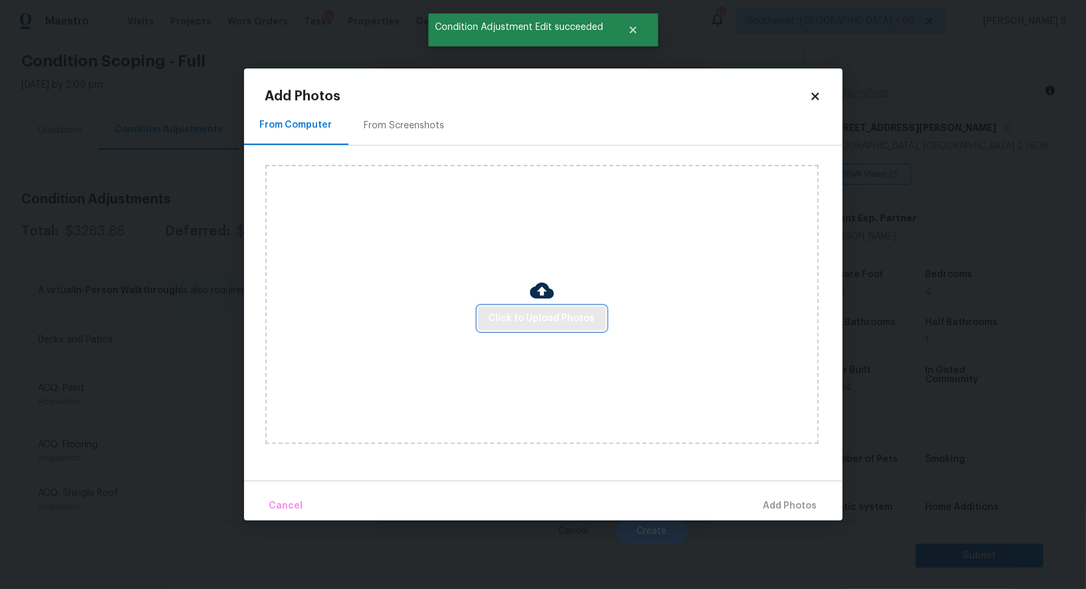
click at [568, 310] on button "Click to Upload Photos" at bounding box center [542, 319] width 128 height 25
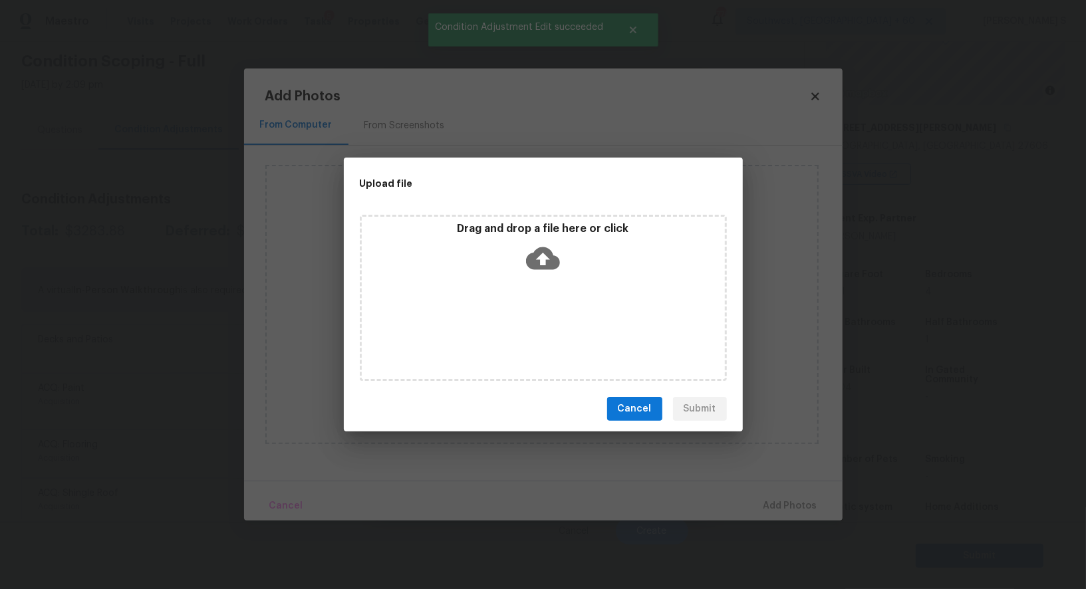
click at [568, 310] on div "Drag and drop a file here or click" at bounding box center [543, 298] width 367 height 166
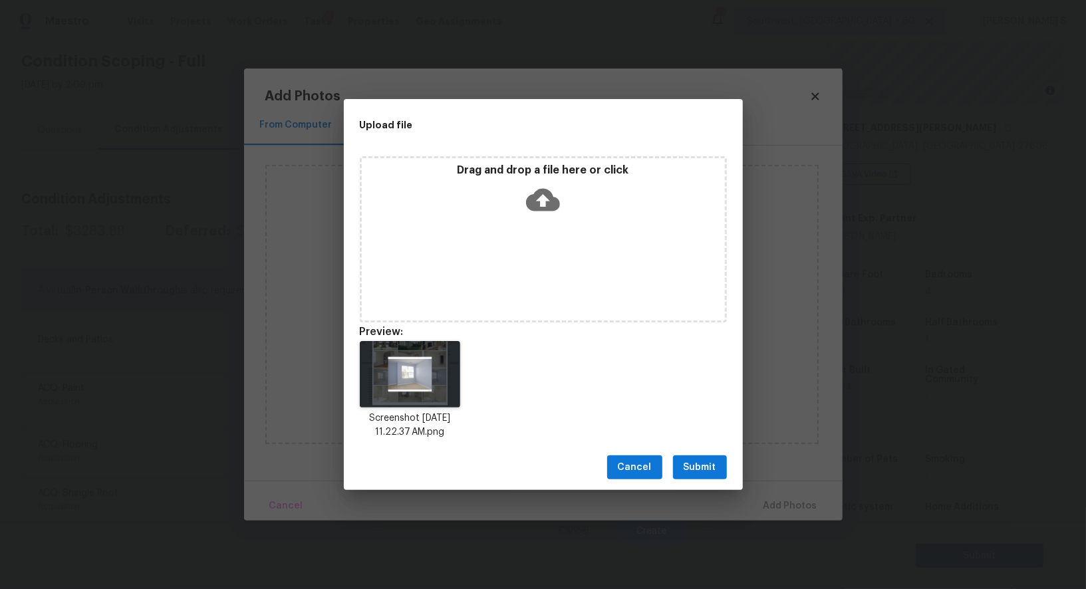
click at [701, 446] on div "Cancel Submit" at bounding box center [543, 468] width 399 height 46
click at [701, 461] on span "Submit" at bounding box center [699, 467] width 33 height 17
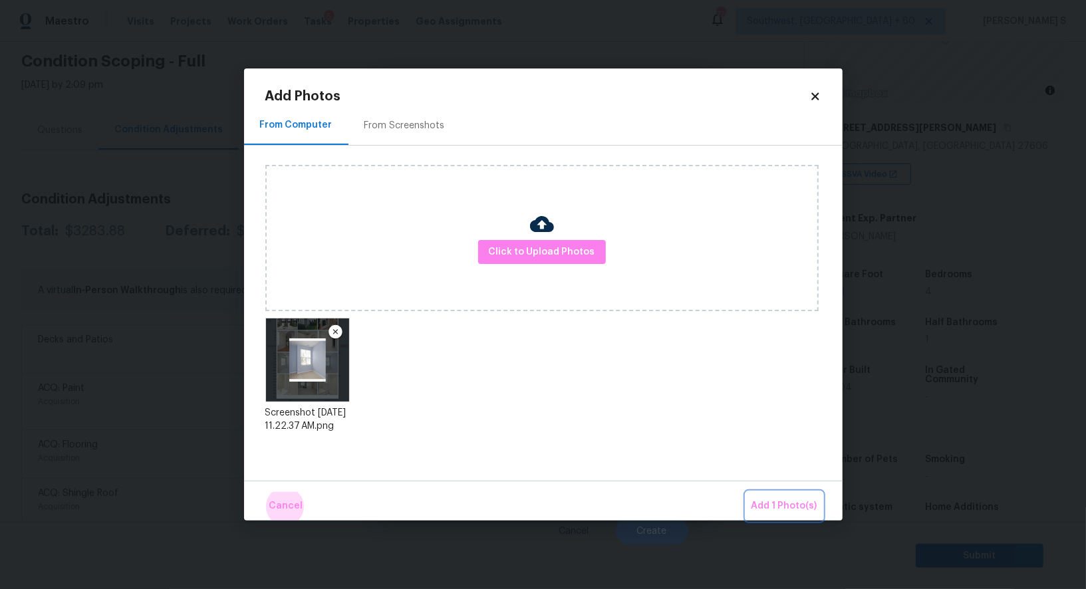
click at [746, 492] on button "Add 1 Photo(s)" at bounding box center [784, 506] width 76 height 29
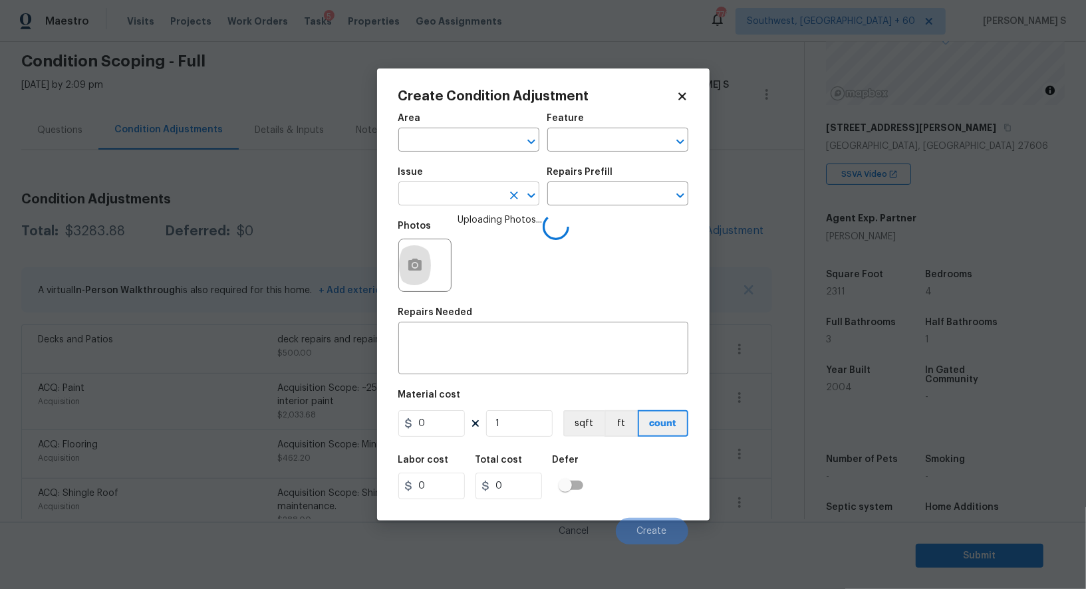
click at [471, 200] on input "text" at bounding box center [450, 195] width 104 height 21
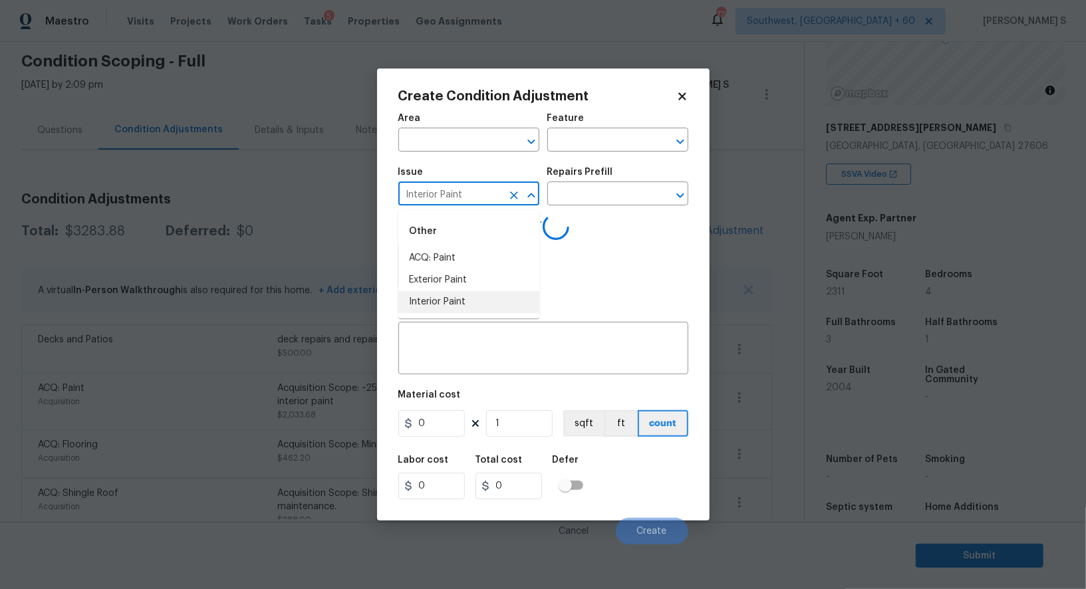
type input "Interior Paint"
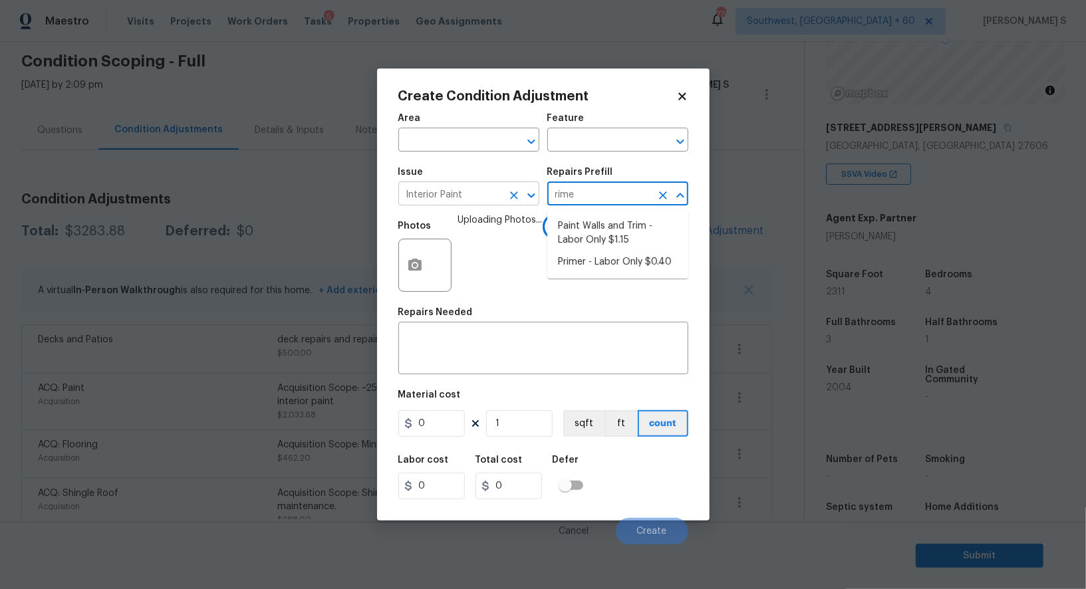
type input "rimer"
type input "Overall Paint"
type textarea "Interior primer - PRIMER PROVIDED BY OPENDOOR - All nails, screws, drywall anch…"
type input "0.4"
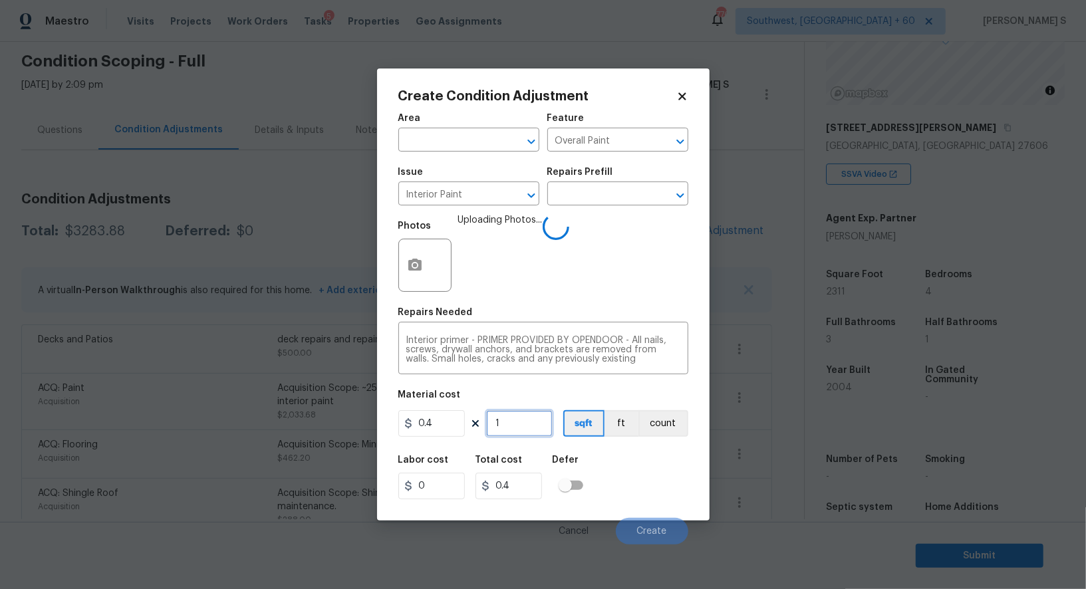
click at [519, 422] on input "1" at bounding box center [519, 423] width 66 height 27
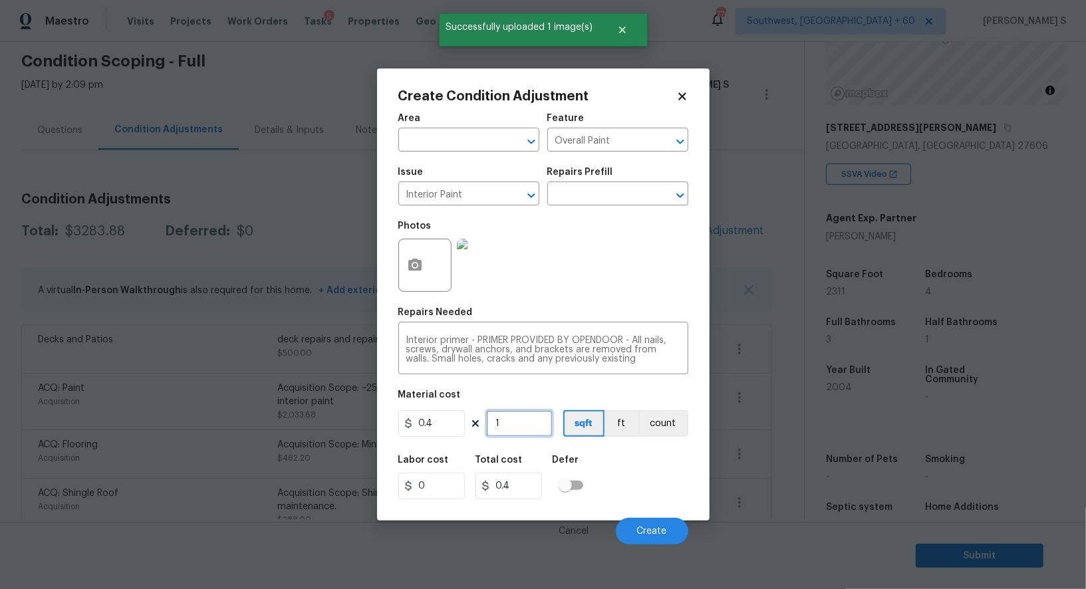
type input "4"
type input "1.6"
type input "40"
type input "16"
type input "400"
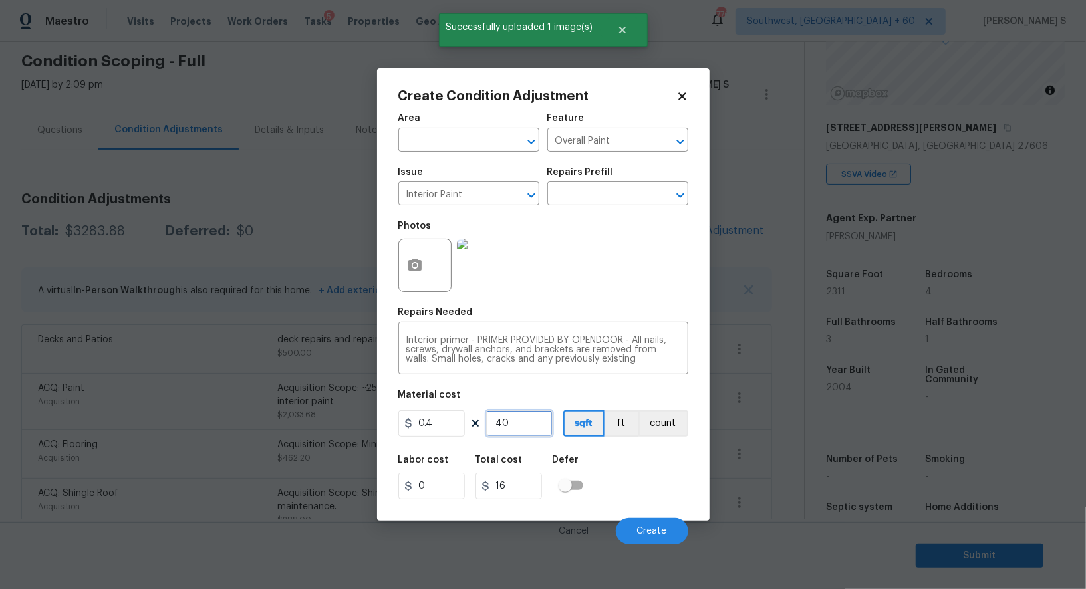
type input "160"
type input "2"
type input "0.8"
type input "20"
type input "8"
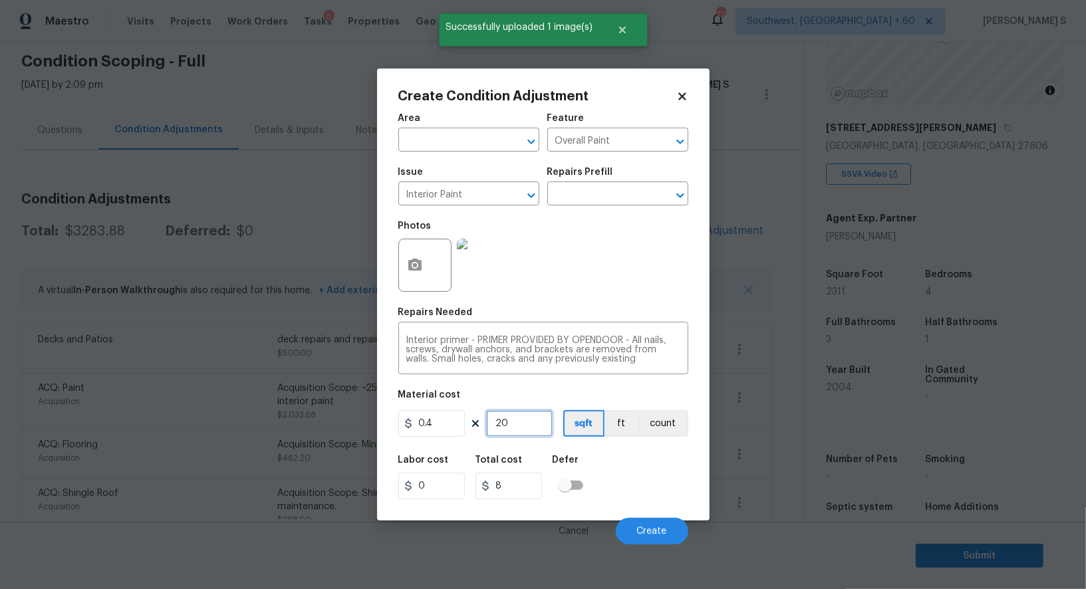
type input "200"
type input "80"
type input "200"
click at [685, 493] on div "Labor cost 0 Total cost 80 Defer" at bounding box center [543, 477] width 290 height 60
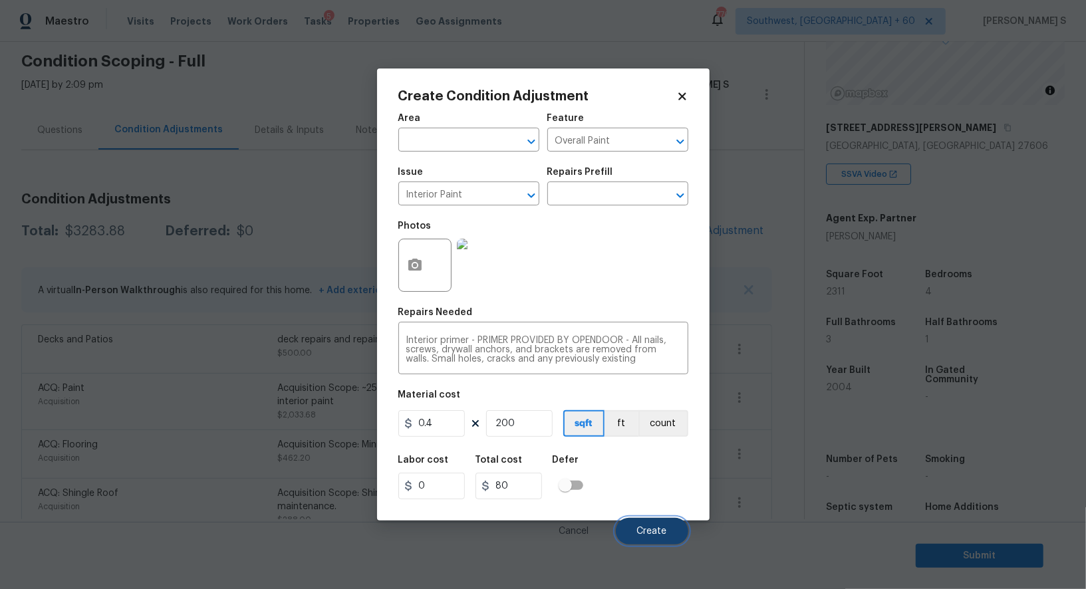
click at [654, 531] on span "Create" at bounding box center [652, 532] width 30 height 10
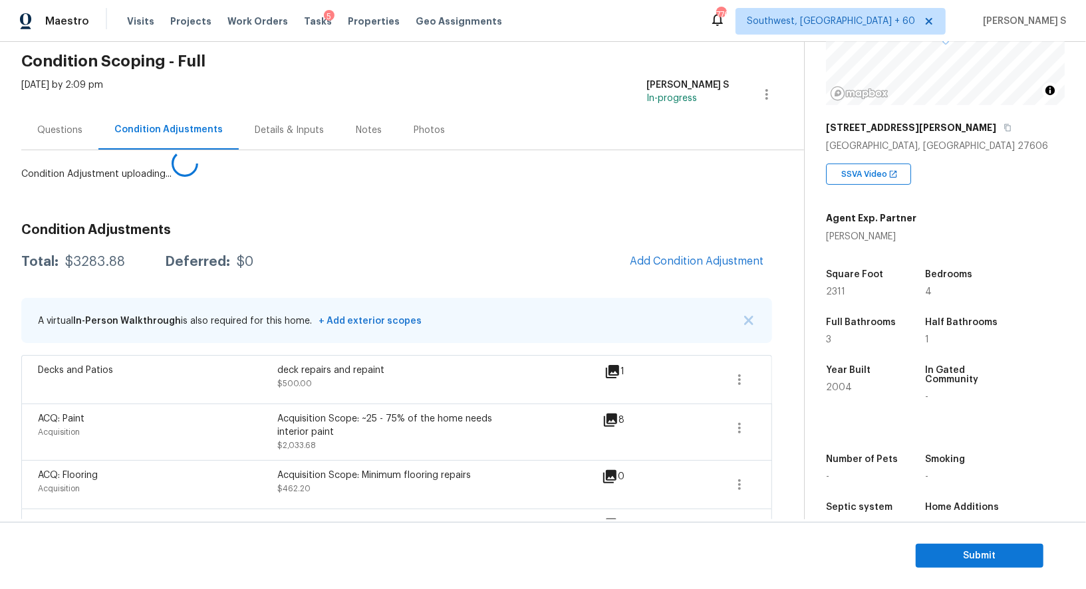
click at [41, 458] on body "Maestro Visits Projects Work Orders Tasks 5 Properties Geo Assignments 776 Sout…" at bounding box center [543, 294] width 1086 height 589
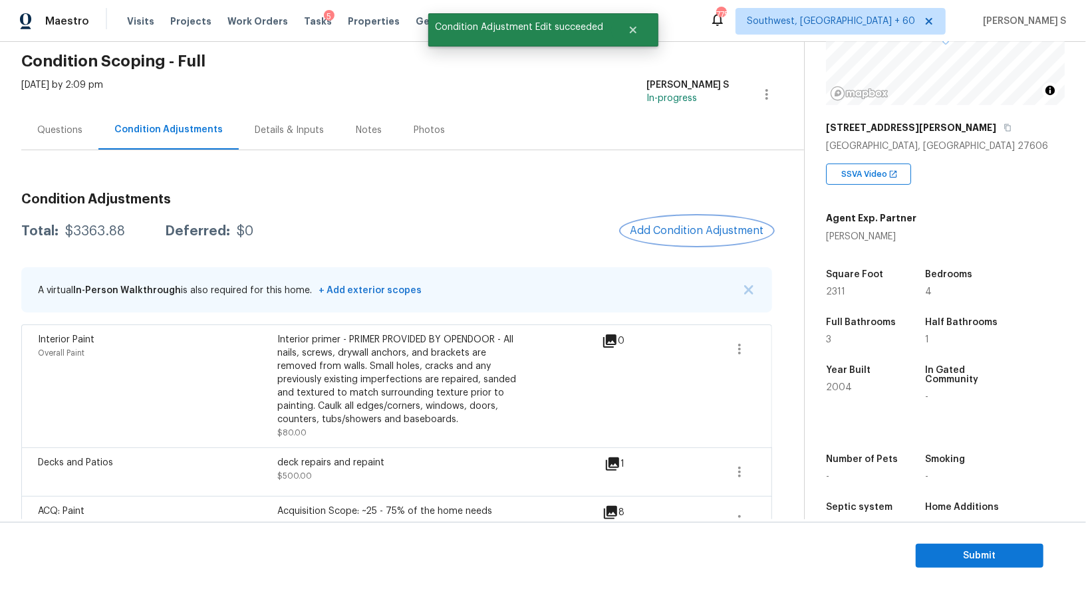
scroll to position [193, 0]
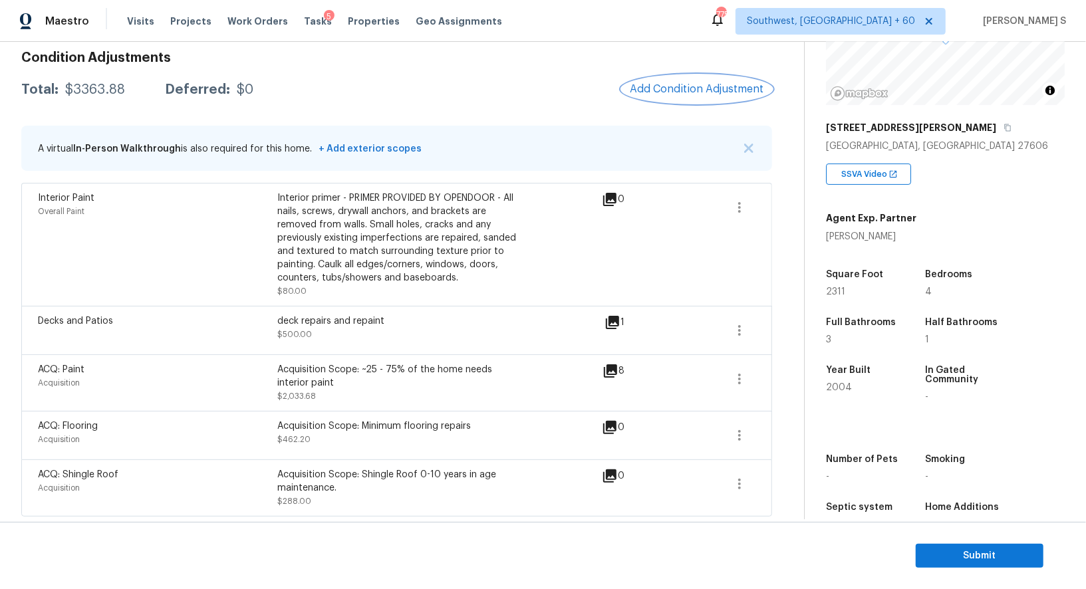
click at [695, 77] on button "Add Condition Adjustment" at bounding box center [697, 89] width 150 height 28
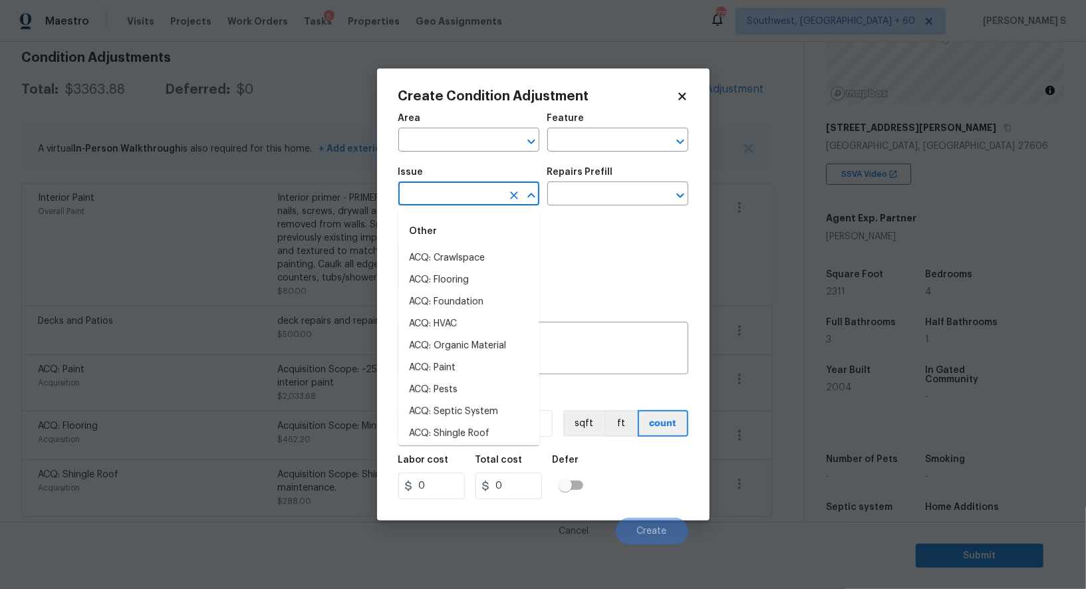
click at [473, 193] on input "text" at bounding box center [450, 195] width 104 height 21
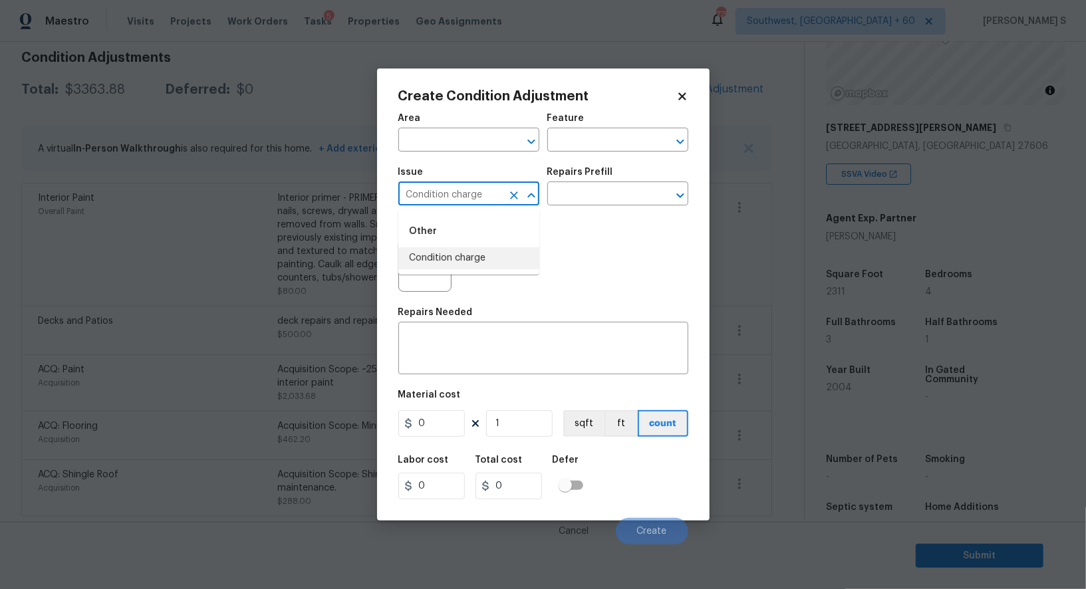
type input "Condition charge"
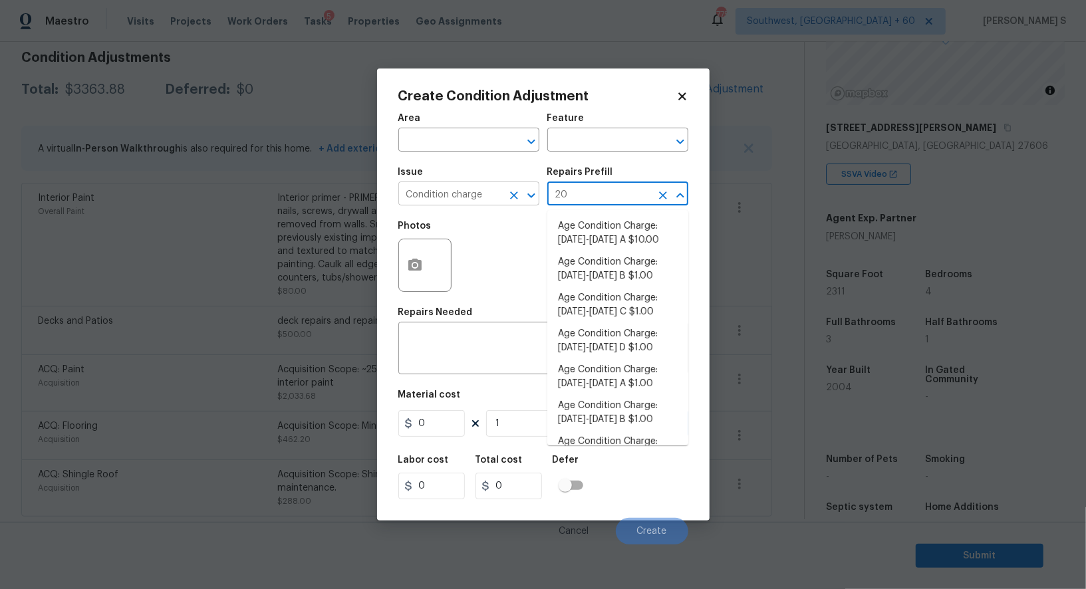
type input "200"
type input "Home Readiness Packages"
type textarea "Age Condition Charge: 1993-2008 C"
type input "1"
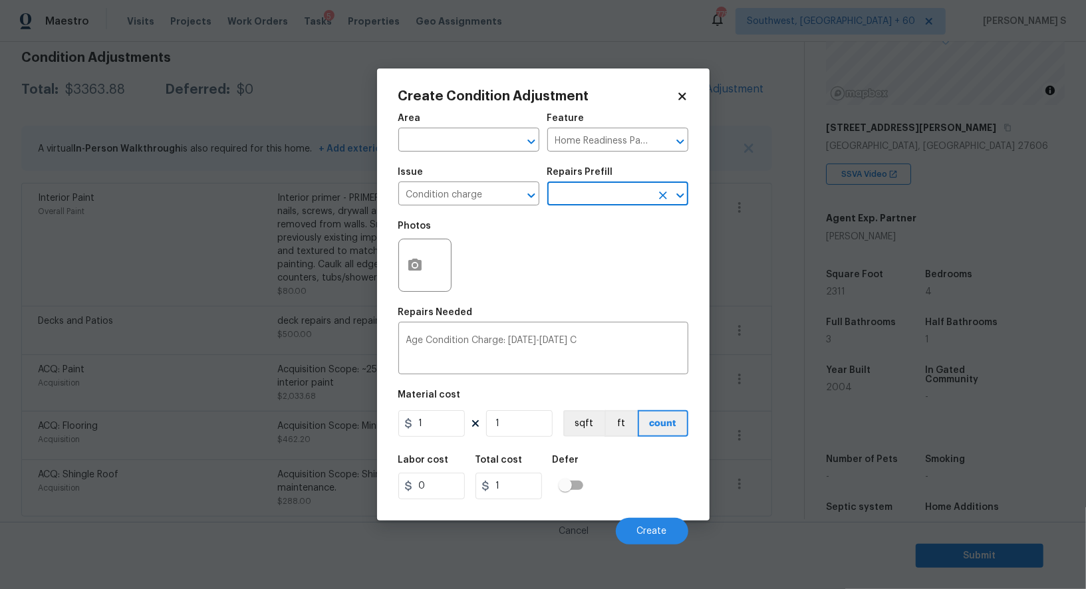
click at [586, 202] on input "text" at bounding box center [599, 195] width 104 height 21
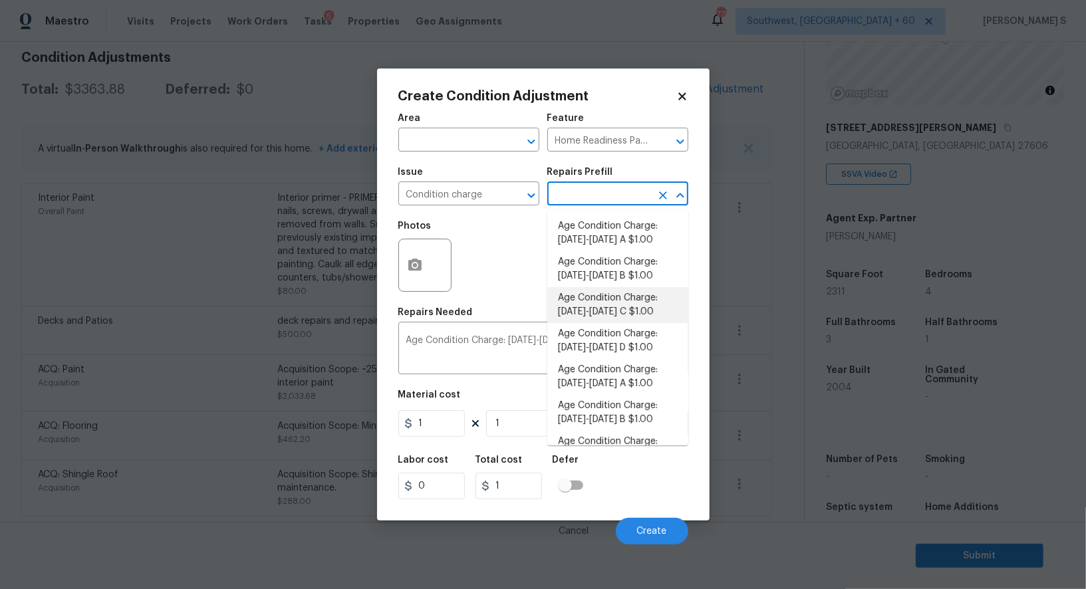
click at [615, 295] on li "Age Condition Charge: 1922-1978 C $1.00" at bounding box center [617, 305] width 141 height 36
type textarea "Age Condition Charge: 1922-1978 C"
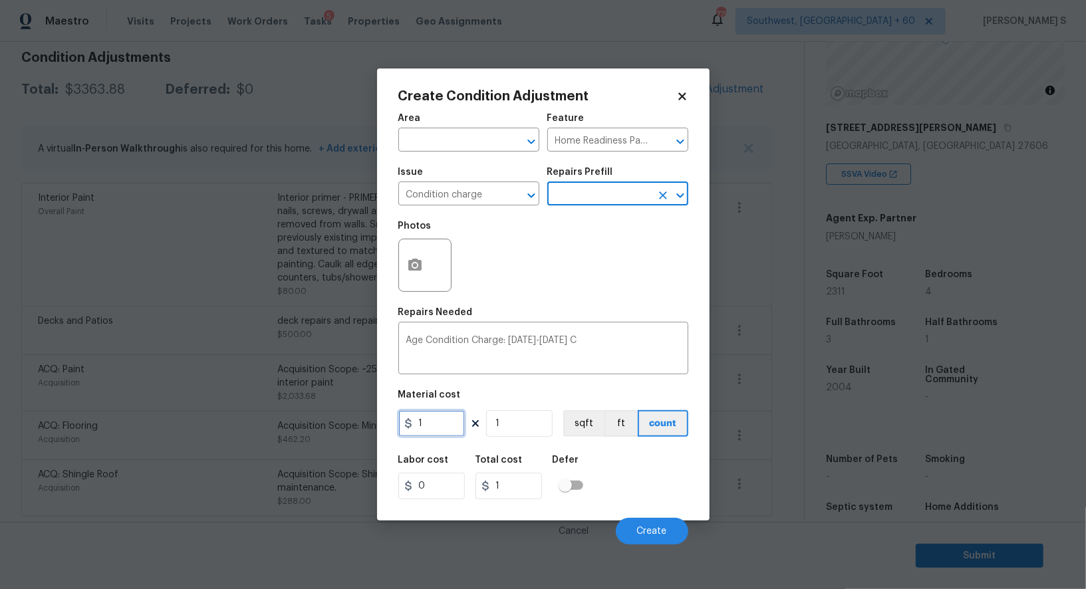
click at [442, 422] on input "1" at bounding box center [431, 423] width 66 height 27
type input "2000"
click at [629, 488] on div "Labor cost 0 Total cost 2000 Defer" at bounding box center [543, 477] width 290 height 60
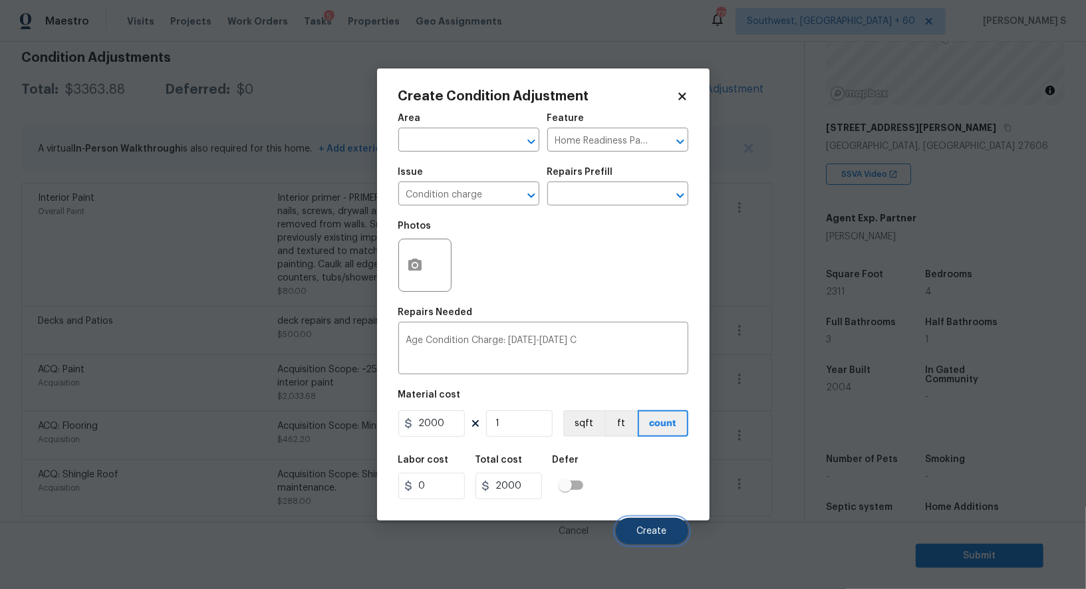
click at [667, 536] on button "Create" at bounding box center [652, 531] width 72 height 27
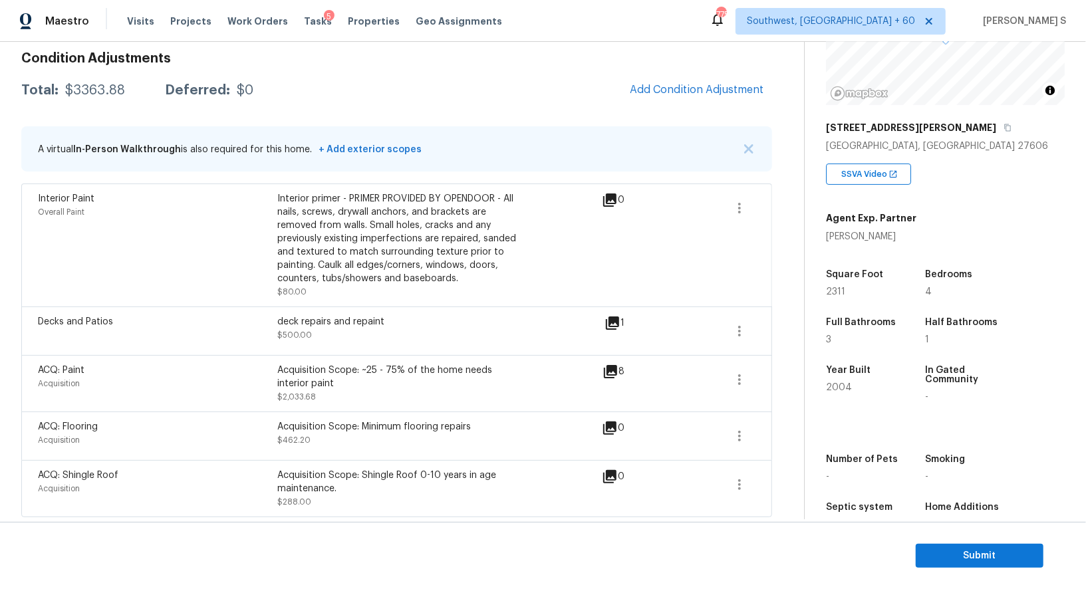
click at [170, 400] on body "Maestro Visits Projects Work Orders Tasks 5 Properties Geo Assignments 775 Sout…" at bounding box center [543, 294] width 1086 height 589
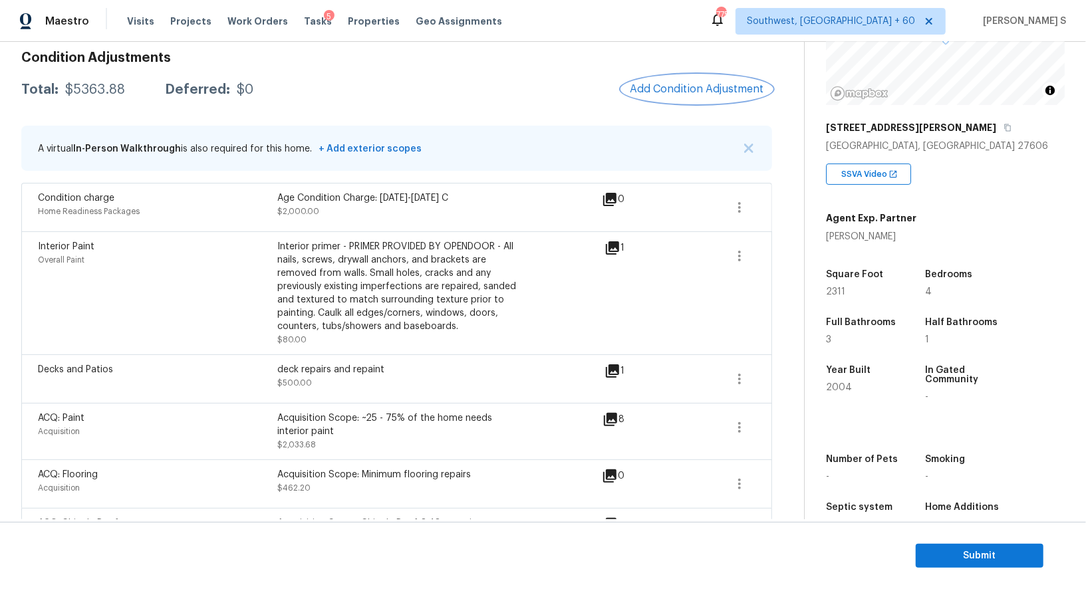
scroll to position [0, 0]
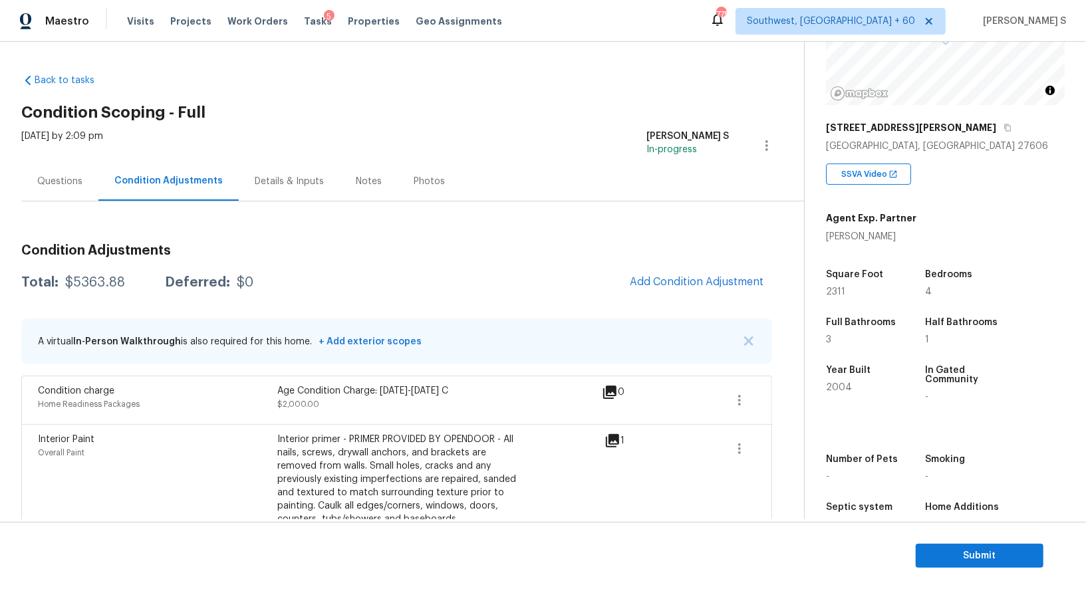
click at [53, 176] on div "Questions" at bounding box center [59, 181] width 45 height 13
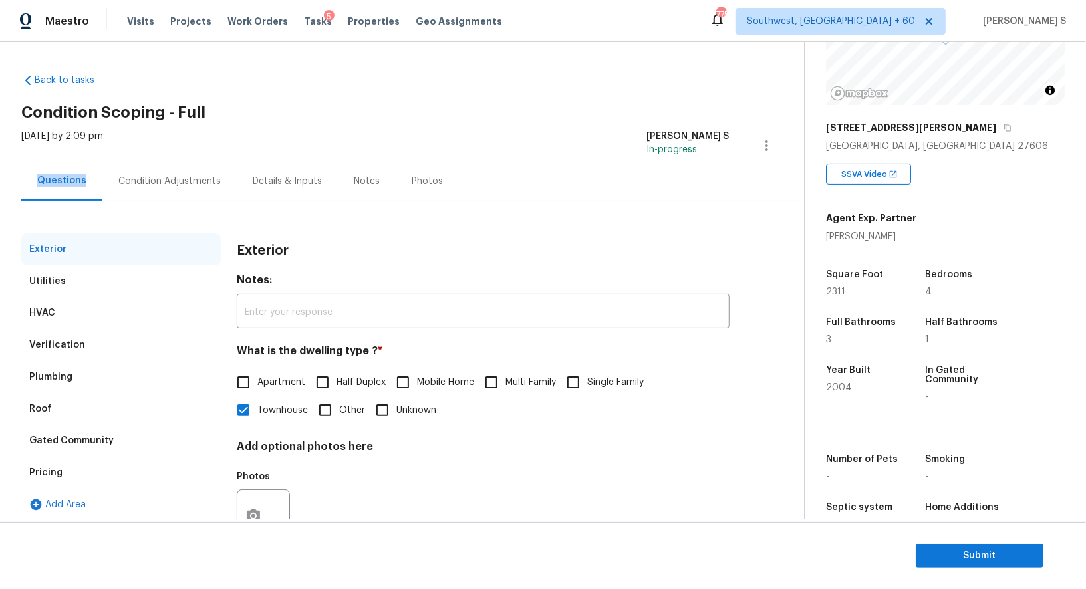
scroll to position [51, 0]
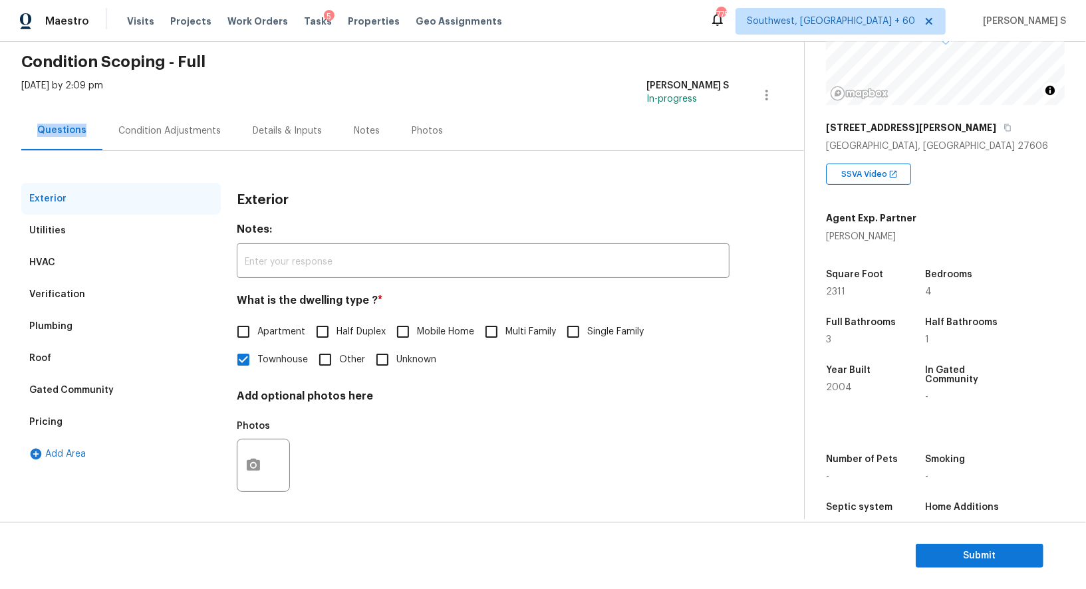
click at [187, 131] on div "Condition Adjustments" at bounding box center [169, 130] width 102 height 13
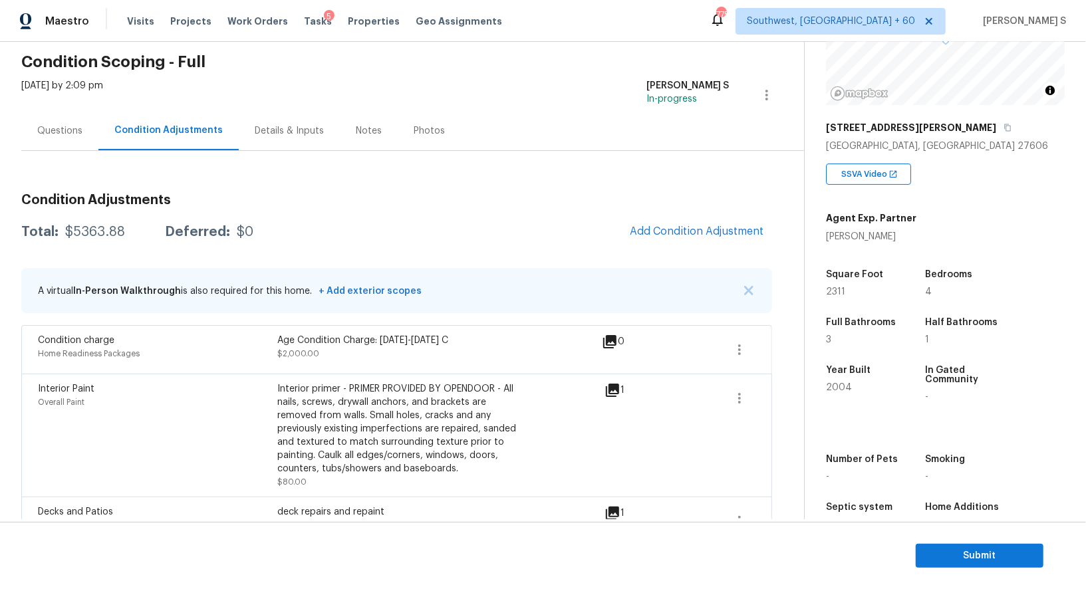
click at [102, 230] on div "$5363.88" at bounding box center [95, 231] width 60 height 13
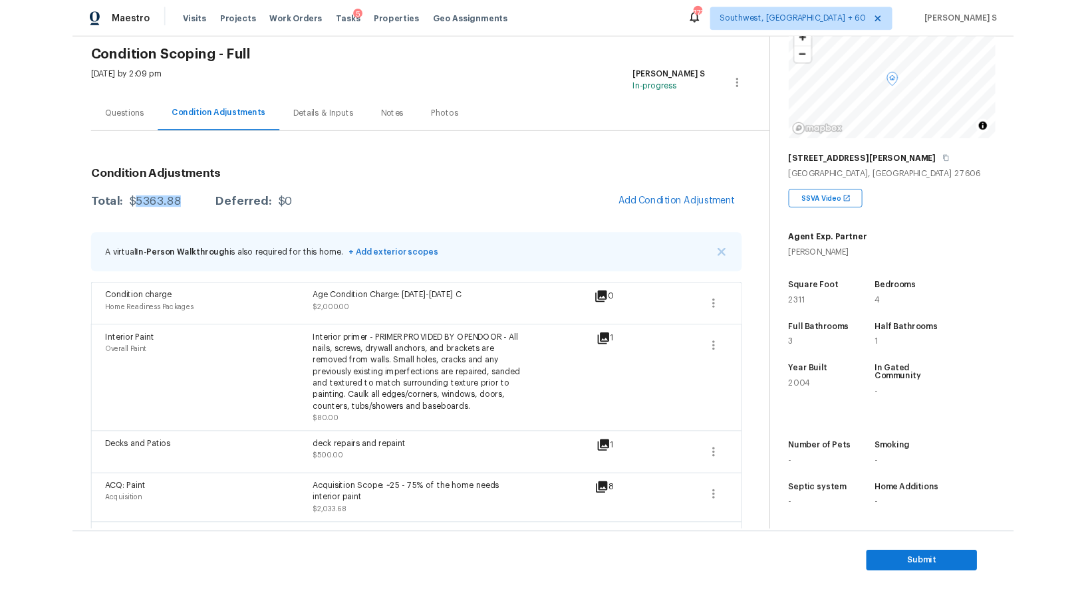
scroll to position [147, 0]
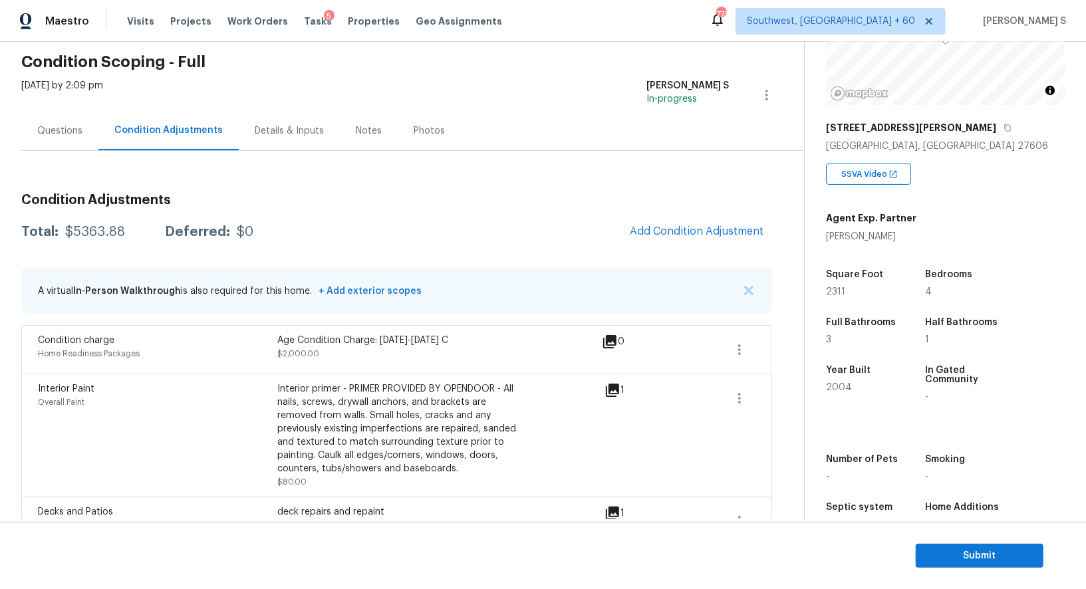
click at [43, 127] on div "Questions" at bounding box center [59, 130] width 45 height 13
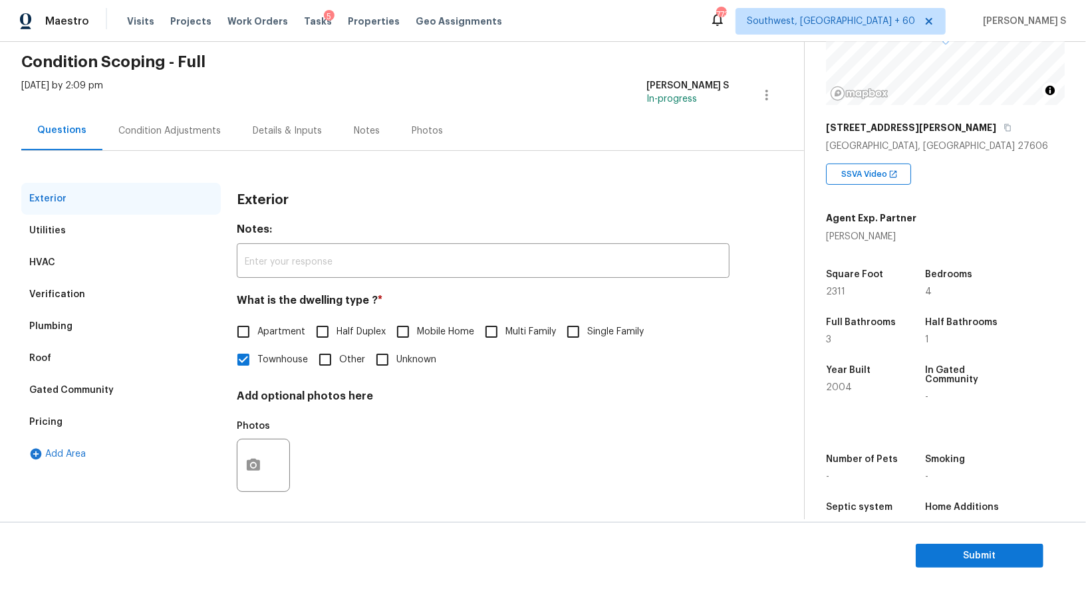
click at [36, 304] on div "Verification" at bounding box center [120, 295] width 199 height 32
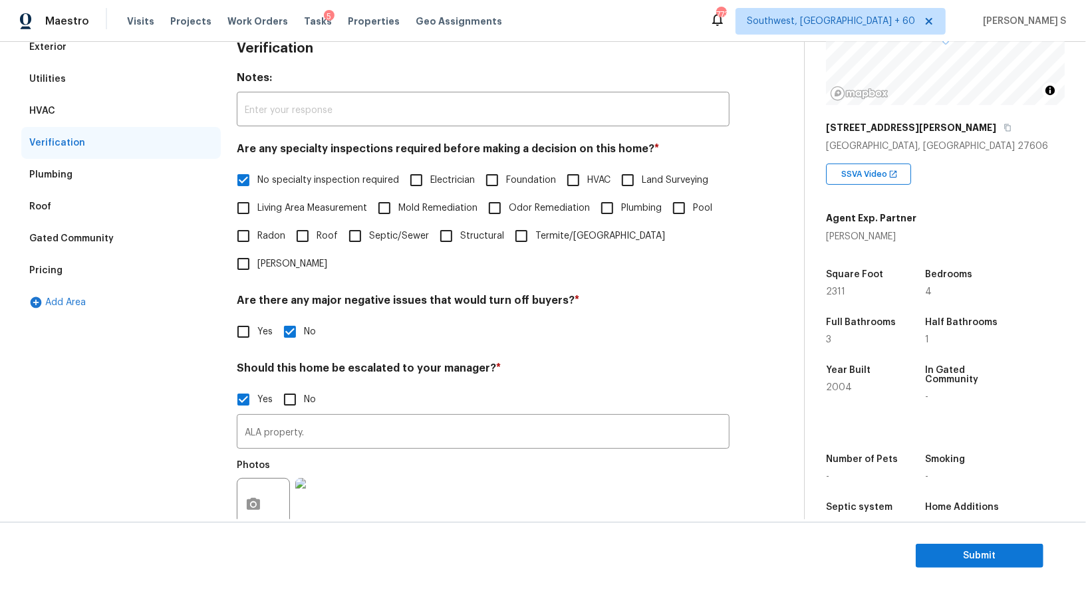
scroll to position [296, 0]
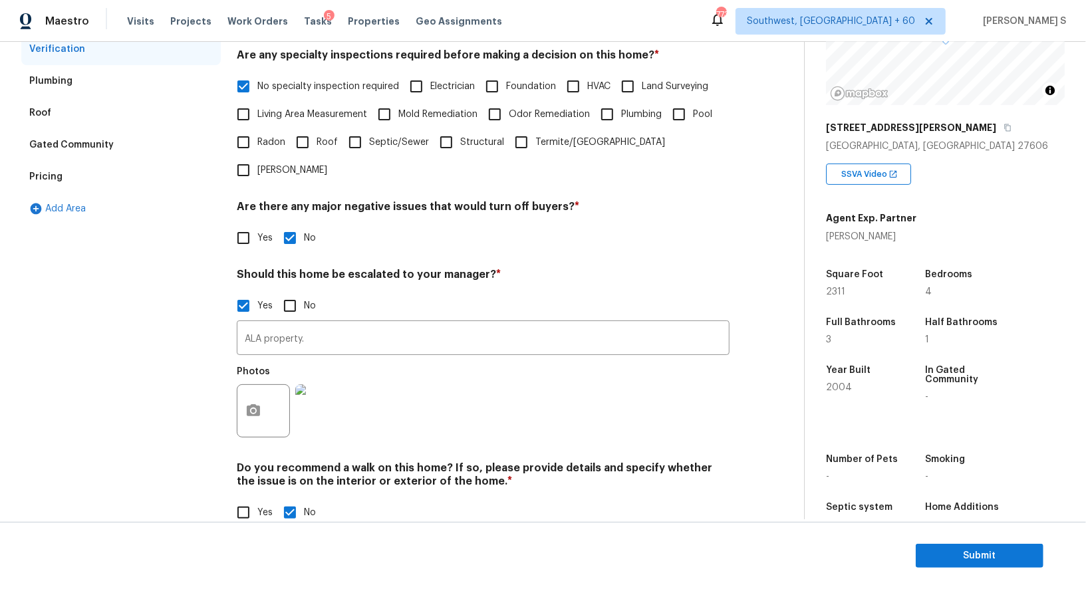
drag, startPoint x: 66, startPoint y: 176, endPoint x: 158, endPoint y: 197, distance: 94.7
click at [66, 176] on div "Pricing" at bounding box center [120, 177] width 199 height 32
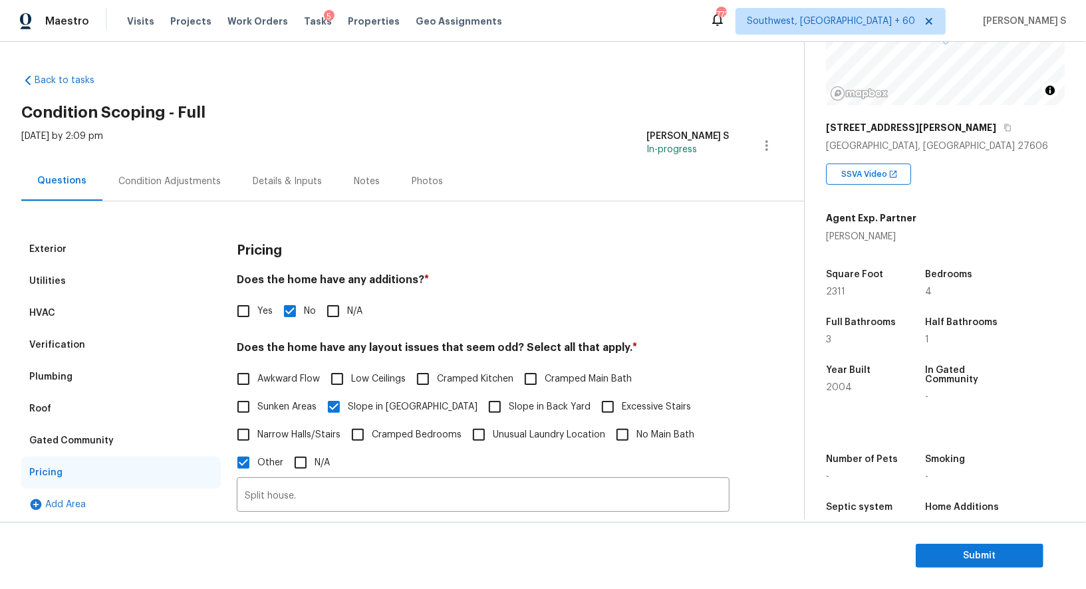
scroll to position [147, 0]
click at [163, 184] on div "Condition Adjustments" at bounding box center [169, 181] width 102 height 13
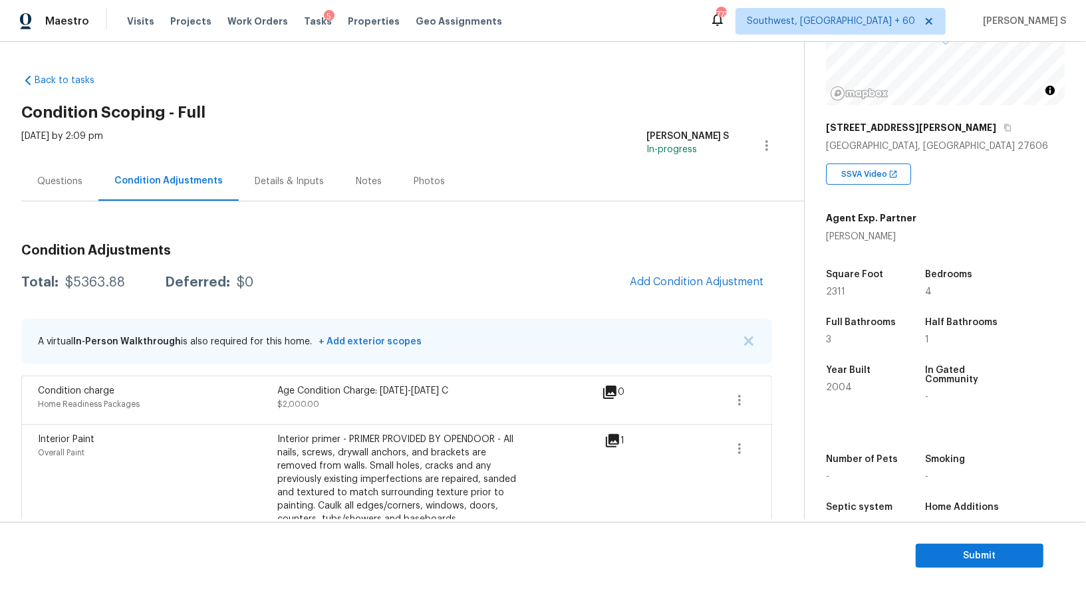
click at [453, 285] on div "Total: $5363.88 Deferred: $0 Add Condition Adjustment" at bounding box center [396, 282] width 751 height 29
click at [75, 180] on div "Questions" at bounding box center [59, 181] width 45 height 13
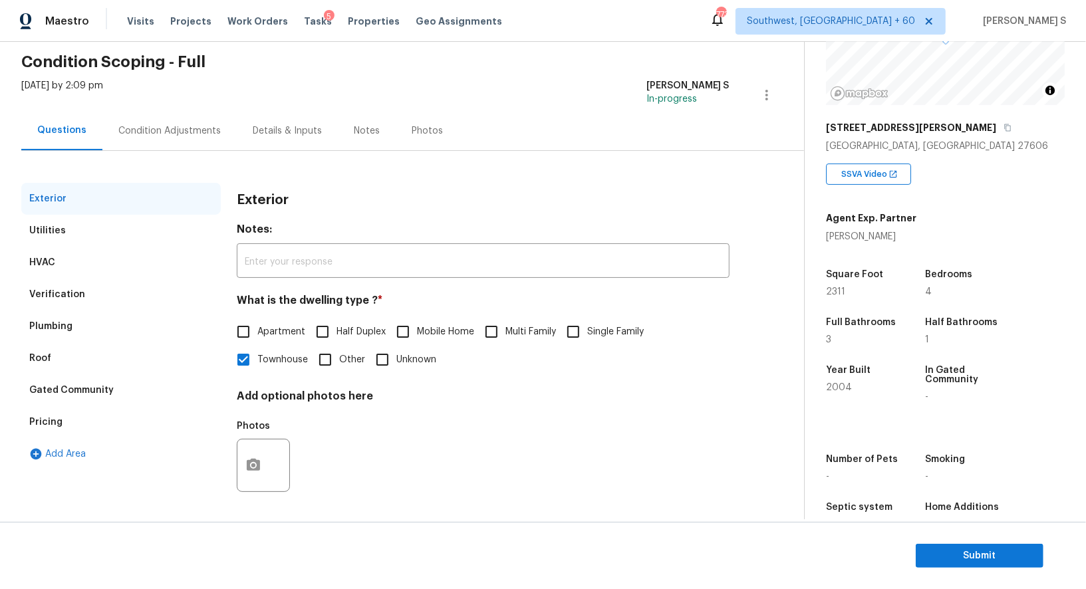
click at [72, 285] on div "Verification" at bounding box center [120, 295] width 199 height 32
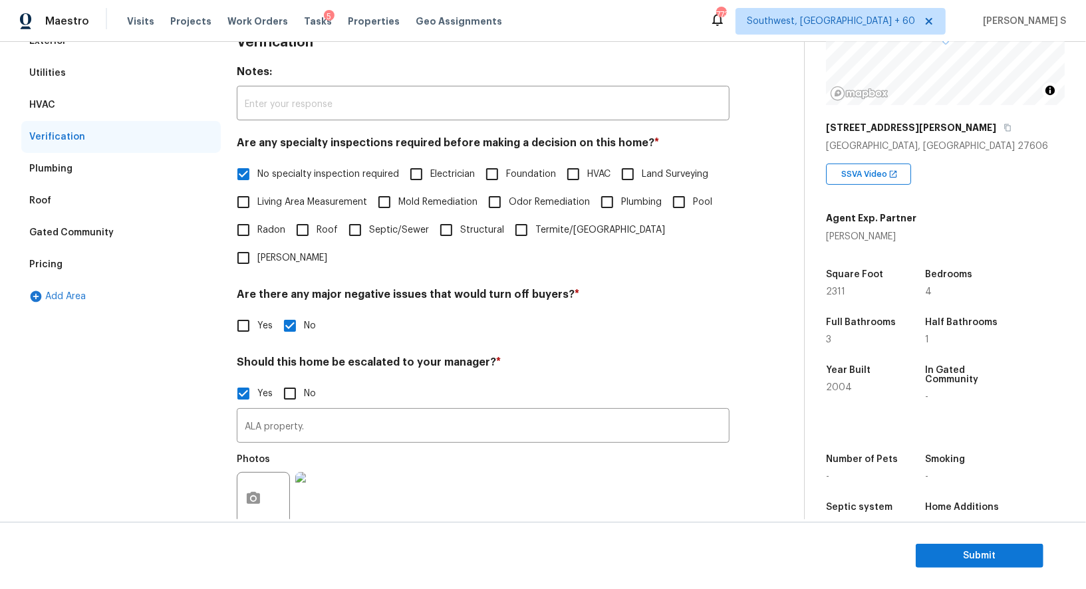
scroll to position [296, 0]
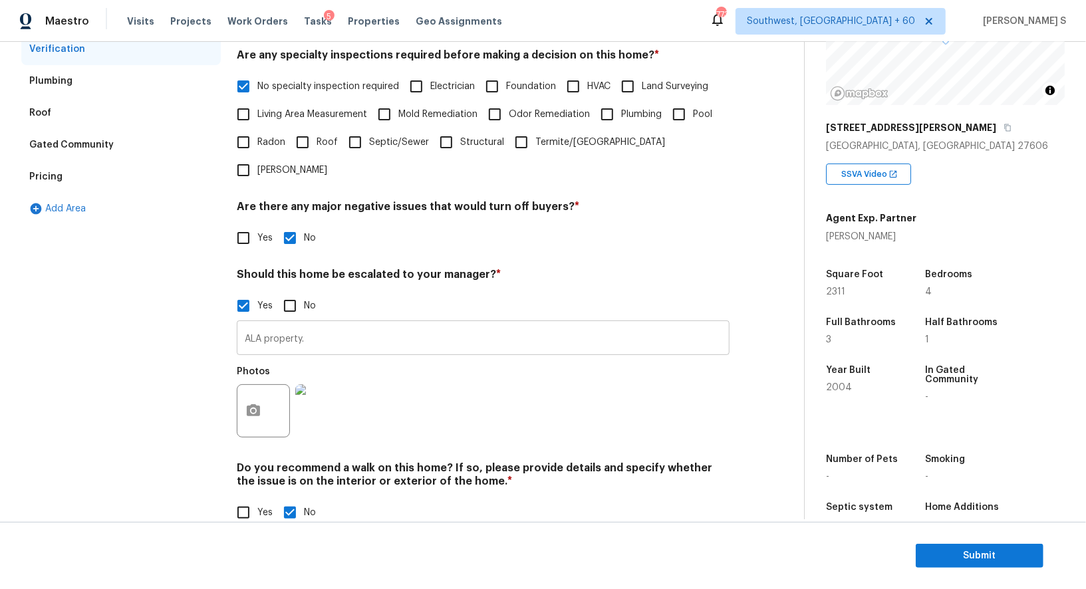
click at [314, 324] on input "ALA property." at bounding box center [483, 339] width 493 height 31
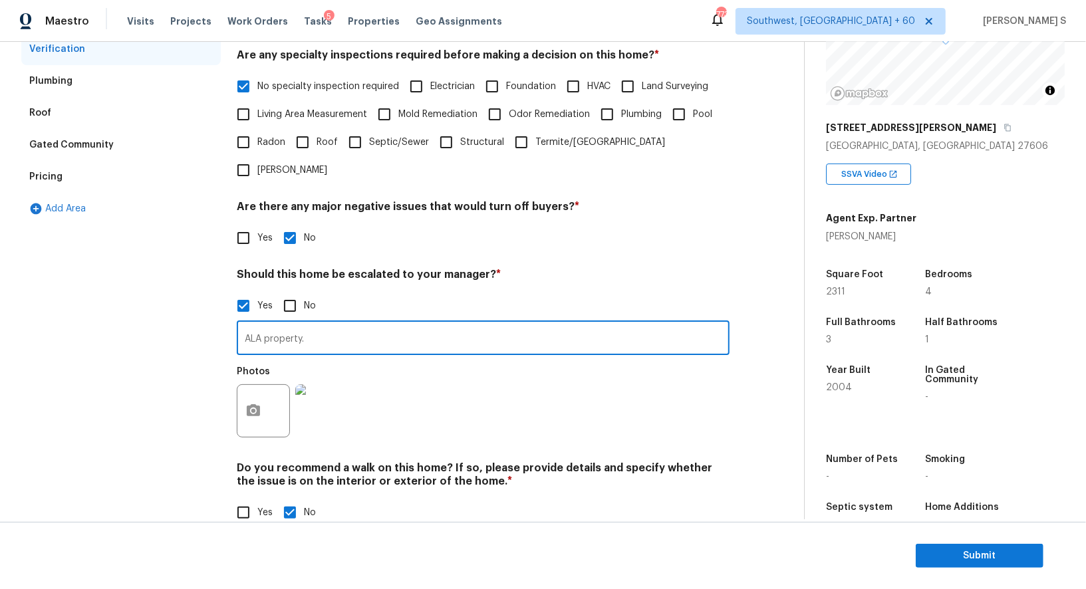
click at [55, 183] on div "Pricing" at bounding box center [120, 177] width 199 height 32
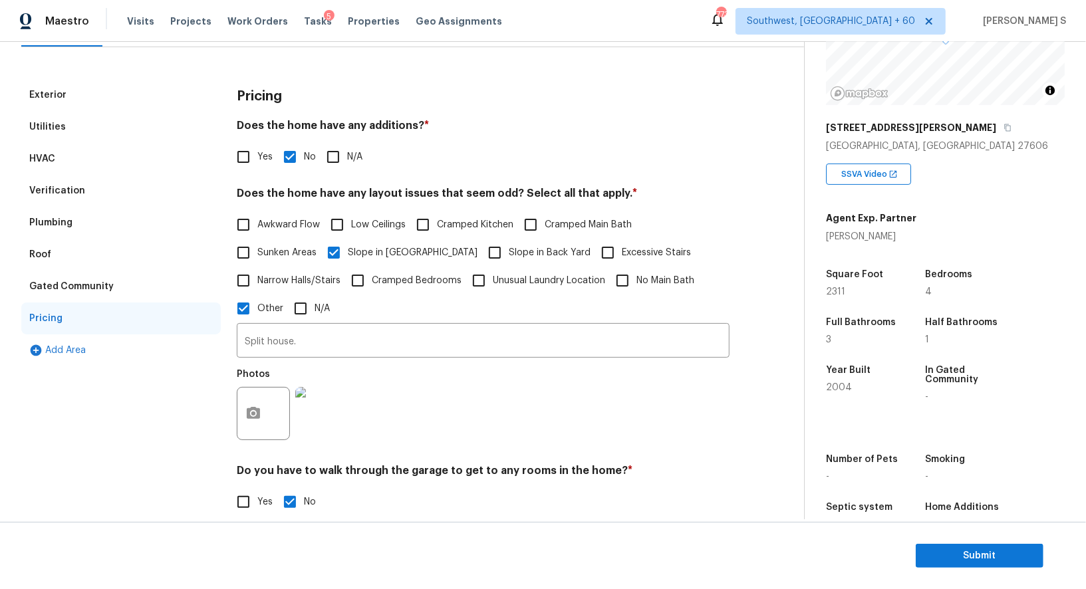
scroll to position [0, 0]
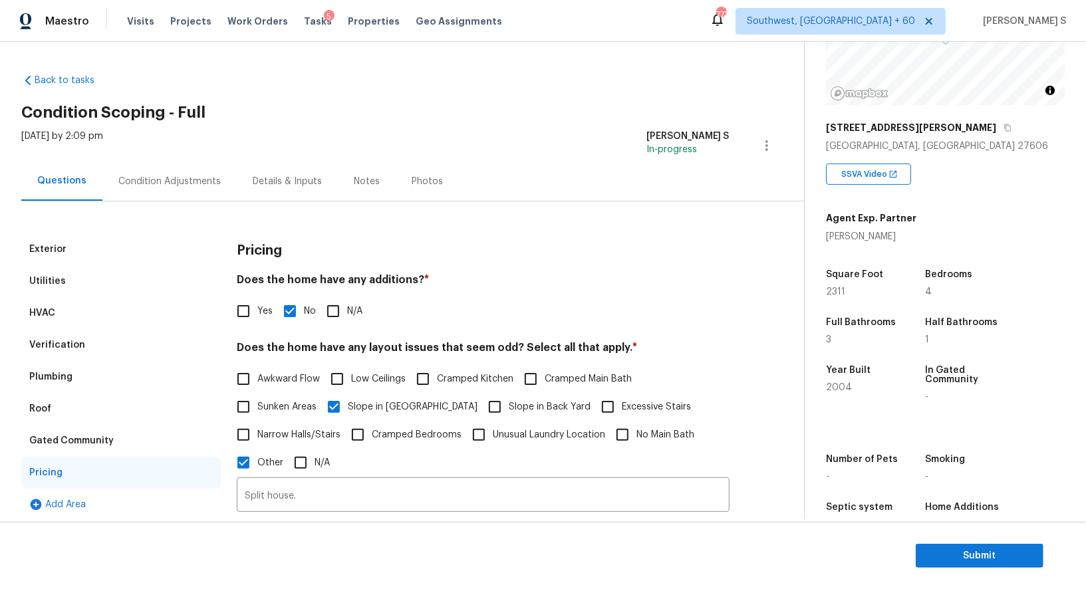
click at [103, 158] on div "Thu, Aug 14 2025 by 2:09 pm" at bounding box center [62, 146] width 82 height 32
click at [162, 213] on div "Exterior Utilities HVAC Verification Plumbing Roof Gated Community Pricing Add …" at bounding box center [396, 511] width 751 height 620
click at [156, 184] on div "Condition Adjustments" at bounding box center [169, 181] width 102 height 13
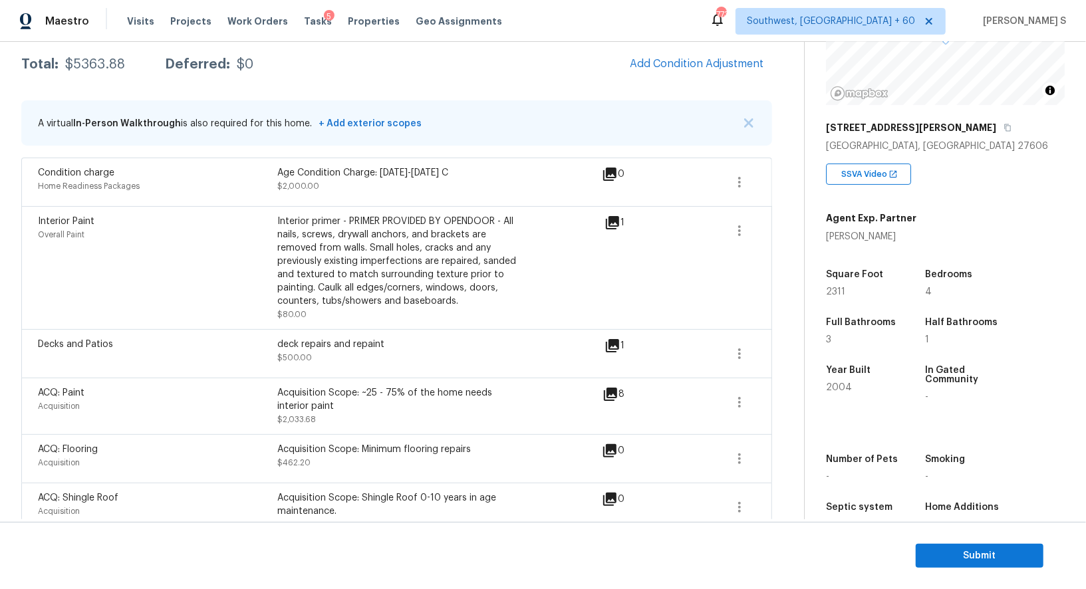
scroll to position [241, 0]
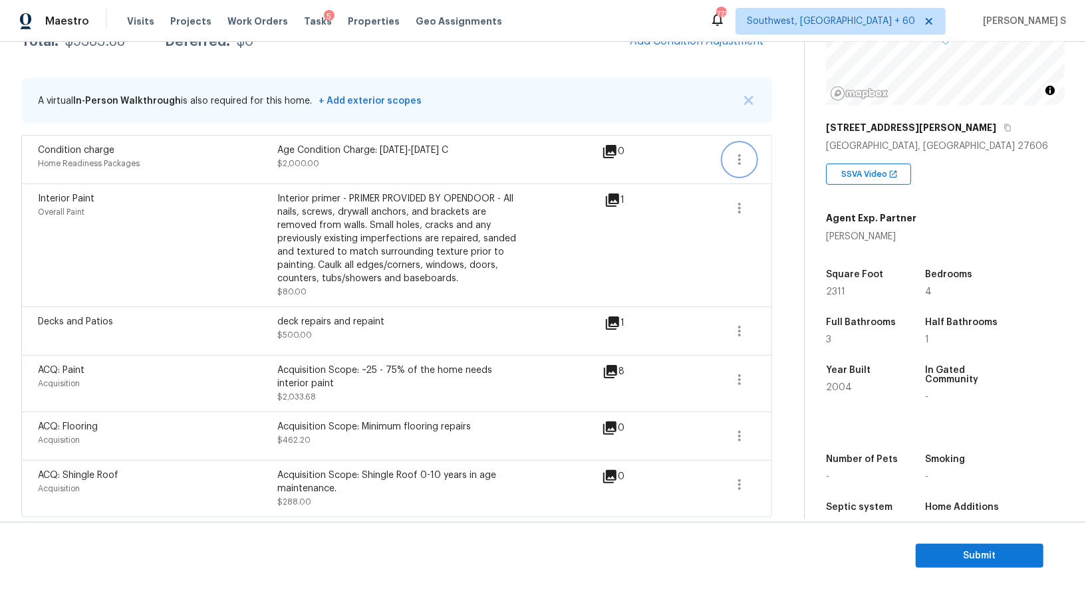
click at [739, 160] on icon "button" at bounding box center [739, 160] width 16 height 16
click at [765, 160] on div "Edit" at bounding box center [815, 156] width 104 height 13
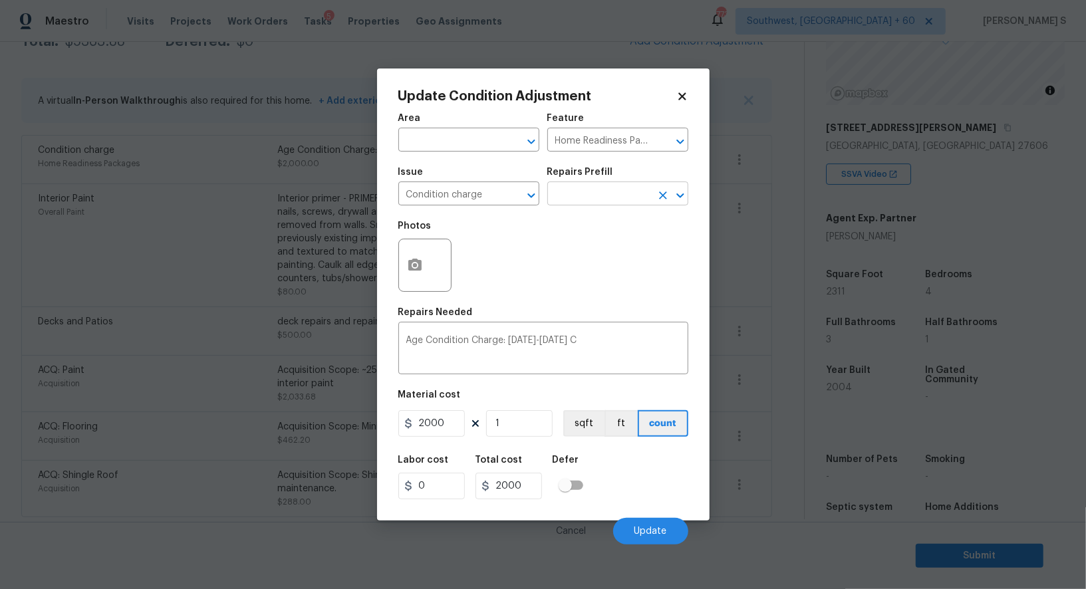
click at [605, 195] on input "text" at bounding box center [599, 195] width 104 height 21
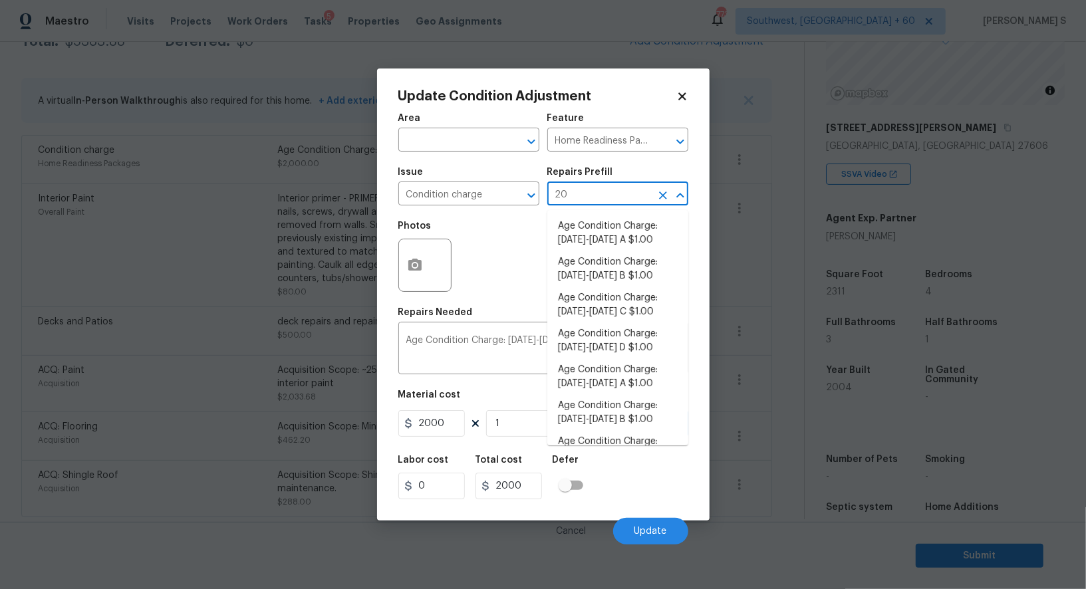
type input "200"
type textarea "Age Condition Charge: 1993-2008 B"
type input "1"
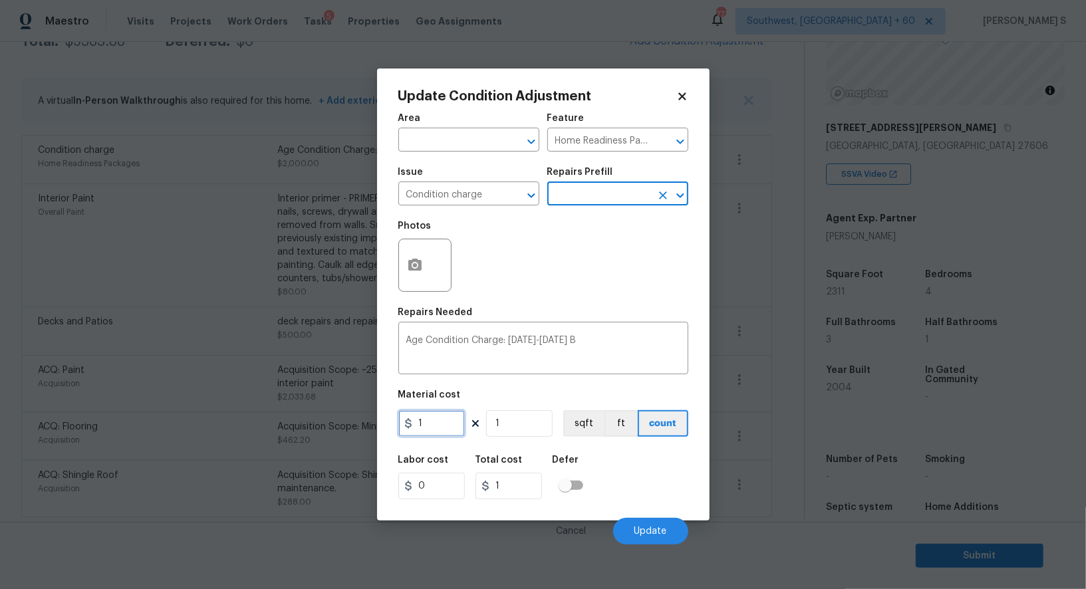
click at [443, 420] on input "1" at bounding box center [431, 423] width 66 height 27
type input "2000"
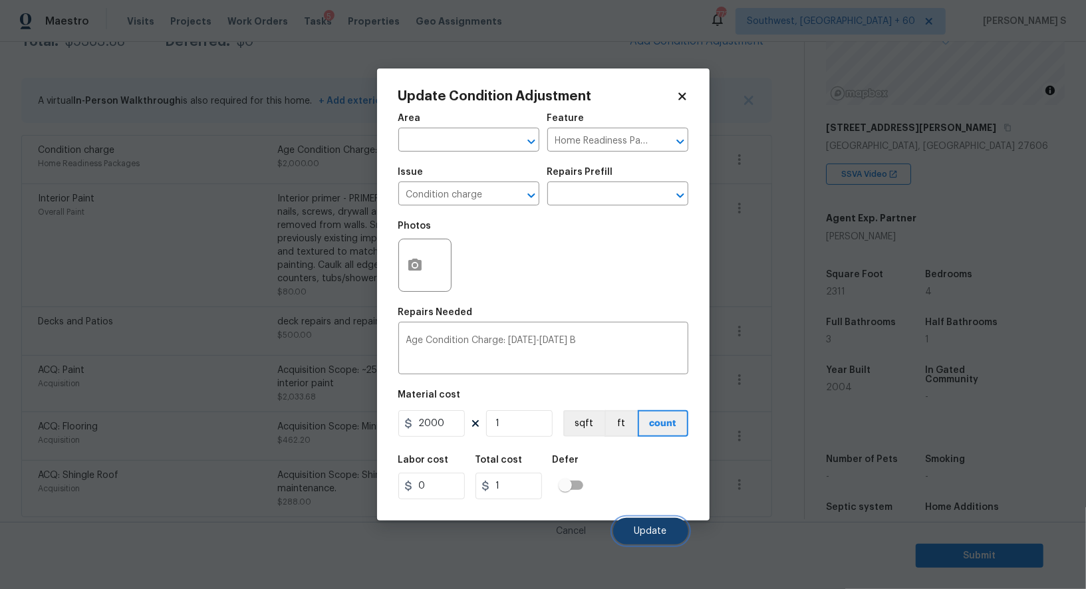
type input "2000"
click at [670, 533] on button "Update" at bounding box center [650, 531] width 75 height 27
click at [116, 437] on body "Maestro Visits Projects Work Orders Tasks 5 Properties Geo Assignments 773 Sout…" at bounding box center [543, 294] width 1086 height 589
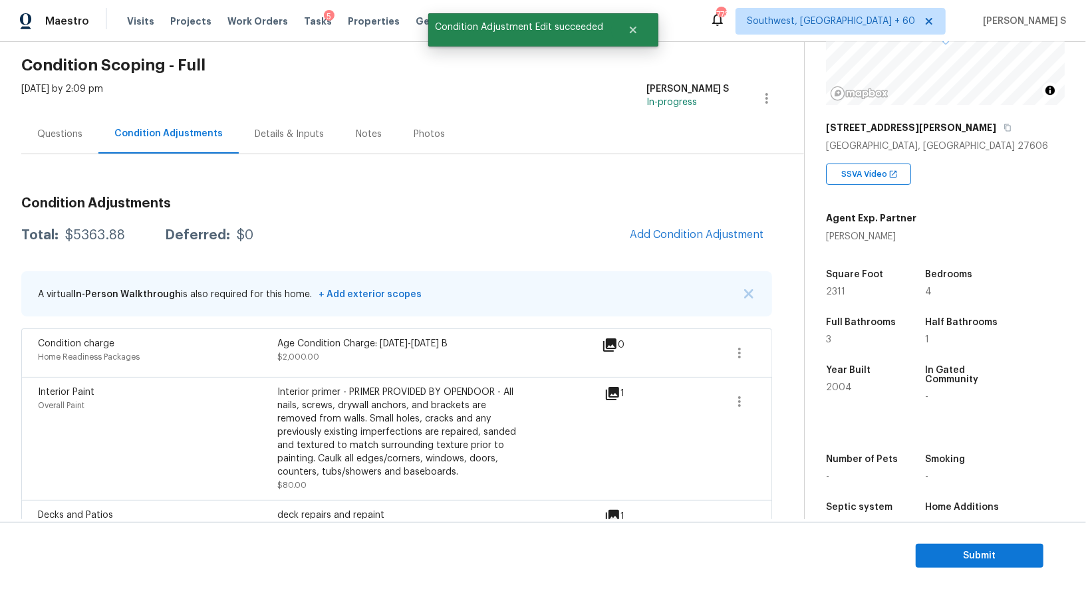
scroll to position [22, 0]
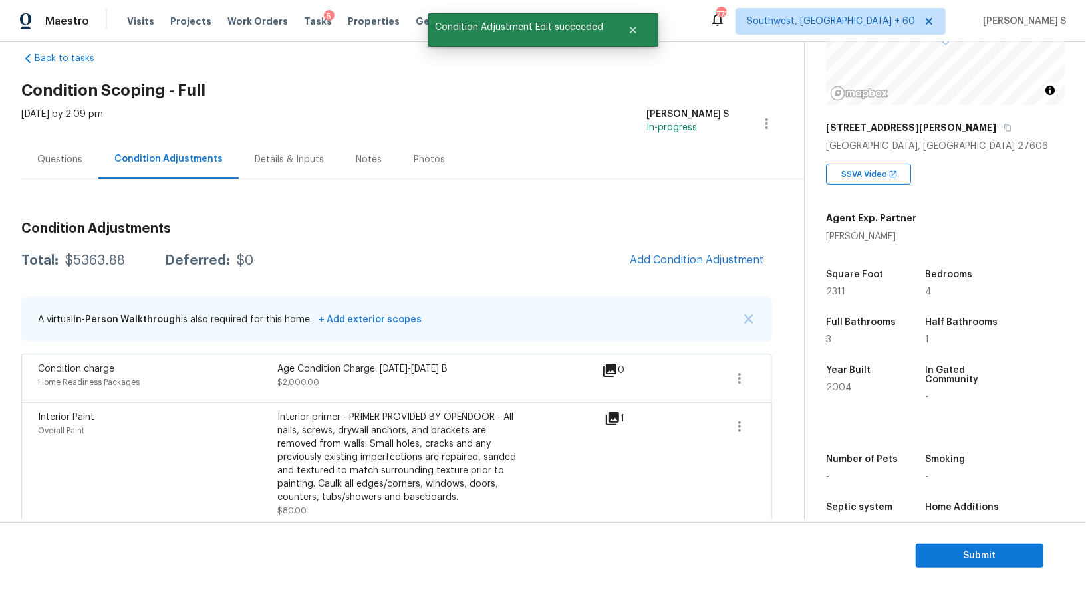
click at [93, 263] on div "$5363.88" at bounding box center [95, 260] width 60 height 13
copy div "5363.88"
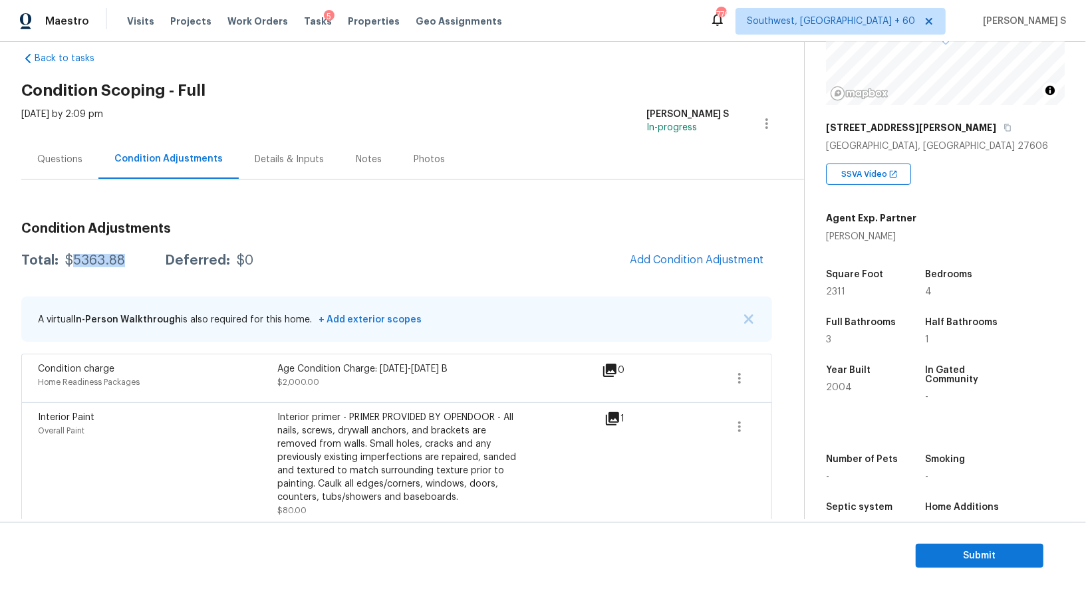
scroll to position [147, 0]
click at [945, 555] on span "Submit" at bounding box center [979, 556] width 106 height 17
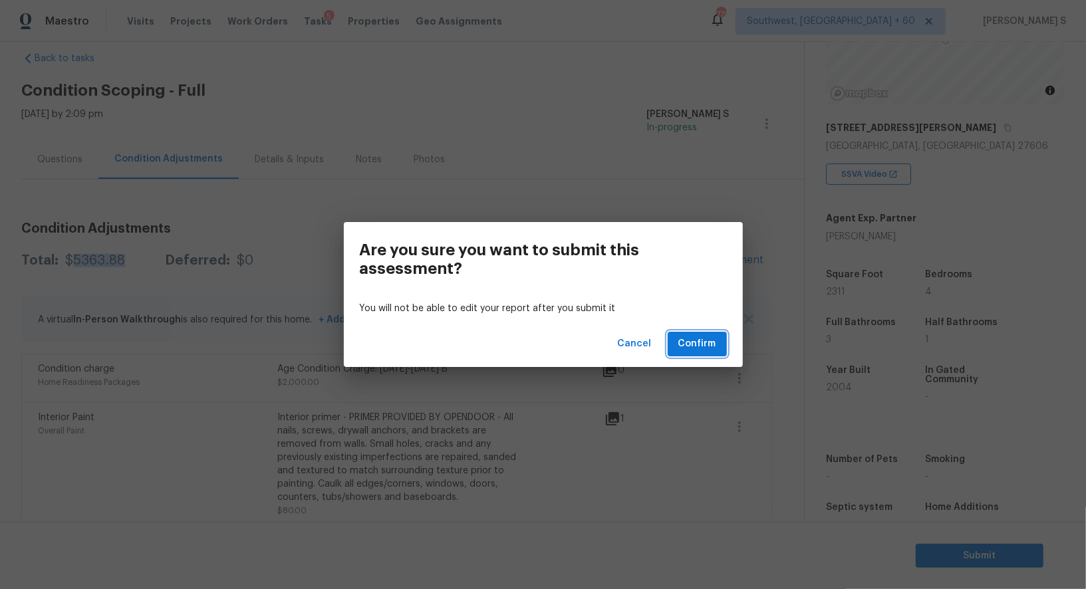
click at [713, 348] on span "Confirm" at bounding box center [697, 344] width 38 height 17
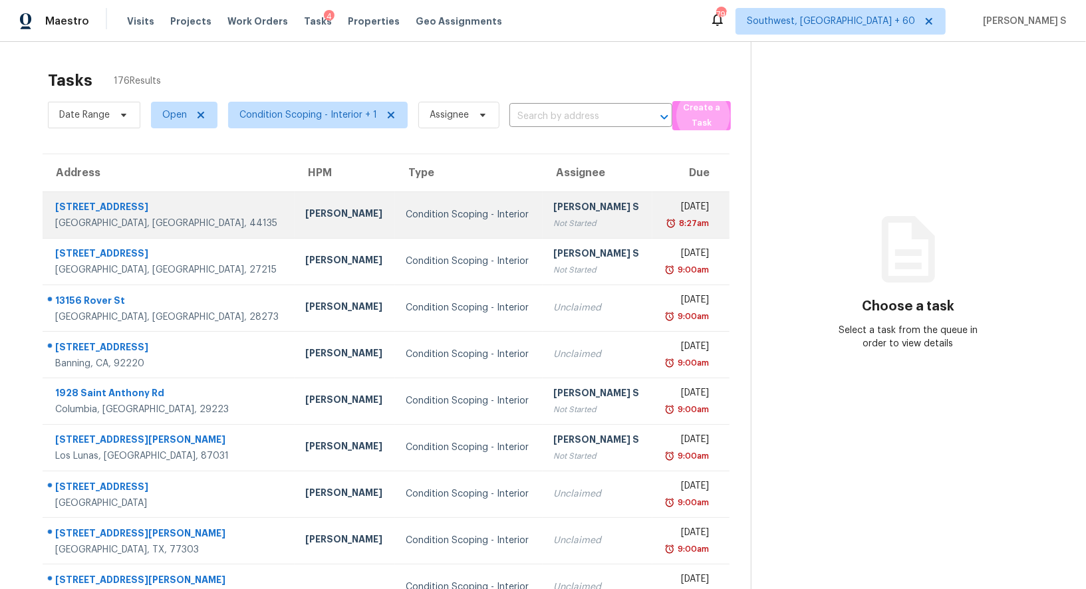
click at [463, 205] on td "Condition Scoping - Interior" at bounding box center [469, 214] width 148 height 47
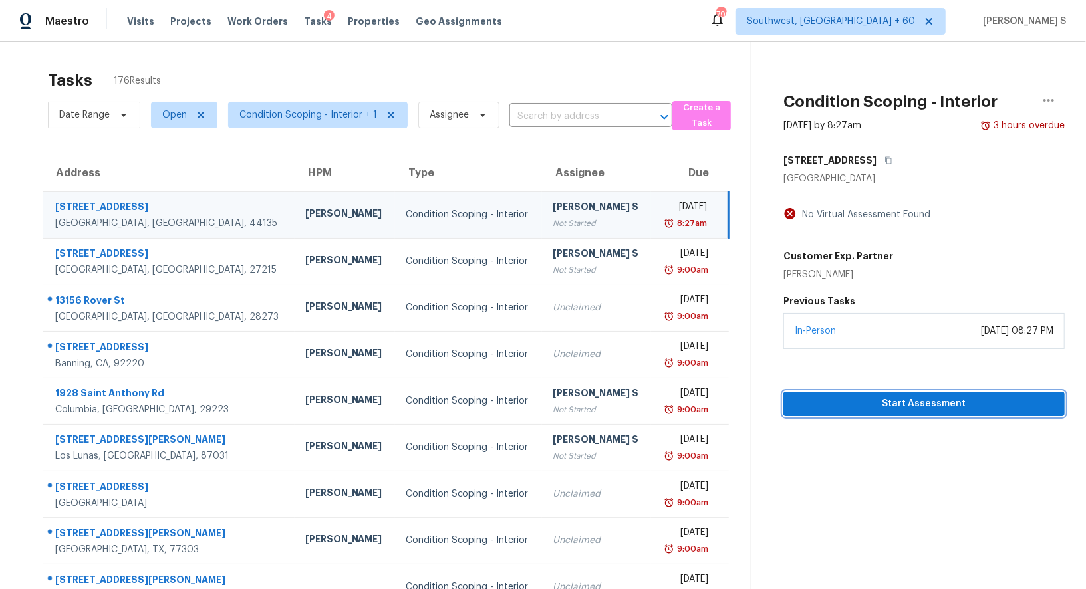
click at [832, 396] on span "Start Assessment" at bounding box center [924, 404] width 260 height 17
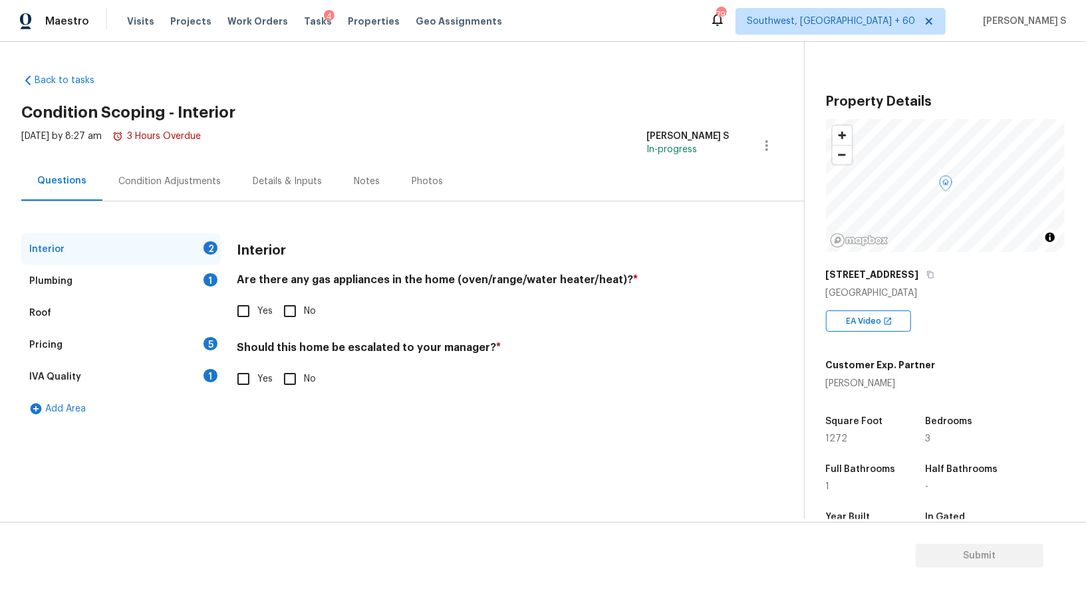
scroll to position [183, 0]
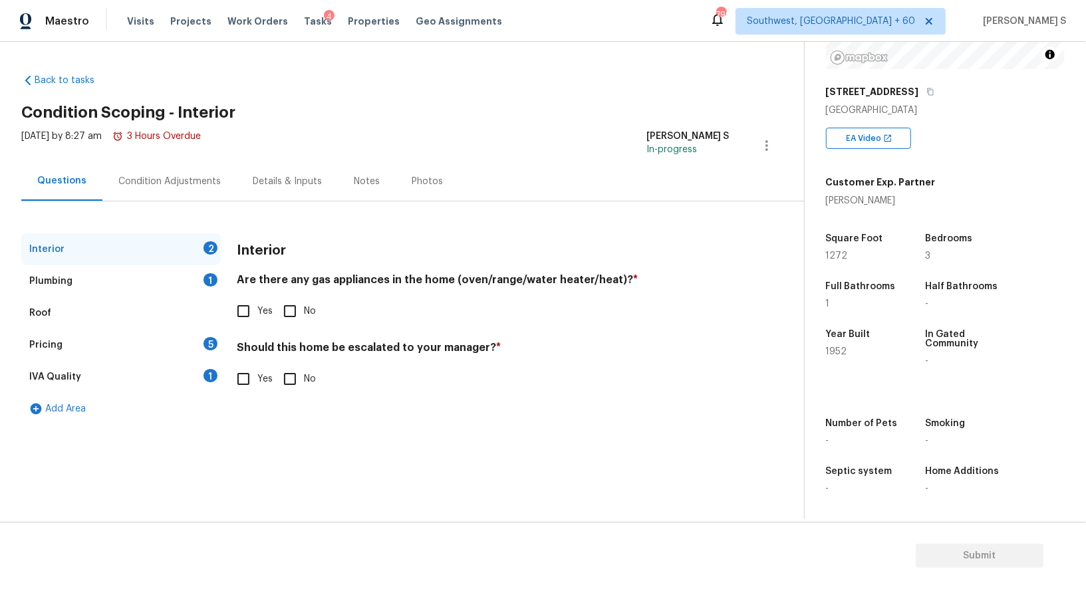
click at [243, 307] on input "Yes" at bounding box center [243, 311] width 28 height 28
checkbox input "true"
click at [212, 276] on div "1" at bounding box center [210, 279] width 14 height 13
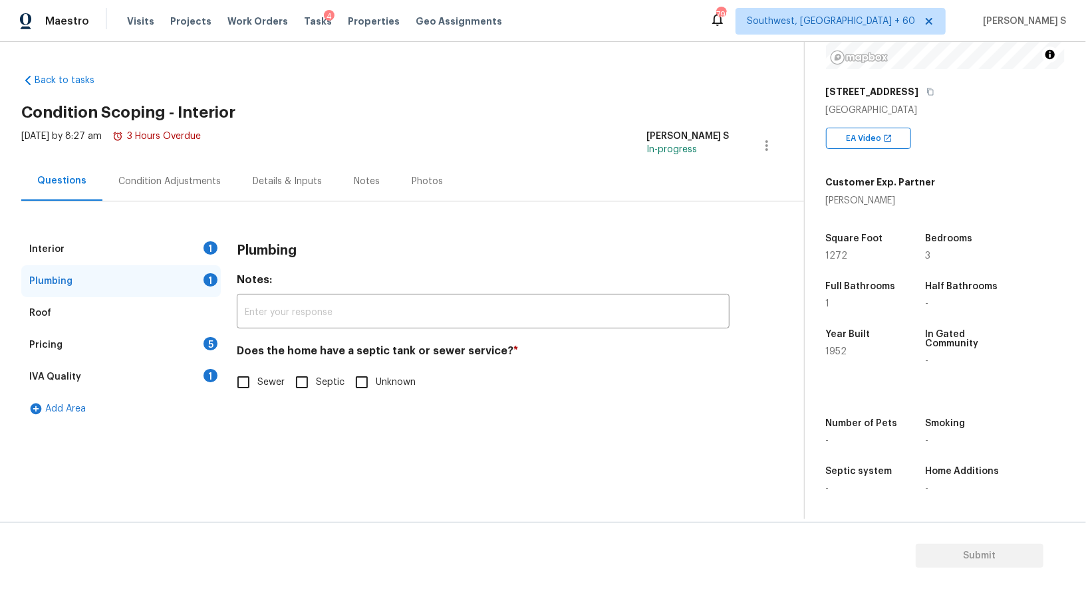
click at [241, 386] on input "Sewer" at bounding box center [243, 382] width 28 height 28
checkbox input "true"
click at [204, 372] on div "1" at bounding box center [210, 375] width 14 height 13
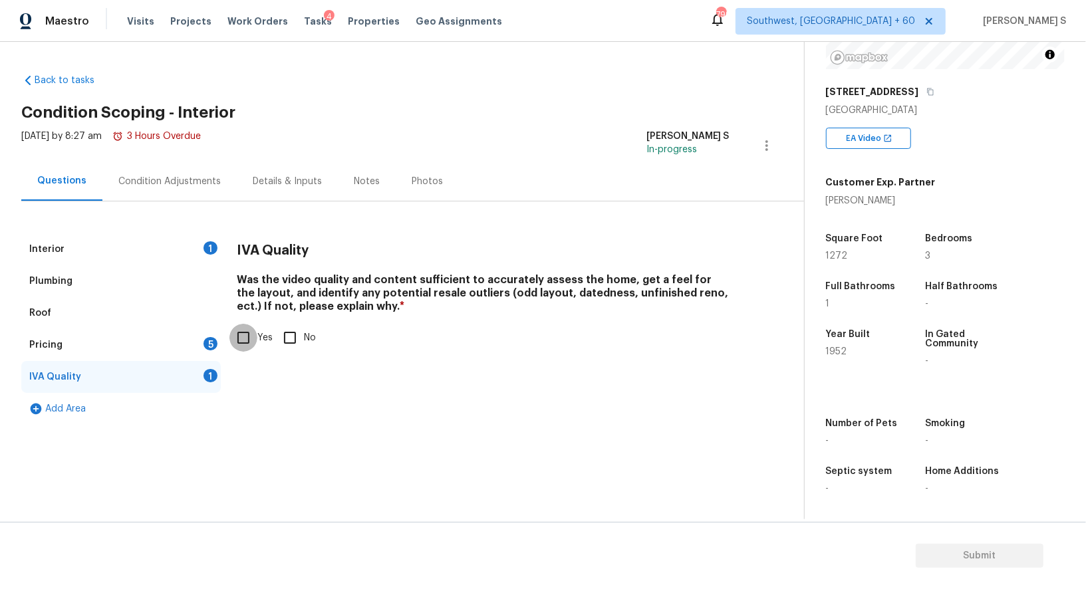
click at [251, 339] on input "Yes" at bounding box center [243, 338] width 28 height 28
checkbox input "true"
click at [205, 333] on div "Pricing 5" at bounding box center [120, 345] width 199 height 32
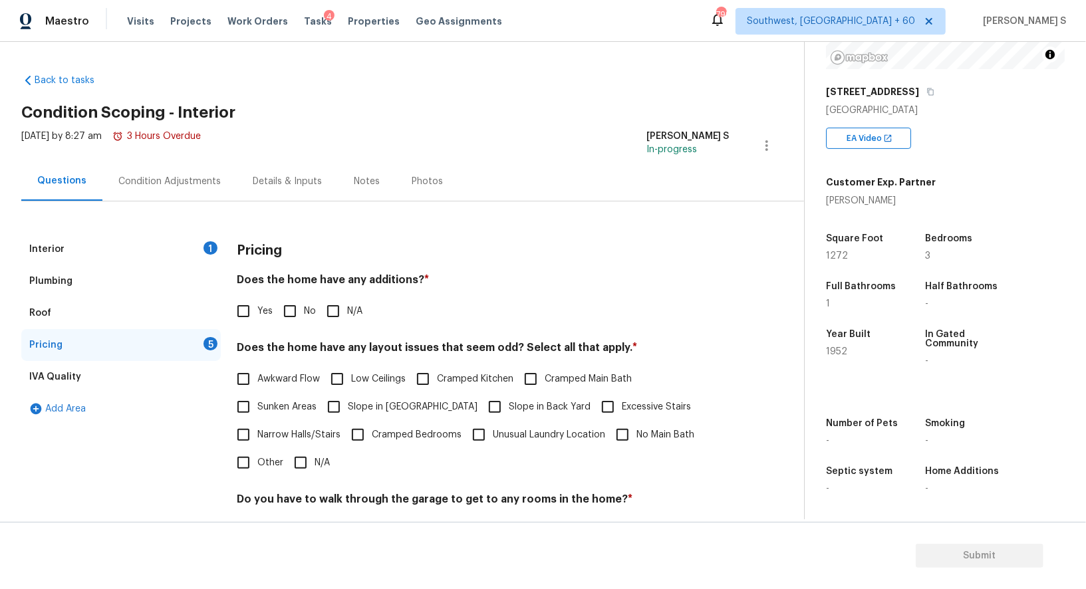
click at [269, 307] on span "Yes" at bounding box center [264, 312] width 15 height 14
click at [257, 307] on input "Yes" at bounding box center [243, 311] width 28 height 28
checkbox input "true"
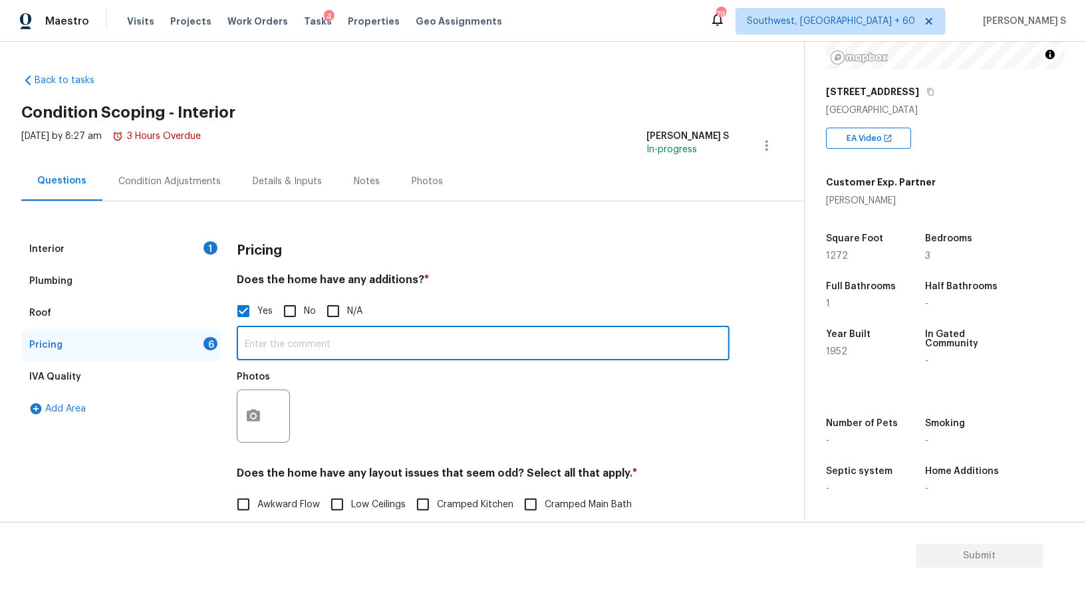
click at [280, 349] on input "text" at bounding box center [483, 344] width 493 height 31
paste input "Covered patio and had heat and cooling mini split"
type input "Covered patio and had heat and cooling mini split."
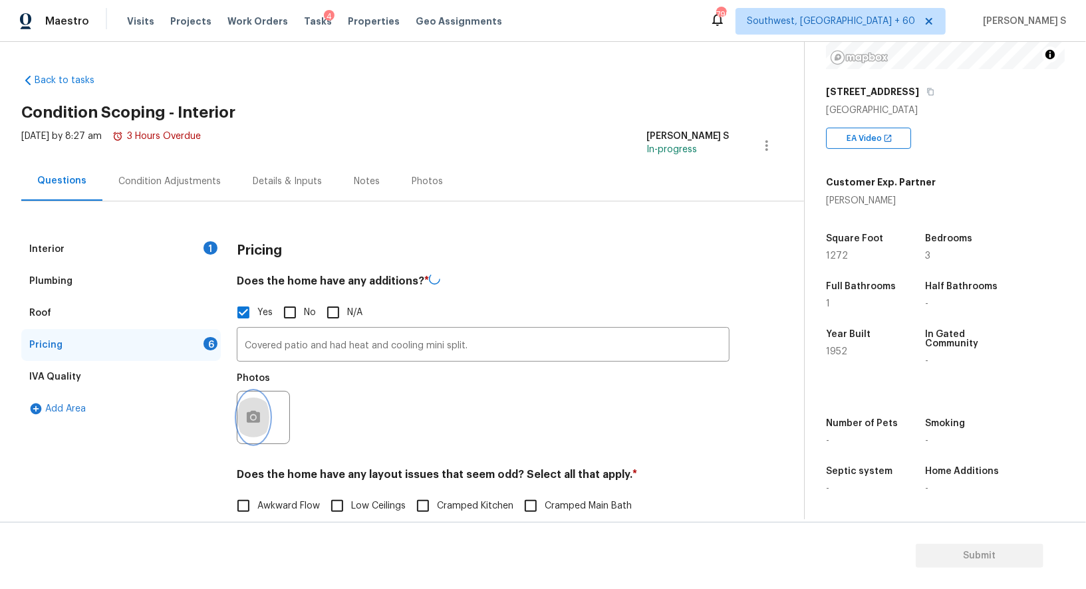
click at [259, 409] on button "button" at bounding box center [253, 418] width 32 height 52
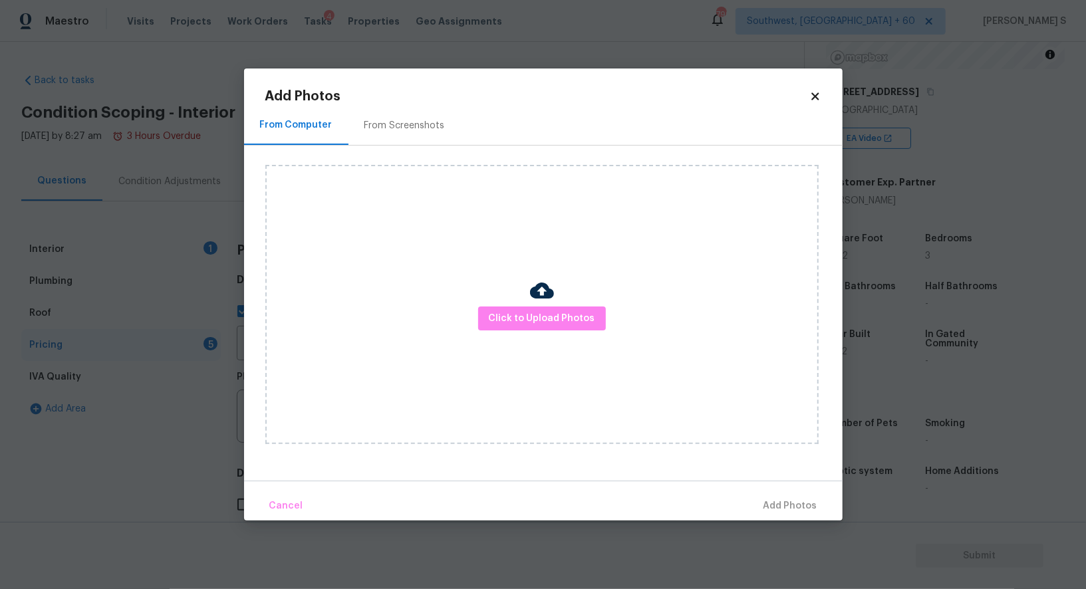
click at [546, 288] on img at bounding box center [542, 291] width 24 height 24
click at [546, 308] on button "Click to Upload Photos" at bounding box center [542, 319] width 128 height 25
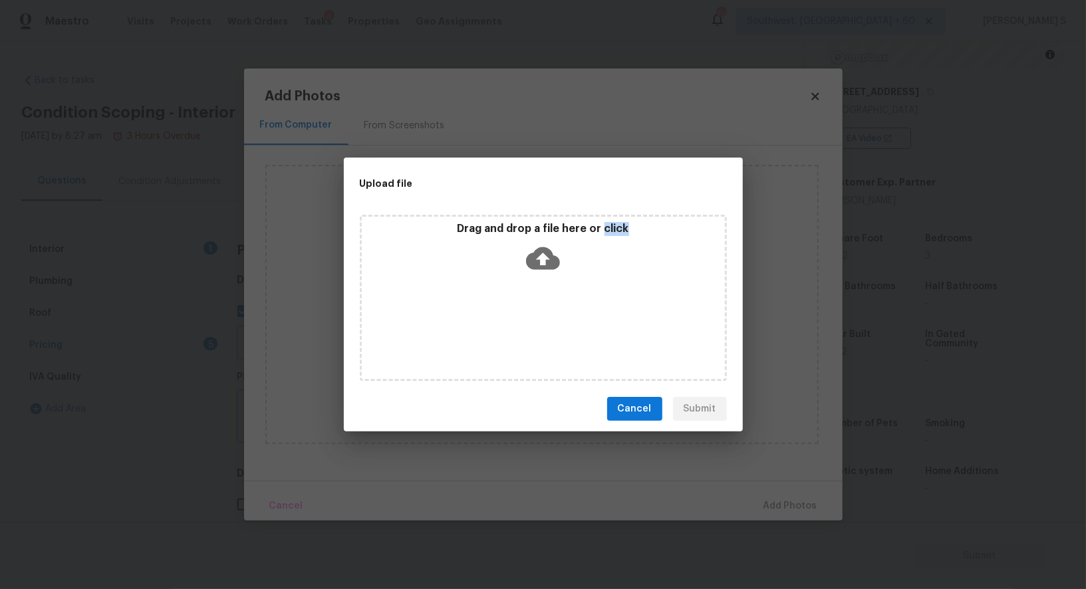
click at [546, 308] on div "Drag and drop a file here or click" at bounding box center [543, 298] width 367 height 166
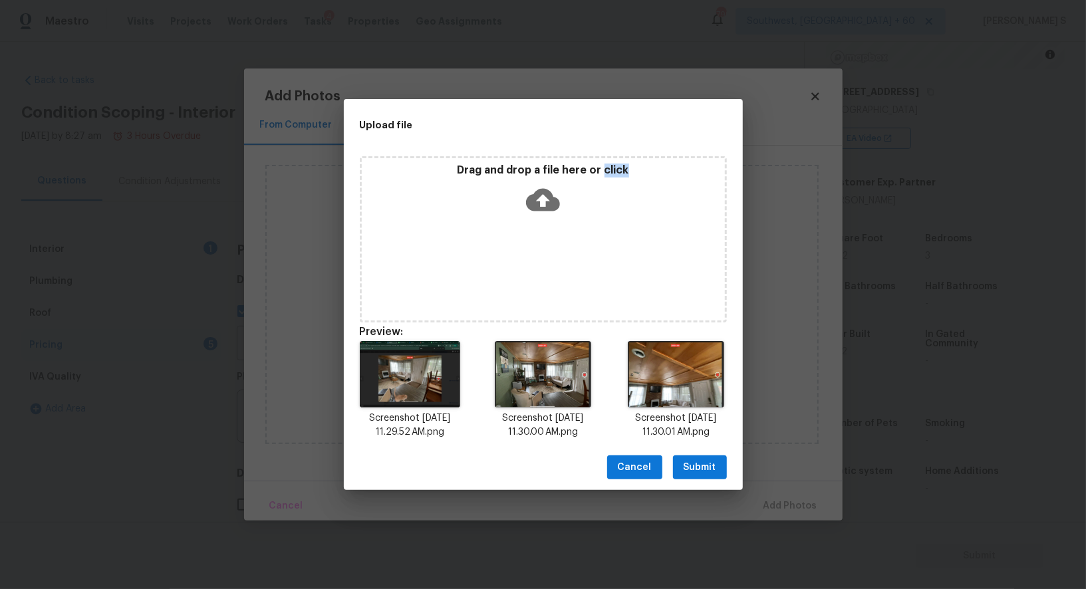
click at [694, 473] on span "Submit" at bounding box center [699, 467] width 33 height 17
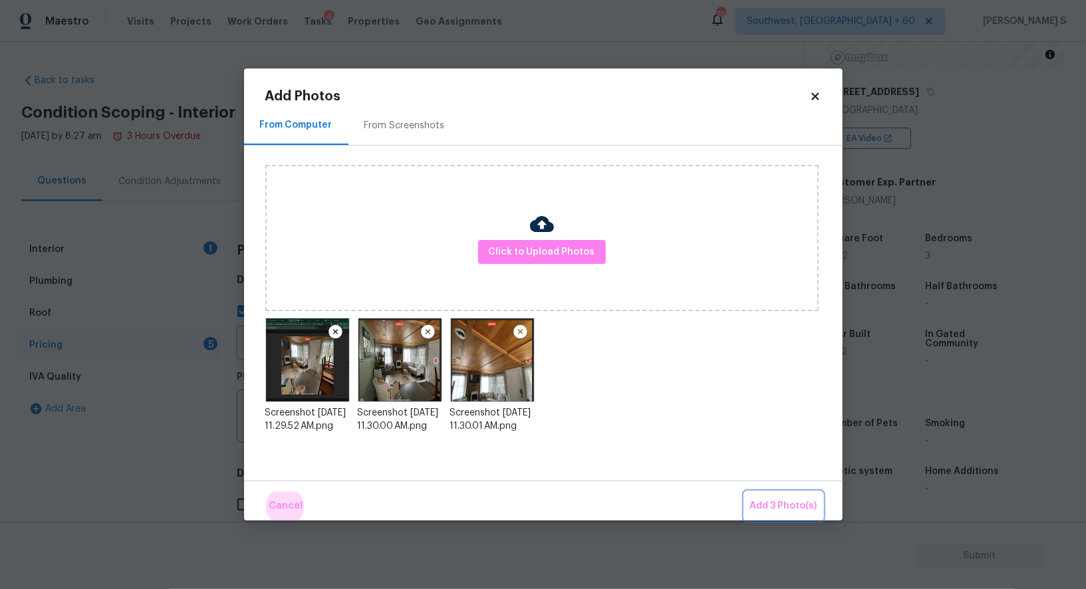
click at [745, 492] on button "Add 3 Photo(s)" at bounding box center [784, 506] width 78 height 29
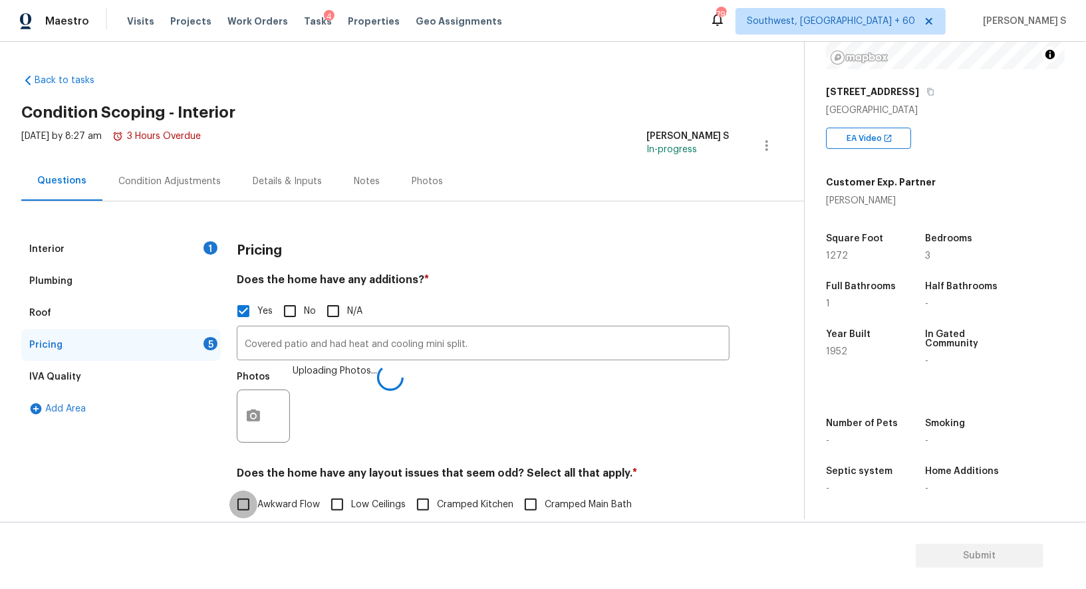
click at [505, 411] on div "Photos Uploading Photos..." at bounding box center [483, 407] width 493 height 86
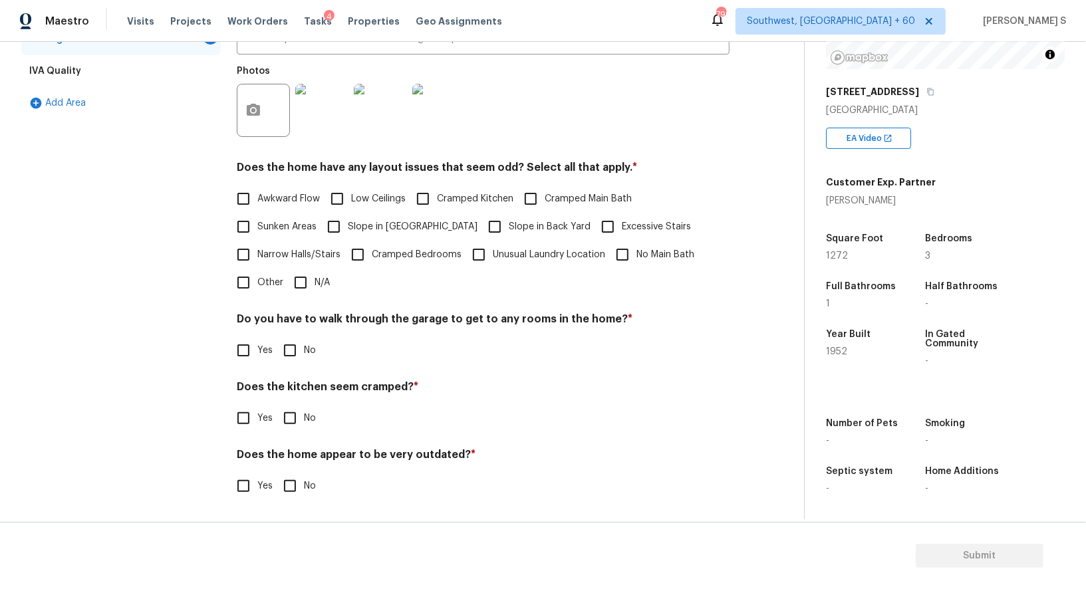
click at [287, 352] on input "No" at bounding box center [290, 350] width 28 height 28
checkbox input "true"
click at [276, 406] on input "No" at bounding box center [290, 420] width 28 height 28
checkbox input "true"
click at [276, 473] on input "No" at bounding box center [290, 487] width 28 height 28
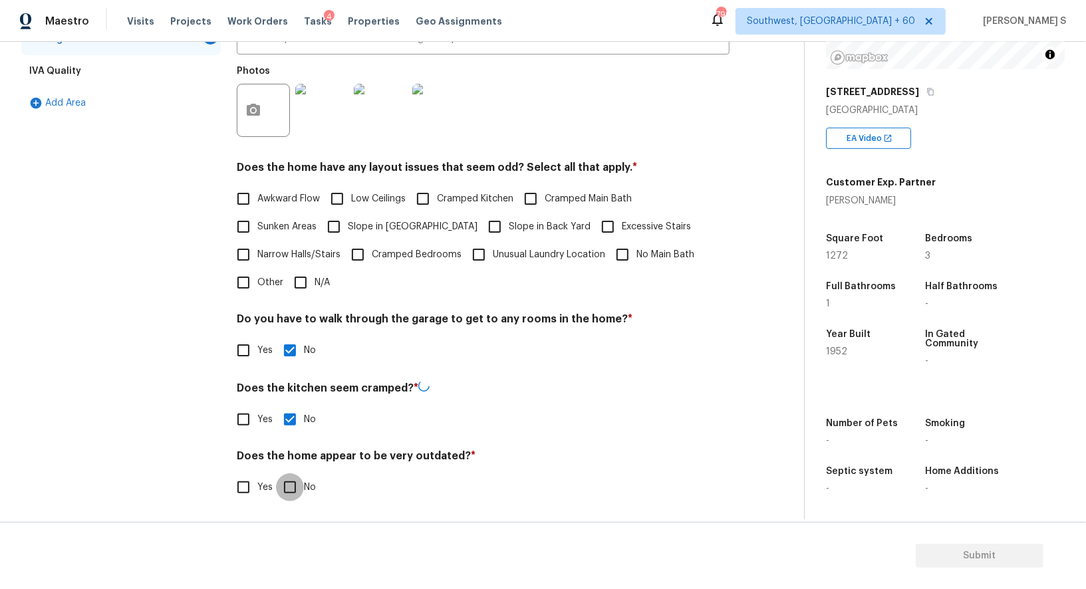
checkbox input "true"
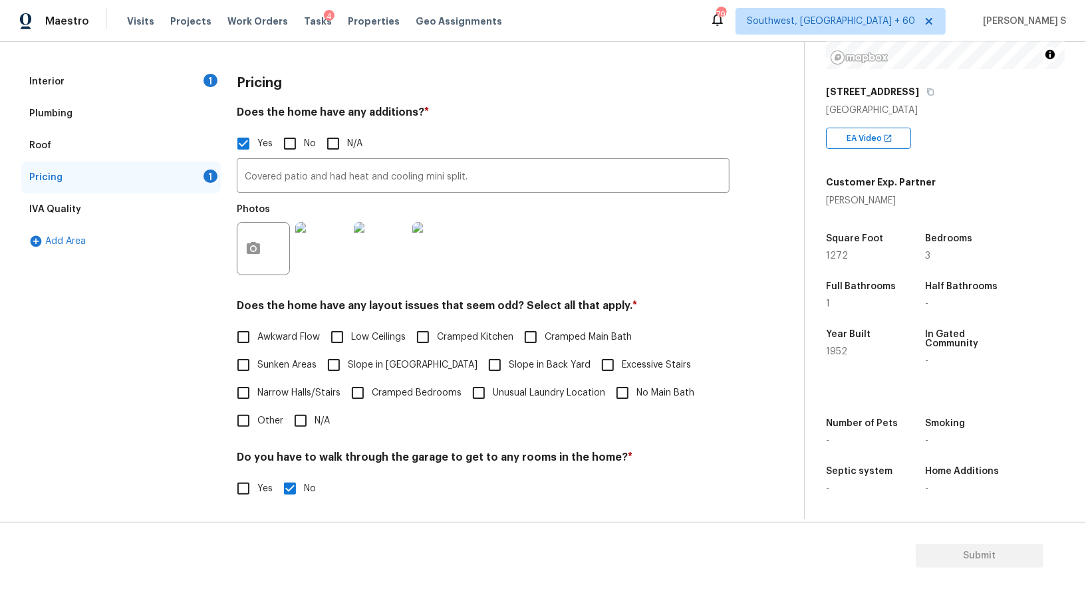
scroll to position [0, 0]
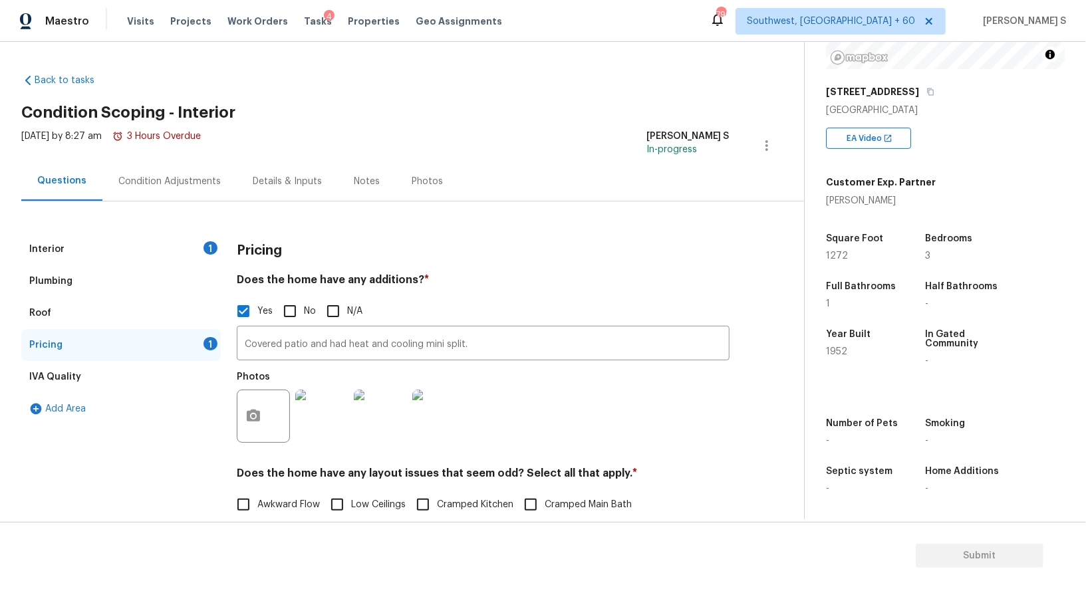
click at [195, 162] on div "Condition Adjustments" at bounding box center [169, 181] width 134 height 39
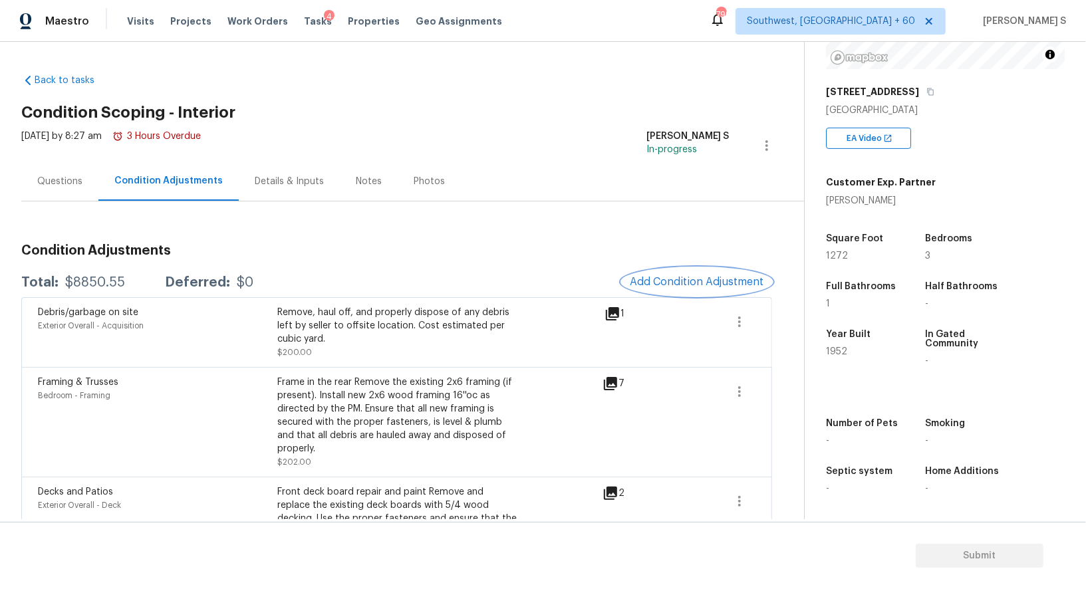
click at [701, 281] on span "Add Condition Adjustment" at bounding box center [697, 282] width 134 height 12
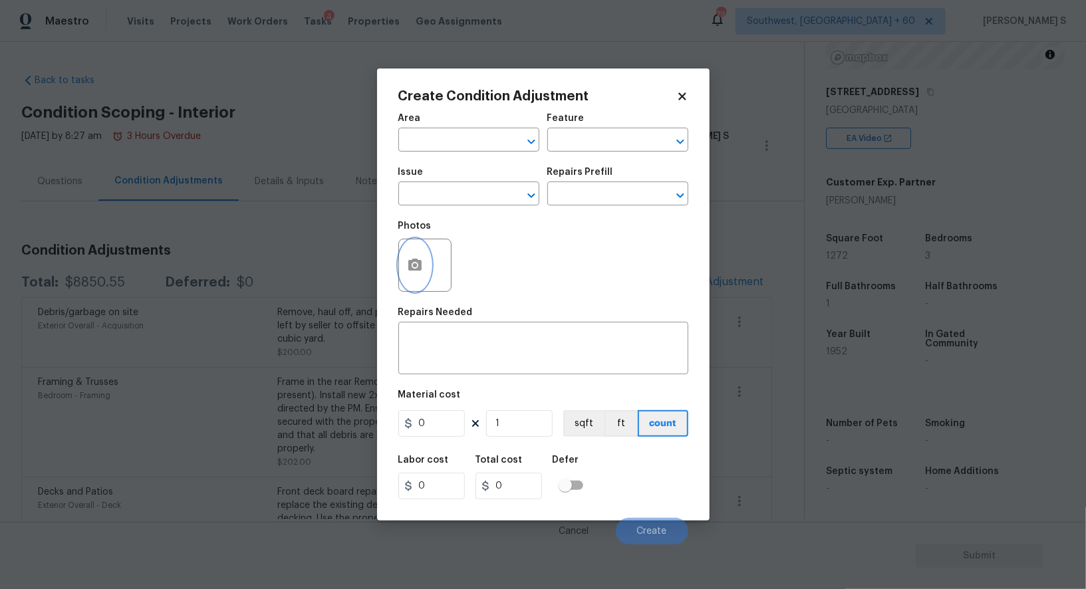
click at [421, 255] on button "button" at bounding box center [415, 265] width 32 height 52
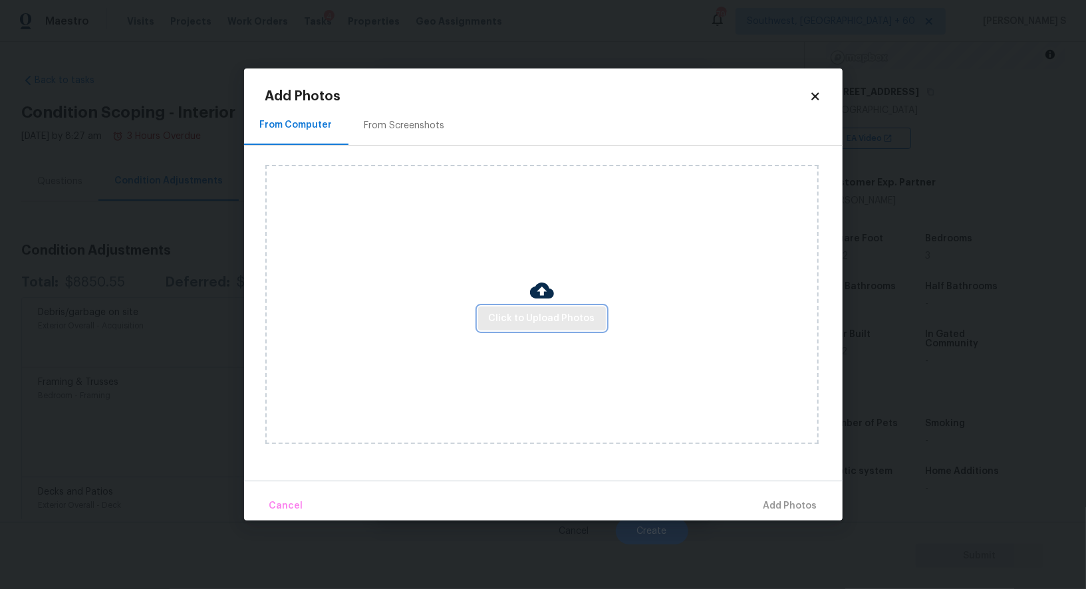
click at [588, 314] on span "Click to Upload Photos" at bounding box center [542, 319] width 106 height 17
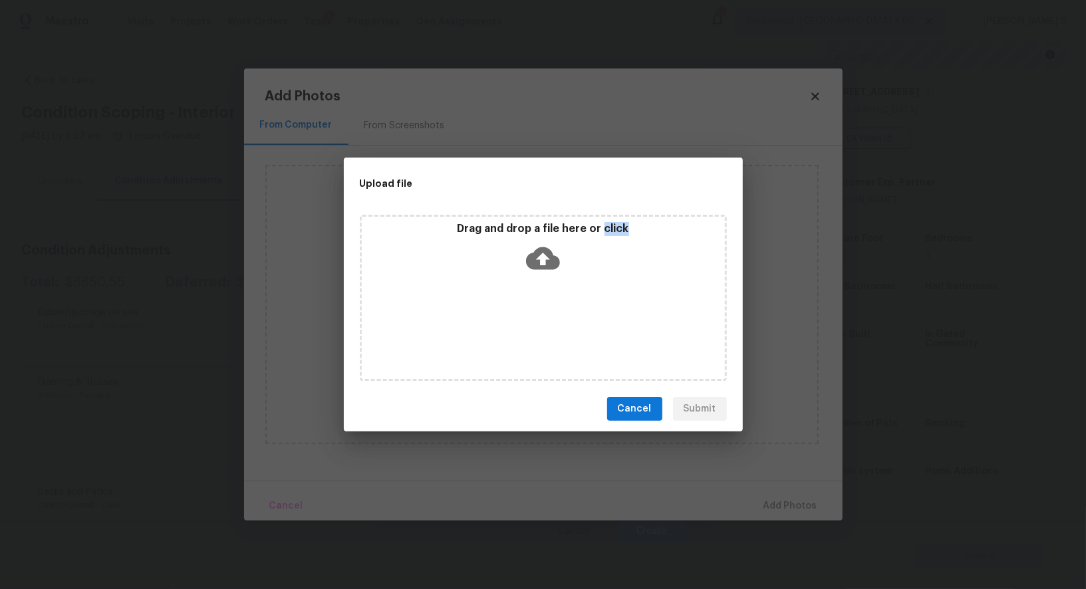
click at [588, 314] on div "Drag and drop a file here or click" at bounding box center [543, 298] width 367 height 166
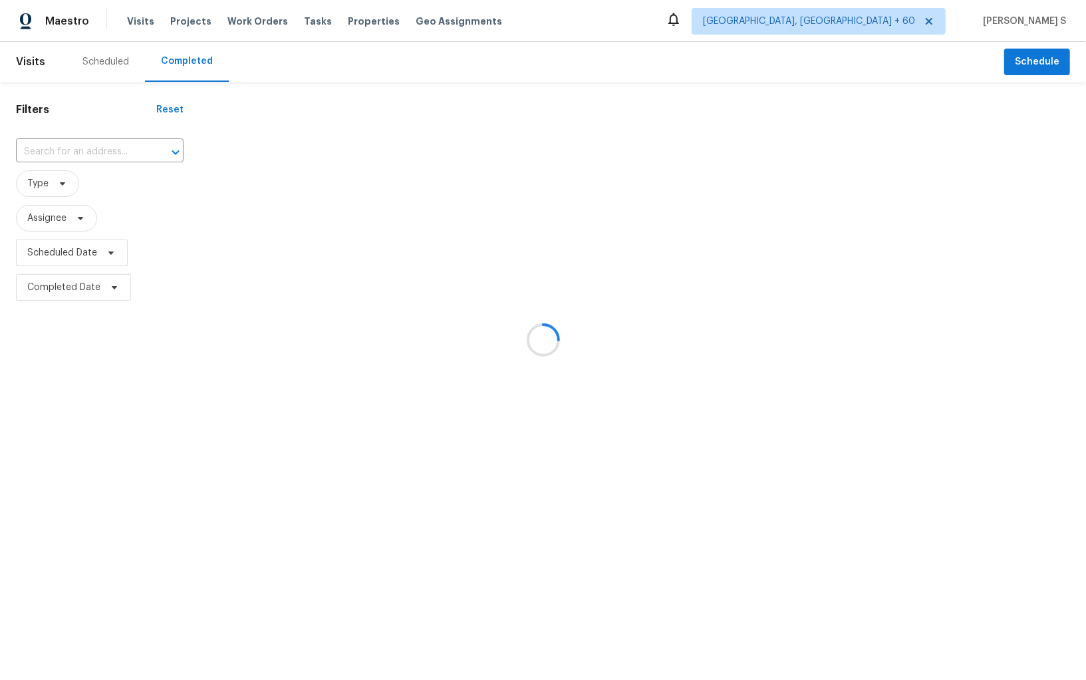
click at [84, 150] on div at bounding box center [543, 340] width 1086 height 680
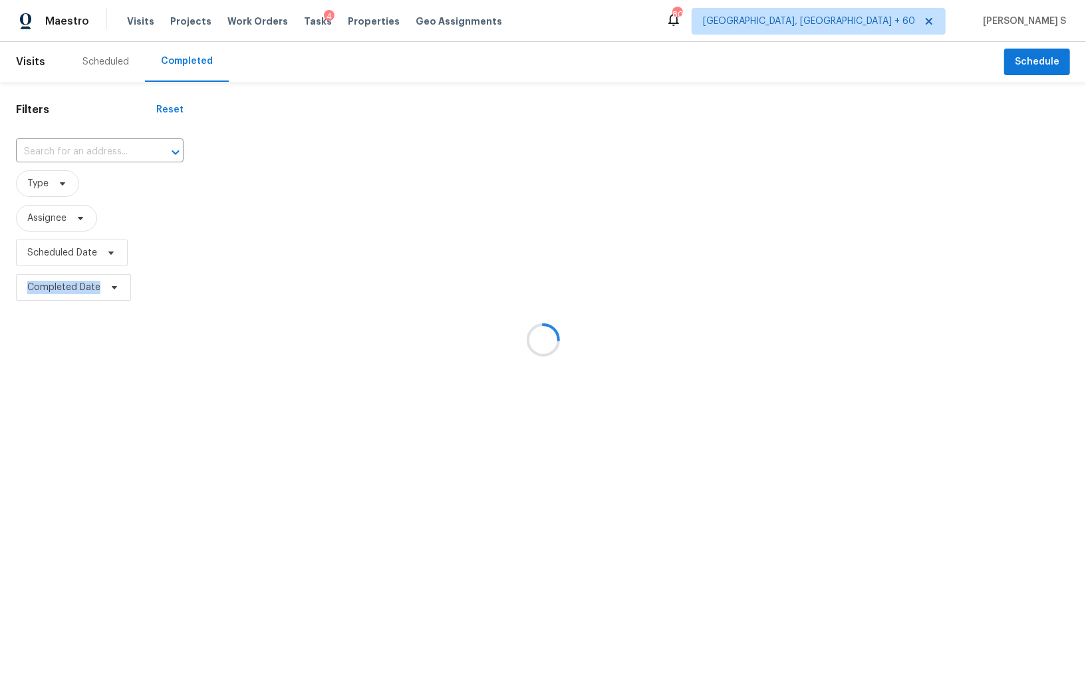
click at [84, 150] on div at bounding box center [543, 340] width 1086 height 680
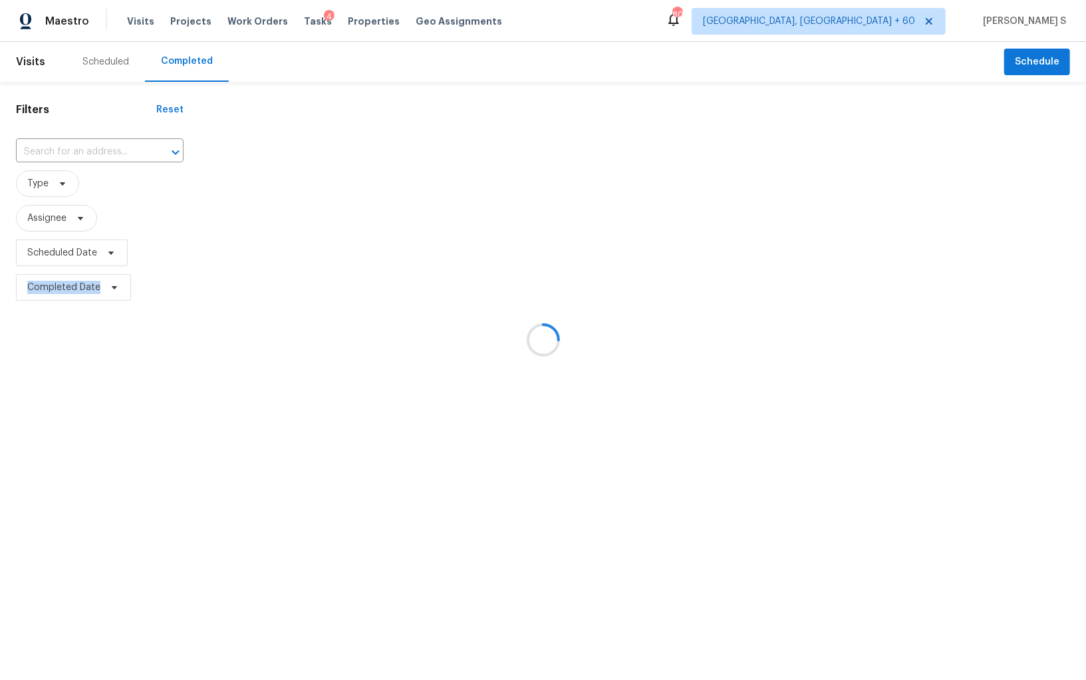
click at [84, 150] on div at bounding box center [543, 340] width 1086 height 680
click at [84, 151] on div at bounding box center [543, 340] width 1086 height 680
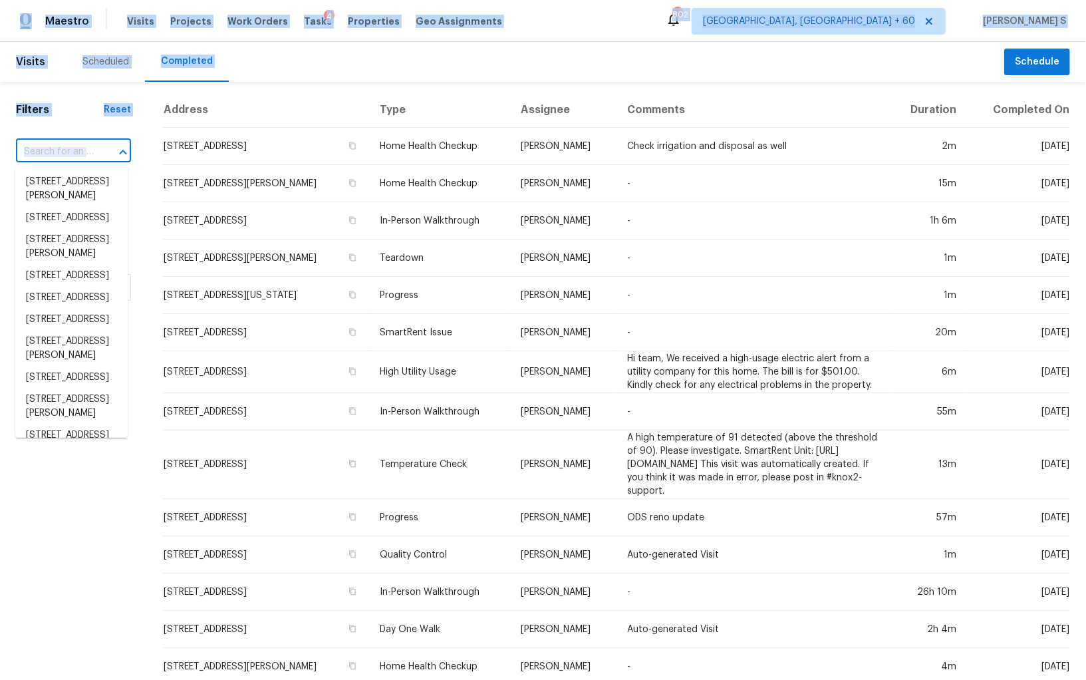
click at [84, 151] on input "text" at bounding box center [55, 152] width 78 height 21
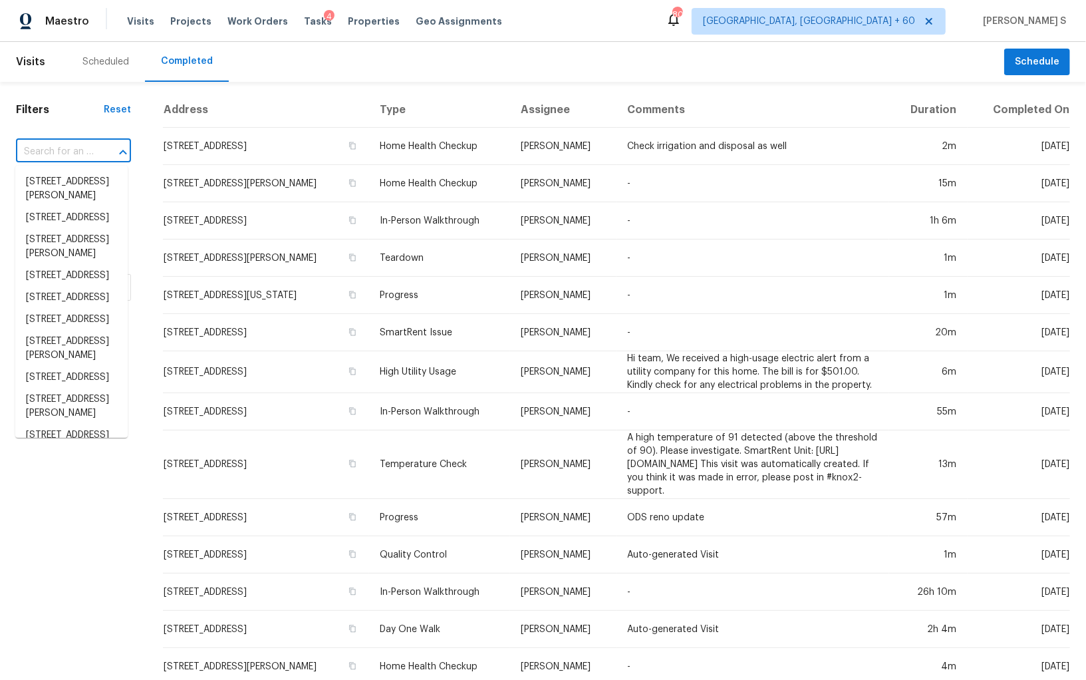
paste input "[STREET_ADDRESS]"
type input "[STREET_ADDRESS]"
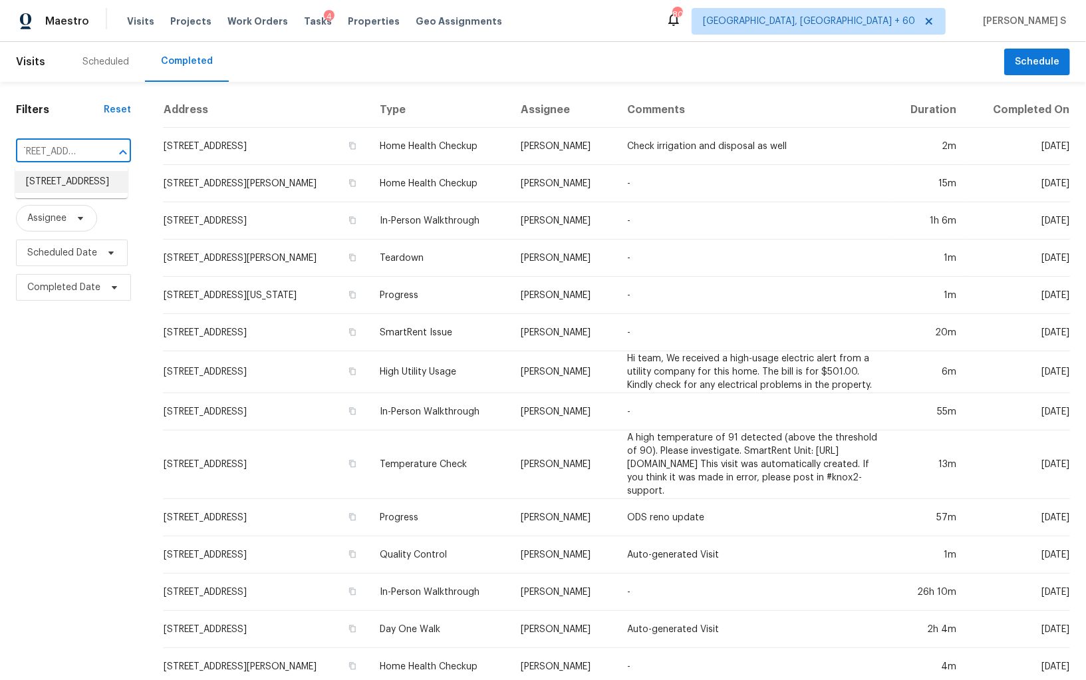
click at [64, 184] on li "[STREET_ADDRESS]" at bounding box center [71, 182] width 112 height 22
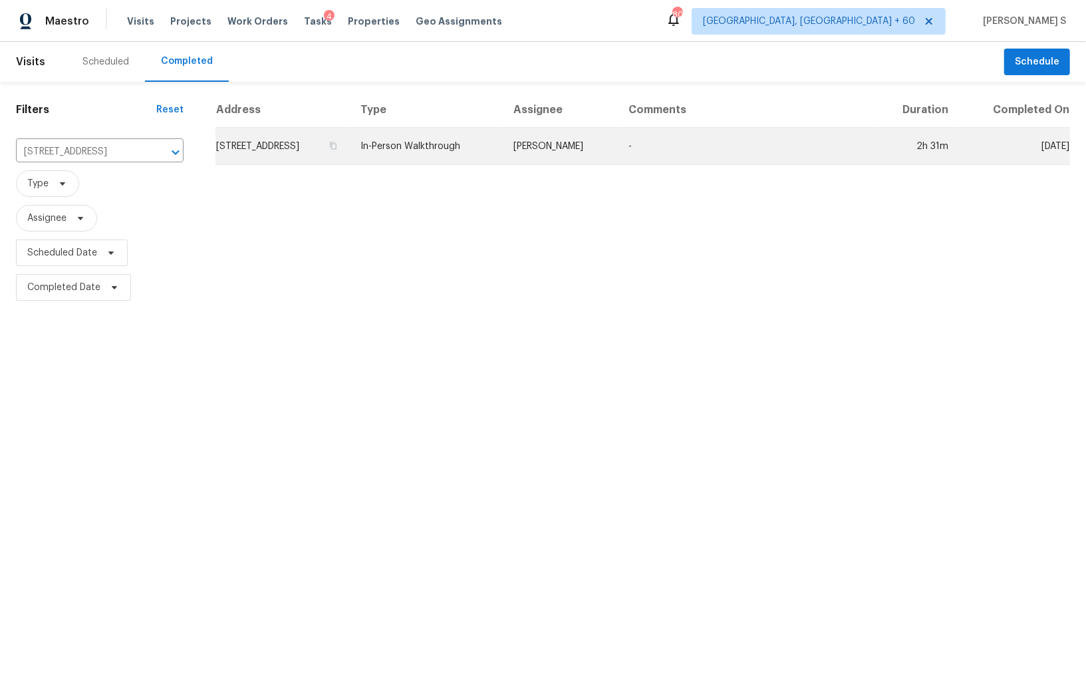
click at [287, 161] on td "[STREET_ADDRESS]" at bounding box center [282, 146] width 134 height 37
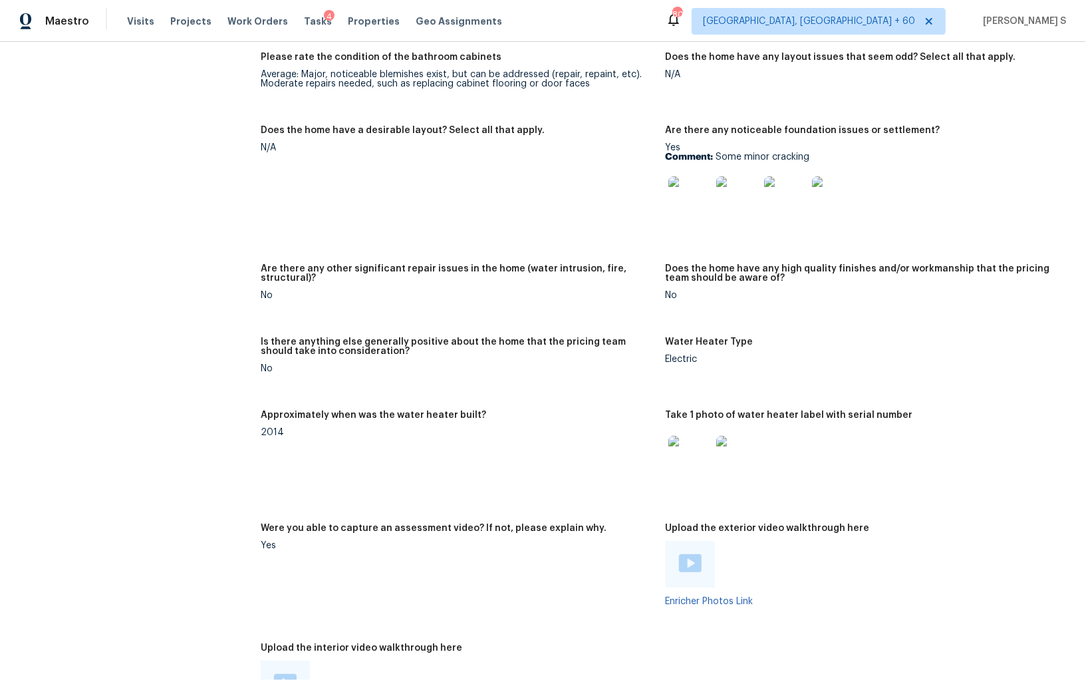
scroll to position [3102, 0]
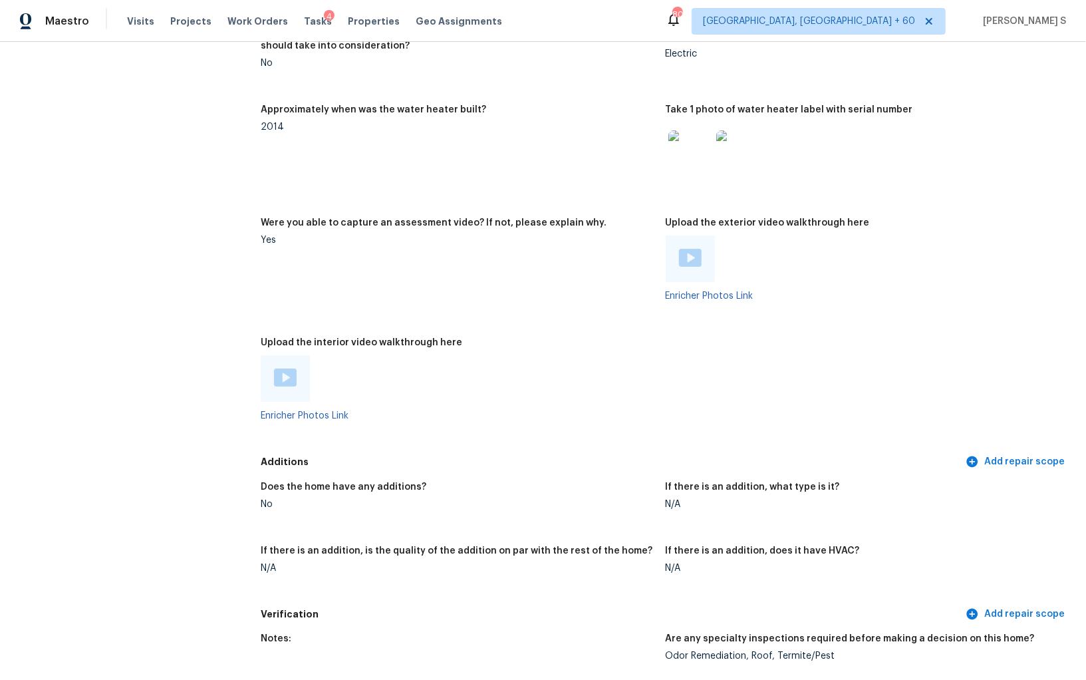
click at [285, 372] on img at bounding box center [285, 377] width 23 height 18
click at [701, 267] on div at bounding box center [690, 258] width 49 height 47
click at [693, 261] on img at bounding box center [690, 258] width 23 height 18
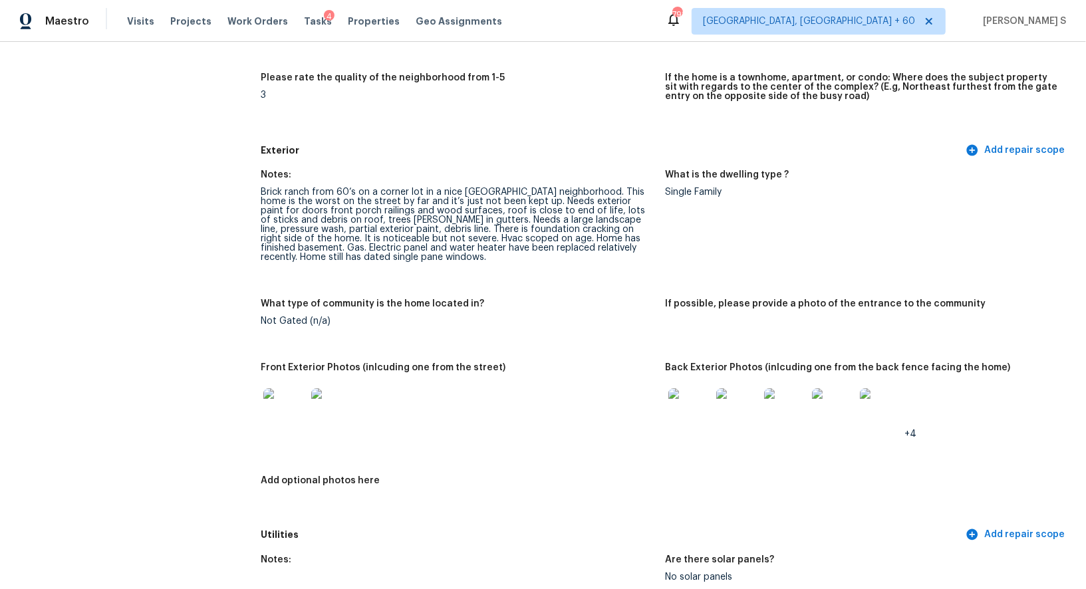
scroll to position [581, 0]
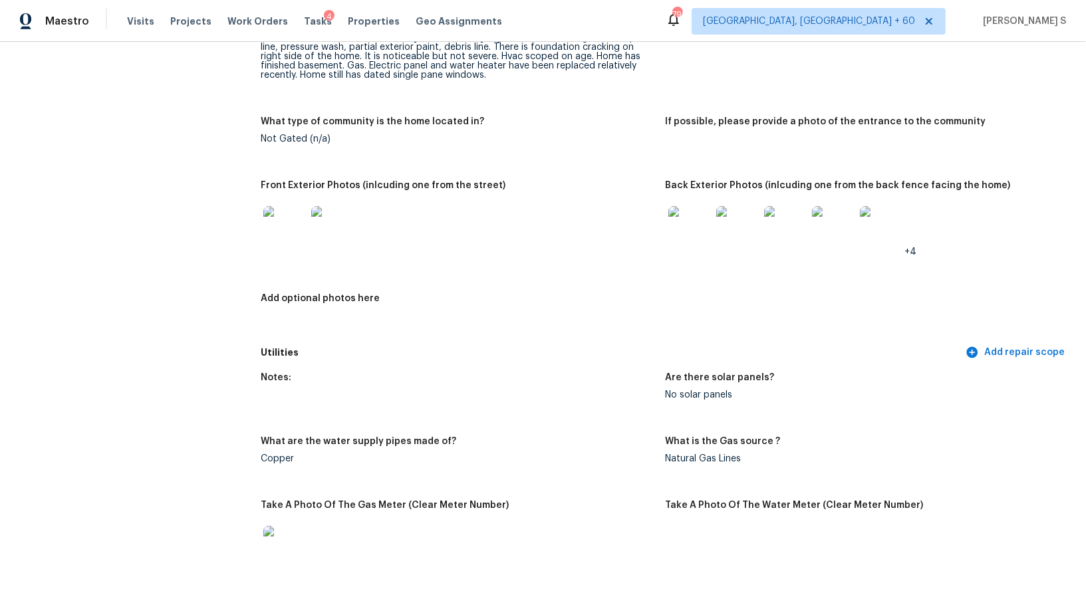
click at [700, 227] on img at bounding box center [689, 227] width 43 height 43
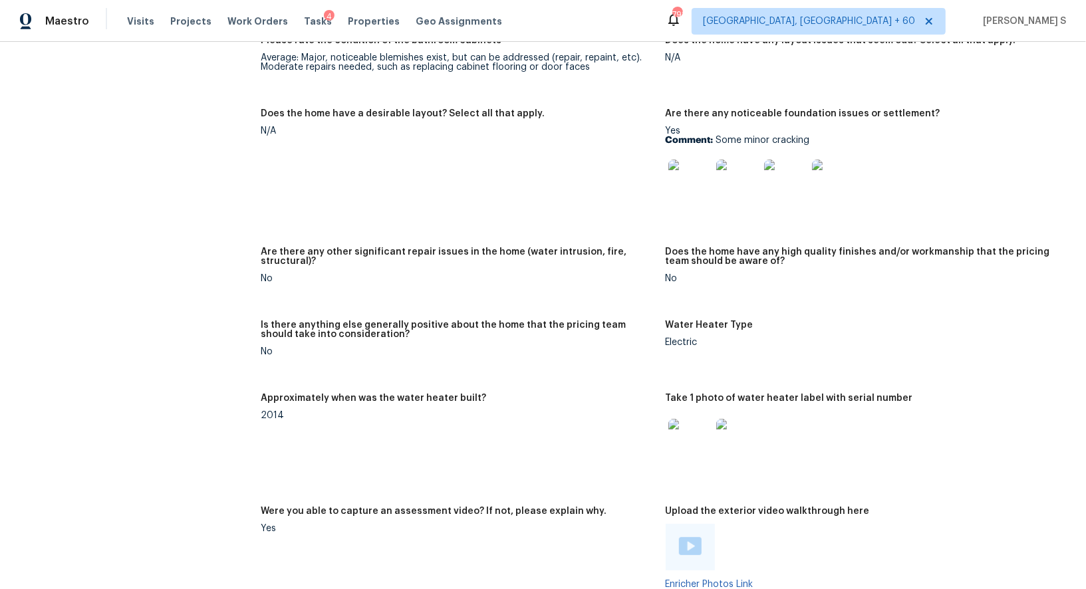
scroll to position [2634, 0]
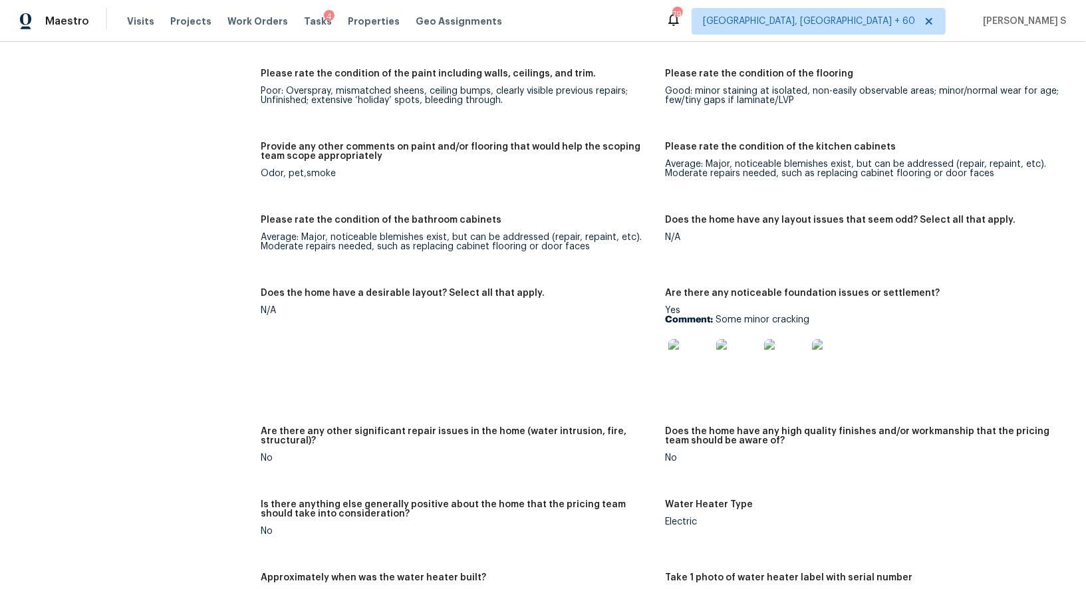
click at [675, 358] on img at bounding box center [689, 360] width 43 height 43
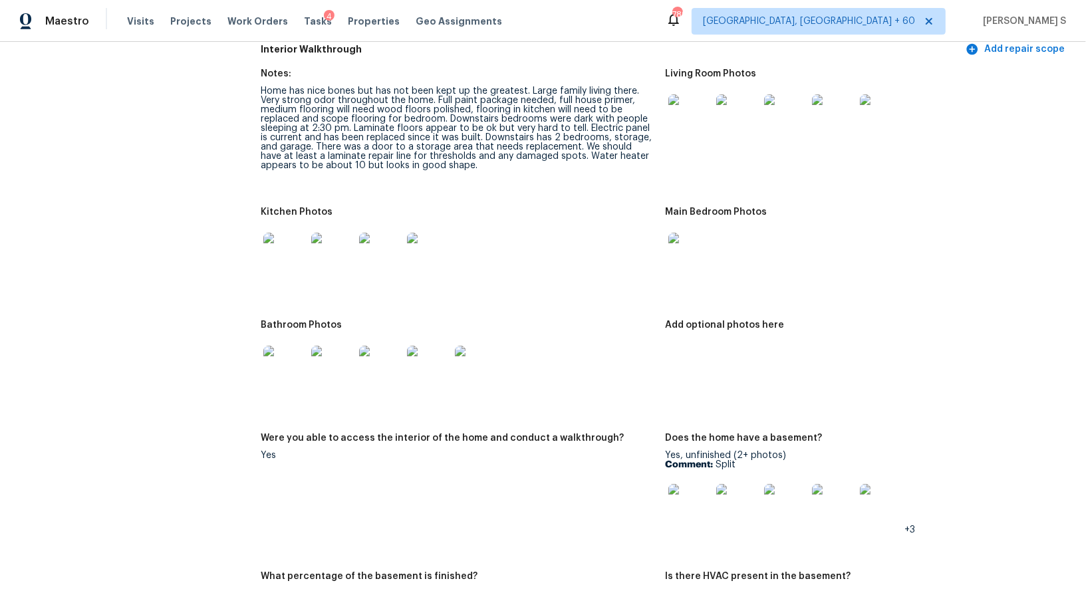
scroll to position [1981, 0]
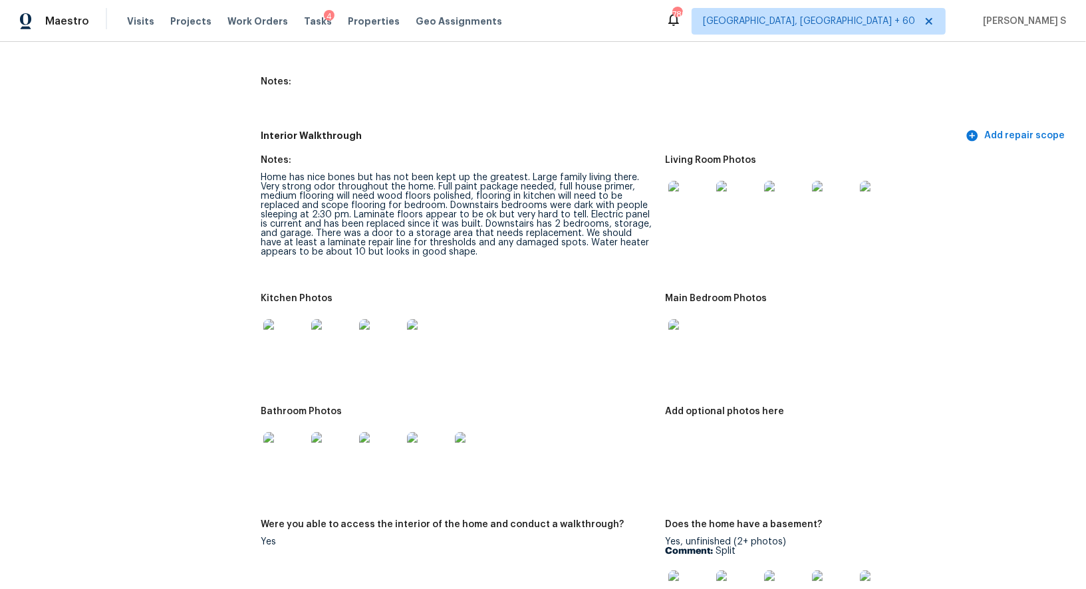
click at [698, 193] on img at bounding box center [689, 202] width 43 height 43
click at [289, 342] on img at bounding box center [284, 340] width 43 height 43
click at [684, 351] on img at bounding box center [689, 340] width 43 height 43
click at [278, 462] on img at bounding box center [284, 453] width 43 height 43
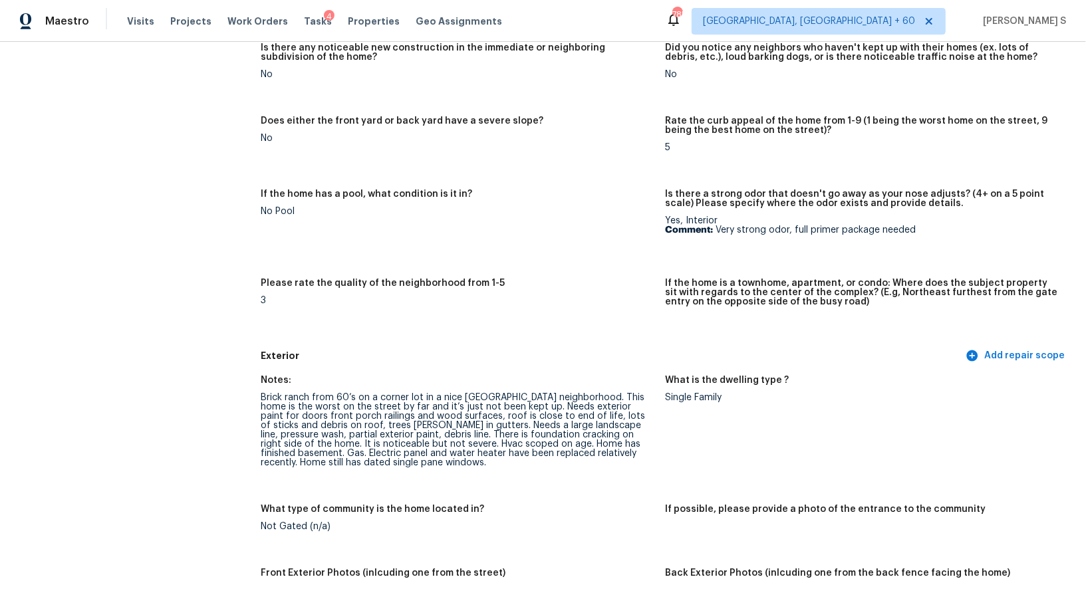
scroll to position [0, 0]
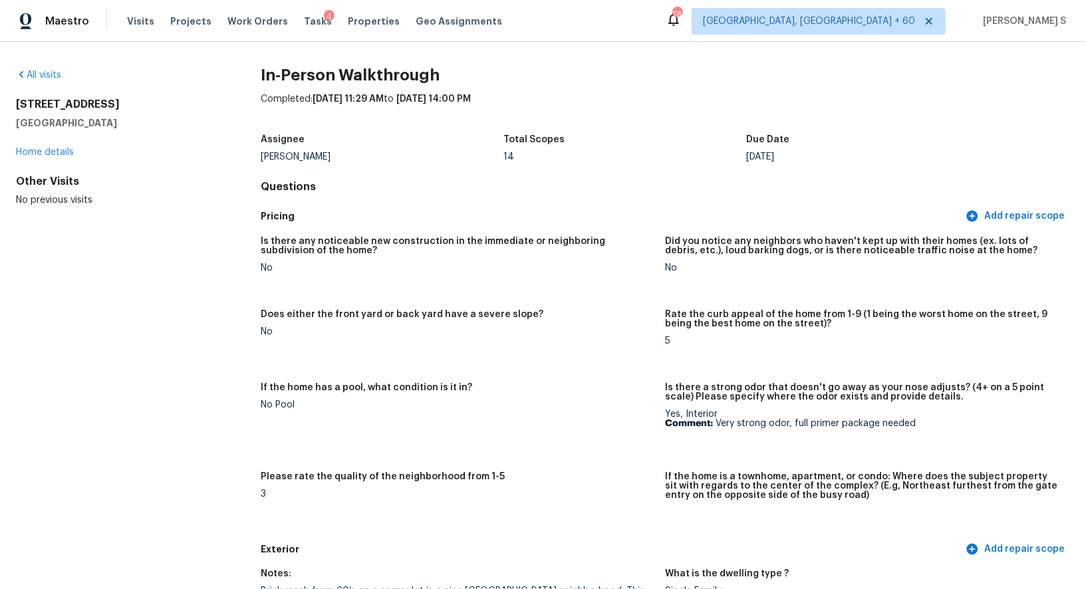
click at [456, 151] on div "Assignee" at bounding box center [382, 143] width 243 height 17
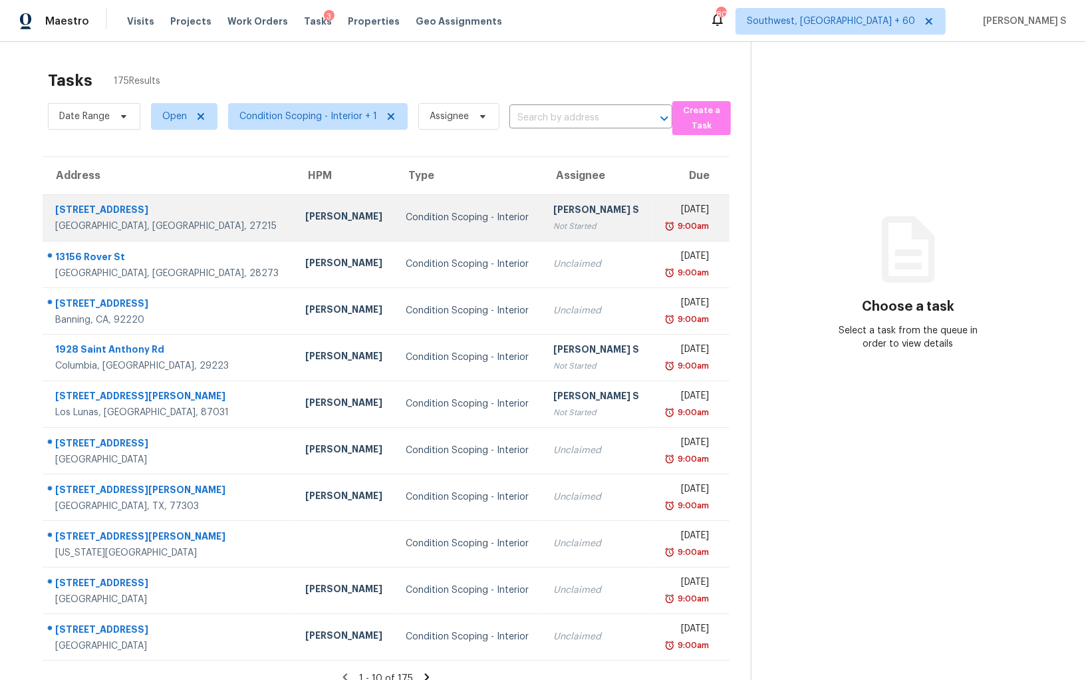
click at [440, 203] on td "Condition Scoping - Interior" at bounding box center [469, 217] width 148 height 47
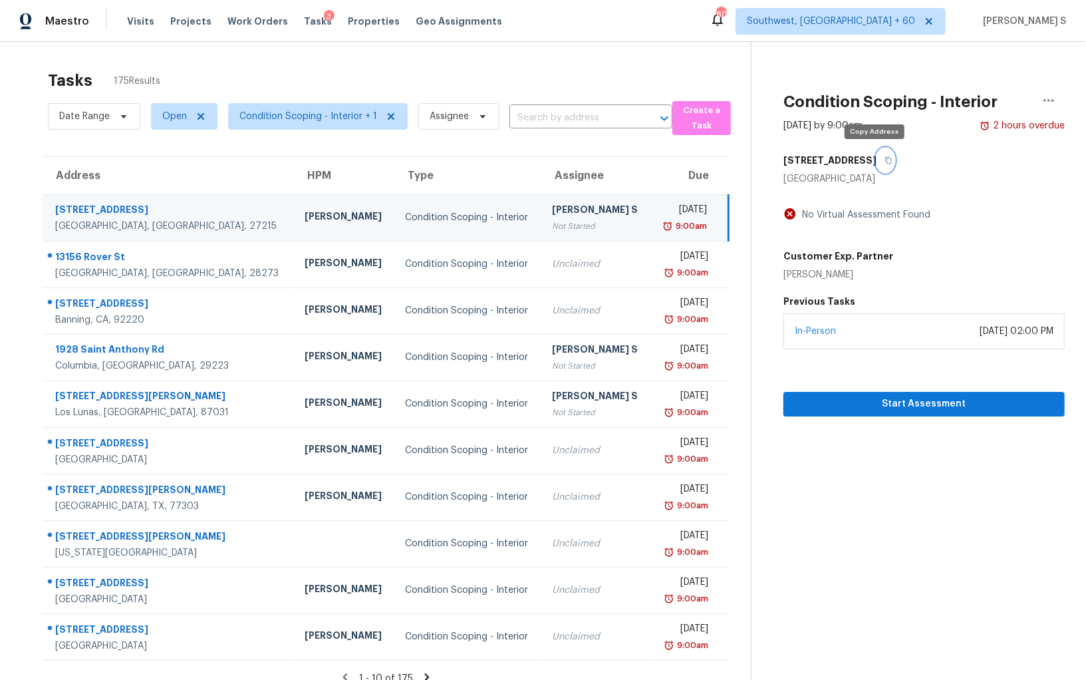
click at [884, 160] on icon "button" at bounding box center [888, 160] width 8 height 8
click at [848, 398] on span "Start Assessment" at bounding box center [924, 404] width 260 height 17
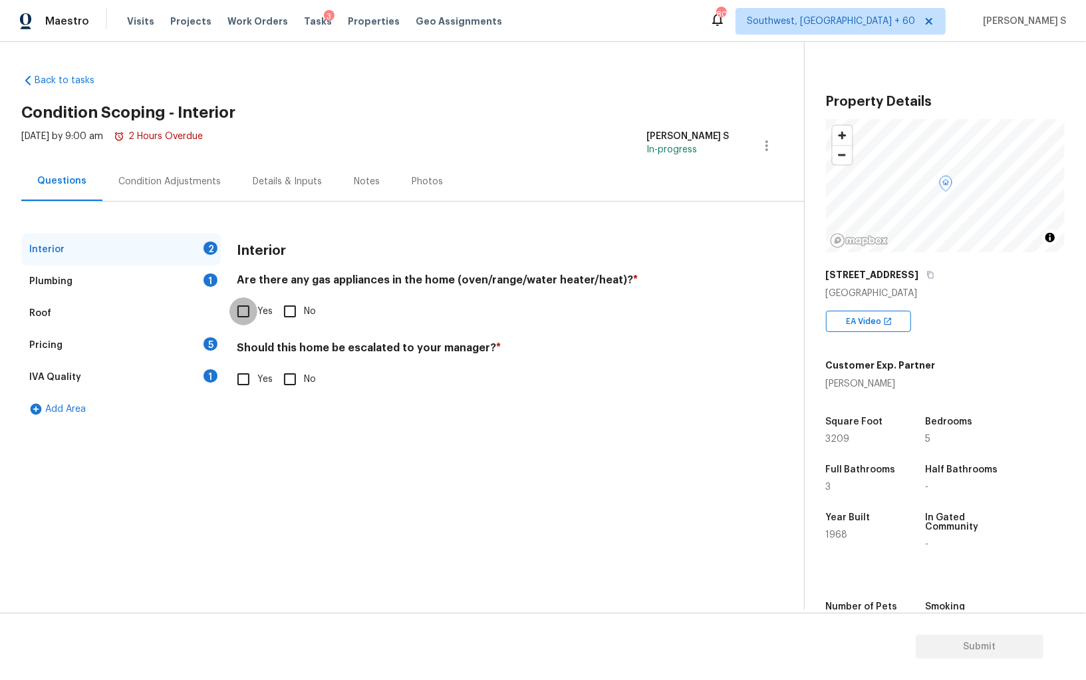
click at [255, 308] on input "Yes" at bounding box center [243, 311] width 28 height 28
checkbox input "true"
click at [185, 277] on div "Plumbing 1" at bounding box center [120, 281] width 199 height 32
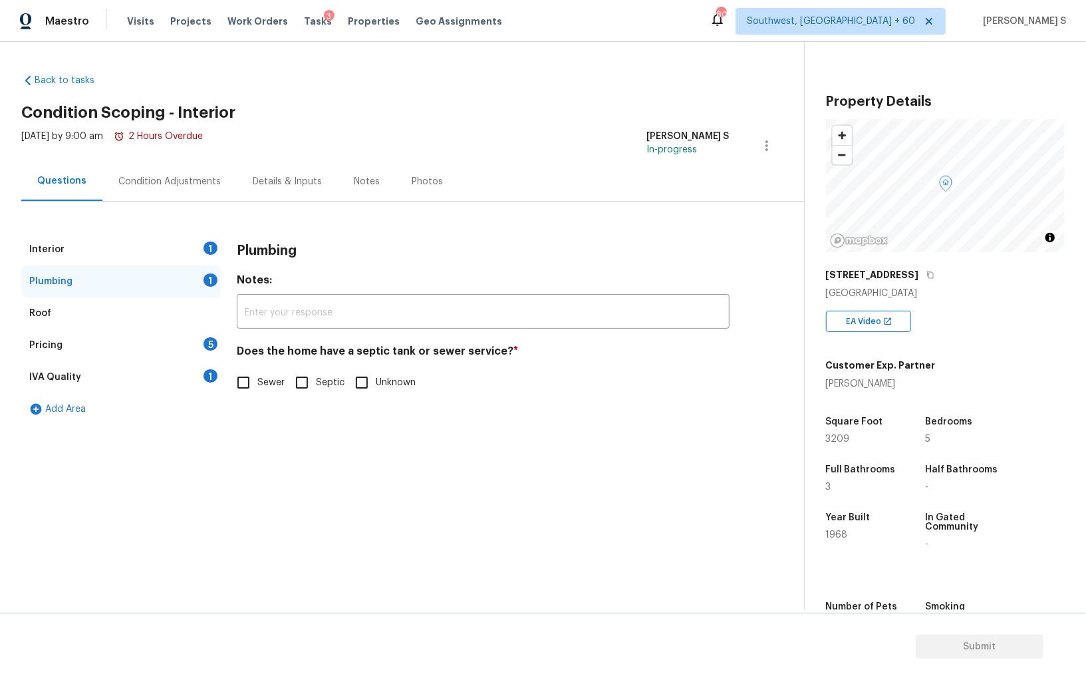
click at [360, 384] on input "Unknown" at bounding box center [362, 382] width 28 height 28
checkbox input "true"
drag, startPoint x: 203, startPoint y: 378, endPoint x: 253, endPoint y: 378, distance: 50.5
click at [203, 378] on div "IVA Quality 1" at bounding box center [120, 377] width 199 height 32
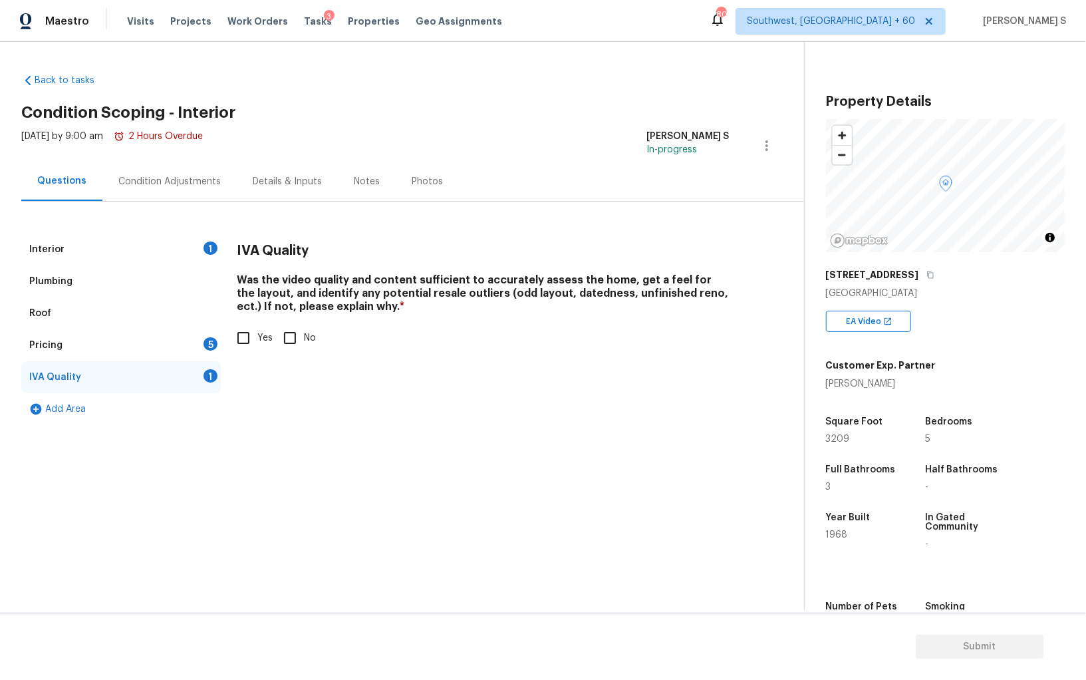
click at [251, 330] on input "Yes" at bounding box center [243, 338] width 28 height 28
checkbox input "true"
click at [202, 338] on div "Pricing 5" at bounding box center [120, 345] width 199 height 32
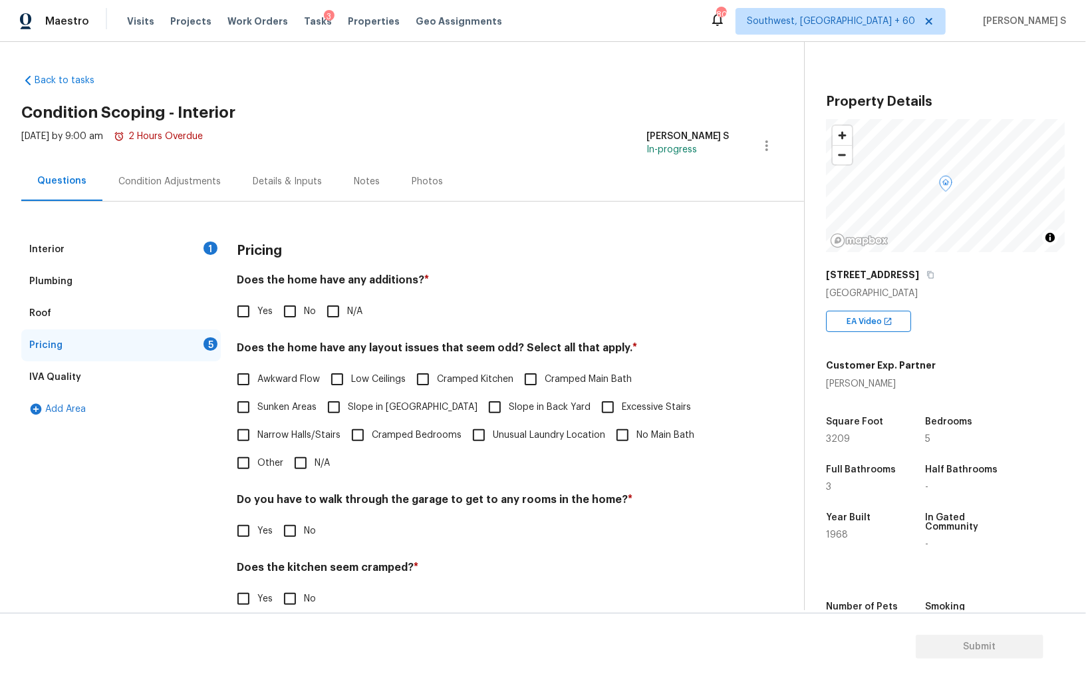
click at [189, 172] on div "Condition Adjustments" at bounding box center [169, 181] width 134 height 39
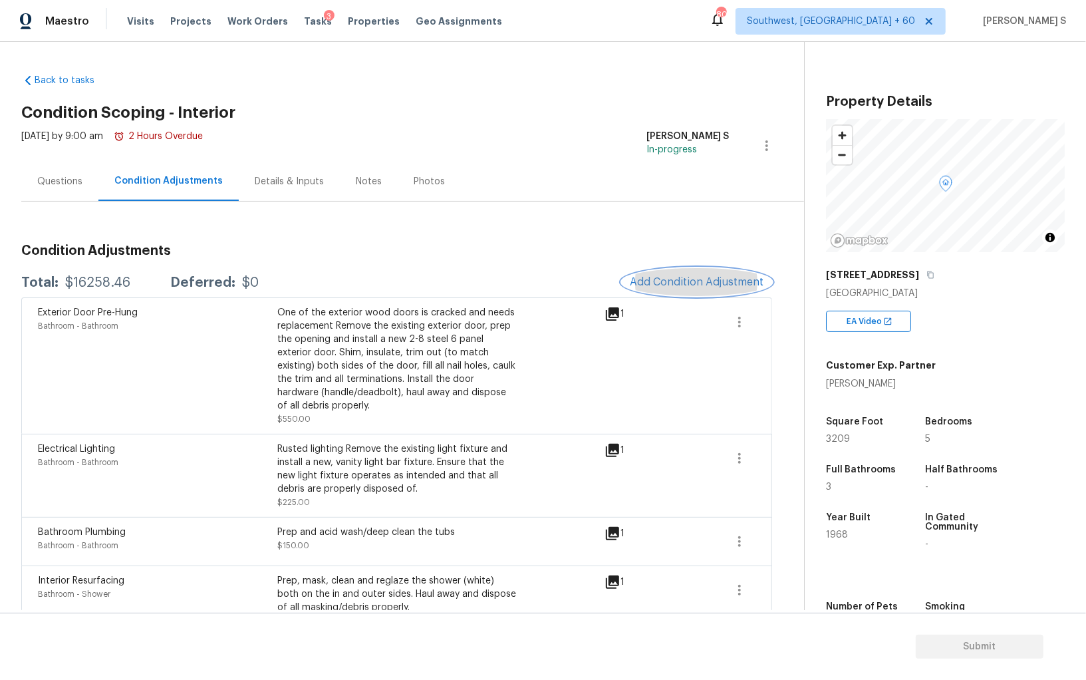
click at [705, 283] on span "Add Condition Adjustment" at bounding box center [697, 282] width 134 height 12
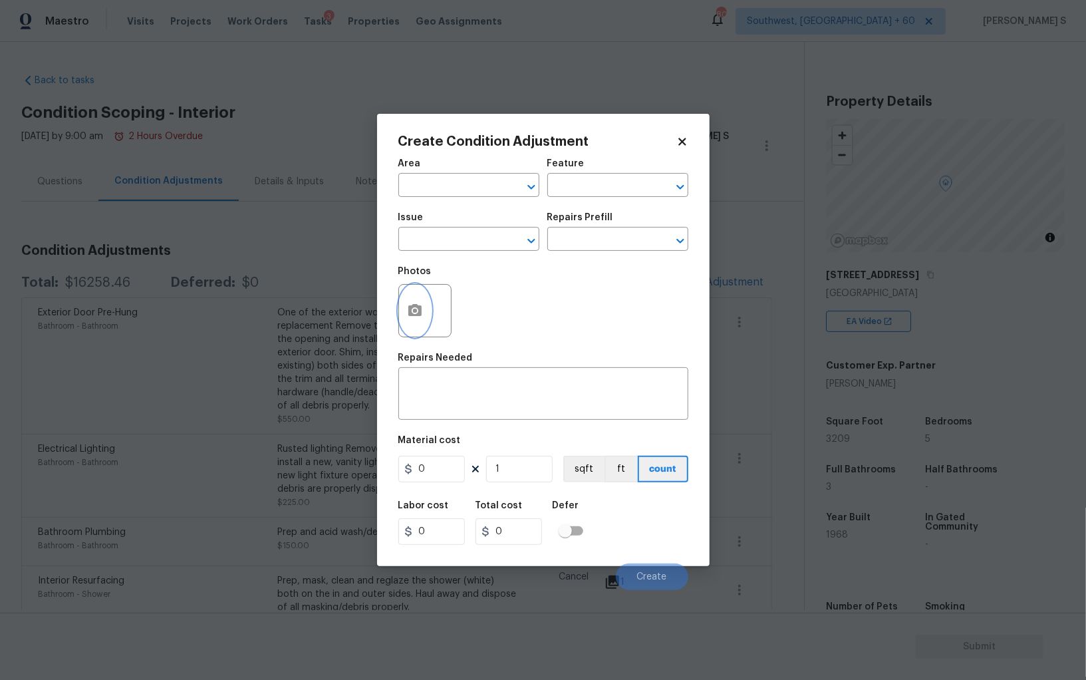
click at [407, 309] on icon "button" at bounding box center [415, 311] width 16 height 16
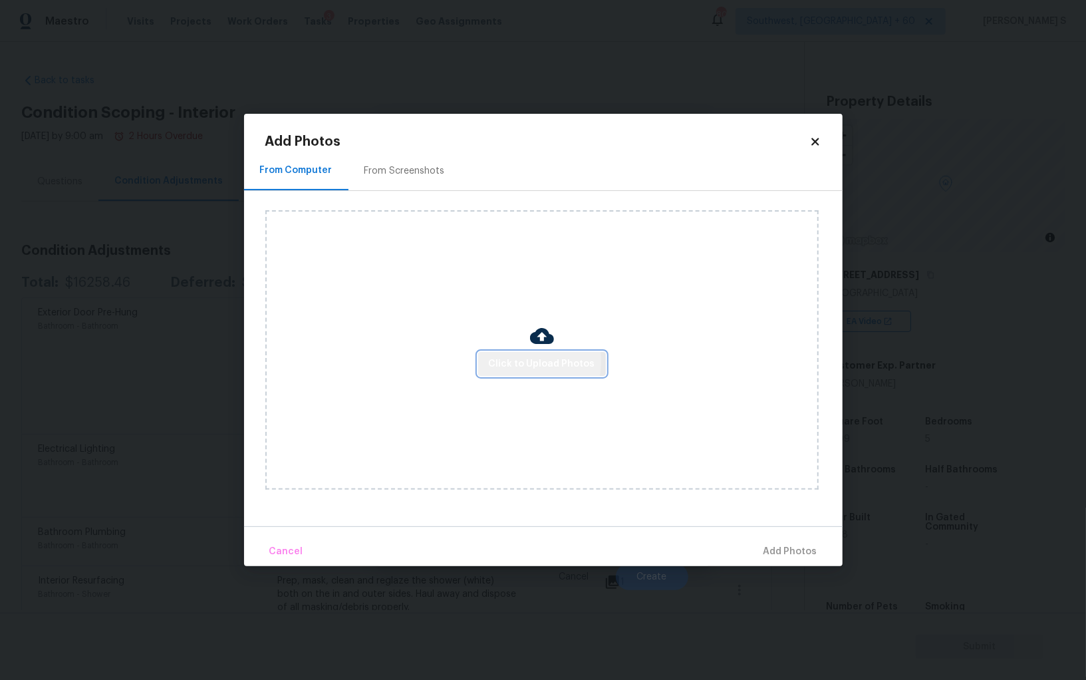
click at [509, 362] on span "Click to Upload Photos" at bounding box center [542, 364] width 106 height 17
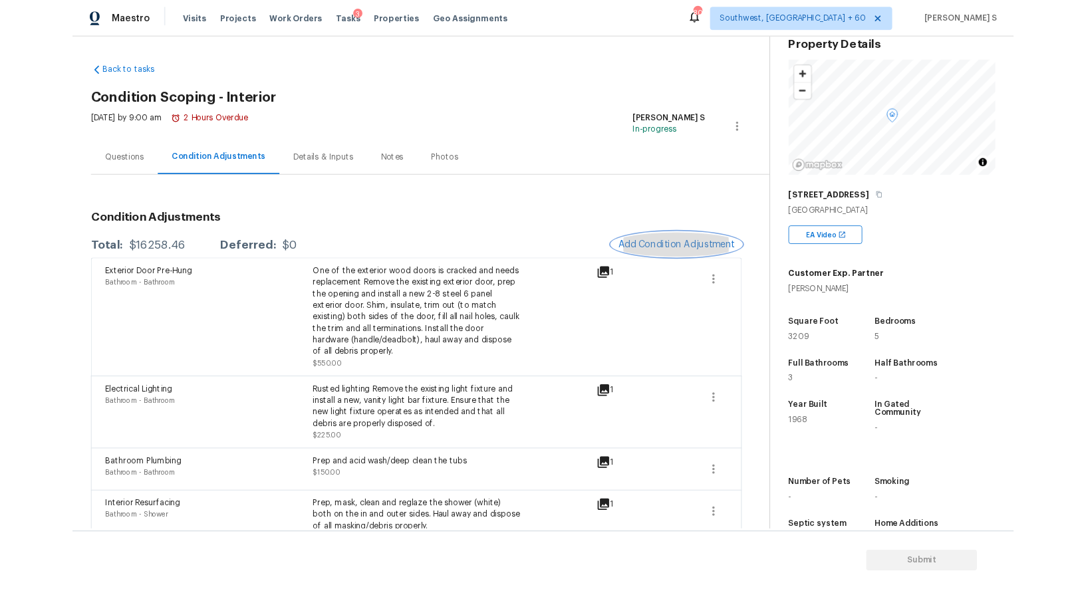
scroll to position [92, 0]
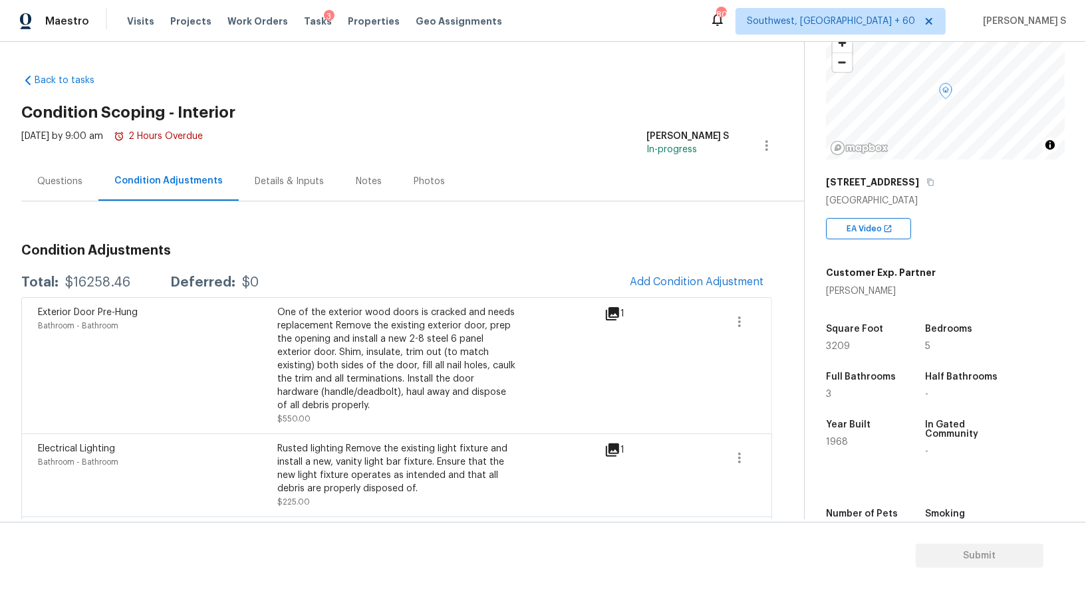
click at [472, 445] on div "Rusted lighting Remove the existing light fixture and install a new, vanity lig…" at bounding box center [396, 468] width 239 height 53
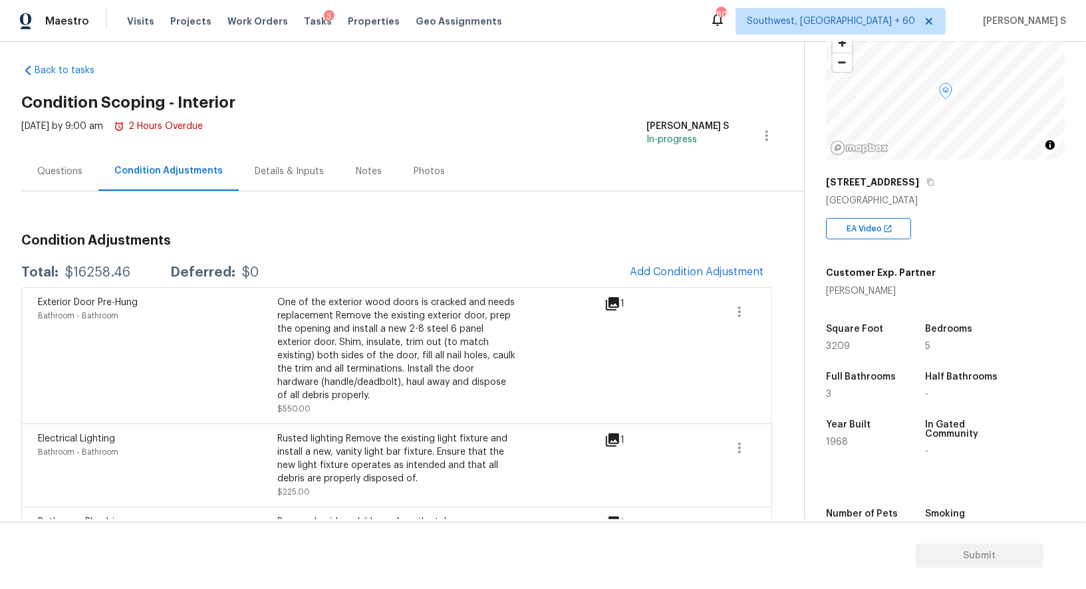
scroll to position [0, 0]
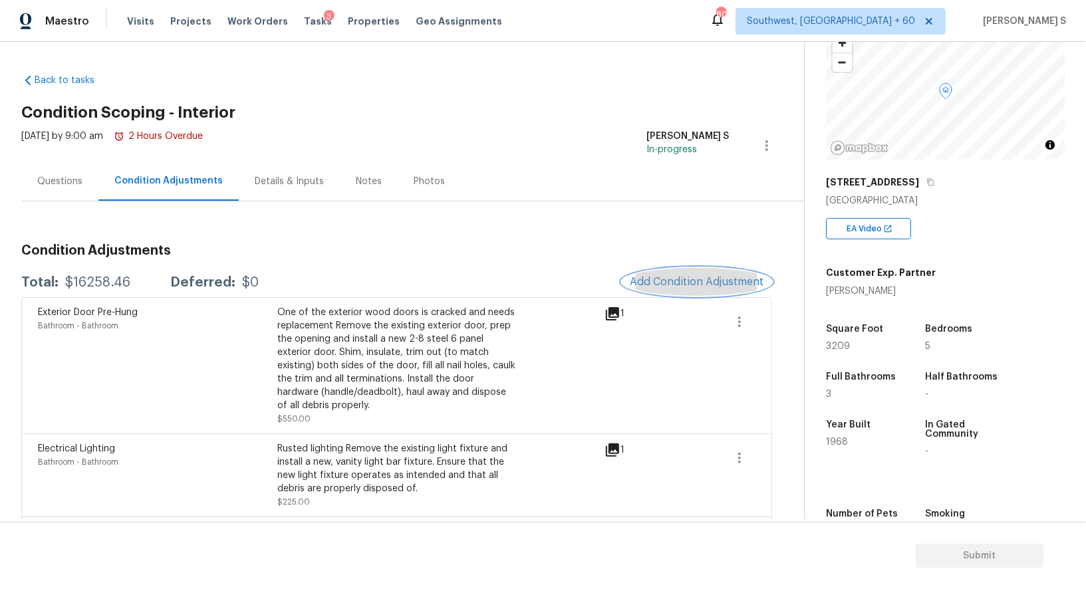
click at [642, 285] on span "Add Condition Adjustment" at bounding box center [697, 282] width 134 height 12
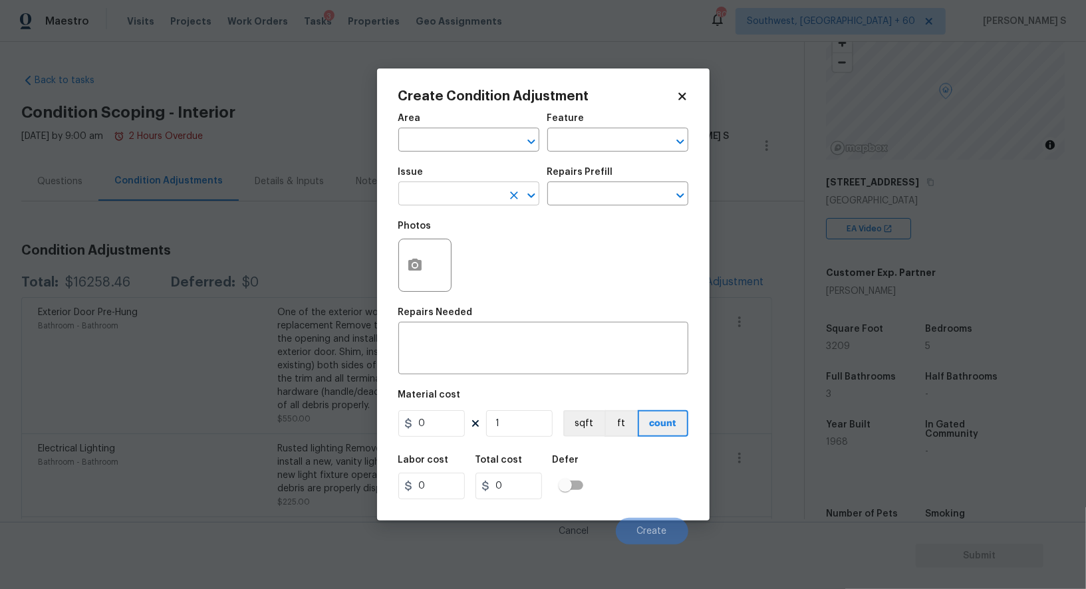
click at [456, 203] on input "text" at bounding box center [450, 195] width 104 height 21
type input "Light Pet Odor"
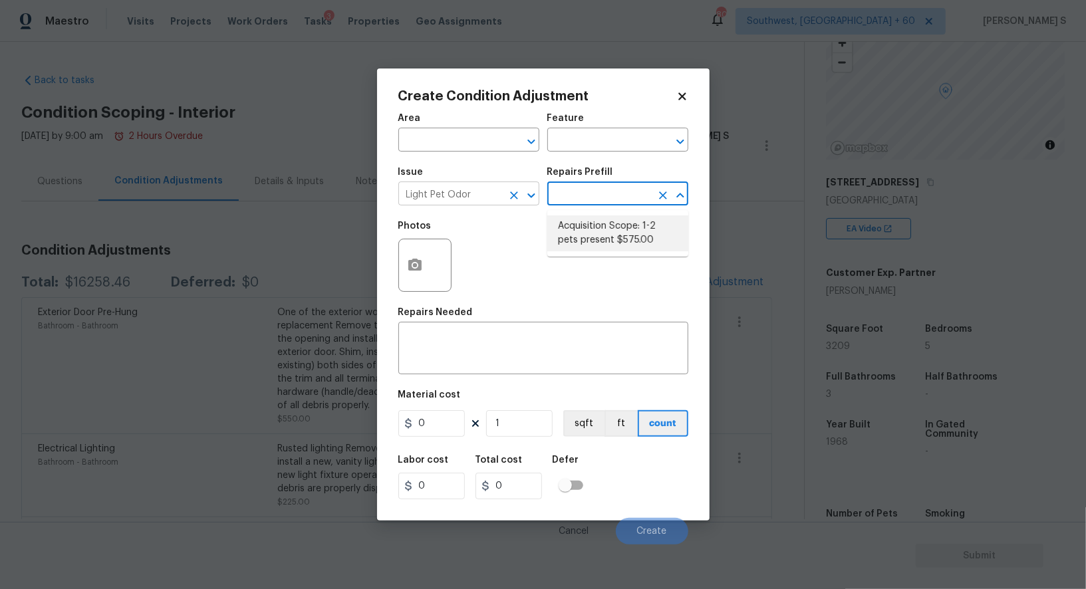
type textarea "Acquisition Scope: 1-2 pets present"
type input "575"
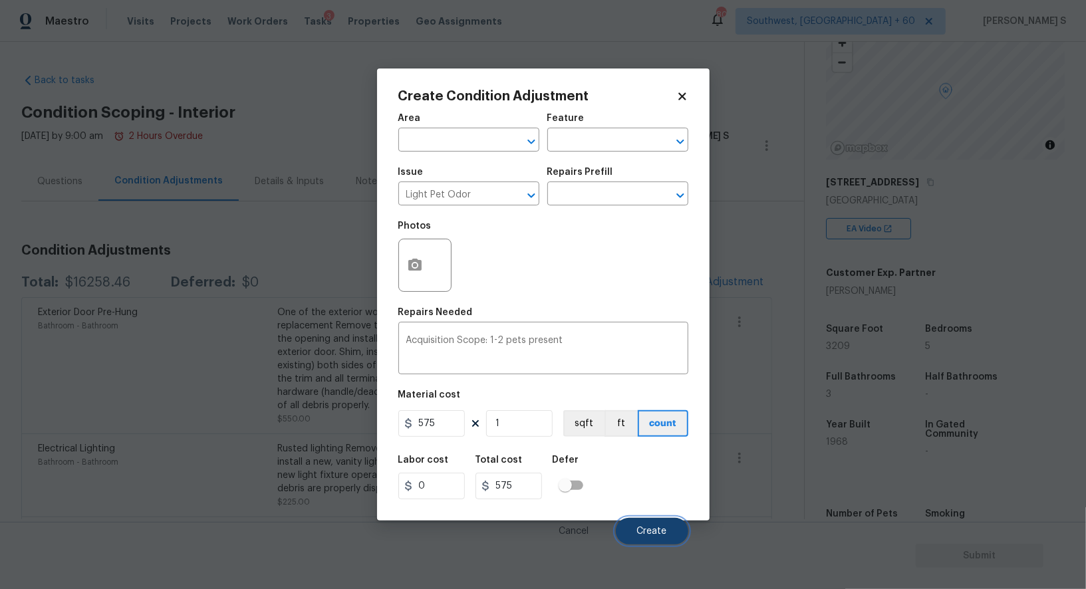
click at [676, 539] on button "Create" at bounding box center [652, 531] width 72 height 27
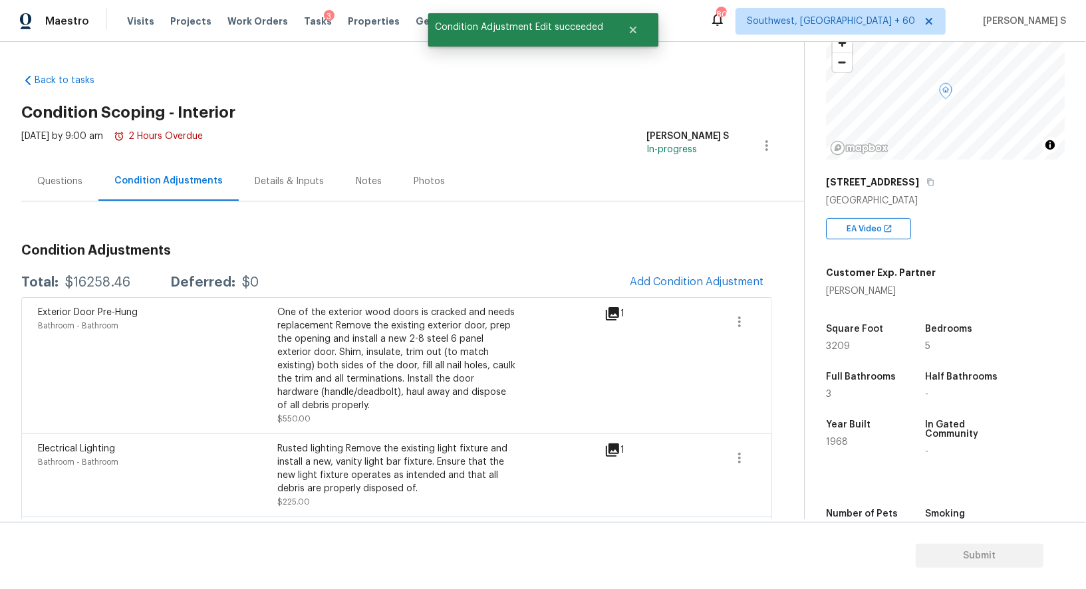
click at [137, 400] on body "Maestro Visits Projects Work Orders Tasks 3 Properties Geo Assignments 800 Sout…" at bounding box center [543, 294] width 1086 height 589
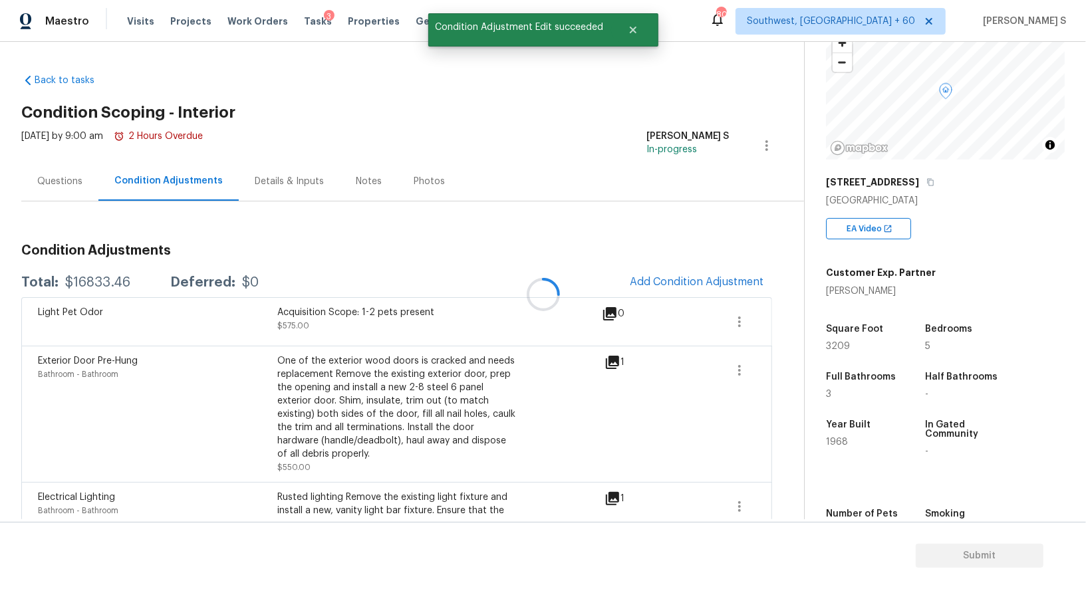
click at [701, 273] on div at bounding box center [543, 294] width 1086 height 589
click at [686, 286] on div at bounding box center [543, 294] width 1086 height 589
click at [653, 286] on span "Add Condition Adjustment" at bounding box center [697, 282] width 134 height 12
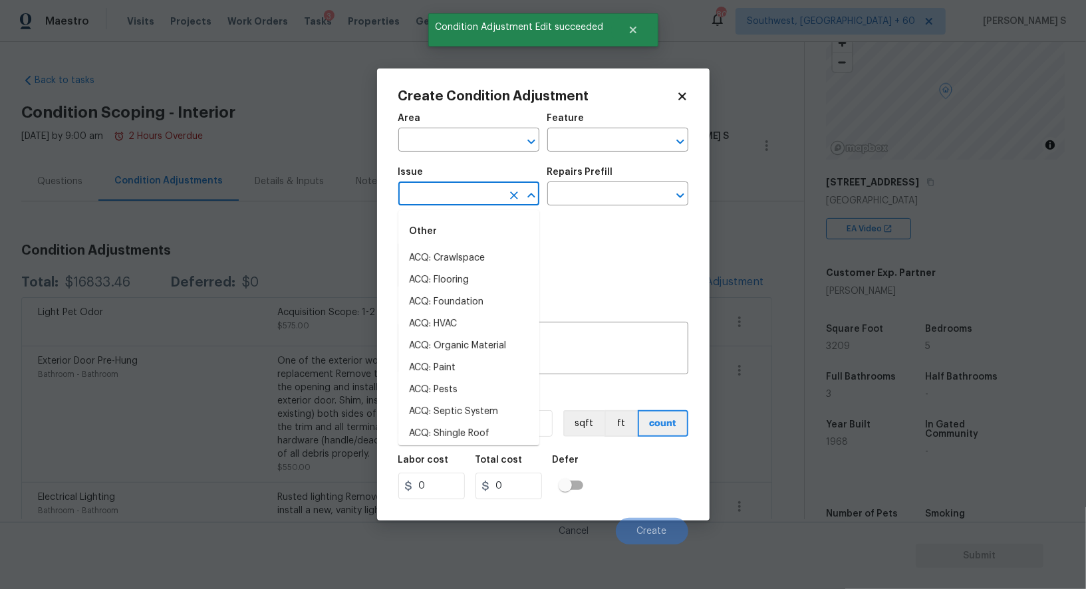
click at [461, 205] on input "text" at bounding box center [450, 195] width 104 height 21
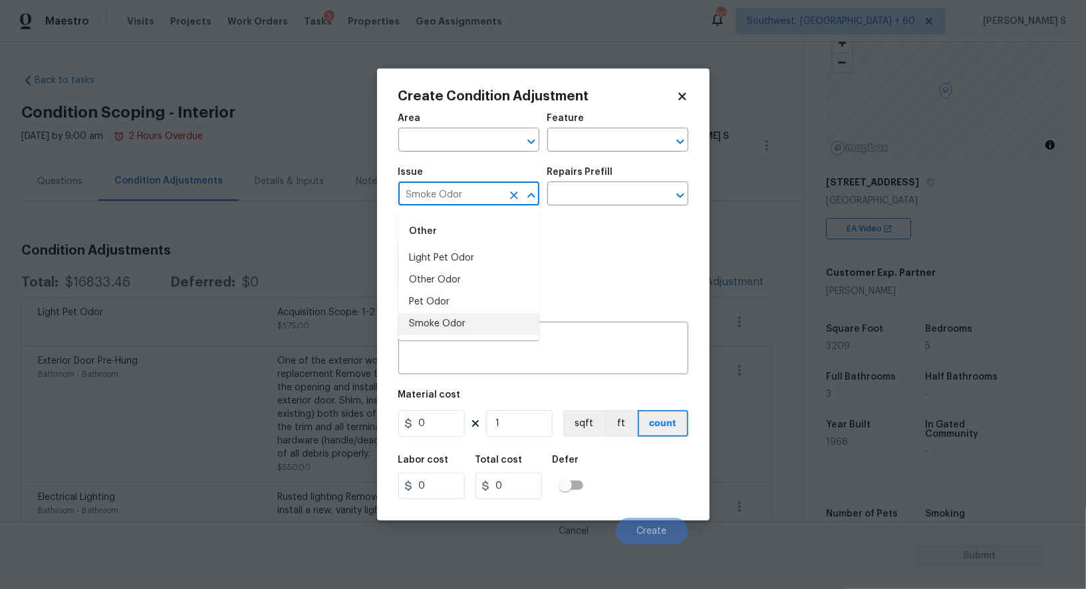
type input "Smoke Odor"
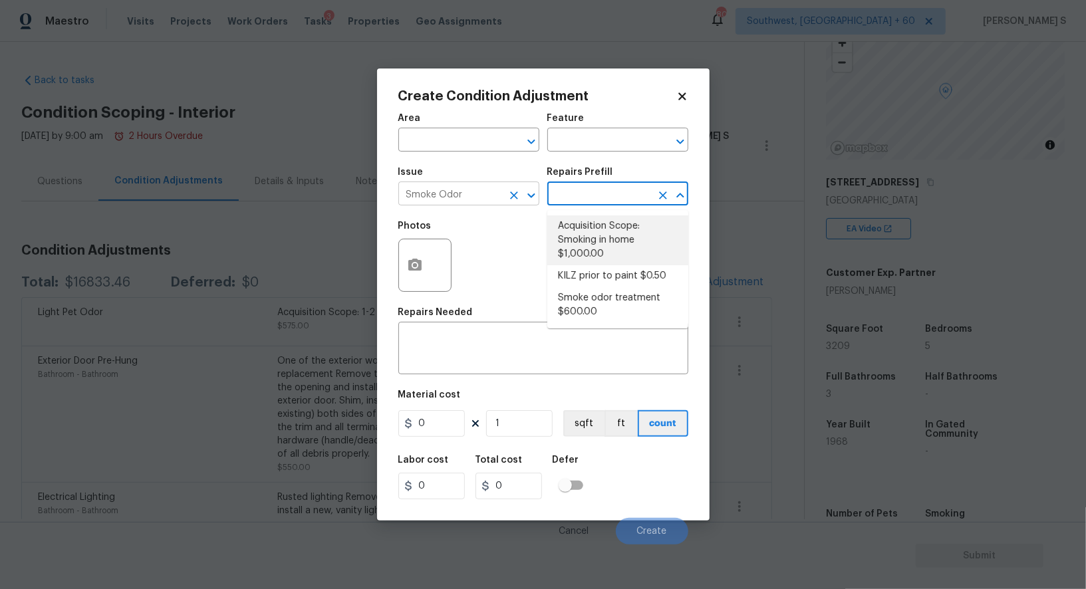
type textarea "Acquisition Scope: Smoking in home"
type input "1000"
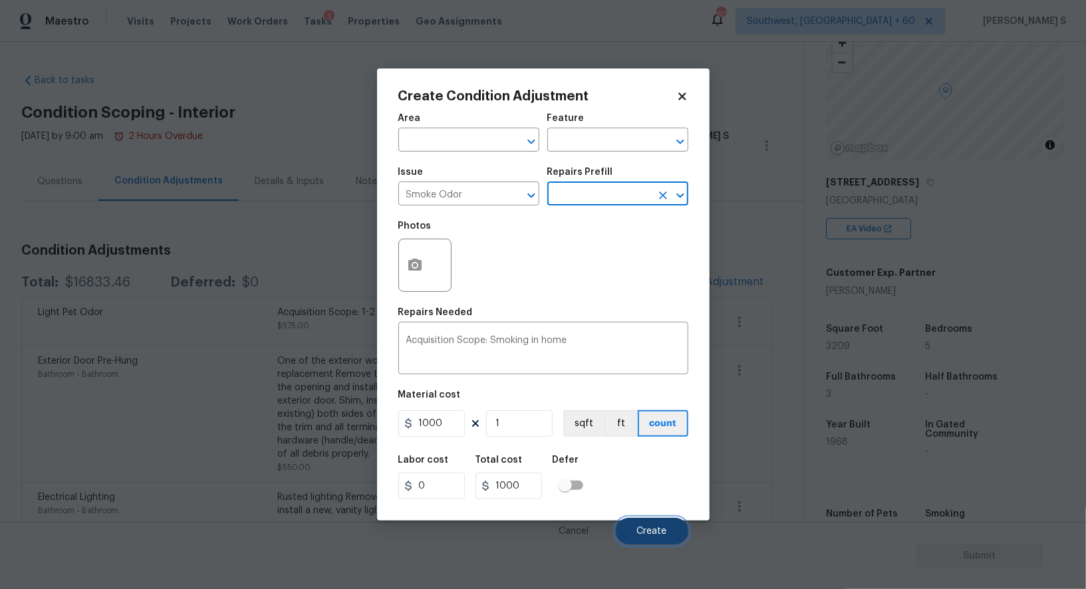
click at [665, 522] on button "Create" at bounding box center [652, 531] width 72 height 27
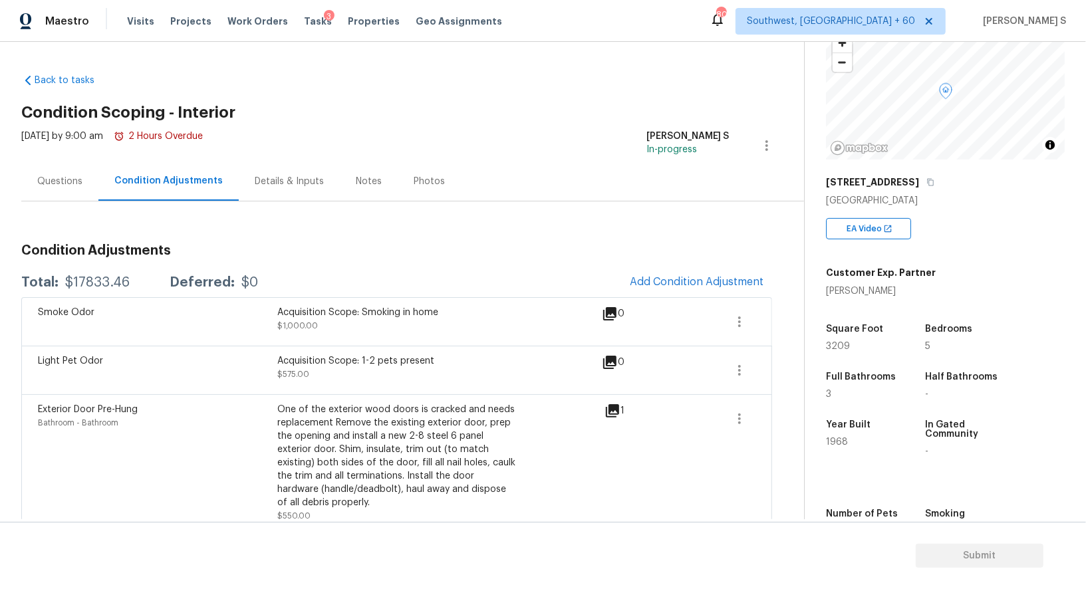
click at [77, 193] on div "Questions" at bounding box center [59, 181] width 77 height 39
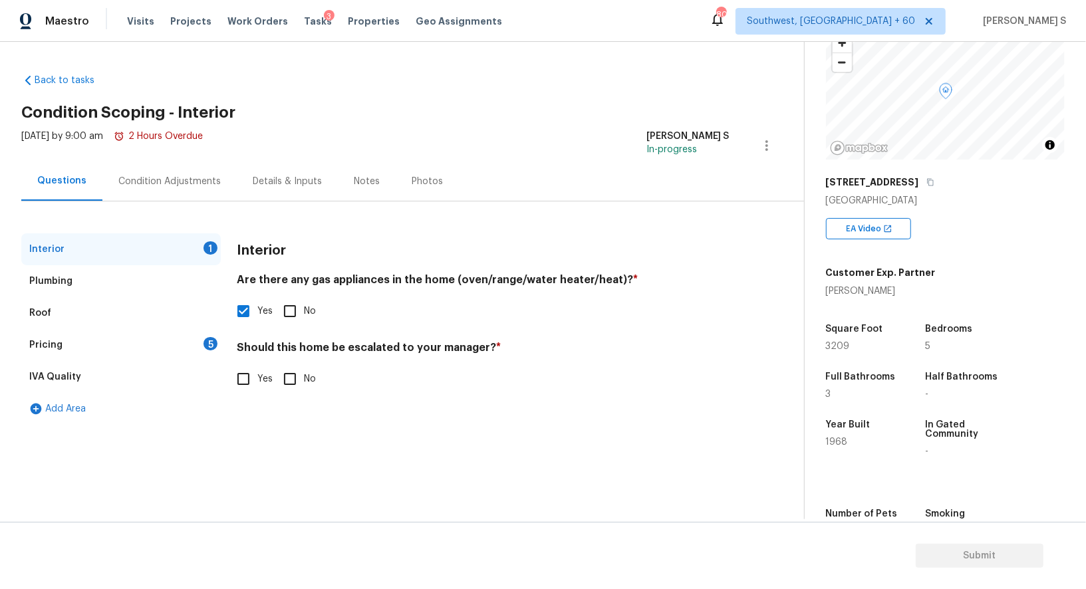
click at [194, 343] on div "Pricing 5" at bounding box center [120, 345] width 199 height 32
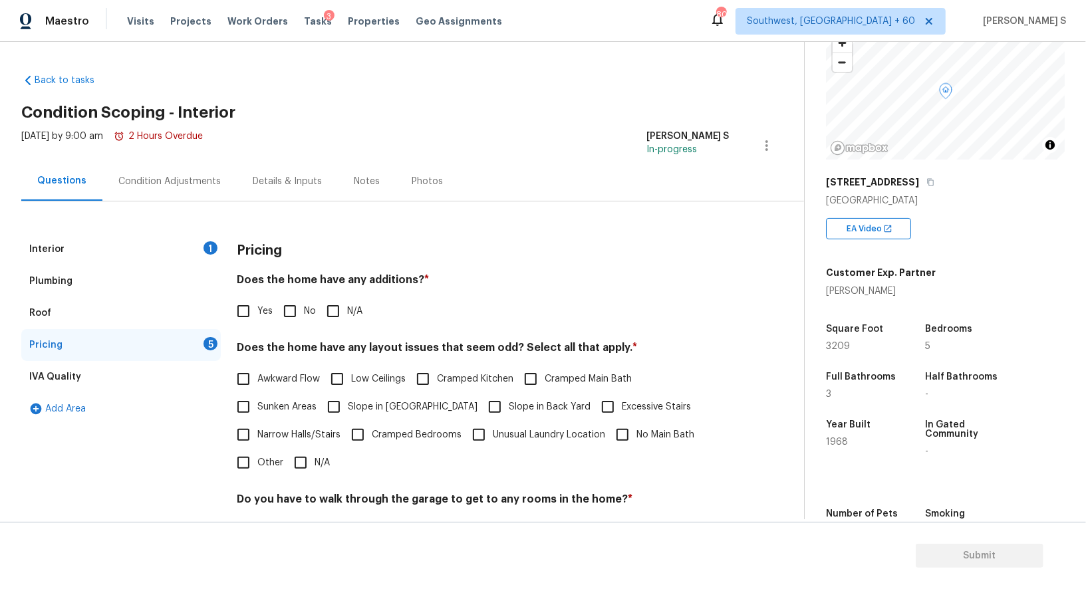
click at [395, 403] on span "Slope in [GEOGRAPHIC_DATA]" at bounding box center [413, 407] width 130 height 14
click at [348, 403] on input "Slope in [GEOGRAPHIC_DATA]" at bounding box center [334, 407] width 28 height 28
checkbox input "true"
click at [509, 403] on span "Slope in Back Yard" at bounding box center [550, 409] width 82 height 14
click at [481, 403] on input "Slope in Back Yard" at bounding box center [495, 408] width 28 height 28
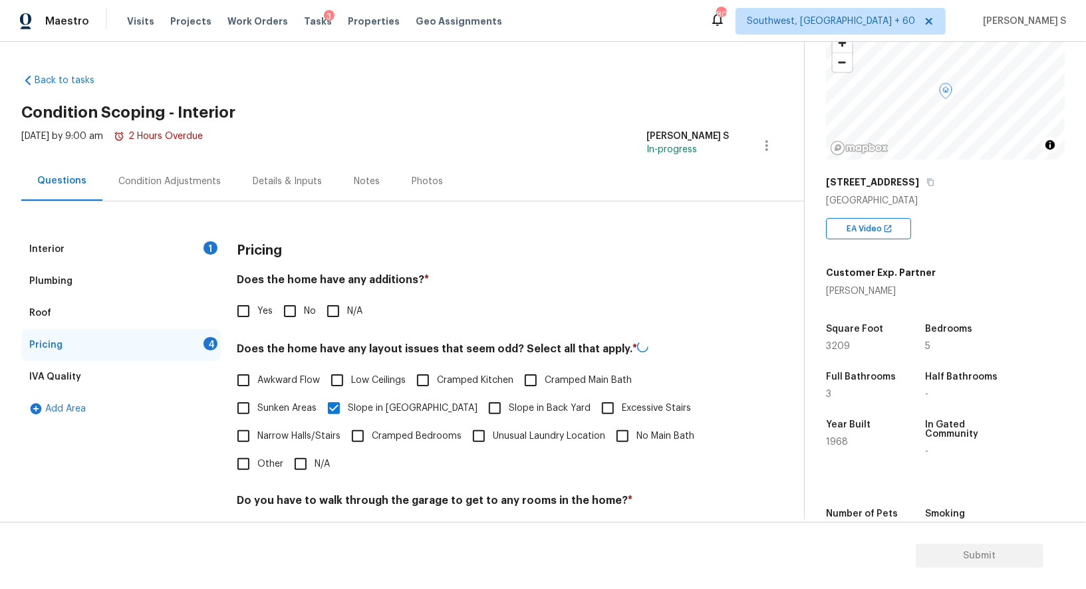
checkbox input "true"
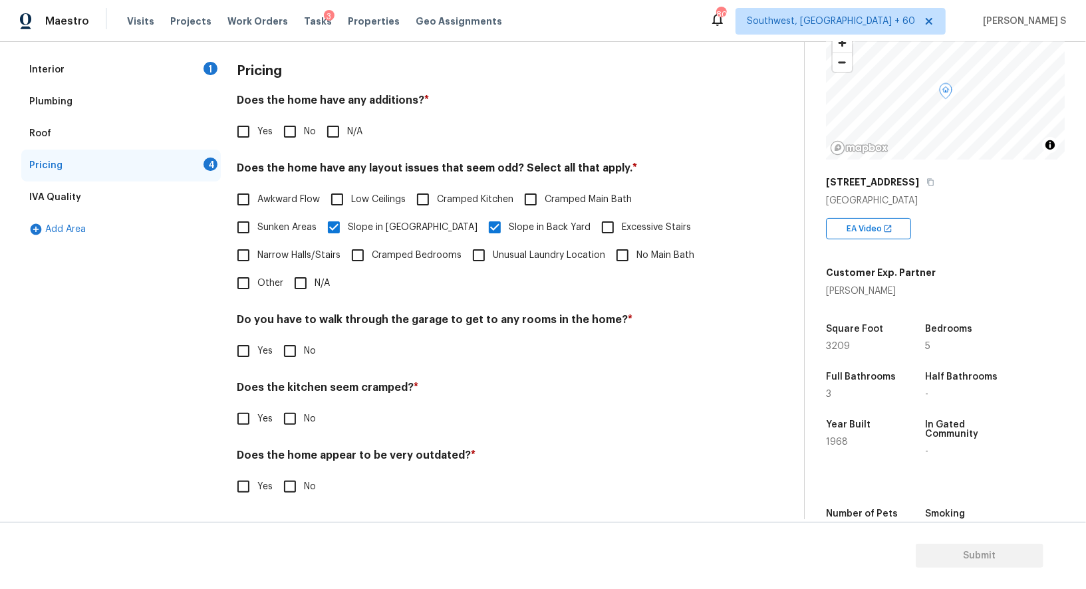
click at [289, 350] on input "No" at bounding box center [290, 351] width 28 height 28
checkbox input "true"
click at [287, 400] on div "Does the kitchen seem cramped? * Yes No" at bounding box center [483, 407] width 493 height 52
click at [287, 410] on input "No" at bounding box center [290, 419] width 28 height 28
checkbox input "true"
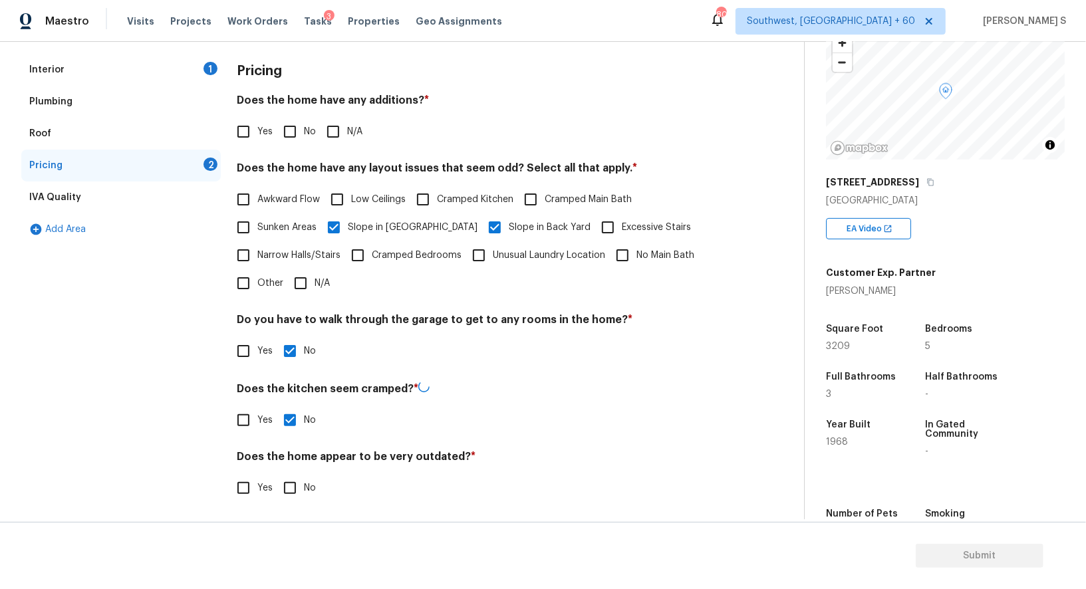
click at [294, 450] on h4 "Does the home appear to be very outdated? *" at bounding box center [483, 459] width 493 height 19
click at [301, 477] on input "No" at bounding box center [290, 487] width 28 height 28
checkbox input "true"
click at [286, 133] on input "No" at bounding box center [290, 132] width 28 height 28
checkbox input "true"
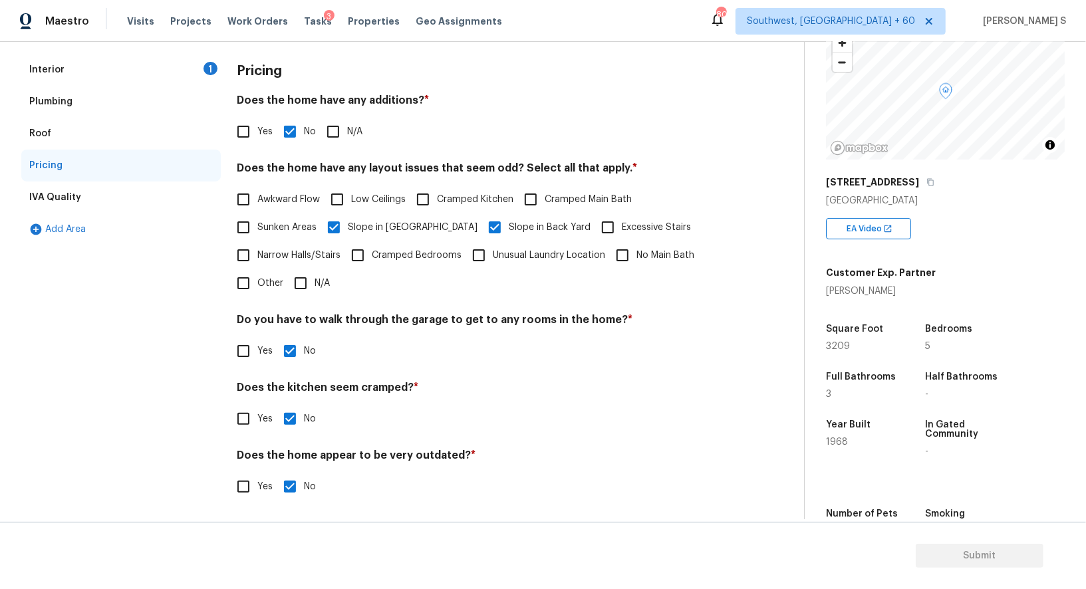
click at [206, 67] on div "1" at bounding box center [210, 68] width 14 height 13
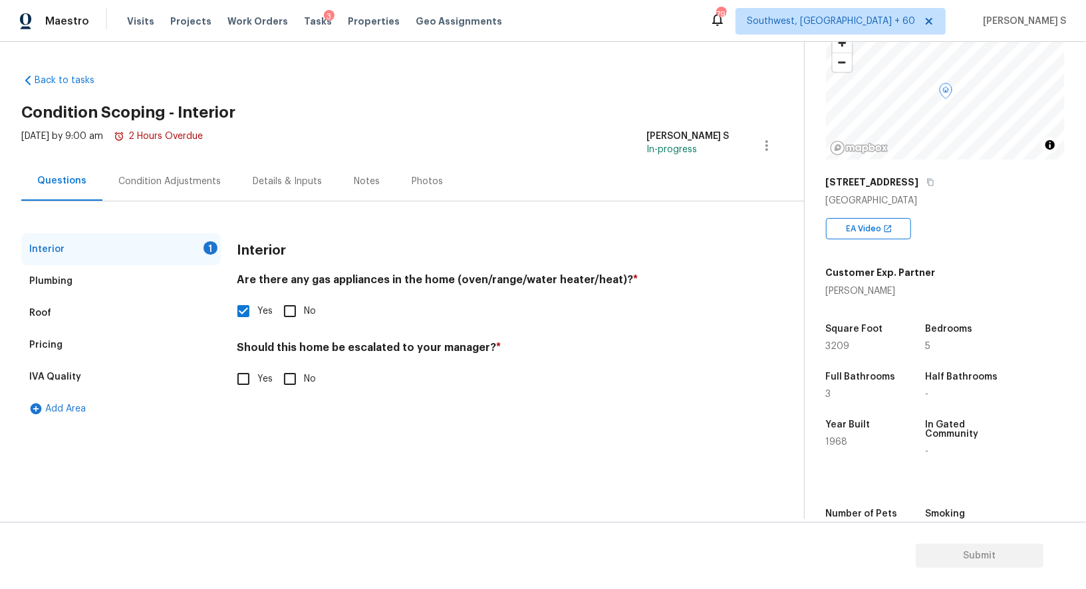
click at [255, 376] on input "Yes" at bounding box center [243, 379] width 28 height 28
checkbox input "true"
click at [255, 497] on button "button" at bounding box center [253, 484] width 32 height 52
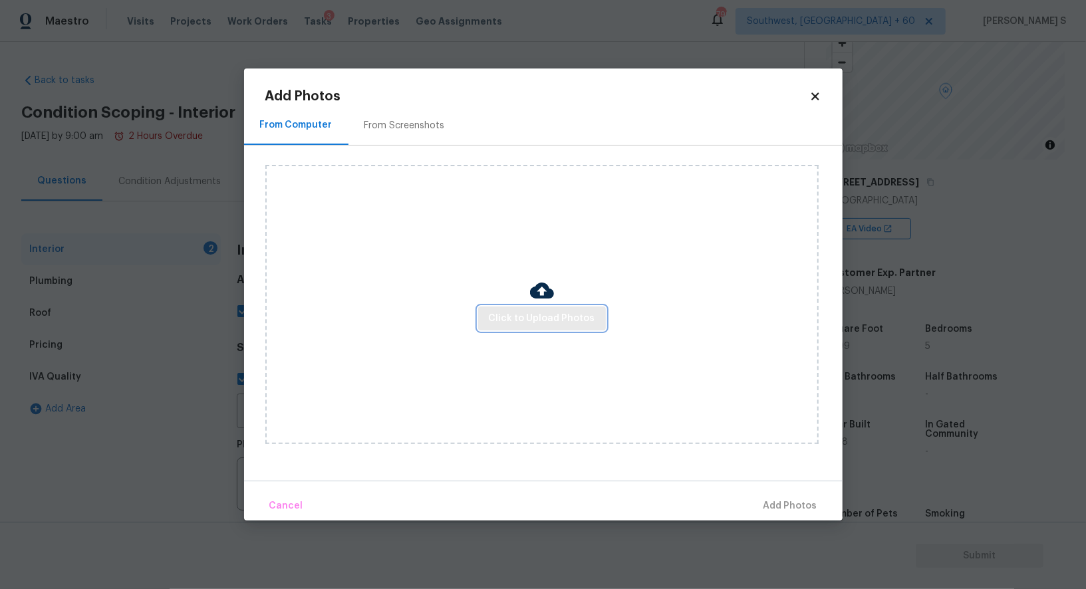
click at [557, 316] on span "Click to Upload Photos" at bounding box center [542, 319] width 106 height 17
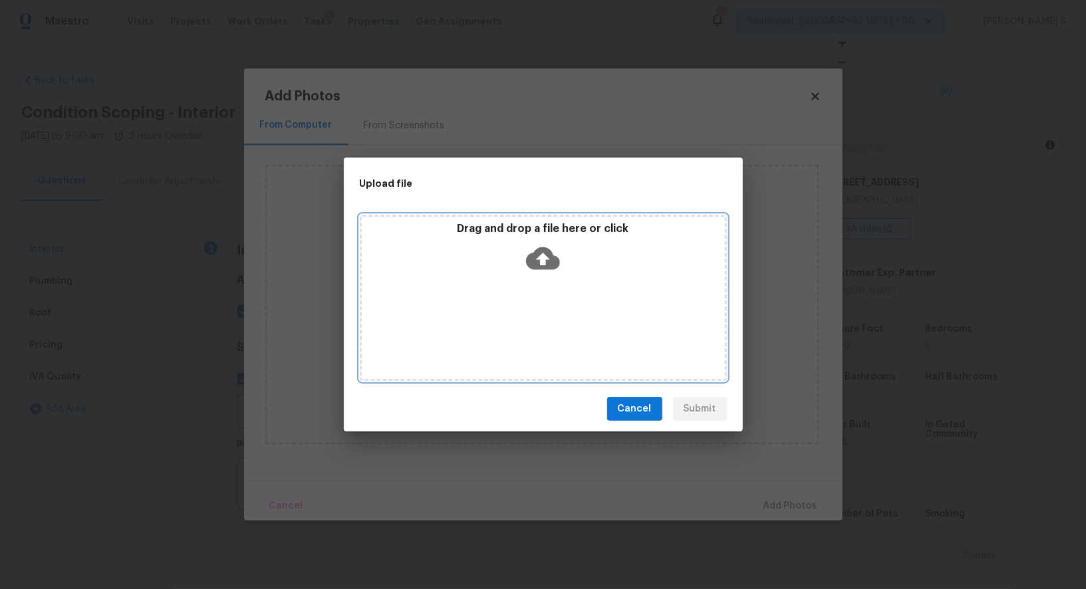
click at [557, 316] on div "Drag and drop a file here or click" at bounding box center [543, 298] width 367 height 166
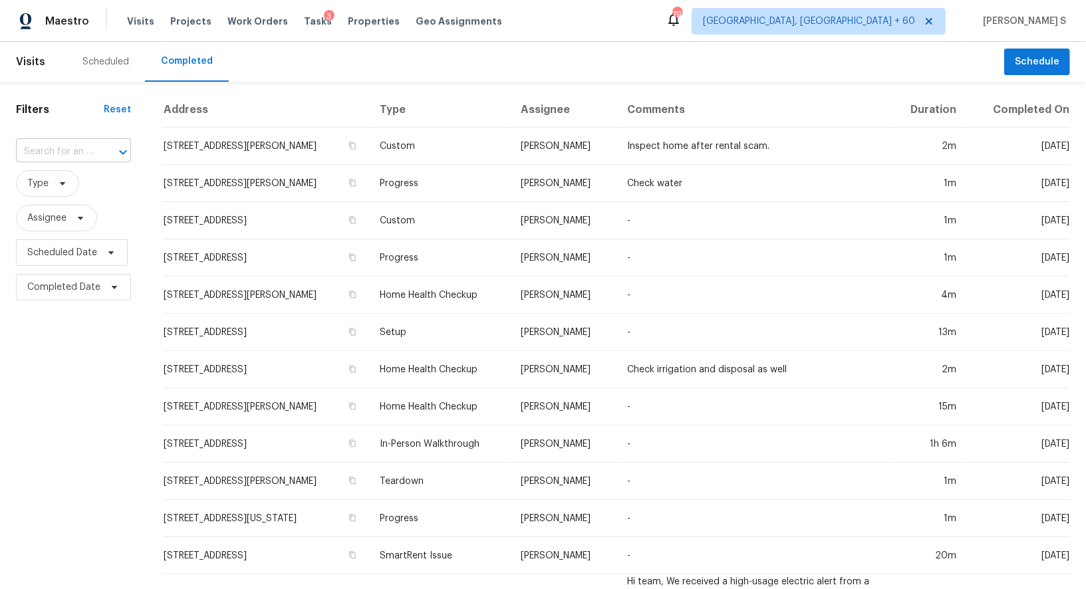
click at [100, 153] on div at bounding box center [113, 152] width 35 height 19
paste input "[STREET_ADDRESS]"
type input "[STREET_ADDRESS]"
click at [76, 179] on li "[STREET_ADDRESS]" at bounding box center [71, 182] width 112 height 22
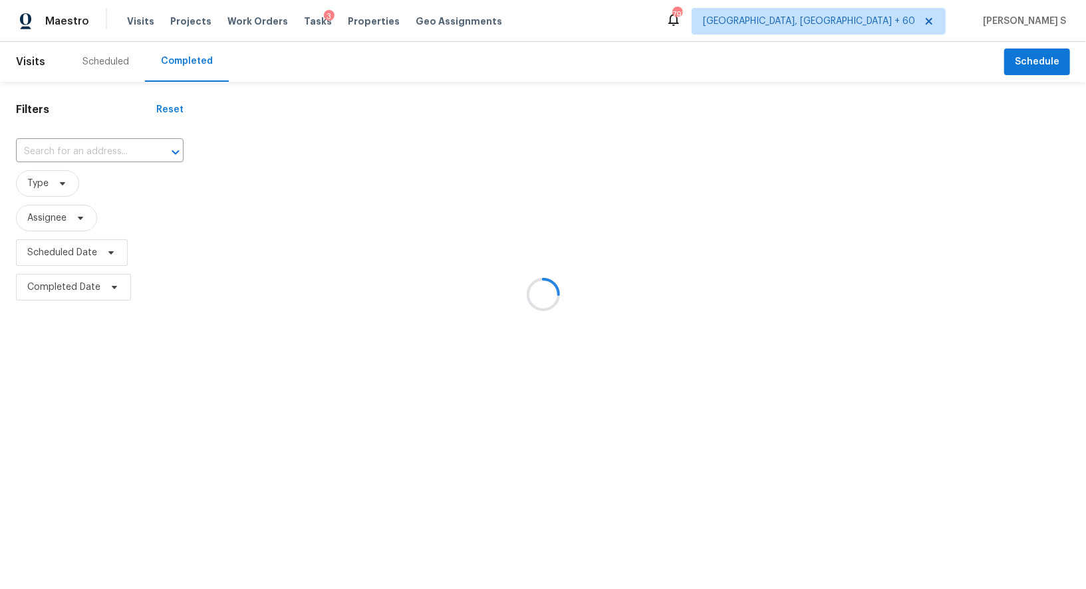
type input "[STREET_ADDRESS]"
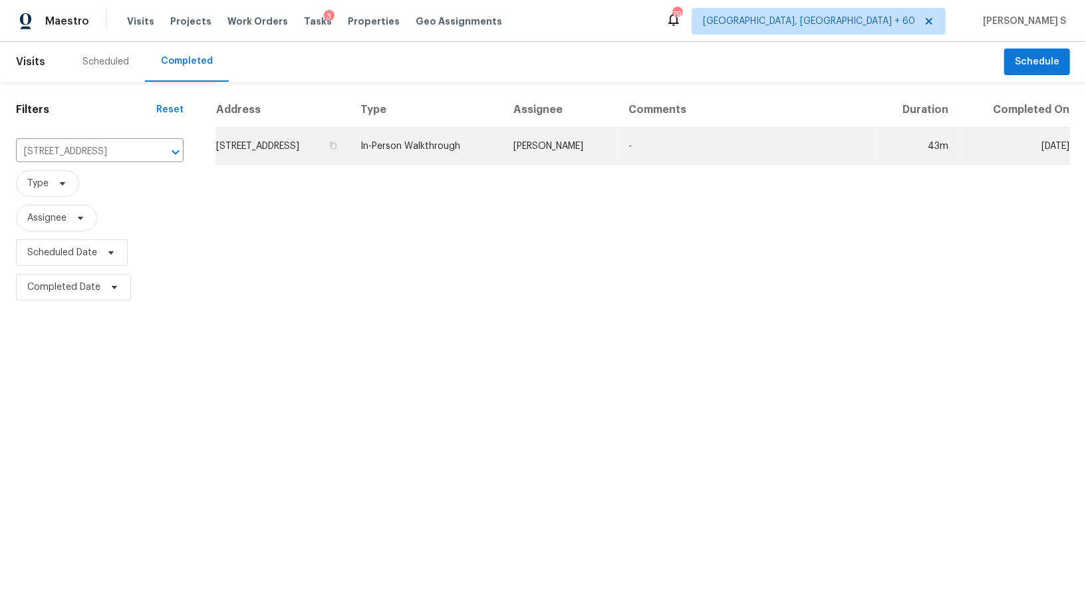
click at [309, 156] on td "[STREET_ADDRESS]" at bounding box center [282, 146] width 134 height 37
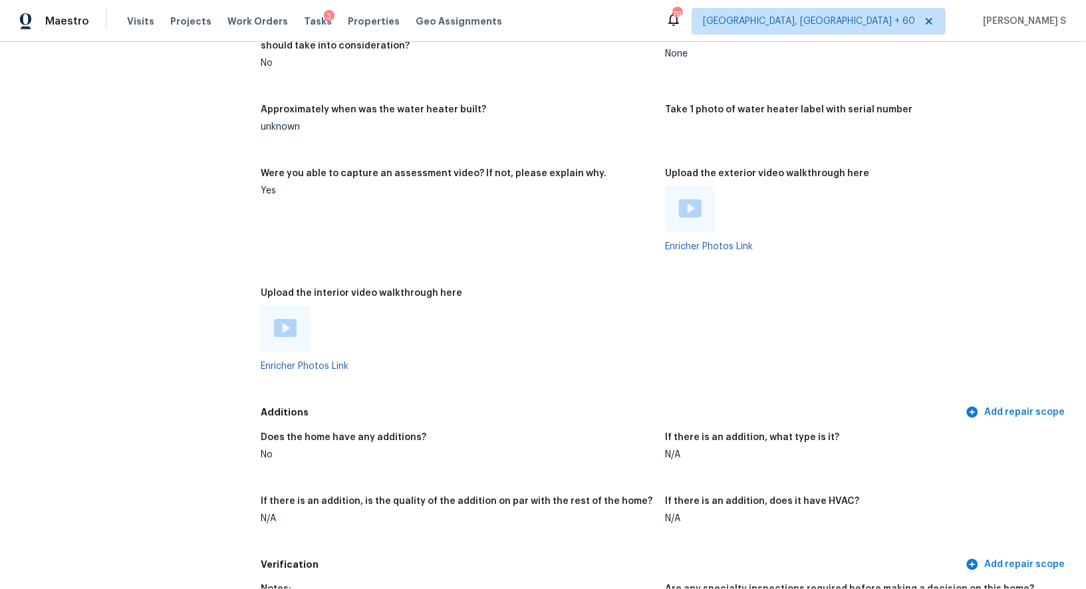
scroll to position [2524, 0]
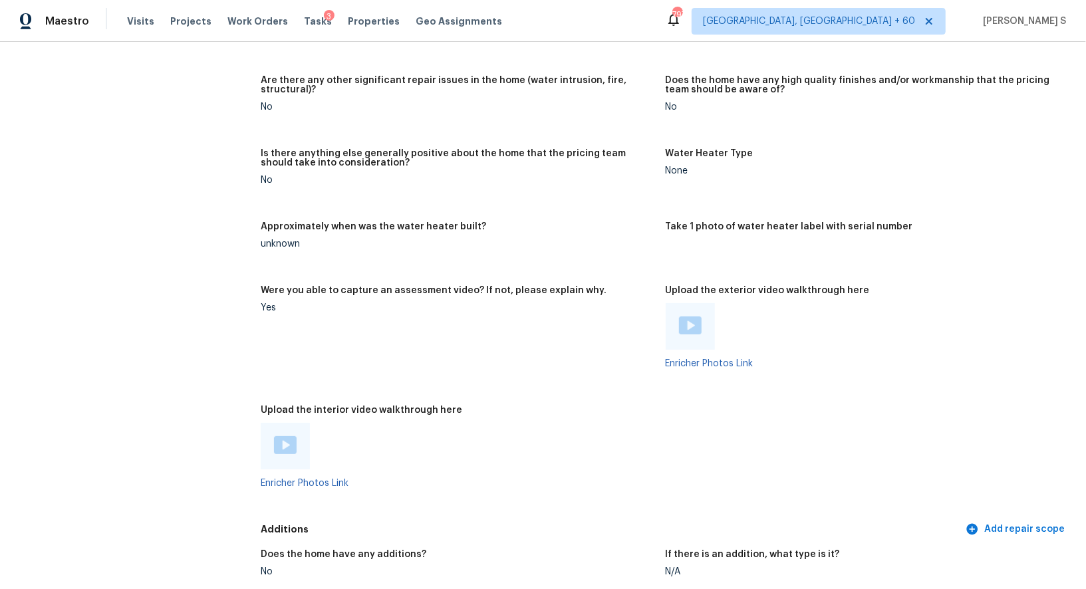
click at [283, 454] on div at bounding box center [285, 446] width 23 height 20
click at [691, 322] on img at bounding box center [690, 325] width 23 height 18
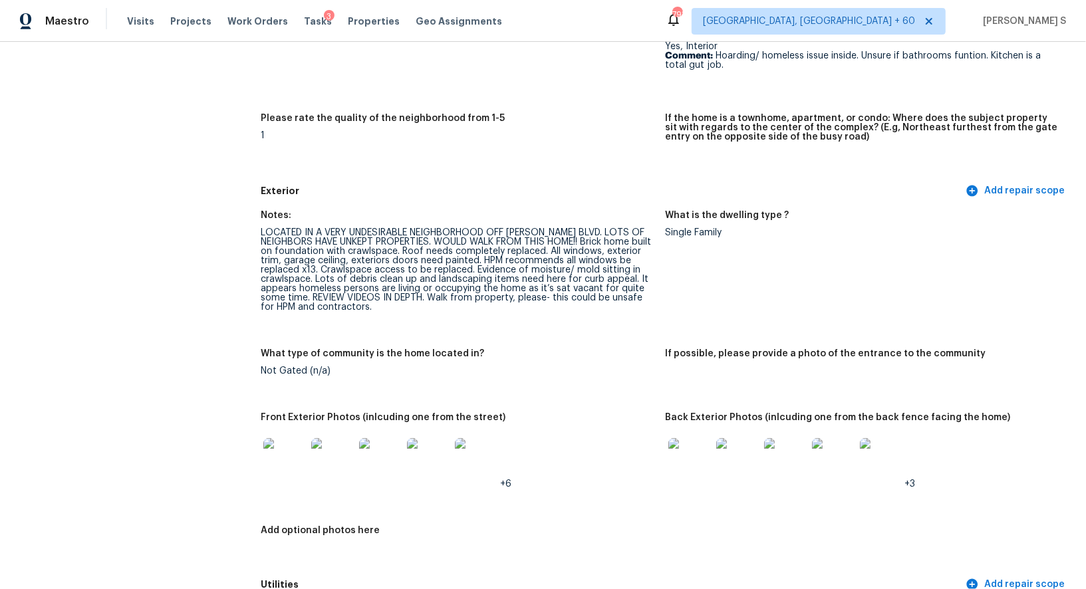
scroll to position [0, 0]
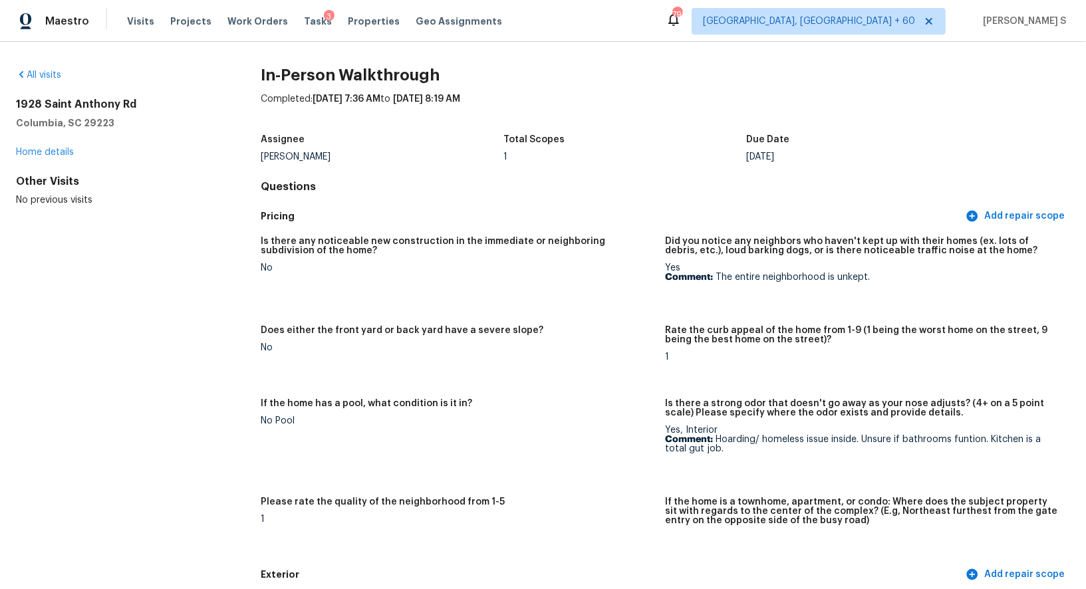
click at [458, 261] on div "Is there any noticeable new construction in the immediate or neighboring subdiv…" at bounding box center [458, 250] width 394 height 27
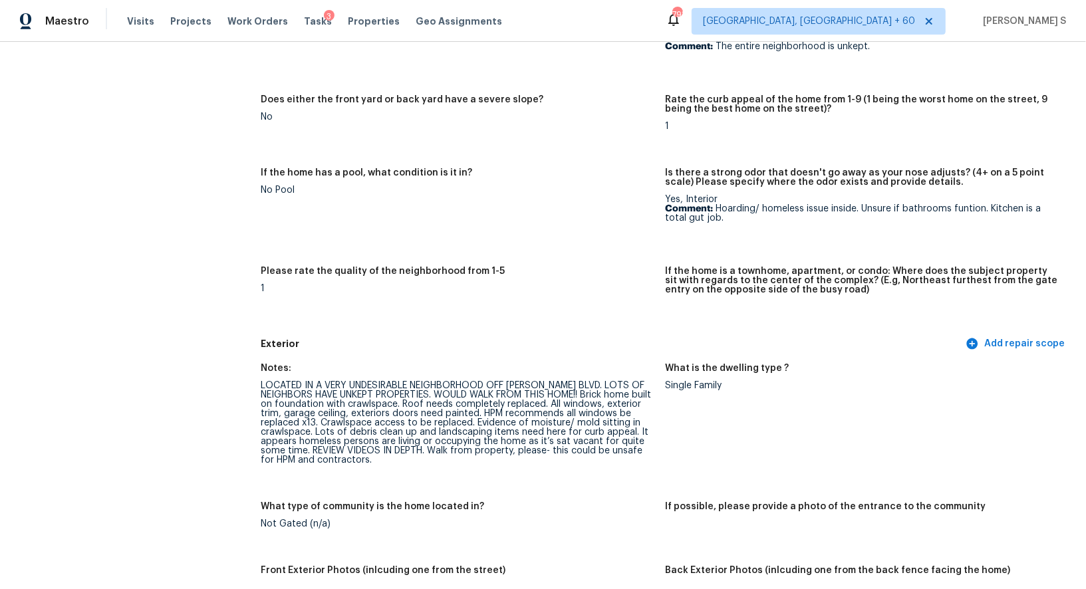
scroll to position [316, 0]
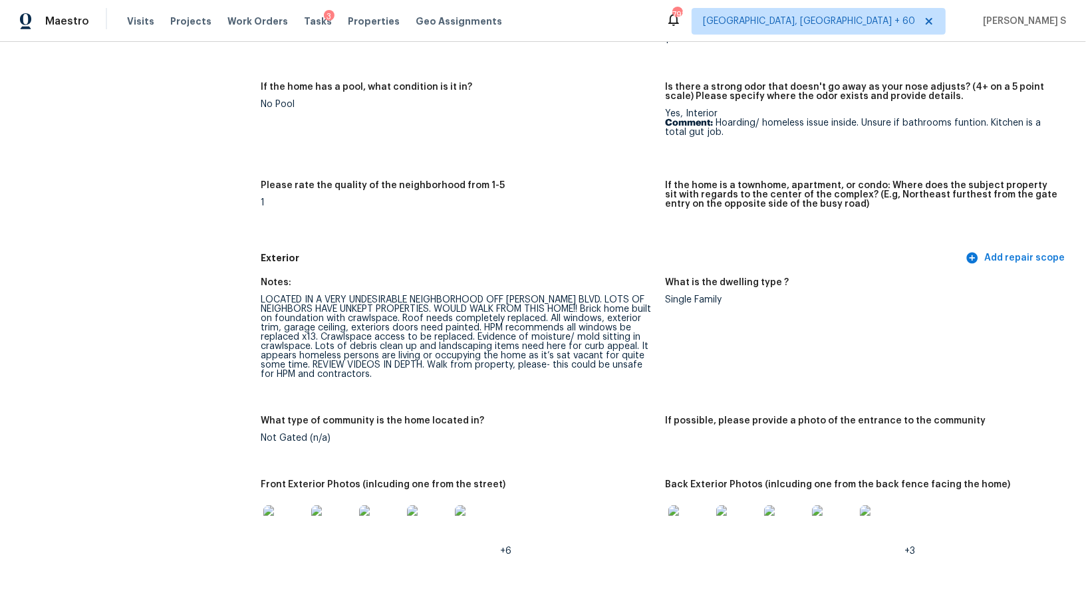
click at [596, 311] on div "LOCATED IN A VERY UNDESIRABLE NEIGHBORHOOD OFF [PERSON_NAME] BLVD. LOTS OF NEIG…" at bounding box center [458, 337] width 394 height 84
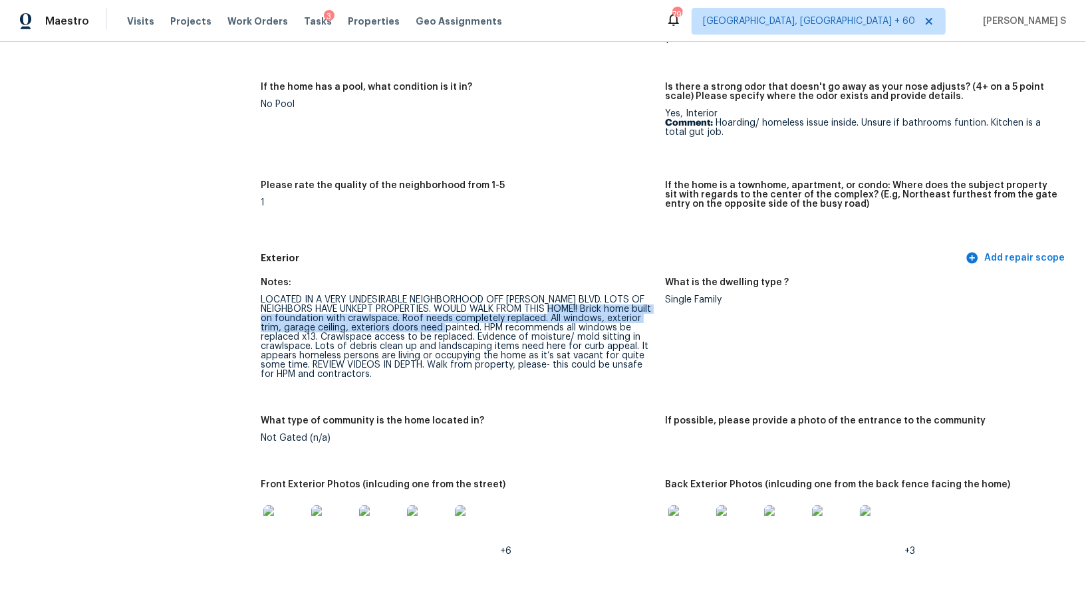
click at [503, 326] on div "LOCATED IN A VERY UNDESIRABLE NEIGHBORHOOD OFF [PERSON_NAME] BLVD. LOTS OF NEIG…" at bounding box center [458, 337] width 394 height 84
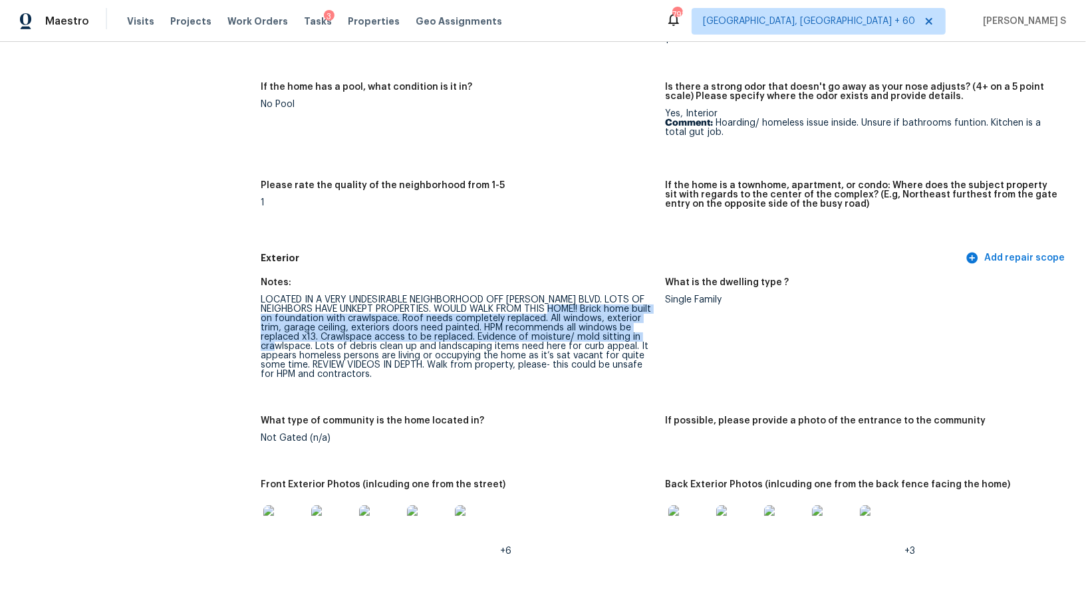
click at [301, 347] on div "LOCATED IN A VERY UNDESIRABLE NEIGHBORHOOD OFF [PERSON_NAME] BLVD. LOTS OF NEIG…" at bounding box center [458, 337] width 394 height 84
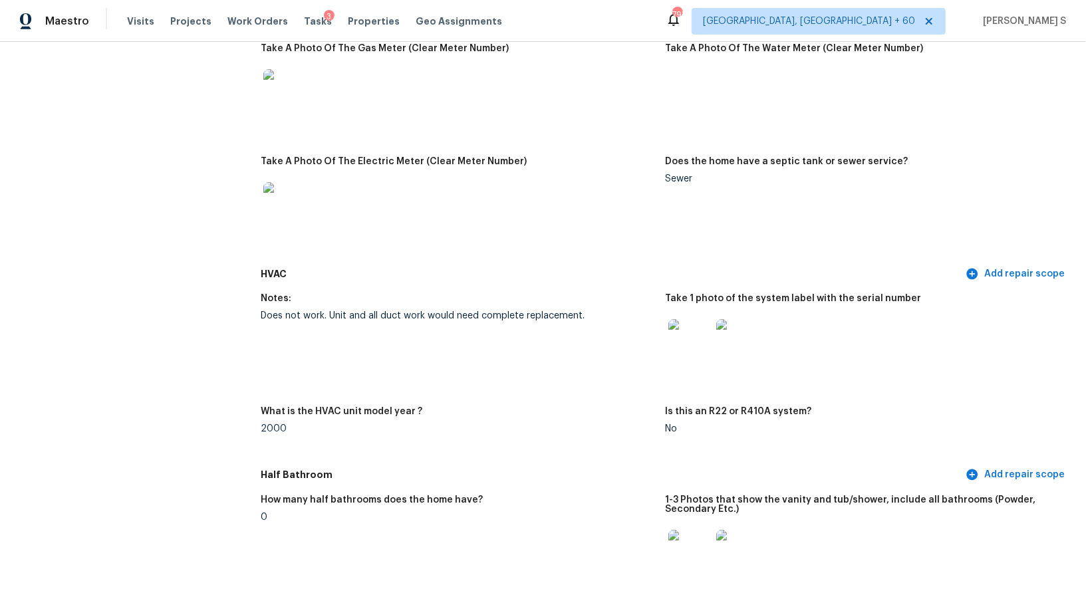
scroll to position [1168, 0]
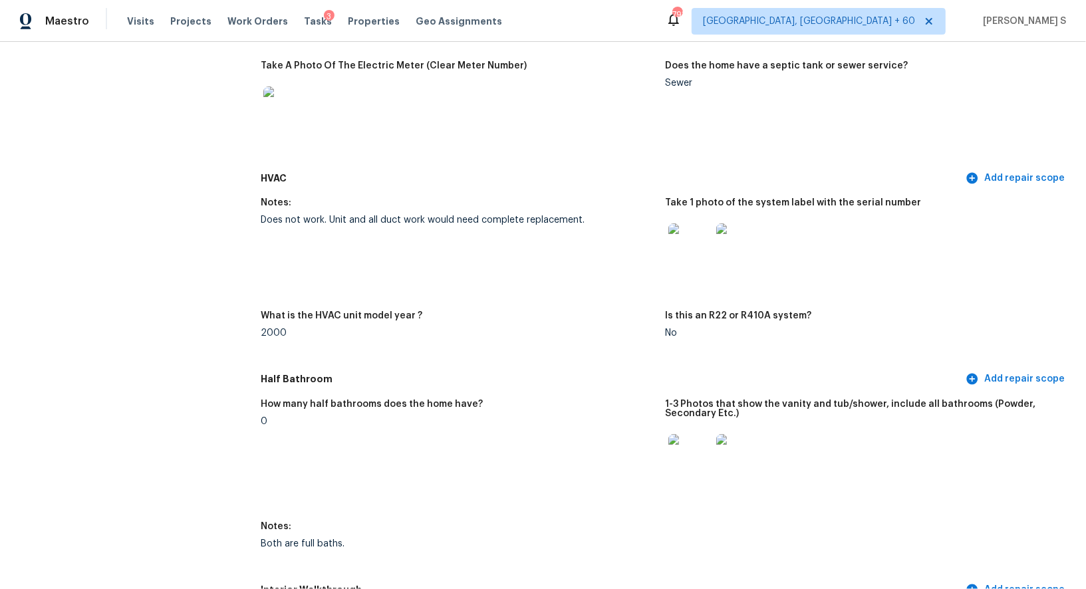
click at [275, 221] on div "Does not work. Unit and all duct work would need complete replacement." at bounding box center [458, 219] width 394 height 9
click at [305, 221] on div "Does not work. Unit and all duct work would need complete replacement." at bounding box center [458, 219] width 394 height 9
copy div "Does not work"
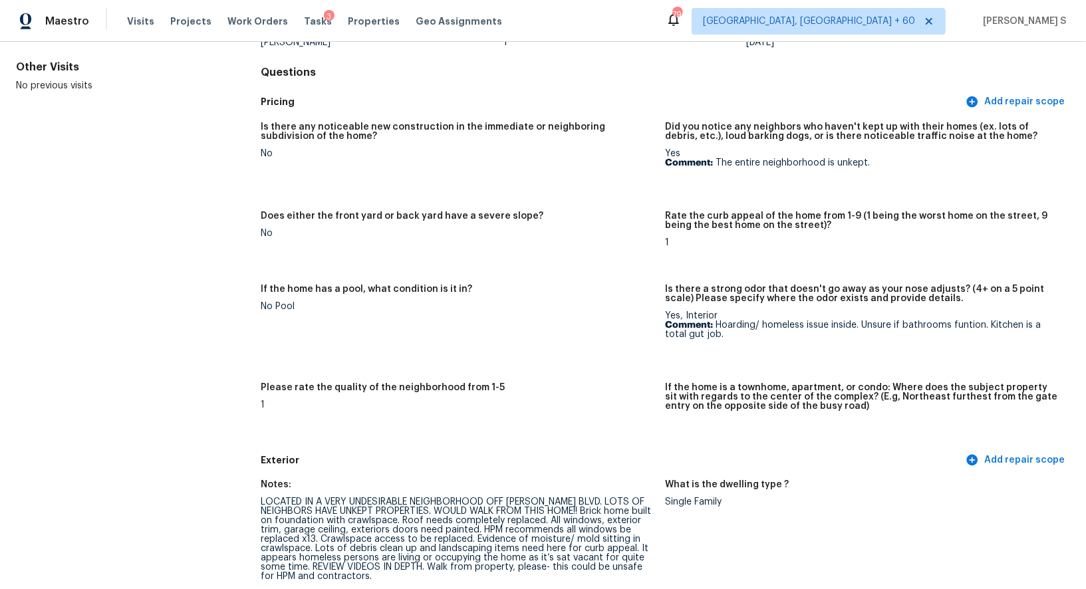
scroll to position [0, 0]
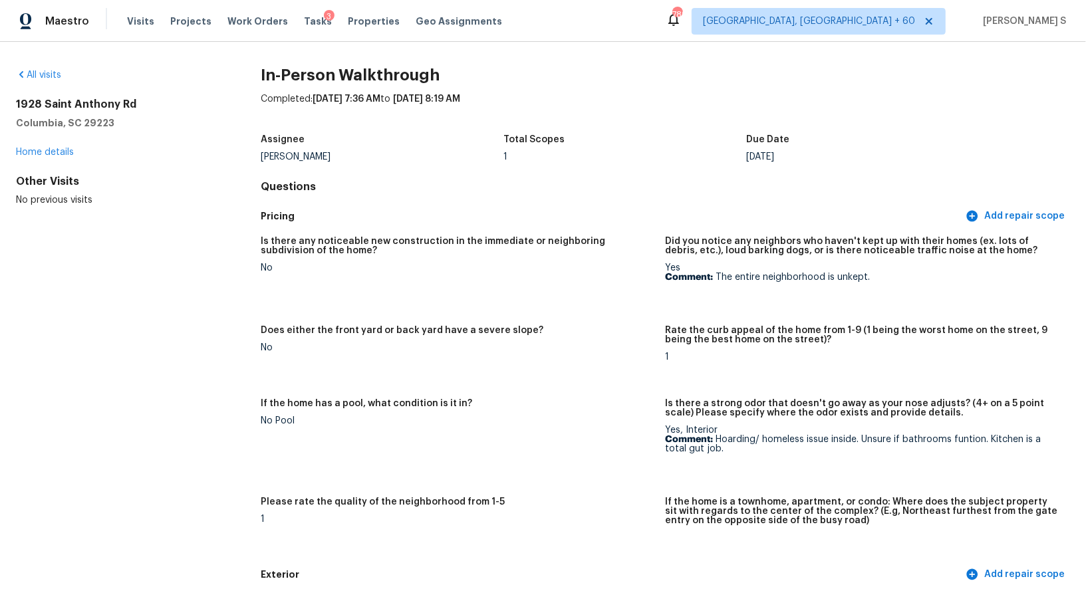
click at [655, 132] on div "Assignee [PERSON_NAME] Total Scopes 1 Due Date [DATE]" at bounding box center [665, 148] width 809 height 43
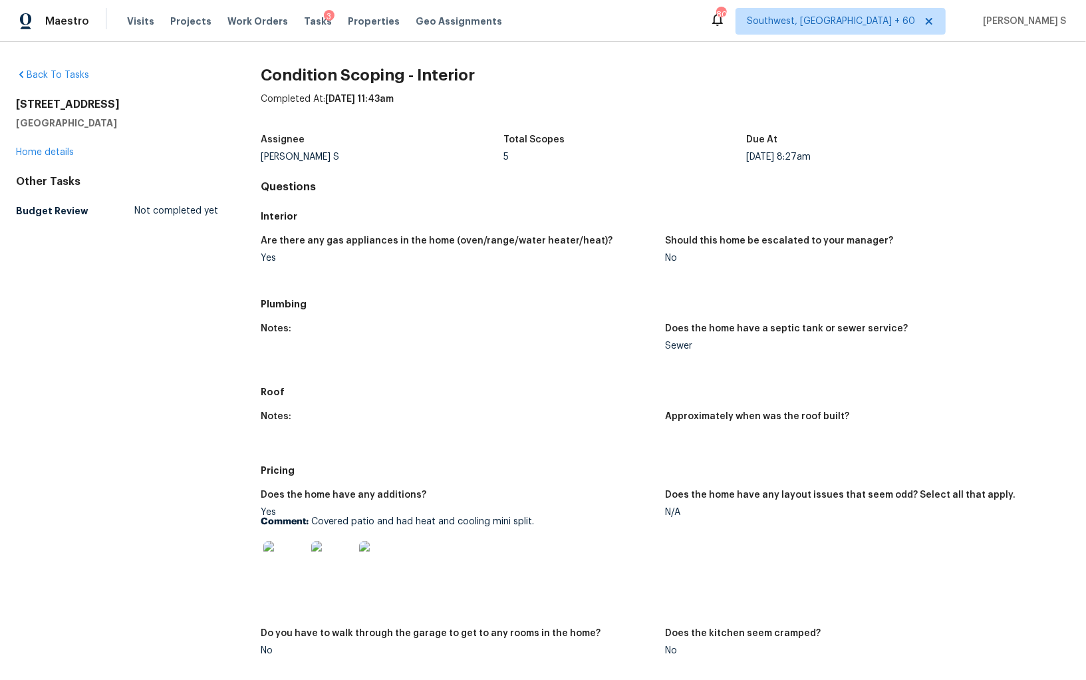
scroll to position [655, 0]
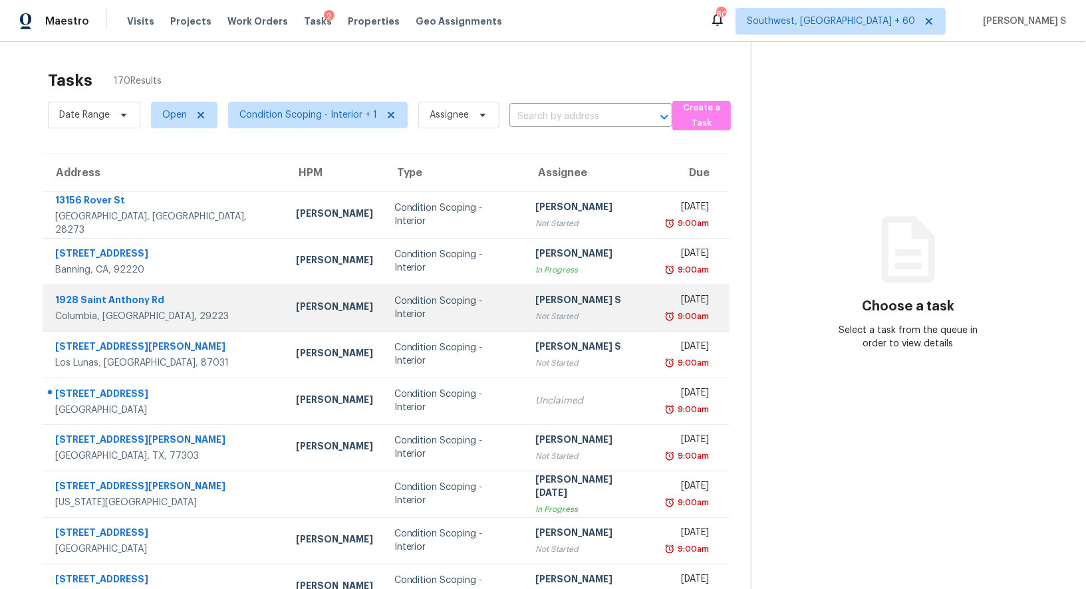
click at [568, 301] on div "[PERSON_NAME] S" at bounding box center [589, 301] width 108 height 17
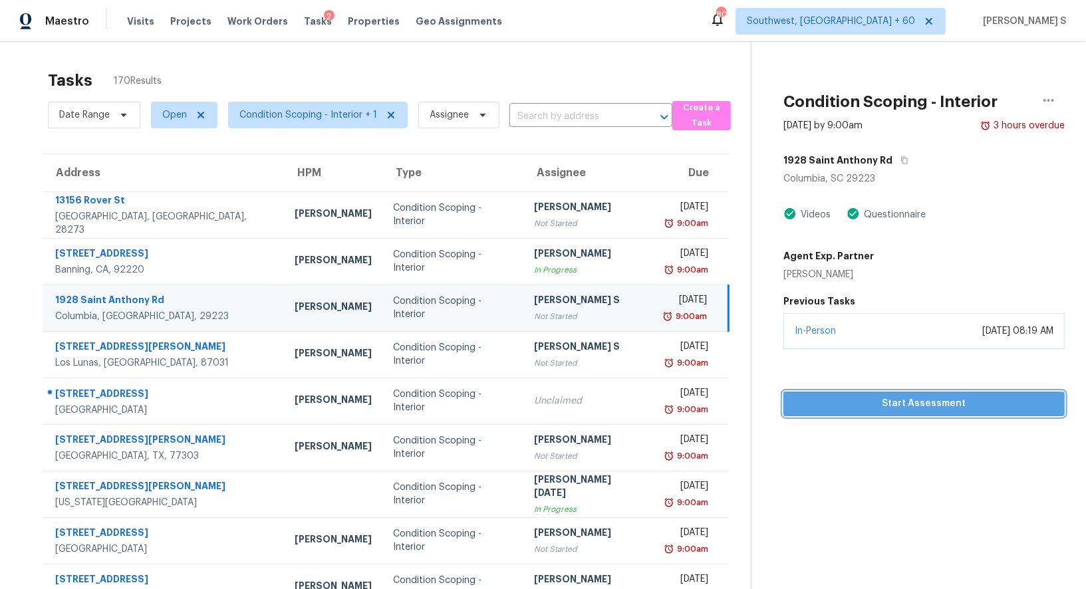
click at [900, 398] on span "Start Assessment" at bounding box center [924, 404] width 260 height 17
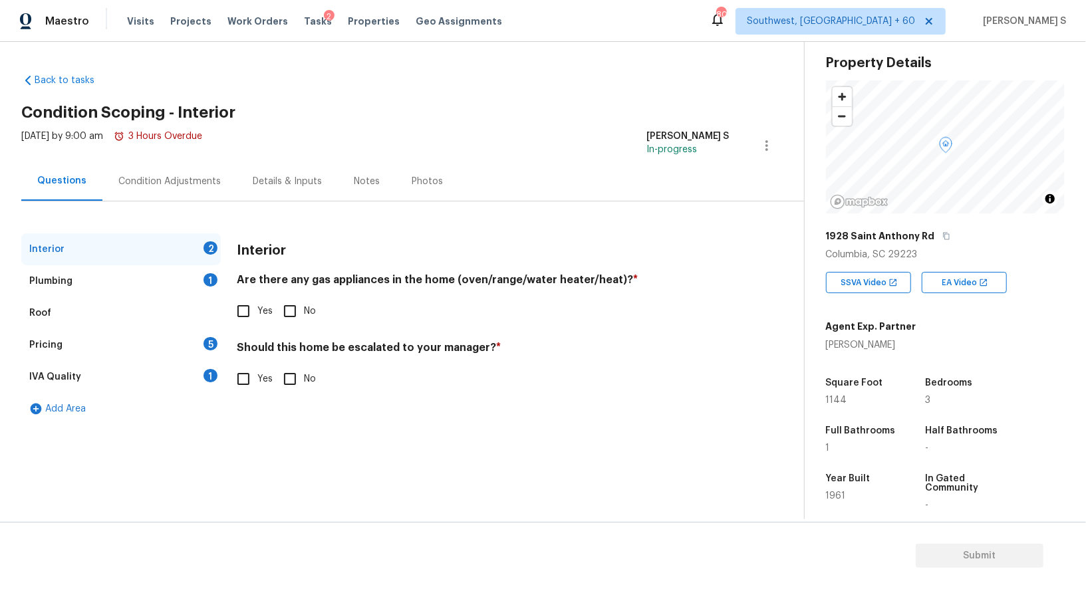
scroll to position [41, 0]
click at [250, 379] on input "Yes" at bounding box center [243, 379] width 28 height 28
checkbox input "true"
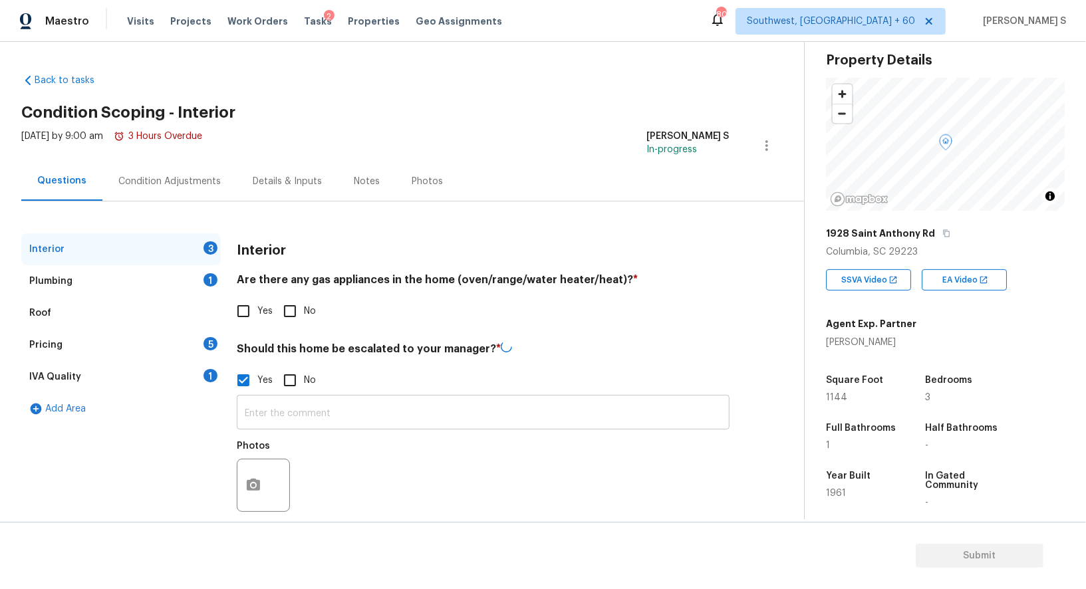
click at [280, 419] on input "text" at bounding box center [483, 413] width 493 height 31
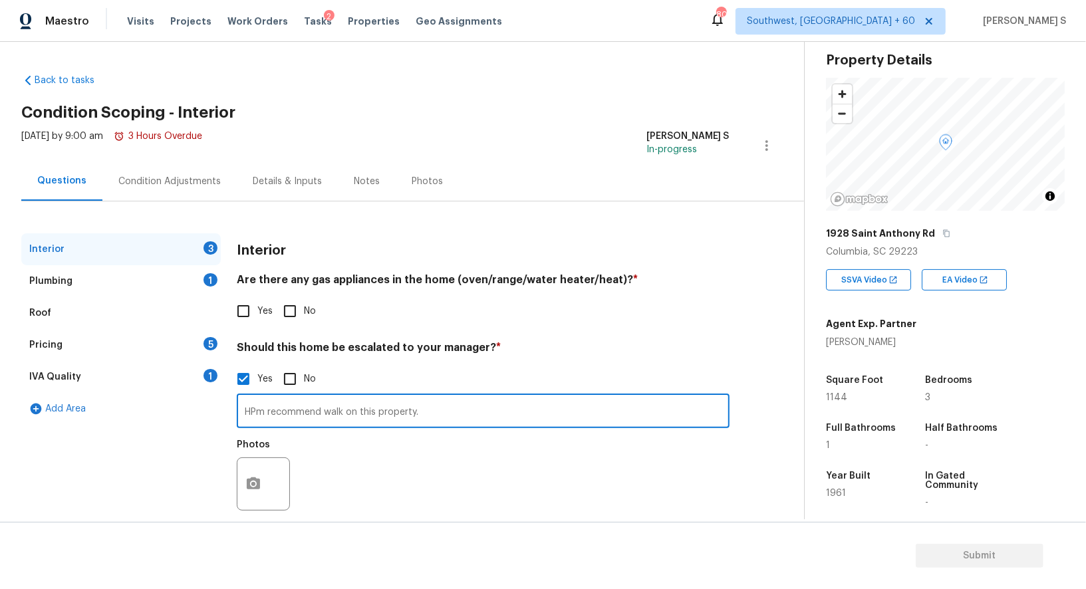
paste input "LOCATED IN A VERY UNDESIRABLE NEIGHBORHOOD OFF [PERSON_NAME] BLVD. LOTS OF NEIG…"
type input "HPm recommend walk on this property. LOCATED IN A VERY UNDESIRABLE NEIGHBORHOOD…"
click at [361, 493] on div "Photos" at bounding box center [483, 475] width 493 height 86
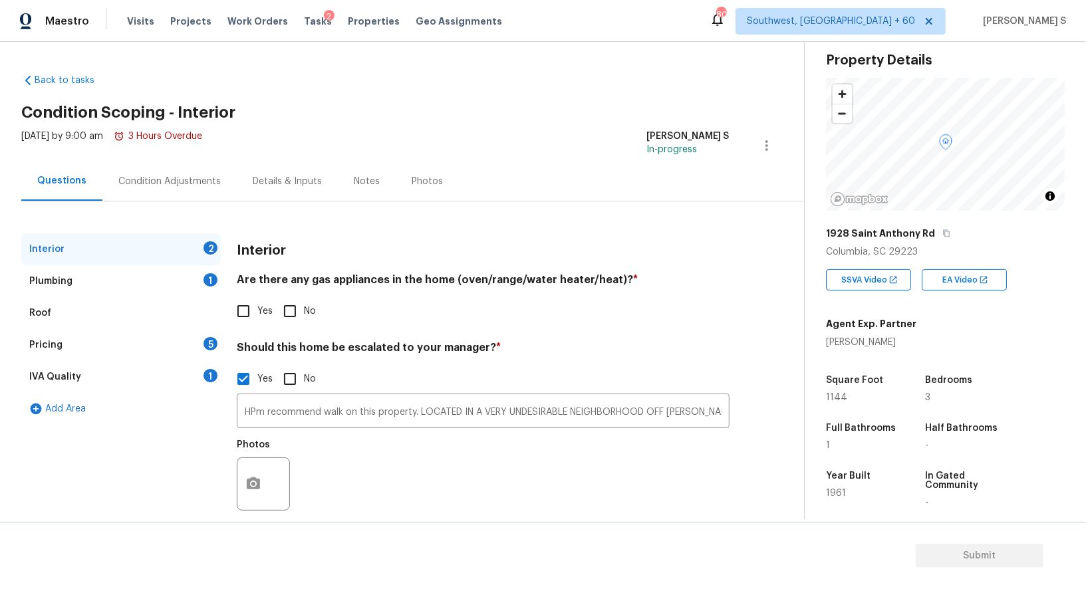
click at [246, 306] on input "Yes" at bounding box center [243, 311] width 28 height 28
checkbox input "true"
click at [203, 274] on div "Plumbing 1" at bounding box center [120, 281] width 199 height 32
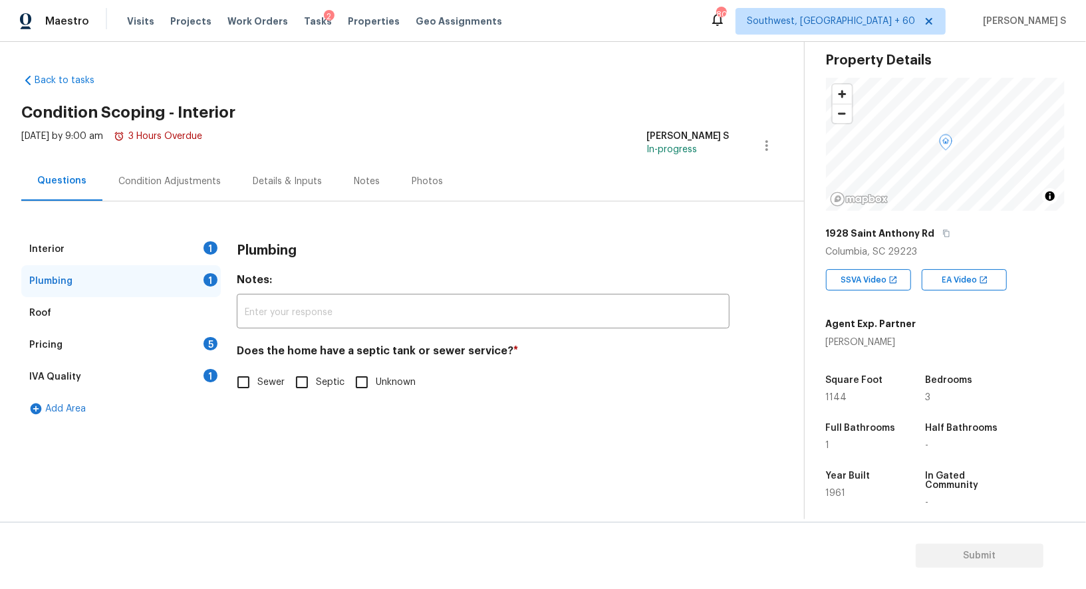
click at [248, 386] on input "Sewer" at bounding box center [243, 382] width 28 height 28
checkbox input "true"
click at [195, 368] on div "IVA Quality 1" at bounding box center [120, 377] width 199 height 32
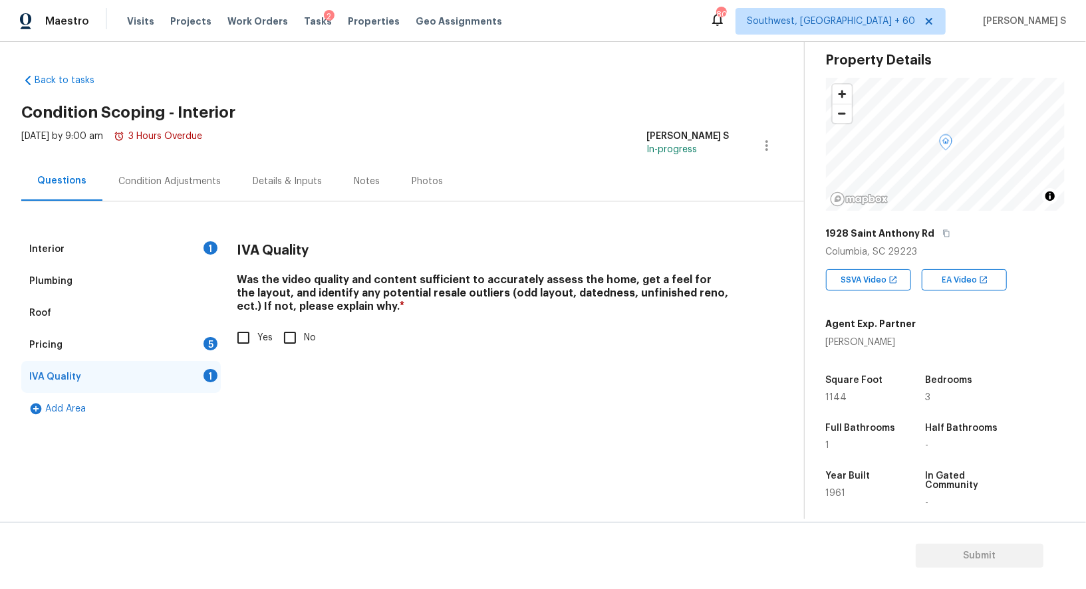
click at [259, 332] on span "Yes" at bounding box center [264, 338] width 15 height 14
click at [257, 332] on input "Yes" at bounding box center [243, 338] width 28 height 28
checkbox input "true"
drag, startPoint x: 215, startPoint y: 354, endPoint x: 224, endPoint y: 354, distance: 8.6
click at [215, 354] on div "Pricing 5" at bounding box center [120, 345] width 199 height 32
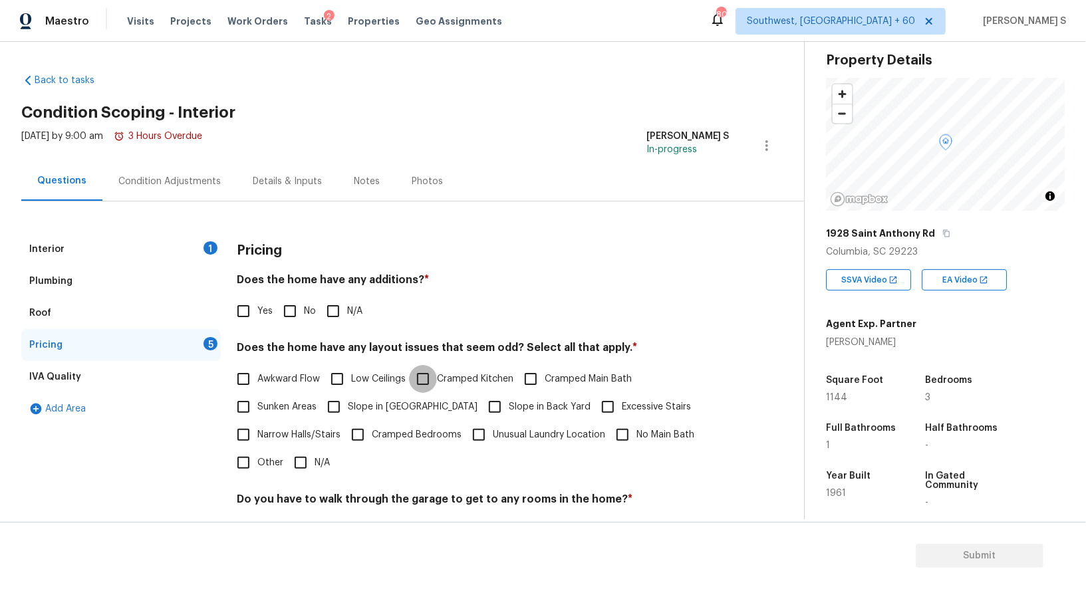
click at [432, 380] on input "Cramped Kitchen" at bounding box center [423, 379] width 28 height 28
checkbox input "true"
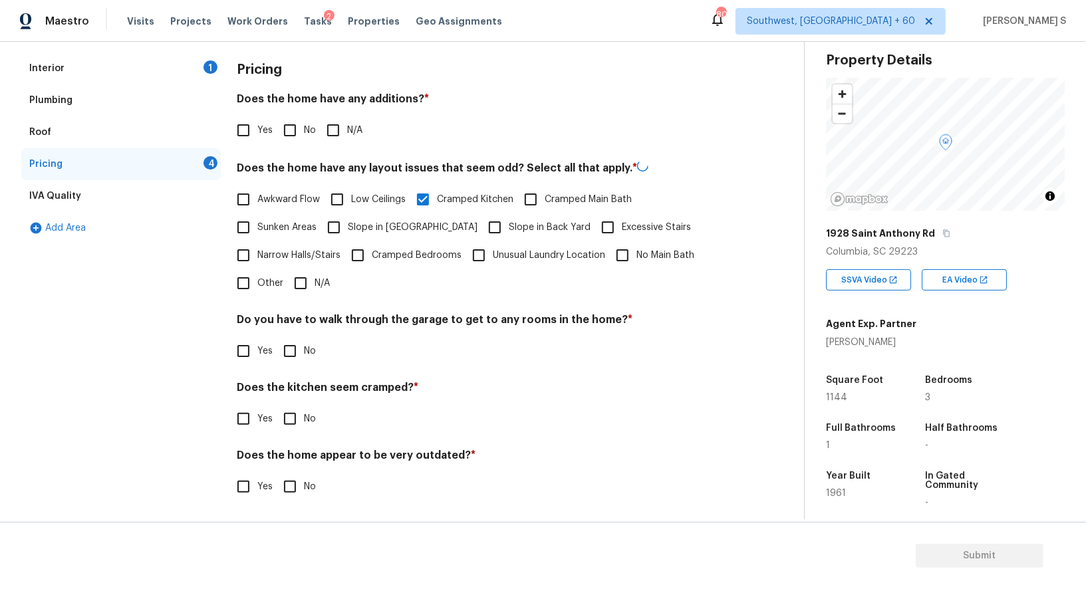
scroll to position [180, 0]
click at [279, 431] on input "No" at bounding box center [290, 419] width 28 height 28
checkbox input "true"
click at [255, 429] on input "Yes" at bounding box center [243, 420] width 28 height 28
checkbox input "true"
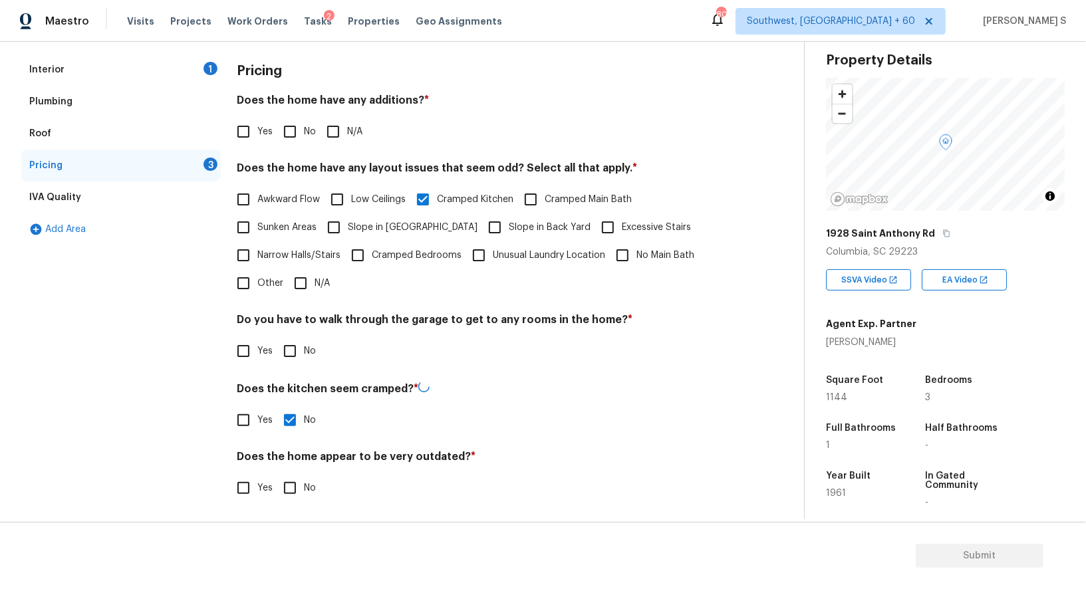
checkbox input "false"
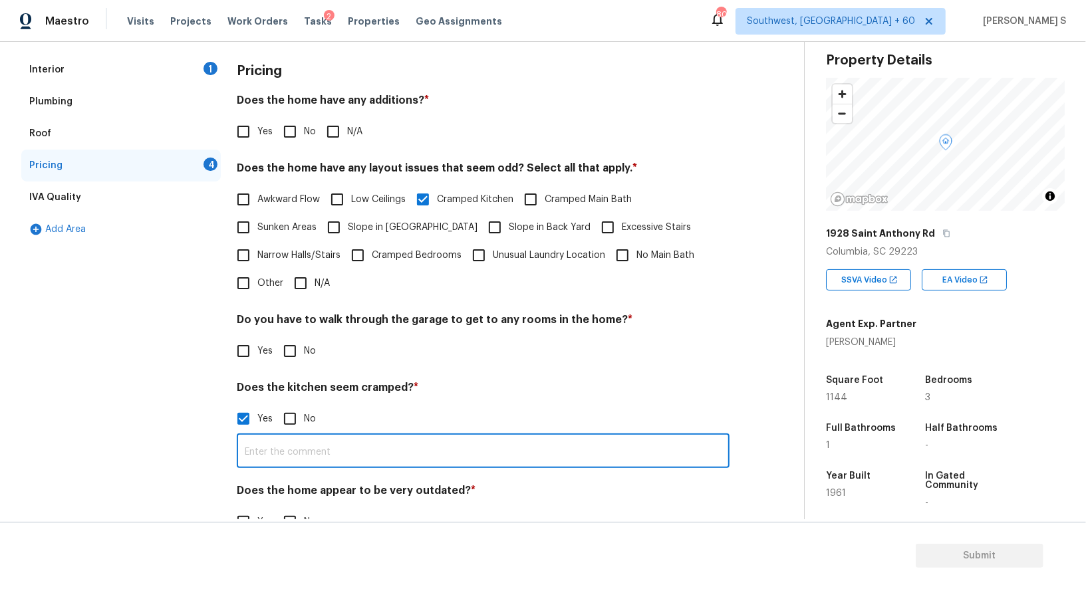
click at [293, 446] on input "text" at bounding box center [483, 452] width 493 height 31
type input "Yes."
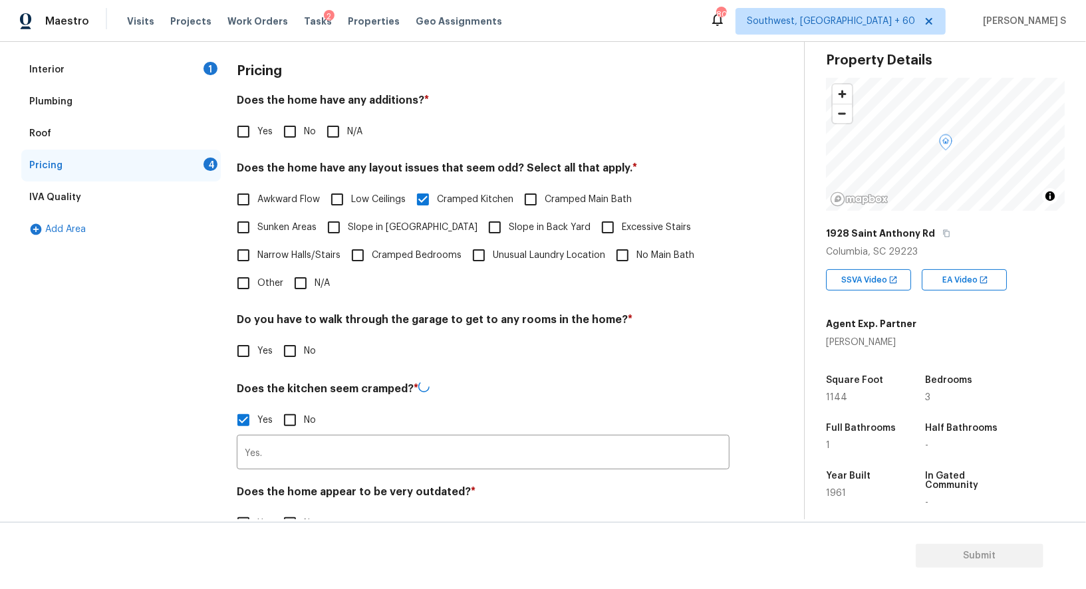
click at [120, 437] on div "Interior 1 Plumbing Roof Pricing 4 IVA Quality Add Area" at bounding box center [120, 303] width 199 height 499
click at [193, 64] on div "Interior 1" at bounding box center [120, 70] width 199 height 32
click at [193, 64] on div "Back to tasks Condition Scoping - Interior Thu, Aug 14 2025 by 9:00 am 3 Hours …" at bounding box center [412, 220] width 783 height 672
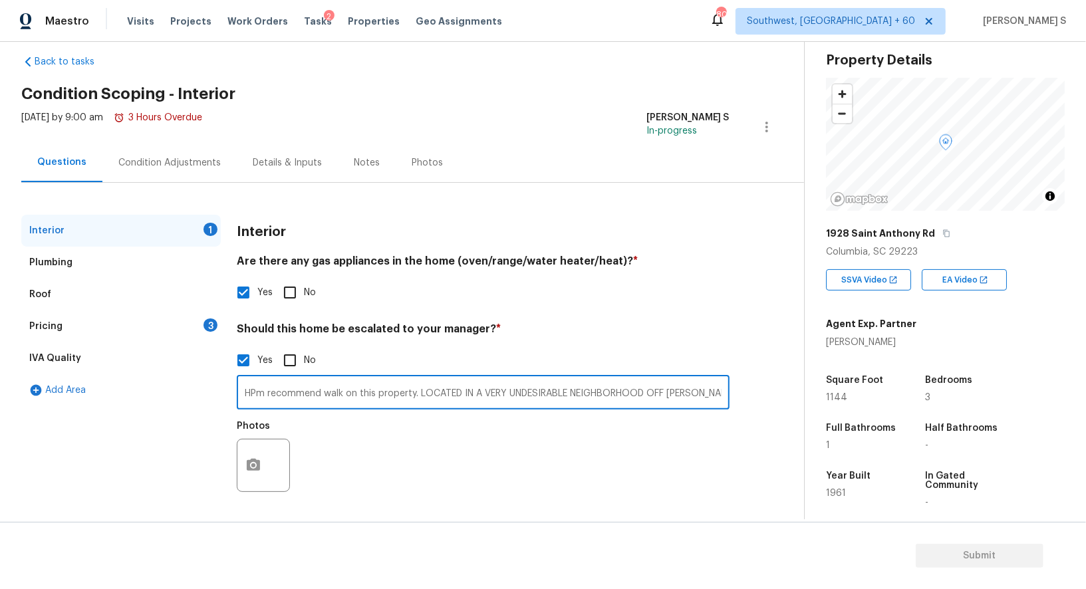
click at [585, 395] on input "HPm recommend walk on this property. LOCATED IN A VERY UNDESIRABLE NEIGHBORHOOD…" at bounding box center [483, 393] width 493 height 31
paste input "Brick home built on foundation with crawlspace. Roof needs completely replaced.…"
click at [542, 392] on input "HPm recommend walk on this property. LOCATED IN A VERY UNDESIRABLE NEIGHBORHOOD…" at bounding box center [483, 393] width 493 height 31
click at [542, 391] on input "HPm recommend walk on this property. LOCATED IN A VERY UNDESIRABLE NEIGHBORHOOD…" at bounding box center [483, 393] width 493 height 31
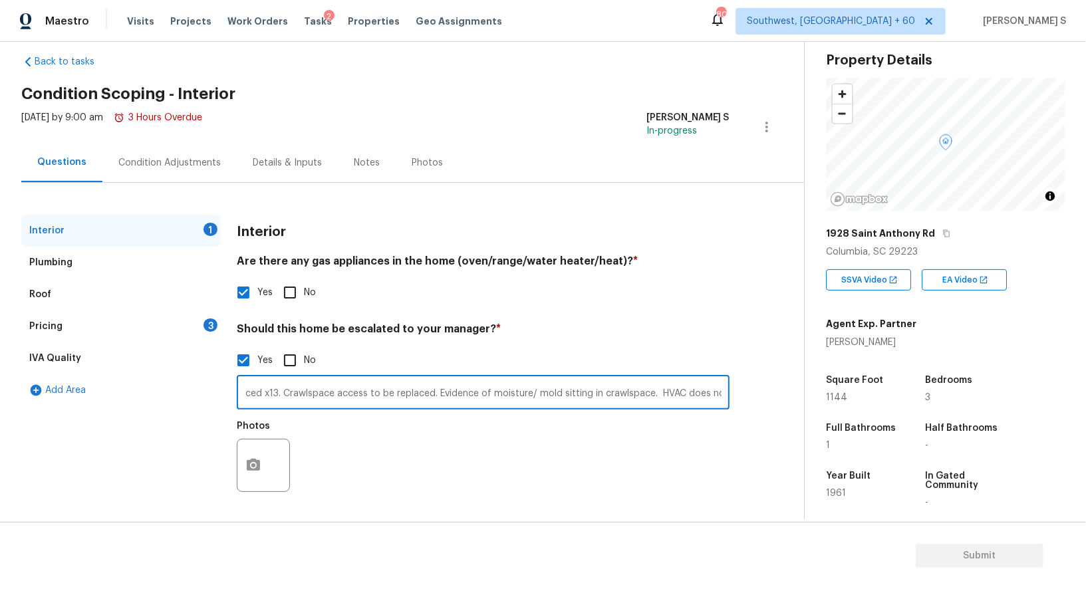
scroll to position [0, 1875]
type input "HPm recommend walk on this property. LOCATED IN A VERY UNDESIRABLE NEIGHBORHOOD…"
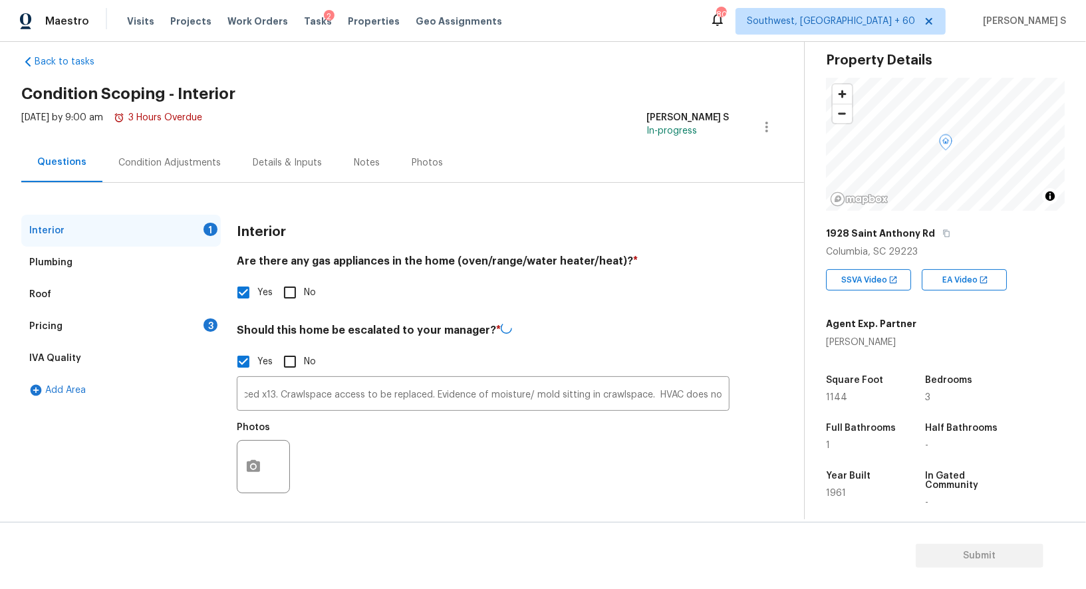
scroll to position [0, 0]
click at [554, 425] on div "Photos" at bounding box center [483, 458] width 493 height 86
click at [259, 464] on icon "button" at bounding box center [253, 465] width 16 height 16
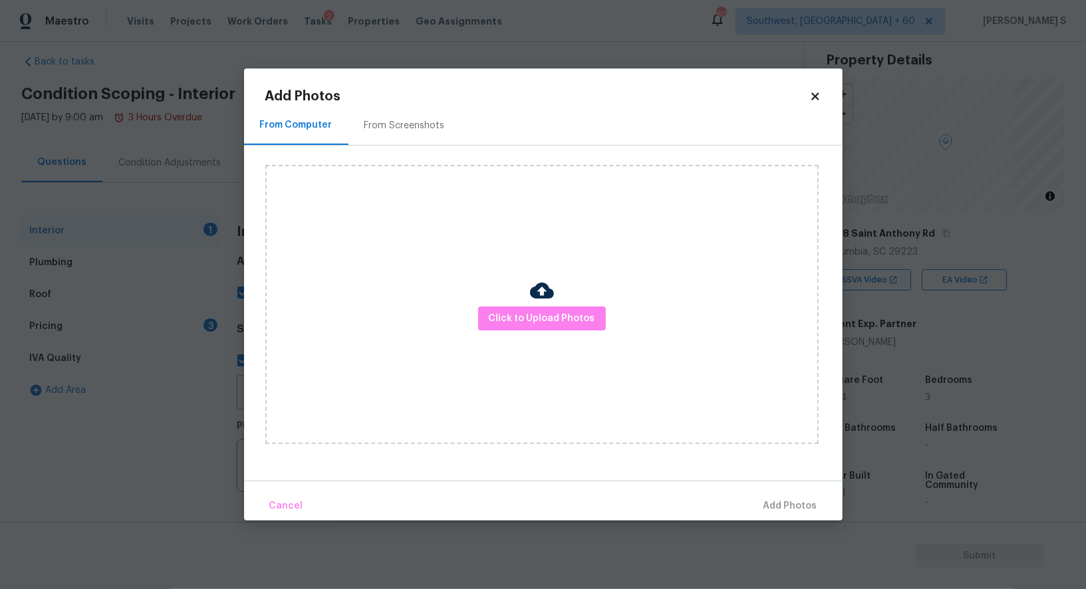
click at [395, 111] on div "From Screenshots" at bounding box center [404, 125] width 112 height 39
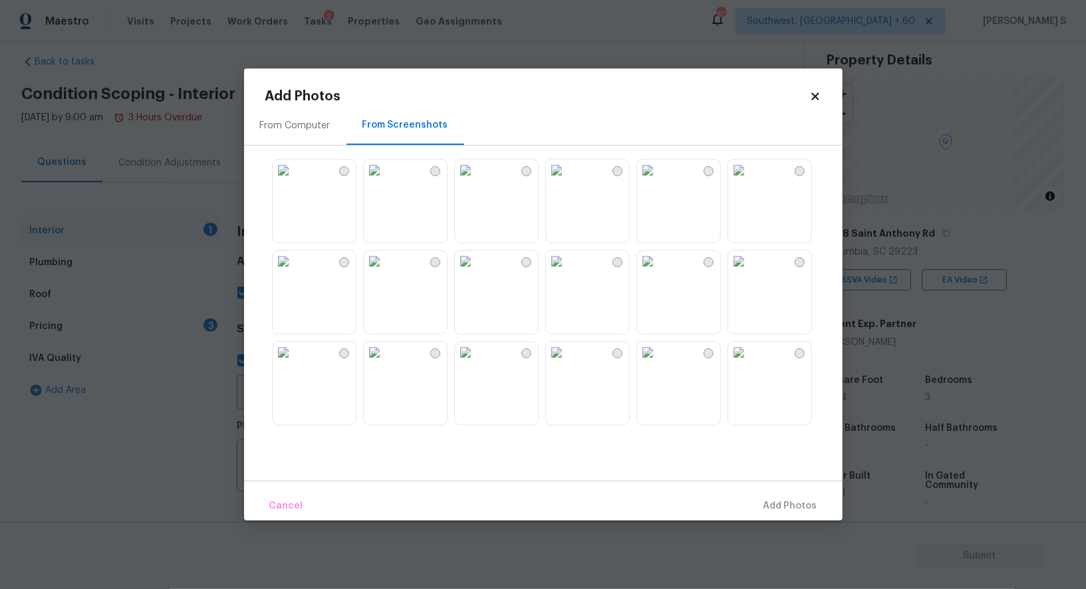
drag, startPoint x: 321, startPoint y: 203, endPoint x: 340, endPoint y: 203, distance: 19.3
click at [294, 181] on img at bounding box center [283, 170] width 21 height 21
click at [385, 181] on img at bounding box center [374, 170] width 21 height 21
click at [385, 272] on img at bounding box center [374, 261] width 21 height 21
click at [294, 272] on img at bounding box center [283, 261] width 21 height 21
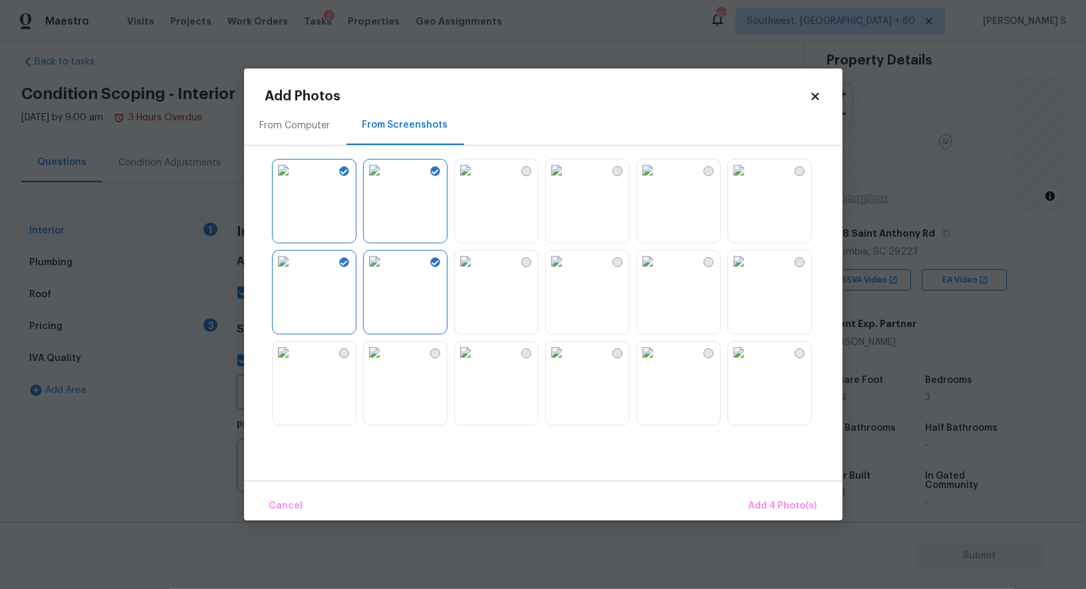
click at [350, 429] on div at bounding box center [553, 291] width 577 height 279
click at [385, 363] on img at bounding box center [374, 352] width 21 height 21
click at [457, 363] on img at bounding box center [465, 352] width 21 height 21
click at [567, 363] on img at bounding box center [556, 352] width 21 height 21
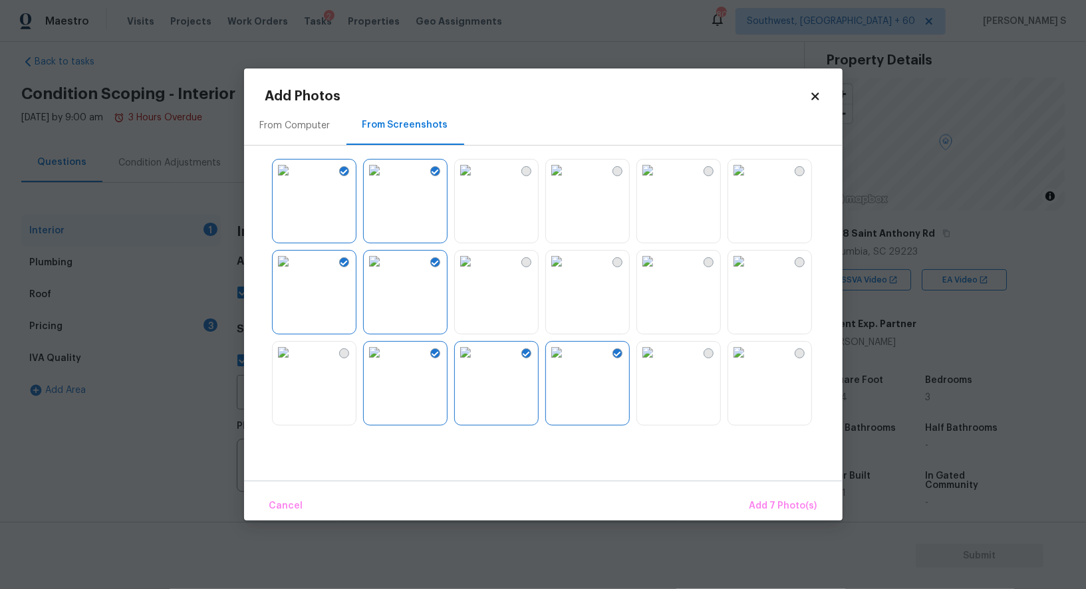
click at [476, 272] on img at bounding box center [465, 261] width 21 height 21
click at [658, 363] on img at bounding box center [647, 352] width 21 height 21
drag, startPoint x: 757, startPoint y: 392, endPoint x: 757, endPoint y: 373, distance: 19.3
click at [749, 363] on img at bounding box center [738, 352] width 21 height 21
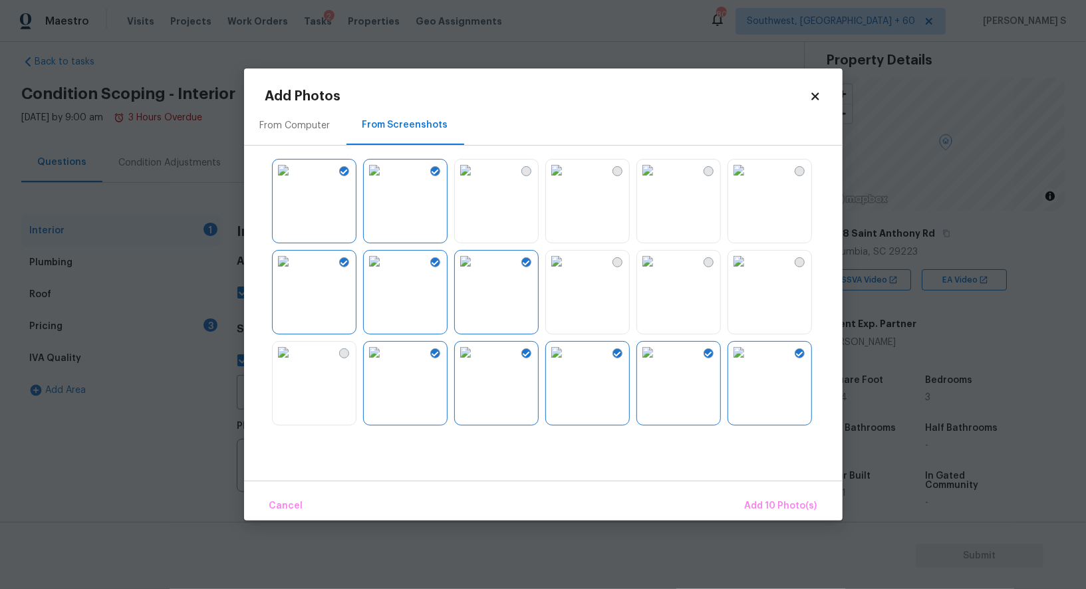
click at [749, 272] on img at bounding box center [738, 261] width 21 height 21
click at [658, 272] on img at bounding box center [647, 261] width 21 height 21
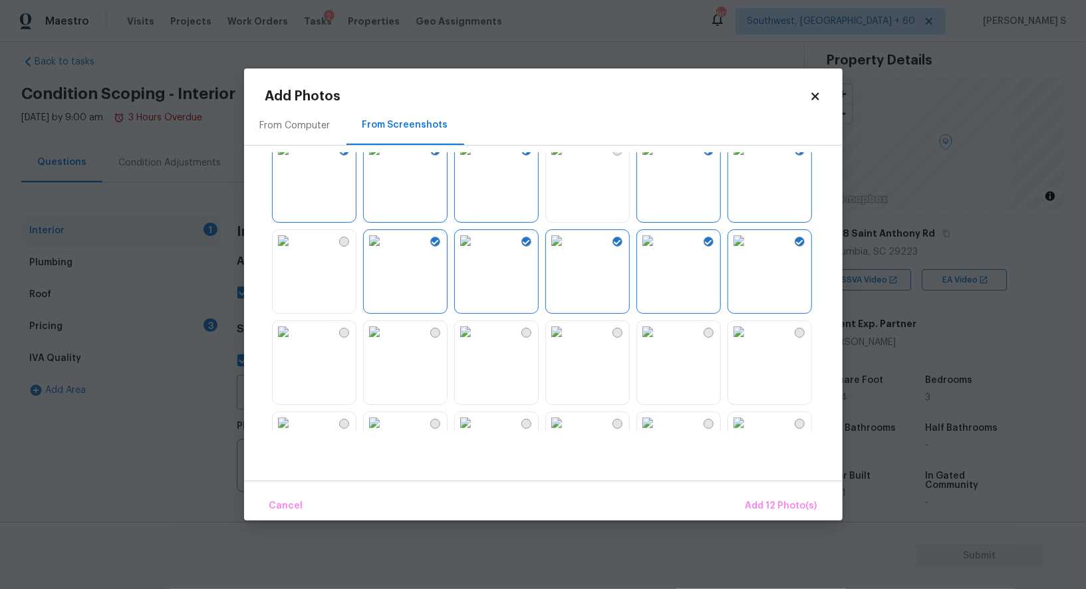
scroll to position [411, 0]
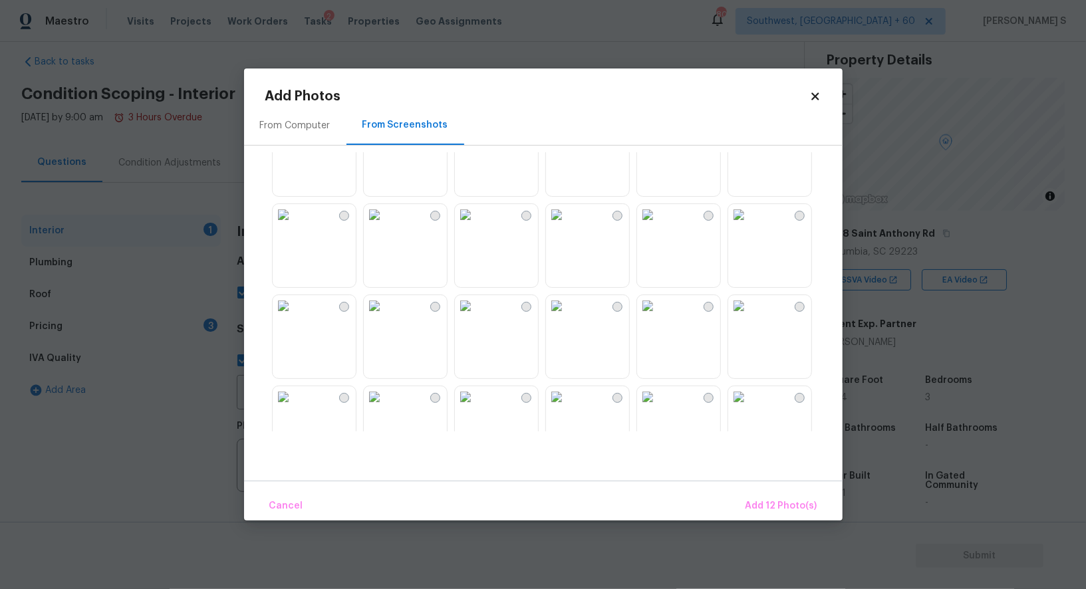
click at [650, 300] on img at bounding box center [647, 305] width 21 height 21
click at [567, 225] on img at bounding box center [556, 214] width 21 height 21
click at [543, 251] on div at bounding box center [553, 291] width 577 height 279
click at [476, 225] on img at bounding box center [465, 214] width 21 height 21
click at [476, 316] on img at bounding box center [465, 305] width 21 height 21
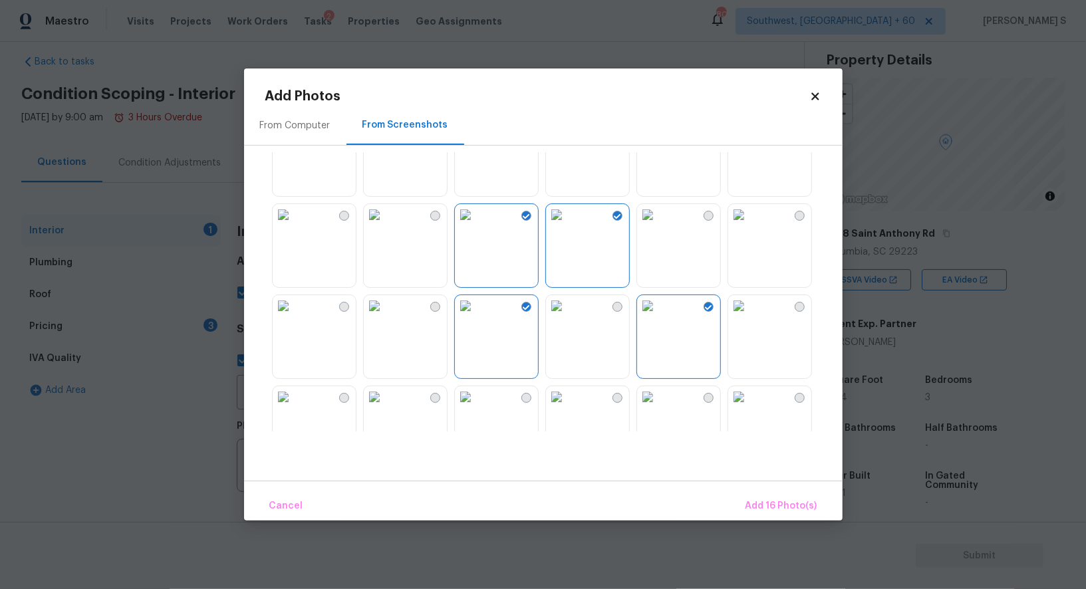
click at [385, 316] on img at bounding box center [374, 305] width 21 height 21
click at [567, 316] on img at bounding box center [556, 305] width 21 height 21
click at [567, 397] on img at bounding box center [556, 396] width 21 height 21
click at [476, 405] on img at bounding box center [465, 396] width 21 height 21
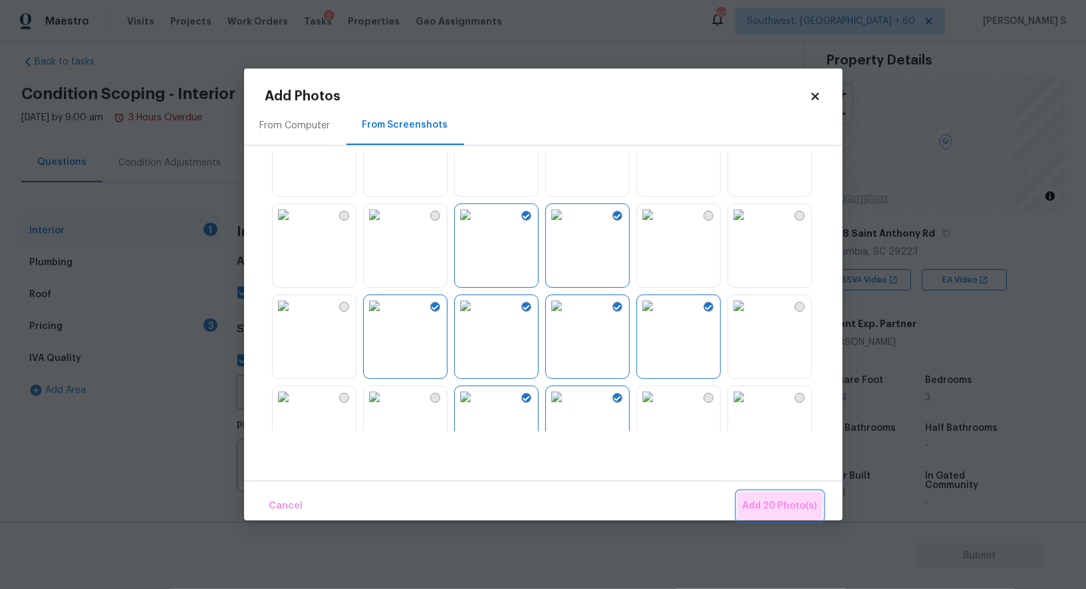
click at [795, 506] on span "Add 20 Photo(s)" at bounding box center [780, 506] width 74 height 17
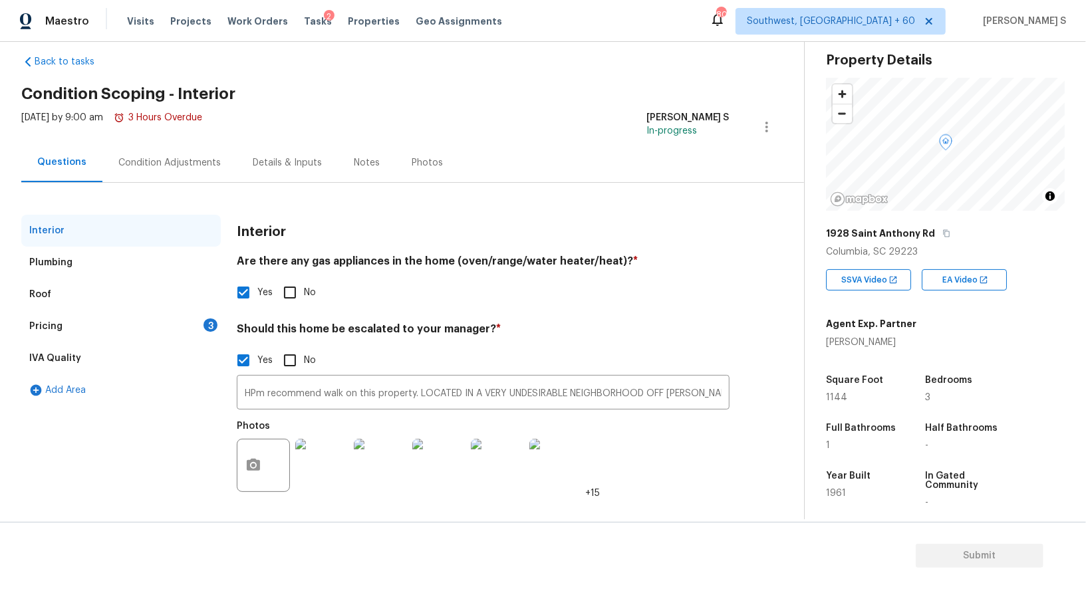
click at [199, 321] on div "Pricing 3" at bounding box center [120, 327] width 199 height 32
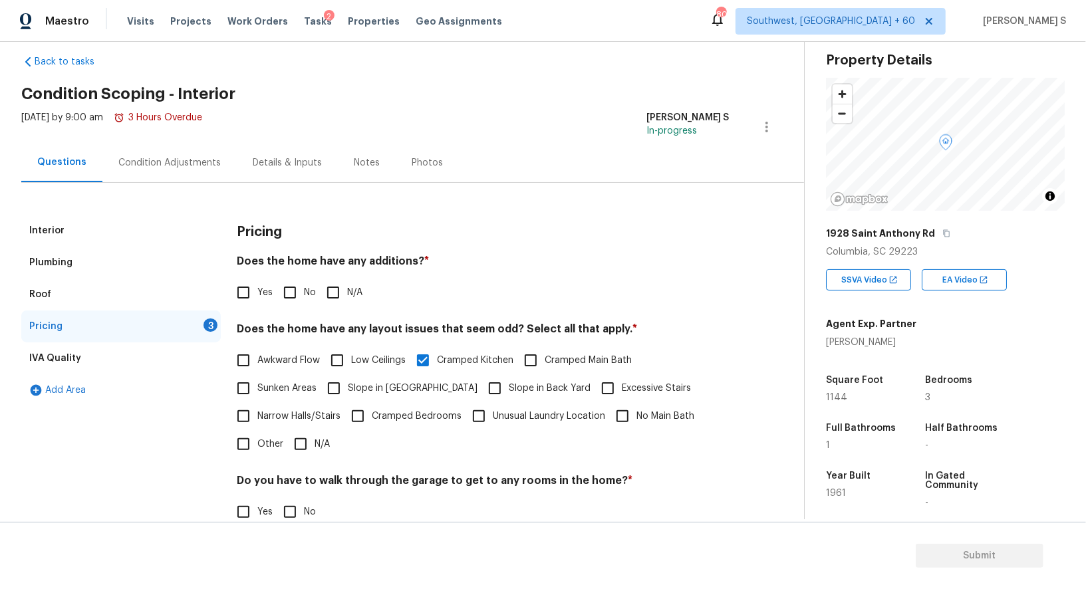
click at [290, 281] on input "No" at bounding box center [290, 293] width 28 height 28
checkbox input "true"
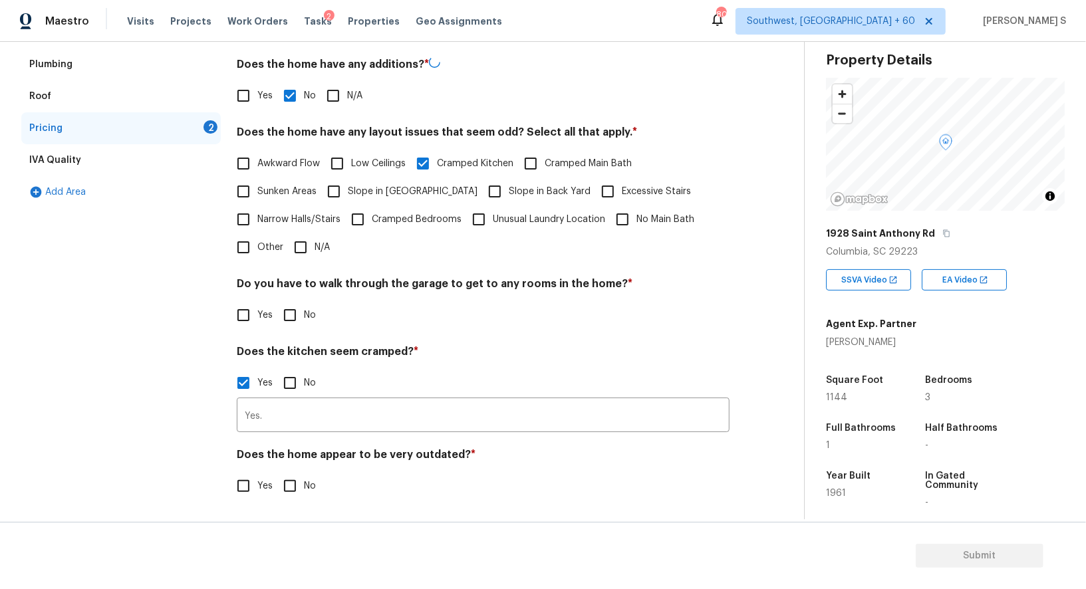
scroll to position [216, 0]
click at [296, 315] on input "No" at bounding box center [290, 315] width 28 height 28
checkbox input "true"
click at [296, 492] on input "No" at bounding box center [290, 485] width 28 height 28
checkbox input "true"
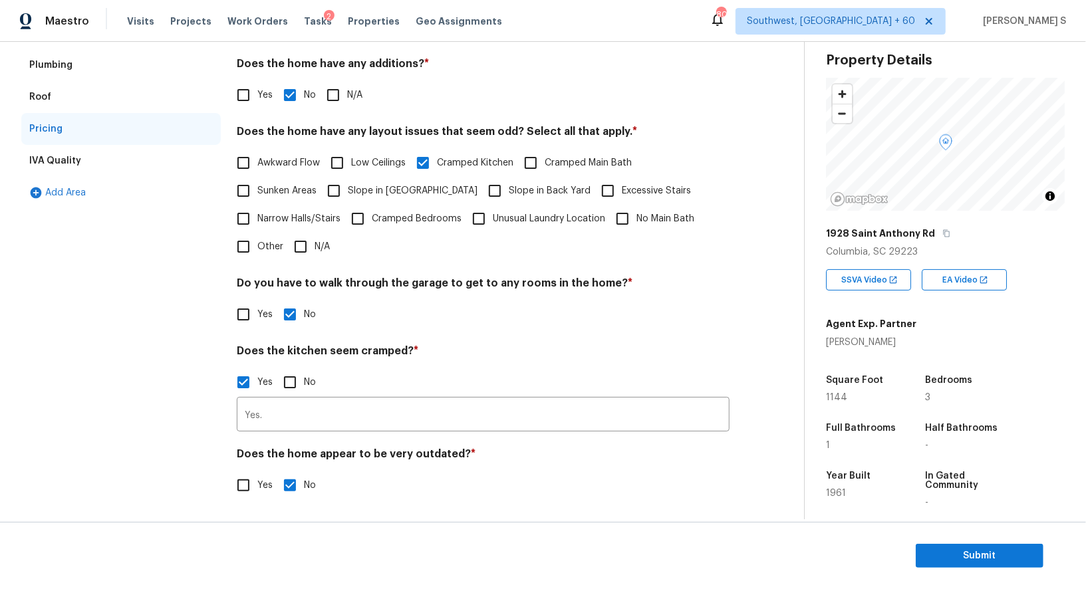
scroll to position [0, 0]
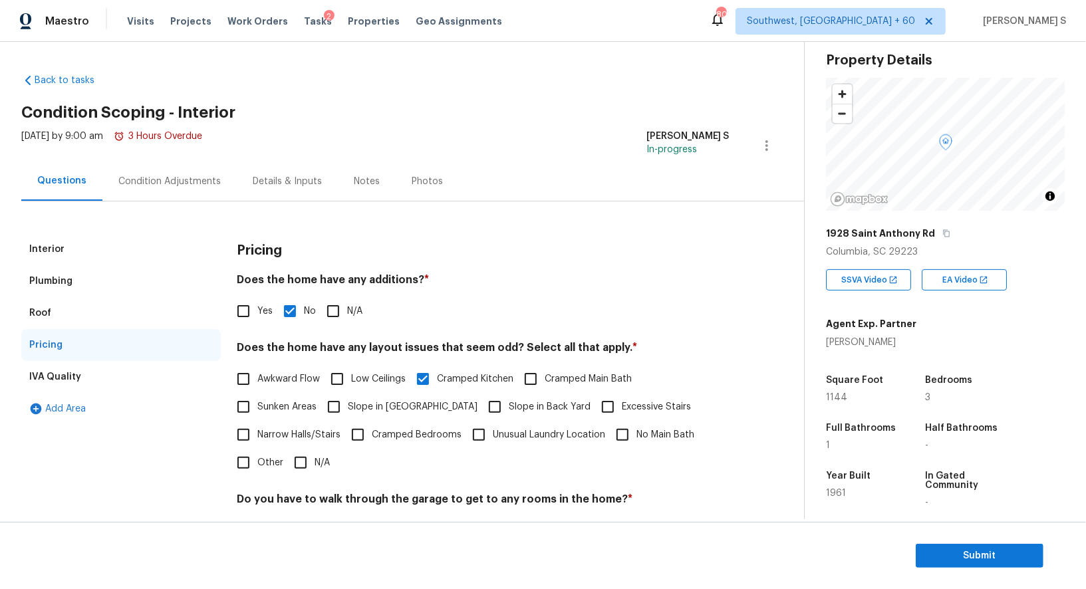
click at [86, 248] on div "Interior" at bounding box center [120, 249] width 199 height 32
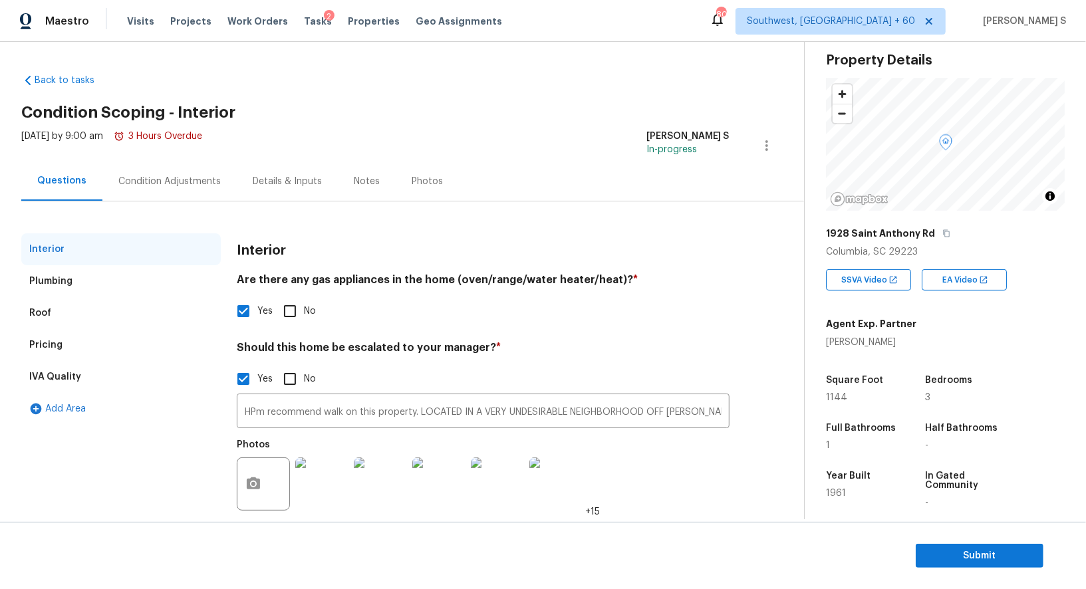
click at [193, 170] on div "Condition Adjustments" at bounding box center [169, 181] width 134 height 39
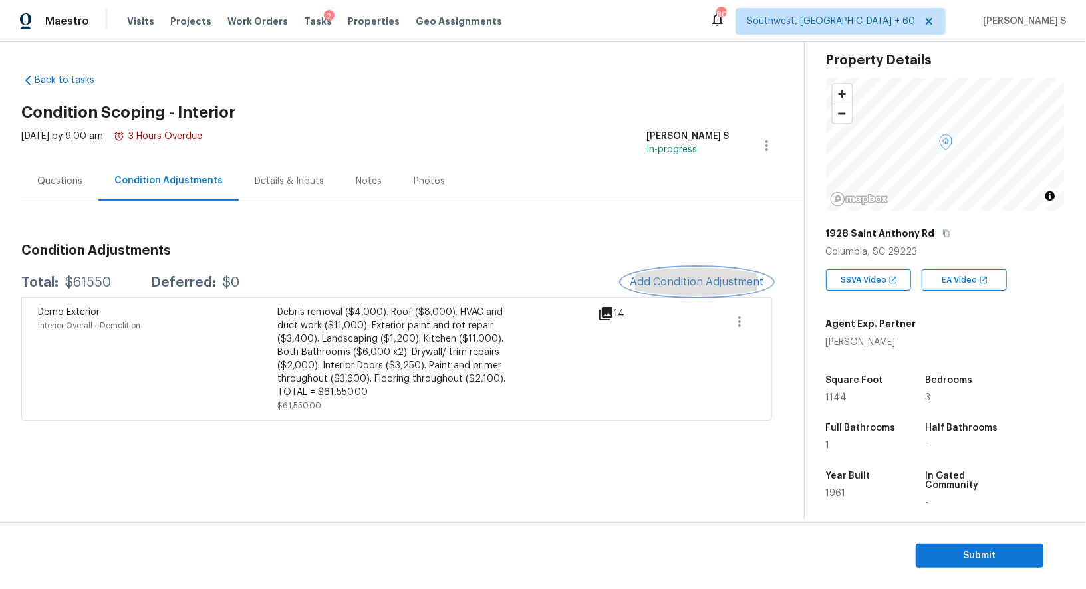
click at [673, 283] on span "Add Condition Adjustment" at bounding box center [697, 282] width 134 height 12
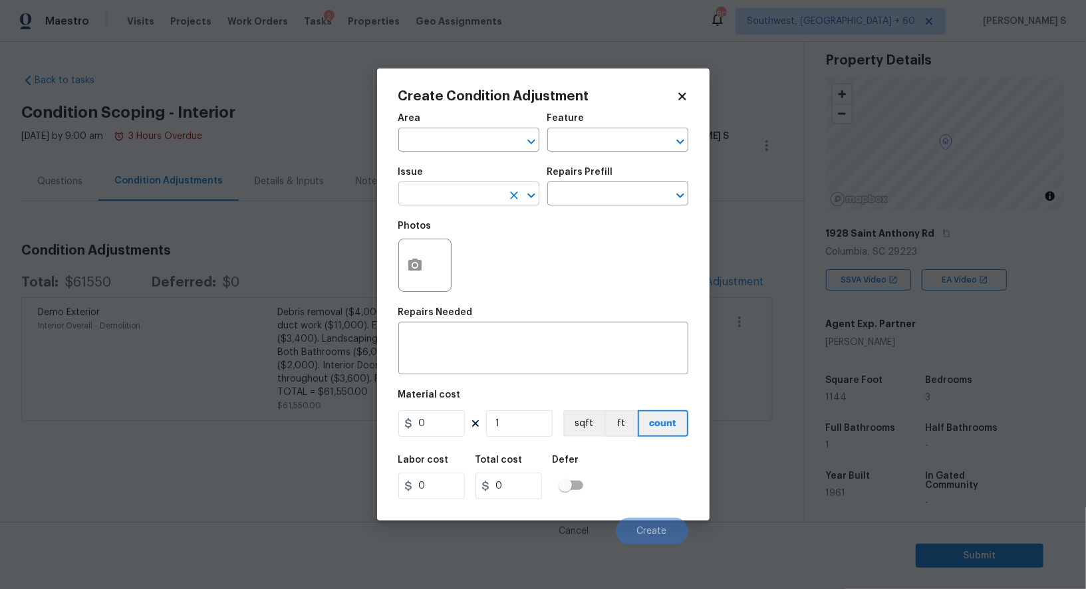
click at [456, 199] on input "text" at bounding box center [450, 195] width 104 height 21
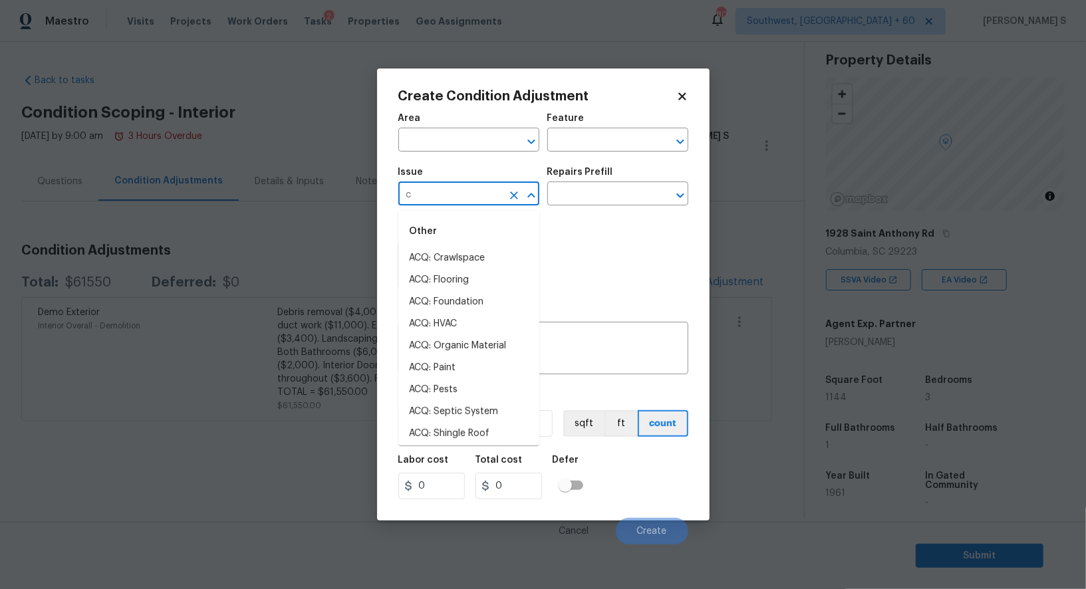
type input "co"
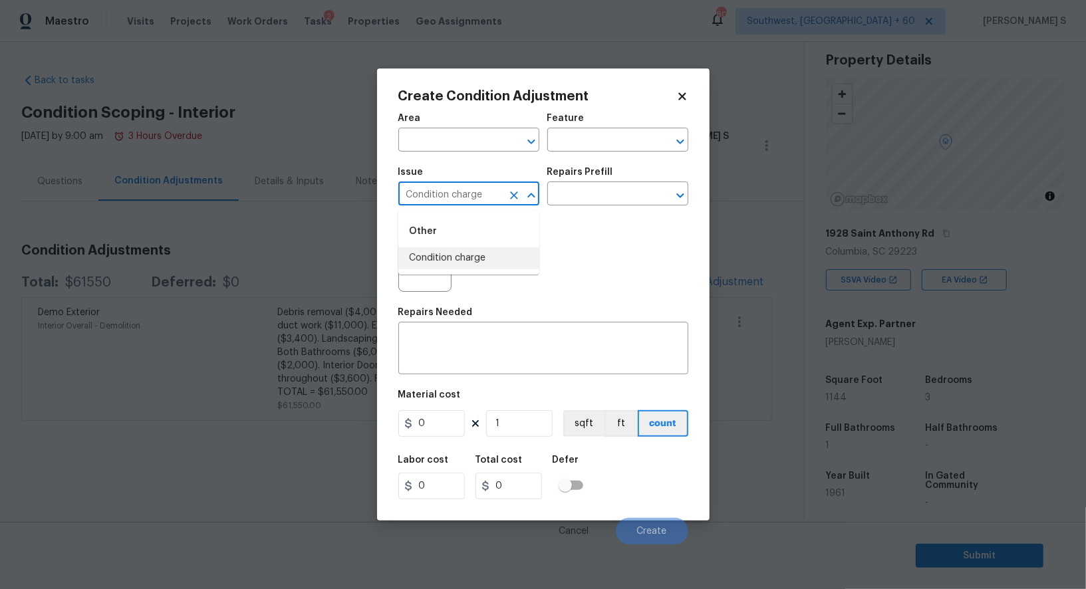
type input "Condition charge"
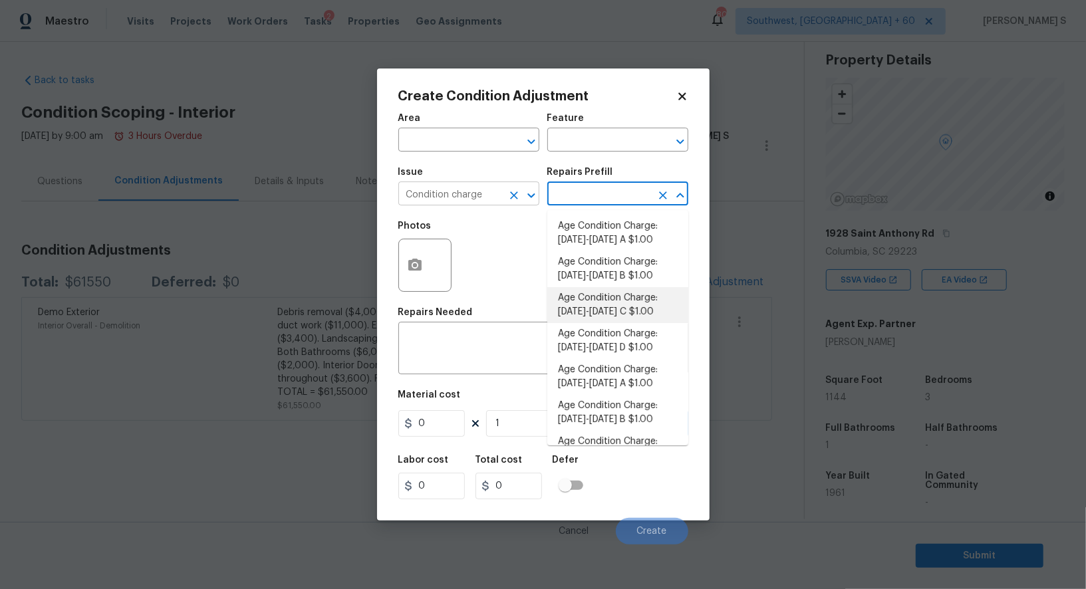
type input "Home Readiness Packages"
type textarea "Age Condition Charge: 1922-1978 C"
type input "1"
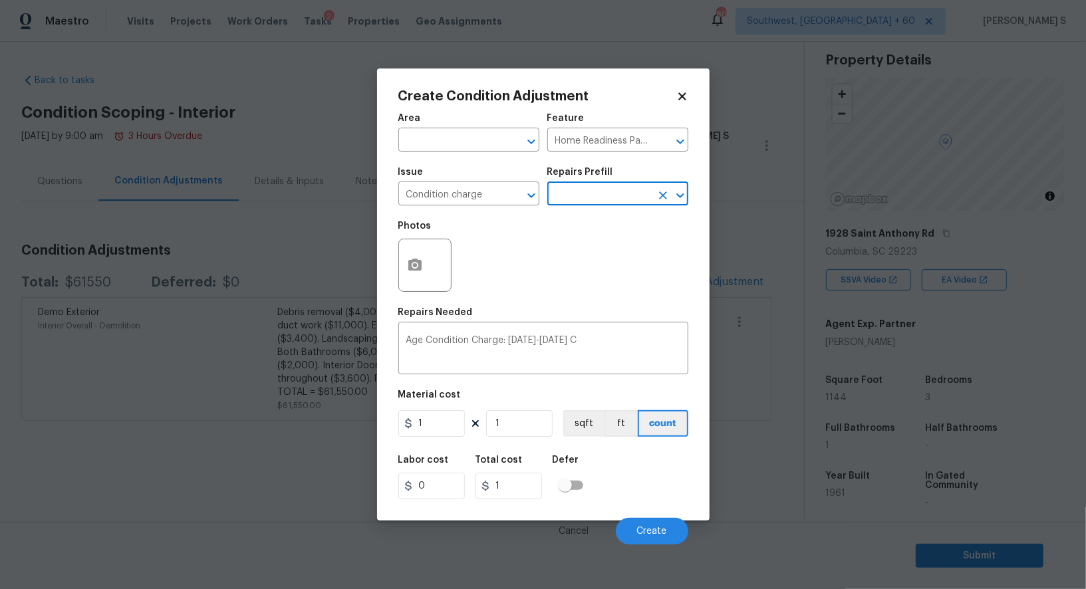
click at [622, 193] on input "text" at bounding box center [599, 195] width 104 height 21
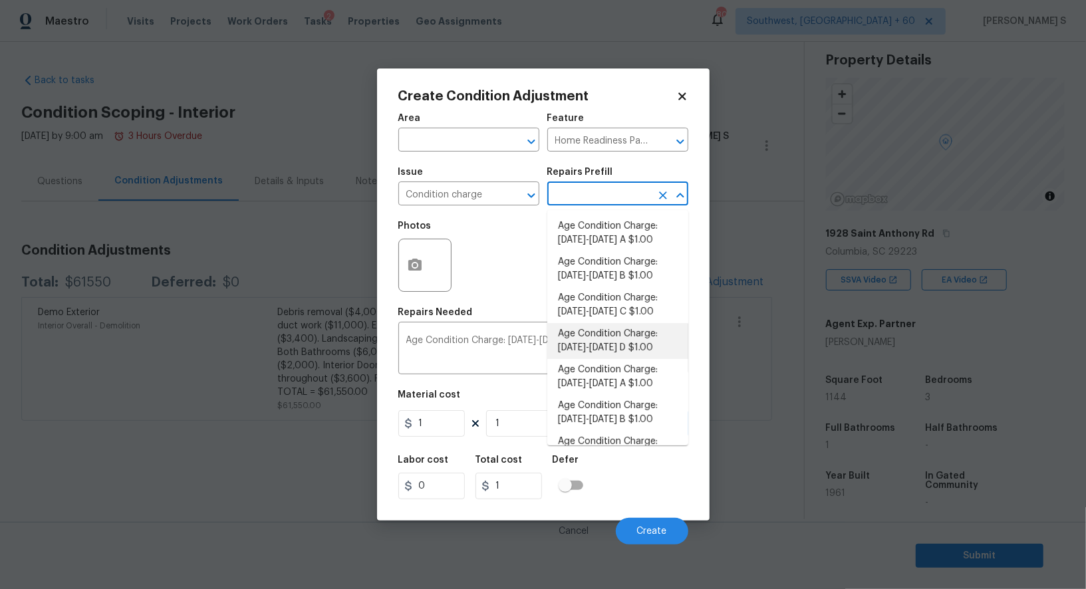
click at [620, 346] on li "Age Condition Charge: 1922-1978 D $1.00" at bounding box center [617, 341] width 141 height 36
type textarea "Age Condition Charge: 1922-1978 D"
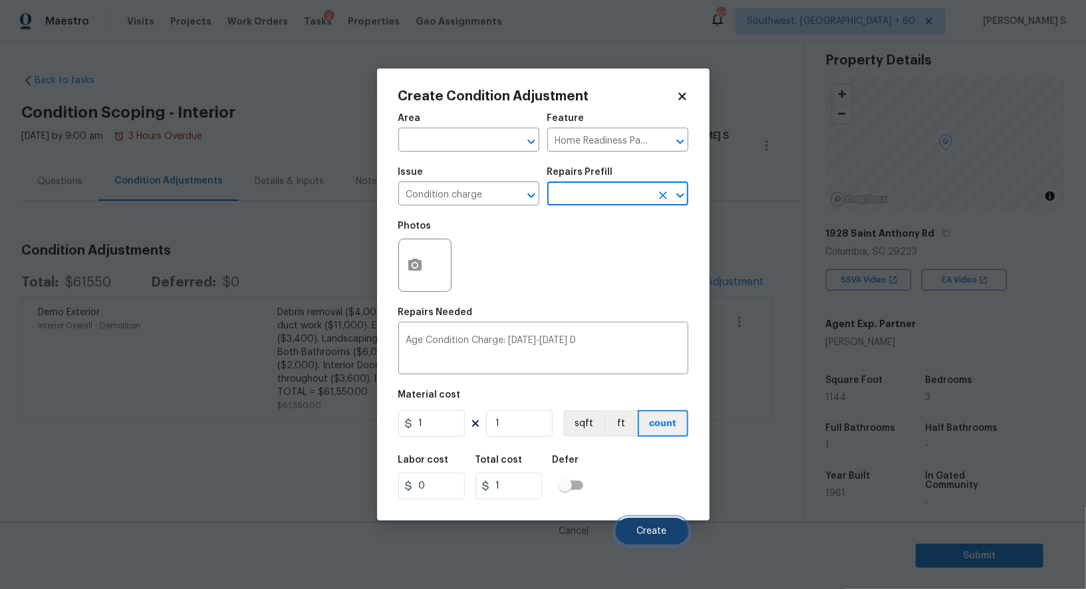
click at [644, 520] on button "Create" at bounding box center [652, 531] width 72 height 27
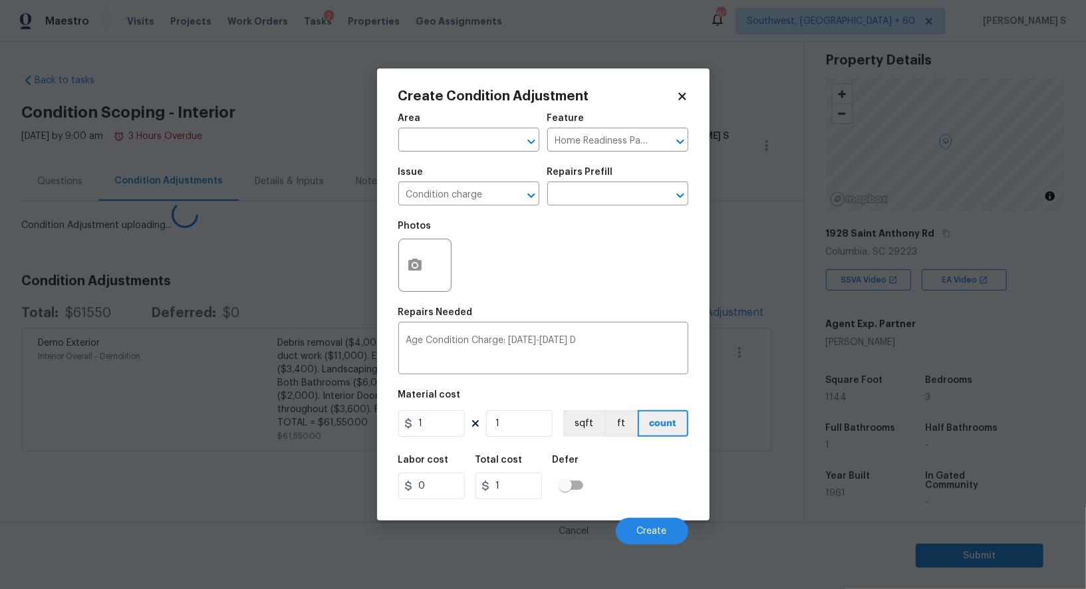
drag, startPoint x: 169, startPoint y: 460, endPoint x: 217, endPoint y: 432, distance: 55.4
click at [169, 460] on body "Maestro Visits Projects Work Orders Tasks 2 Properties Geo Assignments 802 Sout…" at bounding box center [543, 294] width 1086 height 589
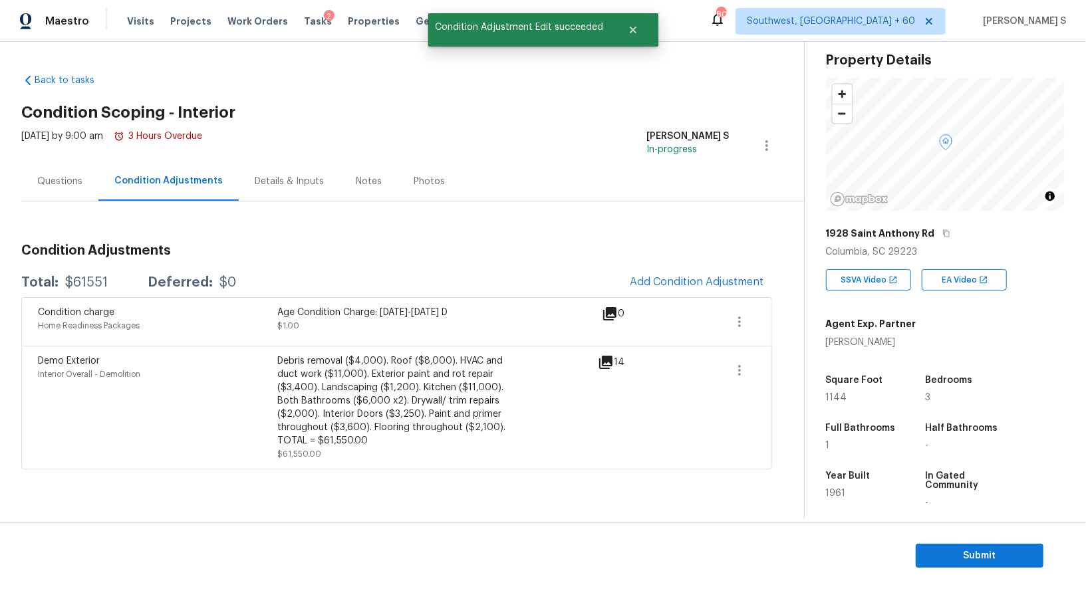
click at [92, 283] on div "$61551" at bounding box center [86, 282] width 43 height 13
copy div "61551"
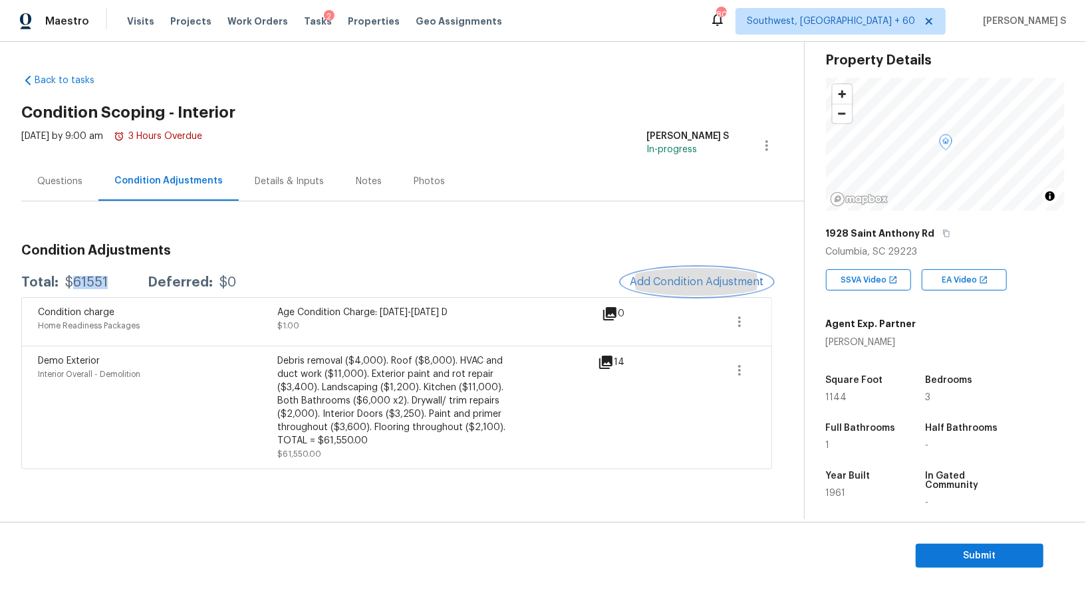
click at [697, 281] on span "Add Condition Adjustment" at bounding box center [697, 282] width 134 height 12
click at [169, 472] on body "Maestro Visits Projects Work Orders Tasks 2 Properties Geo Assignments 800 Sout…" at bounding box center [543, 294] width 1086 height 589
click at [713, 277] on span "Add Condition Adjustment" at bounding box center [697, 282] width 134 height 12
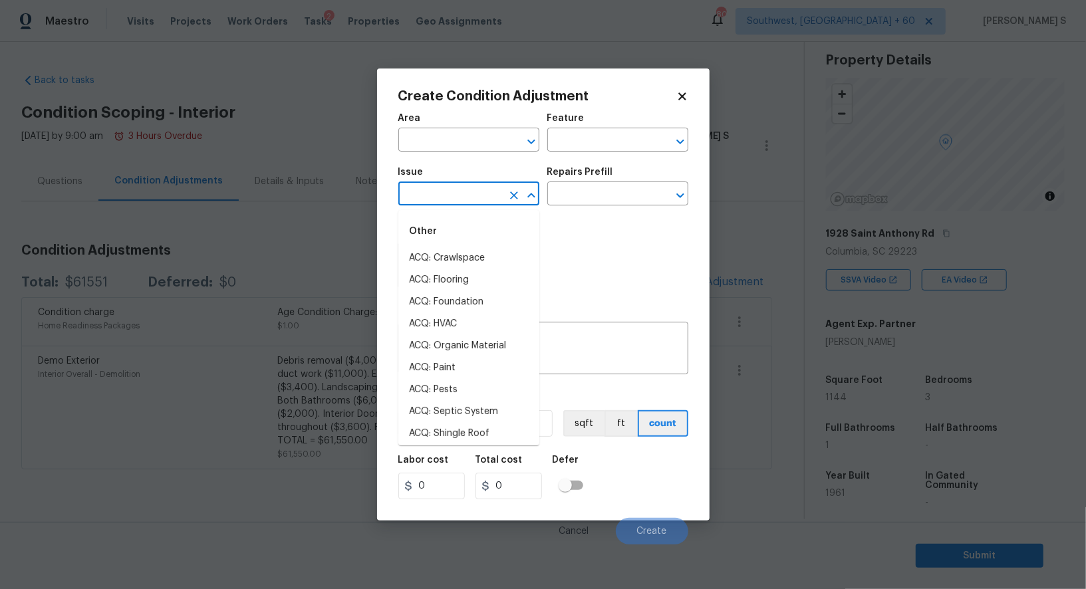
click at [458, 203] on input "text" at bounding box center [450, 195] width 104 height 21
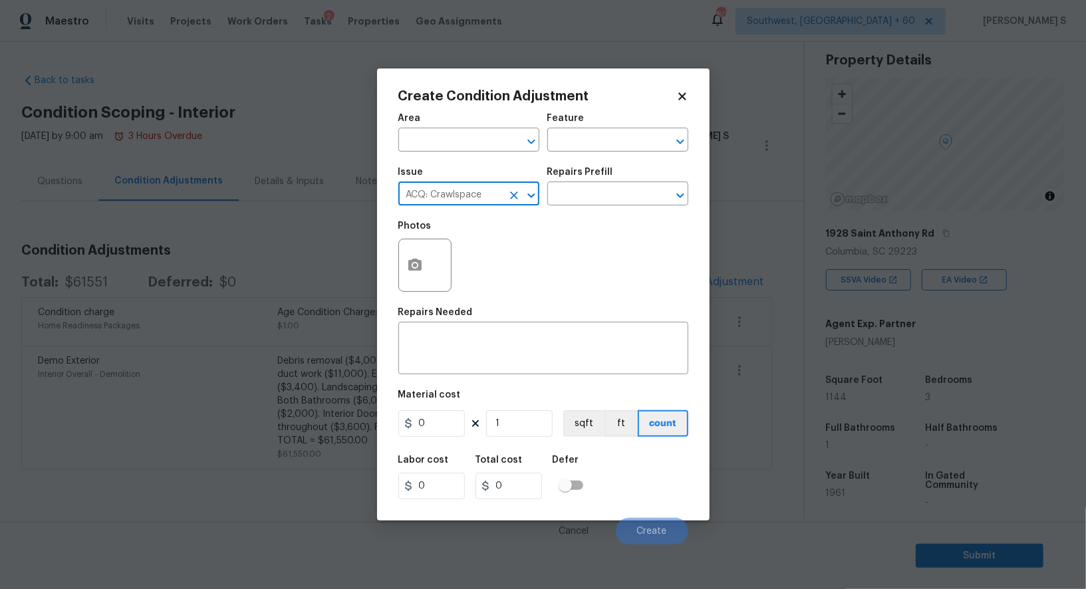
type input "ACQ: Crawlspace"
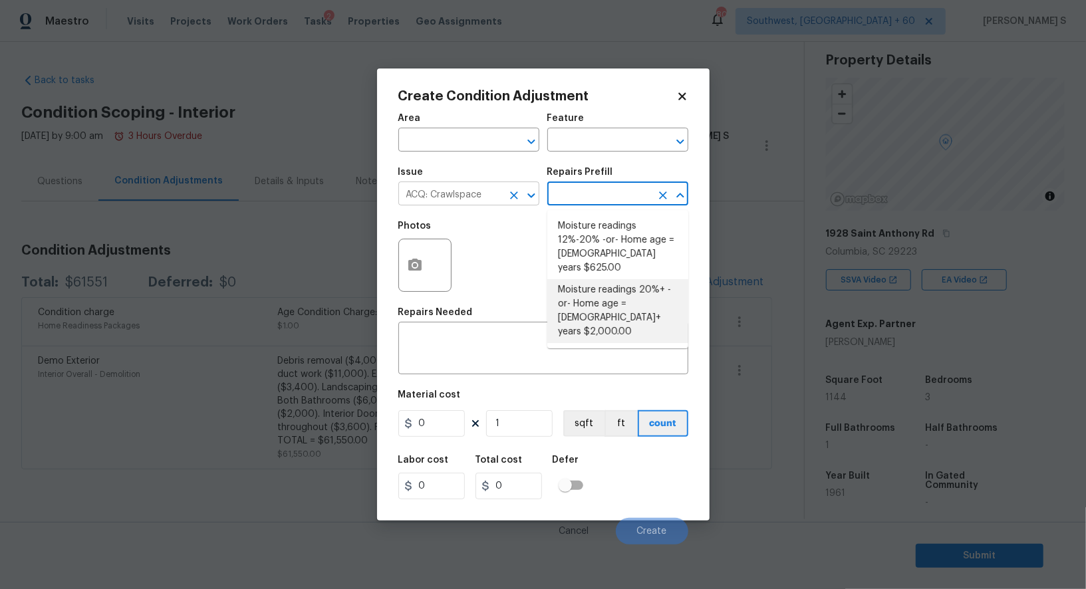
type input "Acquisition"
type textarea "Moisture readings 20%+ -or- Home age = 20+ years"
type input "2000"
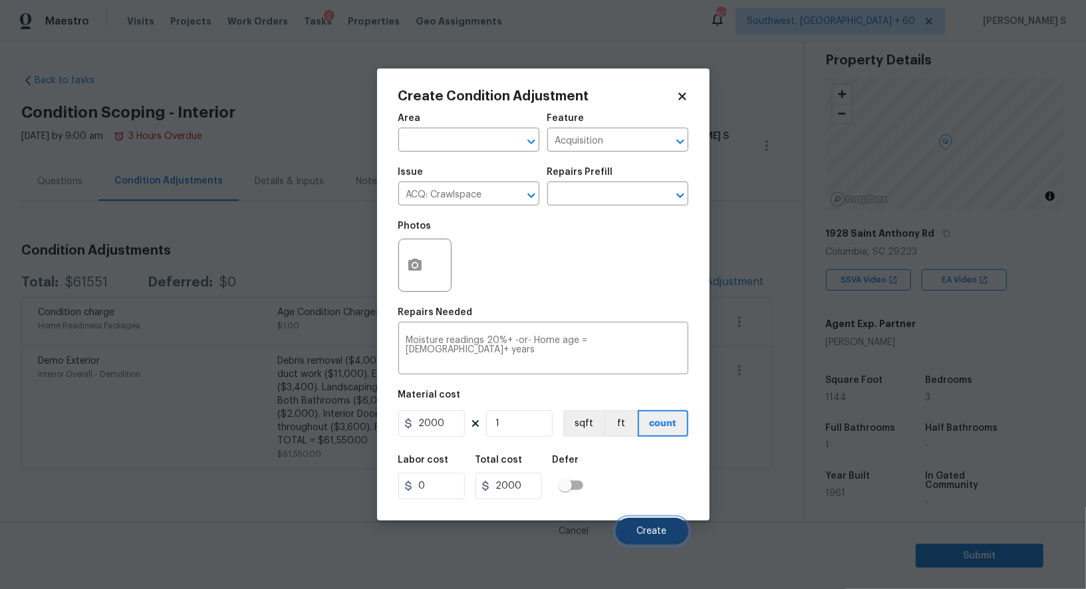
click at [662, 524] on button "Create" at bounding box center [652, 531] width 72 height 27
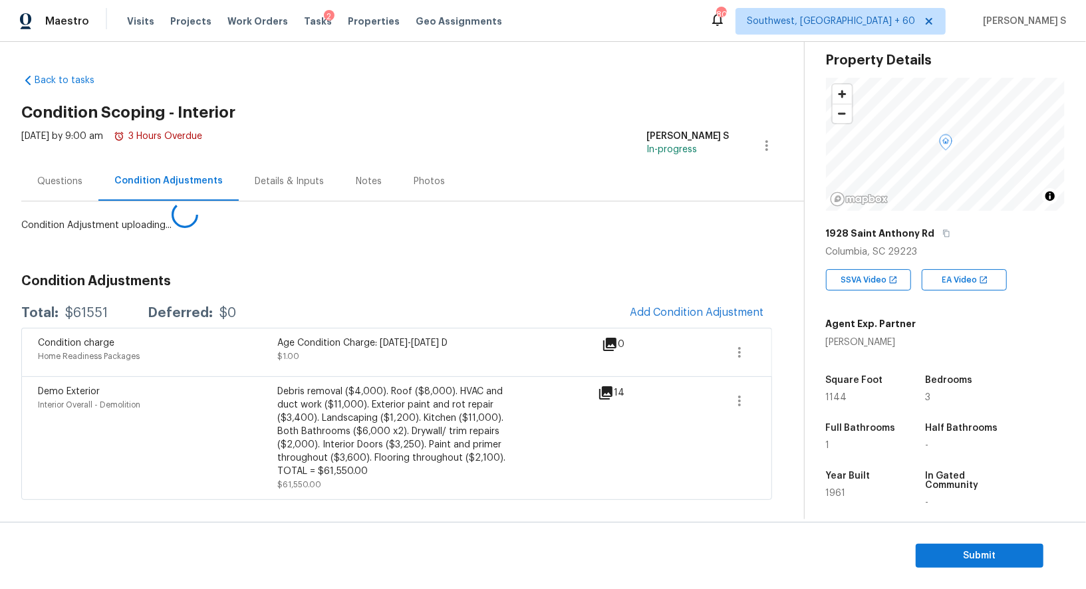
click at [142, 420] on body "Maestro Visits Projects Work Orders Tasks 2 Properties Geo Assignments 800 Sout…" at bounding box center [543, 294] width 1086 height 589
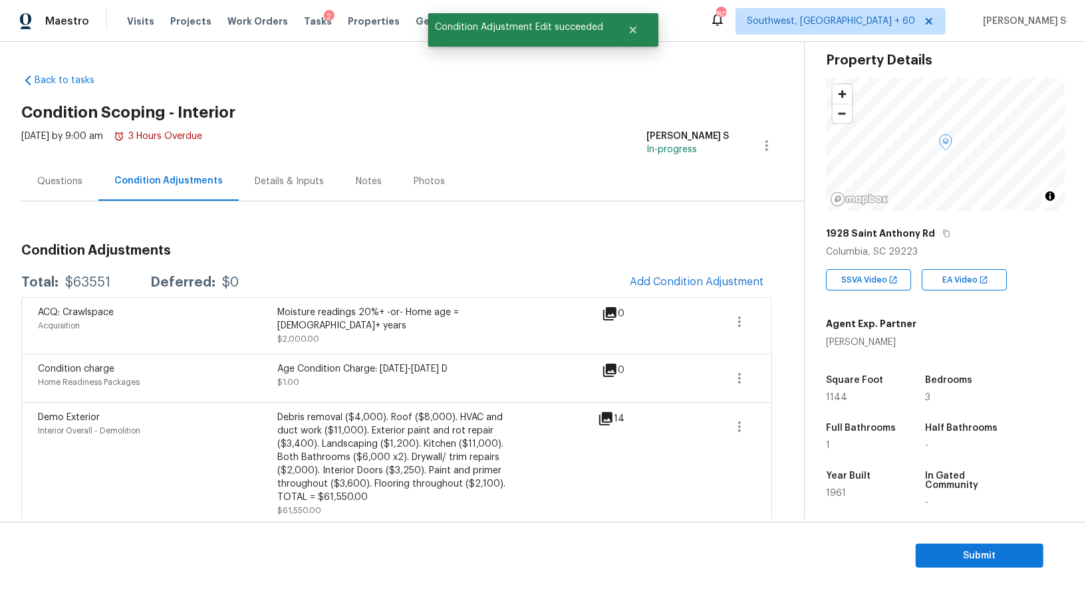
click at [80, 278] on div "$63551" at bounding box center [87, 282] width 45 height 13
copy div "63551"
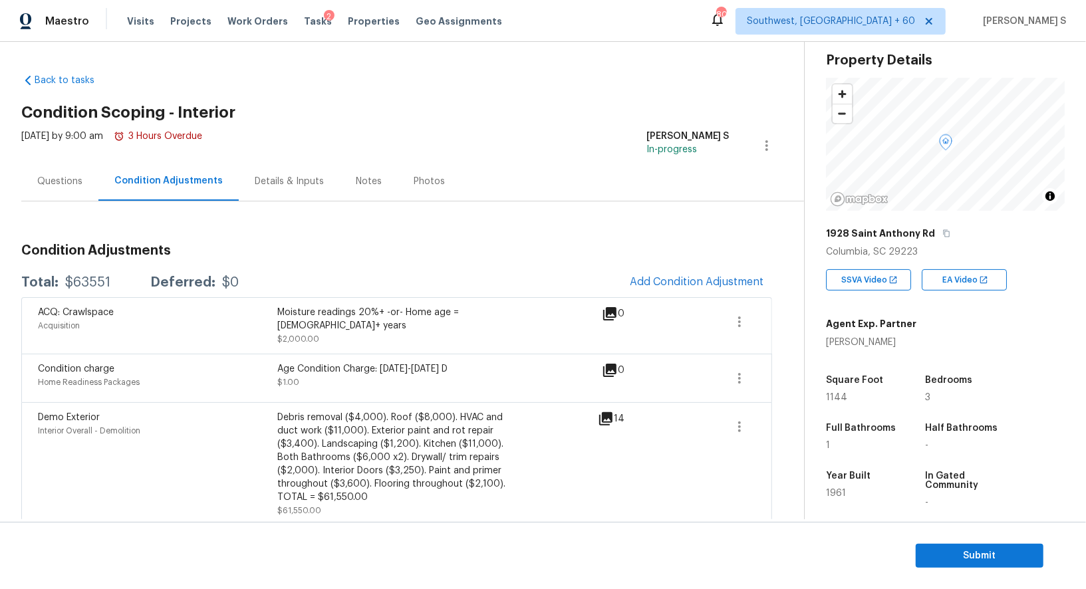
click at [74, 186] on div "Questions" at bounding box center [59, 181] width 45 height 13
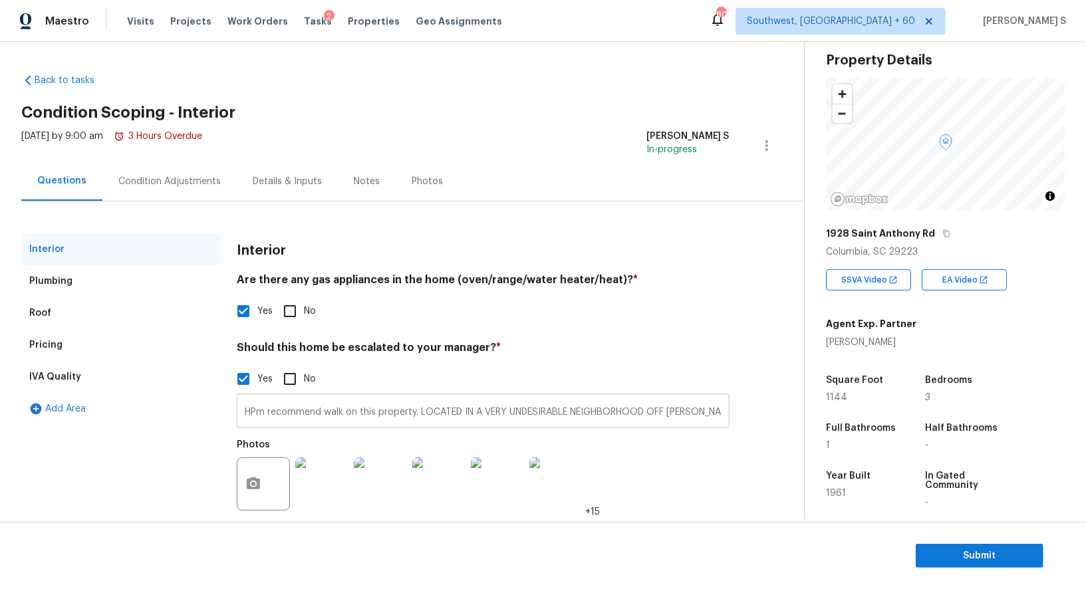
scroll to position [19, 0]
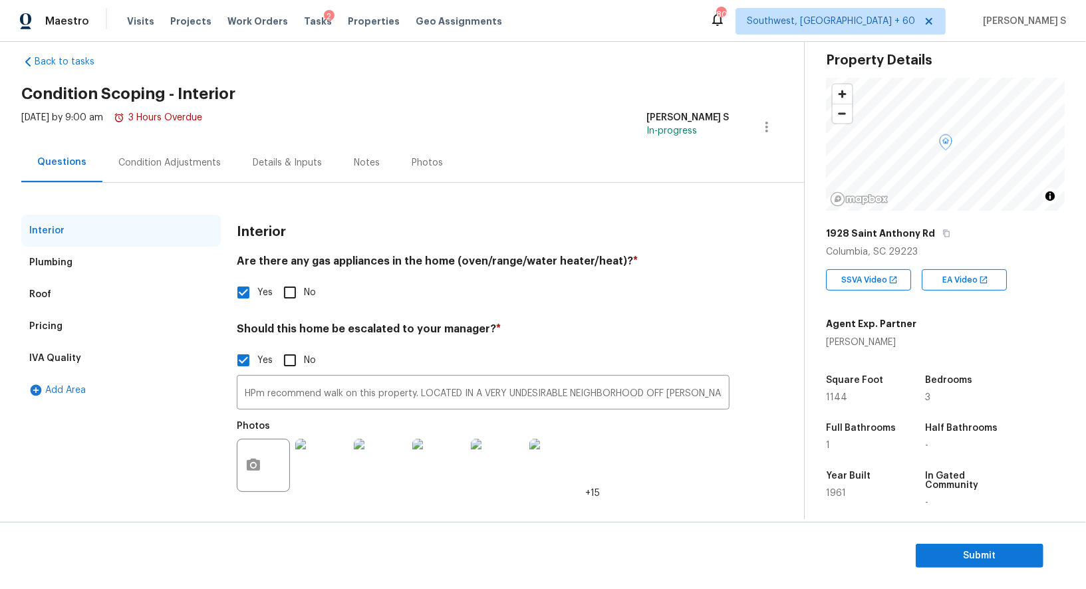
click at [65, 331] on div "Pricing" at bounding box center [120, 327] width 199 height 32
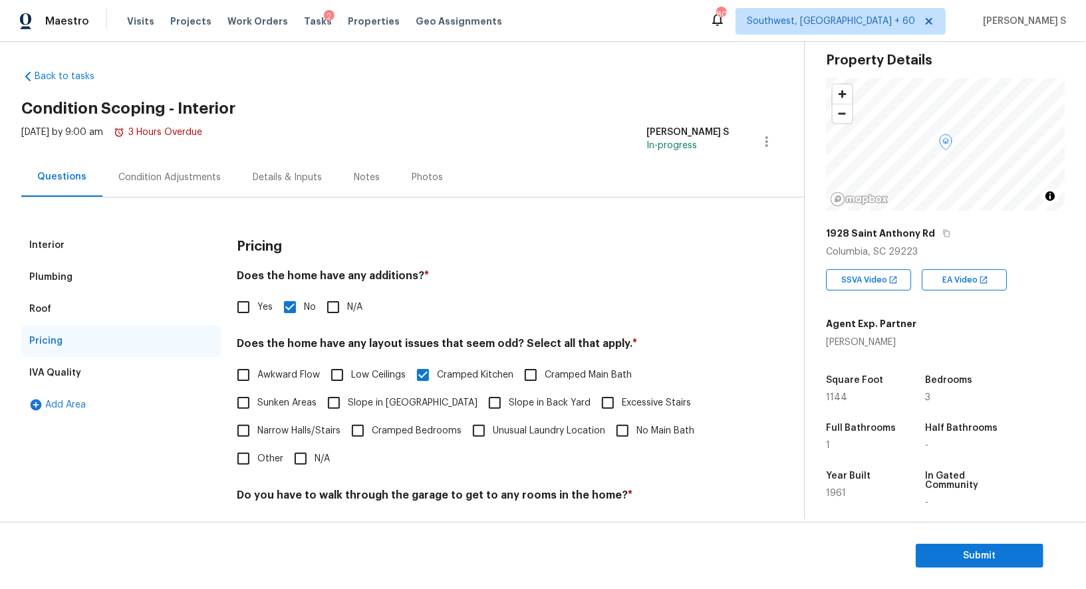
scroll to position [0, 0]
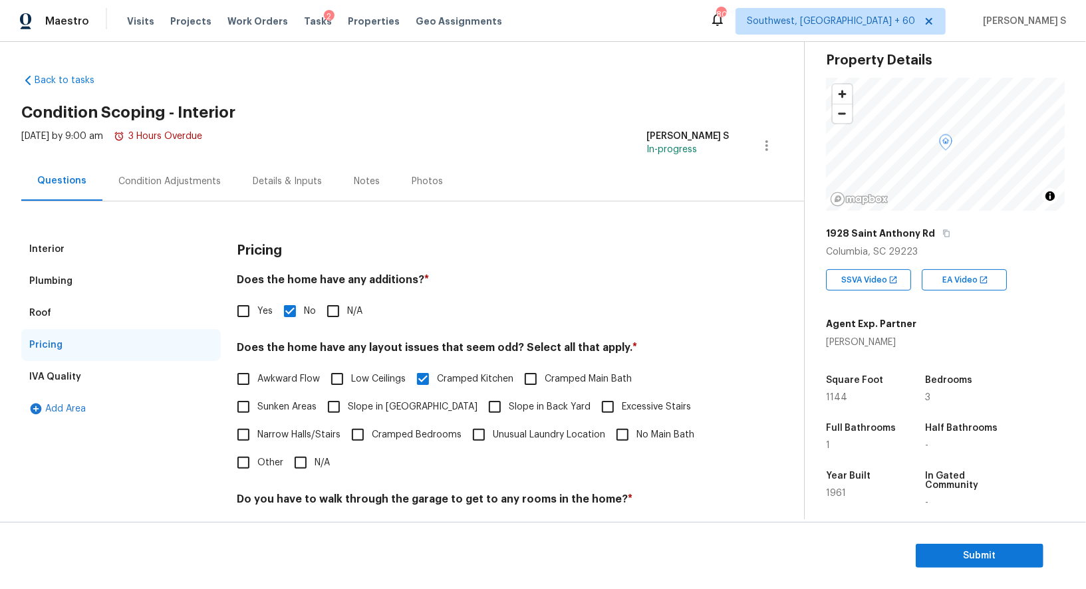
click at [187, 180] on div "Condition Adjustments" at bounding box center [169, 181] width 102 height 13
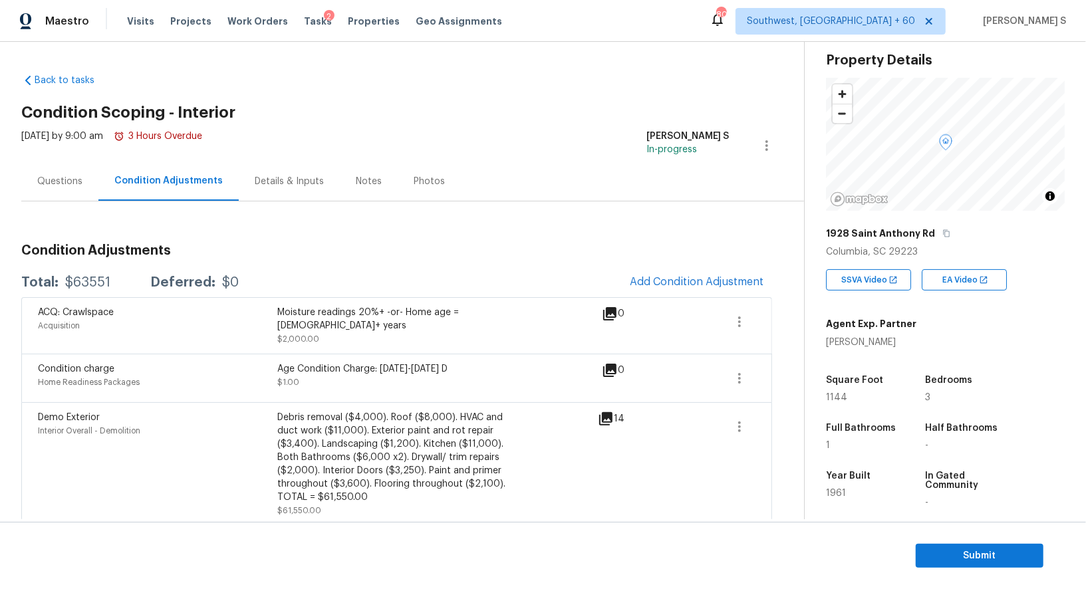
click at [386, 388] on div "Condition charge Home Readiness Packages Age Condition Charge: 1922-1978 D $1.0…" at bounding box center [396, 378] width 751 height 49
click at [699, 277] on span "Add Condition Adjustment" at bounding box center [697, 282] width 134 height 12
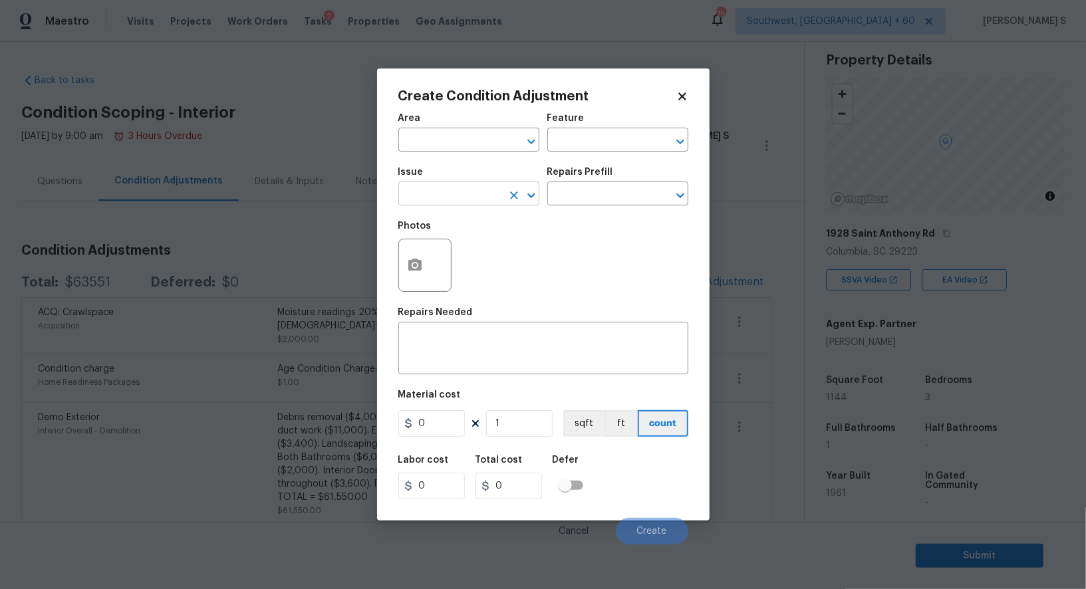
click at [452, 198] on input "text" at bounding box center [450, 195] width 104 height 21
type input "Other Odor"
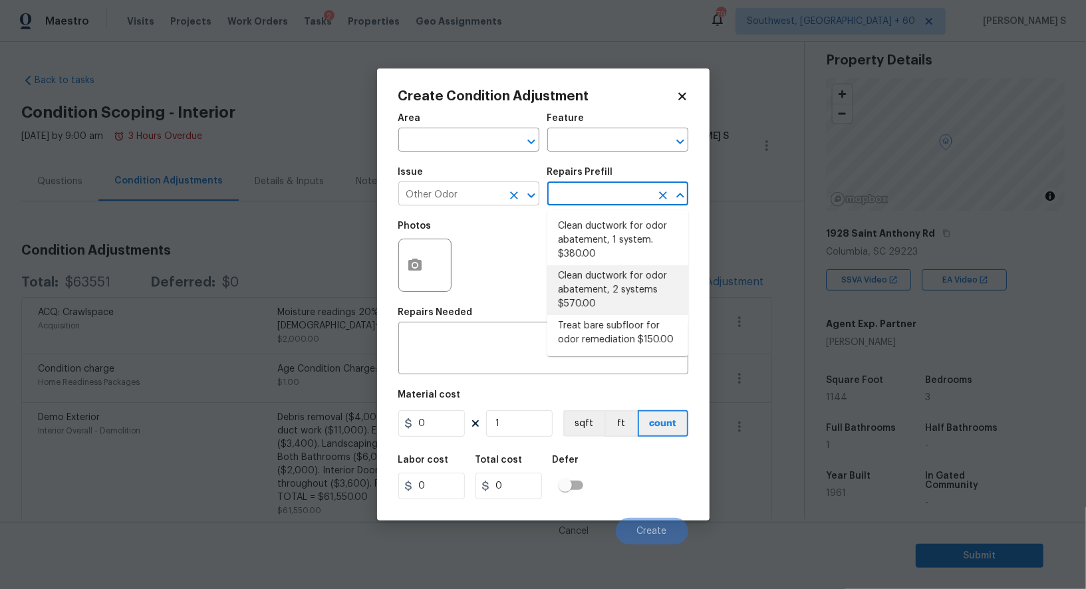
type textarea "Clean ductwork for odor abatement"
type input "570"
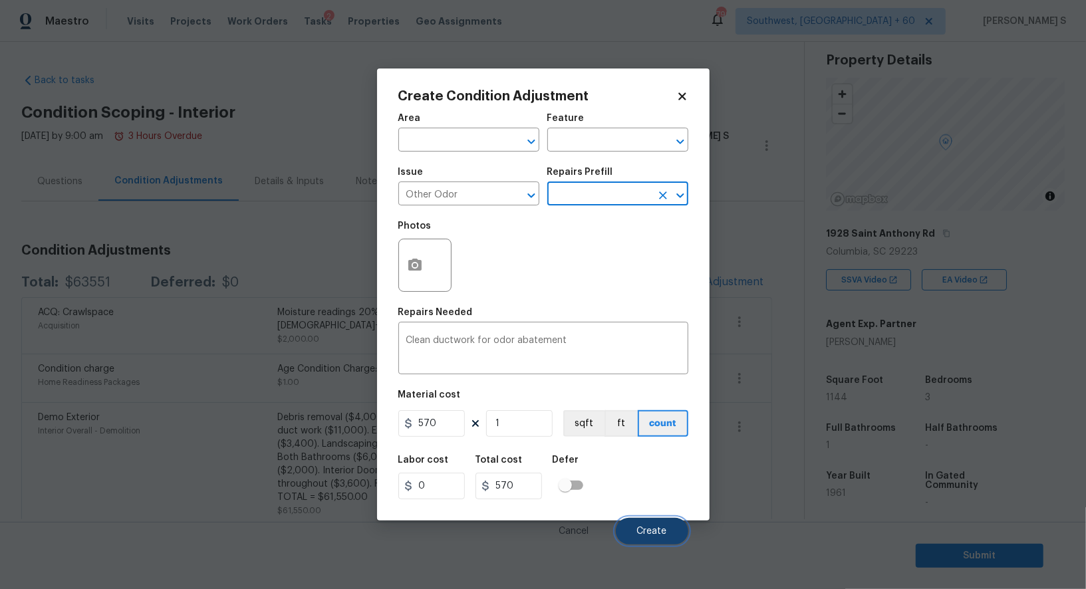
click at [656, 529] on span "Create" at bounding box center [652, 532] width 30 height 10
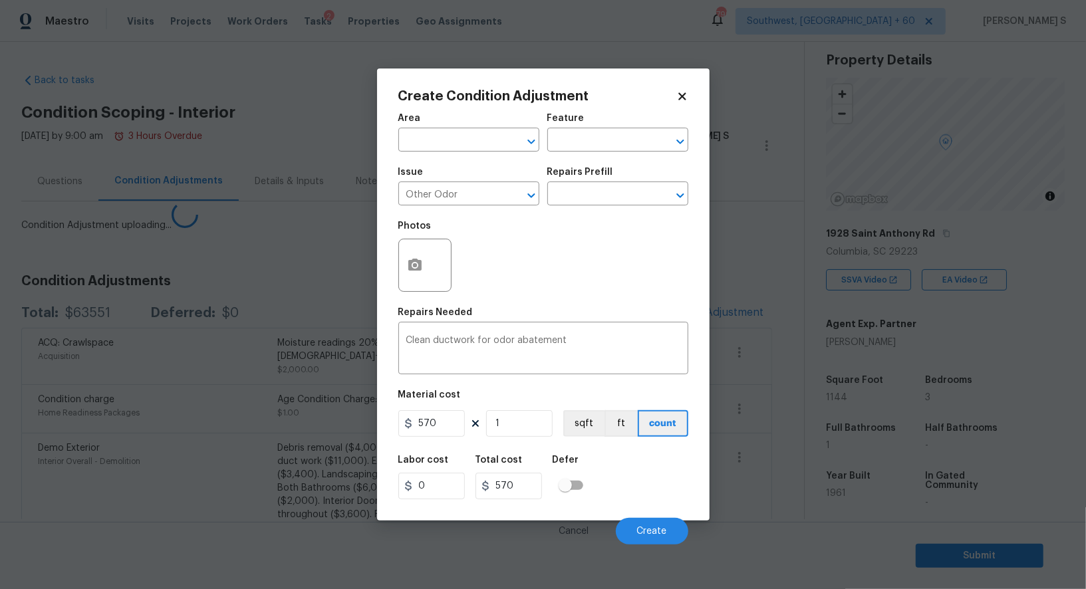
click at [62, 416] on body "Maestro Visits Projects Work Orders Tasks 2 Properties Geo Assignments 799 Sout…" at bounding box center [543, 294] width 1086 height 589
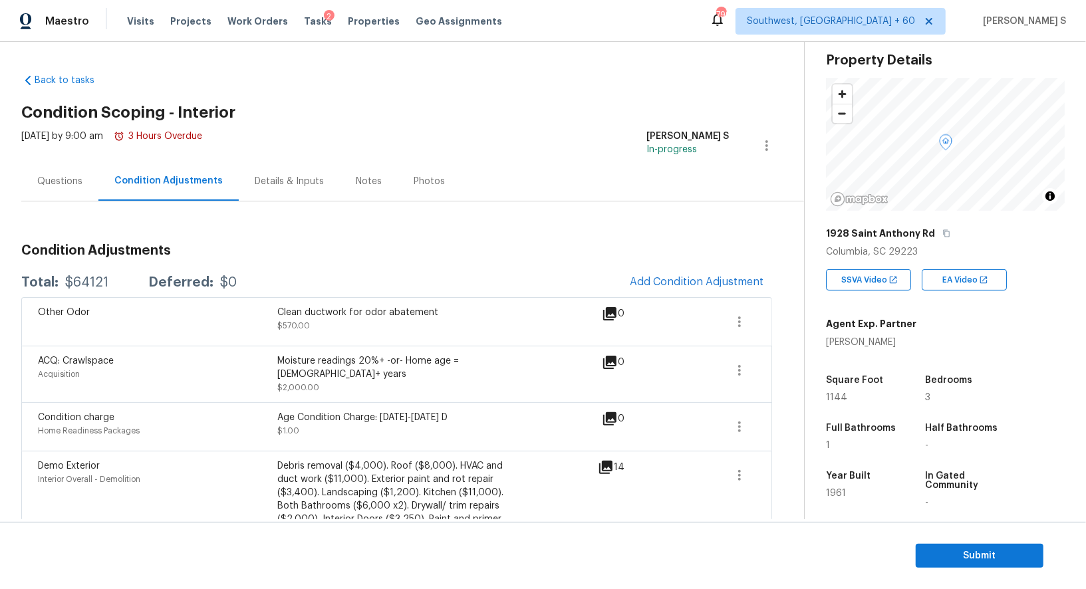
click at [94, 283] on div "$64121" at bounding box center [86, 282] width 43 height 13
copy div "64121"
click at [53, 184] on div "Questions" at bounding box center [59, 181] width 45 height 13
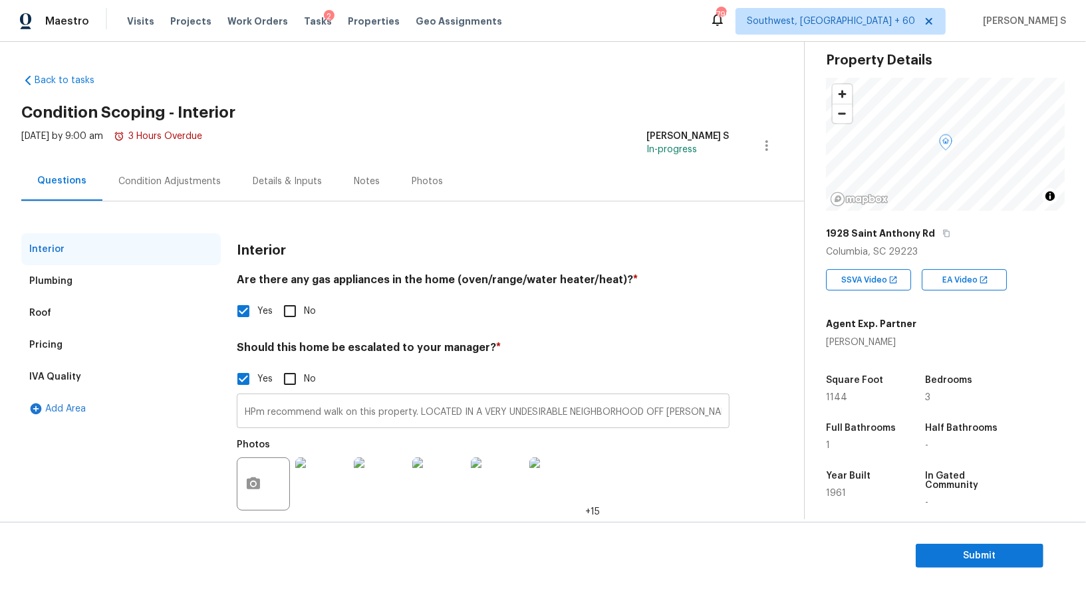
click at [338, 412] on input "HPm recommend walk on this property. LOCATED IN A VERY UNDESIRABLE NEIGHBORHOOD…" at bounding box center [483, 412] width 493 height 31
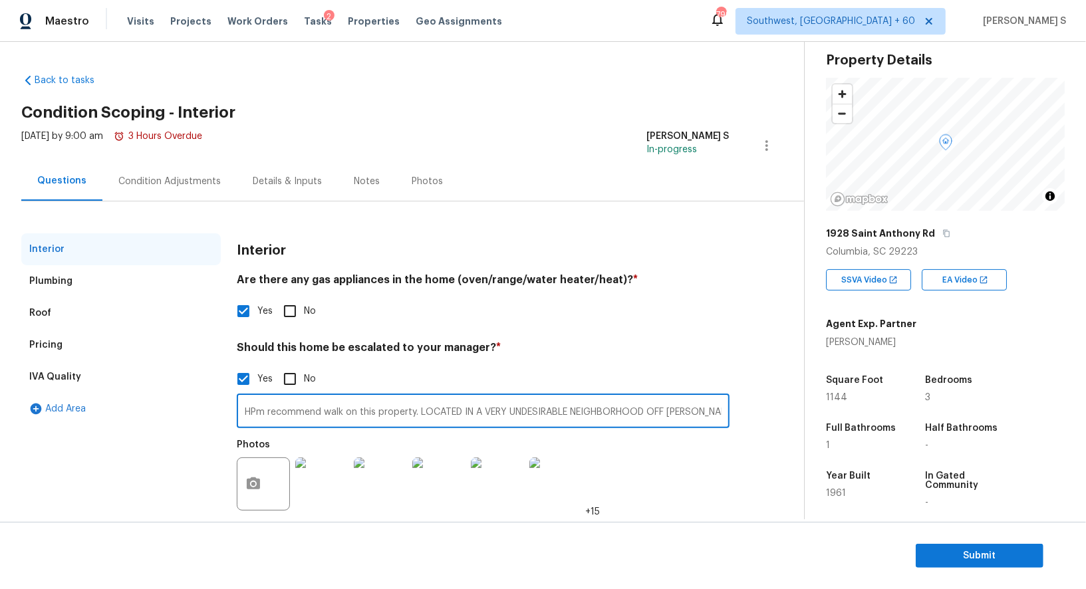
drag, startPoint x: 47, startPoint y: 345, endPoint x: 66, endPoint y: 345, distance: 19.9
click at [47, 345] on div "Pricing" at bounding box center [45, 344] width 33 height 13
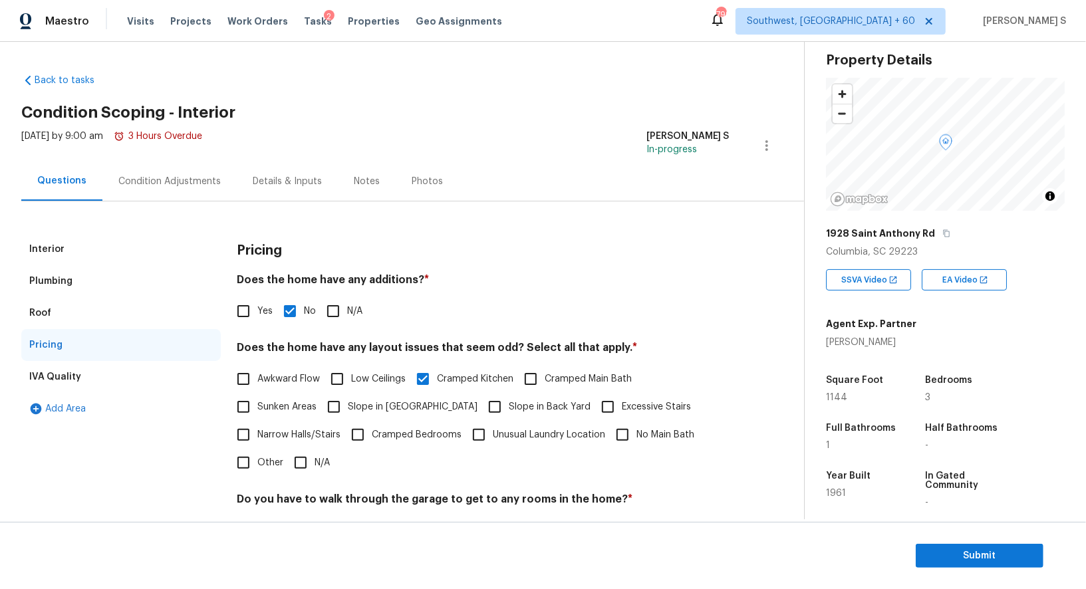
click at [154, 175] on div "Condition Adjustments" at bounding box center [169, 181] width 102 height 13
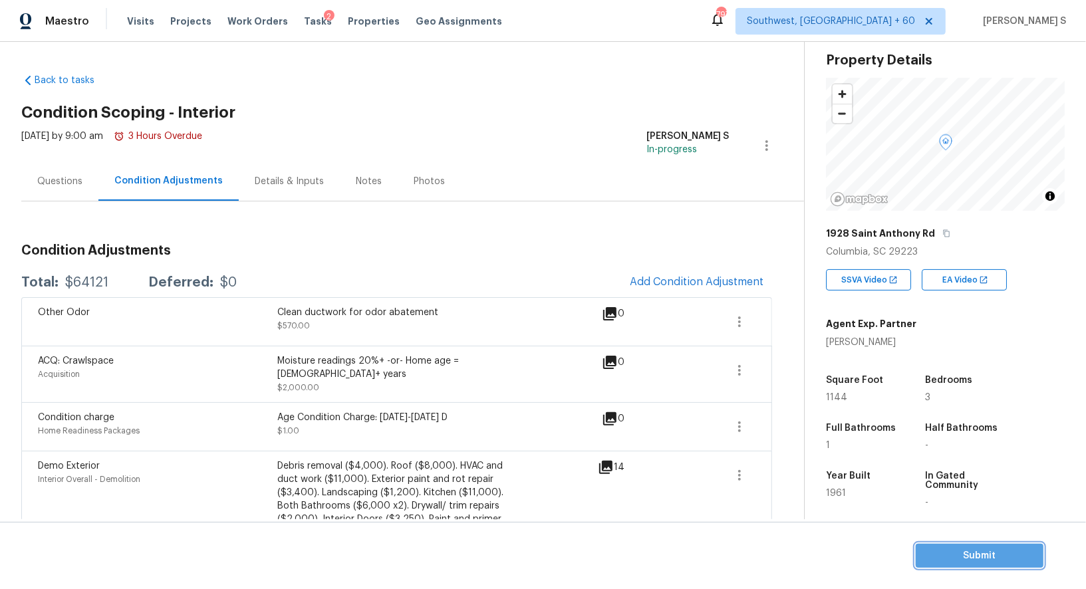
click at [923, 550] on button "Submit" at bounding box center [980, 556] width 128 height 25
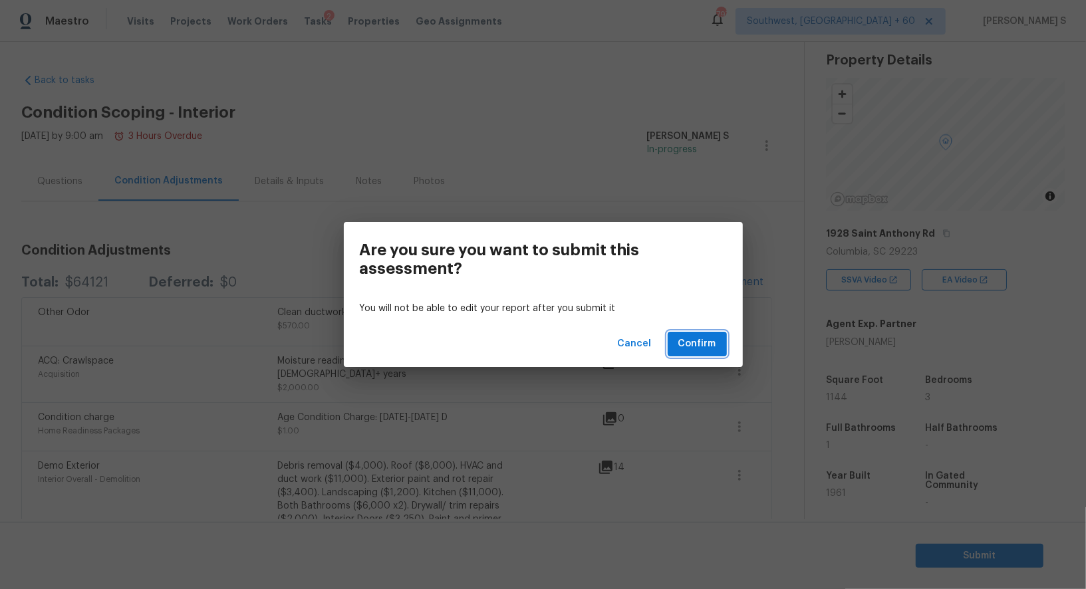
click at [711, 338] on span "Confirm" at bounding box center [697, 344] width 38 height 17
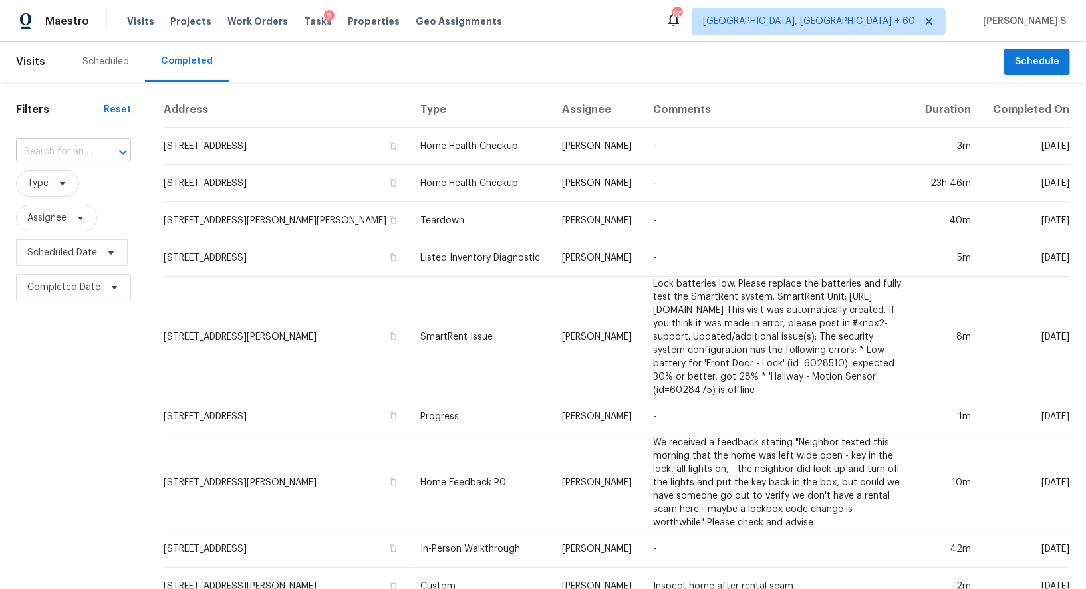
click at [74, 152] on input "text" at bounding box center [55, 152] width 78 height 21
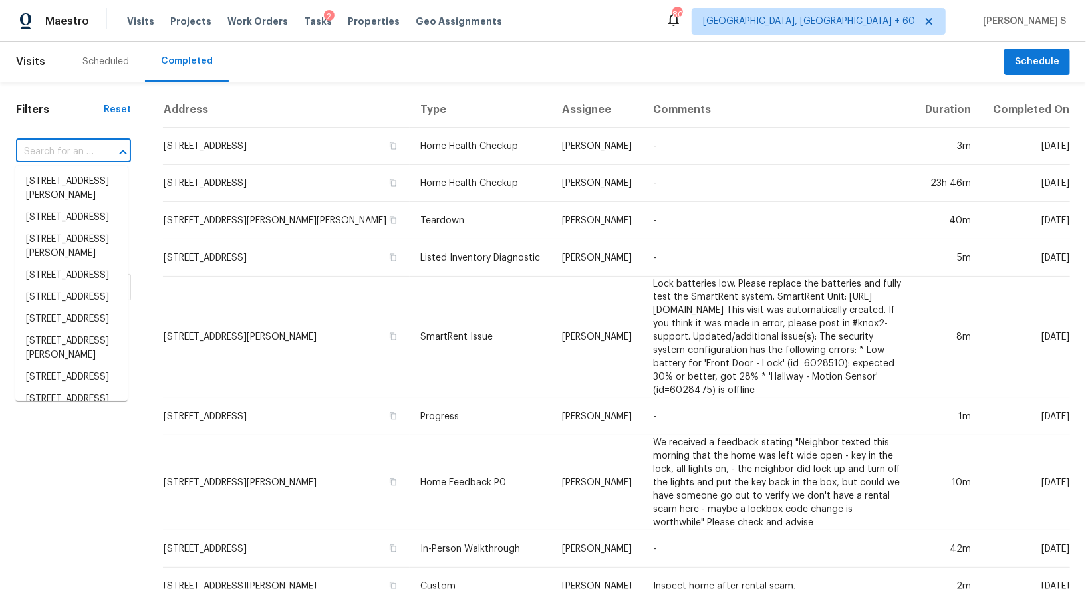
paste input "[STREET_ADDRESS][PERSON_NAME]"
type input "[STREET_ADDRESS][PERSON_NAME]"
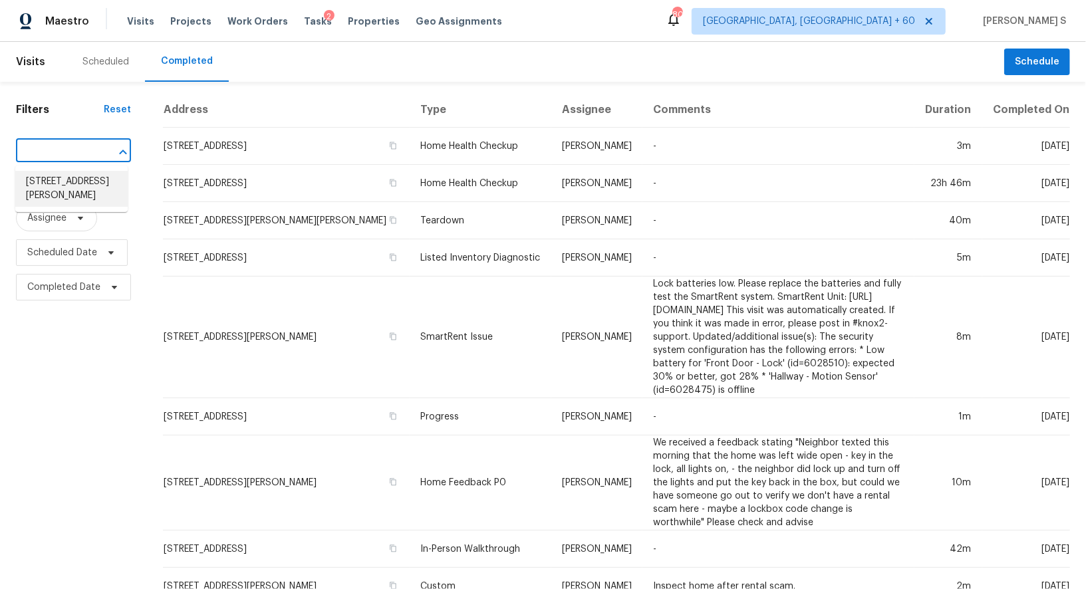
click at [70, 181] on li "[STREET_ADDRESS][PERSON_NAME]" at bounding box center [71, 189] width 112 height 36
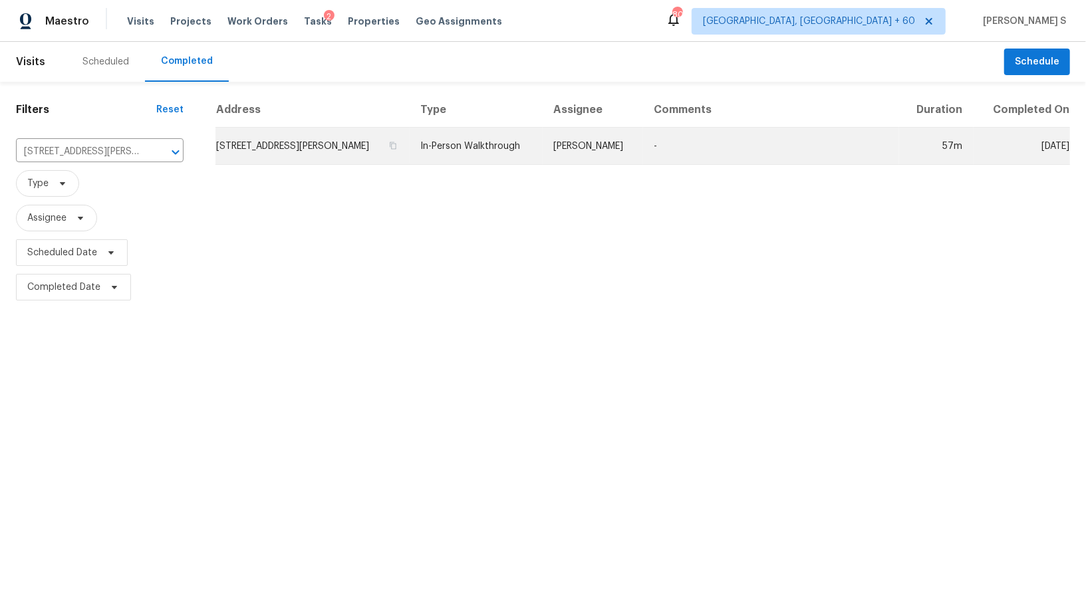
click at [310, 155] on td "[STREET_ADDRESS][PERSON_NAME]" at bounding box center [312, 146] width 194 height 37
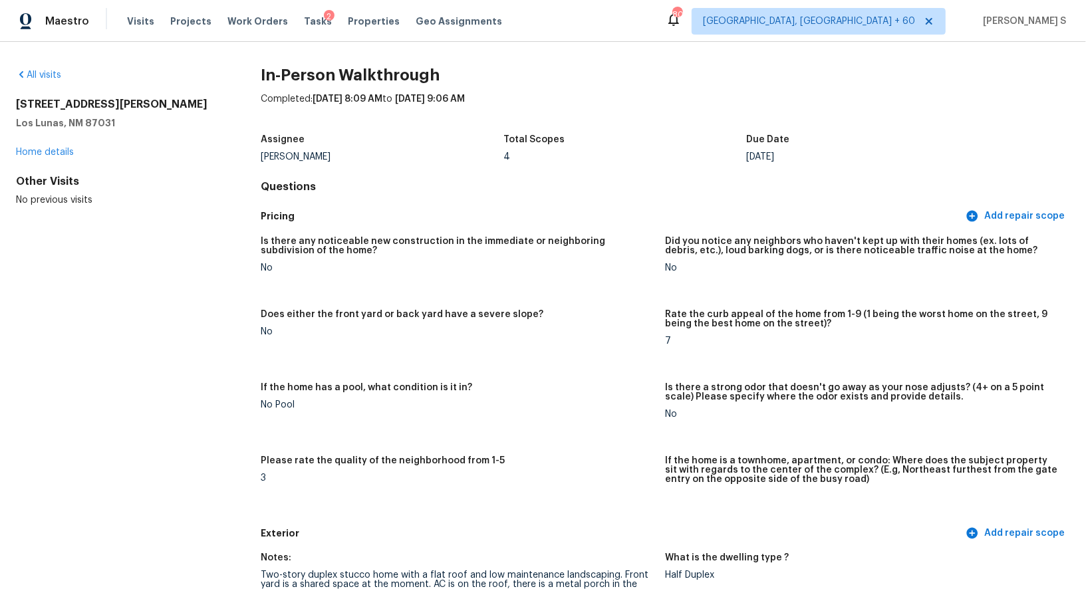
click at [589, 462] on div "Please rate the quality of the neighborhood from 1-5" at bounding box center [458, 464] width 394 height 17
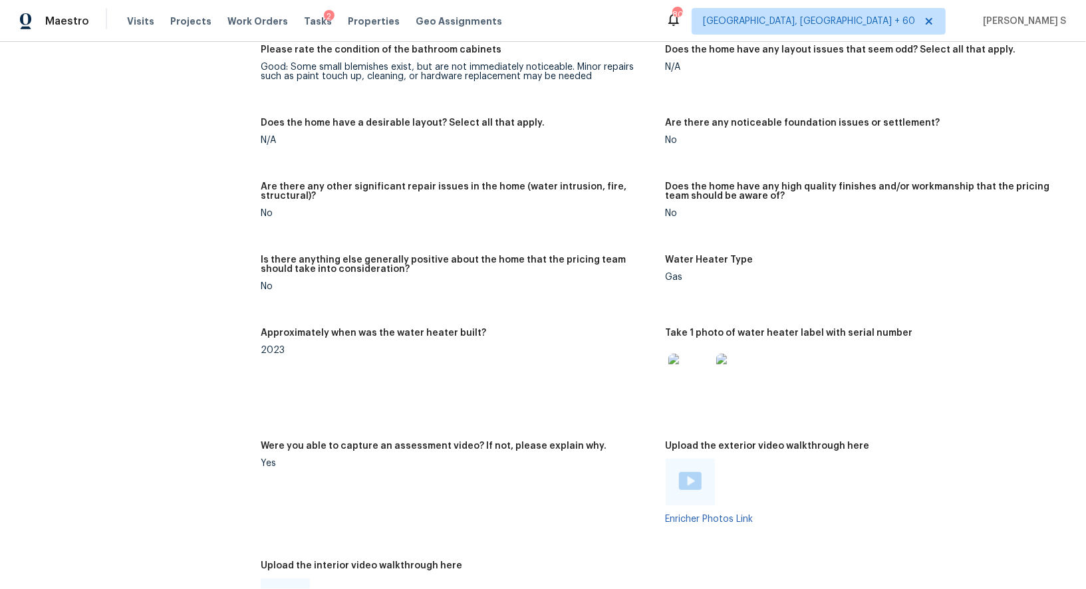
scroll to position [2660, 0]
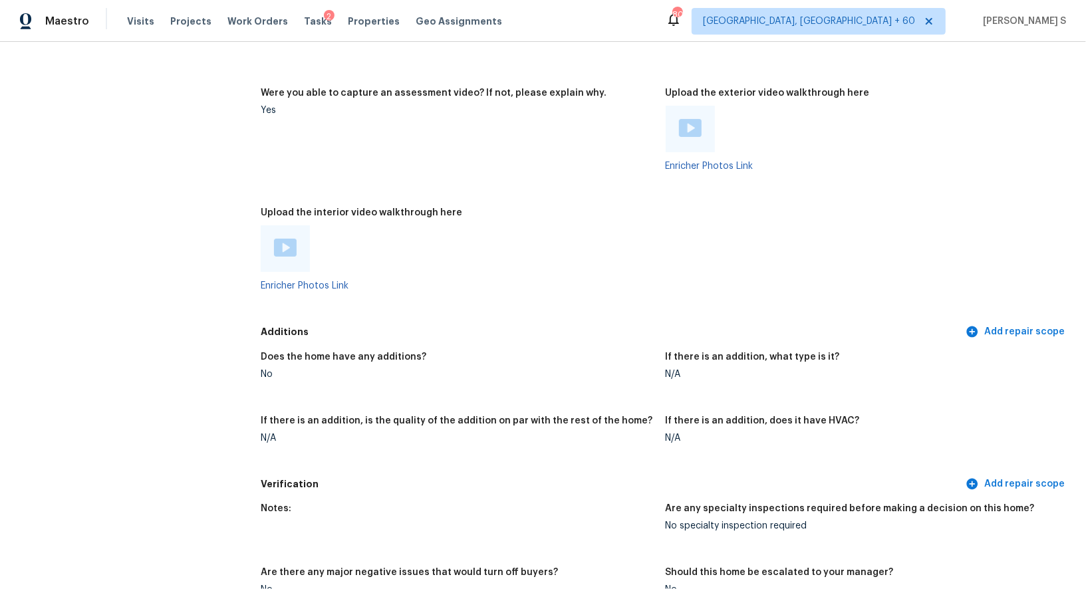
click at [285, 239] on img at bounding box center [285, 248] width 23 height 18
click at [693, 122] on img at bounding box center [690, 128] width 23 height 18
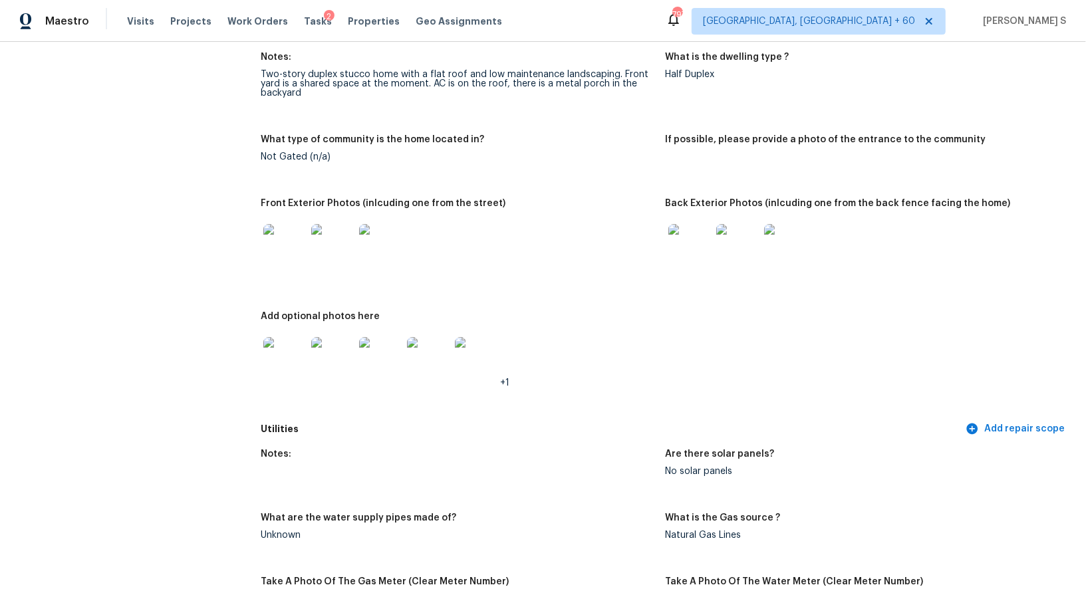
scroll to position [628, 0]
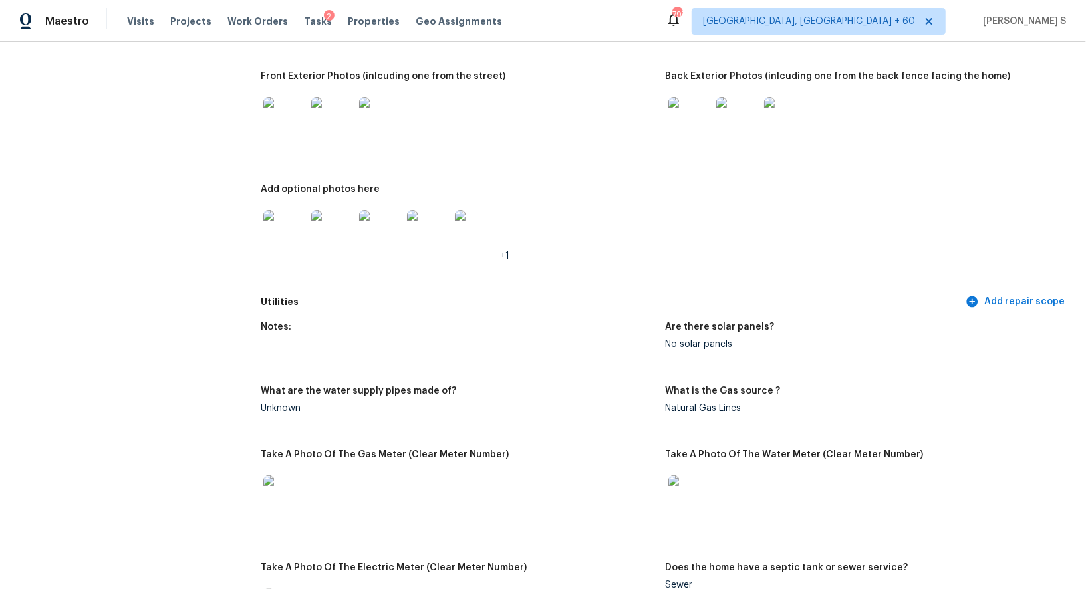
click at [291, 142] on div at bounding box center [285, 118] width 48 height 59
click at [291, 131] on img at bounding box center [284, 118] width 43 height 43
click at [281, 229] on img at bounding box center [284, 231] width 43 height 43
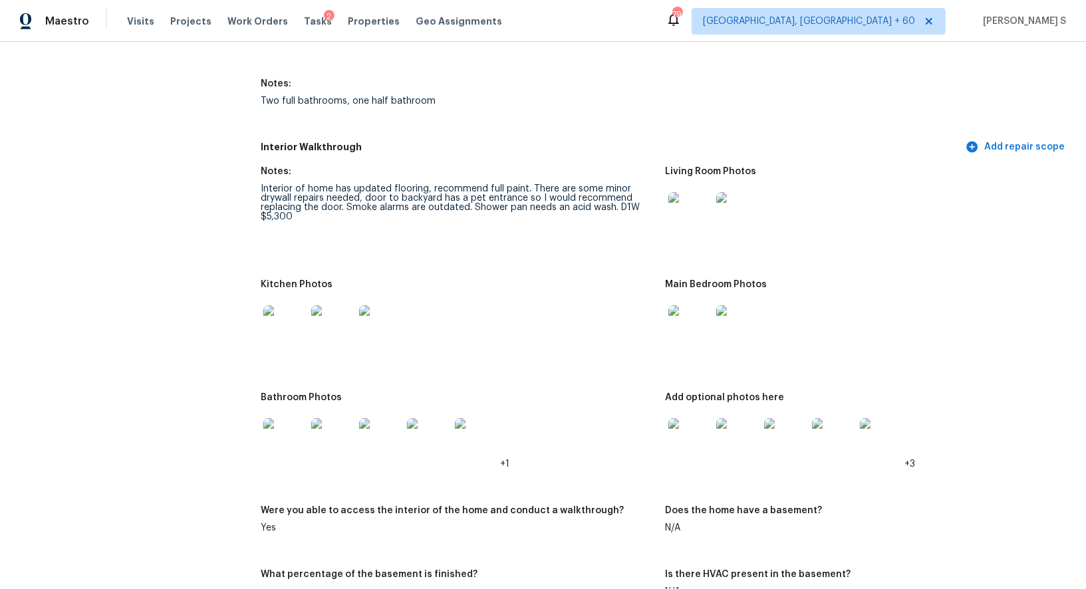
scroll to position [1503, 0]
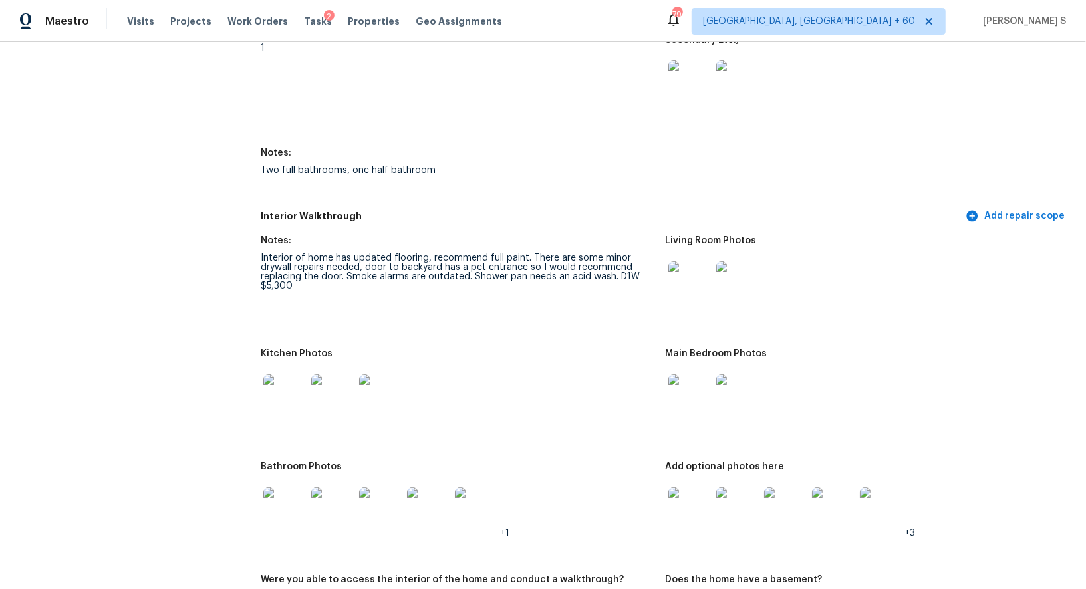
click at [281, 380] on img at bounding box center [284, 395] width 43 height 43
click at [304, 406] on img at bounding box center [284, 395] width 43 height 43
click at [699, 297] on img at bounding box center [689, 282] width 43 height 43
click at [288, 495] on img at bounding box center [284, 508] width 43 height 43
click at [719, 512] on img at bounding box center [737, 508] width 43 height 43
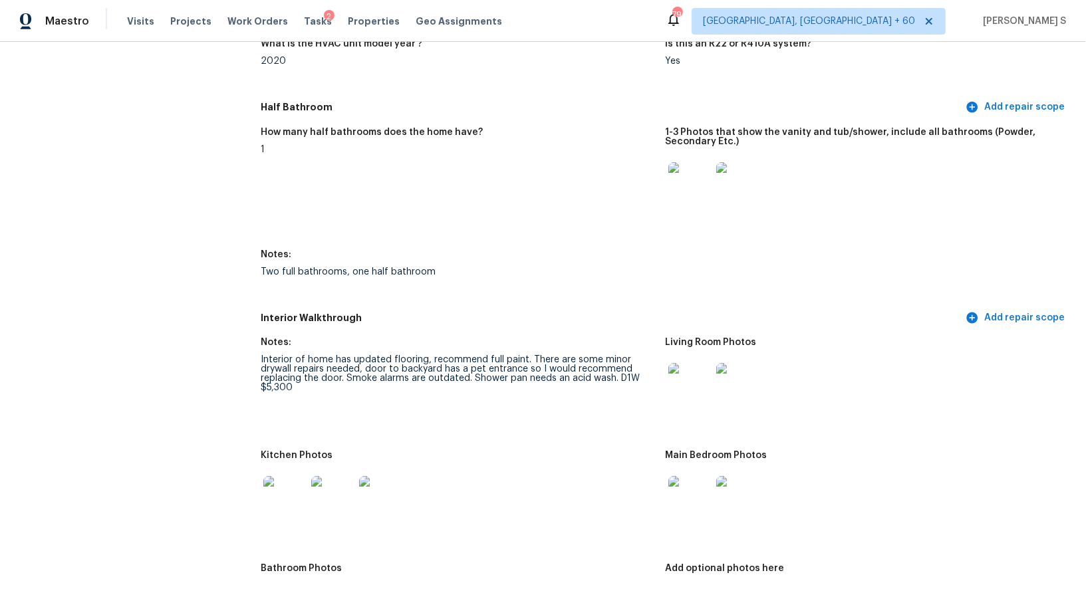
scroll to position [1959, 0]
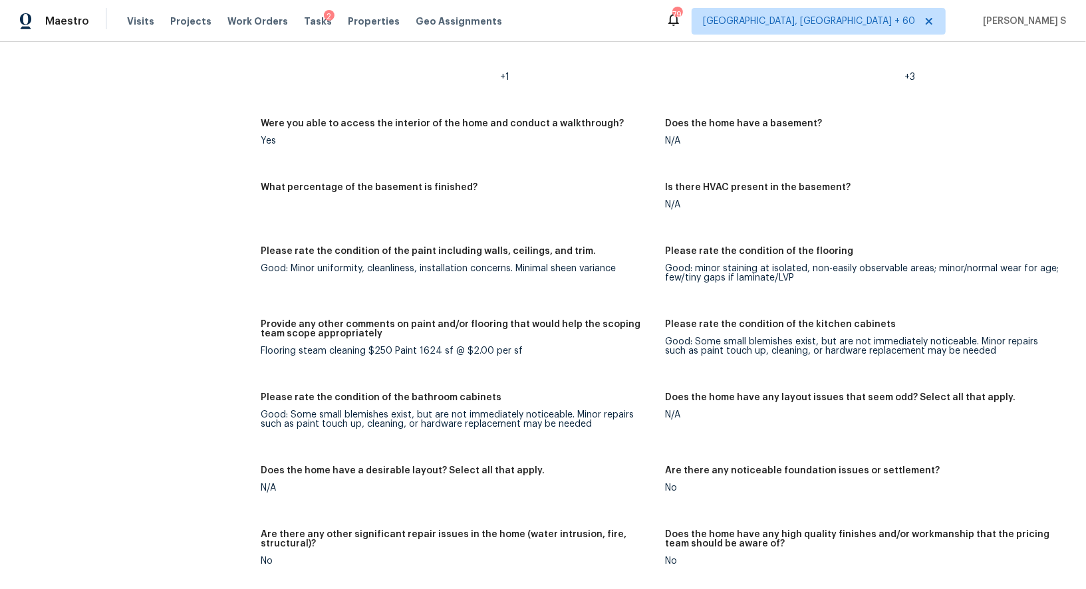
click at [655, 546] on figure "Are there any other significant repair issues in the home (water intrusion, fir…" at bounding box center [463, 558] width 404 height 57
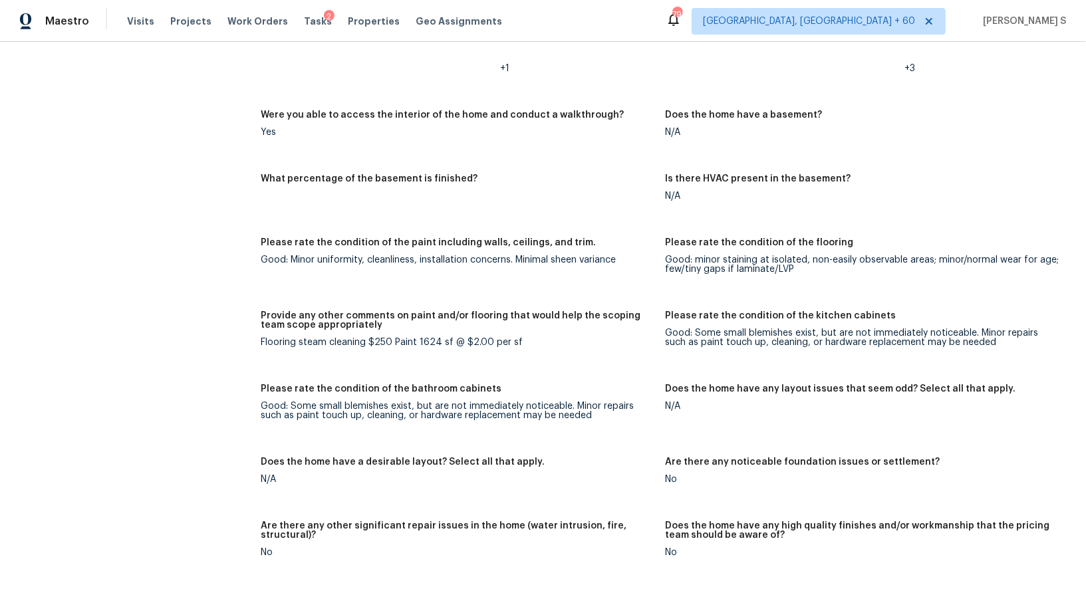
click at [620, 339] on div "Flooring steam cleaning $250 Paint 1624 sf @ $2.00 per sf" at bounding box center [458, 342] width 394 height 9
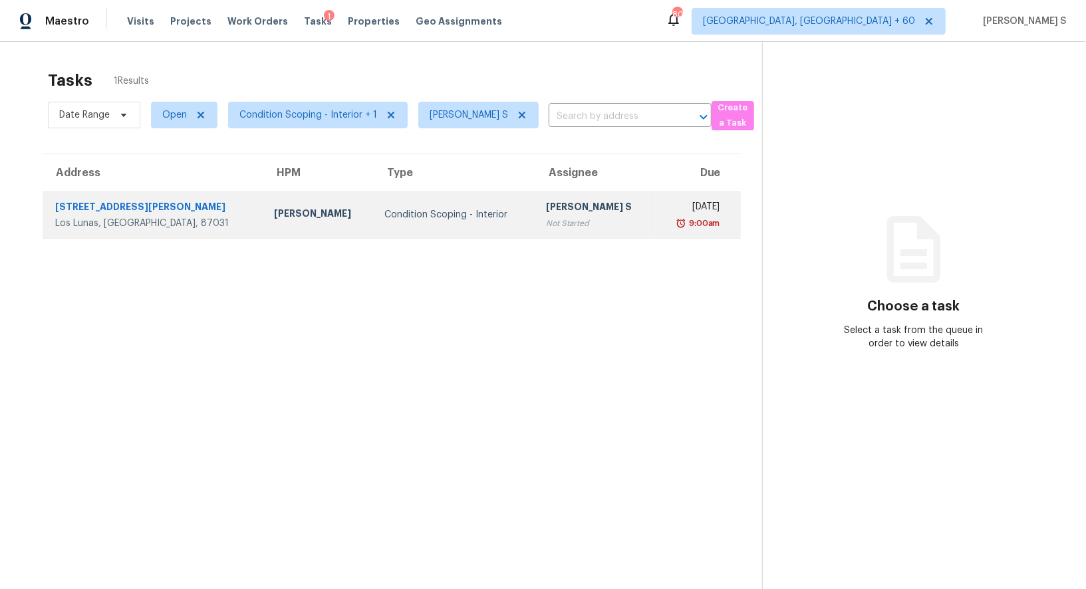
click at [418, 215] on div "Condition Scoping - Interior" at bounding box center [454, 214] width 140 height 13
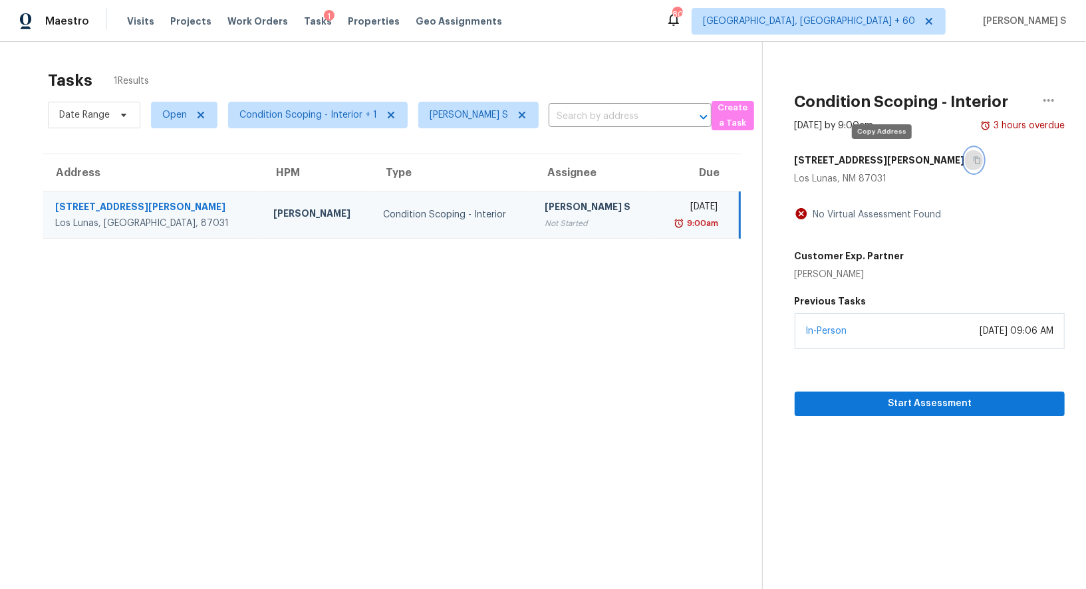
click at [973, 158] on icon "button" at bounding box center [977, 160] width 8 height 8
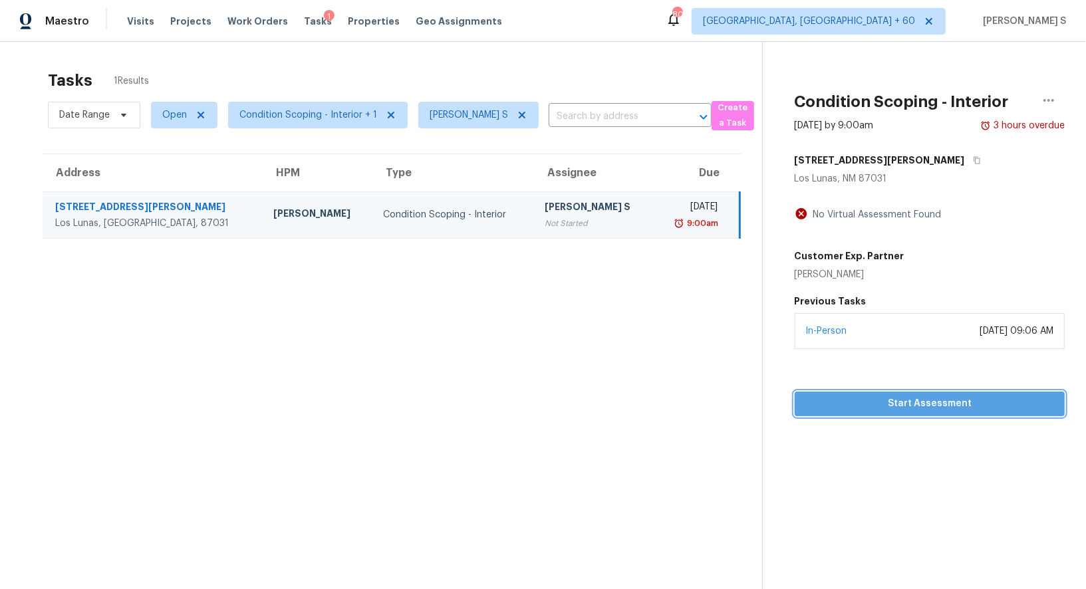
click at [884, 400] on span "Start Assessment" at bounding box center [929, 404] width 249 height 17
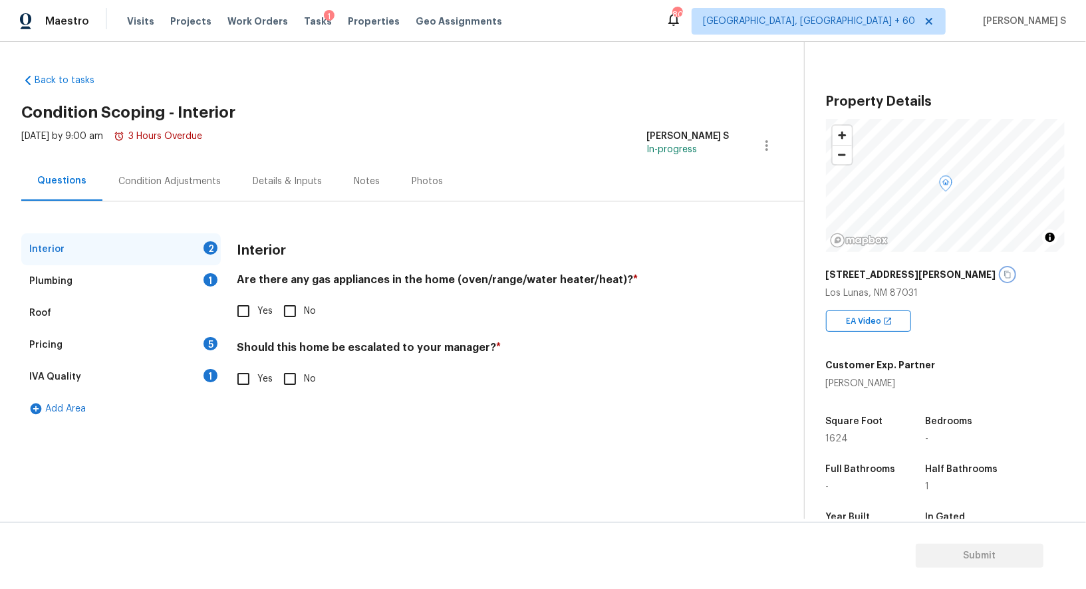
click at [1003, 277] on icon "button" at bounding box center [1007, 275] width 8 height 8
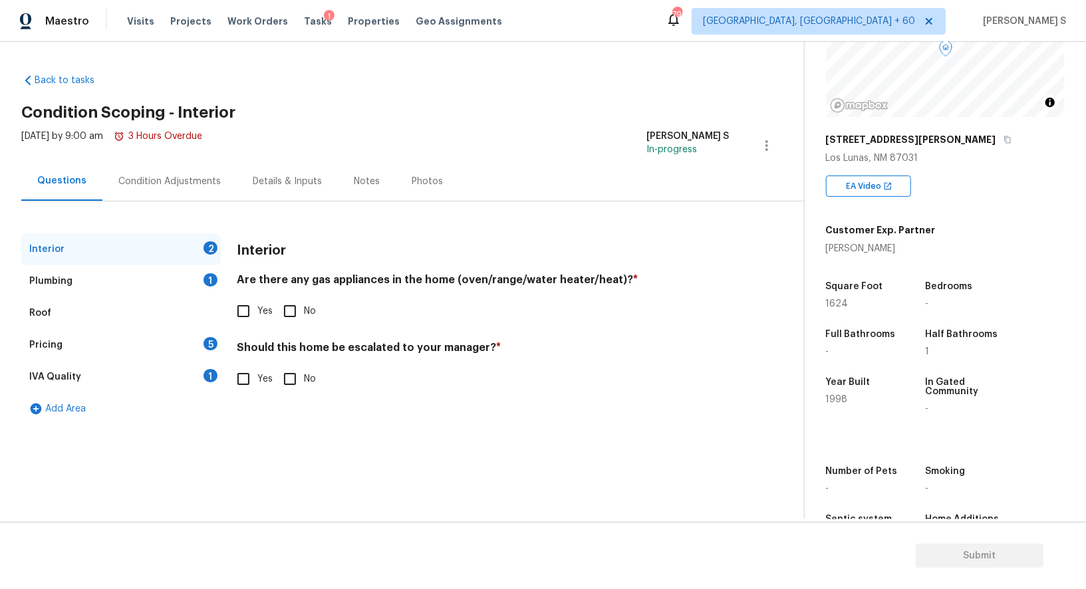
click at [247, 311] on input "Yes" at bounding box center [243, 311] width 28 height 28
checkbox input "true"
click at [199, 272] on div "Plumbing 1" at bounding box center [120, 281] width 199 height 32
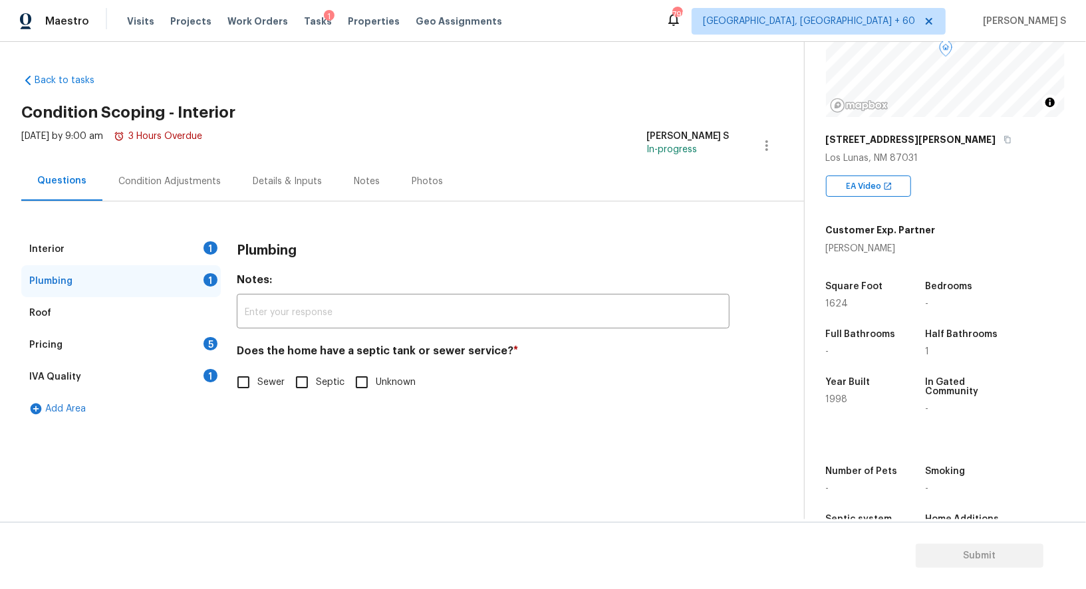
click at [241, 373] on input "Sewer" at bounding box center [243, 382] width 28 height 28
checkbox input "true"
click at [213, 373] on div "1" at bounding box center [210, 375] width 14 height 13
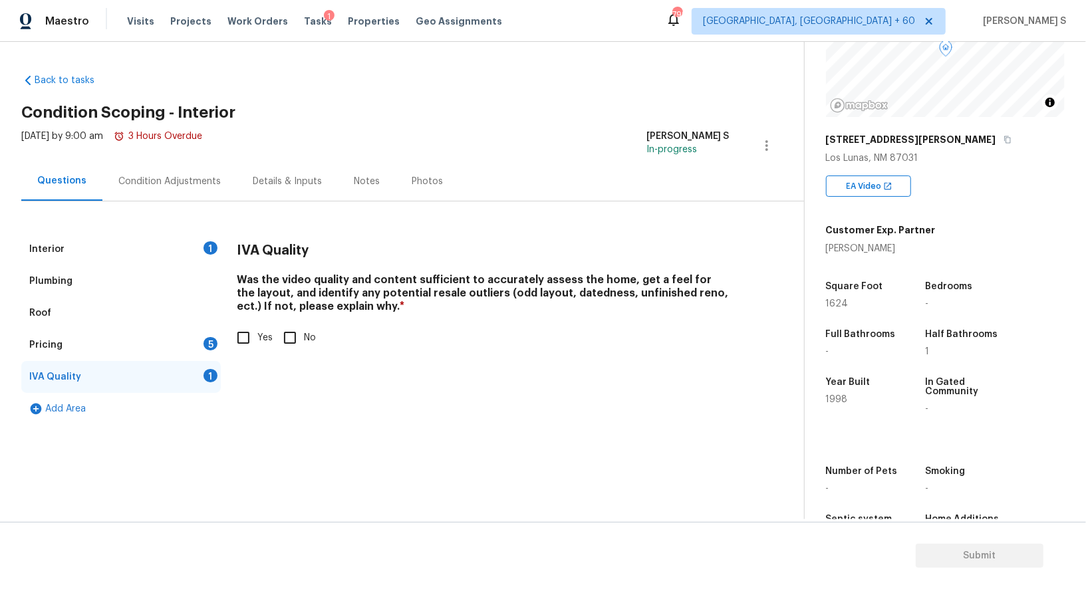
click at [265, 325] on label "Yes" at bounding box center [250, 338] width 43 height 28
click at [257, 325] on input "Yes" at bounding box center [243, 338] width 28 height 28
checkbox input "true"
click at [207, 328] on div "Roof" at bounding box center [120, 313] width 199 height 32
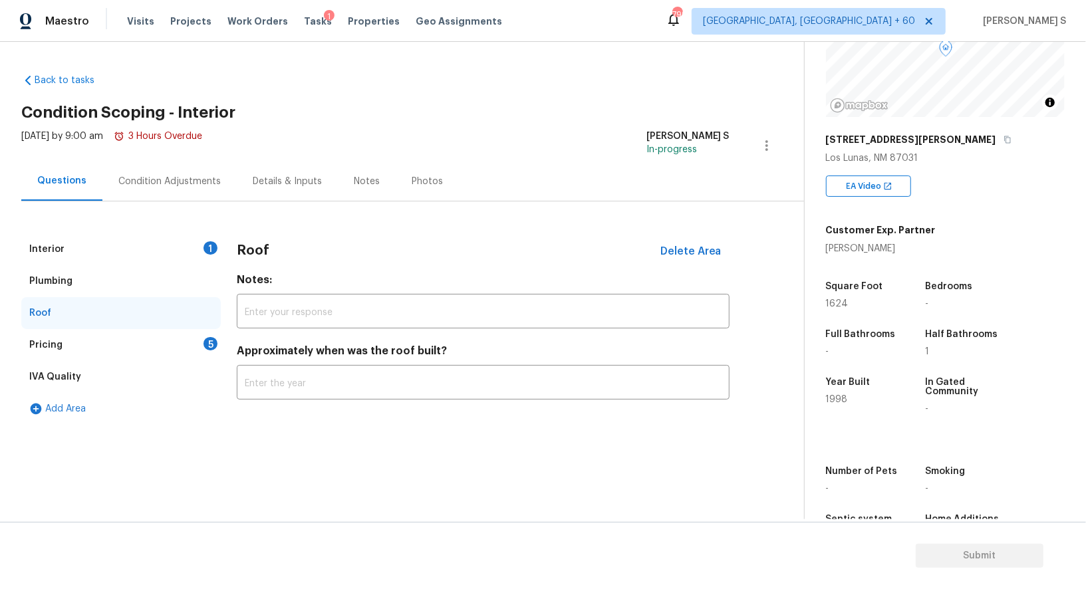
click at [215, 338] on div "Pricing 5" at bounding box center [120, 345] width 199 height 32
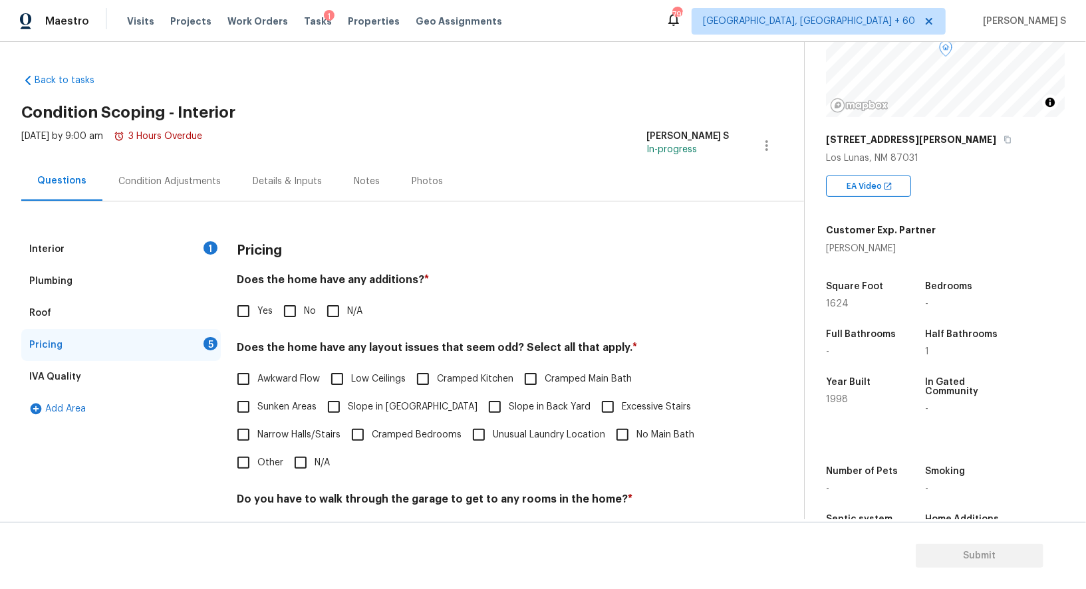
click at [292, 312] on input "No" at bounding box center [290, 311] width 28 height 28
checkbox input "true"
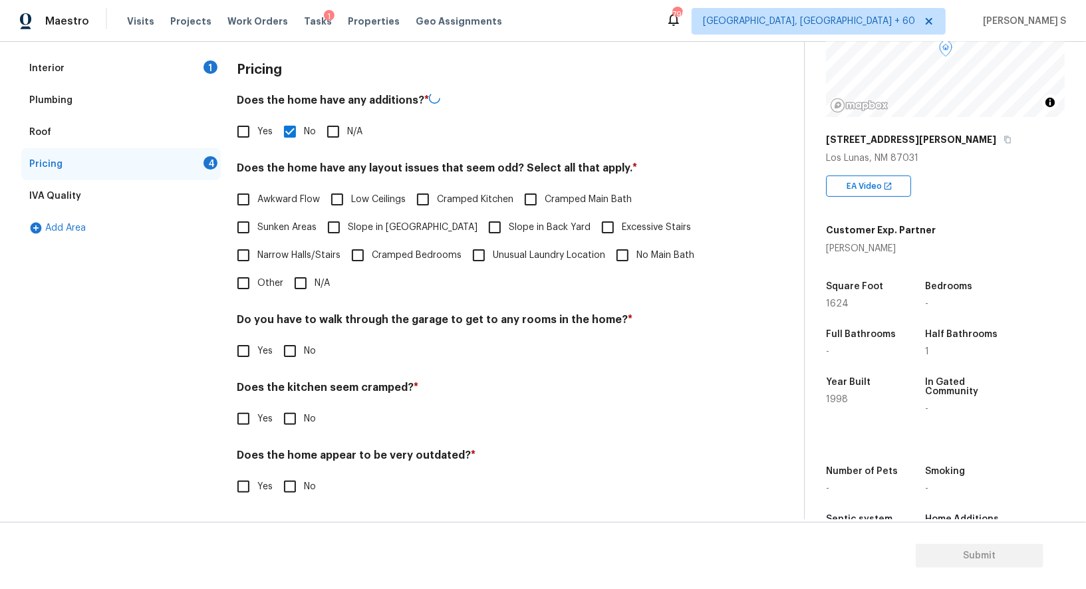
click at [294, 357] on input "No" at bounding box center [290, 351] width 28 height 28
checkbox input "true"
click at [276, 405] on input "No" at bounding box center [290, 419] width 28 height 28
checkbox input "true"
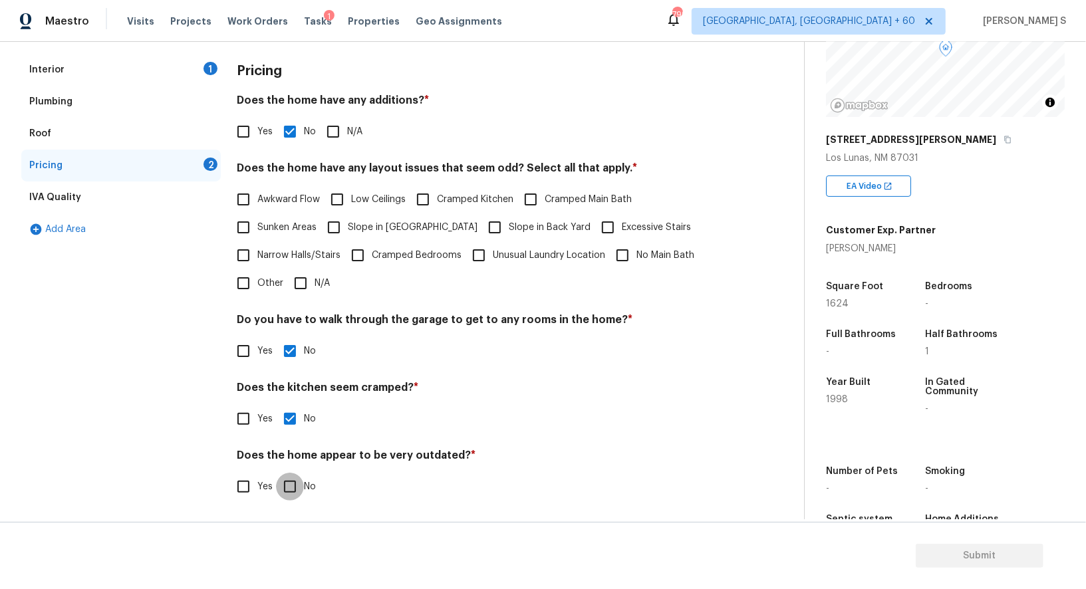
click at [276, 473] on input "No" at bounding box center [290, 487] width 28 height 28
checkbox input "true"
click at [371, 232] on span "Slope in Front Yard" at bounding box center [413, 228] width 130 height 14
click at [348, 232] on input "Slope in Front Yard" at bounding box center [334, 227] width 28 height 28
checkbox input "true"
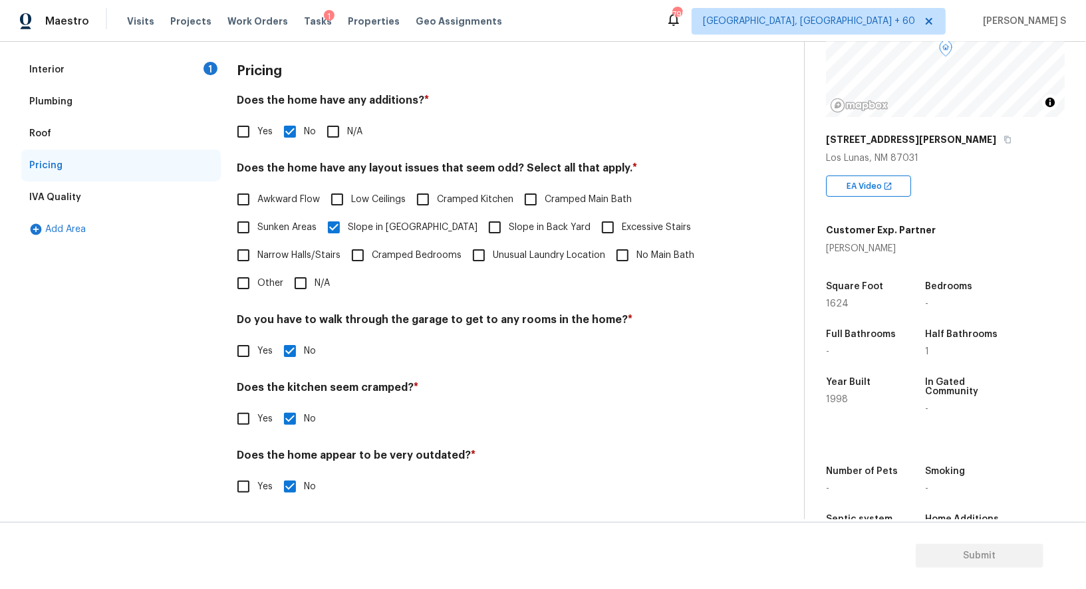
scroll to position [0, 0]
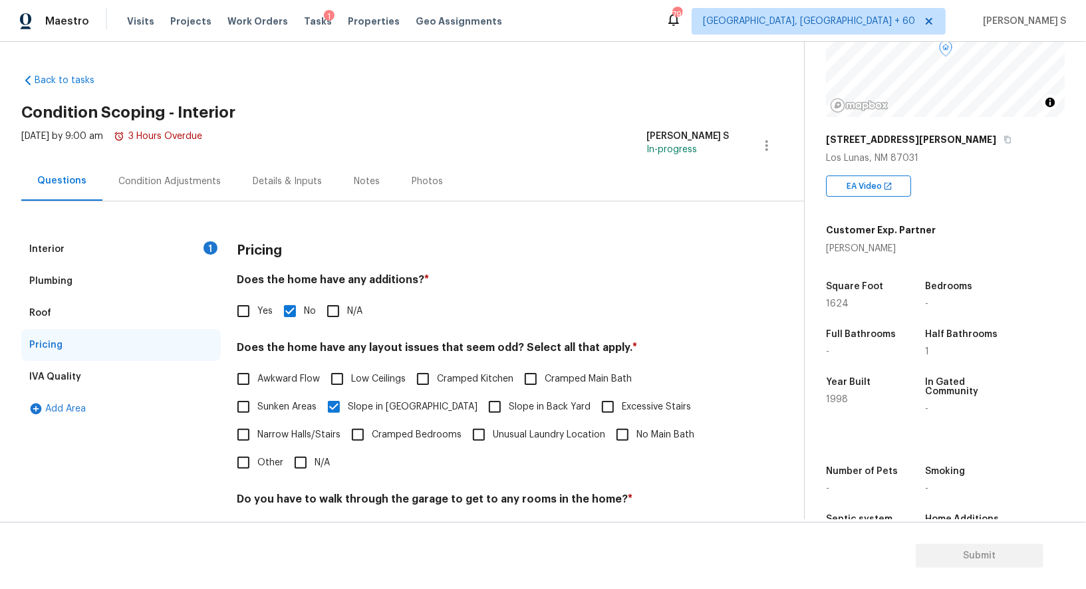
click at [180, 169] on div "Condition Adjustments" at bounding box center [169, 181] width 134 height 39
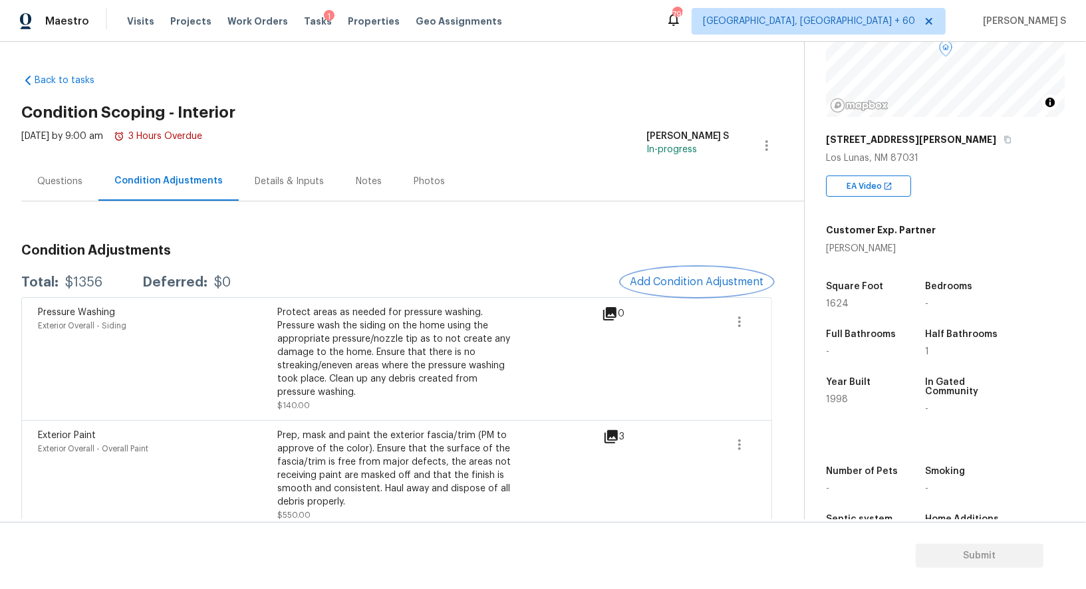
click at [646, 280] on span "Add Condition Adjustment" at bounding box center [697, 282] width 134 height 12
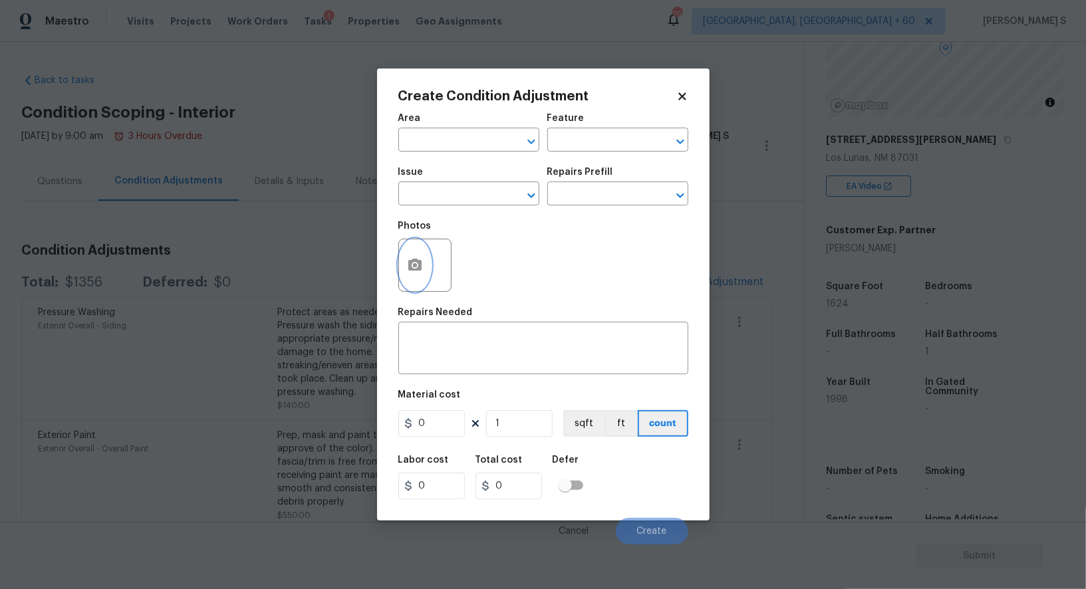
click at [420, 264] on icon "button" at bounding box center [414, 265] width 13 height 12
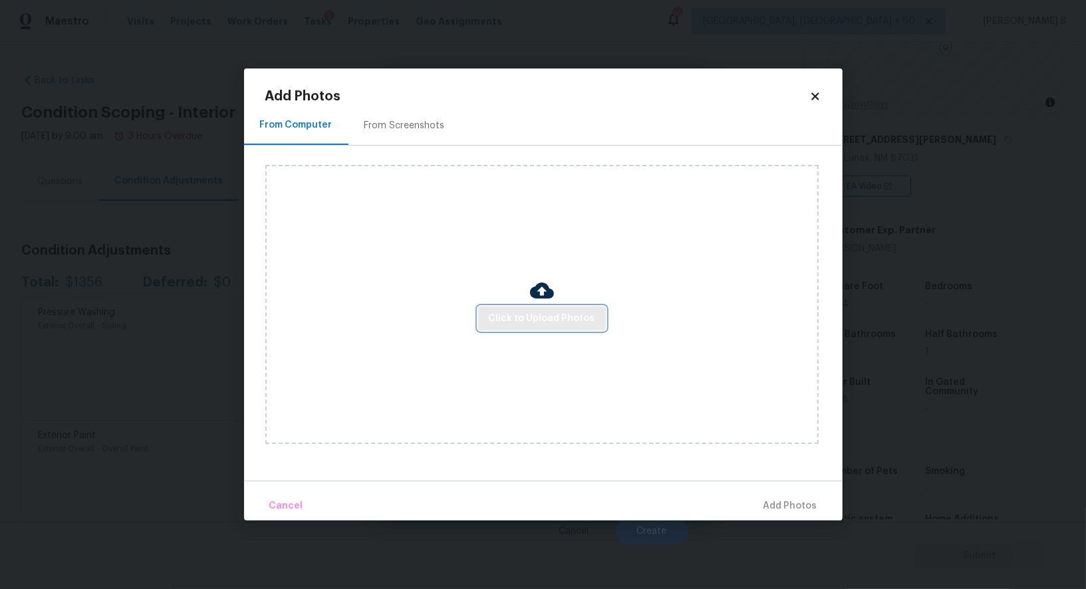
click at [562, 309] on button "Click to Upload Photos" at bounding box center [542, 319] width 128 height 25
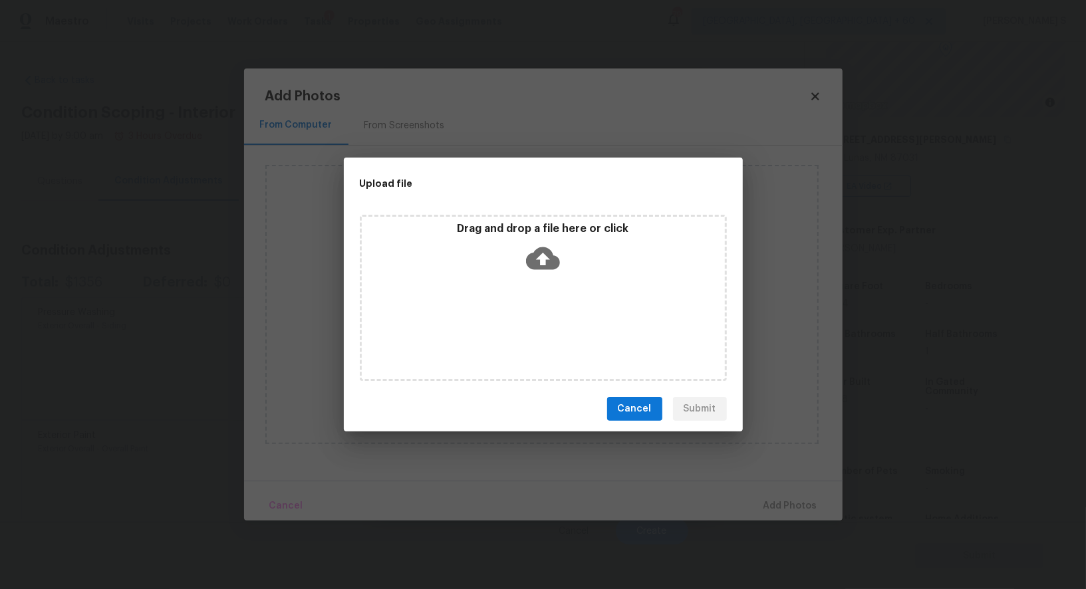
click at [562, 309] on div "Drag and drop a file here or click" at bounding box center [543, 298] width 367 height 166
